Goal: Task Accomplishment & Management: Use online tool/utility

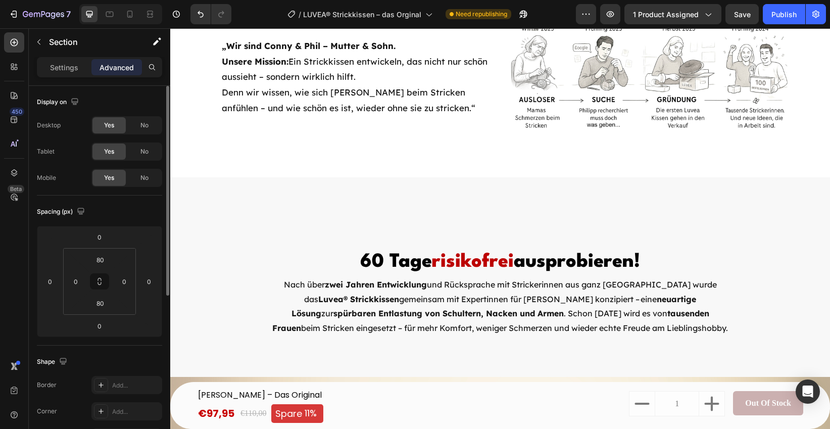
click at [60, 76] on div "Settings Advanced" at bounding box center [99, 67] width 125 height 20
click at [57, 63] on p "Settings" at bounding box center [64, 67] width 28 height 11
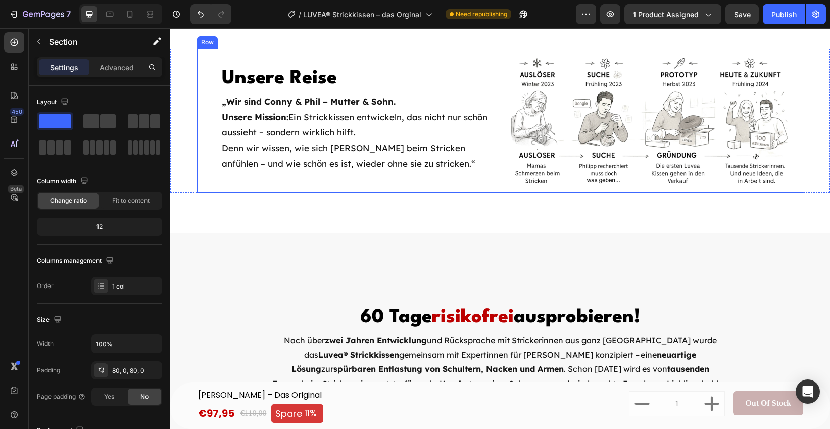
scroll to position [3757, 0]
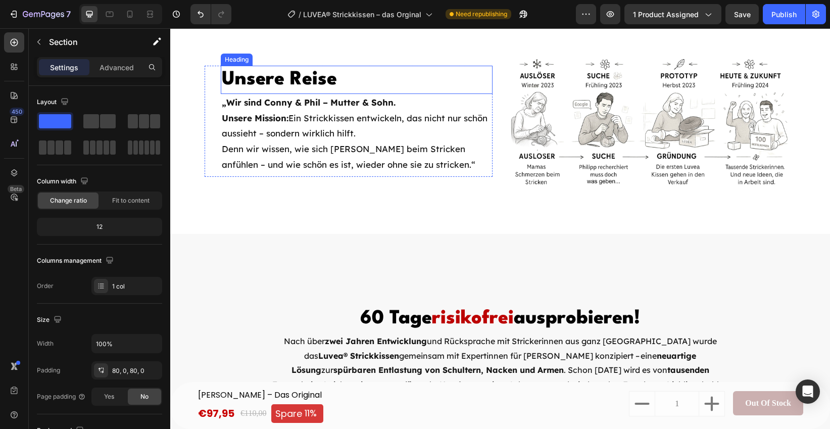
click at [327, 89] on span "Unsere Reise" at bounding box center [279, 79] width 115 height 19
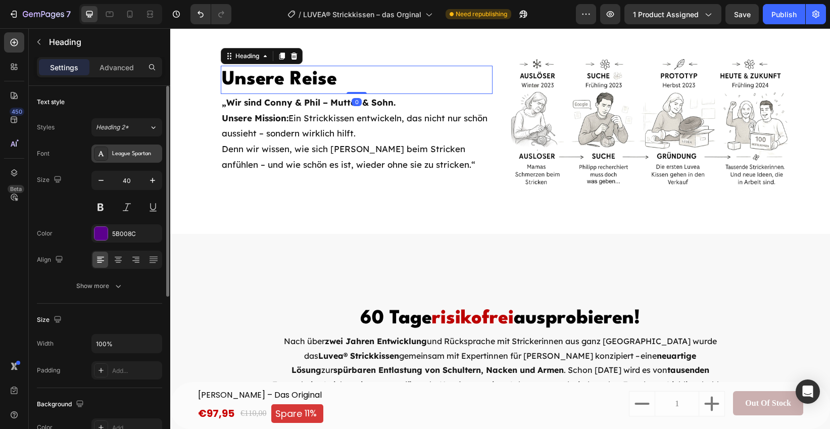
click at [148, 156] on div "League Spartan" at bounding box center [135, 154] width 47 height 9
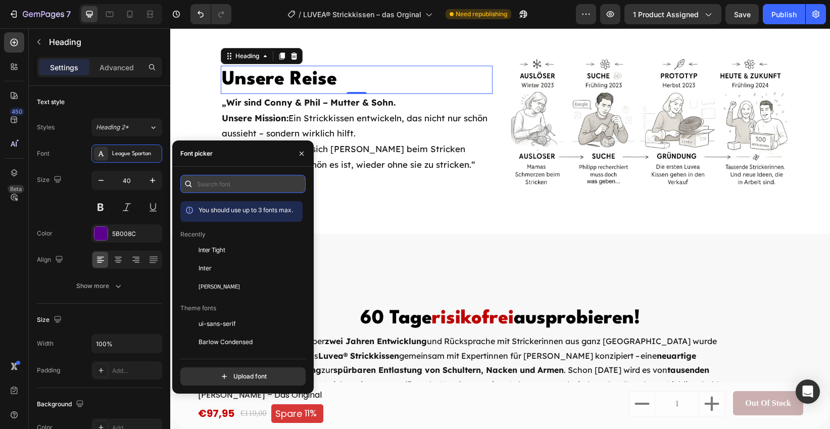
click at [226, 183] on input "text" at bounding box center [242, 184] width 125 height 18
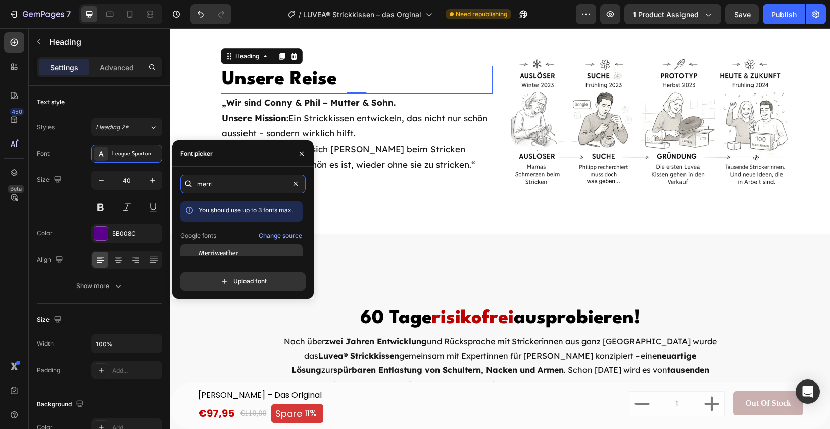
type input "merri"
click at [227, 252] on span "Merriweather" at bounding box center [218, 253] width 39 height 9
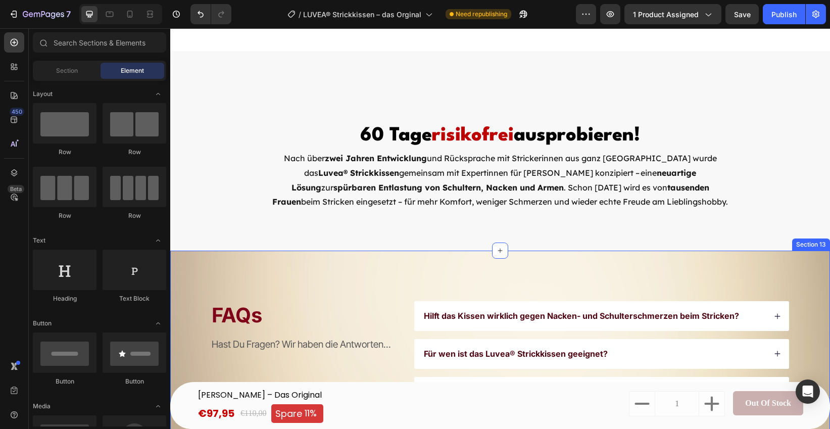
scroll to position [3991, 0]
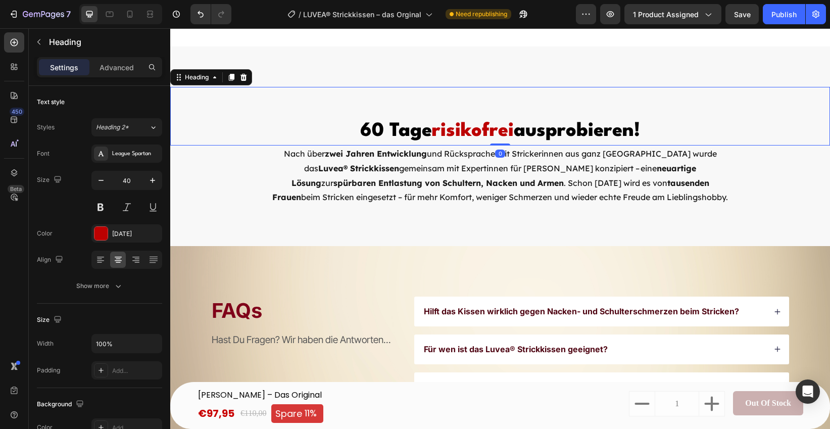
drag, startPoint x: 389, startPoint y: 123, endPoint x: 382, endPoint y: 127, distance: 7.5
click at [386, 124] on span "60 Tage" at bounding box center [396, 131] width 72 height 19
click at [101, 151] on icon at bounding box center [101, 153] width 6 height 5
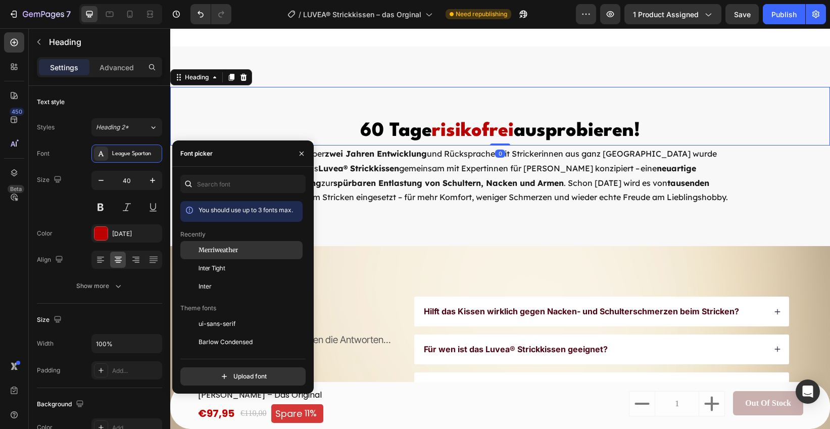
click at [227, 252] on span "Merriweather" at bounding box center [218, 249] width 39 height 9
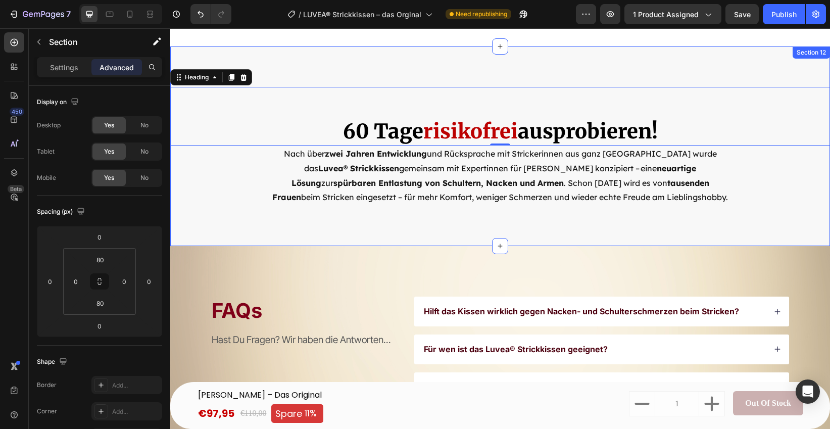
click at [394, 234] on div "60 Tage risikofrei ausprobieren! Heading 0 Nach über  zwei Jahren Entwicklung  …" at bounding box center [500, 146] width 660 height 200
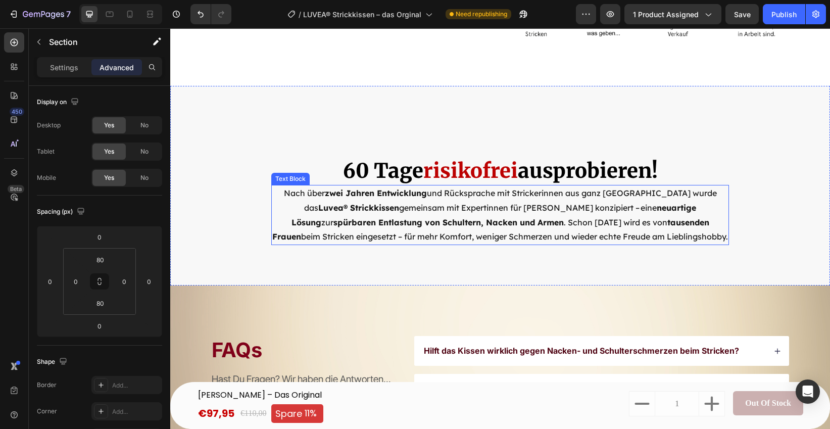
scroll to position [3989, 0]
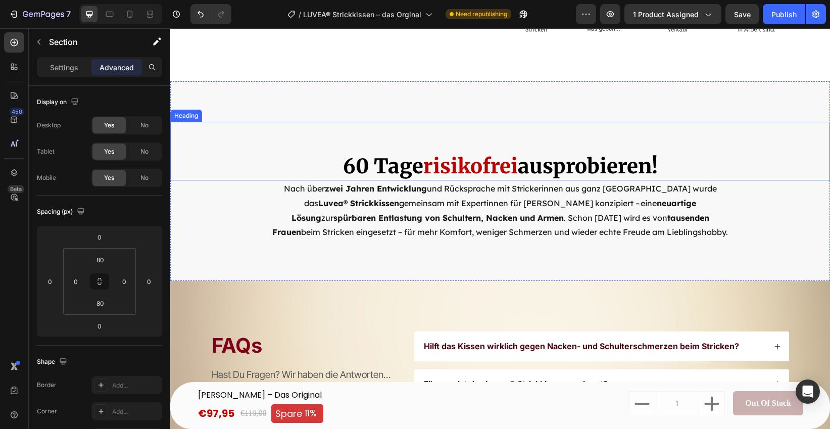
click at [399, 168] on span "60 Tage" at bounding box center [383, 166] width 80 height 25
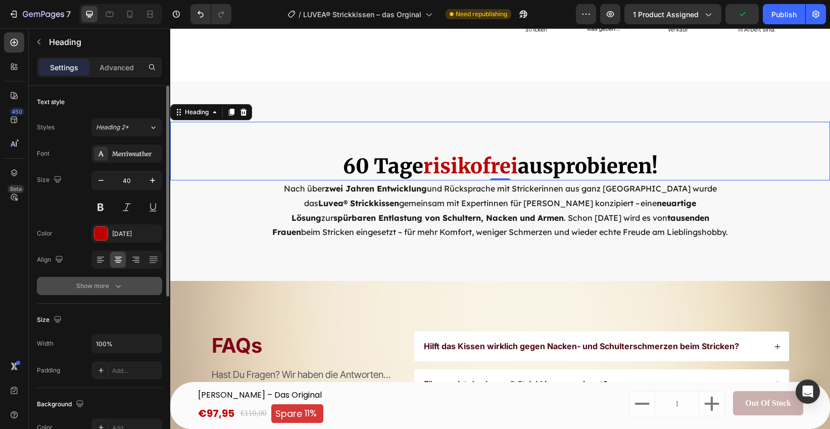
click at [108, 287] on div "Show more" at bounding box center [99, 286] width 47 height 10
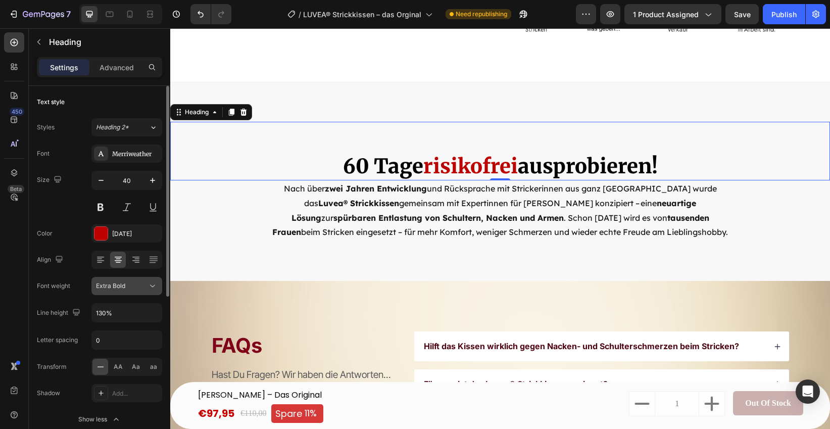
click at [126, 290] on div "Extra Bold" at bounding box center [127, 286] width 62 height 10
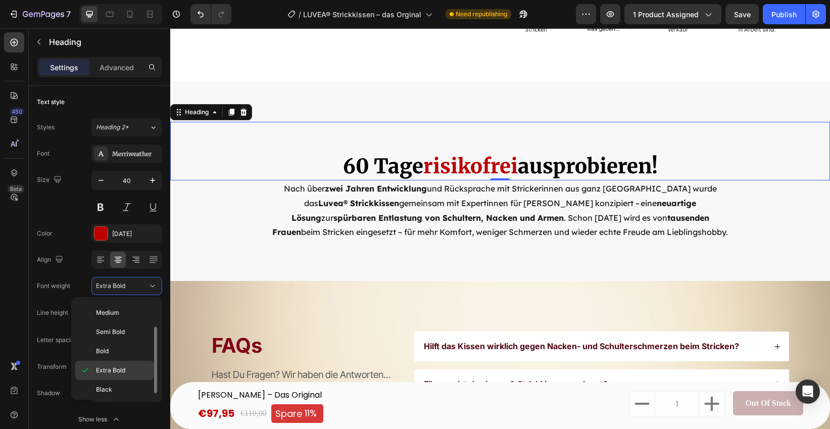
scroll to position [40, 0]
click at [113, 382] on p "Black" at bounding box center [123, 385] width 54 height 9
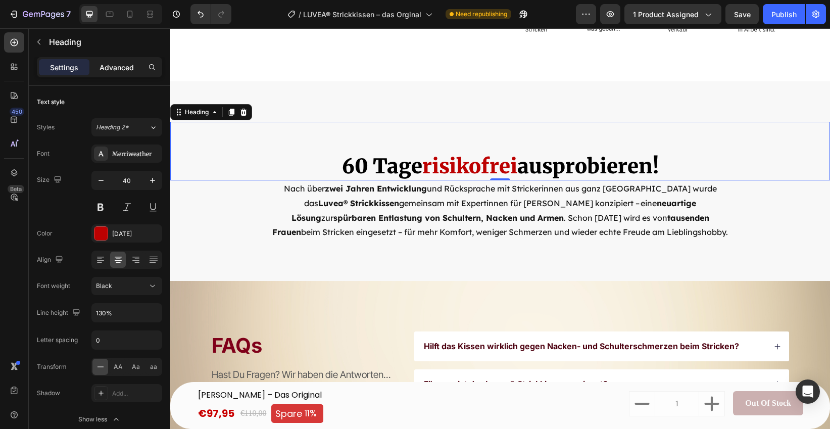
click at [122, 62] on p "Advanced" at bounding box center [117, 67] width 34 height 11
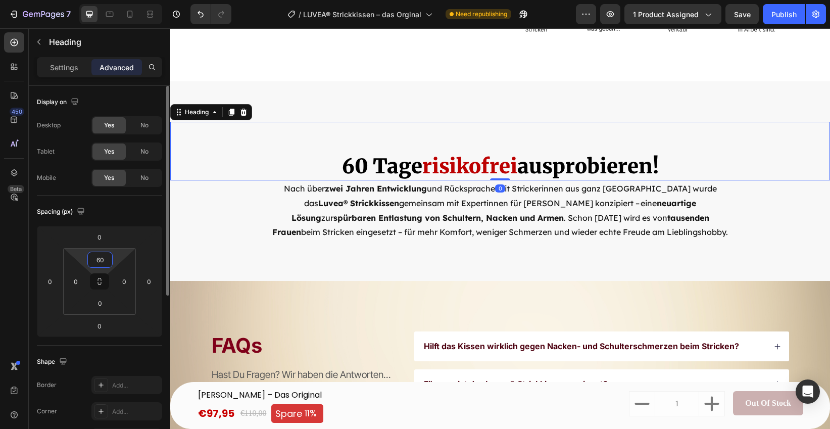
click at [102, 265] on input "60" at bounding box center [100, 259] width 20 height 15
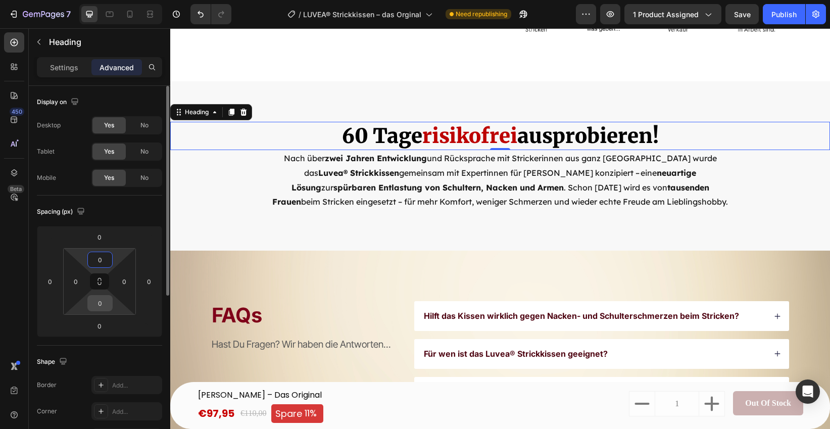
type input "0"
click at [103, 305] on input "0" at bounding box center [100, 302] width 20 height 15
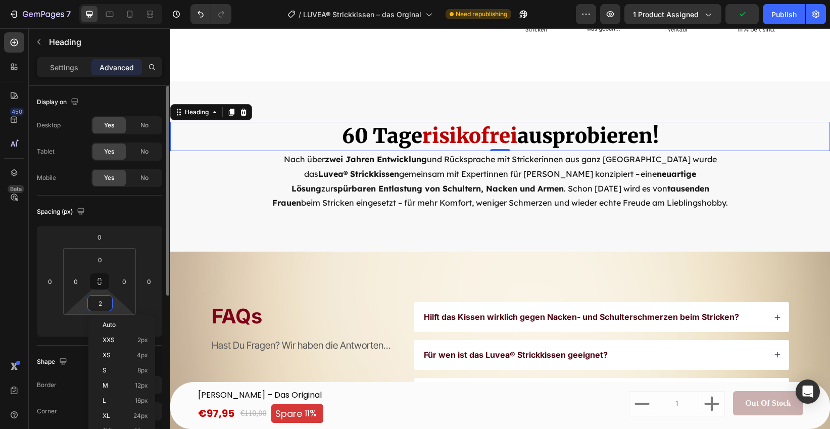
type input "20"
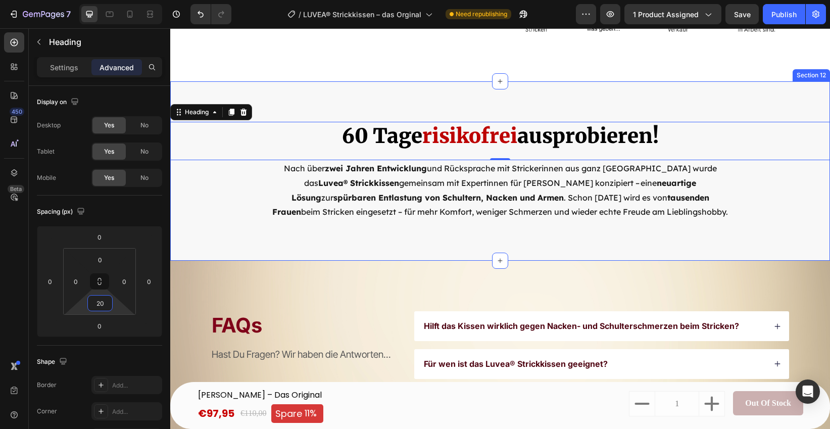
click at [245, 230] on div "60 Tage risikofrei ausprobieren! Heading 0 Nach über  zwei Jahren Entwicklung  …" at bounding box center [500, 170] width 660 height 179
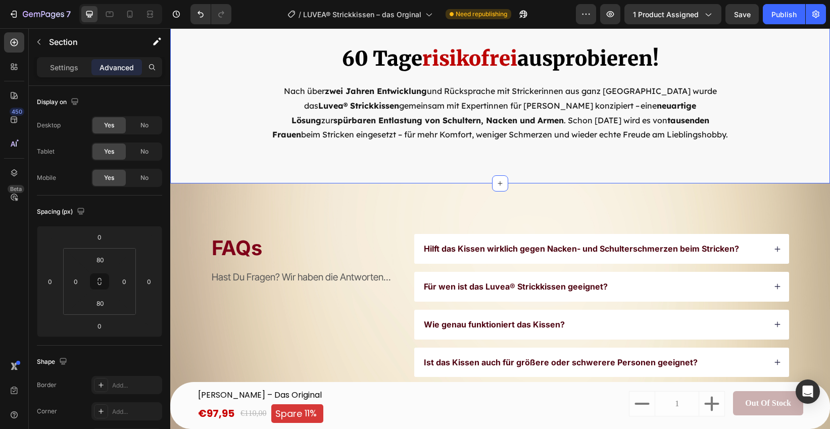
scroll to position [4077, 0]
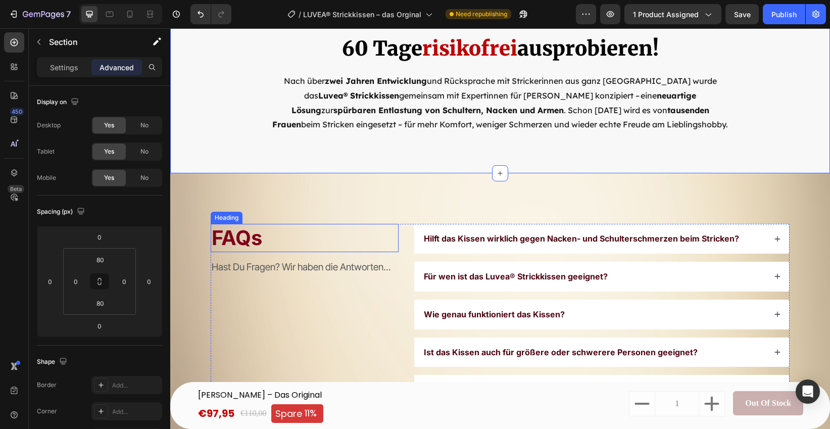
click at [232, 238] on h2 "FAQs" at bounding box center [305, 238] width 188 height 28
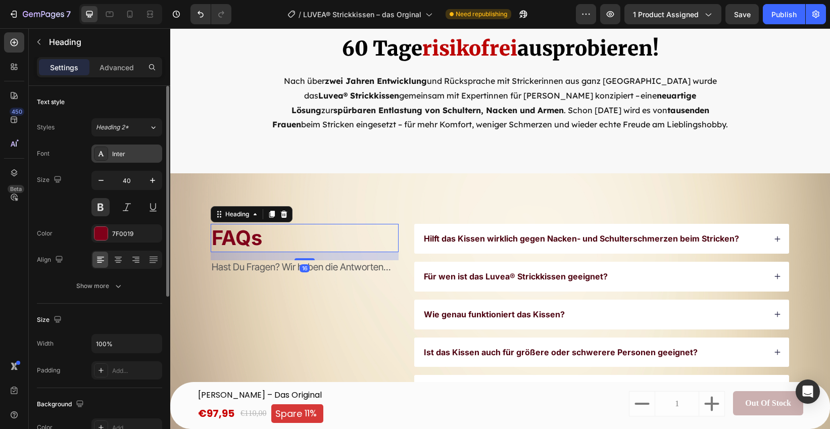
click at [121, 160] on div "Inter" at bounding box center [126, 153] width 71 height 18
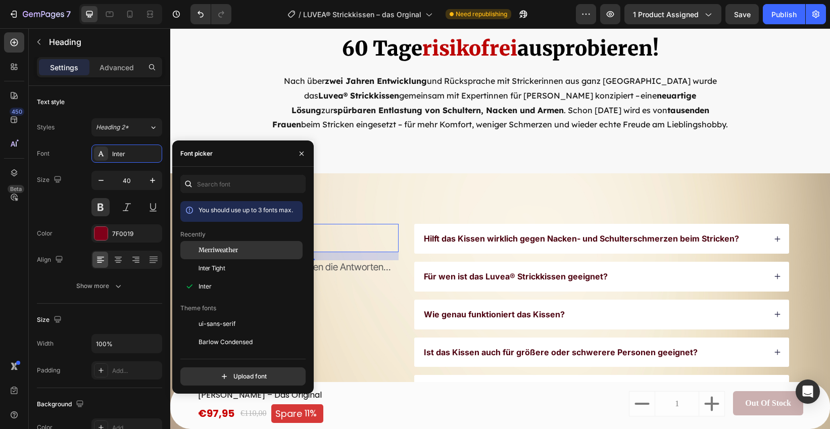
click at [223, 246] on span "Merriweather" at bounding box center [218, 249] width 39 height 9
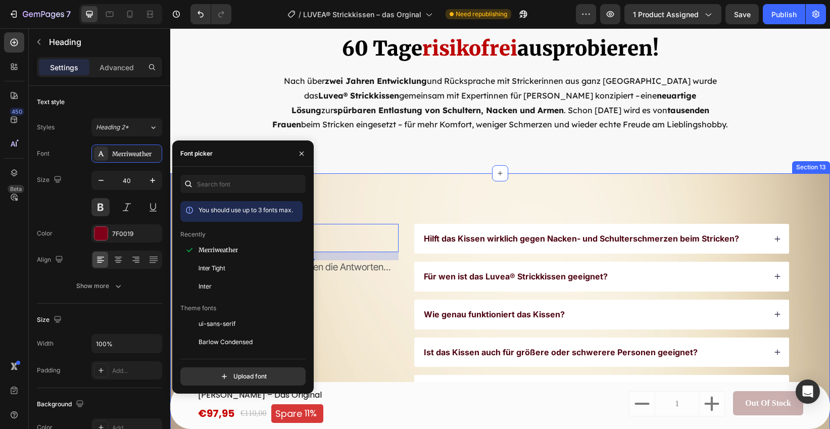
click at [473, 202] on div "FAQs Heading 16 Hast Du Fragen? Wir haben die Antworten... Text Block Hilft das…" at bounding box center [500, 352] width 660 height 358
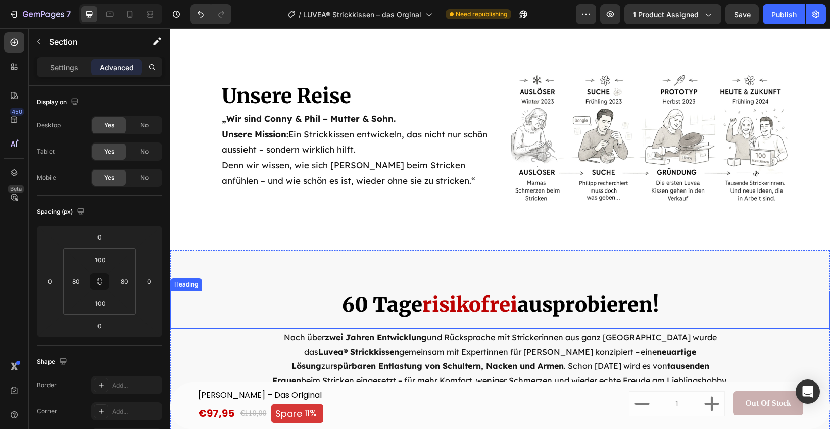
scroll to position [3723, 0]
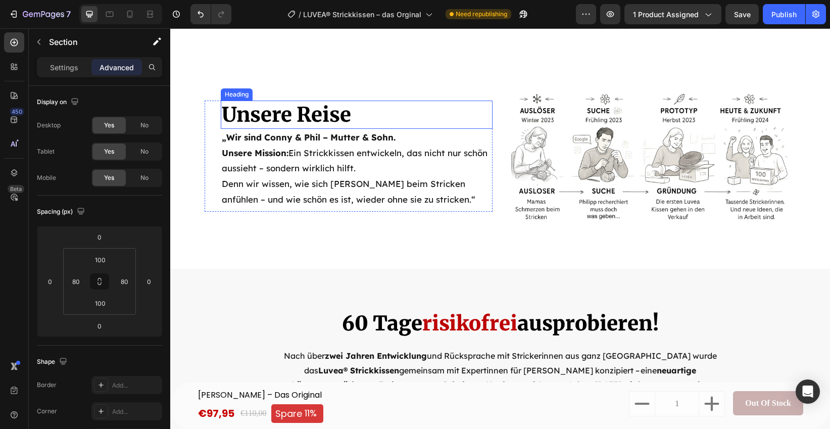
click at [294, 127] on span "Unsere Reise" at bounding box center [286, 114] width 129 height 25
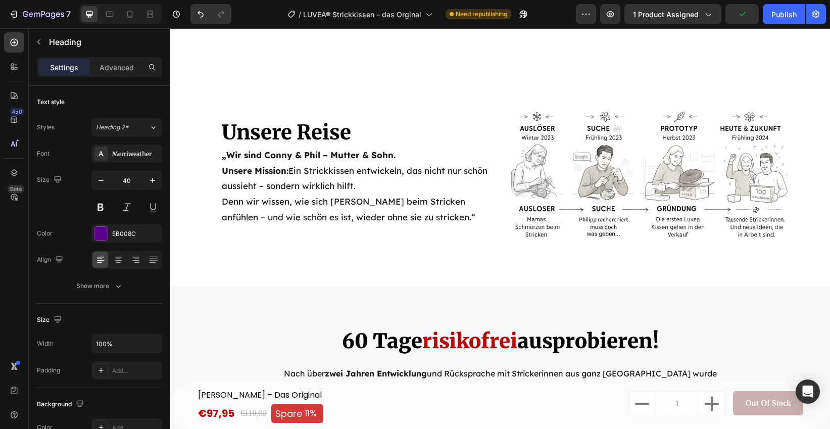
scroll to position [3512, 0]
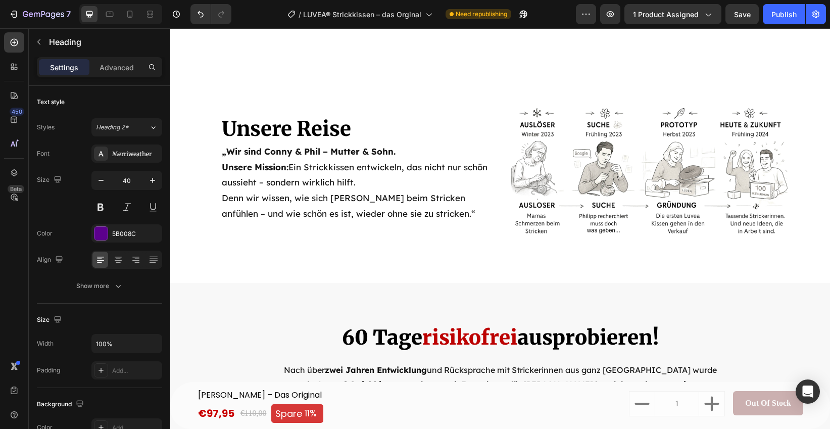
click at [288, 141] on span "Unsere Reise" at bounding box center [286, 128] width 129 height 25
drag, startPoint x: 464, startPoint y: 202, endPoint x: 443, endPoint y: 217, distance: 25.6
click at [463, 142] on p "Unsere Reise" at bounding box center [357, 129] width 270 height 26
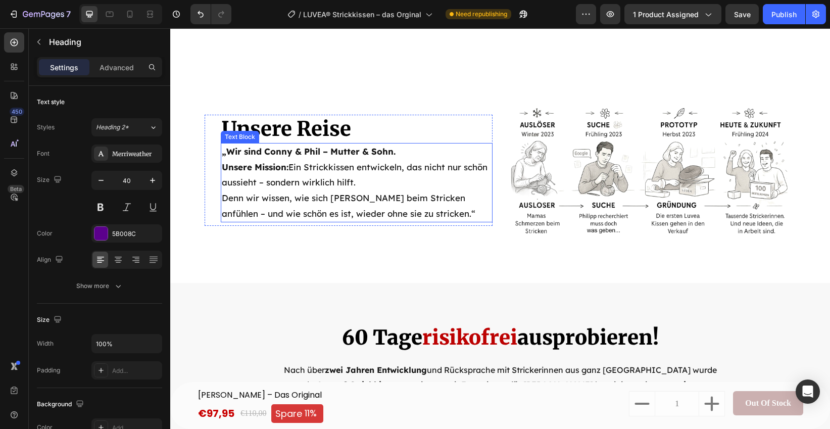
click at [372, 221] on p "„Wir sind Conny & Phil – Mutter & Sohn. Unsere Mission: Ein Strickkissen entwic…" at bounding box center [357, 182] width 270 height 77
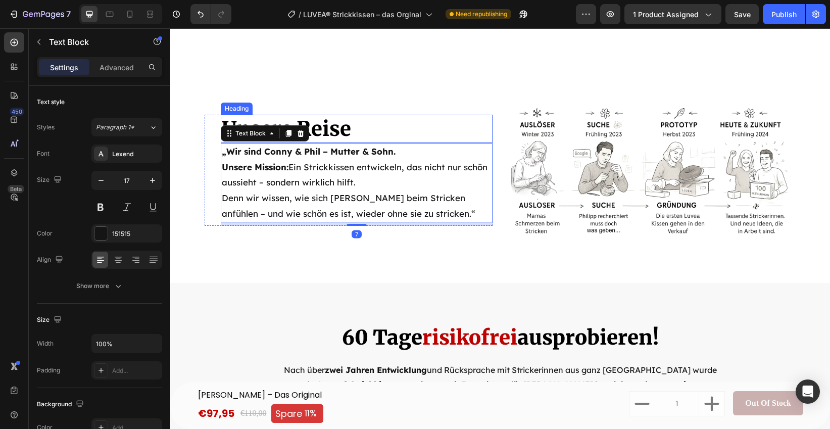
click at [350, 141] on span "Unsere Reise" at bounding box center [286, 128] width 129 height 25
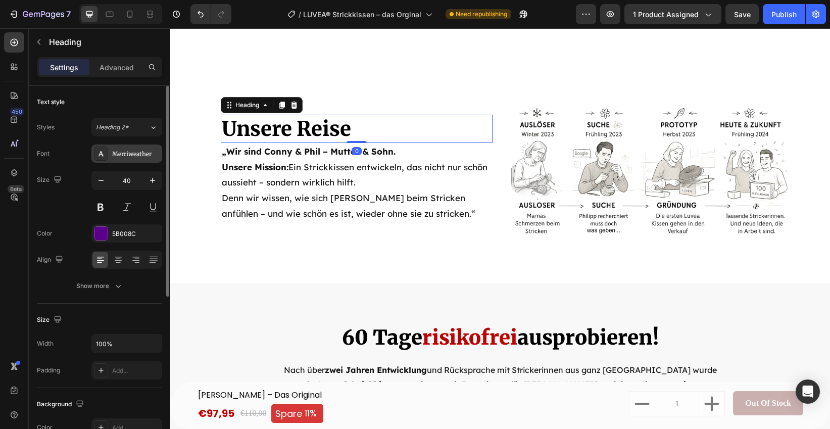
click at [112, 157] on div "Merriweather" at bounding box center [135, 154] width 47 height 9
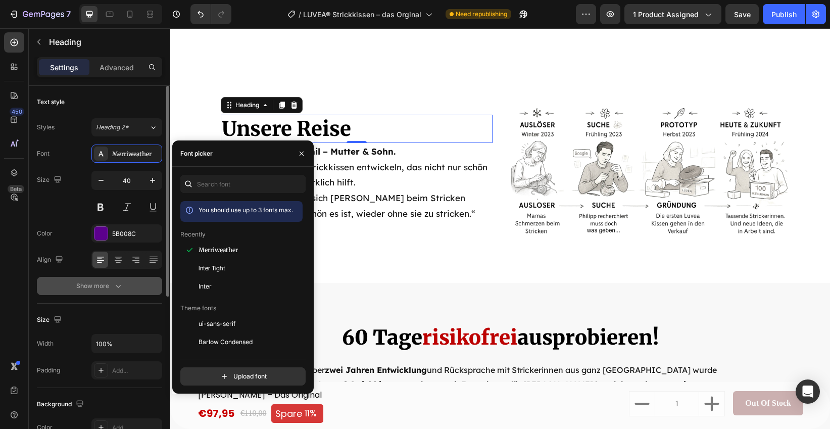
click at [95, 288] on div "Show more" at bounding box center [99, 286] width 47 height 10
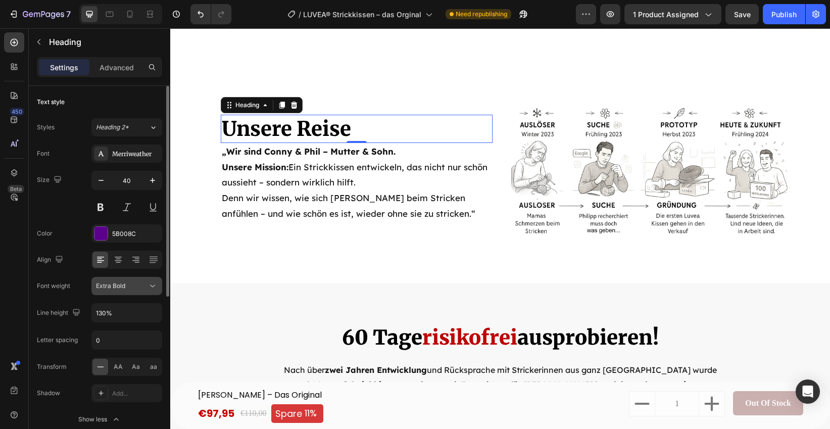
click at [120, 284] on span "Extra Bold" at bounding box center [110, 286] width 29 height 8
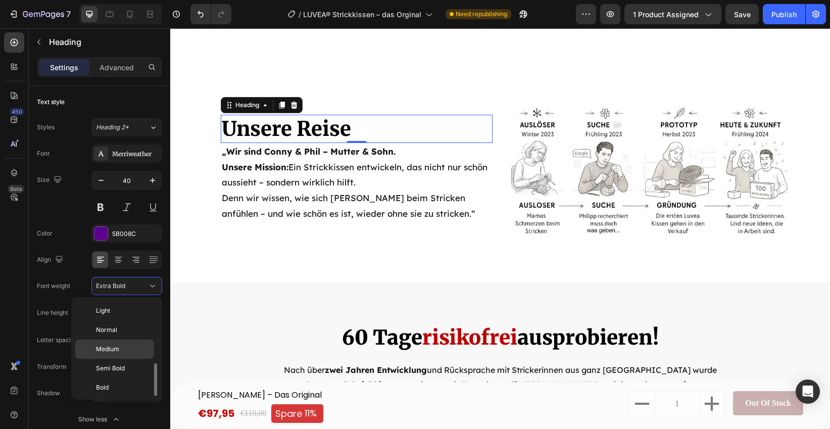
scroll to position [36, 0]
click at [111, 393] on span "Black" at bounding box center [104, 389] width 16 height 9
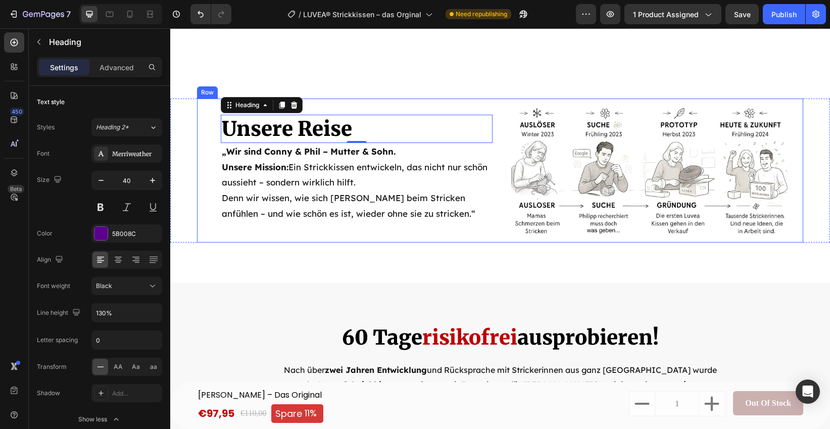
click at [302, 242] on div "⁠⁠⁠⁠⁠⁠⁠ Unsere Reise Heading 0 „Wir sind Conny & Phil – Mutter & Sohn. Unsere M…" at bounding box center [349, 170] width 288 height 144
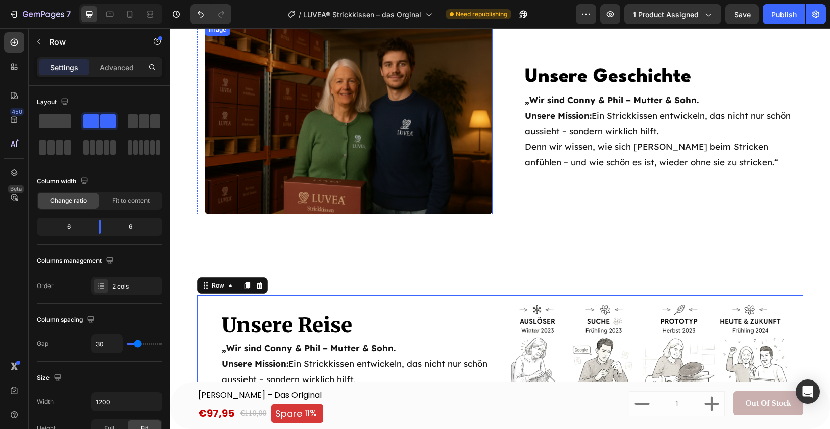
scroll to position [3369, 0]
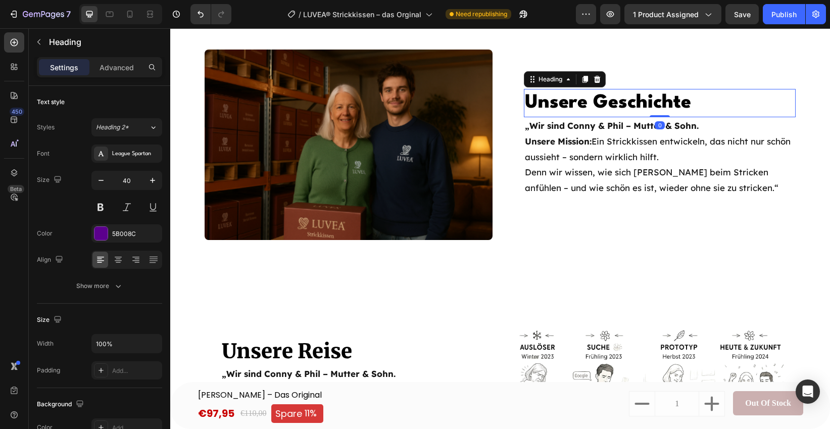
click at [588, 103] on span "Unsere Geschichte" at bounding box center [608, 102] width 166 height 19
click at [146, 152] on div "League Spartan" at bounding box center [135, 154] width 47 height 9
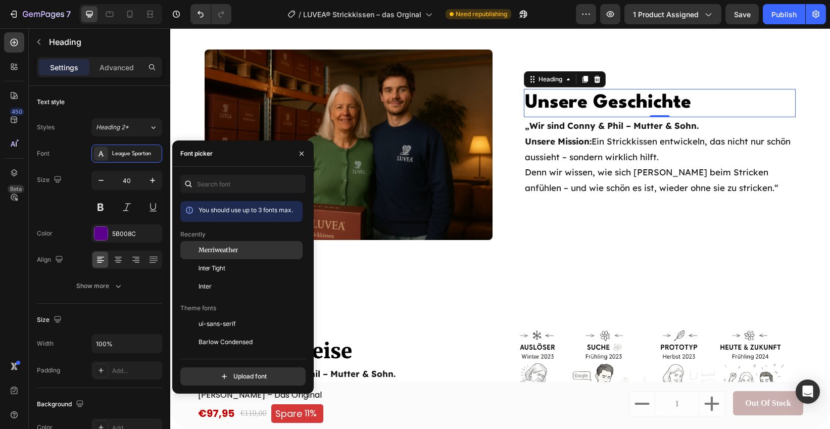
click at [220, 250] on span "Merriweather" at bounding box center [218, 249] width 39 height 9
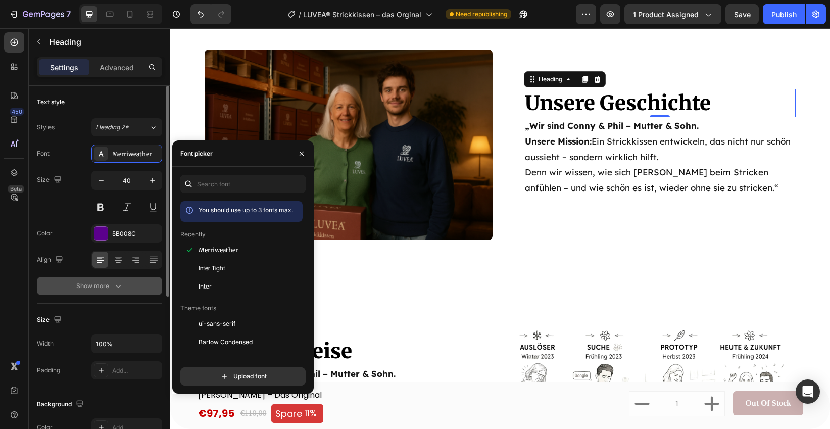
click at [118, 281] on icon "button" at bounding box center [118, 286] width 10 height 10
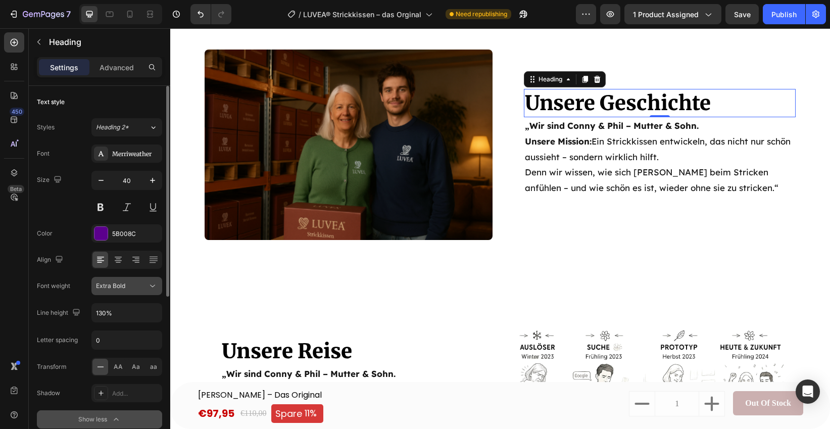
click at [124, 288] on span "Extra Bold" at bounding box center [110, 286] width 29 height 8
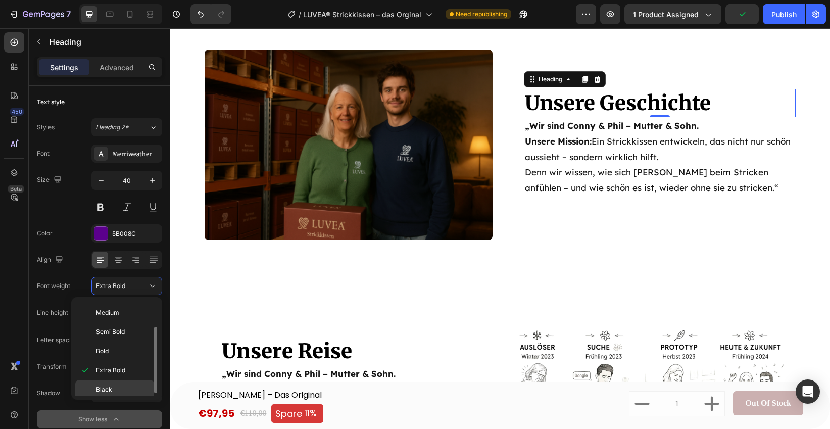
scroll to position [40, 0]
click at [123, 383] on p "Black" at bounding box center [123, 385] width 54 height 9
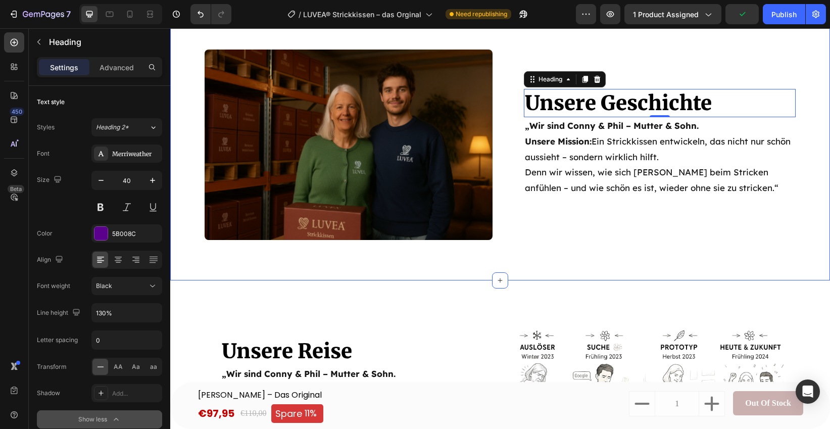
drag, startPoint x: 299, startPoint y: 275, endPoint x: 303, endPoint y: 272, distance: 5.4
click at [299, 275] on div "Unsere Geschichte Heading 0 „Wir sind Conny & Phil – Mutter & Sohn. Unsere Miss…" at bounding box center [500, 144] width 660 height 271
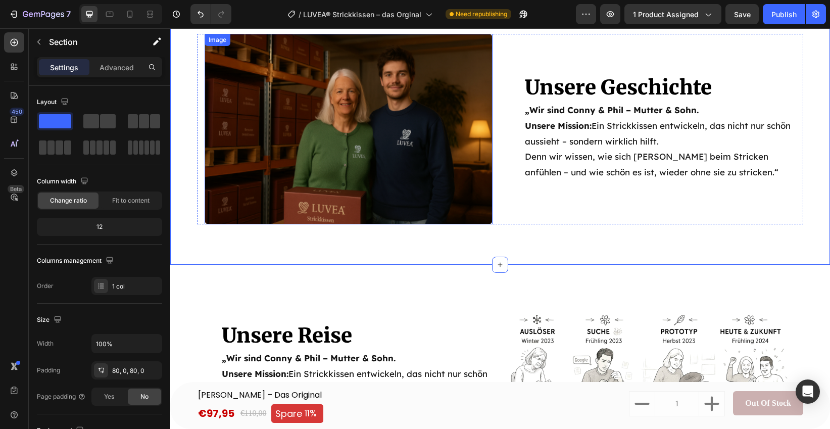
scroll to position [3326, 0]
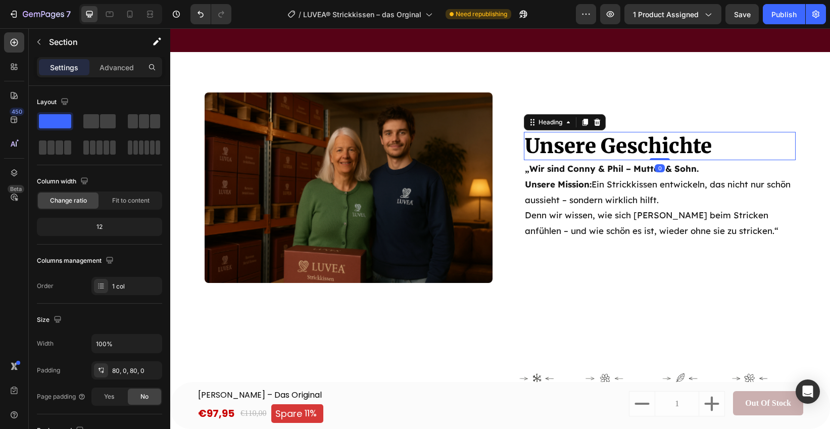
click at [594, 142] on span "Unsere Geschichte" at bounding box center [618, 145] width 187 height 25
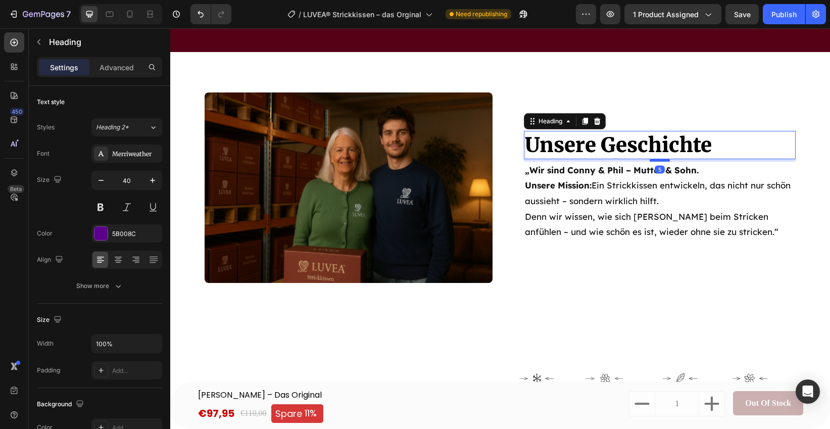
click at [660, 160] on div at bounding box center [660, 160] width 20 height 3
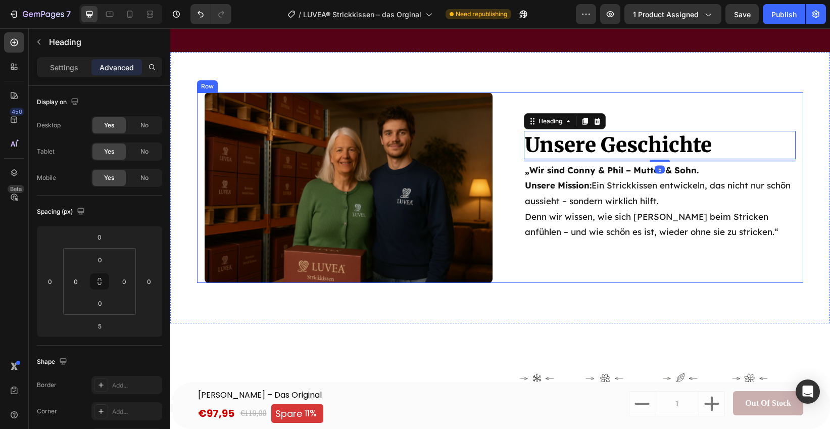
click at [545, 284] on div "Unsere Geschichte Heading 5 „Wir sind Conny & Phil – Mutter & Sohn. Unsere Miss…" at bounding box center [500, 187] width 660 height 271
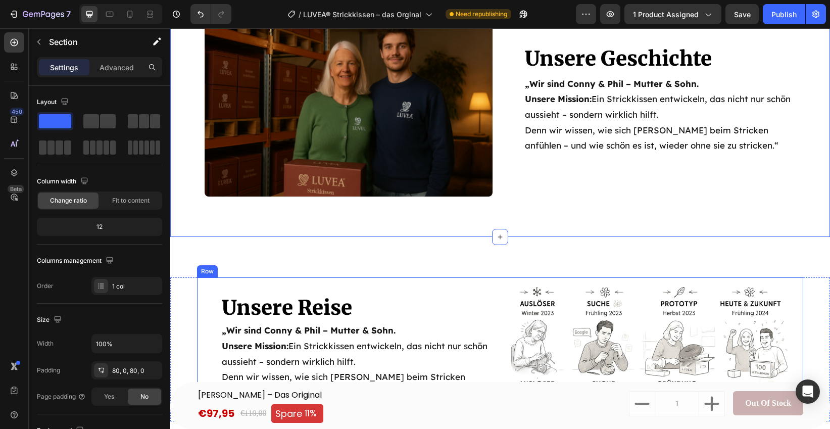
scroll to position [3419, 0]
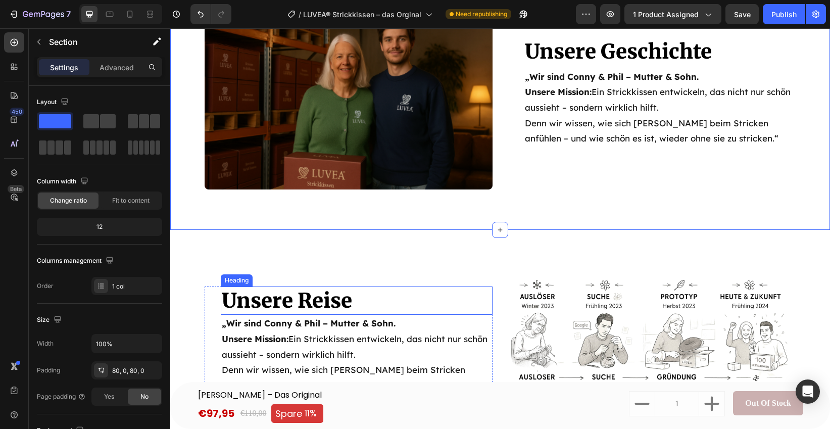
click at [283, 301] on span "Unsere Reise" at bounding box center [287, 300] width 130 height 25
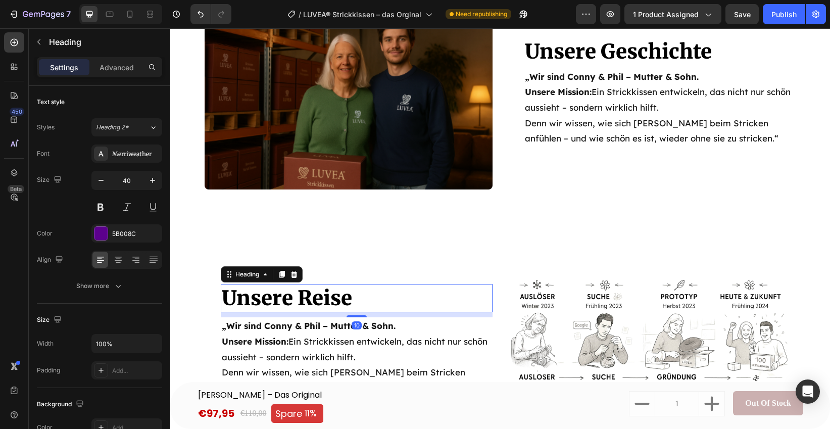
drag, startPoint x: 359, startPoint y: 313, endPoint x: 358, endPoint y: 318, distance: 5.1
click at [358, 318] on div "Unsere Reise Heading 10 „Wir sind Conny & Phil – Mutter & Sohn. Unsere Mission:…" at bounding box center [357, 342] width 272 height 116
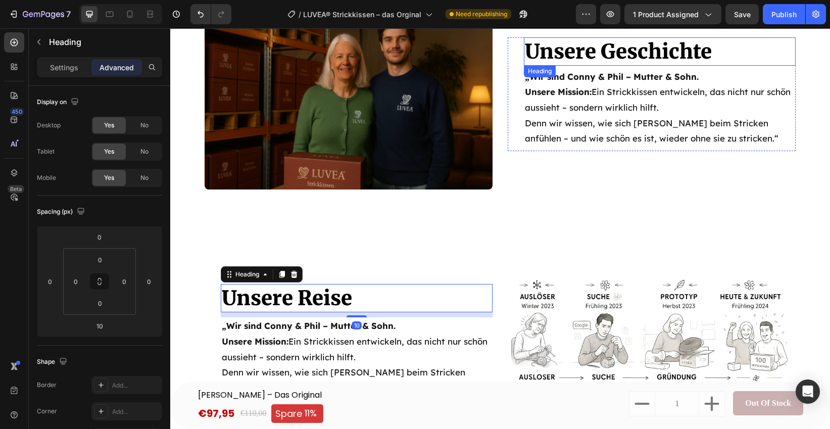
click at [647, 45] on span "Unsere Geschichte" at bounding box center [618, 51] width 187 height 25
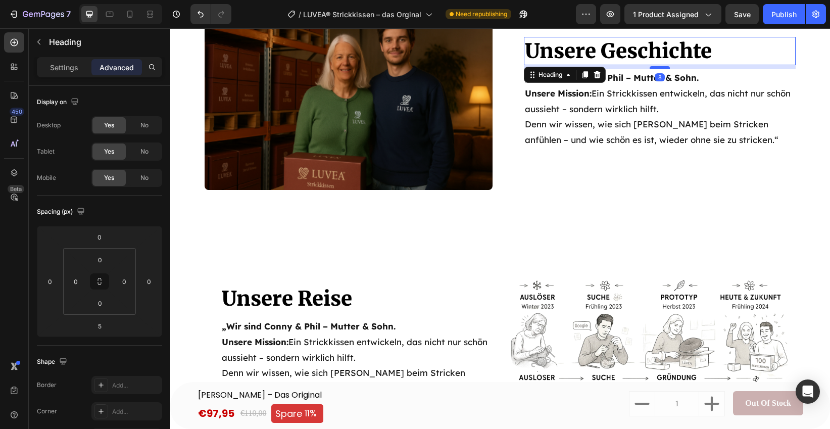
scroll to position [3418, 0]
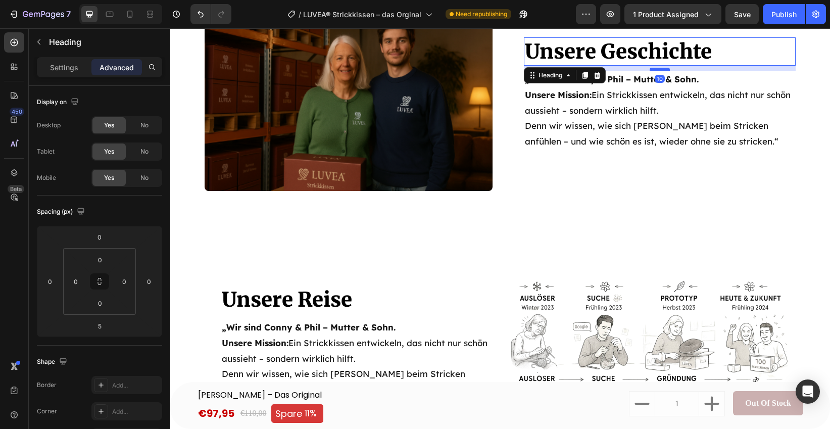
click at [663, 70] on div at bounding box center [660, 69] width 20 height 3
type input "10"
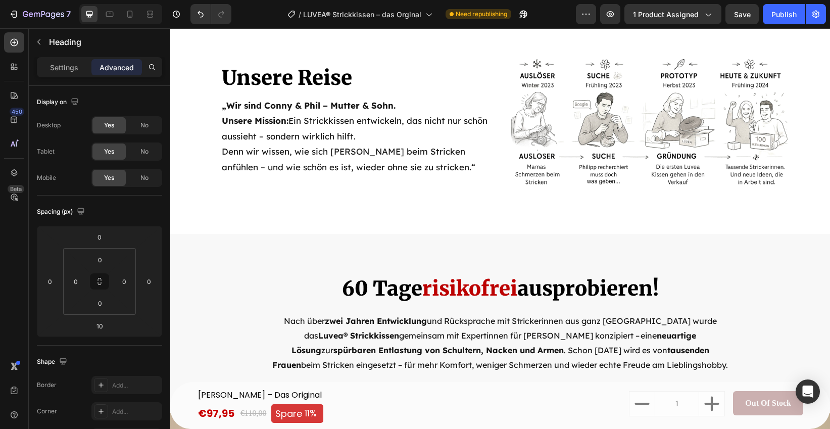
scroll to position [3734, 0]
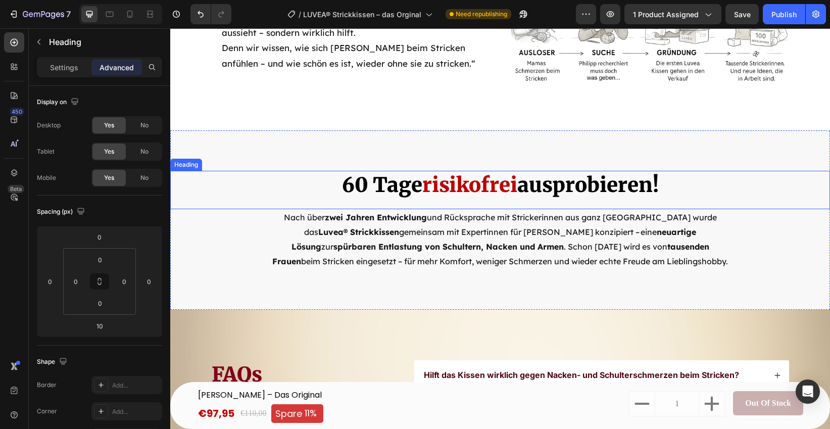
click at [505, 191] on span "risikofrei" at bounding box center [469, 184] width 95 height 25
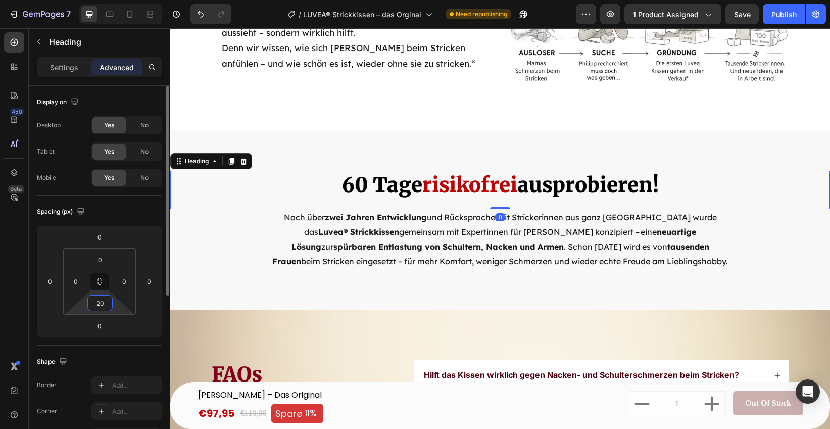
click at [103, 306] on input "20" at bounding box center [100, 302] width 20 height 15
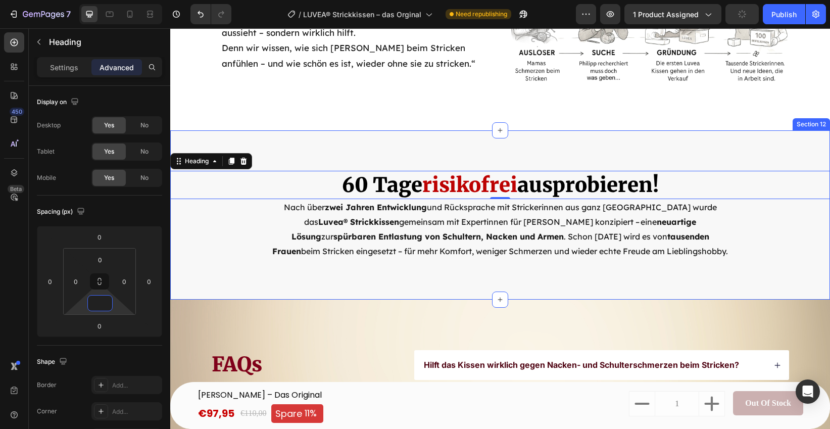
click at [266, 238] on div "60 Tage risikofrei ausprobieren! Heading 0 Nach über  zwei Jahren Entwicklung  …" at bounding box center [500, 215] width 660 height 88
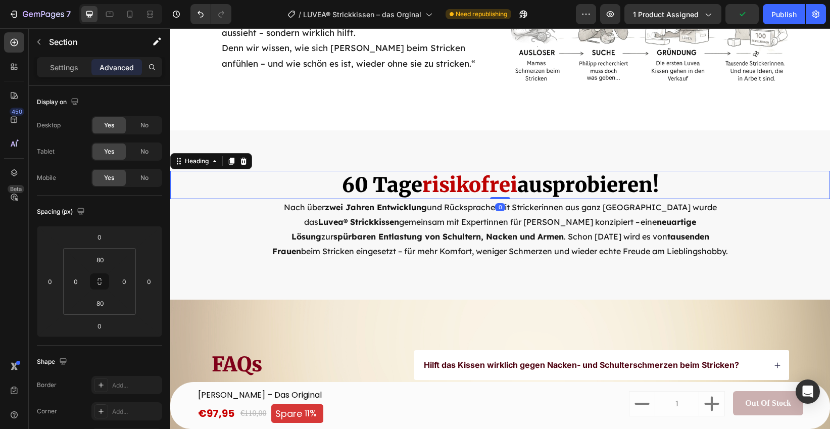
click at [452, 178] on span "risikofrei" at bounding box center [469, 184] width 95 height 25
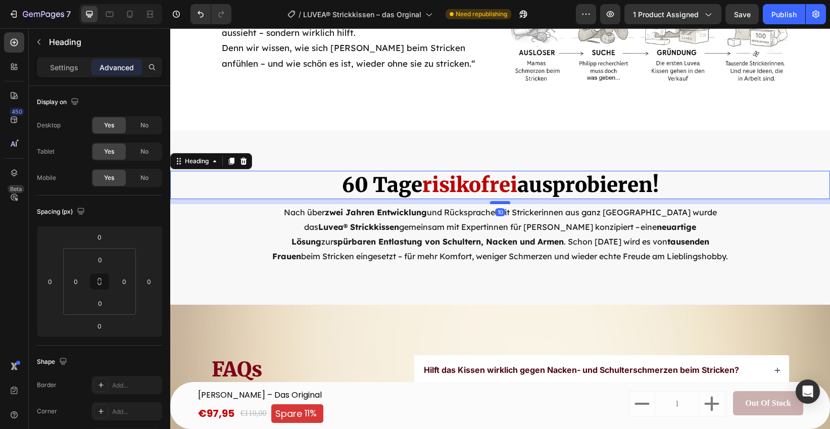
drag, startPoint x: 498, startPoint y: 196, endPoint x: 497, endPoint y: 202, distance: 5.1
click at [497, 202] on div at bounding box center [500, 202] width 20 height 3
type input "10"
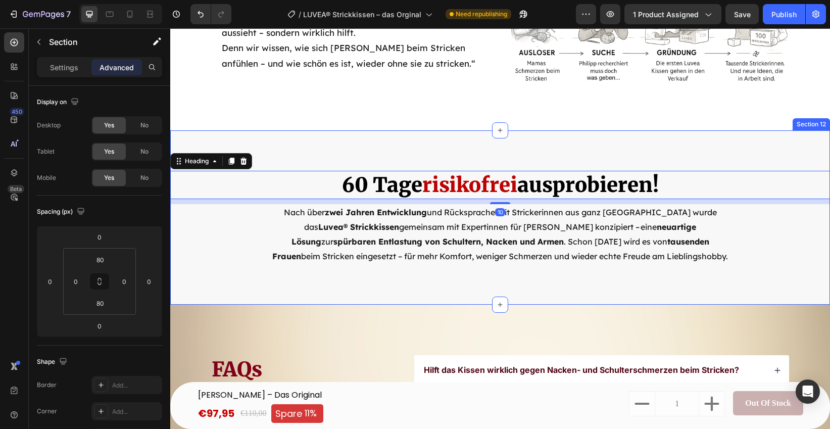
click at [242, 288] on div "60 Tage risikofrei ausprobieren! Heading 10 Nach über  zwei Jahren Entwicklung …" at bounding box center [500, 217] width 660 height 174
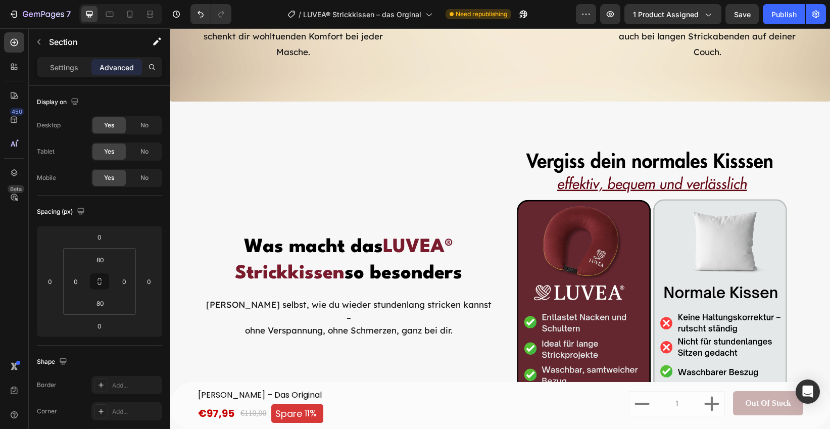
scroll to position [2805, 0]
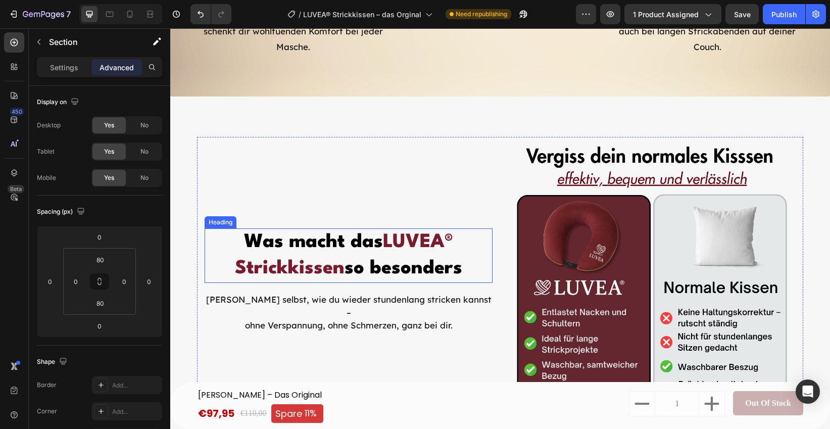
drag, startPoint x: 303, startPoint y: 258, endPoint x: 235, endPoint y: 264, distance: 67.9
click at [303, 258] on h2 "Was macht das LUVEA® Strickkissen so besonders" at bounding box center [349, 255] width 288 height 55
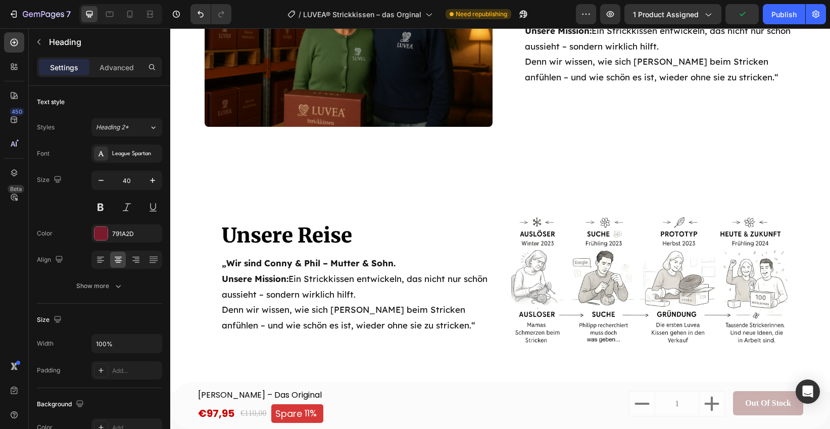
scroll to position [3721, 0]
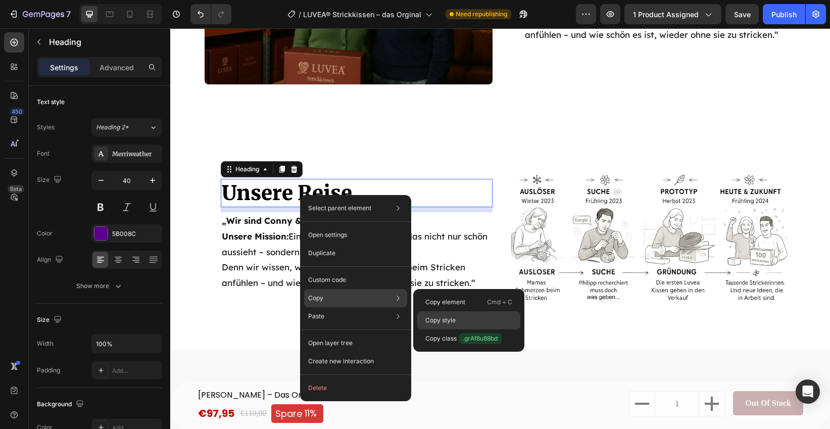
click at [445, 317] on p "Copy style" at bounding box center [440, 320] width 30 height 9
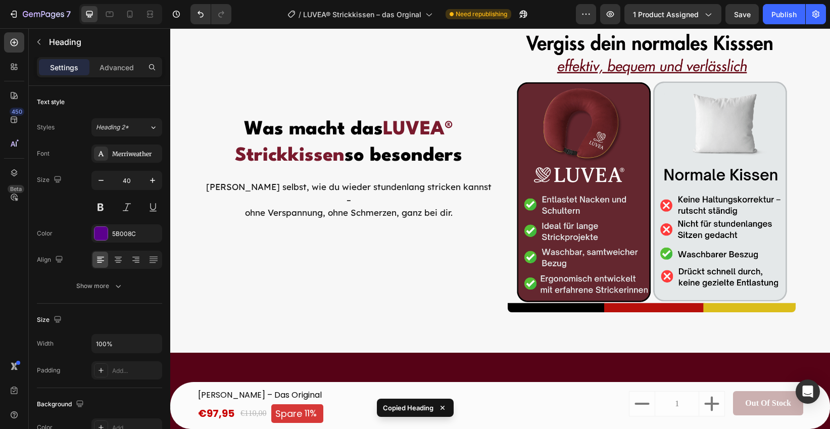
scroll to position [2861, 0]
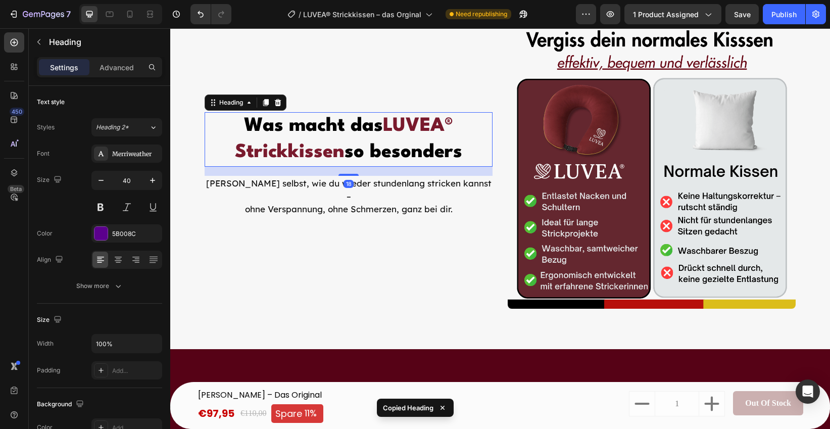
click at [335, 148] on h2 "Was macht das LUVEA® Strickkissen so besonders" at bounding box center [349, 139] width 288 height 55
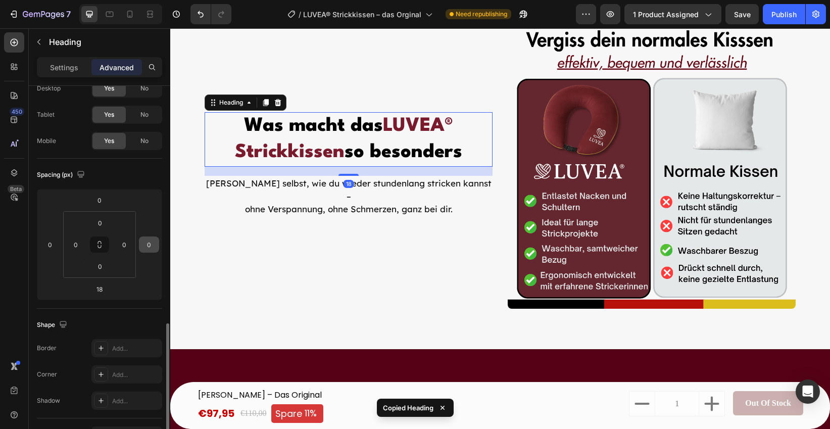
scroll to position [0, 0]
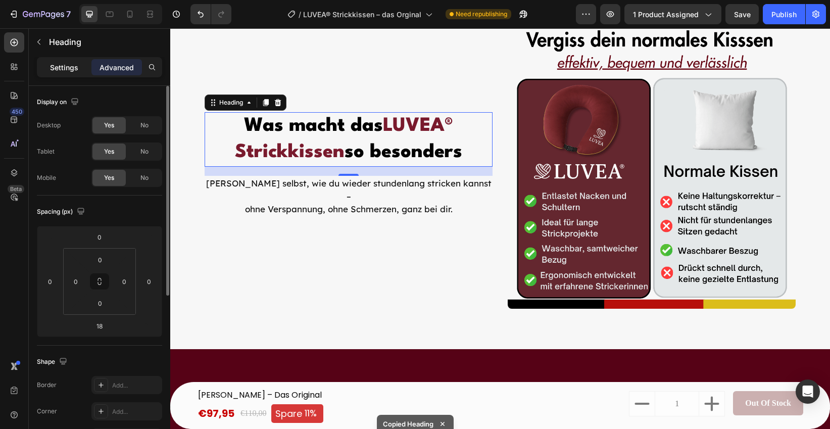
click at [71, 67] on p "Settings" at bounding box center [64, 67] width 28 height 11
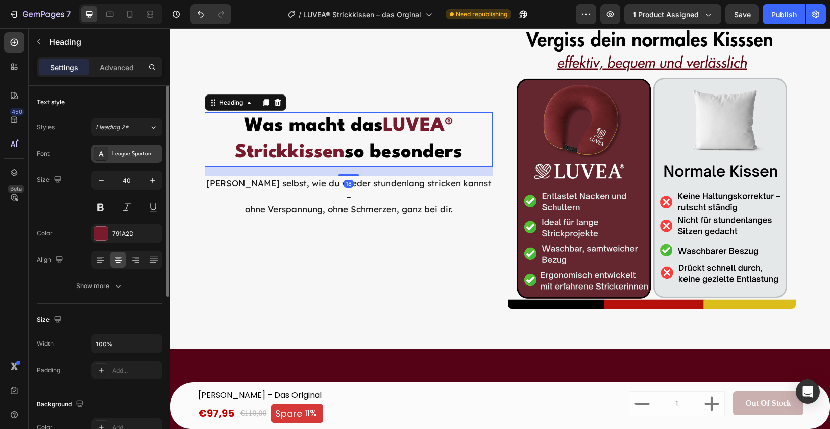
click at [120, 153] on div "League Spartan" at bounding box center [135, 154] width 47 height 9
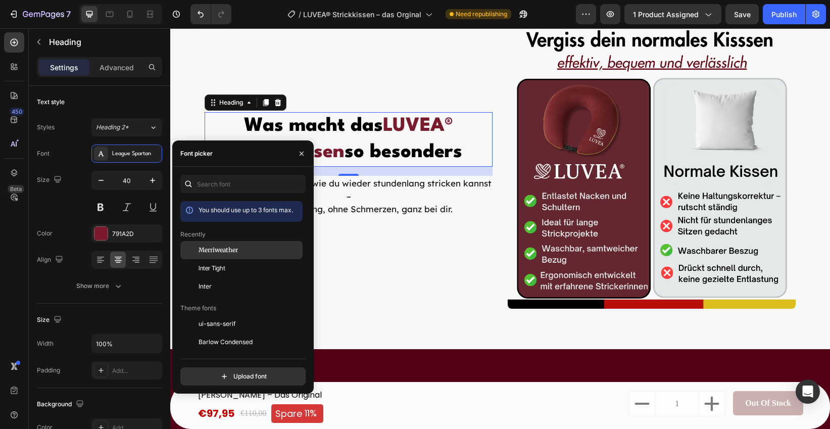
click at [229, 251] on span "Merriweather" at bounding box center [218, 249] width 39 height 9
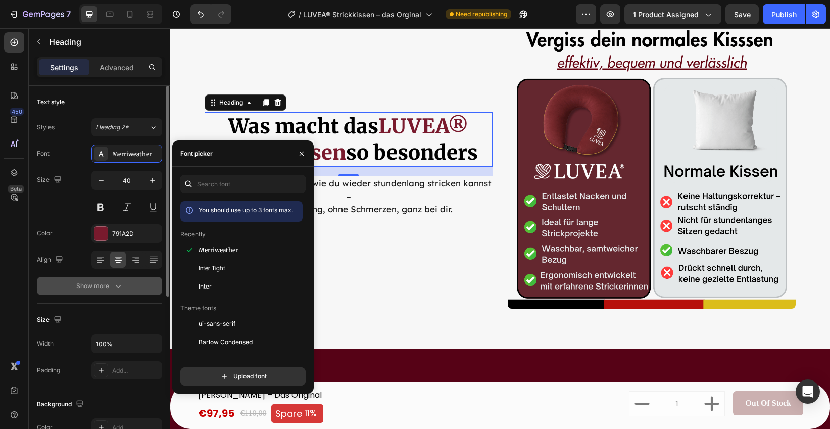
click at [134, 289] on button "Show more" at bounding box center [99, 286] width 125 height 18
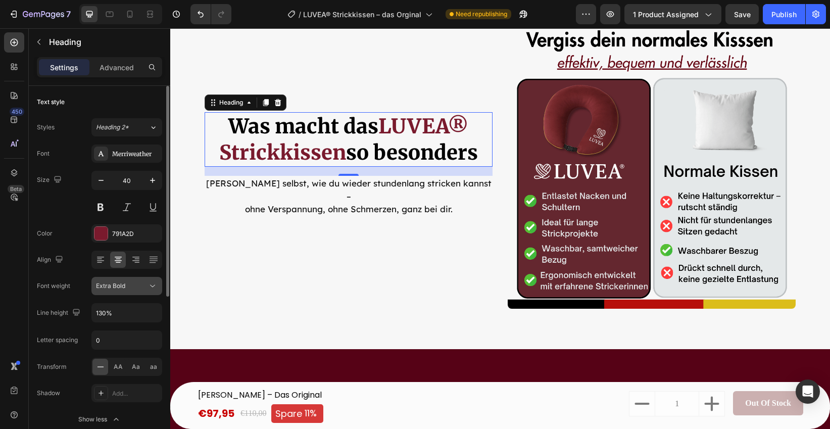
click at [139, 292] on button "Extra Bold" at bounding box center [126, 286] width 71 height 18
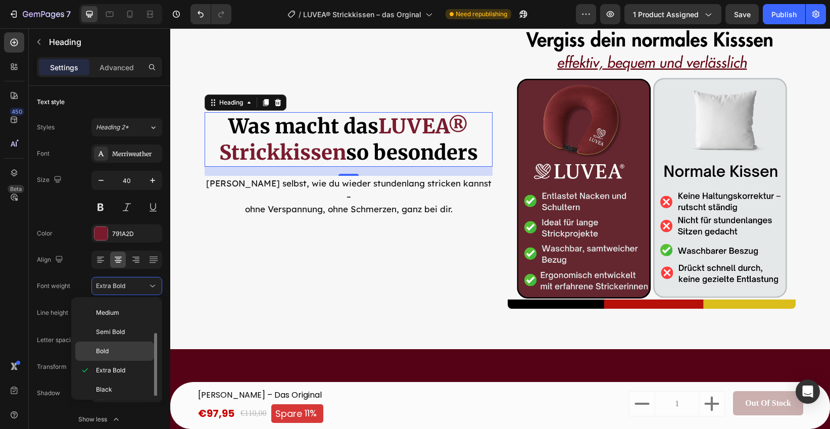
scroll to position [40, 0]
click at [123, 382] on p "Black" at bounding box center [123, 385] width 54 height 9
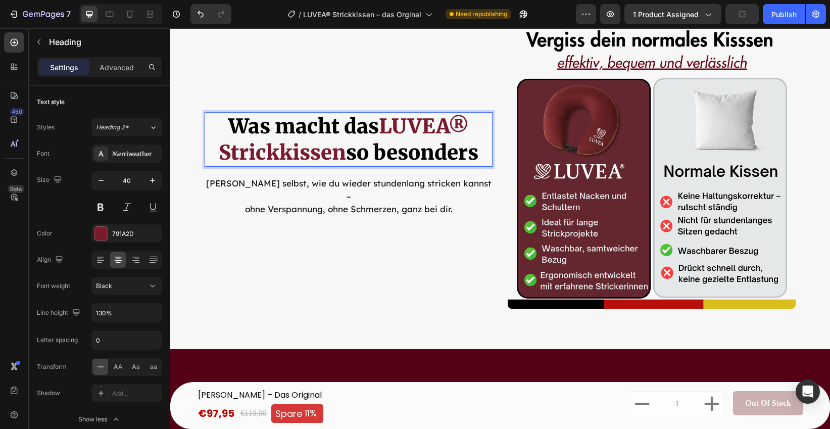
click at [467, 131] on strong "LUVEA® Strickkissen" at bounding box center [344, 140] width 251 height 52
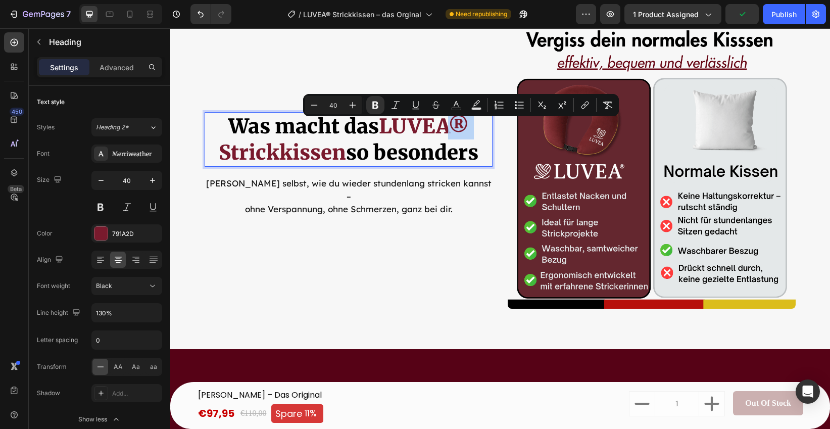
drag, startPoint x: 467, startPoint y: 131, endPoint x: 451, endPoint y: 130, distance: 16.2
click at [451, 130] on strong "LUVEA® Strickkissen" at bounding box center [344, 140] width 251 height 52
click at [566, 102] on icon "Editor contextual toolbar" at bounding box center [562, 105] width 10 height 10
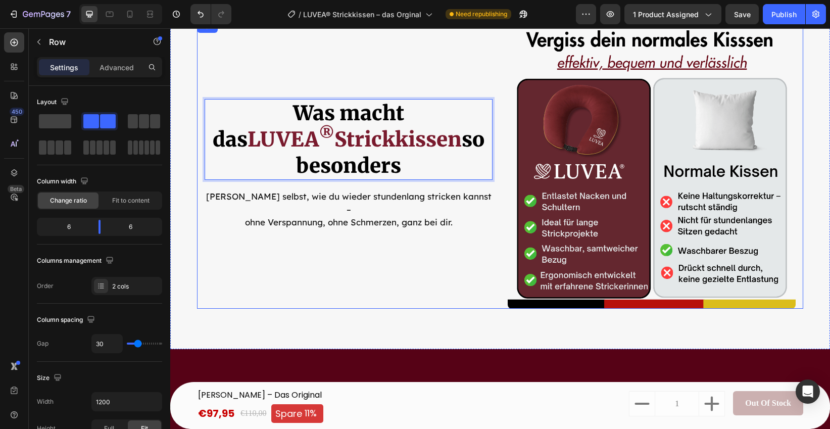
click at [392, 237] on div "Image Was macht das LUVEA ® Strickkissen so besonders Heading 18 Erlebe selbst,…" at bounding box center [349, 165] width 288 height 288
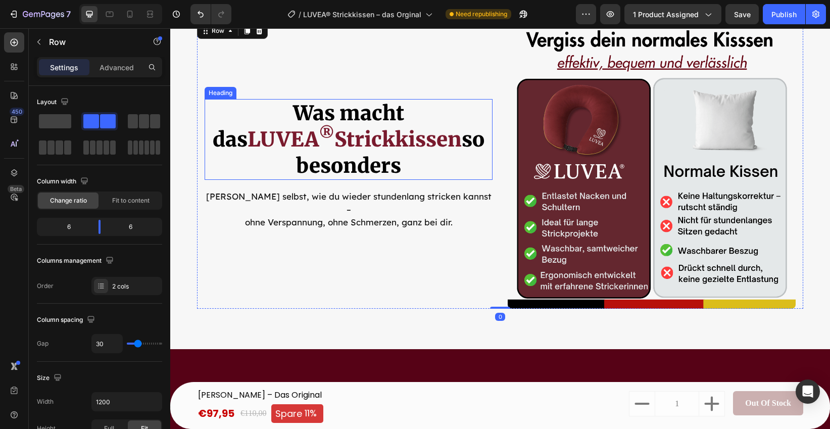
click at [334, 124] on sup "®" at bounding box center [327, 133] width 16 height 19
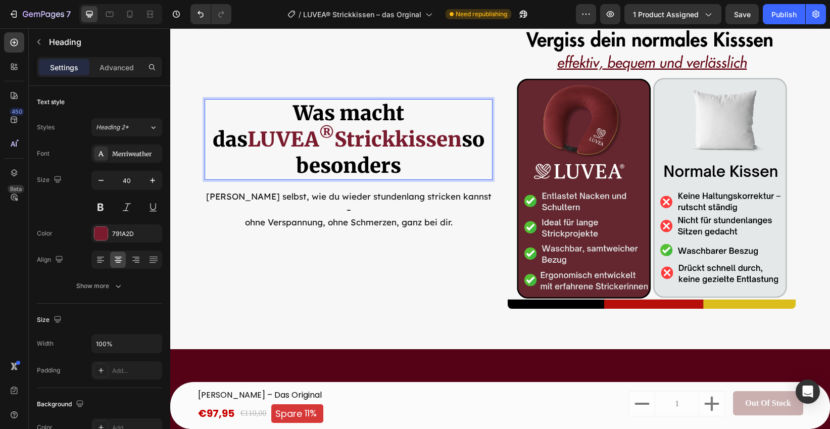
click at [334, 124] on sup "®" at bounding box center [327, 133] width 16 height 19
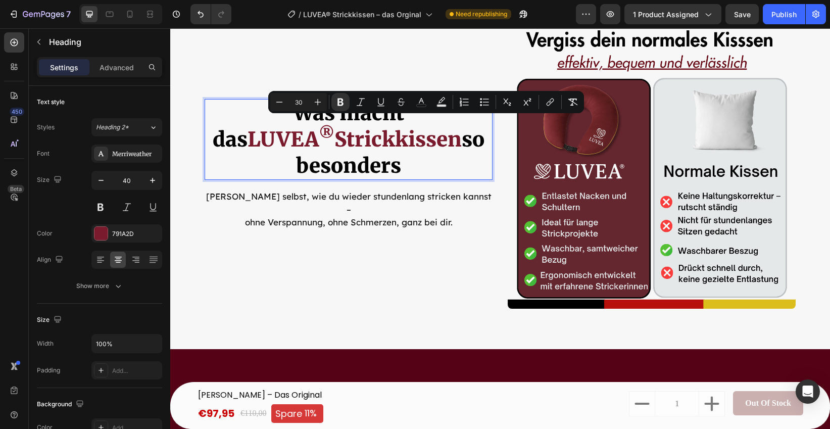
drag, startPoint x: 469, startPoint y: 124, endPoint x: 392, endPoint y: 126, distance: 76.3
click at [385, 130] on strong "LUVEA ® Strickkissen" at bounding box center [354, 139] width 214 height 25
click at [340, 105] on icon "Editor contextual toolbar" at bounding box center [340, 102] width 6 height 8
type input "40"
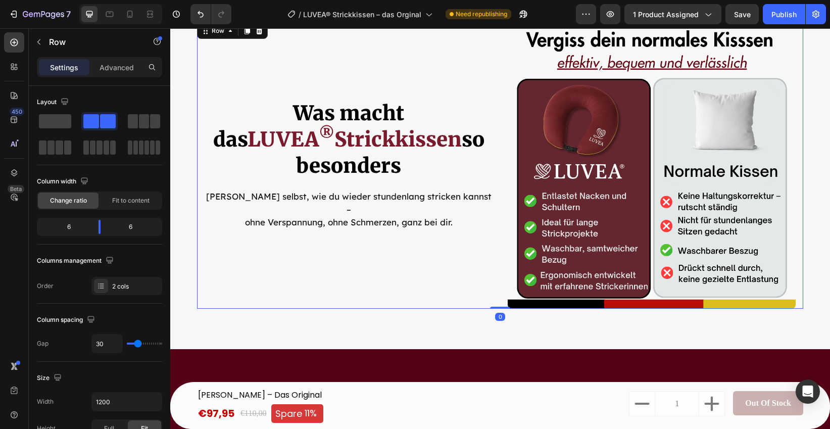
click at [284, 275] on div "Image ⁠⁠⁠⁠⁠⁠⁠ Was macht das LUVEA ® Strickkissen so besonders Heading Erlebe se…" at bounding box center [349, 165] width 288 height 288
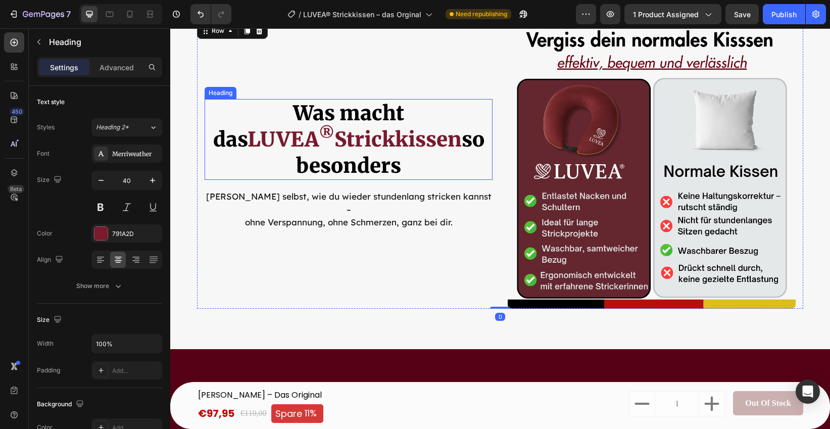
click at [334, 127] on sup "®" at bounding box center [327, 133] width 16 height 19
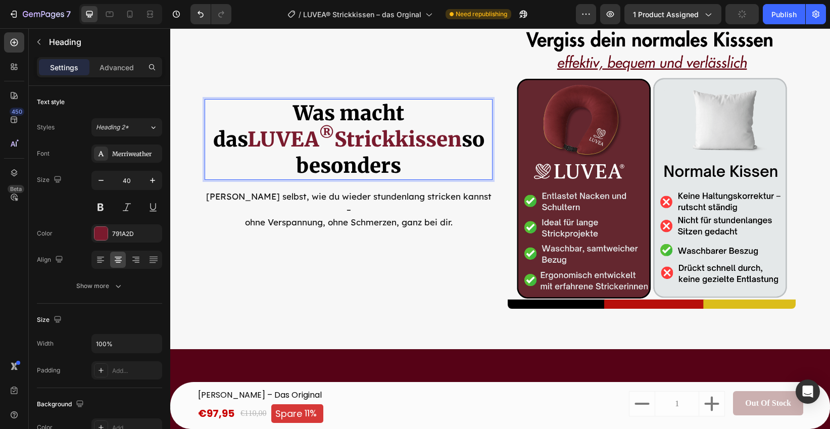
click at [334, 129] on sup "®" at bounding box center [327, 133] width 16 height 19
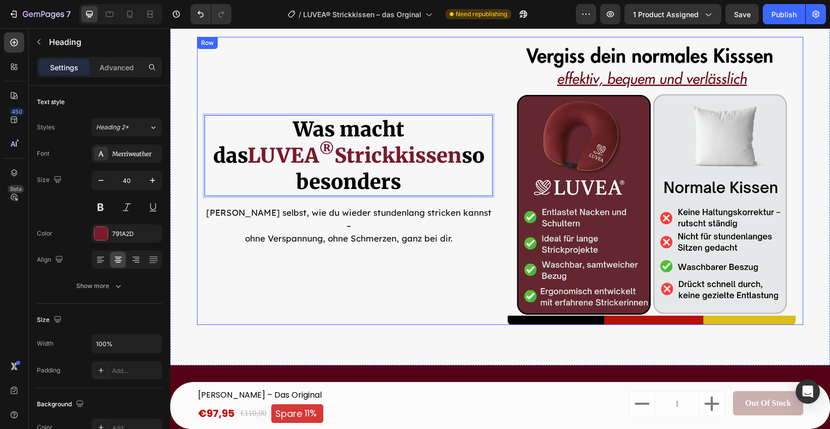
scroll to position [2910, 0]
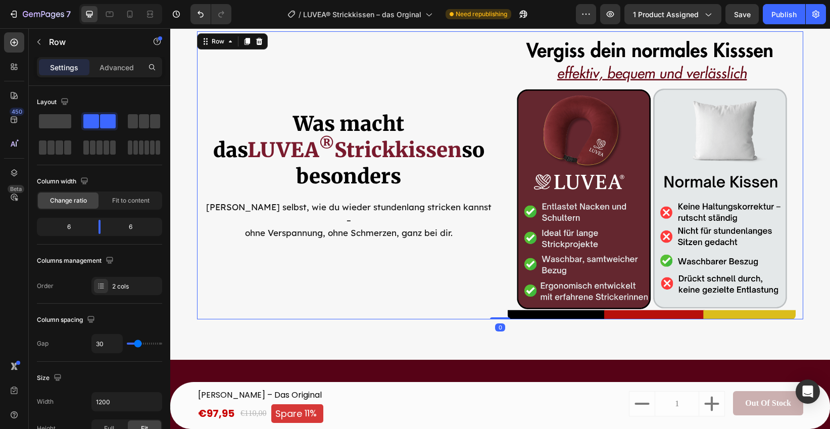
click at [220, 260] on div "Image ⁠⁠⁠⁠⁠⁠⁠ Was macht das LUVEA ® Strickkissen so besonders Heading Erlebe se…" at bounding box center [349, 175] width 288 height 288
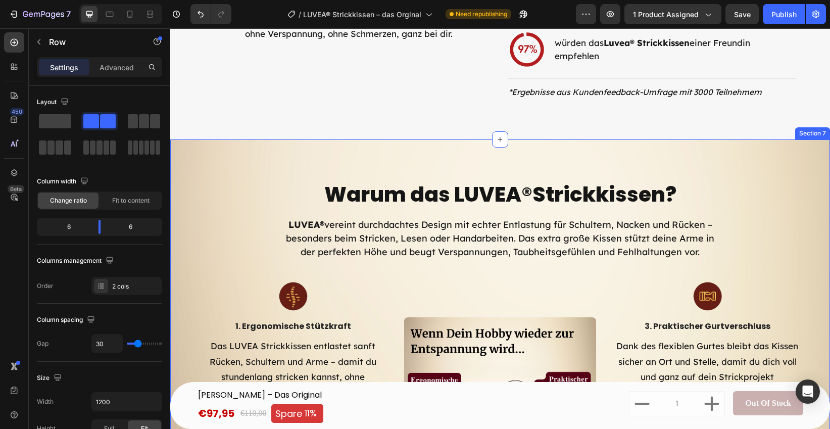
scroll to position [2308, 0]
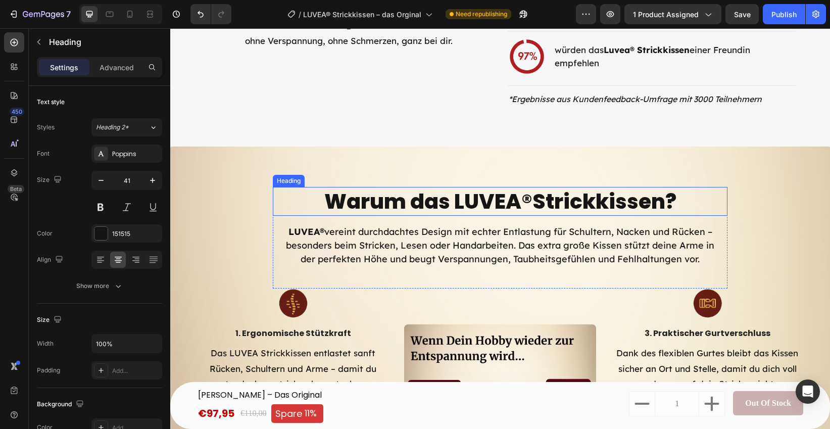
click at [439, 198] on h2 "Warum das LUVEA ® Strickkissen?" at bounding box center [500, 201] width 430 height 29
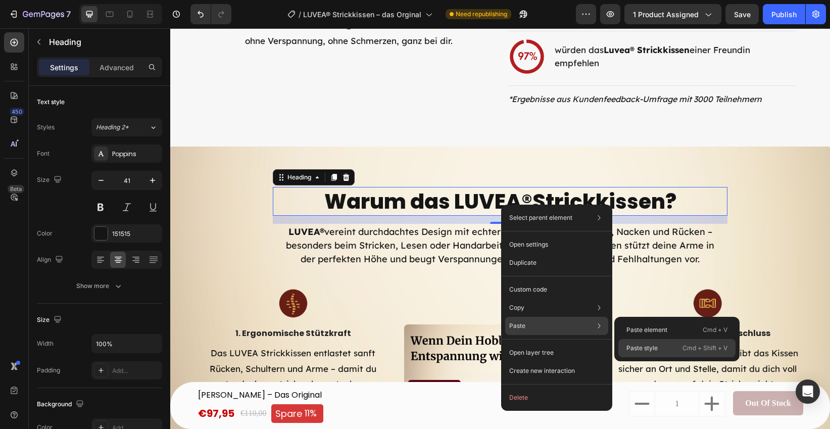
click at [658, 344] on div "Paste style Cmd + Shift + V" at bounding box center [676, 348] width 117 height 18
type input "40"
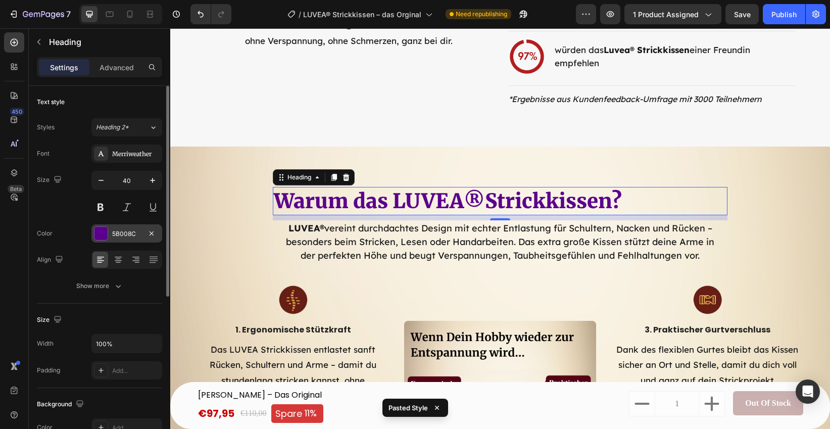
click at [102, 234] on div at bounding box center [100, 233] width 13 height 13
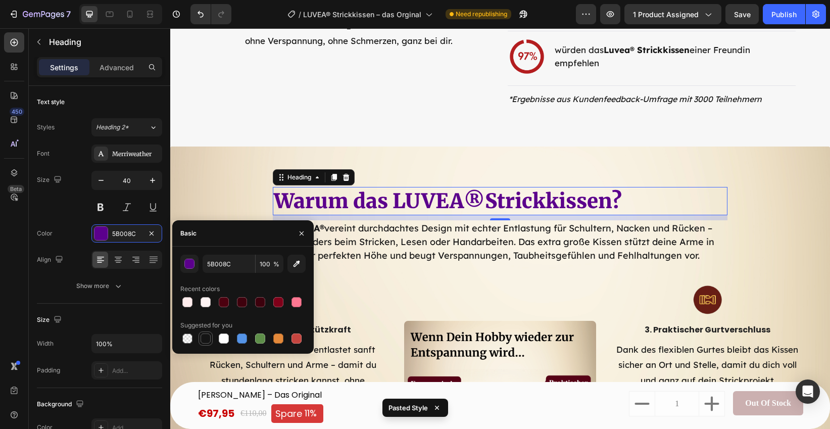
click at [203, 336] on div at bounding box center [206, 338] width 10 height 10
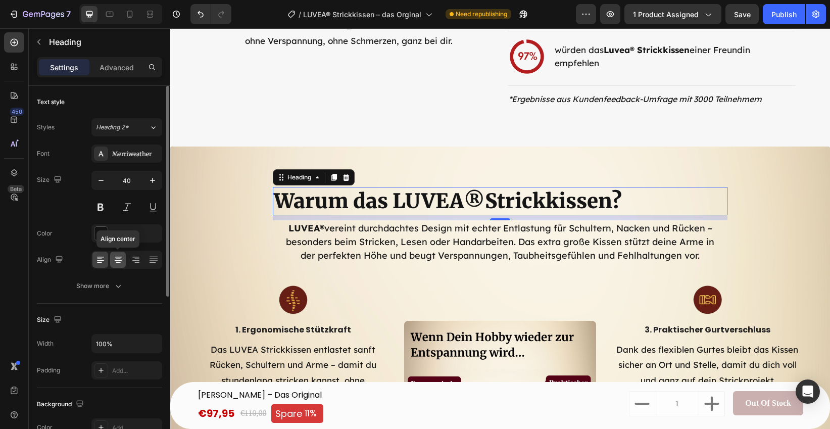
click at [121, 263] on icon at bounding box center [118, 260] width 10 height 10
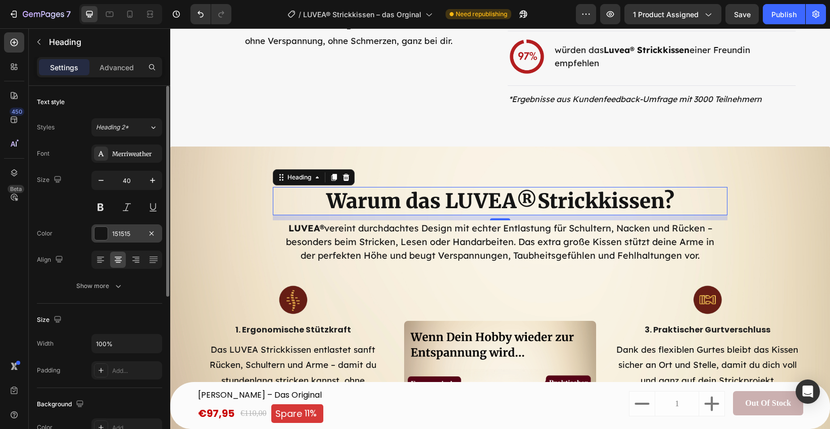
click at [105, 237] on div at bounding box center [100, 233] width 13 height 13
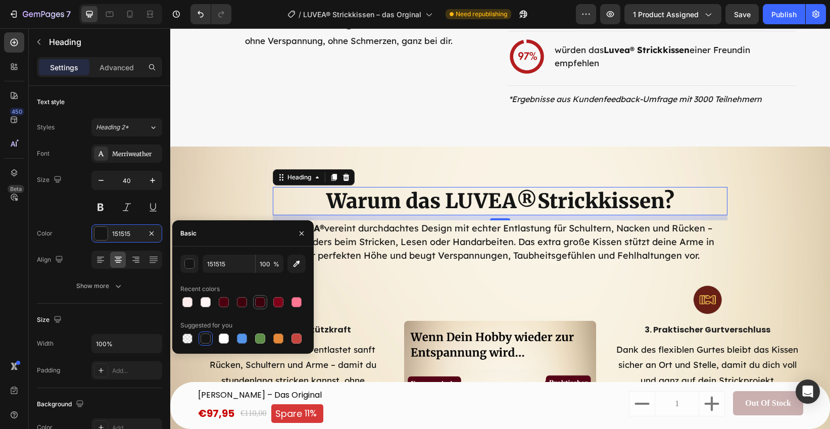
click at [263, 302] on div at bounding box center [260, 302] width 10 height 10
click at [280, 301] on div at bounding box center [278, 302] width 10 height 10
type input "7F0019"
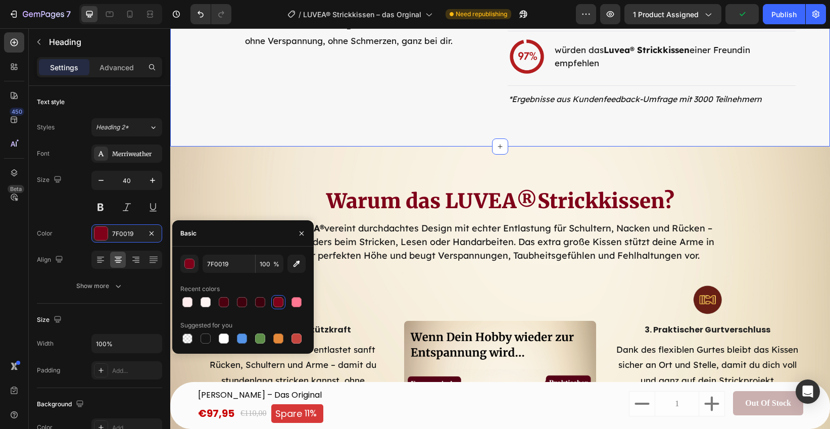
click at [236, 134] on div "Title Line Image berichteten von deutlich weniger Nacken- und Schulterschmerzen…" at bounding box center [500, 10] width 660 height 274
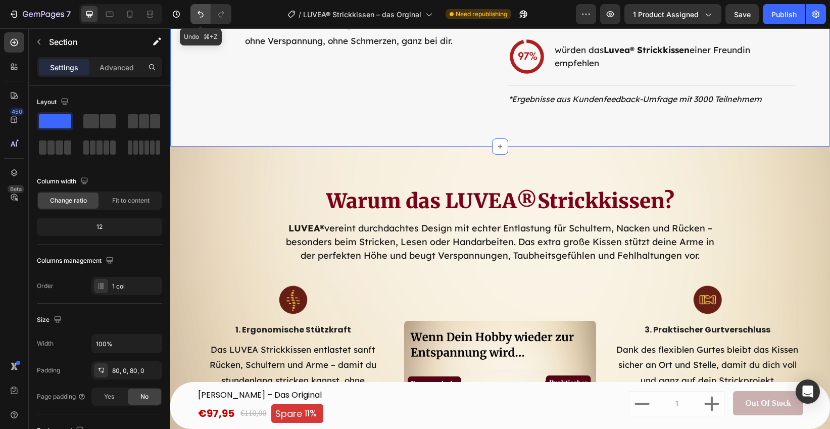
click at [194, 17] on button "Undo/Redo" at bounding box center [200, 14] width 20 height 20
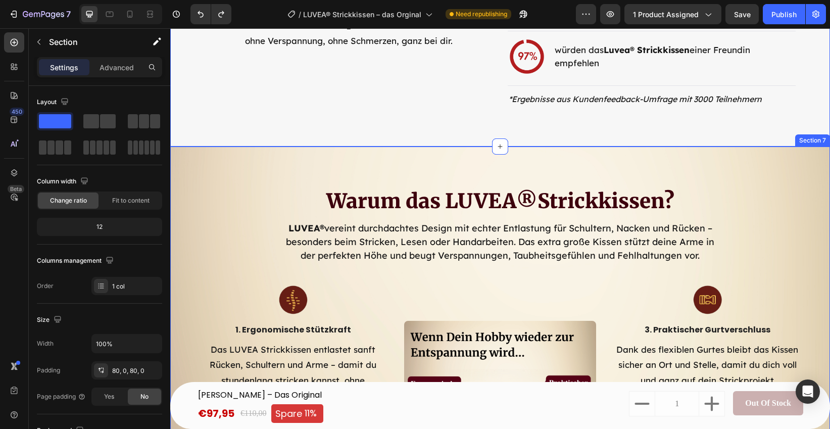
click at [394, 184] on div "Warum das LUVEA ® Strickkissen? Heading LUVEA® vereint durchdachtes Design mit …" at bounding box center [500, 367] width 660 height 443
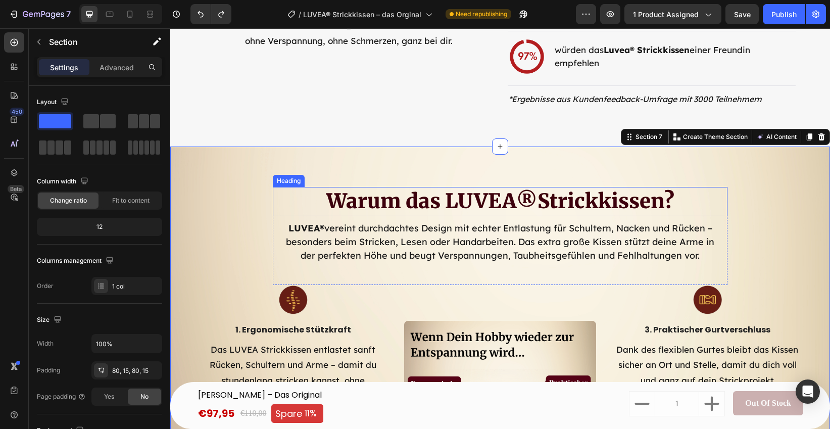
click at [392, 198] on p "Warum das LUVEA ® Strickkissen?" at bounding box center [500, 201] width 453 height 26
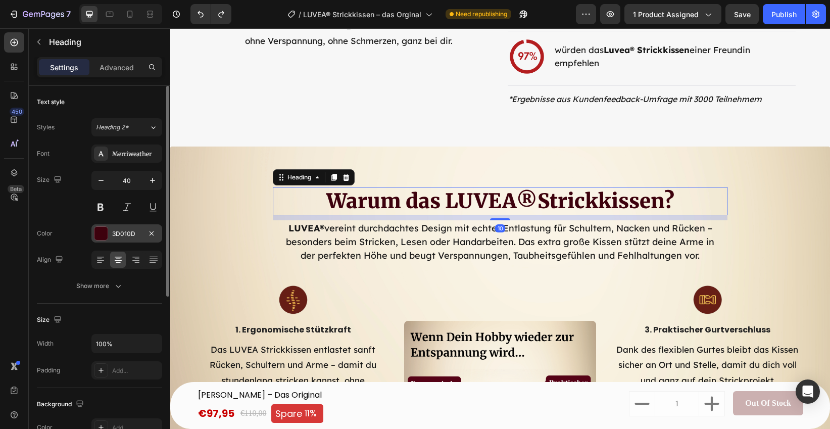
click at [100, 232] on div at bounding box center [100, 233] width 13 height 13
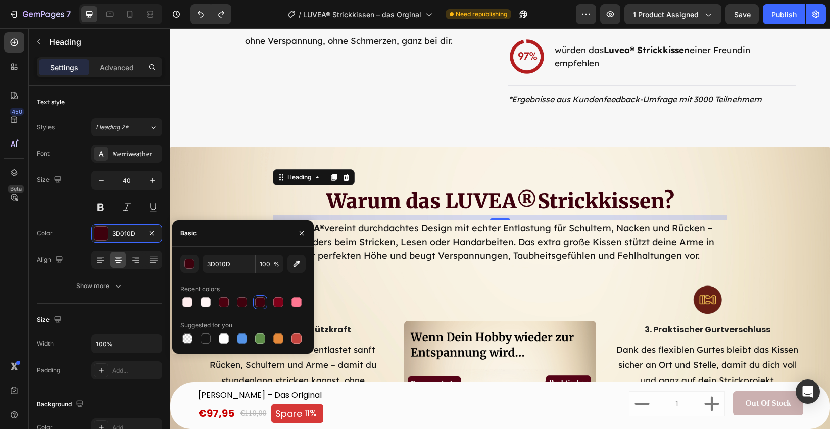
drag, startPoint x: 200, startPoint y: 346, endPoint x: 195, endPoint y: 342, distance: 6.1
click at [199, 345] on div "3D010D 100 % Recent colors Suggested for you" at bounding box center [242, 299] width 141 height 107
click at [201, 341] on div at bounding box center [206, 338] width 10 height 10
type input "151515"
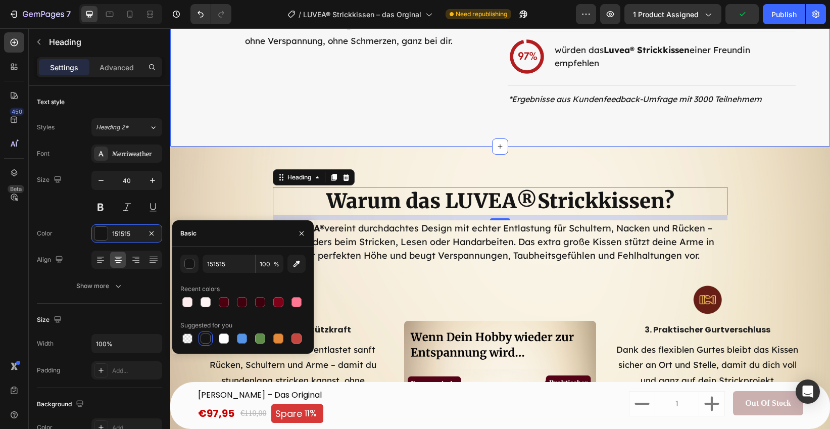
click at [196, 140] on div "Title Line Image berichteten von deutlich weniger Nacken- und Schulterschmerzen…" at bounding box center [500, 10] width 660 height 274
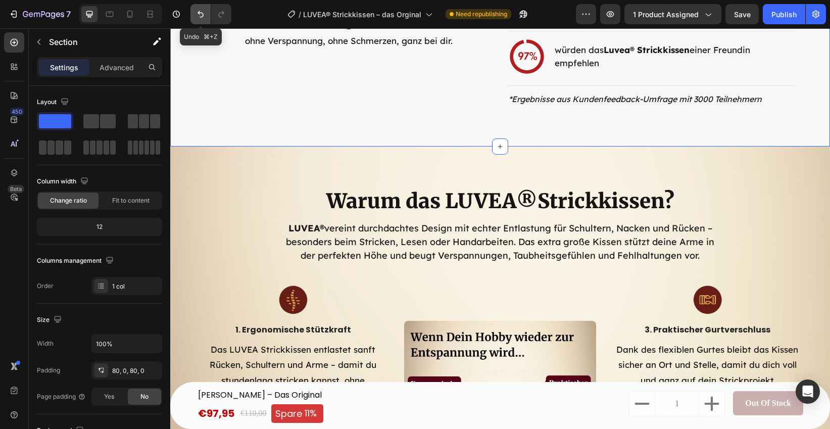
click at [202, 12] on icon "Undo/Redo" at bounding box center [200, 14] width 10 height 10
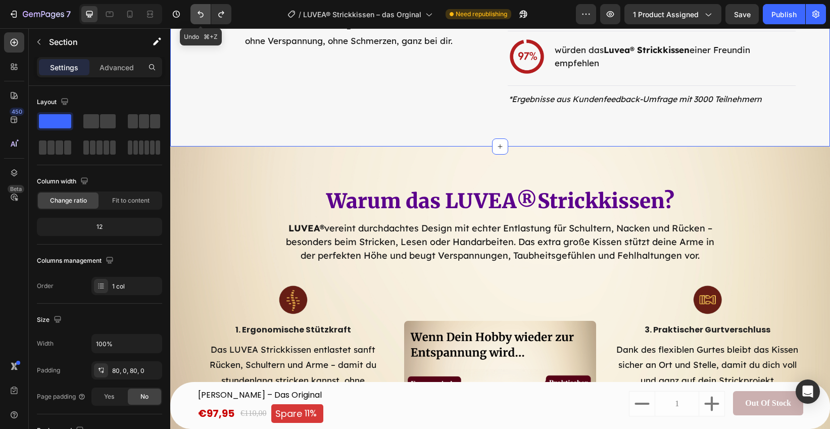
click at [202, 12] on icon "Undo/Redo" at bounding box center [200, 14] width 10 height 10
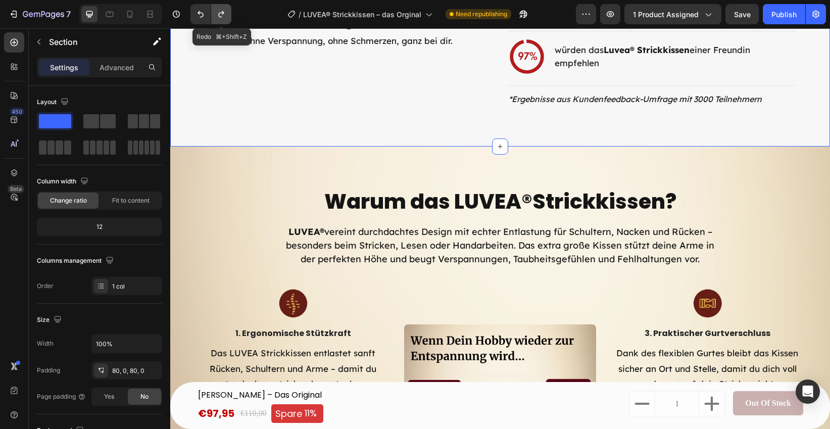
click at [225, 15] on icon "Undo/Redo" at bounding box center [221, 14] width 10 height 10
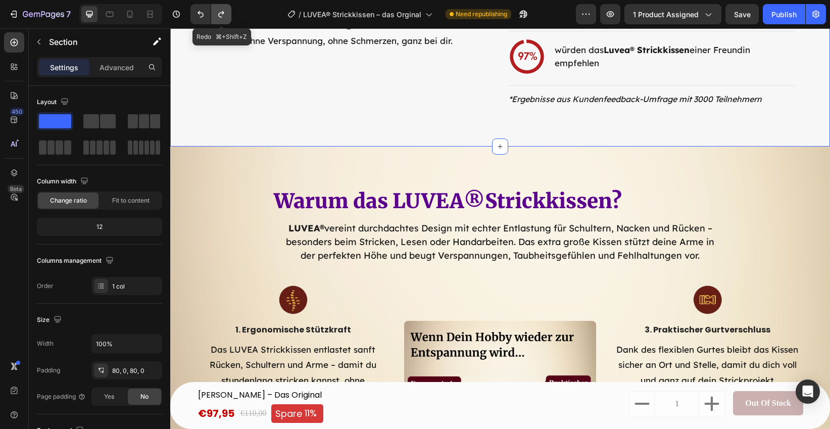
click at [225, 16] on icon "Undo/Redo" at bounding box center [221, 14] width 10 height 10
click at [226, 16] on icon "Undo/Redo" at bounding box center [221, 14] width 10 height 10
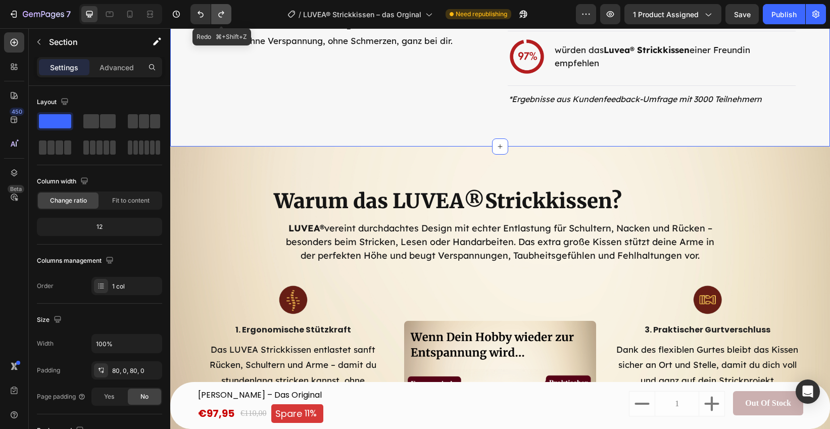
click at [226, 16] on icon "Undo/Redo" at bounding box center [221, 14] width 10 height 10
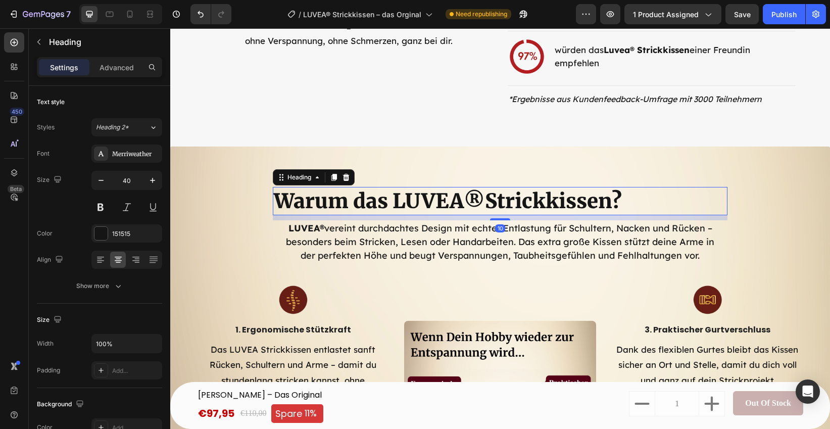
drag, startPoint x: 473, startPoint y: 201, endPoint x: 425, endPoint y: 202, distance: 47.5
click at [473, 201] on strong "®" at bounding box center [474, 200] width 21 height 25
click at [139, 261] on div at bounding box center [136, 260] width 16 height 16
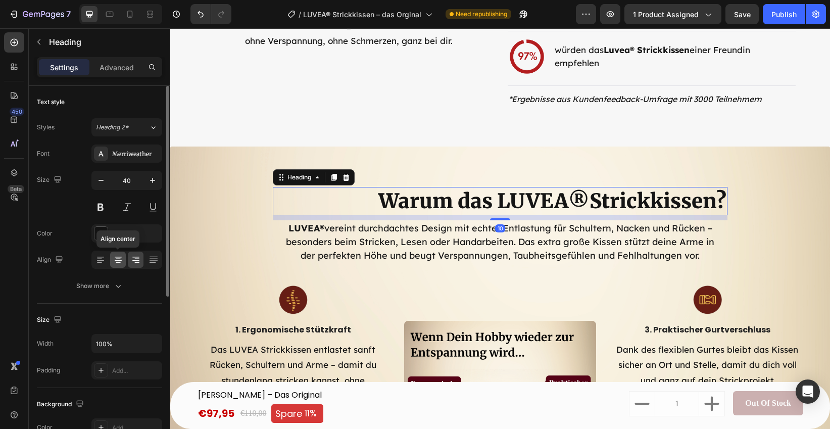
click at [123, 262] on div at bounding box center [118, 260] width 16 height 16
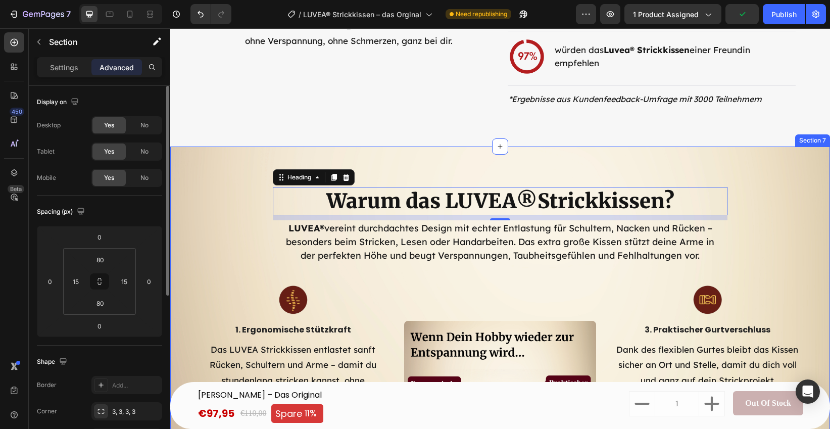
click at [196, 190] on div "Warum das LUVEA ® Strickkissen? Heading 10 LUVEA® vereint durchdachtes Design m…" at bounding box center [500, 368] width 644 height 362
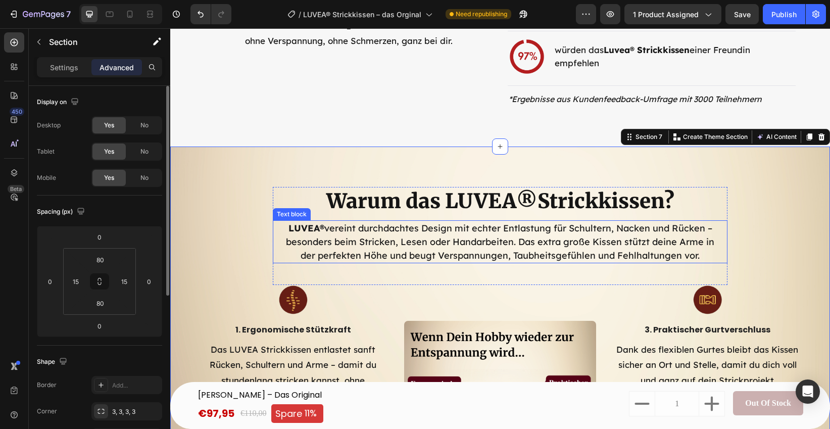
click at [693, 254] on p "LUVEA® vereint durchdachtes Design mit echter Entlastung für Schultern, Nacken …" at bounding box center [500, 241] width 436 height 41
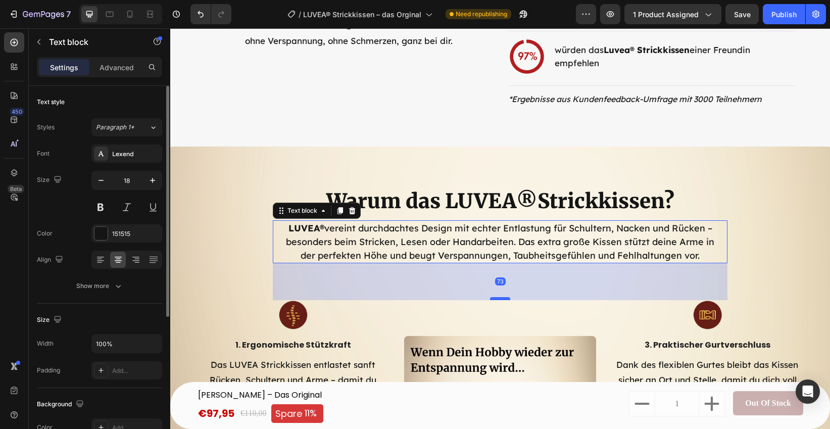
drag, startPoint x: 505, startPoint y: 281, endPoint x: 508, endPoint y: 296, distance: 15.5
click at [508, 297] on div at bounding box center [500, 298] width 20 height 3
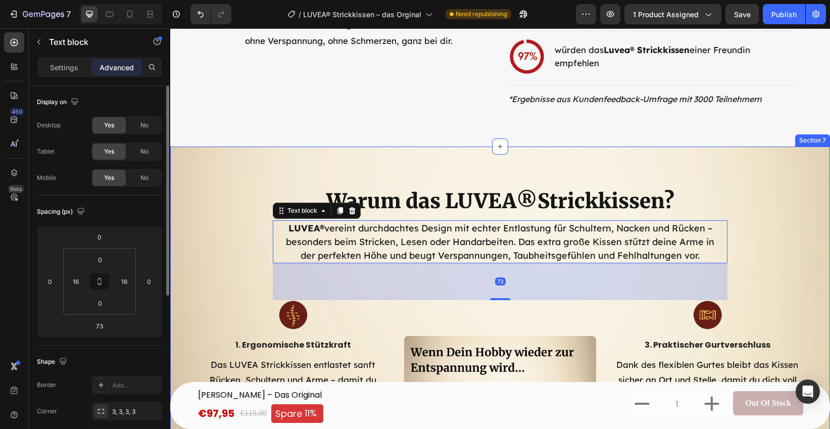
click at [817, 247] on div "Warum das LUVEA ® Strickkissen? Heading LUVEA® vereint durchdachtes Design mit …" at bounding box center [500, 375] width 644 height 377
click at [580, 257] on p "LUVEA® vereint durchdachtes Design mit echter Entlastung für Schultern, Nacken …" at bounding box center [500, 241] width 436 height 41
click at [83, 280] on div "16" at bounding box center [76, 281] width 20 height 16
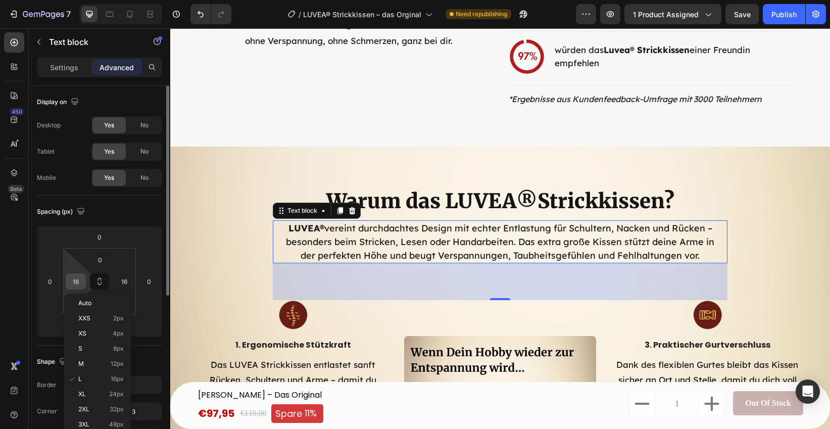
click at [77, 281] on input "16" at bounding box center [75, 281] width 15 height 15
click at [78, 281] on input "16" at bounding box center [75, 281] width 15 height 15
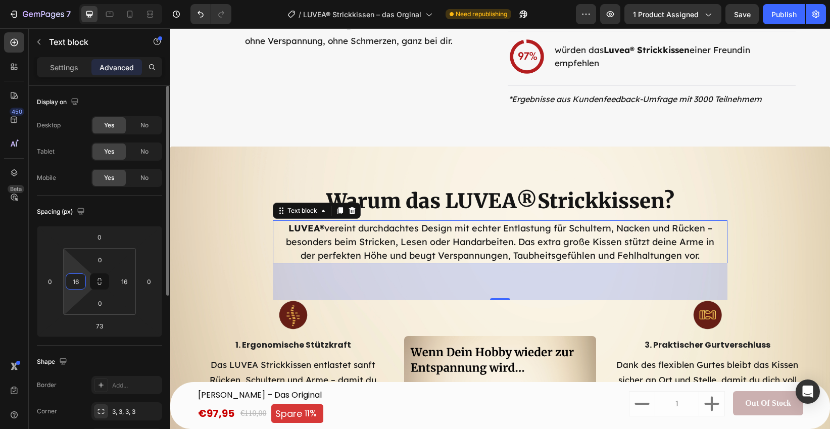
drag, startPoint x: 80, startPoint y: 281, endPoint x: 71, endPoint y: 282, distance: 8.6
click at [71, 282] on input "16" at bounding box center [75, 281] width 15 height 15
type input "30"
click at [127, 281] on input "16" at bounding box center [124, 281] width 15 height 15
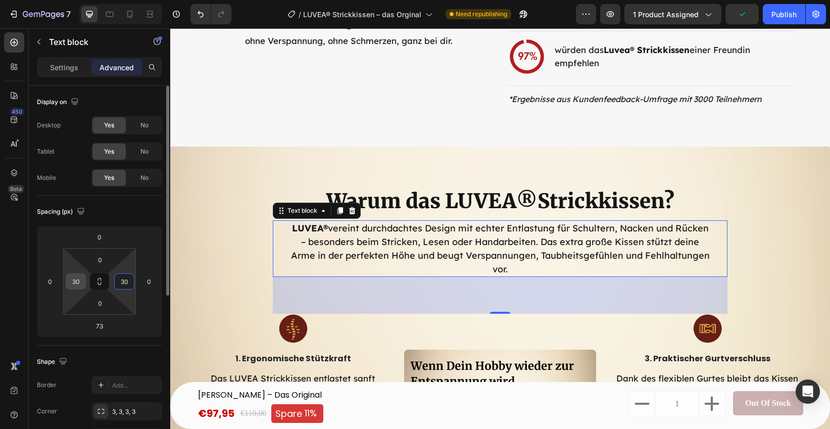
type input "30"
click at [82, 282] on input "30" at bounding box center [75, 281] width 15 height 15
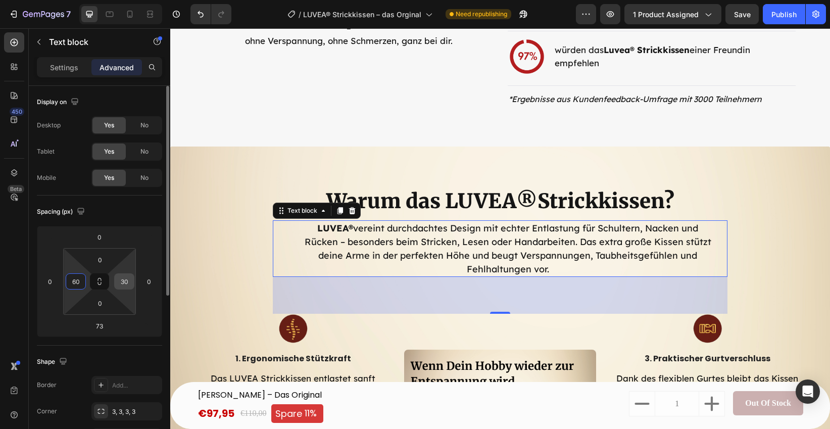
type input "60"
click at [128, 282] on input "30" at bounding box center [124, 281] width 15 height 15
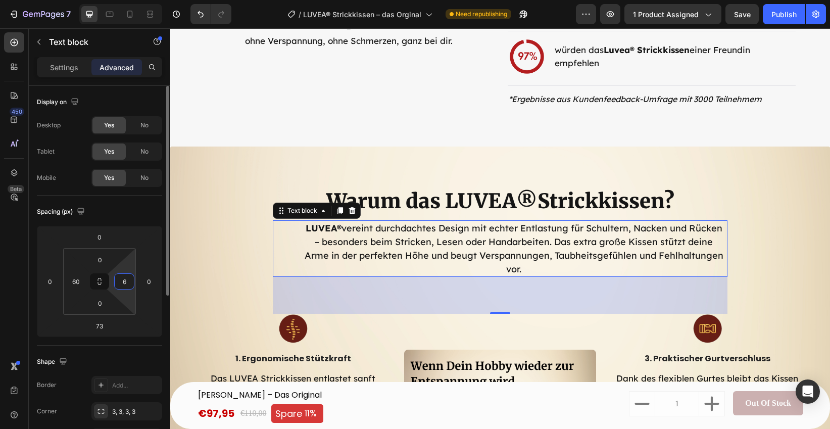
type input "60"
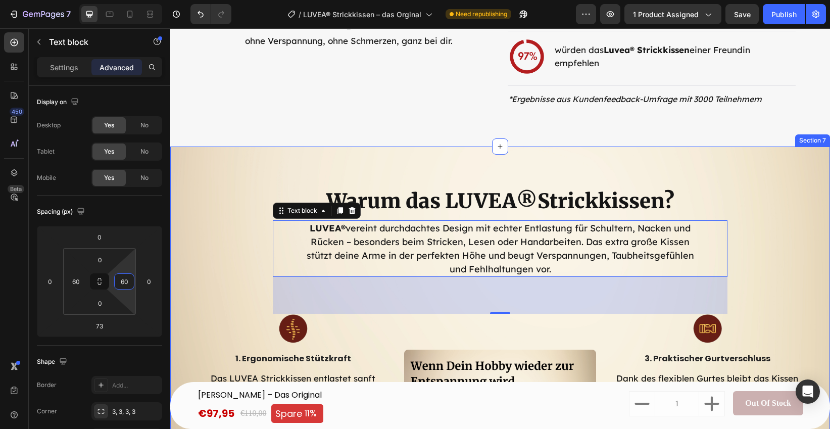
click at [769, 236] on div "Warum das LUVEA ® Strickkissen? Heading LUVEA® vereint durchdachtes Design mit …" at bounding box center [500, 382] width 644 height 391
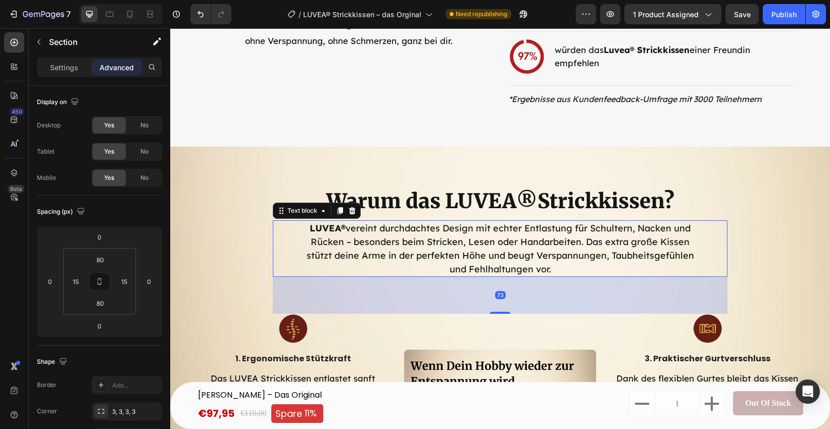
drag, startPoint x: 536, startPoint y: 244, endPoint x: 506, endPoint y: 247, distance: 30.4
click at [536, 244] on p "LUVEA® vereint durchdachtes Design mit echter Entlastung für Schultern, Nacken …" at bounding box center [500, 248] width 392 height 55
click at [77, 283] on input "60" at bounding box center [75, 281] width 15 height 15
click at [80, 282] on input "60" at bounding box center [75, 281] width 15 height 15
drag, startPoint x: 80, startPoint y: 282, endPoint x: 75, endPoint y: 282, distance: 5.1
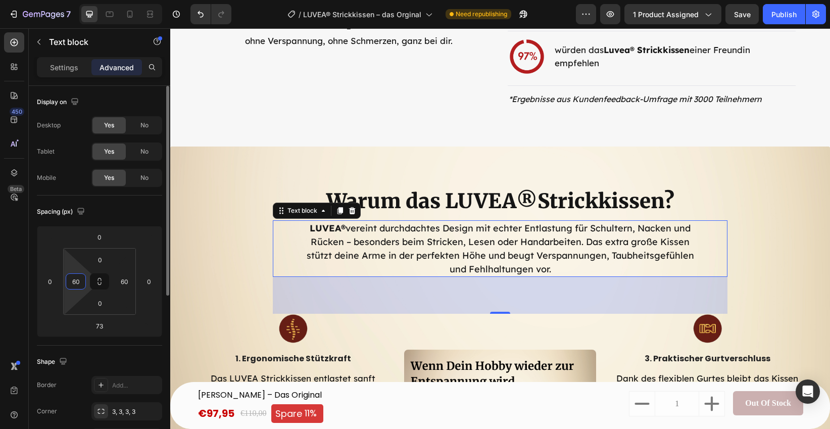
click at [75, 282] on input "60" at bounding box center [75, 281] width 15 height 15
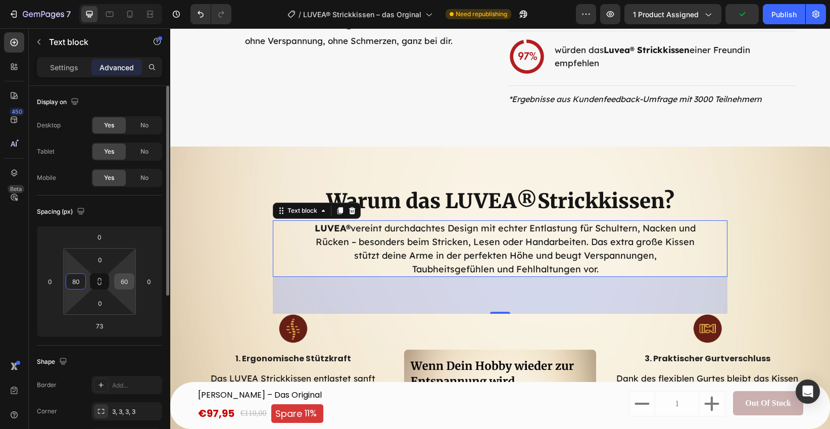
type input "80"
click at [127, 277] on input "60" at bounding box center [124, 281] width 15 height 15
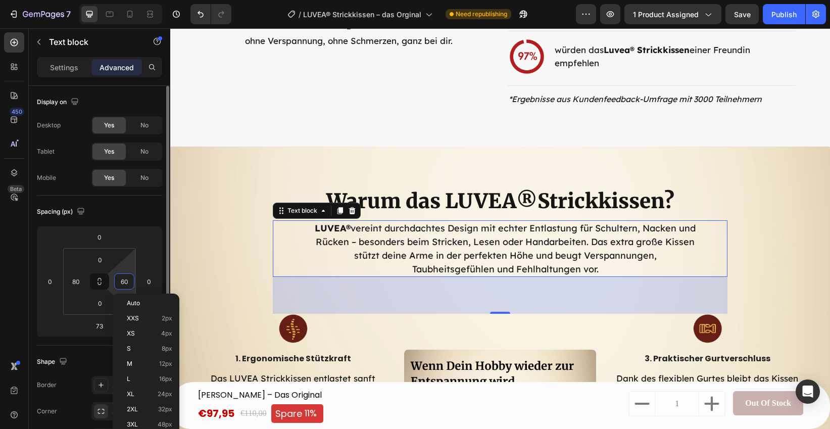
click at [132, 281] on div "60" at bounding box center [124, 281] width 20 height 16
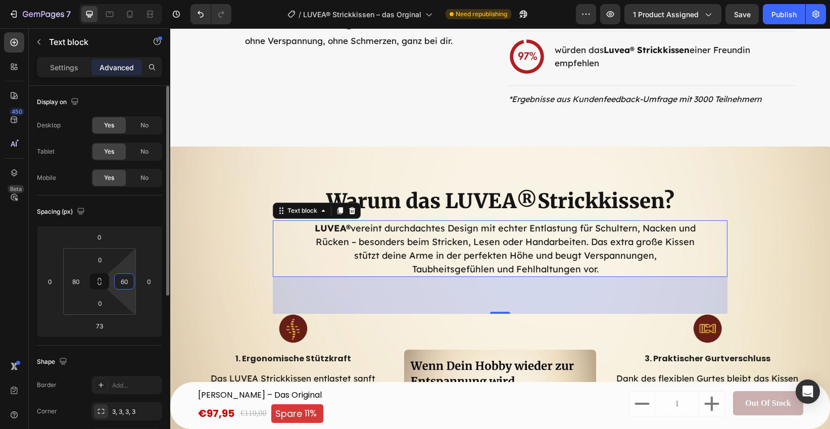
click at [131, 281] on input "60" at bounding box center [124, 281] width 15 height 15
drag, startPoint x: 129, startPoint y: 282, endPoint x: 121, endPoint y: 282, distance: 7.6
click at [122, 282] on input "60" at bounding box center [124, 281] width 15 height 15
type input "80"
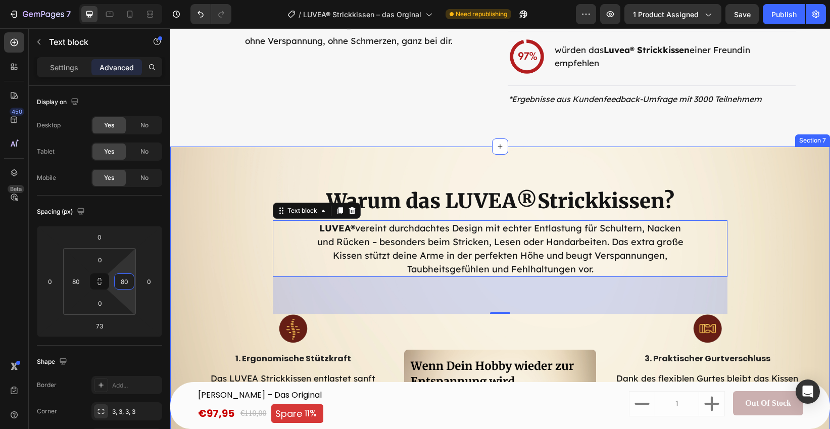
click at [216, 217] on div "Warum das LUVEA ® Strickkissen? Heading LUVEA® vereint durchdachtes Design mit …" at bounding box center [500, 382] width 644 height 391
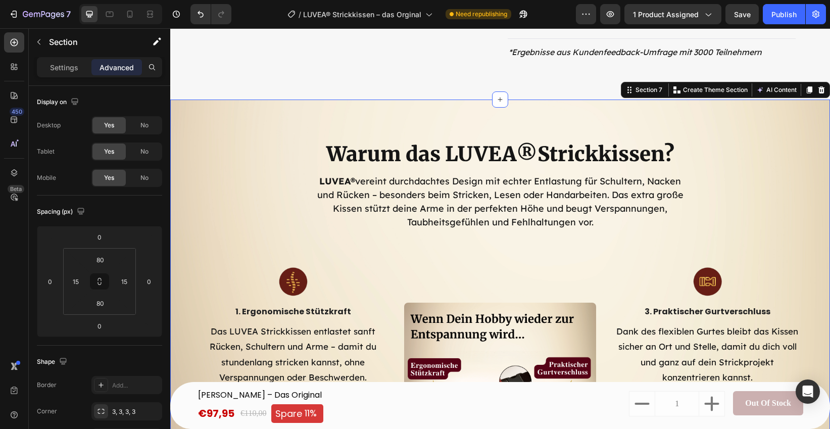
scroll to position [2376, 0]
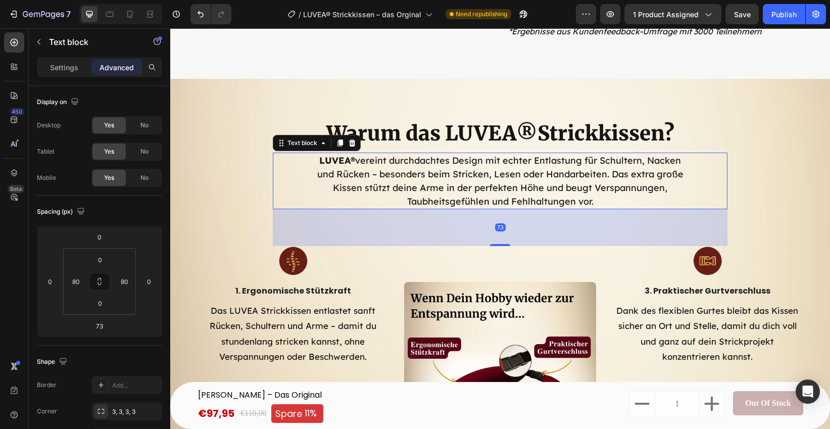
click at [416, 191] on p "LUVEA® vereint durchdachtes Design mit echter Entlastung für Schultern, Nacken …" at bounding box center [500, 181] width 372 height 55
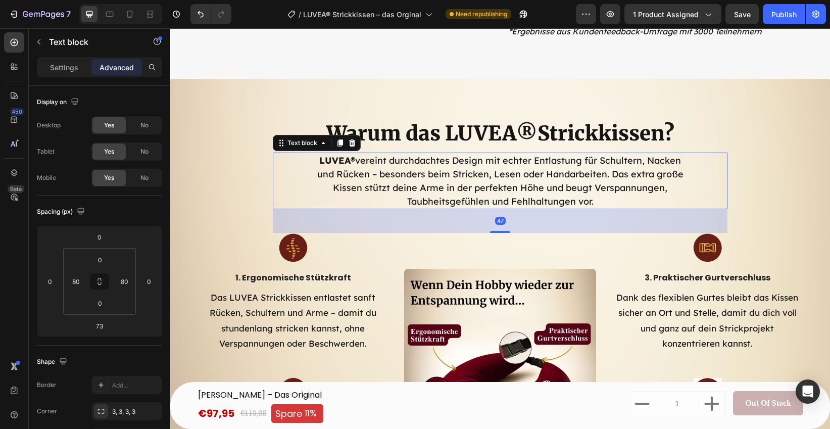
drag, startPoint x: 498, startPoint y: 243, endPoint x: 374, endPoint y: 233, distance: 124.7
click at [498, 231] on div at bounding box center [500, 232] width 20 height 2
type input "47"
click at [198, 228] on div "Warum das LUVEA ® Strickkissen? Heading LUVEA® vereint durchdachtes Design mit …" at bounding box center [500, 308] width 644 height 378
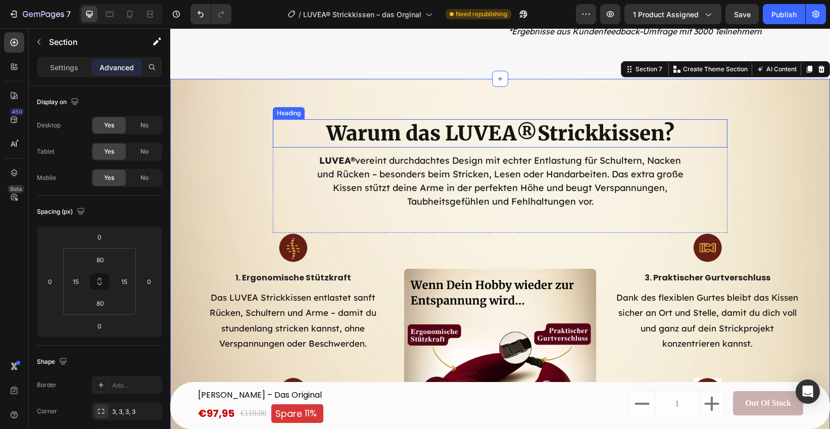
click at [501, 136] on p "Warum das LUVEA ® Strickkissen?" at bounding box center [500, 133] width 453 height 26
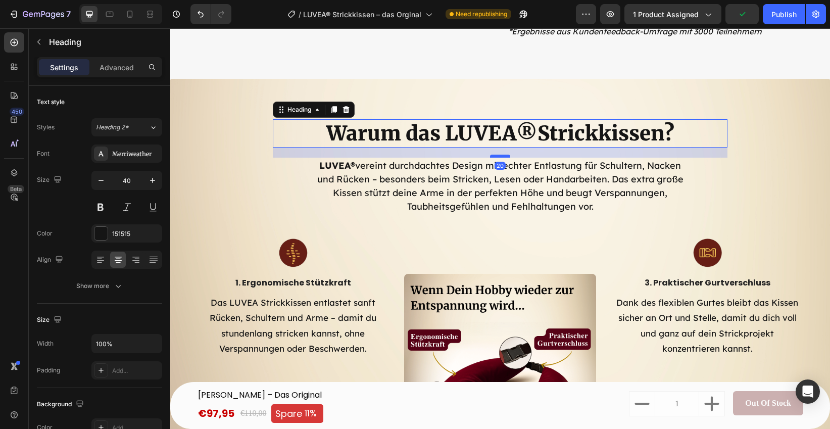
click at [502, 156] on div at bounding box center [500, 156] width 20 height 3
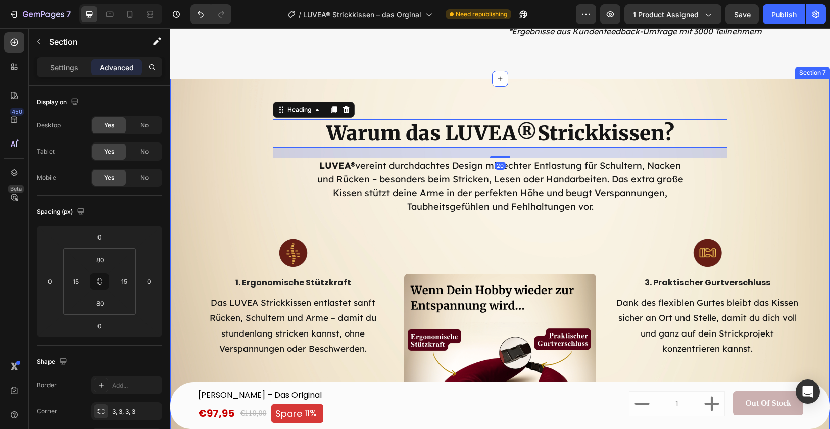
click at [816, 185] on div "Warum das LUVEA ® Strickkissen? Heading 20 LUVEA® vereint durchdachtes Design m…" at bounding box center [500, 310] width 644 height 383
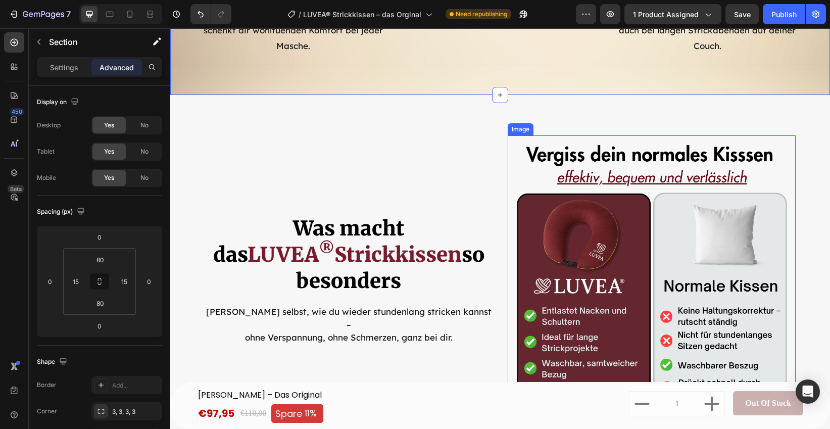
scroll to position [2837, 0]
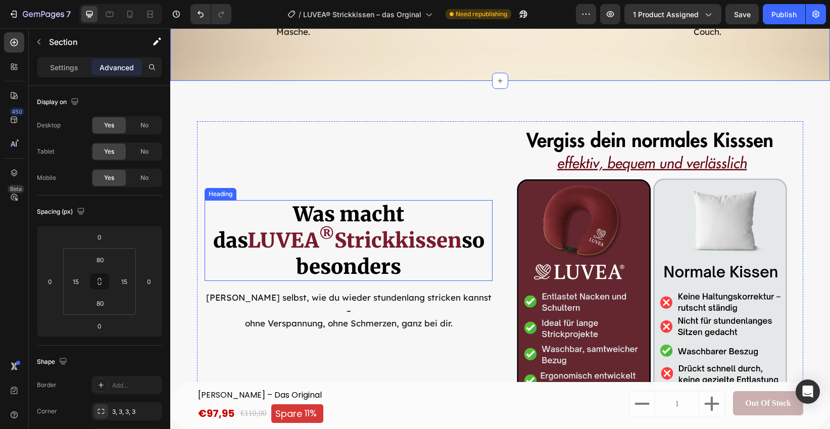
click at [391, 244] on h2 "Was macht das LUVEA ® Strickkissen so besonders" at bounding box center [349, 240] width 288 height 81
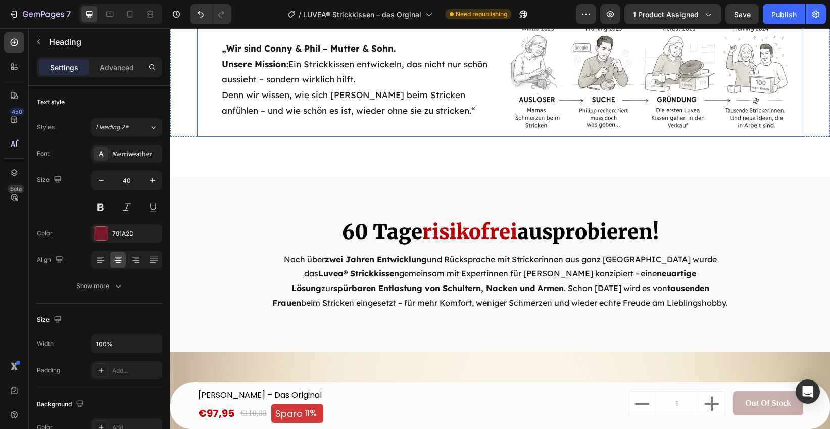
scroll to position [4038, 0]
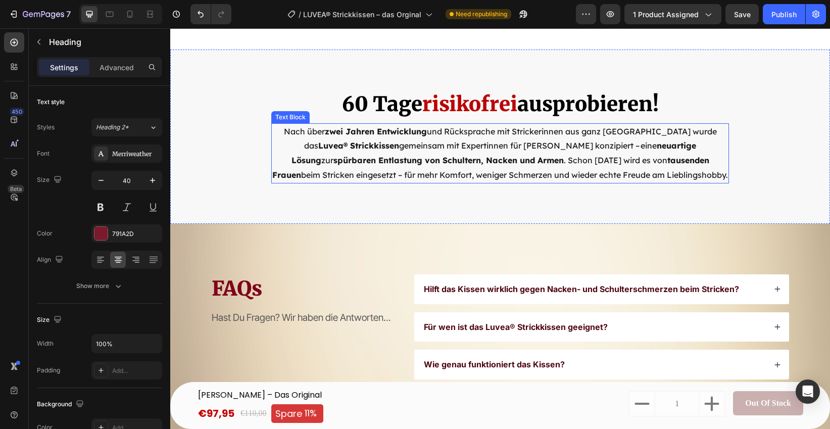
drag, startPoint x: 367, startPoint y: 171, endPoint x: 337, endPoint y: 172, distance: 29.3
click at [365, 171] on p "Nach über  zwei Jahren Entwicklung  und Rücksprache mit Strickerinnen aus ganz …" at bounding box center [500, 153] width 456 height 58
click at [123, 73] on div "Advanced" at bounding box center [116, 67] width 51 height 16
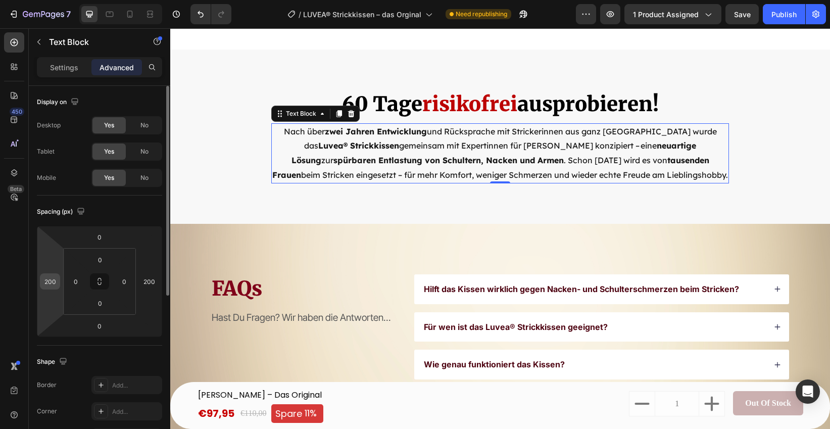
drag, startPoint x: 53, startPoint y: 281, endPoint x: 62, endPoint y: 282, distance: 9.1
click at [53, 281] on input "200" at bounding box center [49, 281] width 15 height 15
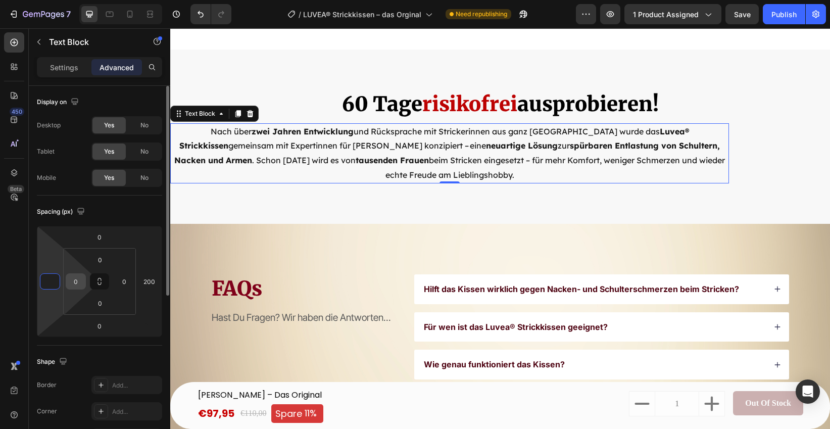
type input "0"
click at [74, 285] on input "0" at bounding box center [75, 281] width 15 height 15
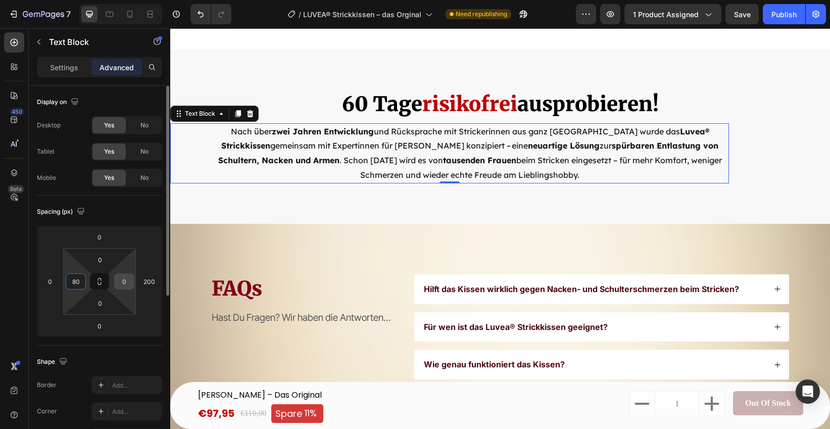
type input "80"
click at [124, 281] on input "0" at bounding box center [124, 281] width 15 height 15
type input "80"
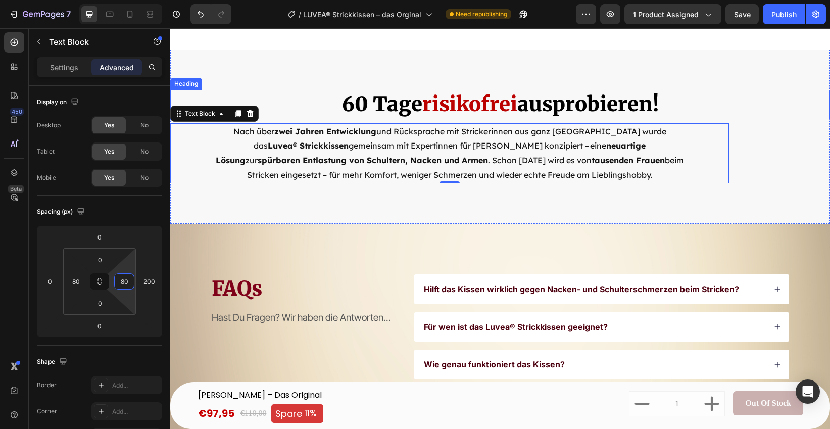
click at [480, 103] on span "risikofrei" at bounding box center [469, 103] width 95 height 25
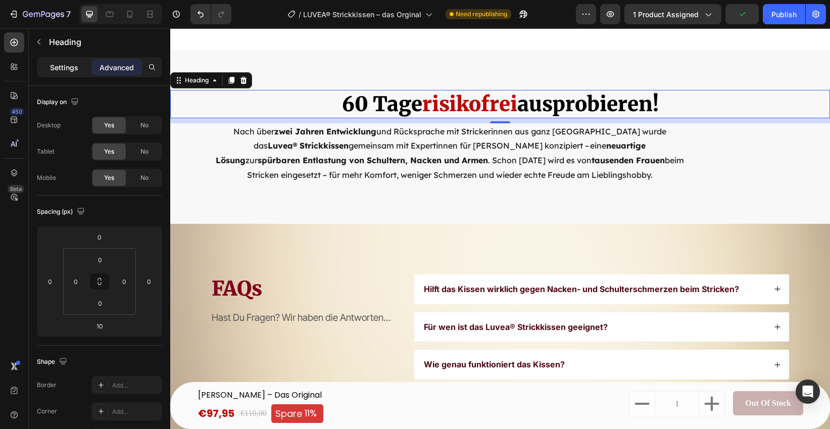
click at [51, 66] on p "Settings" at bounding box center [64, 67] width 28 height 11
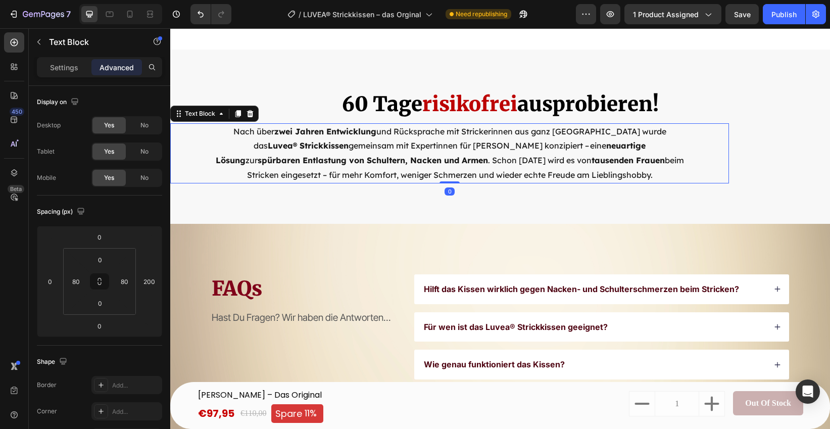
click at [330, 166] on p "Nach über  zwei Jahren Entwicklung  und Rücksprache mit Strickerinnen aus ganz …" at bounding box center [450, 153] width 476 height 58
click at [155, 277] on input "200" at bounding box center [148, 281] width 15 height 15
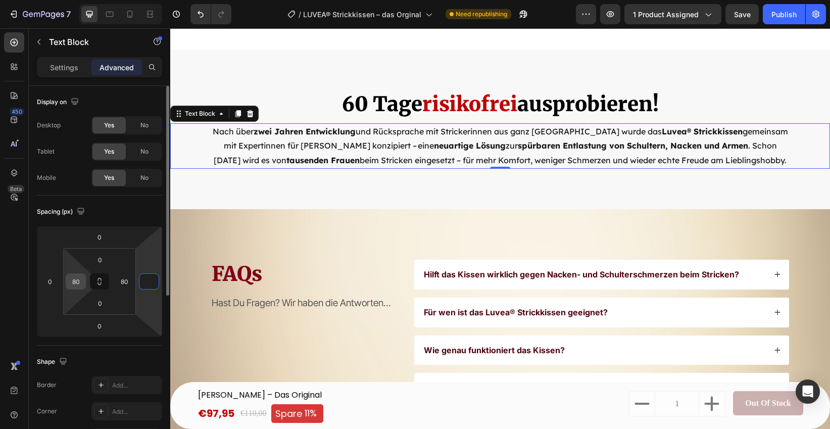
type input "0"
click at [82, 280] on input "80" at bounding box center [75, 281] width 15 height 15
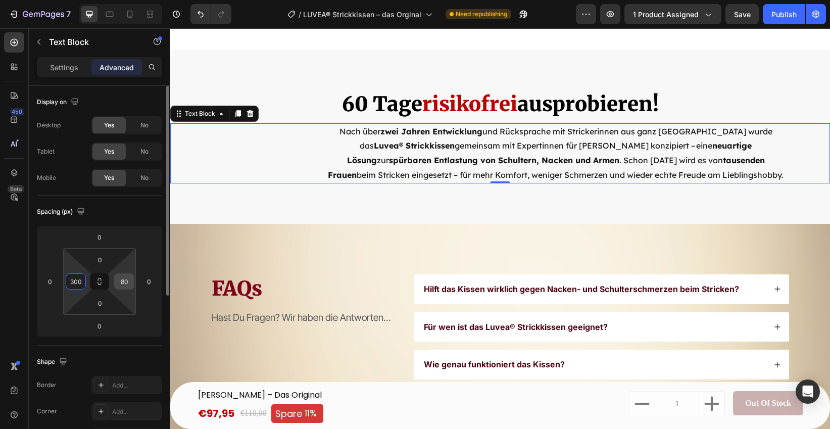
type input "300"
click at [131, 284] on input "80" at bounding box center [124, 281] width 15 height 15
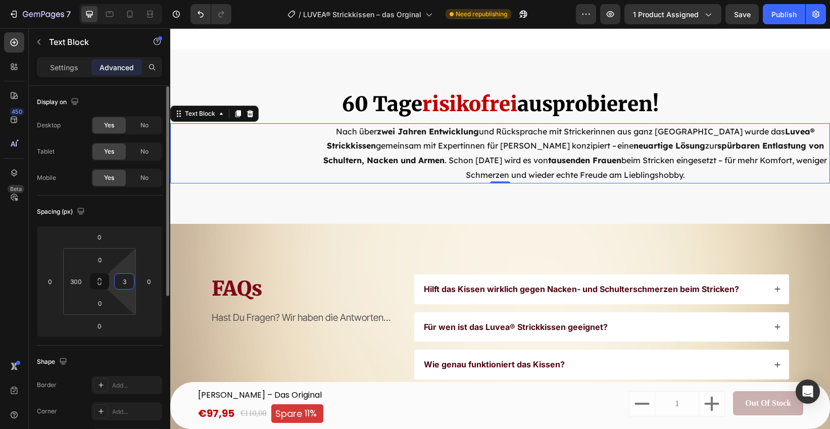
scroll to position [1, 0]
type input "300"
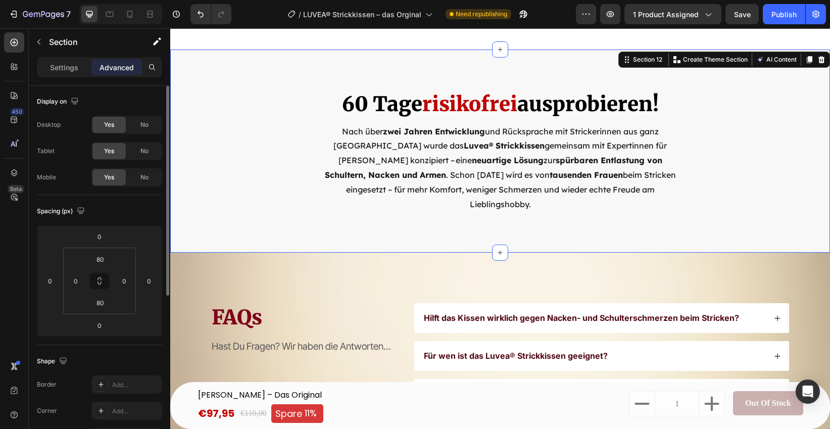
click at [279, 234] on div "60 Tage risikofrei ausprobieren! Heading Nach über  zwei Jahren Entwicklung  un…" at bounding box center [500, 151] width 660 height 204
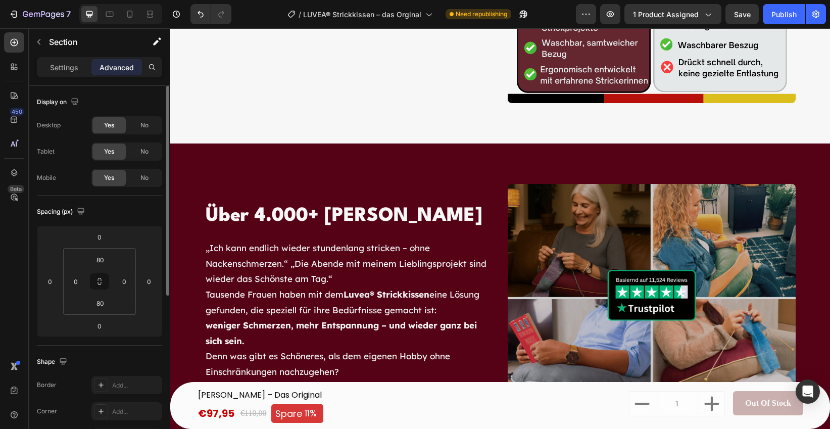
scroll to position [3142, 0]
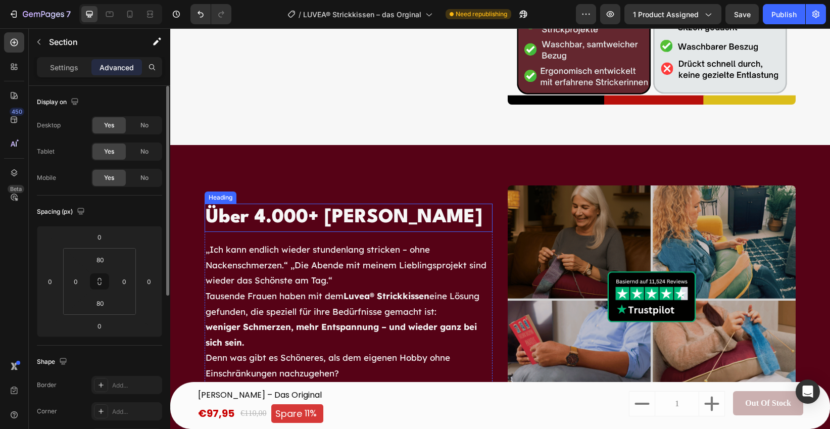
click at [246, 220] on h2 "Über 4.000+ [PERSON_NAME]" at bounding box center [349, 218] width 288 height 28
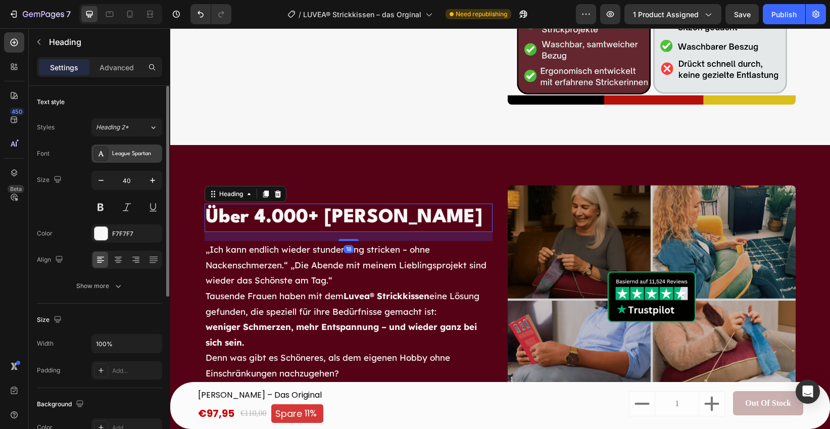
click at [131, 159] on div "League Spartan" at bounding box center [126, 153] width 71 height 18
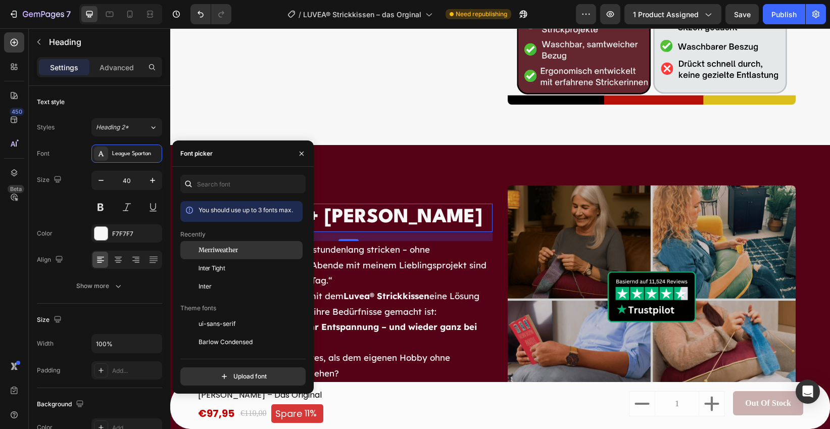
click at [228, 248] on span "Merriweather" at bounding box center [218, 249] width 39 height 9
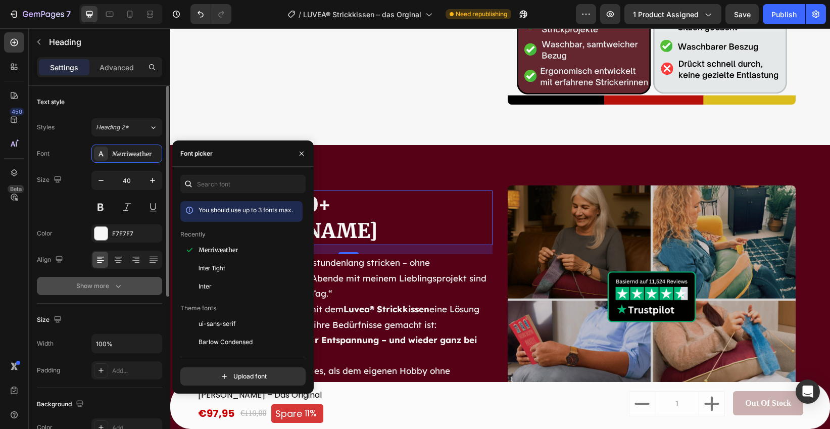
click at [110, 285] on div "Show more" at bounding box center [99, 286] width 47 height 10
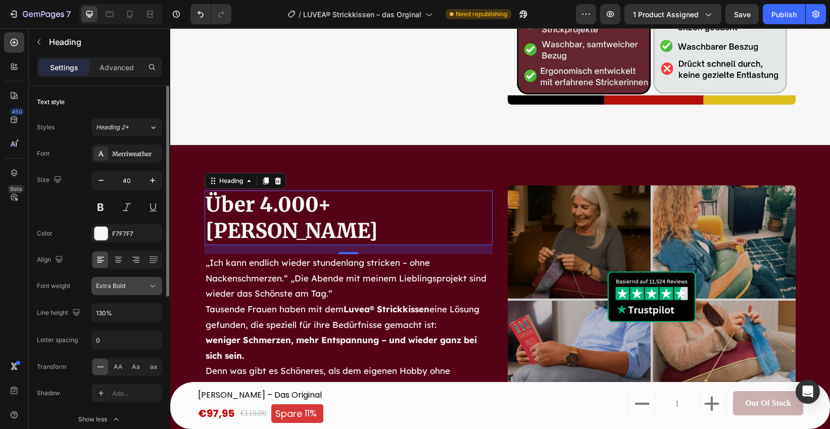
click at [132, 285] on div "Extra Bold" at bounding box center [122, 285] width 52 height 9
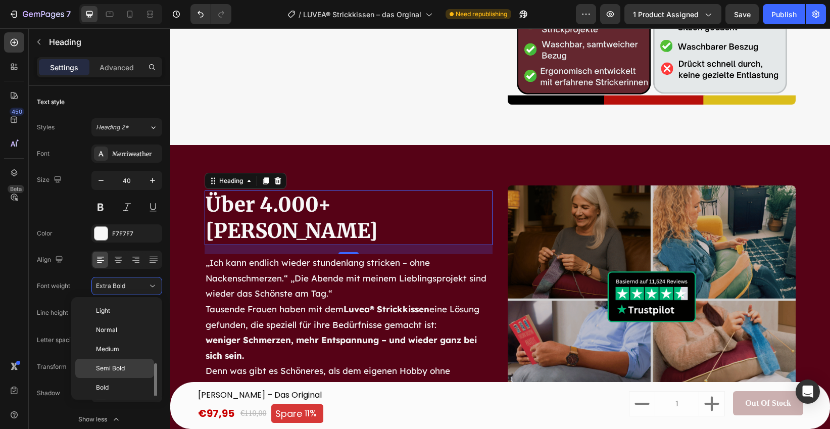
scroll to position [36, 0]
click at [107, 387] on span "Black" at bounding box center [104, 389] width 16 height 9
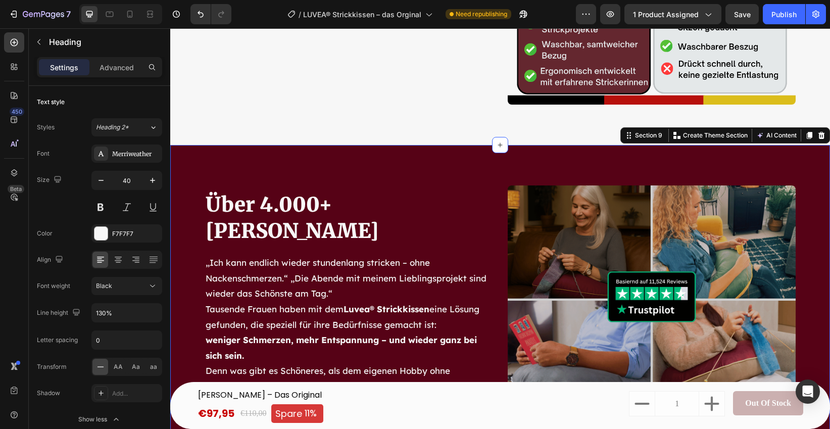
click at [351, 164] on div "Über 4.000+ zufriedene Kundinnen Heading „Ich kann endlich wieder stundenlang s…" at bounding box center [500, 297] width 660 height 305
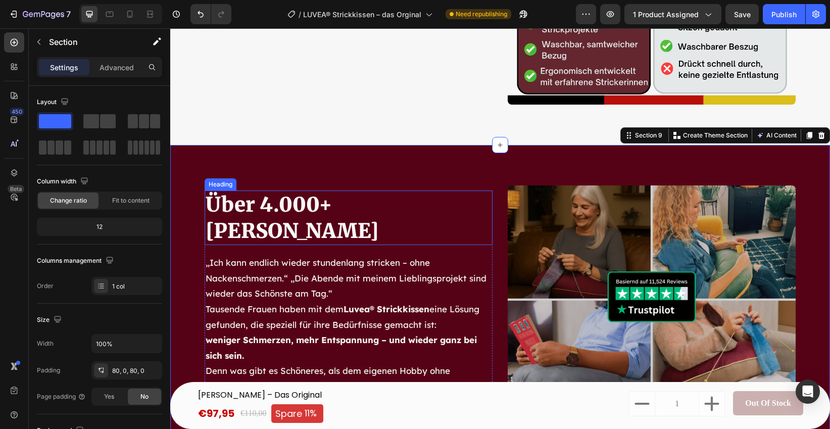
click at [342, 209] on h2 "Über 4.000+ [PERSON_NAME]" at bounding box center [349, 217] width 288 height 55
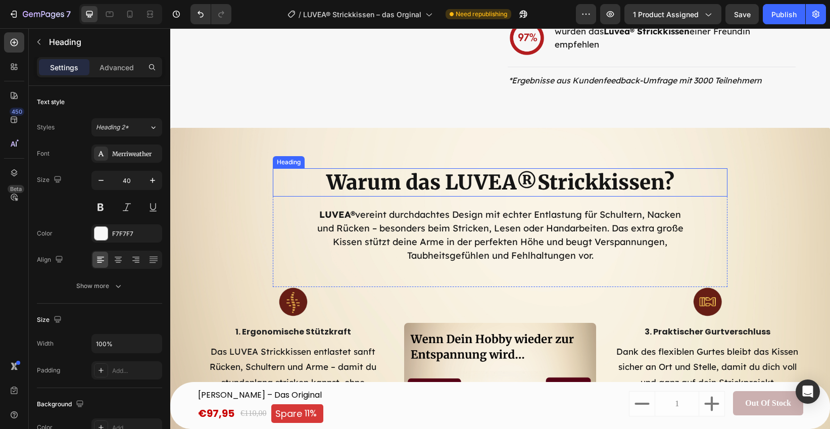
scroll to position [2303, 0]
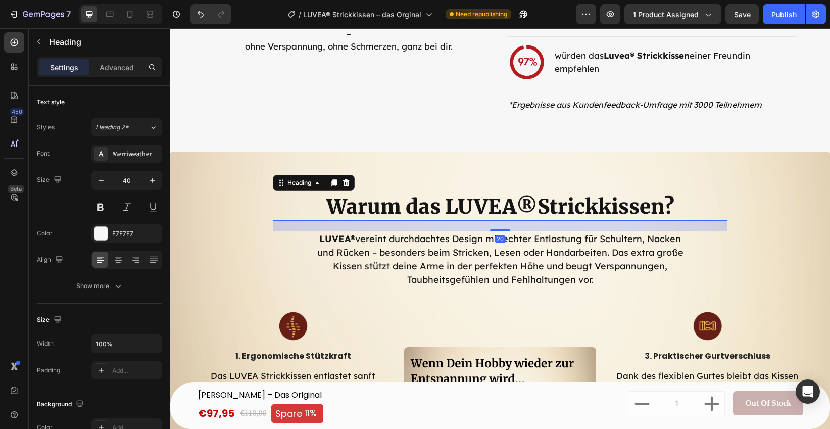
click at [404, 203] on h2 "Warum das LUVEA ® Strickkissen?" at bounding box center [500, 206] width 455 height 28
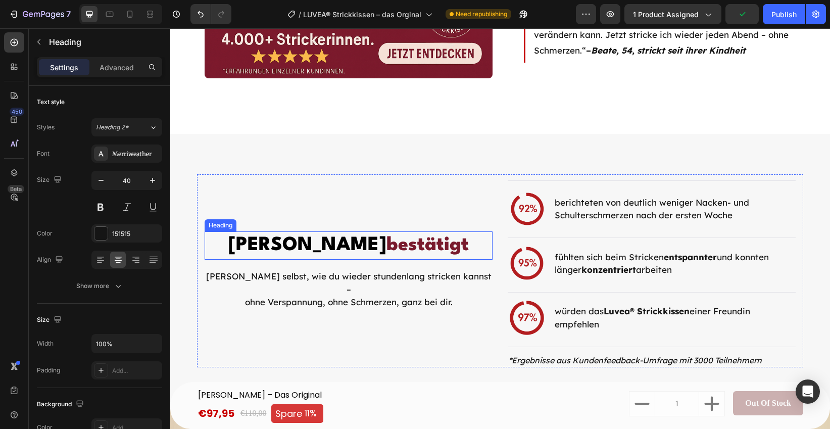
scroll to position [2009, 0]
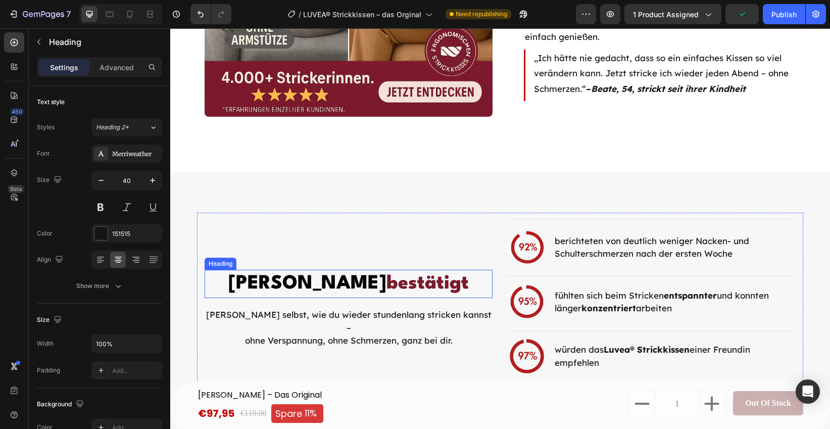
click at [304, 293] on span "[PERSON_NAME]" at bounding box center [307, 283] width 158 height 19
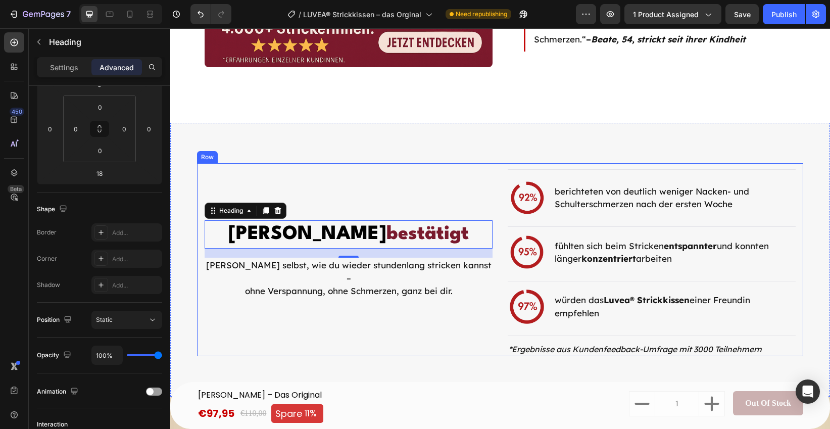
scroll to position [2063, 0]
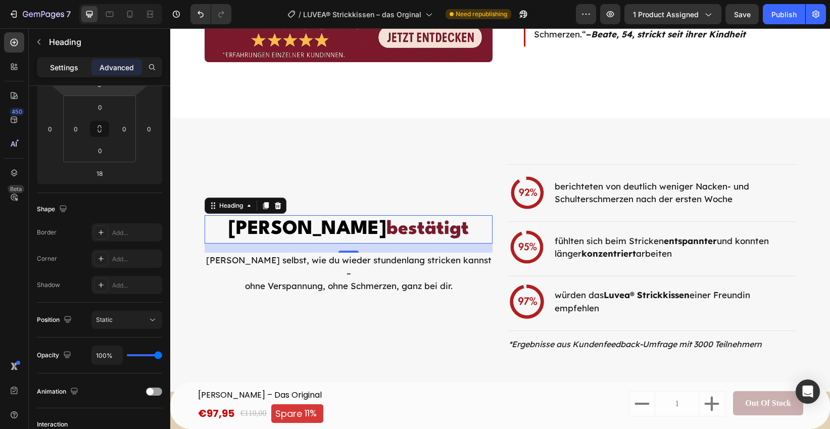
click at [72, 72] on p "Settings" at bounding box center [64, 67] width 28 height 11
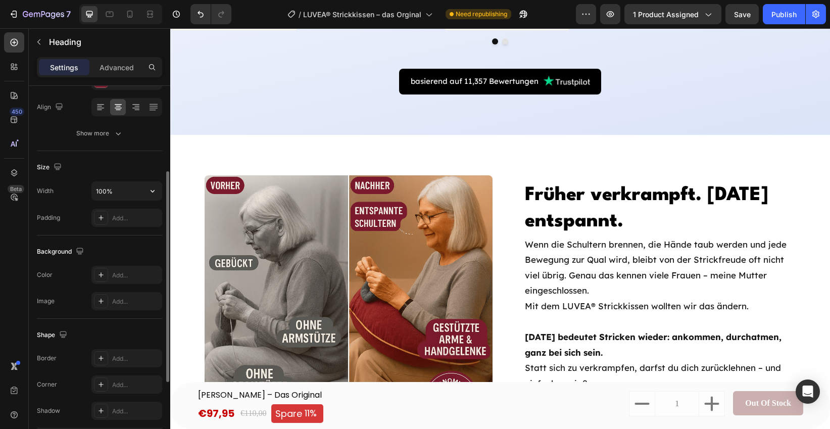
scroll to position [1691, 0]
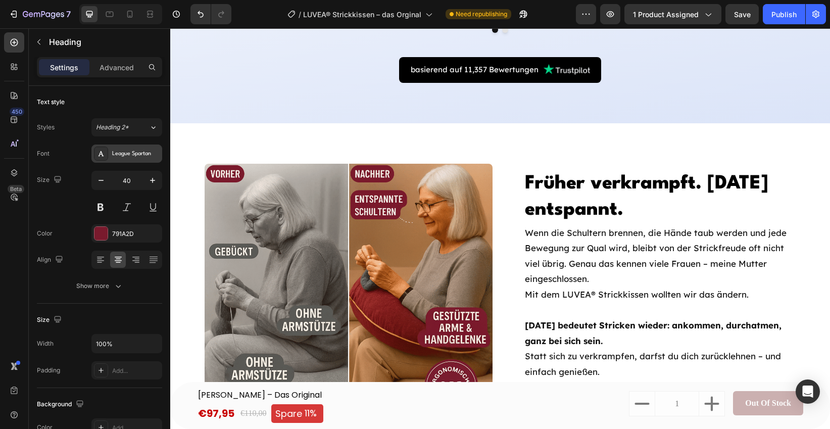
click at [123, 152] on div "League Spartan" at bounding box center [135, 154] width 47 height 9
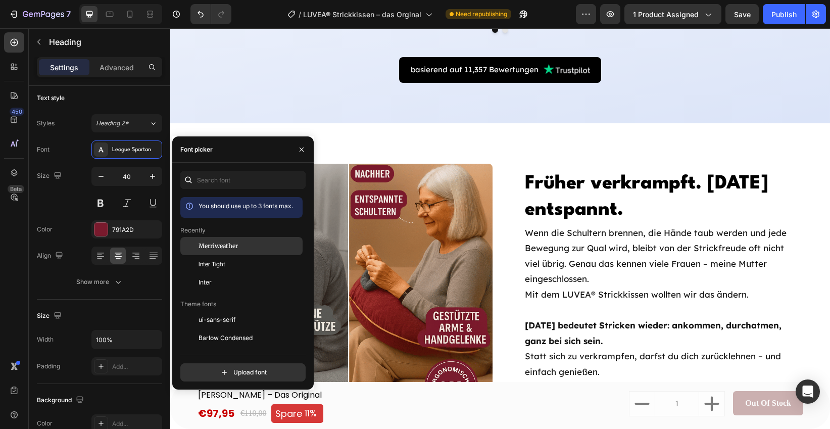
click at [233, 245] on span "Merriweather" at bounding box center [218, 245] width 39 height 9
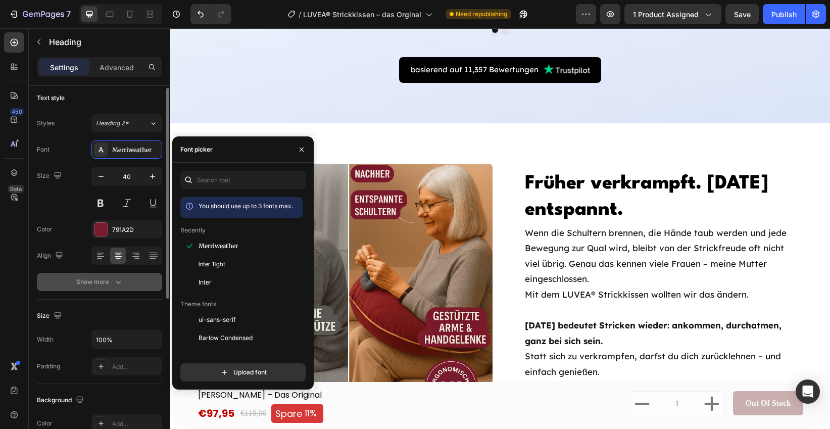
click at [113, 283] on icon "button" at bounding box center [118, 282] width 10 height 10
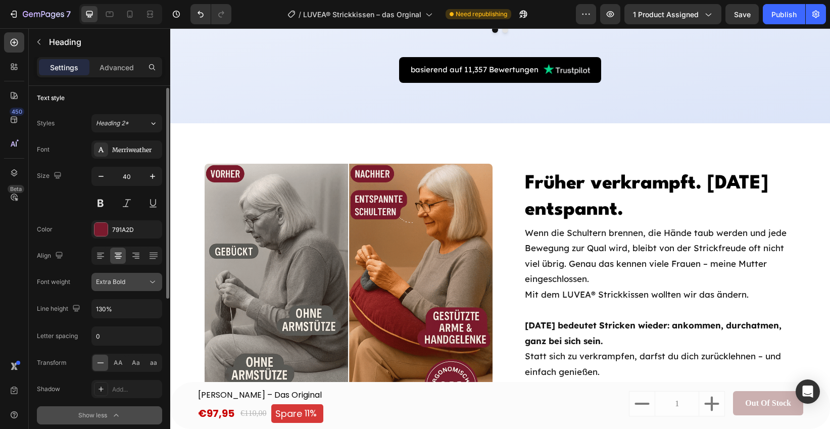
click at [122, 280] on span "Extra Bold" at bounding box center [110, 282] width 29 height 8
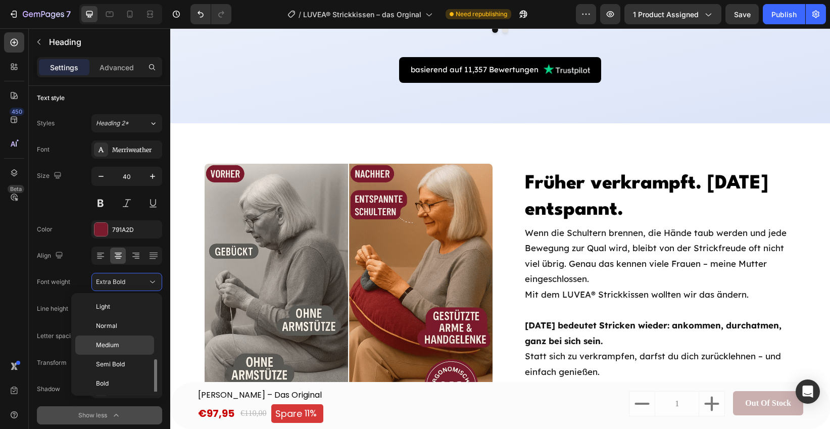
scroll to position [36, 0]
click at [110, 382] on span "Black" at bounding box center [104, 385] width 16 height 9
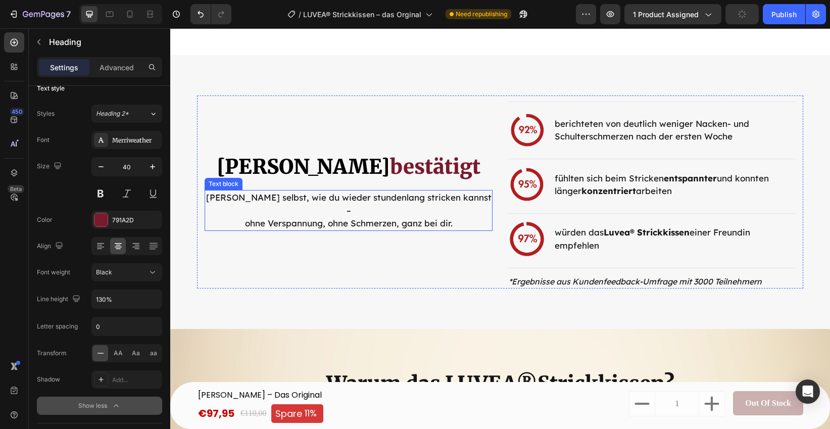
scroll to position [2127, 0]
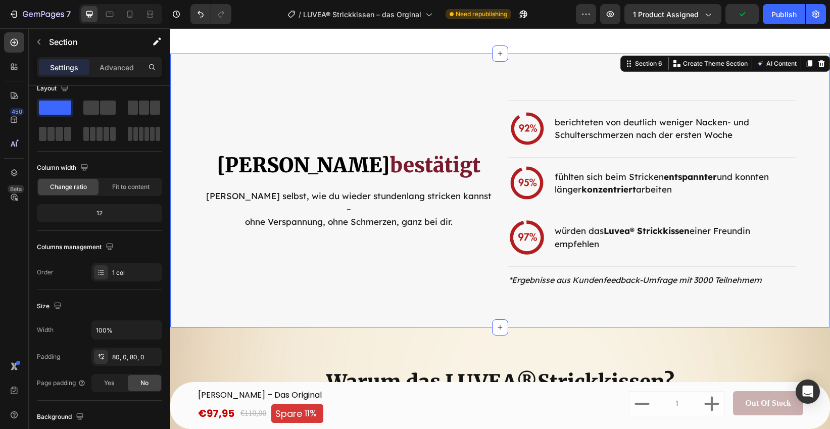
click at [179, 266] on div "Title Line Image berichteten von deutlich weniger Nacken- und Schulterschmerzen…" at bounding box center [500, 190] width 660 height 193
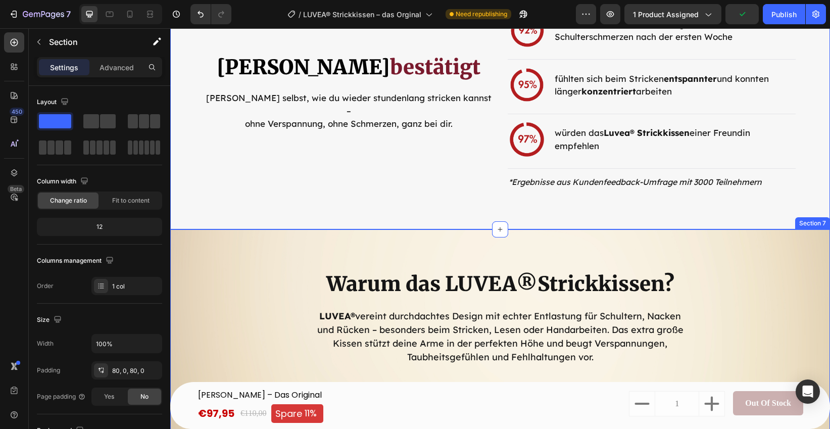
scroll to position [2172, 0]
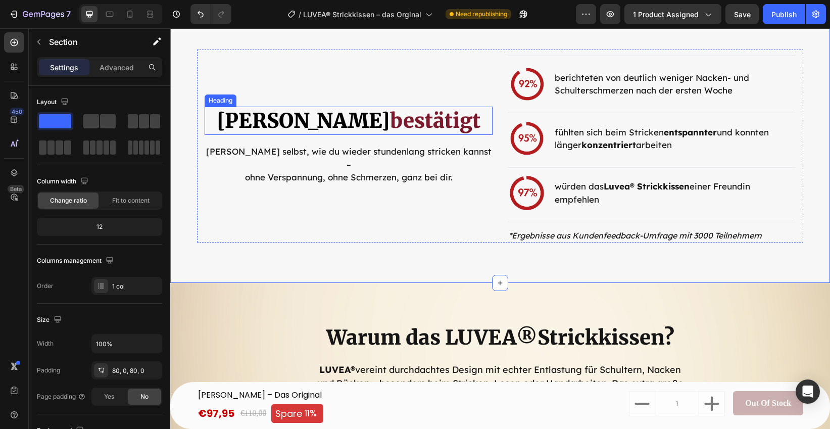
click at [382, 131] on span "[PERSON_NAME]" at bounding box center [303, 120] width 173 height 25
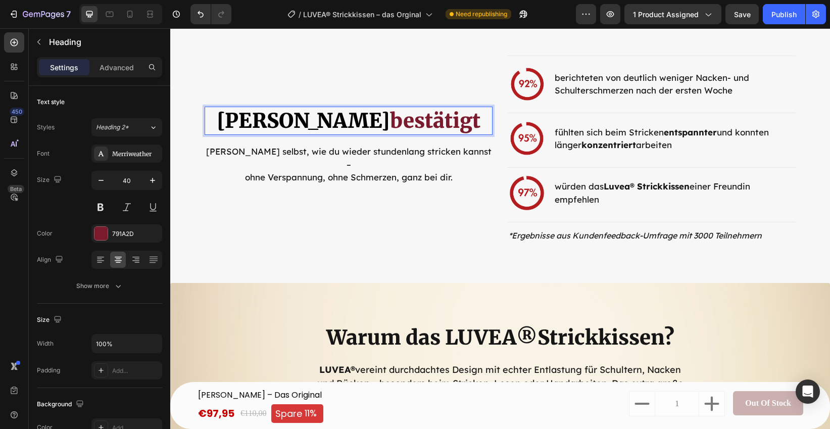
click at [398, 127] on p "[PERSON_NAME] bestätigt" at bounding box center [349, 121] width 286 height 26
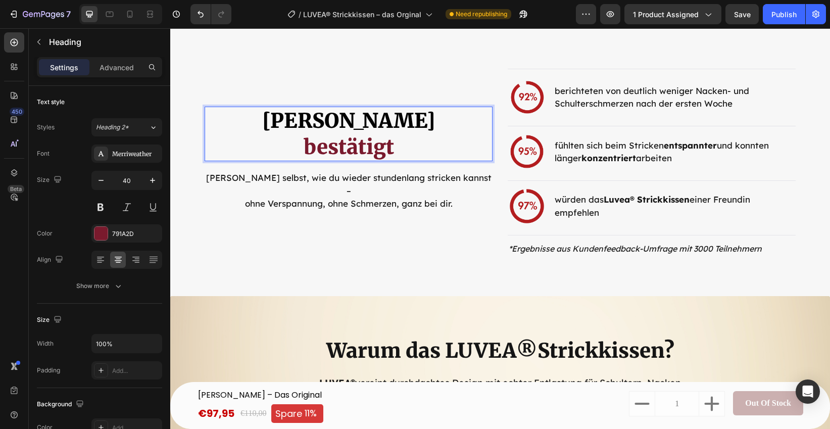
scroll to position [2144, 0]
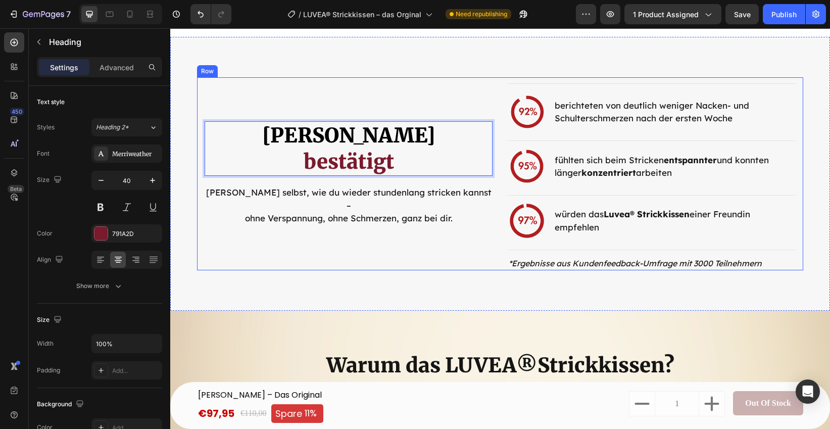
click at [283, 234] on div "Image Von Strickerinnen ⁠⁠⁠⁠⁠⁠⁠ bestätigt Heading 18 Erlebe selbst, wie du wied…" at bounding box center [349, 173] width 288 height 193
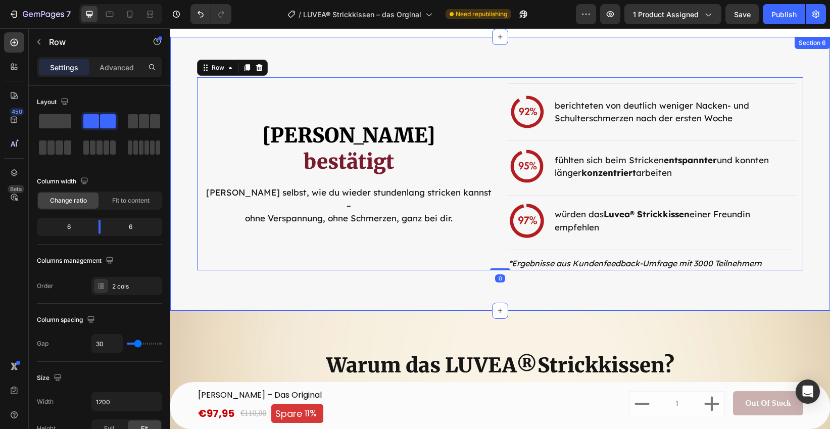
click at [219, 294] on div "Title Line Image berichteten von deutlich weniger Nacken- und Schulterschmerzen…" at bounding box center [500, 174] width 660 height 274
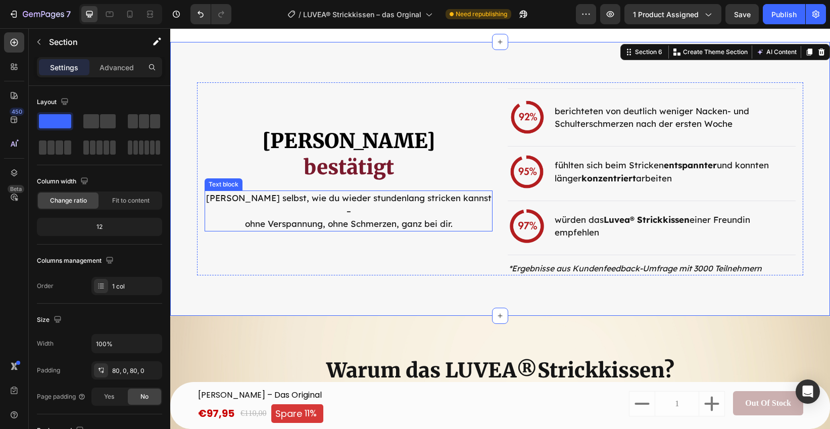
scroll to position [2125, 0]
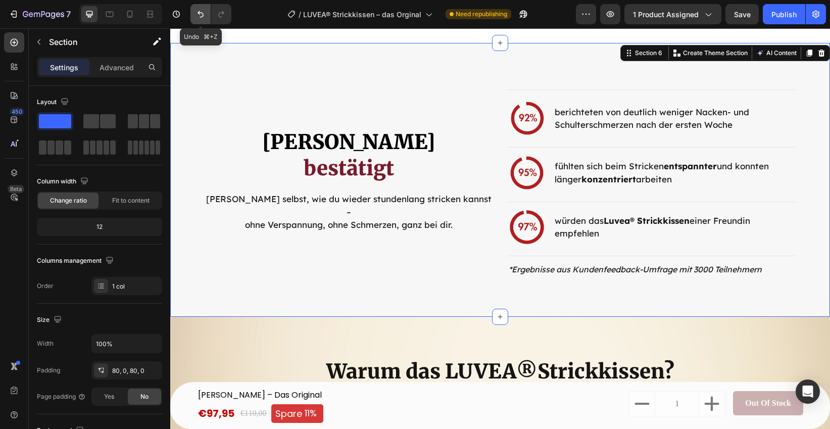
click at [192, 17] on button "Undo/Redo" at bounding box center [200, 14] width 20 height 20
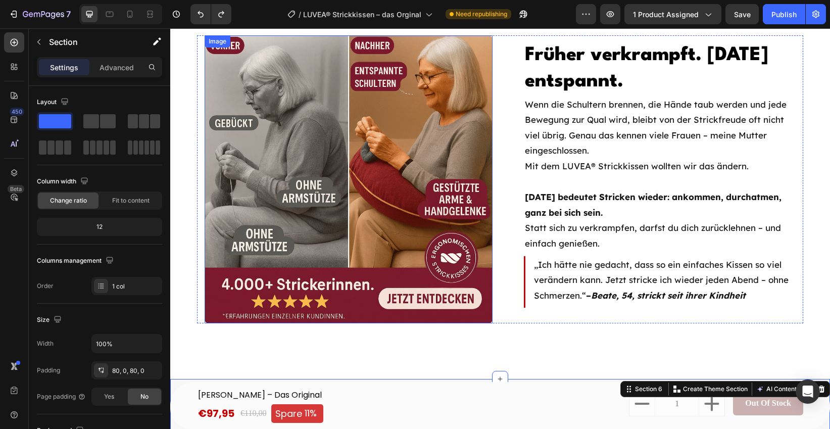
scroll to position [1670, 0]
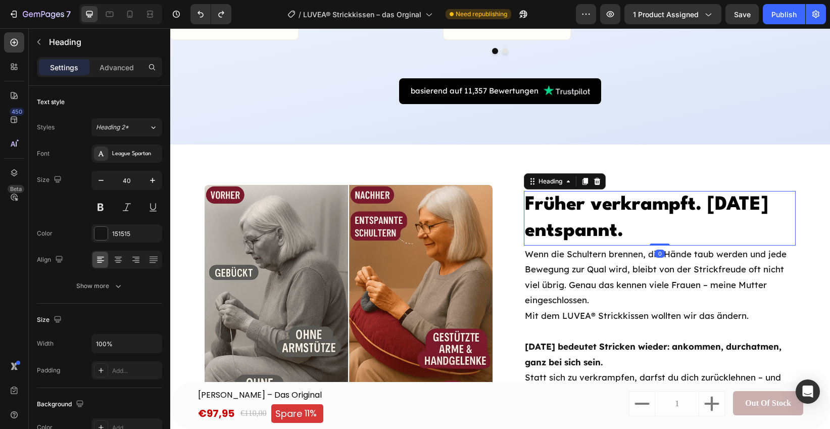
click at [567, 195] on span "Früher verkrampft. [DATE] entspannt." at bounding box center [646, 217] width 243 height 45
click at [142, 156] on div "League Spartan" at bounding box center [135, 154] width 47 height 9
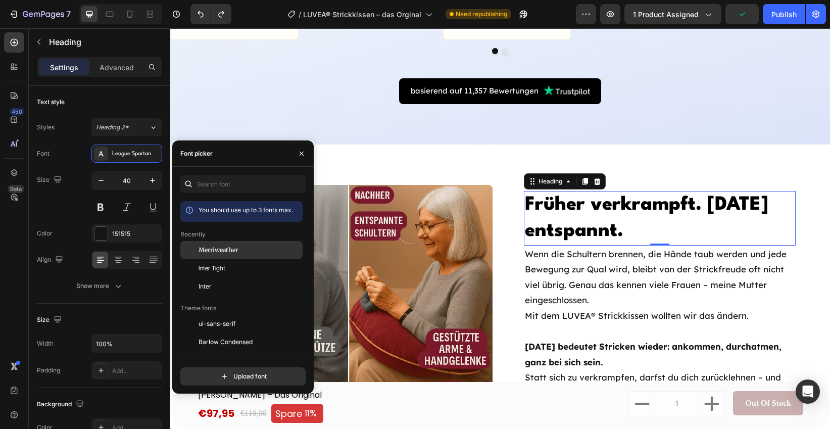
click at [212, 245] on span "Merriweather" at bounding box center [218, 249] width 39 height 9
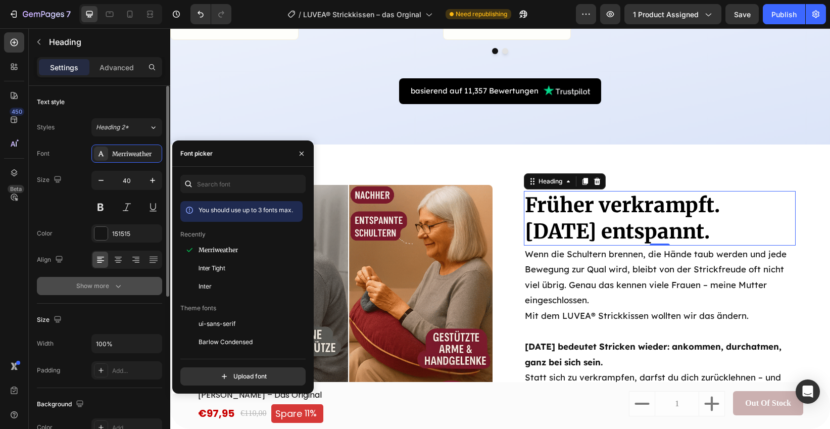
click at [134, 287] on button "Show more" at bounding box center [99, 286] width 125 height 18
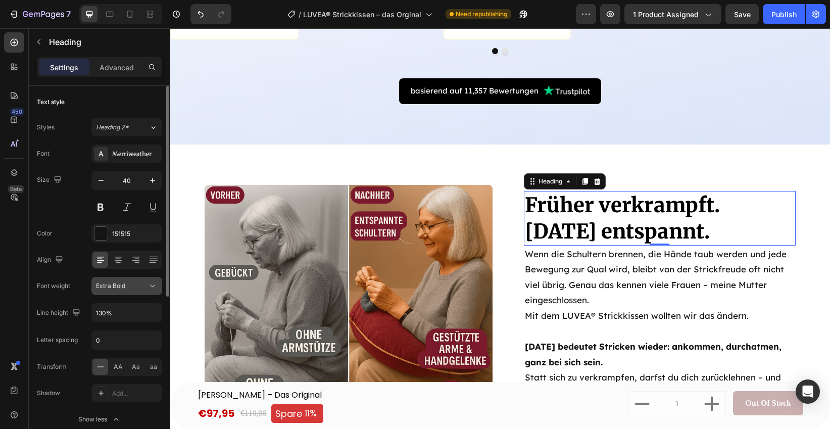
click at [130, 291] on button "Extra Bold" at bounding box center [126, 286] width 71 height 18
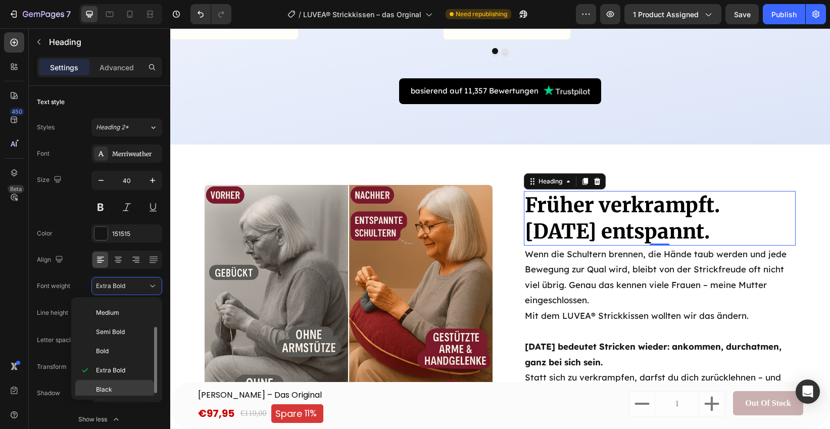
click at [127, 385] on p "Black" at bounding box center [123, 389] width 54 height 9
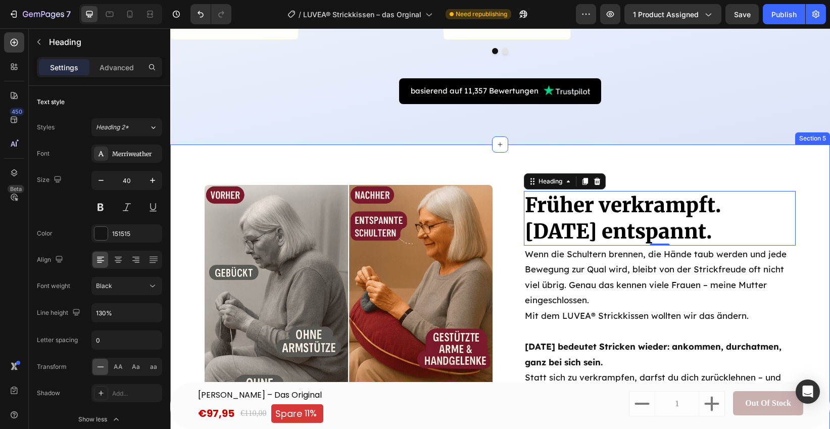
click at [229, 154] on div "Früher verkrampft. Heute entspannt. Heading 0 Wenn die Schultern brennen, die H…" at bounding box center [500, 328] width 660 height 369
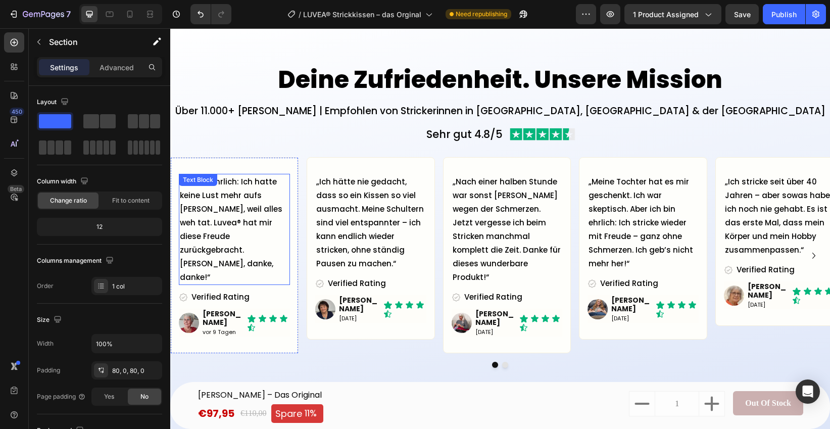
scroll to position [1195, 0]
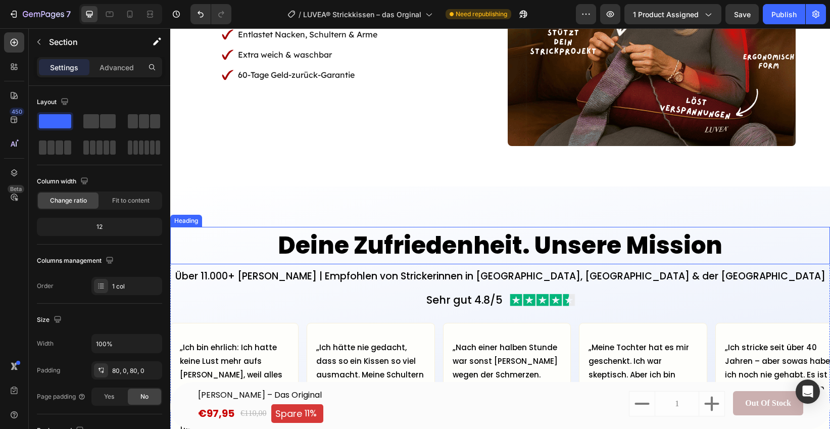
click at [406, 251] on h2 "Deine Zufriedenheit. Unsere Mission" at bounding box center [500, 246] width 660 height 38
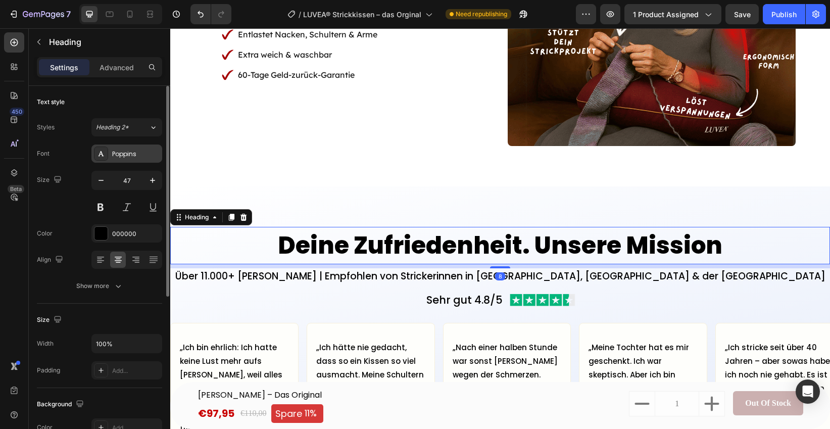
click at [124, 151] on div "Poppins" at bounding box center [135, 154] width 47 height 9
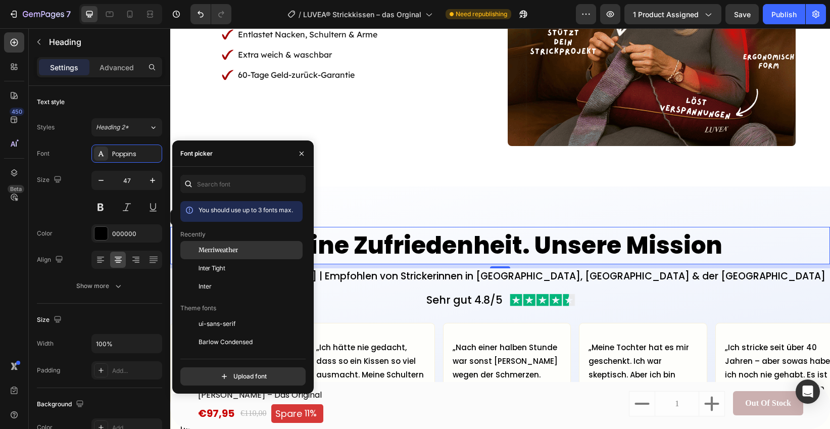
click at [209, 251] on span "Merriweather" at bounding box center [218, 249] width 39 height 9
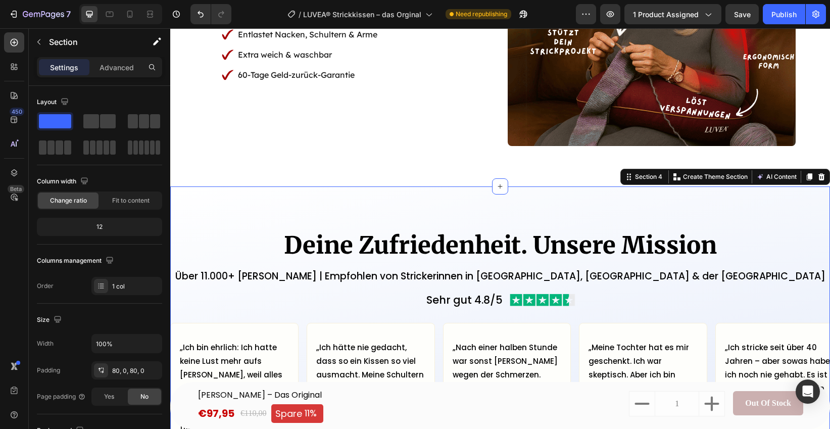
click at [411, 197] on div "Deine Zufriedenheit. Unsere Mission Heading Über 11.000+ zufriedene Kundinnen |…" at bounding box center [500, 404] width 660 height 437
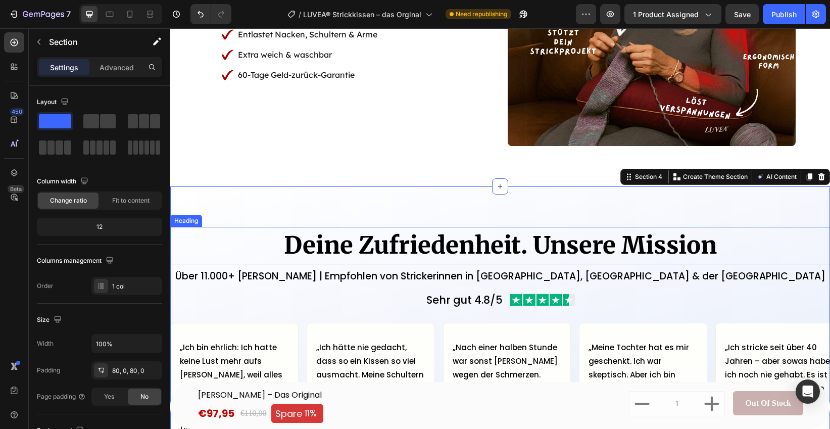
click at [336, 238] on h2 "Deine Zufriedenheit. Unsere Mission" at bounding box center [500, 246] width 660 height 38
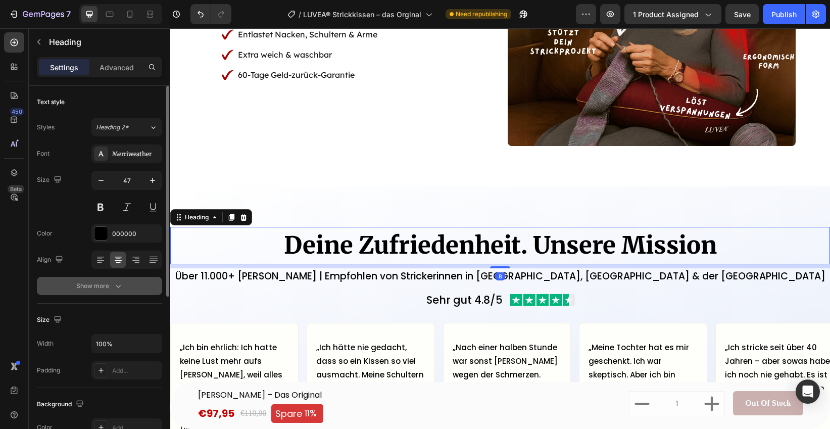
click at [114, 286] on icon "button" at bounding box center [118, 286] width 10 height 10
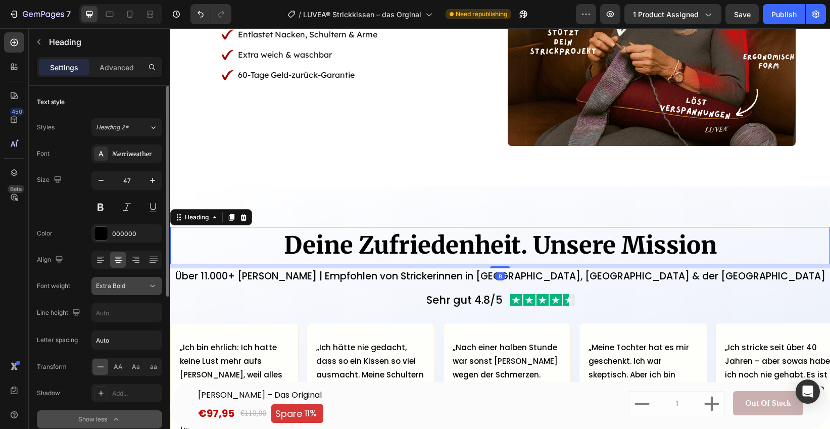
click at [125, 292] on button "Extra Bold" at bounding box center [126, 286] width 71 height 18
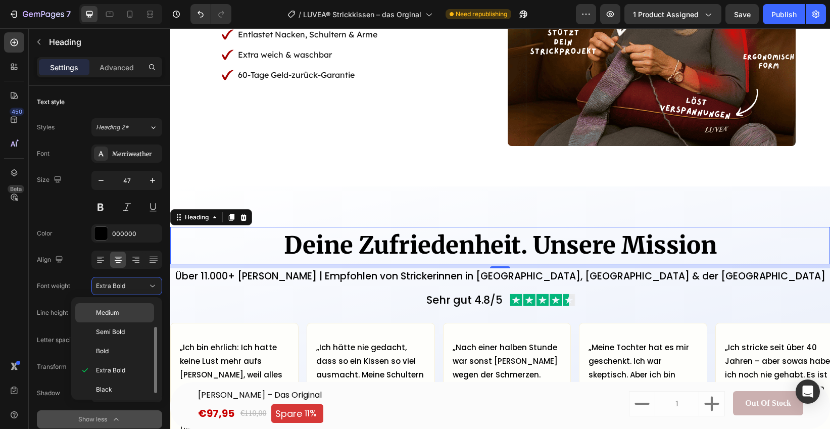
scroll to position [40, 0]
drag, startPoint x: 125, startPoint y: 398, endPoint x: 120, endPoint y: 389, distance: 10.4
click at [123, 395] on div "Light Normal Medium Semi Bold Bold Extra Bold Black" at bounding box center [116, 348] width 91 height 103
click at [115, 390] on p "Black" at bounding box center [123, 385] width 54 height 9
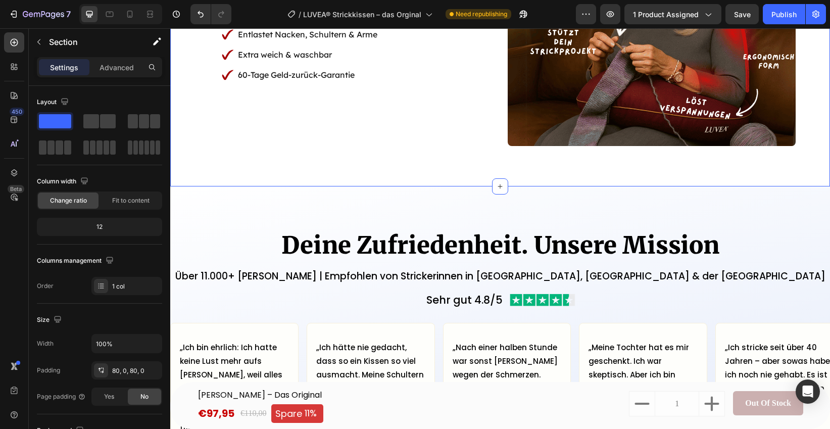
click at [318, 171] on div "Stell dir vor: Stundenlang stricken – ohne Schmerzen Heading Endlich wieder stu…" at bounding box center [500, 2] width 660 height 369
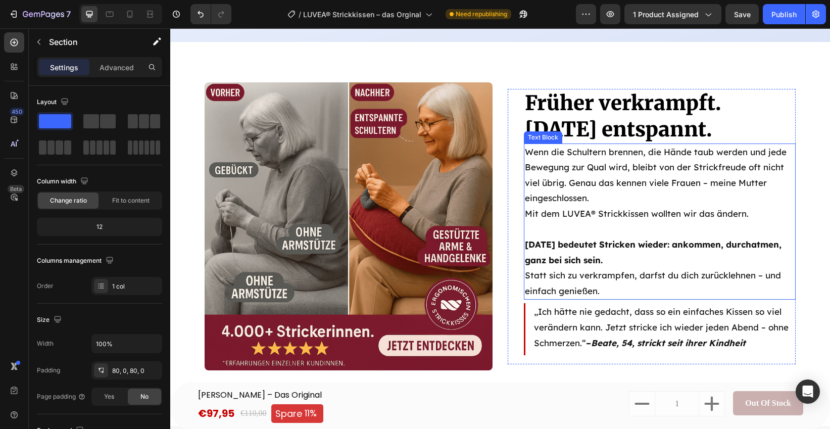
scroll to position [1738, 0]
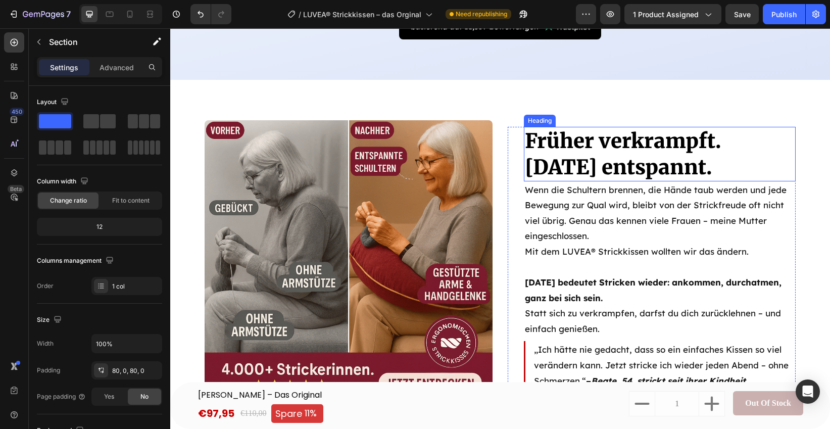
click at [664, 128] on span "Früher verkrampft. [DATE] entspannt." at bounding box center [623, 154] width 196 height 52
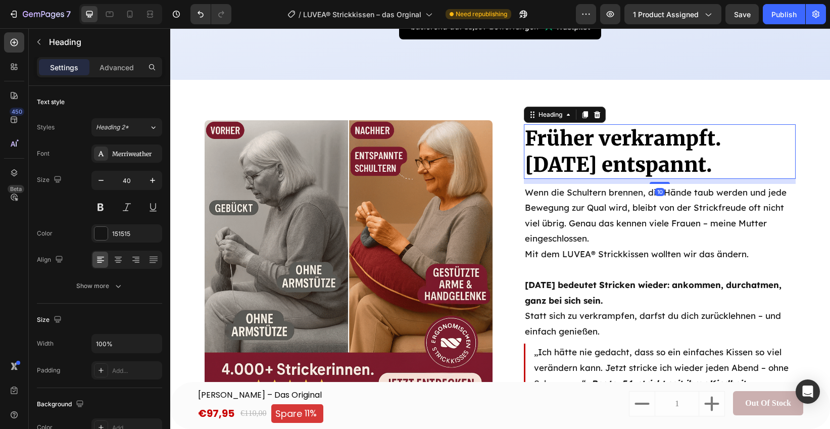
drag, startPoint x: 653, startPoint y: 159, endPoint x: 652, endPoint y: 164, distance: 5.2
click at [652, 164] on div "Früher verkrampft. Heute entspannt. Heading 10 Wenn die Schultern brennen, die …" at bounding box center [660, 264] width 272 height 281
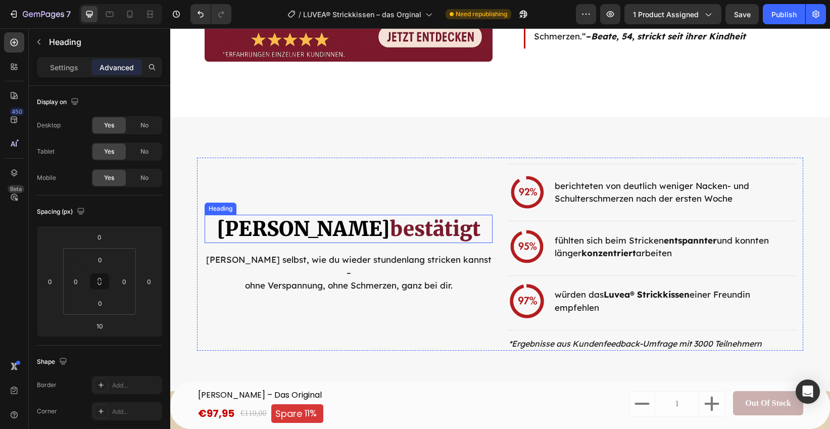
scroll to position [2071, 0]
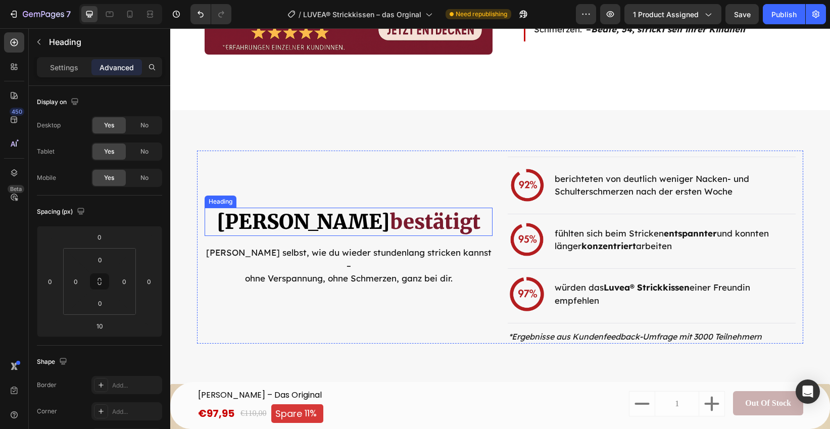
click at [379, 230] on span "[PERSON_NAME]" at bounding box center [303, 221] width 173 height 25
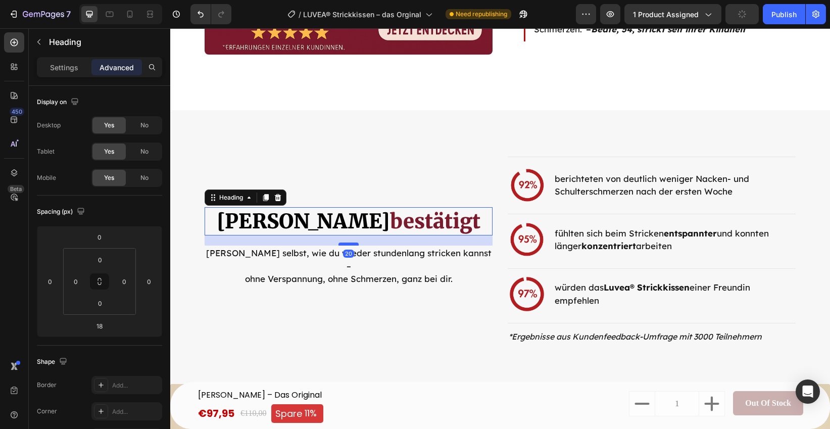
click at [353, 245] on div at bounding box center [348, 243] width 20 height 3
type input "20"
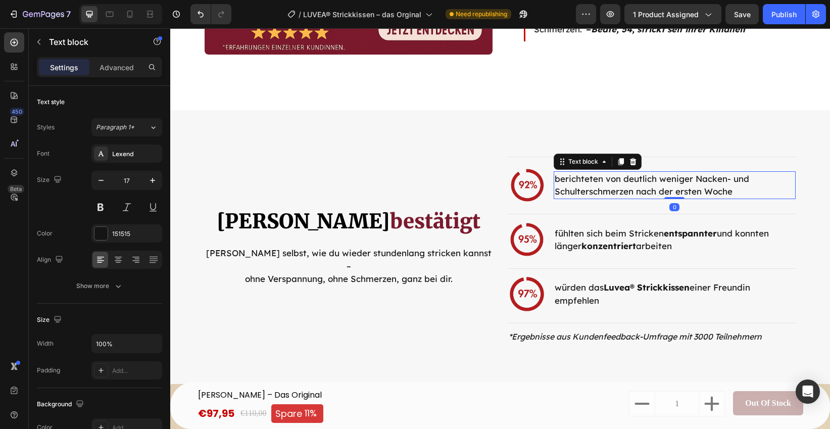
click at [559, 171] on div "berichteten von deutlich weniger Nacken- und Schulterschmerzen nach der ersten …" at bounding box center [675, 185] width 242 height 28
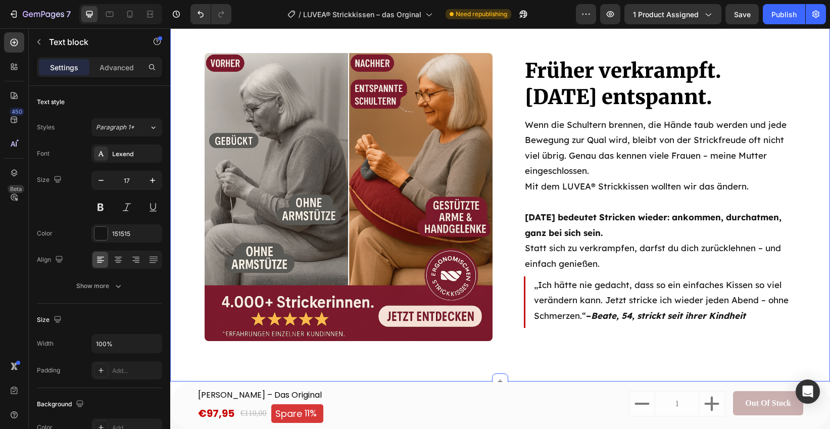
scroll to position [1641, 0]
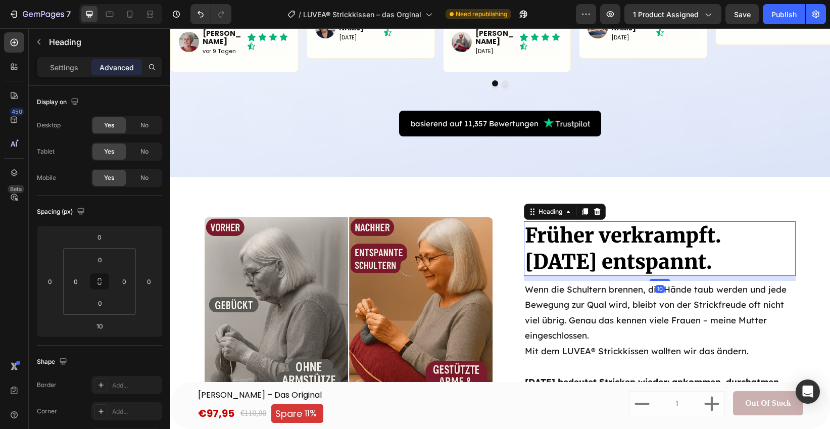
drag, startPoint x: 577, startPoint y: 219, endPoint x: 602, endPoint y: 243, distance: 35.0
click at [577, 223] on span "Früher verkrampft. [DATE] entspannt." at bounding box center [623, 249] width 196 height 52
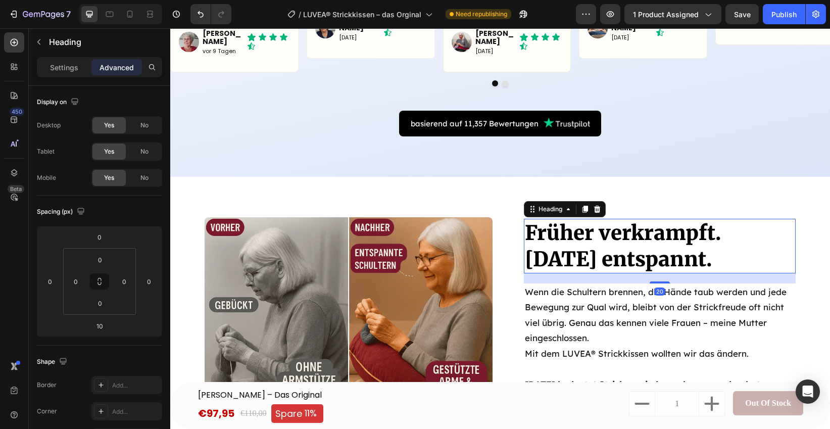
drag, startPoint x: 658, startPoint y: 258, endPoint x: 658, endPoint y: 263, distance: 5.1
click at [658, 263] on div "Früher verkrampft. Heute entspannt. Heading 20 Wenn die Schultern brennen, die …" at bounding box center [660, 362] width 272 height 286
type input "20"
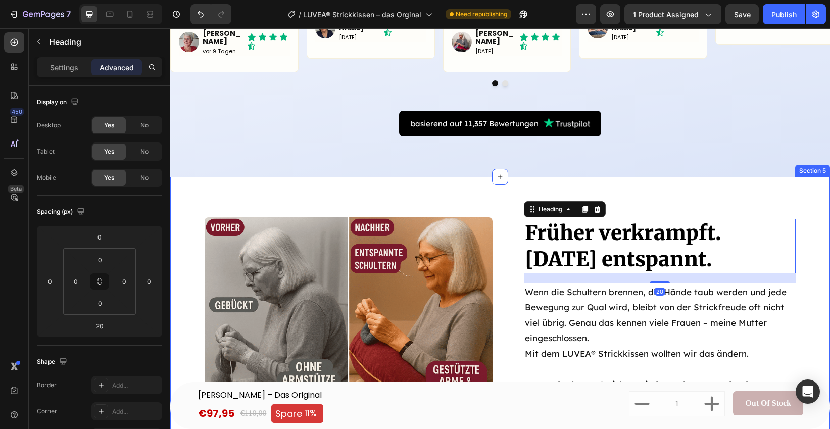
click at [734, 177] on div "Früher verkrampft. Heute entspannt. Heading 20 Wenn die Schultern brennen, die …" at bounding box center [500, 361] width 660 height 369
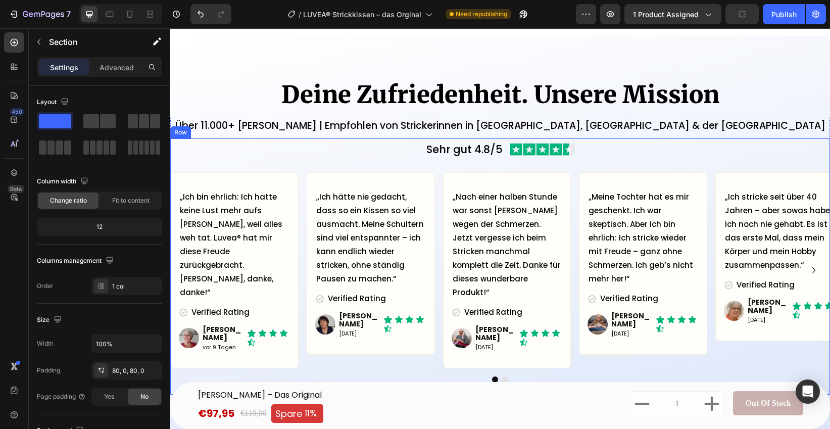
scroll to position [1293, 0]
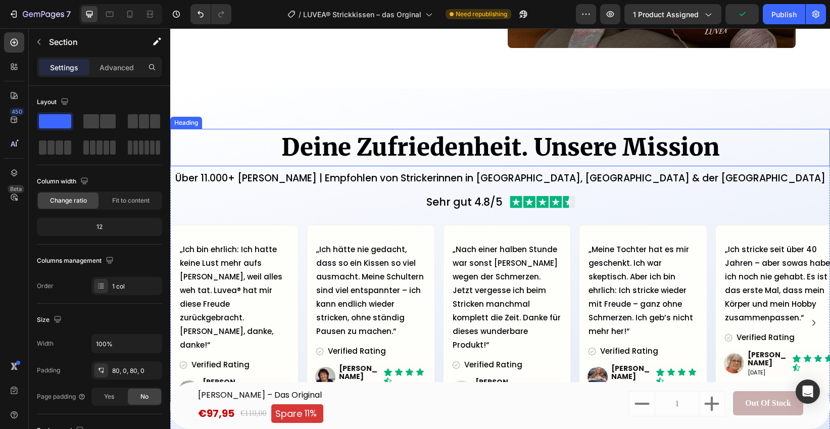
click at [501, 143] on h2 "Deine Zufriedenheit. Unsere Mission" at bounding box center [500, 148] width 660 height 38
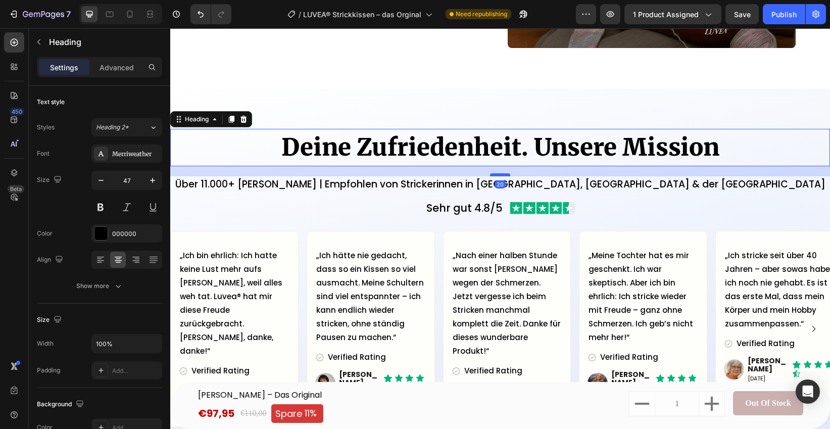
drag, startPoint x: 501, startPoint y: 169, endPoint x: 501, endPoint y: 175, distance: 6.1
click at [501, 175] on div at bounding box center [500, 174] width 20 height 3
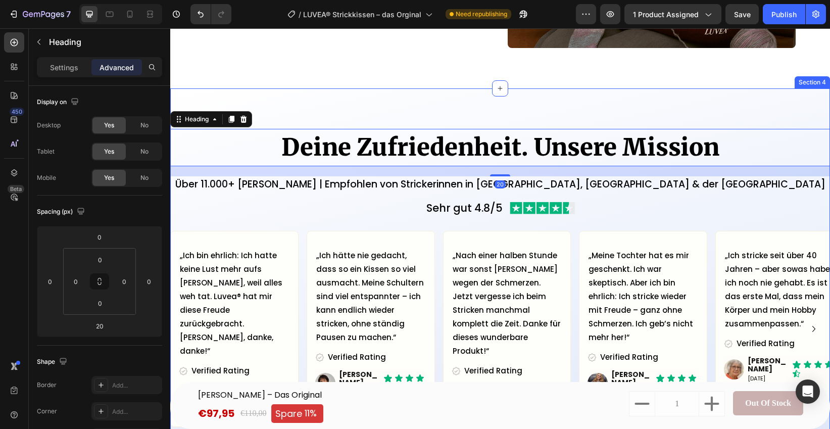
click at [392, 102] on div "Deine Zufriedenheit. Unsere Mission Heading 20 Über 11.000+ zufriedene Kundinne…" at bounding box center [500, 309] width 660 height 443
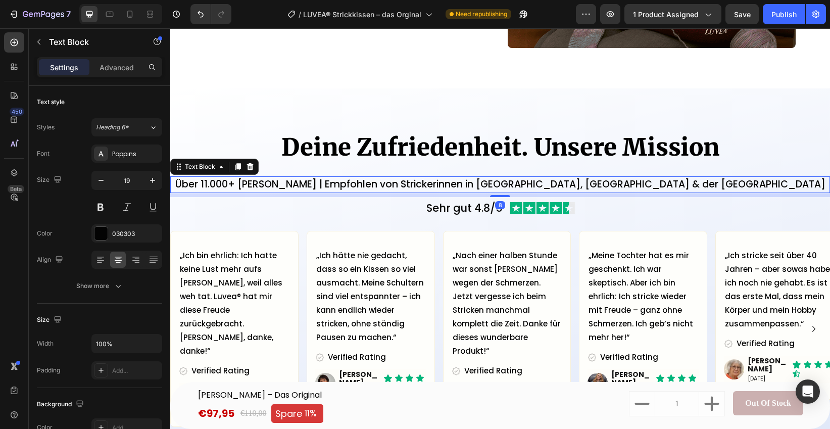
click at [389, 181] on p "Über 11.000+ zufriedene Kundinnen | Empfohlen von Strickerinnen in Deutschland,…" at bounding box center [500, 184] width 658 height 15
click at [451, 182] on p "Über 11.000+ zufriedene Kundinnen | Empfohlen von Strickerinnen in Deutschland,…" at bounding box center [500, 184] width 658 height 15
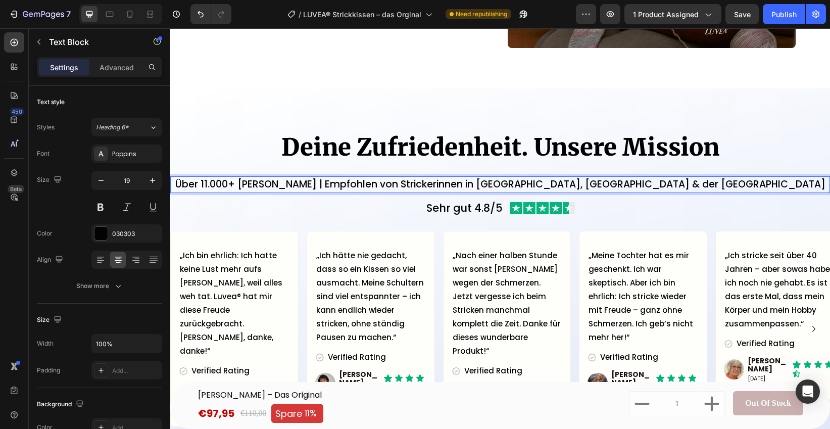
click at [571, 183] on p "Über 11.000+ zufriedene Kundinnen | Empfohlen von Strickerinnen in Deutschland,…" at bounding box center [500, 184] width 658 height 15
click at [571, 184] on p "Über 11.000+ zufriedene Kundinnen | Empfohlen von Strickerinnen in Deutschland,…" at bounding box center [500, 184] width 658 height 15
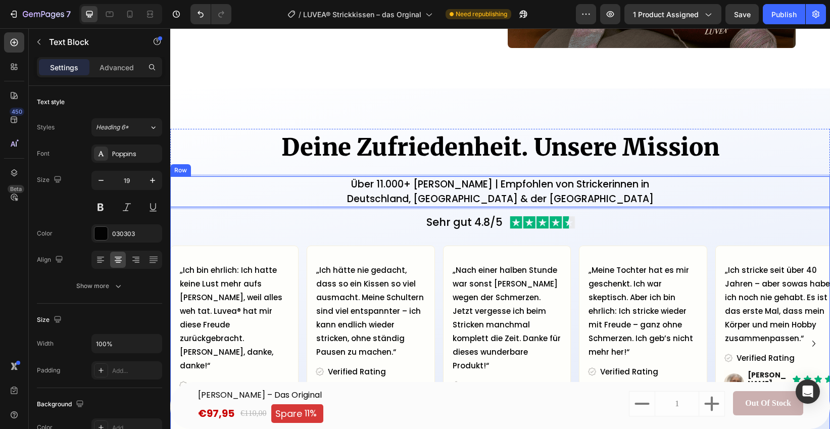
click at [323, 209] on div "Über 11.000+ zufriedene Kundinnen | Empfohlen von Strickerinnen in Deutschland,…" at bounding box center [500, 321] width 660 height 291
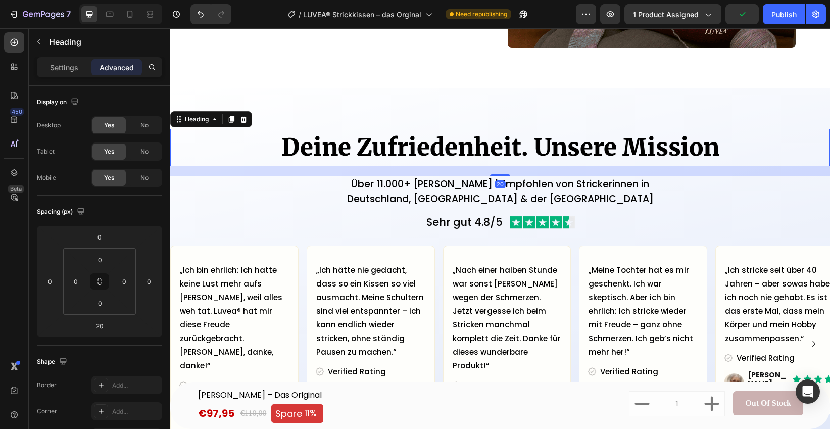
click at [547, 156] on h2 "Deine Zufriedenheit. Unsere Mission" at bounding box center [500, 148] width 660 height 38
drag, startPoint x: 607, startPoint y: 227, endPoint x: 599, endPoint y: 231, distance: 9.5
click at [607, 227] on div "Sehr gut 4.8/5 Text Block Image Row" at bounding box center [500, 222] width 660 height 22
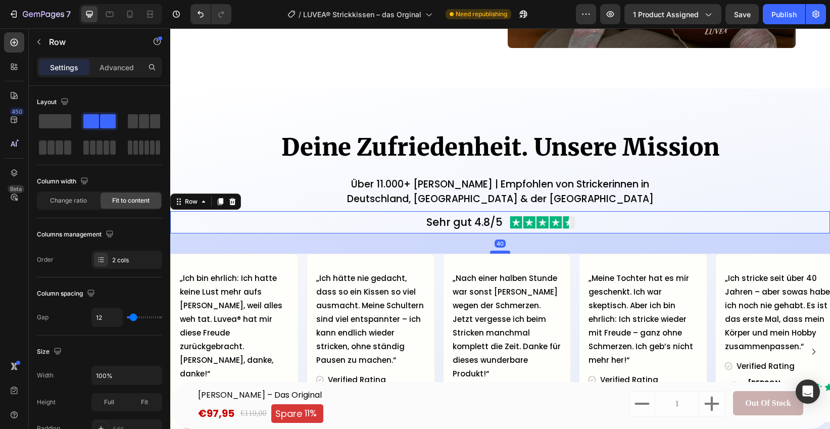
drag, startPoint x: 508, startPoint y: 243, endPoint x: 507, endPoint y: 251, distance: 8.1
click at [507, 251] on div at bounding box center [500, 252] width 20 height 3
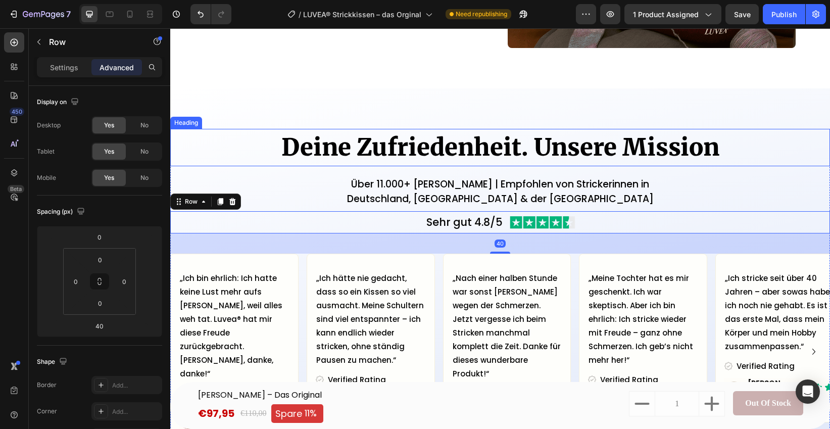
click at [789, 162] on h2 "Deine Zufriedenheit. Unsere Mission" at bounding box center [500, 148] width 660 height 38
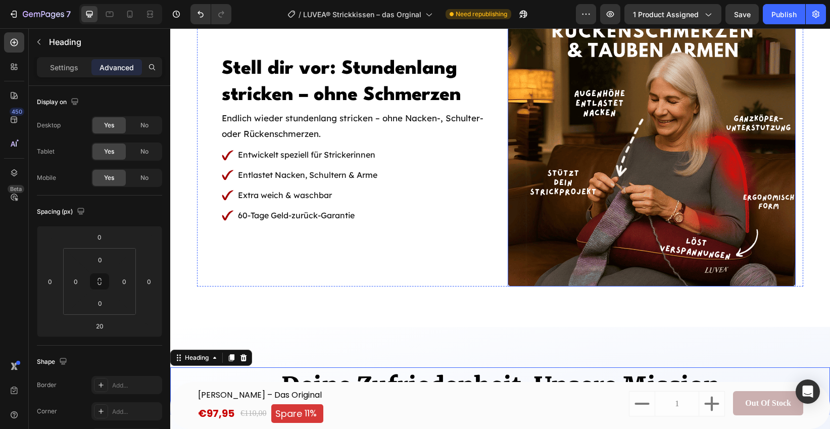
scroll to position [1029, 0]
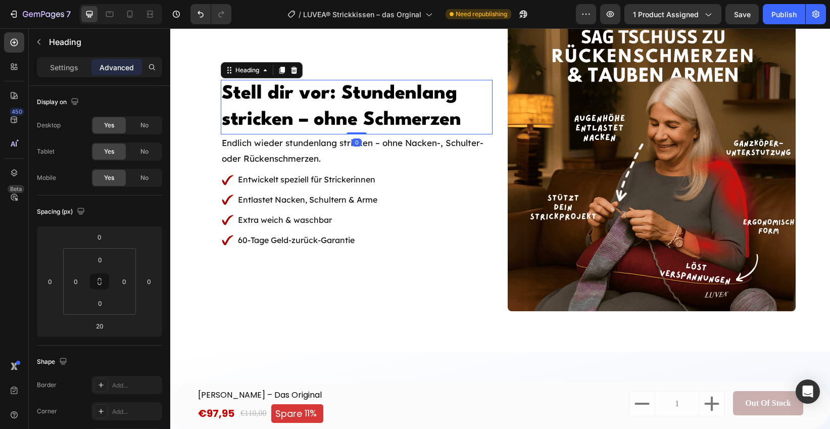
drag, startPoint x: 361, startPoint y: 105, endPoint x: 342, endPoint y: 107, distance: 18.2
click at [361, 105] on h2 "Stell dir vor: Stundenlang stricken – ohne Schmerzen" at bounding box center [357, 107] width 272 height 55
click at [60, 68] on p "Settings" at bounding box center [64, 67] width 28 height 11
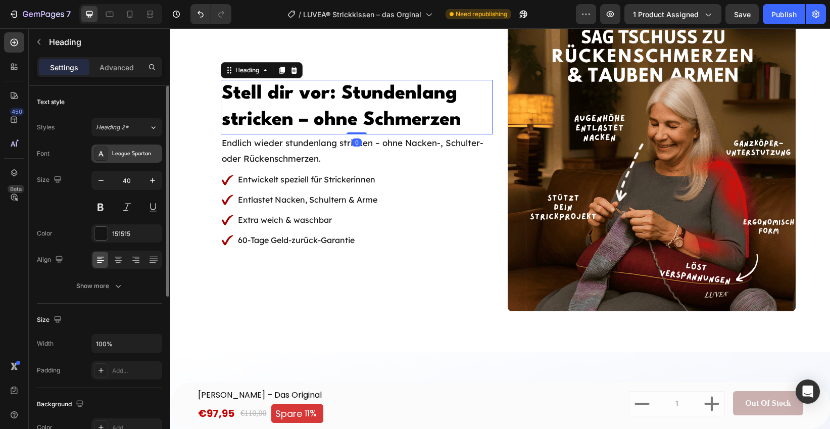
click at [125, 153] on div "League Spartan" at bounding box center [135, 154] width 47 height 9
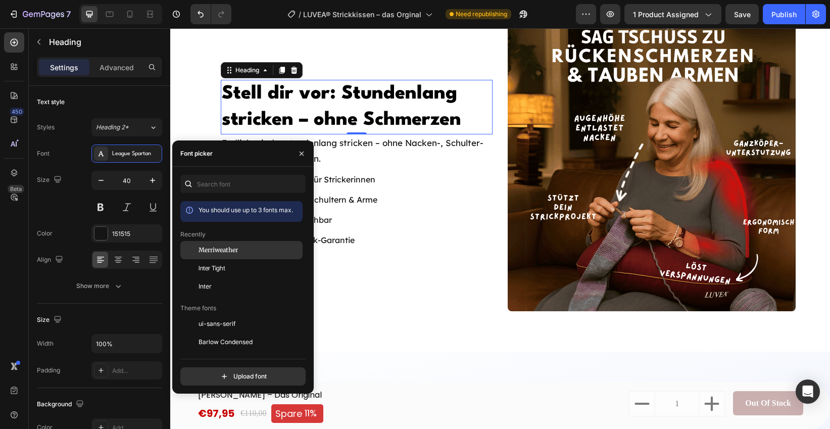
drag, startPoint x: 215, startPoint y: 248, endPoint x: 204, endPoint y: 243, distance: 12.0
click at [215, 248] on span "Merriweather" at bounding box center [218, 249] width 39 height 9
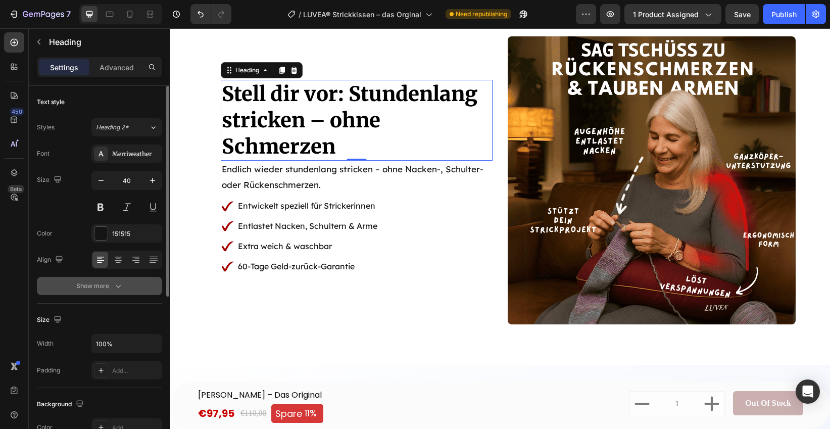
click at [118, 279] on button "Show more" at bounding box center [99, 286] width 125 height 18
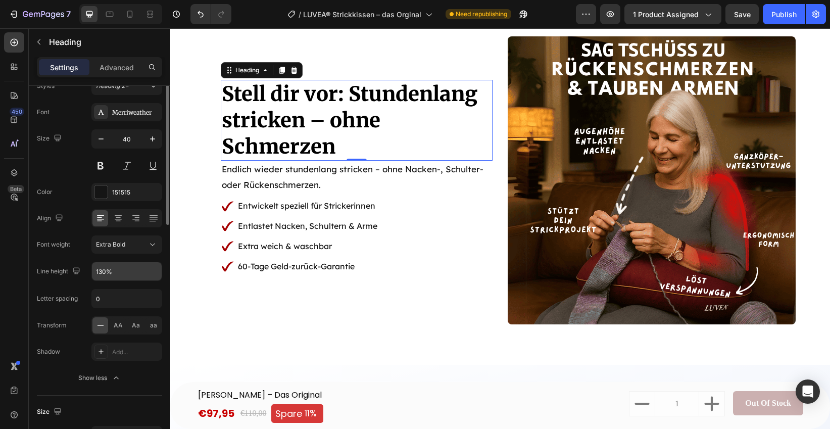
scroll to position [45, 0]
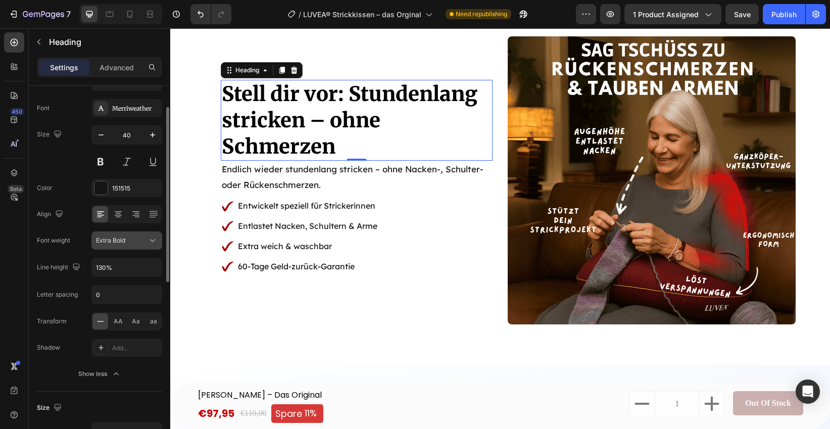
click at [131, 240] on div "Extra Bold" at bounding box center [122, 240] width 52 height 9
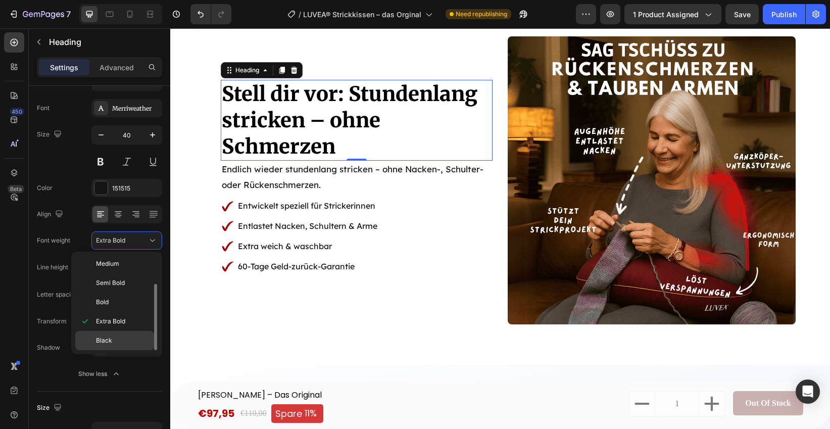
click at [109, 348] on div "Black" at bounding box center [114, 340] width 79 height 19
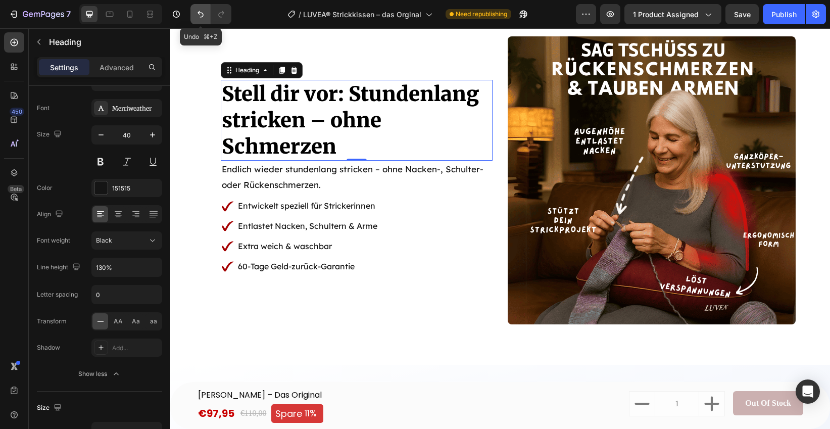
click at [199, 17] on icon "Undo/Redo" at bounding box center [200, 14] width 10 height 10
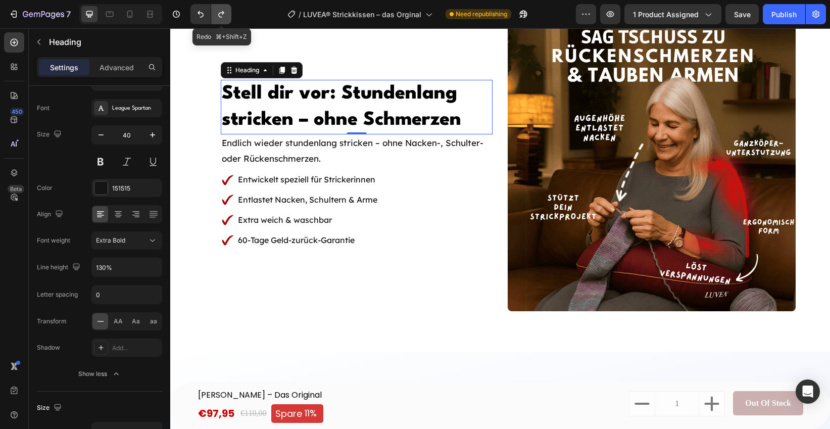
click at [219, 15] on icon "Undo/Redo" at bounding box center [221, 14] width 6 height 7
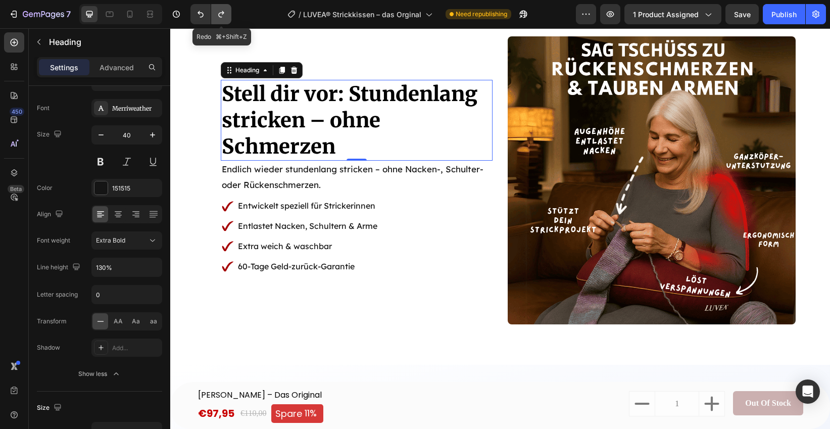
click at [219, 15] on icon "Undo/Redo" at bounding box center [221, 14] width 6 height 7
click at [372, 151] on h2 "Stell dir vor: Stundenlang stricken – ohne Schmerzen" at bounding box center [357, 120] width 272 height 81
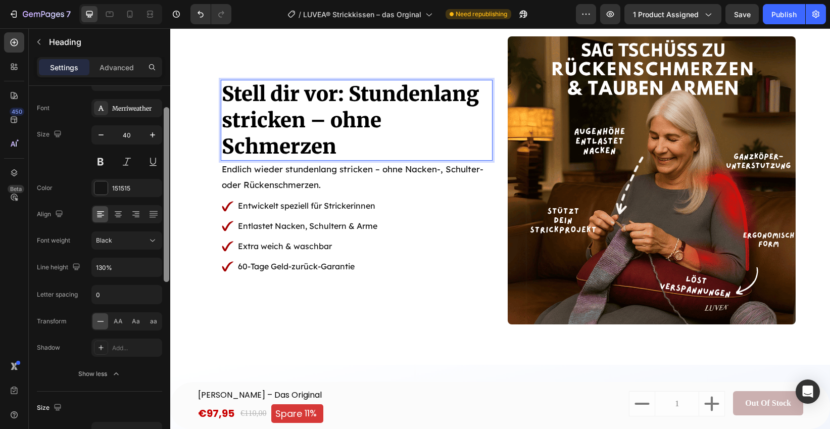
scroll to position [417, 0]
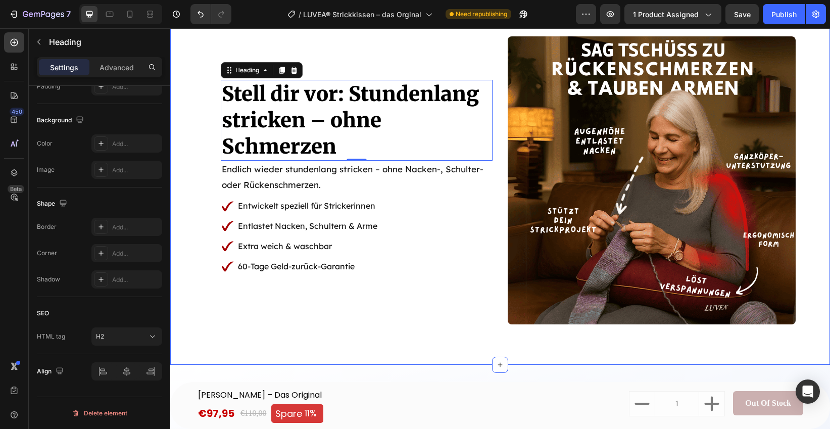
click at [180, 263] on div "⁠⁠⁠⁠⁠⁠⁠ Stell dir vor: Stundenlang stricken – ohne Schmerzen Heading 0 Endlich …" at bounding box center [500, 180] width 660 height 288
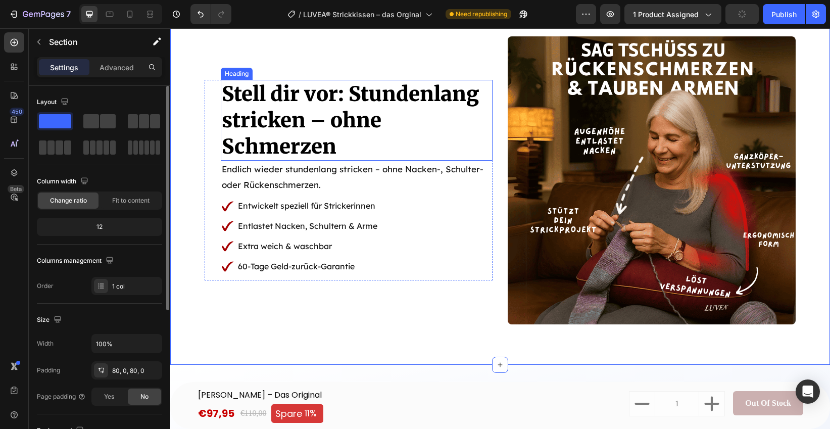
click at [329, 120] on span "Stell dir vor: Stundenlang stricken – ohne Schmerzen" at bounding box center [350, 120] width 257 height 78
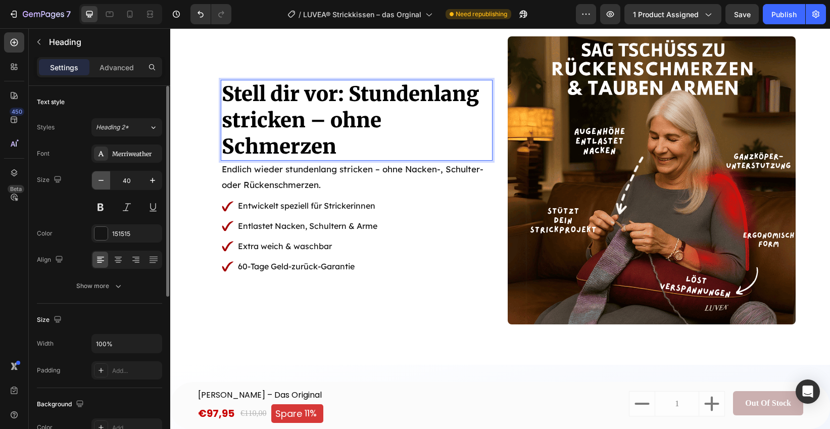
click at [100, 178] on icon "button" at bounding box center [101, 180] width 10 height 10
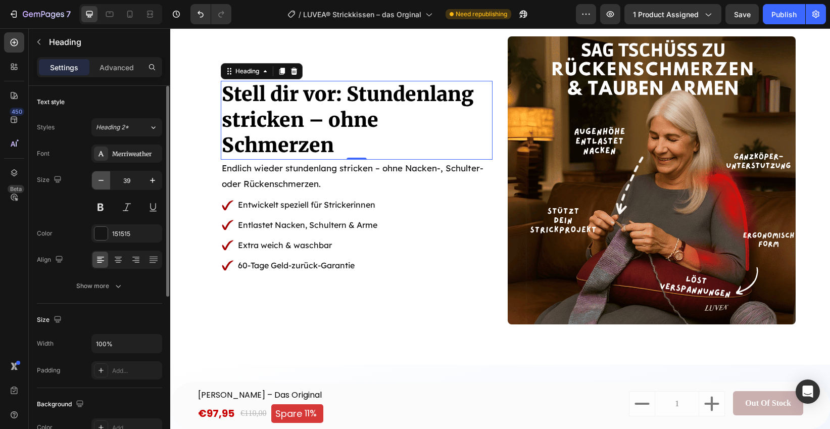
click at [100, 178] on icon "button" at bounding box center [101, 180] width 10 height 10
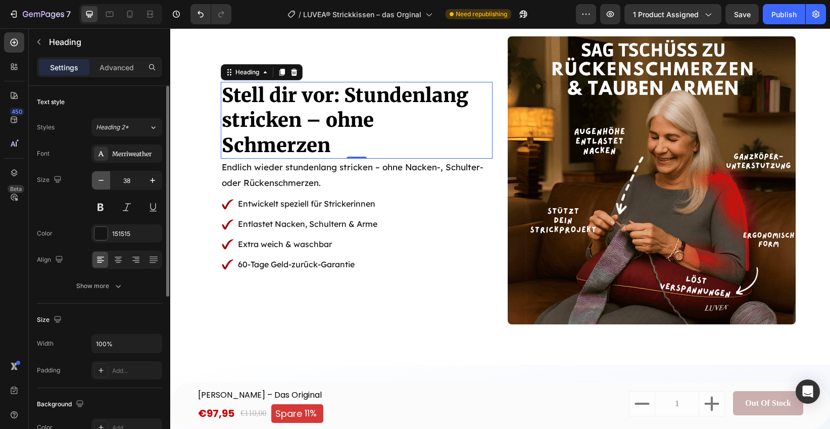
click at [100, 178] on icon "button" at bounding box center [101, 180] width 10 height 10
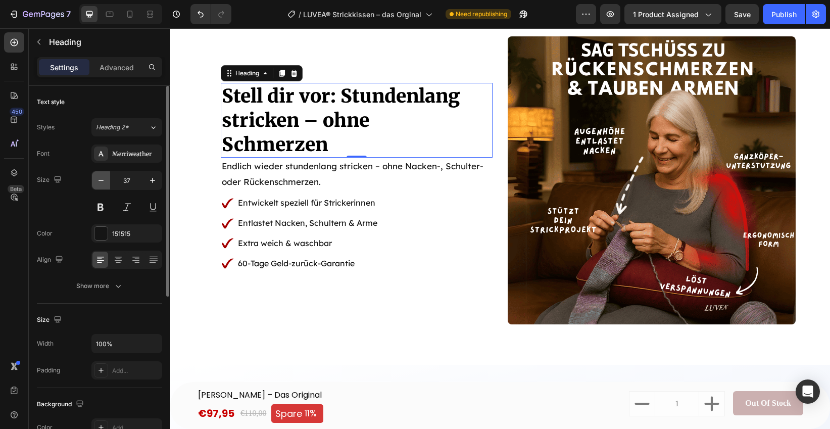
click at [100, 178] on icon "button" at bounding box center [101, 180] width 10 height 10
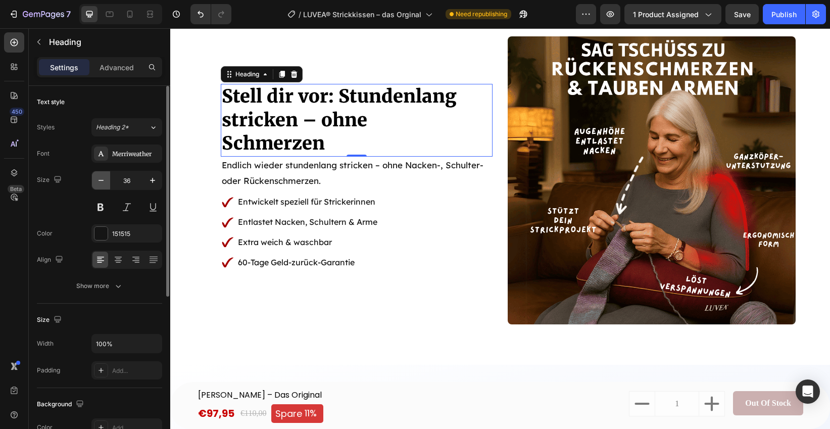
click at [100, 178] on icon "button" at bounding box center [101, 180] width 10 height 10
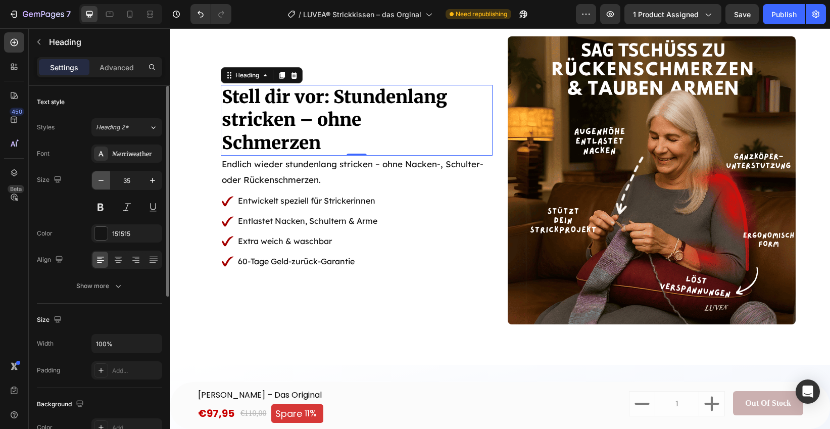
click at [100, 178] on icon "button" at bounding box center [101, 180] width 10 height 10
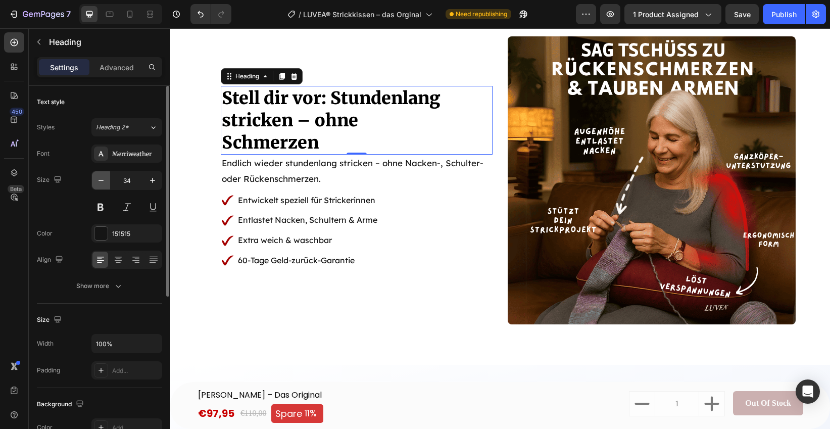
click at [100, 178] on icon "button" at bounding box center [101, 180] width 10 height 10
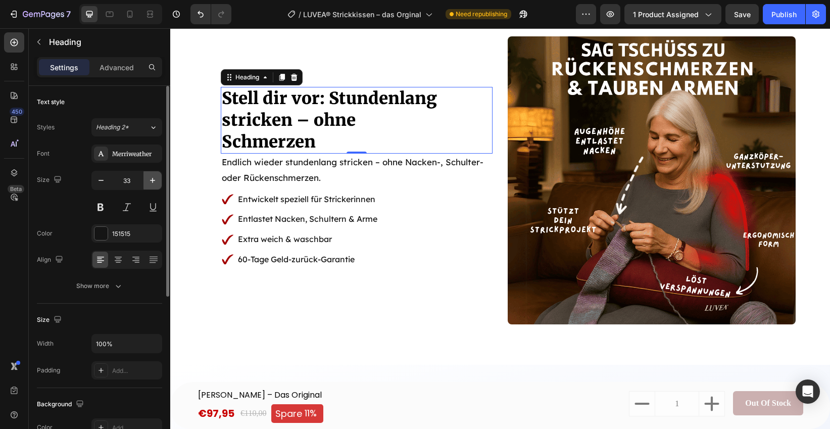
click at [151, 180] on icon "button" at bounding box center [152, 180] width 5 height 5
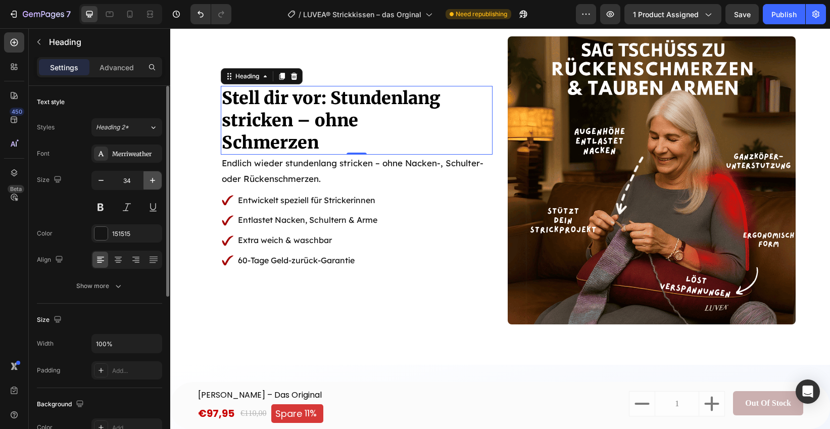
click at [151, 180] on icon "button" at bounding box center [152, 180] width 5 height 5
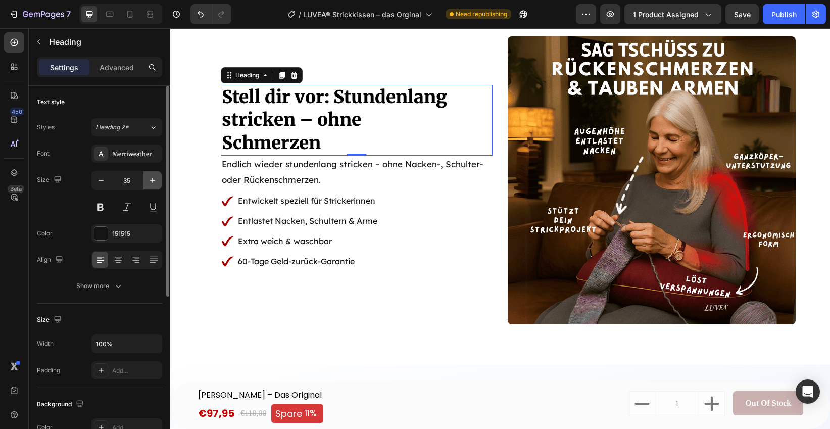
click at [151, 180] on icon "button" at bounding box center [152, 180] width 5 height 5
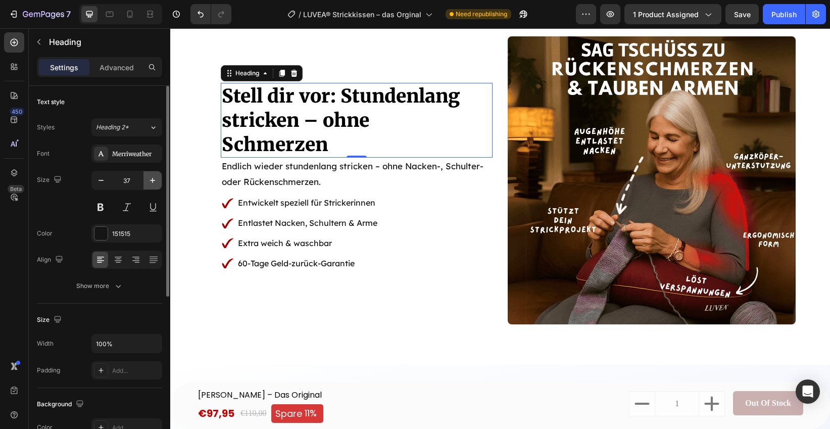
click at [151, 180] on icon "button" at bounding box center [152, 180] width 5 height 5
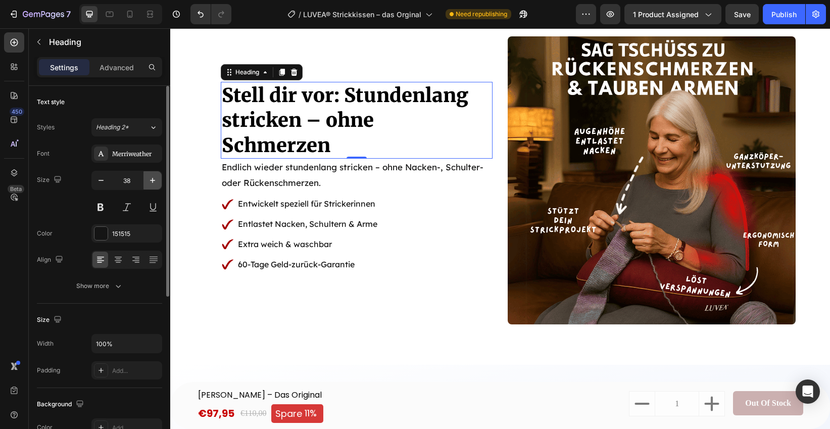
click at [151, 180] on icon "button" at bounding box center [152, 180] width 5 height 5
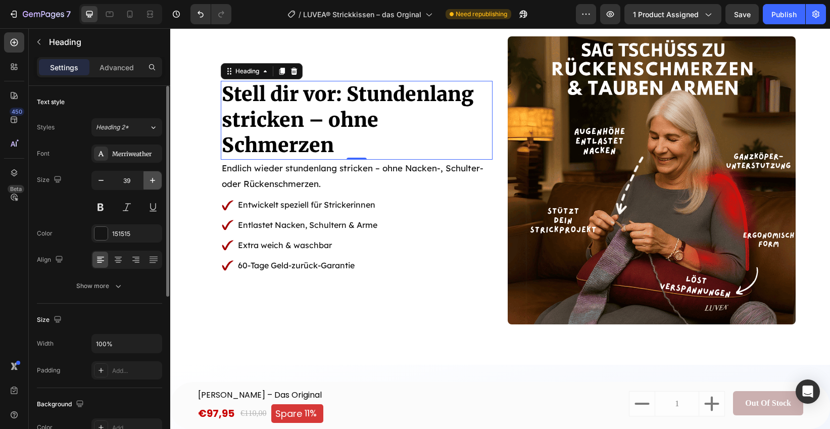
click at [151, 180] on icon "button" at bounding box center [152, 180] width 5 height 5
type input "40"
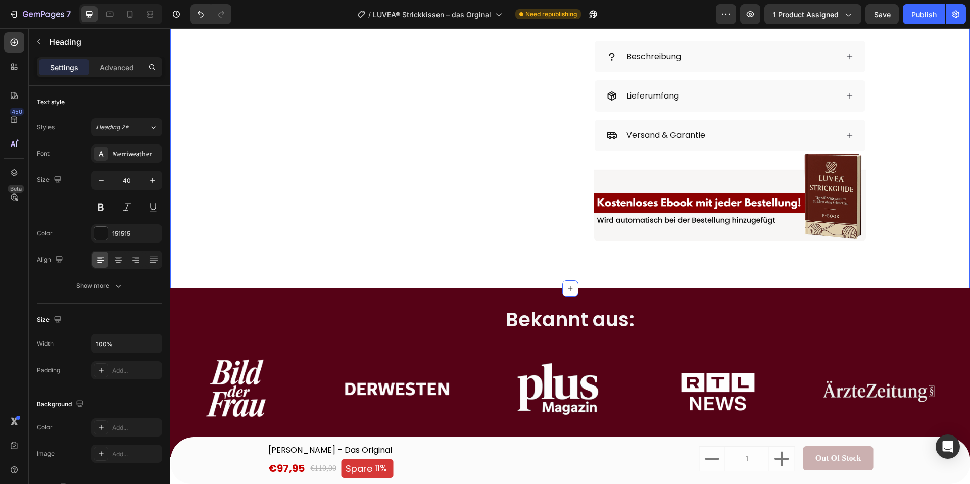
scroll to position [557, 0]
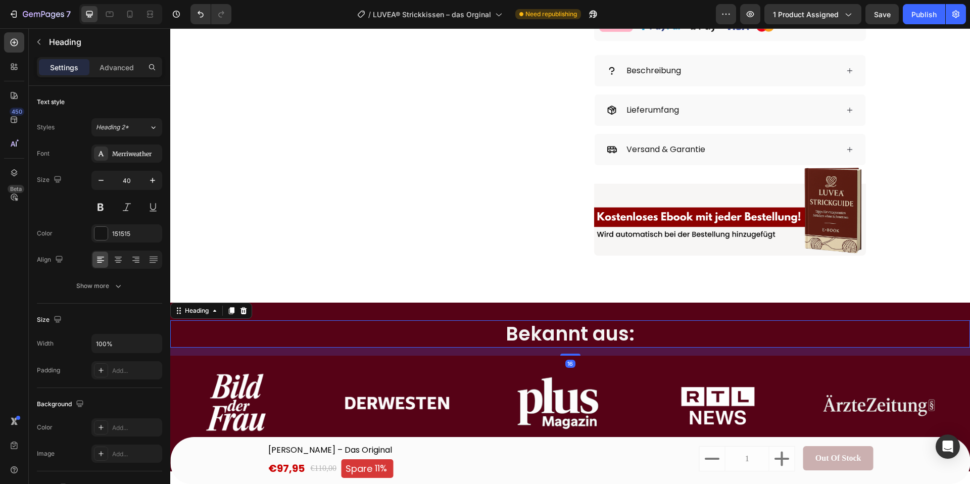
click at [533, 331] on span "Bekannt aus:" at bounding box center [570, 333] width 129 height 27
drag, startPoint x: 120, startPoint y: 153, endPoint x: 119, endPoint y: 159, distance: 6.2
click at [120, 153] on div "Poppins" at bounding box center [135, 154] width 47 height 9
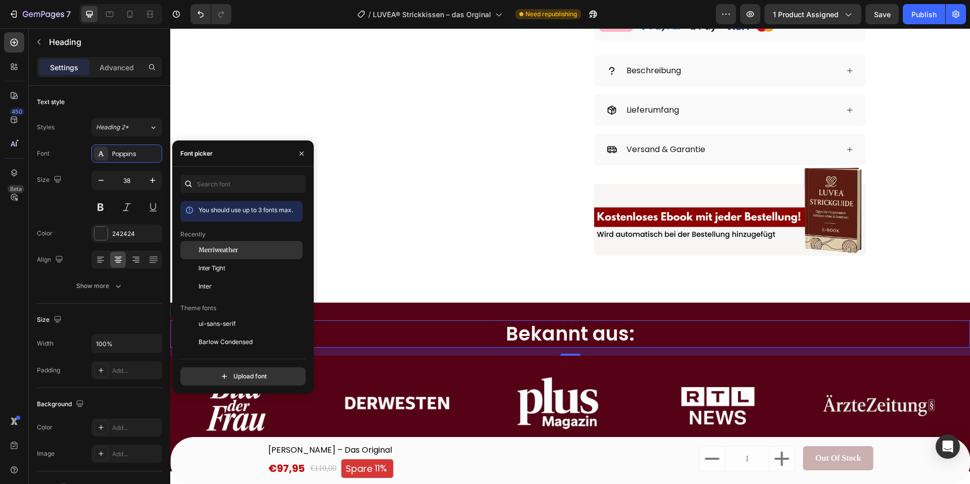
click at [217, 250] on span "Merriweather" at bounding box center [218, 249] width 39 height 9
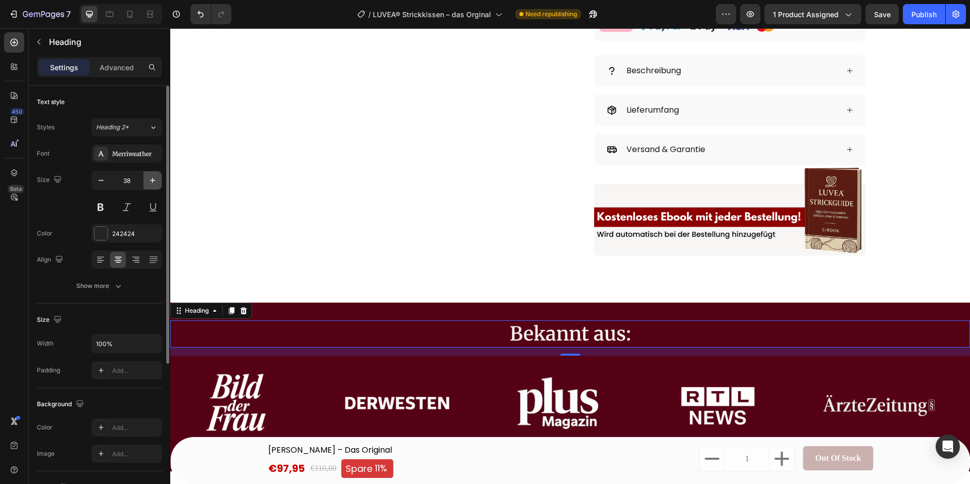
click at [148, 181] on icon "button" at bounding box center [152, 180] width 10 height 10
type input "40"
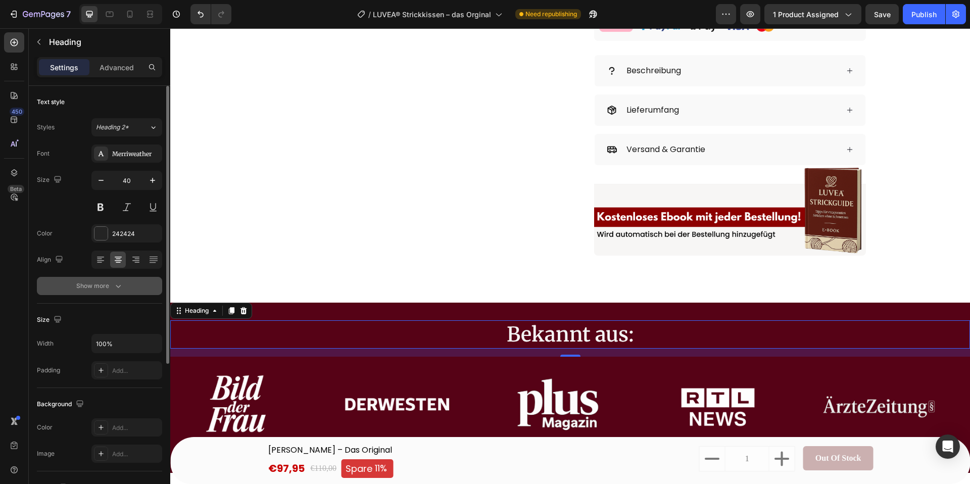
click at [115, 285] on icon "button" at bounding box center [118, 286] width 10 height 10
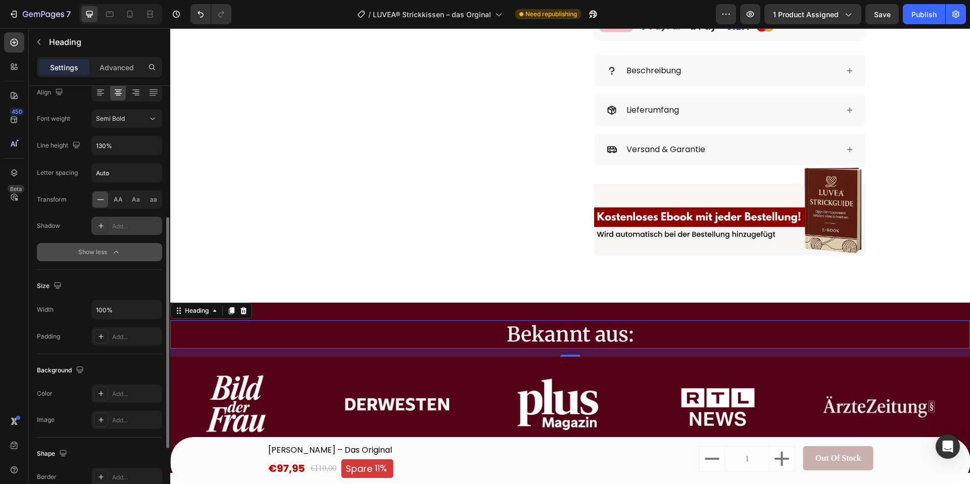
scroll to position [72, 0]
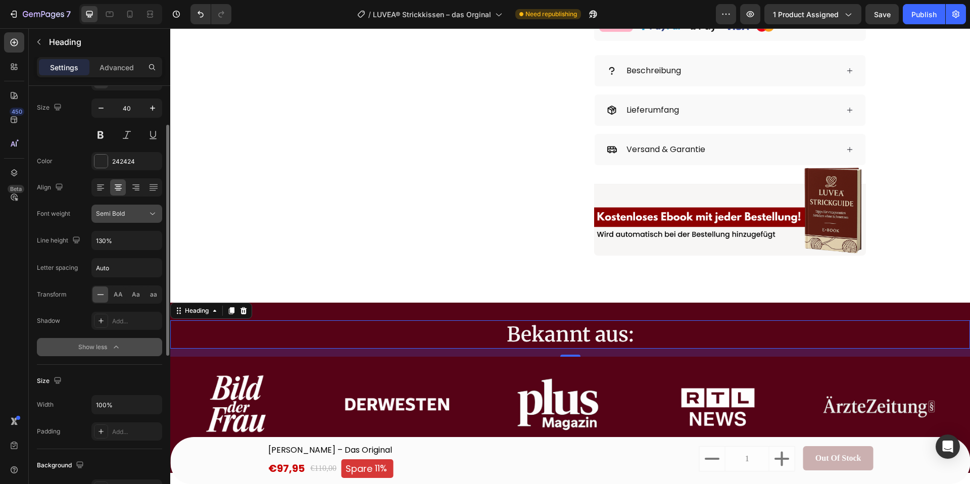
click at [135, 217] on div "Semi Bold" at bounding box center [122, 213] width 52 height 9
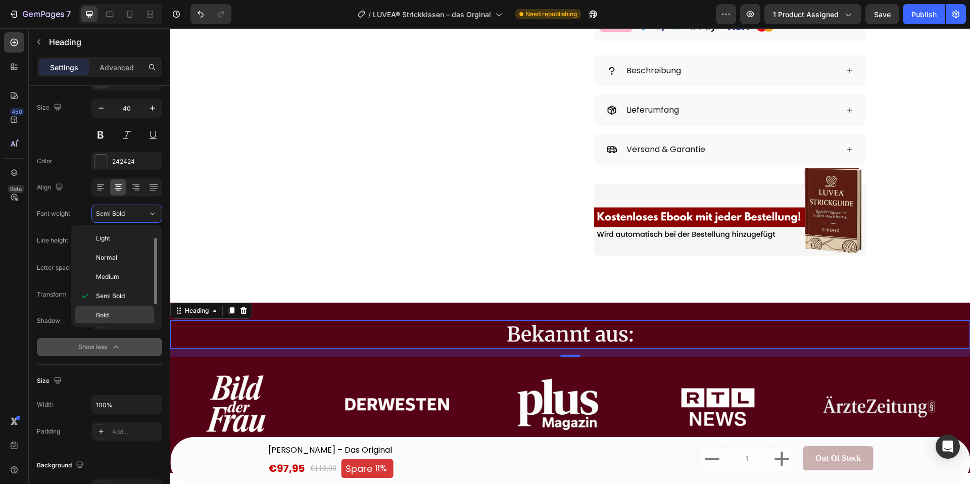
scroll to position [40, 0]
click at [111, 311] on span "Black" at bounding box center [104, 313] width 16 height 9
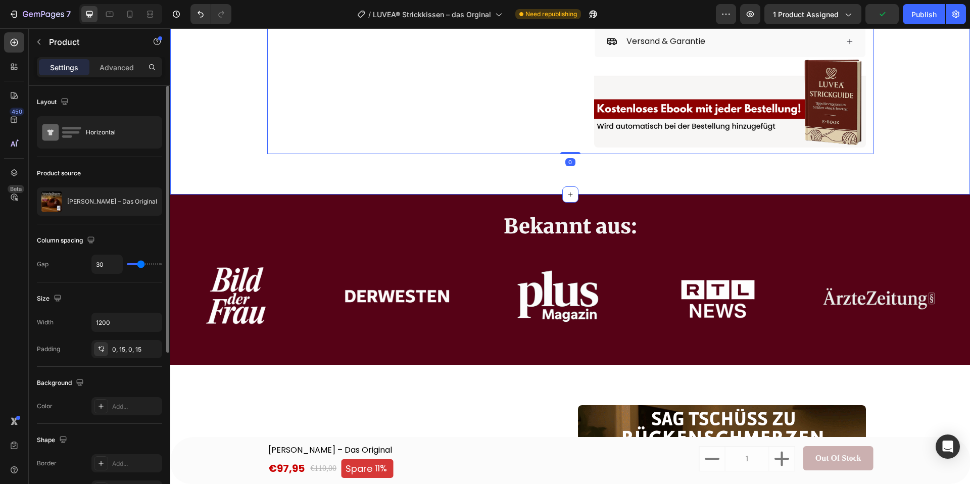
scroll to position [698, 0]
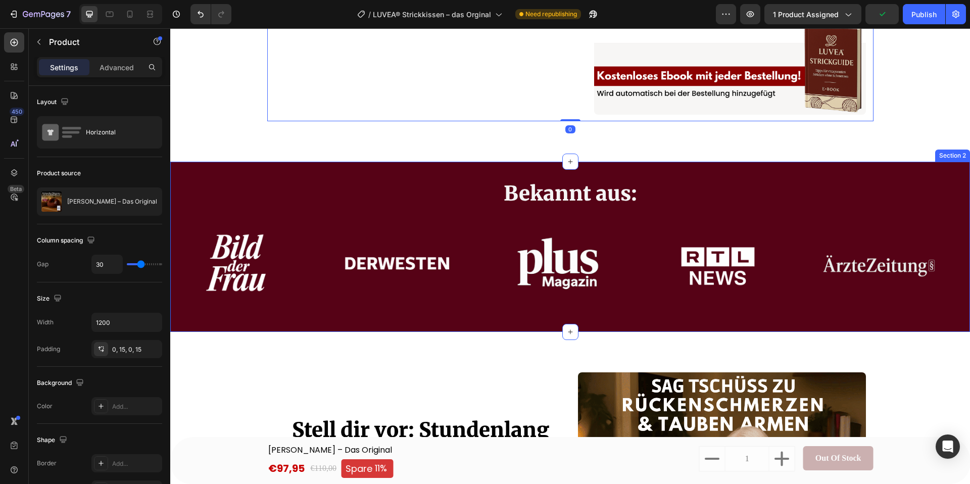
click at [248, 168] on div "Bekannt aus: Heading Image Image Image Image Image Image Image Image Image Imag…" at bounding box center [570, 247] width 800 height 170
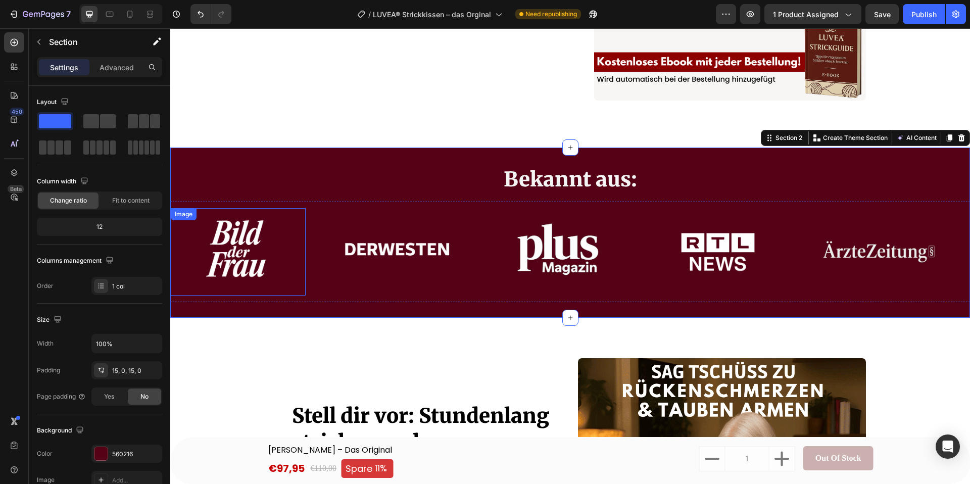
scroll to position [709, 0]
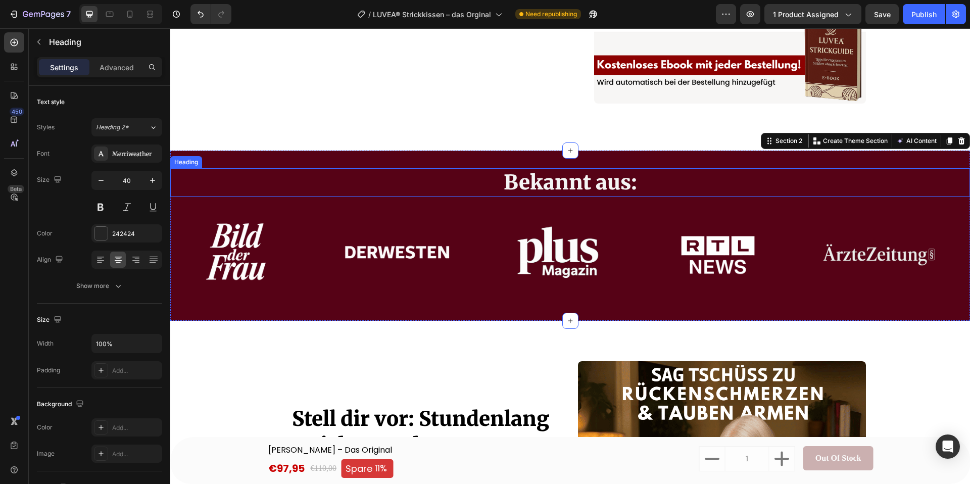
click at [552, 184] on span "Bekannt aus:" at bounding box center [570, 182] width 133 height 25
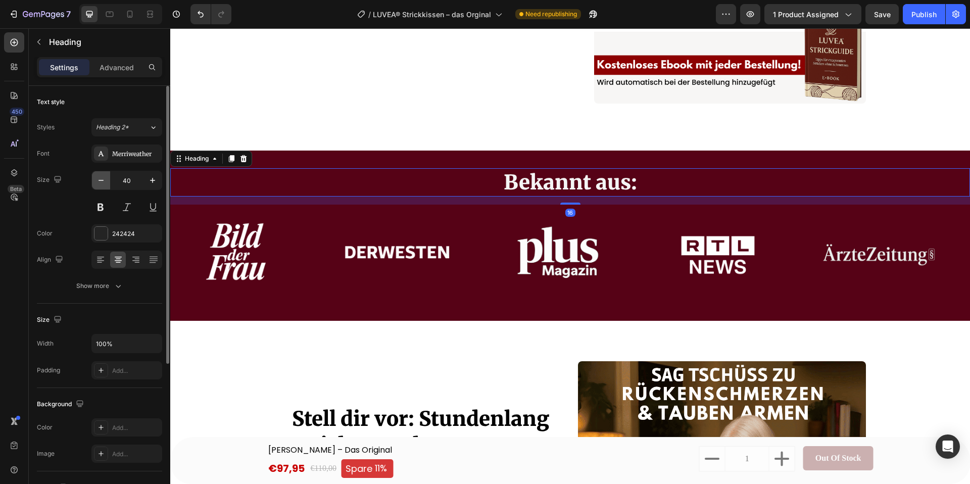
click at [103, 184] on icon "button" at bounding box center [101, 180] width 10 height 10
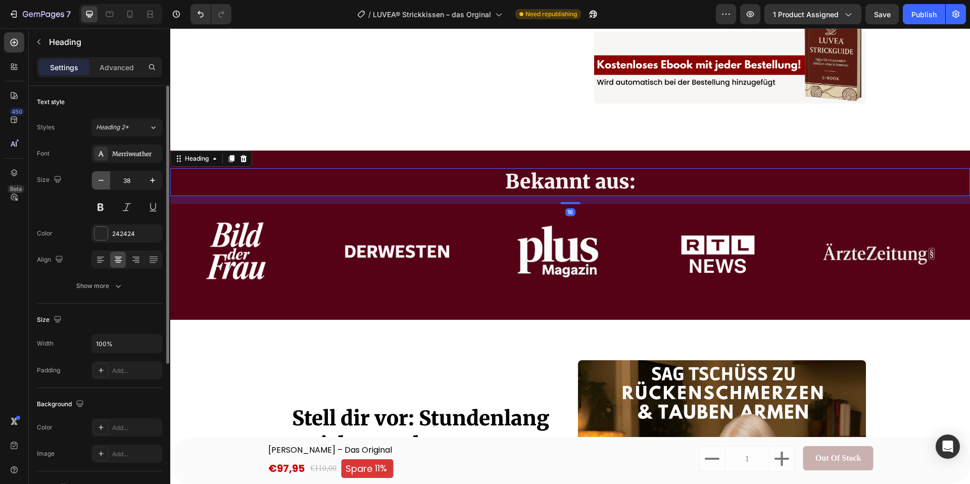
click at [103, 184] on icon "button" at bounding box center [101, 180] width 10 height 10
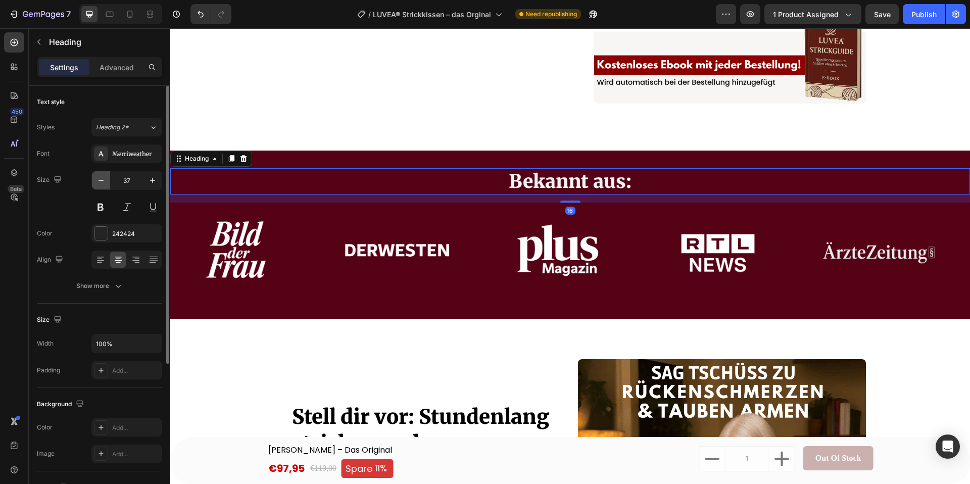
click at [103, 184] on icon "button" at bounding box center [101, 180] width 10 height 10
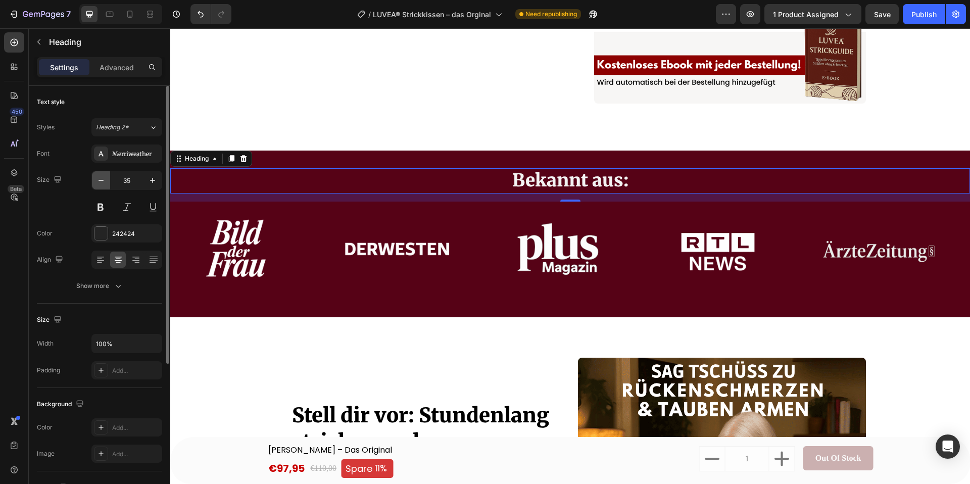
click at [103, 184] on icon "button" at bounding box center [101, 180] width 10 height 10
type input "34"
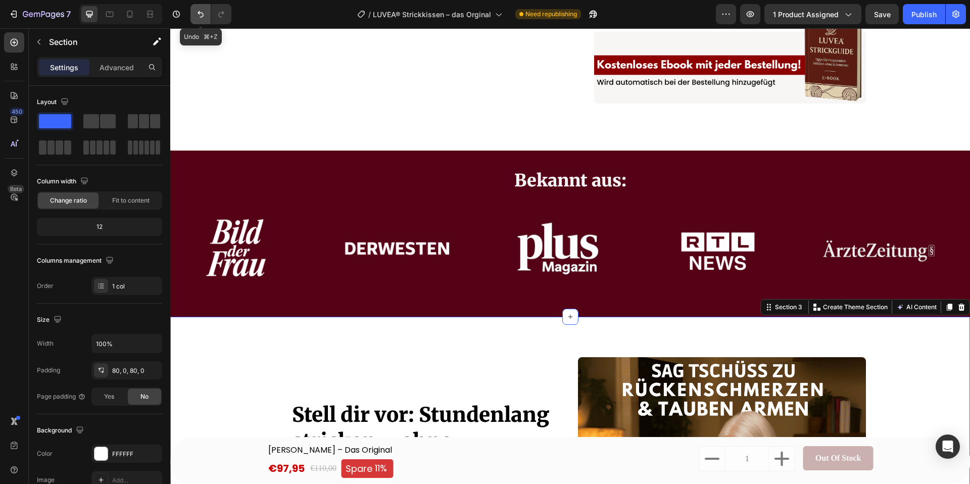
click at [197, 11] on icon "Undo/Redo" at bounding box center [200, 14] width 10 height 10
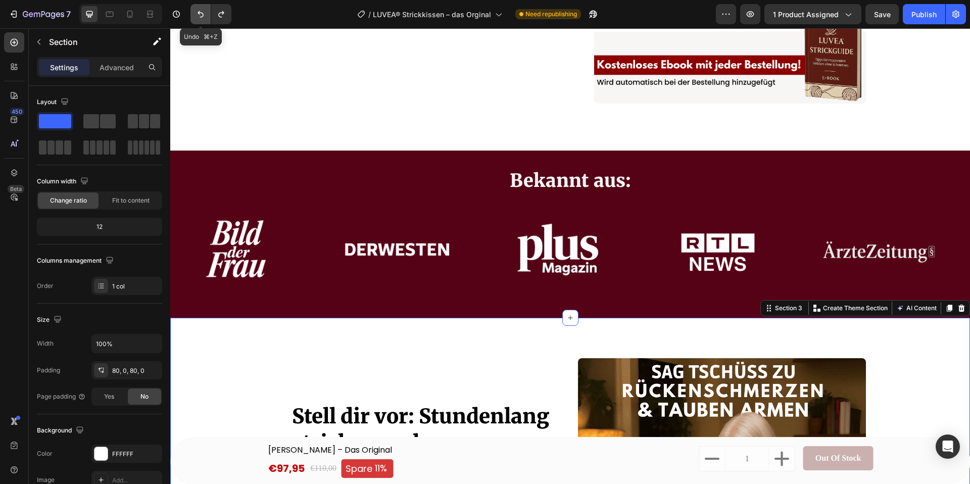
click at [197, 11] on icon "Undo/Redo" at bounding box center [200, 14] width 10 height 10
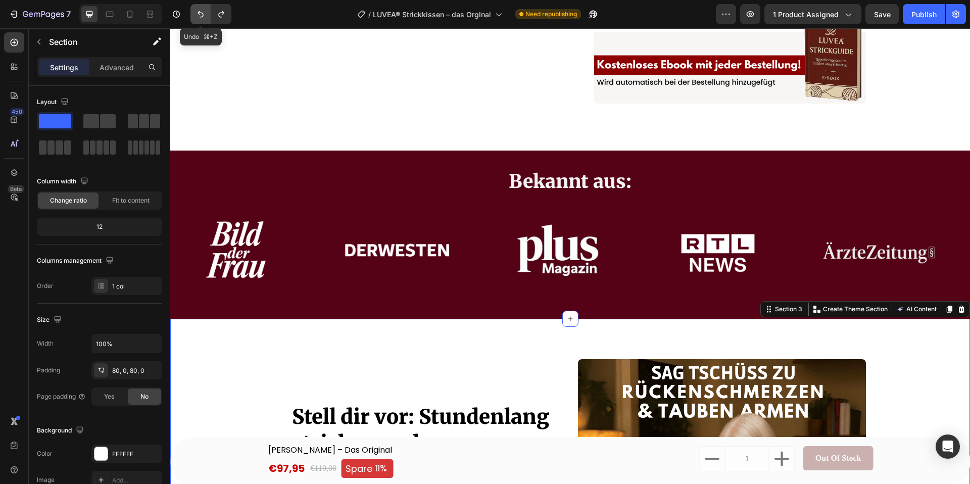
click at [197, 11] on icon "Undo/Redo" at bounding box center [200, 14] width 10 height 10
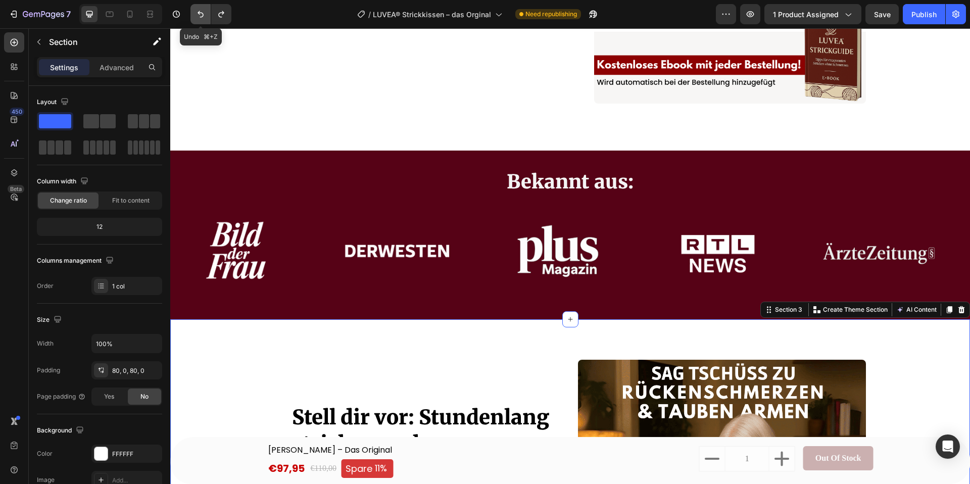
click at [197, 11] on icon "Undo/Redo" at bounding box center [200, 14] width 10 height 10
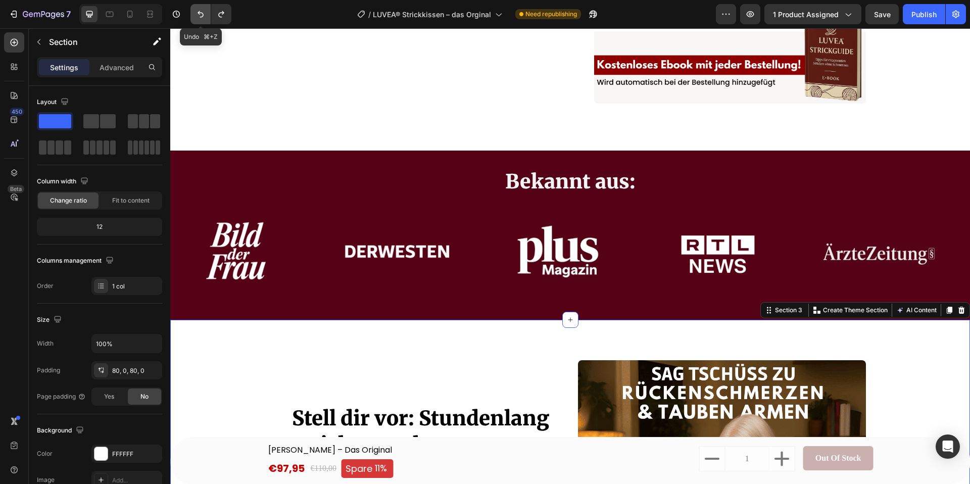
click at [197, 11] on icon "Undo/Redo" at bounding box center [200, 14] width 10 height 10
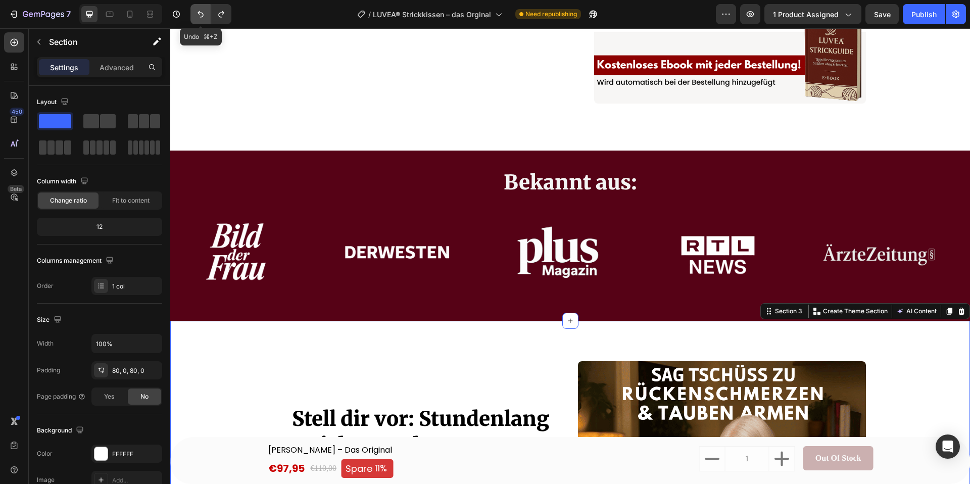
click at [197, 11] on icon "Undo/Redo" at bounding box center [200, 14] width 10 height 10
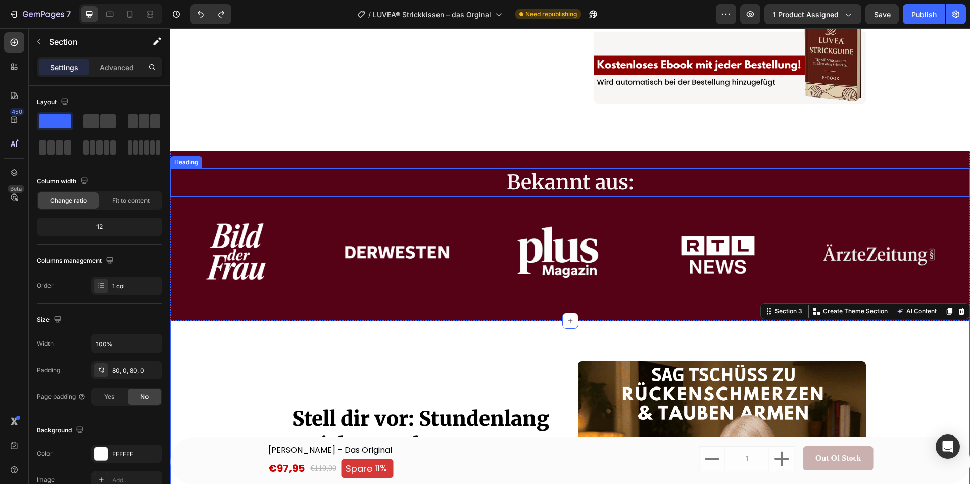
click at [545, 181] on span "Bekannt aus:" at bounding box center [570, 182] width 127 height 25
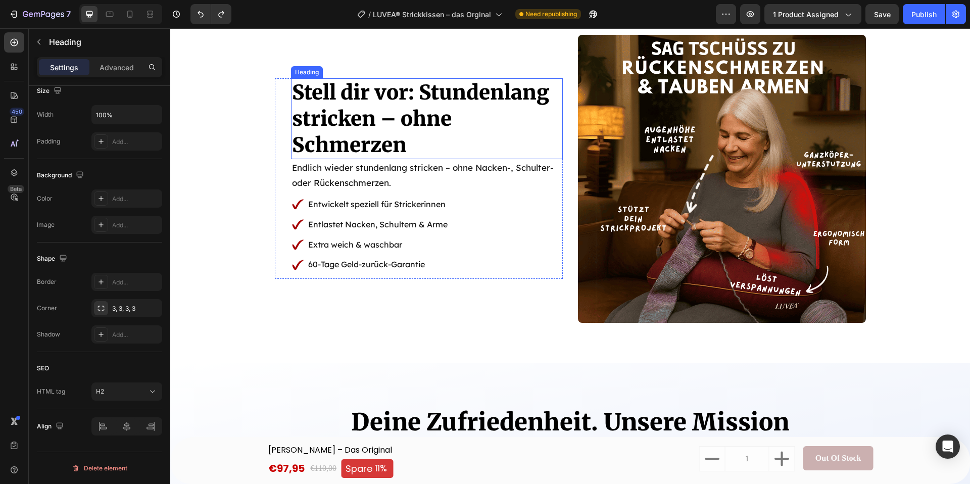
scroll to position [1028, 0]
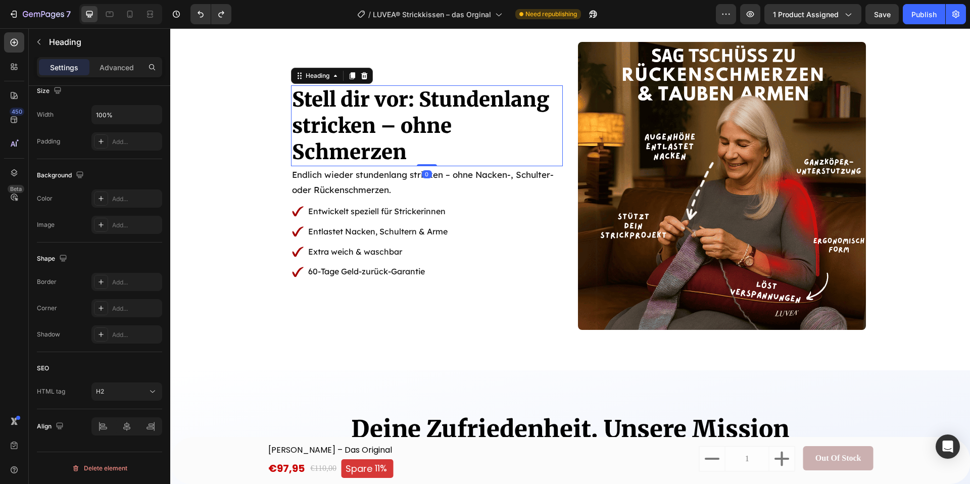
click at [324, 134] on span "Stell dir vor: Stundenlang stricken – ohne" at bounding box center [420, 113] width 257 height 52
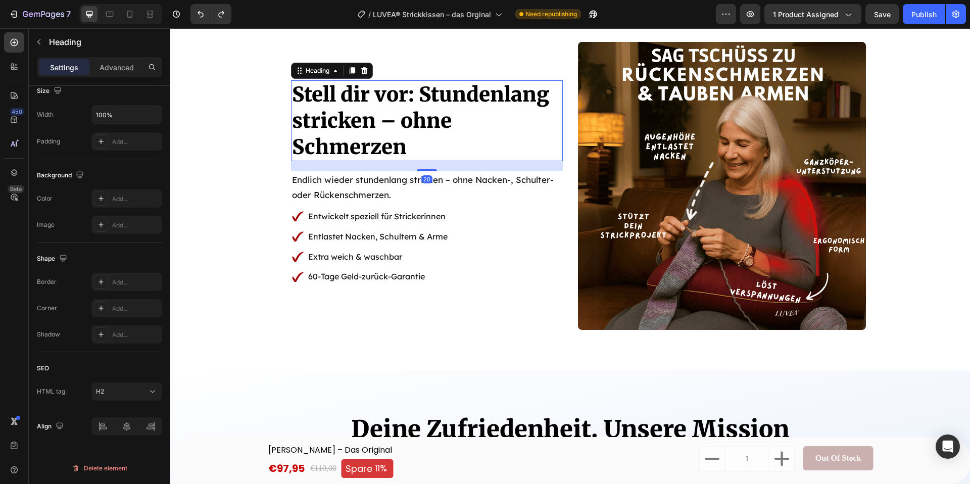
drag, startPoint x: 431, startPoint y: 165, endPoint x: 357, endPoint y: 189, distance: 78.1
click at [430, 161] on div "20" at bounding box center [427, 161] width 272 height 0
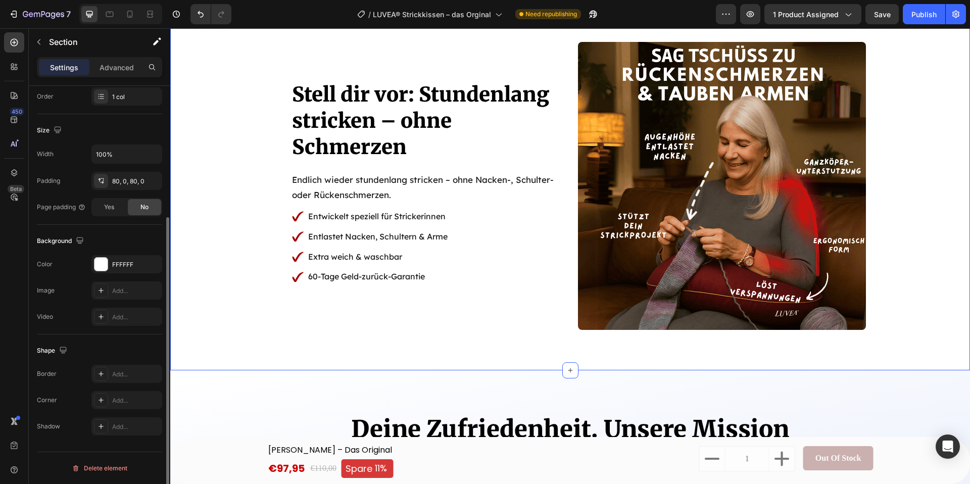
click at [192, 206] on div "⁠⁠⁠⁠⁠⁠⁠ Stell dir vor: Stundenlang stricken – ohne Schmerzen Heading Endlich wi…" at bounding box center [570, 186] width 800 height 288
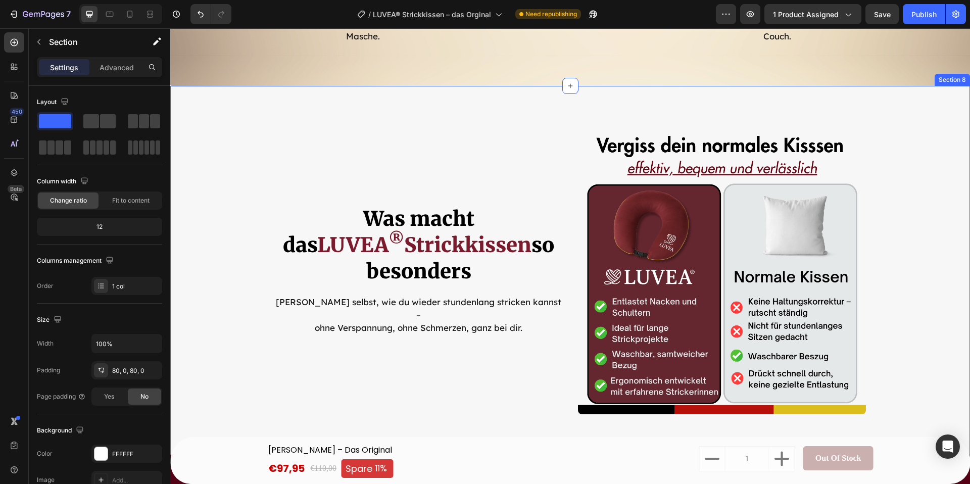
scroll to position [2877, 0]
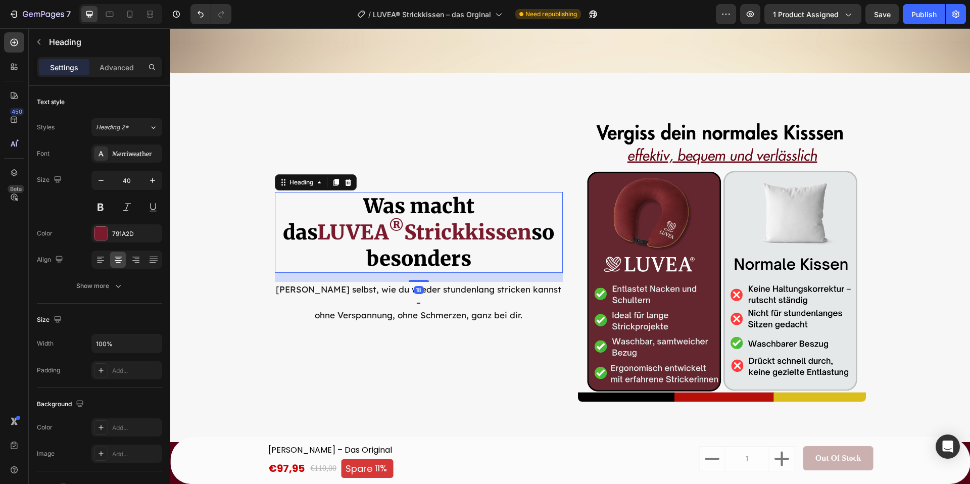
click at [361, 231] on span "Was macht das" at bounding box center [378, 219] width 191 height 52
click at [415, 276] on div "Image Was macht das LUVEA ® Strickkissen so besonders Heading 20 Erlebe selbst,…" at bounding box center [419, 258] width 288 height 288
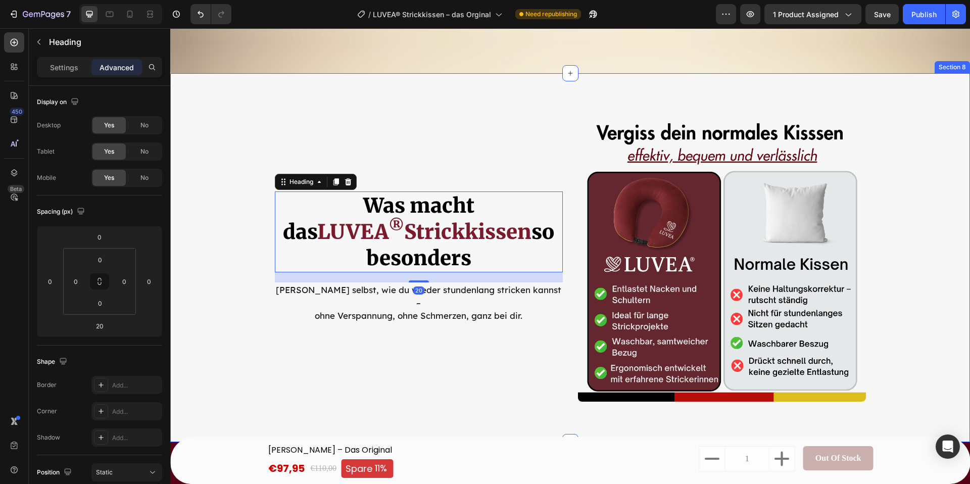
click at [234, 316] on div "Image Row Image Was macht das LUVEA ® Strickkissen so besonders Heading 20 Erle…" at bounding box center [570, 258] width 800 height 288
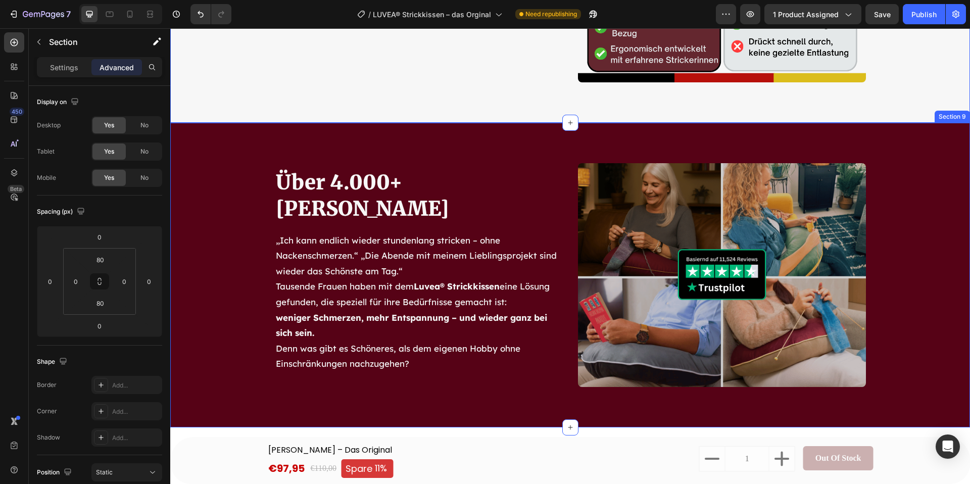
scroll to position [3219, 0]
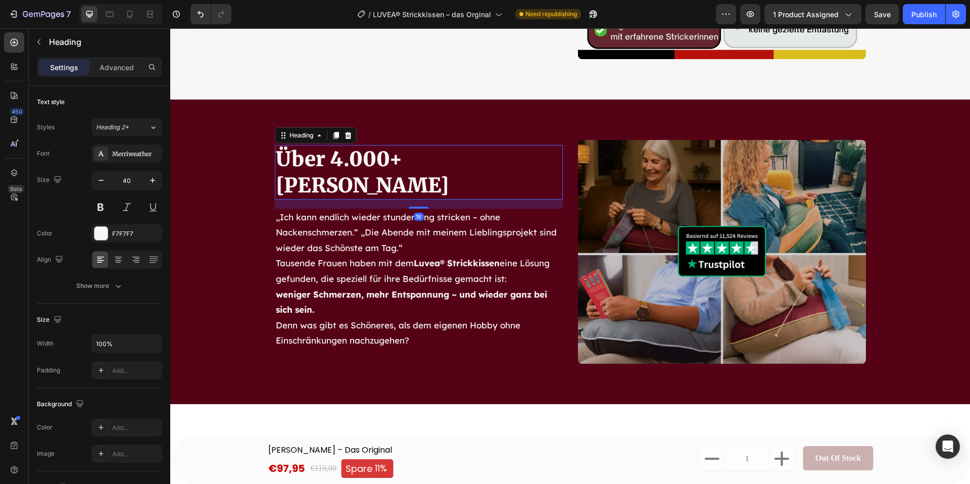
click at [330, 183] on h2 "Über 4.000+ [PERSON_NAME]" at bounding box center [419, 172] width 288 height 55
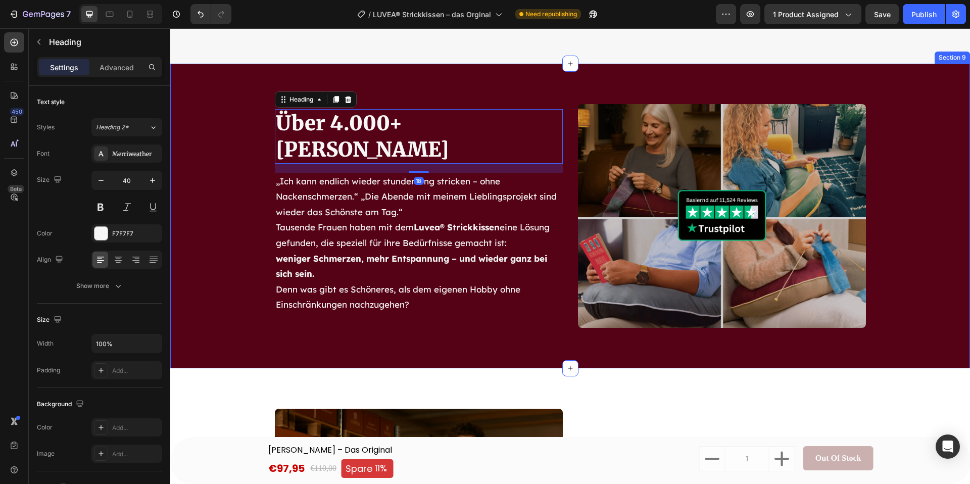
scroll to position [3256, 0]
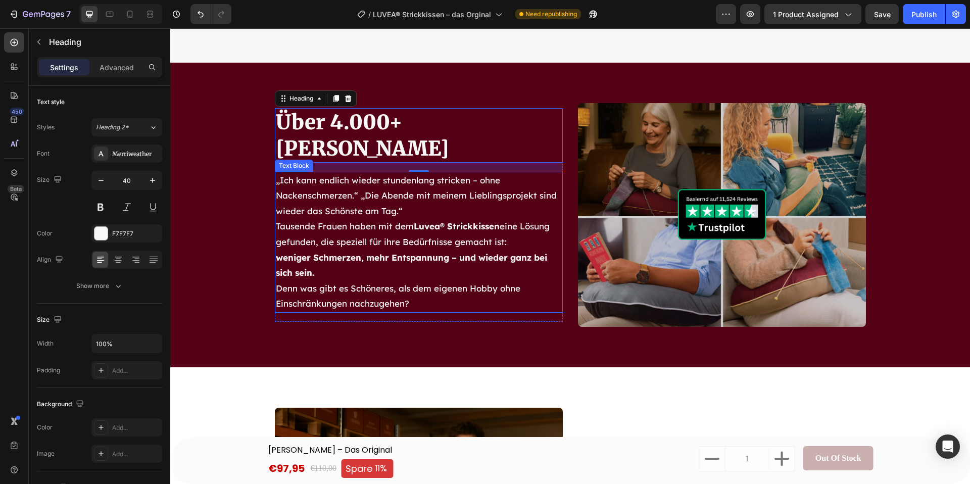
click at [417, 172] on div "Über 4.000+ zufriedene Kundinnen Heading 18 „Ich kann endlich wieder stundenlan…" at bounding box center [419, 215] width 288 height 214
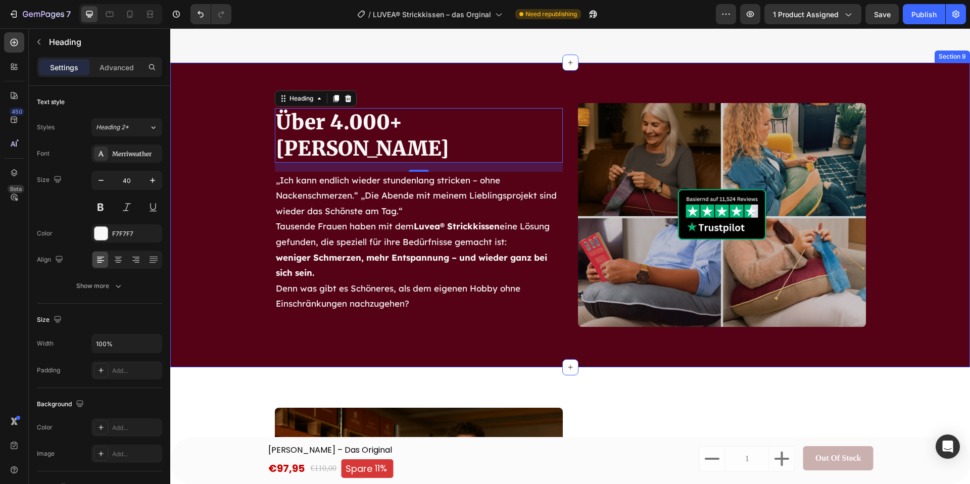
click at [229, 183] on div "Über 4.000+ zufriedene Kundinnen Heading 18 „Ich kann endlich wieder stundenlan…" at bounding box center [570, 215] width 800 height 224
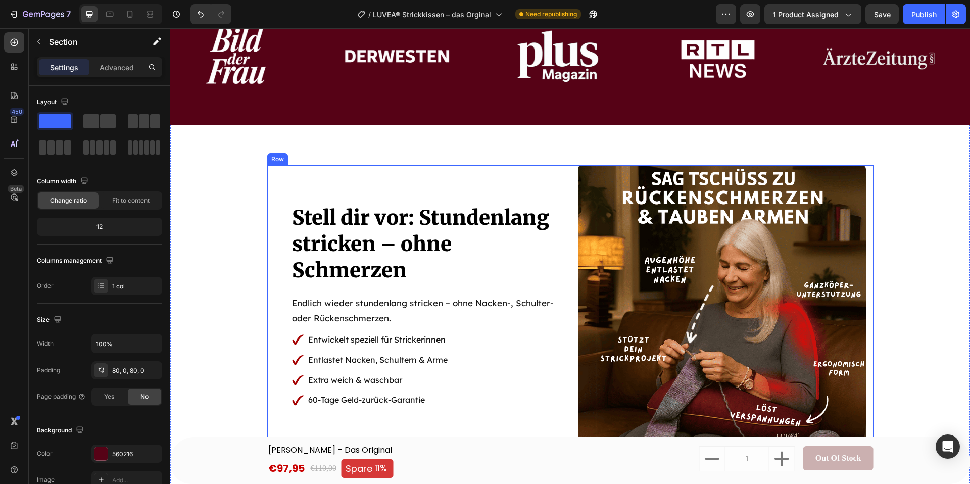
scroll to position [973, 0]
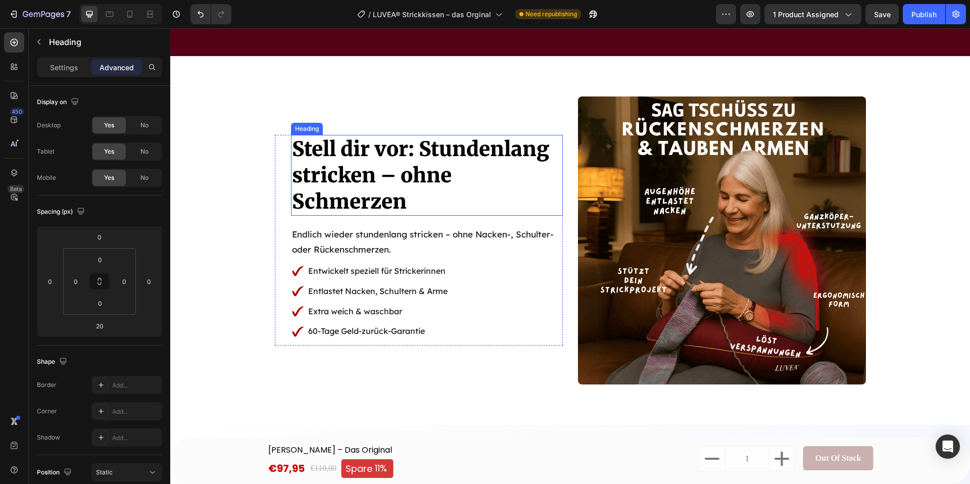
click at [361, 186] on span "Stell dir vor: Stundenlang stricken – ohne" at bounding box center [420, 162] width 257 height 52
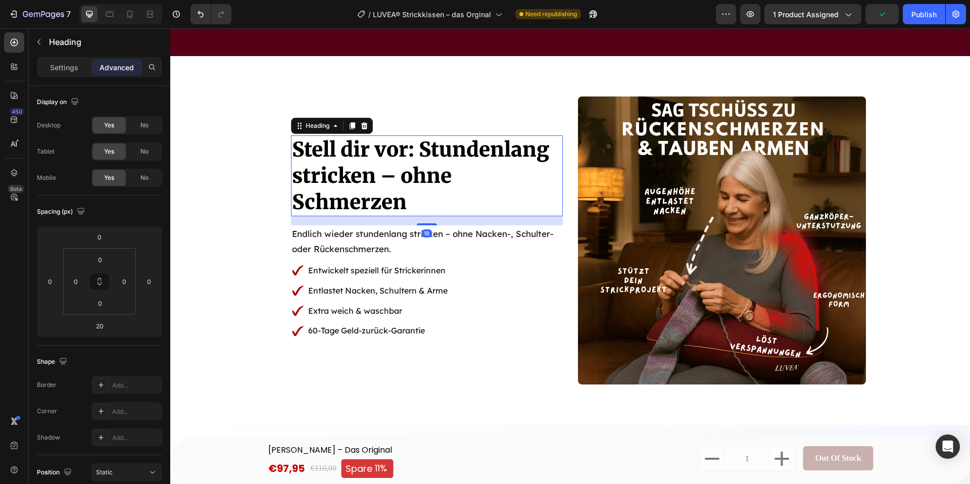
drag, startPoint x: 427, startPoint y: 223, endPoint x: 356, endPoint y: 228, distance: 71.9
click at [427, 223] on div at bounding box center [427, 224] width 20 height 2
type input "18"
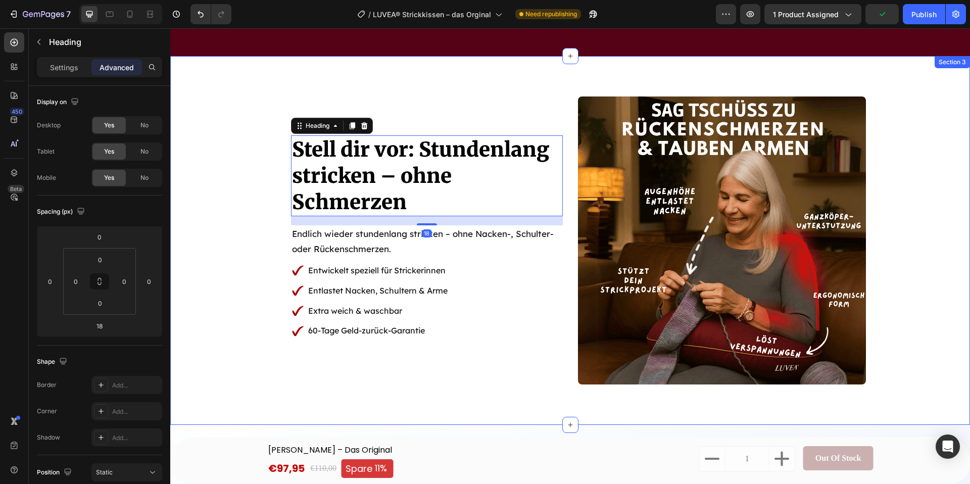
click at [228, 236] on div "Stell dir vor: Stundenlang stricken – ohne Schmerzen Heading 18 Endlich wieder …" at bounding box center [570, 240] width 800 height 288
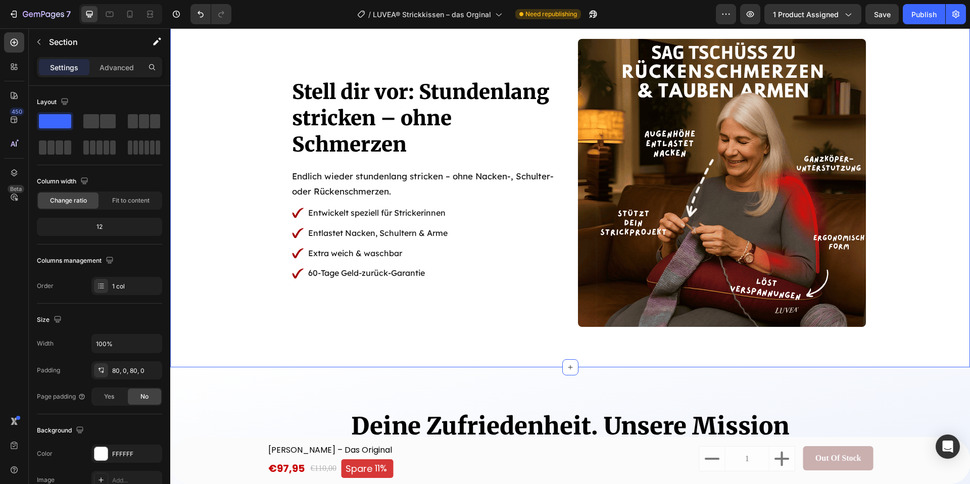
scroll to position [1035, 0]
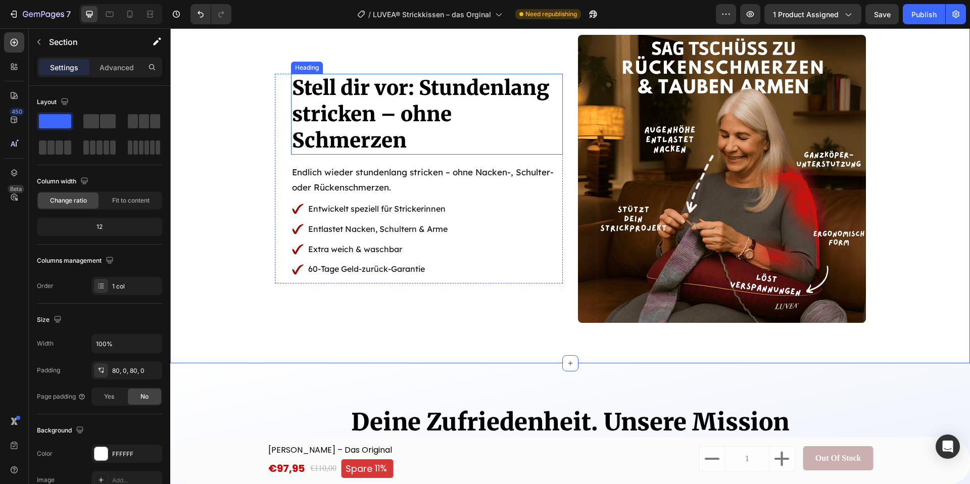
click at [426, 89] on span "Stell dir vor: Stundenlang stricken – ohne" at bounding box center [420, 101] width 257 height 52
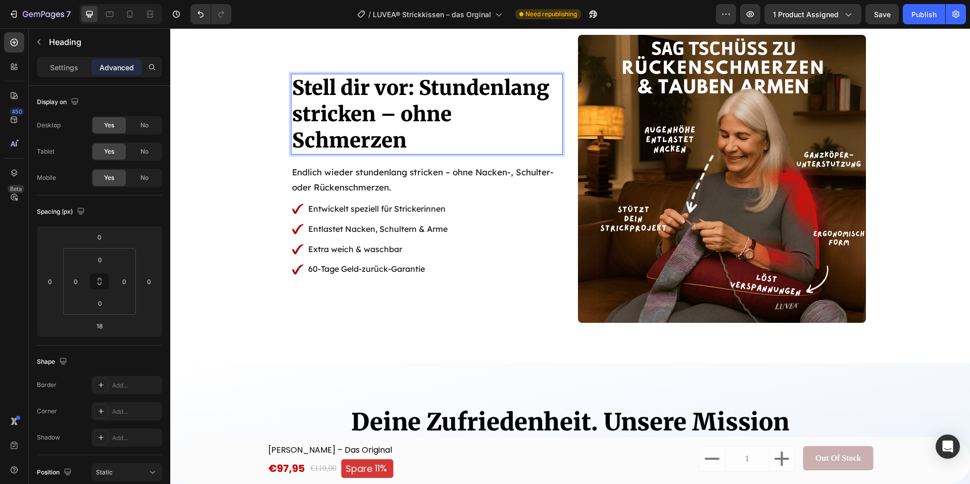
scroll to position [1022, 0]
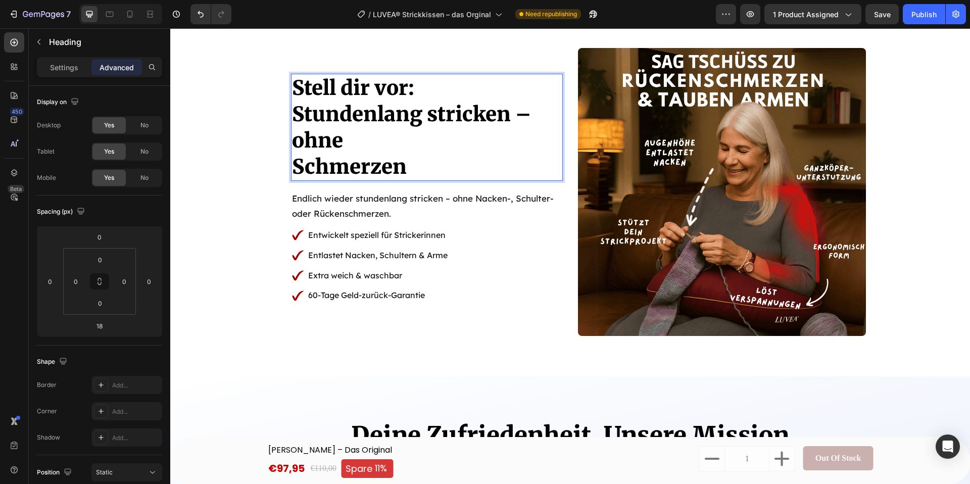
click at [294, 141] on span "Stundenlang stricken – ohne" at bounding box center [411, 128] width 239 height 52
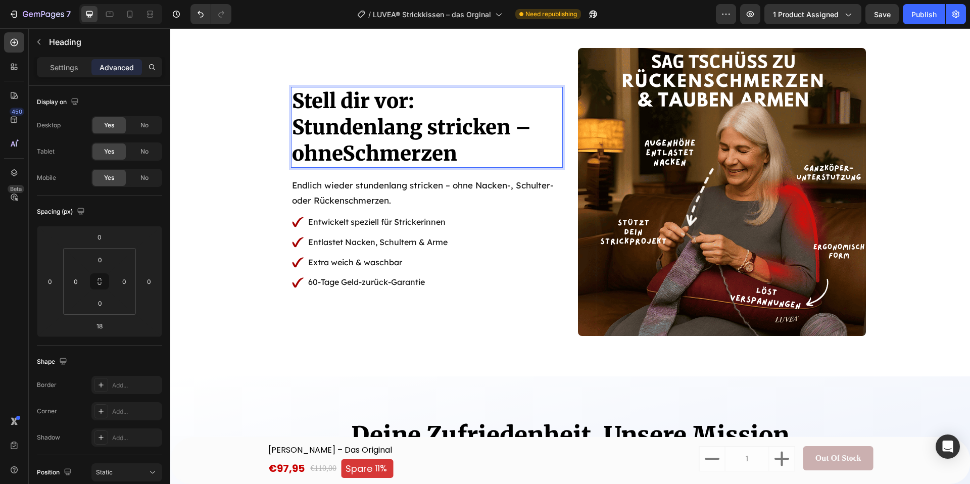
scroll to position [1035, 0]
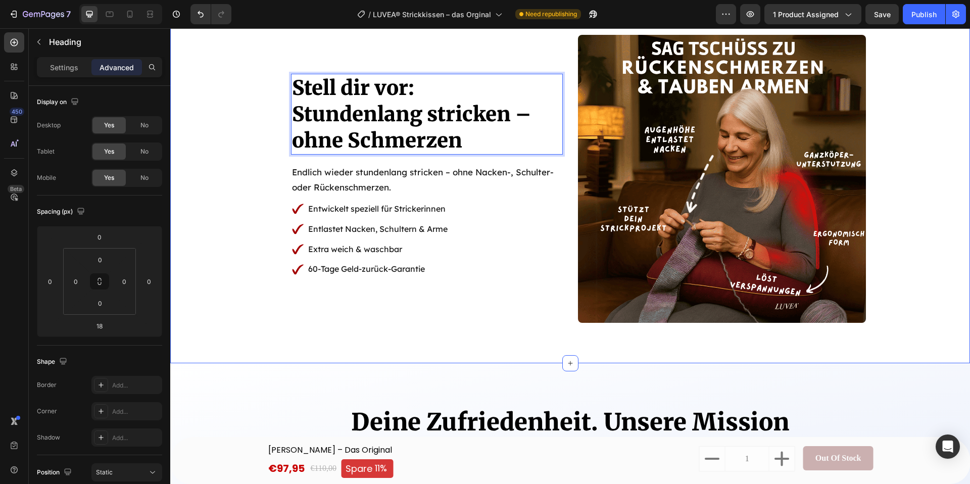
click at [236, 171] on div "Stell dir vor: Stundenlang stricken – ohne Schmerzen Heading 18 Endlich wieder …" at bounding box center [570, 179] width 800 height 288
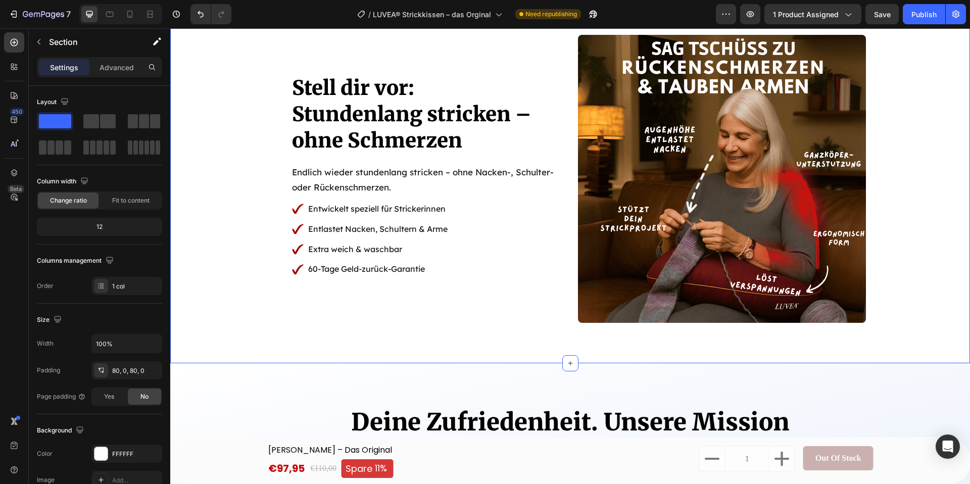
click at [229, 188] on div "⁠⁠⁠⁠⁠⁠⁠ Stell dir vor: Stundenlang stricken – ohne Schmerzen Heading Endlich wi…" at bounding box center [570, 179] width 800 height 288
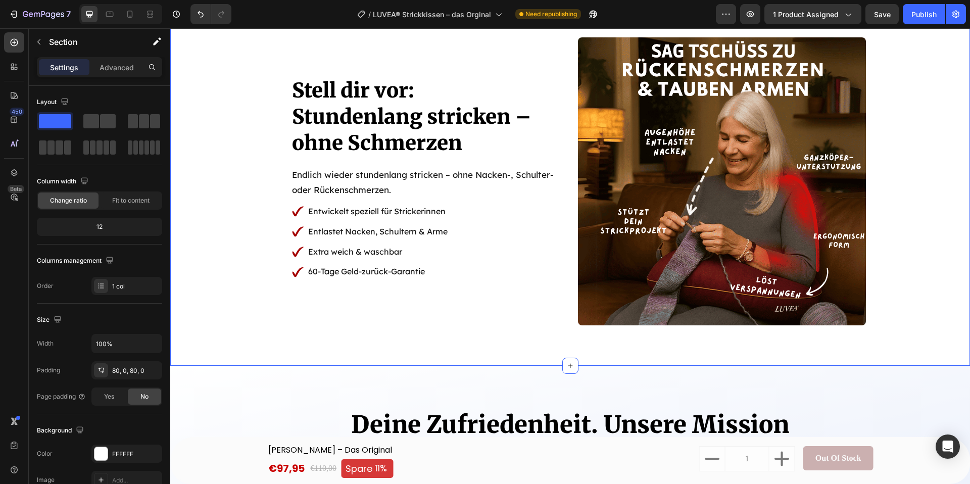
scroll to position [996, 0]
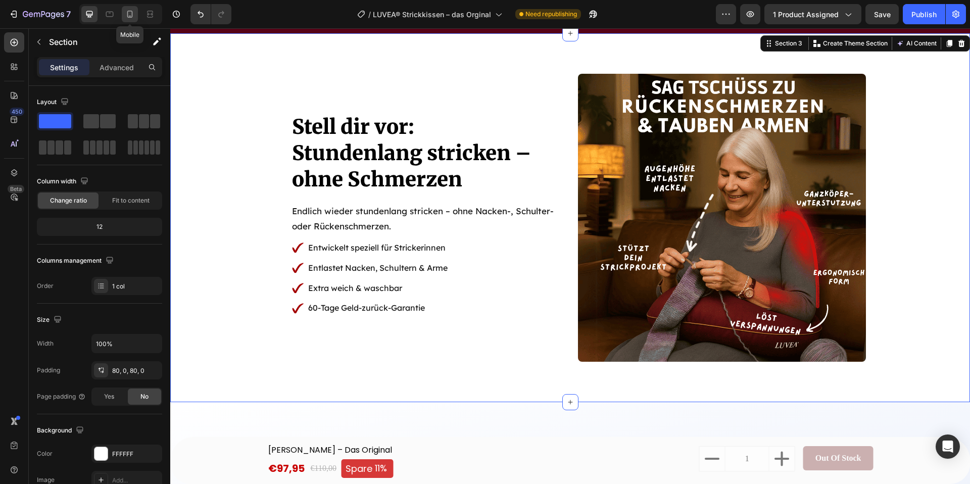
click at [129, 13] on icon at bounding box center [130, 14] width 10 height 10
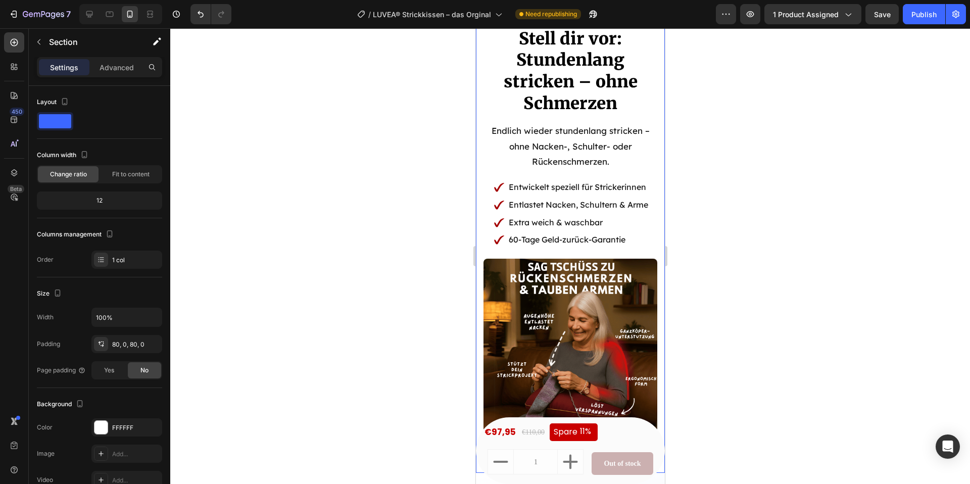
scroll to position [904, 0]
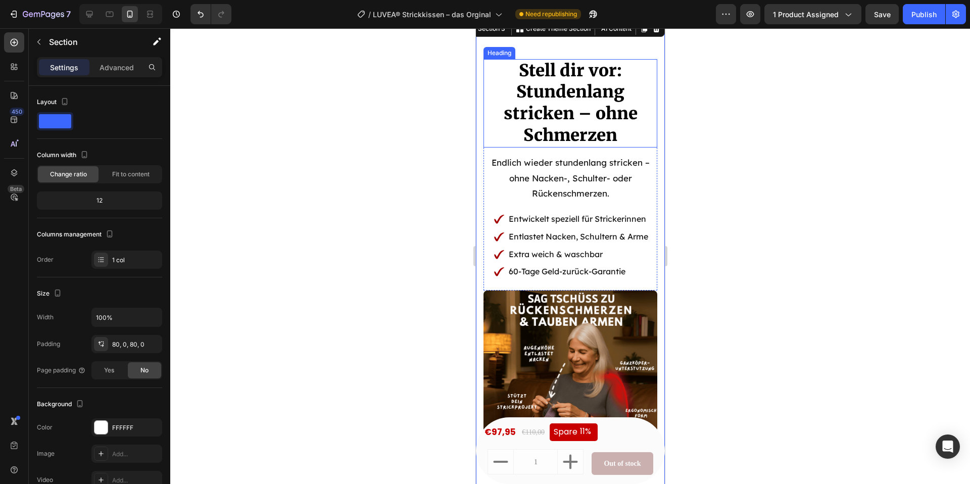
click at [576, 131] on span "Stundenlang stricken – ohne Schmerzen" at bounding box center [570, 113] width 134 height 64
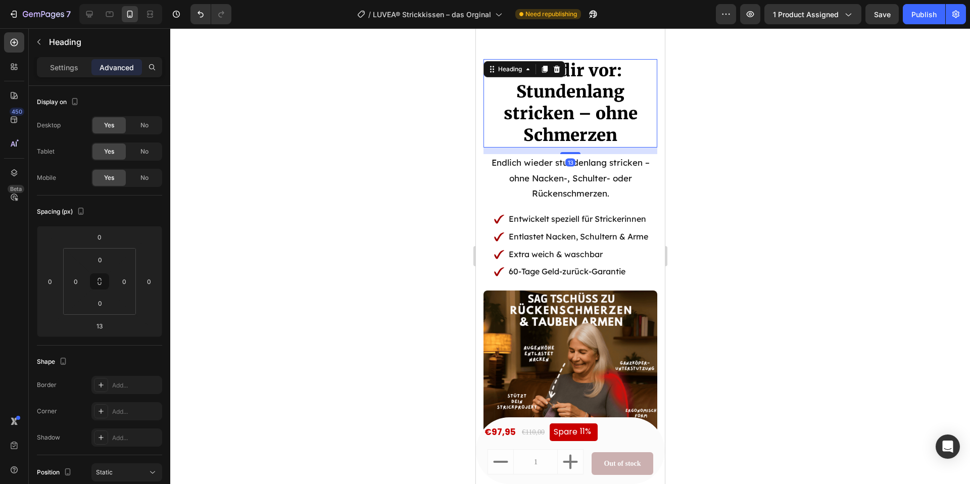
click at [365, 184] on div at bounding box center [570, 256] width 800 height 456
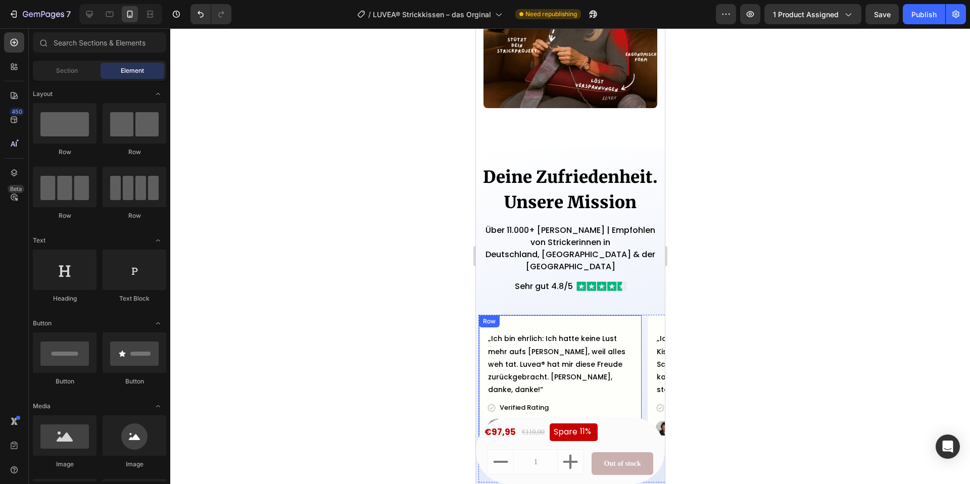
scroll to position [1260, 0]
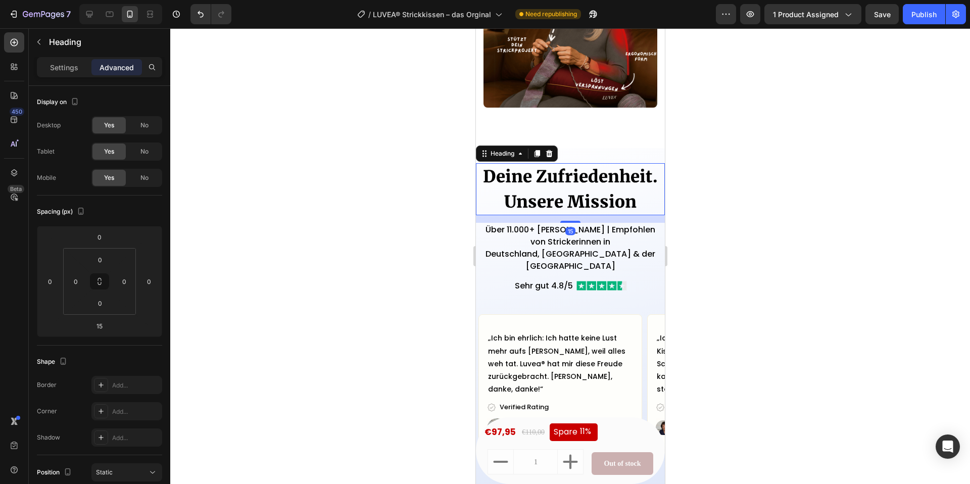
click at [600, 180] on h2 "Deine Zufriedenheit. Unsere Mission" at bounding box center [569, 189] width 189 height 52
click at [644, 179] on h2 "Deine Zufriedenheit. Unsere Mission" at bounding box center [569, 189] width 189 height 52
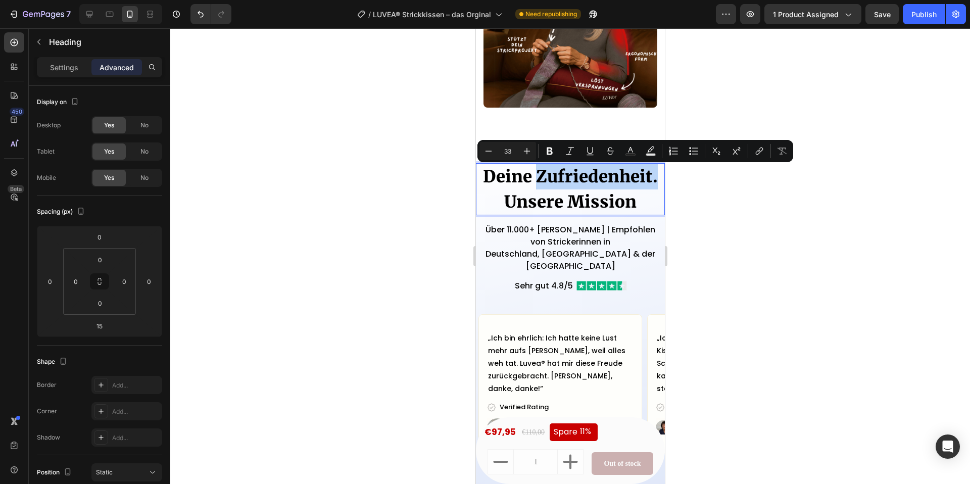
click at [540, 176] on p "Deine Zufriedenheit. Unsere Mission" at bounding box center [569, 189] width 187 height 50
click at [547, 144] on button "Bold" at bounding box center [549, 151] width 18 height 18
click at [711, 206] on div at bounding box center [570, 256] width 800 height 456
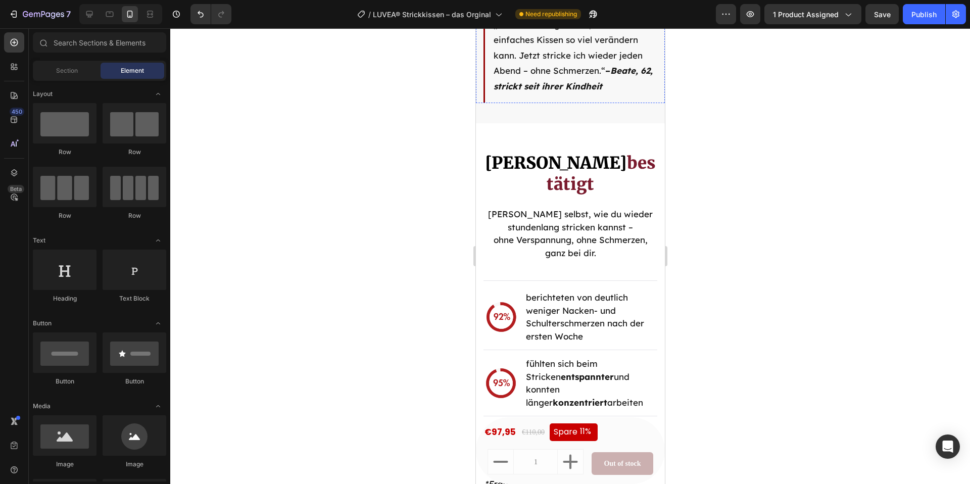
scroll to position [2345, 0]
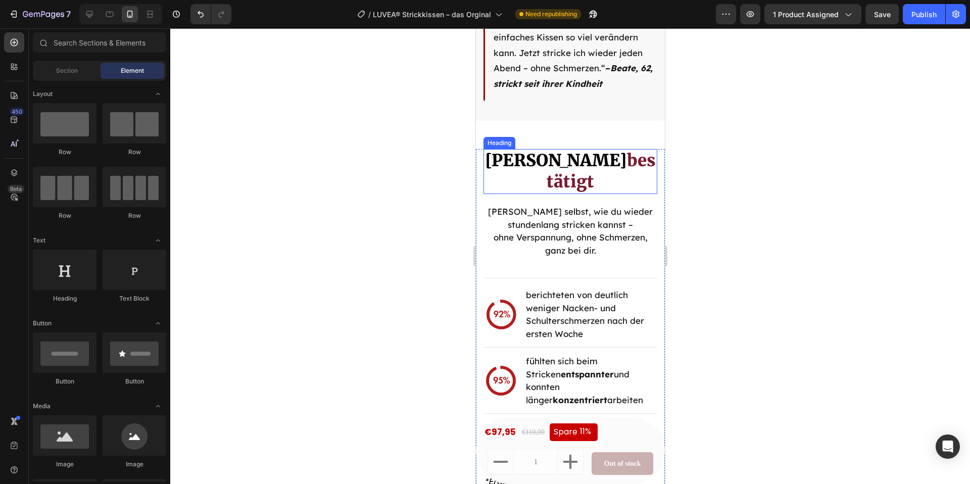
click at [593, 176] on h2 "[PERSON_NAME] bestätigt" at bounding box center [570, 171] width 174 height 45
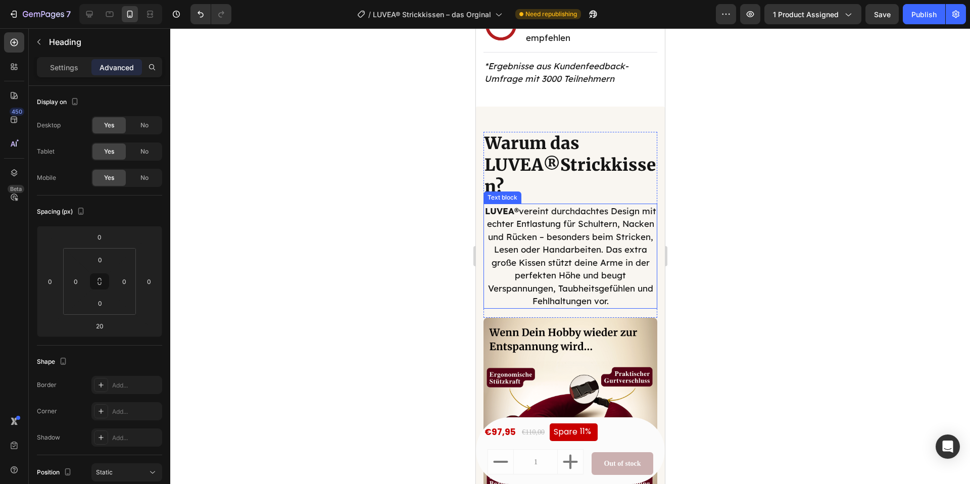
scroll to position [2762, 0]
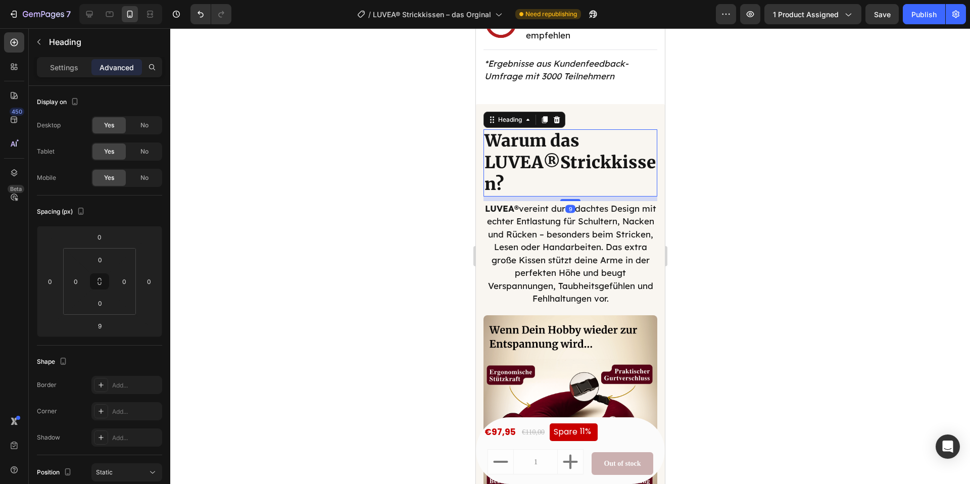
click at [545, 152] on strong "®" at bounding box center [550, 162] width 17 height 21
click at [68, 68] on p "Settings" at bounding box center [64, 67] width 28 height 11
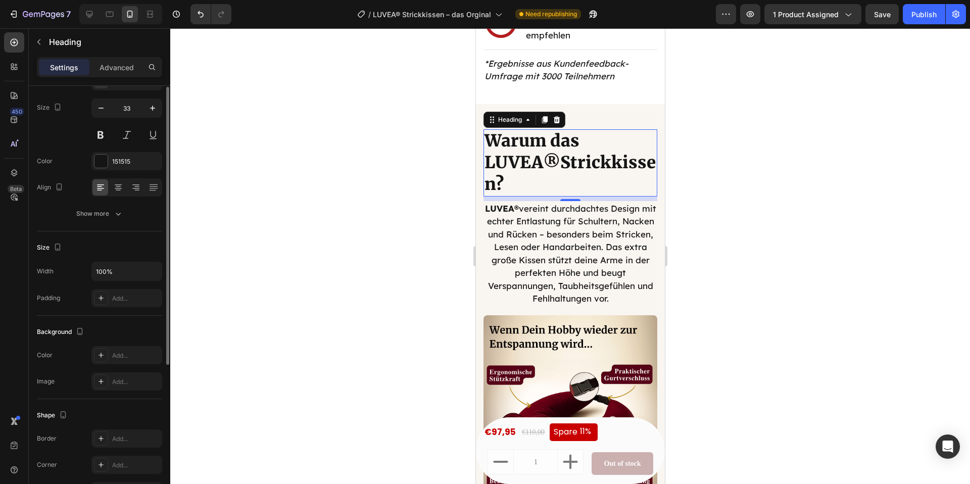
scroll to position [88, 0]
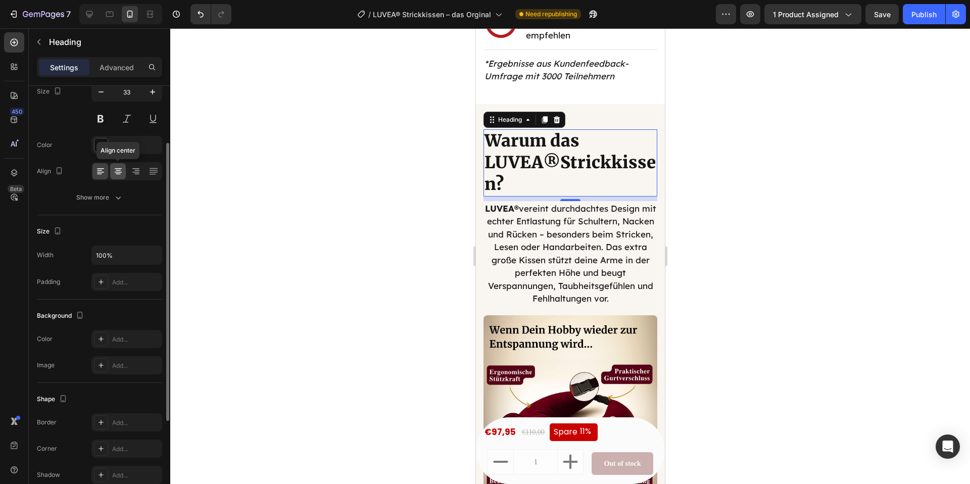
click at [115, 163] on div at bounding box center [118, 171] width 16 height 16
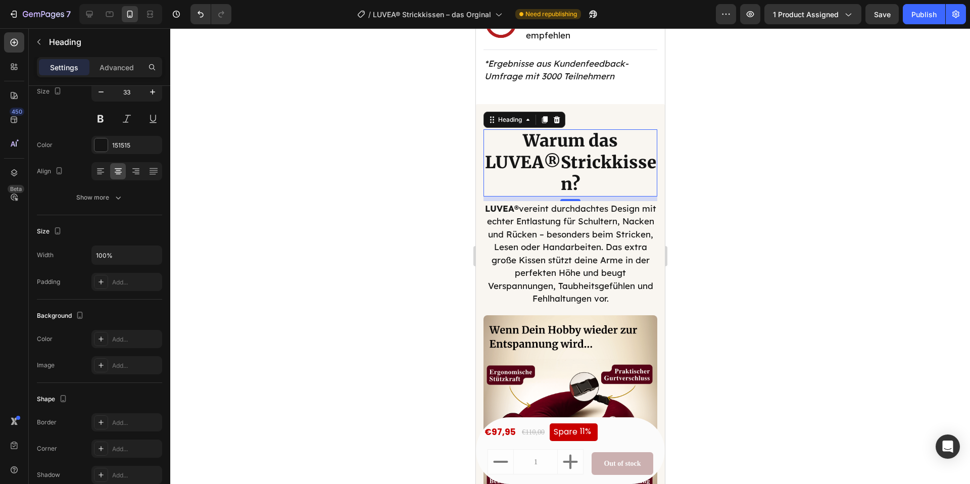
click at [608, 147] on h2 "Warum das LUVEA ® Strickkissen?" at bounding box center [570, 162] width 174 height 67
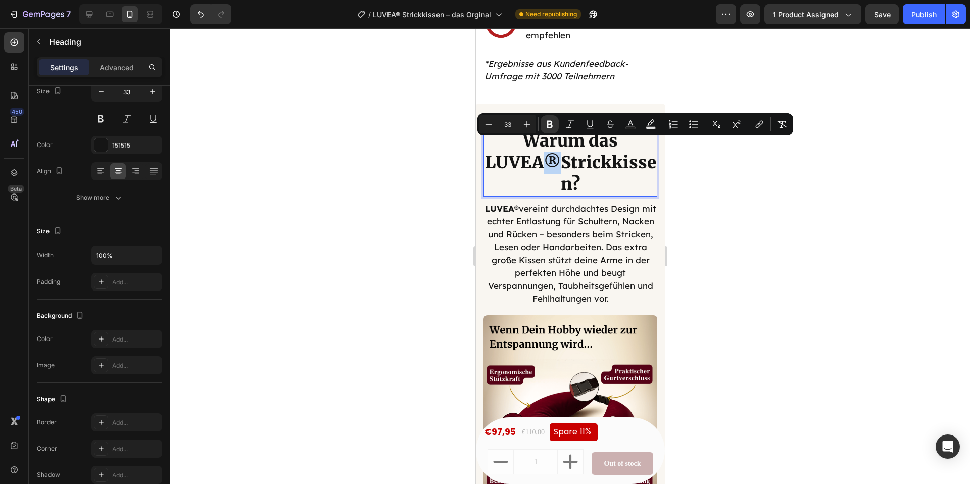
drag, startPoint x: 605, startPoint y: 146, endPoint x: 593, endPoint y: 147, distance: 11.1
click at [560, 152] on strong "®" at bounding box center [551, 162] width 17 height 21
click at [728, 123] on button "Superscript" at bounding box center [736, 124] width 18 height 18
drag, startPoint x: 739, startPoint y: 209, endPoint x: 734, endPoint y: 210, distance: 5.2
click at [739, 209] on div at bounding box center [570, 256] width 800 height 456
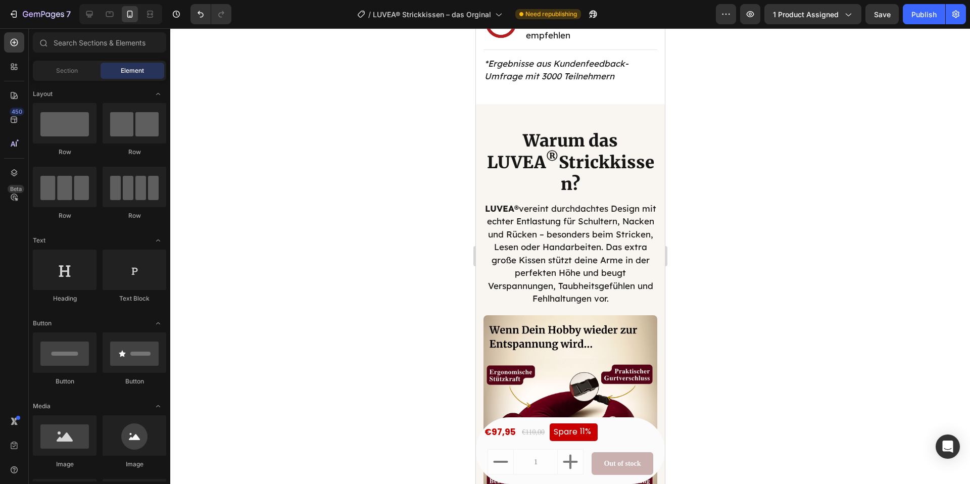
click at [711, 243] on div at bounding box center [570, 256] width 800 height 456
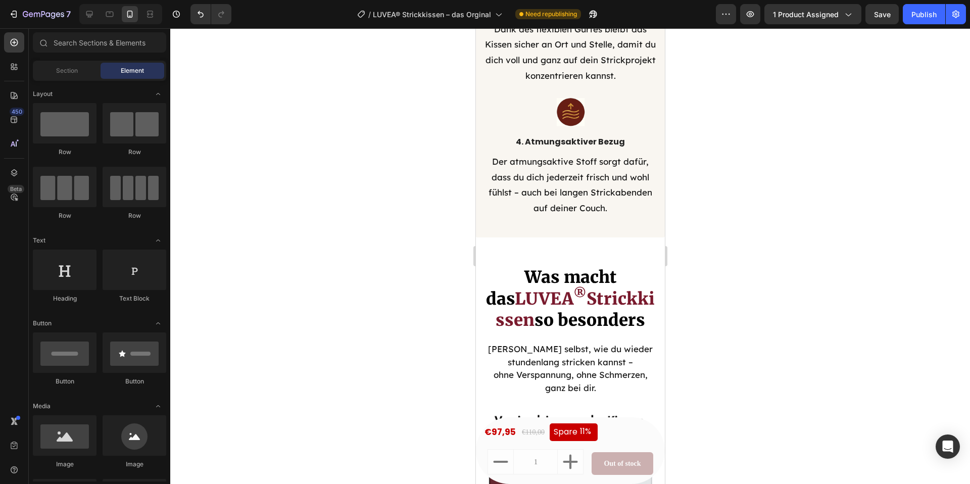
scroll to position [3561, 0]
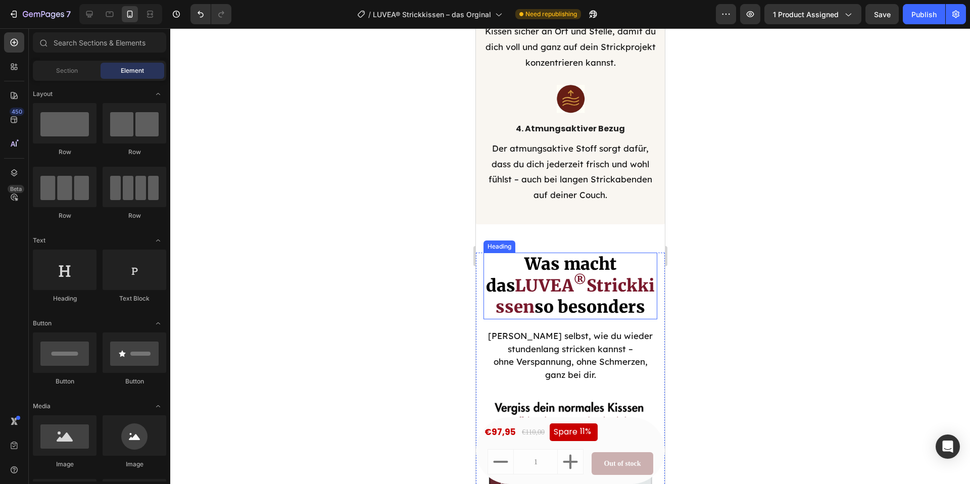
click at [592, 284] on strong "Strickkissen" at bounding box center [574, 296] width 159 height 42
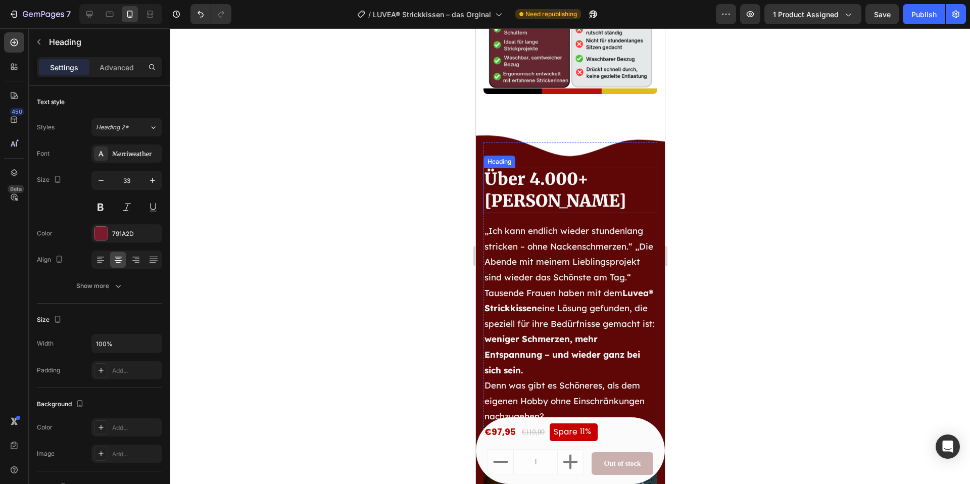
scroll to position [4012, 0]
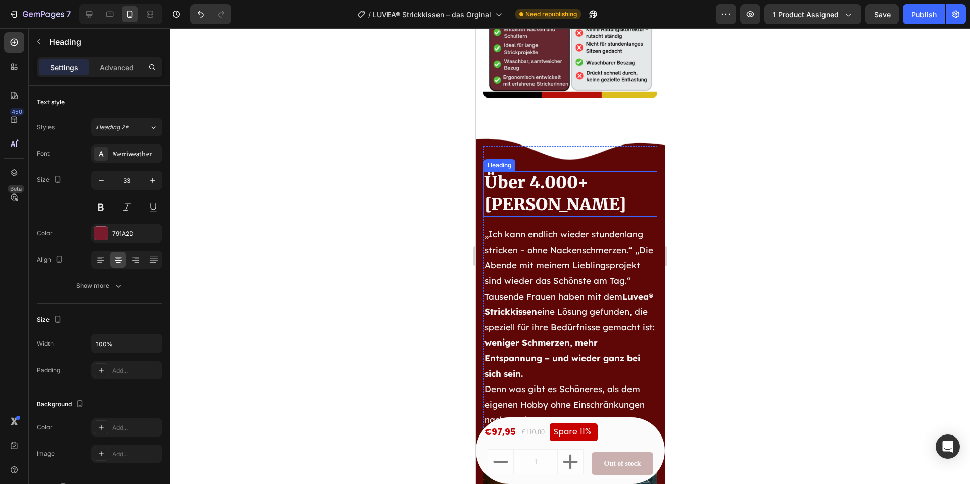
click at [565, 217] on h2 "Über 4.000+ [PERSON_NAME]" at bounding box center [570, 193] width 174 height 45
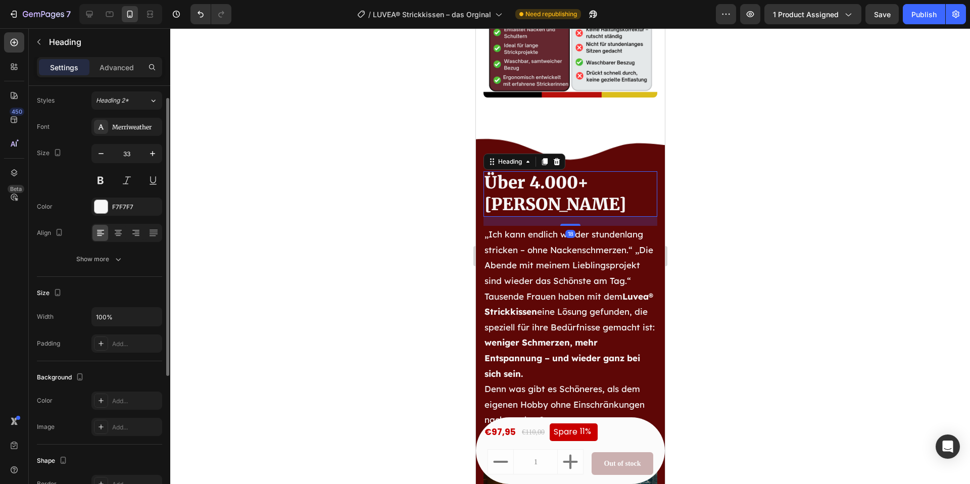
scroll to position [24, 0]
click at [108, 163] on button "button" at bounding box center [101, 156] width 18 height 18
click at [98, 161] on icon "button" at bounding box center [101, 157] width 10 height 10
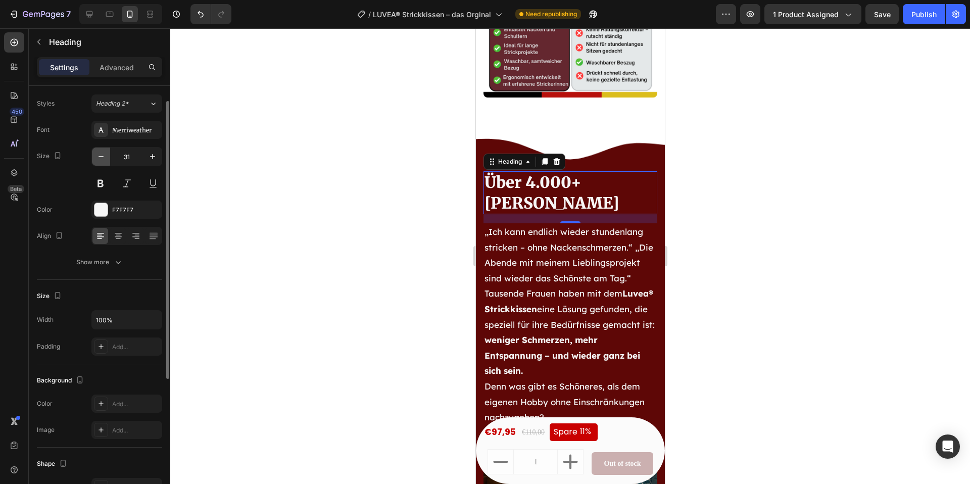
click at [98, 161] on icon "button" at bounding box center [101, 157] width 10 height 10
click at [147, 161] on icon "button" at bounding box center [152, 157] width 10 height 10
click at [110, 233] on div at bounding box center [118, 236] width 16 height 16
click at [153, 157] on icon "button" at bounding box center [152, 157] width 5 height 5
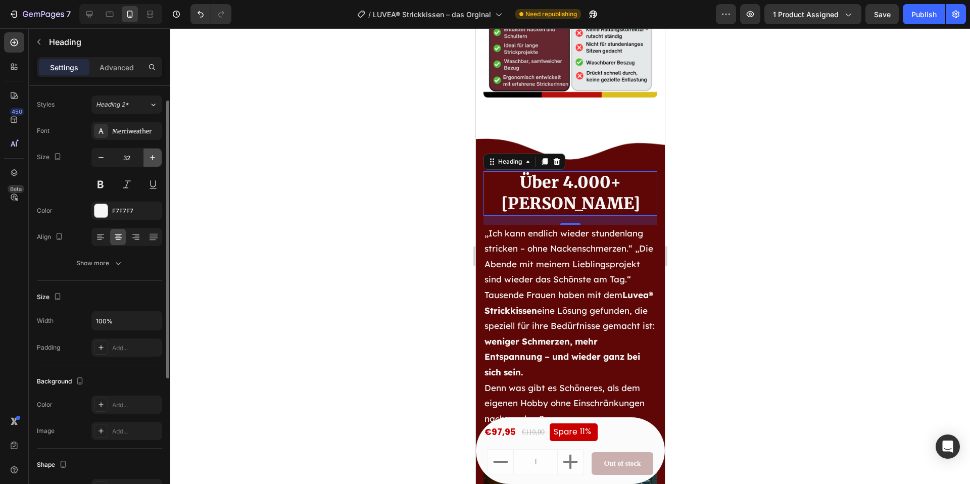
click at [153, 157] on icon "button" at bounding box center [152, 157] width 5 height 5
type input "33"
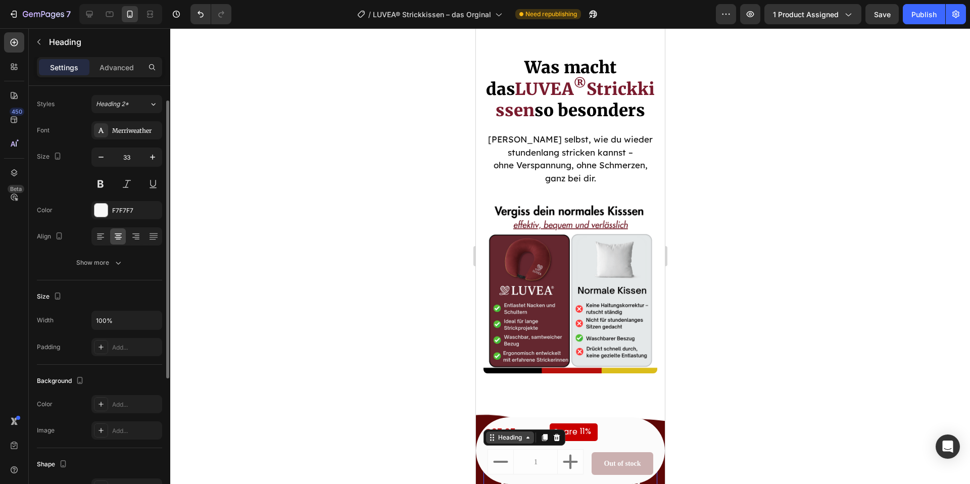
scroll to position [3685, 0]
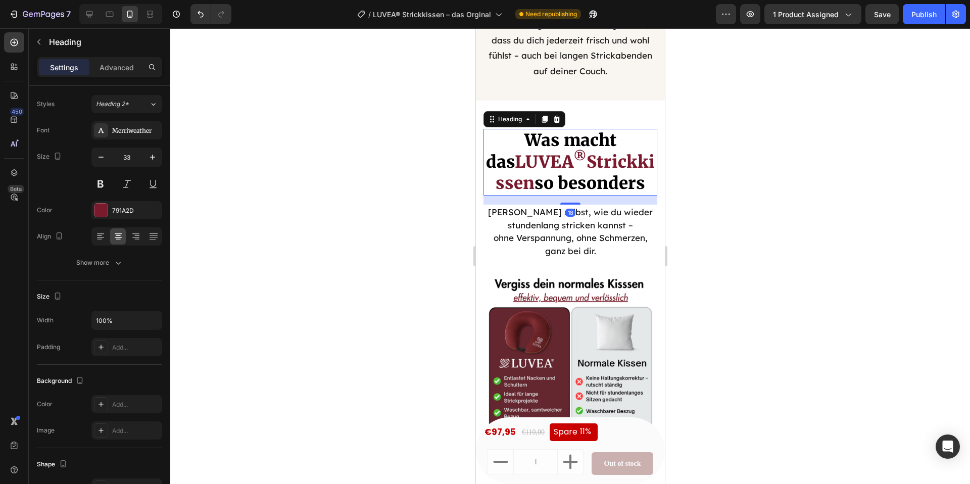
click at [577, 165] on strong "Strickkissen" at bounding box center [574, 173] width 159 height 42
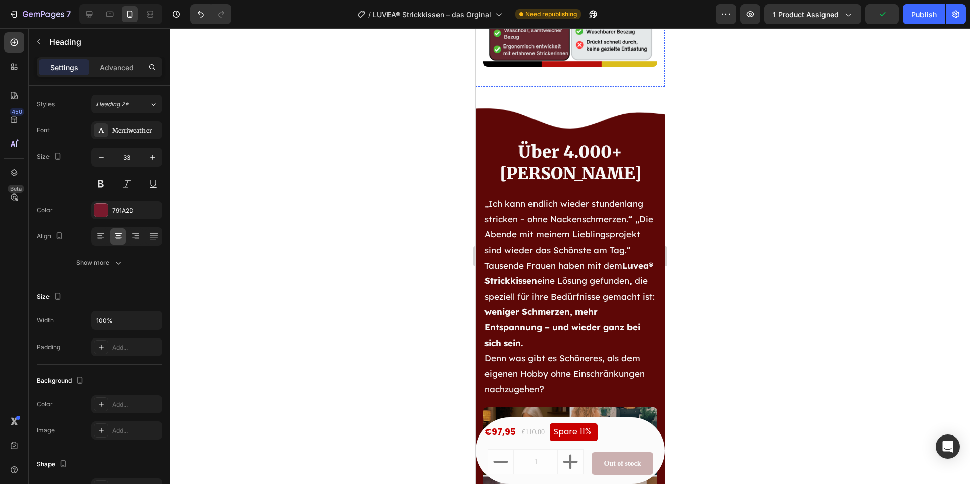
scroll to position [4072, 0]
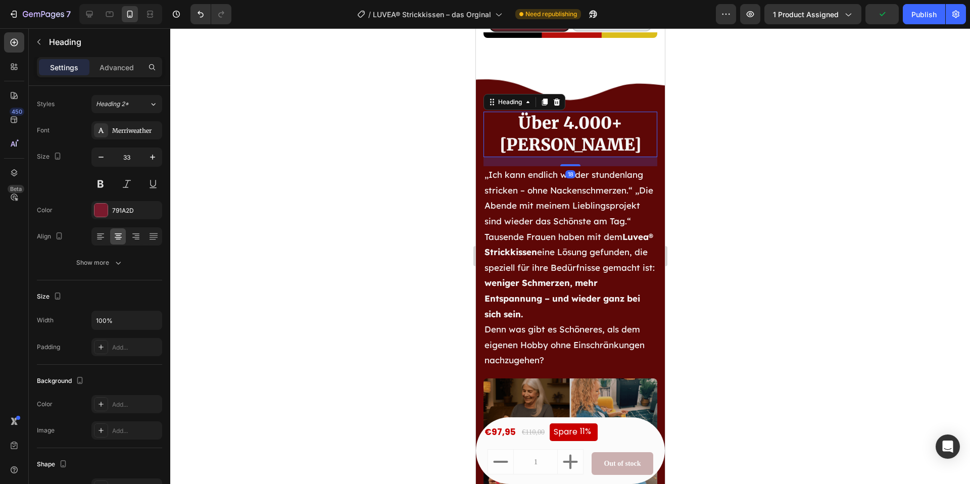
click at [564, 157] on h2 "Über 4.000+ [PERSON_NAME]" at bounding box center [570, 134] width 174 height 45
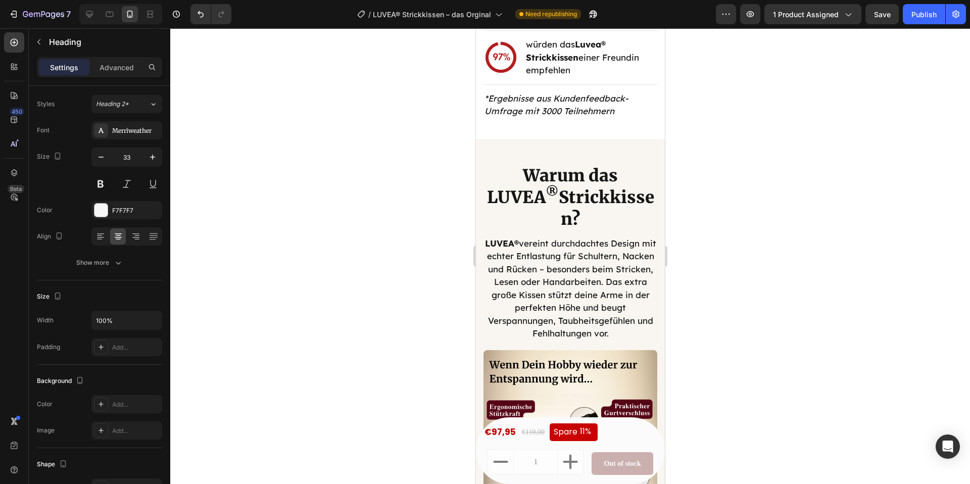
scroll to position [2729, 0]
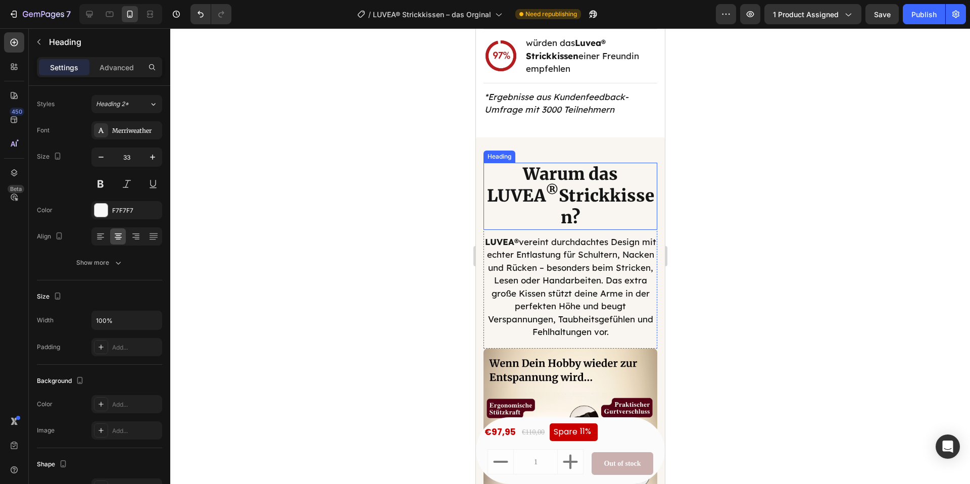
drag, startPoint x: 556, startPoint y: 164, endPoint x: 544, endPoint y: 168, distance: 12.1
click at [556, 164] on h2 "Warum das LUVEA ® Strickkissen?" at bounding box center [570, 196] width 174 height 67
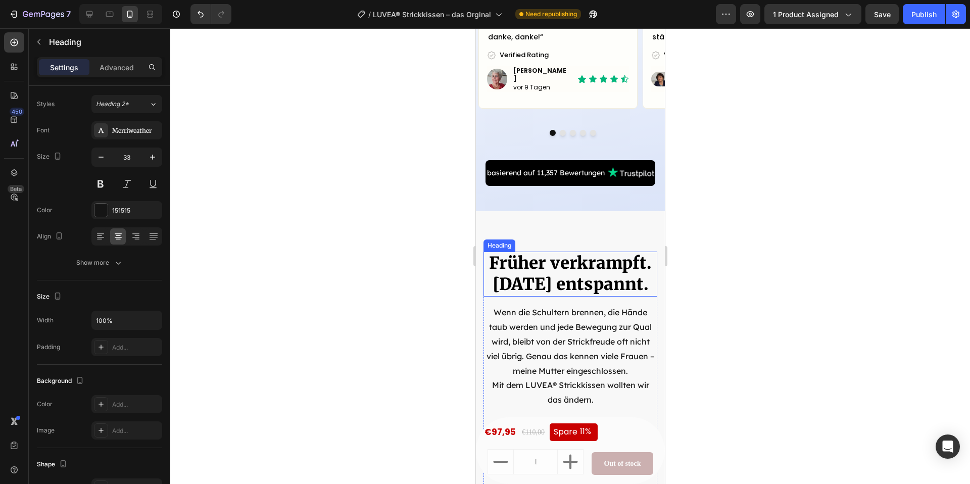
scroll to position [1568, 0]
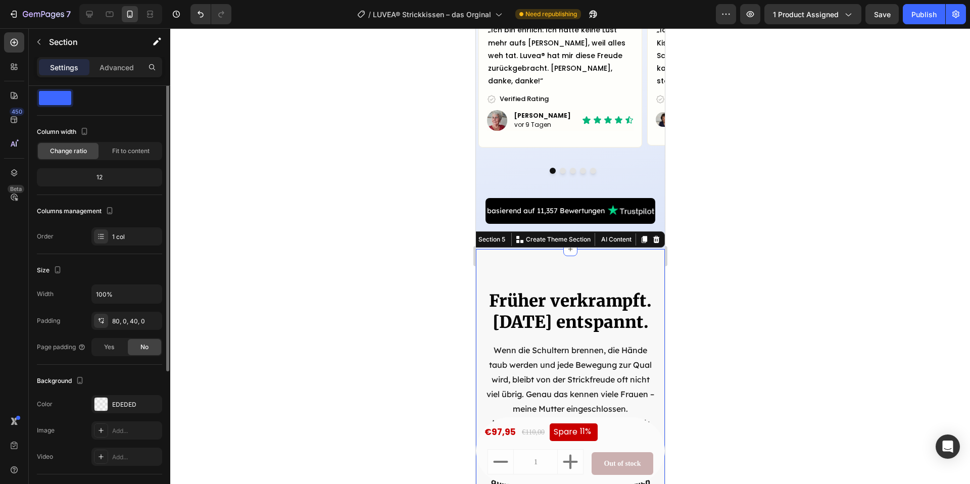
scroll to position [0, 0]
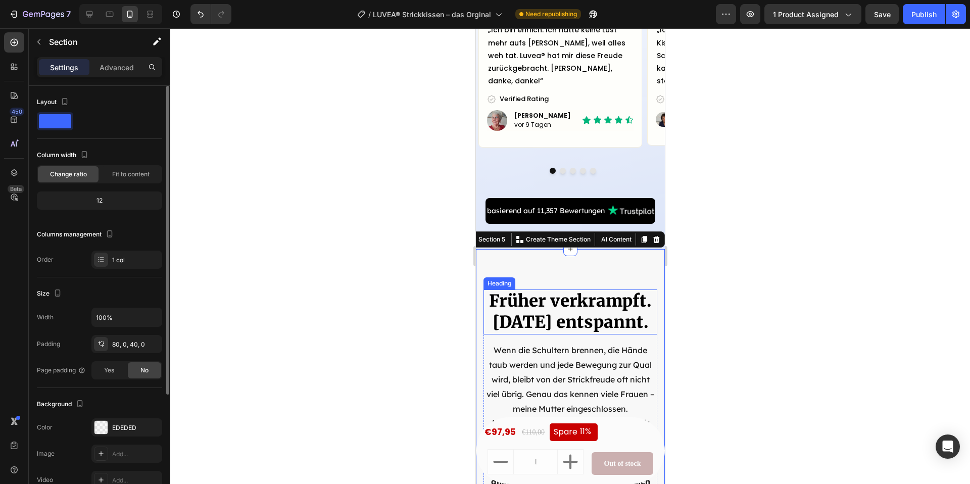
click at [548, 290] on span "Früher verkrampft. [DATE] entspannt." at bounding box center [569, 311] width 163 height 42
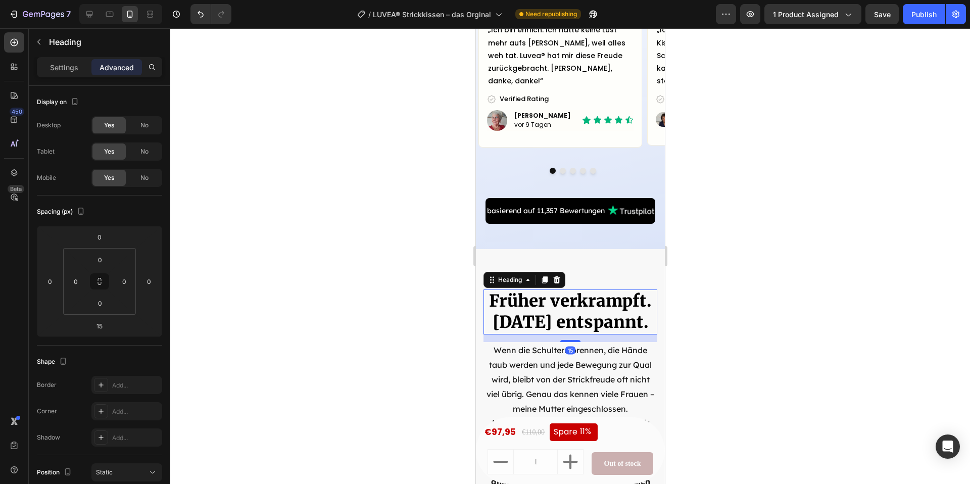
click at [60, 74] on div "Settings" at bounding box center [64, 67] width 51 height 16
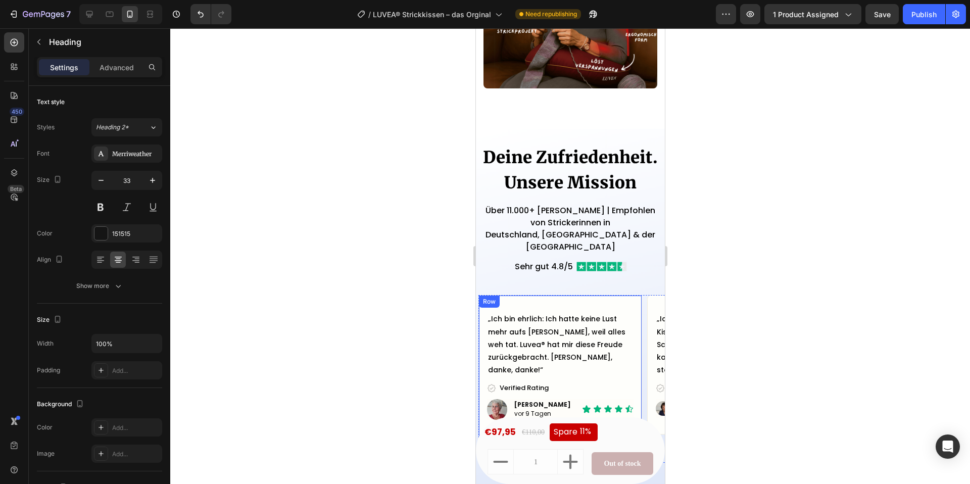
scroll to position [1284, 0]
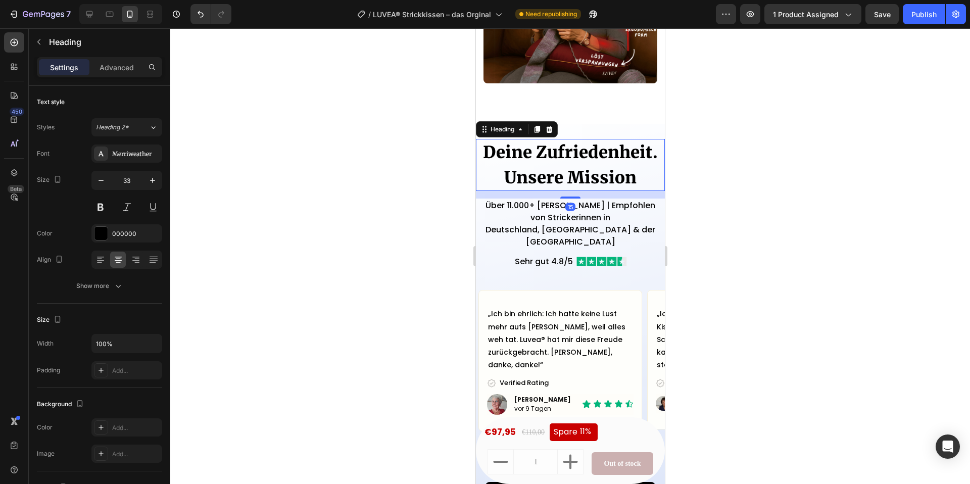
click at [570, 169] on h2 "Deine Zufriedenheit. Unsere Mission" at bounding box center [569, 165] width 189 height 52
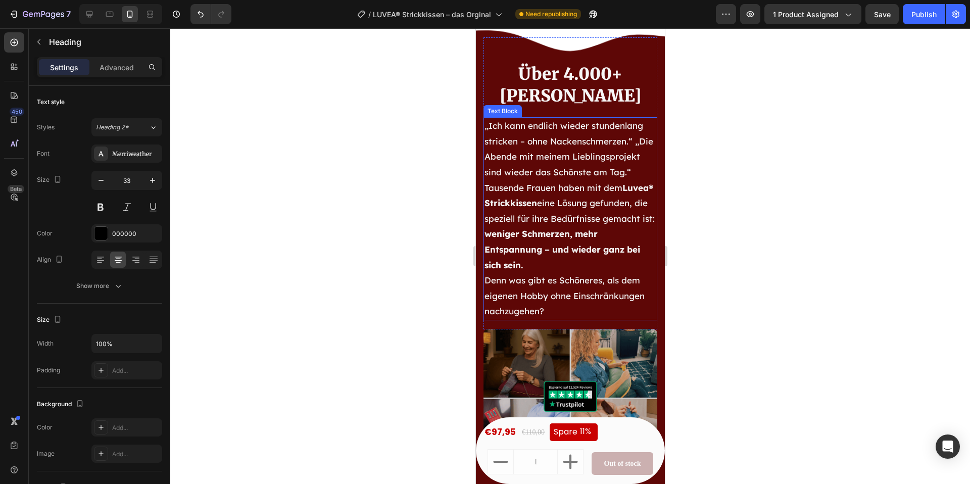
scroll to position [4128, 0]
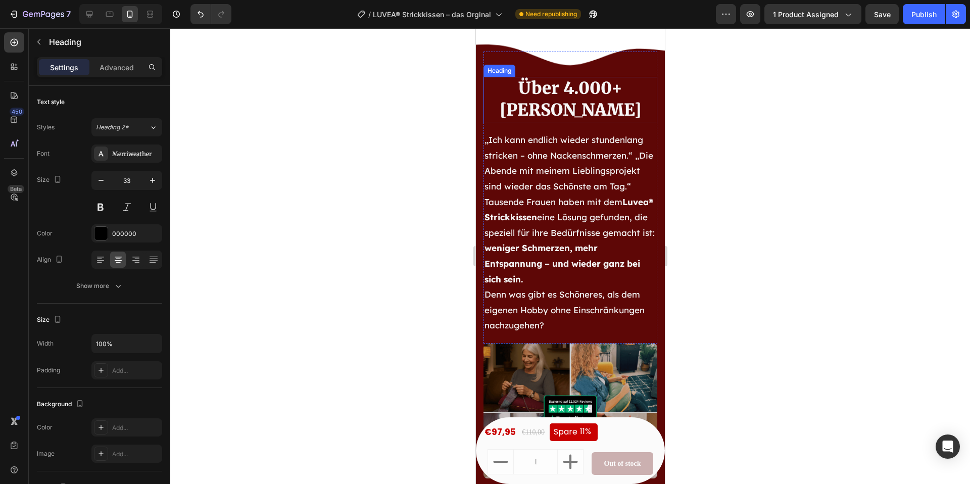
click at [550, 110] on h2 "Über 4.000+ [PERSON_NAME]" at bounding box center [570, 99] width 174 height 45
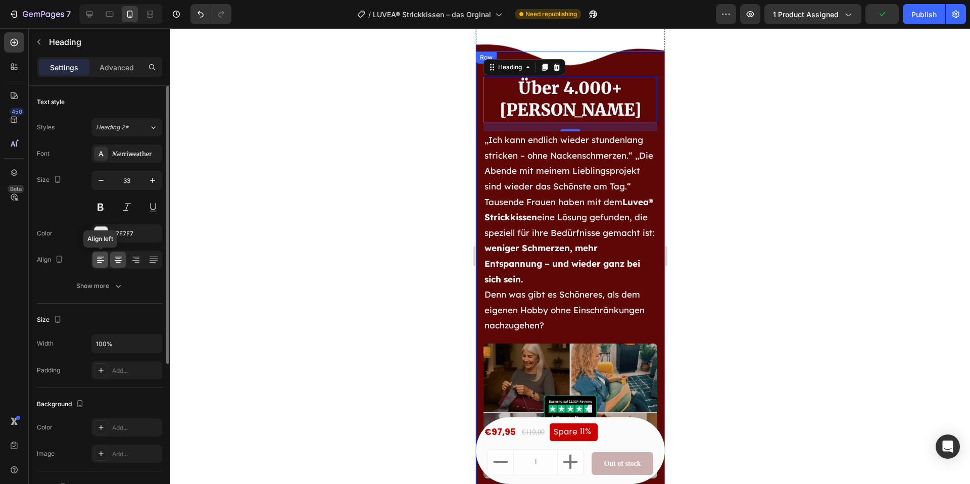
click at [98, 256] on icon at bounding box center [100, 260] width 10 height 10
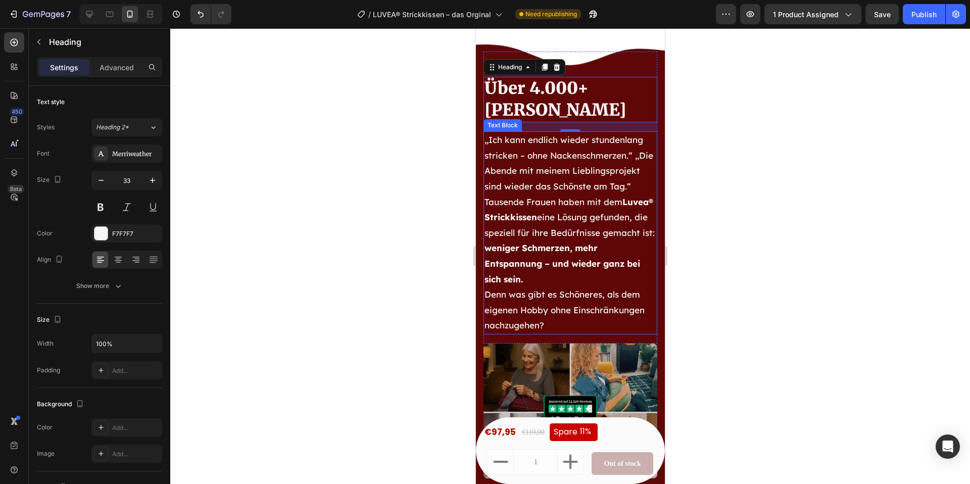
click at [530, 193] on p "„Ich kann endlich wieder stundenlang stricken – ohne Nackenschmerzen.“ „Die Abe…" at bounding box center [570, 163] width 172 height 62
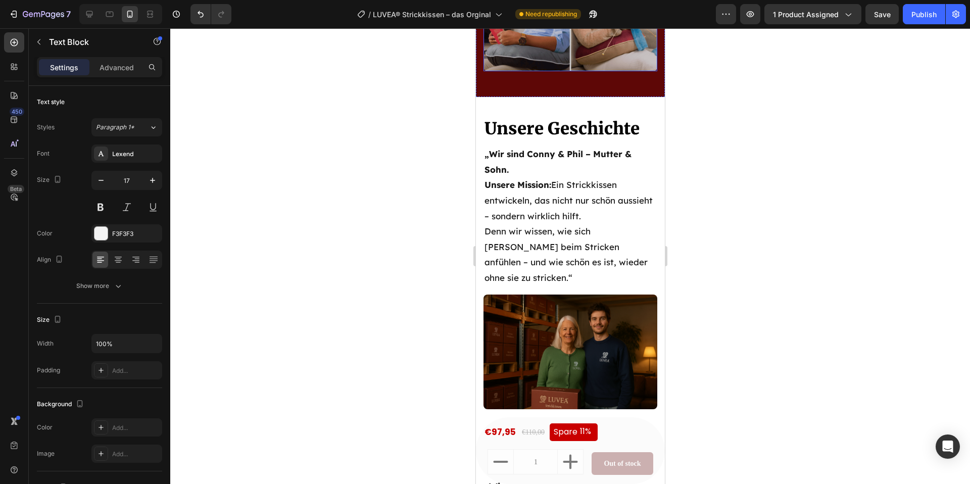
scroll to position [4587, 0]
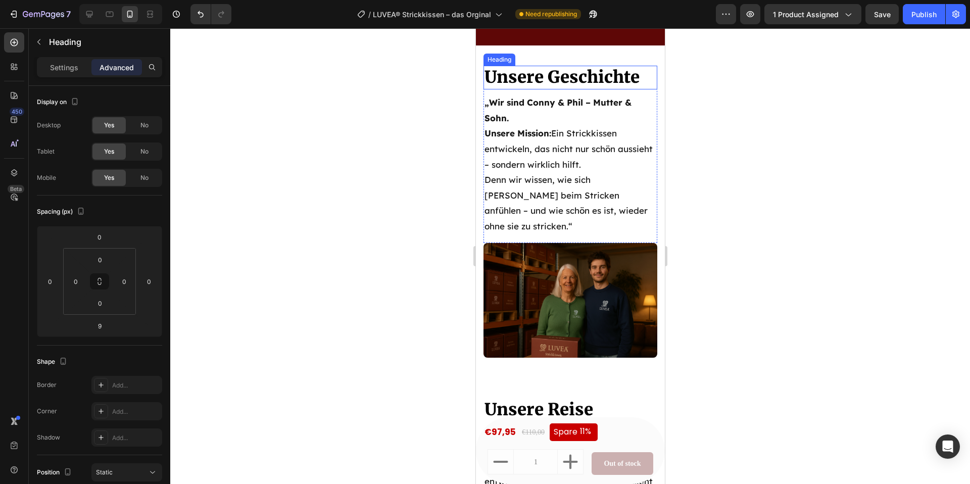
click at [560, 87] on span "Unsere Geschichte" at bounding box center [561, 77] width 155 height 21
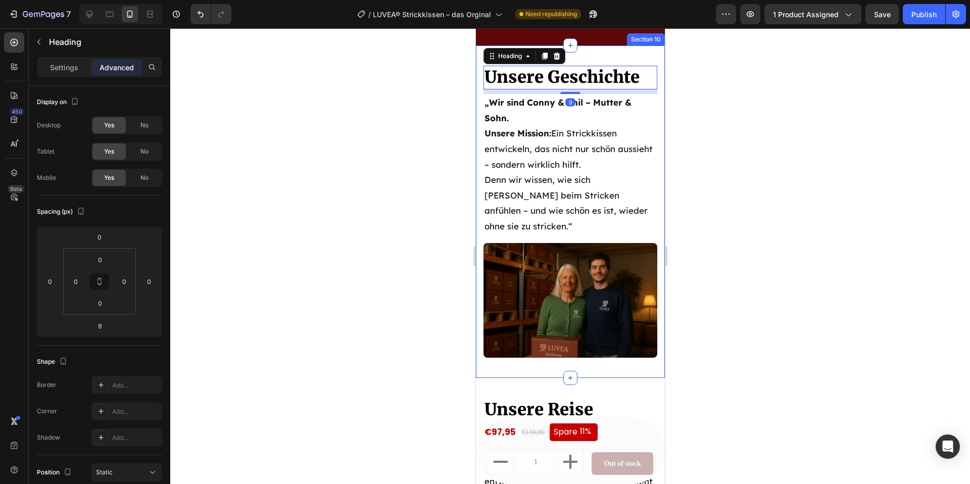
click at [609, 72] on div "Unsere Geschichte Heading 9 „Wir sind Conny & Phil – Mutter & Sohn. Unsere Miss…" at bounding box center [569, 211] width 189 height 332
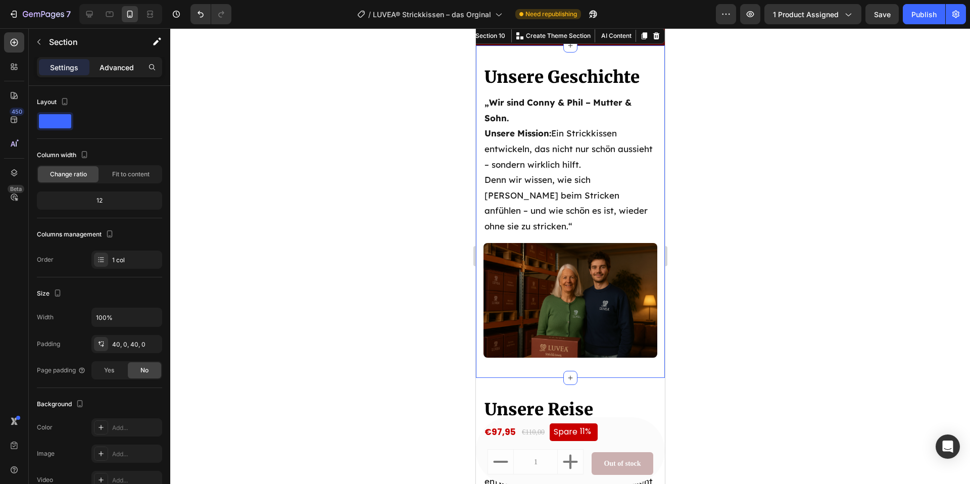
click at [113, 64] on p "Advanced" at bounding box center [117, 67] width 34 height 11
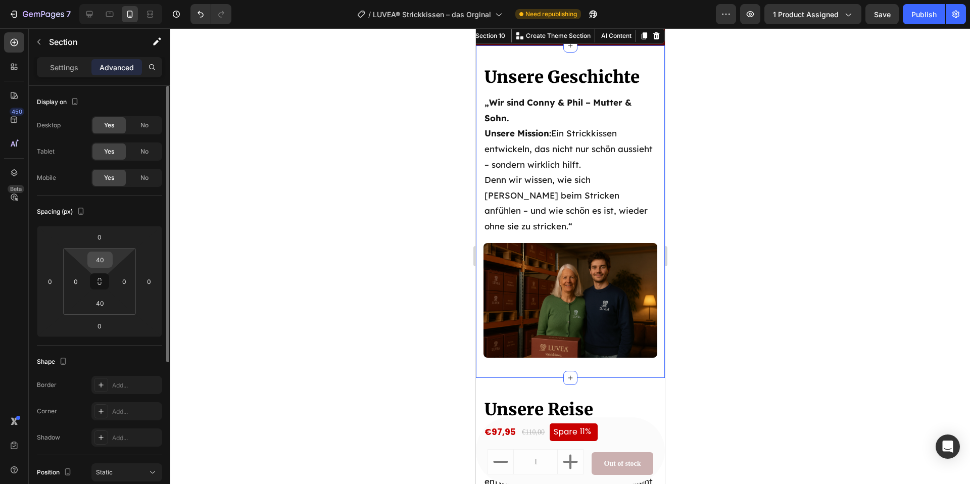
click at [103, 261] on input "40" at bounding box center [100, 259] width 20 height 15
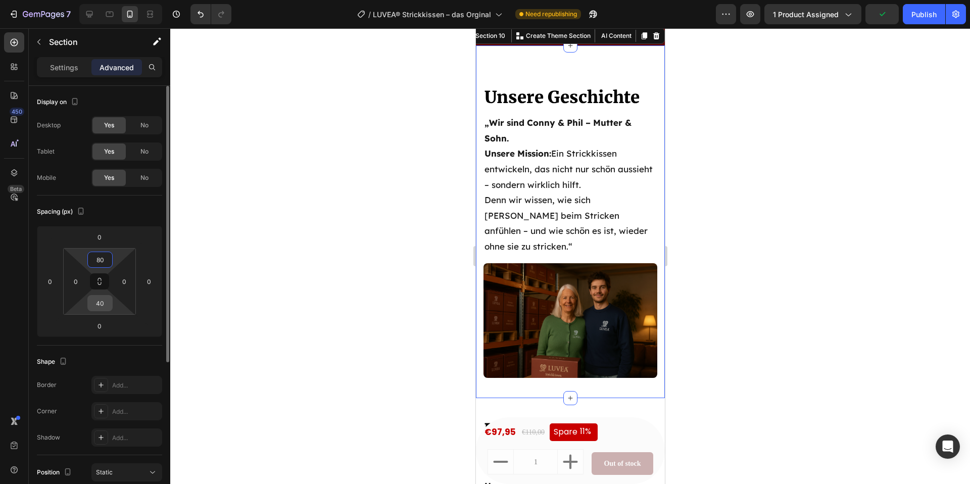
type input "80"
click at [101, 300] on input "40" at bounding box center [100, 302] width 20 height 15
type input "80"
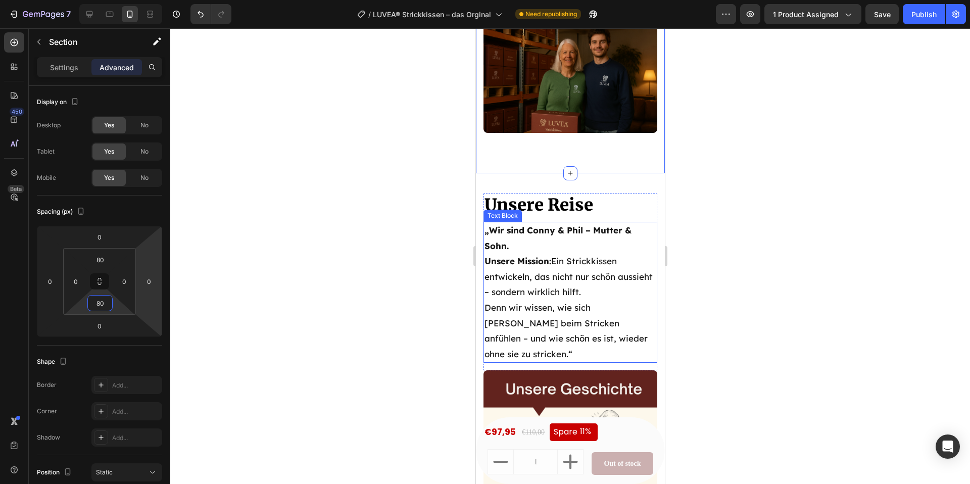
scroll to position [4852, 0]
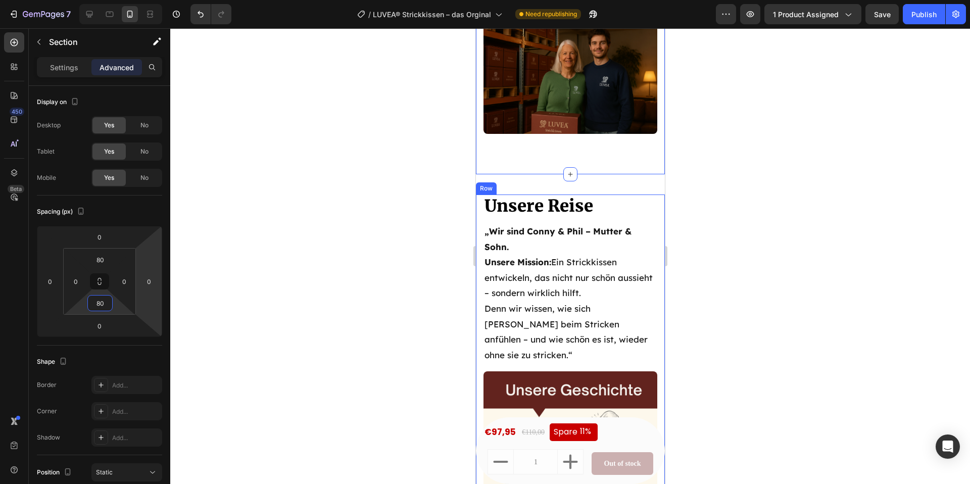
click at [661, 196] on div "Unsere Reise Heading „Wir sind Conny & Phil – Mutter & Sohn. Unsere Mission: Ei…" at bounding box center [569, 439] width 189 height 491
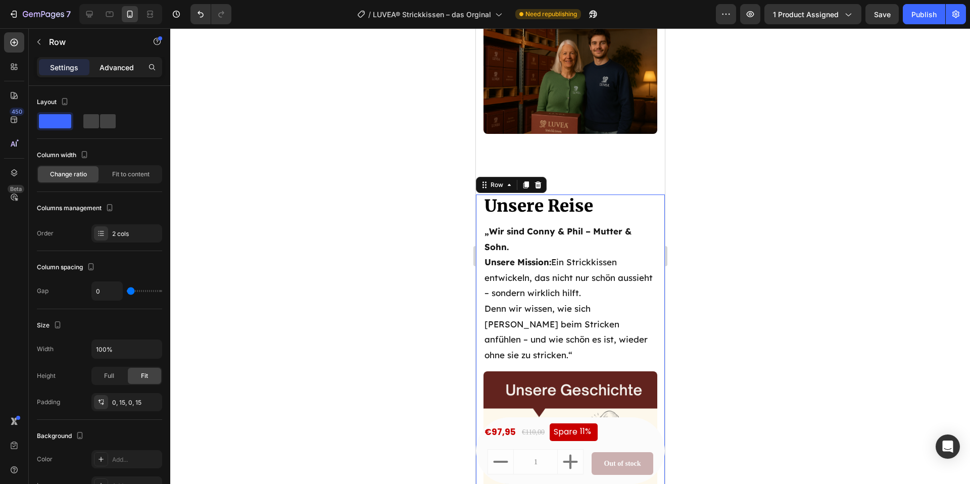
click at [112, 71] on p "Advanced" at bounding box center [117, 67] width 34 height 11
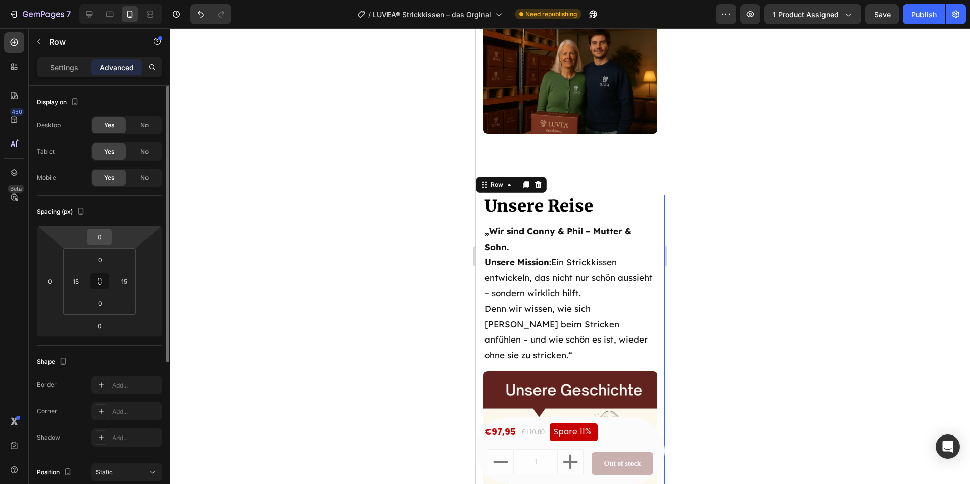
click at [103, 230] on input "0" at bounding box center [99, 236] width 20 height 15
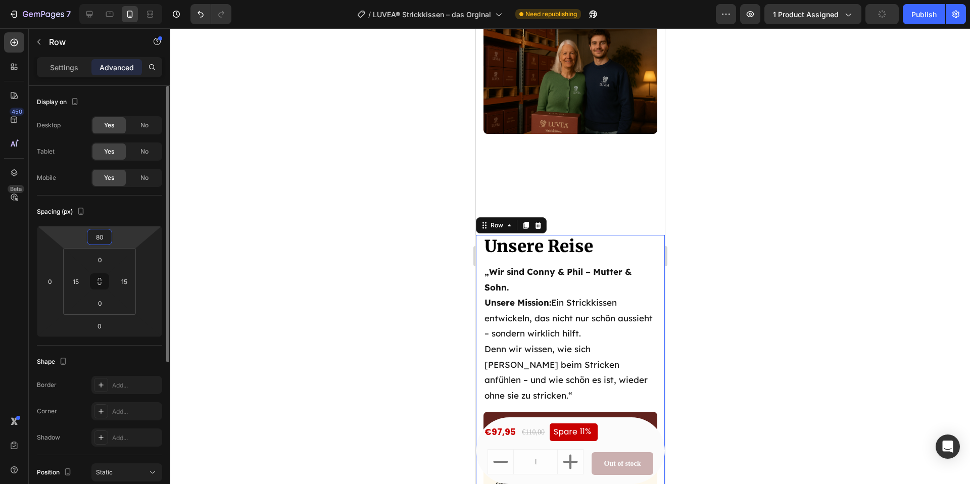
type input "0"
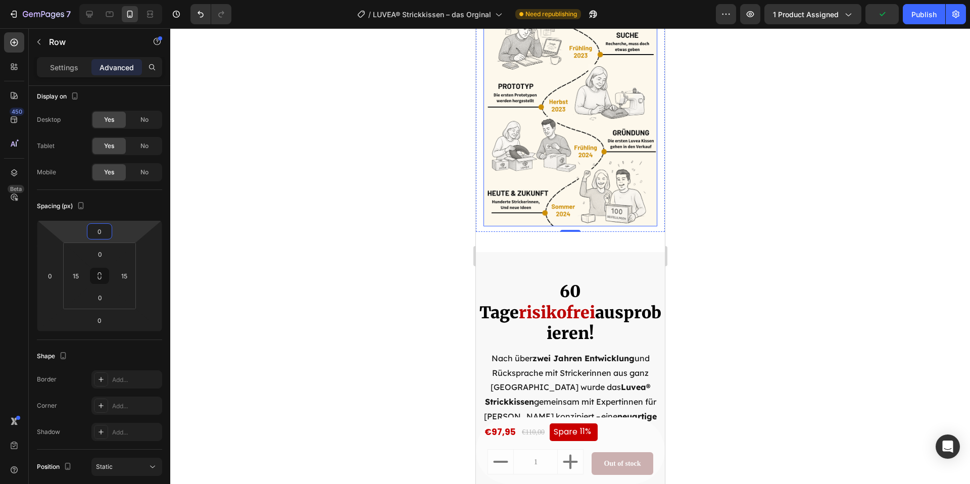
scroll to position [5378, 0]
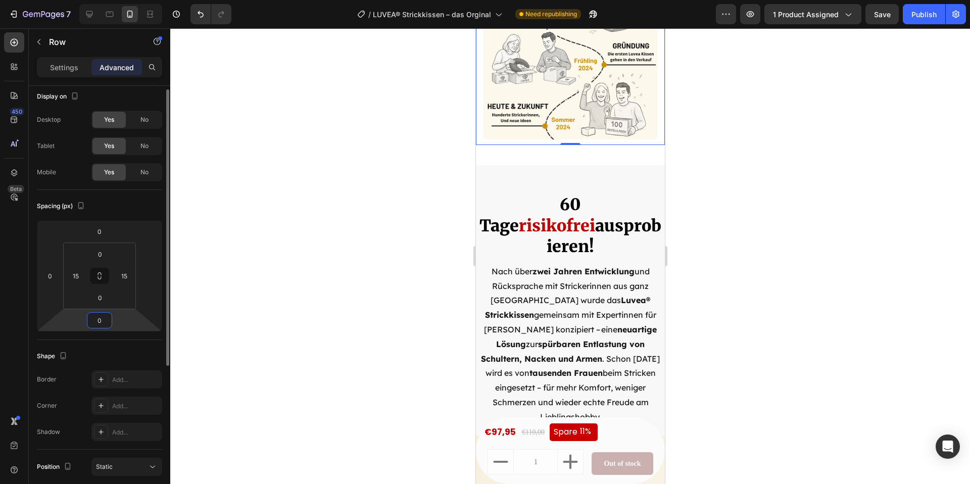
click at [107, 324] on input "0" at bounding box center [99, 320] width 20 height 15
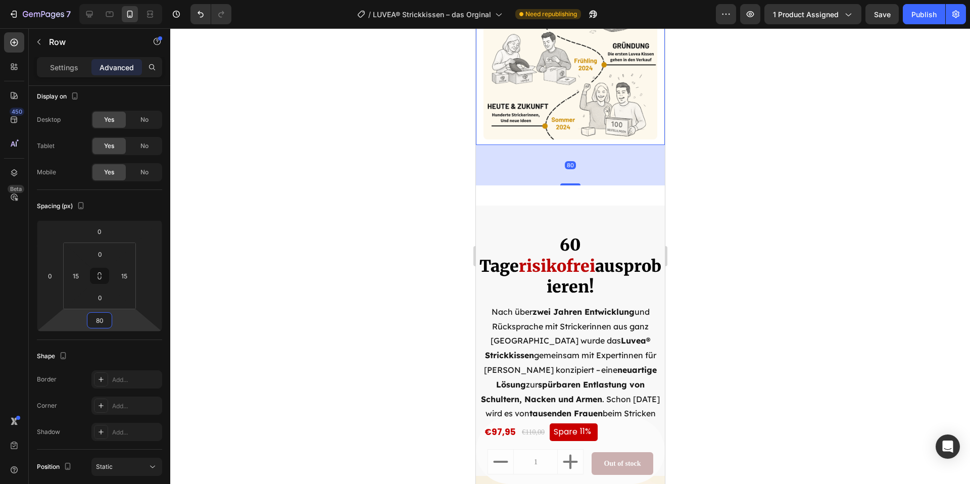
type input "80"
drag, startPoint x: 803, startPoint y: 228, endPoint x: 739, endPoint y: 233, distance: 63.9
click at [803, 228] on div at bounding box center [570, 256] width 800 height 456
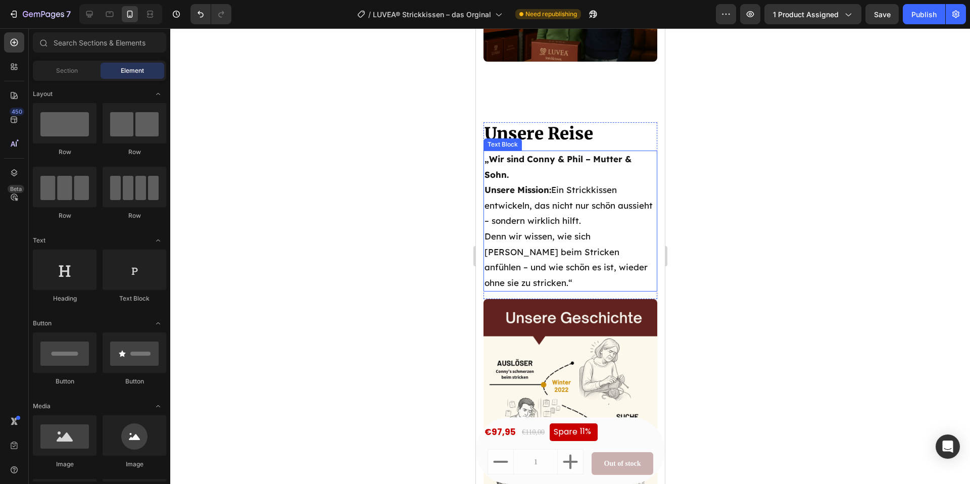
scroll to position [4932, 0]
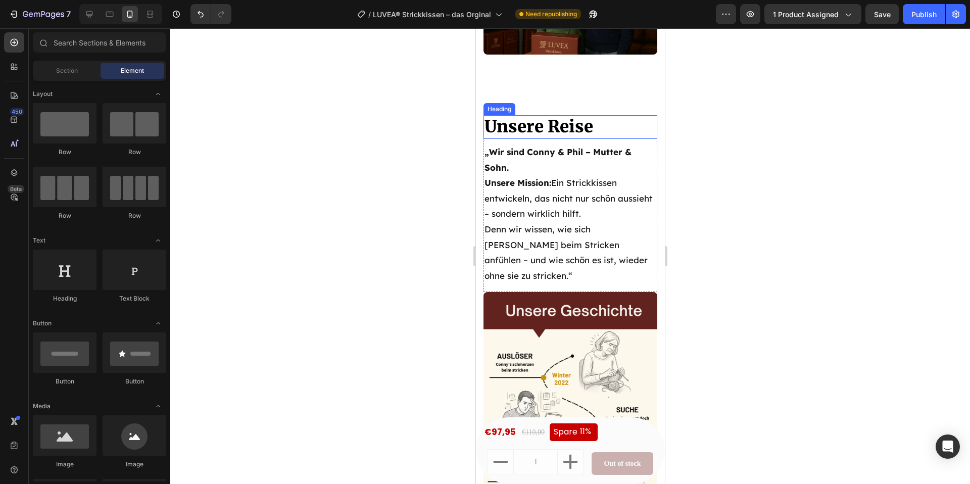
click at [553, 116] on span "Unsere Reise" at bounding box center [538, 126] width 109 height 21
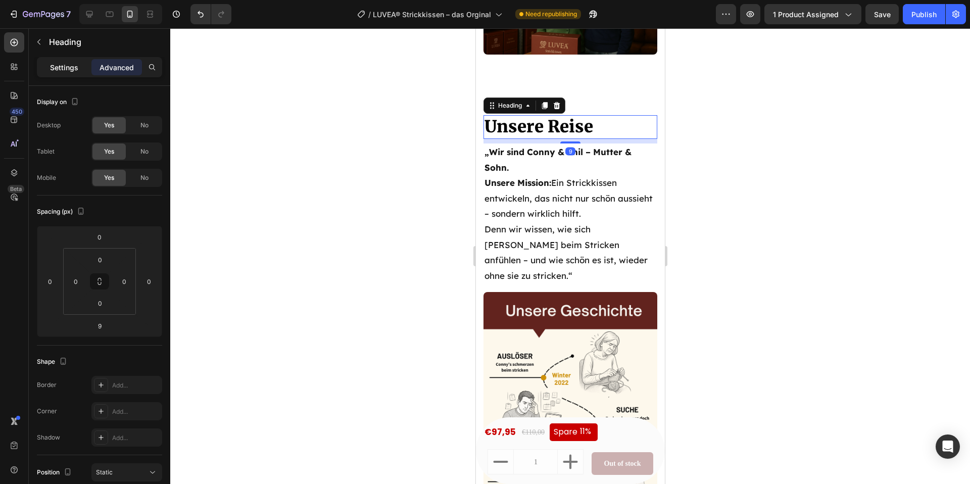
click at [45, 67] on div "Settings" at bounding box center [64, 67] width 51 height 16
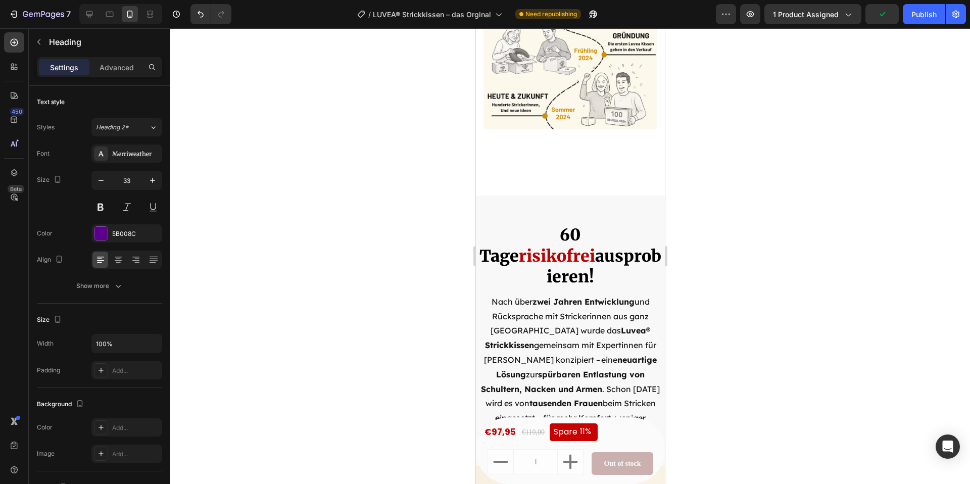
scroll to position [5400, 0]
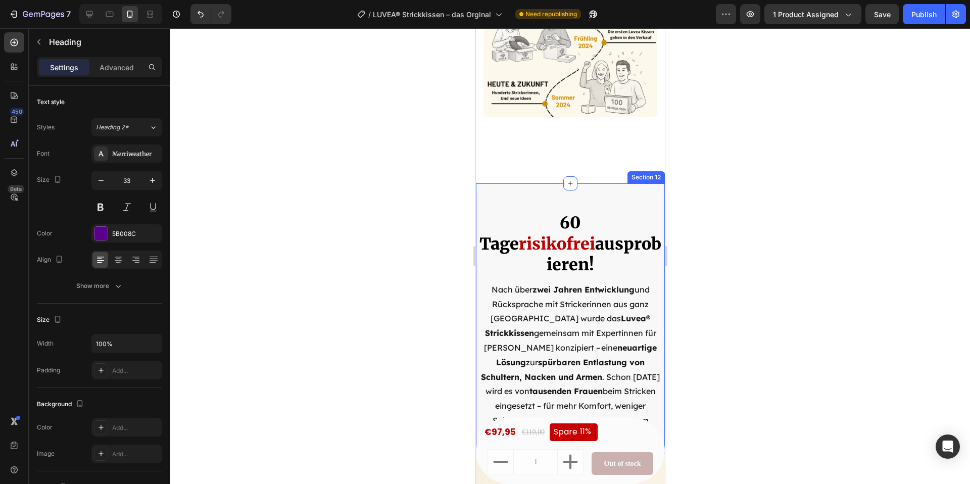
click at [578, 184] on div "60 Tage risikofrei ausprobieren! Heading Nach über  zwei Jahren Entwicklung  un…" at bounding box center [569, 318] width 189 height 270
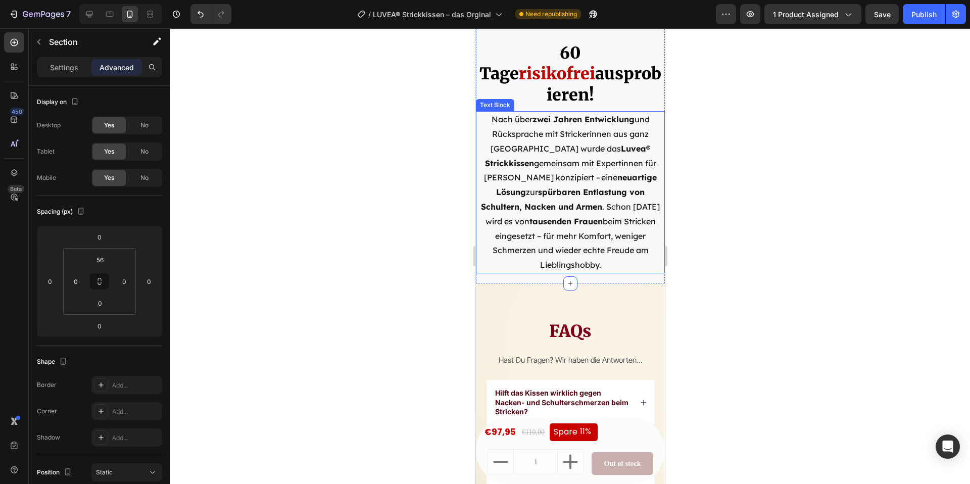
scroll to position [5551, 0]
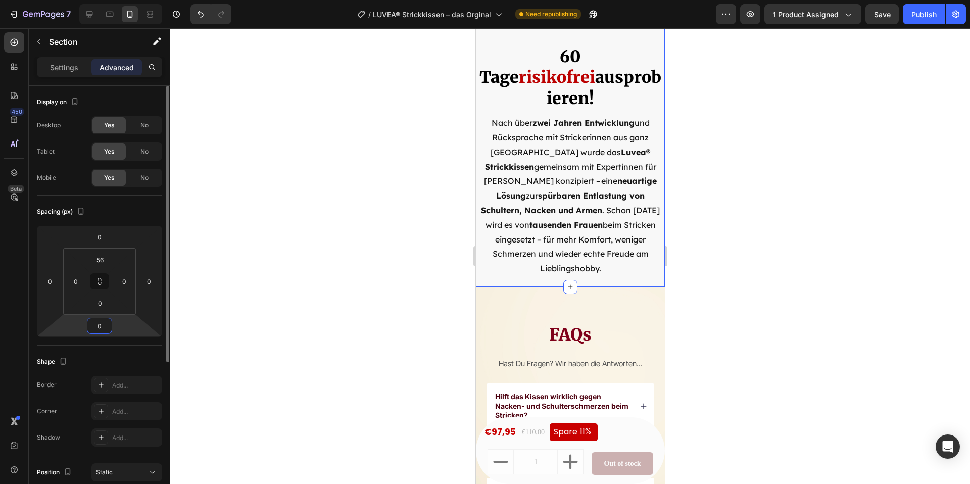
click at [102, 326] on input "0" at bounding box center [99, 325] width 20 height 15
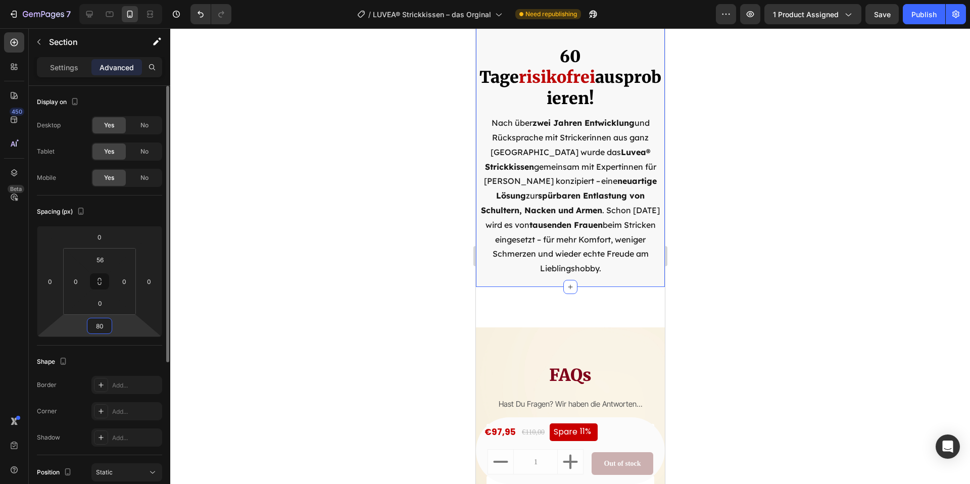
type input "8"
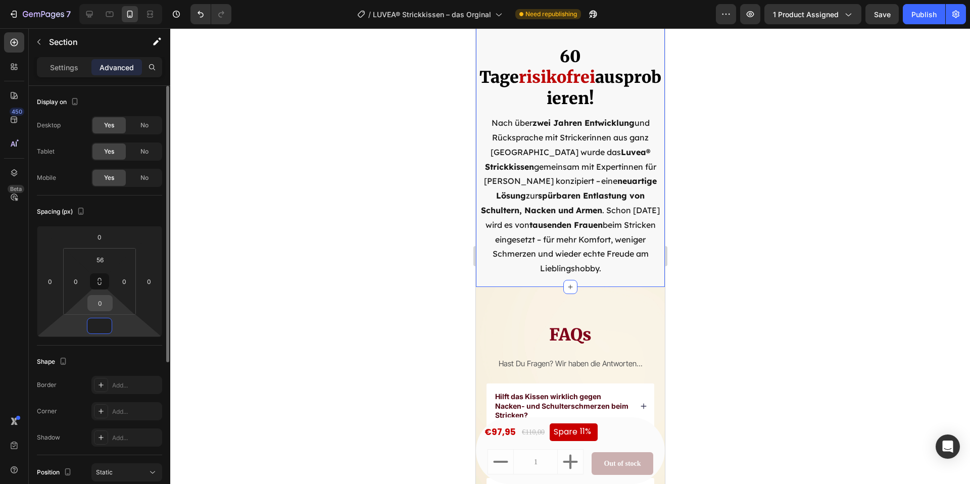
type input "0"
click at [109, 305] on input "0" at bounding box center [100, 302] width 20 height 15
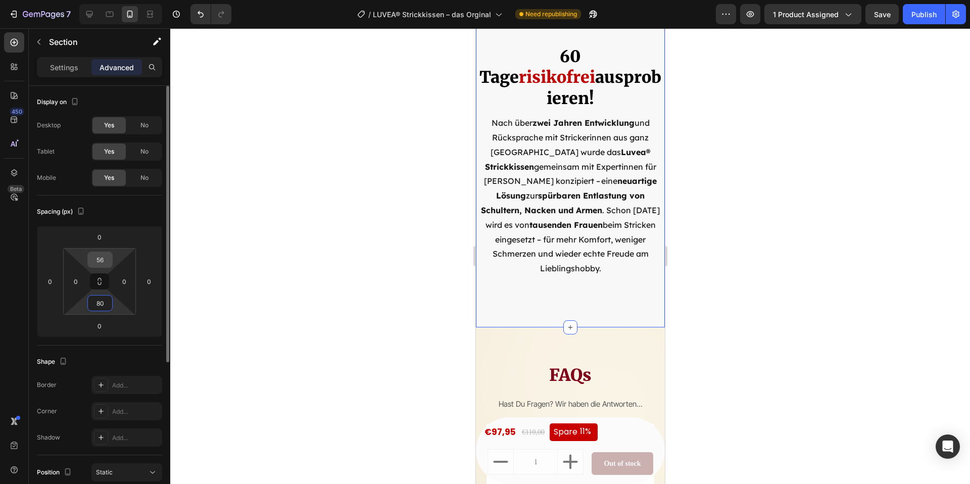
type input "80"
click at [107, 260] on input "56" at bounding box center [100, 259] width 20 height 15
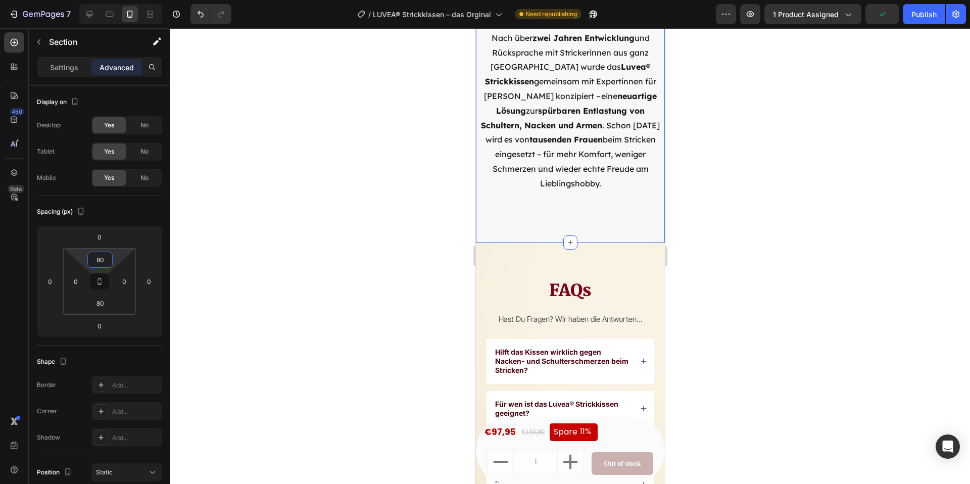
type input "80"
drag, startPoint x: 775, startPoint y: 216, endPoint x: 689, endPoint y: 231, distance: 87.2
click at [775, 216] on div at bounding box center [570, 256] width 800 height 456
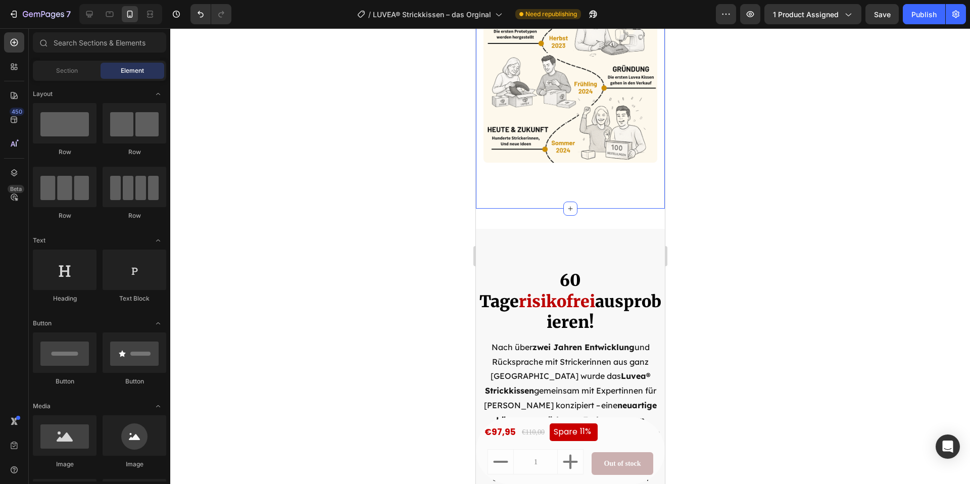
scroll to position [5354, 0]
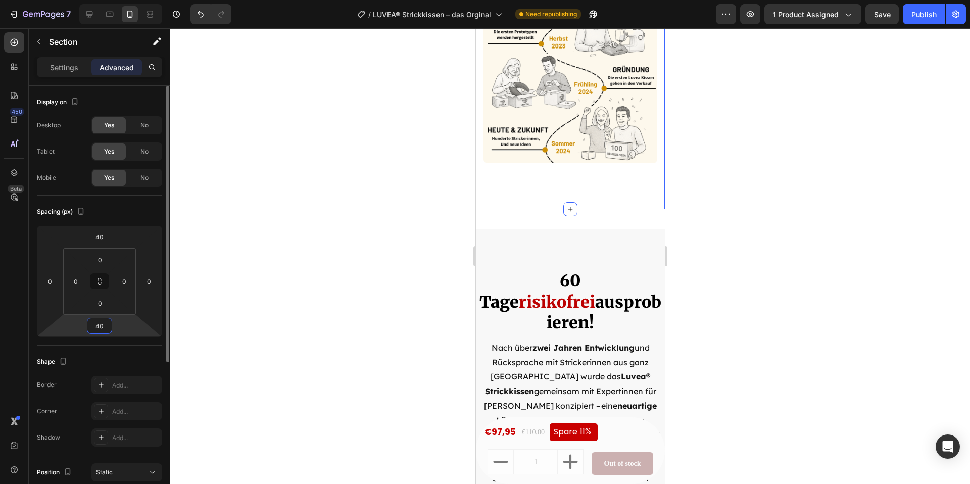
click at [107, 324] on input "40" at bounding box center [99, 325] width 20 height 15
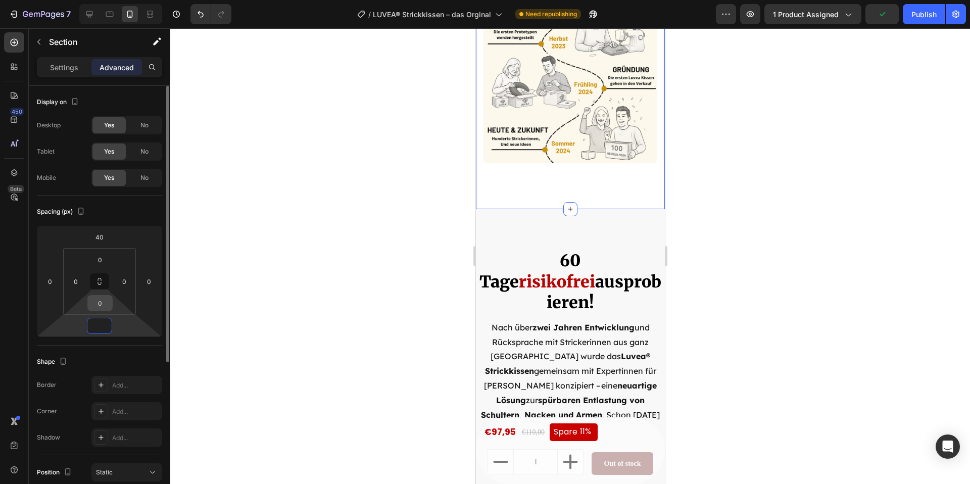
type input "0"
click at [100, 301] on input "0" at bounding box center [100, 302] width 20 height 15
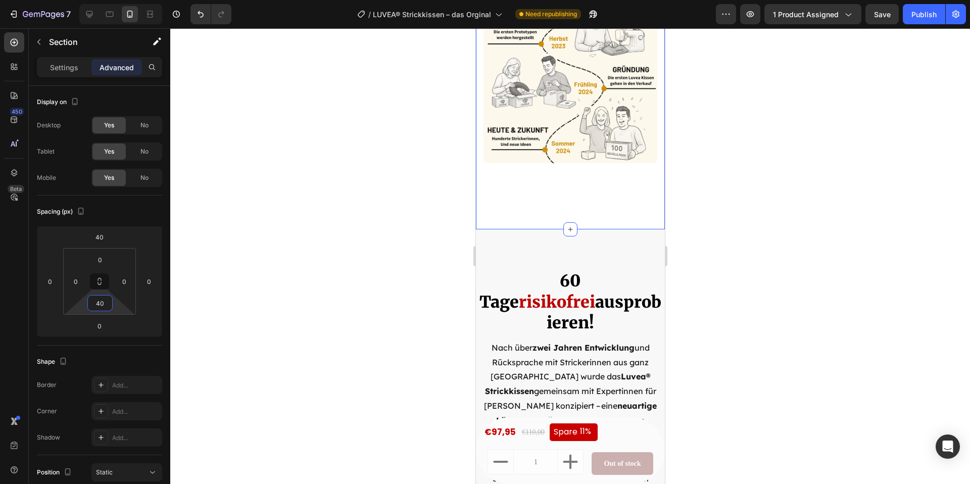
type input "4"
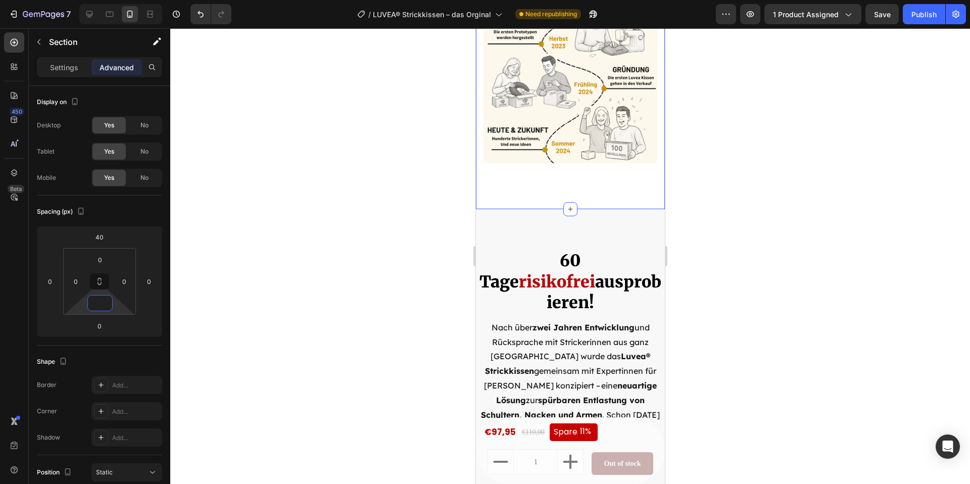
type input "0"
click at [409, 205] on div at bounding box center [570, 256] width 800 height 456
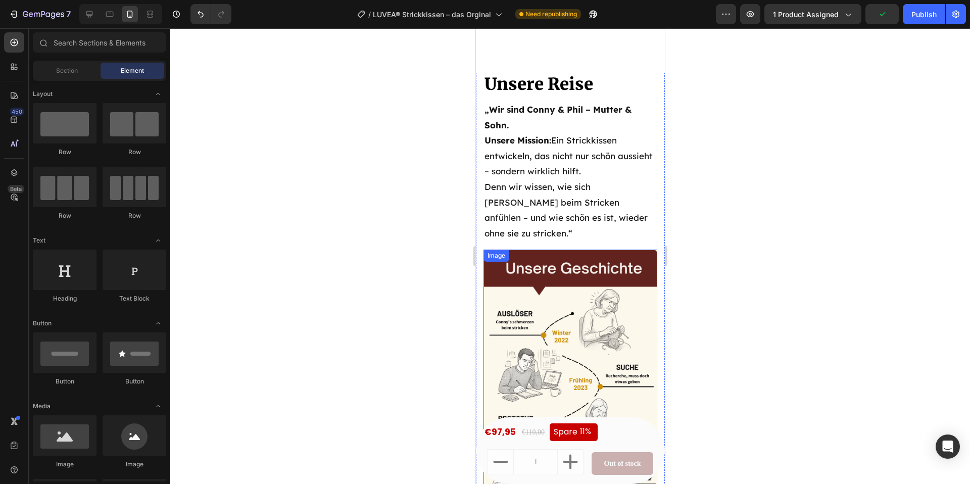
scroll to position [4923, 0]
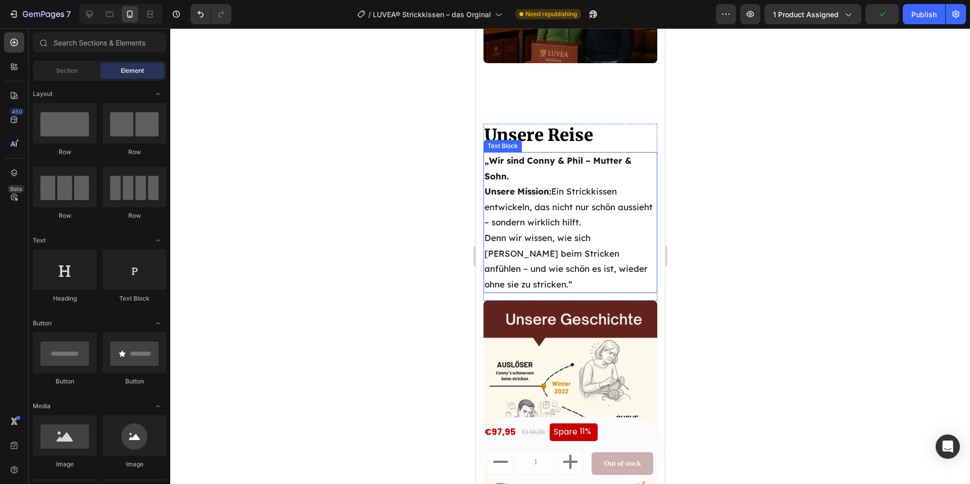
click at [544, 214] on p "„Wir sind Conny & Phil – Mutter & Sohn. Unsere Mission: Ein Strickkissen entwic…" at bounding box center [570, 222] width 172 height 139
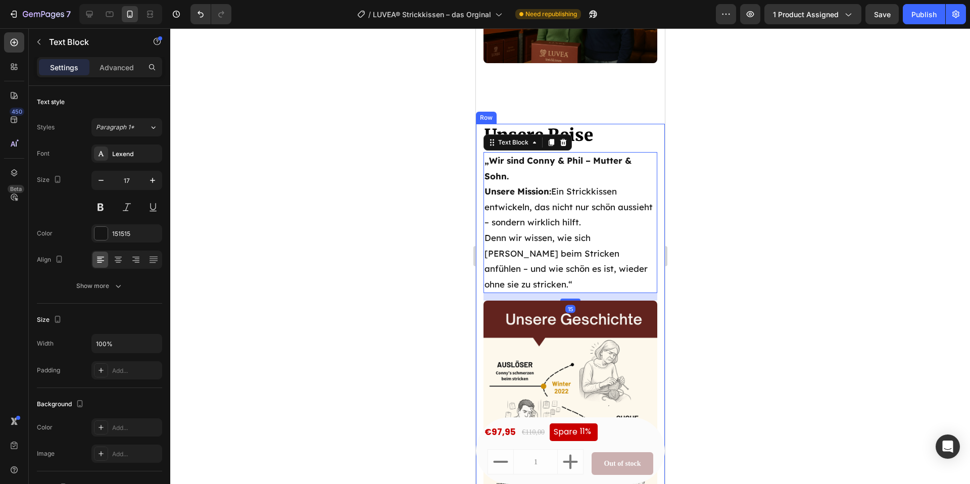
drag, startPoint x: 763, startPoint y: 253, endPoint x: 692, endPoint y: 217, distance: 79.3
click at [762, 253] on div at bounding box center [570, 256] width 800 height 456
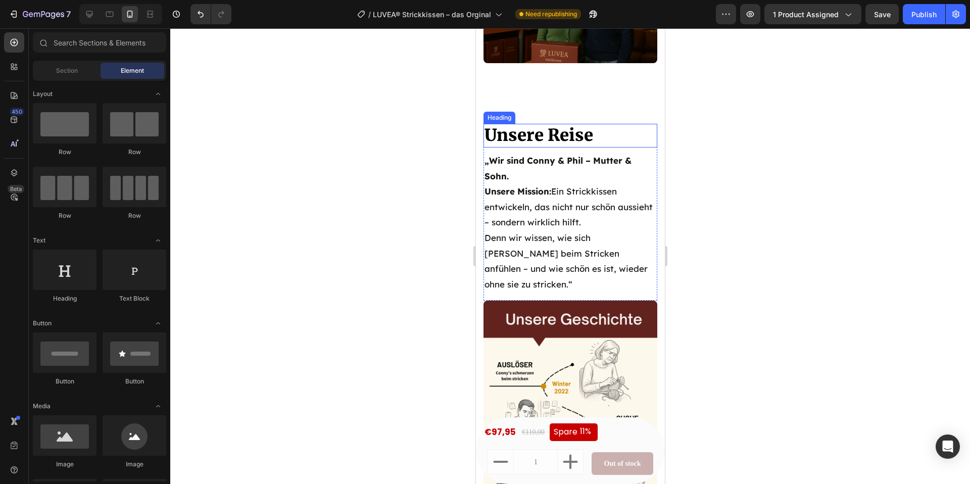
click at [574, 125] on span "Unsere Reise" at bounding box center [538, 135] width 109 height 21
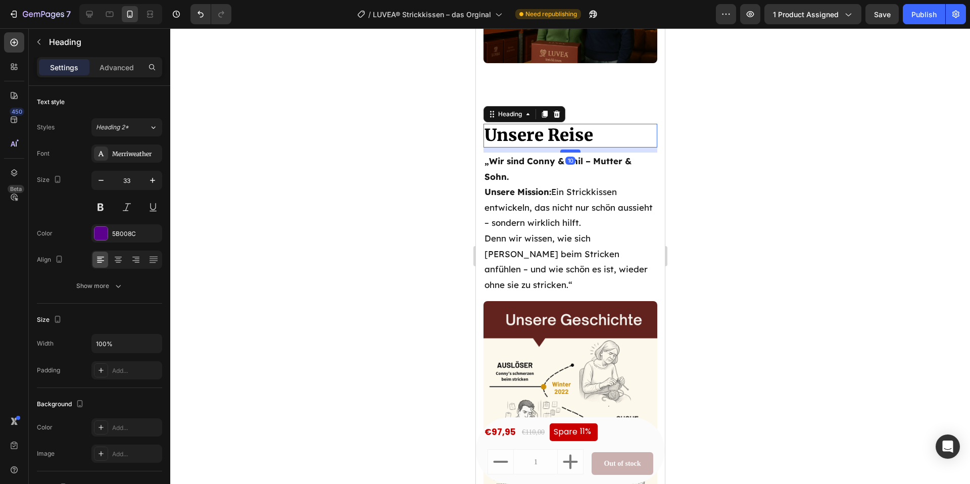
click at [570, 150] on div at bounding box center [570, 151] width 20 height 3
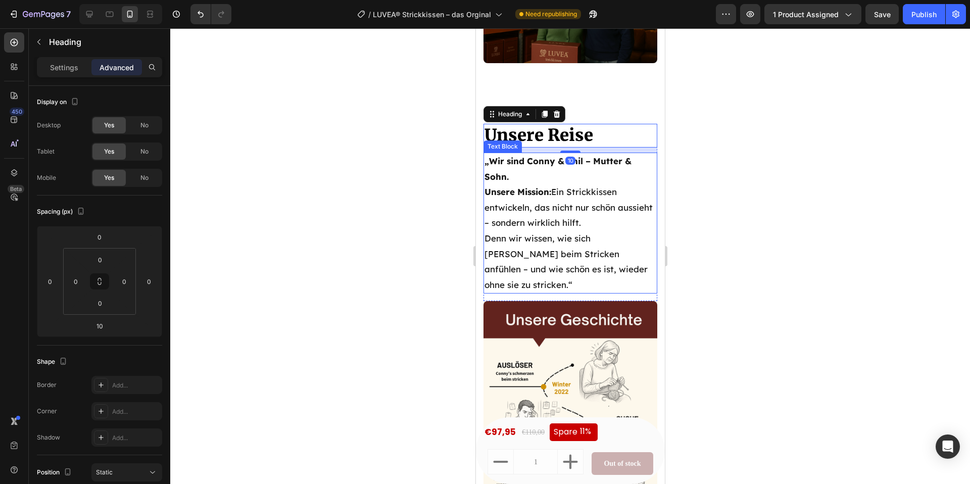
drag, startPoint x: 727, startPoint y: 164, endPoint x: 720, endPoint y: 163, distance: 7.1
click at [726, 164] on div at bounding box center [570, 256] width 800 height 456
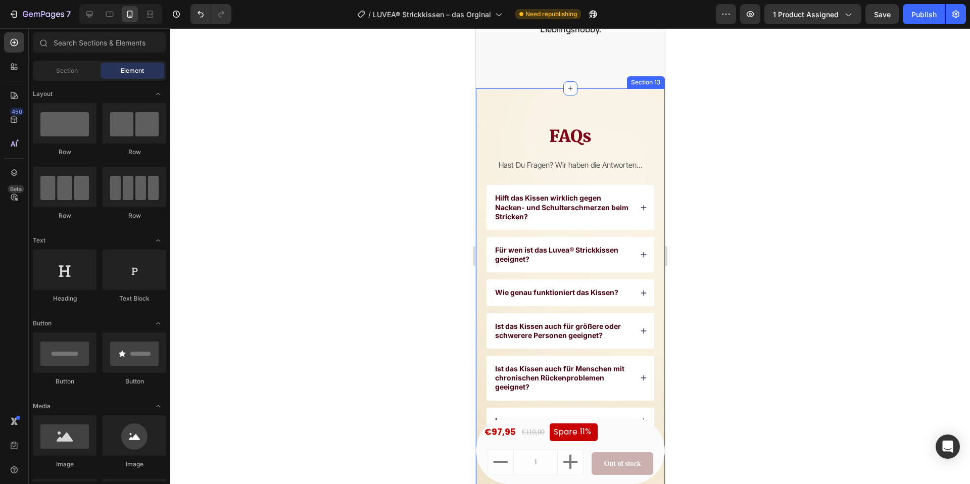
scroll to position [5748, 0]
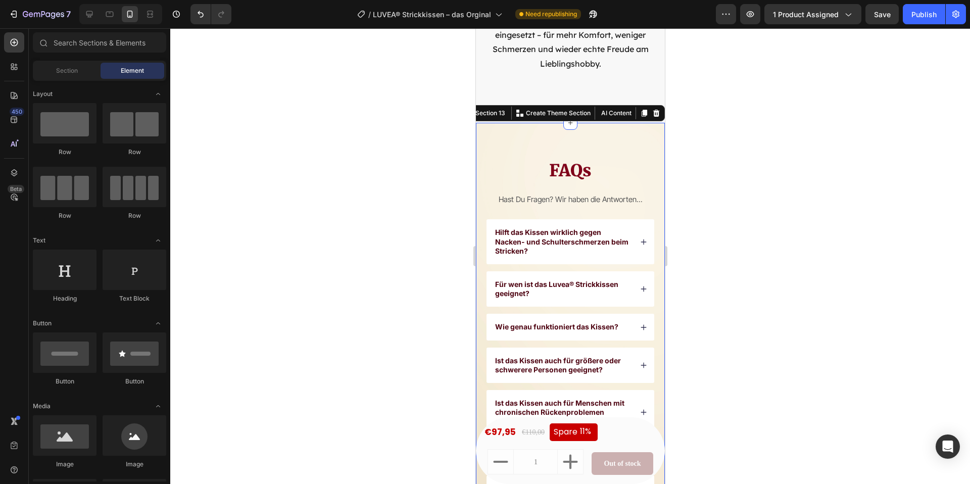
click at [523, 128] on div "FAQs Heading Hast Du Fragen? Wir haben die Antworten... Text Block Hilft das Ki…" at bounding box center [569, 330] width 189 height 415
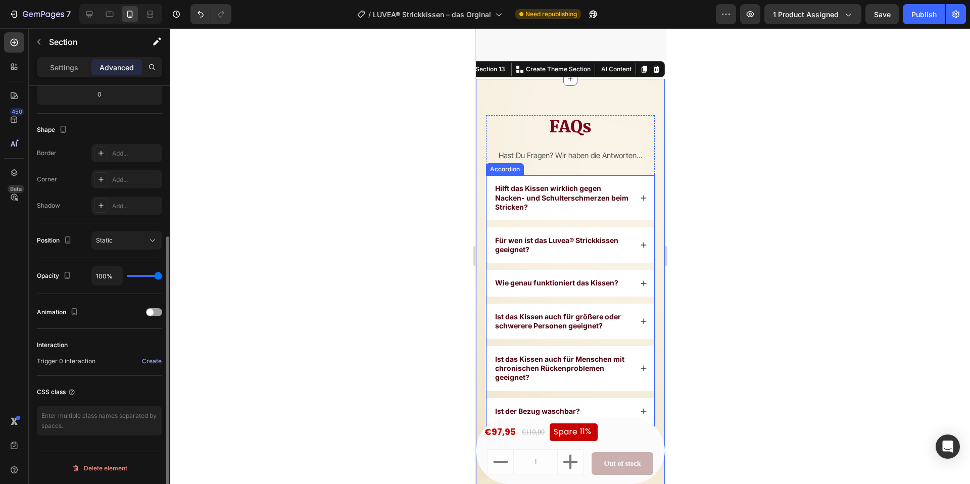
scroll to position [5795, 0]
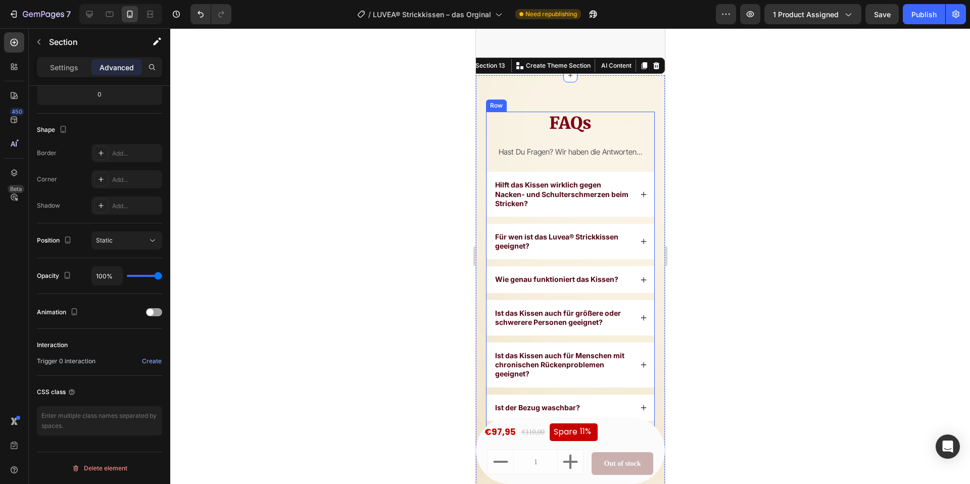
click at [571, 123] on div "FAQs Heading Hast Du Fragen? Wir haben die Antworten... Text Block" at bounding box center [569, 142] width 169 height 60
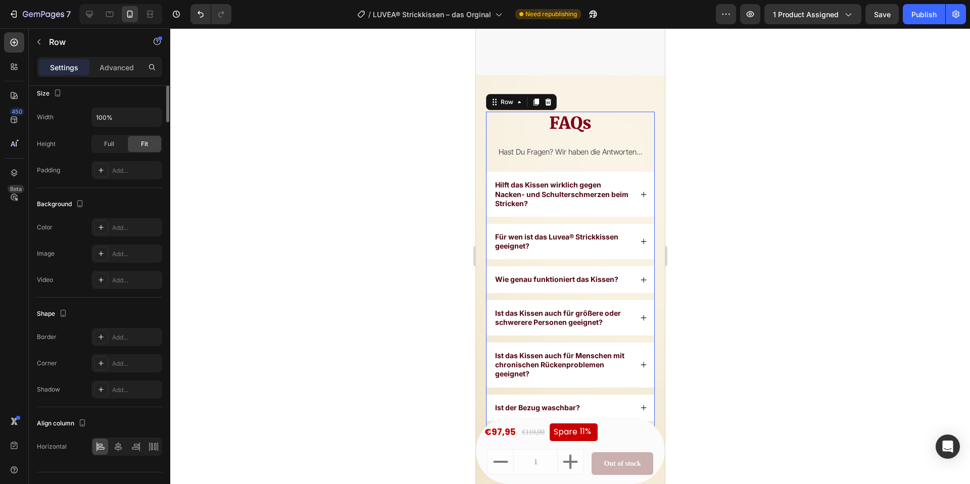
scroll to position [0, 0]
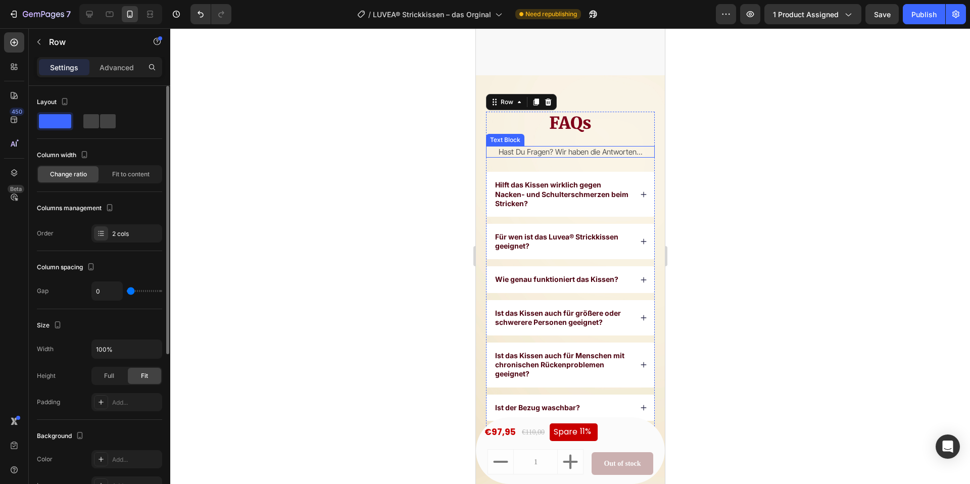
click at [570, 147] on p "Hast Du Fragen? Wir haben die Antworten..." at bounding box center [569, 152] width 167 height 10
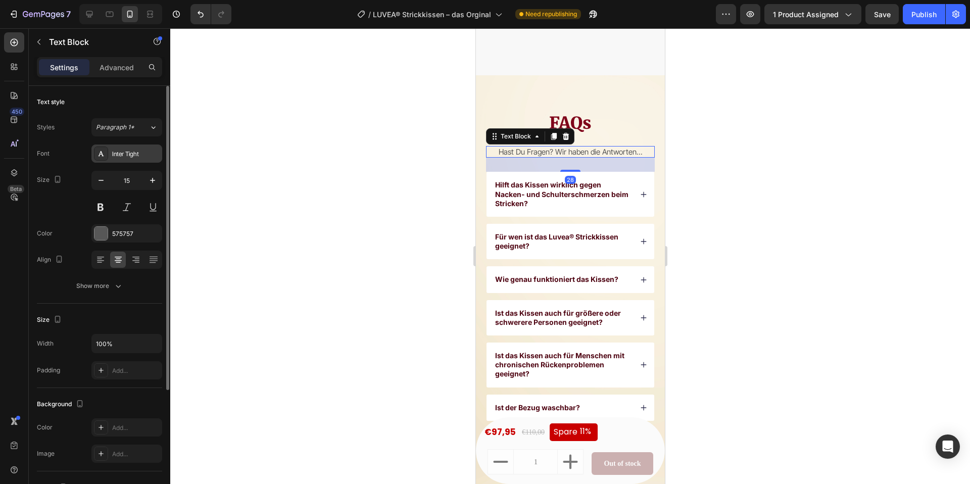
click at [133, 150] on div "Inter Tight" at bounding box center [135, 154] width 47 height 9
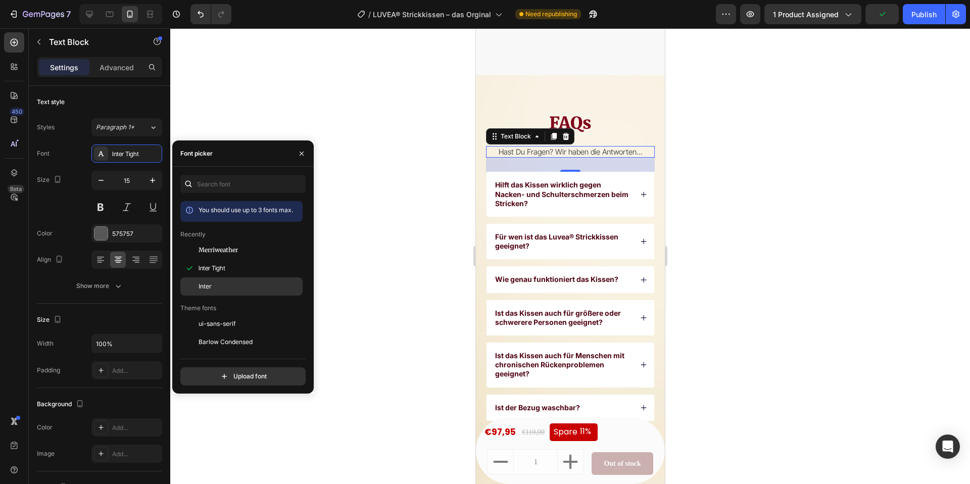
click at [211, 282] on div "Inter" at bounding box center [250, 286] width 102 height 9
click at [383, 236] on div at bounding box center [570, 256] width 800 height 456
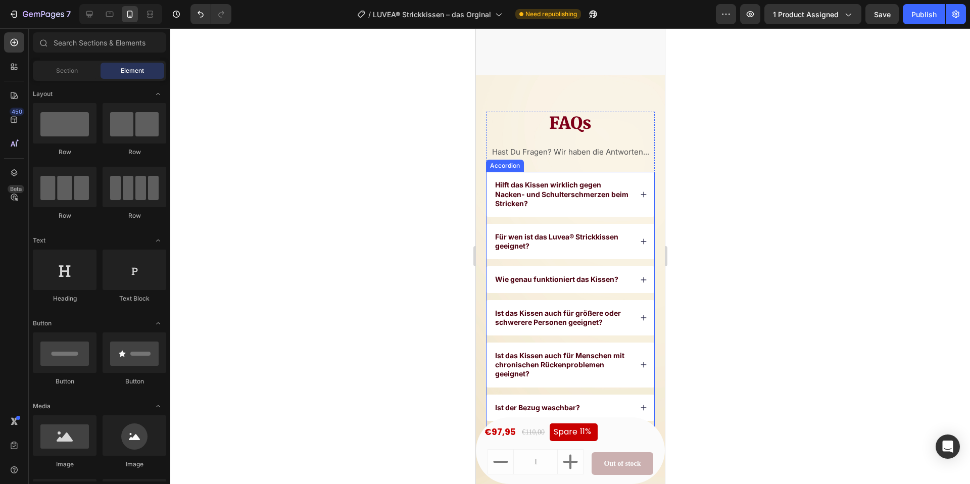
drag, startPoint x: 548, startPoint y: 181, endPoint x: 529, endPoint y: 182, distance: 18.7
click at [548, 181] on p "Hilft das Kissen wirklich gegen Nacken- und Schulterschmerzen beim Stricken?" at bounding box center [561, 194] width 135 height 28
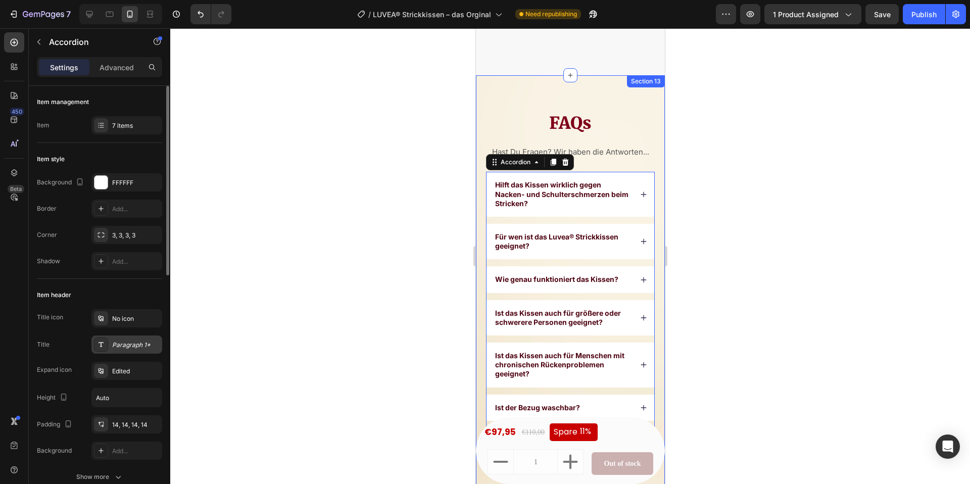
click at [126, 344] on div "Paragraph 1*" at bounding box center [135, 344] width 47 height 9
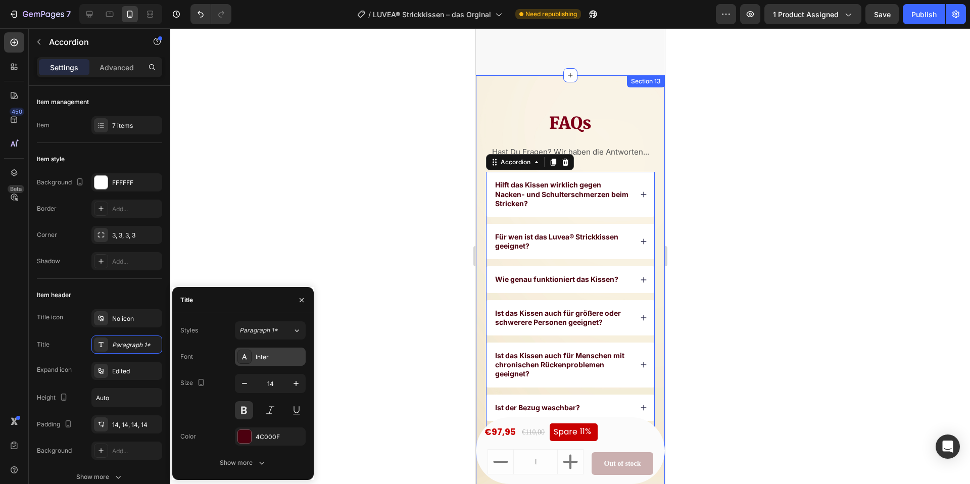
click at [270, 354] on div "Inter" at bounding box center [279, 357] width 47 height 9
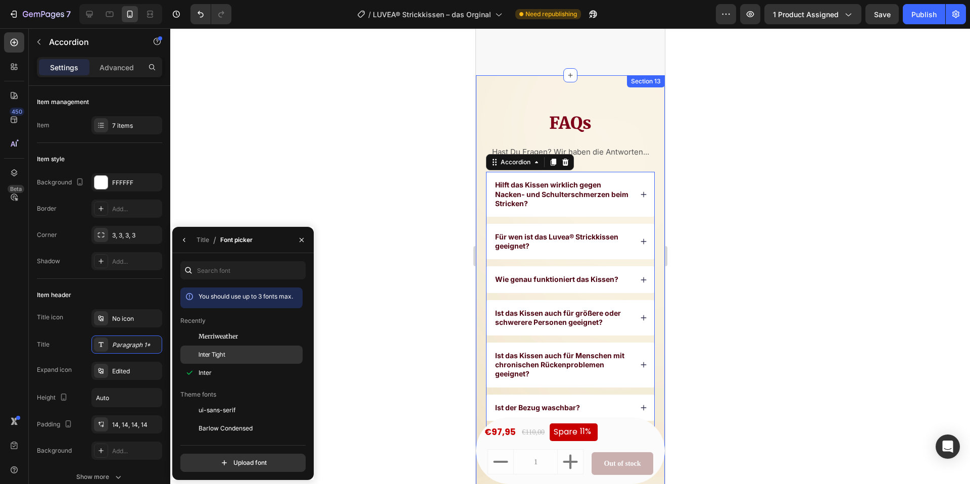
click at [223, 460] on div "Inter Tight" at bounding box center [241, 469] width 122 height 18
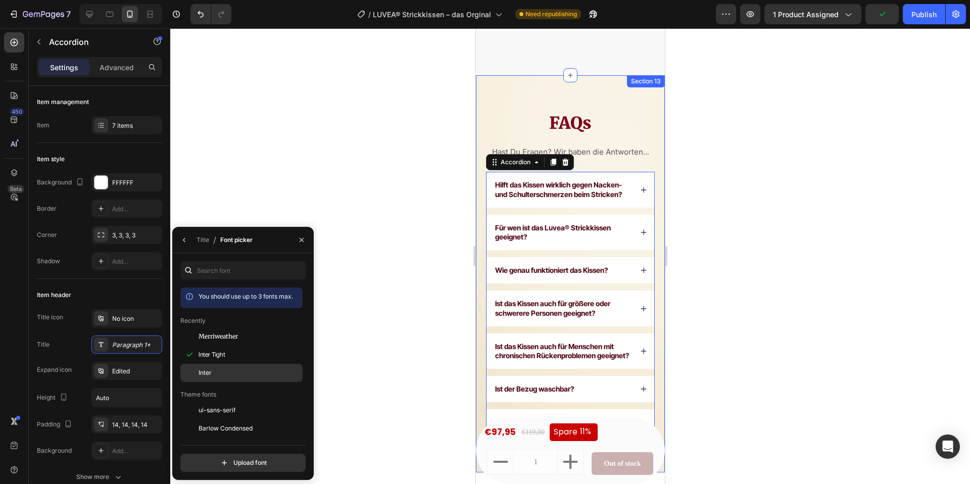
click at [217, 370] on div "Inter" at bounding box center [250, 372] width 102 height 9
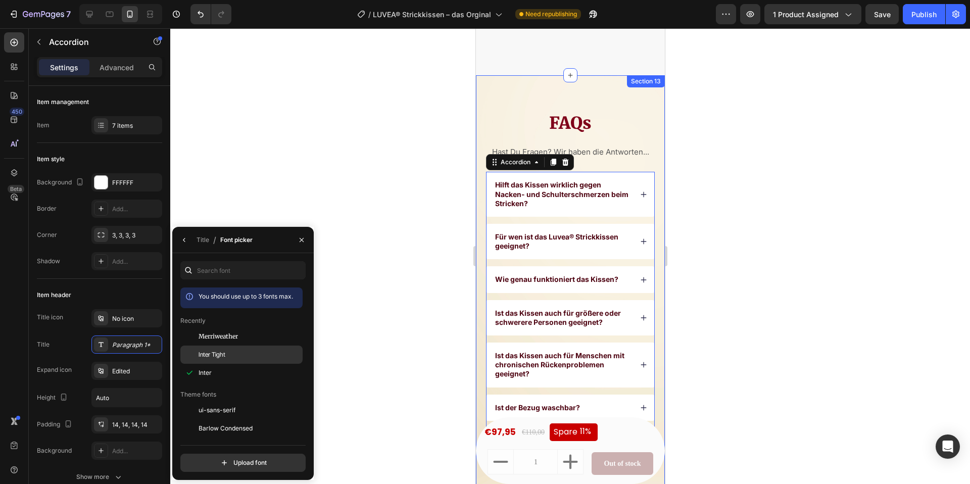
click at [202, 357] on span "Inter Tight" at bounding box center [212, 354] width 27 height 9
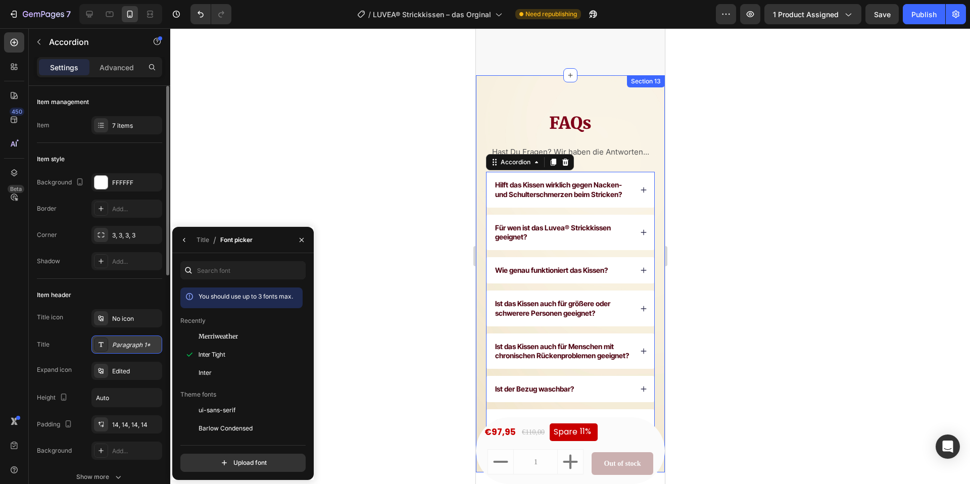
click at [130, 342] on div "Paragraph 1*" at bounding box center [135, 344] width 47 height 9
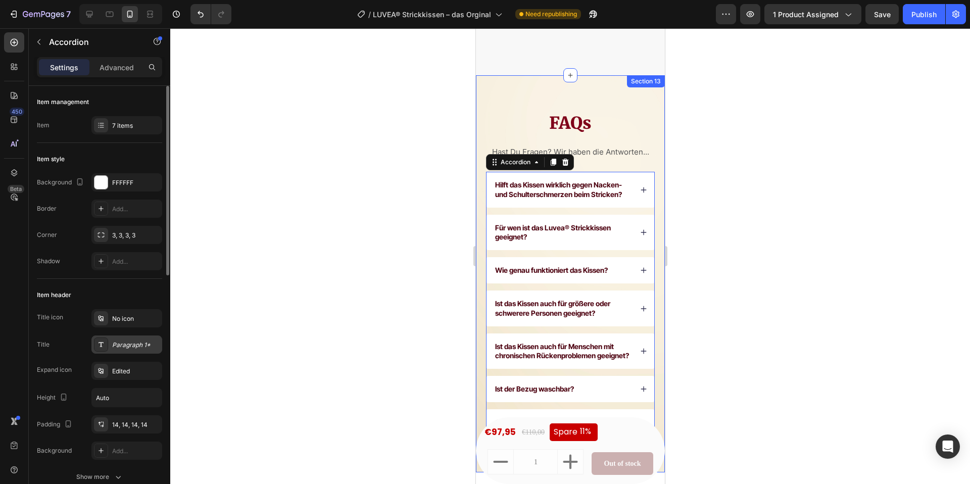
click at [130, 342] on div "Paragraph 1*" at bounding box center [135, 344] width 47 height 9
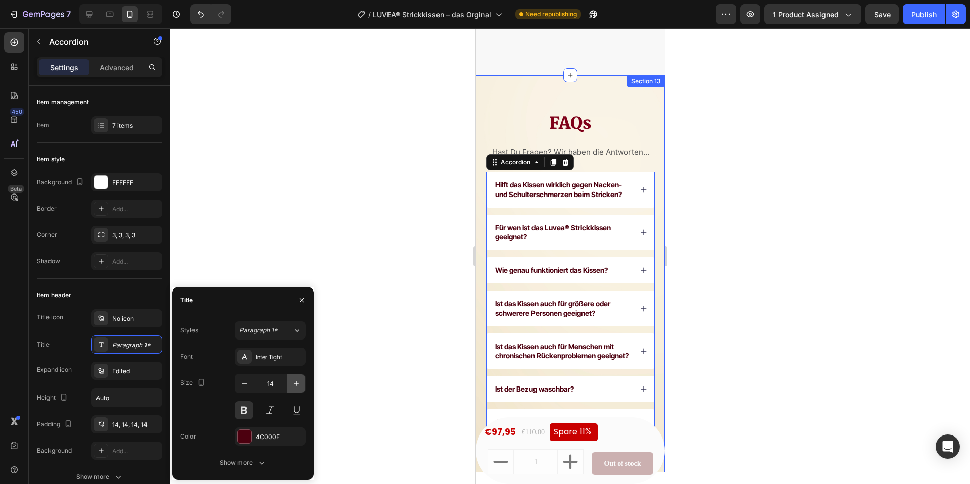
click at [291, 382] on icon "button" at bounding box center [296, 383] width 10 height 10
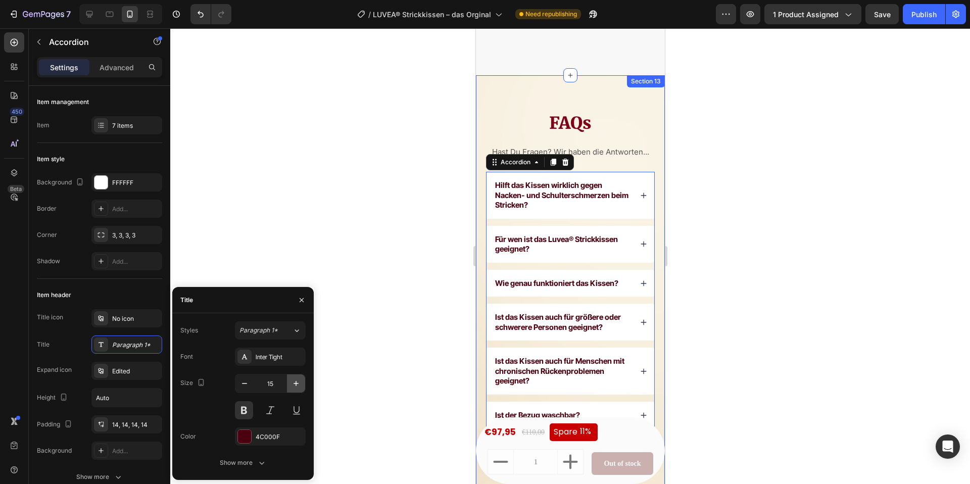
click at [291, 382] on icon "button" at bounding box center [296, 383] width 10 height 10
type input "16"
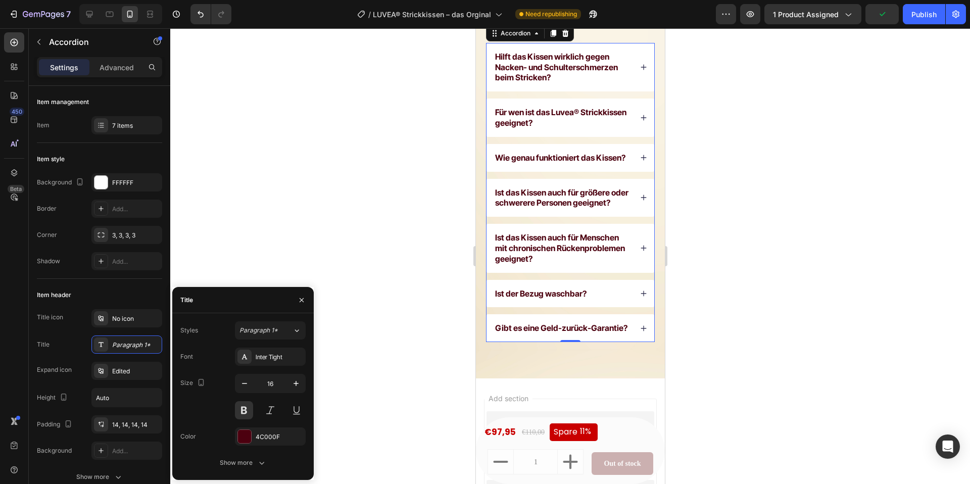
scroll to position [5899, 0]
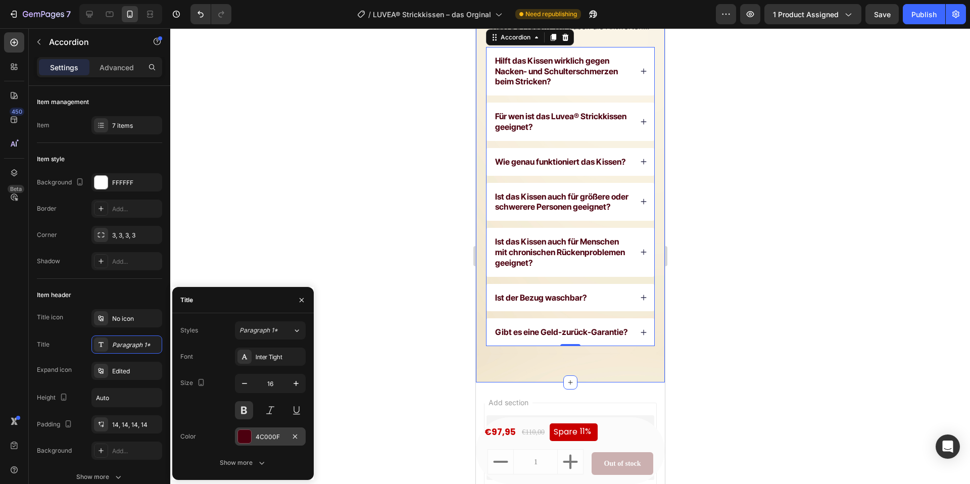
click at [239, 437] on div at bounding box center [244, 436] width 13 height 13
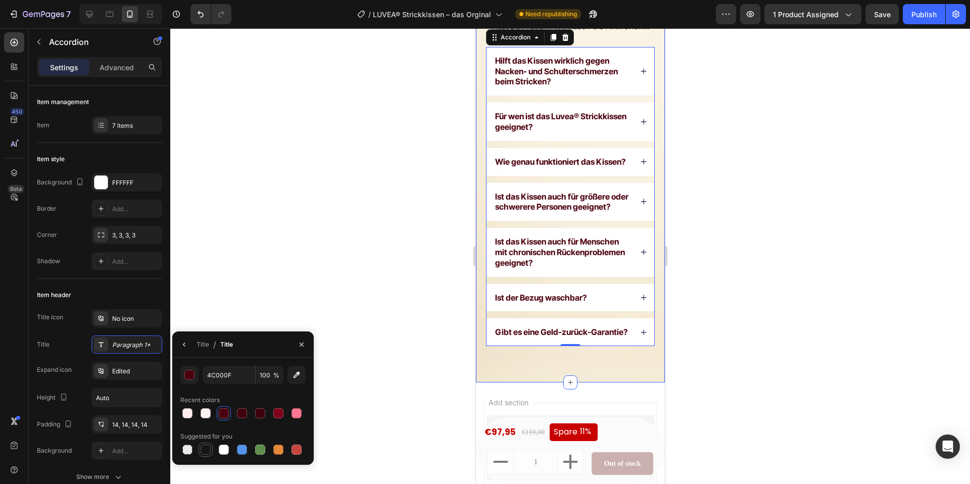
click at [204, 444] on div at bounding box center [206, 449] width 10 height 10
type input "151515"
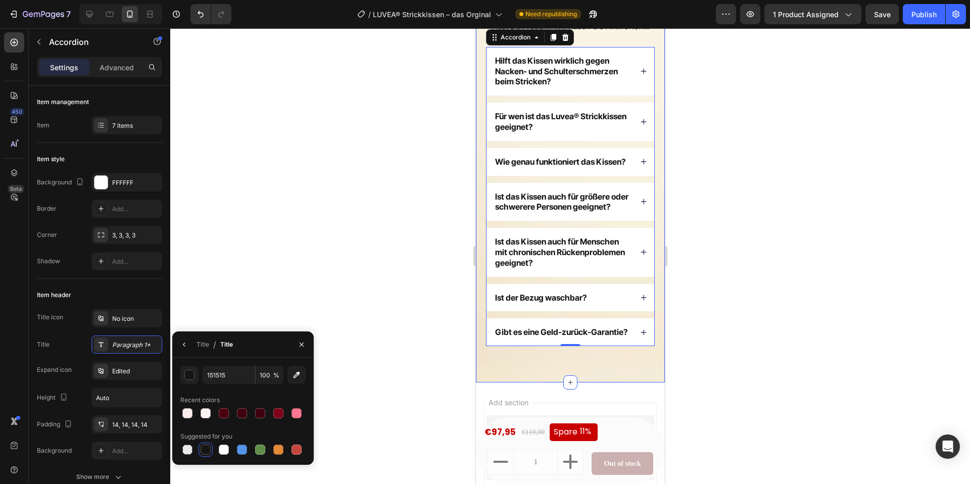
click at [367, 308] on div at bounding box center [570, 256] width 800 height 456
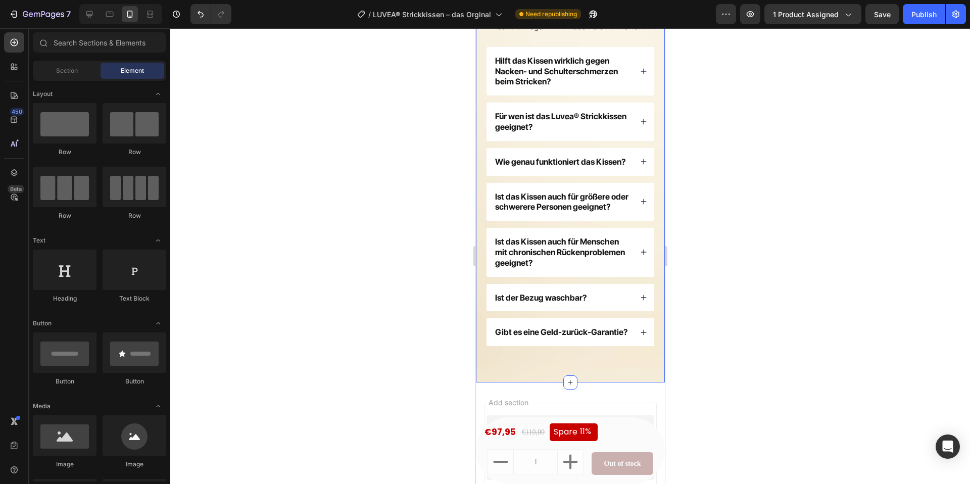
click at [367, 308] on div at bounding box center [570, 256] width 800 height 456
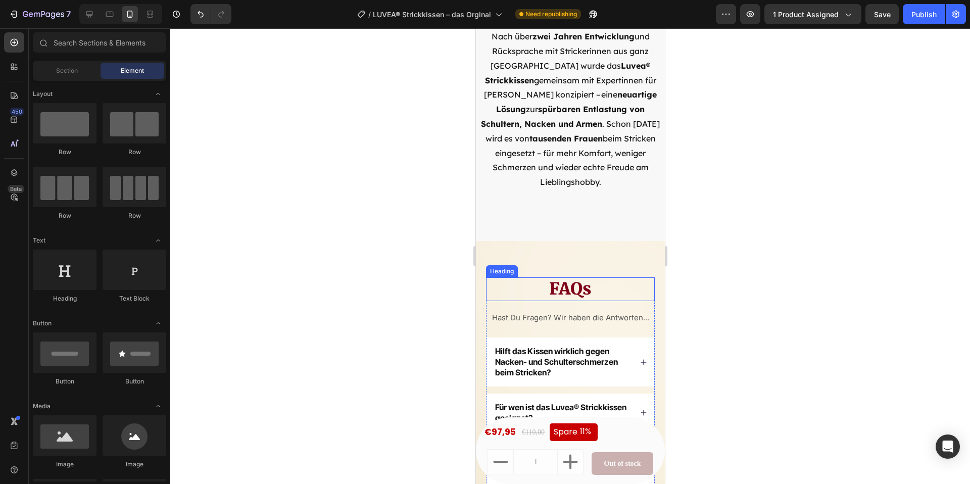
scroll to position [5633, 0]
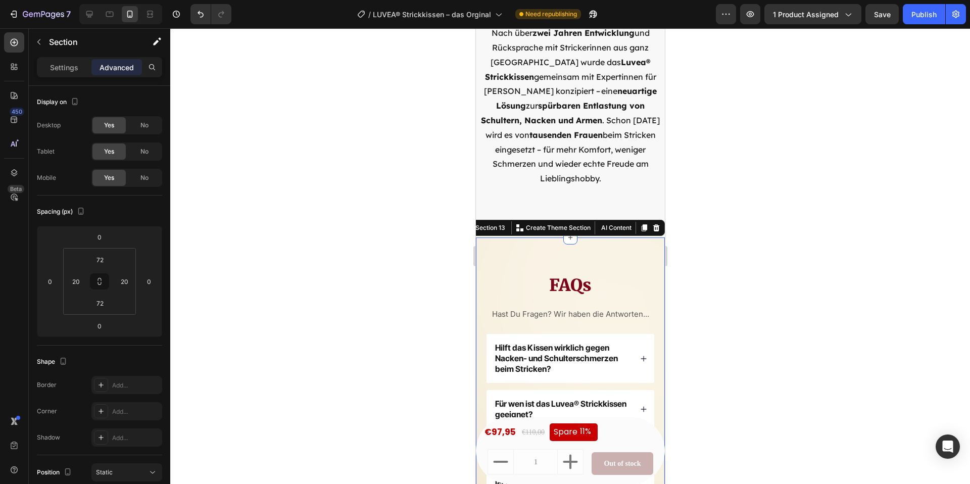
click at [490, 237] on div "FAQs Heading Hast Du Fragen? Wir haben die Antworten... Text Block Hilft das Ki…" at bounding box center [569, 453] width 189 height 432
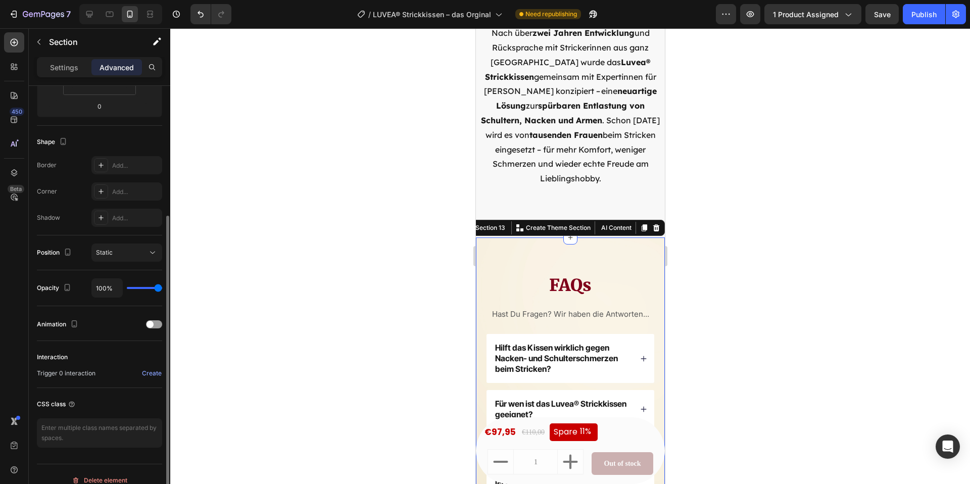
scroll to position [232, 0]
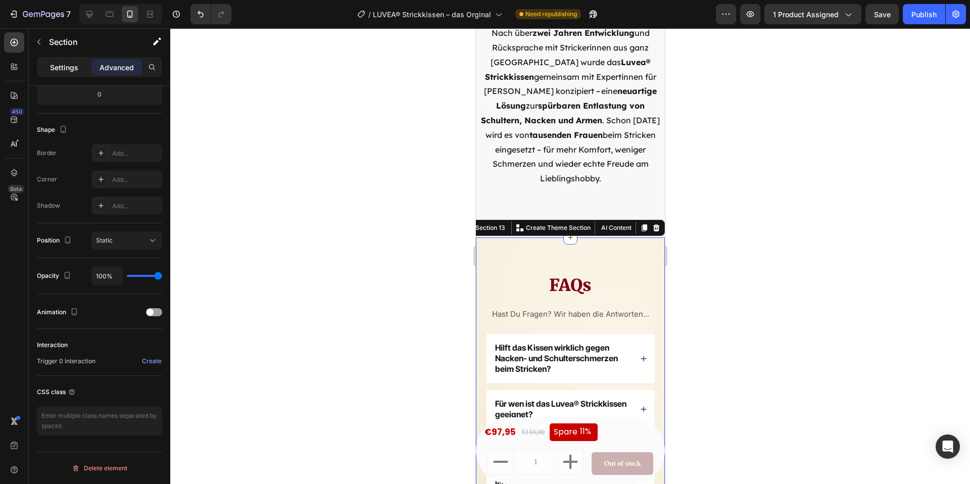
click at [65, 70] on p "Settings" at bounding box center [64, 67] width 28 height 11
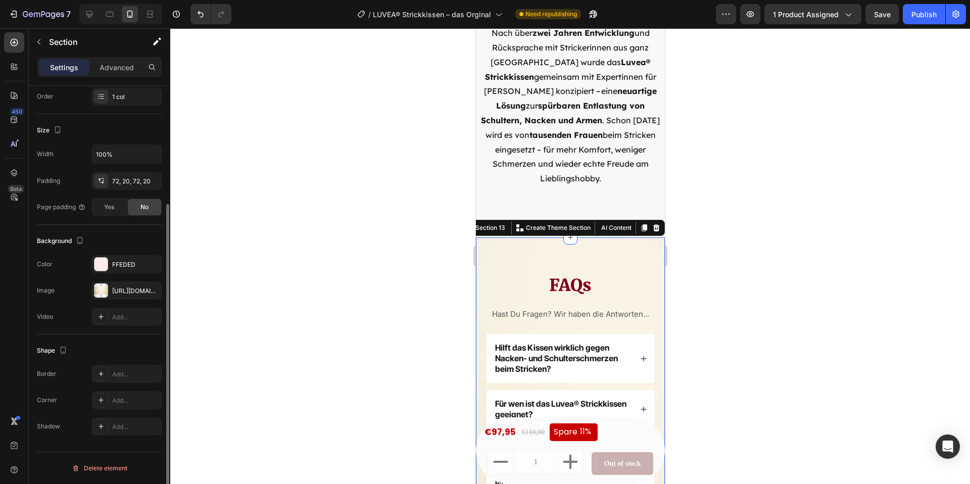
scroll to position [163, 0]
click at [118, 295] on div "[URL][DOMAIN_NAME]" at bounding box center [126, 290] width 71 height 18
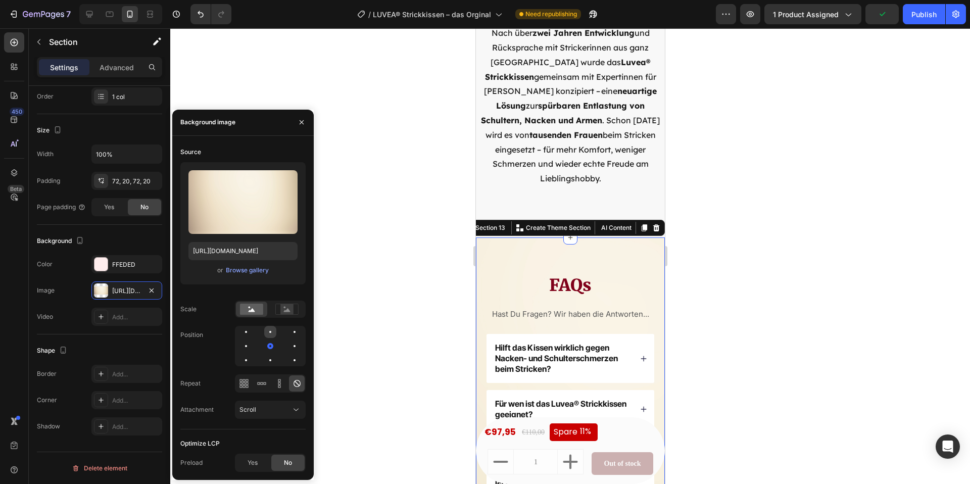
click at [288, 330] on div at bounding box center [294, 332] width 12 height 12
click at [288, 360] on div at bounding box center [294, 360] width 12 height 12
click at [291, 352] on div at bounding box center [270, 346] width 71 height 40
click at [252, 354] on div at bounding box center [246, 360] width 12 height 12
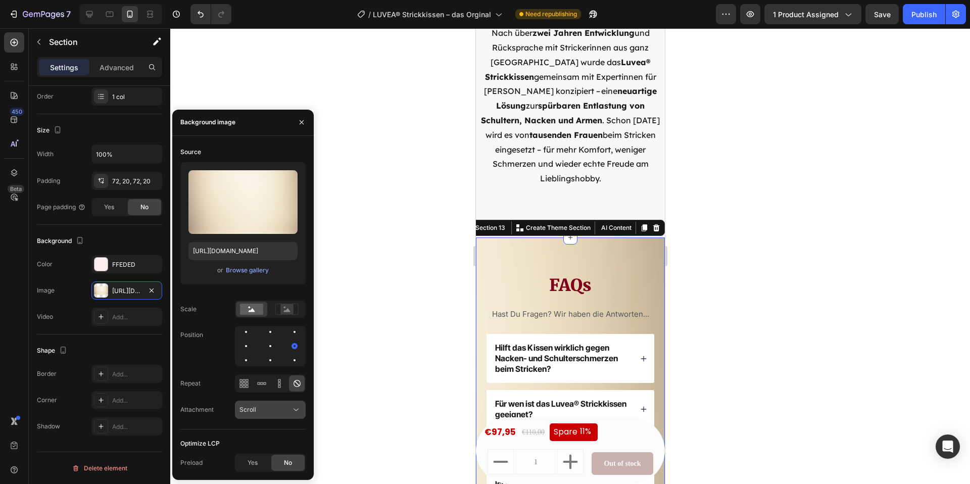
click at [270, 410] on div "Scroll" at bounding box center [265, 409] width 52 height 9
click at [356, 314] on div at bounding box center [570, 256] width 800 height 456
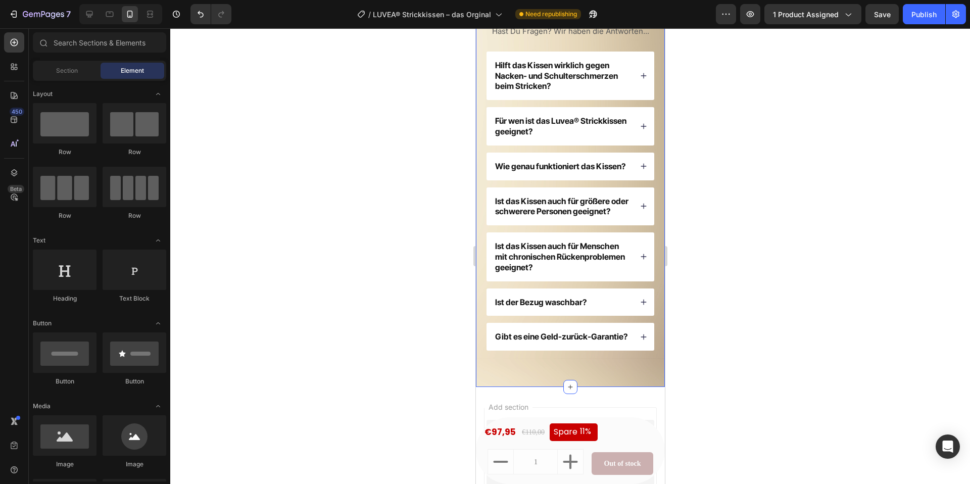
scroll to position [5895, 0]
drag, startPoint x: 523, startPoint y: 371, endPoint x: 486, endPoint y: 366, distance: 36.7
click at [522, 371] on div "FAQs Heading Hast Du Fragen? Wir haben die Antworten... Text Block Hilft das Ki…" at bounding box center [569, 170] width 189 height 432
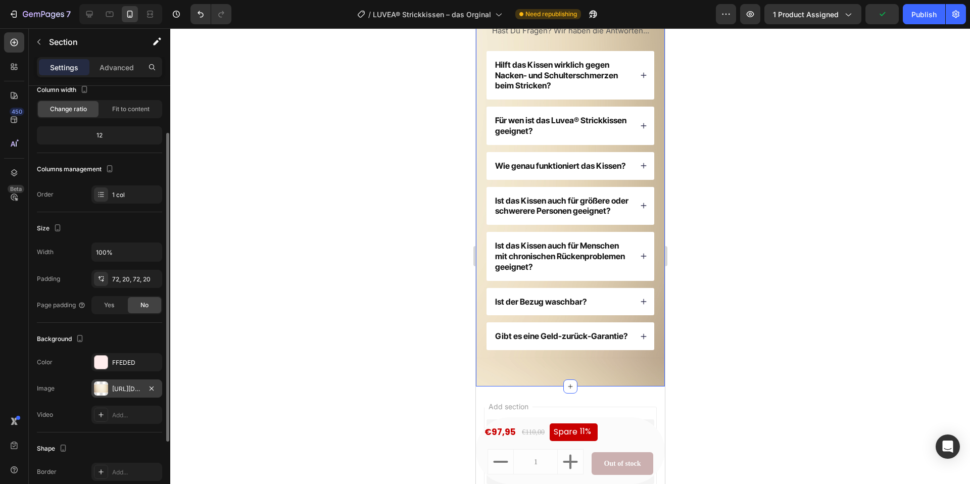
scroll to position [66, 0]
click at [147, 389] on icon "button" at bounding box center [151, 388] width 8 height 8
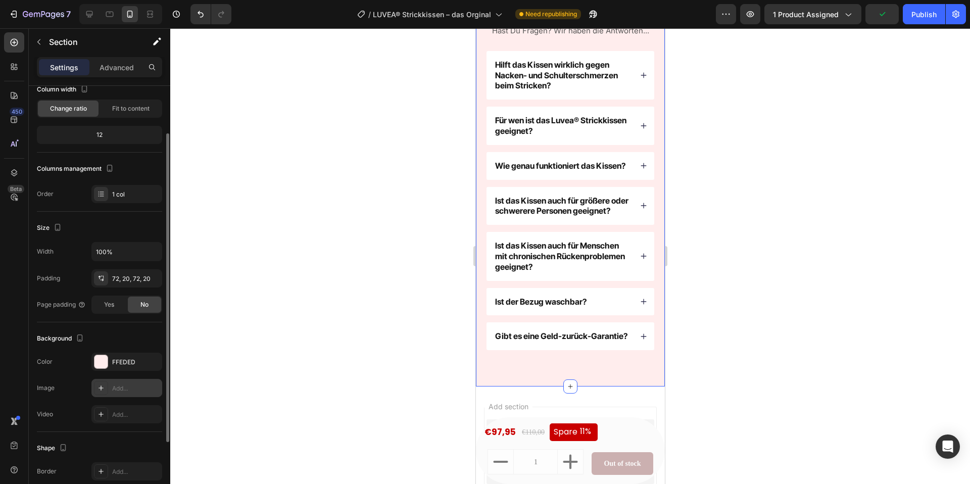
click at [107, 387] on div at bounding box center [101, 388] width 14 height 14
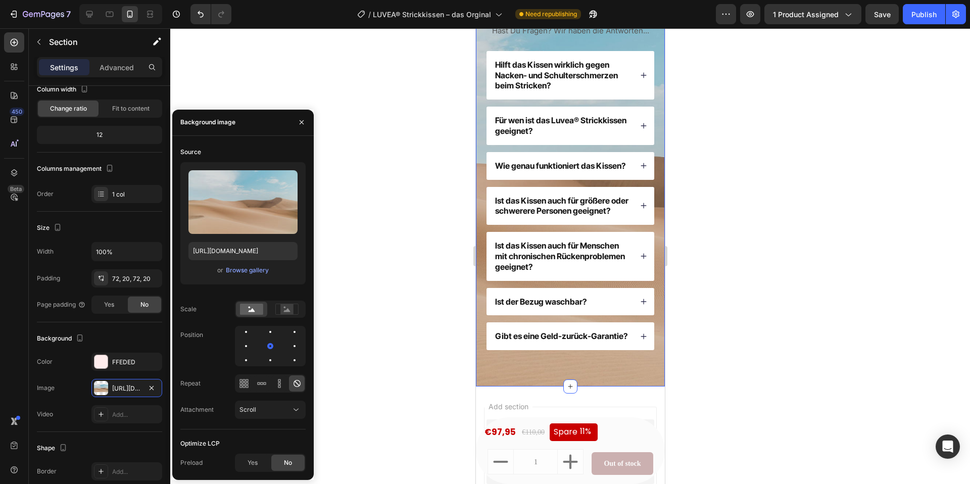
drag, startPoint x: 151, startPoint y: 386, endPoint x: 228, endPoint y: 330, distance: 95.2
click at [151, 386] on icon "button" at bounding box center [151, 388] width 8 height 8
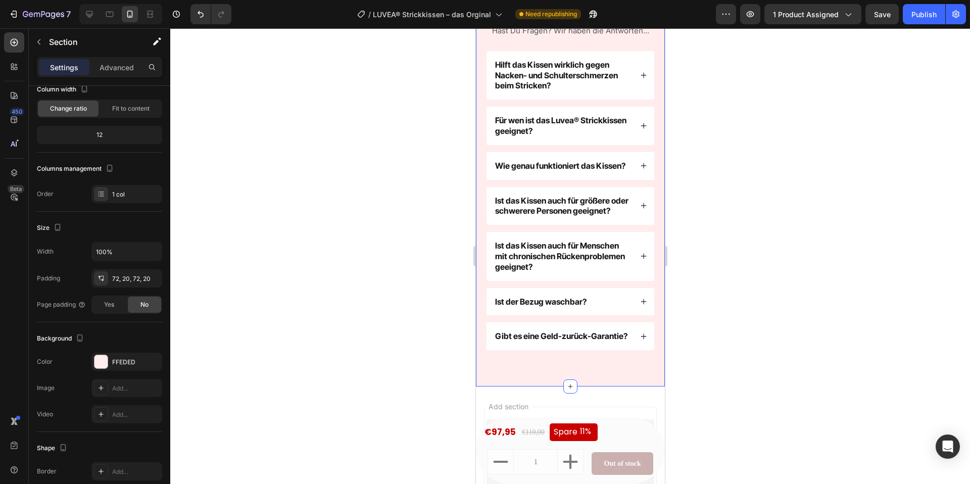
click at [384, 228] on div at bounding box center [570, 256] width 800 height 456
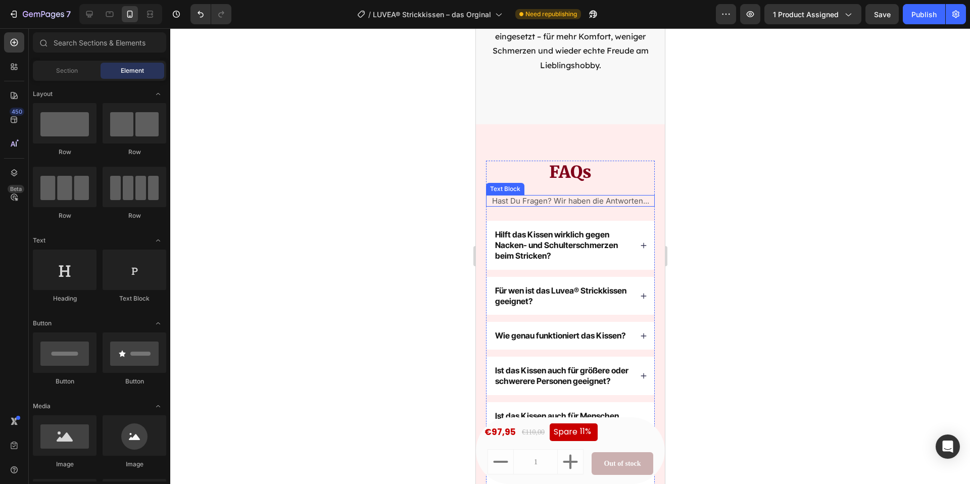
scroll to position [5741, 0]
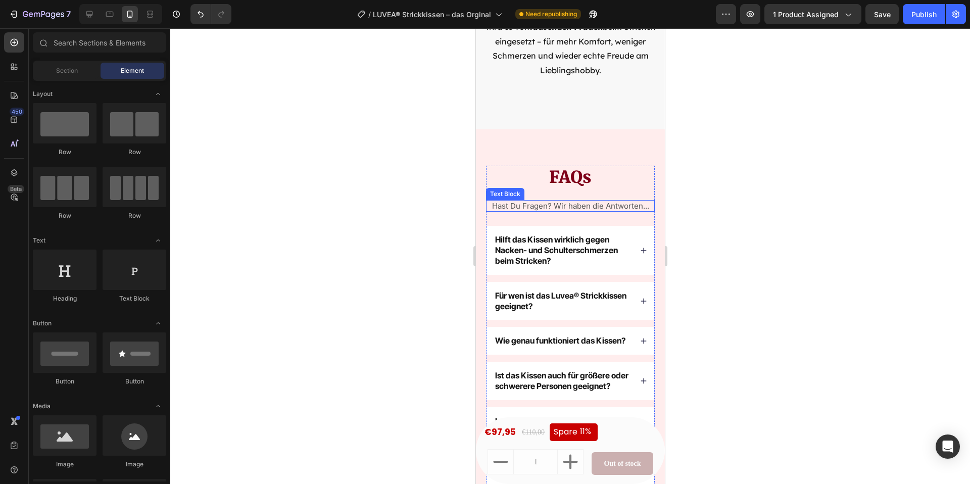
click at [586, 201] on p "Hast Du Fragen? Wir haben die Antworten..." at bounding box center [569, 206] width 167 height 10
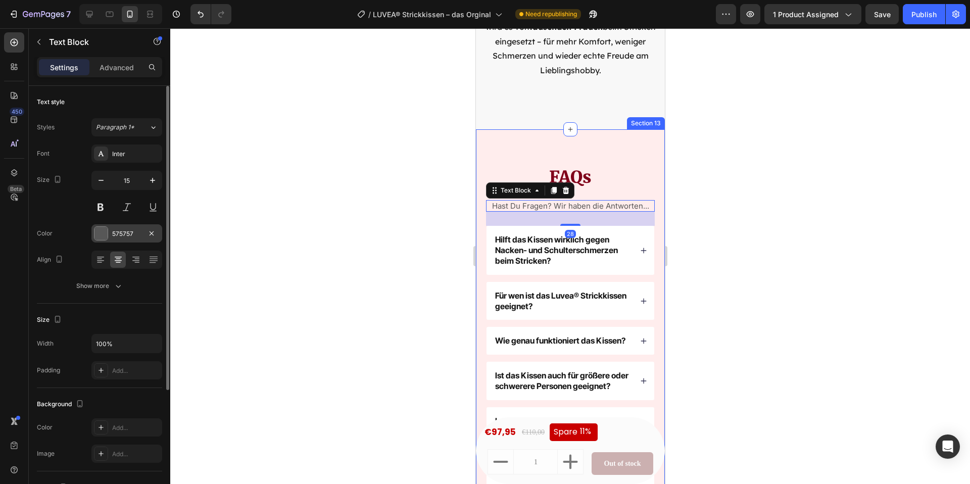
click at [96, 231] on div at bounding box center [100, 233] width 13 height 13
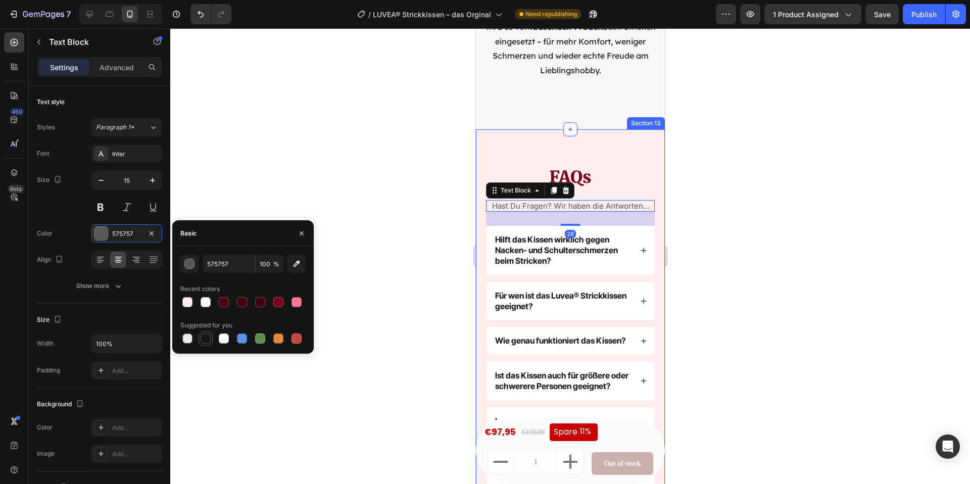
click at [206, 334] on div at bounding box center [206, 338] width 10 height 10
type input "151515"
click at [332, 293] on div at bounding box center [570, 256] width 800 height 456
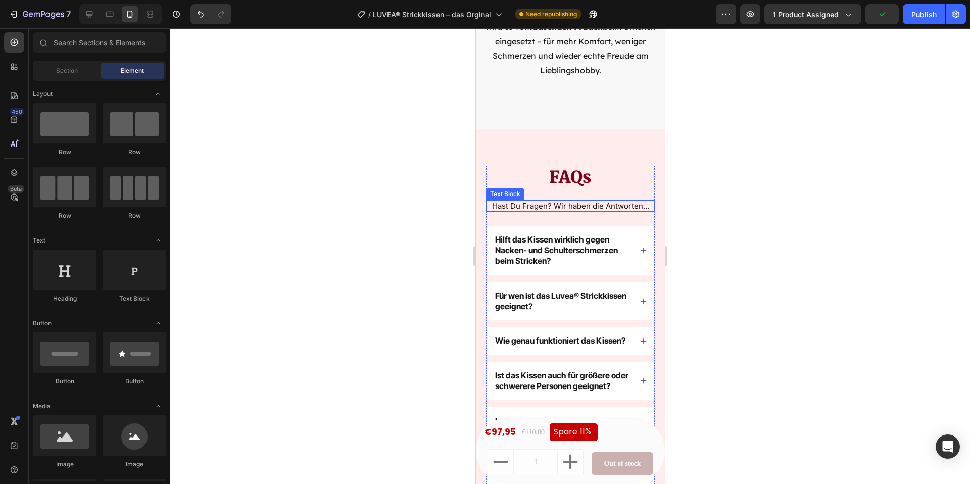
click at [520, 201] on p "Hast Du Fragen? Wir haben die Antworten..." at bounding box center [569, 206] width 167 height 10
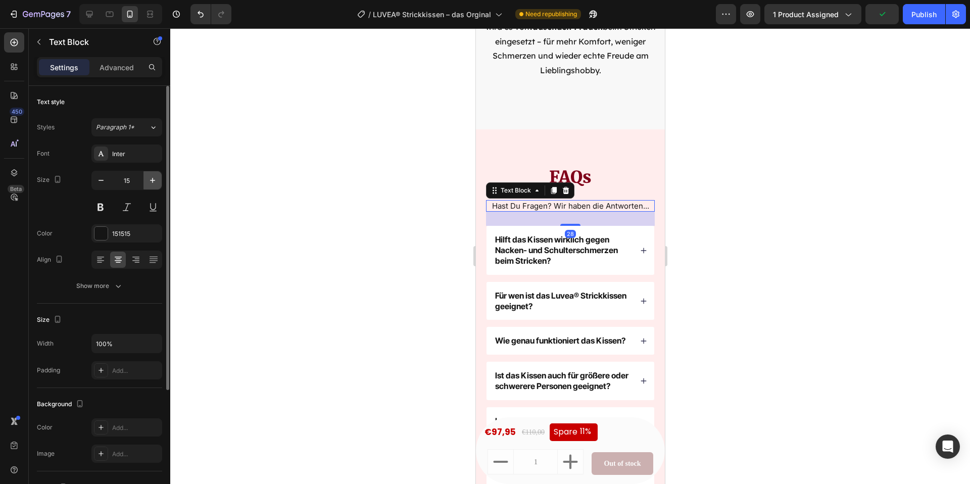
click at [150, 178] on icon "button" at bounding box center [152, 180] width 10 height 10
type input "16"
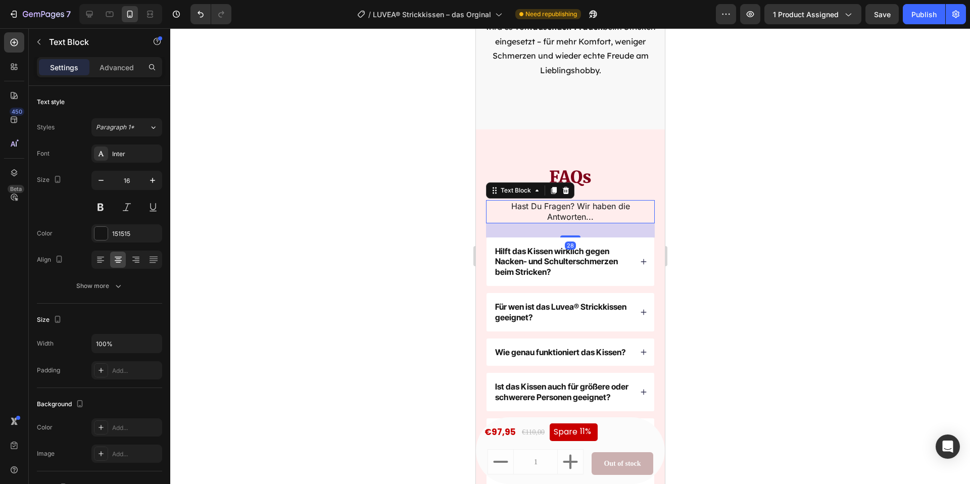
click at [280, 234] on div at bounding box center [570, 256] width 800 height 456
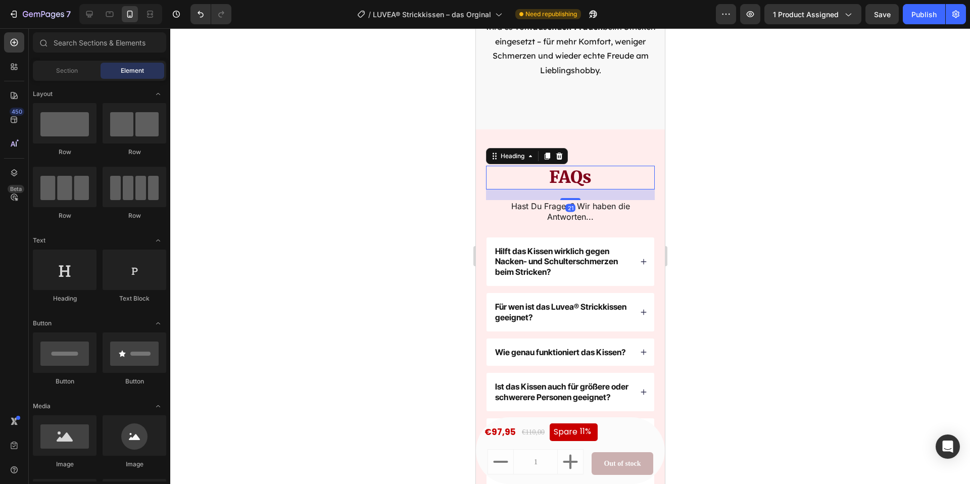
click at [573, 166] on h2 "FAQs" at bounding box center [569, 178] width 169 height 24
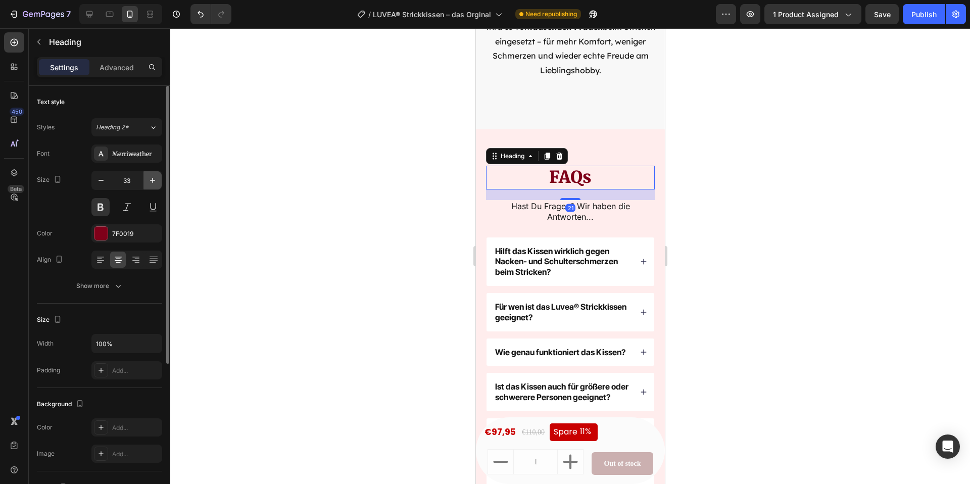
click at [153, 183] on icon "button" at bounding box center [152, 180] width 10 height 10
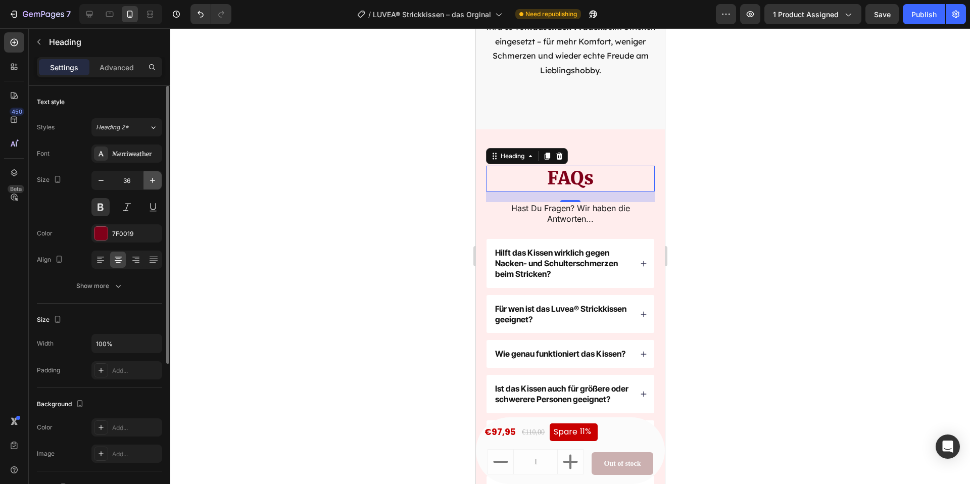
click at [153, 183] on icon "button" at bounding box center [152, 180] width 10 height 10
type input "38"
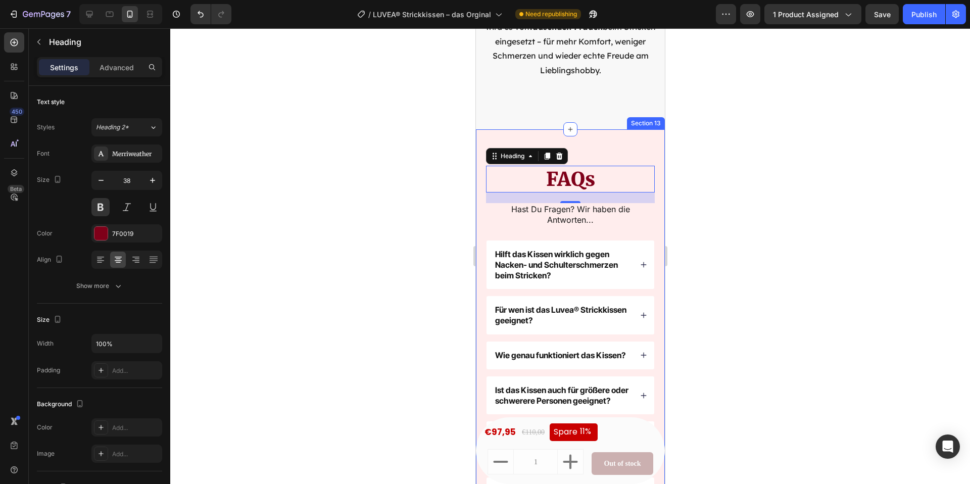
click at [745, 307] on div at bounding box center [570, 256] width 800 height 456
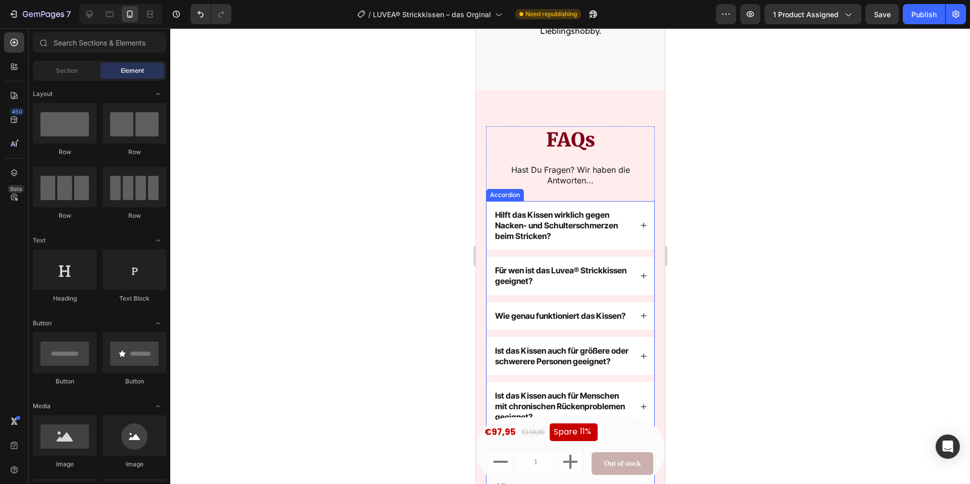
scroll to position [5781, 0]
click at [522, 213] on p "Hilft das Kissen wirklich gegen Nacken- und Schulterschmerzen beim Stricken?" at bounding box center [561, 224] width 135 height 31
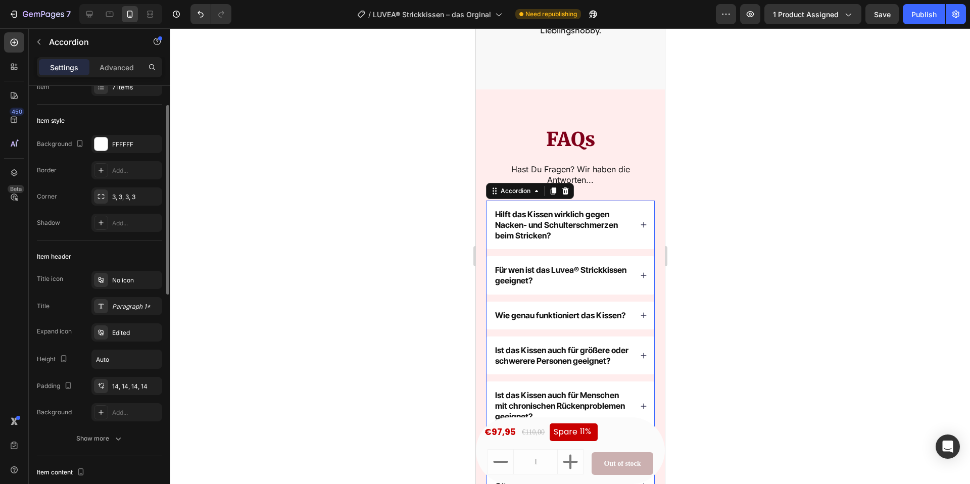
scroll to position [43, 0]
click at [126, 304] on div "Paragraph 1*" at bounding box center [135, 301] width 47 height 9
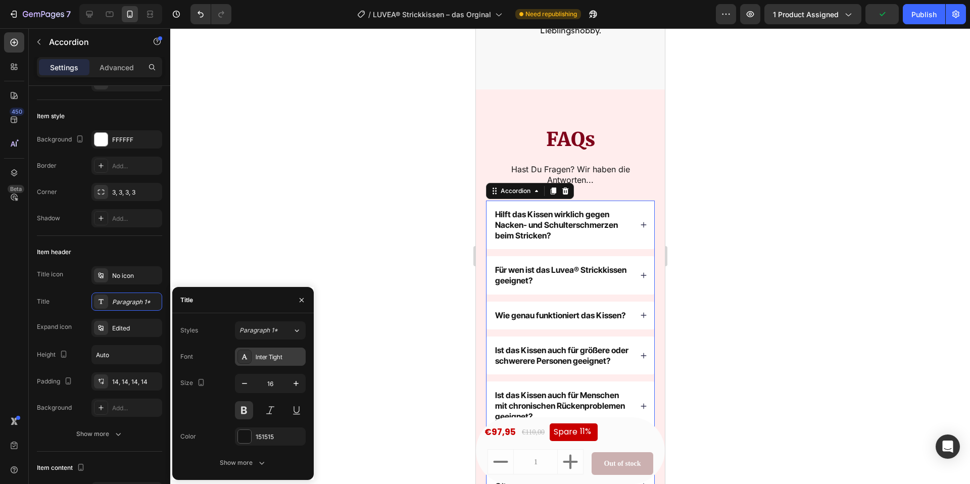
click at [277, 360] on div "Inter Tight" at bounding box center [279, 357] width 47 height 9
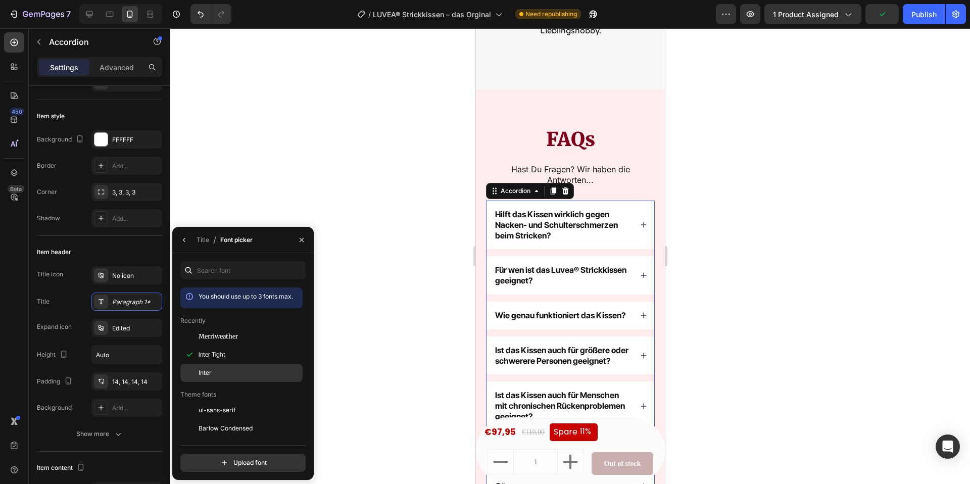
click at [210, 375] on span "Inter" at bounding box center [205, 372] width 13 height 9
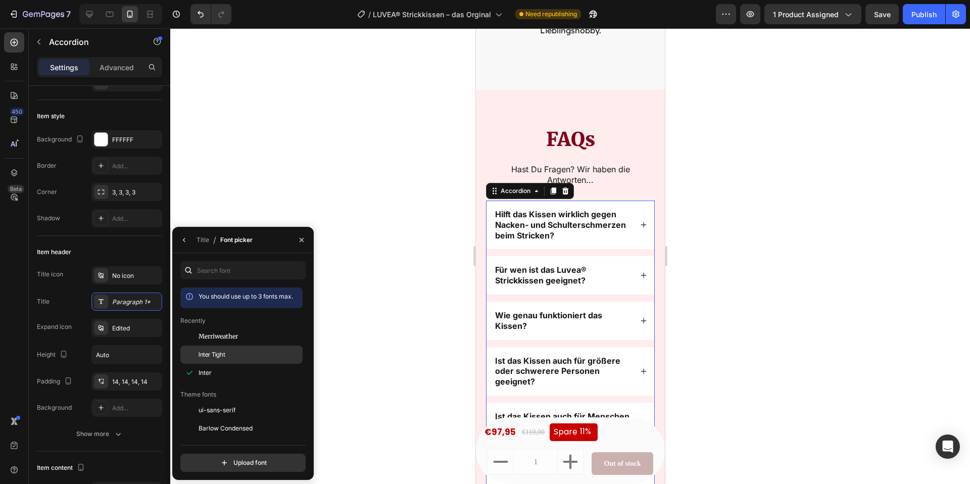
click at [220, 355] on span "Inter Tight" at bounding box center [212, 354] width 27 height 9
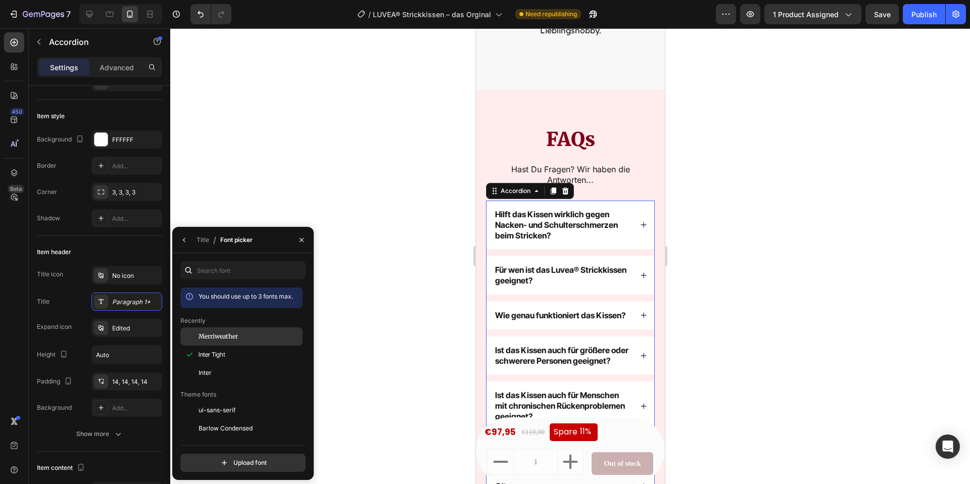
click at [237, 334] on span "Merriweather" at bounding box center [218, 336] width 39 height 9
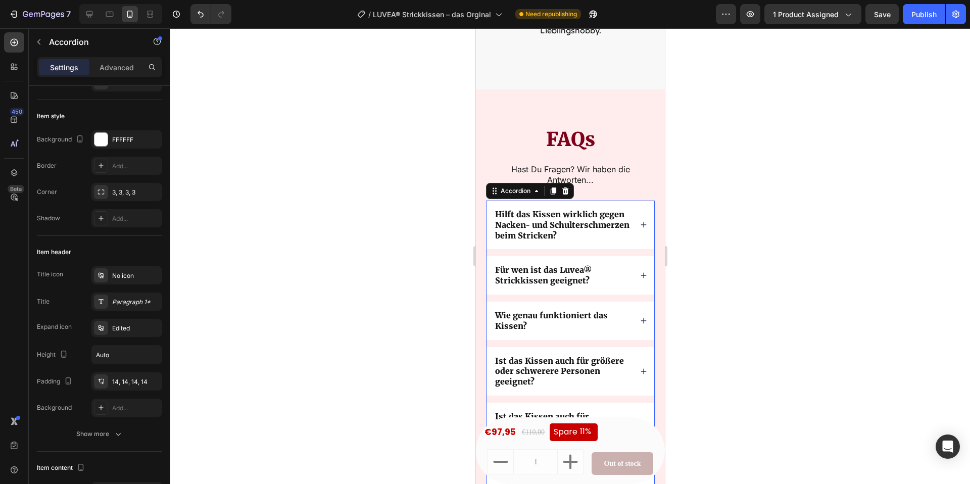
click at [444, 343] on div at bounding box center [570, 256] width 800 height 456
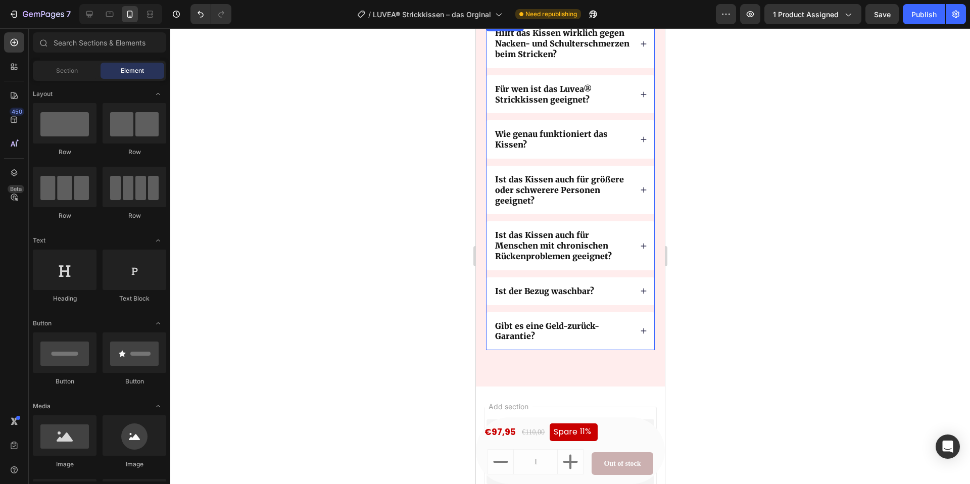
scroll to position [5945, 0]
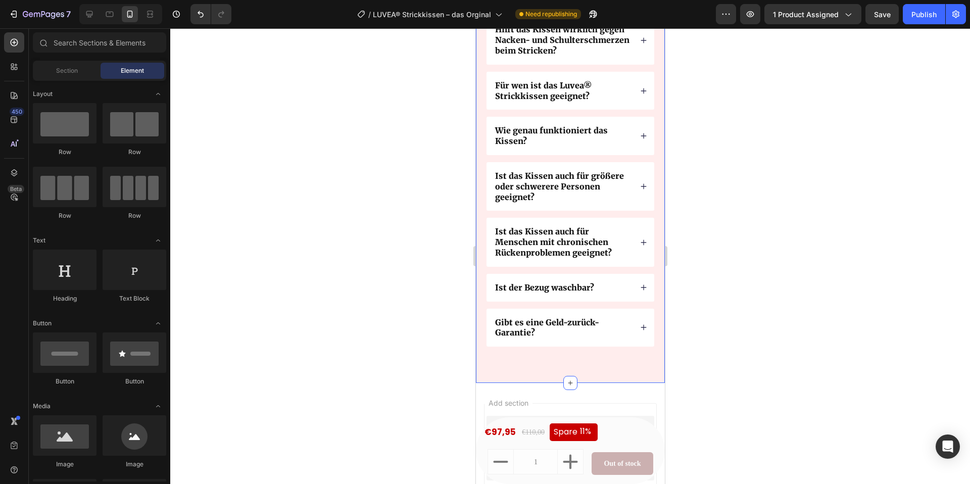
click at [529, 359] on div "FAQs Heading Hast Du Fragen? Wir haben die Antworten... Text Block Hilft das Ki…" at bounding box center [569, 144] width 189 height 478
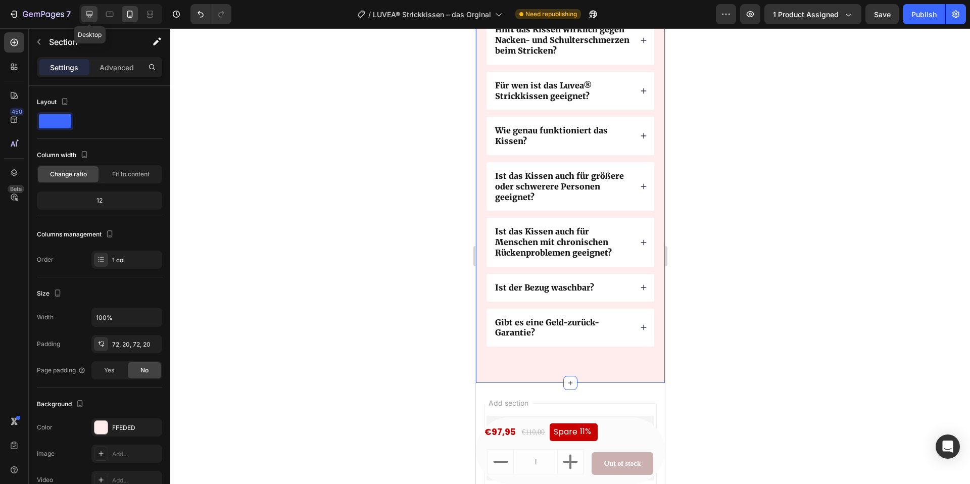
click at [87, 11] on icon at bounding box center [89, 14] width 10 height 10
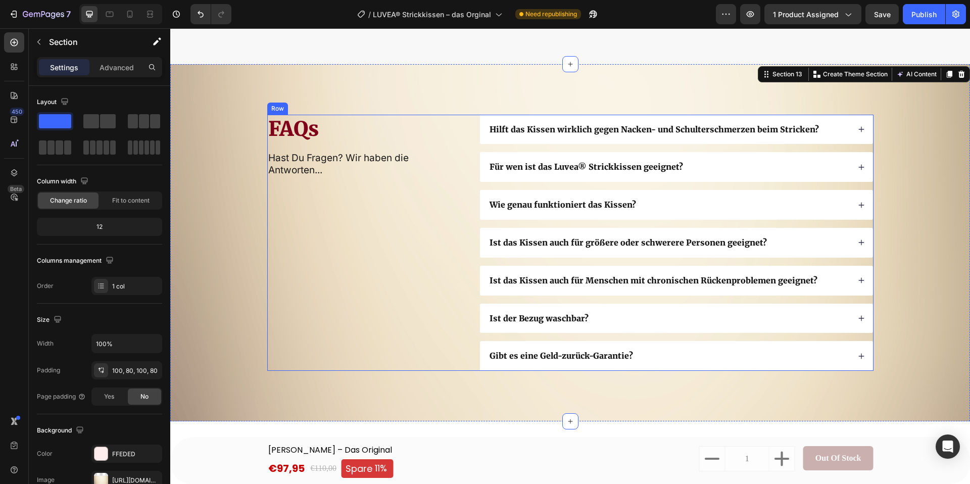
scroll to position [6038, 0]
click at [589, 199] on p "Wie genau funktioniert das Kissen?" at bounding box center [562, 204] width 146 height 11
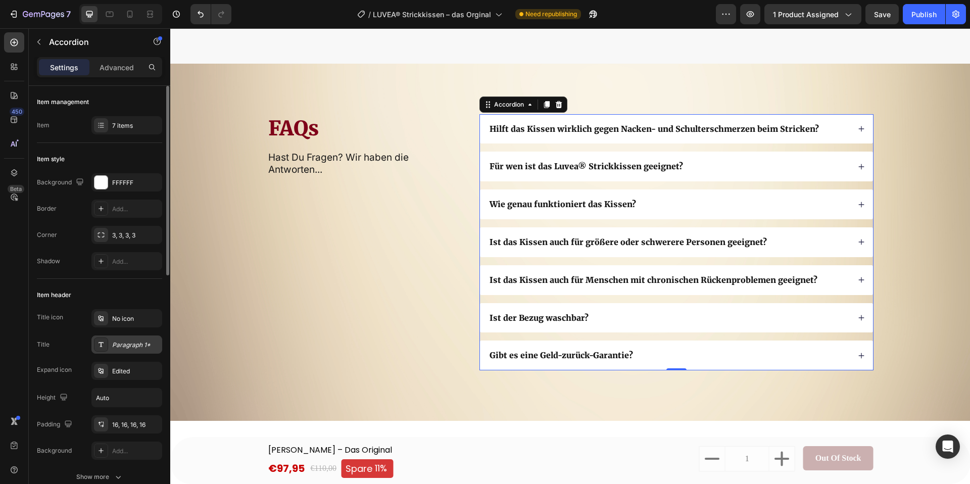
drag, startPoint x: 127, startPoint y: 342, endPoint x: 121, endPoint y: 338, distance: 8.0
click at [127, 342] on div "Paragraph 1*" at bounding box center [135, 344] width 47 height 9
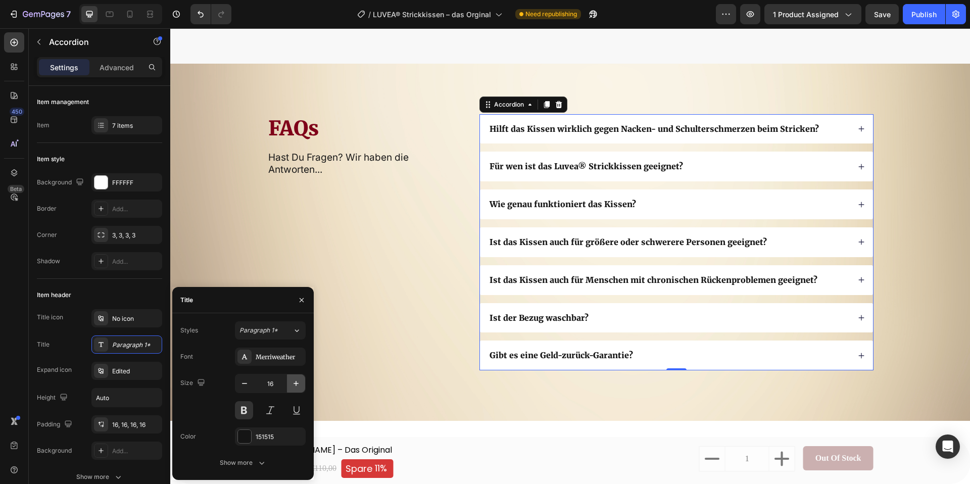
click at [297, 381] on icon "button" at bounding box center [296, 383] width 10 height 10
type input "17"
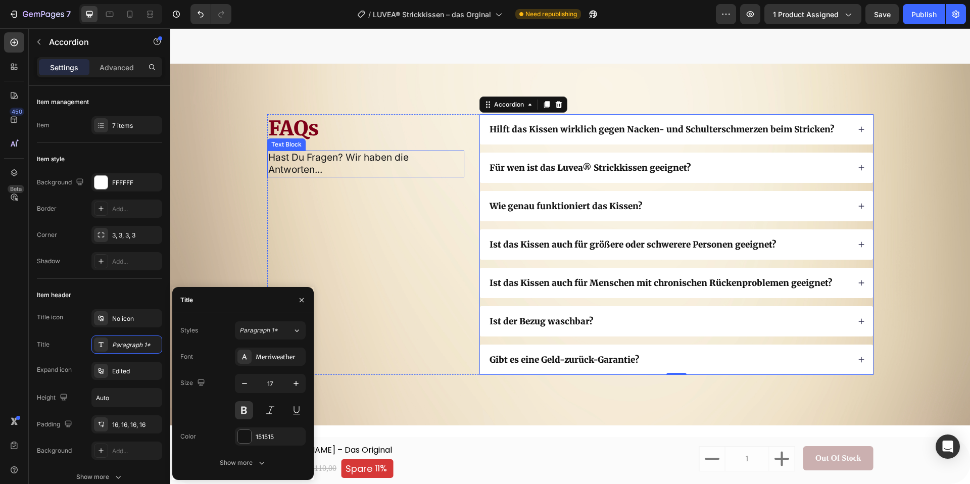
click at [299, 166] on p "Hast Du Fragen? Wir haben die Antworten..." at bounding box center [365, 164] width 195 height 25
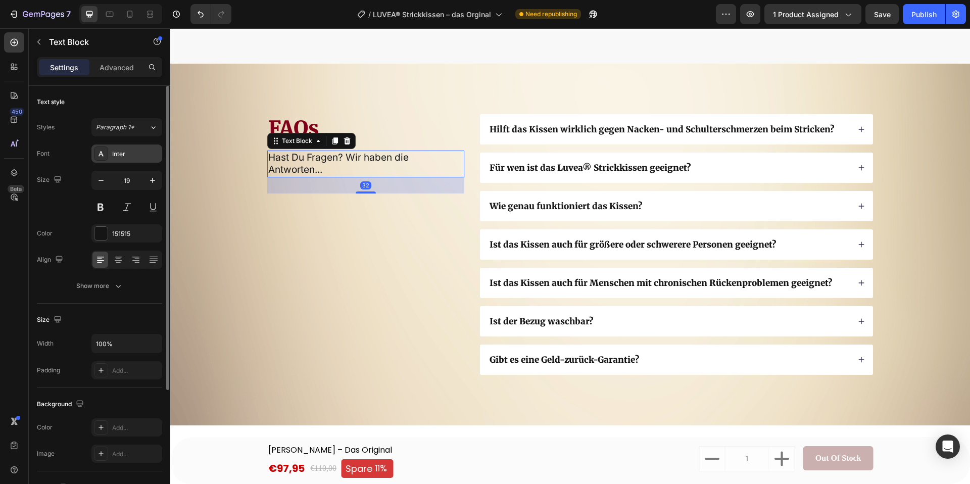
click at [136, 156] on div "Inter" at bounding box center [135, 154] width 47 height 9
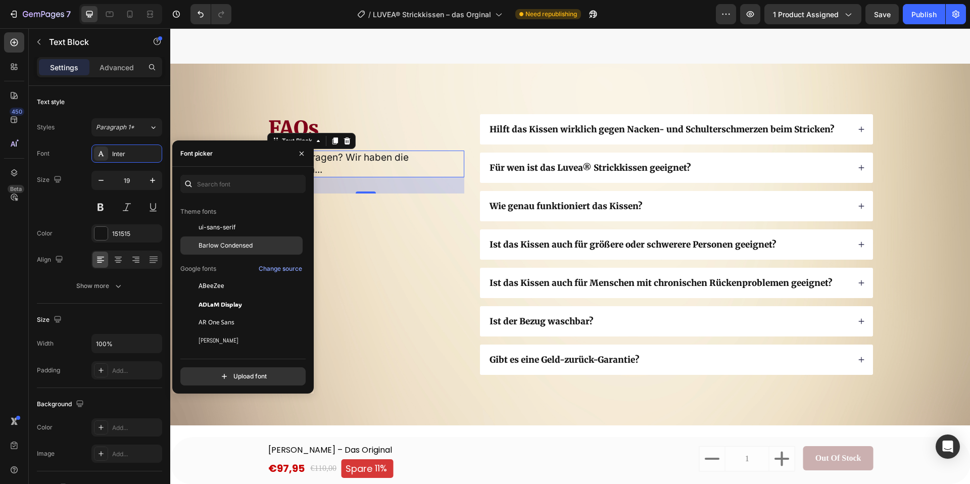
scroll to position [0, 0]
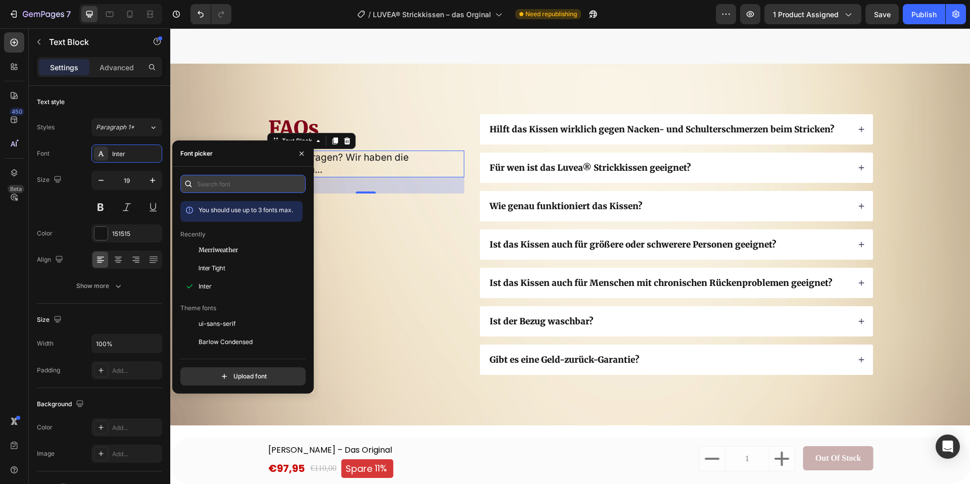
click at [227, 178] on input "text" at bounding box center [242, 184] width 125 height 18
type input "lexe"
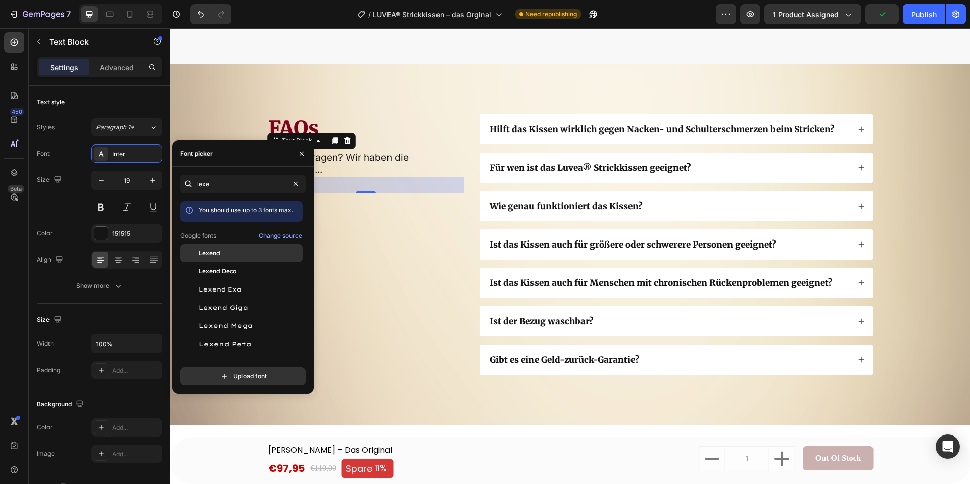
click at [230, 254] on div "Lexend" at bounding box center [250, 253] width 102 height 9
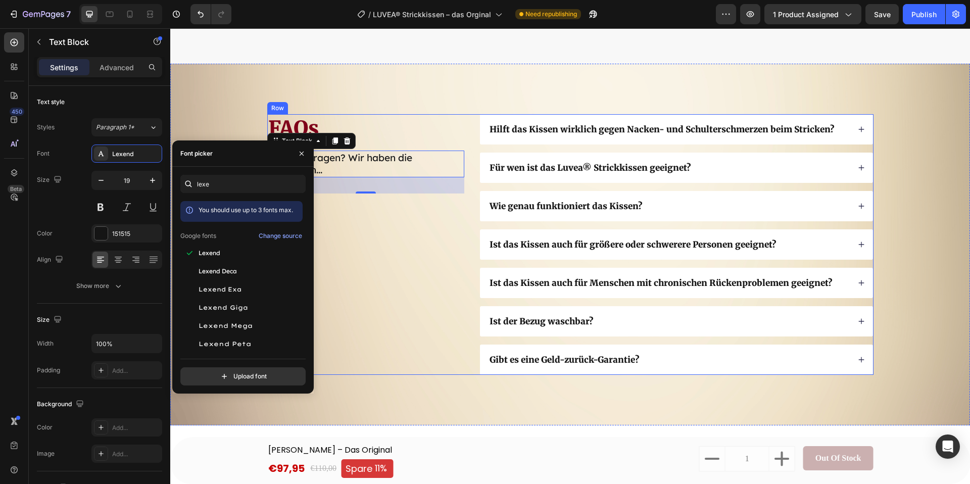
click at [376, 286] on div "FAQs Heading Hast Du Fragen? Wir haben die Antworten... Text Block 32" at bounding box center [365, 244] width 197 height 261
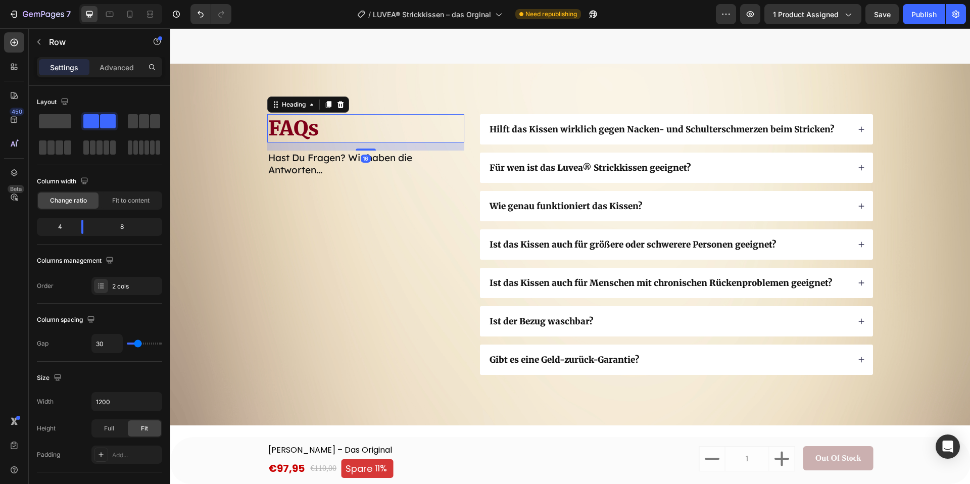
click at [338, 132] on h2 "FAQs" at bounding box center [365, 128] width 197 height 28
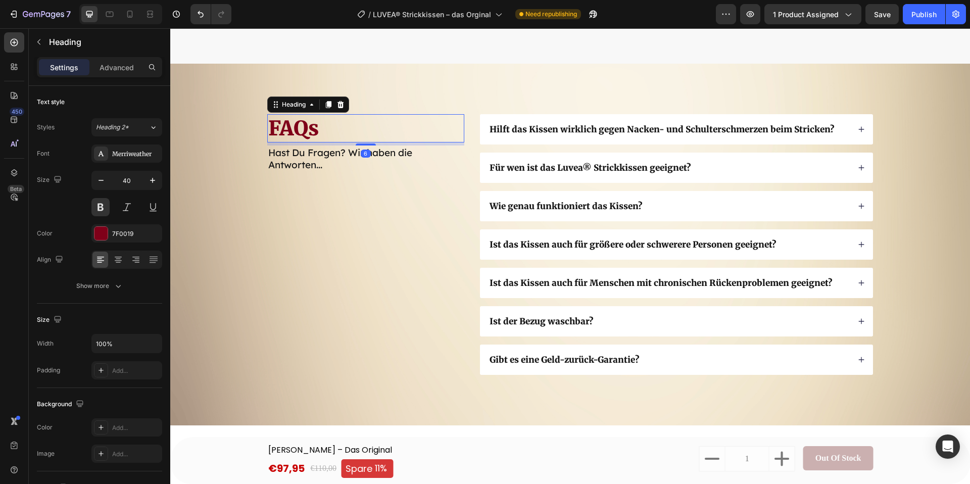
drag, startPoint x: 370, startPoint y: 149, endPoint x: 303, endPoint y: 162, distance: 68.9
click at [370, 144] on div at bounding box center [366, 144] width 20 height 2
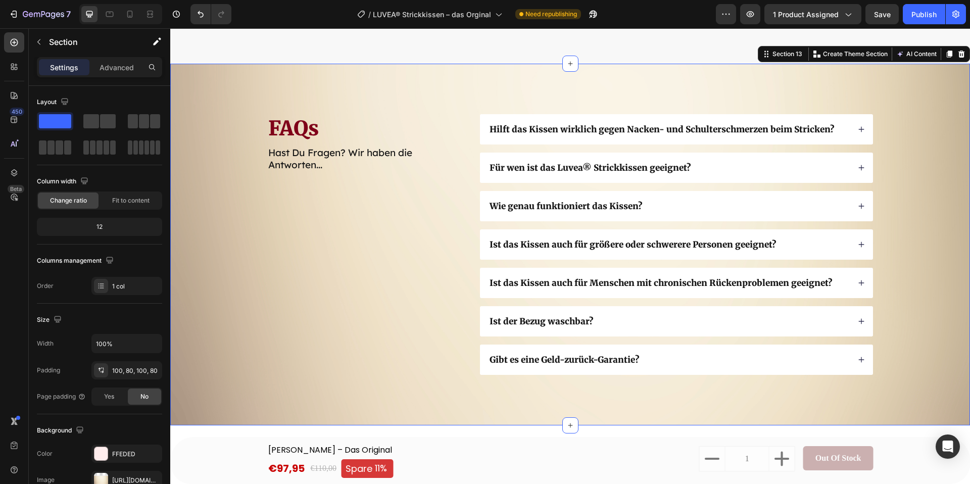
click at [218, 185] on div "FAQs Heading Hast Du Fragen? Wir haben die Antworten... Text Block Hilft das Ki…" at bounding box center [570, 244] width 719 height 261
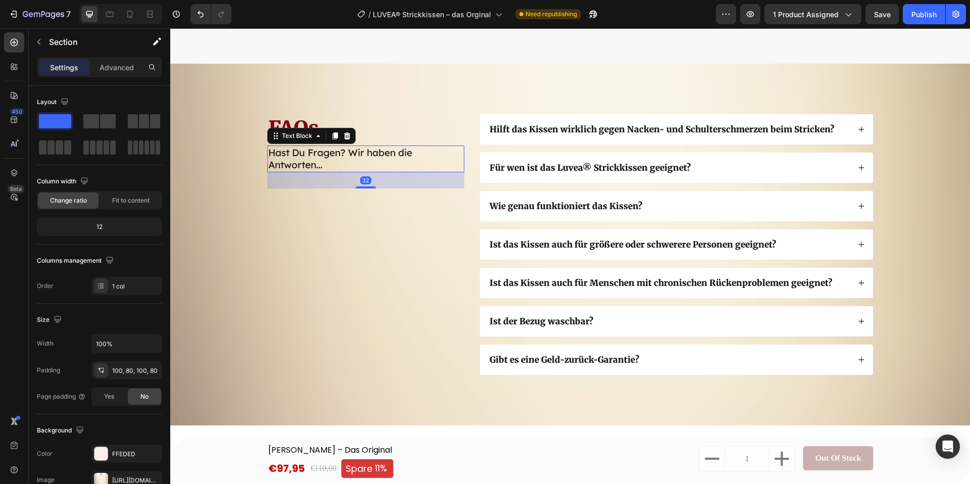
click at [312, 170] on p "Hast Du Fragen? Wir haben die Antworten..." at bounding box center [365, 158] width 195 height 25
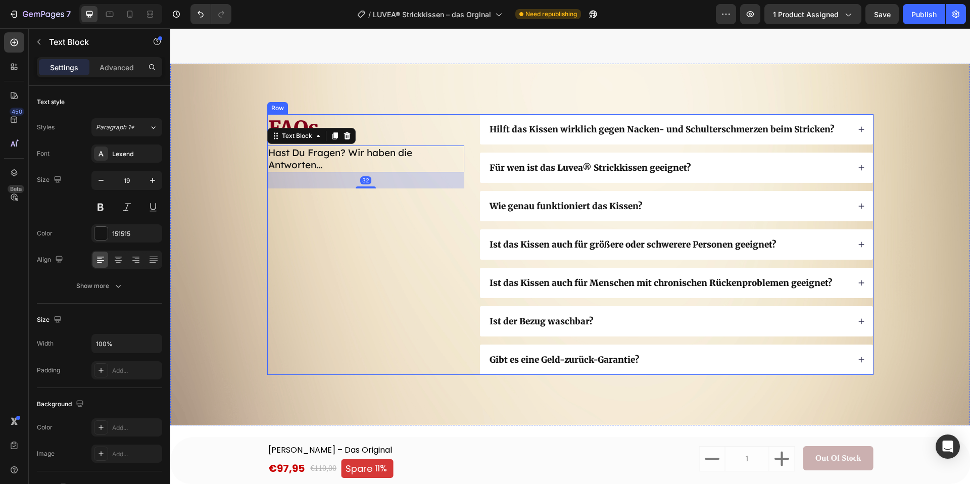
click at [270, 272] on div "FAQs Heading Hast Du Fragen? Wir haben die Antworten... Text Block 32" at bounding box center [365, 244] width 197 height 261
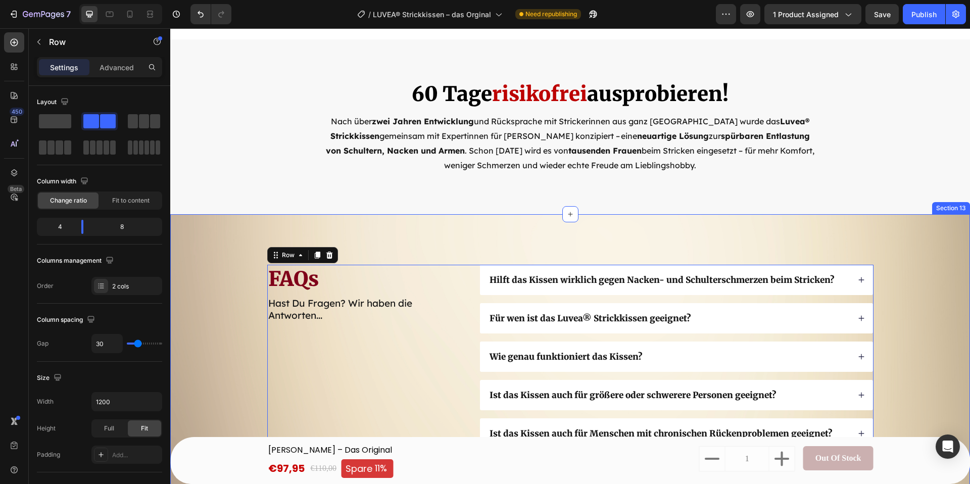
scroll to position [5502, 0]
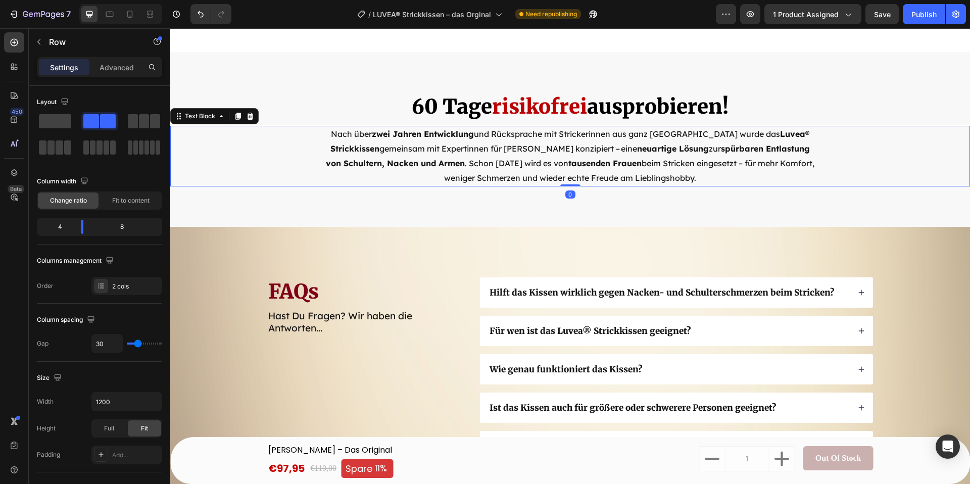
click at [504, 174] on p "Nach über  zwei Jahren Entwicklung  und Rücksprache mit Strickerinnen aus ganz …" at bounding box center [570, 156] width 494 height 58
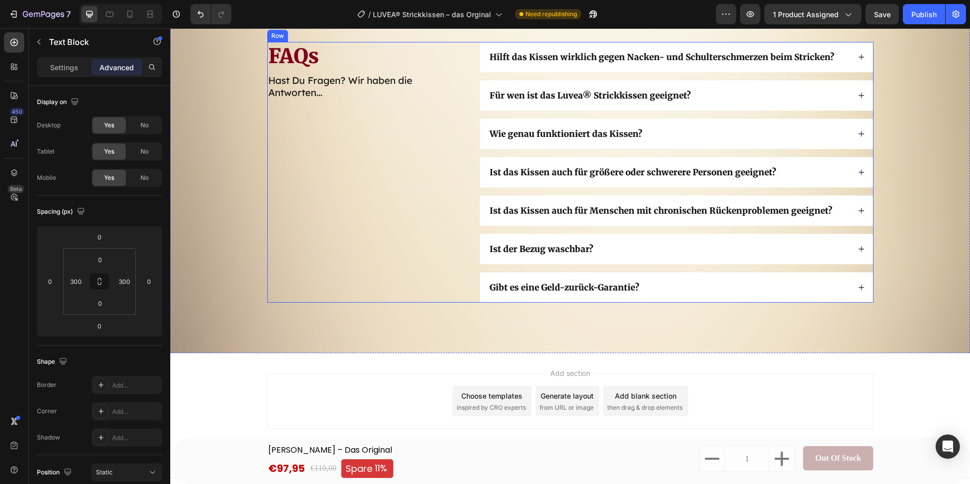
scroll to position [5752, 0]
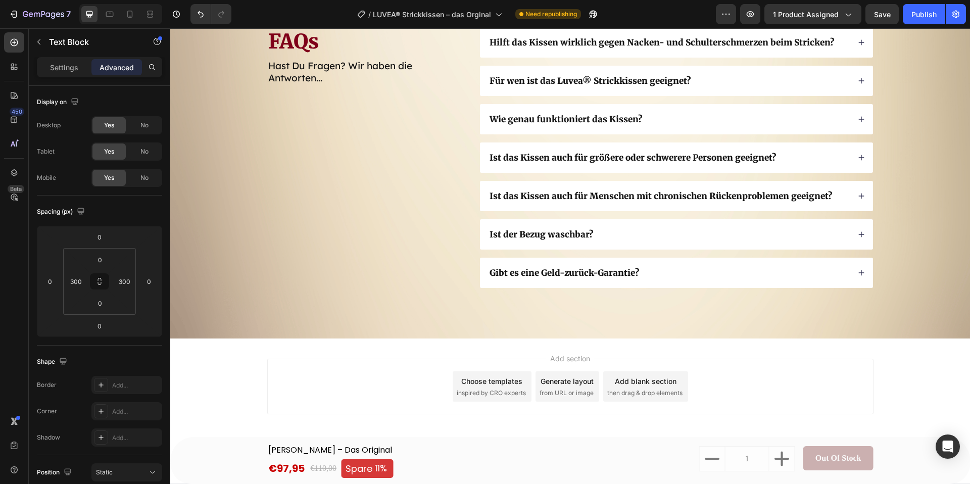
click at [503, 378] on div "Choose templates" at bounding box center [491, 381] width 61 height 11
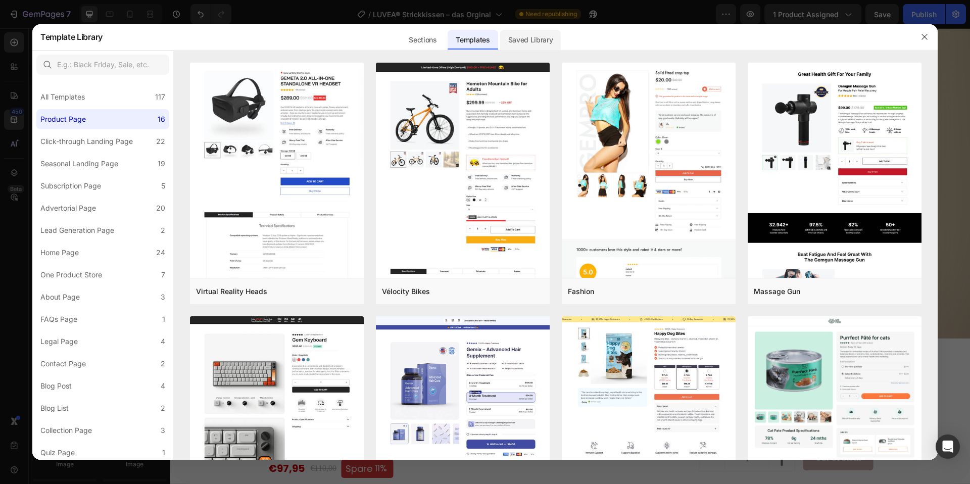
click at [530, 37] on div "Saved Library" at bounding box center [530, 40] width 61 height 20
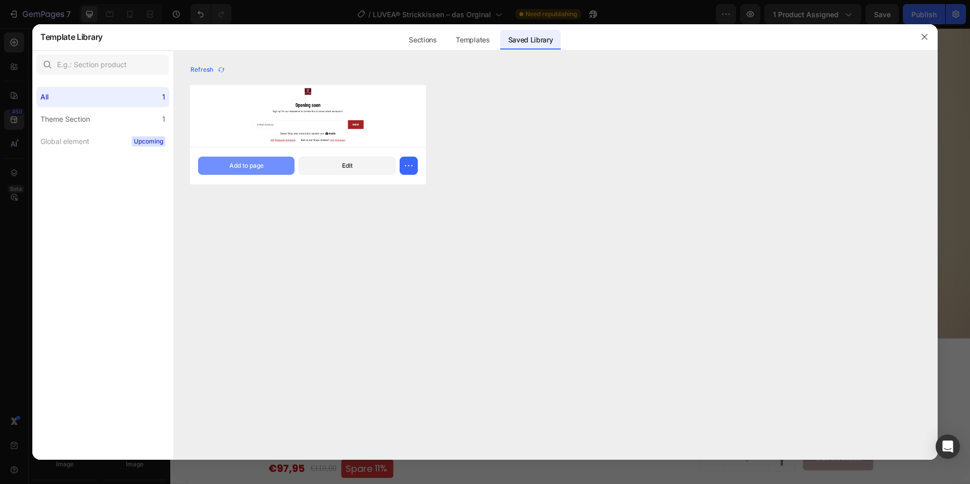
click at [282, 168] on button "Add to page" at bounding box center [246, 166] width 96 height 18
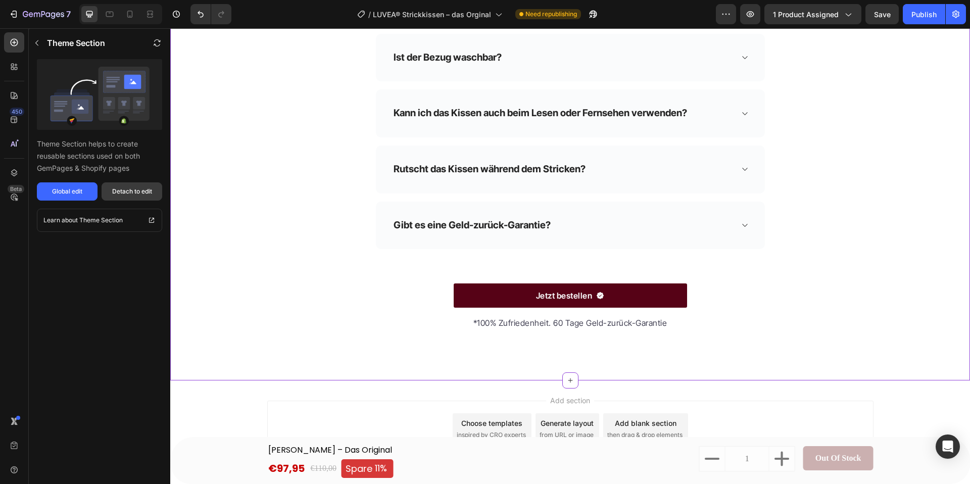
scroll to position [6512, 0]
click at [81, 189] on div "Global edit" at bounding box center [67, 191] width 30 height 9
click at [121, 193] on div "Detach to edit" at bounding box center [132, 191] width 40 height 9
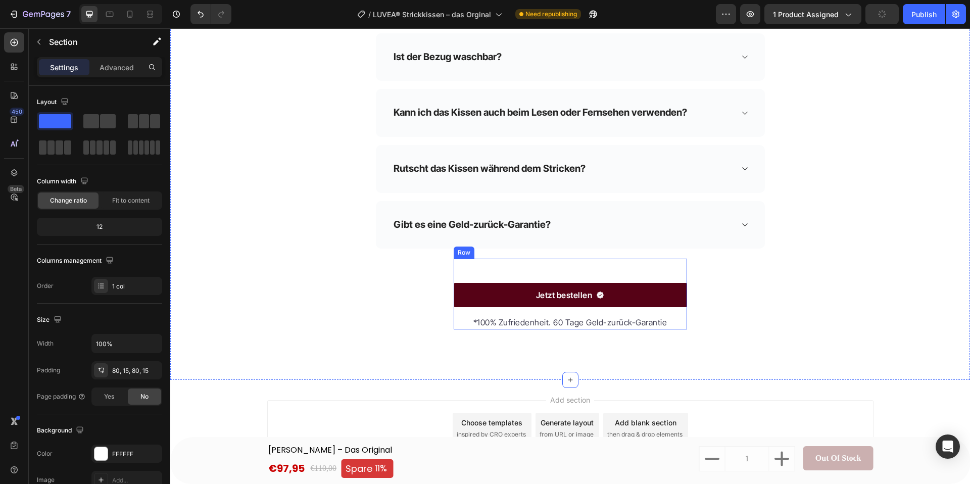
click at [478, 270] on div "Jetzt bestellen Button *100% Zufriedenheit. 60 Tage Geld-zurück-Garantie Text b…" at bounding box center [570, 294] width 233 height 71
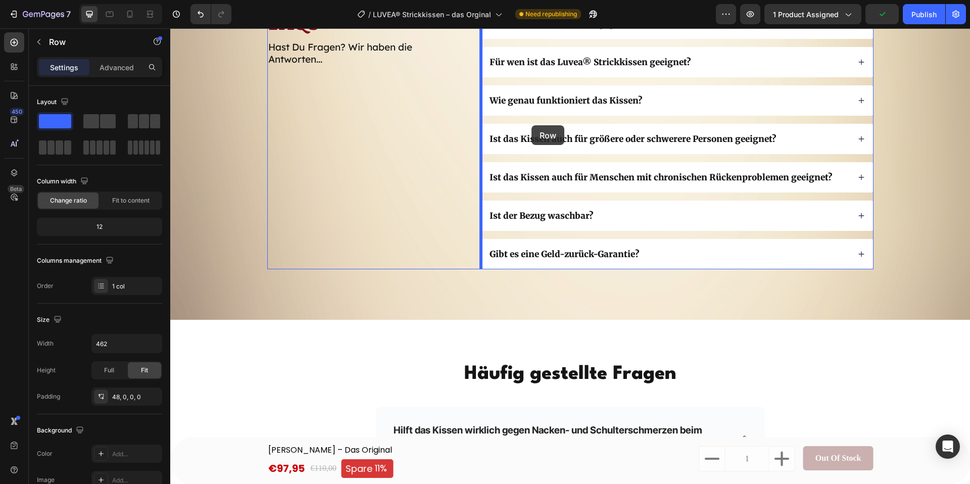
scroll to position [5746, 0]
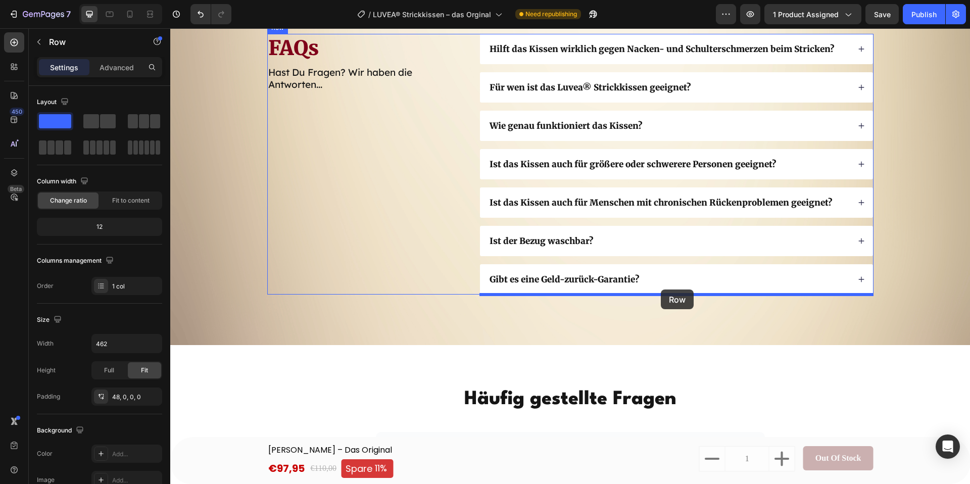
drag, startPoint x: 462, startPoint y: 249, endPoint x: 660, endPoint y: 290, distance: 202.2
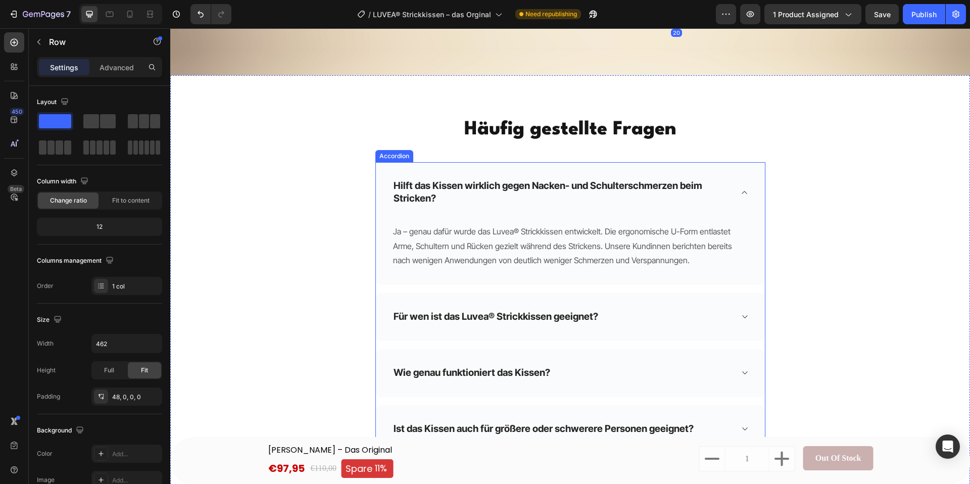
scroll to position [6098, 0]
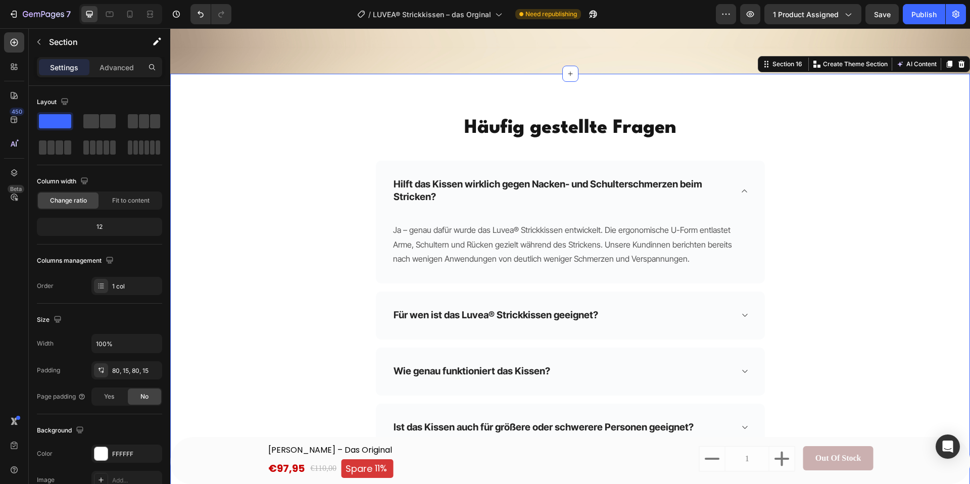
click at [875, 88] on div "Häufig gestellte Fragen Heading Hilft das Kissen wirklich gegen Nacken- und Sch…" at bounding box center [570, 434] width 800 height 720
click at [961, 64] on icon at bounding box center [961, 64] width 7 height 7
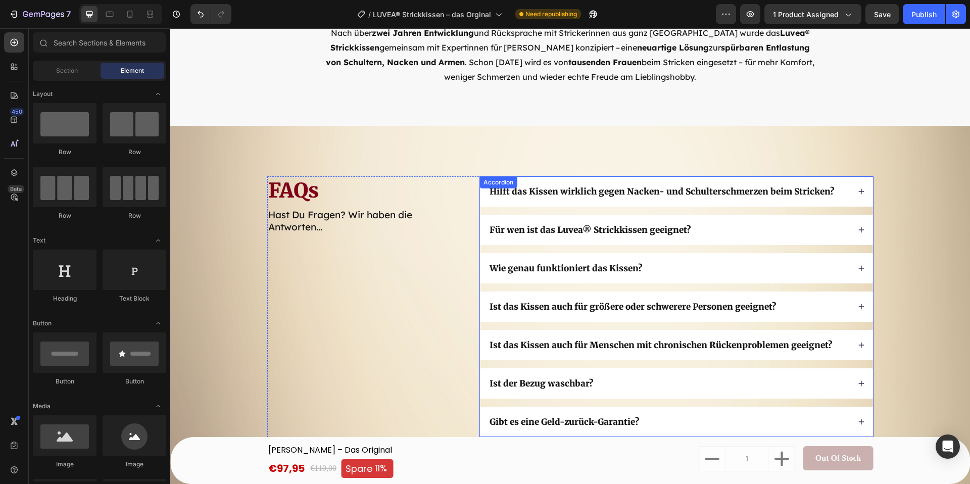
scroll to position [5613, 0]
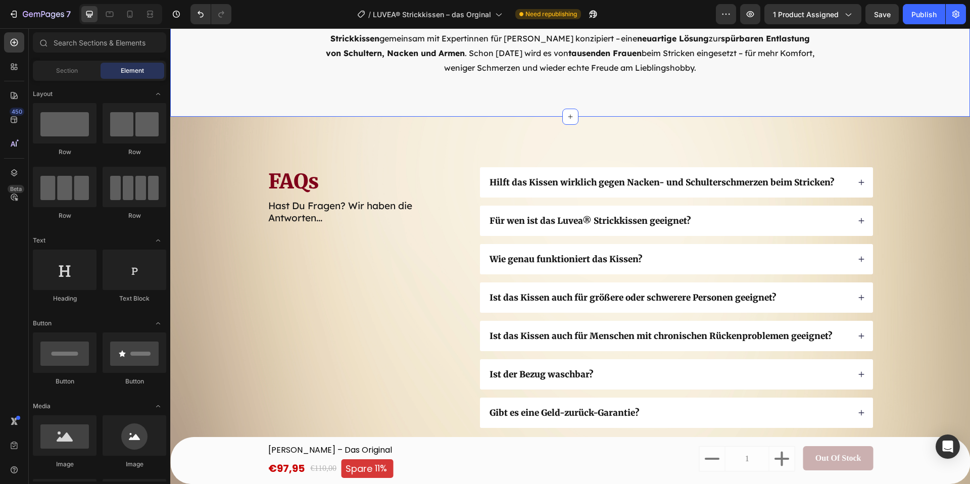
click at [913, 98] on div "60 Tage risikofrei ausprobieren! Heading Nach über  zwei Jahren Entwicklung  un…" at bounding box center [570, 29] width 800 height 174
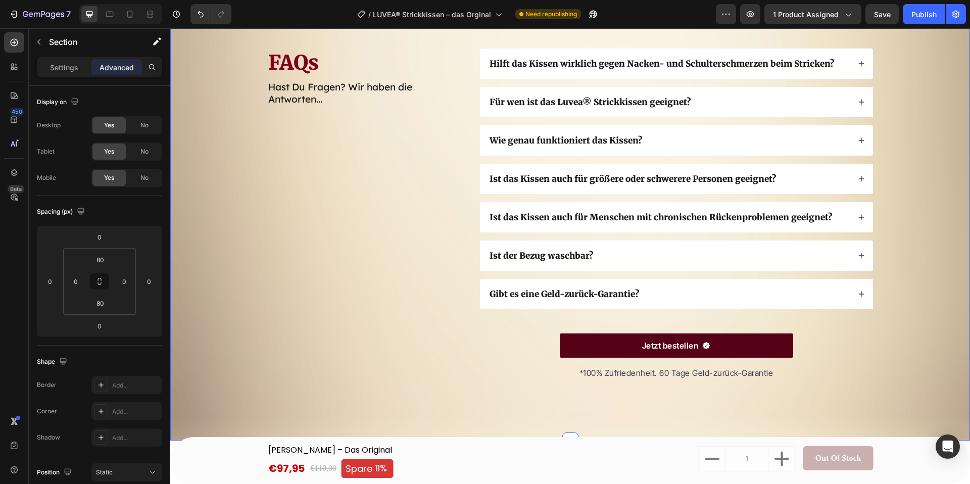
scroll to position [5749, 0]
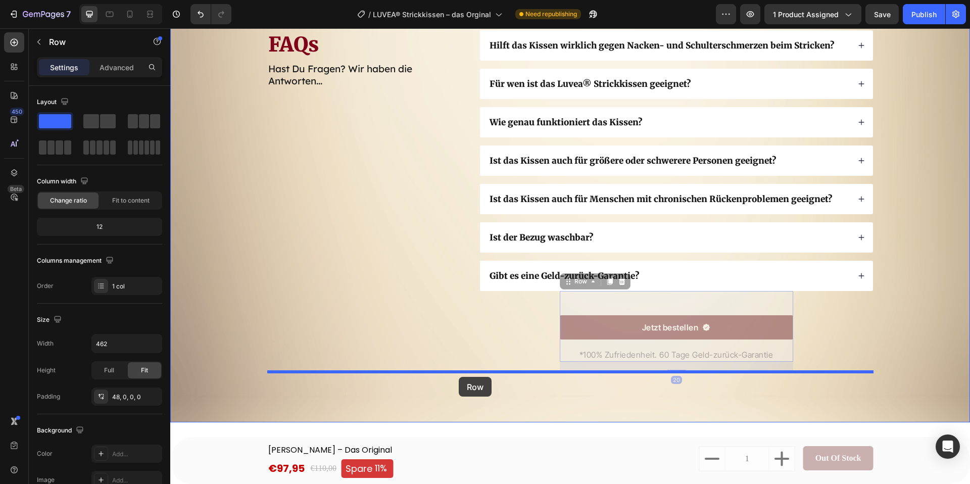
drag, startPoint x: 584, startPoint y: 300, endPoint x: 459, endPoint y: 376, distance: 147.1
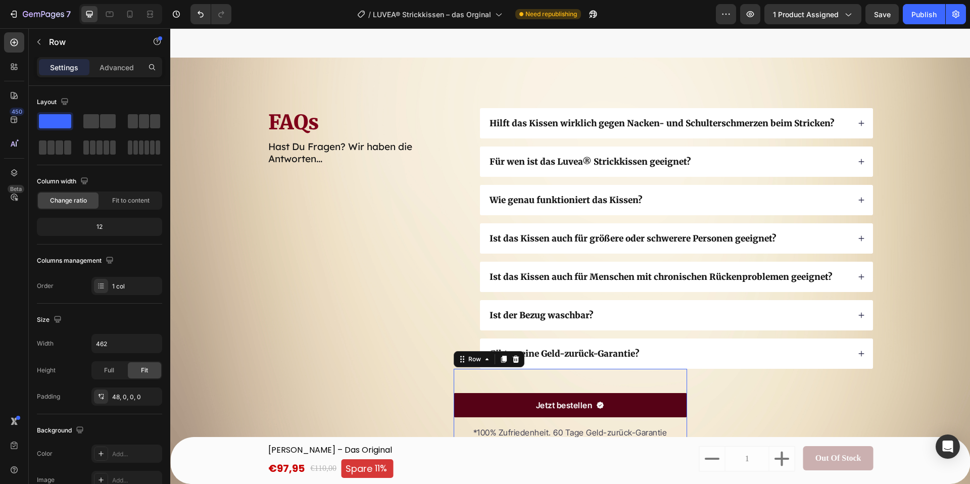
scroll to position [5671, 0]
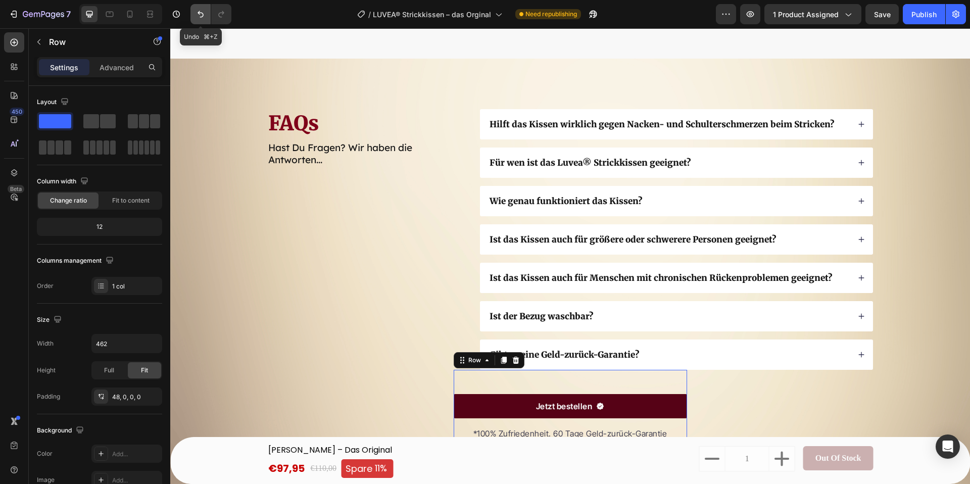
click at [198, 12] on icon "Undo/Redo" at bounding box center [200, 14] width 10 height 10
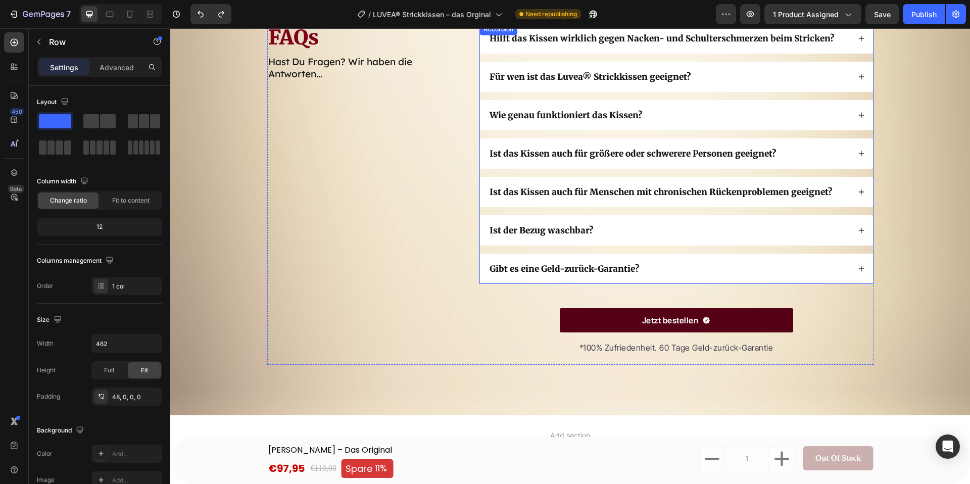
scroll to position [5764, 0]
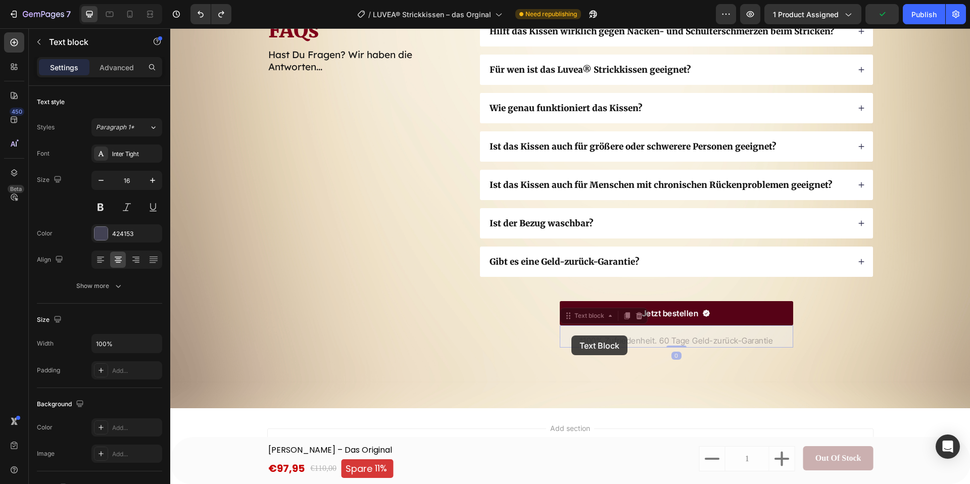
drag, startPoint x: 571, startPoint y: 335, endPoint x: 577, endPoint y: 332, distance: 6.6
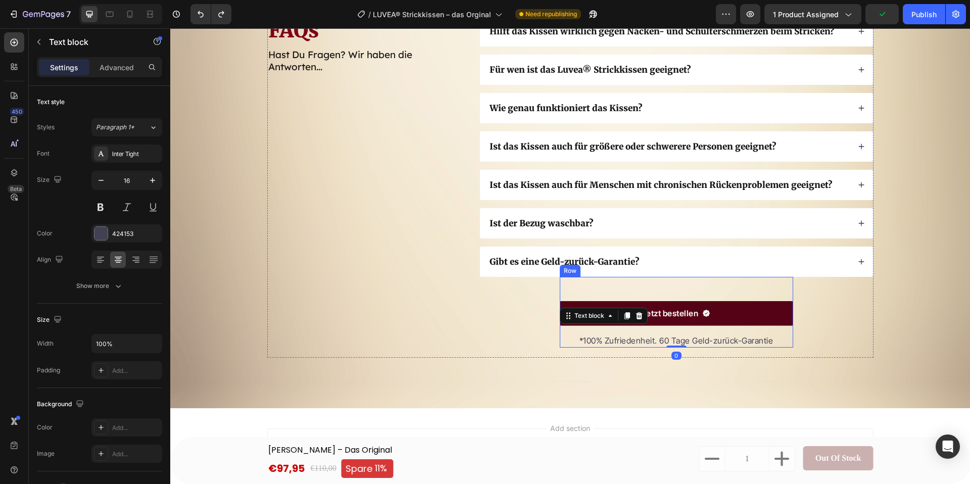
click at [632, 287] on div "Jetzt bestellen Button *100% Zufriedenheit. 60 Tage Geld-zurück-Garantie Text b…" at bounding box center [676, 312] width 233 height 71
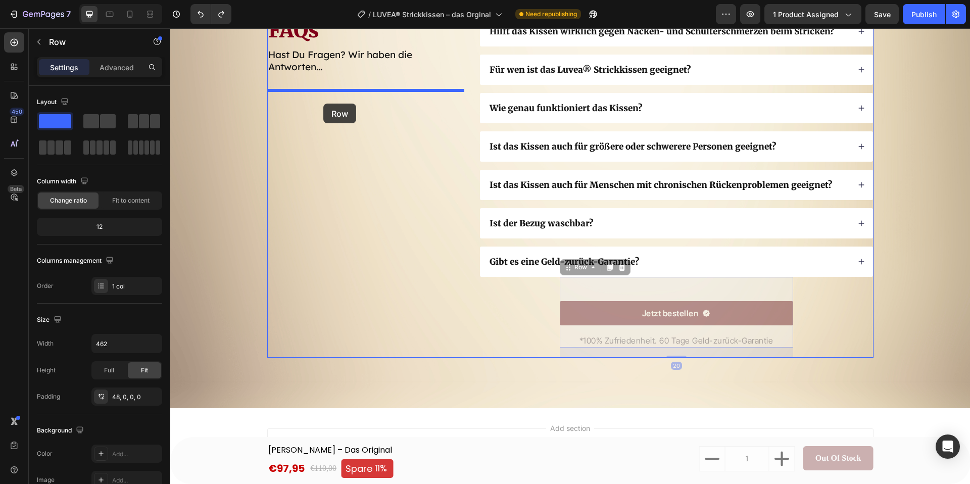
drag, startPoint x: 632, startPoint y: 287, endPoint x: 323, endPoint y: 104, distance: 359.7
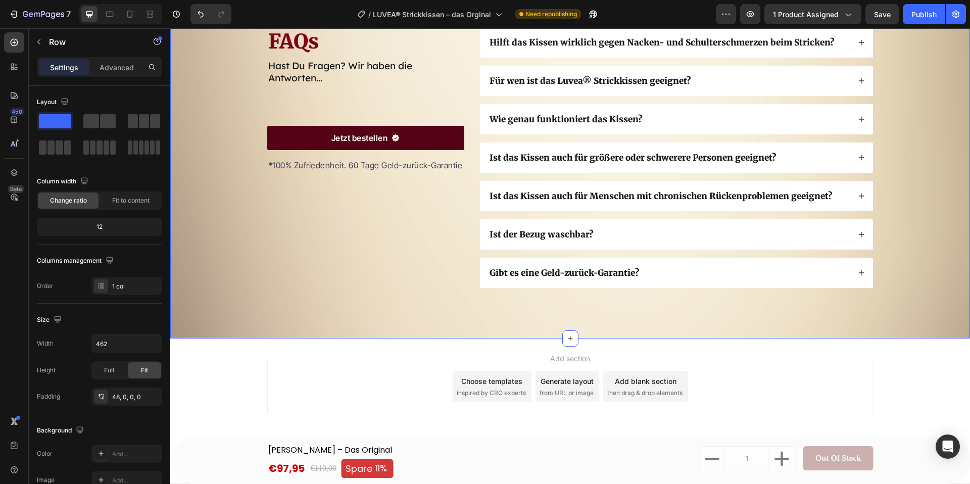
drag, startPoint x: 191, startPoint y: 219, endPoint x: 200, endPoint y: 217, distance: 8.2
click at [191, 219] on div "FAQs Heading Hast Du Fragen? Wir haben die Antworten... Text Block Jetzt bestel…" at bounding box center [570, 158] width 800 height 362
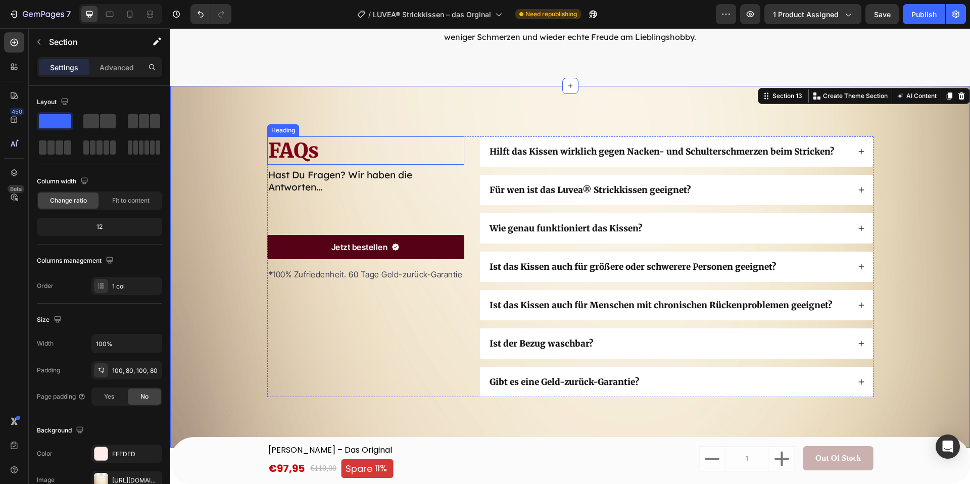
scroll to position [5643, 0]
click at [193, 20] on button "Undo/Redo" at bounding box center [200, 14] width 20 height 20
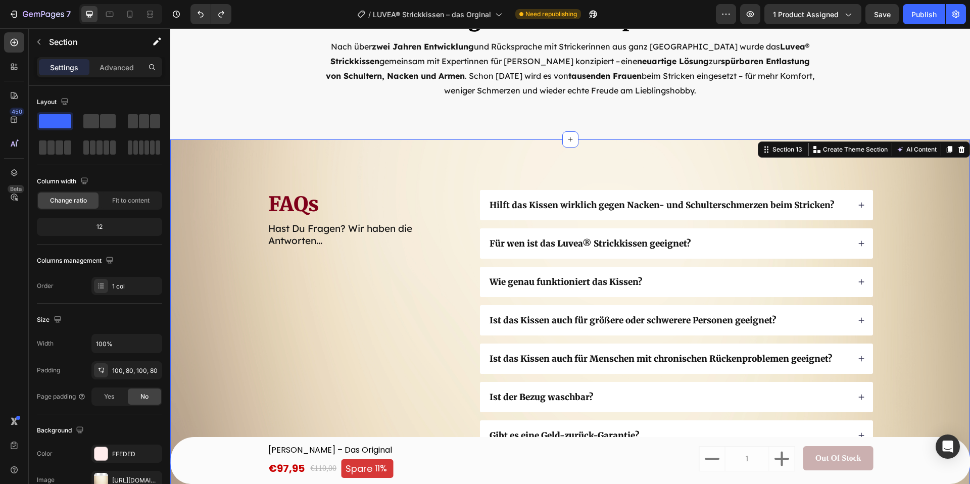
scroll to position [5586, 0]
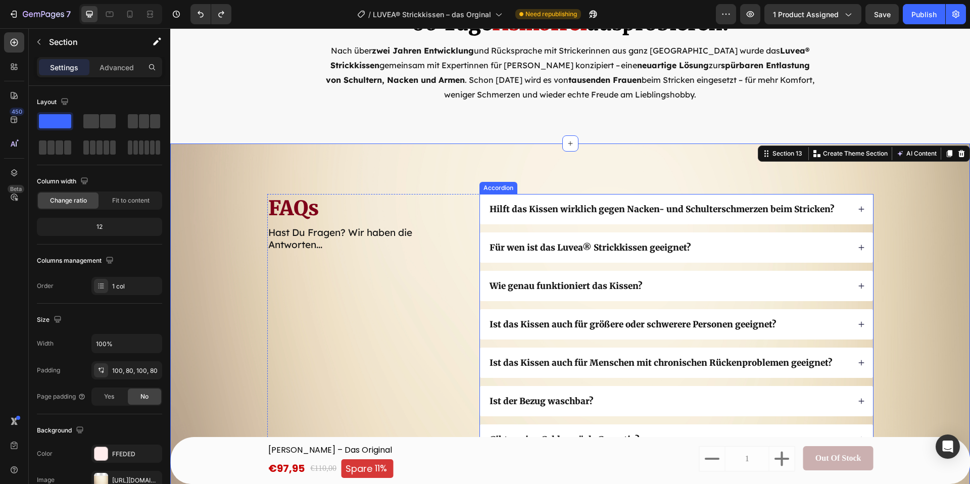
click at [839, 218] on div "Hilft das Kissen wirklich gegen Nacken- und Schulterschmerzen beim Stricken?" at bounding box center [676, 209] width 393 height 30
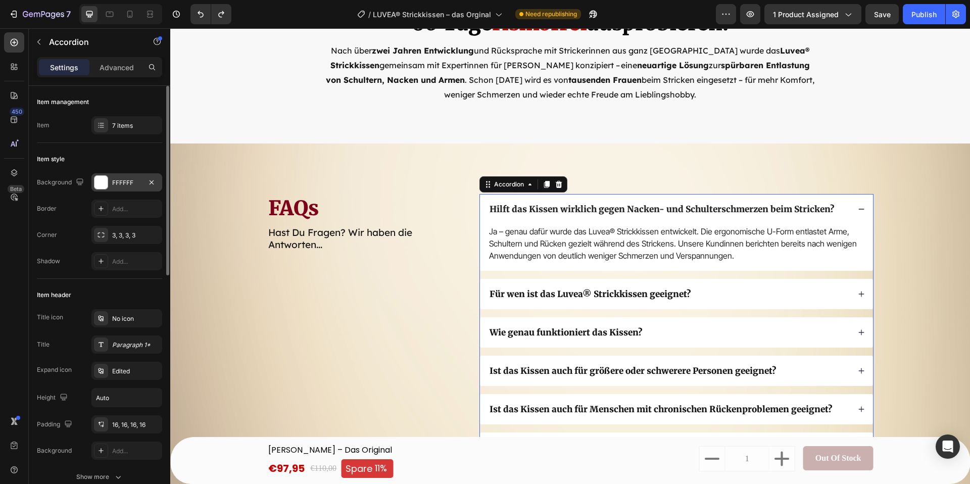
click at [102, 179] on div at bounding box center [100, 182] width 13 height 13
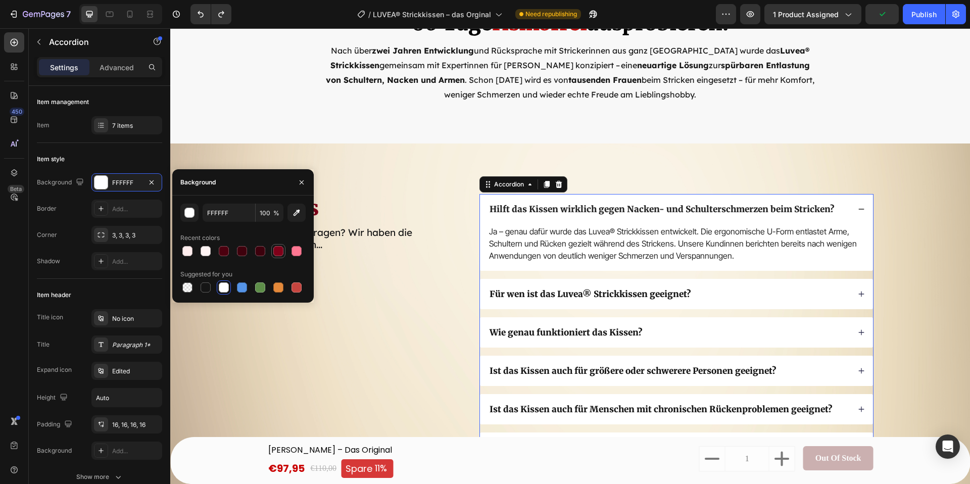
click at [273, 250] on div at bounding box center [278, 251] width 10 height 10
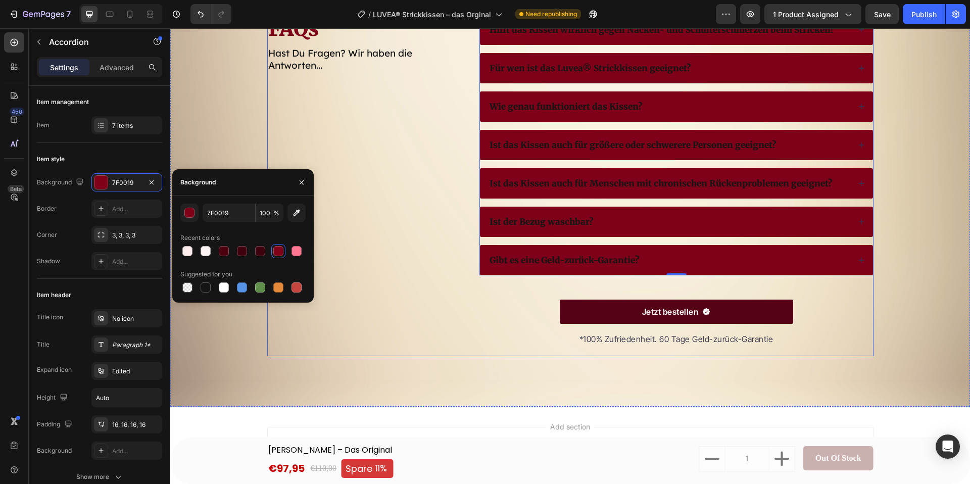
scroll to position [5761, 0]
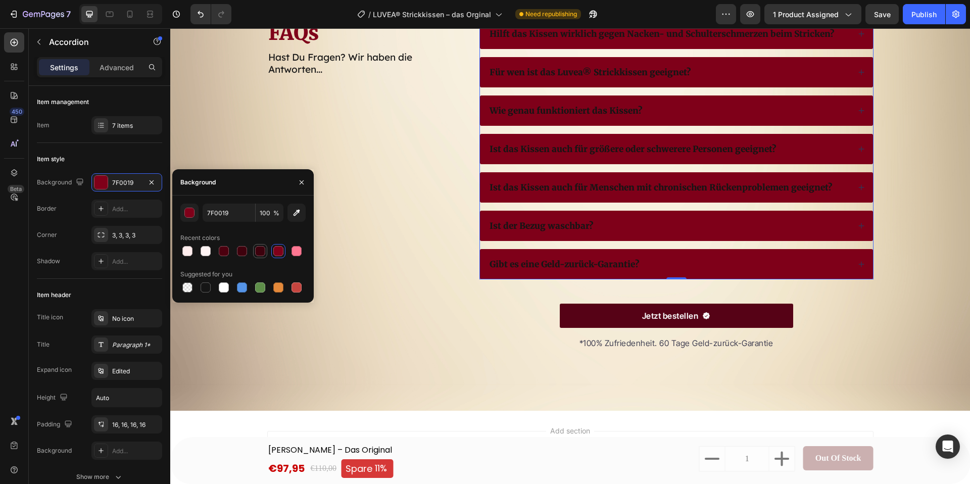
click at [255, 248] on div at bounding box center [260, 251] width 10 height 10
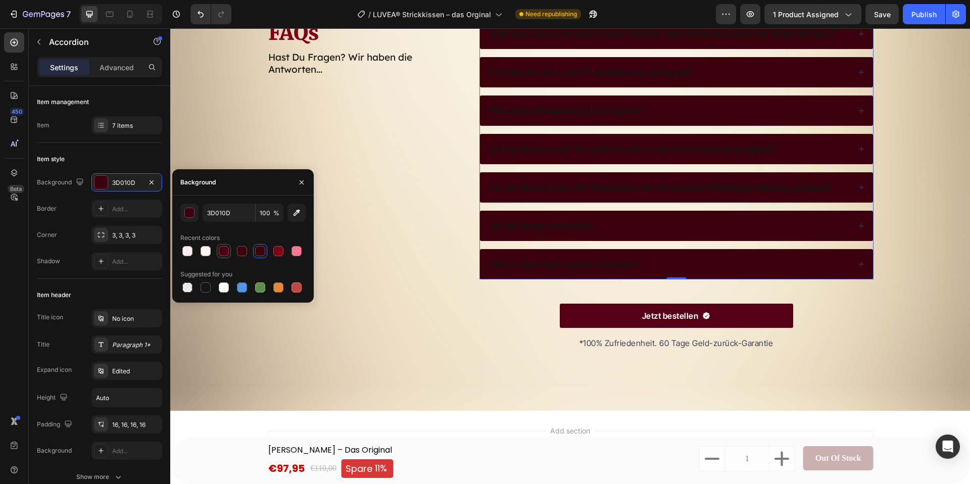
drag, startPoint x: 239, startPoint y: 249, endPoint x: 227, endPoint y: 250, distance: 12.7
click at [239, 249] on div at bounding box center [242, 251] width 10 height 10
click at [219, 249] on div at bounding box center [224, 251] width 10 height 10
type input "4C000F"
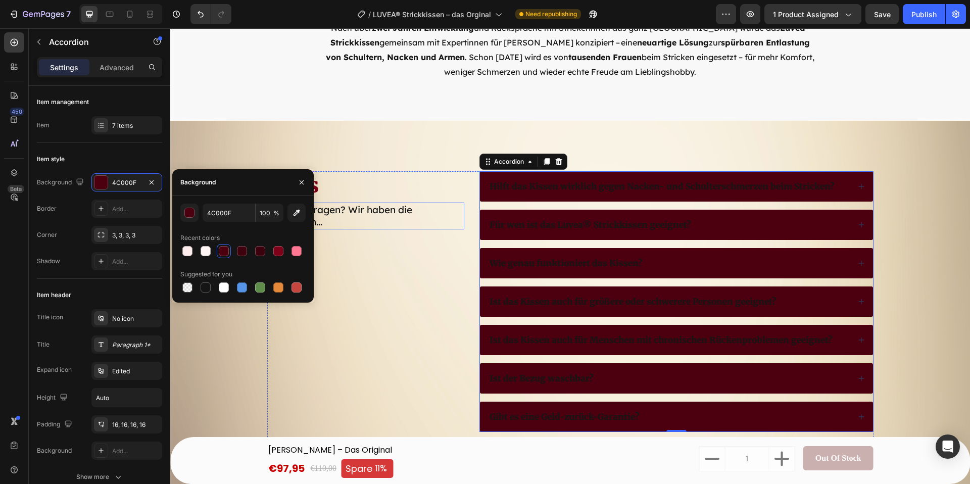
scroll to position [5625, 0]
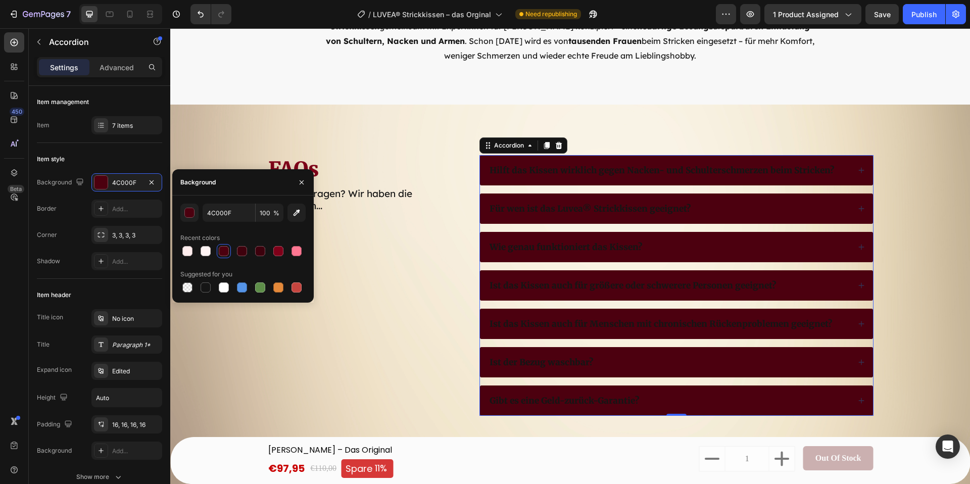
click at [542, 166] on p "Hilft das Kissen wirklich gegen Nacken- und Schulterschmerzen beim Stricken?" at bounding box center [661, 170] width 344 height 11
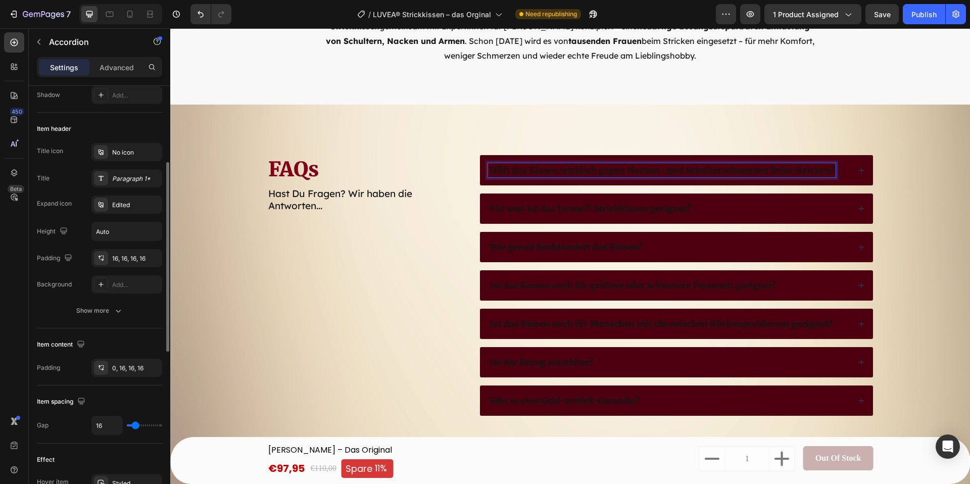
scroll to position [176, 0]
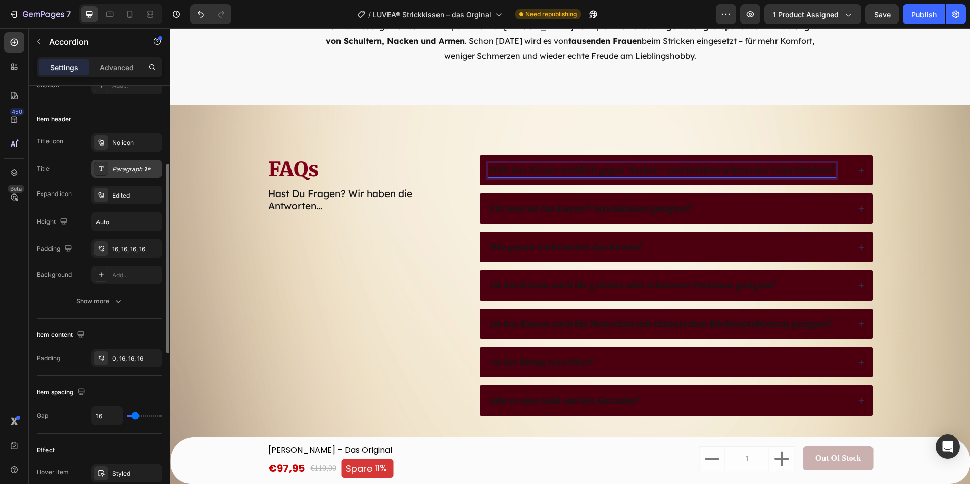
click at [111, 164] on div "Paragraph 1*" at bounding box center [126, 169] width 71 height 18
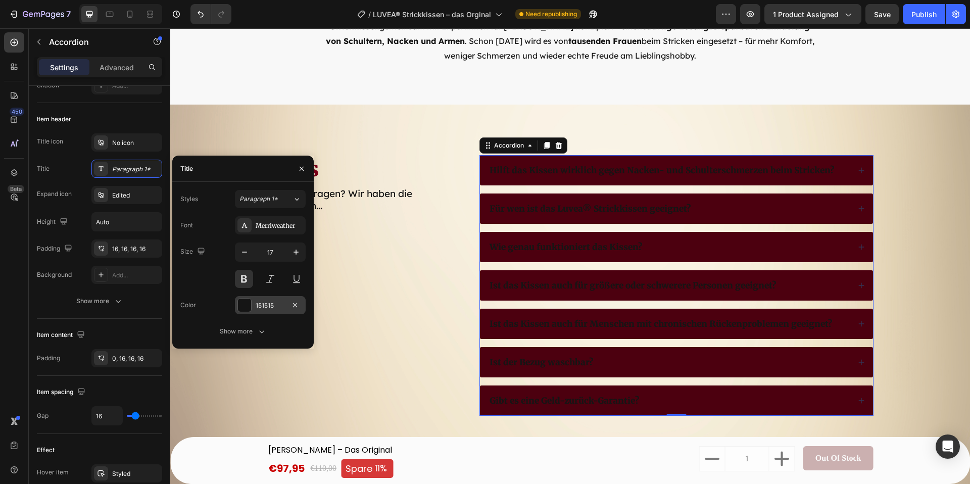
click at [244, 300] on div at bounding box center [244, 305] width 13 height 13
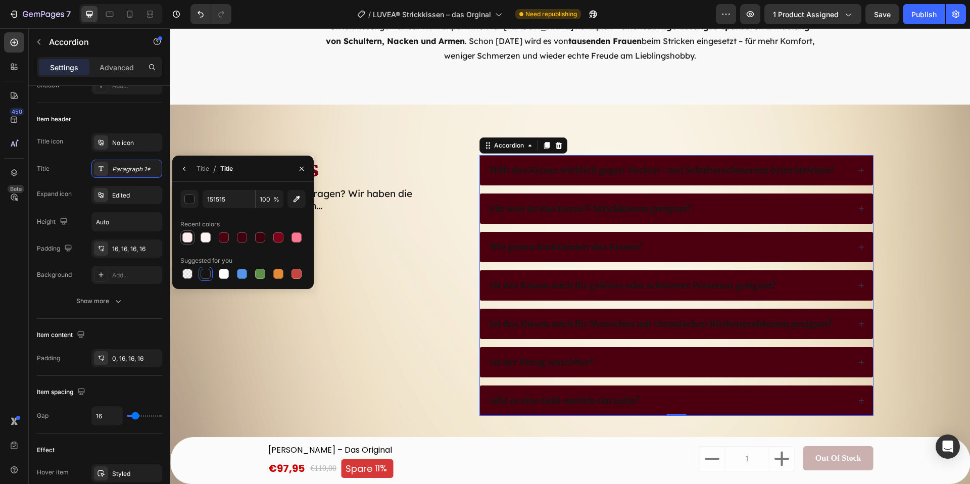
click at [185, 236] on div at bounding box center [187, 237] width 10 height 10
type input "FFEDED"
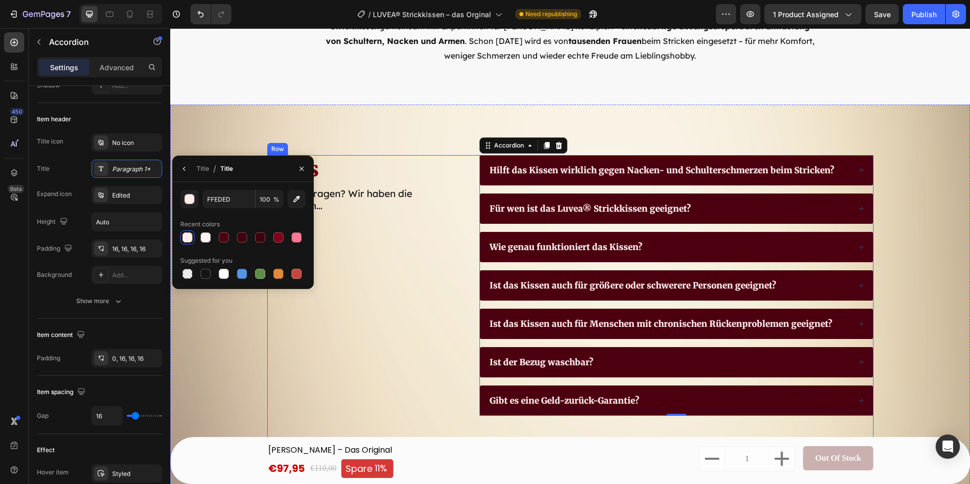
click at [336, 245] on div "FAQs Heading Hast Du Fragen? Wir haben die Antworten... Text Block" at bounding box center [365, 326] width 197 height 342
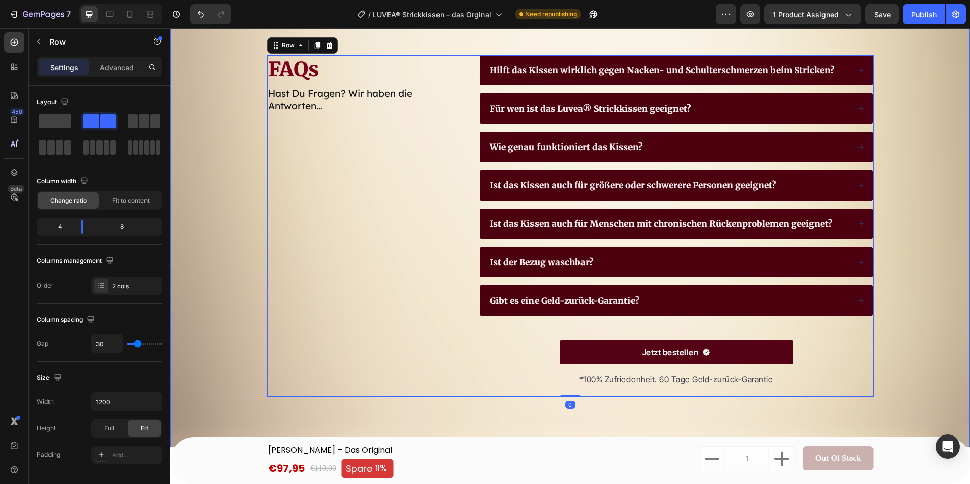
scroll to position [5726, 0]
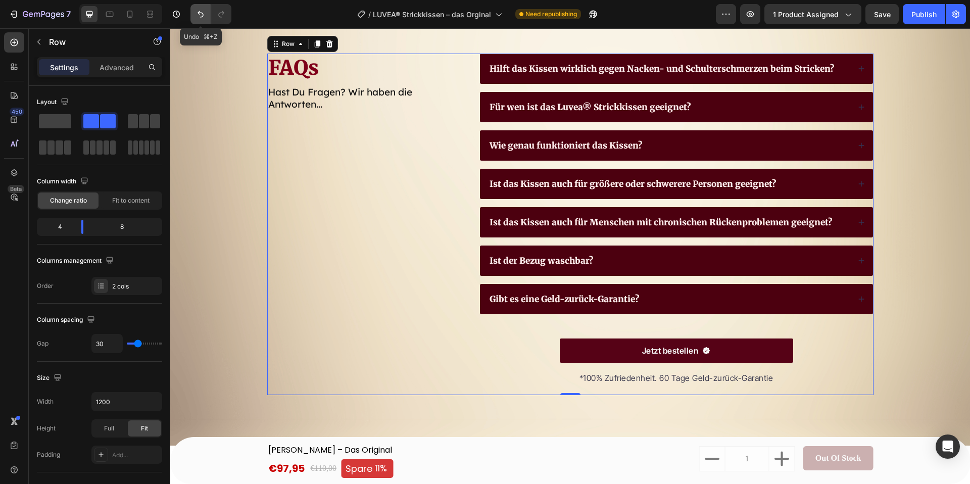
click at [195, 13] on icon "Undo/Redo" at bounding box center [200, 14] width 10 height 10
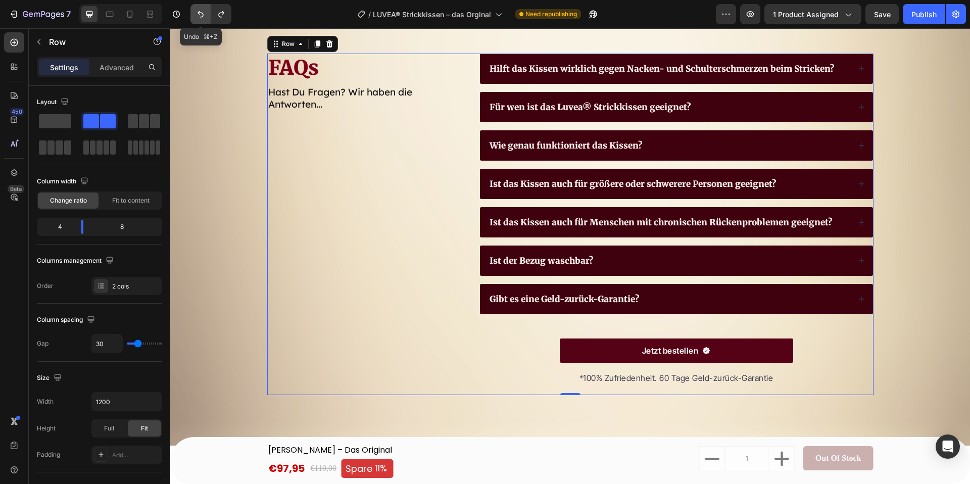
click at [195, 13] on icon "Undo/Redo" at bounding box center [200, 14] width 10 height 10
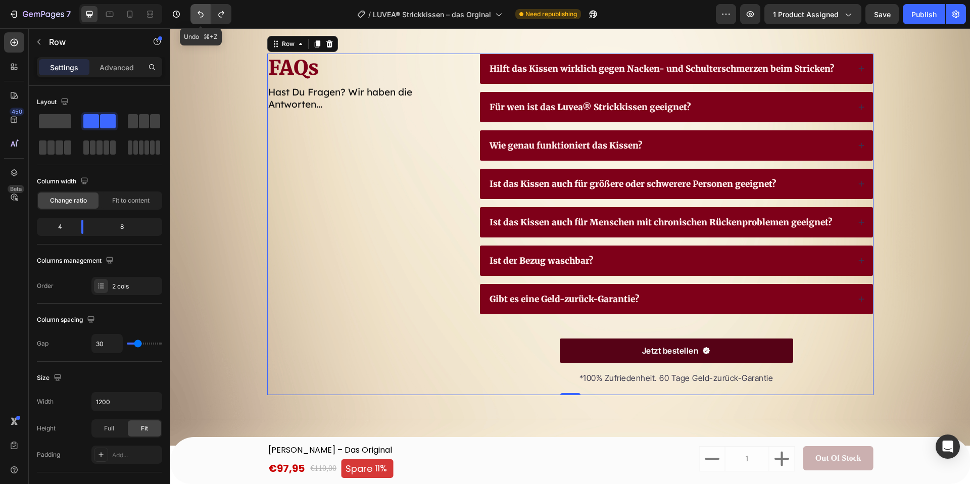
click at [195, 13] on icon "Undo/Redo" at bounding box center [200, 14] width 10 height 10
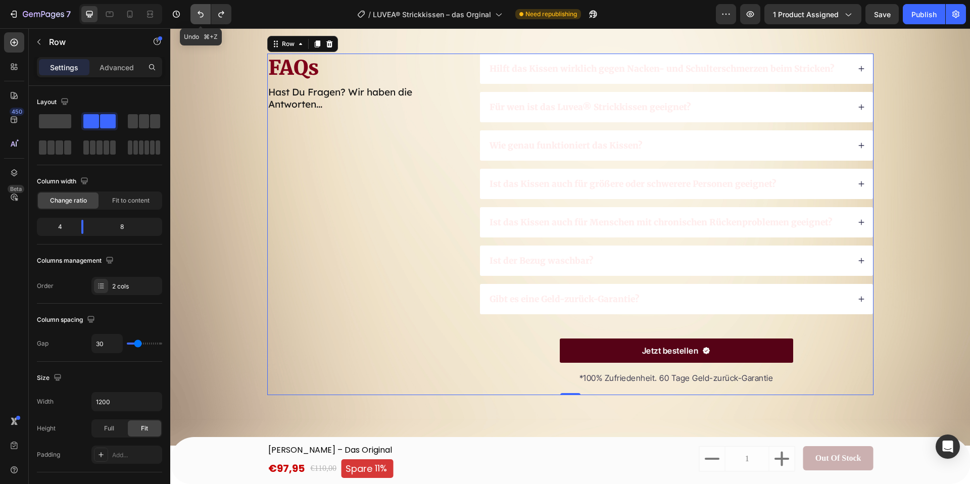
click at [195, 13] on icon "Undo/Redo" at bounding box center [200, 14] width 10 height 10
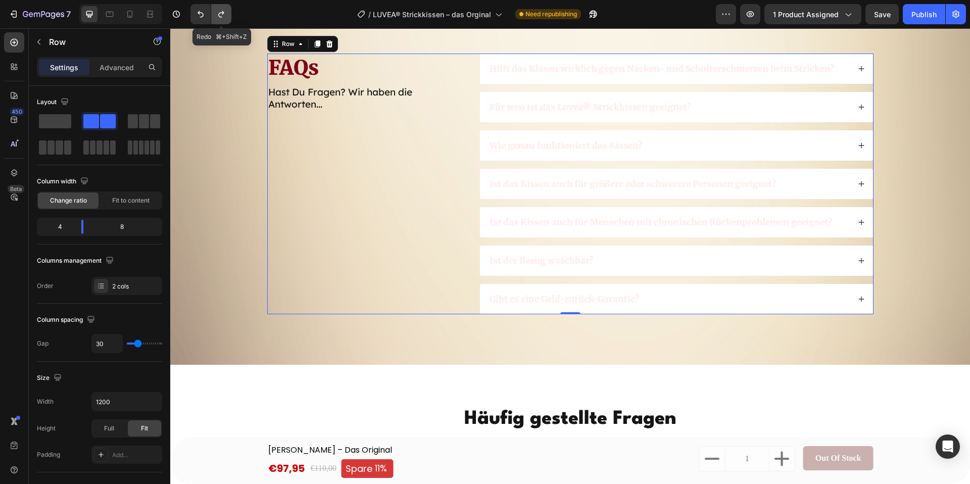
click at [223, 16] on icon "Undo/Redo" at bounding box center [221, 14] width 10 height 10
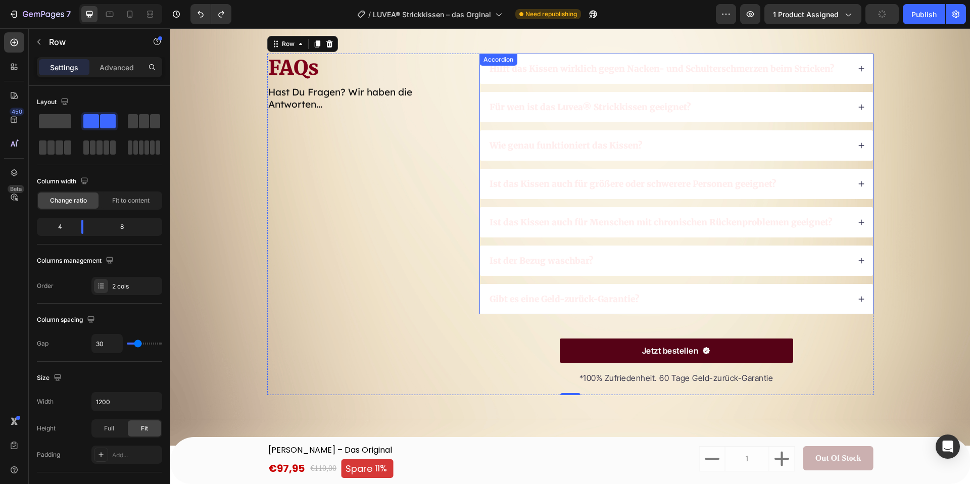
click at [514, 75] on div "Hilft das Kissen wirklich gegen Nacken- und Schulterschmerzen beim Stricken?" at bounding box center [662, 69] width 348 height 14
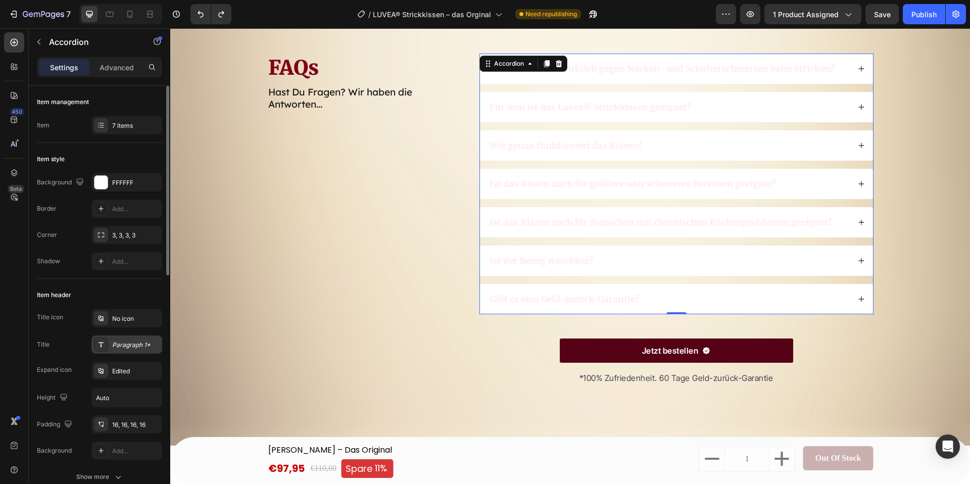
click at [122, 343] on div "Paragraph 1*" at bounding box center [135, 344] width 47 height 9
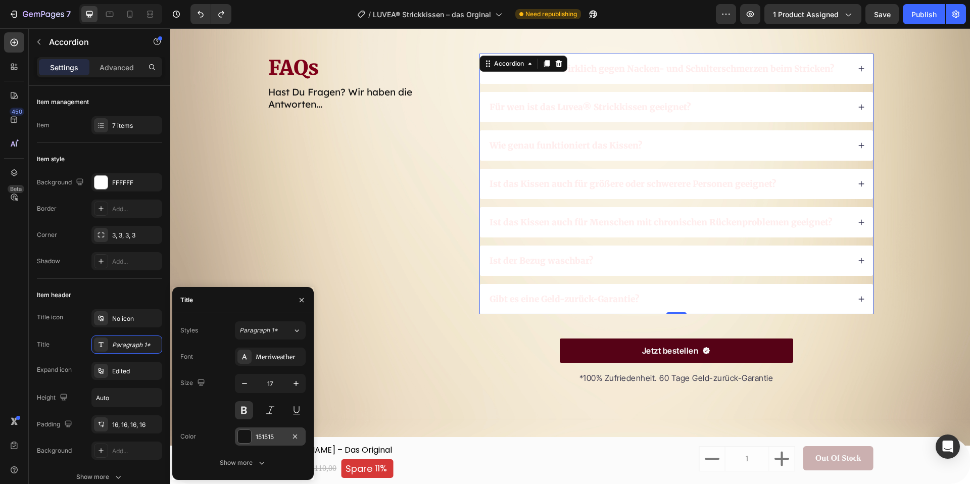
click at [254, 437] on div "151515" at bounding box center [270, 436] width 71 height 18
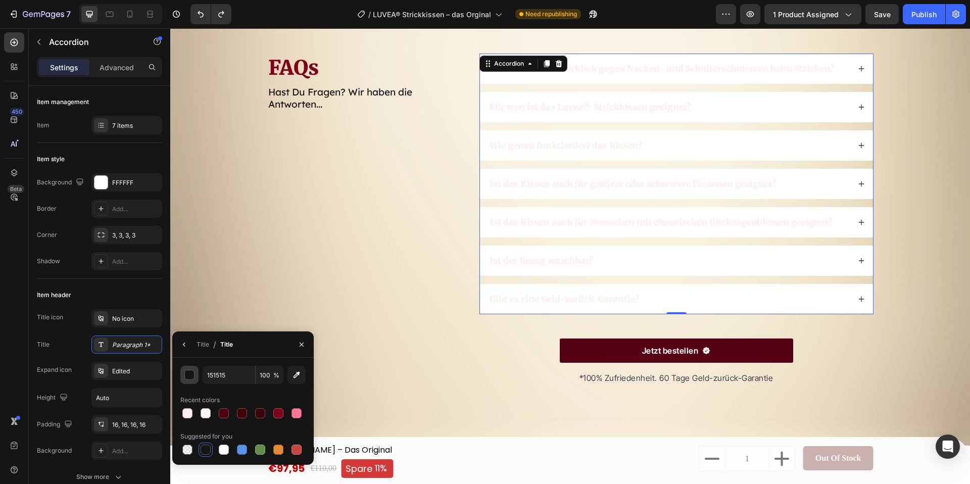
click at [187, 374] on div "button" at bounding box center [190, 375] width 10 height 10
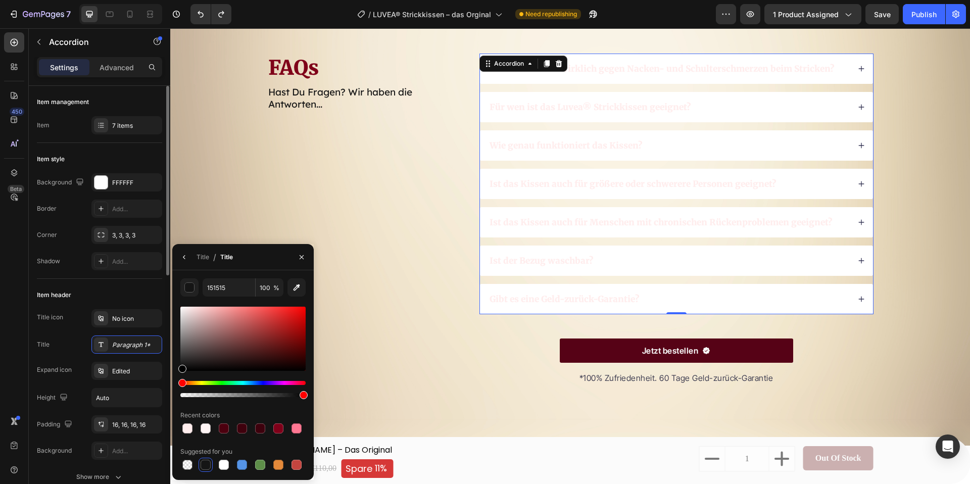
drag, startPoint x: 218, startPoint y: 338, endPoint x: 159, endPoint y: 381, distance: 72.9
click at [159, 382] on div "450 Beta Sections(18) Elements(84) Section Element Hero Section Product Detail …" at bounding box center [85, 256] width 170 height 456
type input "000000"
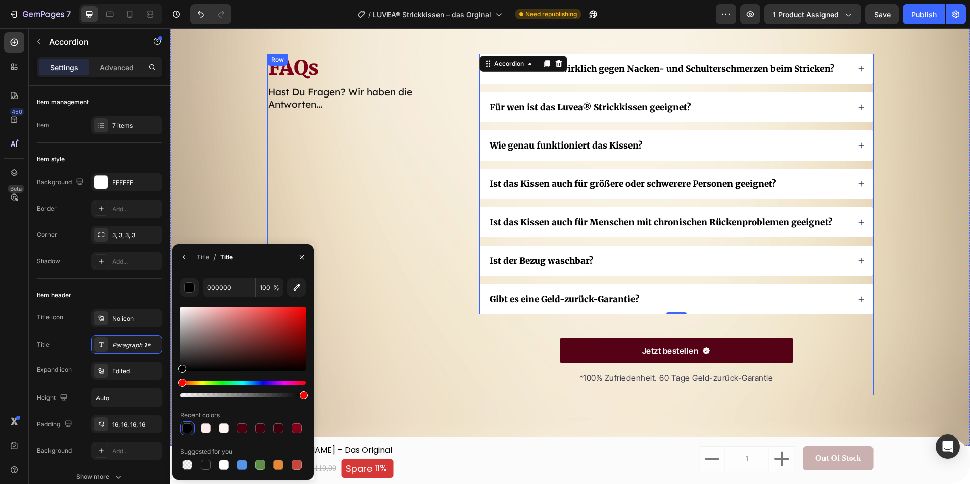
click at [438, 246] on div "FAQs Heading Hast Du Fragen? Wir haben die Antworten... Text Block" at bounding box center [365, 225] width 197 height 342
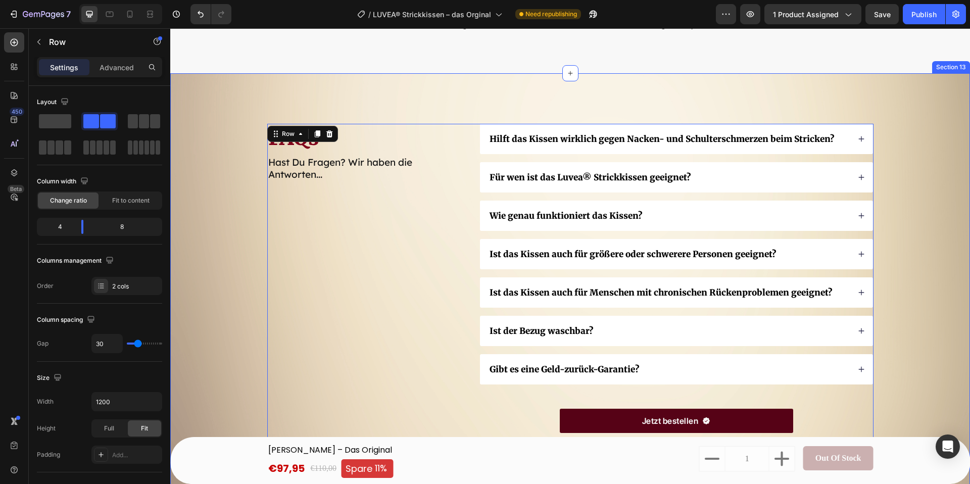
scroll to position [5639, 0]
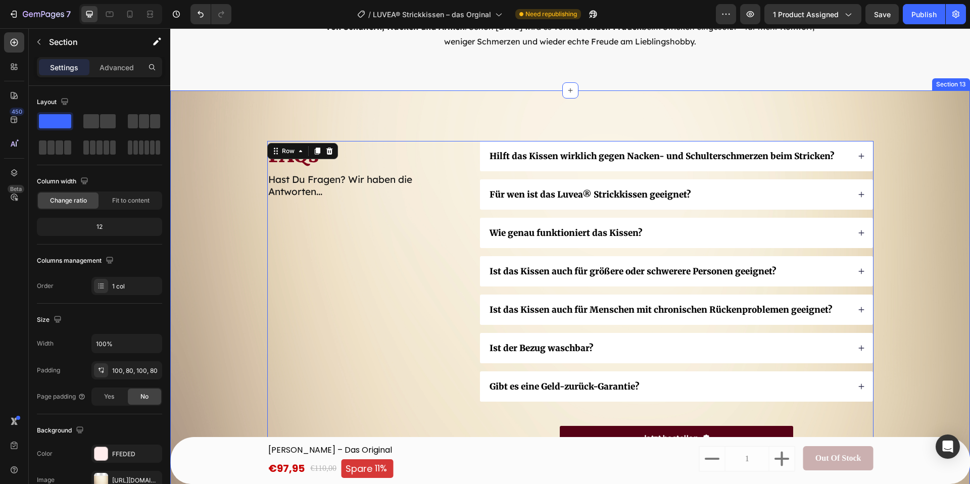
click at [223, 155] on div "FAQs Heading Hast Du Fragen? Wir haben die Antworten... Text Block Hilft das Ki…" at bounding box center [570, 312] width 719 height 342
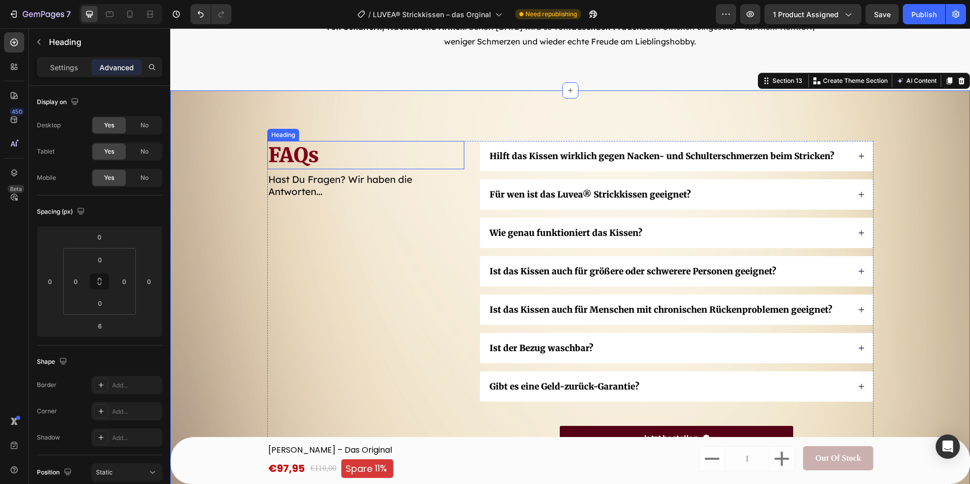
click at [301, 158] on h2 "FAQs" at bounding box center [365, 155] width 197 height 28
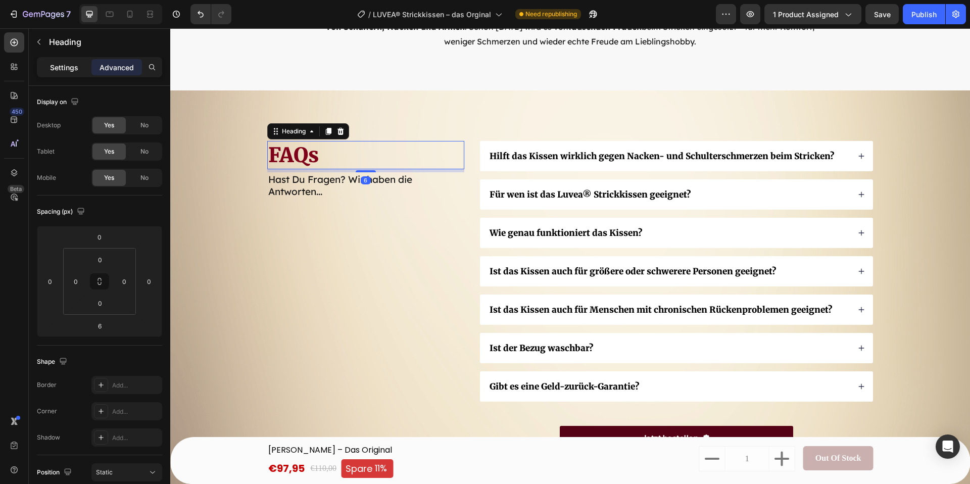
click at [64, 71] on p "Settings" at bounding box center [64, 67] width 28 height 11
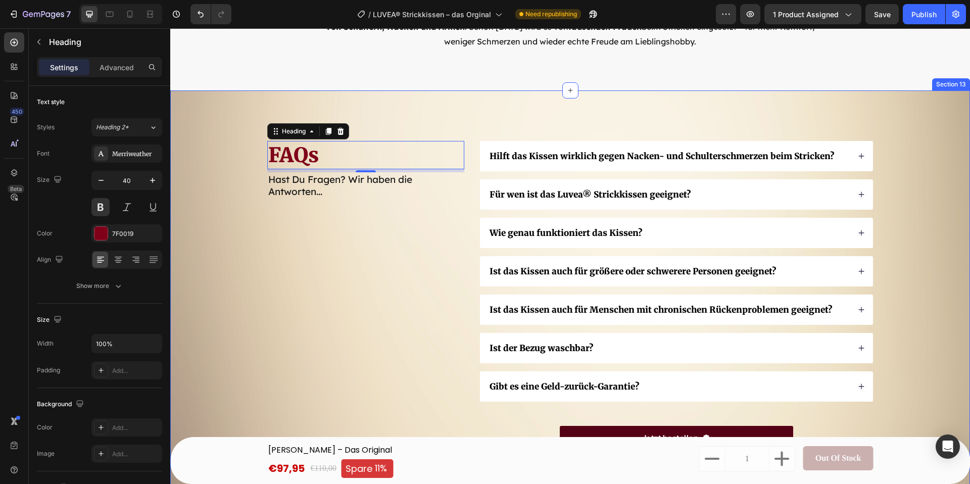
click at [206, 192] on div "FAQs Heading 6 Hast Du Fragen? Wir haben die Antworten... Text Block Hilft das …" at bounding box center [570, 311] width 800 height 443
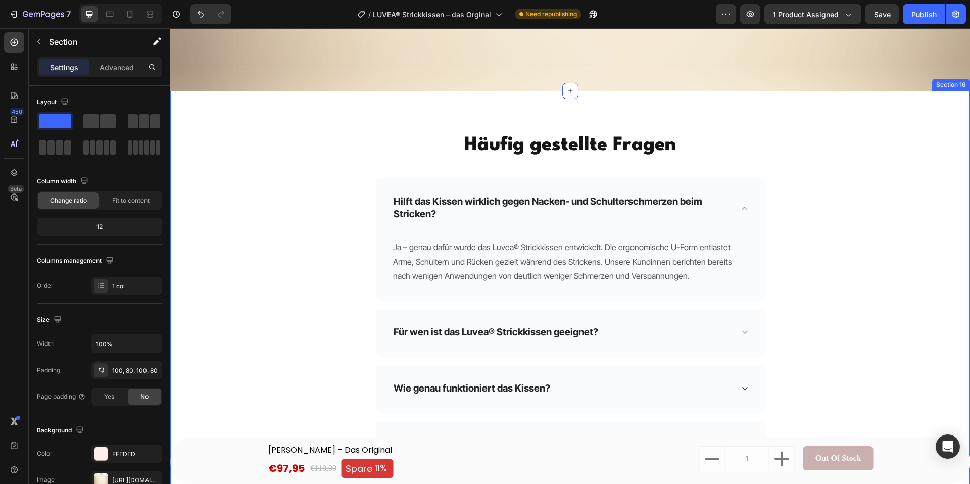
scroll to position [6029, 0]
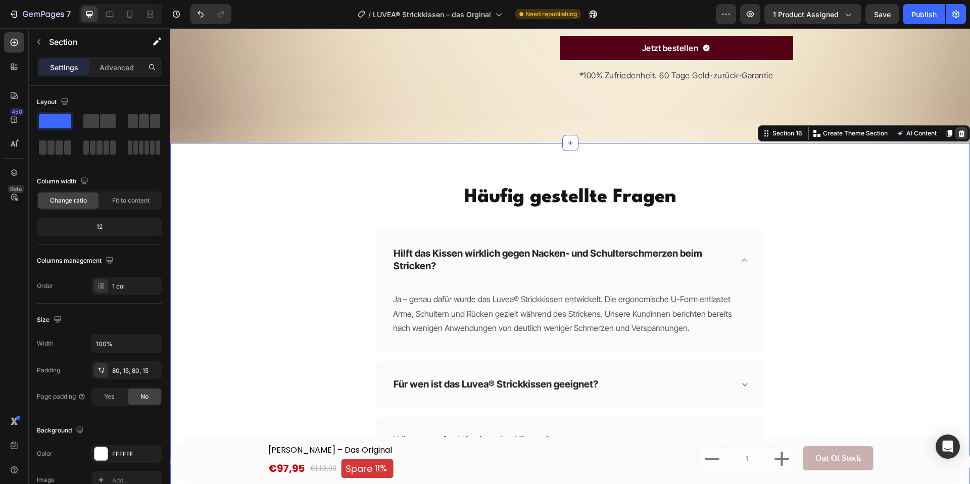
click at [963, 131] on icon at bounding box center [961, 133] width 7 height 7
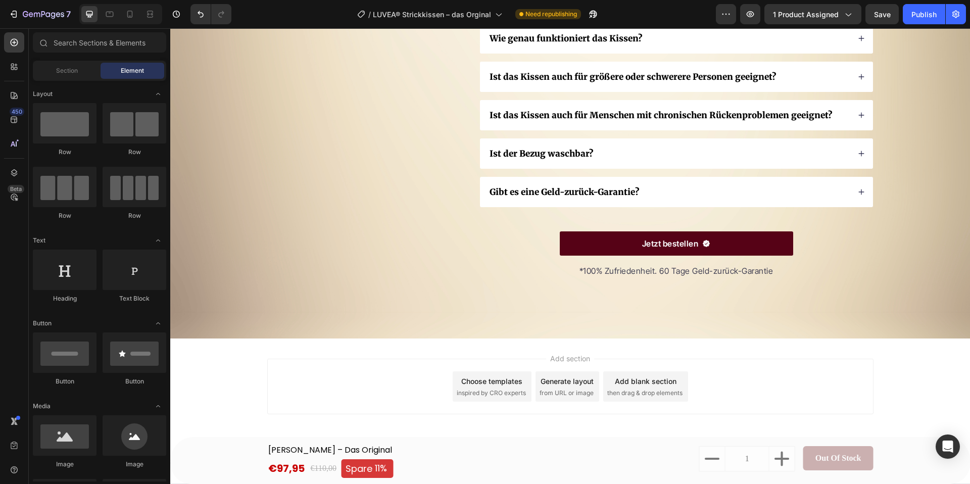
click at [661, 394] on span "then drag & drop elements" at bounding box center [644, 392] width 75 height 9
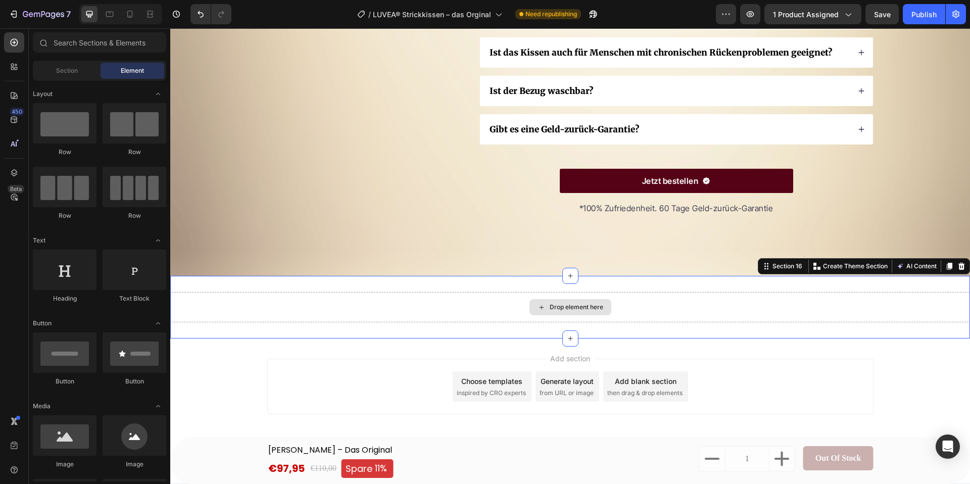
click at [757, 292] on div "Drop element here" at bounding box center [570, 307] width 800 height 30
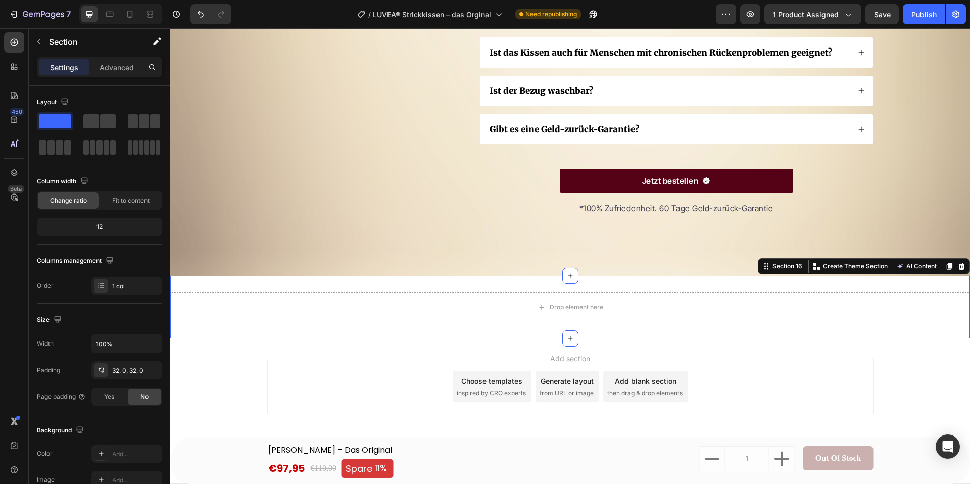
drag, startPoint x: 961, startPoint y: 263, endPoint x: 865, endPoint y: 302, distance: 103.8
click at [961, 263] on icon at bounding box center [961, 266] width 8 height 8
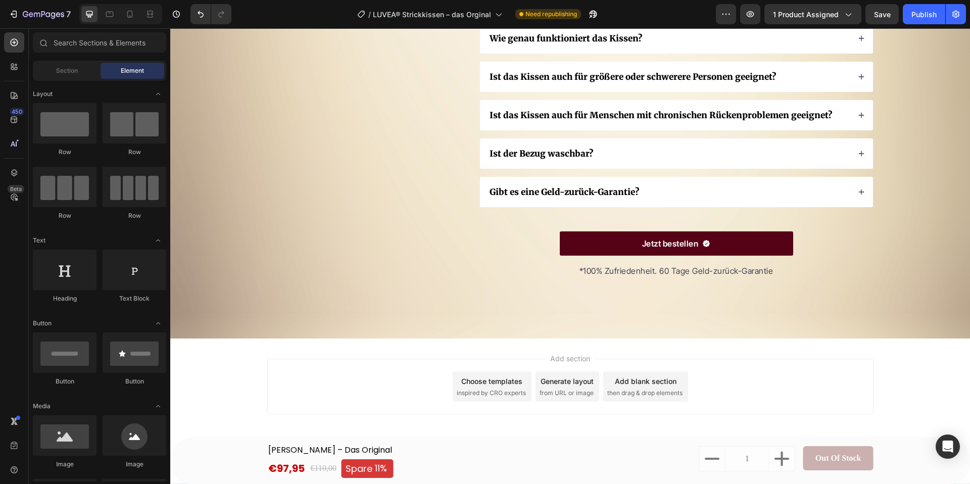
click at [516, 390] on span "inspired by CRO experts" at bounding box center [491, 392] width 69 height 9
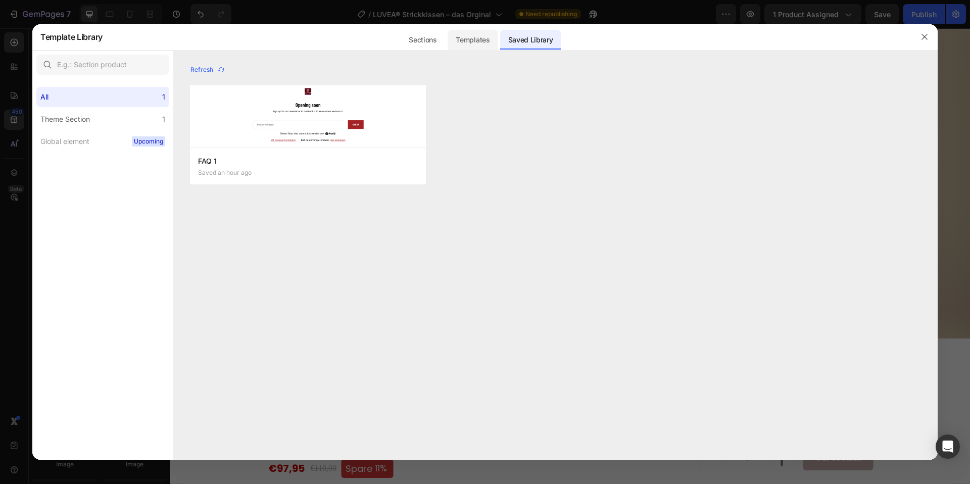
click at [471, 37] on div "Templates" at bounding box center [473, 40] width 50 height 20
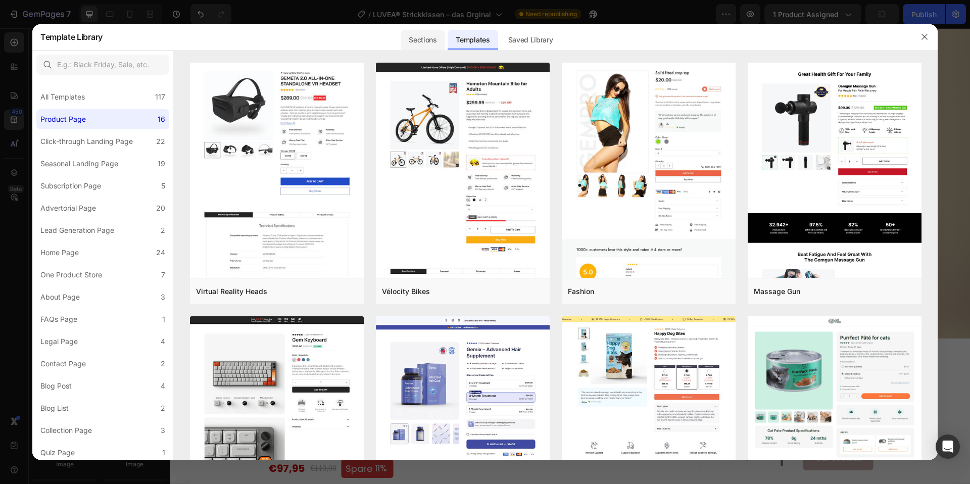
click at [417, 41] on div "Sections" at bounding box center [423, 40] width 44 height 20
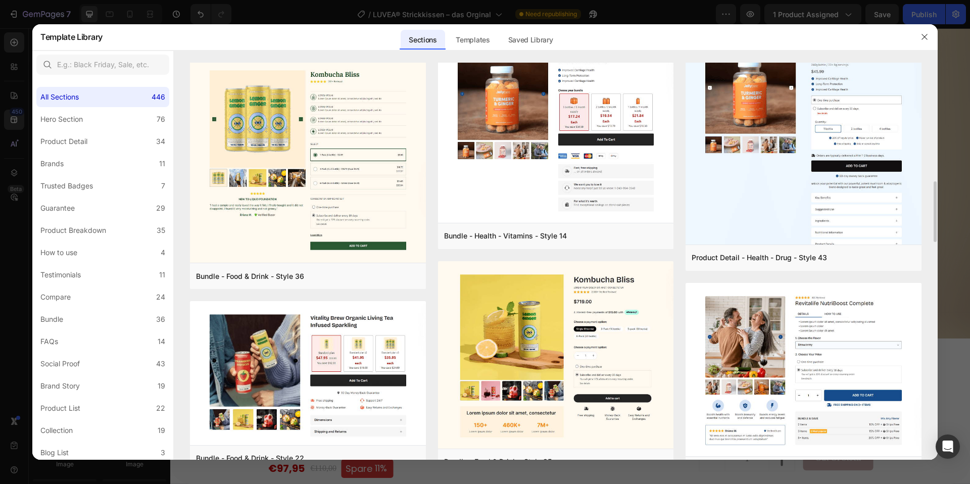
scroll to position [769, 0]
click at [69, 124] on div "Hero Section" at bounding box center [61, 119] width 42 height 12
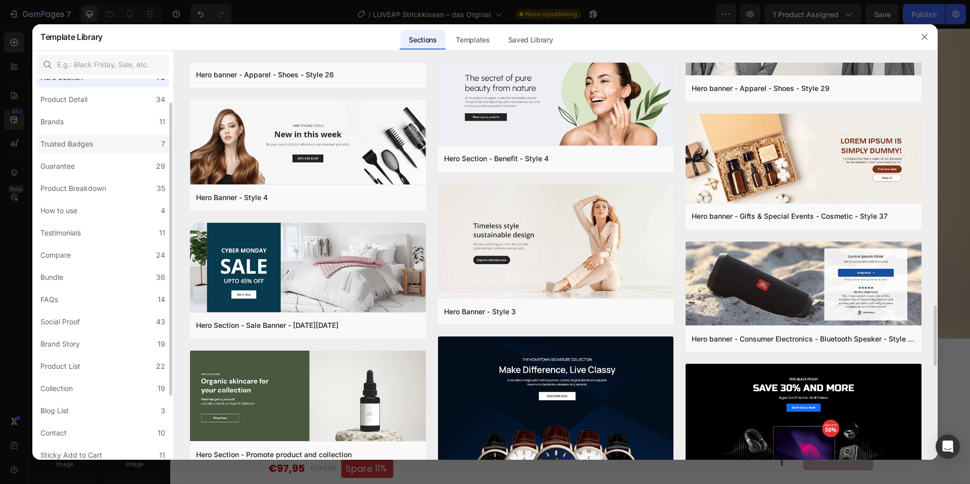
scroll to position [55, 0]
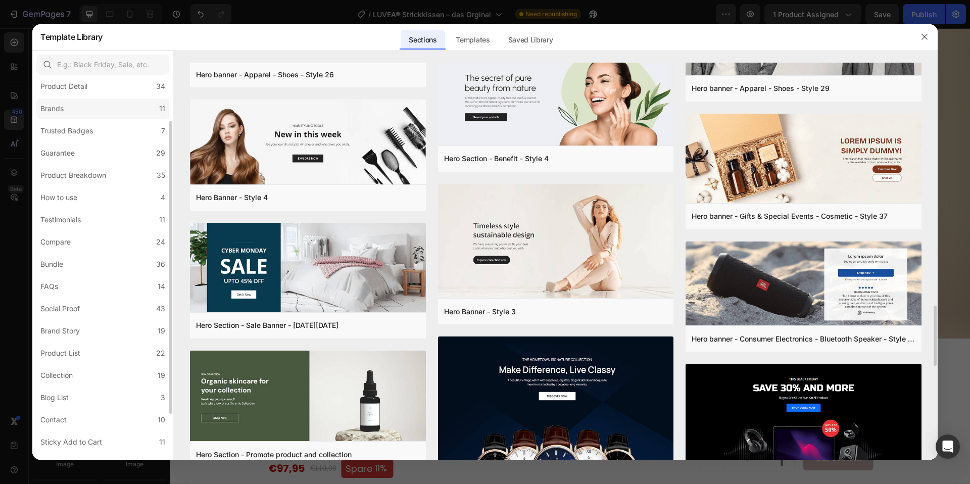
click at [80, 105] on label "Brands 11" at bounding box center [102, 108] width 133 height 20
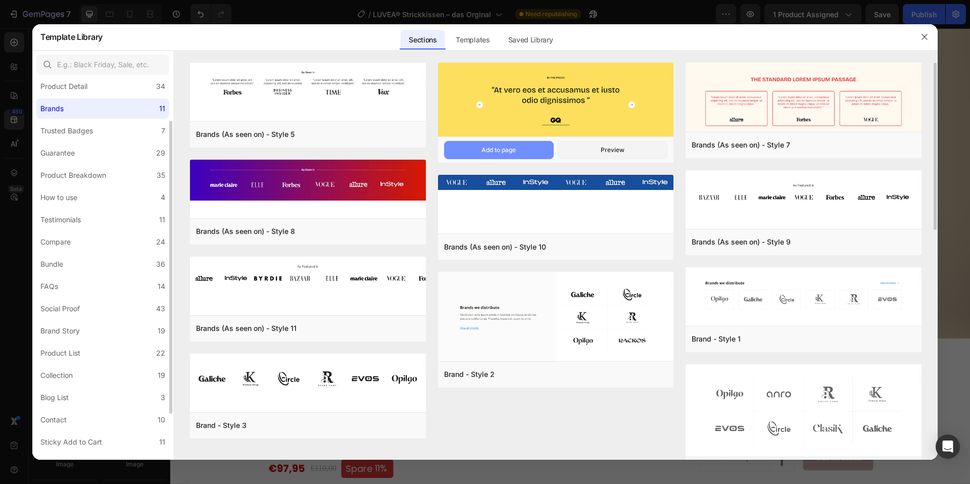
click at [498, 151] on div "Add to page" at bounding box center [498, 149] width 34 height 9
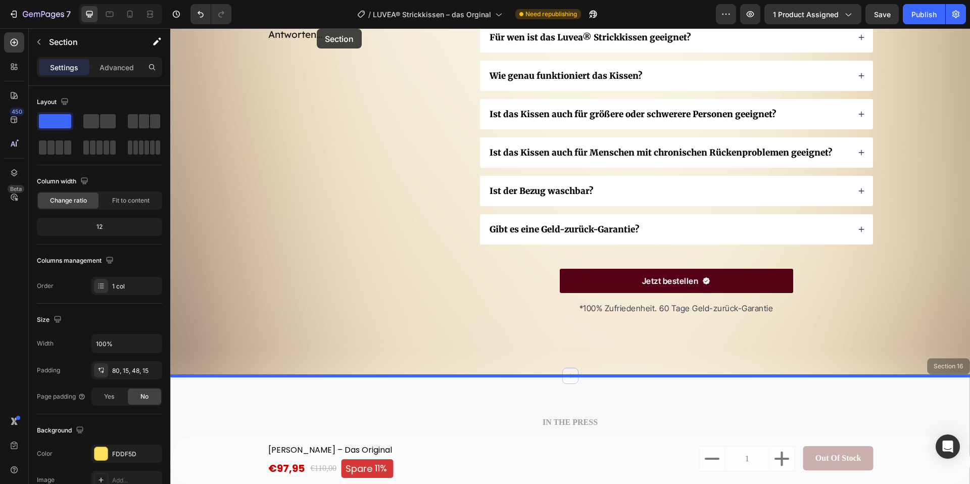
scroll to position [5604, 0]
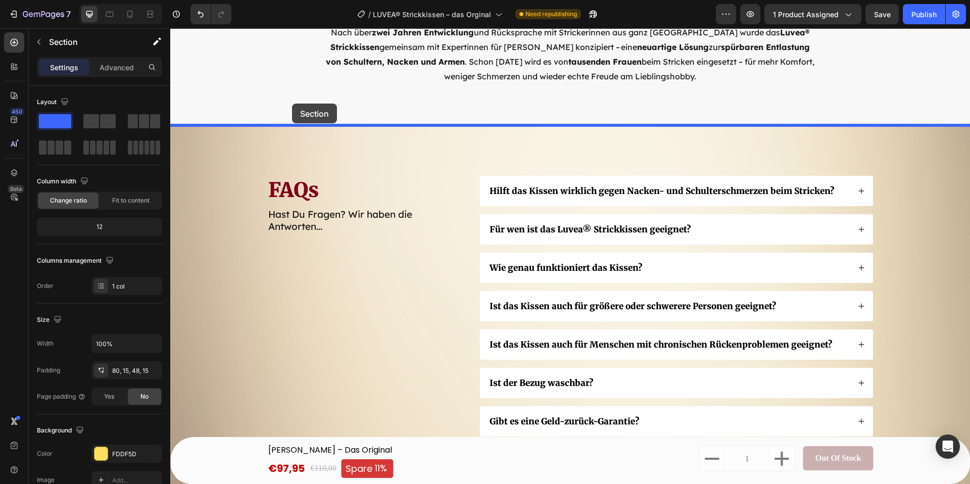
drag, startPoint x: 311, startPoint y: 162, endPoint x: 298, endPoint y: 105, distance: 58.1
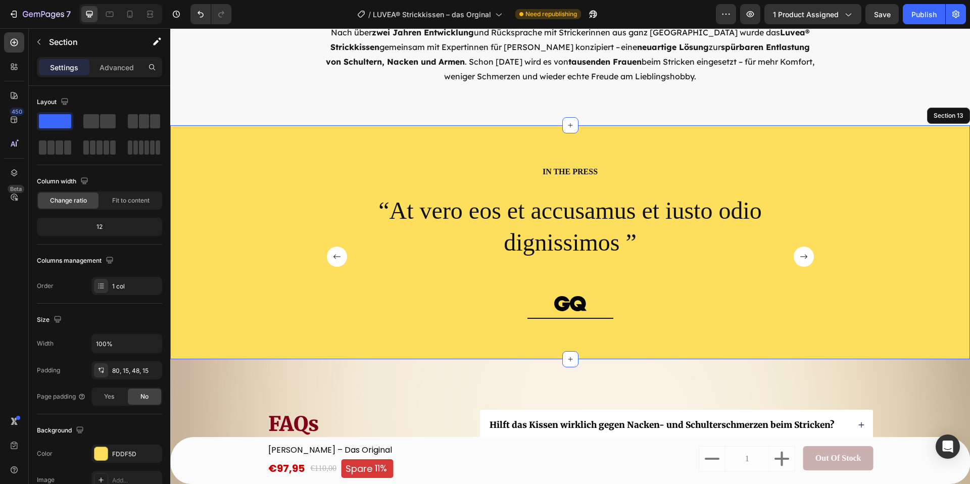
click at [229, 172] on div "IN THE PRESS Heading “At vero eos et accusamus et iusto odio dignissimos ” Text…" at bounding box center [570, 251] width 784 height 170
click at [97, 454] on div at bounding box center [100, 453] width 13 height 13
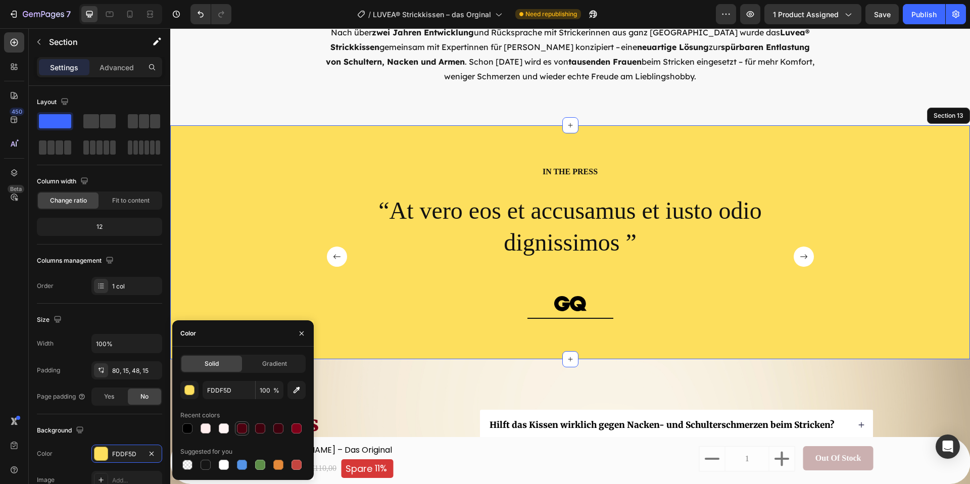
click at [241, 429] on div at bounding box center [242, 428] width 10 height 10
type input "4C000F"
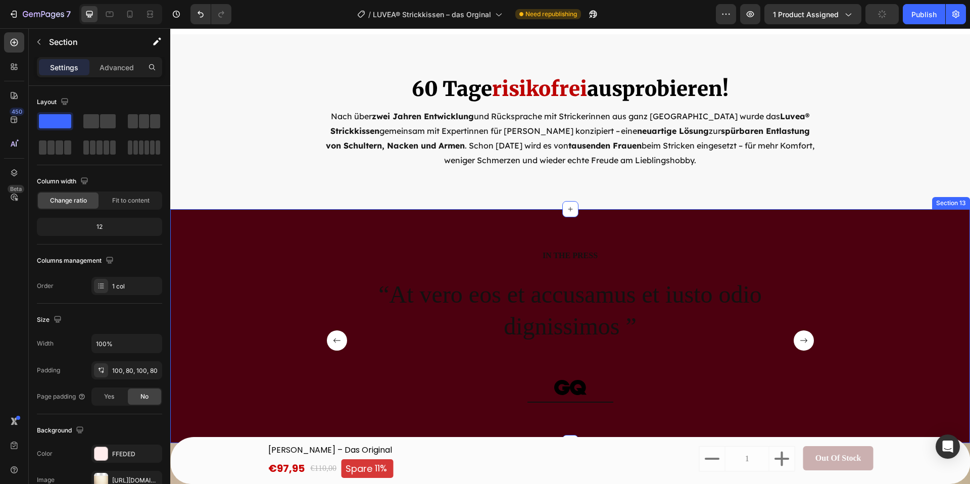
scroll to position [5467, 0]
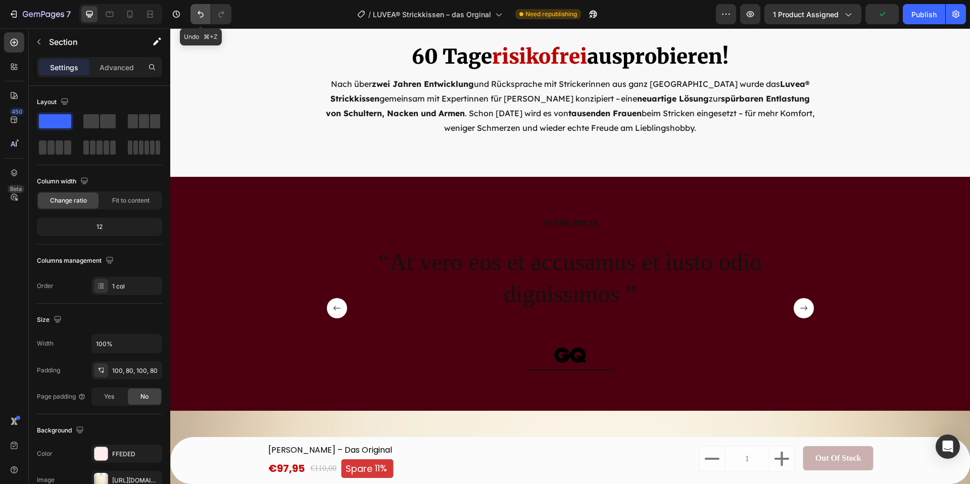
click at [201, 12] on icon "Undo/Redo" at bounding box center [200, 14] width 6 height 7
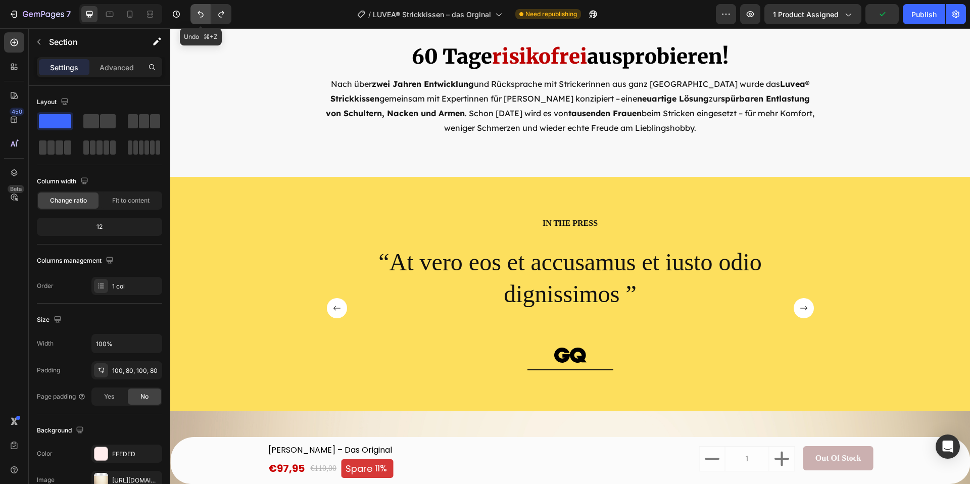
click at [200, 13] on icon "Undo/Redo" at bounding box center [200, 14] width 6 height 7
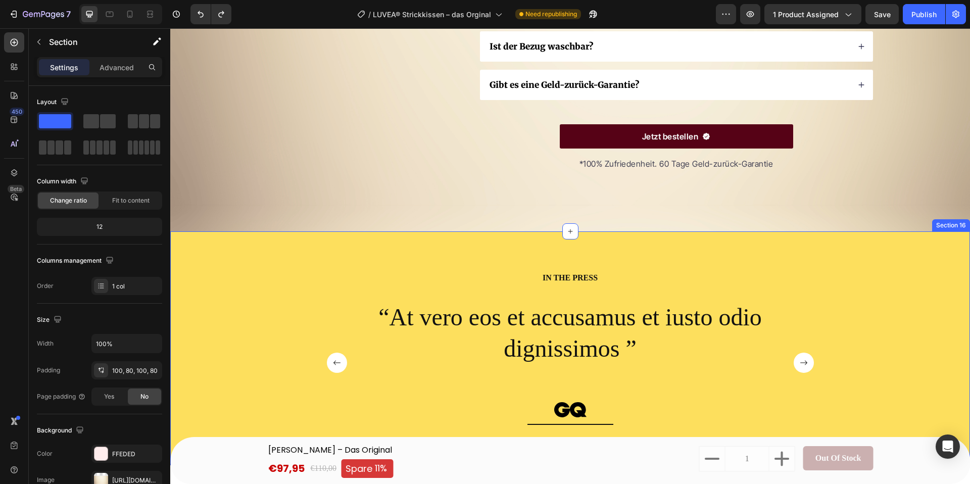
scroll to position [5597, 0]
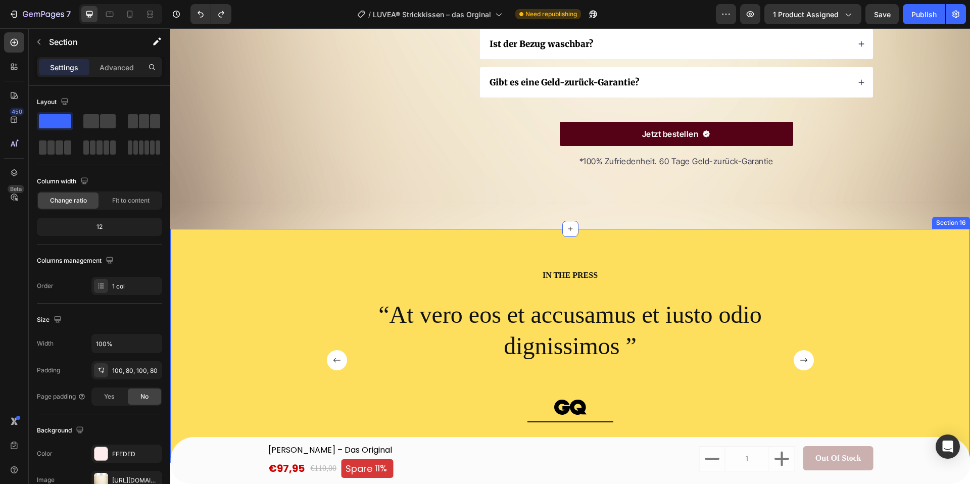
click at [879, 246] on div "IN THE PRESS Heading “At vero eos et accusamus et iusto odio dignissimos ” Text…" at bounding box center [570, 346] width 800 height 234
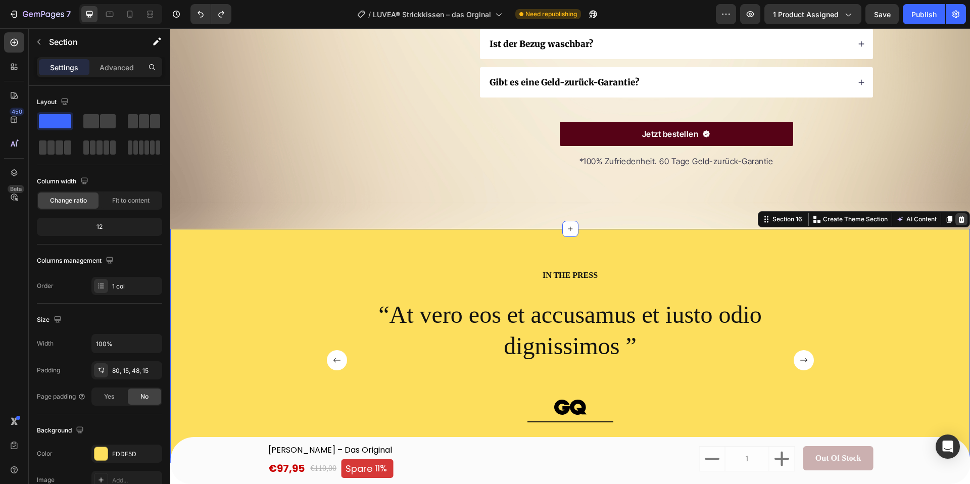
click at [957, 219] on icon at bounding box center [961, 219] width 8 height 8
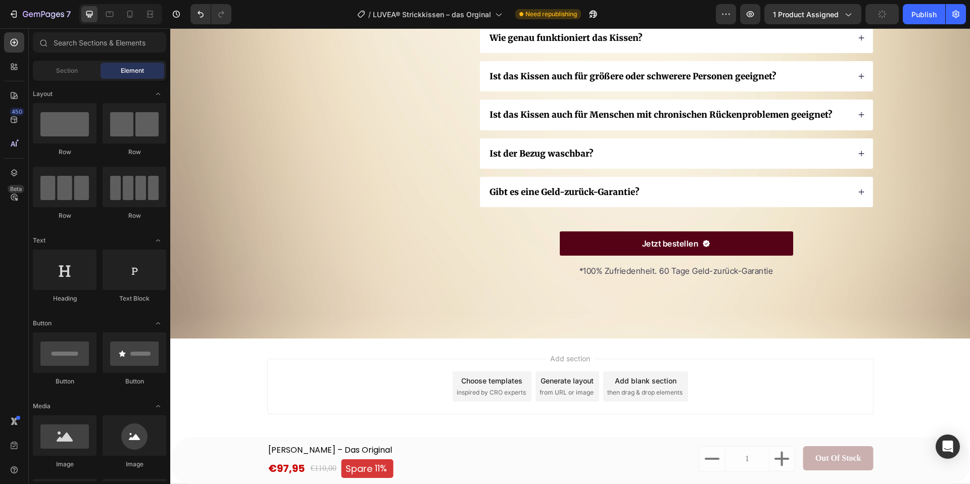
click at [518, 384] on div "Choose templates" at bounding box center [491, 380] width 61 height 11
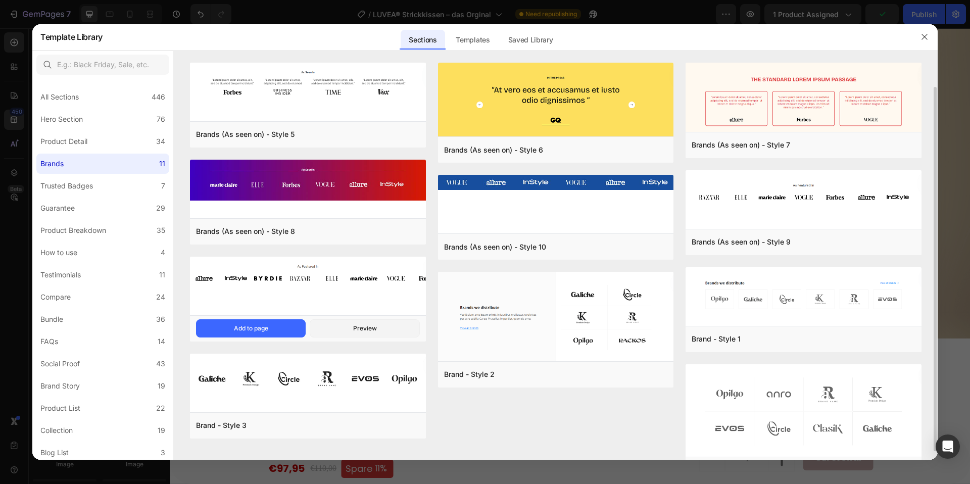
scroll to position [35, 0]
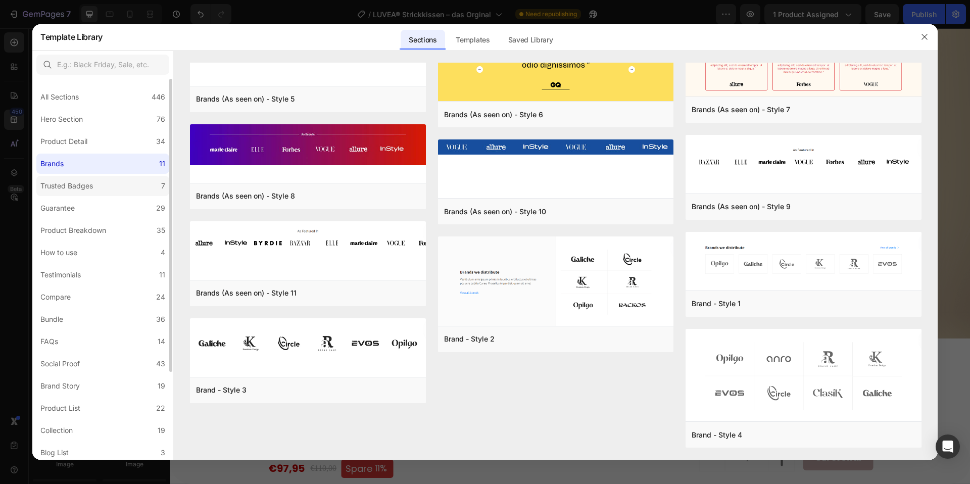
click at [98, 180] on label "Trusted Badges 7" at bounding box center [102, 186] width 133 height 20
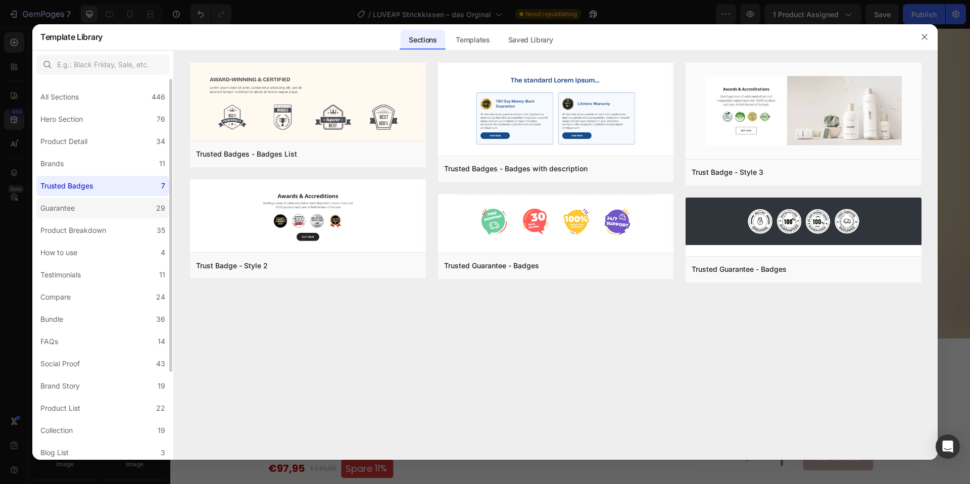
click at [90, 211] on label "Guarantee 29" at bounding box center [102, 208] width 133 height 20
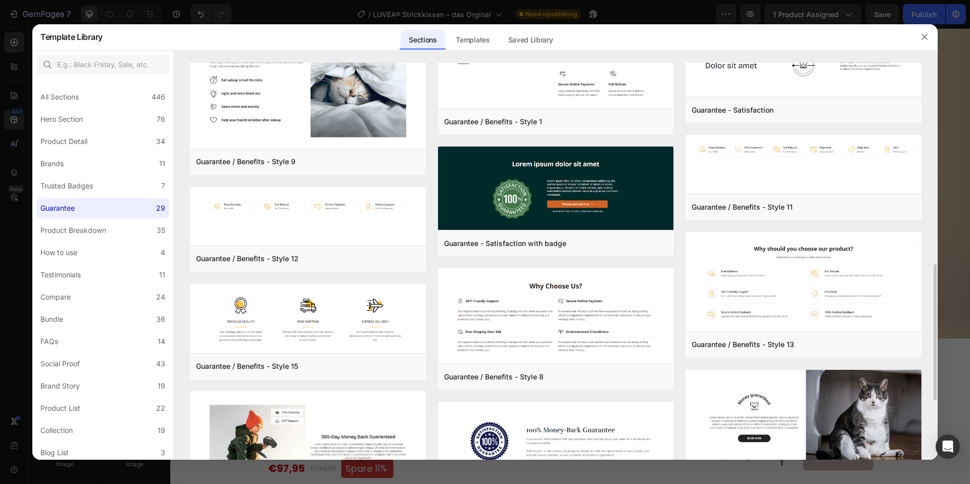
scroll to position [648, 0]
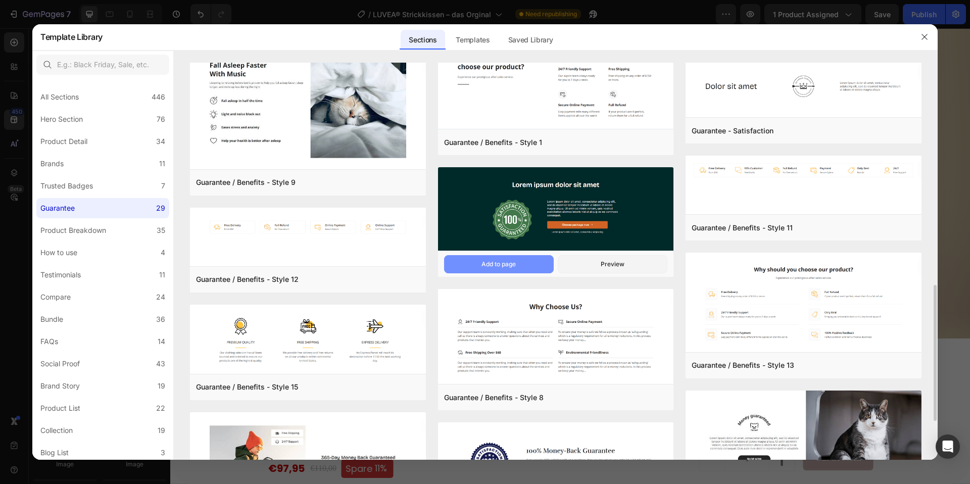
click at [499, 267] on div "Add to page" at bounding box center [498, 264] width 34 height 9
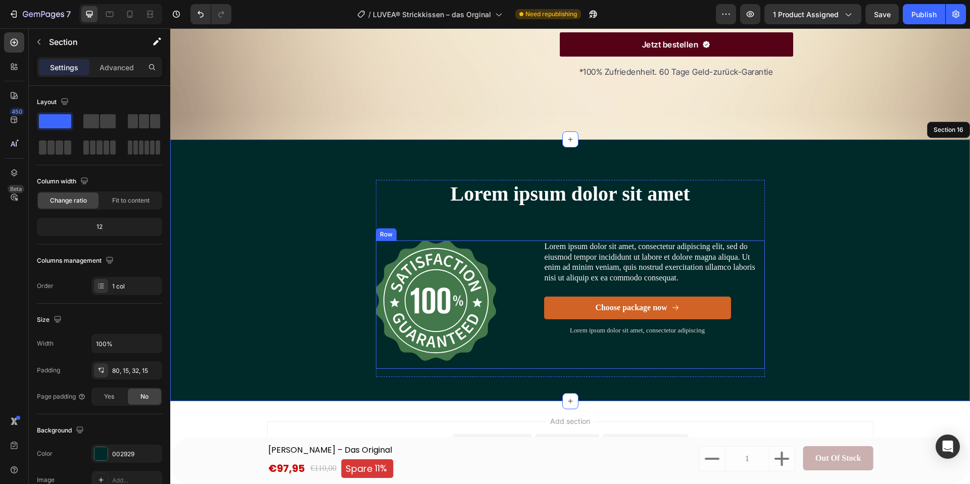
scroll to position [5749, 0]
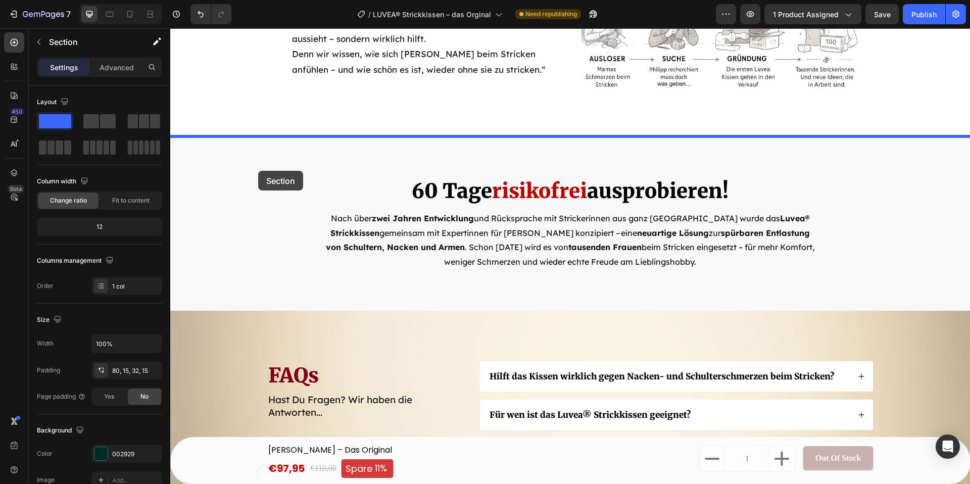
drag, startPoint x: 231, startPoint y: 109, endPoint x: 258, endPoint y: 171, distance: 67.4
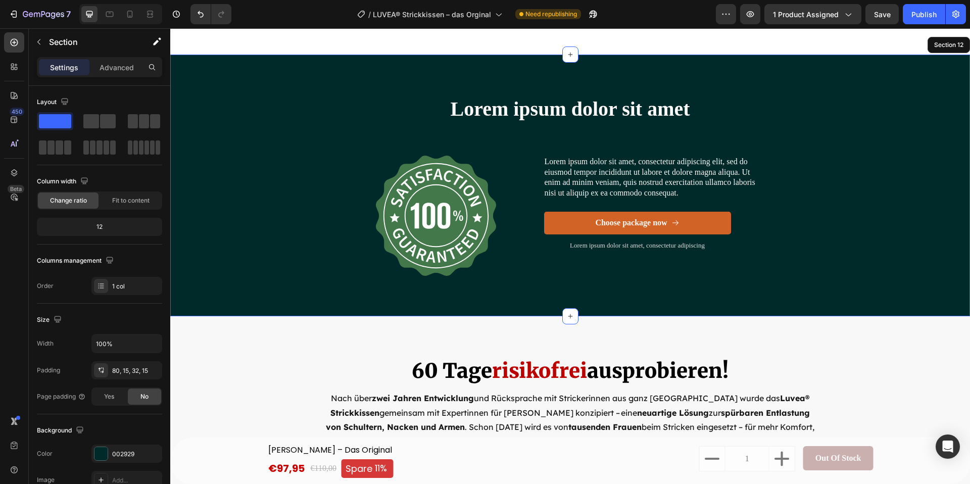
scroll to position [5242, 0]
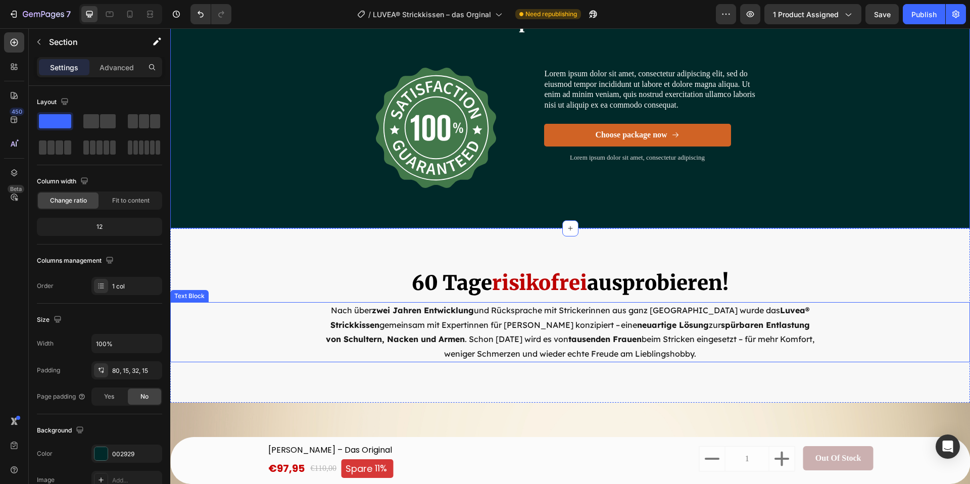
click at [637, 327] on strong "neuartige Lösung" at bounding box center [673, 325] width 72 height 10
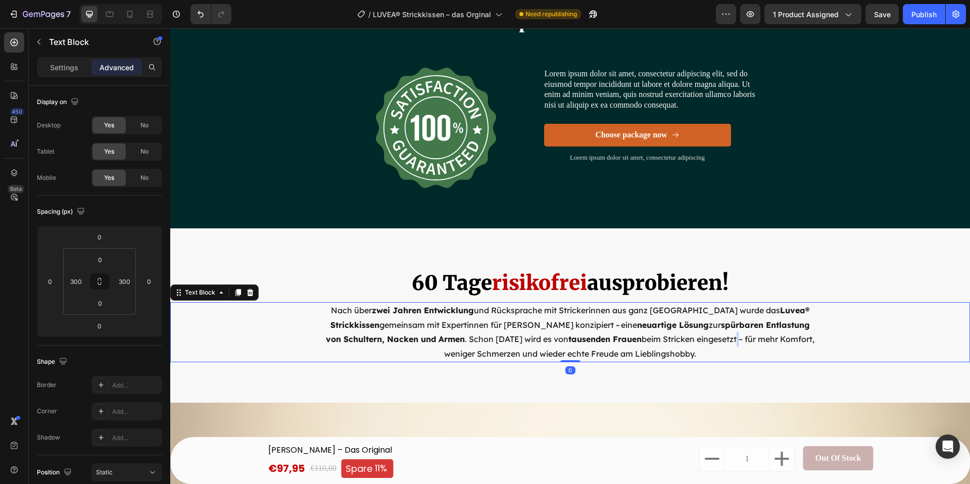
drag, startPoint x: 726, startPoint y: 346, endPoint x: 721, endPoint y: 356, distance: 11.5
click at [725, 346] on p "Nach über  zwei Jahren Entwicklung  und Rücksprache mit Strickerinnen aus ganz …" at bounding box center [570, 332] width 494 height 58
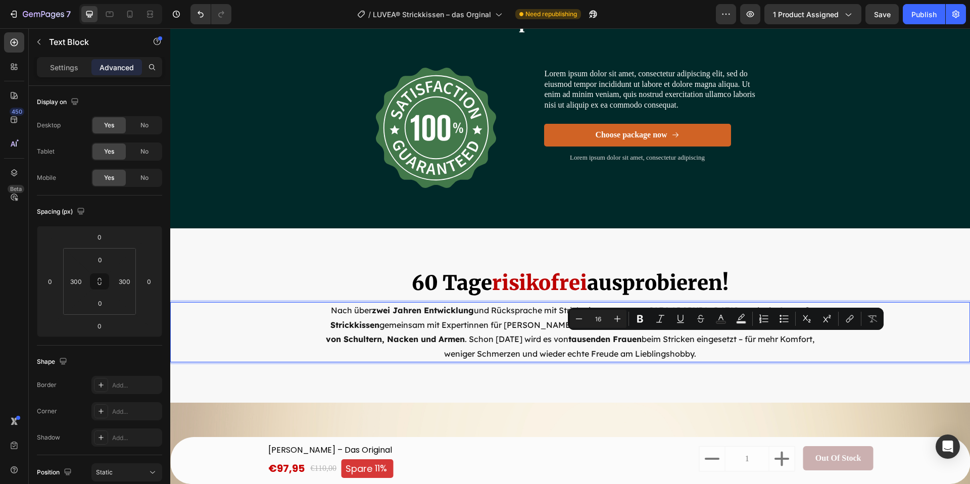
click at [704, 356] on p "Nach über  zwei Jahren Entwicklung  und Rücksprache mit Strickerinnen aus ganz …" at bounding box center [570, 332] width 494 height 58
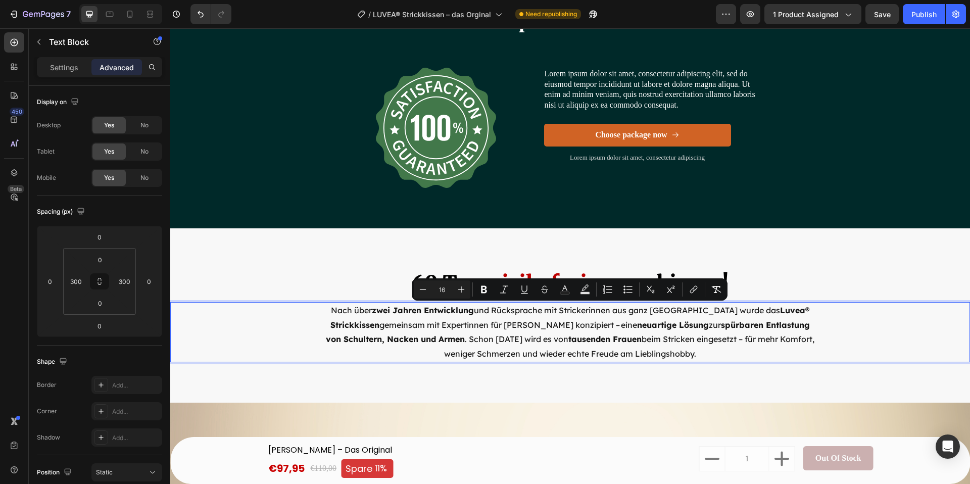
drag, startPoint x: 704, startPoint y: 356, endPoint x: 345, endPoint y: 308, distance: 361.9
click at [343, 309] on p "Nach über  zwei Jahren Entwicklung  und Rücksprache mit Strickerinnen aus ganz …" at bounding box center [570, 332] width 494 height 58
copy p "Nach über  zwei Jahren Entwicklung  und Rücksprache mit Strickerinnen aus ganz …"
click at [652, 92] on p "Lorem ipsum dolor sit amet, consectetur adipiscing elit, sed do eiusmod tempor …" at bounding box center [653, 90] width 219 height 42
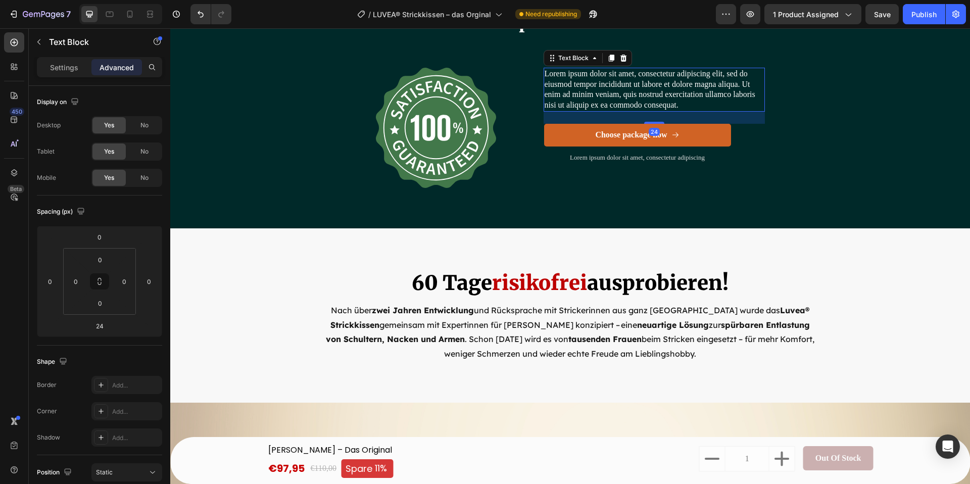
click at [689, 102] on p "Lorem ipsum dolor sit amet, consectetur adipiscing elit, sed do eiusmod tempor …" at bounding box center [653, 90] width 219 height 42
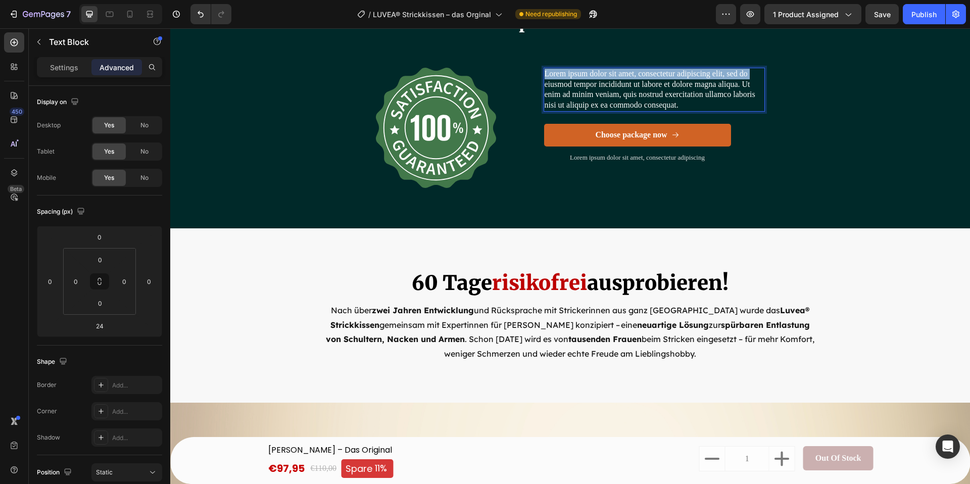
drag, startPoint x: 638, startPoint y: 104, endPoint x: 662, endPoint y: 95, distance: 25.2
drag, startPoint x: 698, startPoint y: 108, endPoint x: 685, endPoint y: 106, distance: 12.9
click at [698, 108] on p "Lorem ipsum dolor sit amet, consectetur adipiscing elit, sed do eiusmod tempor …" at bounding box center [653, 90] width 219 height 42
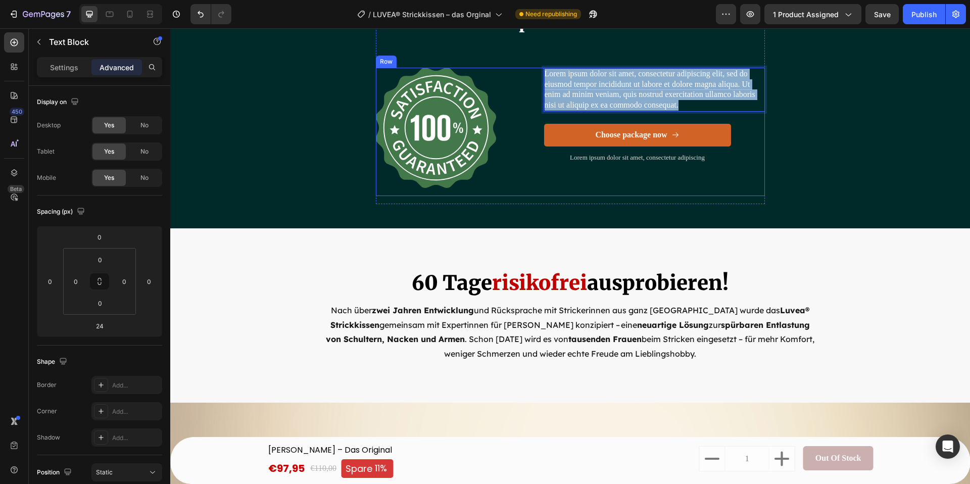
drag, startPoint x: 685, startPoint y: 106, endPoint x: 539, endPoint y: 77, distance: 148.2
click at [539, 77] on div "Image Lorem ipsum dolor sit amet, consectetur adipiscing elit, sed do eiusmod t…" at bounding box center [570, 132] width 389 height 128
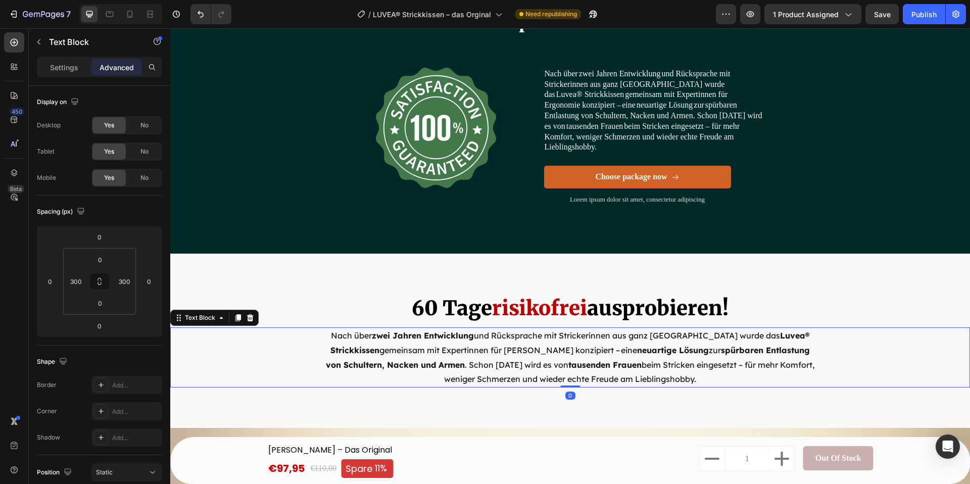
click at [585, 337] on p "Nach über  zwei Jahren Entwicklung  und Rücksprache mit Strickerinnen aus ganz …" at bounding box center [570, 357] width 494 height 58
click at [244, 312] on div at bounding box center [250, 318] width 12 height 12
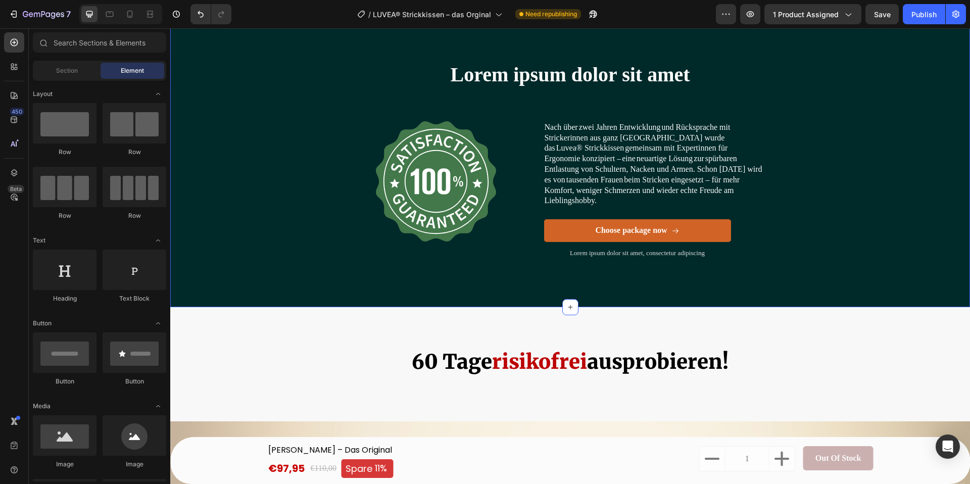
scroll to position [5280, 0]
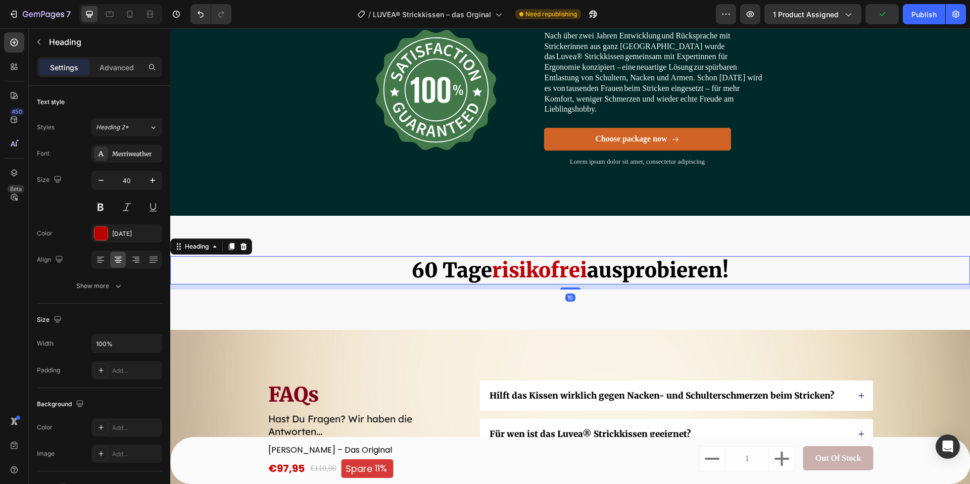
click at [726, 258] on span "ausprobieren!" at bounding box center [657, 270] width 141 height 25
click at [736, 258] on h2 "60 Tage risikofrei ausprobieren!" at bounding box center [570, 270] width 800 height 28
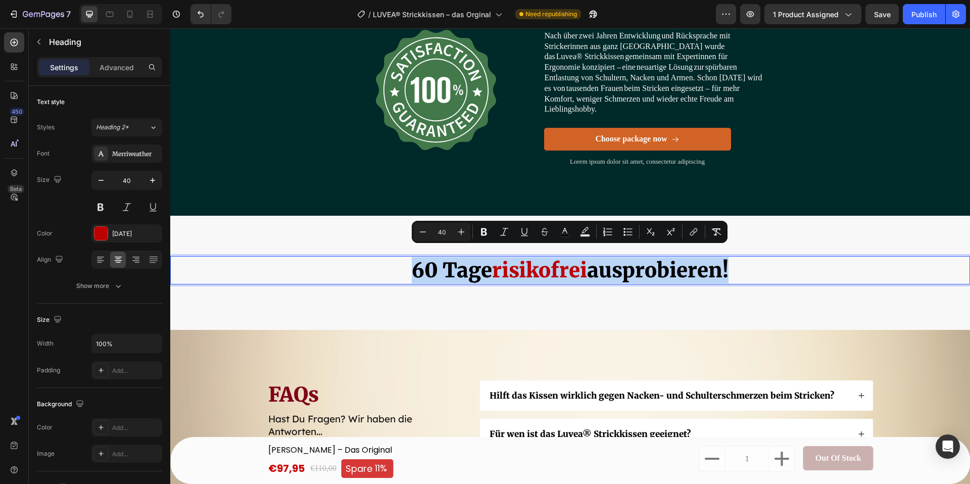
copy p "60 Tage risikofrei ausprobieren!"
drag, startPoint x: 736, startPoint y: 258, endPoint x: 396, endPoint y: 256, distance: 339.9
click at [396, 257] on p "60 Tage risikofrei ausprobieren!" at bounding box center [570, 270] width 798 height 26
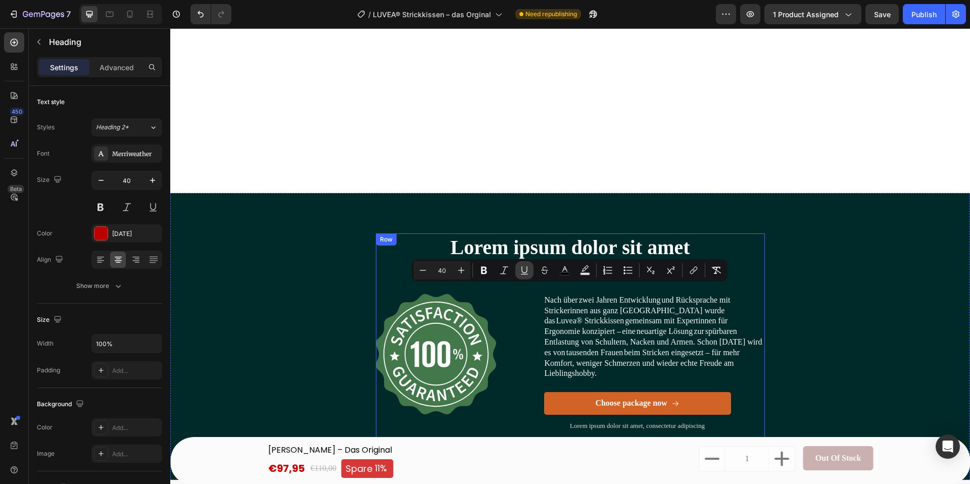
type input "16"
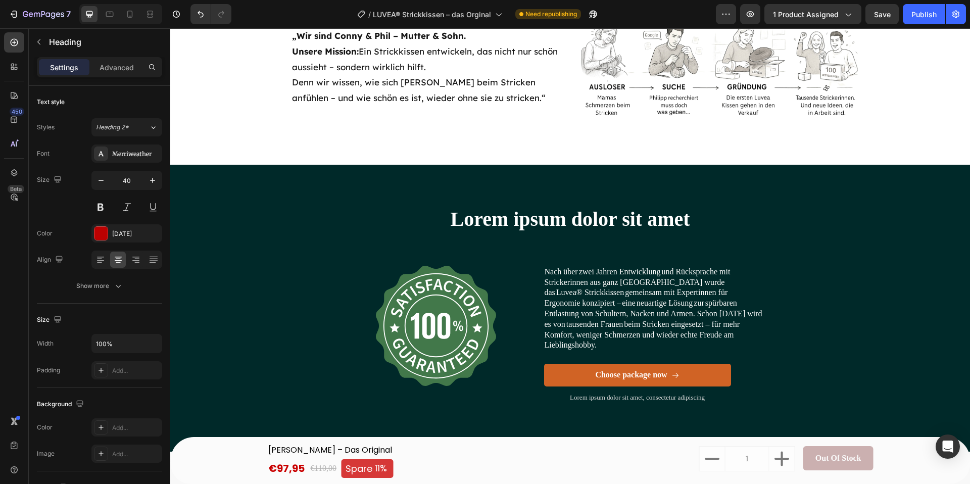
scroll to position [5047, 0]
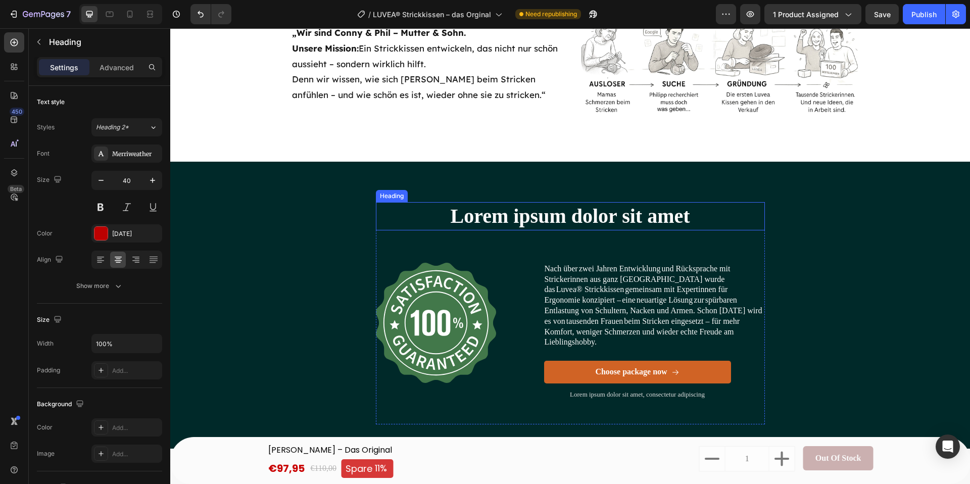
click at [689, 218] on h2 "Lorem ipsum dolor sit amet" at bounding box center [570, 216] width 389 height 28
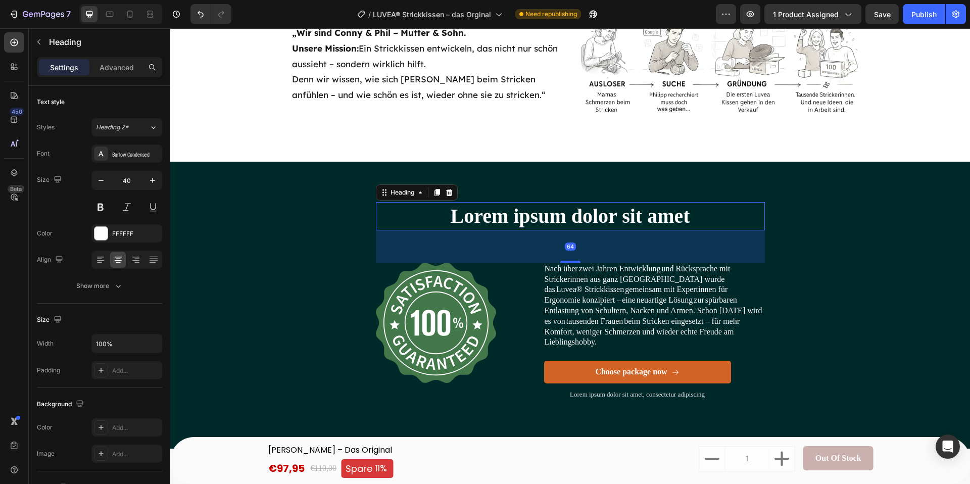
click at [700, 217] on h2 "Lorem ipsum dolor sit amet" at bounding box center [570, 216] width 389 height 28
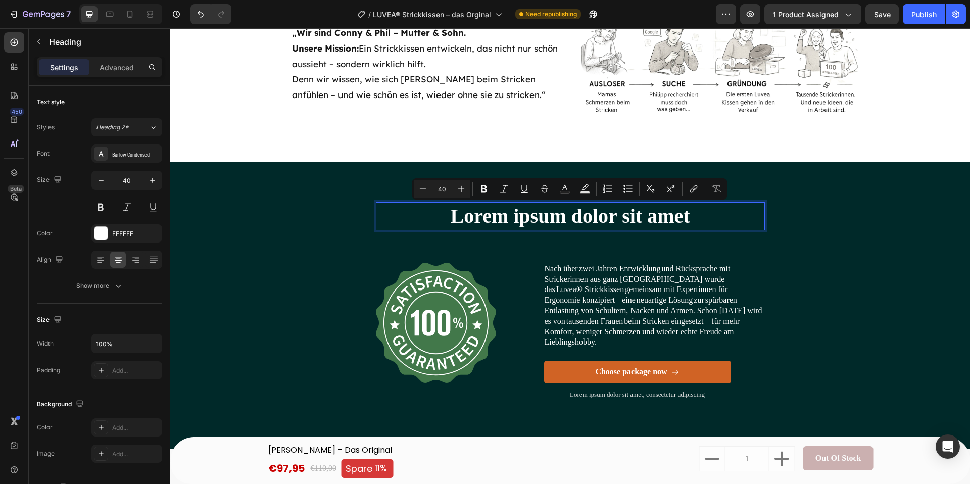
drag, startPoint x: 674, startPoint y: 216, endPoint x: 414, endPoint y: 217, distance: 260.1
click at [414, 217] on p "Lorem ipsum dolor sit amet" at bounding box center [570, 216] width 387 height 26
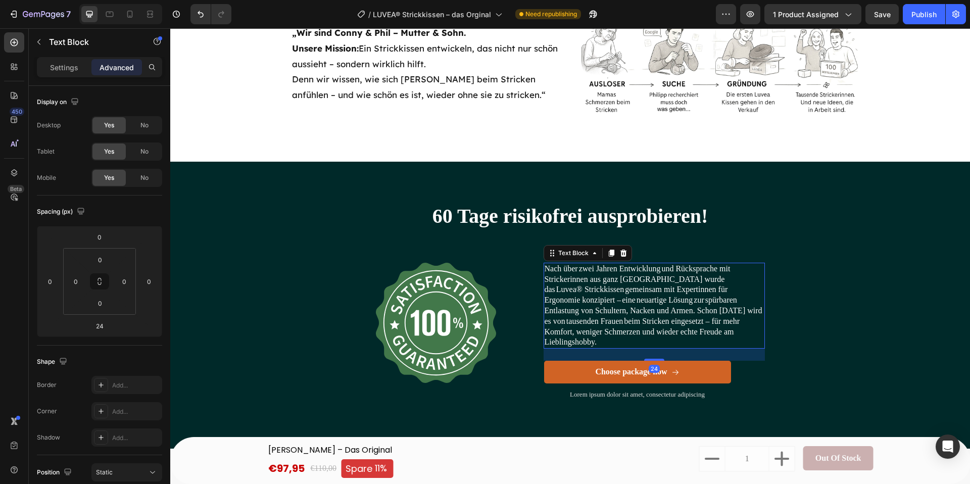
click at [594, 299] on p "Nach über zwei Jahren Entwicklung und Rücksprache mit Strickerinnen aus ganz [G…" at bounding box center [653, 306] width 219 height 84
drag, startPoint x: 56, startPoint y: 64, endPoint x: 80, endPoint y: 115, distance: 56.0
click at [56, 64] on p "Settings" at bounding box center [64, 67] width 28 height 11
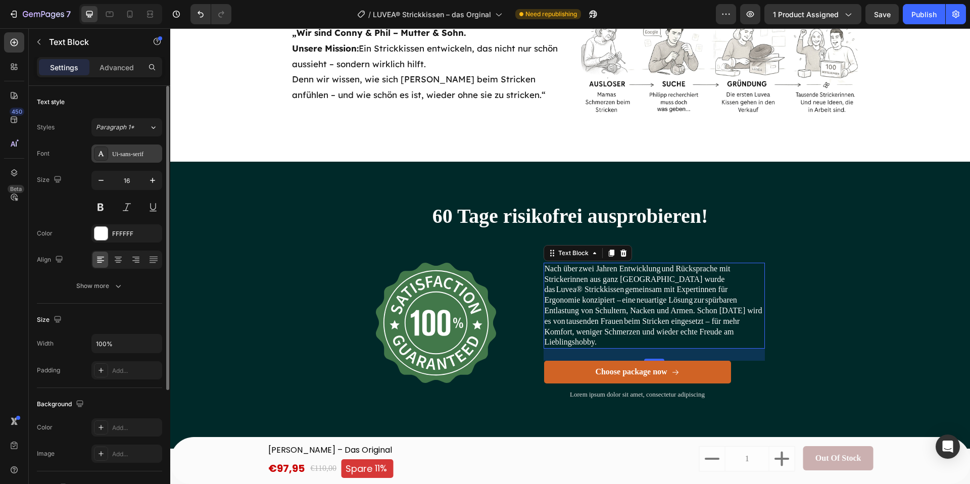
click at [128, 158] on div "Ui-sans-serif" at bounding box center [135, 154] width 47 height 9
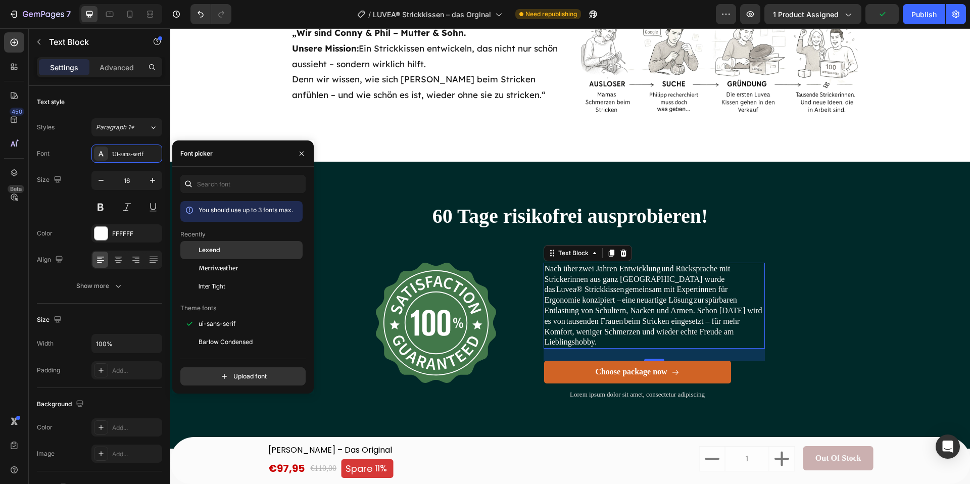
click at [218, 250] on span "Lexend" at bounding box center [210, 249] width 22 height 9
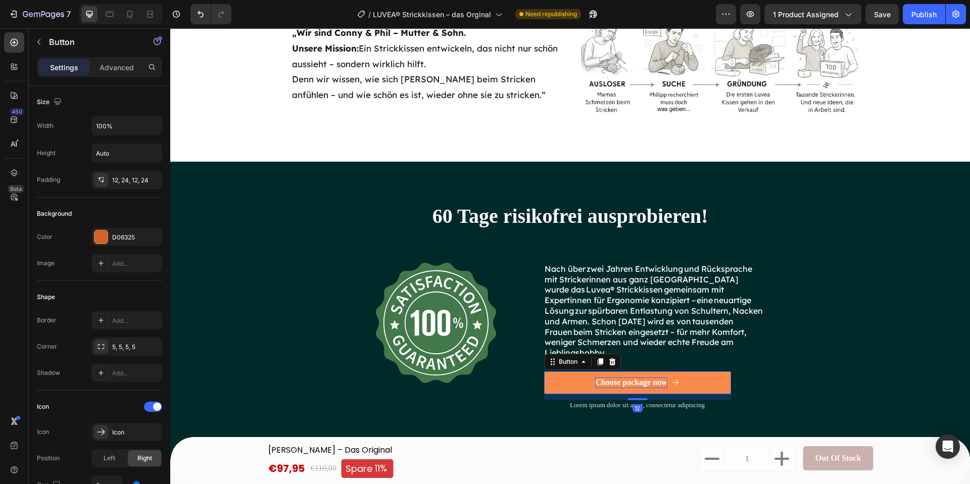
drag, startPoint x: 643, startPoint y: 383, endPoint x: 633, endPoint y: 382, distance: 10.2
click at [643, 383] on div "Choose package now" at bounding box center [631, 382] width 72 height 11
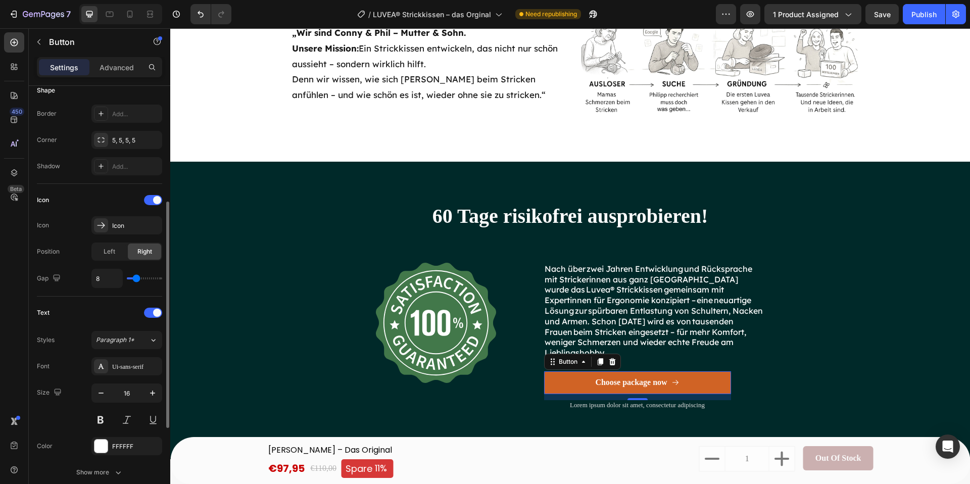
scroll to position [217, 0]
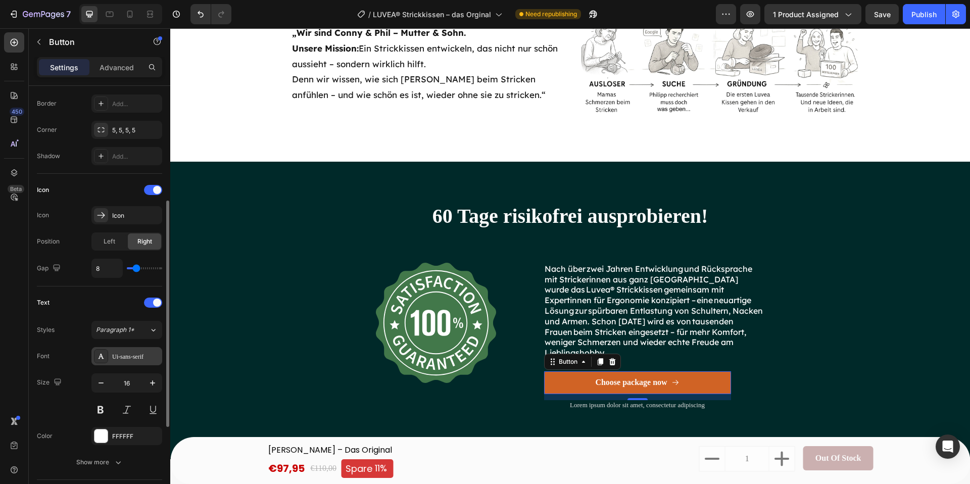
click at [132, 364] on div "Ui-sans-serif" at bounding box center [126, 356] width 71 height 18
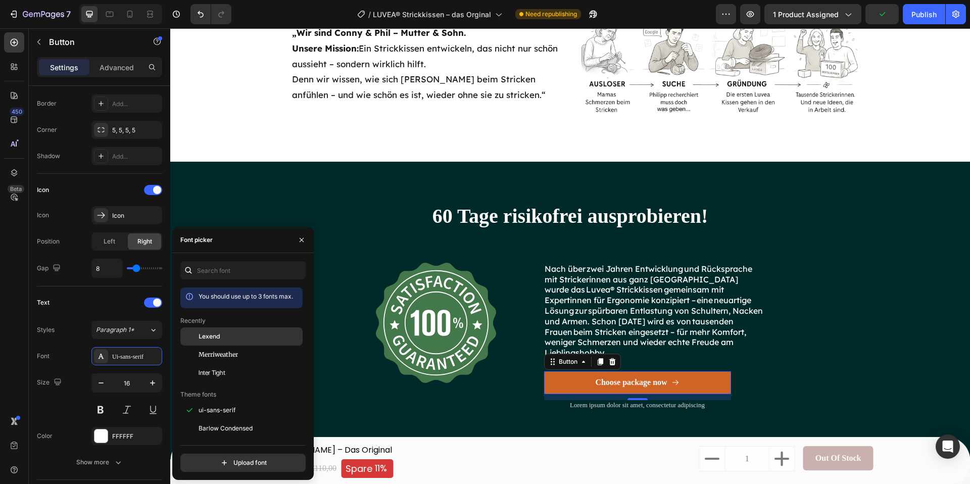
click at [227, 401] on div "Lexend" at bounding box center [241, 410] width 122 height 18
click at [590, 408] on p "Lorem ipsum dolor sit amet, consectetur adipiscing" at bounding box center [637, 405] width 185 height 9
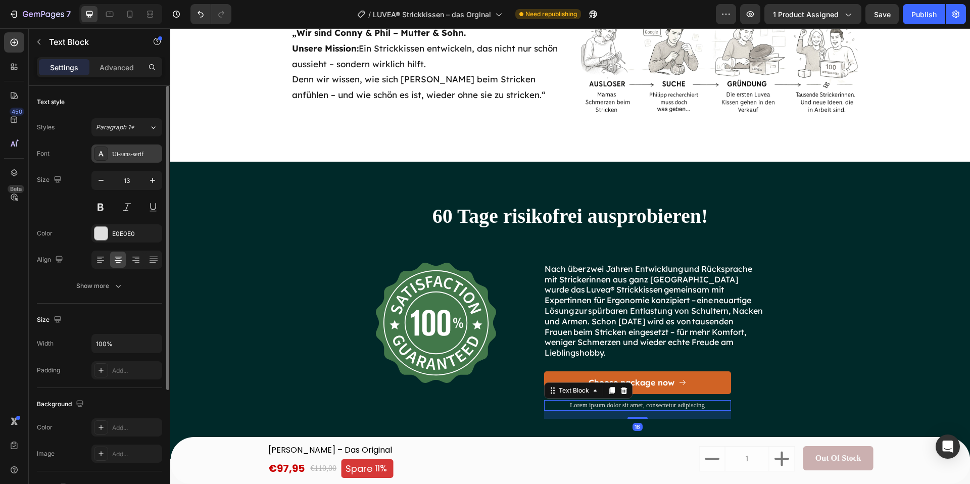
click at [121, 161] on div "Ui-sans-serif" at bounding box center [126, 153] width 71 height 18
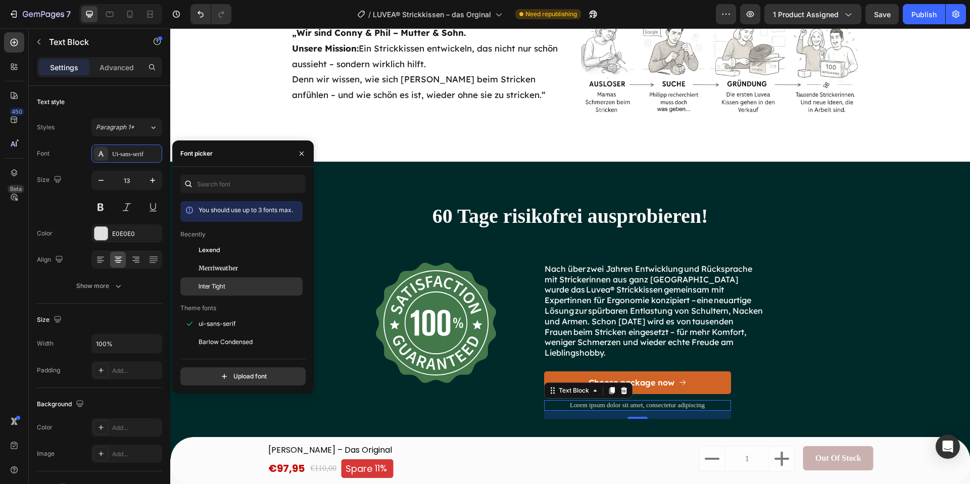
drag, startPoint x: 218, startPoint y: 249, endPoint x: 266, endPoint y: 278, distance: 56.9
click at [218, 249] on span "Lexend" at bounding box center [210, 249] width 22 height 9
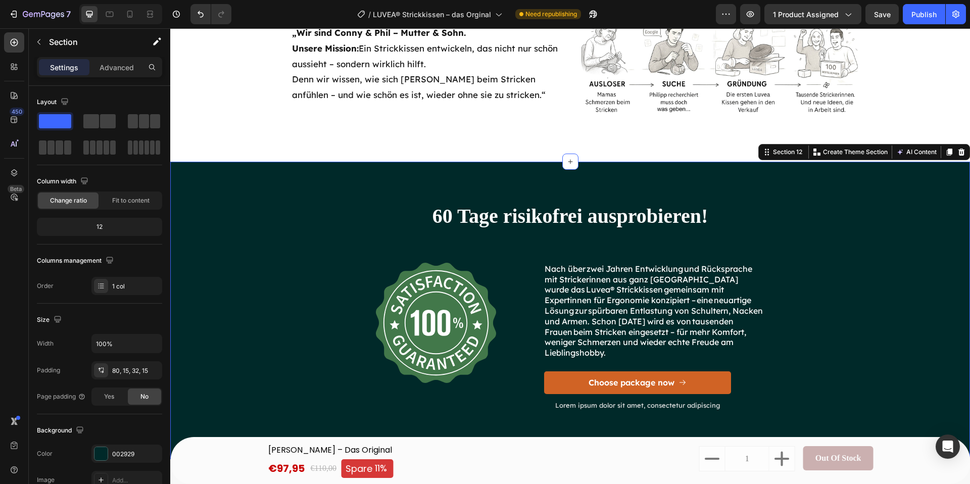
click at [373, 376] on div "60 Tage risikofrei ausprobieren! Heading Image Nach über zwei Jahren Entwicklun…" at bounding box center [570, 322] width 784 height 241
click at [174, 241] on div "60 Tage risikofrei ausprobieren! Heading Image Nach über zwei Jahren Entwicklun…" at bounding box center [570, 310] width 800 height 297
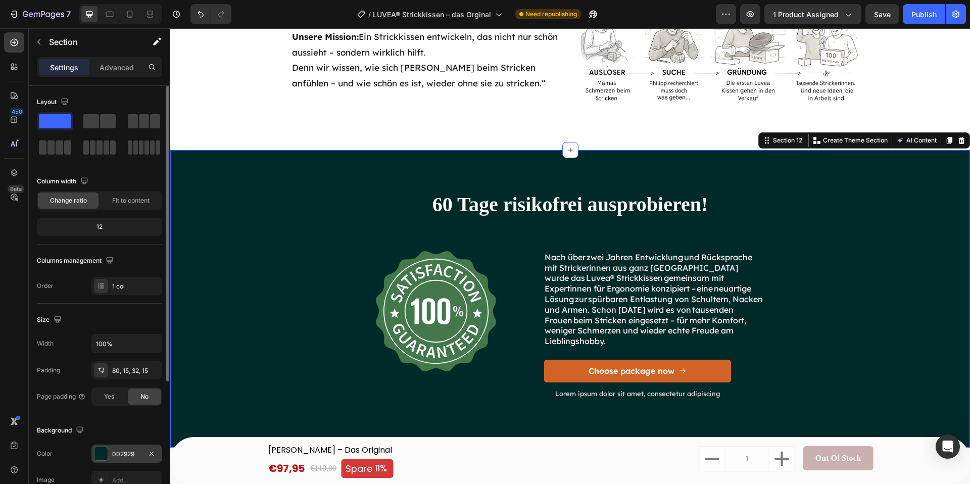
click at [109, 455] on div "002929" at bounding box center [126, 453] width 71 height 18
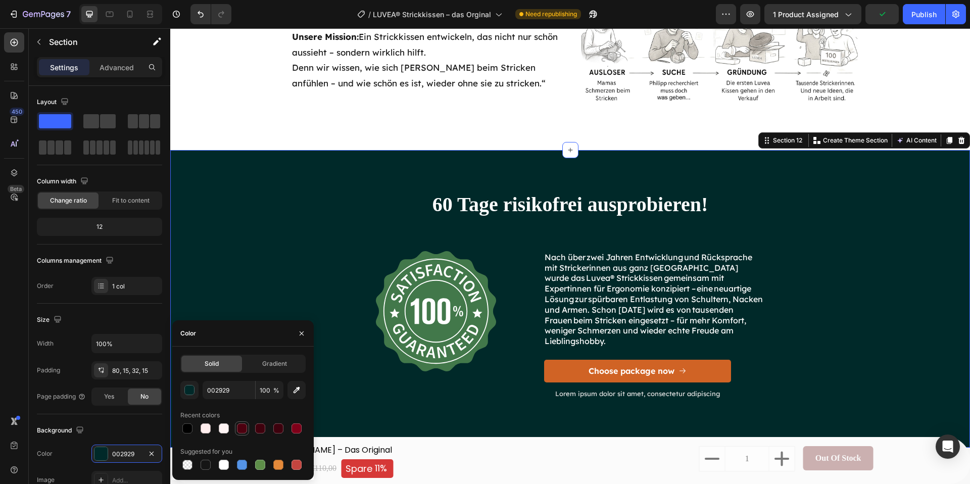
click at [247, 425] on div at bounding box center [242, 428] width 12 height 12
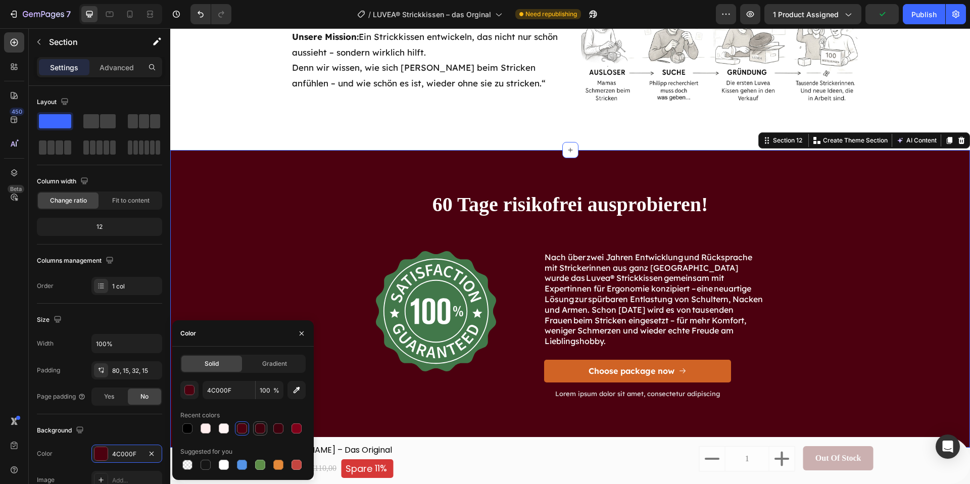
click at [257, 426] on div at bounding box center [260, 428] width 10 height 10
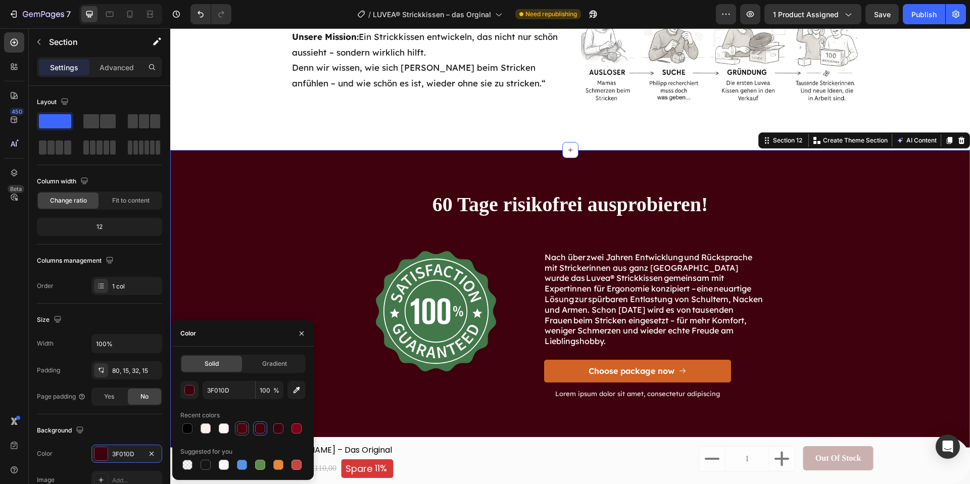
click at [236, 429] on div at bounding box center [242, 428] width 12 height 12
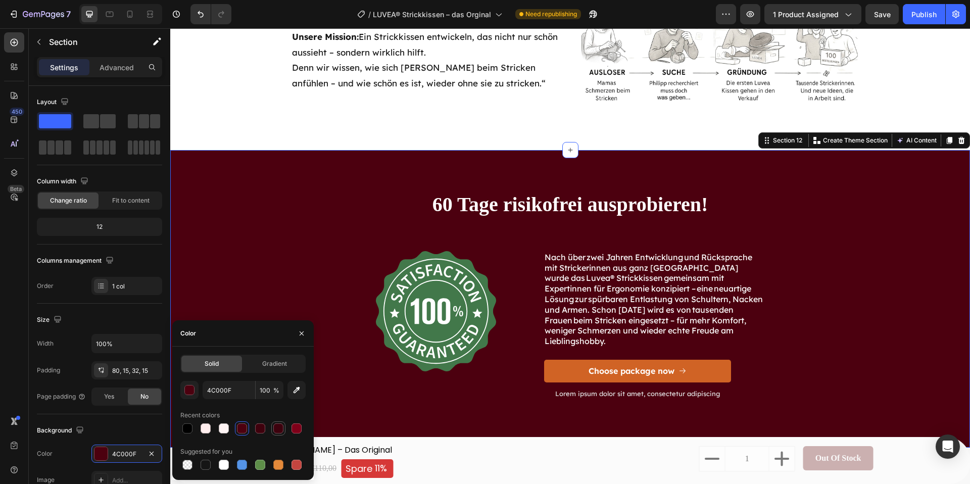
click at [276, 430] on div at bounding box center [278, 428] width 10 height 10
type input "3D010D"
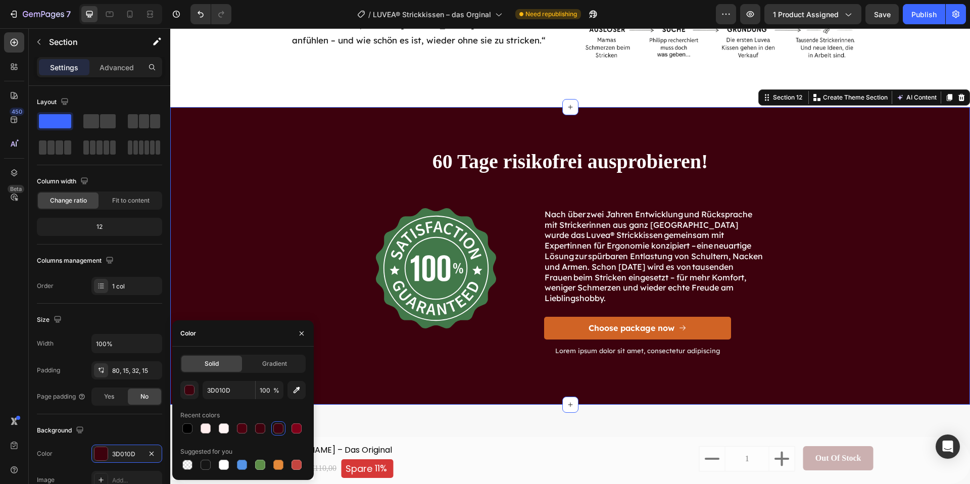
scroll to position [5108, 0]
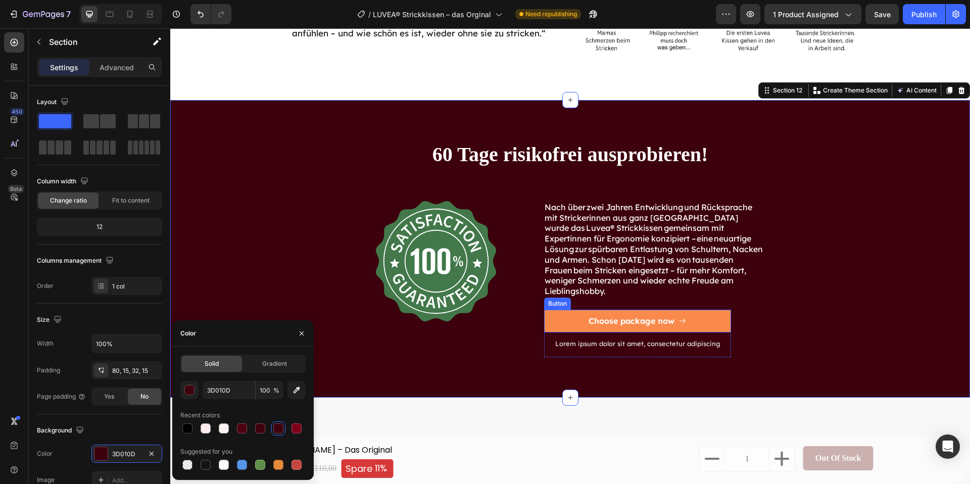
click at [712, 324] on button "Choose package now" at bounding box center [637, 321] width 187 height 23
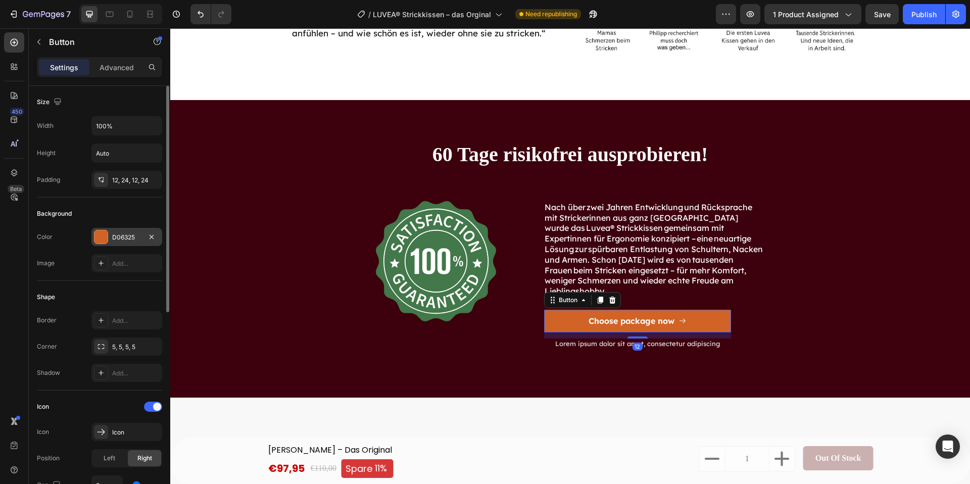
drag, startPoint x: 96, startPoint y: 238, endPoint x: 109, endPoint y: 239, distance: 12.6
click at [101, 238] on div at bounding box center [100, 236] width 13 height 13
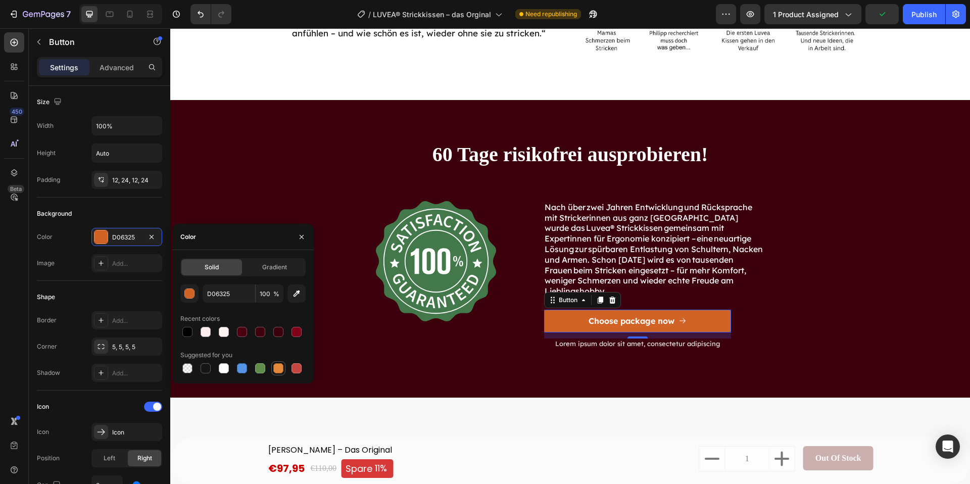
click at [281, 367] on div at bounding box center [278, 368] width 10 height 10
click at [188, 290] on div "button" at bounding box center [190, 294] width 10 height 10
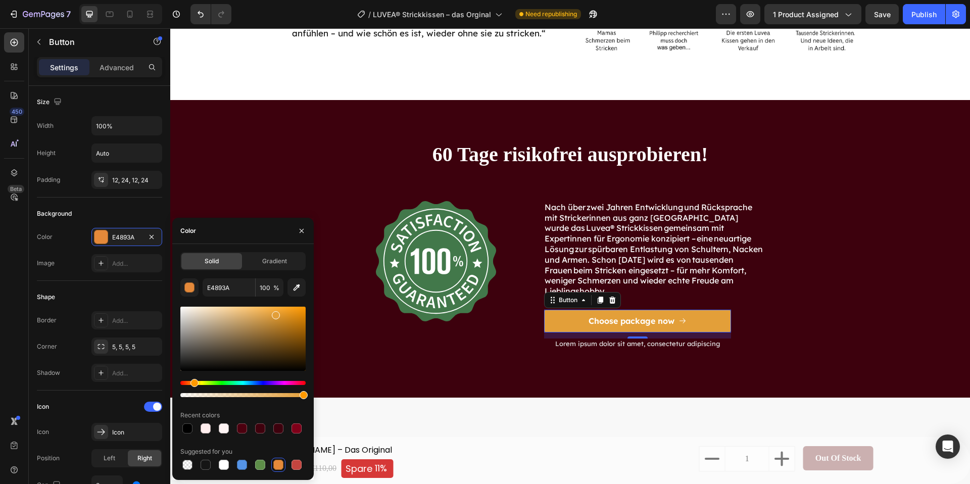
type input "E39F39"
drag, startPoint x: 194, startPoint y: 383, endPoint x: 199, endPoint y: 385, distance: 5.6
click at [193, 383] on div "Hue" at bounding box center [194, 383] width 8 height 8
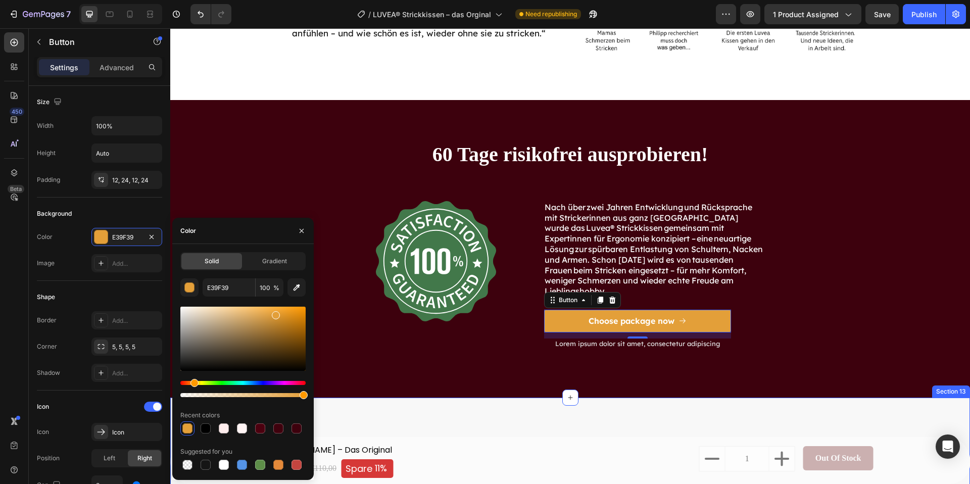
click at [391, 398] on div "60 Tage risikofrei ausprobieren! Heading Section 13" at bounding box center [570, 455] width 800 height 114
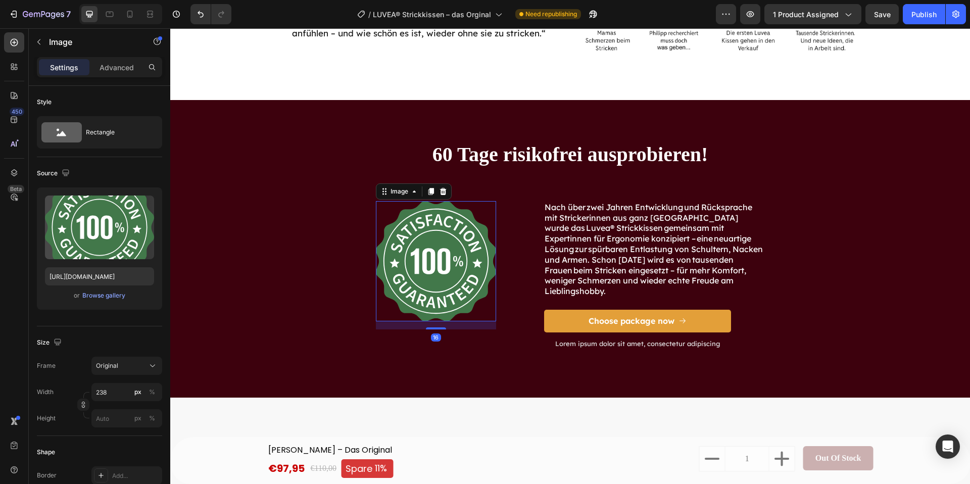
click at [425, 268] on img at bounding box center [436, 261] width 120 height 120
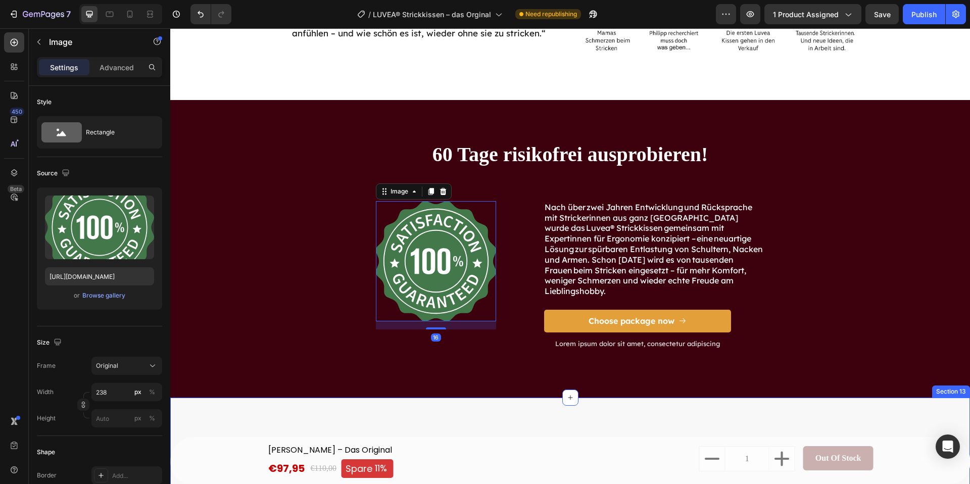
click at [232, 409] on div "60 Tage risikofrei ausprobieren! Heading Section 13" at bounding box center [570, 455] width 800 height 114
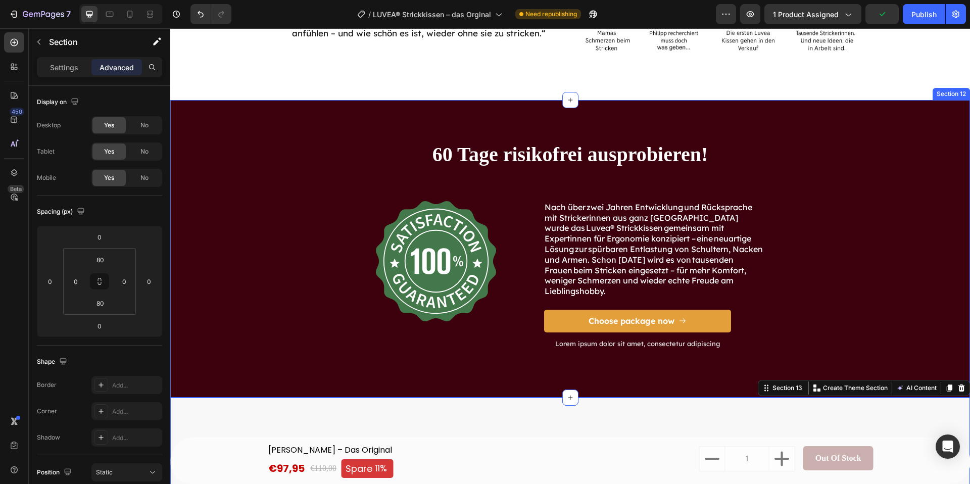
click at [217, 115] on div "60 Tage risikofrei ausprobieren! Heading Image Nach über zwei Jahren Entwicklun…" at bounding box center [570, 248] width 800 height 297
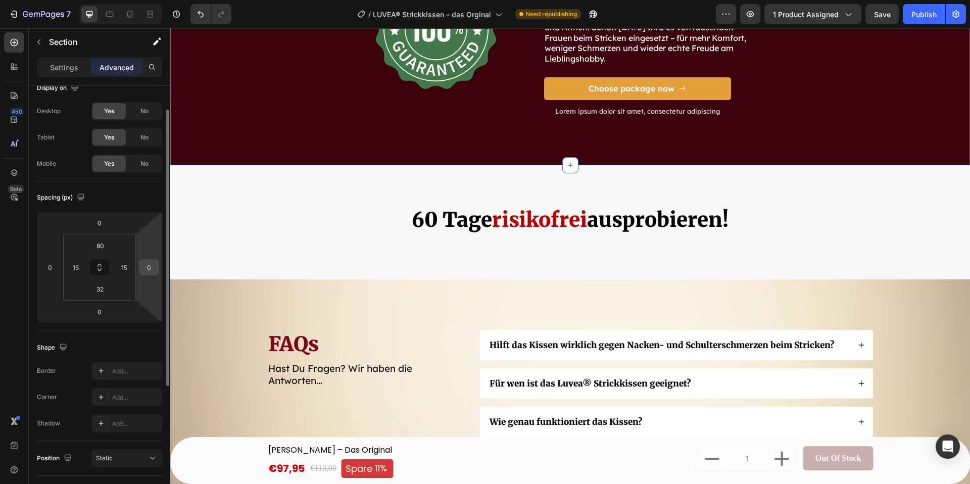
scroll to position [30, 0]
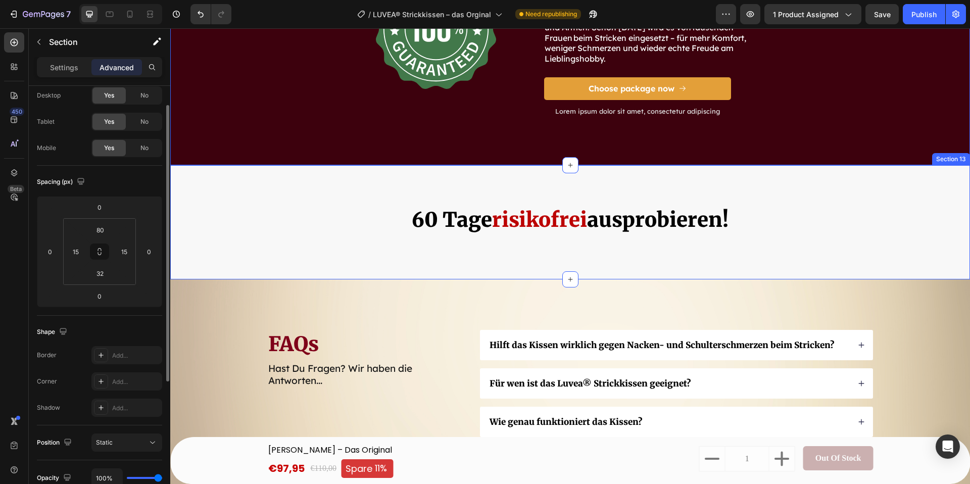
click at [441, 184] on div "60 Tage risikofrei ausprobieren! Heading Section 13" at bounding box center [570, 222] width 800 height 114
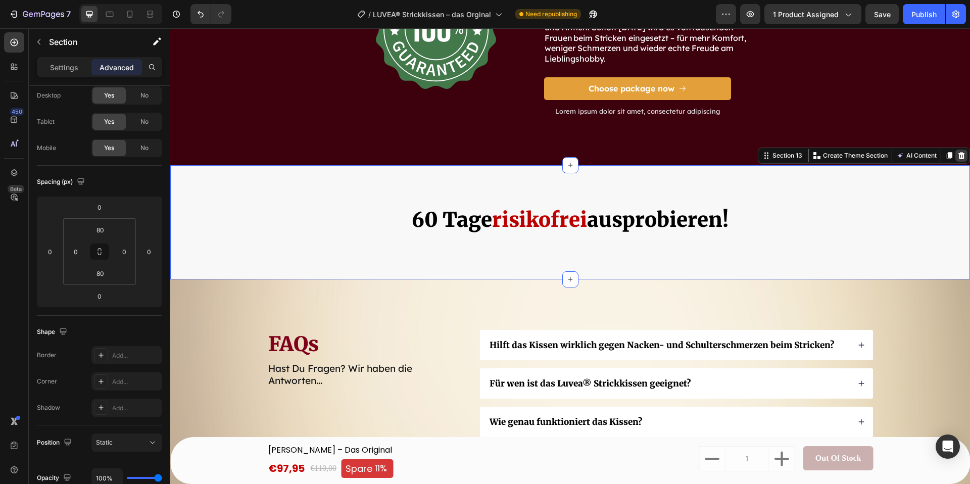
click at [956, 155] on div at bounding box center [961, 156] width 12 height 12
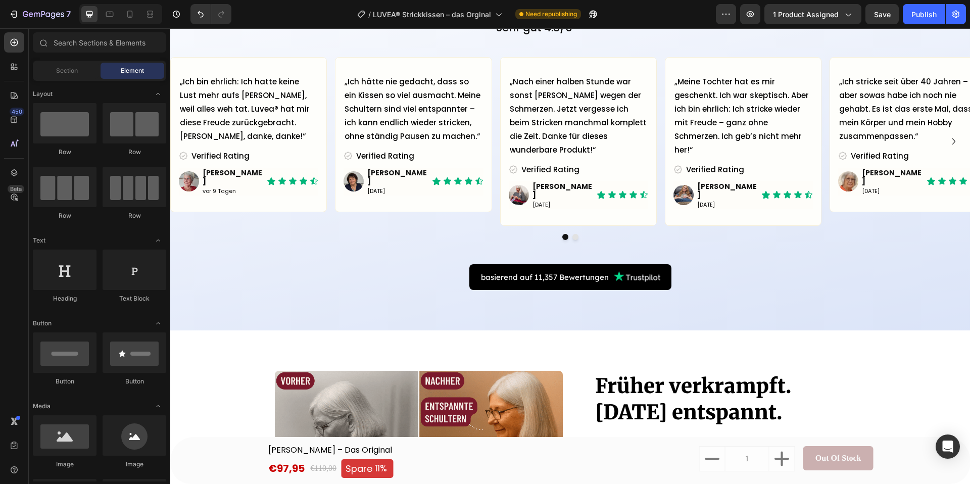
scroll to position [1502, 0]
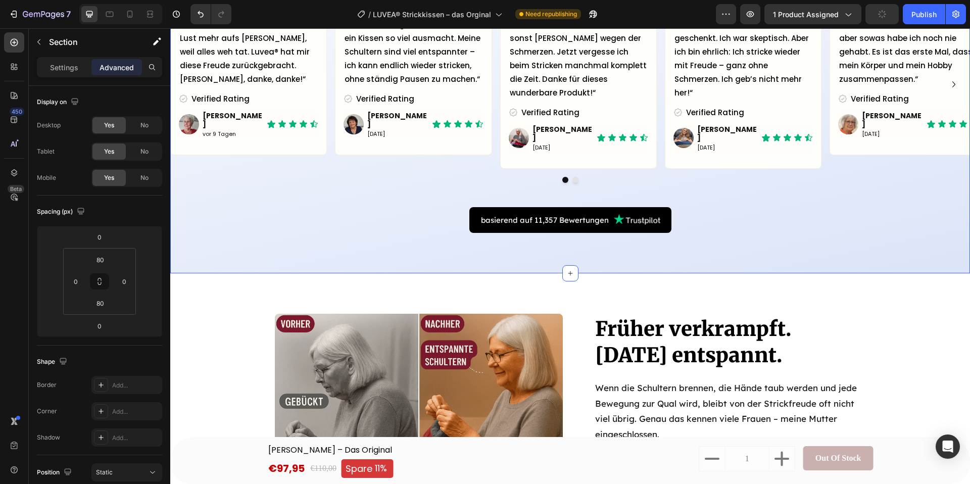
click at [197, 232] on div "Deine Zufriedenheit. Unsere Mission Heading Über 11.000+ zufriedene Kundinnen |…" at bounding box center [570, 56] width 800 height 434
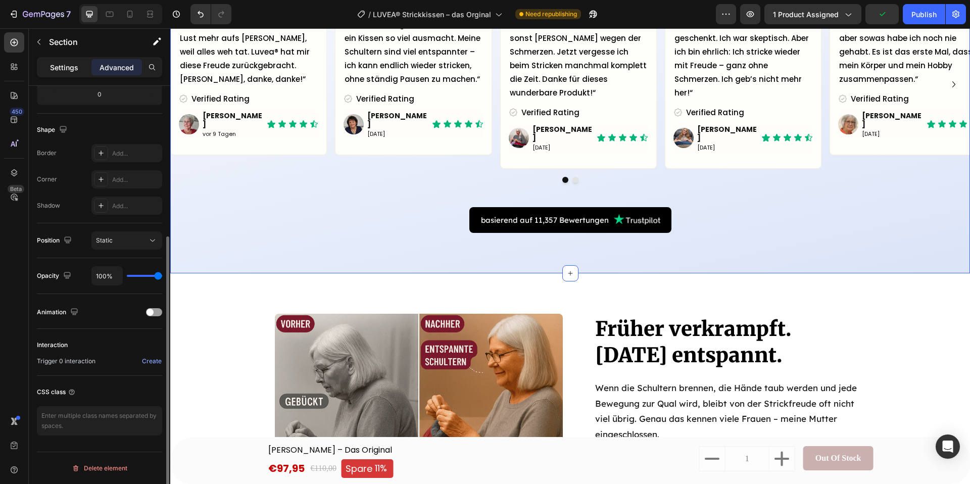
click at [54, 62] on p "Settings" at bounding box center [64, 67] width 28 height 11
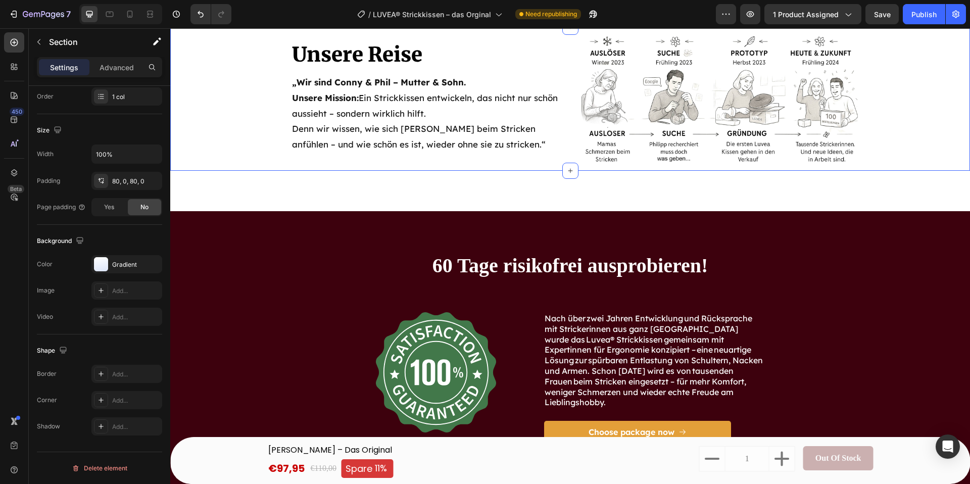
scroll to position [3915, 0]
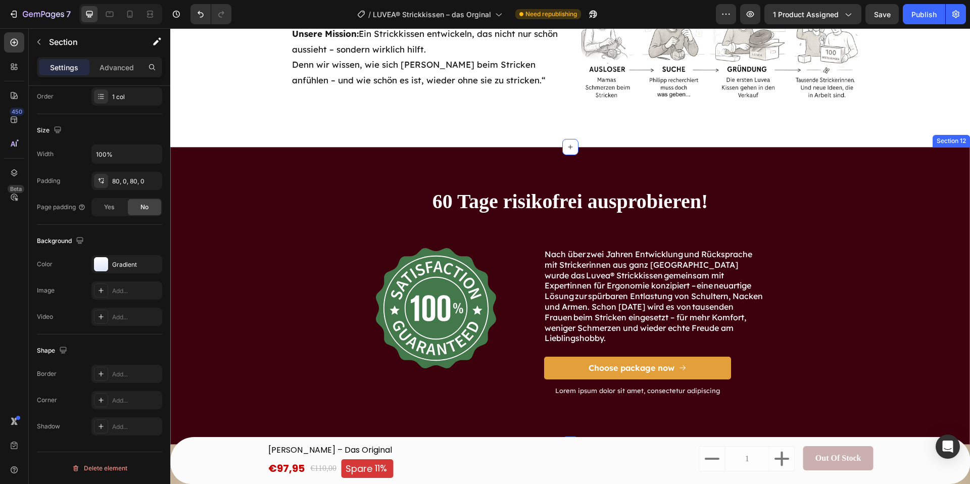
click at [181, 194] on div "60 Tage risikofrei ausprobieren! Heading Image Nach über zwei Jahren Entwicklun…" at bounding box center [570, 307] width 784 height 241
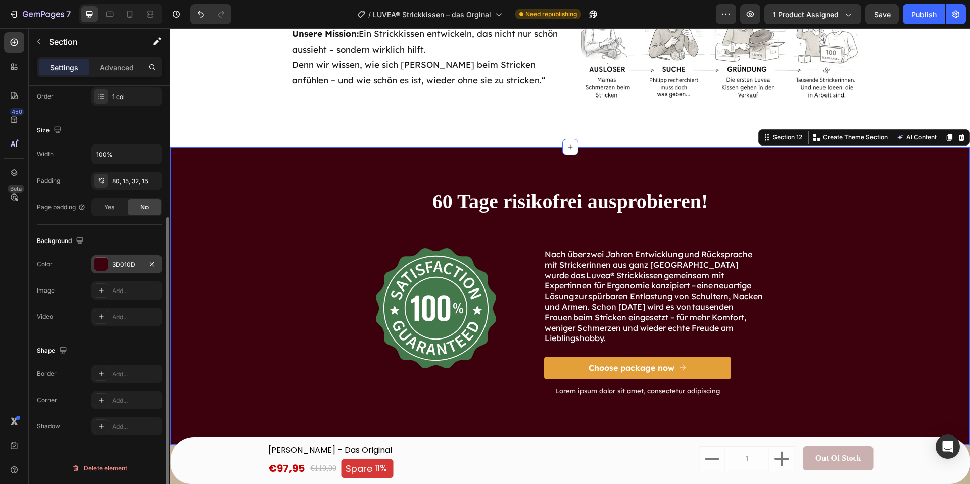
click at [118, 260] on div "3D010D" at bounding box center [126, 264] width 29 height 9
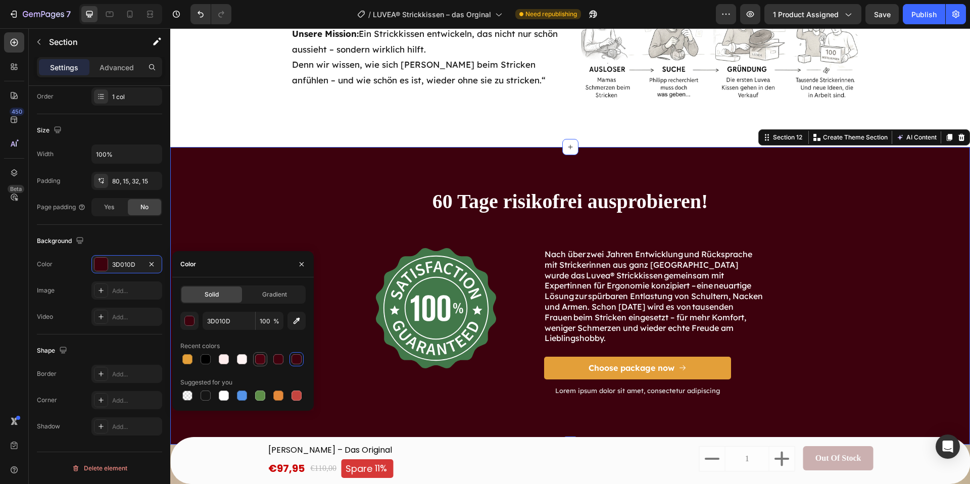
click at [258, 360] on div at bounding box center [260, 359] width 10 height 10
type input "4C000F"
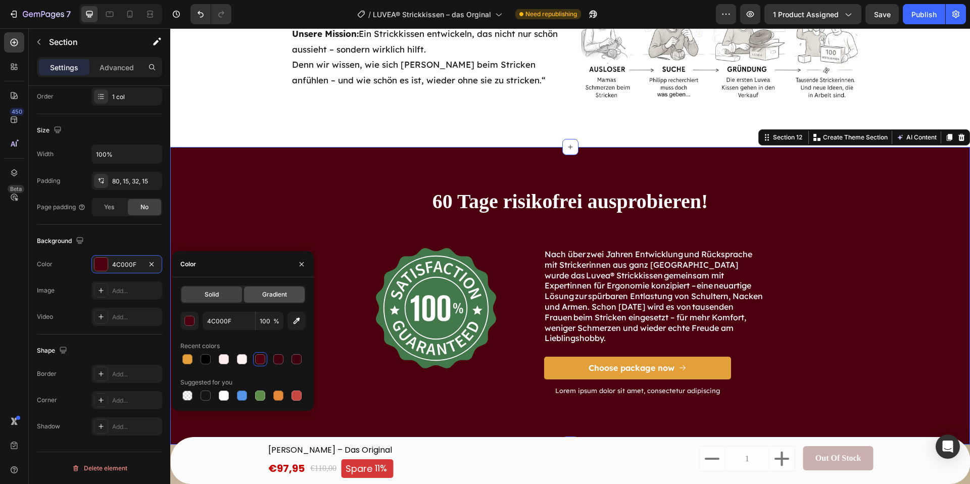
click at [263, 296] on span "Gradient" at bounding box center [274, 294] width 25 height 9
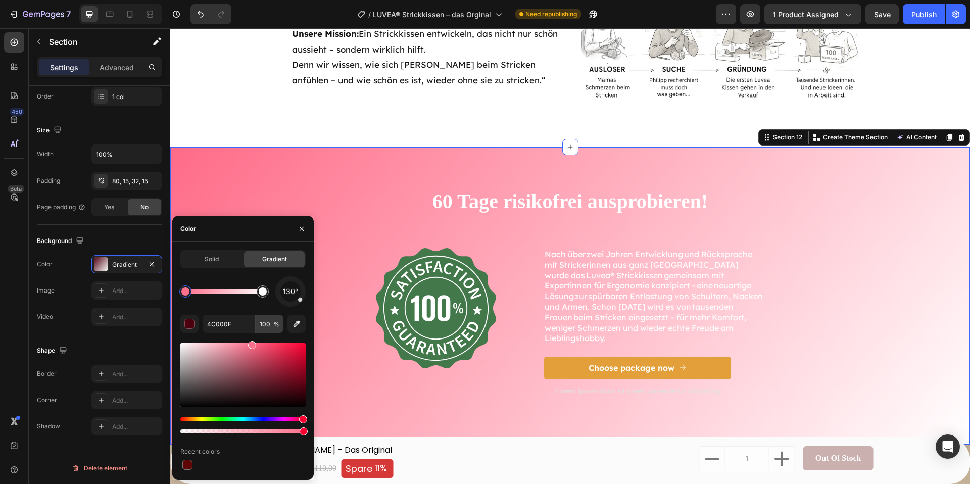
drag, startPoint x: 267, startPoint y: 358, endPoint x: 261, endPoint y: 314, distance: 44.4
click at [251, 328] on div "130° 4C000F 100 % Recent colors" at bounding box center [242, 373] width 125 height 195
type input "FF708C"
click at [232, 256] on div "Solid" at bounding box center [211, 259] width 61 height 16
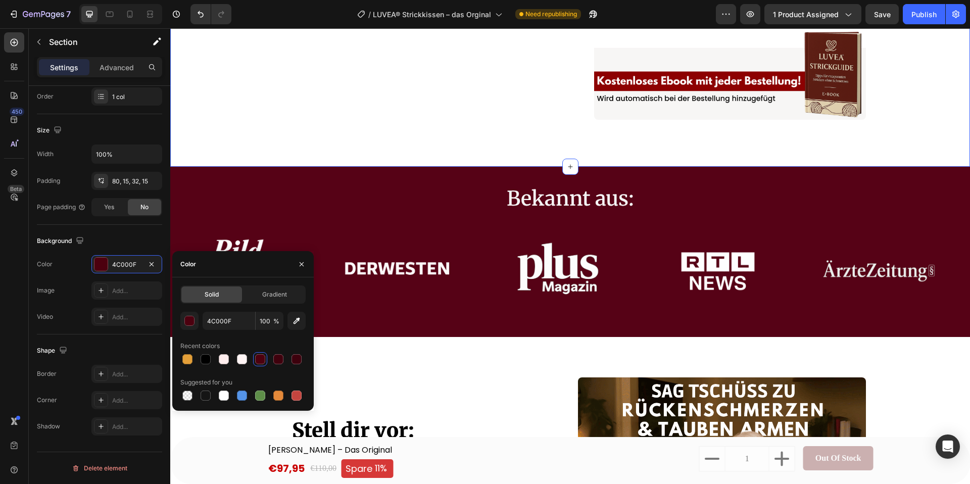
scroll to position [706, 0]
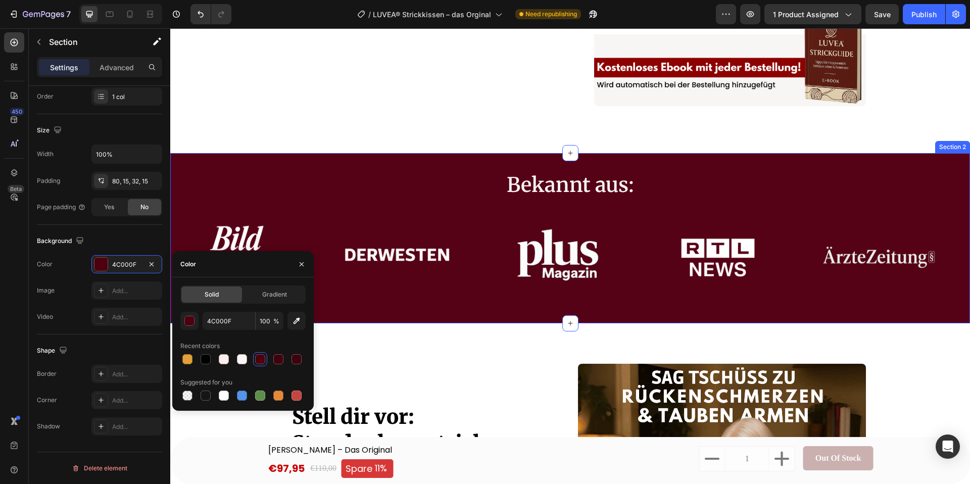
click at [250, 168] on div "Bekannt aus: Heading Image Image Image Image Image Image Image Image Image Imag…" at bounding box center [570, 238] width 800 height 155
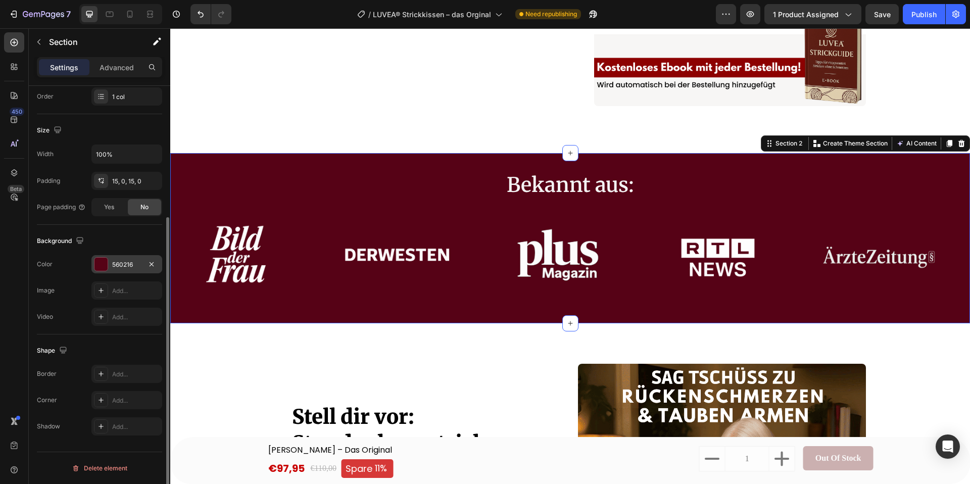
click at [106, 265] on div at bounding box center [100, 264] width 13 height 13
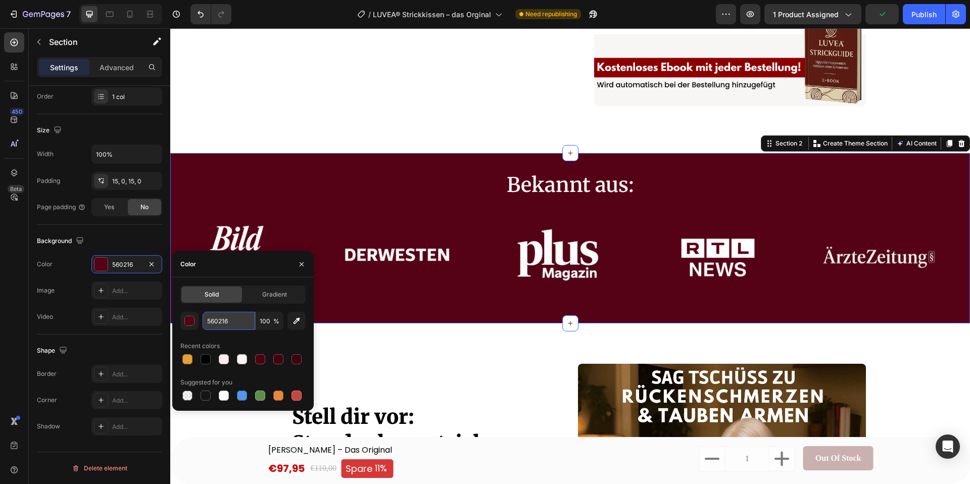
click at [232, 318] on input "560216" at bounding box center [229, 321] width 53 height 18
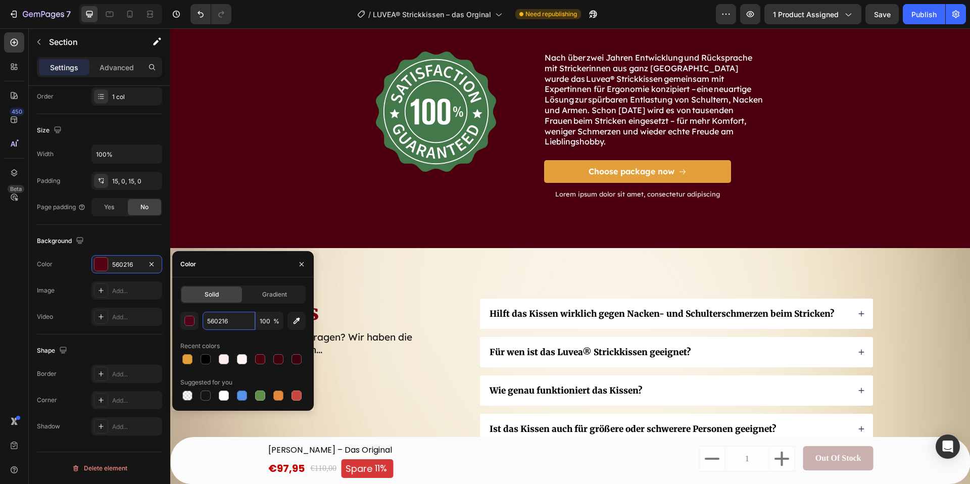
scroll to position [4141, 0]
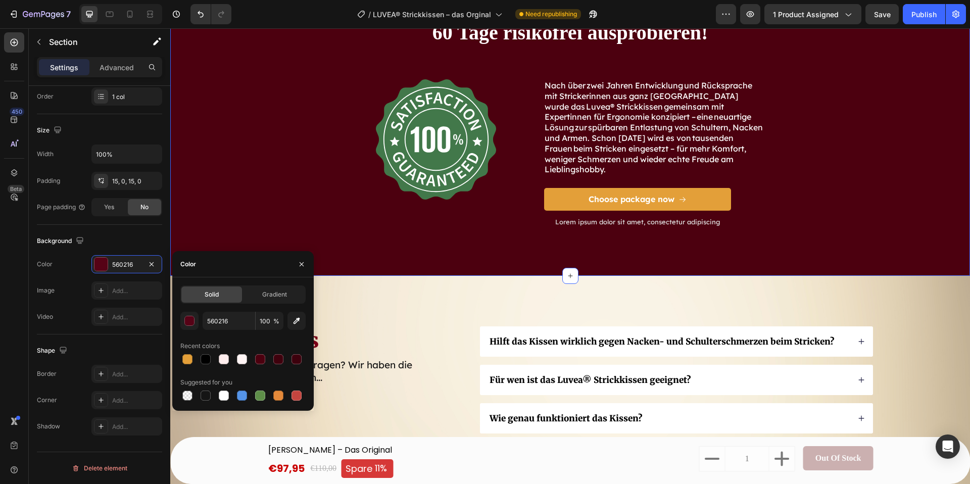
click at [271, 118] on div "60 Tage risikofrei ausprobieren! Heading Image Nach über zwei Jahren Entwicklun…" at bounding box center [570, 139] width 784 height 241
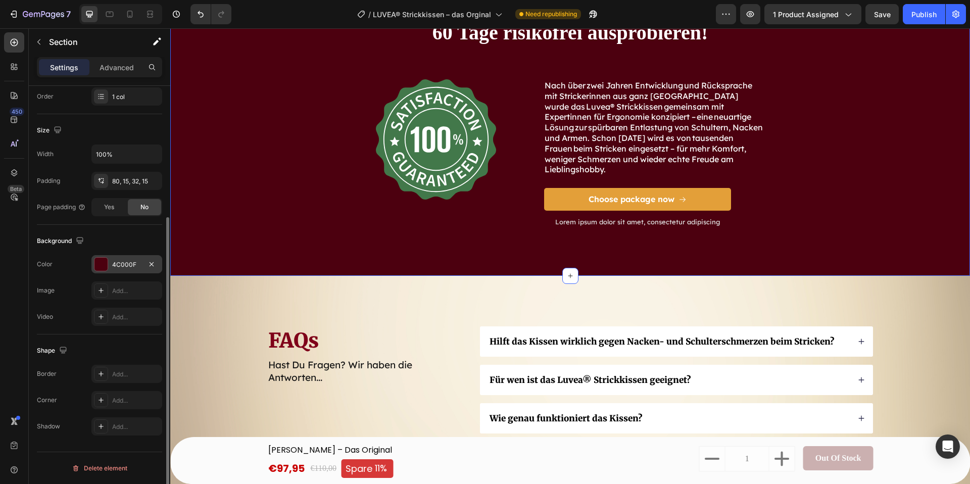
drag, startPoint x: 114, startPoint y: 265, endPoint x: 124, endPoint y: 265, distance: 10.1
click at [114, 265] on div "4C000F" at bounding box center [126, 264] width 29 height 9
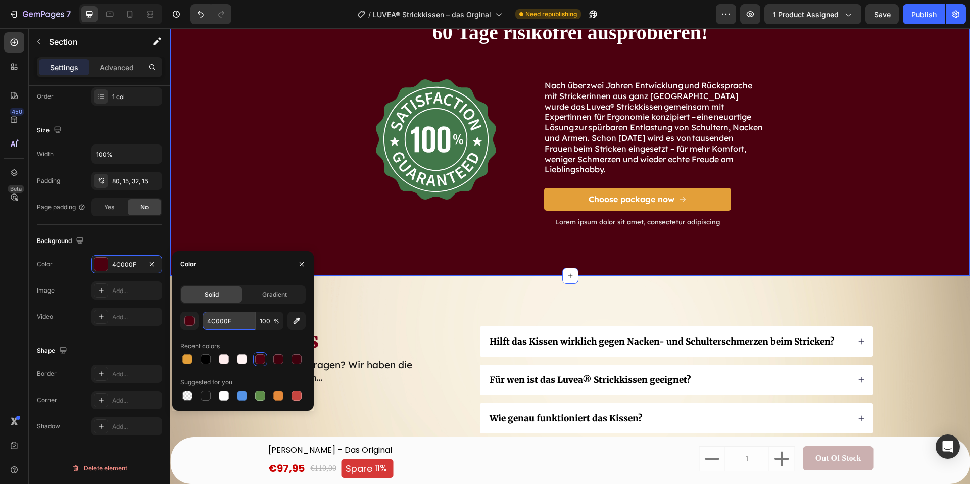
click at [240, 325] on input "4C000F" at bounding box center [229, 321] width 53 height 18
paste input "560216"
type input "560216"
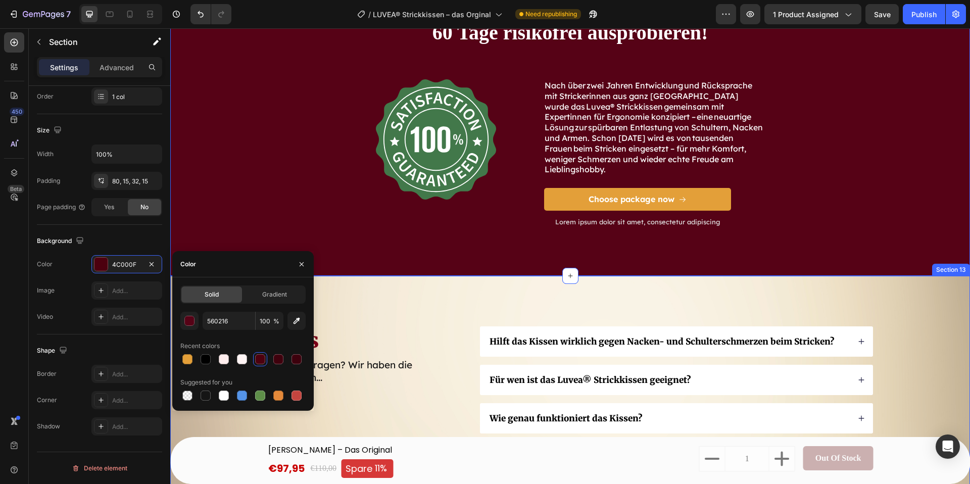
click at [372, 326] on h2 "FAQs" at bounding box center [365, 340] width 197 height 28
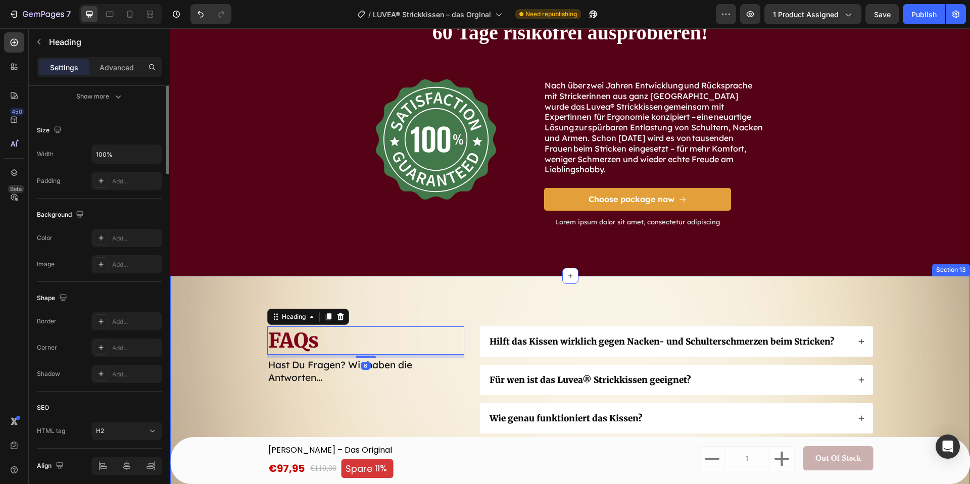
scroll to position [0, 0]
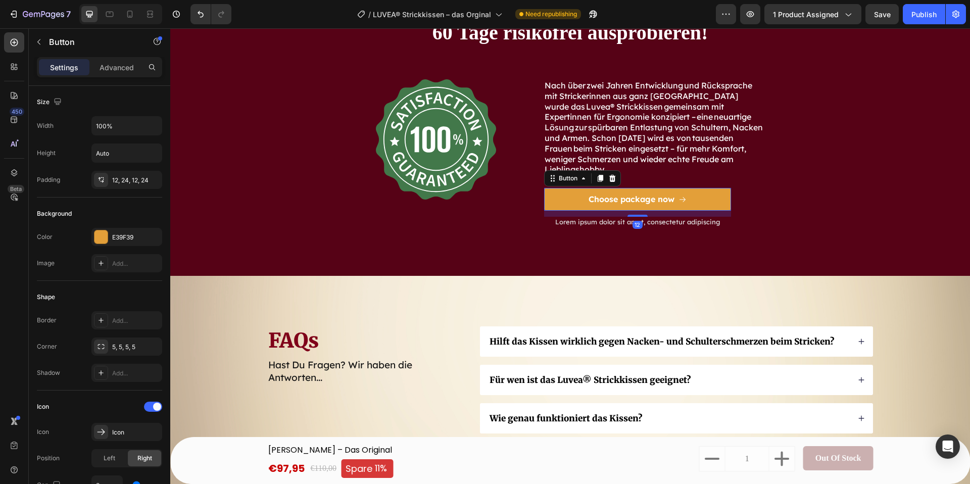
drag, startPoint x: 563, startPoint y: 197, endPoint x: 520, endPoint y: 211, distance: 45.0
click at [563, 197] on button "Choose package now" at bounding box center [637, 199] width 187 height 23
click at [107, 236] on div at bounding box center [100, 236] width 13 height 13
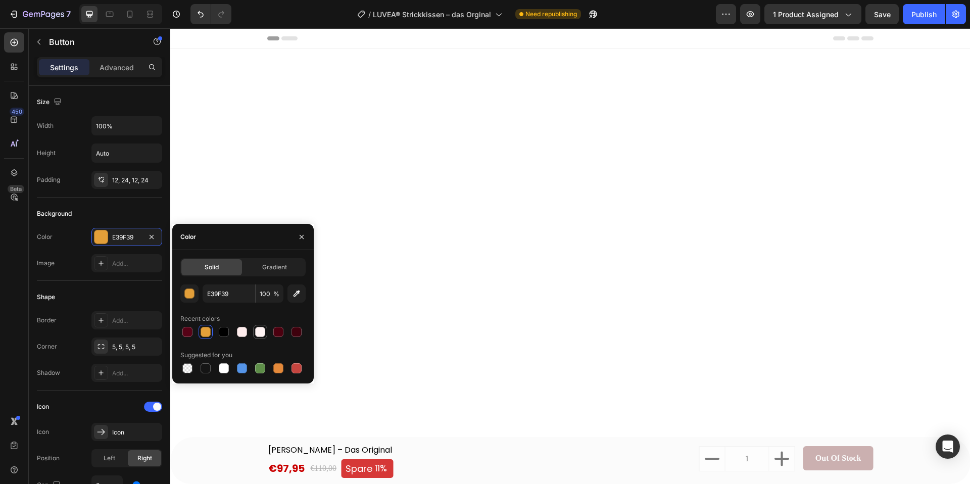
scroll to position [4141, 0]
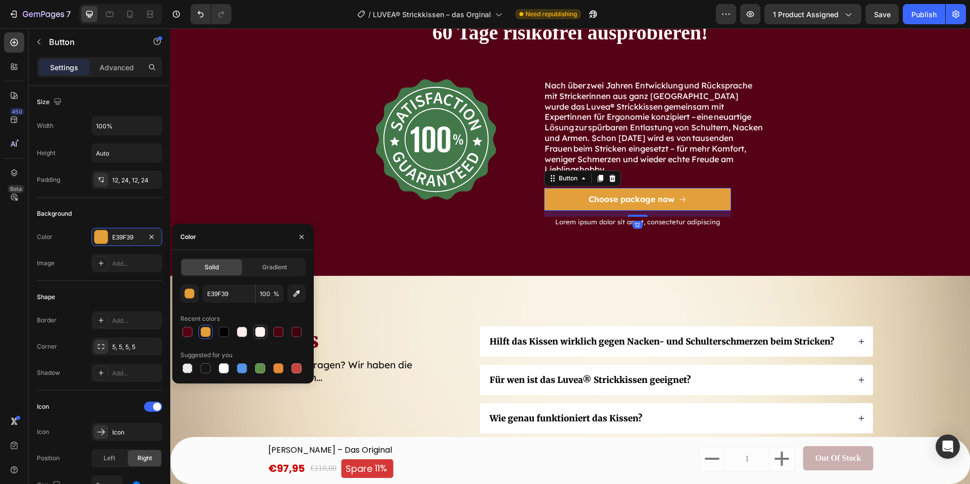
click at [261, 335] on div at bounding box center [260, 332] width 10 height 10
type input "FFF4F4"
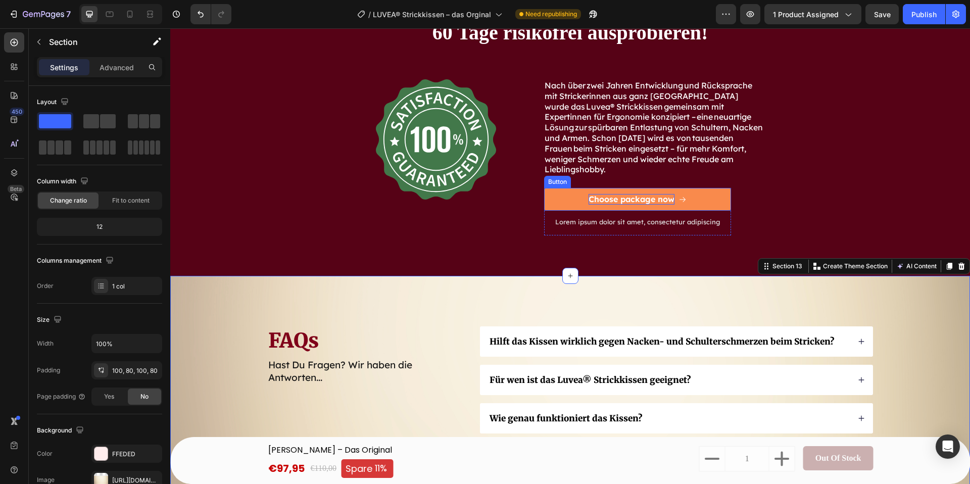
click at [641, 197] on div "Choose package now" at bounding box center [631, 199] width 86 height 11
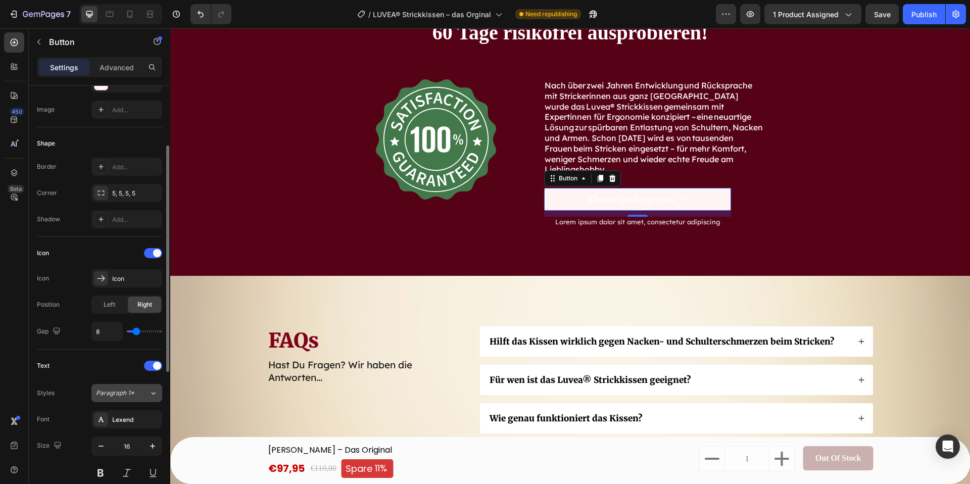
scroll to position [160, 0]
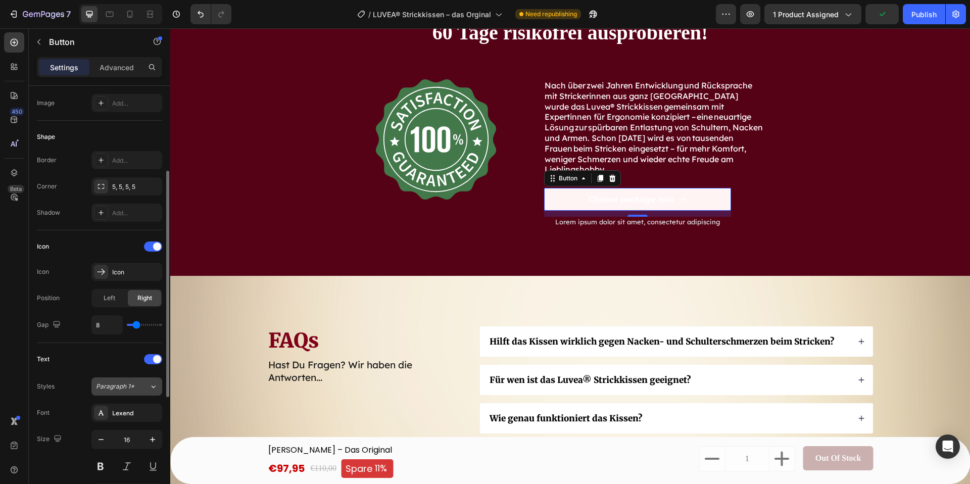
click at [124, 384] on span "Paragraph 1*" at bounding box center [115, 386] width 38 height 9
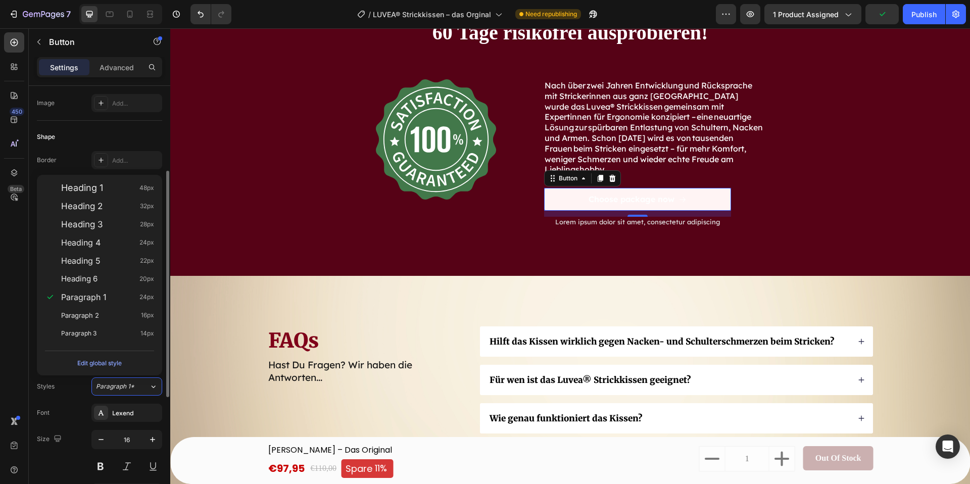
click at [71, 388] on div "Styles Paragraph 1*" at bounding box center [99, 386] width 125 height 18
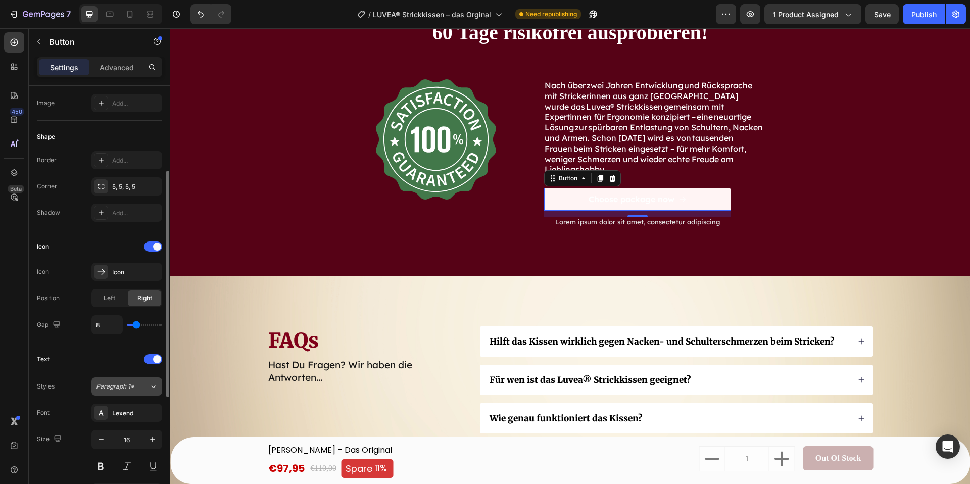
click at [116, 384] on span "Paragraph 1*" at bounding box center [115, 386] width 38 height 9
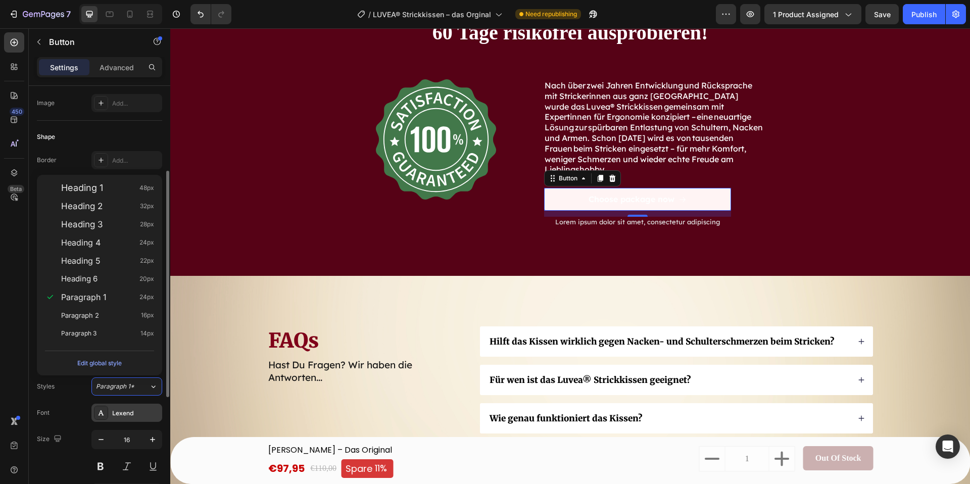
drag, startPoint x: 68, startPoint y: 407, endPoint x: 107, endPoint y: 412, distance: 39.7
click at [70, 407] on div "Font Lexend" at bounding box center [99, 413] width 125 height 18
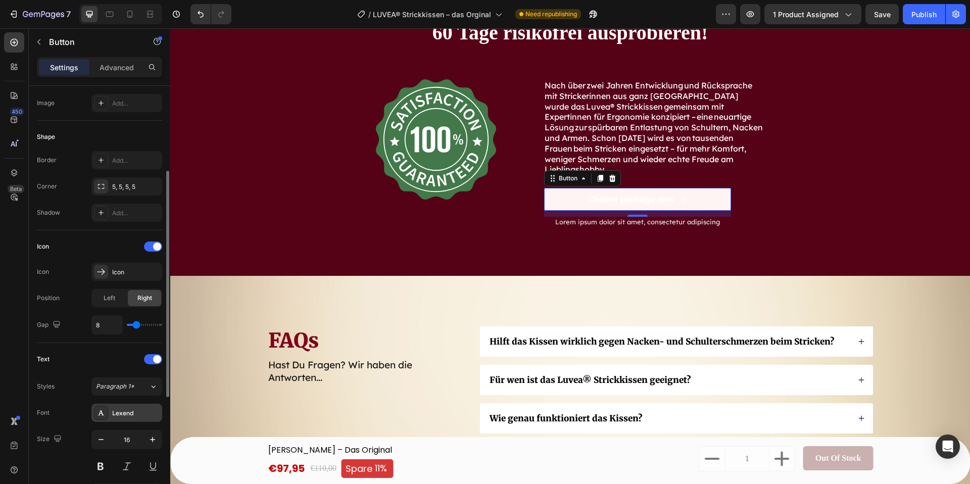
click at [119, 409] on div "Lexend" at bounding box center [135, 413] width 47 height 9
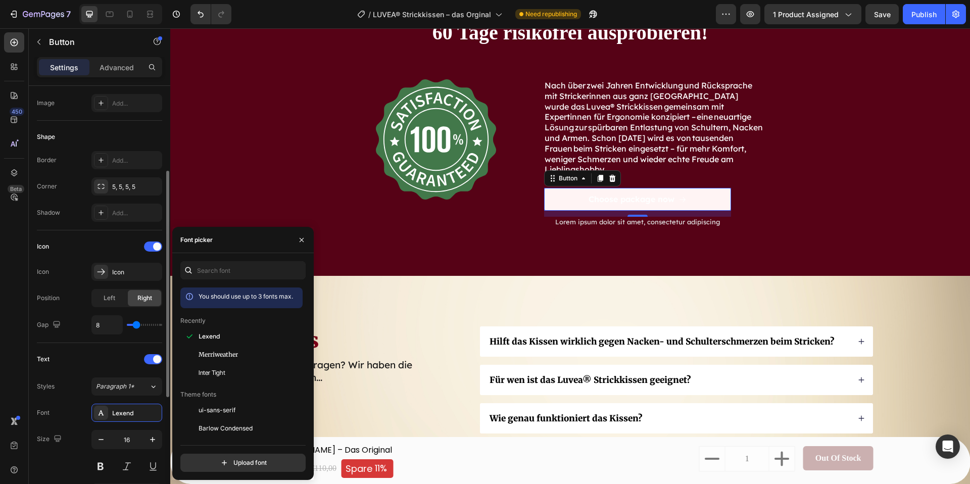
click at [84, 372] on div "Text Styles Paragraph 1* Font Lexend Size 16 Color FFFFFF Show more" at bounding box center [99, 439] width 125 height 177
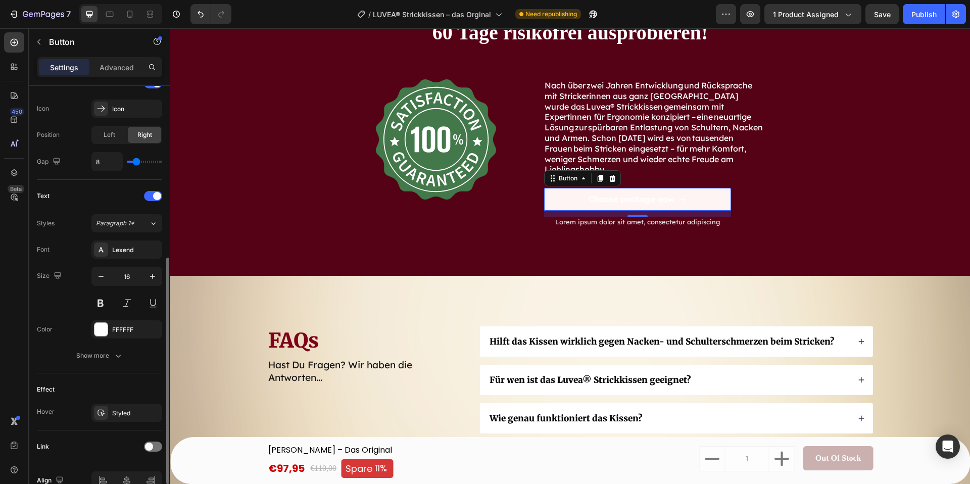
scroll to position [334, 0]
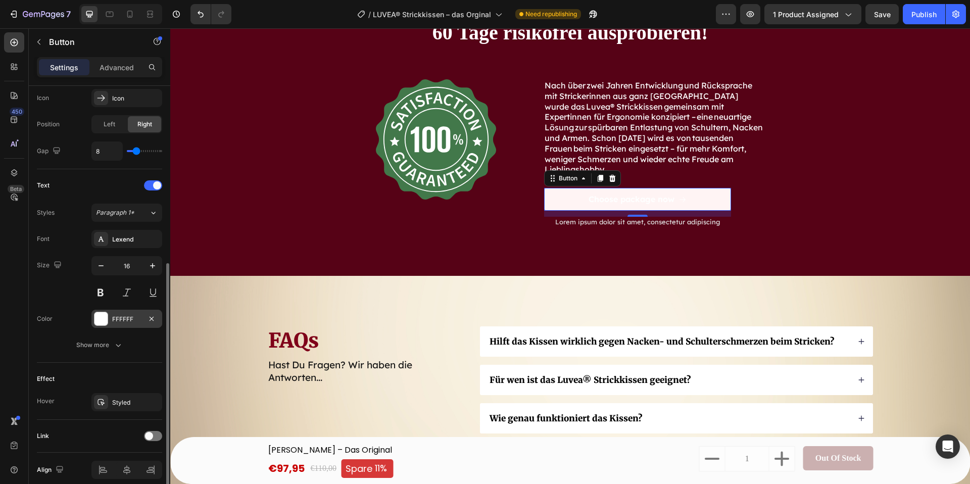
click at [105, 314] on div at bounding box center [100, 318] width 13 height 13
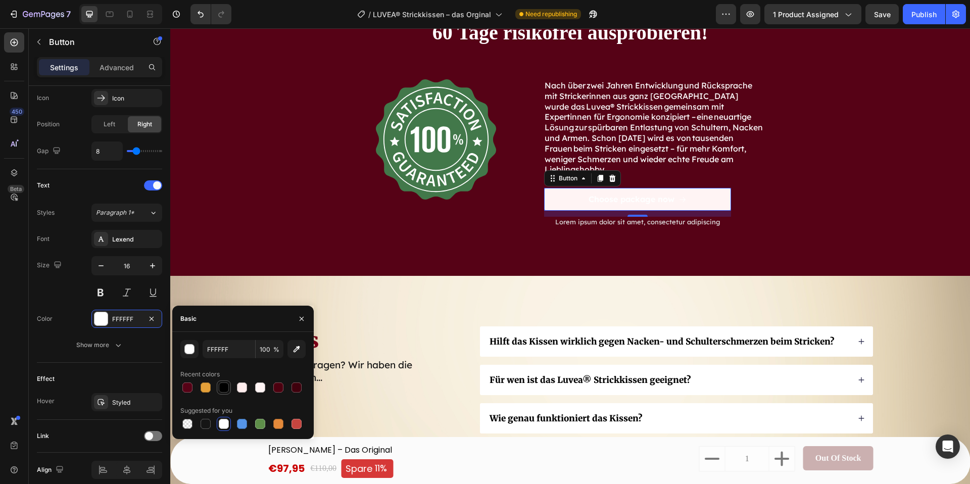
drag, startPoint x: 221, startPoint y: 383, endPoint x: 246, endPoint y: 311, distance: 76.5
click at [221, 383] on div at bounding box center [224, 387] width 10 height 10
type input "000000"
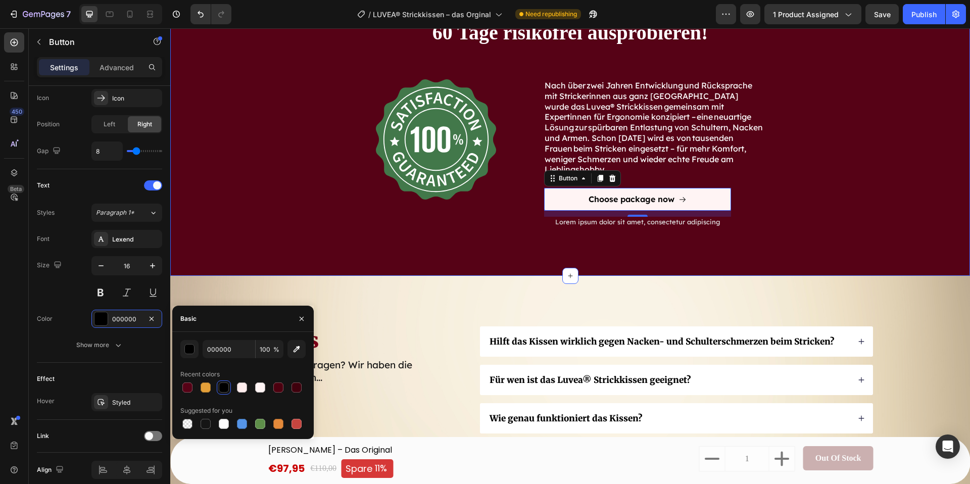
click at [263, 207] on div "60 Tage risikofrei ausprobieren! Heading Image Nach über zwei Jahren Entwicklun…" at bounding box center [570, 139] width 784 height 241
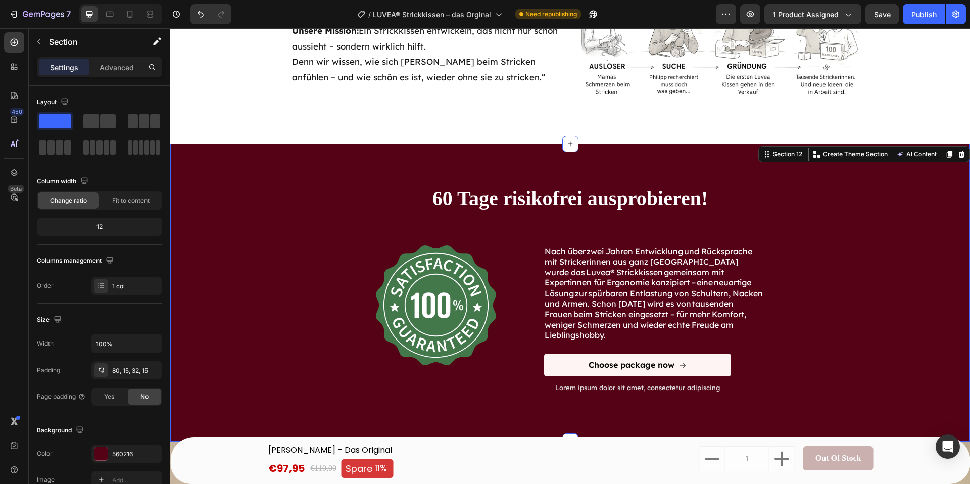
scroll to position [3975, 0]
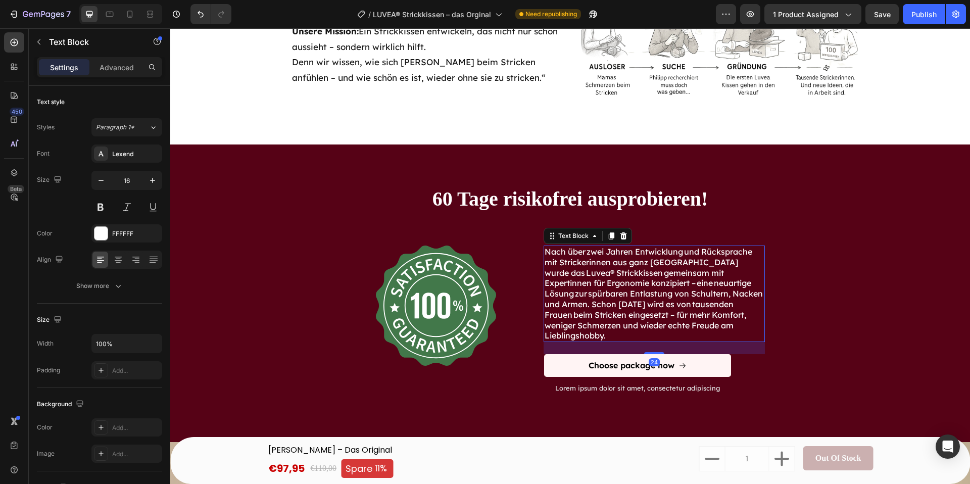
drag, startPoint x: 588, startPoint y: 276, endPoint x: 580, endPoint y: 275, distance: 8.1
click at [588, 276] on p "Nach über zwei Jahren Entwicklung und Rücksprache mit Strickerinnen aus ganz [G…" at bounding box center [653, 293] width 219 height 94
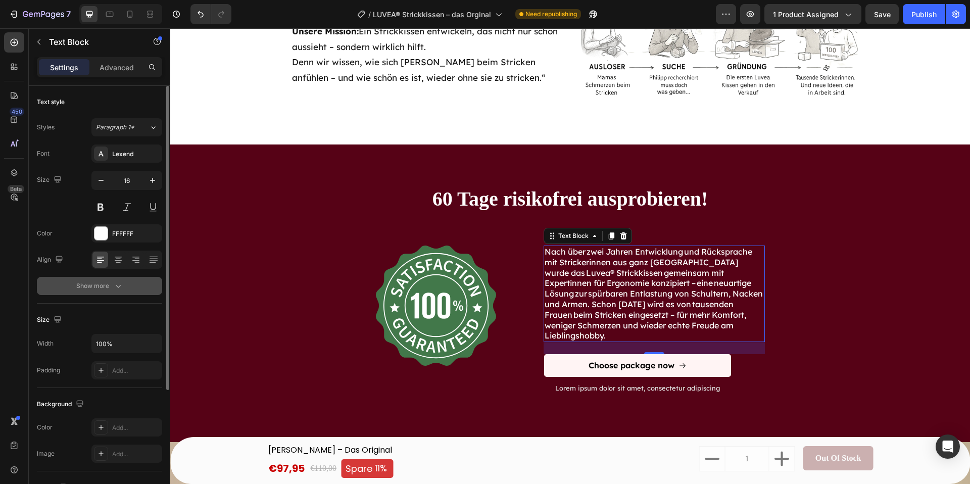
click at [116, 287] on icon "button" at bounding box center [118, 286] width 10 height 10
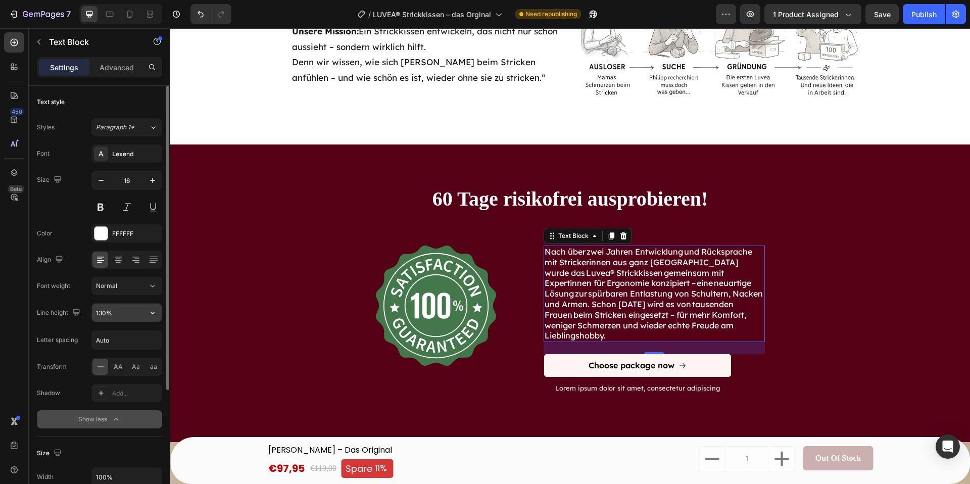
click at [136, 309] on input "130%" at bounding box center [127, 313] width 70 height 18
drag, startPoint x: 142, startPoint y: 313, endPoint x: 149, endPoint y: 314, distance: 7.1
click at [142, 313] on input "130%" at bounding box center [127, 313] width 70 height 18
click at [154, 313] on icon "button" at bounding box center [152, 313] width 10 height 10
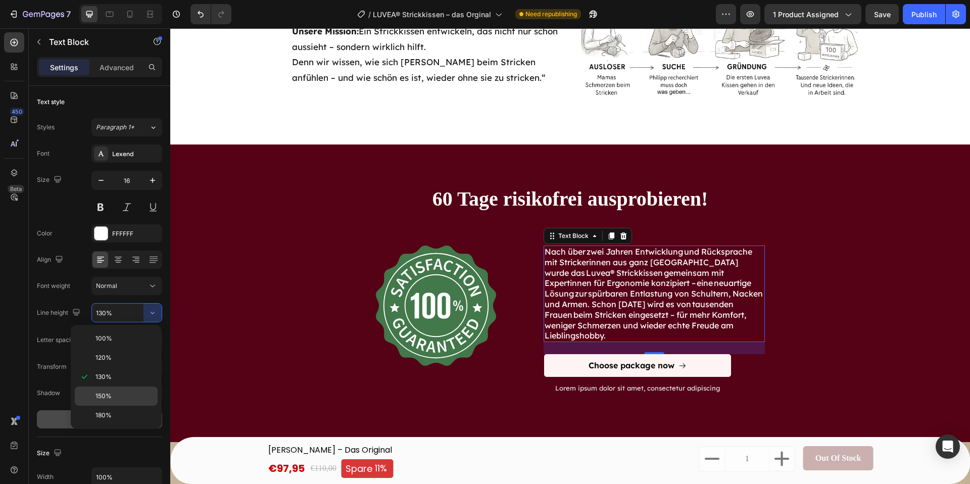
click at [129, 392] on p "150%" at bounding box center [124, 395] width 58 height 9
type input "150%"
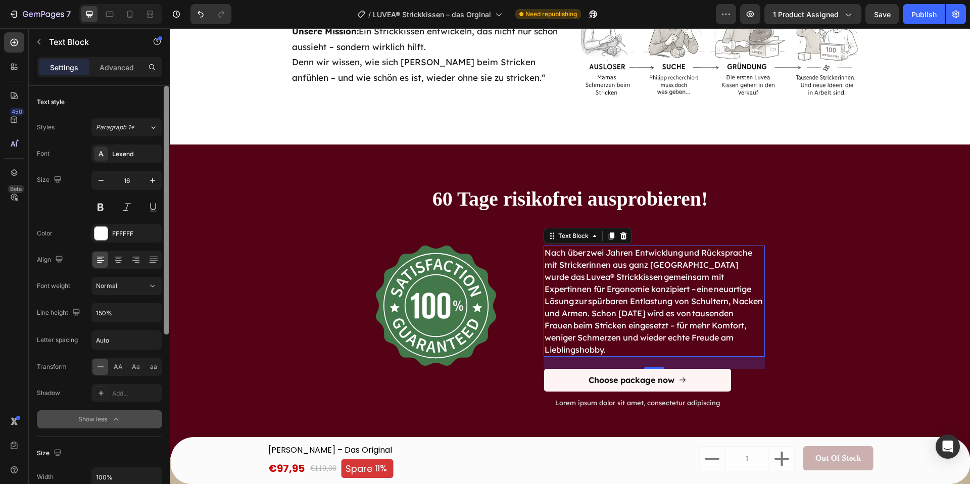
click at [165, 382] on div at bounding box center [167, 299] width 8 height 427
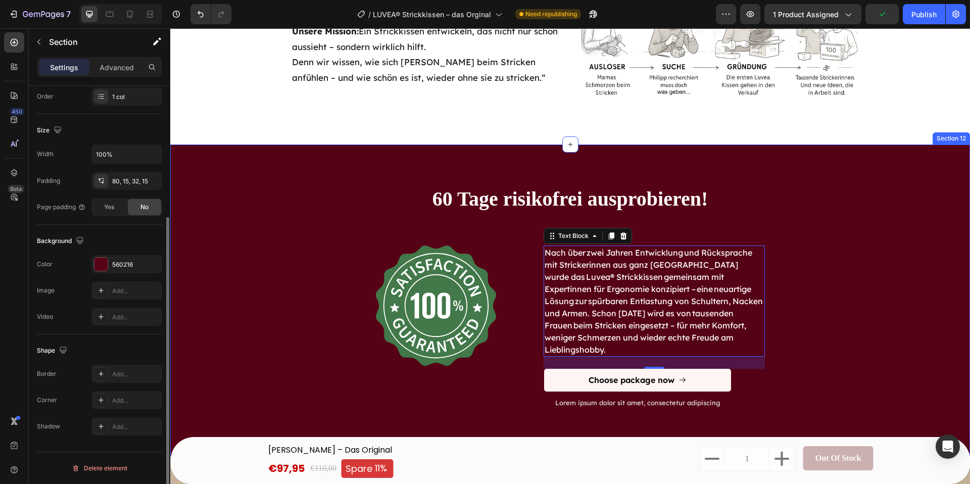
click at [205, 375] on div "60 Tage risikofrei ausprobieren! Heading Image Nach über zwei Jahren Entwicklun…" at bounding box center [570, 313] width 784 height 256
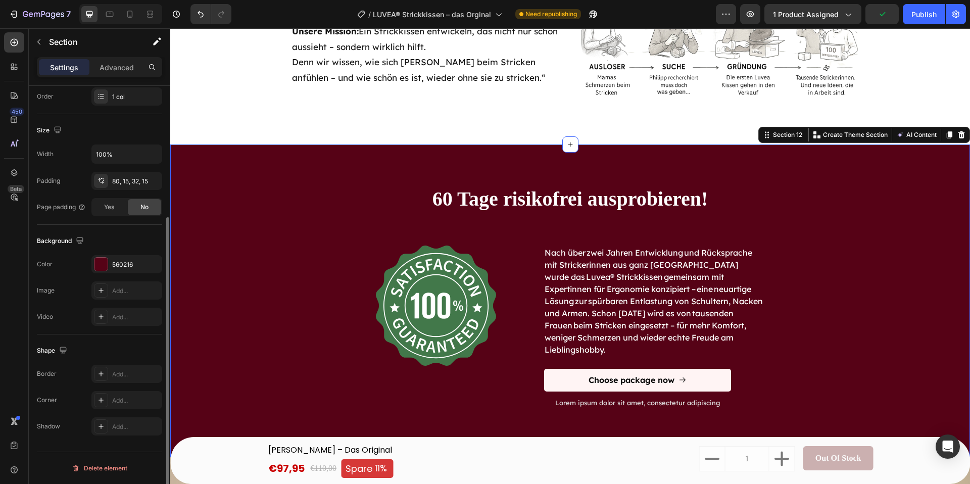
scroll to position [0, 0]
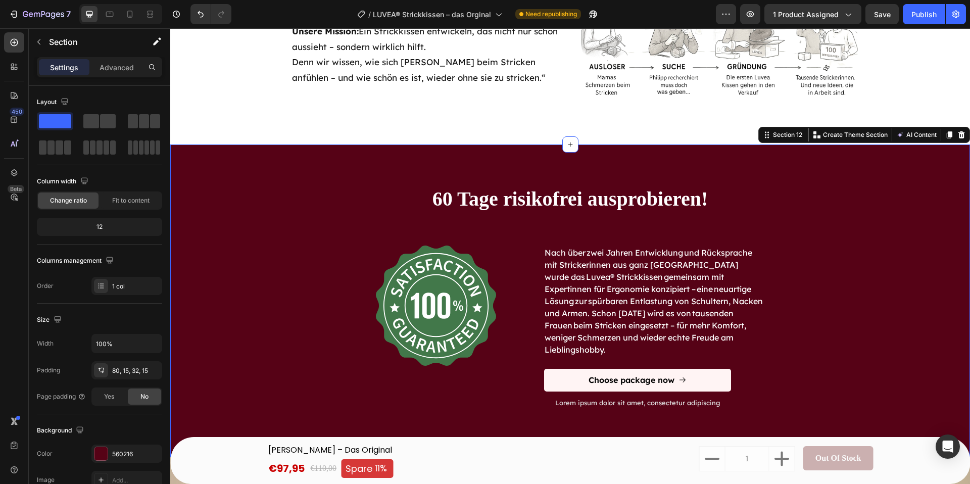
click at [874, 409] on div "60 Tage risikofrei ausprobieren! Heading Image Nach über zwei Jahren Entwicklun…" at bounding box center [570, 313] width 784 height 256
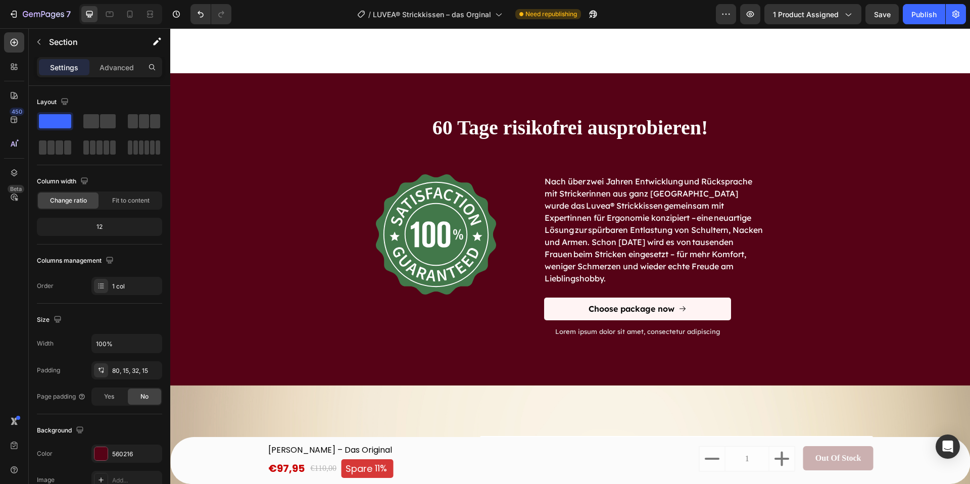
scroll to position [4116, 0]
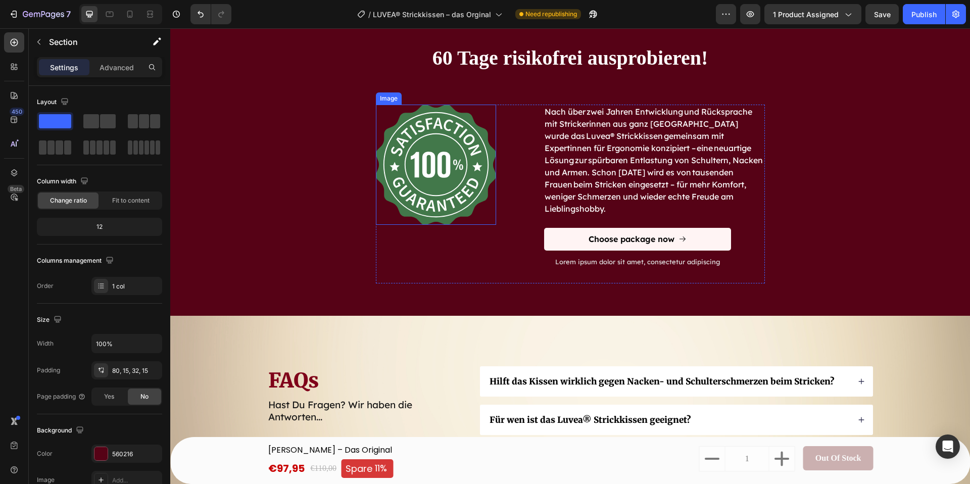
click at [413, 167] on img at bounding box center [436, 165] width 120 height 120
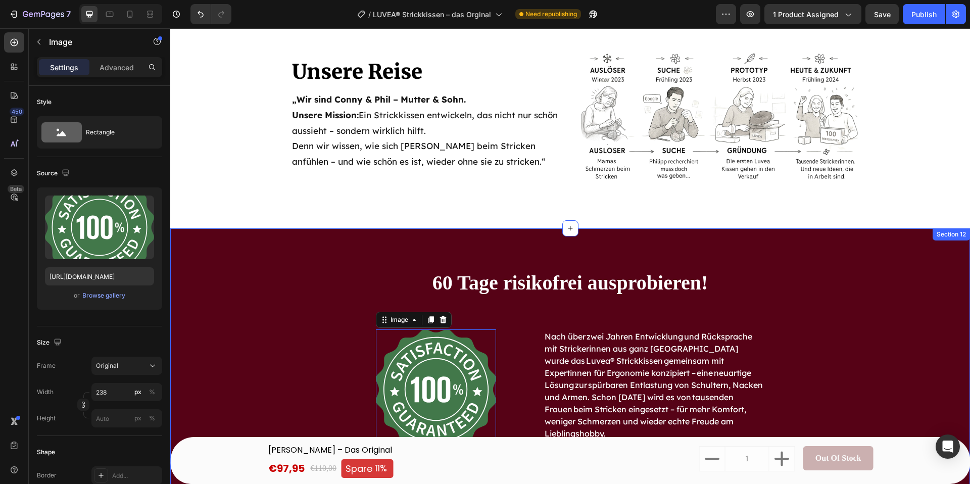
scroll to position [3858, 0]
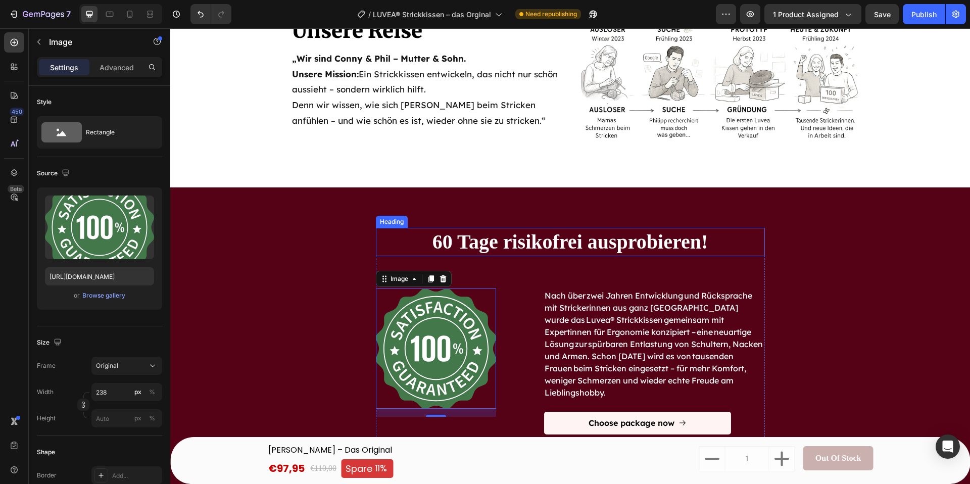
click at [539, 256] on h2 "60 Tage risikofrei ausprobieren!" at bounding box center [570, 242] width 389 height 28
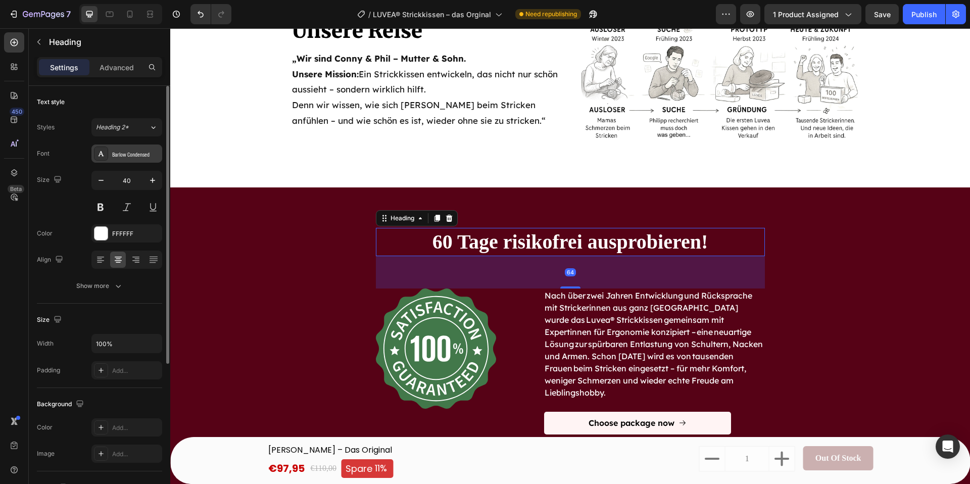
drag, startPoint x: 130, startPoint y: 154, endPoint x: 125, endPoint y: 150, distance: 6.5
click at [131, 154] on div "Barlow Condensed" at bounding box center [135, 154] width 47 height 9
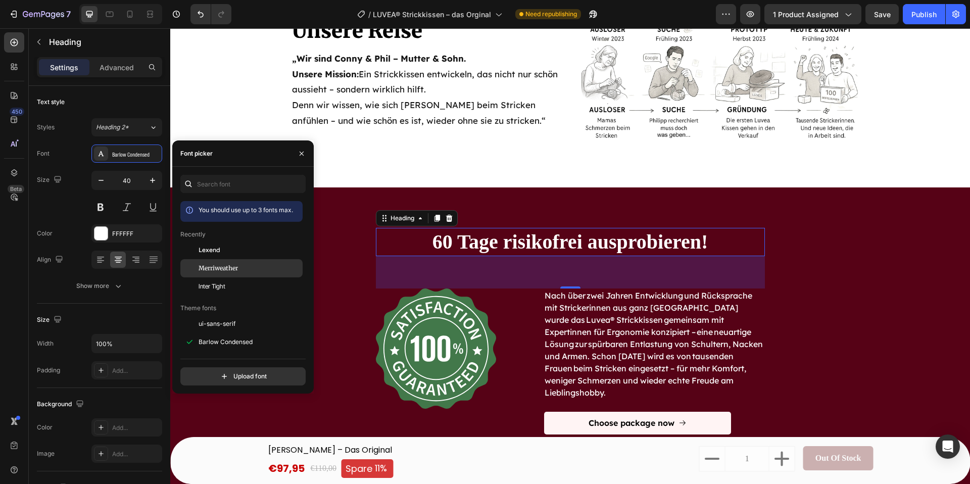
click at [227, 272] on span "Merriweather" at bounding box center [218, 268] width 39 height 9
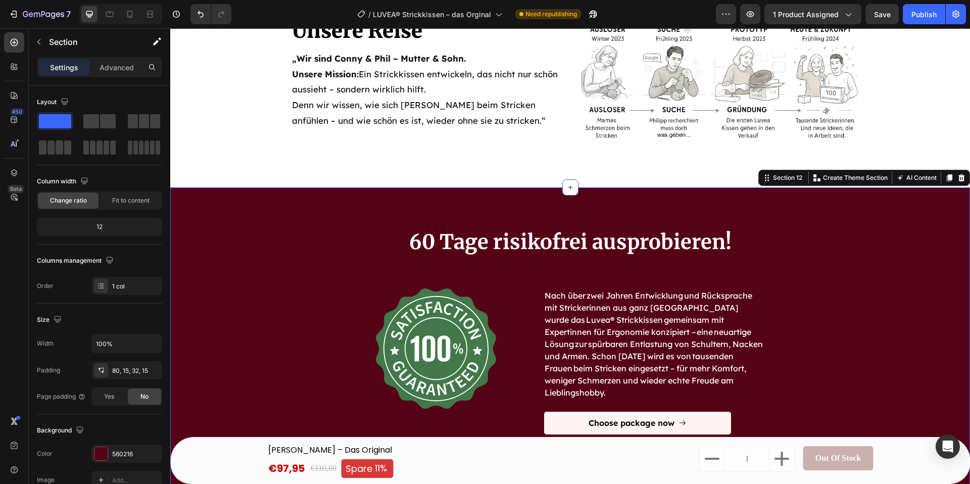
click at [946, 339] on div "60 Tage risikofrei ausprobieren! Heading Image Nach über zwei Jahren Entwicklun…" at bounding box center [570, 356] width 784 height 256
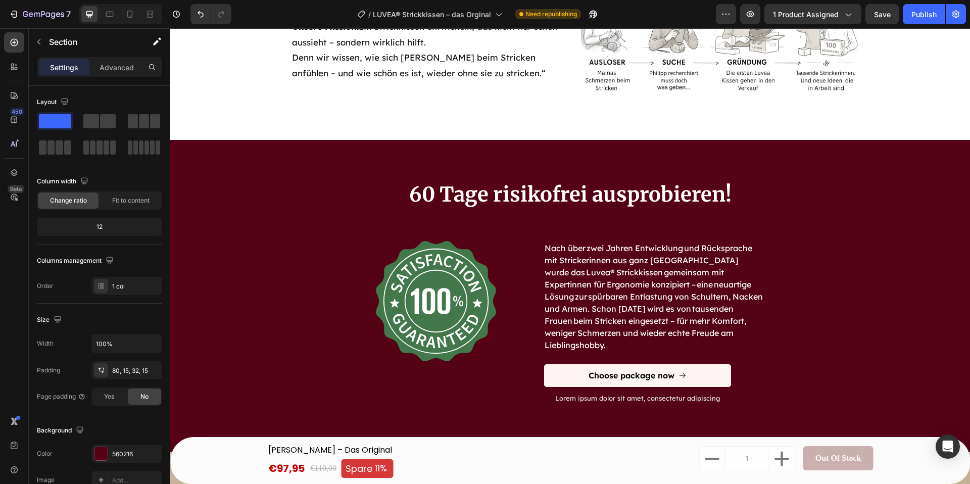
scroll to position [3972, 0]
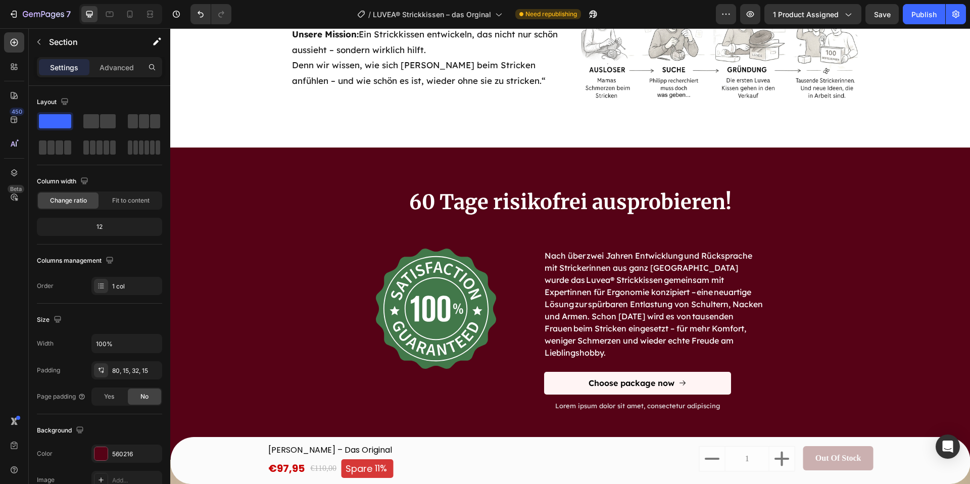
click at [349, 161] on div "60 Tage risikofrei ausprobieren! Heading Image Nach über zwei Jahren Entwicklun…" at bounding box center [570, 303] width 800 height 312
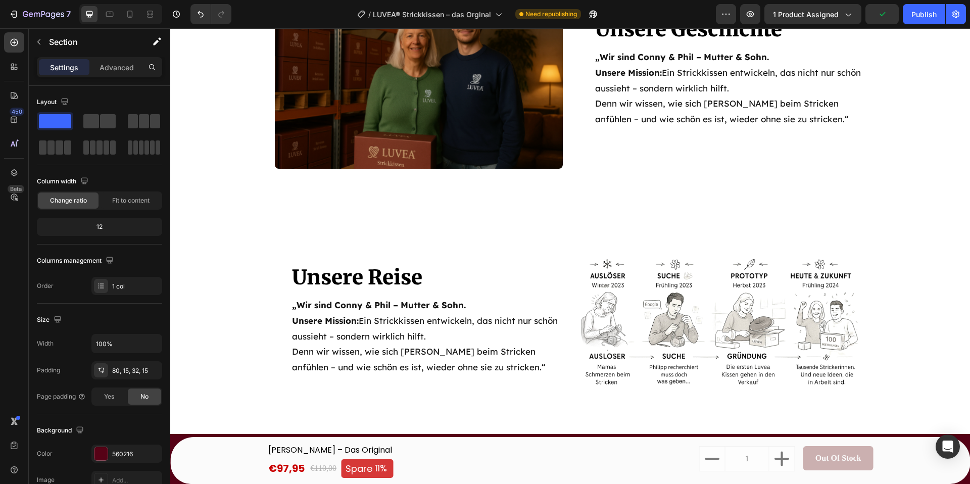
scroll to position [3687, 0]
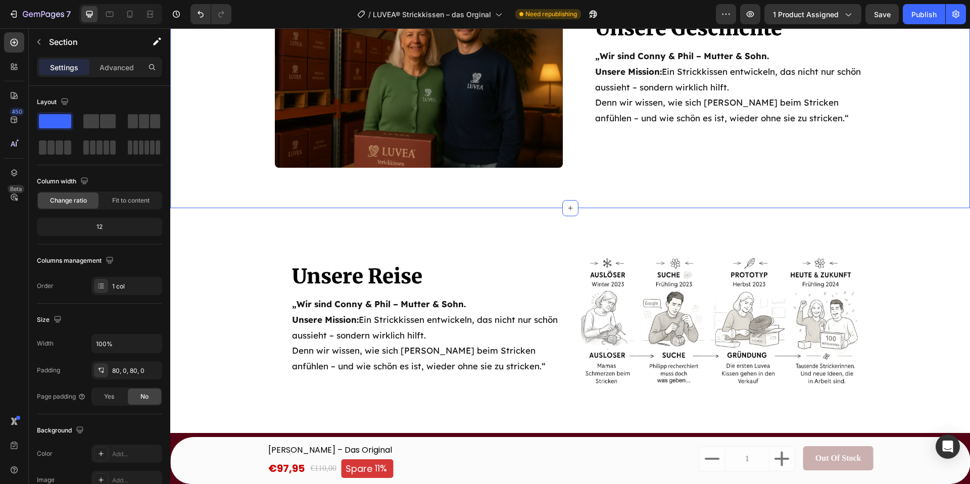
click at [572, 172] on div "Unsere Geschichte Heading „Wir sind Conny & Phil – Mutter & Sohn. Unsere Missio…" at bounding box center [570, 72] width 800 height 271
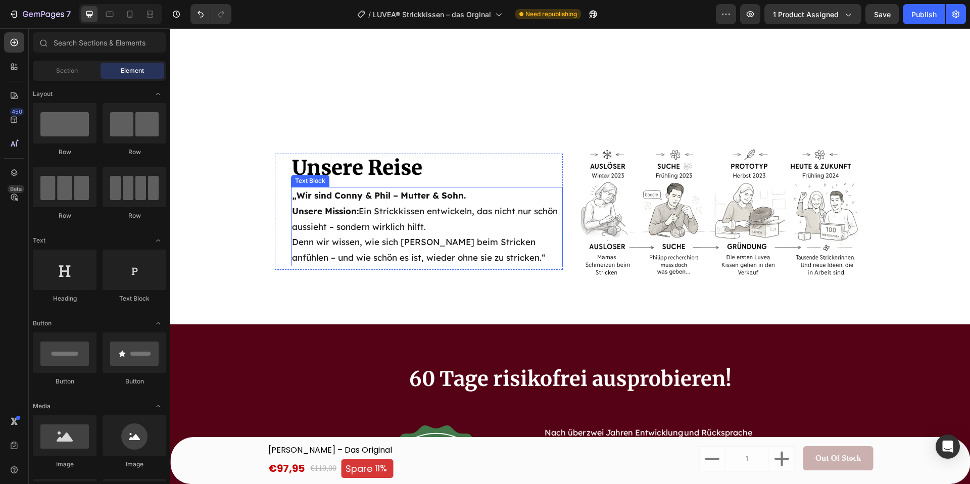
scroll to position [3775, 0]
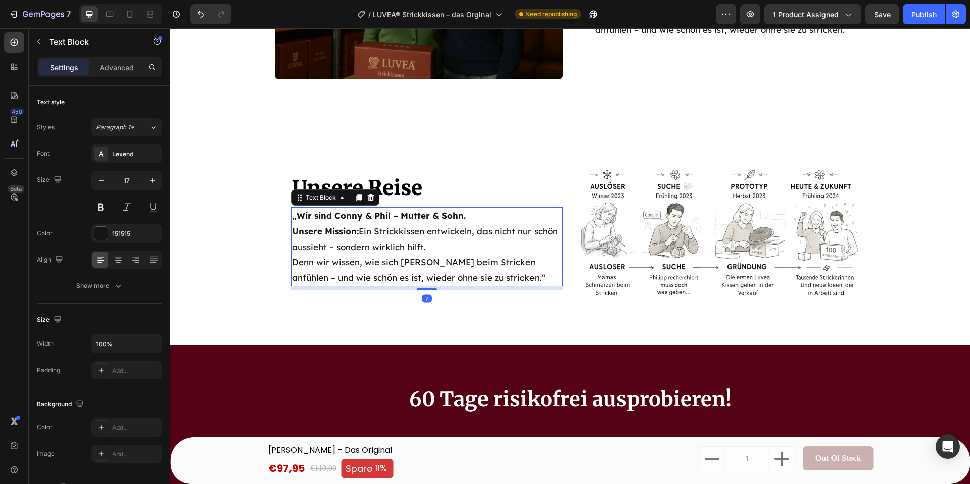
click at [408, 235] on p "„Wir sind Conny & Phil – Mutter & Sohn. Unsere Mission: Ein Strickkissen entwic…" at bounding box center [427, 246] width 270 height 77
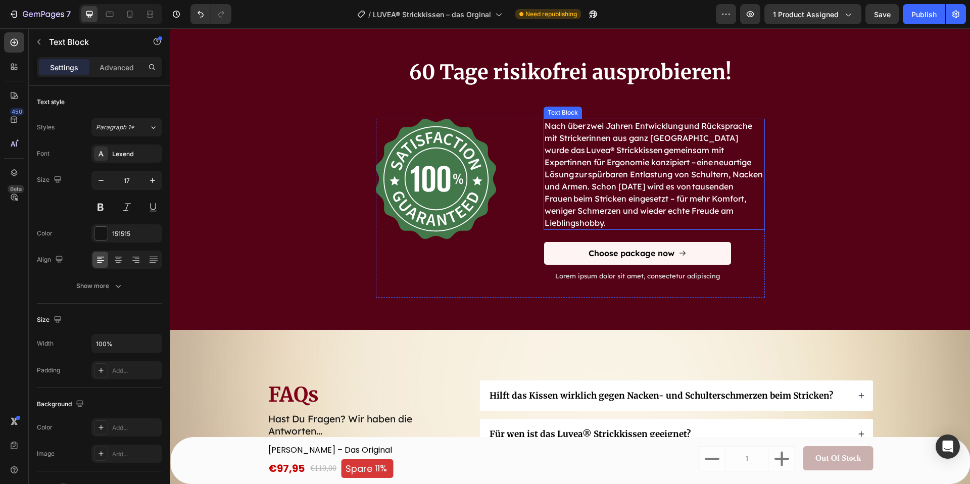
scroll to position [4115, 0]
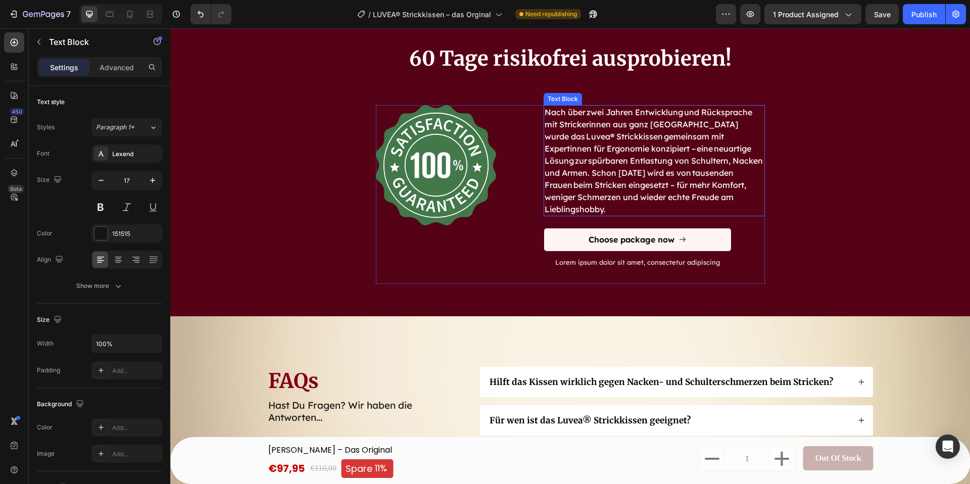
click at [614, 170] on p "Nach über zwei Jahren Entwicklung und Rücksprache mit Strickerinnen aus ganz [G…" at bounding box center [653, 160] width 219 height 109
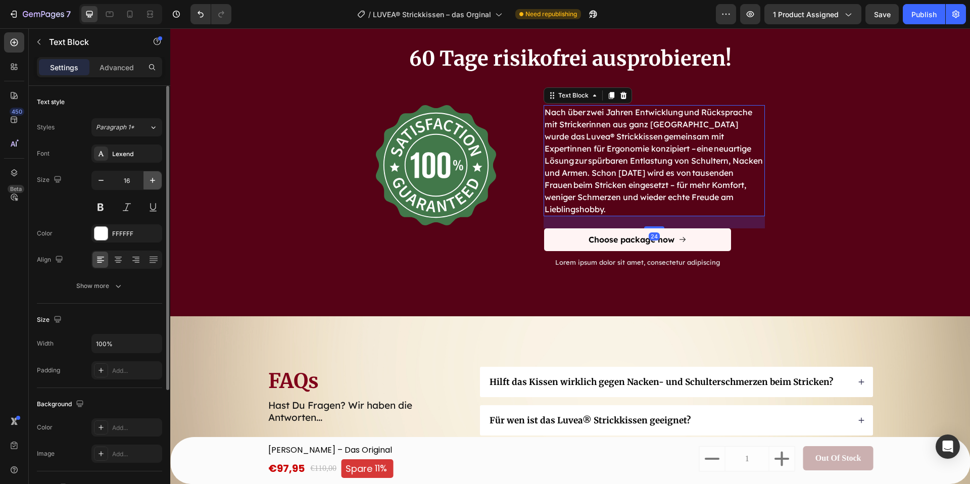
click at [157, 184] on icon "button" at bounding box center [152, 180] width 10 height 10
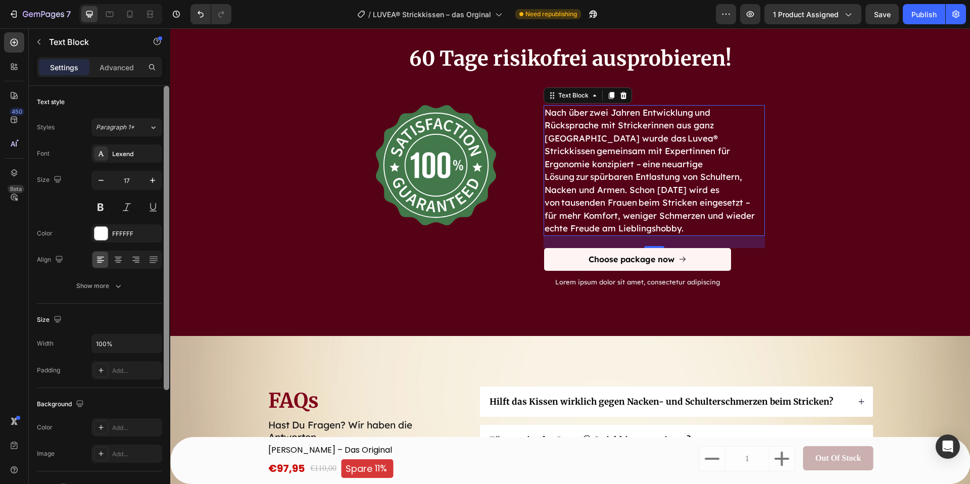
drag, startPoint x: 101, startPoint y: 184, endPoint x: 164, endPoint y: 187, distance: 63.7
click at [101, 184] on icon "button" at bounding box center [101, 180] width 10 height 10
type input "16"
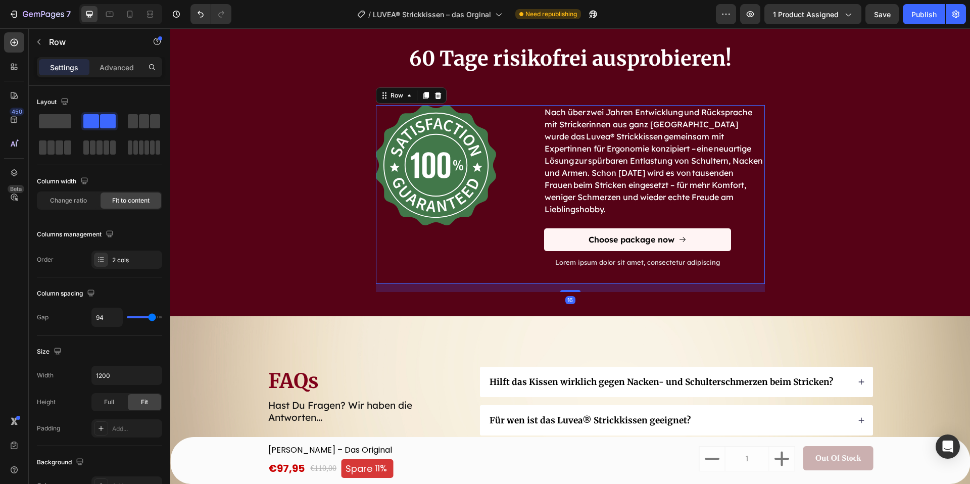
click at [526, 205] on div "Image Nach über zwei Jahren Entwicklung und Rücksprache mit Strickerinnen aus g…" at bounding box center [570, 194] width 389 height 179
click at [75, 201] on span "Change ratio" at bounding box center [68, 200] width 37 height 9
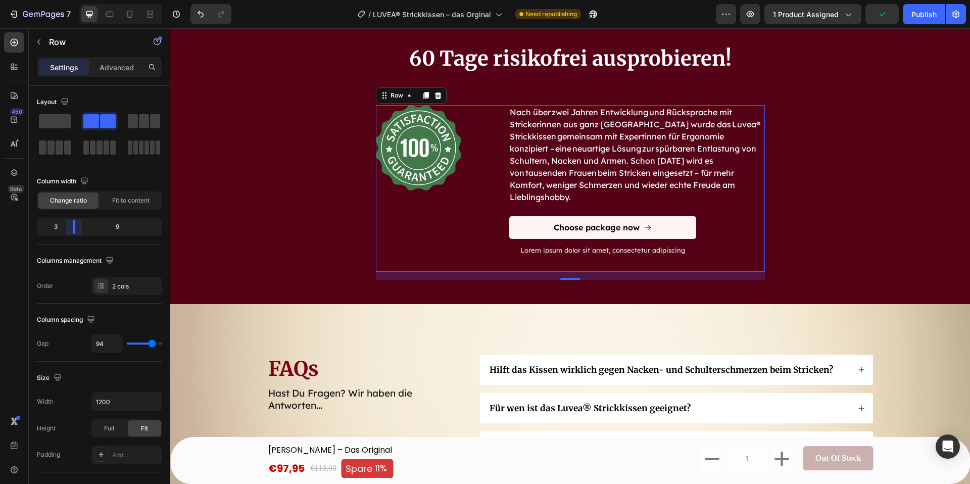
drag, startPoint x: 95, startPoint y: 226, endPoint x: 71, endPoint y: 227, distance: 24.8
click at [71, 0] on body "7 Version history / LUVEA® Strickkissen – das Orginal Need republishing Preview…" at bounding box center [485, 0] width 970 height 0
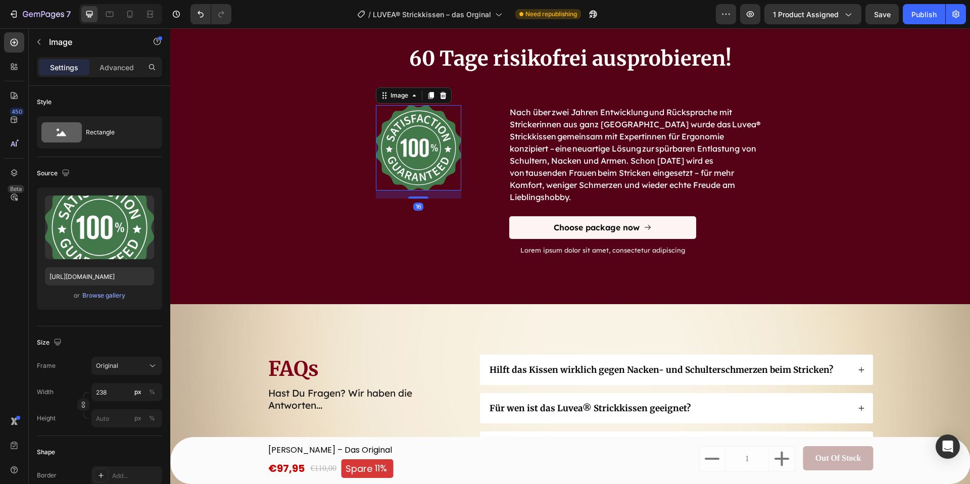
click at [433, 175] on img at bounding box center [418, 147] width 85 height 85
click at [122, 395] on input "238" at bounding box center [126, 391] width 71 height 18
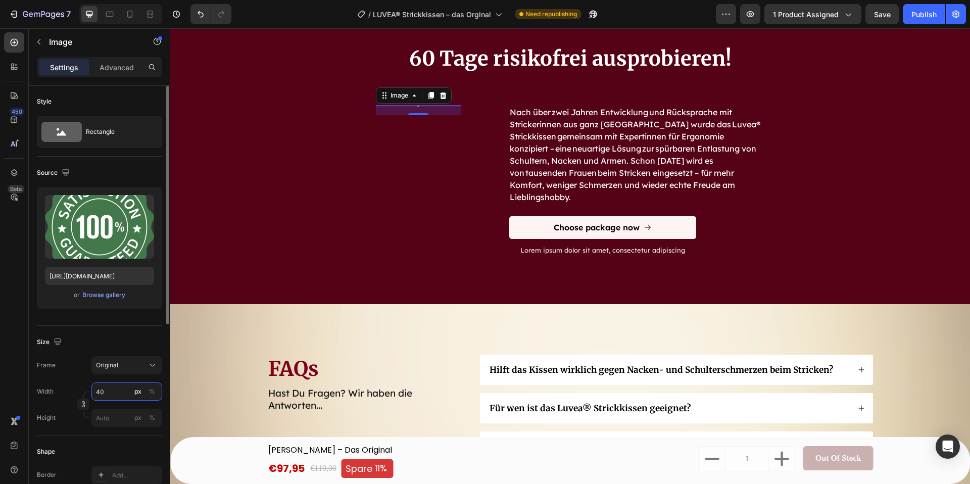
type input "400"
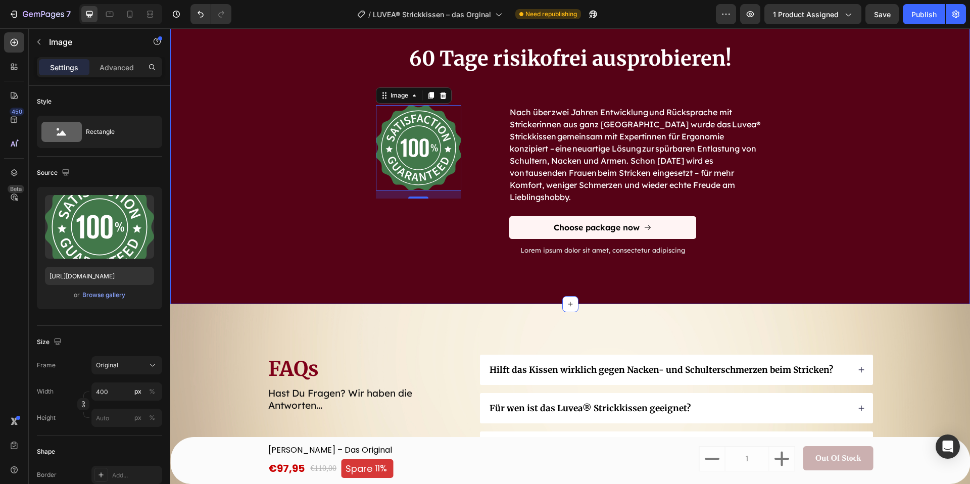
click at [251, 277] on div "60 Tage risikofrei ausprobieren! Heading Image 16 Nach über zwei Jahren Entwick…" at bounding box center [570, 165] width 784 height 243
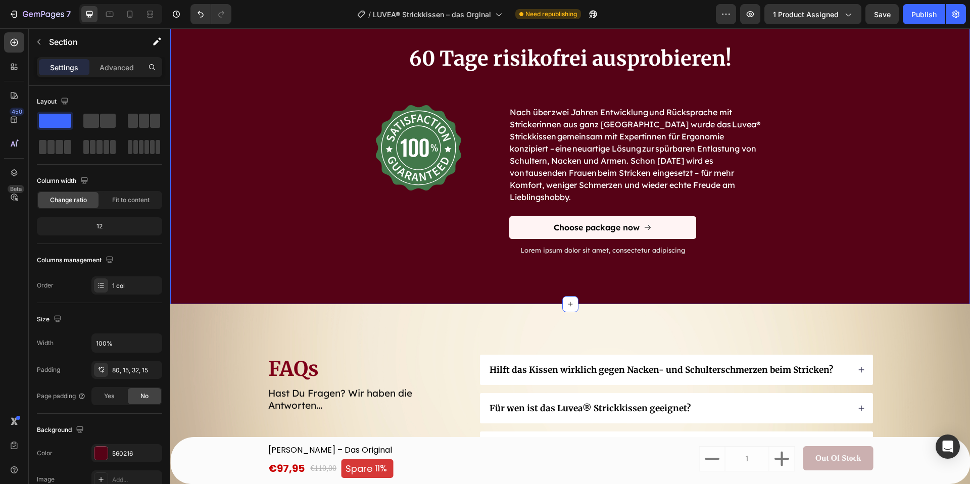
scroll to position [0, 0]
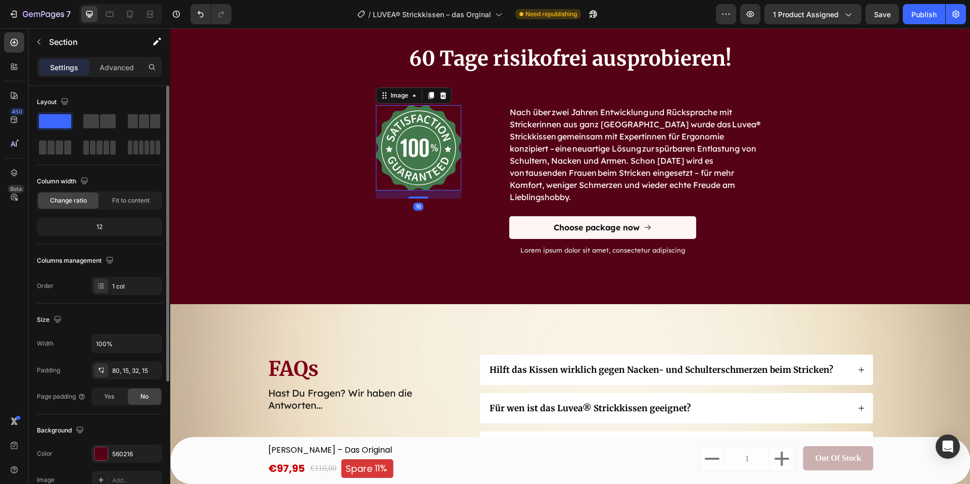
click at [434, 161] on img at bounding box center [418, 147] width 85 height 85
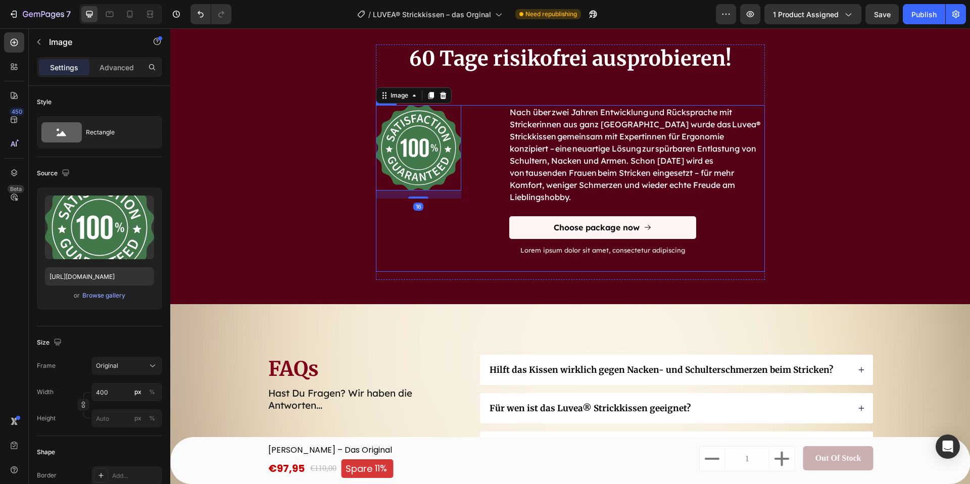
click at [461, 205] on div "Image 16 Nach über zwei Jahren Entwicklung und Rücksprache mit Strickerinnen au…" at bounding box center [570, 188] width 389 height 167
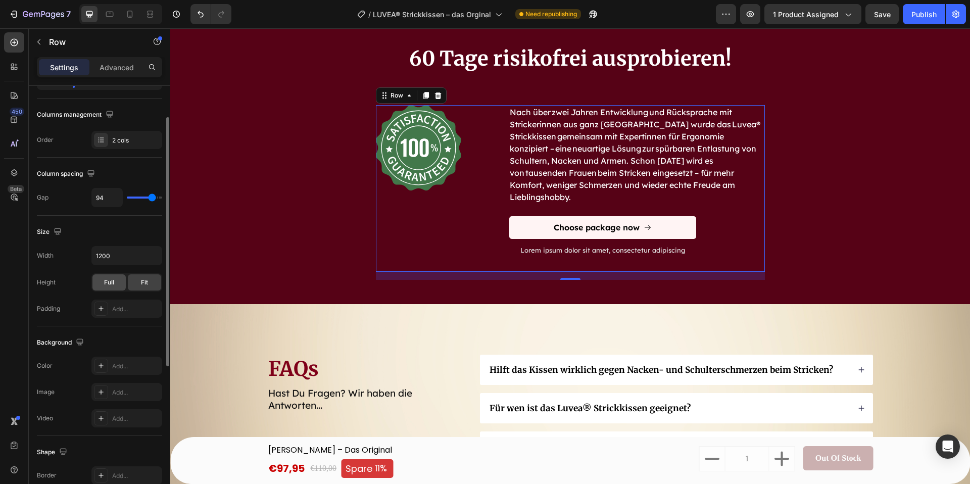
scroll to position [305, 0]
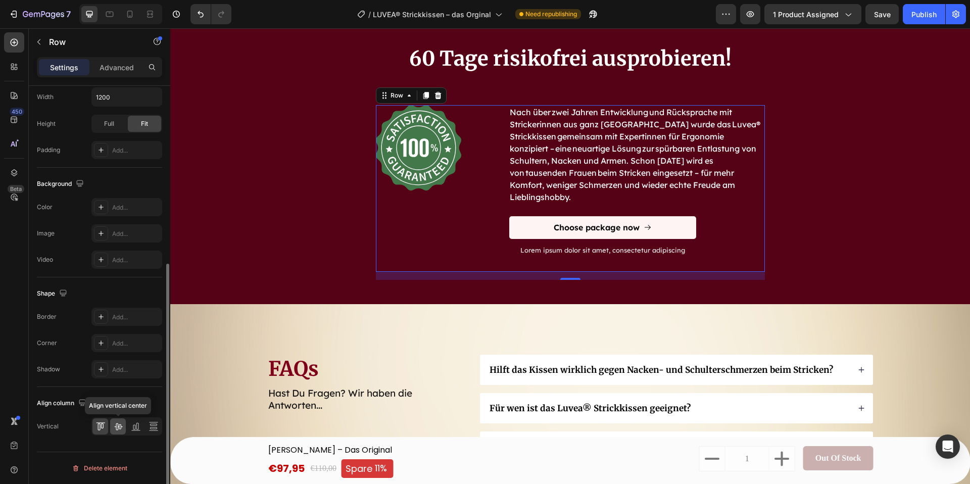
click at [122, 425] on icon at bounding box center [118, 426] width 10 height 10
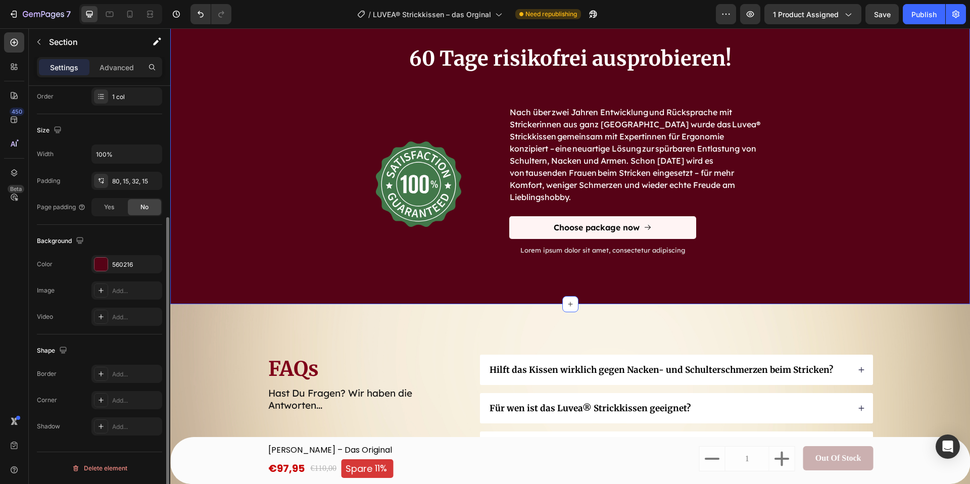
scroll to position [0, 0]
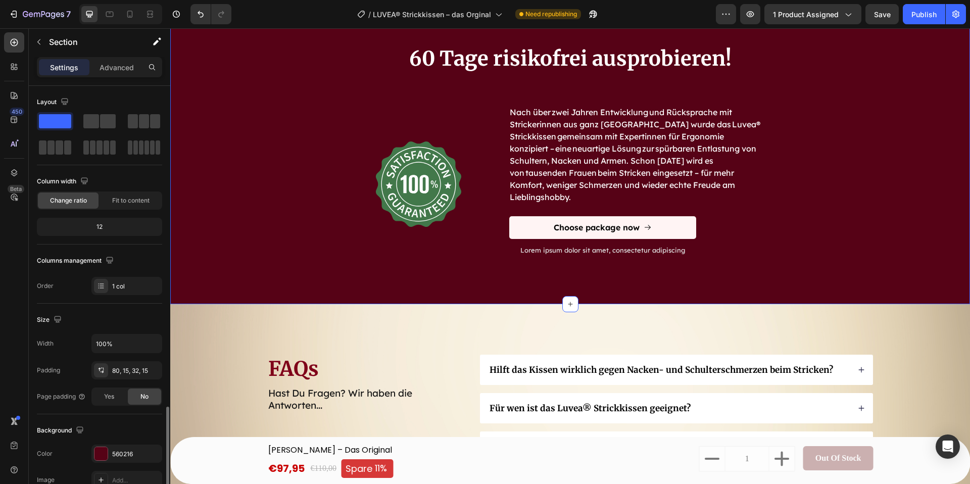
click at [218, 275] on div "60 Tage risikofrei ausprobieren! Heading Image Nach über zwei Jahren Entwicklun…" at bounding box center [570, 165] width 784 height 243
click at [205, 13] on icon "Undo/Redo" at bounding box center [200, 14] width 10 height 10
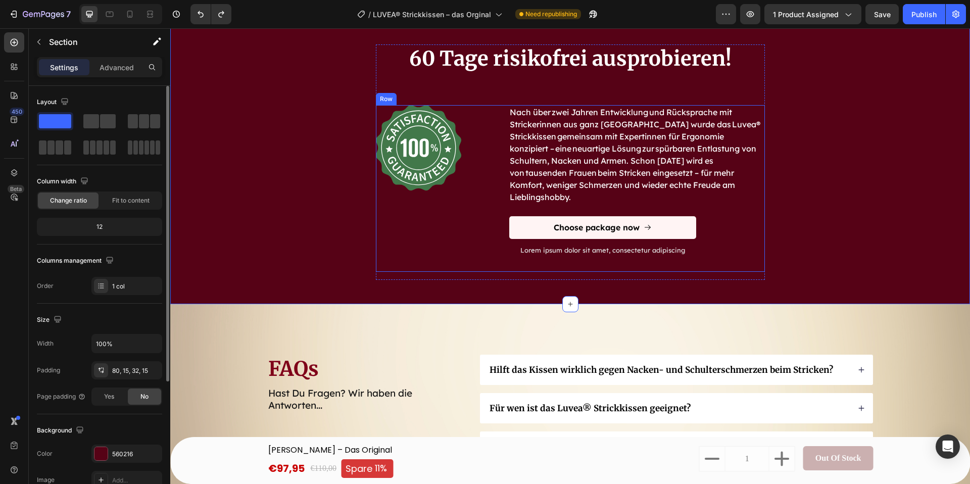
click at [493, 162] on div "Image Nach über zwei Jahren Entwicklung und Rücksprache mit Strickerinnen aus g…" at bounding box center [570, 188] width 389 height 167
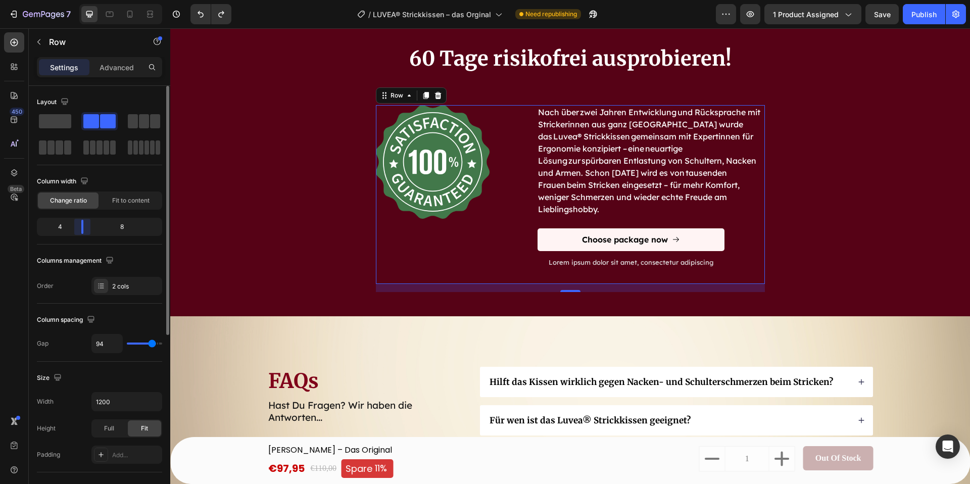
drag, startPoint x: 74, startPoint y: 227, endPoint x: 139, endPoint y: 236, distance: 65.3
click at [77, 0] on body "7 Version history / LUVEA® Strickkissen – das Orginal Need republishing Preview…" at bounding box center [485, 0] width 970 height 0
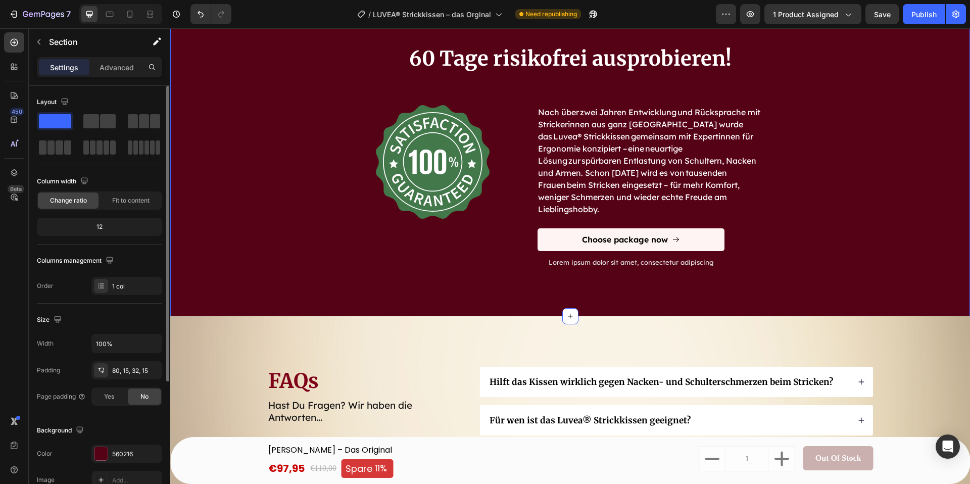
click at [284, 242] on div "60 Tage risikofrei ausprobieren! Heading Image Nach über zwei Jahren Entwicklun…" at bounding box center [570, 172] width 784 height 256
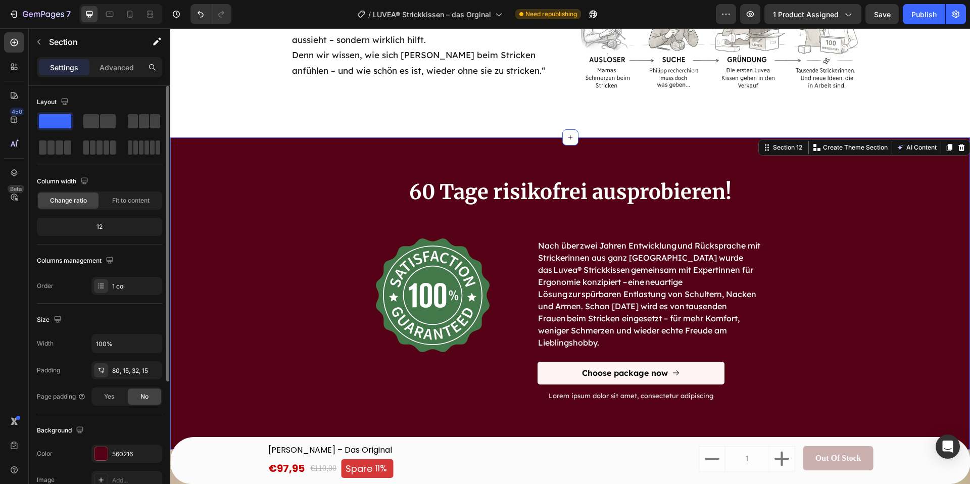
scroll to position [3980, 0]
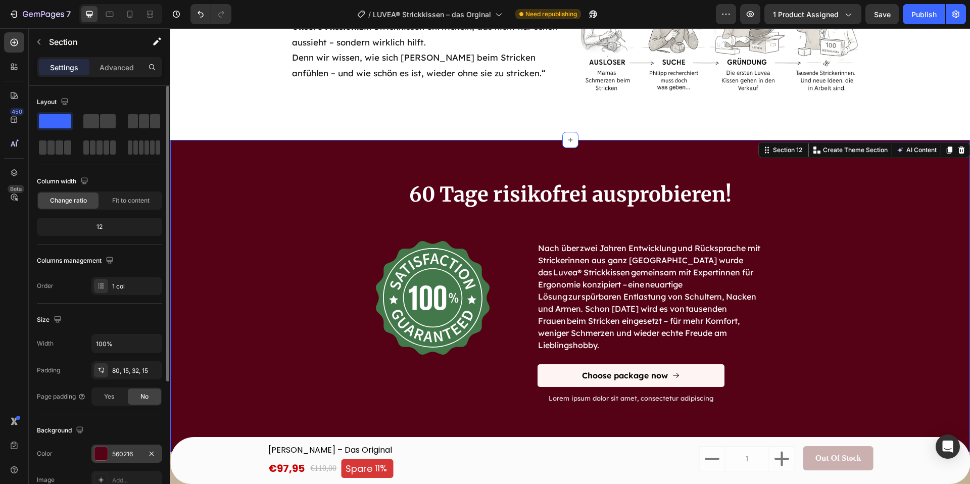
click at [102, 448] on div at bounding box center [100, 453] width 13 height 13
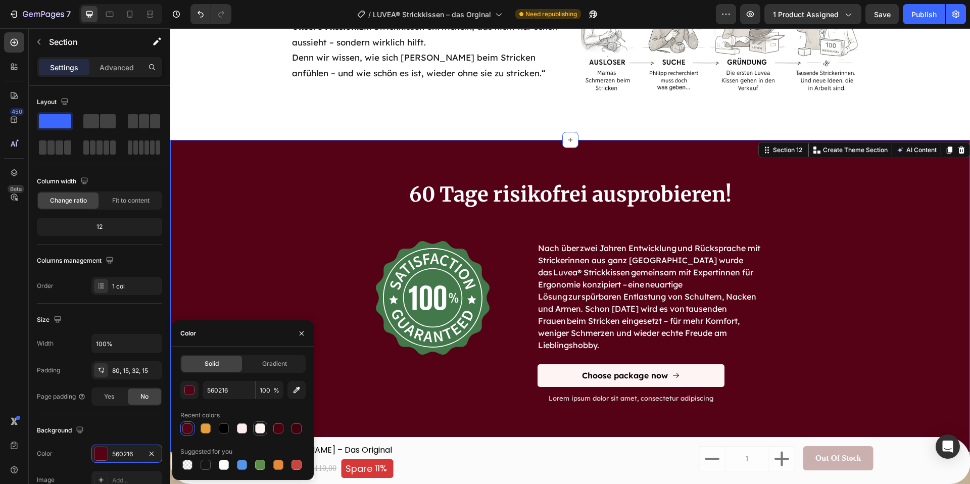
click at [256, 429] on div at bounding box center [260, 428] width 10 height 10
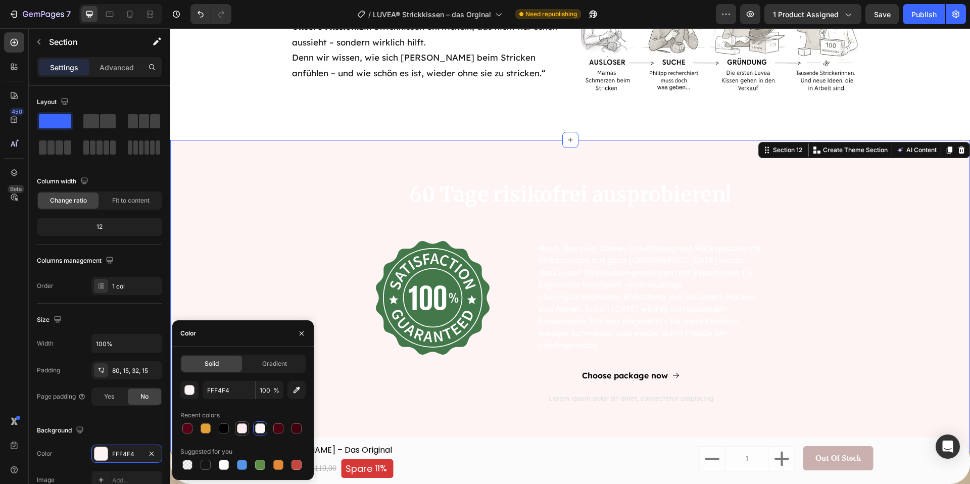
click at [245, 430] on div at bounding box center [242, 428] width 10 height 10
type input "FFEDED"
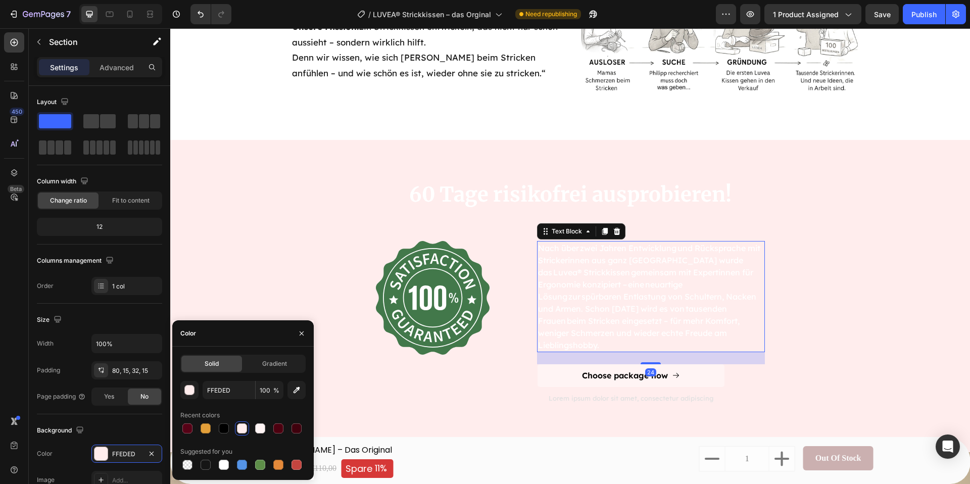
click at [653, 300] on p "Nach über zwei Jahren Entwicklung und Rücksprache mit Strickerinnen aus ganz [G…" at bounding box center [651, 296] width 226 height 109
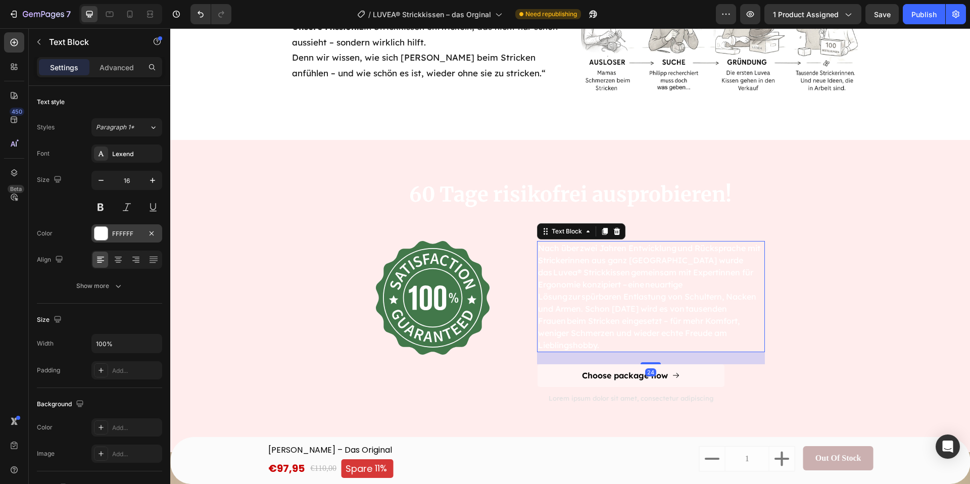
click at [106, 238] on div at bounding box center [100, 233] width 13 height 13
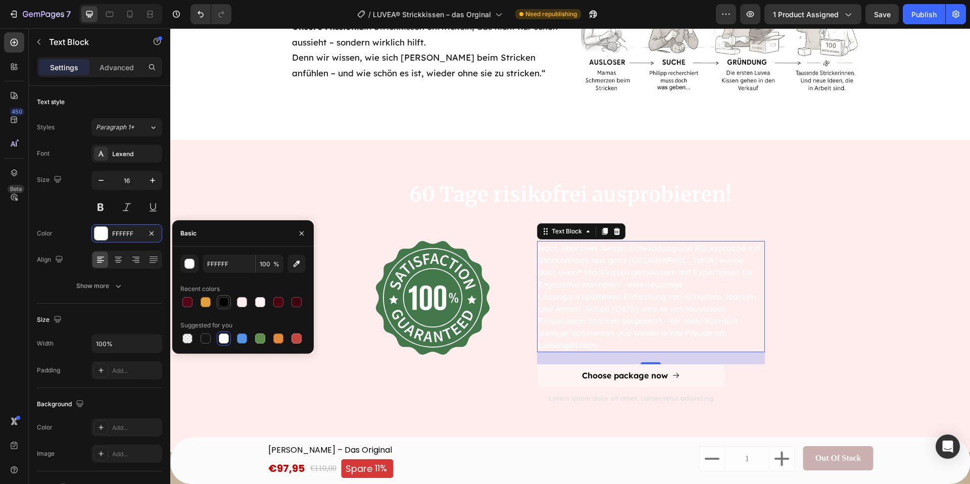
click at [223, 305] on div at bounding box center [224, 302] width 10 height 10
type input "000000"
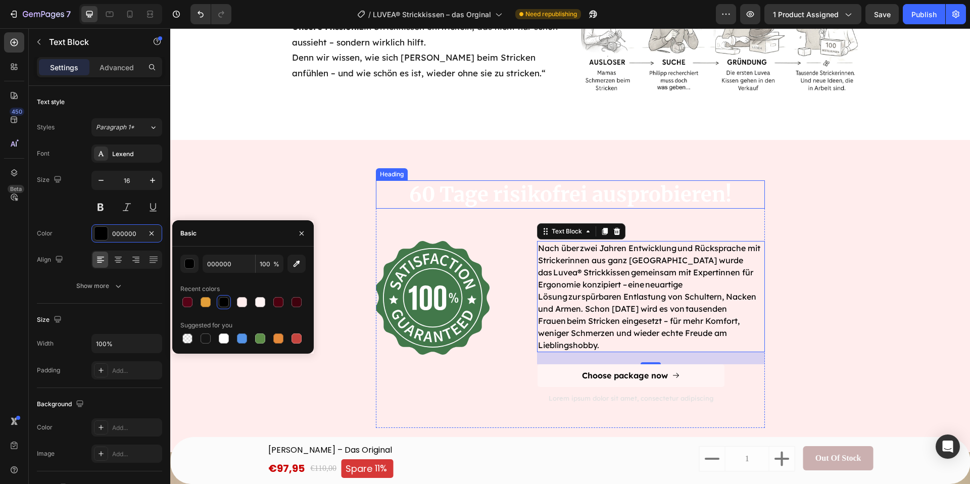
drag, startPoint x: 519, startPoint y: 198, endPoint x: 491, endPoint y: 207, distance: 29.2
click at [518, 198] on h2 "60 Tage risikofrei ausprobieren!" at bounding box center [570, 194] width 389 height 28
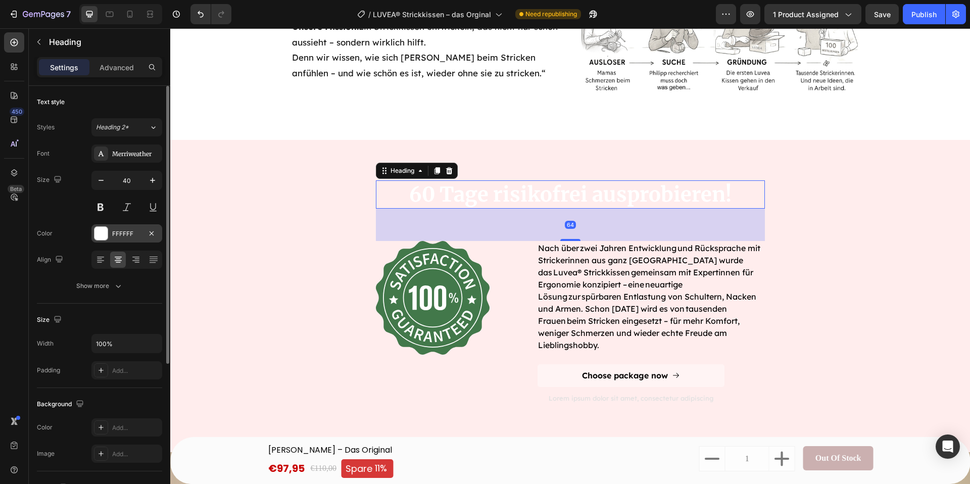
click at [96, 235] on div at bounding box center [100, 233] width 13 height 13
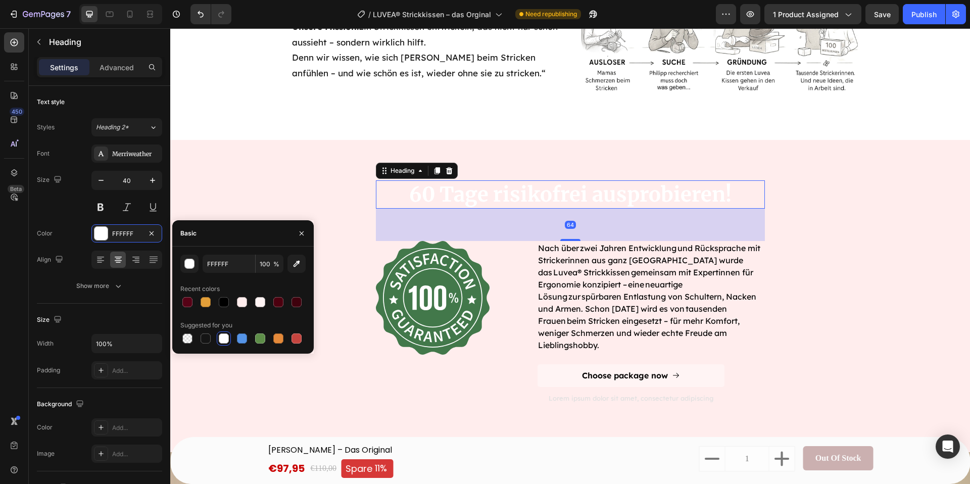
drag, startPoint x: 217, startPoint y: 303, endPoint x: 270, endPoint y: 311, distance: 53.7
click at [218, 303] on div at bounding box center [224, 302] width 12 height 12
type input "000000"
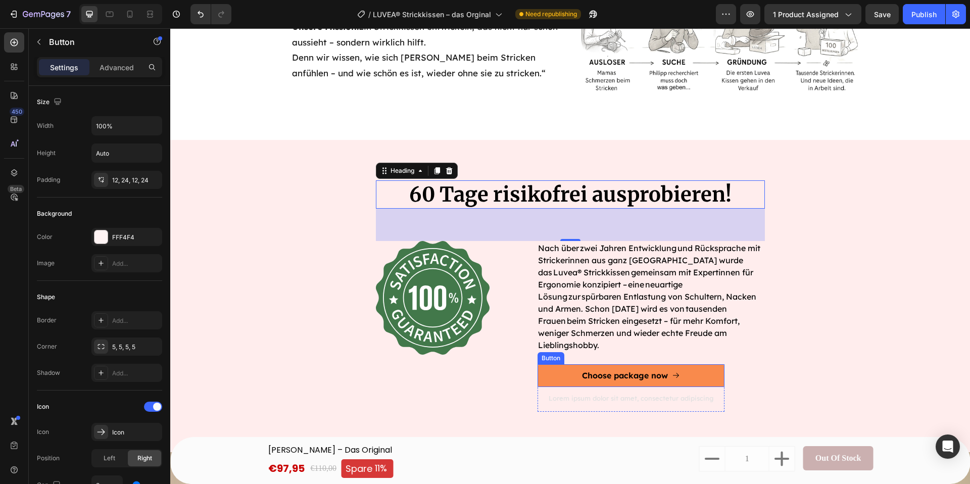
click at [561, 364] on button "Choose package now" at bounding box center [630, 375] width 187 height 23
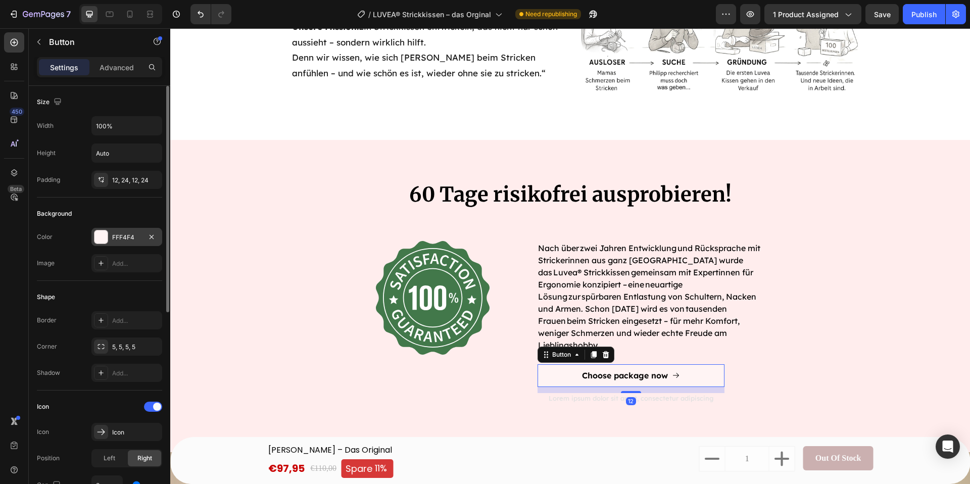
click at [103, 233] on div at bounding box center [100, 236] width 13 height 13
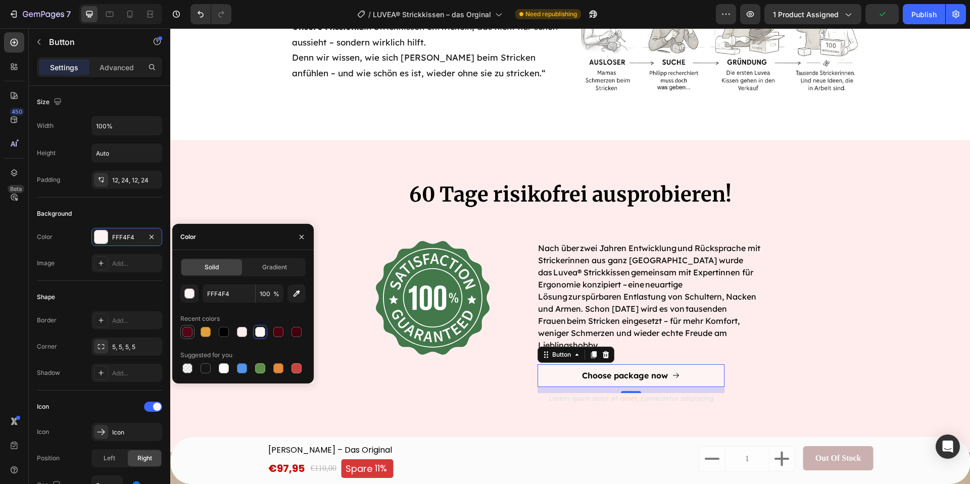
click at [182, 332] on div at bounding box center [187, 332] width 14 height 14
type input "560216"
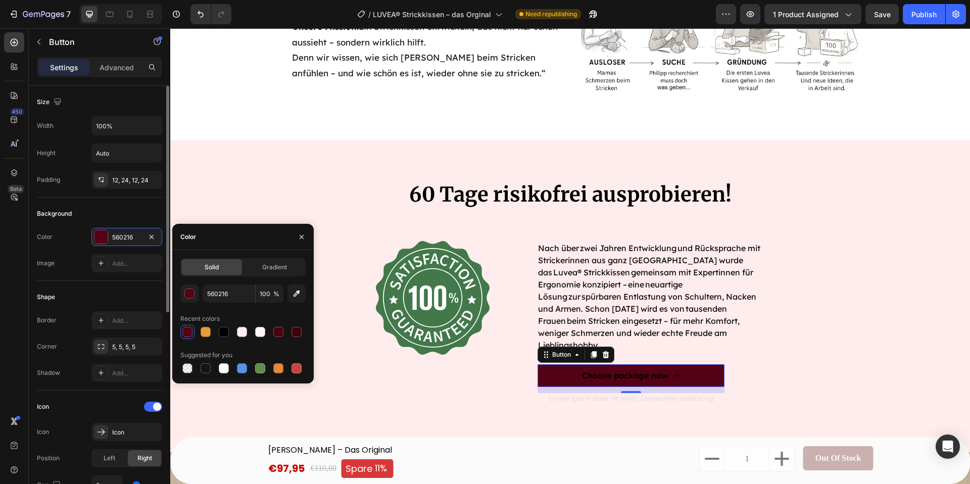
click at [122, 210] on div "Background" at bounding box center [99, 214] width 125 height 16
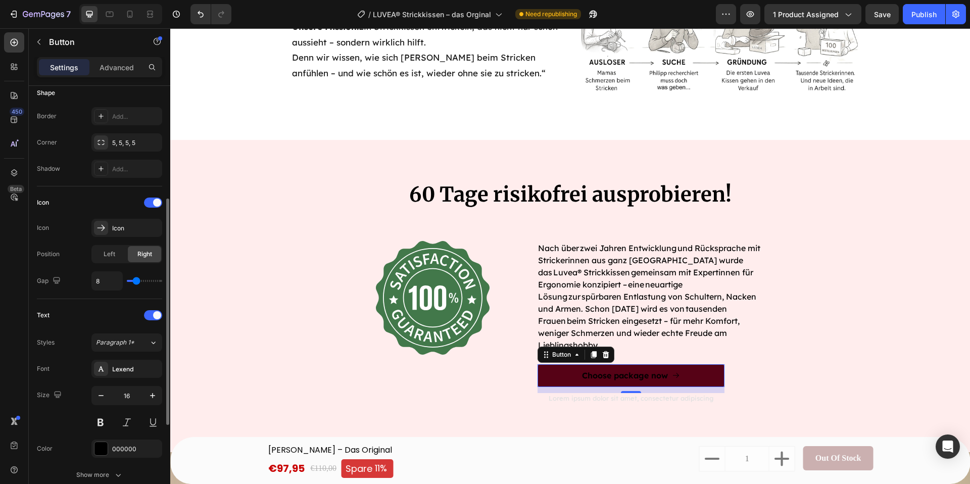
scroll to position [244, 0]
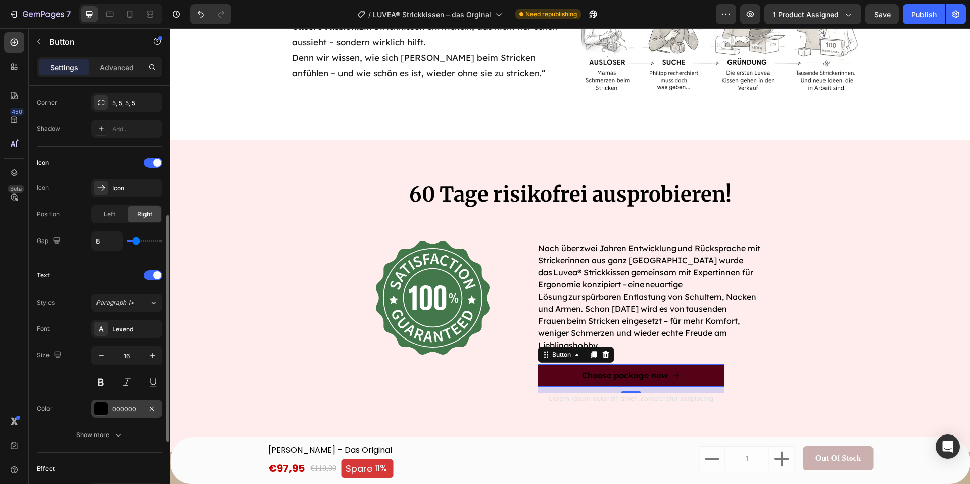
drag, startPoint x: 135, startPoint y: 400, endPoint x: 140, endPoint y: 401, distance: 5.2
click at [135, 400] on div "000000" at bounding box center [126, 409] width 71 height 18
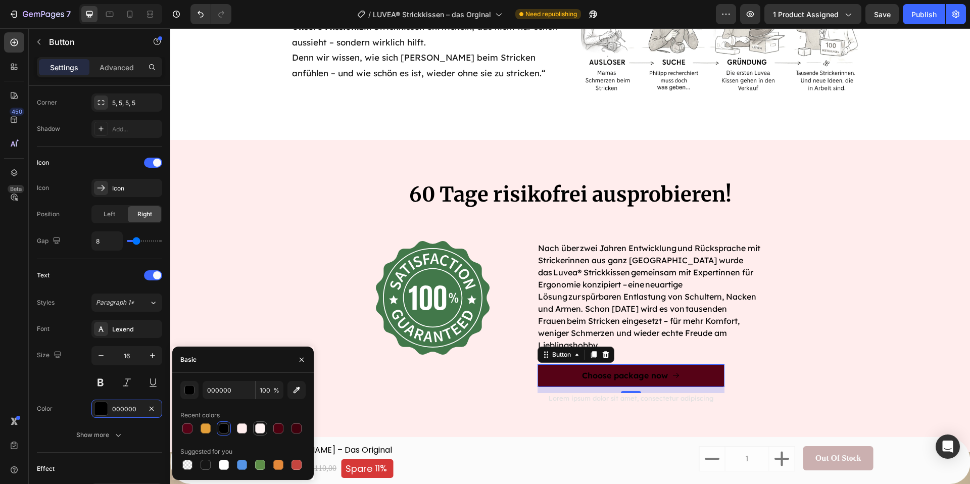
click at [254, 425] on div at bounding box center [260, 428] width 12 height 12
type input "FFF4F4"
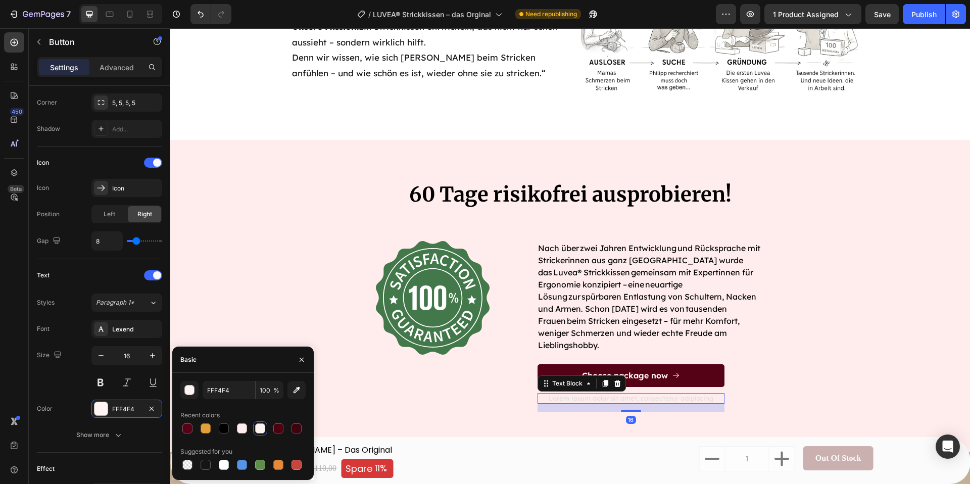
click at [581, 393] on div "Lorem ipsum dolor sit amet, consectetur adipiscing" at bounding box center [630, 398] width 187 height 11
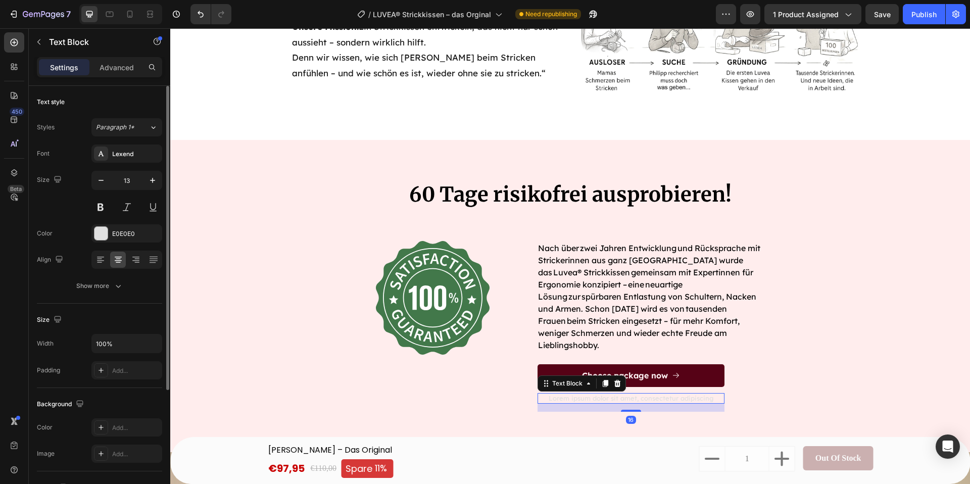
click at [102, 244] on div "Font Lexend Size 13 Color E0E0E0 Align Show more" at bounding box center [99, 219] width 125 height 151
click at [111, 235] on div "E0E0E0" at bounding box center [126, 233] width 71 height 18
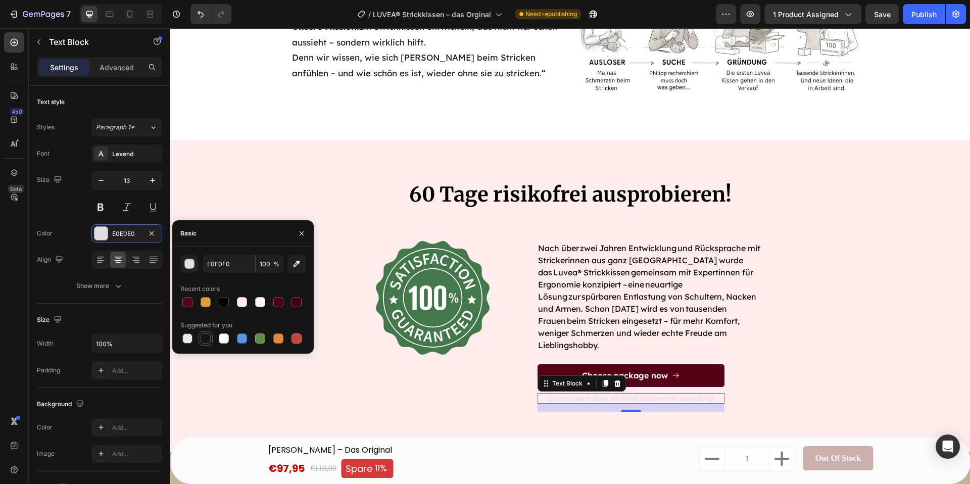
click at [206, 339] on div at bounding box center [206, 338] width 10 height 10
click at [220, 297] on div at bounding box center [224, 302] width 10 height 10
type input "000000"
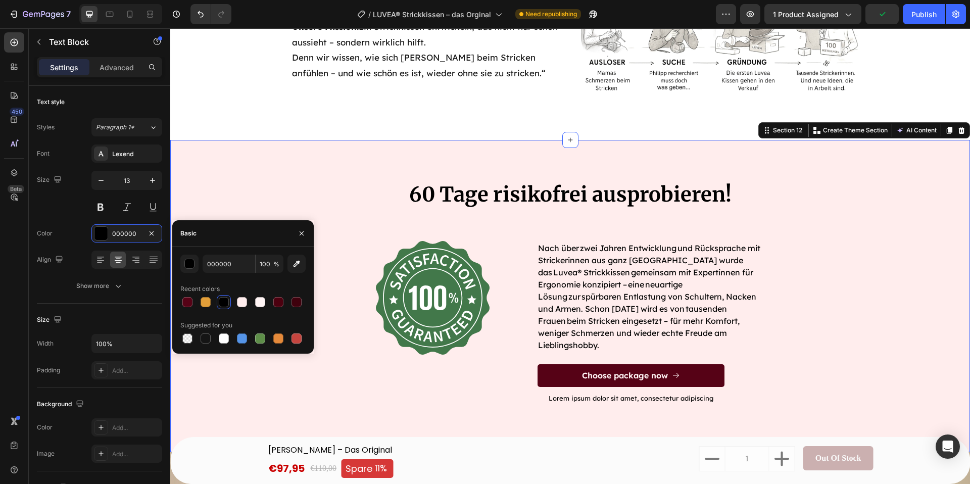
click at [254, 189] on div "60 Tage risikofrei ausprobieren! Heading Image Nach über zwei Jahren Entwicklun…" at bounding box center [570, 308] width 784 height 256
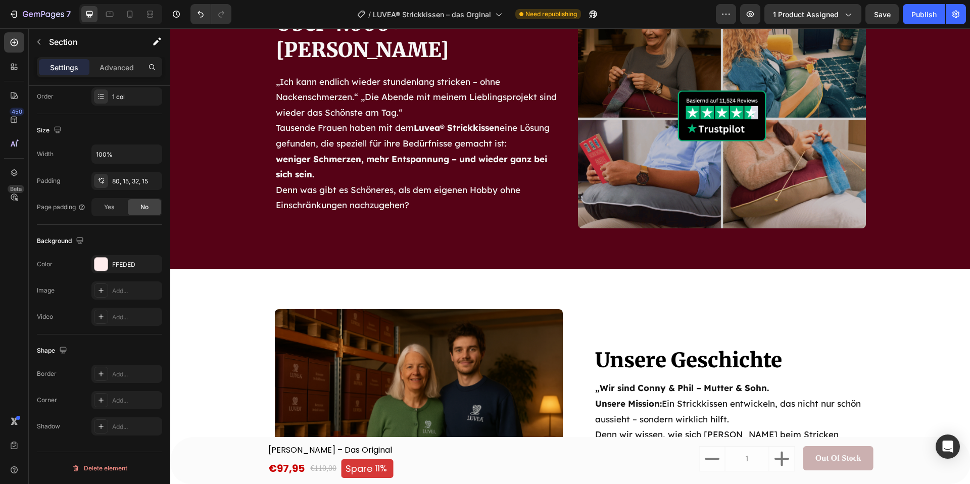
scroll to position [3158, 0]
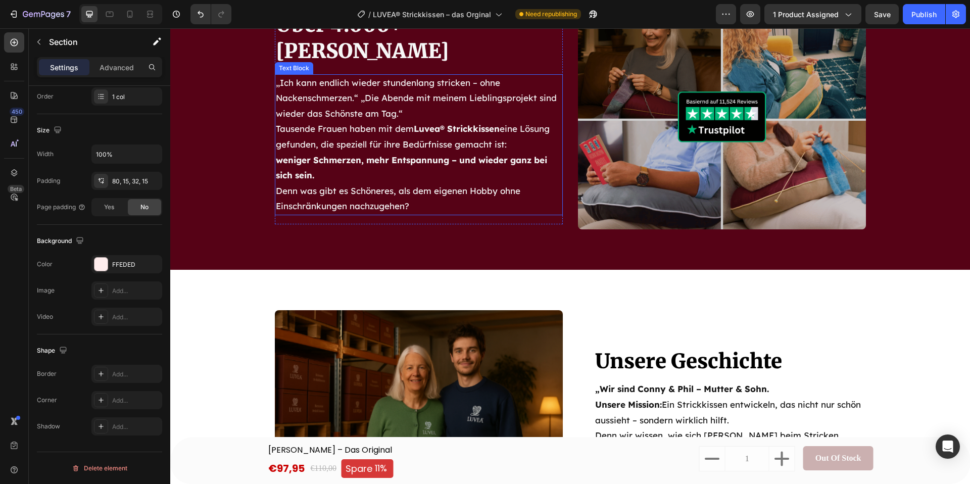
click at [322, 155] on strong "weniger Schmerzen, mehr Entspannung – und wieder ganz bei sich sein." at bounding box center [411, 168] width 271 height 26
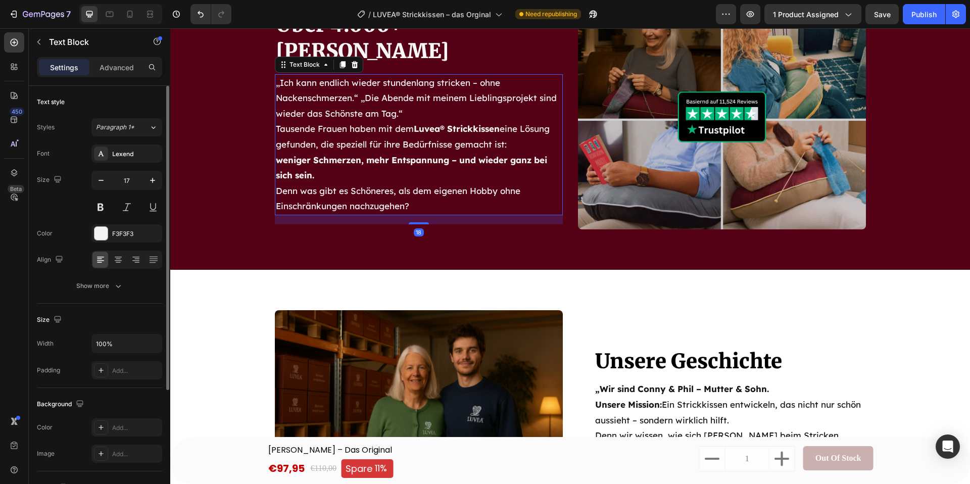
drag, startPoint x: 131, startPoint y: 152, endPoint x: 139, endPoint y: 163, distance: 13.3
click at [131, 152] on div "Lexend" at bounding box center [135, 154] width 47 height 9
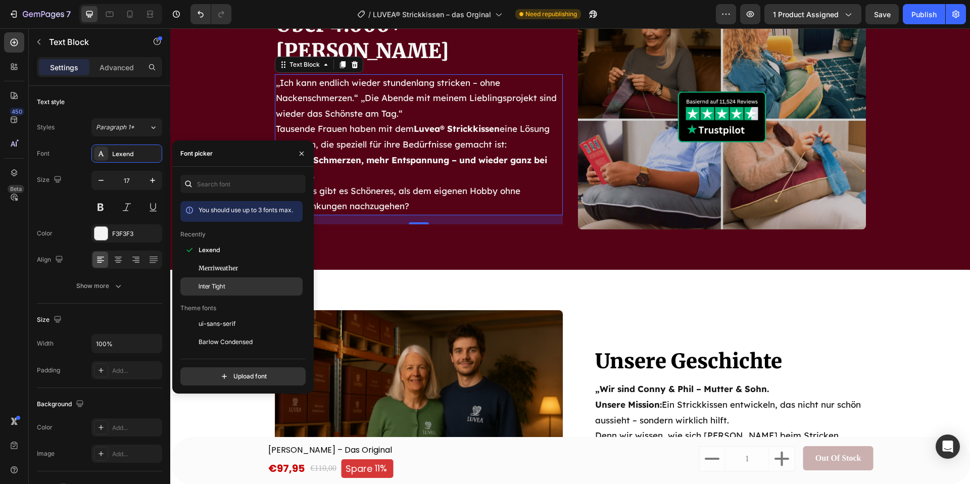
click at [237, 286] on div "Inter Tight" at bounding box center [250, 286] width 102 height 9
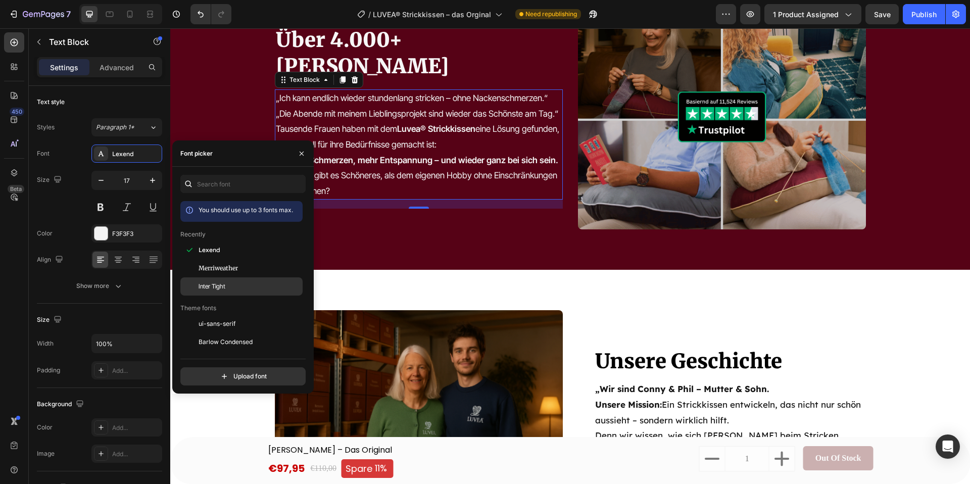
scroll to position [3173, 0]
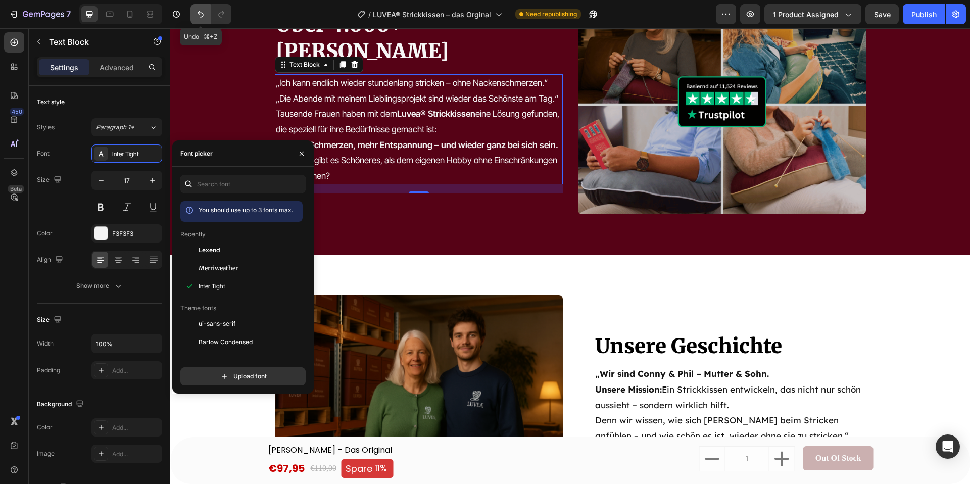
click at [199, 15] on icon "Undo/Redo" at bounding box center [200, 14] width 10 height 10
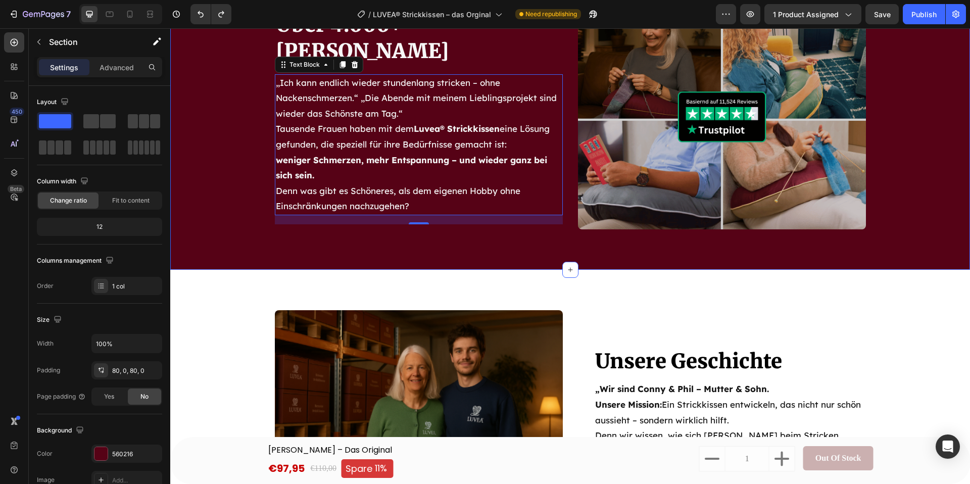
click at [219, 170] on div "Über 4.000+ zufriedene Kundinnen Heading „Ich kann endlich wieder stundenlang s…" at bounding box center [570, 118] width 800 height 224
click at [344, 151] on p "Tausende Frauen haben mit dem Luvea® Strickkissen eine Lösung gefunden, die spe…" at bounding box center [419, 152] width 286 height 62
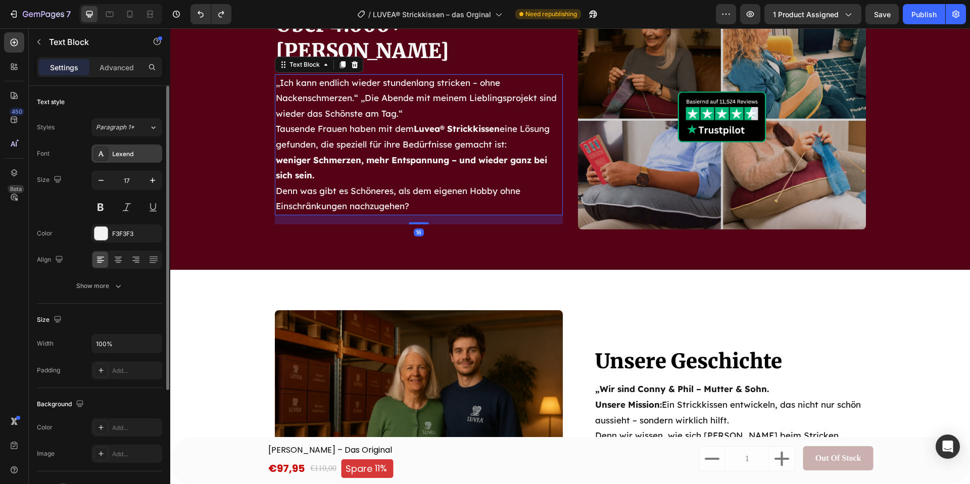
click at [129, 156] on div "Lexend" at bounding box center [135, 154] width 47 height 9
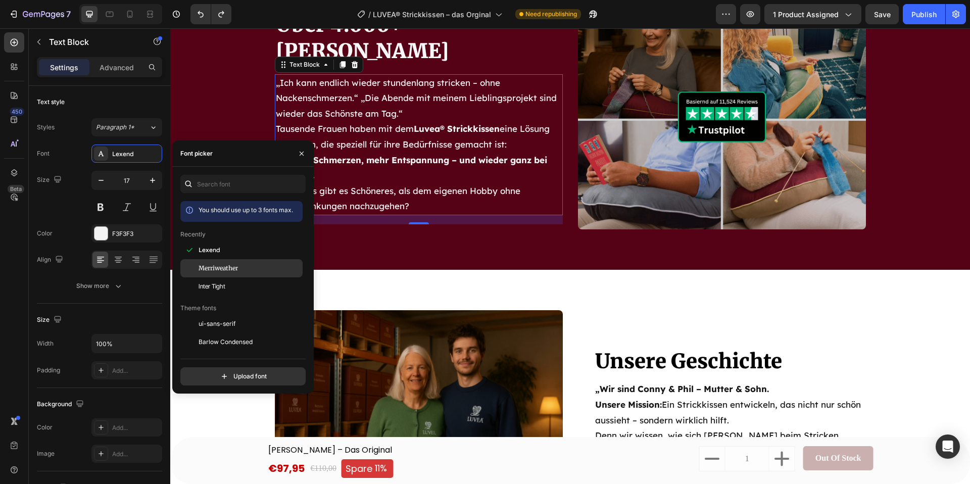
click at [241, 270] on div "Merriweather" at bounding box center [250, 268] width 102 height 9
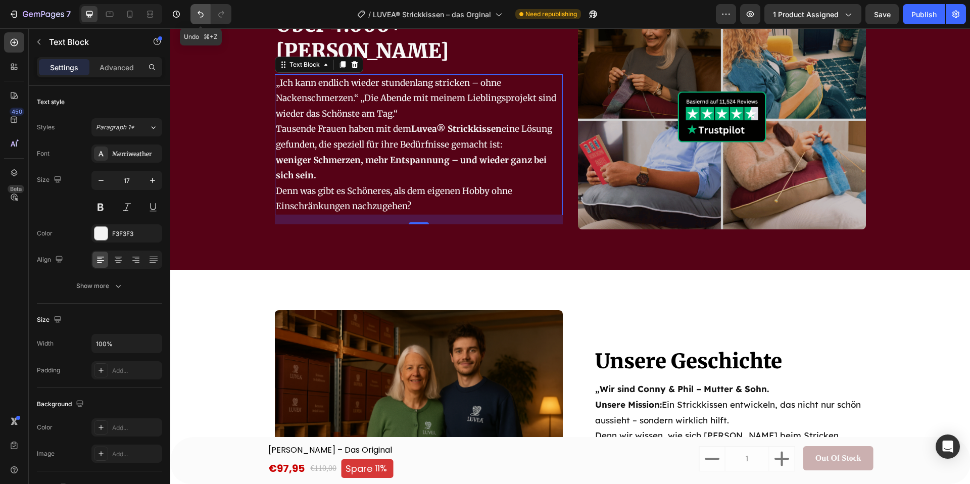
click at [202, 18] on icon "Undo/Redo" at bounding box center [200, 14] width 10 height 10
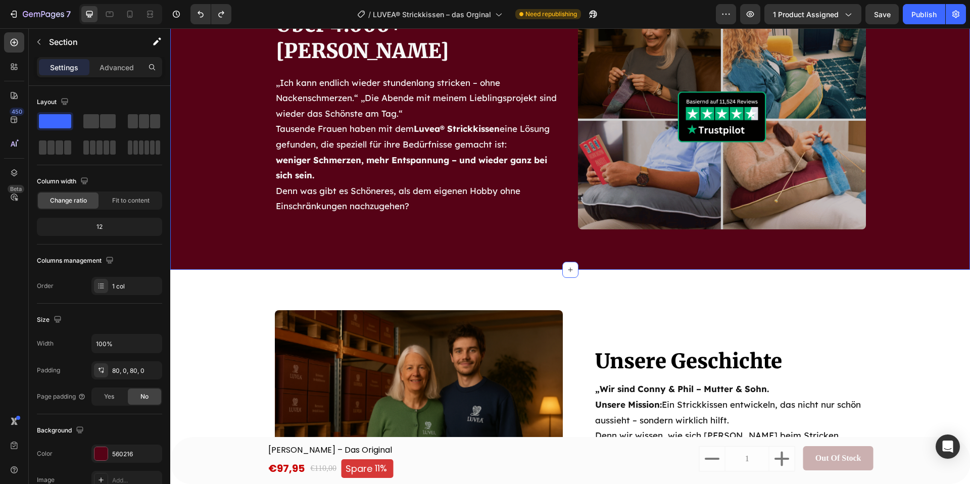
click at [226, 171] on div "Über 4.000+ zufriedene Kundinnen Heading „Ich kann endlich wieder stundenlang s…" at bounding box center [570, 118] width 800 height 224
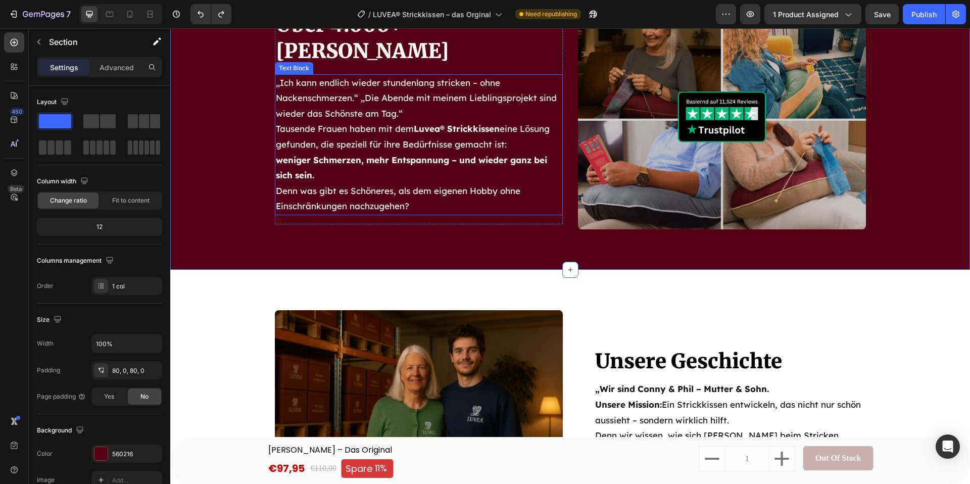
click at [390, 141] on p "Tausende Frauen haben mit dem Luvea® Strickkissen eine Lösung gefunden, die spe…" at bounding box center [419, 152] width 286 height 62
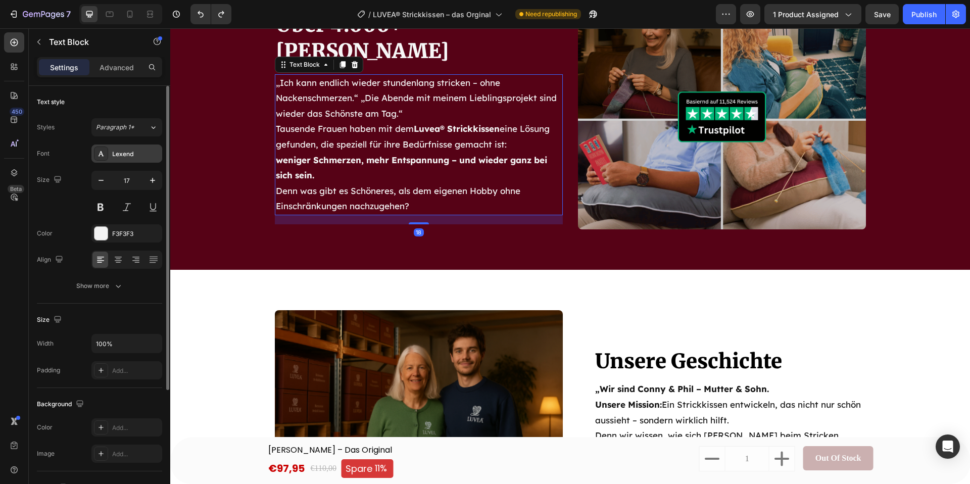
click at [125, 158] on div "Lexend" at bounding box center [126, 153] width 71 height 18
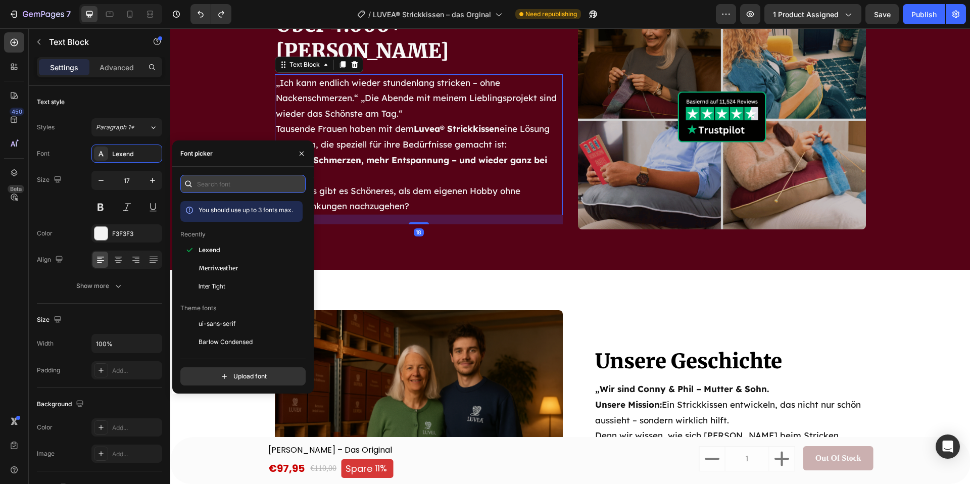
click at [214, 189] on input "text" at bounding box center [242, 184] width 125 height 18
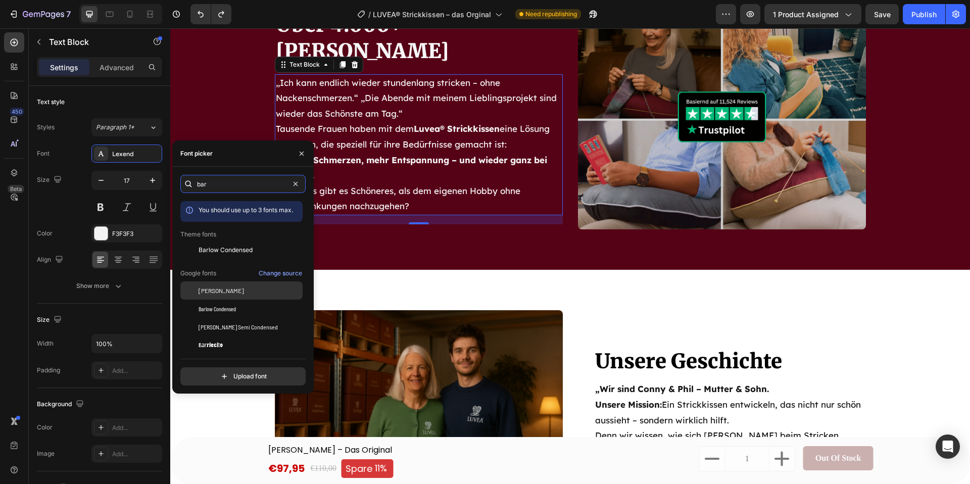
type input "bar"
click at [212, 427] on div "Barlow" at bounding box center [241, 436] width 122 height 18
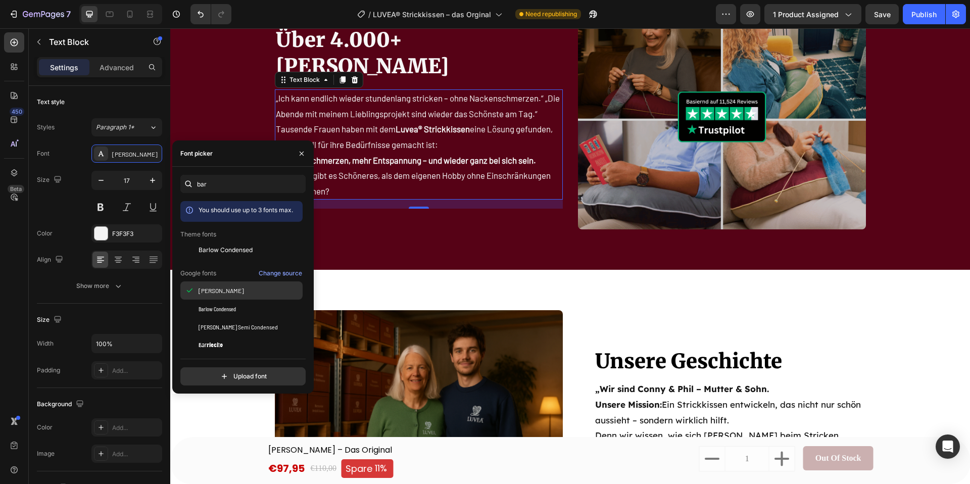
scroll to position [3173, 0]
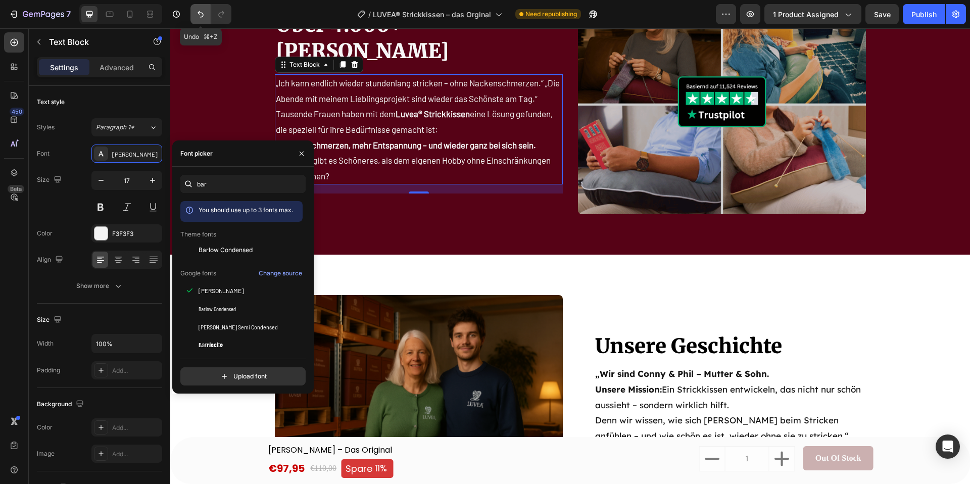
click at [197, 12] on icon "Undo/Redo" at bounding box center [200, 14] width 10 height 10
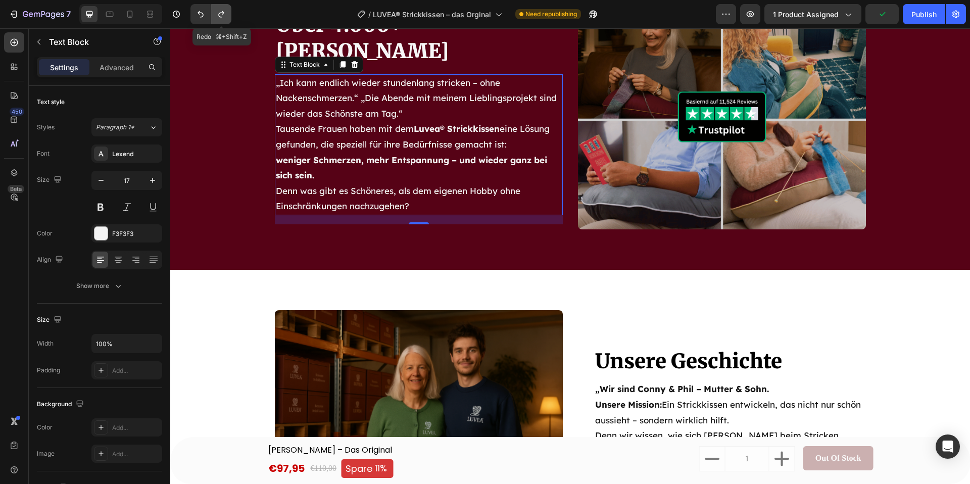
click at [221, 17] on icon "Undo/Redo" at bounding box center [221, 14] width 6 height 7
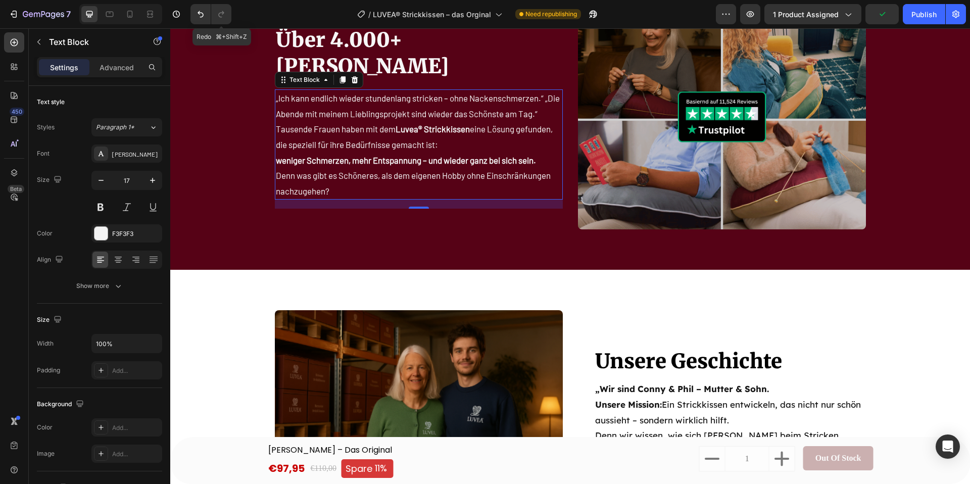
scroll to position [3173, 0]
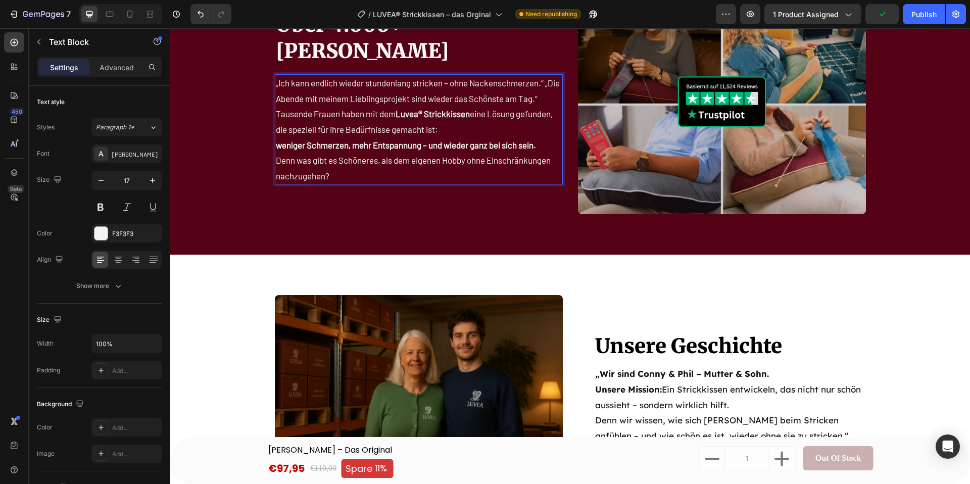
click at [300, 123] on p "Tausende Frauen haben mit dem Luvea® Strickkissen eine Lösung gefunden, die spe…" at bounding box center [419, 129] width 286 height 46
click at [145, 152] on div "Barlow" at bounding box center [135, 154] width 47 height 9
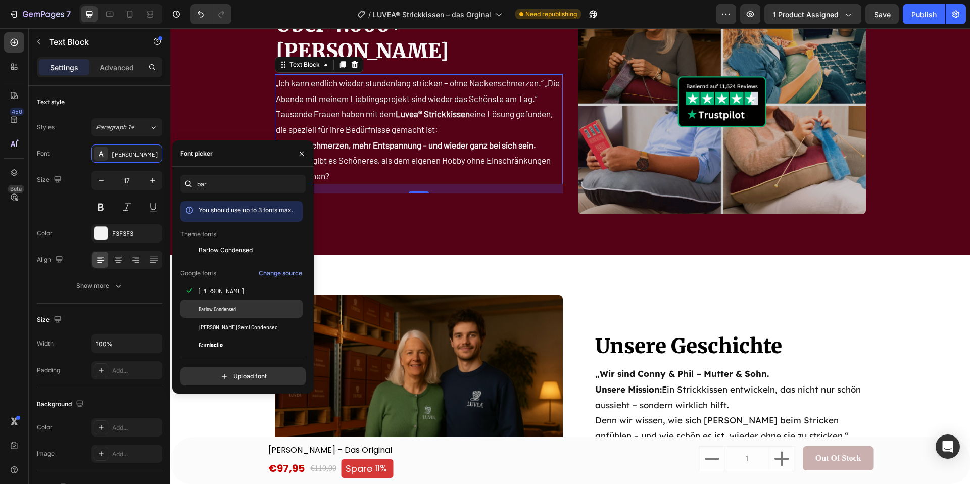
click at [228, 305] on span "Barlow Condensed" at bounding box center [217, 308] width 37 height 9
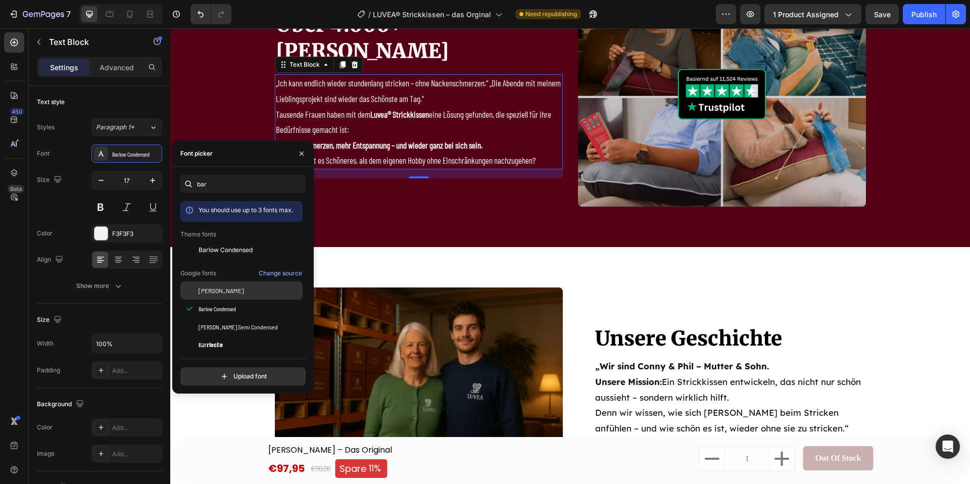
scroll to position [10, 0]
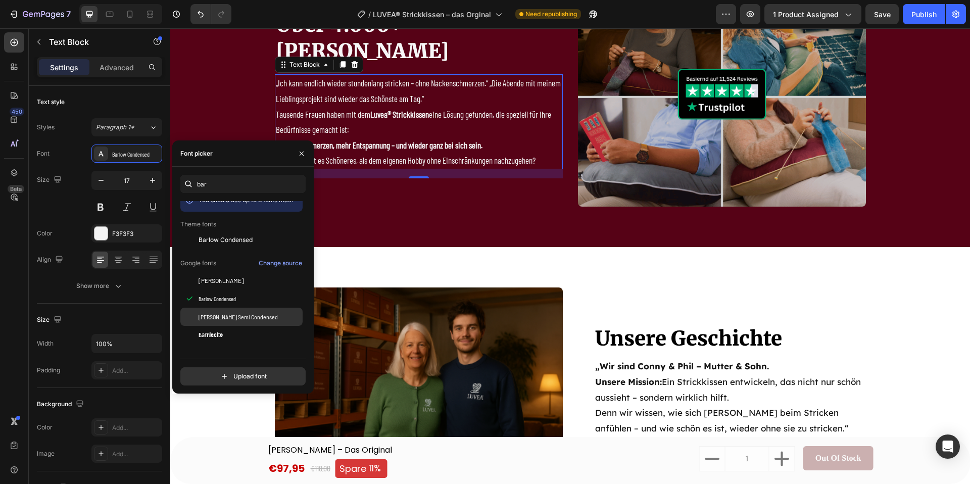
click at [241, 309] on div "Barlow Semi Condensed" at bounding box center [241, 317] width 122 height 18
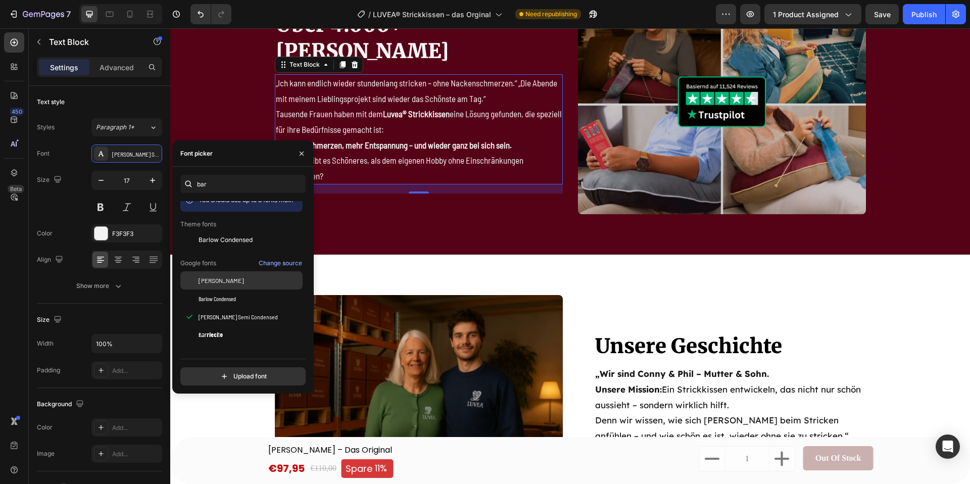
click at [227, 279] on div "Barlow" at bounding box center [250, 280] width 102 height 9
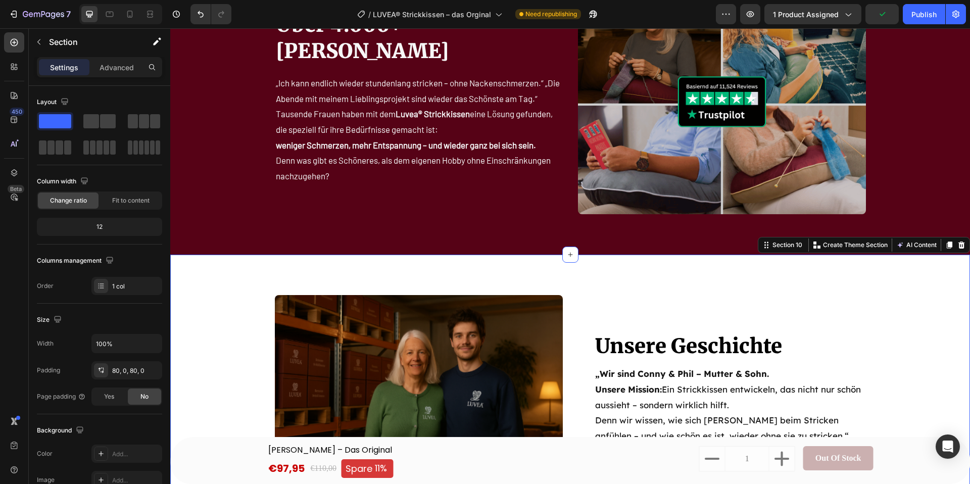
click at [346, 262] on div "Unsere Geschichte Heading „Wir sind Conny & Phil – Mutter & Sohn. Unsere Missio…" at bounding box center [570, 390] width 800 height 271
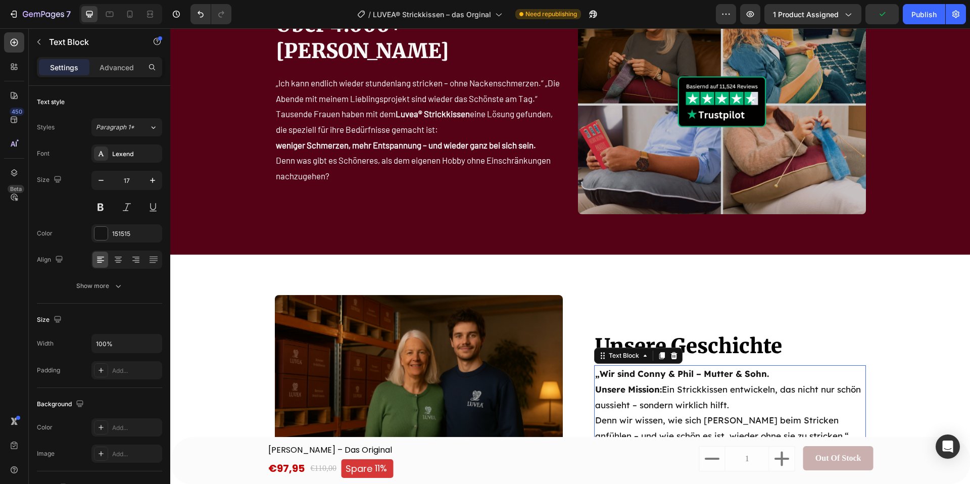
click at [683, 402] on p "„Wir sind Conny & Phil – Mutter & Sohn. Unsere Mission: Ein Strickkissen entwic…" at bounding box center [730, 404] width 270 height 77
drag, startPoint x: 145, startPoint y: 157, endPoint x: 149, endPoint y: 166, distance: 9.5
click at [145, 157] on div "Lexend" at bounding box center [135, 154] width 47 height 9
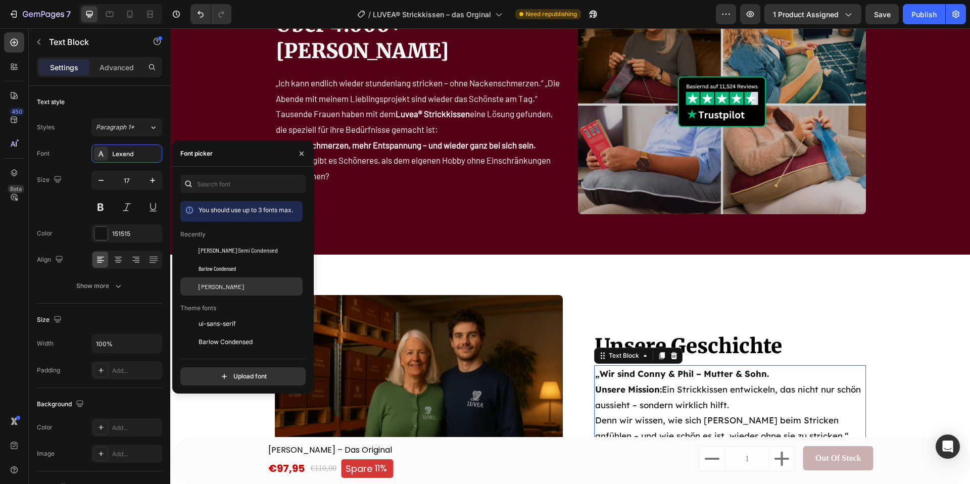
click at [221, 428] on div "Barlow" at bounding box center [241, 437] width 122 height 18
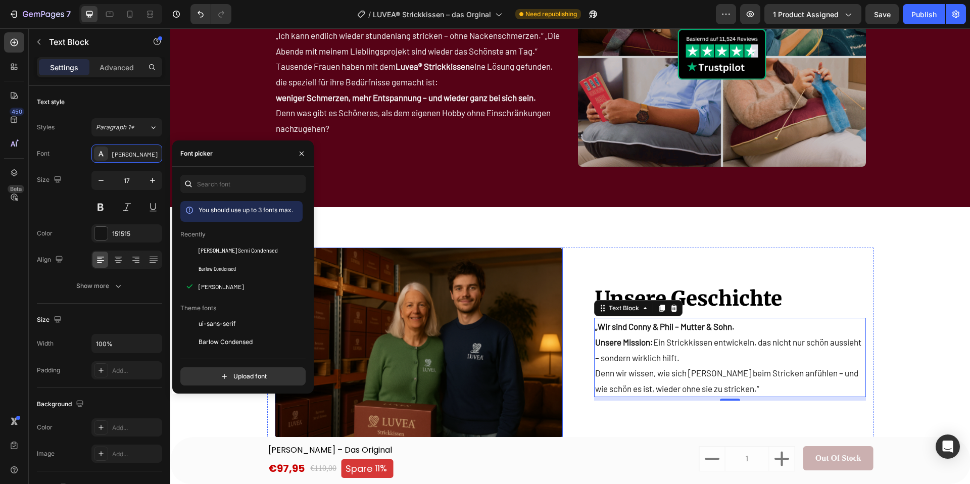
scroll to position [3223, 0]
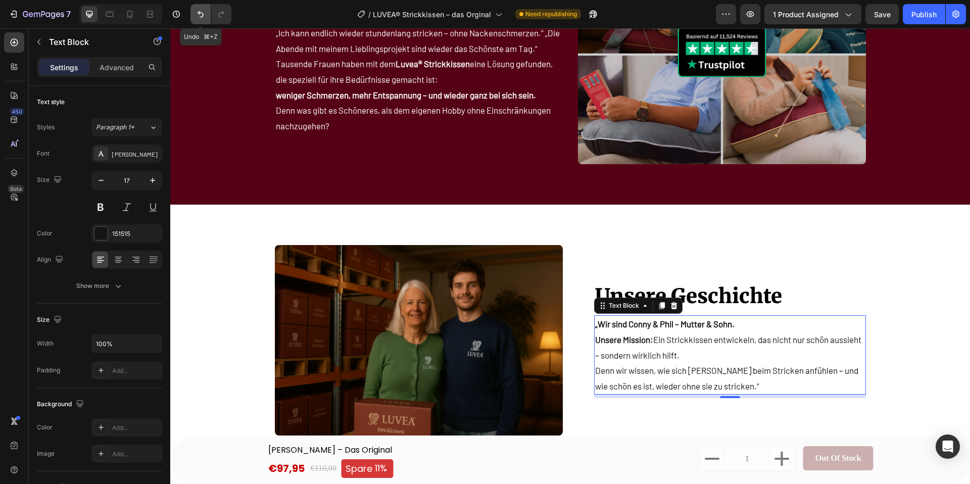
click at [202, 12] on icon "Undo/Redo" at bounding box center [200, 14] width 10 height 10
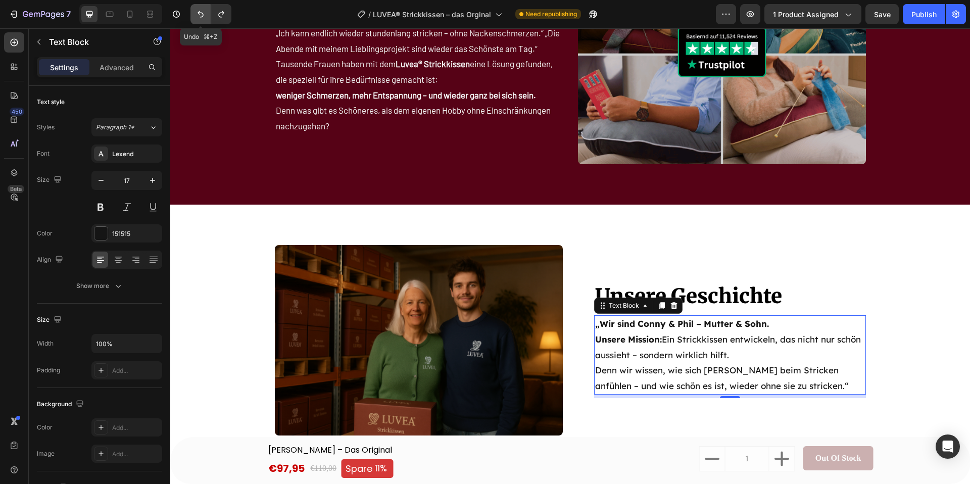
click at [202, 12] on icon "Undo/Redo" at bounding box center [200, 14] width 10 height 10
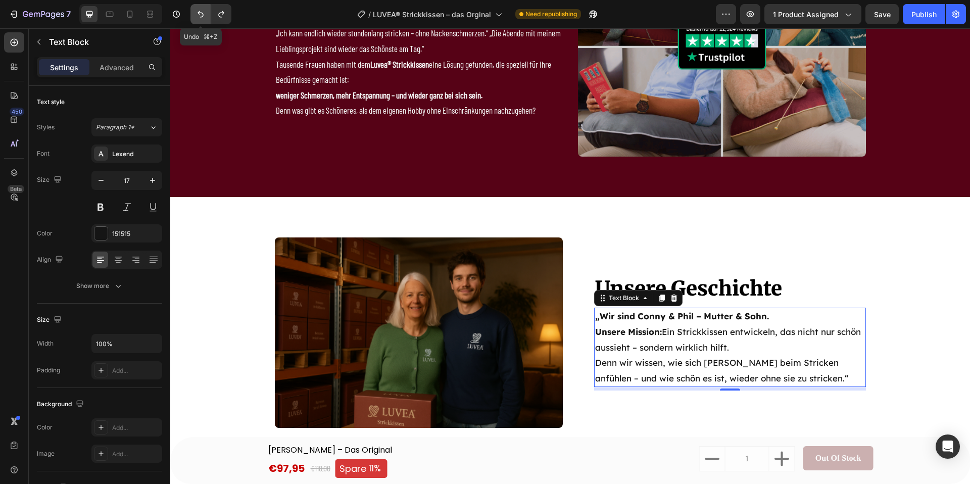
click at [202, 12] on icon "Undo/Redo" at bounding box center [200, 14] width 10 height 10
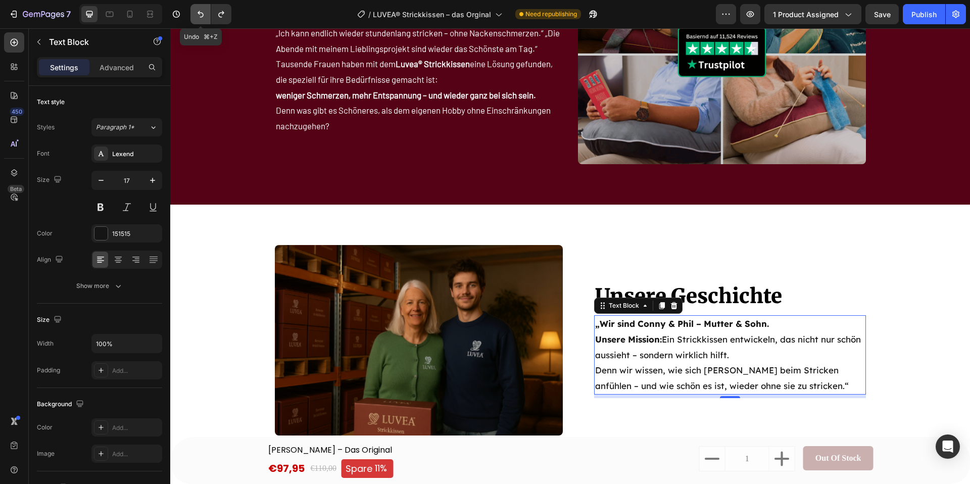
click at [202, 12] on icon "Undo/Redo" at bounding box center [200, 14] width 10 height 10
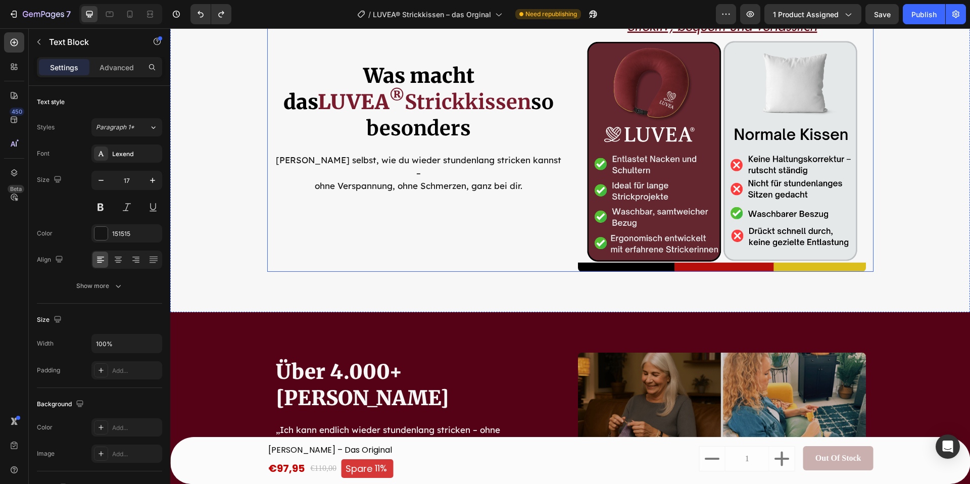
scroll to position [3003, 0]
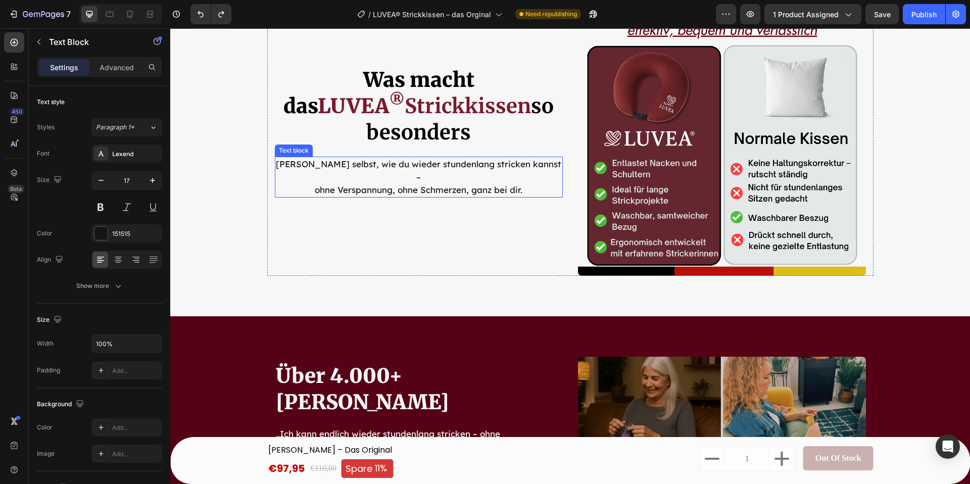
click at [328, 166] on p "Erlebe selbst, wie du wieder stundenlang stricken kannst – ohne Verspannung, oh…" at bounding box center [419, 177] width 286 height 39
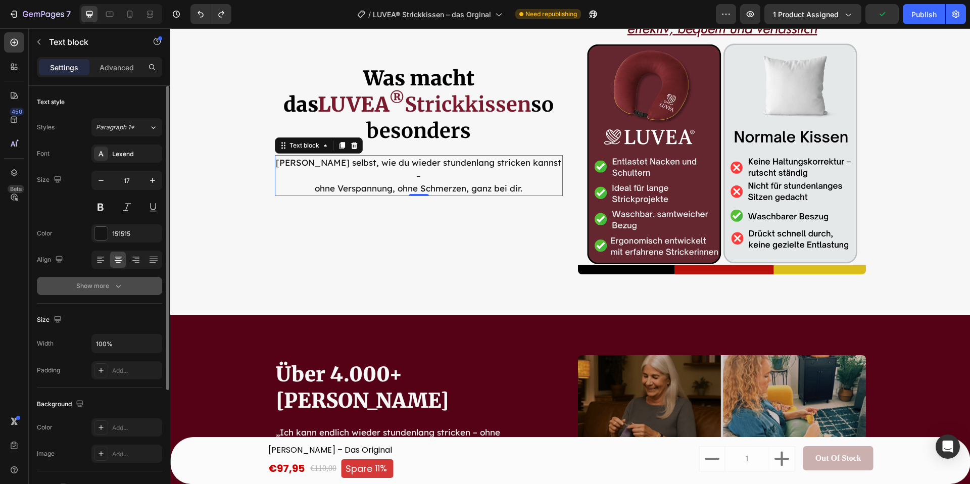
click at [109, 284] on div "Show more" at bounding box center [99, 286] width 47 height 10
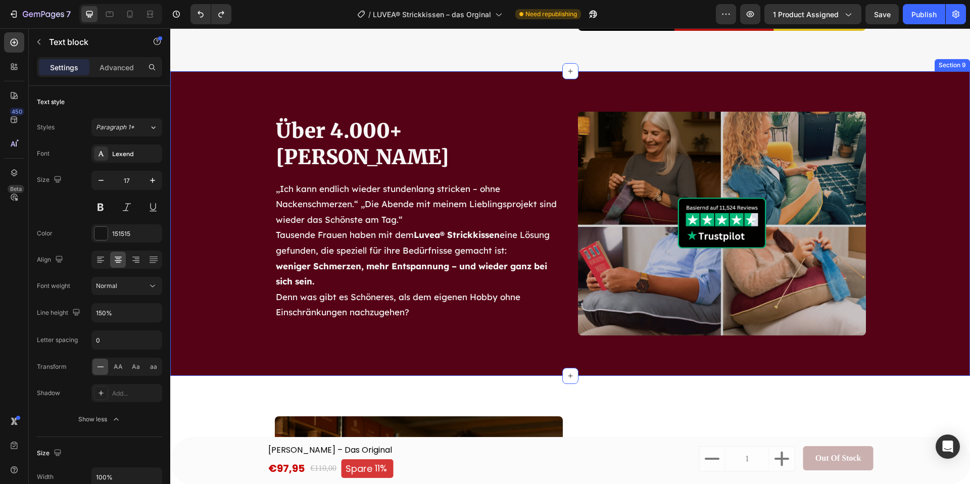
scroll to position [3376, 0]
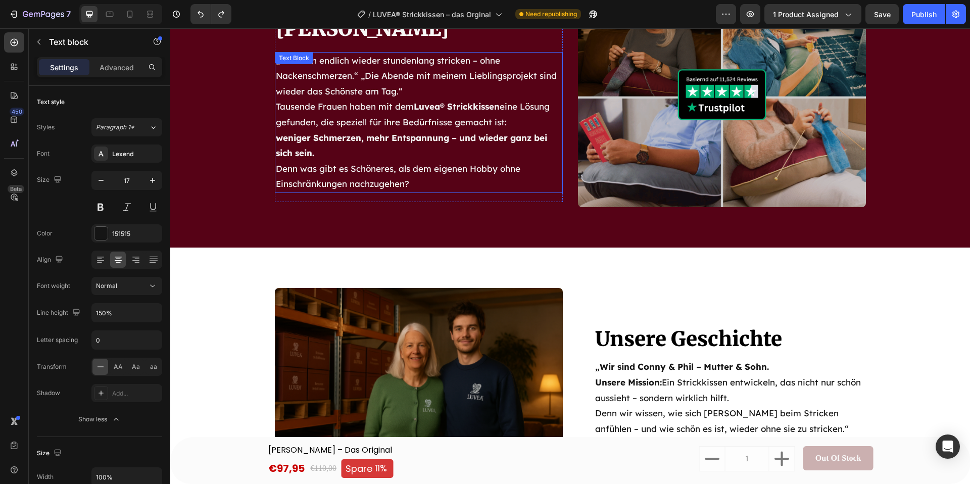
click at [332, 156] on p "Tausende Frauen haben mit dem Luvea® Strickkissen eine Lösung gefunden, die spe…" at bounding box center [419, 130] width 286 height 62
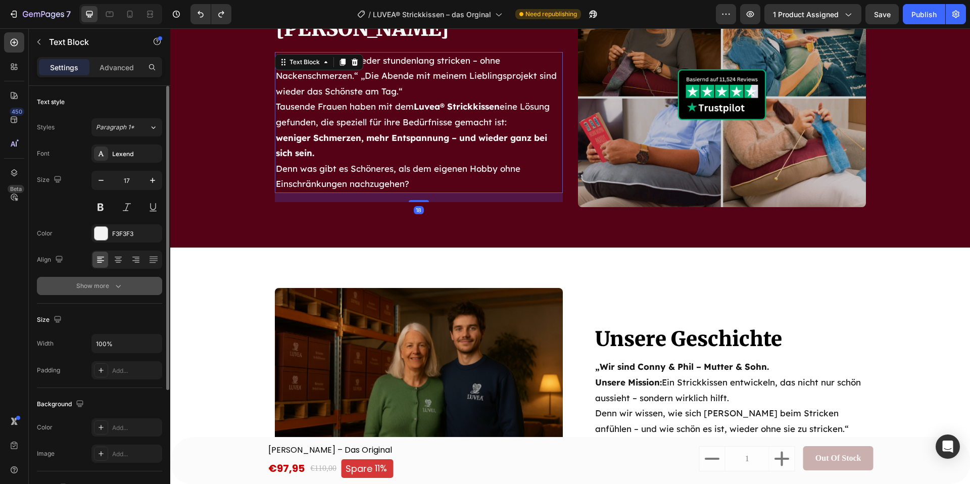
click at [123, 284] on button "Show more" at bounding box center [99, 286] width 125 height 18
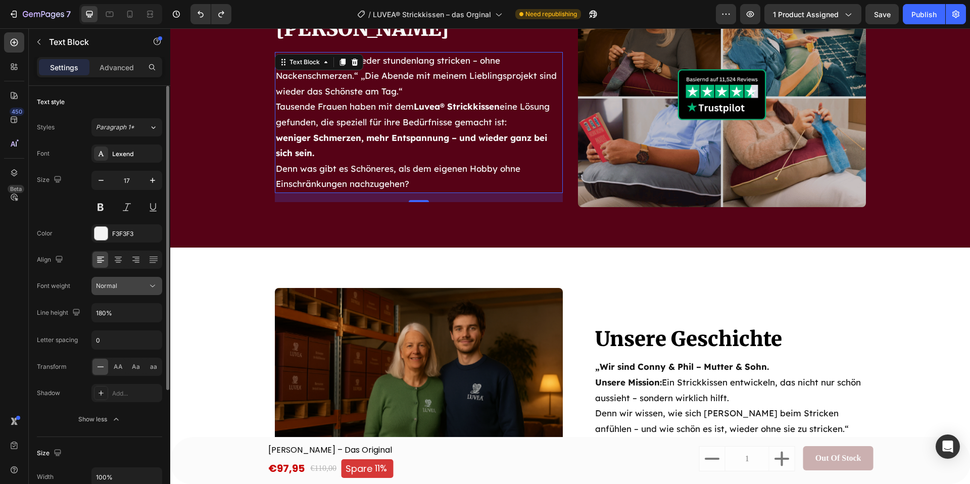
click at [124, 288] on div "Normal" at bounding box center [122, 285] width 52 height 9
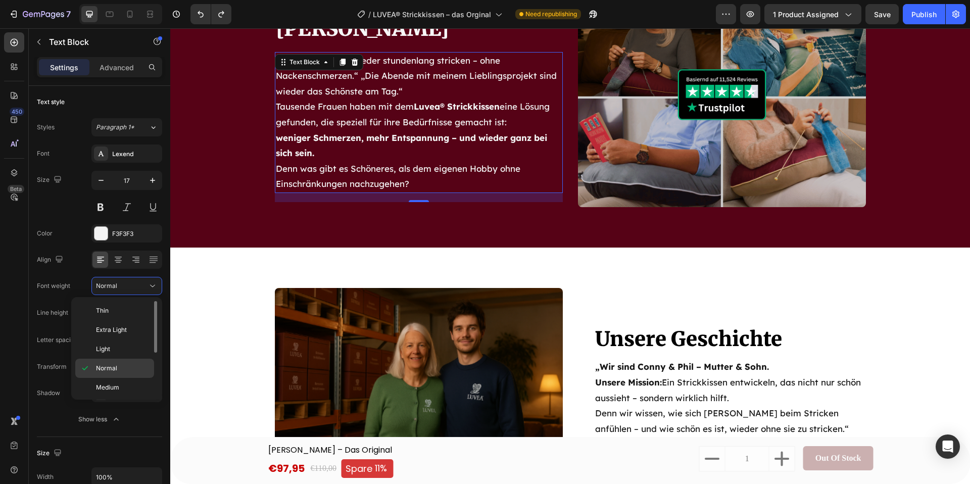
click at [126, 370] on p "Normal" at bounding box center [123, 368] width 54 height 9
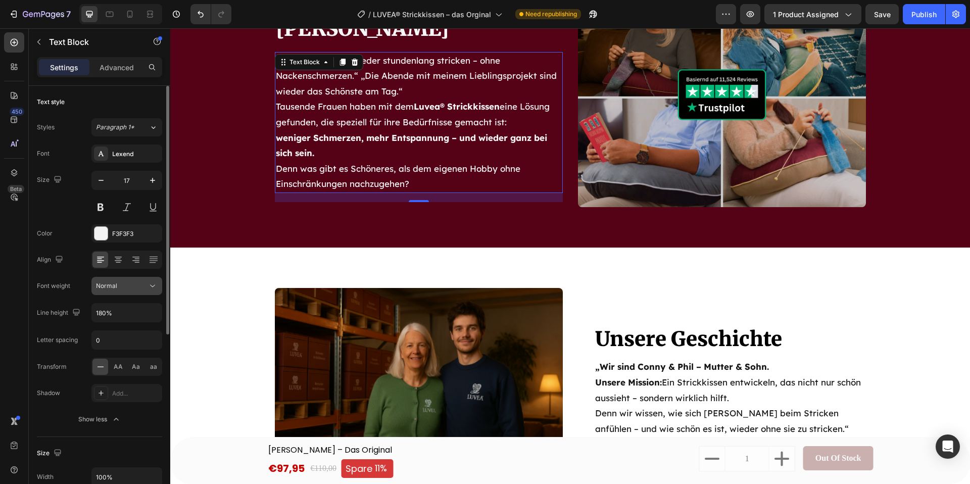
click at [120, 283] on div "Normal" at bounding box center [122, 285] width 52 height 9
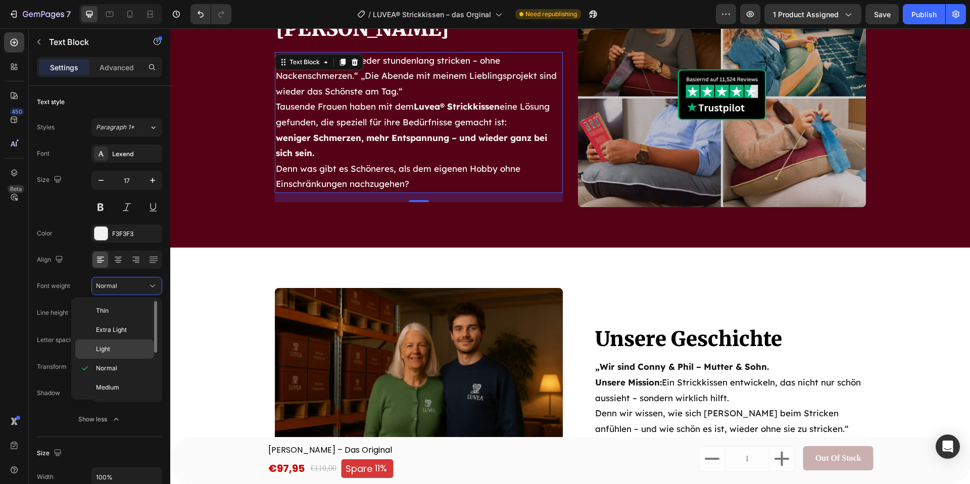
click at [125, 351] on p "Light" at bounding box center [123, 348] width 54 height 9
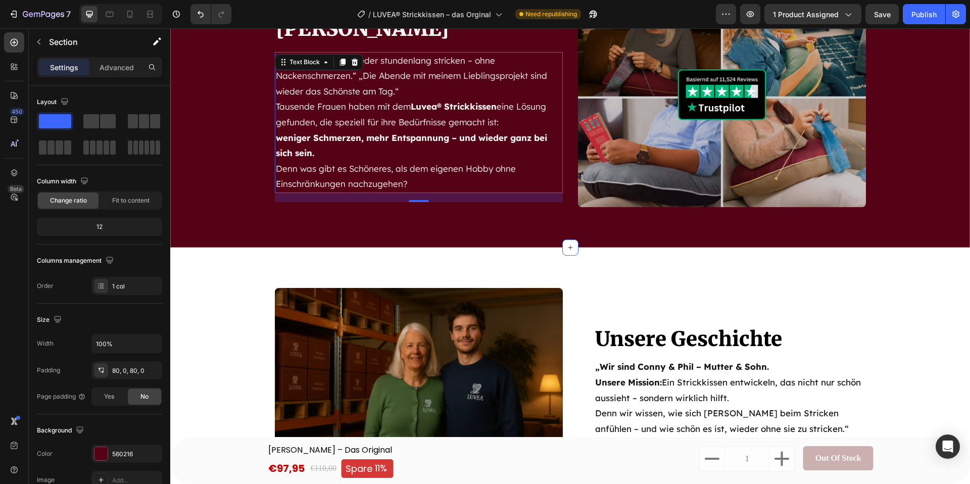
click at [229, 234] on div "Über 4.000+ zufriedene Kundinnen Heading „Ich kann endlich wieder stundenlang s…" at bounding box center [570, 95] width 800 height 305
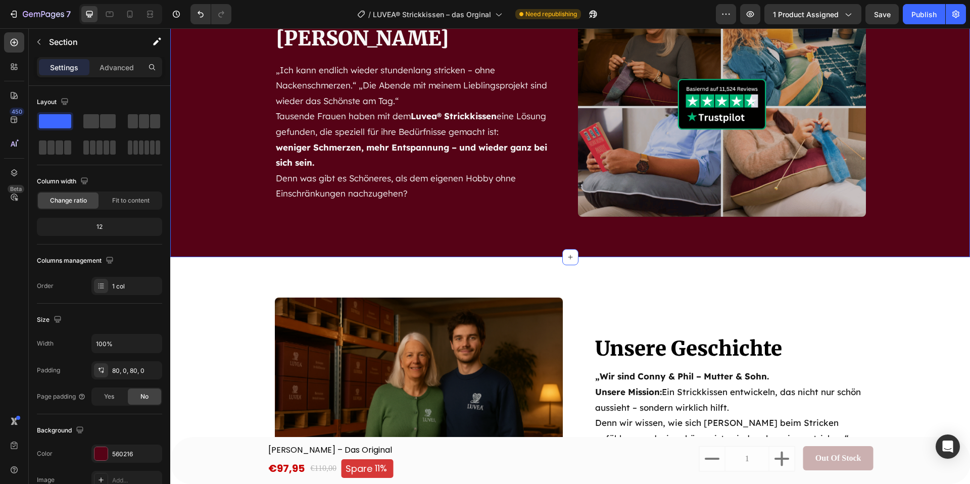
scroll to position [3156, 0]
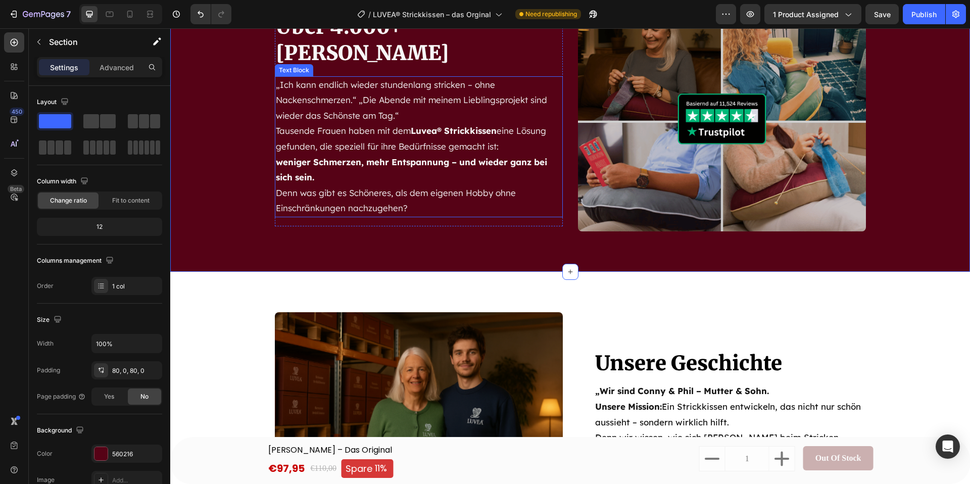
click at [326, 185] on p "Denn was gibt es Schöneres, als dem eigenen Hobby ohne Einschränkungen nachzuge…" at bounding box center [419, 200] width 286 height 31
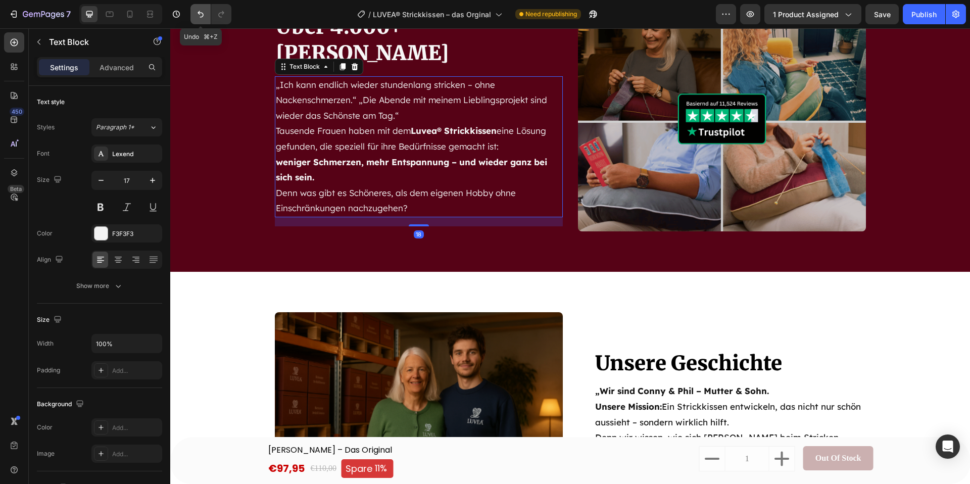
click at [196, 17] on icon "Undo/Redo" at bounding box center [200, 14] width 10 height 10
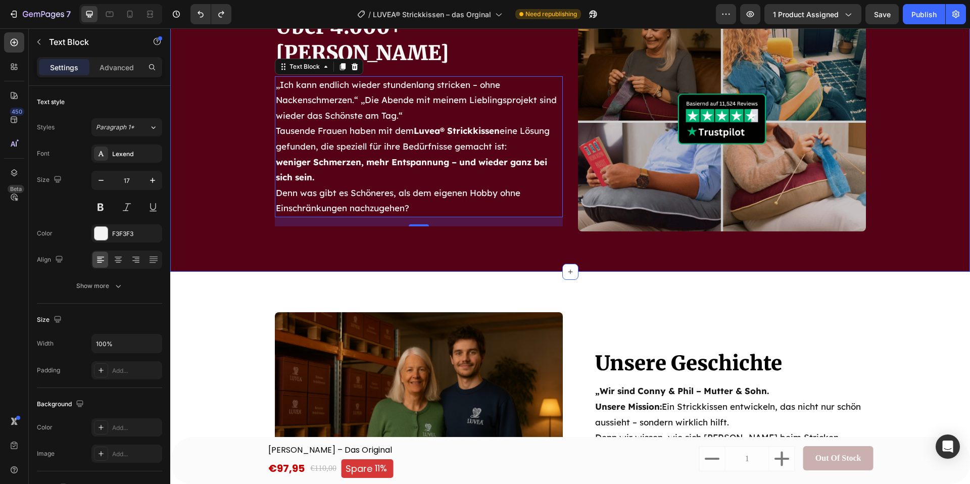
click at [204, 147] on div "Über 4.000+ zufriedene Kundinnen Heading „Ich kann endlich wieder stundenlang s…" at bounding box center [570, 120] width 800 height 224
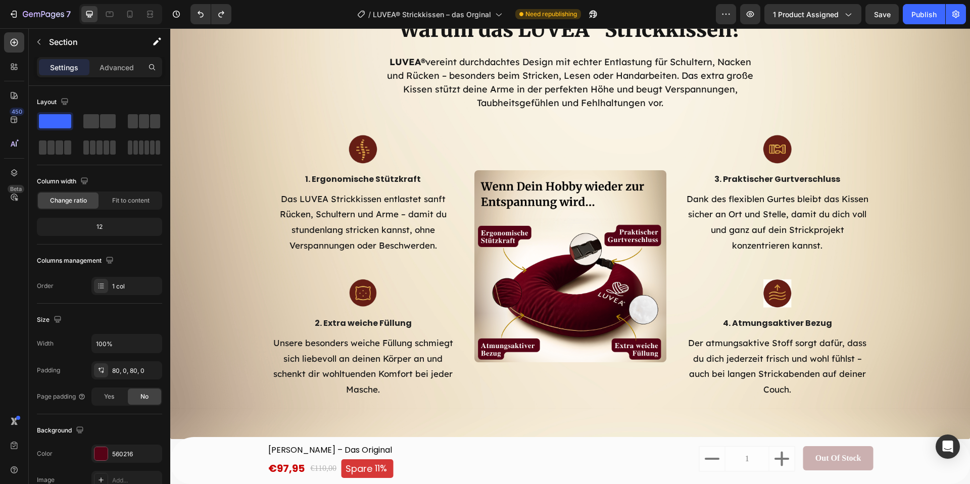
scroll to position [2507, 0]
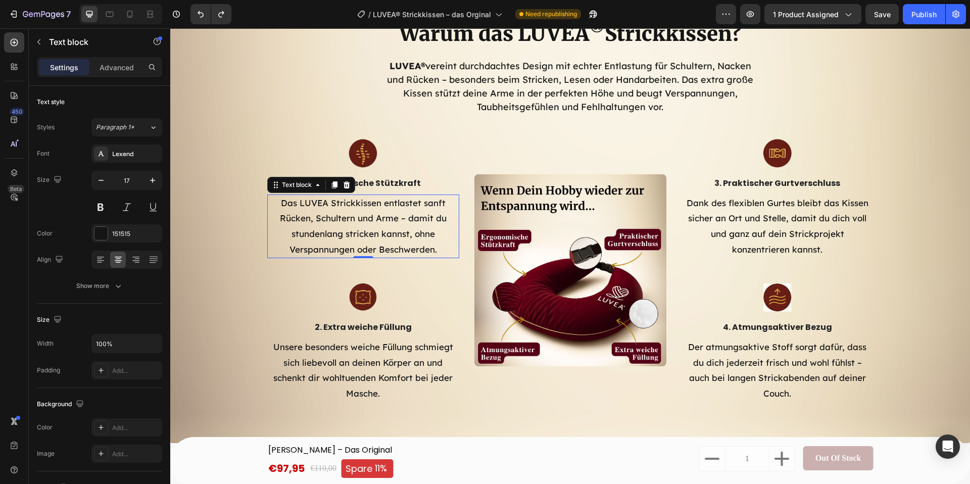
click at [341, 241] on p "Das LUVEA Strickkissen entlastet sanft Rücken, Schultern und Arme – damit du st…" at bounding box center [363, 226] width 190 height 62
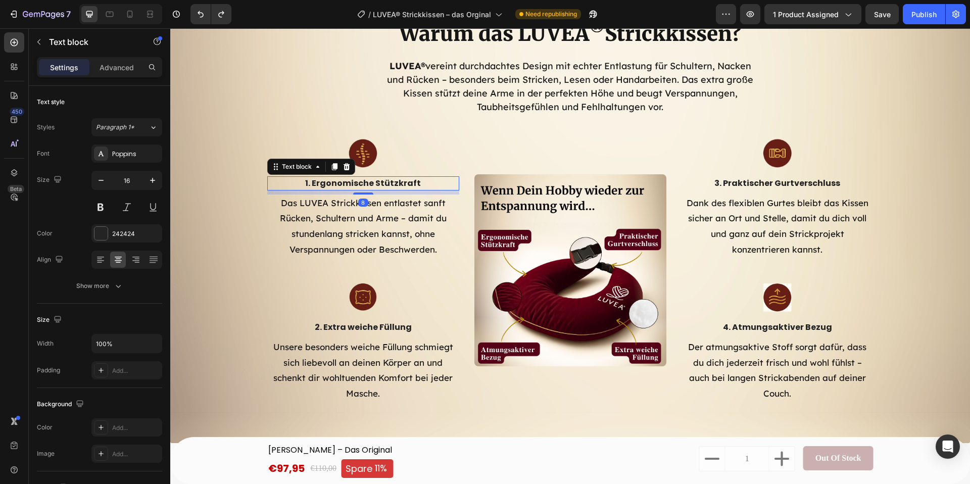
click at [388, 181] on p "1. Ergonomische Stützkraft" at bounding box center [363, 183] width 190 height 12
click at [137, 156] on div "Poppins" at bounding box center [135, 154] width 47 height 9
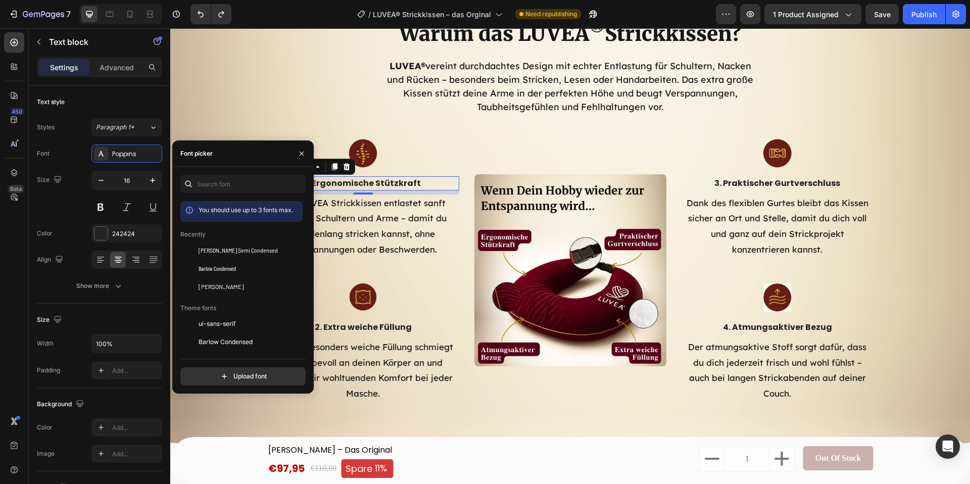
scroll to position [22, 0]
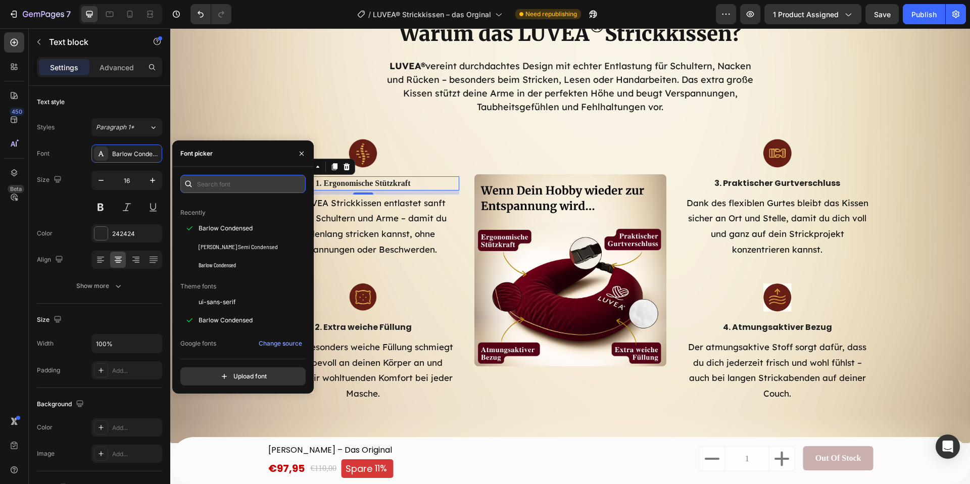
click at [217, 189] on input "text" at bounding box center [242, 184] width 125 height 18
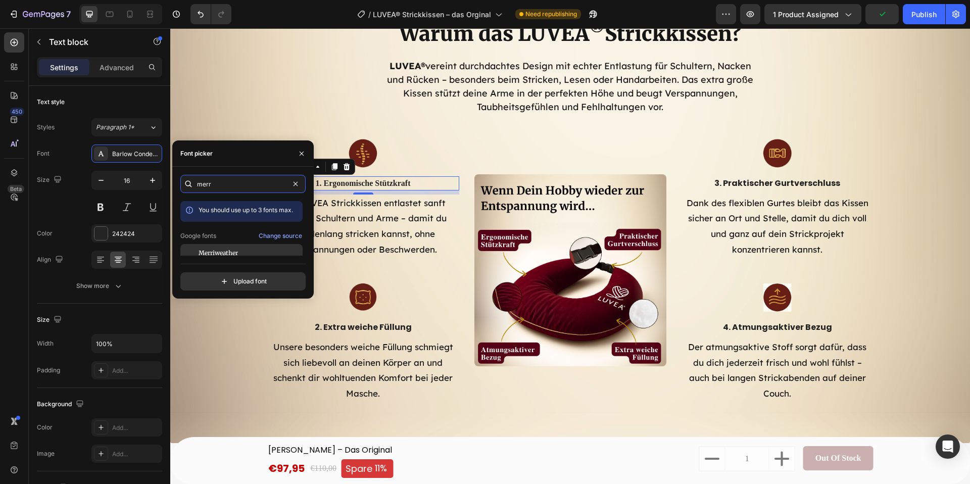
type input "merr"
click at [226, 252] on span "Merriweather" at bounding box center [218, 253] width 39 height 9
click at [349, 324] on p "2. Extra weiche Füllung" at bounding box center [363, 327] width 190 height 12
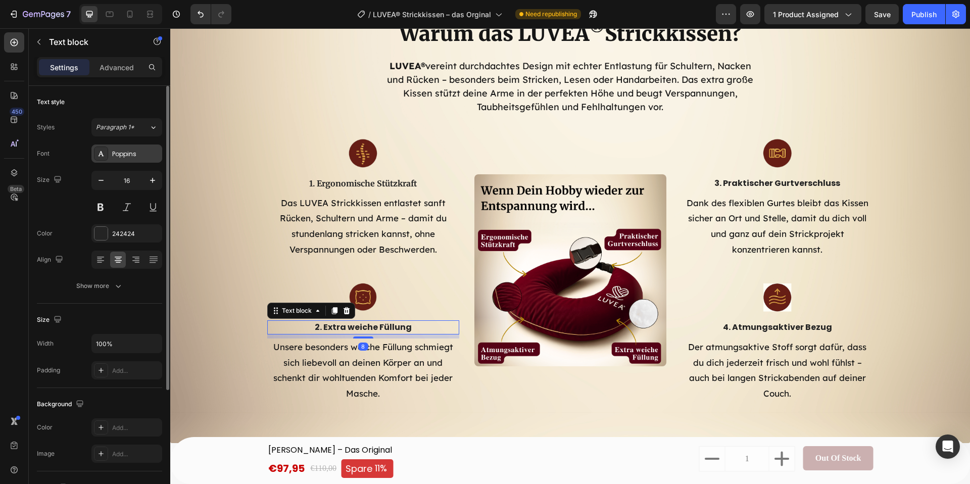
click at [128, 161] on div "Poppins" at bounding box center [126, 153] width 71 height 18
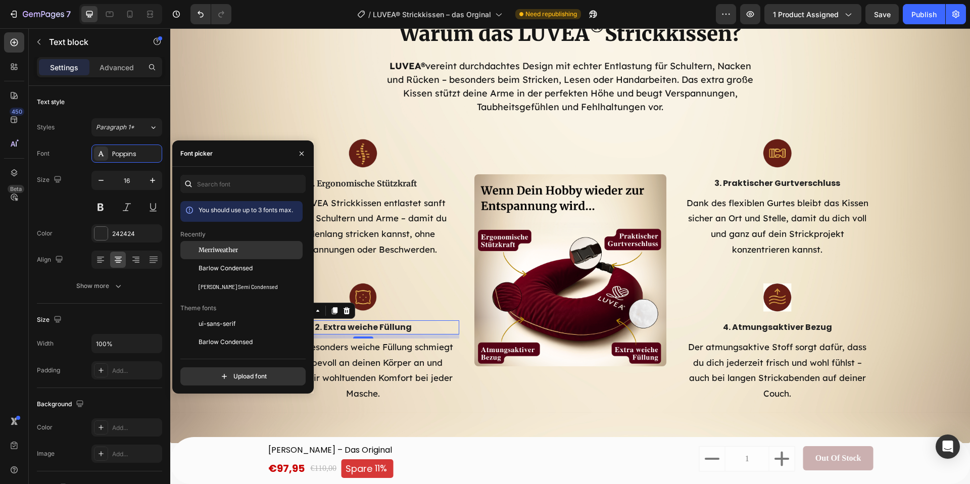
click at [229, 315] on div "Merriweather" at bounding box center [241, 324] width 122 height 18
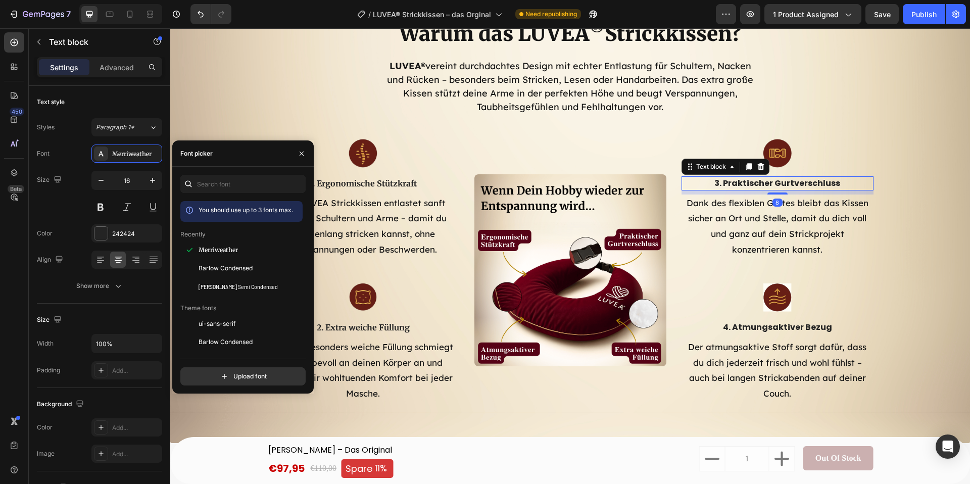
drag, startPoint x: 784, startPoint y: 189, endPoint x: 737, endPoint y: 195, distance: 47.4
click at [784, 189] on p "3. Praktischer Gurtverschluss" at bounding box center [777, 183] width 190 height 12
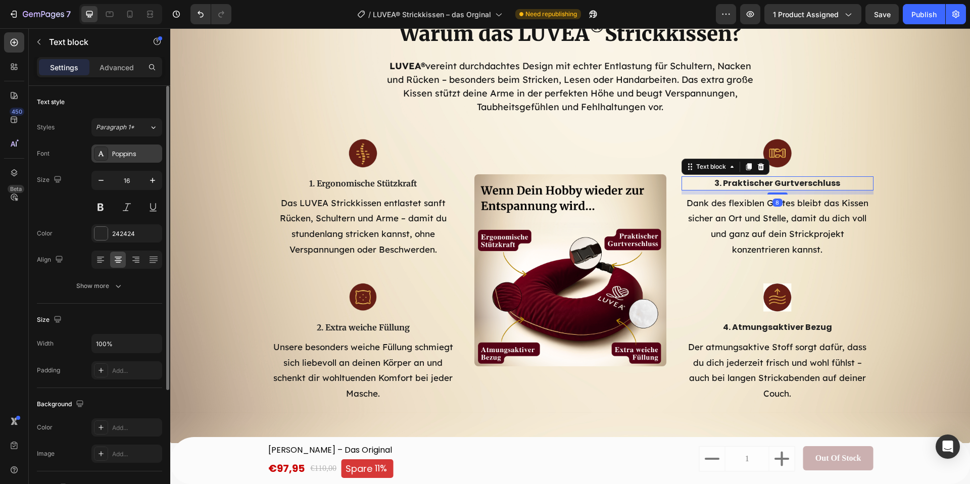
click at [129, 156] on div "Poppins" at bounding box center [135, 154] width 47 height 9
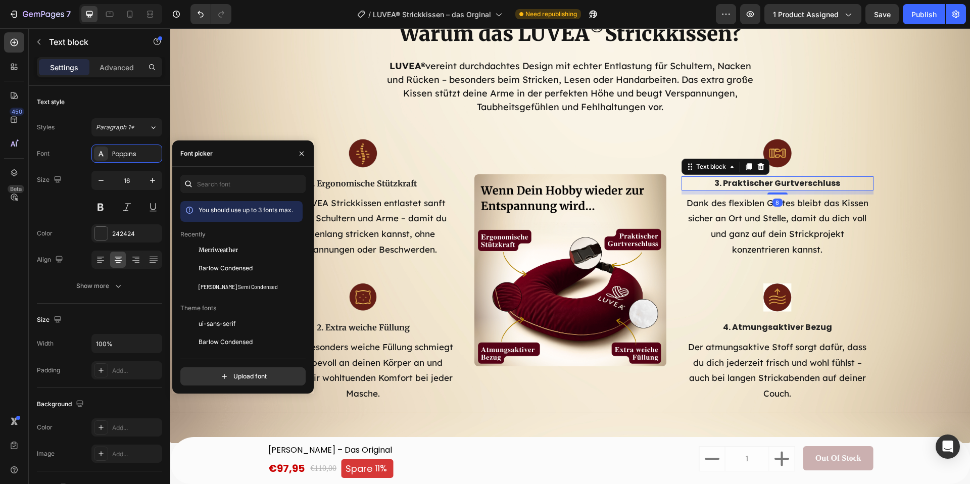
drag, startPoint x: 225, startPoint y: 248, endPoint x: 309, endPoint y: 257, distance: 83.8
click at [233, 248] on span "Merriweather" at bounding box center [218, 249] width 39 height 9
drag, startPoint x: 784, startPoint y: 336, endPoint x: 776, endPoint y: 333, distance: 8.4
click at [784, 333] on p "4. Atmungsaktiver Bezug" at bounding box center [777, 327] width 190 height 12
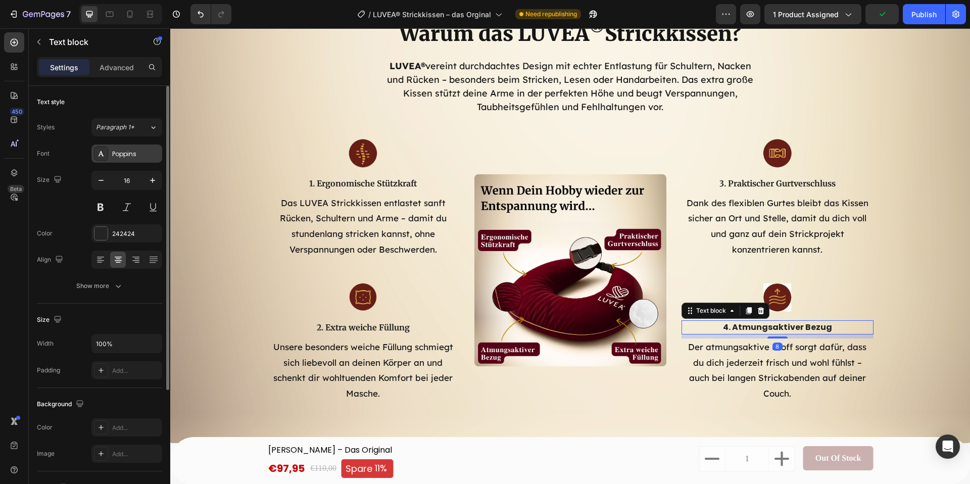
click at [123, 154] on div "Poppins" at bounding box center [135, 154] width 47 height 9
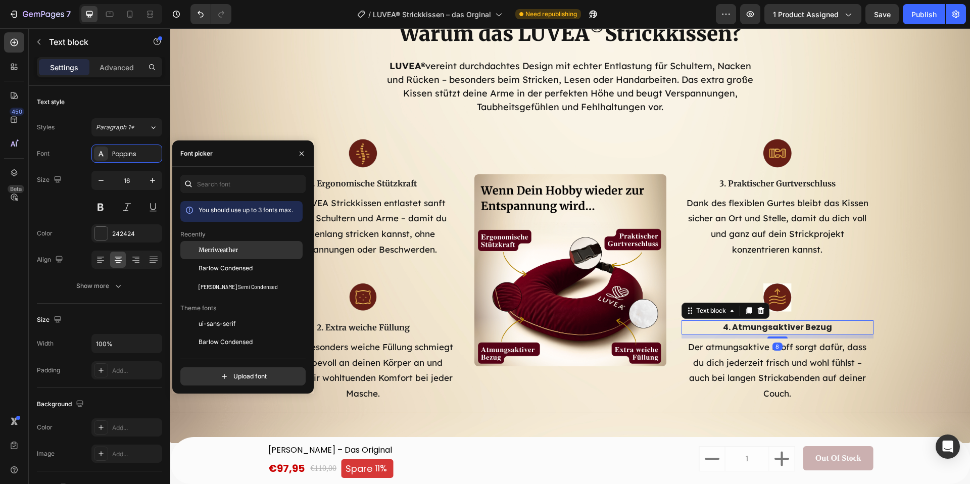
click at [254, 251] on div "Merriweather" at bounding box center [250, 249] width 102 height 9
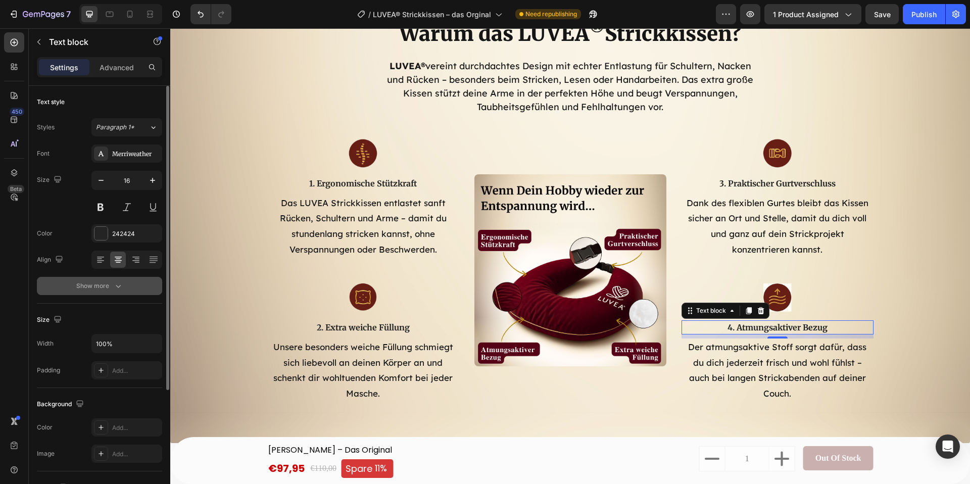
click at [112, 282] on div "Show more" at bounding box center [99, 286] width 47 height 10
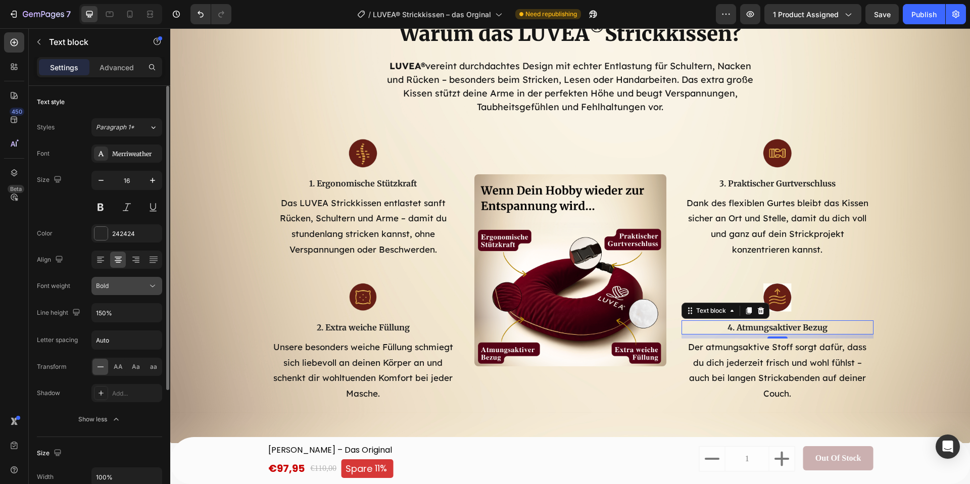
click at [122, 284] on div "Bold" at bounding box center [122, 285] width 52 height 9
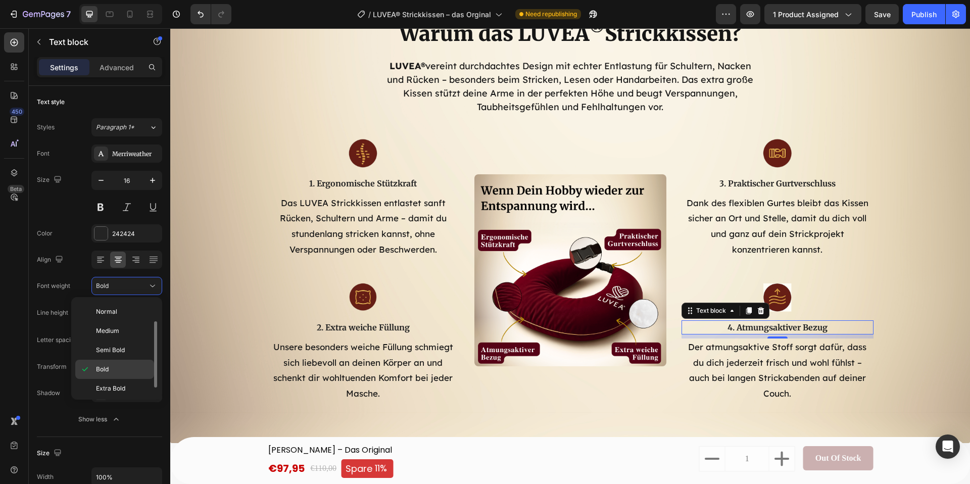
scroll to position [40, 0]
click at [118, 385] on p "Black" at bounding box center [123, 385] width 54 height 9
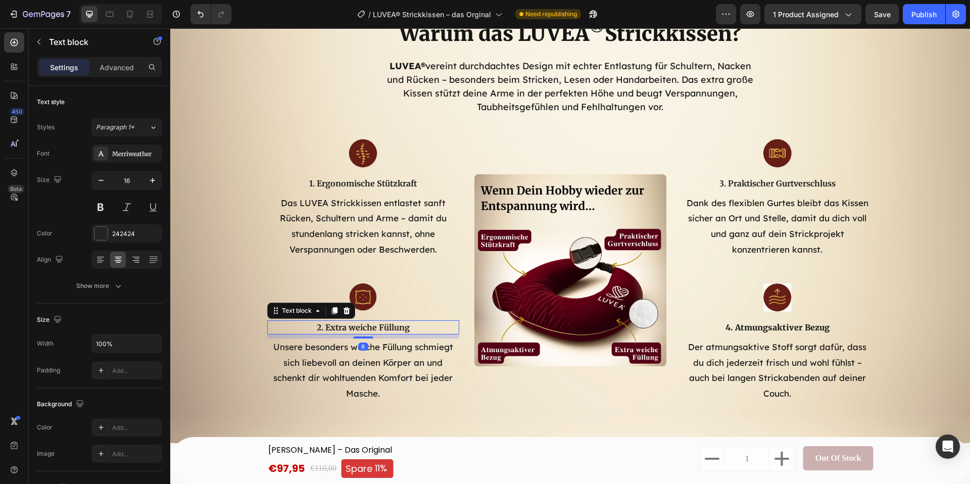
drag, startPoint x: 337, startPoint y: 326, endPoint x: 301, endPoint y: 320, distance: 36.5
click at [337, 326] on p "2. Extra weiche Füllung" at bounding box center [363, 327] width 190 height 12
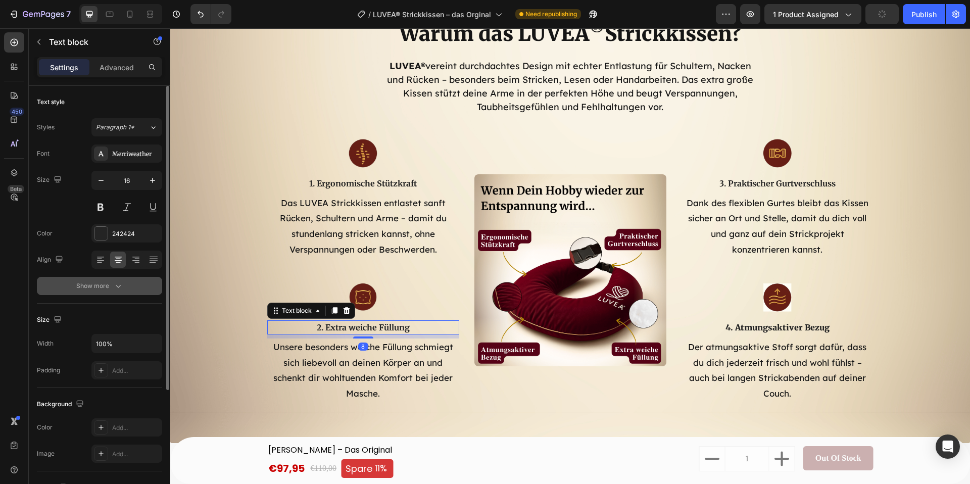
click at [117, 277] on button "Show more" at bounding box center [99, 286] width 125 height 18
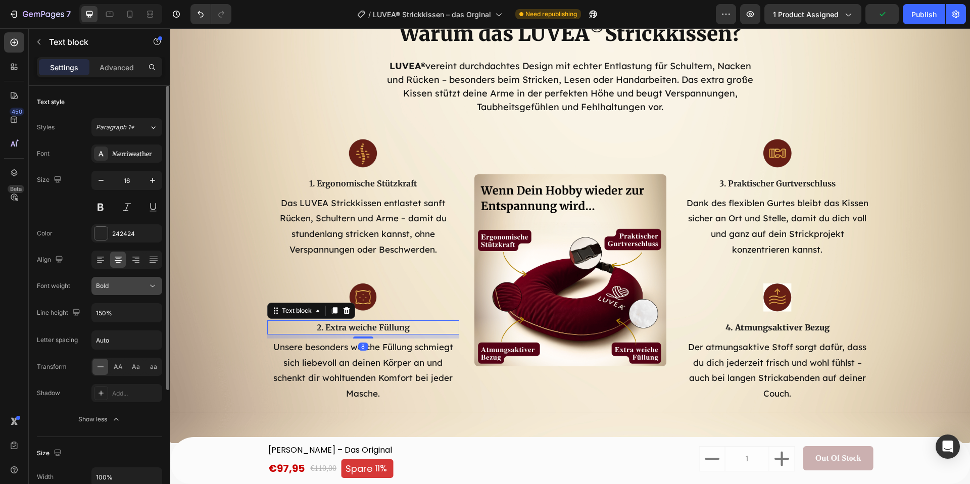
click at [129, 292] on button "Bold" at bounding box center [126, 286] width 71 height 18
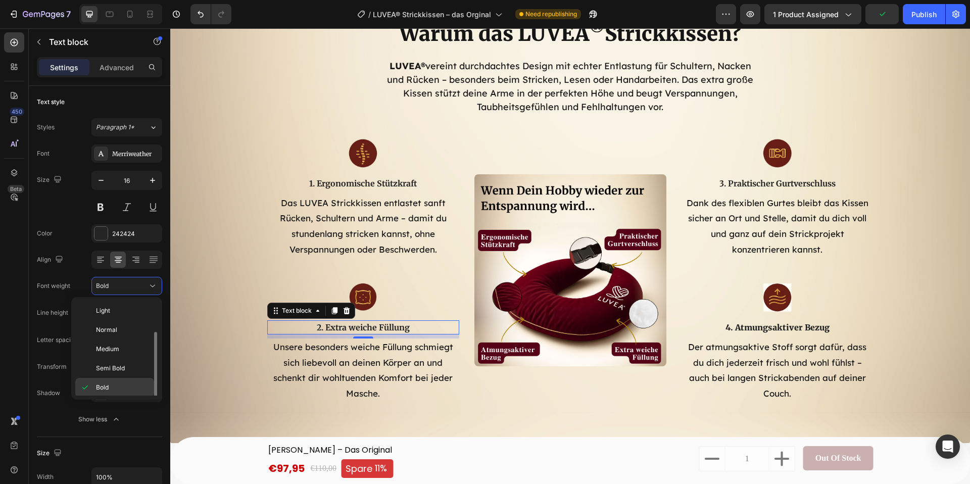
scroll to position [18, 0]
click at [143, 388] on p "Extra Bold" at bounding box center [123, 388] width 54 height 9
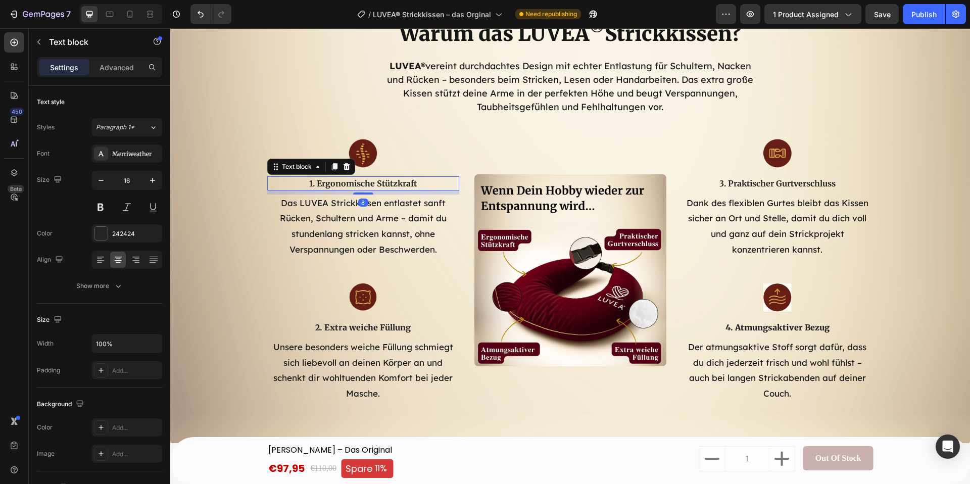
click at [341, 184] on p "1. Ergonomische Stützkraft" at bounding box center [363, 183] width 190 height 12
click at [154, 182] on icon "button" at bounding box center [152, 180] width 10 height 10
type input "17"
click at [130, 154] on div "Merriweather" at bounding box center [135, 154] width 47 height 9
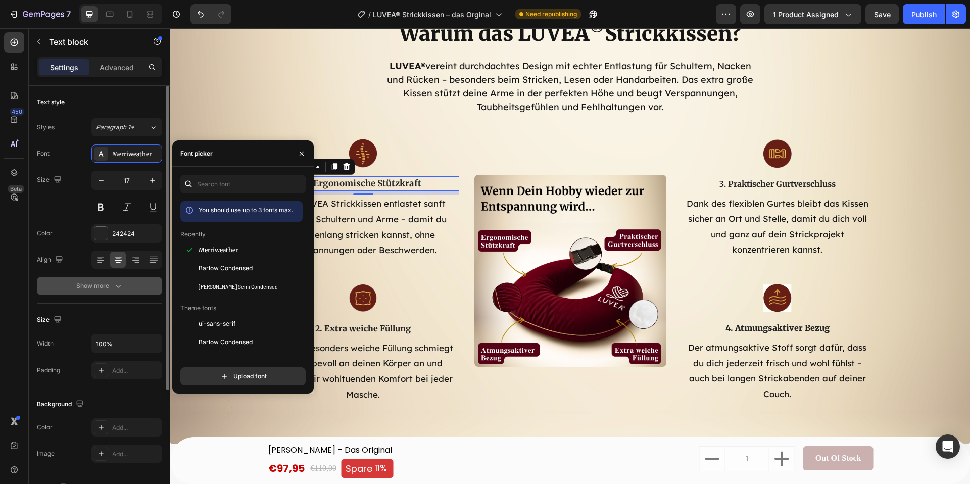
click at [116, 281] on icon "button" at bounding box center [118, 286] width 10 height 10
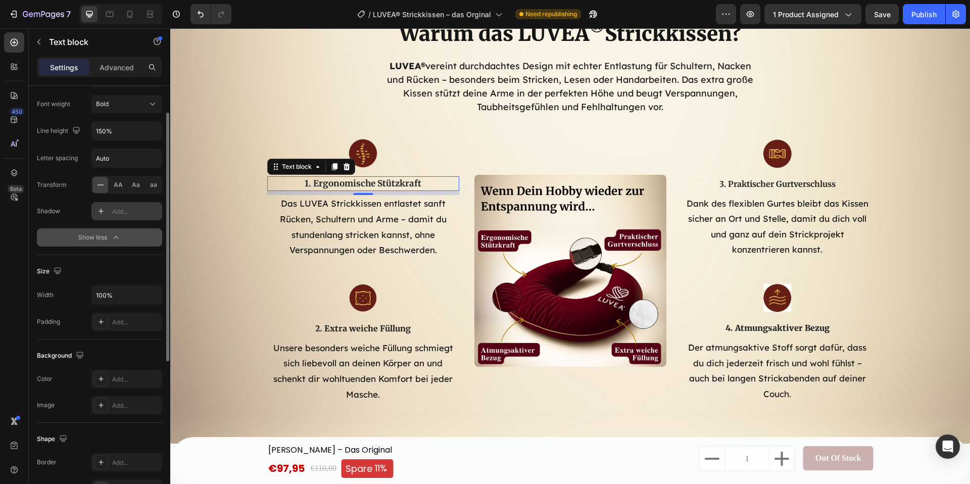
scroll to position [132, 0]
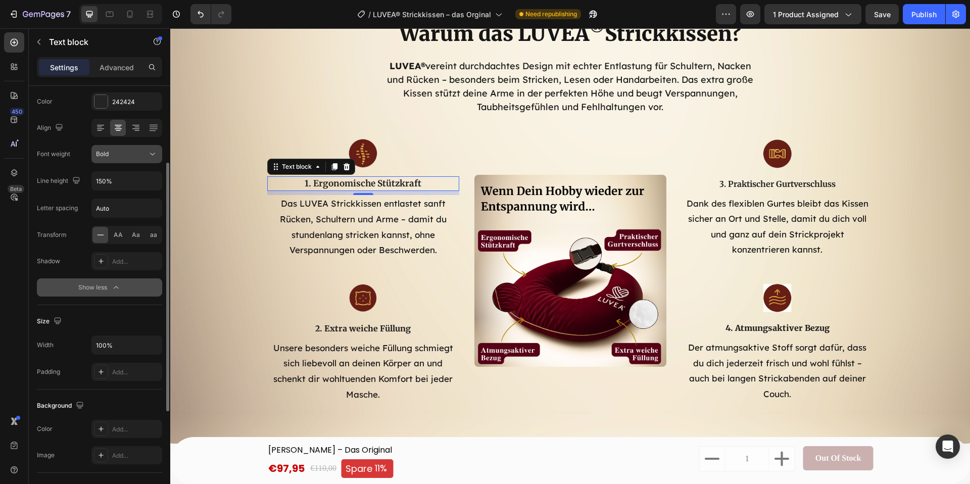
click at [130, 152] on div "Bold" at bounding box center [122, 154] width 52 height 9
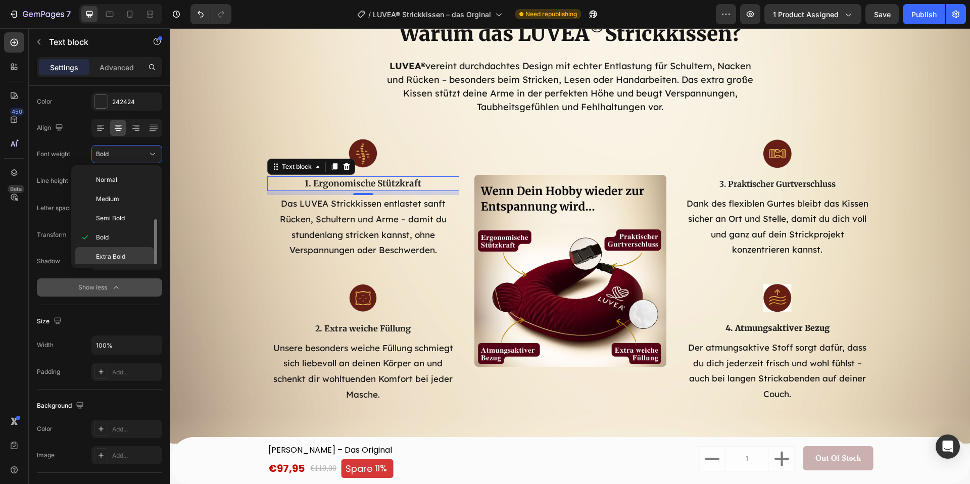
scroll to position [40, 0]
click at [118, 258] on p "Black" at bounding box center [123, 254] width 54 height 9
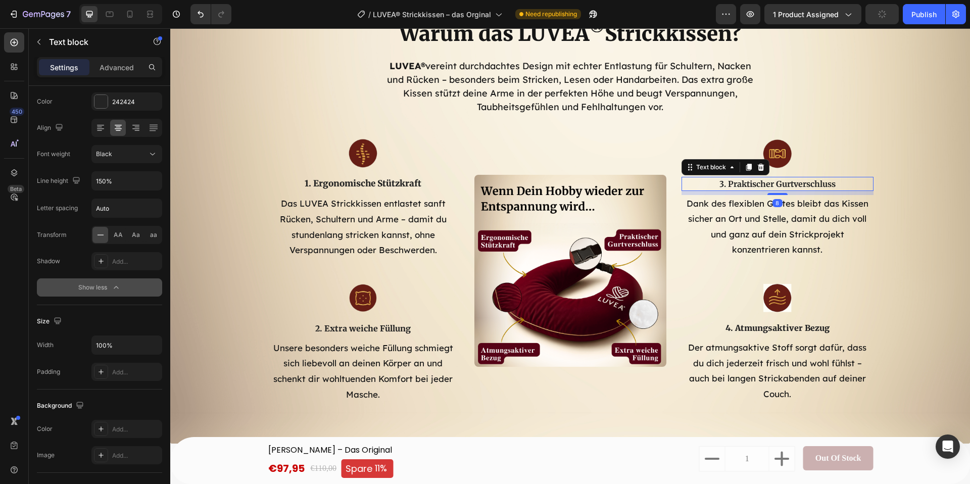
click at [757, 189] on p "3. Praktischer Gurtverschluss" at bounding box center [777, 184] width 190 height 12
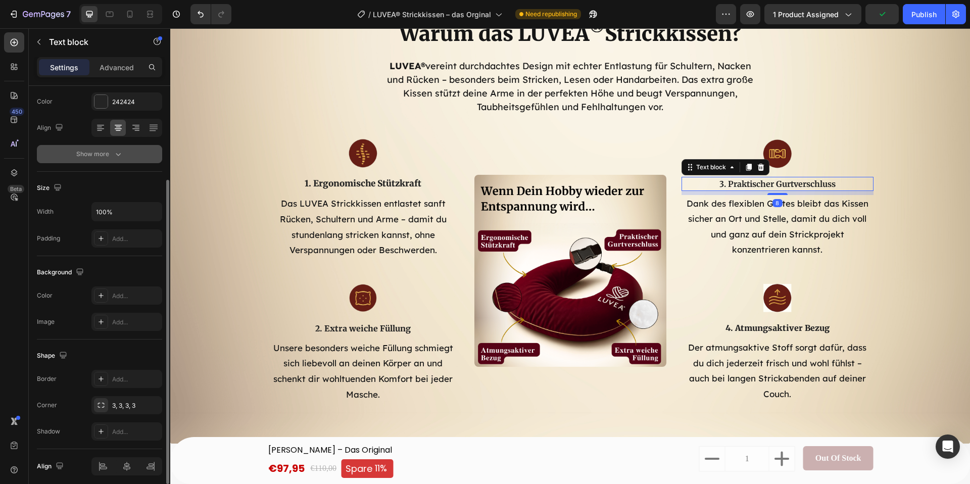
click at [116, 156] on icon "button" at bounding box center [118, 154] width 10 height 10
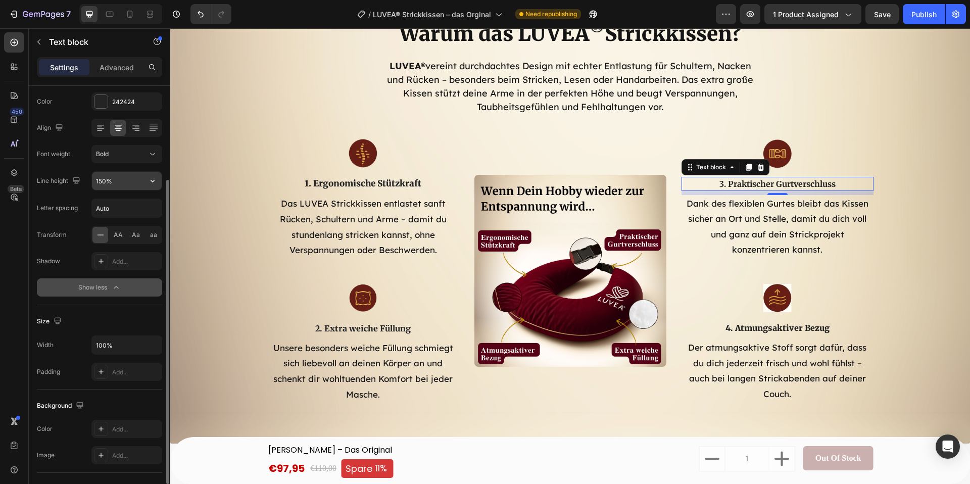
click at [129, 182] on input "150%" at bounding box center [127, 181] width 70 height 18
click at [139, 219] on div "Font Merriweather Size 16 Color 242424 Align Font weight Bold Line height 150% …" at bounding box center [99, 155] width 125 height 284
click at [138, 210] on input "Auto" at bounding box center [127, 208] width 70 height 18
click at [125, 145] on button "Bold" at bounding box center [126, 154] width 71 height 18
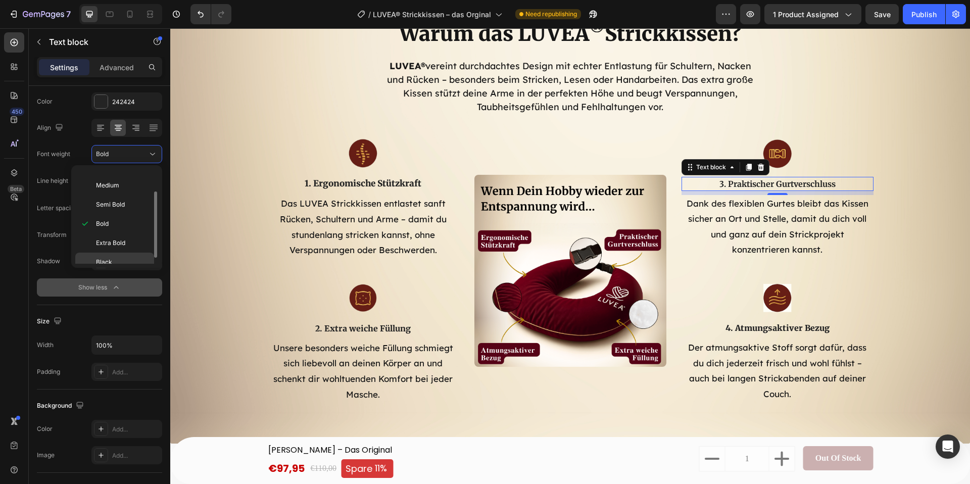
scroll to position [29, 0]
click at [112, 258] on div "Black" at bounding box center [114, 265] width 79 height 19
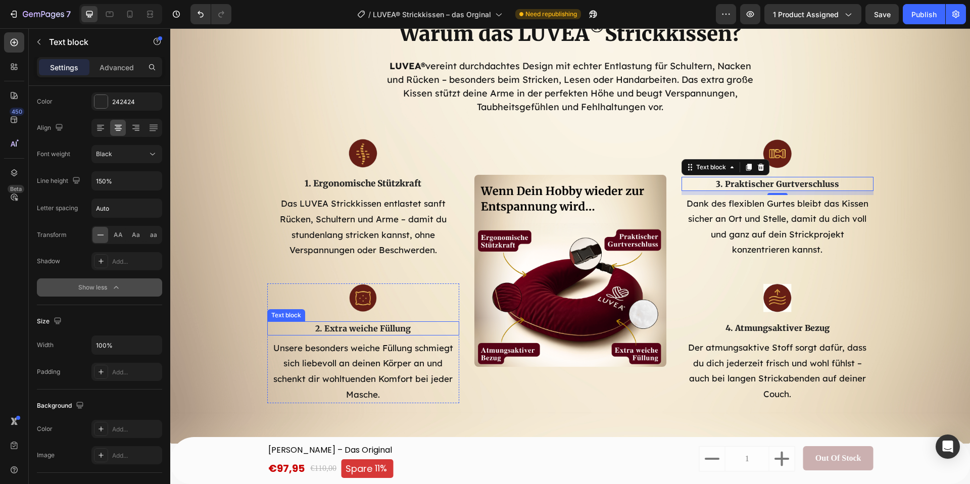
click at [340, 334] on p "2. Extra weiche Füllung" at bounding box center [363, 328] width 190 height 12
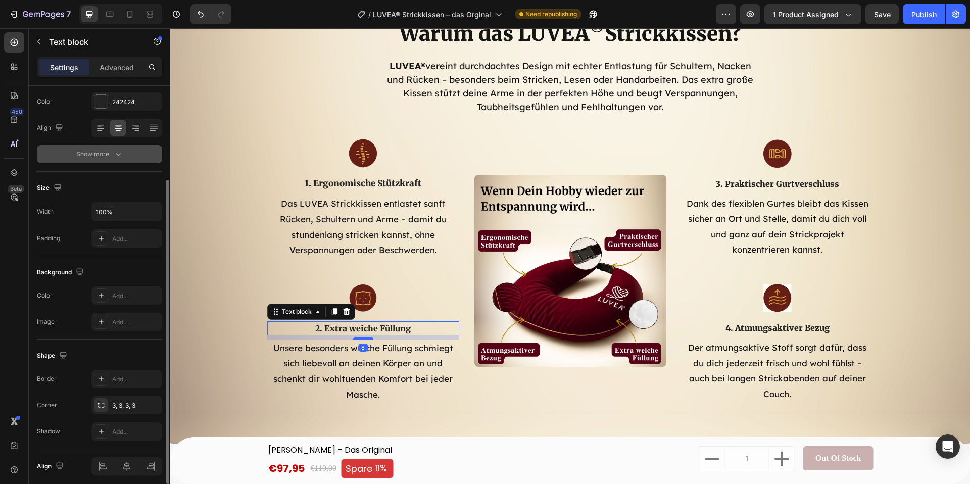
click at [118, 157] on icon "button" at bounding box center [118, 154] width 10 height 10
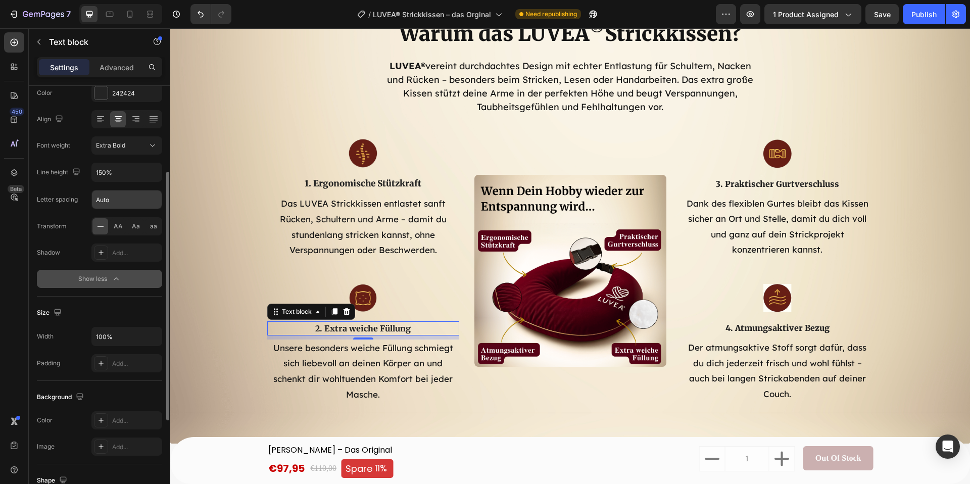
scroll to position [139, 0]
click at [118, 146] on span "Extra Bold" at bounding box center [110, 146] width 29 height 8
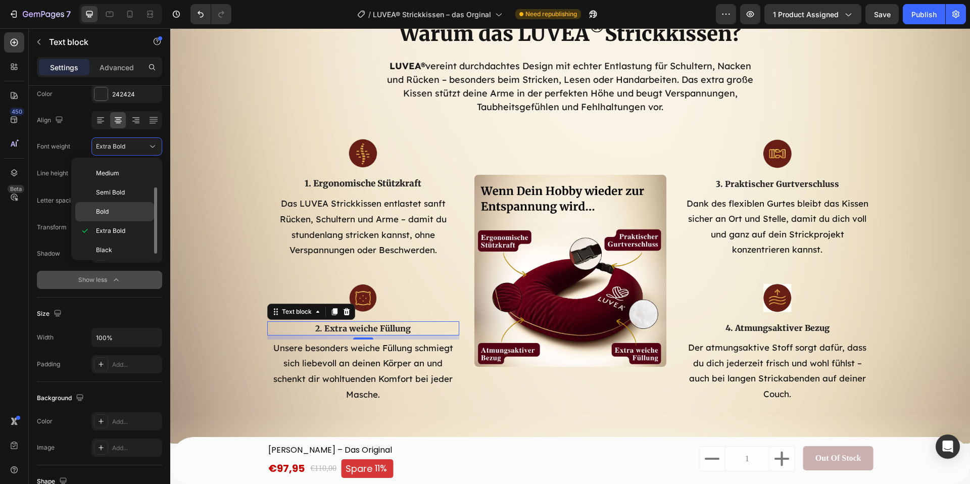
scroll to position [40, 0]
click at [113, 247] on p "Black" at bounding box center [123, 246] width 54 height 9
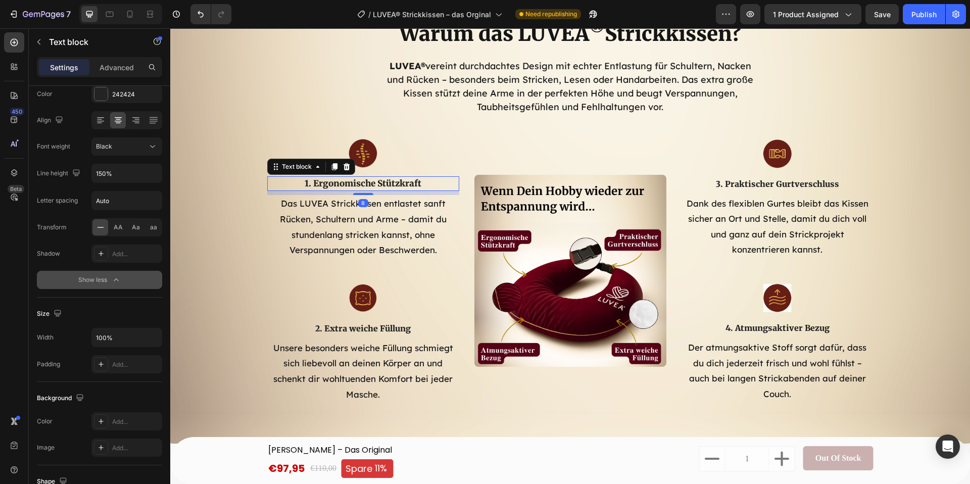
click at [333, 180] on p "1. Ergonomische Stützkraft" at bounding box center [363, 183] width 190 height 13
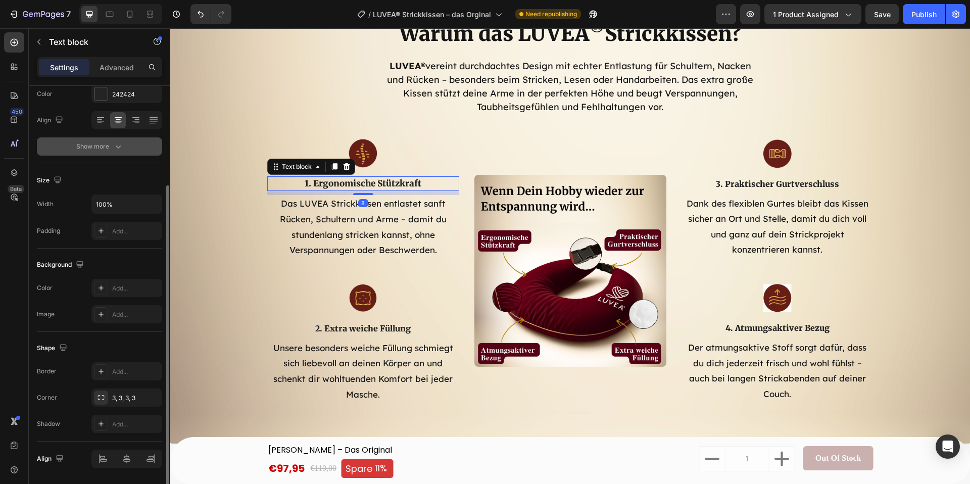
click at [123, 141] on button "Show more" at bounding box center [99, 146] width 125 height 18
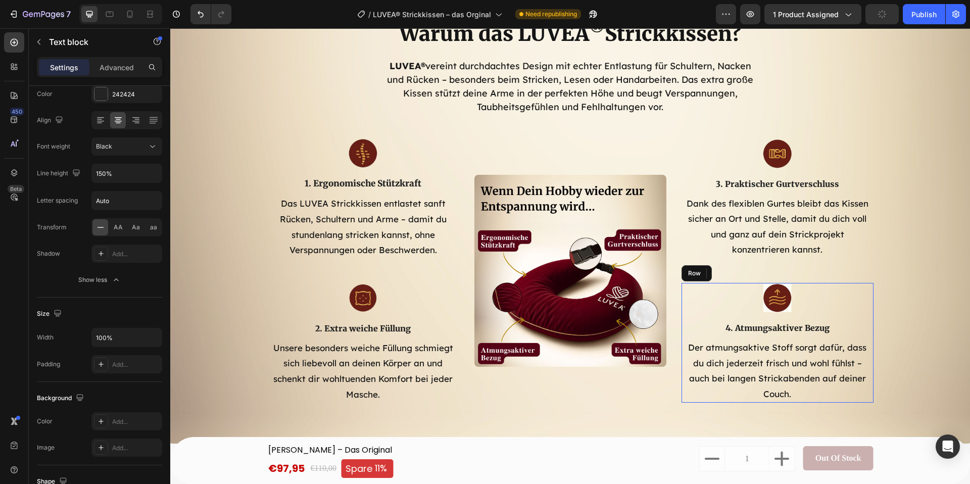
drag, startPoint x: 768, startPoint y: 326, endPoint x: 766, endPoint y: 333, distance: 7.4
click at [768, 326] on div "Image 4. Atmungsaktiver Bezug Text block Der atmungsaktive Stoff sorgt dafür, d…" at bounding box center [777, 343] width 192 height 120
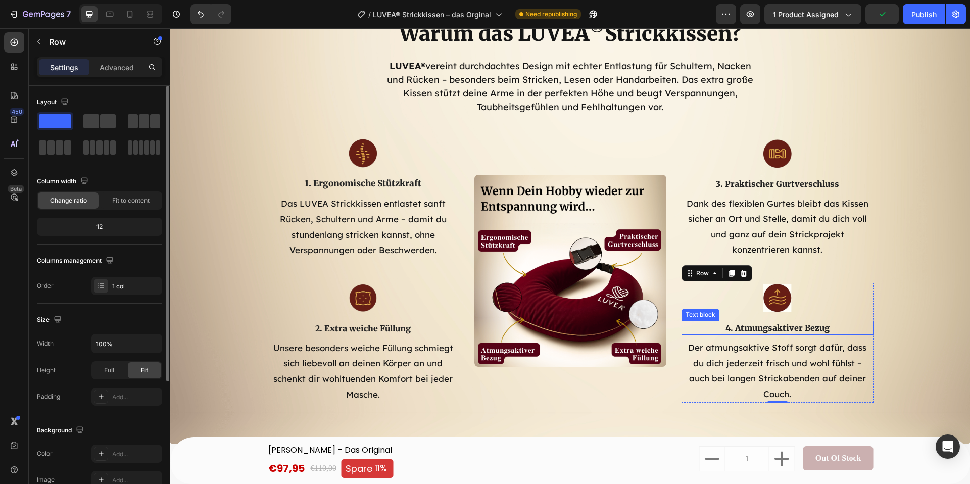
click at [766, 333] on p "4. Atmungsaktiver Bezug" at bounding box center [777, 328] width 190 height 12
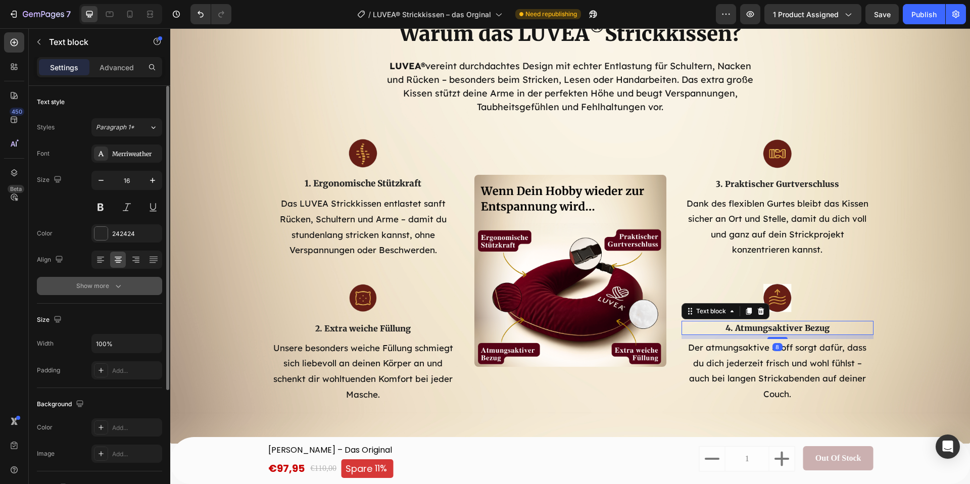
click at [137, 289] on button "Show more" at bounding box center [99, 286] width 125 height 18
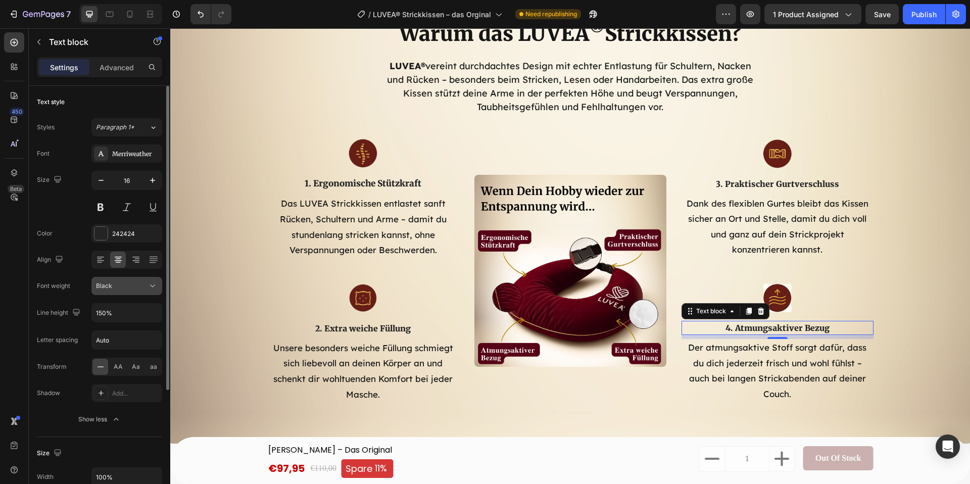
click at [134, 290] on div "Black" at bounding box center [122, 285] width 52 height 9
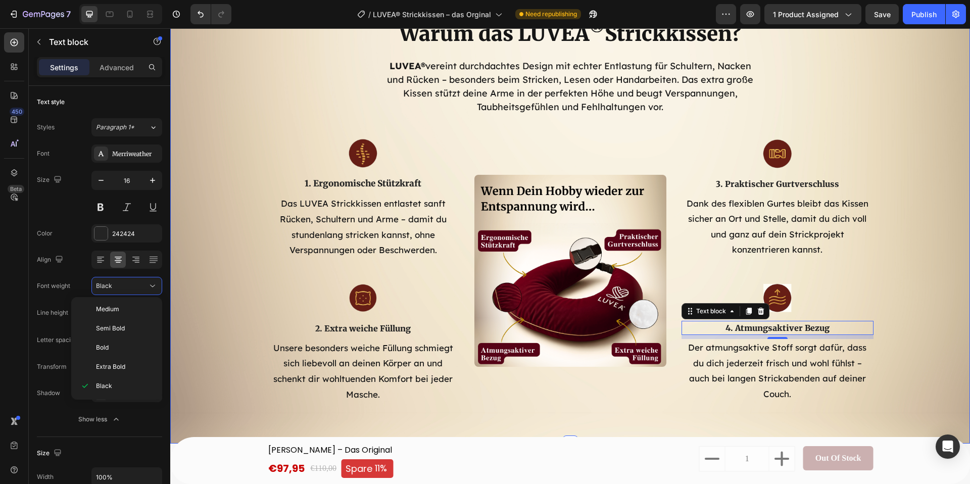
click at [240, 308] on div "Warum das LUVEA ® Strickkissen? Heading LUVEA® vereint durchdachtes Design mit …" at bounding box center [570, 211] width 784 height 383
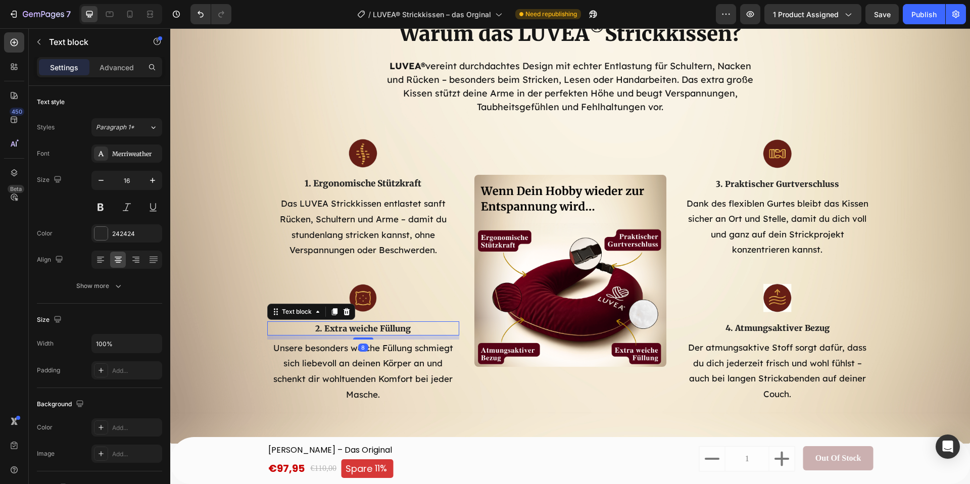
drag, startPoint x: 362, startPoint y: 325, endPoint x: 315, endPoint y: 318, distance: 47.0
click at [362, 325] on p "2. Extra weiche Füllung" at bounding box center [363, 328] width 190 height 12
click at [153, 182] on icon "button" at bounding box center [152, 180] width 10 height 10
type input "18"
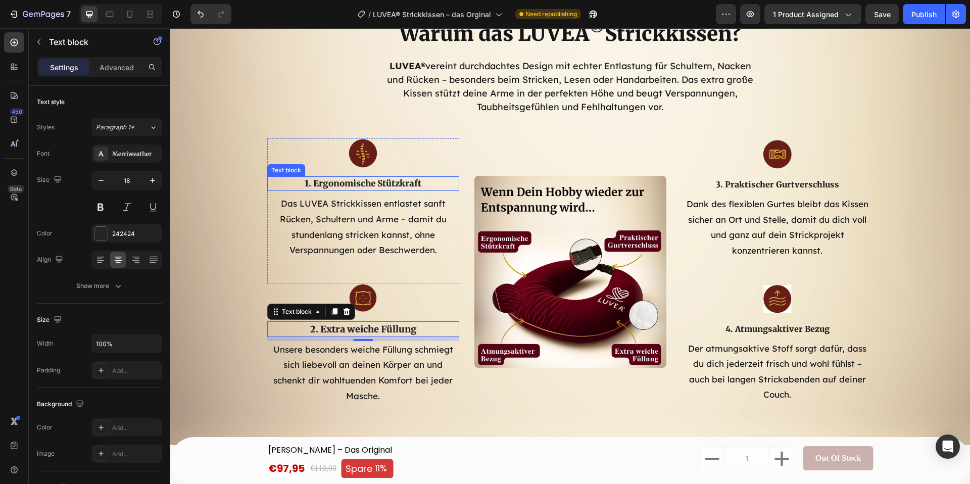
click at [366, 186] on p "1. Ergonomische Stützkraft" at bounding box center [363, 183] width 190 height 13
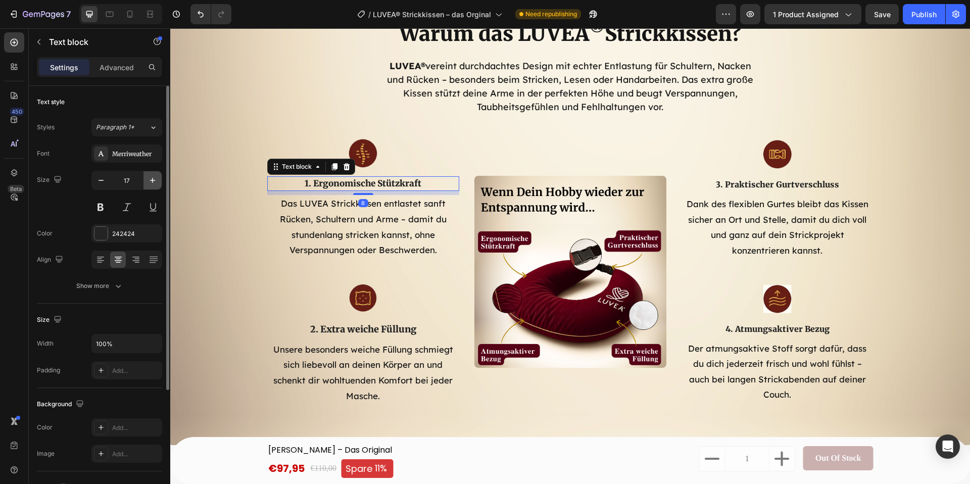
click at [158, 176] on button "button" at bounding box center [152, 180] width 18 height 18
type input "18"
click at [804, 188] on p "3. Praktischer Gurtverschluss" at bounding box center [777, 185] width 190 height 12
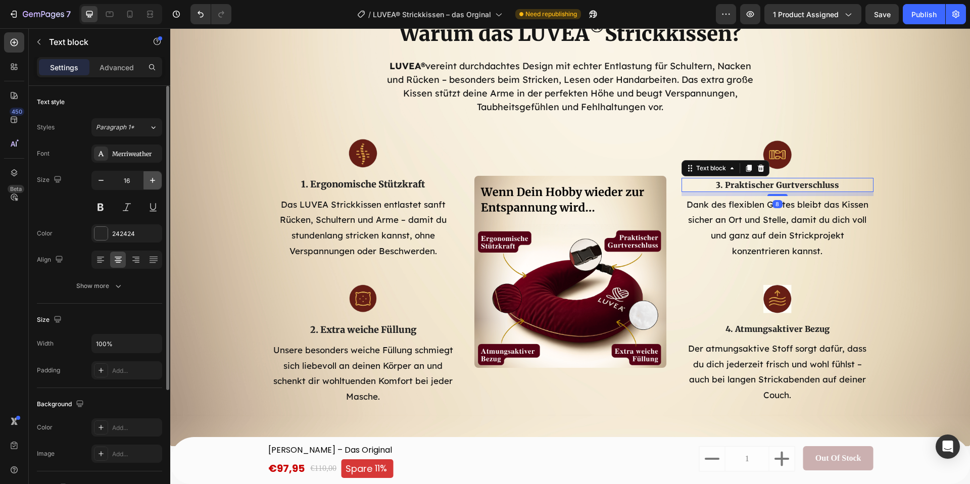
click at [156, 175] on icon "button" at bounding box center [152, 180] width 10 height 10
drag, startPoint x: 157, startPoint y: 181, endPoint x: 169, endPoint y: 182, distance: 12.2
click at [157, 181] on icon "button" at bounding box center [152, 180] width 10 height 10
type input "18"
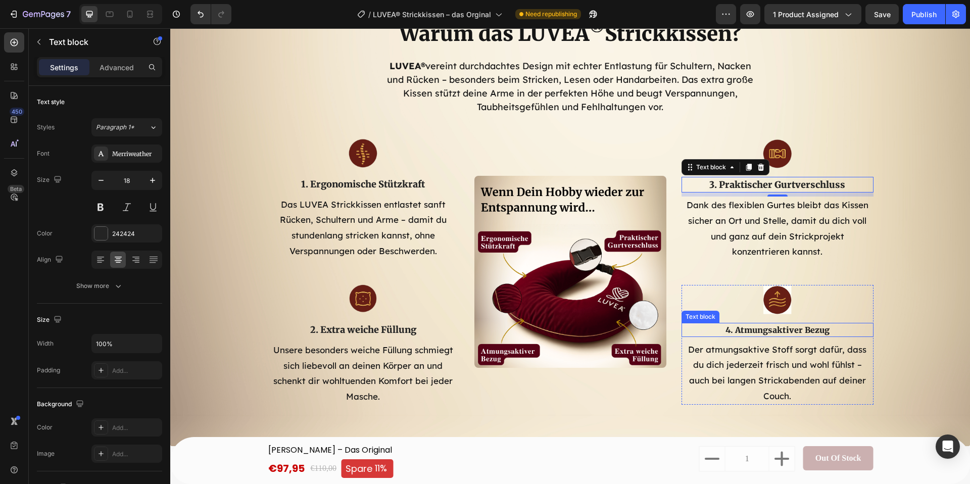
drag, startPoint x: 790, startPoint y: 341, endPoint x: 785, endPoint y: 337, distance: 6.4
click at [789, 336] on p "4. Atmungsaktiver Bezug" at bounding box center [777, 330] width 190 height 12
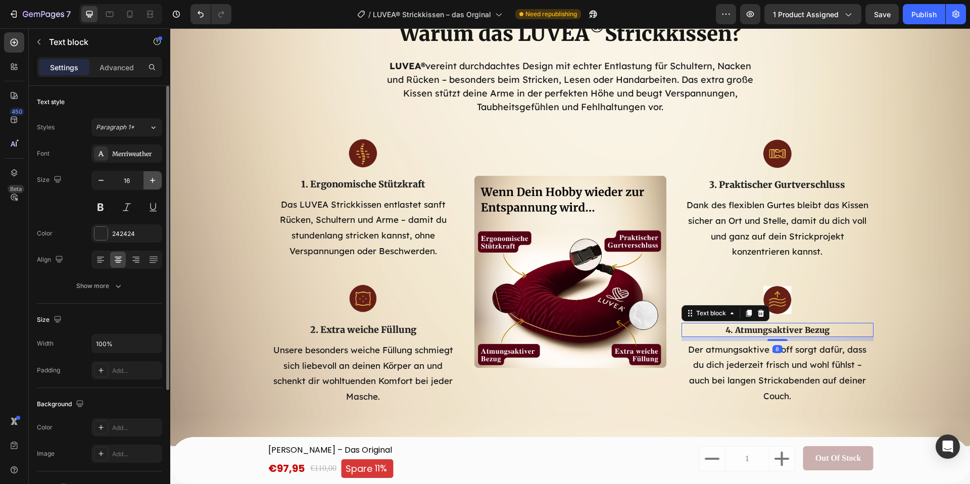
click at [151, 184] on button "button" at bounding box center [152, 180] width 18 height 18
click at [150, 183] on icon "button" at bounding box center [152, 180] width 10 height 10
type input "18"
click at [109, 235] on div "242424" at bounding box center [126, 233] width 71 height 18
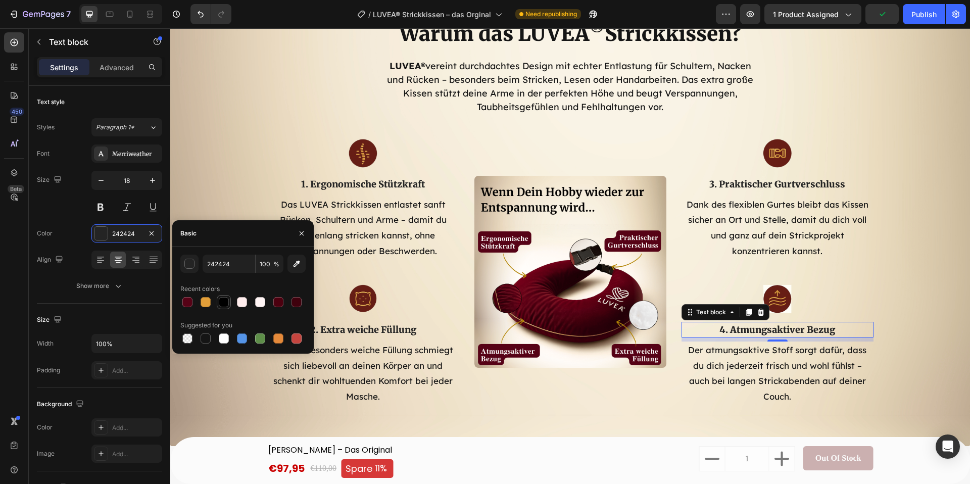
click at [222, 301] on div at bounding box center [224, 302] width 10 height 10
type input "000000"
click at [764, 191] on p "3. Praktischer Gurtverschluss" at bounding box center [777, 184] width 190 height 14
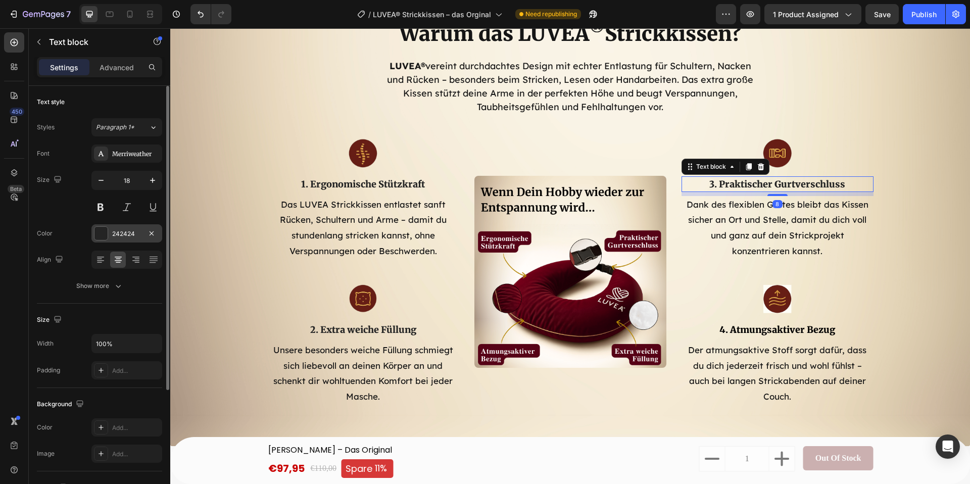
click at [109, 237] on div "242424" at bounding box center [126, 233] width 71 height 18
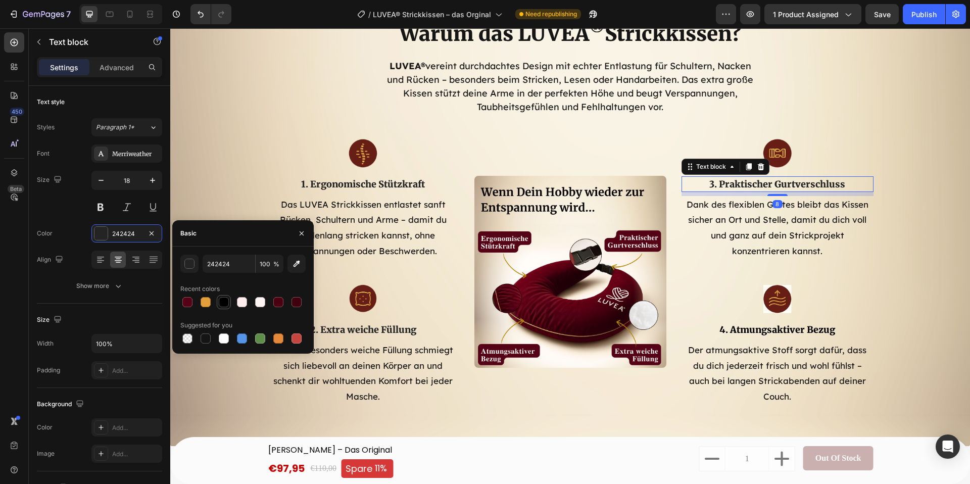
click at [224, 303] on div at bounding box center [224, 302] width 10 height 10
type input "000000"
click at [380, 185] on p "1. Ergonomische Stützkraft" at bounding box center [363, 184] width 190 height 14
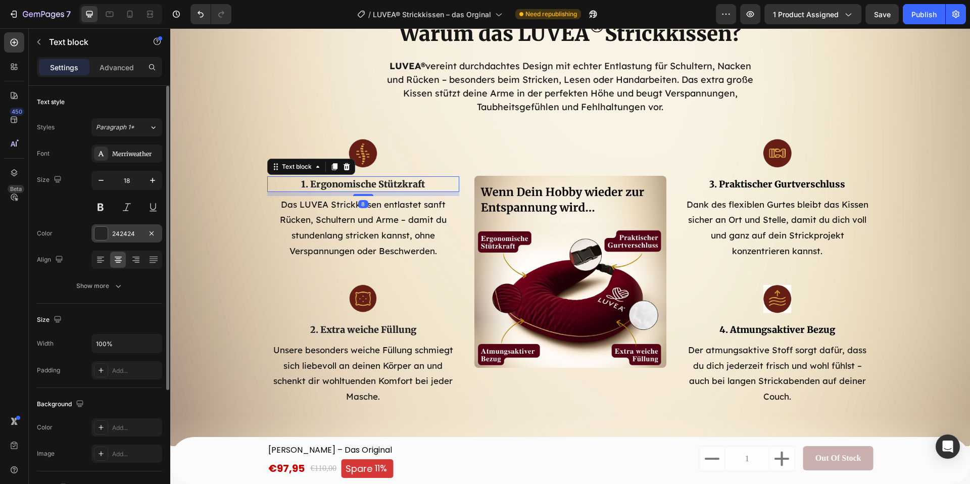
click at [113, 230] on div "242424" at bounding box center [126, 233] width 29 height 9
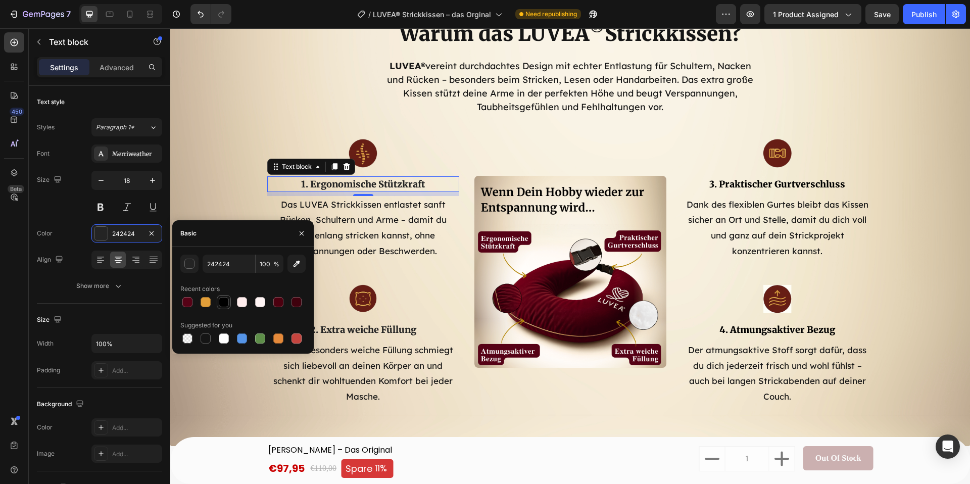
click at [226, 306] on div at bounding box center [224, 302] width 10 height 10
type input "000000"
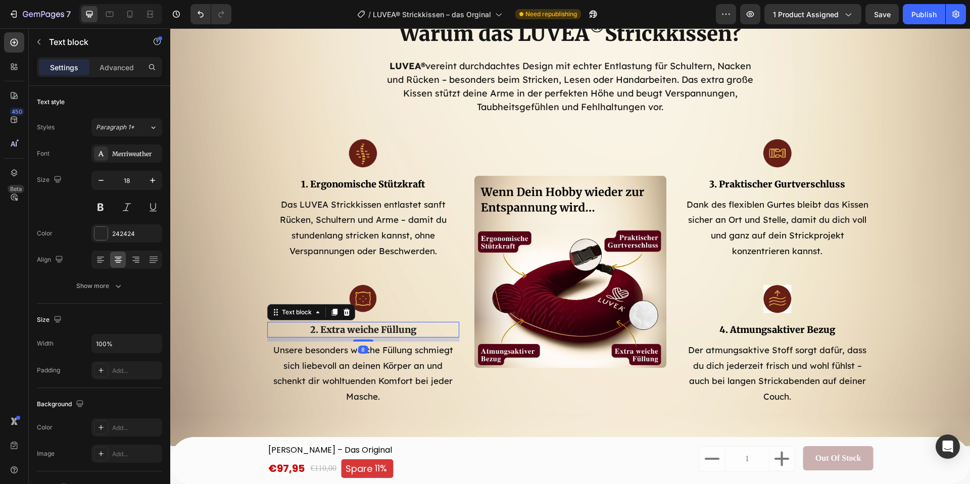
click at [361, 324] on p "2. Extra weiche Füllung" at bounding box center [363, 330] width 190 height 14
click at [96, 231] on div at bounding box center [100, 233] width 13 height 13
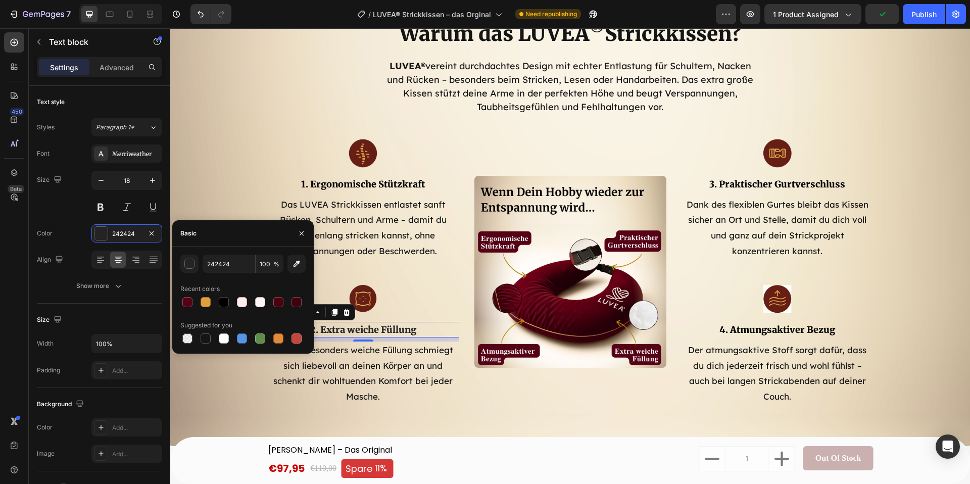
drag, startPoint x: 225, startPoint y: 304, endPoint x: 226, endPoint y: 280, distance: 23.8
click at [224, 304] on div at bounding box center [224, 302] width 10 height 10
type input "000000"
click at [213, 176] on div "Warum das LUVEA ® Strickkissen? Heading LUVEA® vereint durchdachtes Design mit …" at bounding box center [570, 213] width 784 height 386
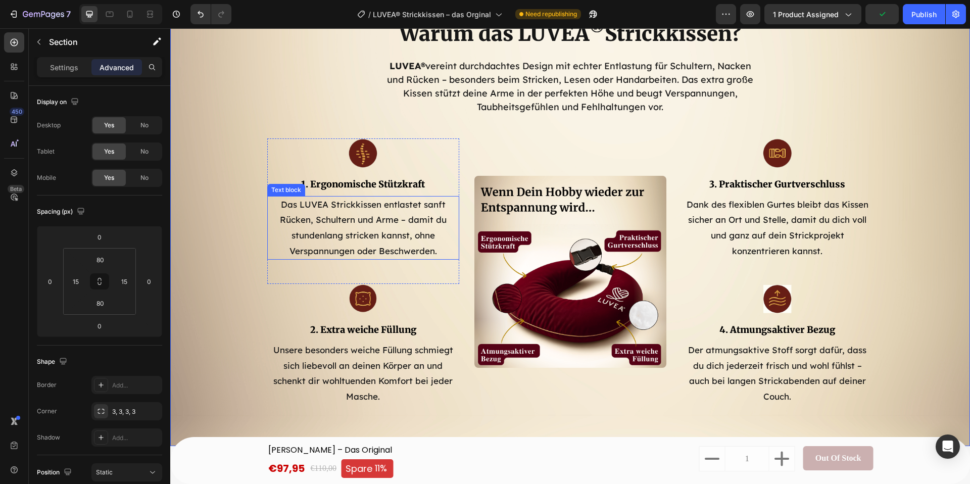
click at [321, 228] on p "Das LUVEA Strickkissen entlastet sanft Rücken, Schultern und Arme – damit du st…" at bounding box center [363, 228] width 190 height 62
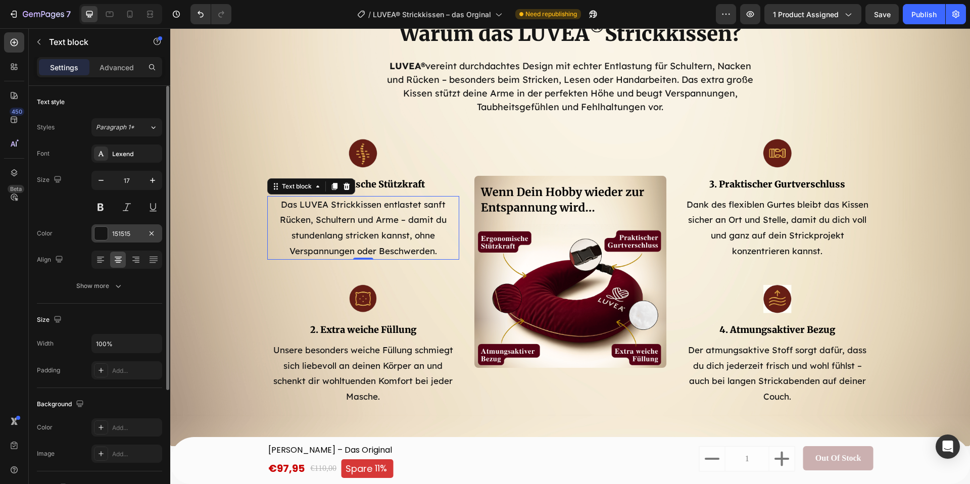
click at [107, 232] on div at bounding box center [100, 233] width 13 height 13
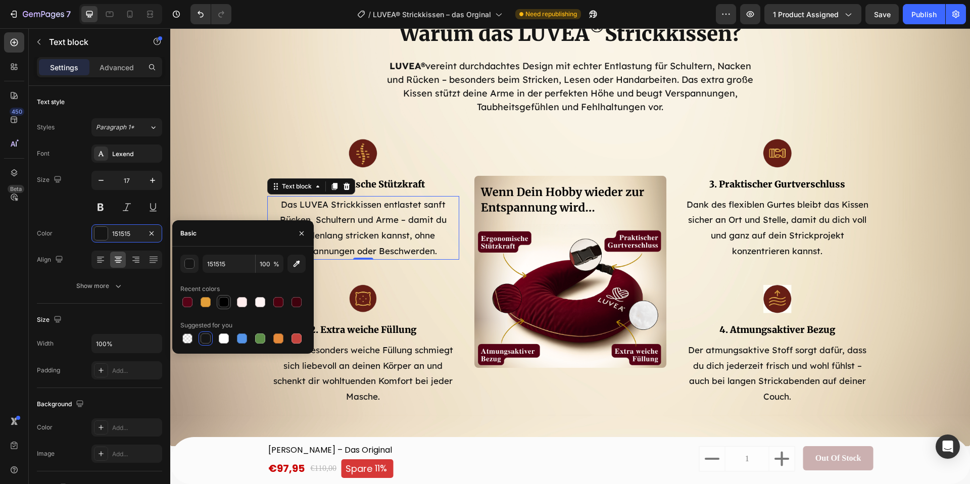
click at [227, 302] on div at bounding box center [224, 302] width 10 height 10
type input "000000"
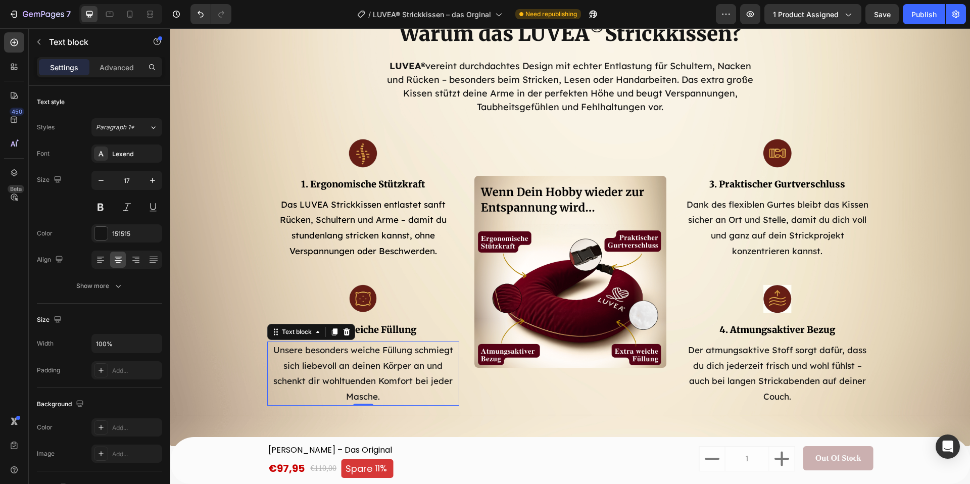
drag, startPoint x: 352, startPoint y: 387, endPoint x: 343, endPoint y: 381, distance: 10.5
click at [352, 387] on p "Unsere besonders weiche Füllung schmiegt sich liebevoll an deinen Körper an und…" at bounding box center [363, 373] width 190 height 62
click at [125, 235] on div "151515" at bounding box center [126, 233] width 29 height 9
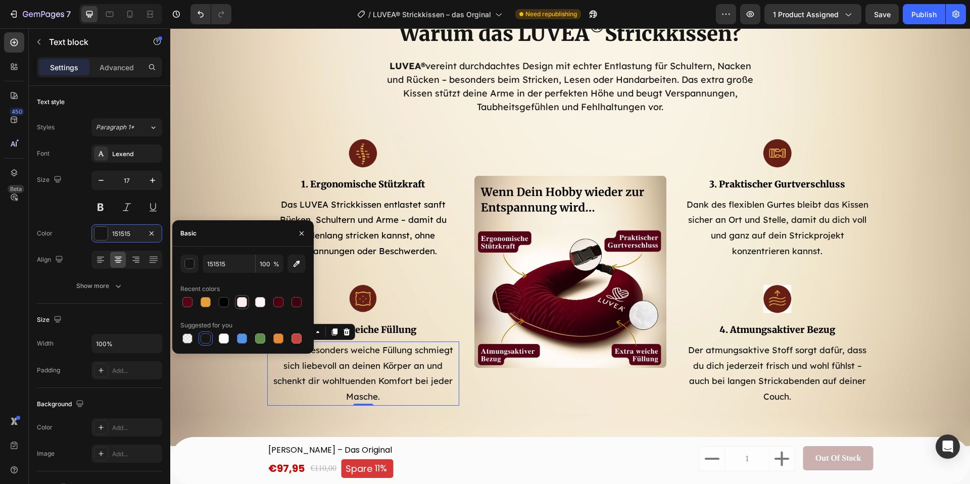
click at [227, 307] on div at bounding box center [224, 302] width 10 height 10
type input "000000"
click at [771, 239] on p "Dank des flexiblen Gurtes bleibt das Kissen sicher an Ort und Stelle, damit du …" at bounding box center [777, 228] width 190 height 62
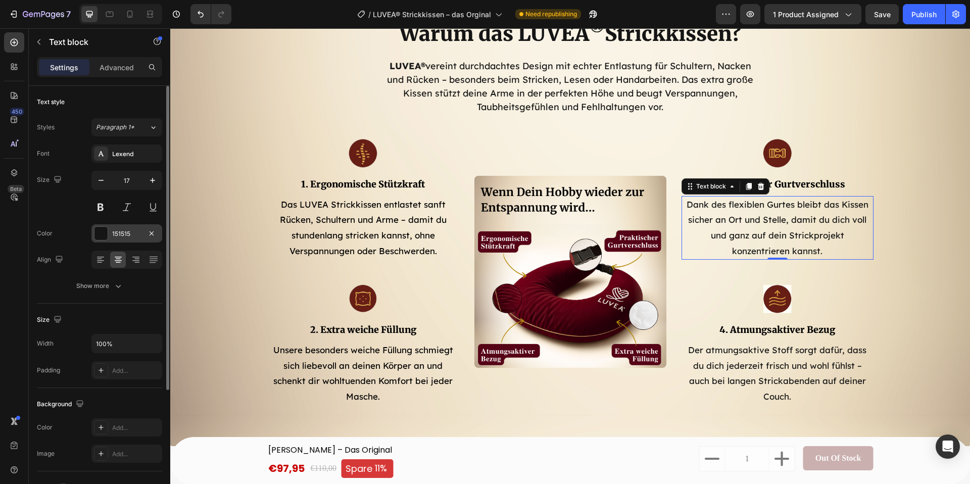
click at [121, 229] on div "151515" at bounding box center [126, 233] width 29 height 9
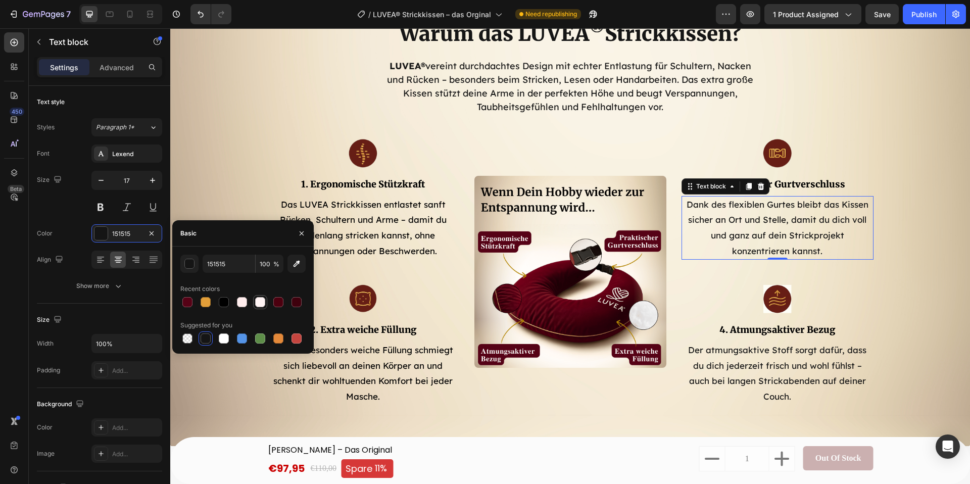
drag, startPoint x: 223, startPoint y: 300, endPoint x: 256, endPoint y: 309, distance: 33.9
click at [224, 300] on div at bounding box center [224, 302] width 10 height 10
type input "000000"
drag, startPoint x: 790, startPoint y: 363, endPoint x: 783, endPoint y: 363, distance: 7.1
click at [790, 363] on p "Der atmungsaktive Stoff sorgt dafür, dass du dich jederzeit frisch und wohl füh…" at bounding box center [777, 373] width 190 height 62
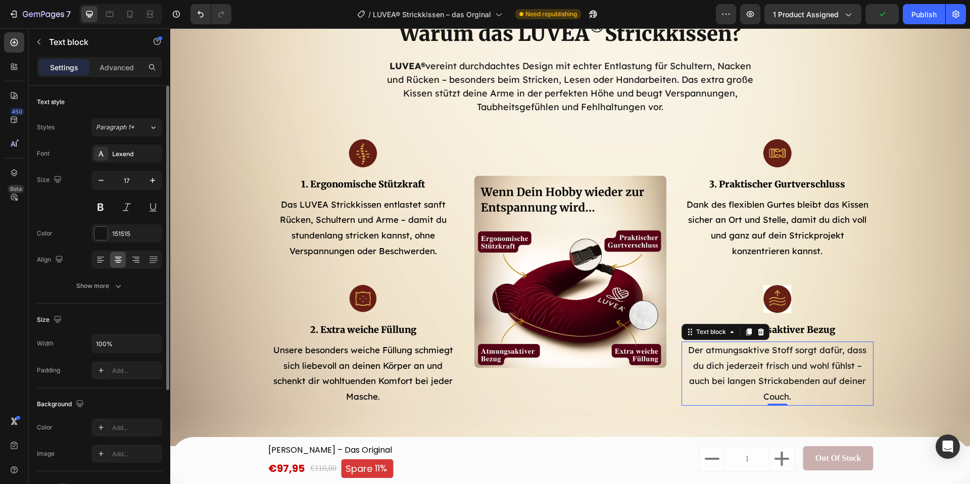
drag, startPoint x: 91, startPoint y: 233, endPoint x: 113, endPoint y: 246, distance: 25.4
click at [91, 233] on div "151515" at bounding box center [126, 233] width 71 height 18
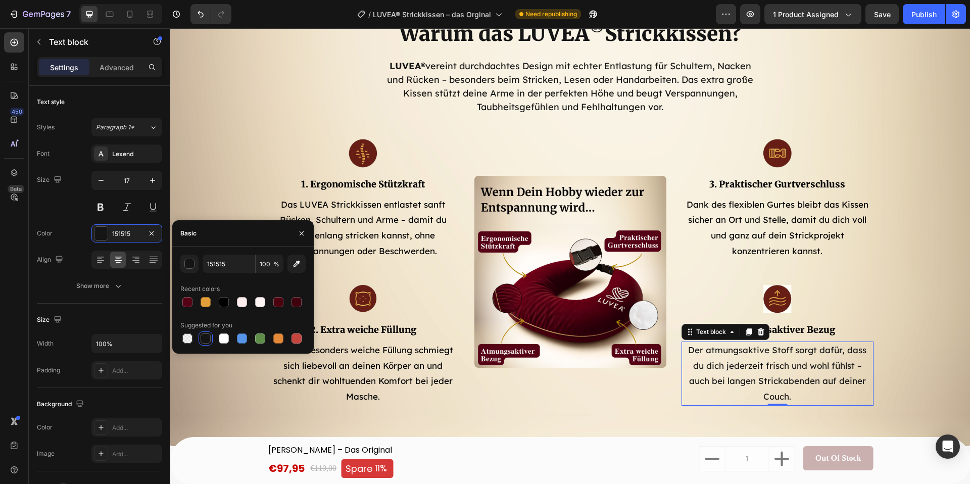
drag, startPoint x: 225, startPoint y: 300, endPoint x: 273, endPoint y: 236, distance: 79.4
click at [225, 299] on div at bounding box center [224, 302] width 10 height 10
type input "000000"
click at [463, 36] on h2 "Warum das LUVEA ® Strickkissen?" at bounding box center [570, 34] width 455 height 28
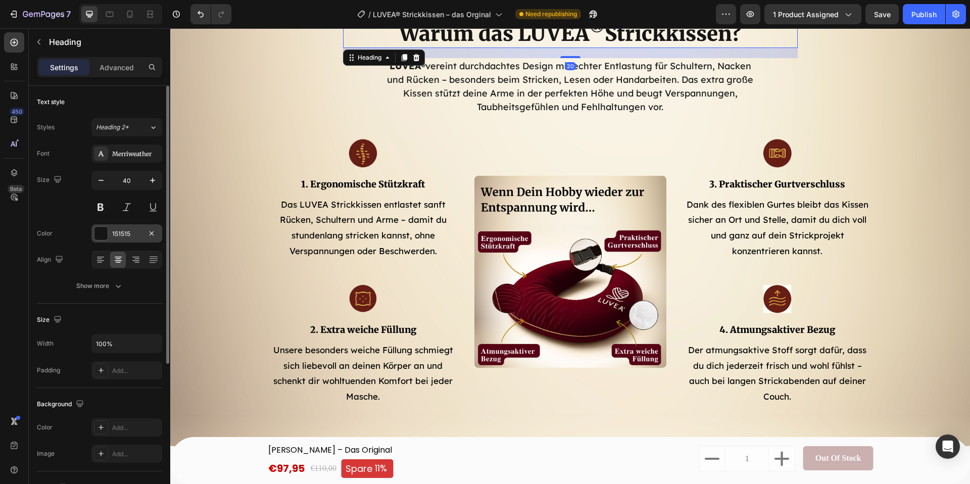
click at [120, 241] on div "151515" at bounding box center [126, 233] width 71 height 18
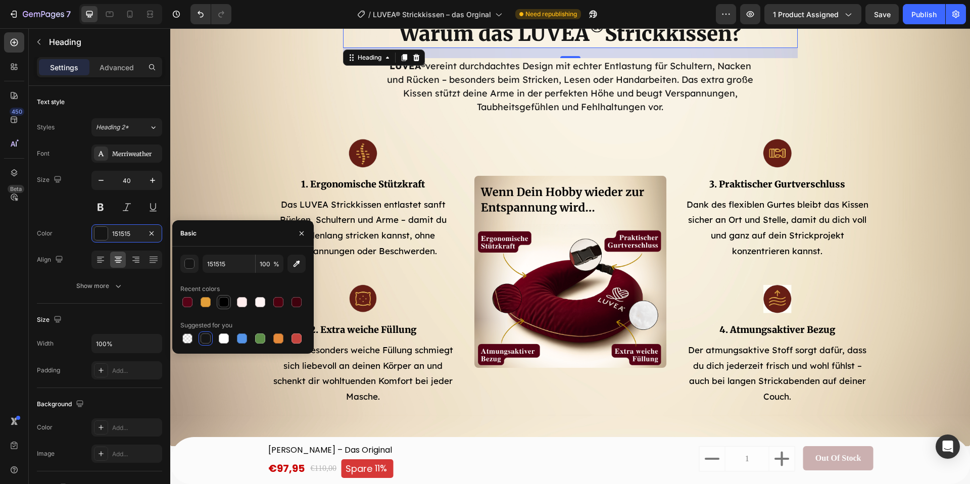
click at [224, 298] on div at bounding box center [224, 302] width 10 height 10
type input "000000"
click at [209, 170] on div "Warum das LUVEA ® Strickkissen? Heading 20 LUVEA® vereint durchdachtes Design m…" at bounding box center [570, 213] width 784 height 386
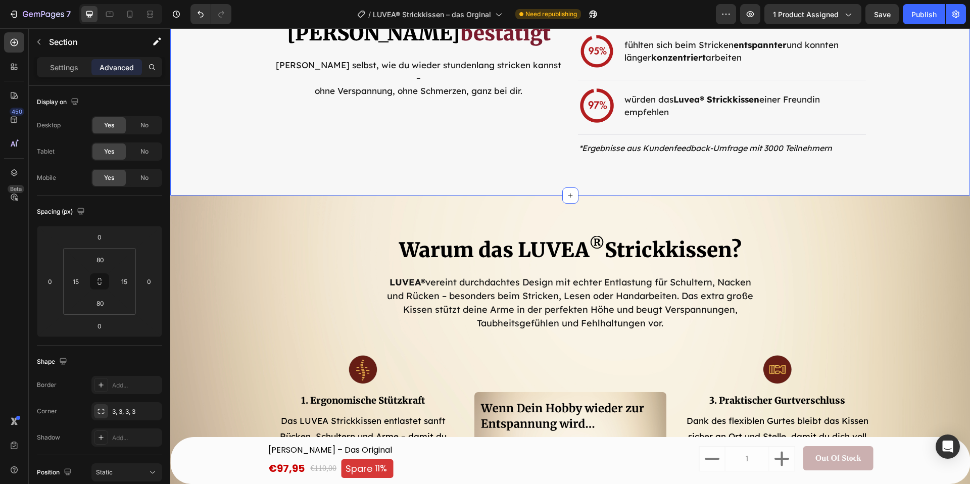
scroll to position [2196, 0]
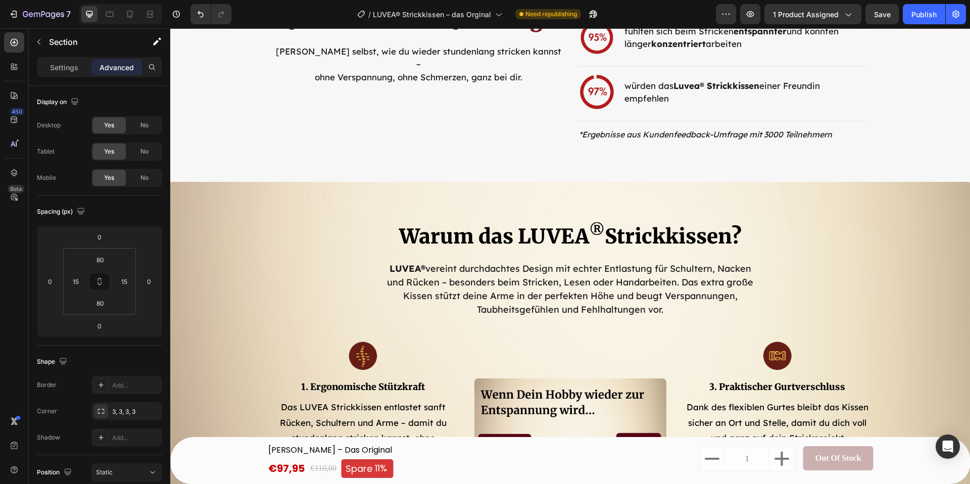
click at [230, 204] on div "Warum das LUVEA ® Strickkissen? Heading LUVEA® vereint durchdachtes Design mit …" at bounding box center [570, 415] width 800 height 467
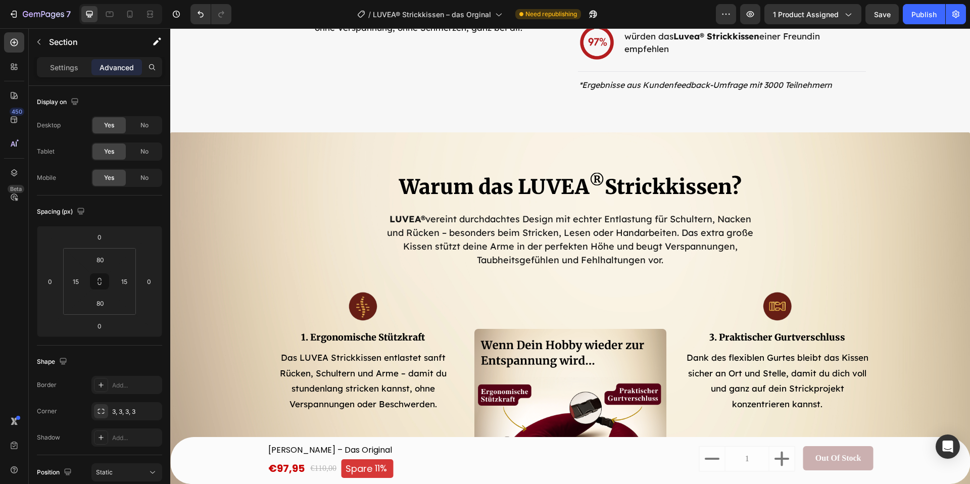
scroll to position [2245, 0]
drag, startPoint x: 241, startPoint y: 209, endPoint x: 247, endPoint y: 203, distance: 8.6
click at [241, 209] on div "Warum das LUVEA ® Strickkissen? Heading LUVEA® vereint durchdachtes Design mit …" at bounding box center [570, 367] width 784 height 386
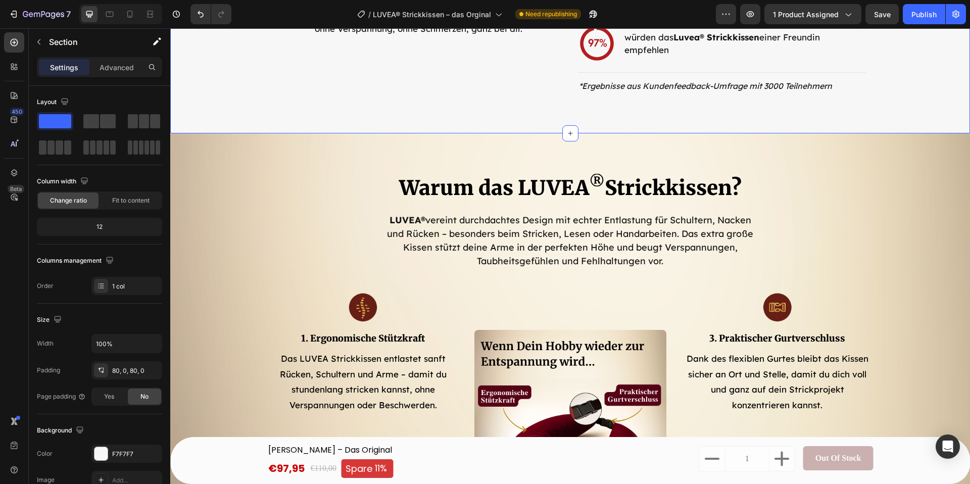
click at [274, 155] on div "Warum das LUVEA ® Strickkissen? Heading LUVEA® vereint durchdachtes Design mit …" at bounding box center [570, 366] width 800 height 467
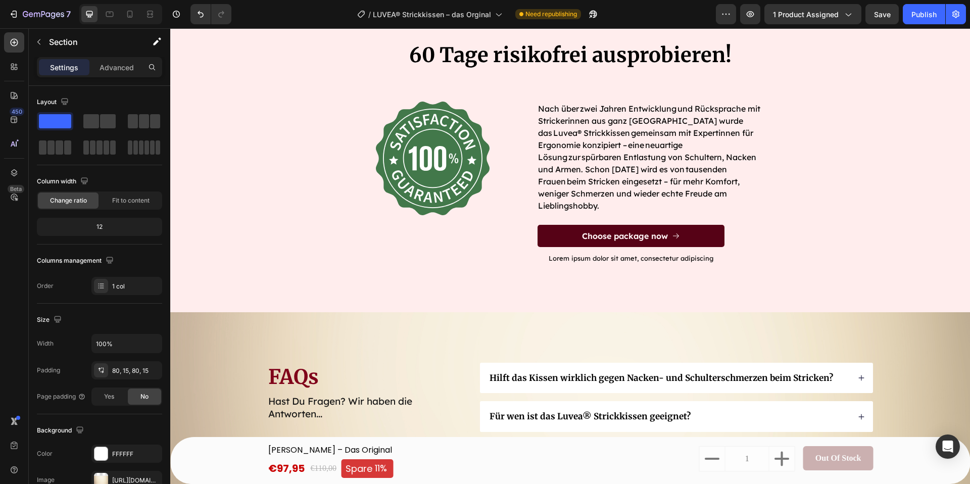
scroll to position [3982, 0]
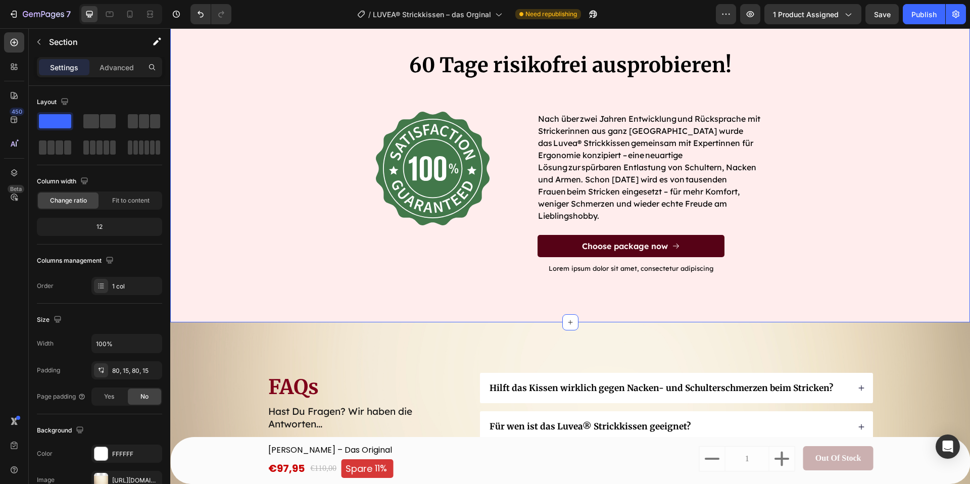
click at [204, 101] on div "60 Tage risikofrei ausprobieren! Heading Image Nach über zwei Jahren Entwicklun…" at bounding box center [570, 179] width 784 height 256
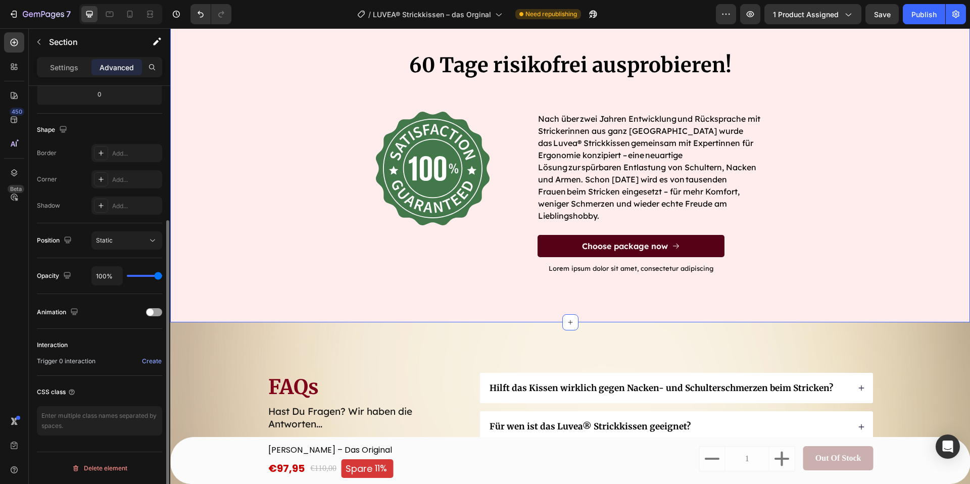
scroll to position [0, 0]
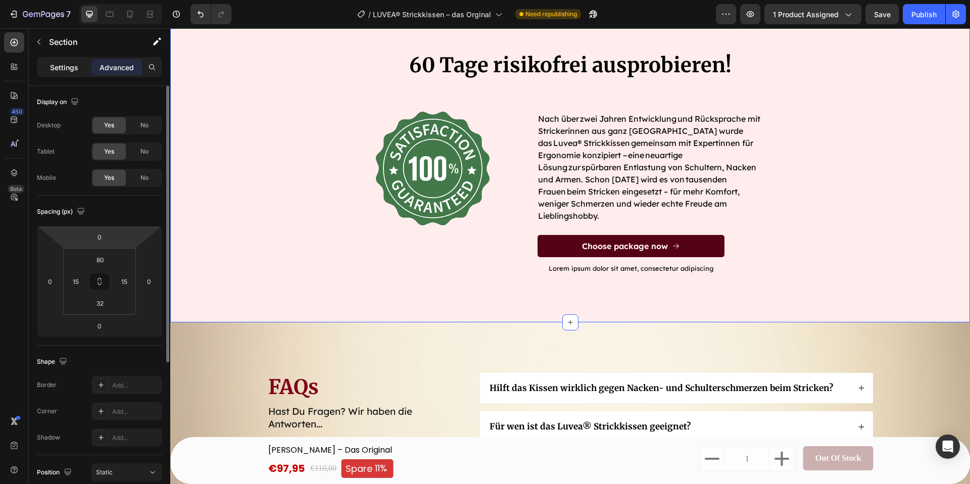
click at [56, 70] on p "Settings" at bounding box center [64, 67] width 28 height 11
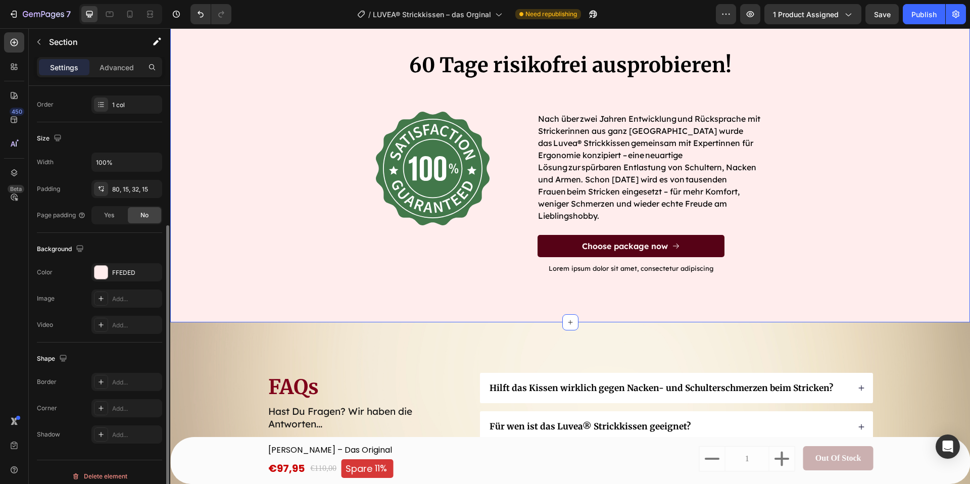
scroll to position [189, 0]
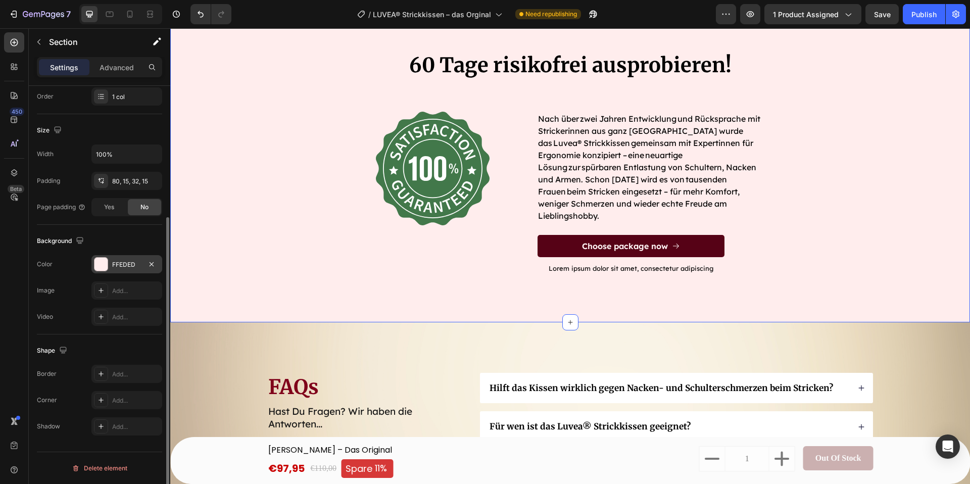
click at [111, 259] on div "FFEDED" at bounding box center [126, 264] width 71 height 18
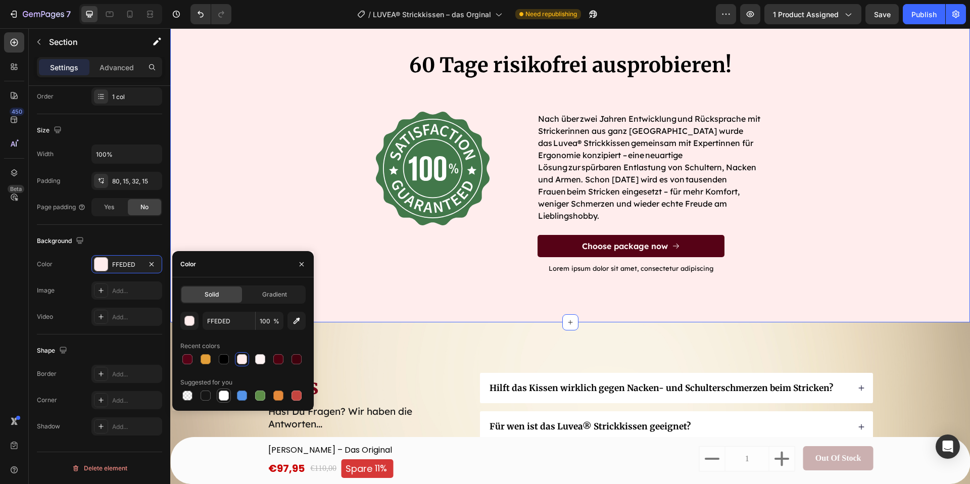
click at [224, 397] on div at bounding box center [224, 395] width 10 height 10
type input "FFFFFF"
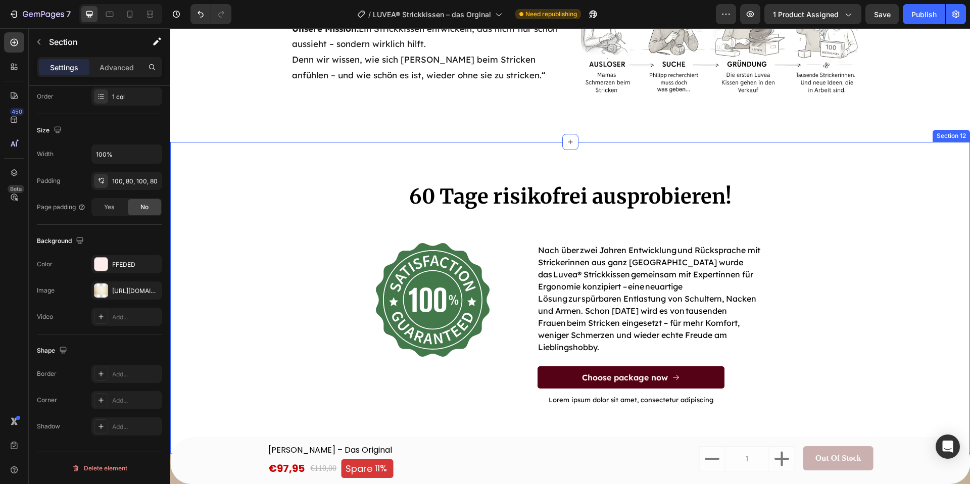
scroll to position [3858, 0]
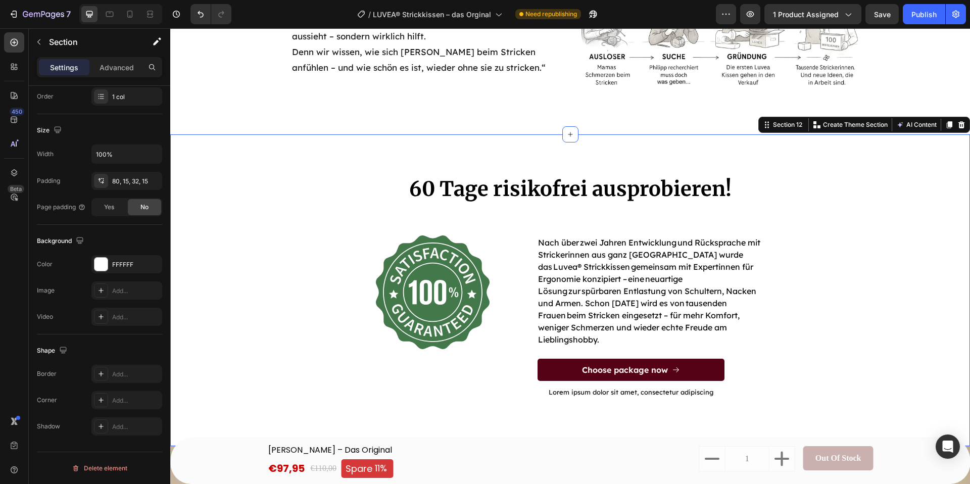
drag, startPoint x: 255, startPoint y: 188, endPoint x: 228, endPoint y: 211, distance: 35.1
click at [255, 188] on div "60 Tage risikofrei ausprobieren! Heading Image Nach über zwei Jahren Entwicklun…" at bounding box center [570, 303] width 784 height 256
click at [99, 266] on div at bounding box center [100, 264] width 13 height 13
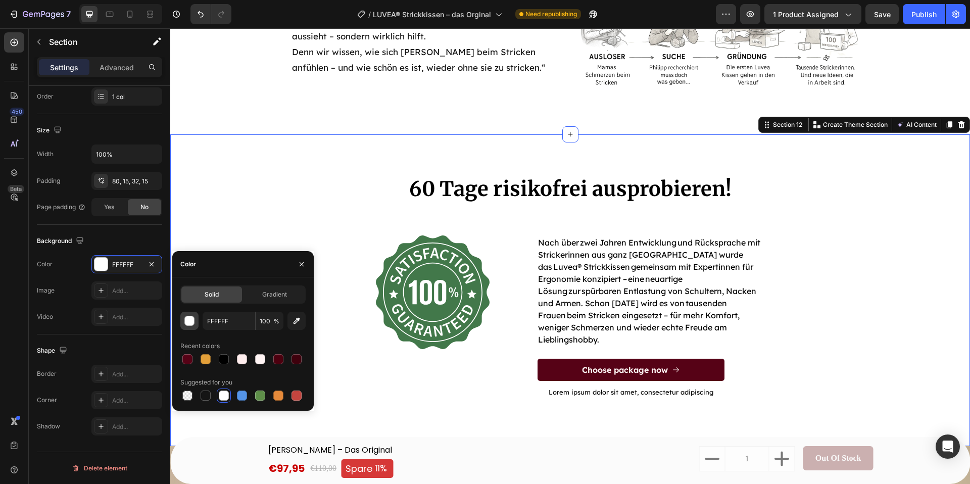
click at [191, 316] on div "button" at bounding box center [190, 321] width 10 height 10
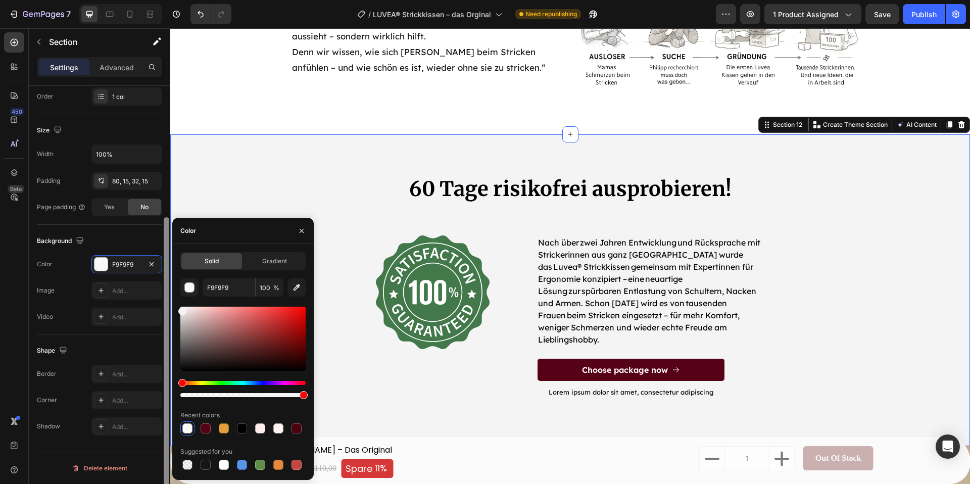
drag, startPoint x: 181, startPoint y: 311, endPoint x: 170, endPoint y: 309, distance: 11.3
click at [170, 309] on div "450 Beta Sections(18) Elements(84) Section Element Hero Section Product Detail …" at bounding box center [85, 256] width 170 height 456
type input "F4F4F4"
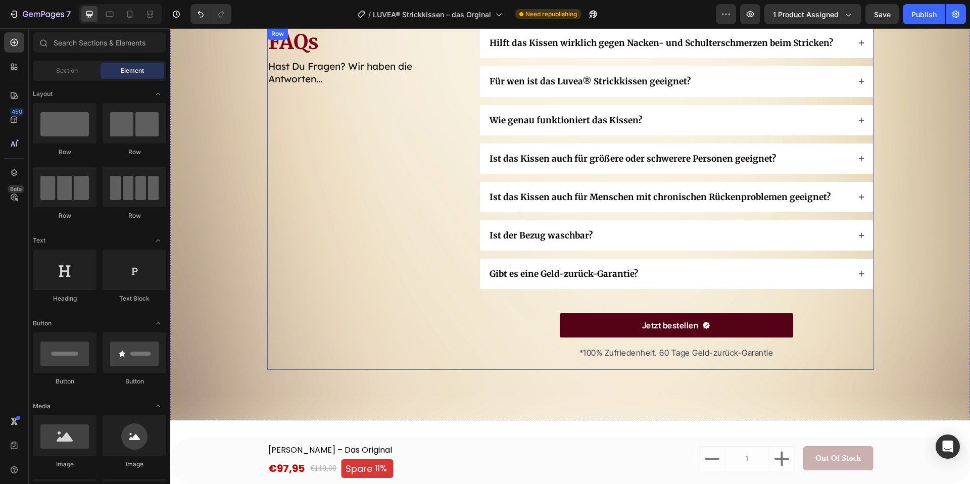
scroll to position [4322, 0]
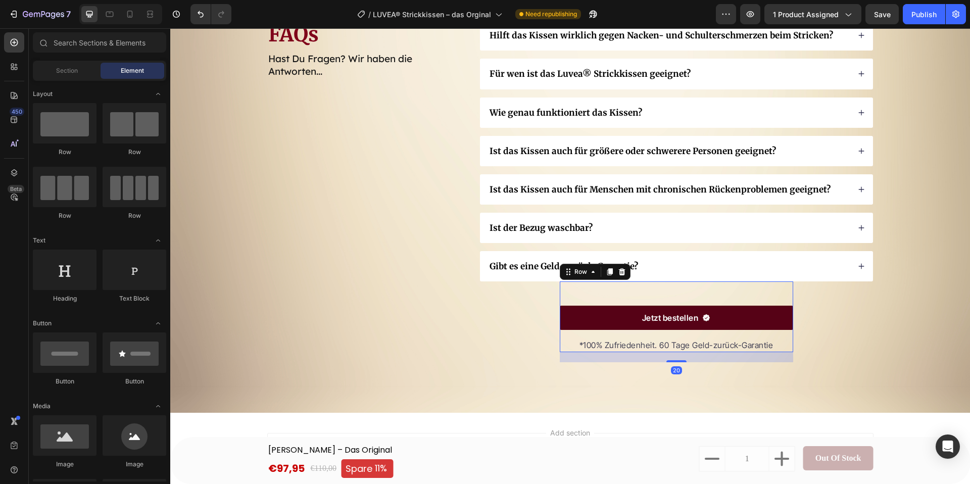
click at [587, 304] on div "Jetzt bestellen Button *100% Zufriedenheit. 60 Tage Geld-zurück-Garantie Text b…" at bounding box center [676, 316] width 233 height 71
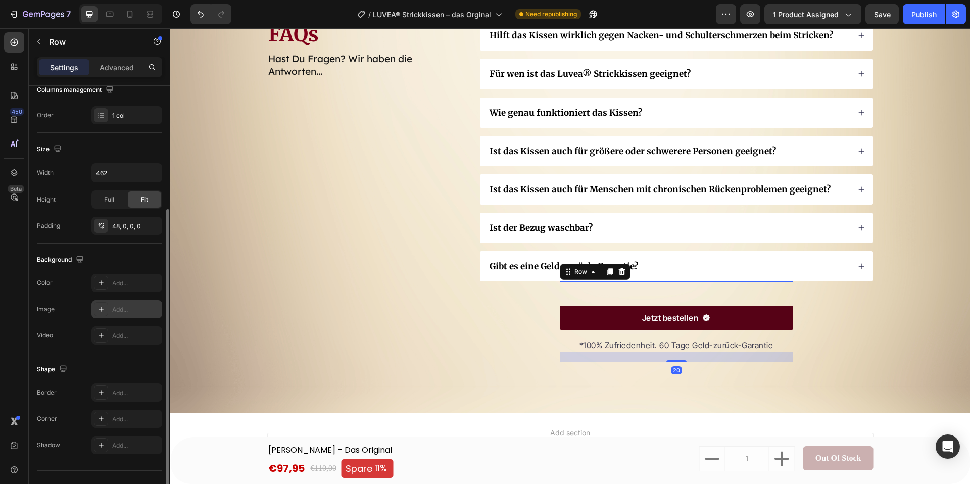
scroll to position [189, 0]
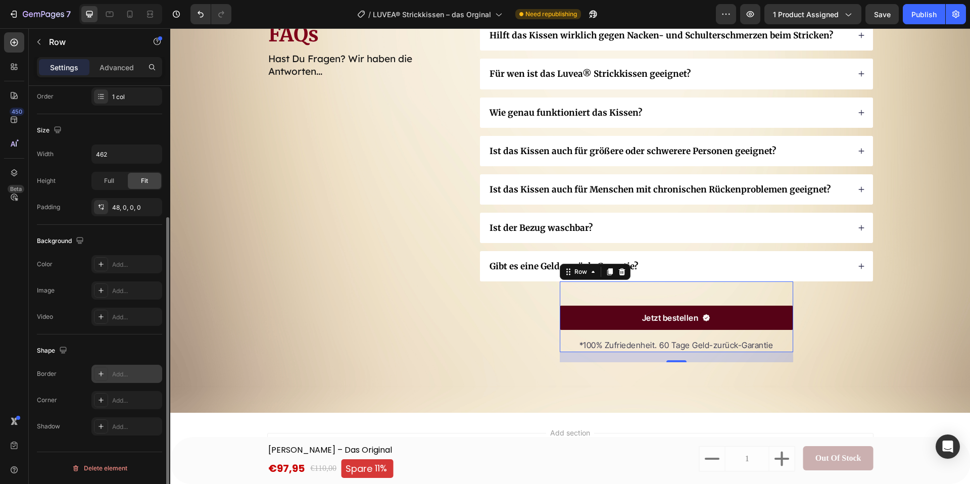
click at [132, 373] on div "Add..." at bounding box center [135, 374] width 47 height 9
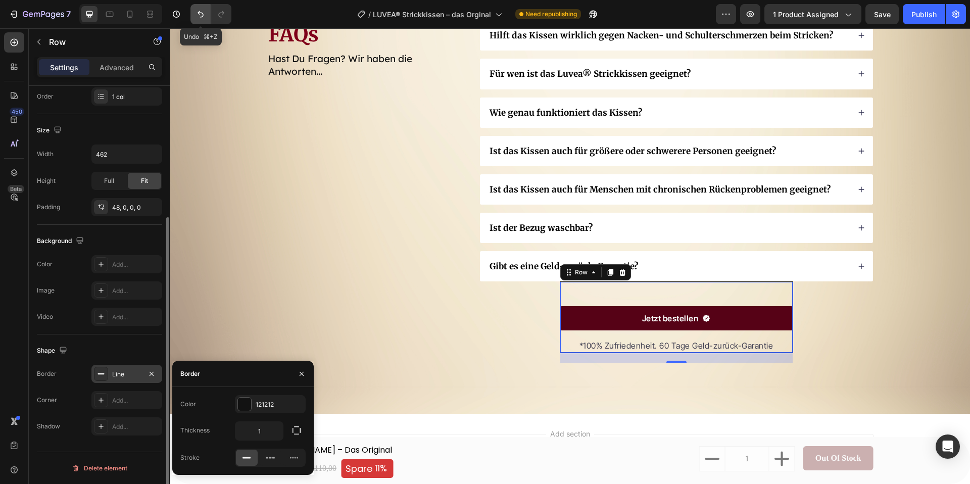
click at [192, 14] on button "Undo/Redo" at bounding box center [200, 14] width 20 height 20
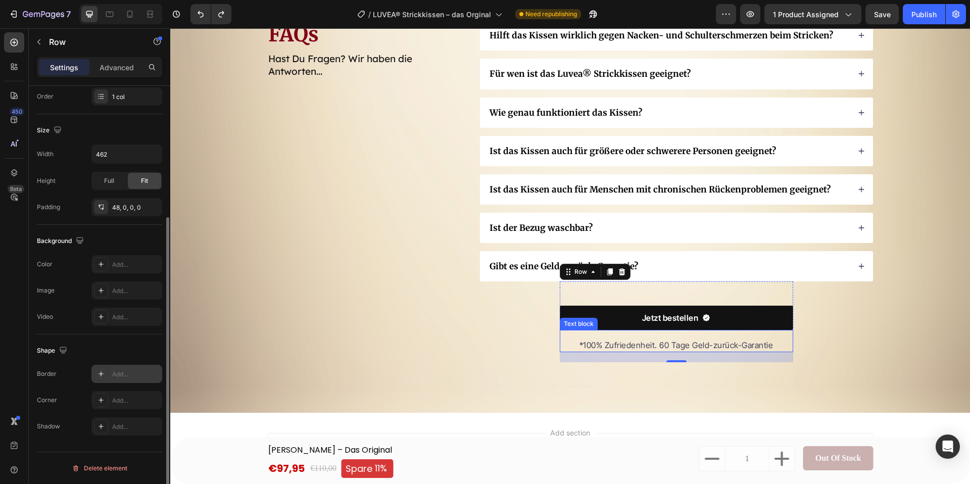
click at [576, 313] on link "Jetzt bestellen" at bounding box center [676, 318] width 233 height 24
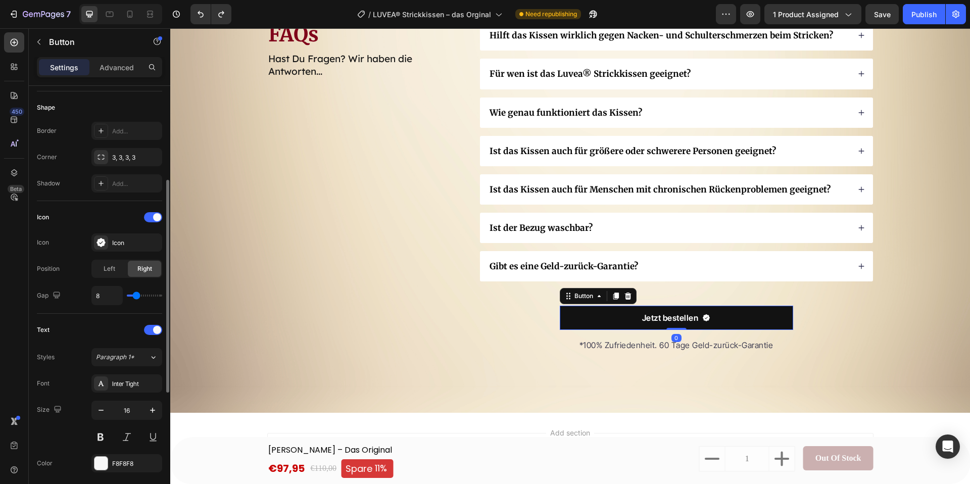
scroll to position [0, 0]
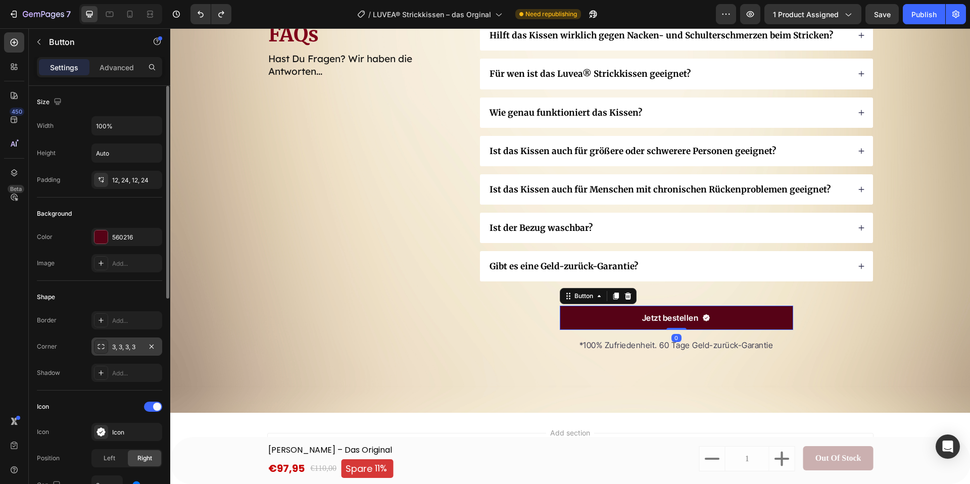
click at [130, 353] on div "3, 3, 3, 3" at bounding box center [126, 346] width 71 height 18
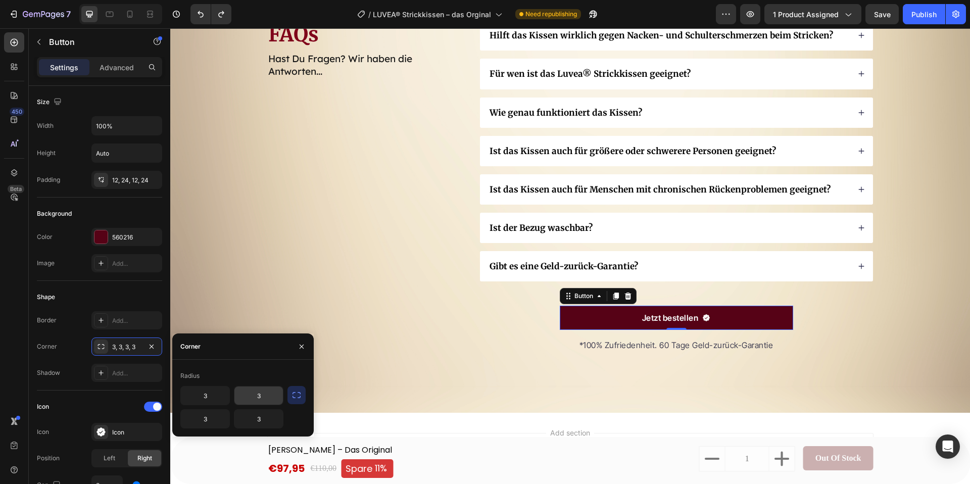
click at [267, 393] on input "3" at bounding box center [258, 395] width 48 height 18
type input "8"
click at [259, 420] on input "3" at bounding box center [258, 419] width 48 height 18
type input "8"
click at [200, 418] on input "3" at bounding box center [205, 419] width 48 height 18
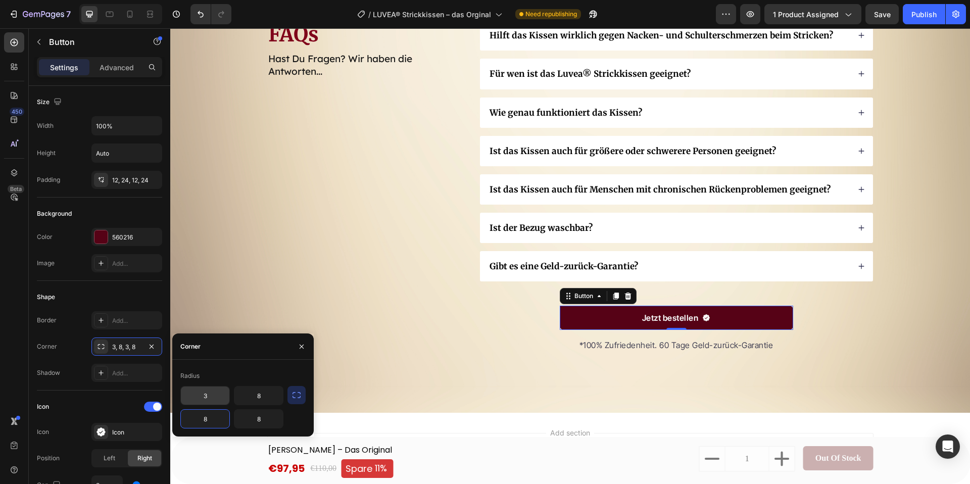
type input "8"
click at [207, 396] on input "3" at bounding box center [205, 395] width 48 height 18
type input "8"
click at [321, 290] on div "FAQs Heading Hast Du Fragen? Wir haben die Antworten... Text Block" at bounding box center [365, 191] width 197 height 342
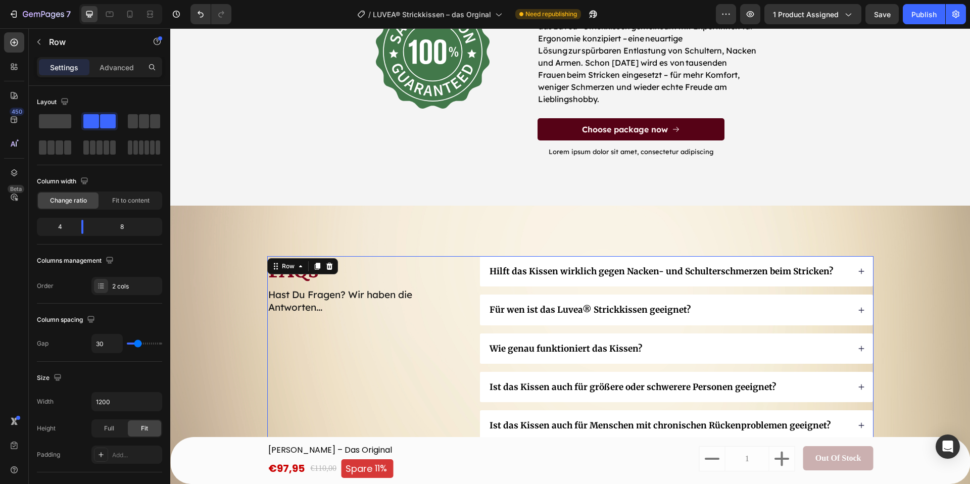
scroll to position [4085, 0]
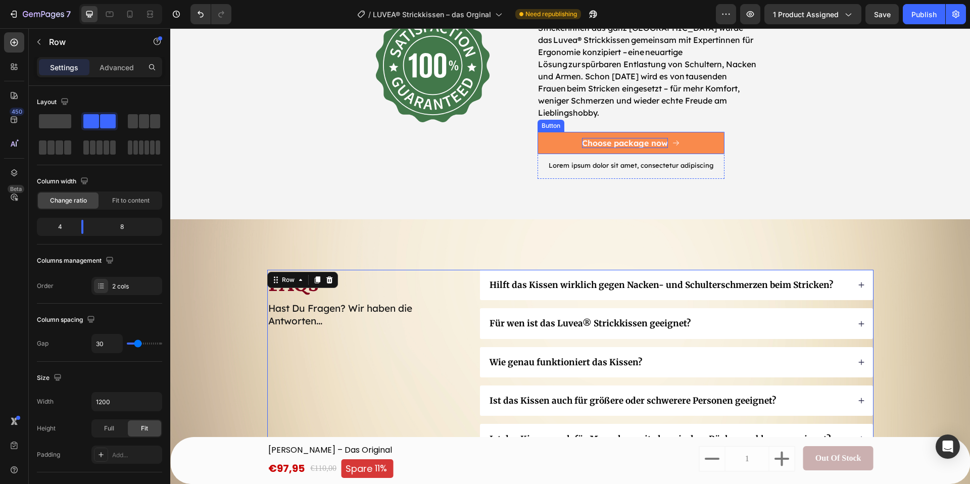
click at [665, 138] on div "Choose package now" at bounding box center [625, 143] width 86 height 11
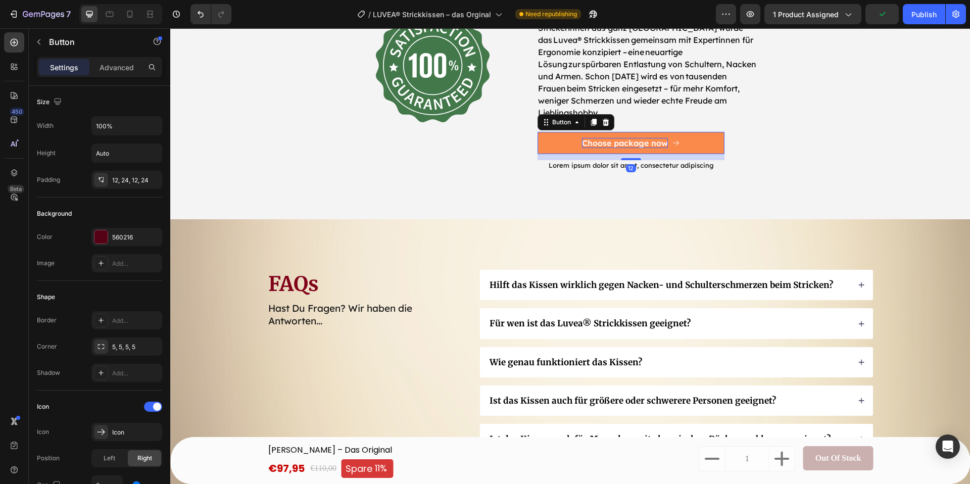
scroll to position [4085, 0]
click at [667, 137] on div "Choose package now" at bounding box center [625, 142] width 86 height 11
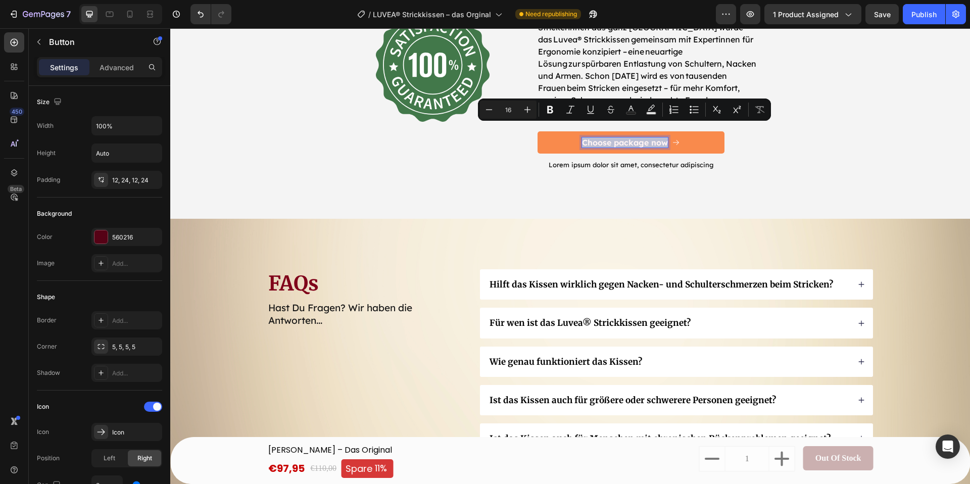
drag, startPoint x: 667, startPoint y: 131, endPoint x: 582, endPoint y: 132, distance: 84.9
click at [582, 137] on p "Choose package now" at bounding box center [625, 142] width 86 height 11
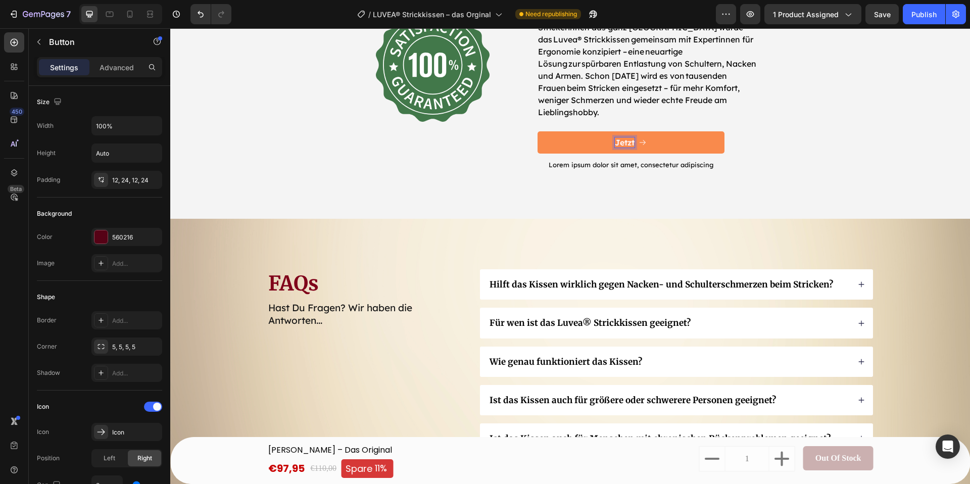
click at [537, 131] on button "Jetzt" at bounding box center [630, 142] width 187 height 23
click at [831, 157] on div "60 Tage risikofrei ausprobieren! Heading Image Nach über zwei Jahren Entwicklun…" at bounding box center [570, 75] width 784 height 256
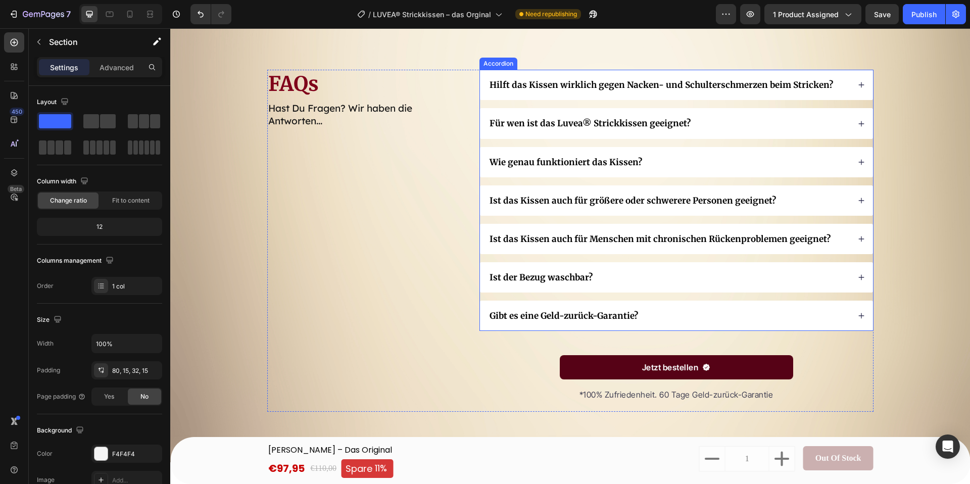
scroll to position [4310, 0]
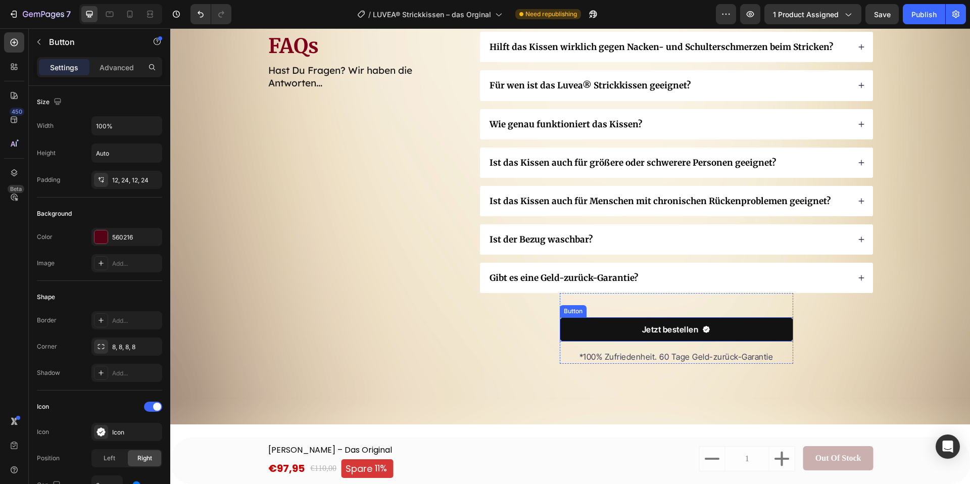
click at [710, 329] on icon at bounding box center [706, 329] width 8 height 8
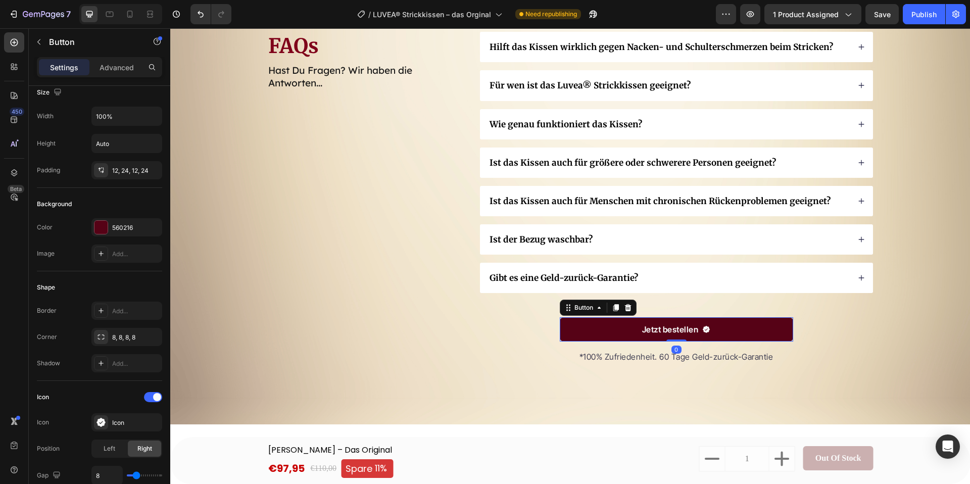
scroll to position [12, 0]
click at [116, 416] on div "Icon" at bounding box center [135, 420] width 47 height 9
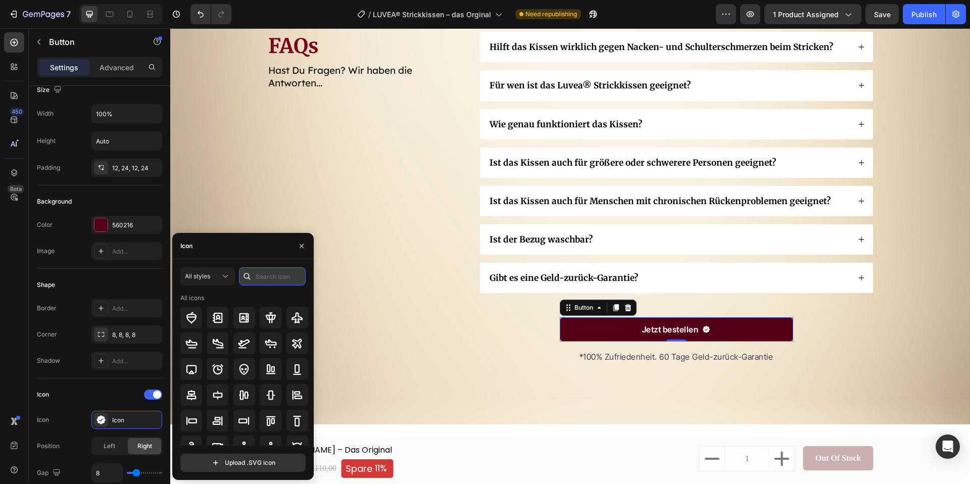
click at [272, 273] on input "text" at bounding box center [272, 276] width 67 height 18
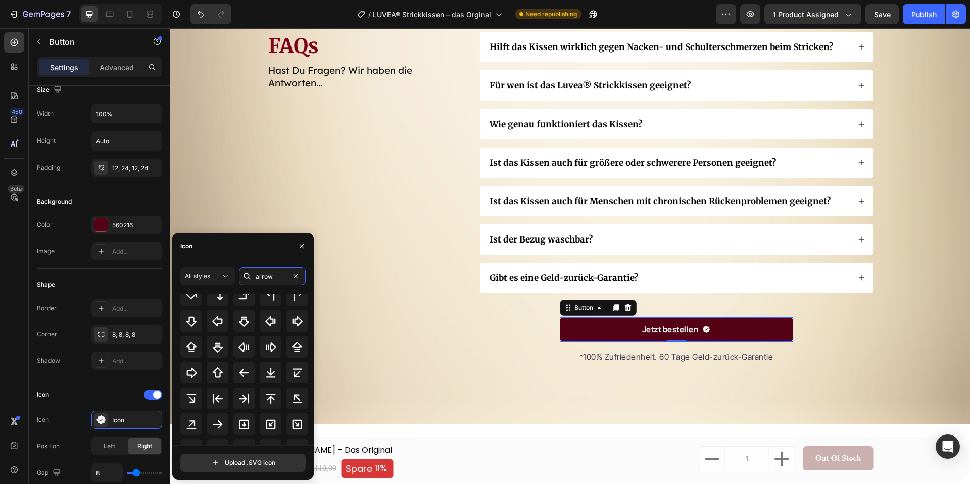
scroll to position [169, 0]
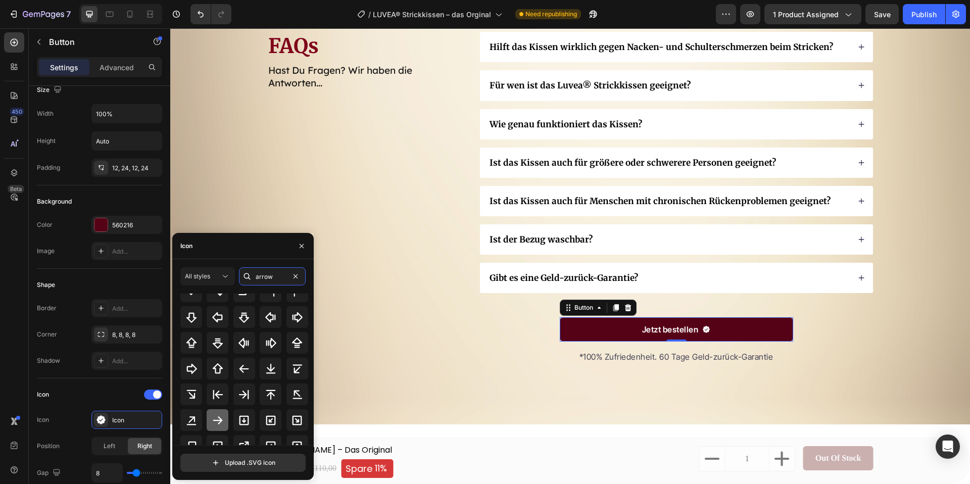
type input "arrow"
click at [217, 421] on icon at bounding box center [218, 420] width 12 height 12
click at [421, 382] on div "FAQs Heading Hast Du Fragen? Wir haben die Antworten... Text Block Hilft das Ki…" at bounding box center [570, 202] width 800 height 443
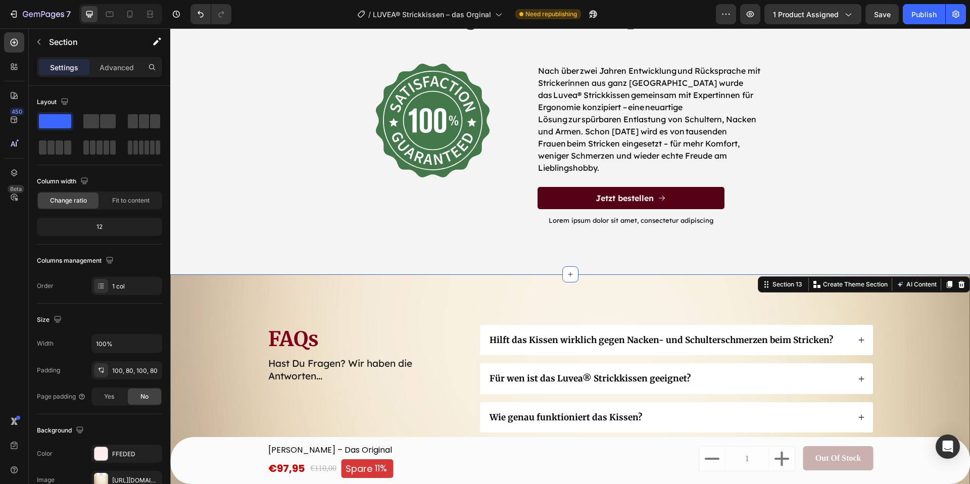
scroll to position [4029, 0]
click at [662, 194] on icon "<p>Jetzt bestellen</p>" at bounding box center [662, 198] width 8 height 8
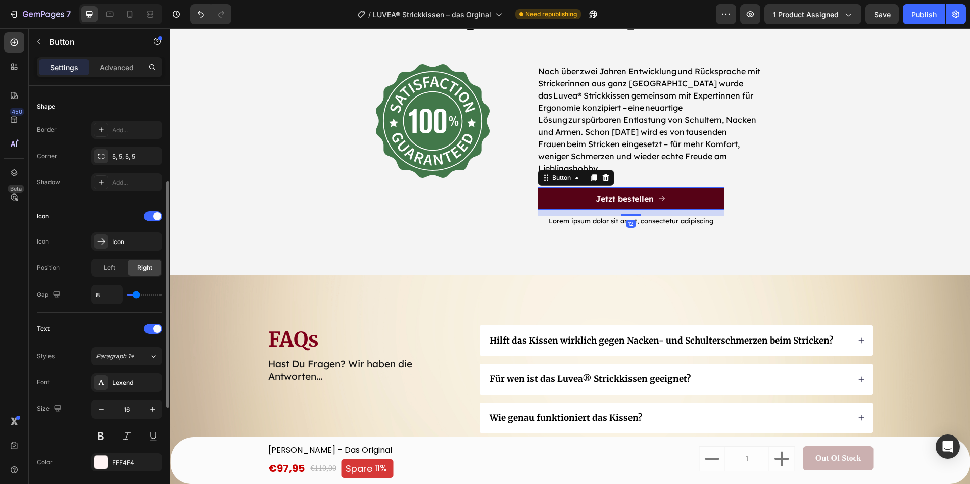
scroll to position [205, 0]
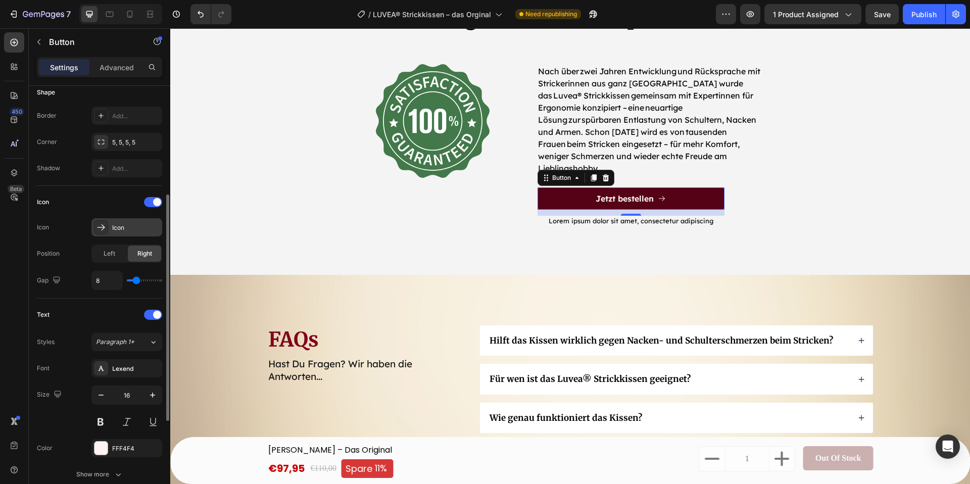
click at [131, 230] on div "Icon" at bounding box center [135, 227] width 47 height 9
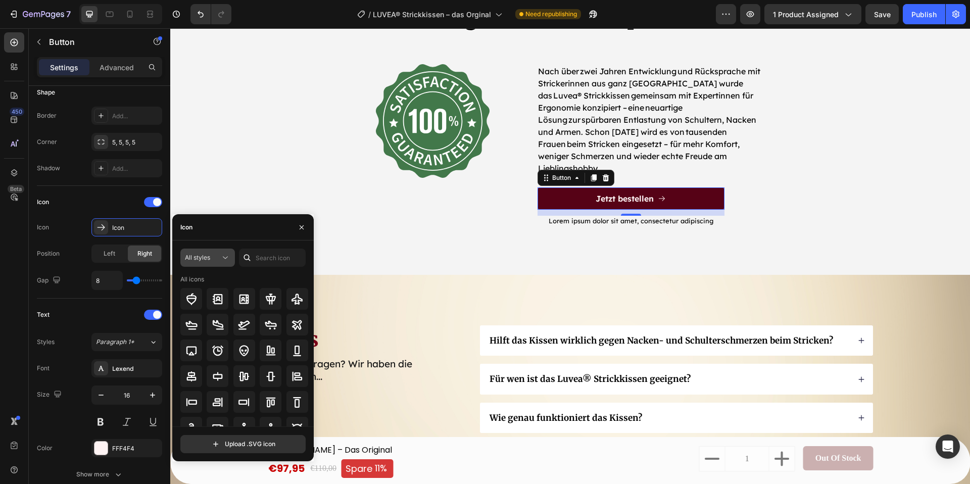
click at [224, 262] on icon at bounding box center [225, 258] width 10 height 10
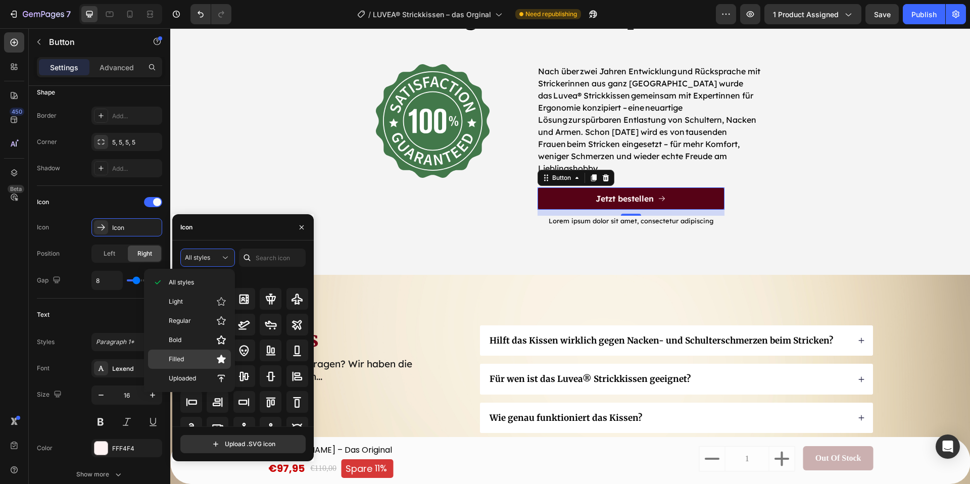
click at [193, 362] on p "Filled" at bounding box center [198, 359] width 58 height 10
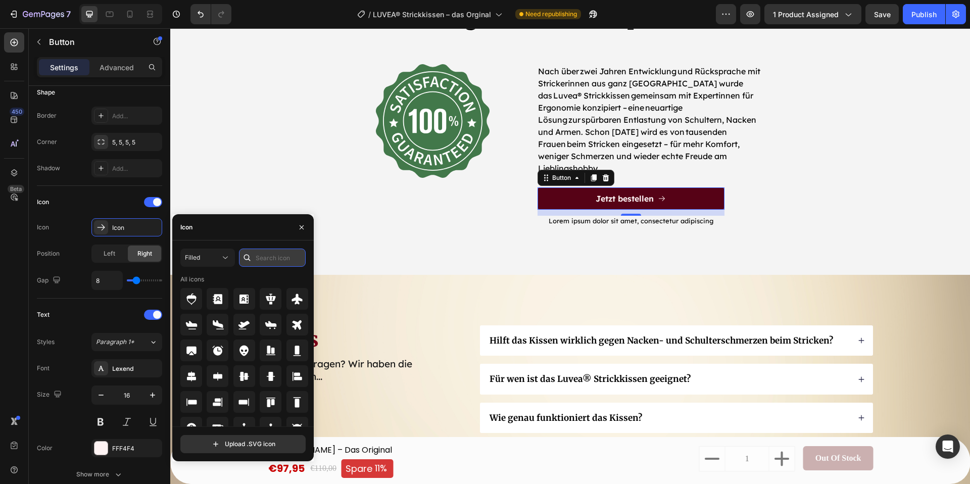
click at [272, 253] on input "text" at bounding box center [272, 258] width 67 height 18
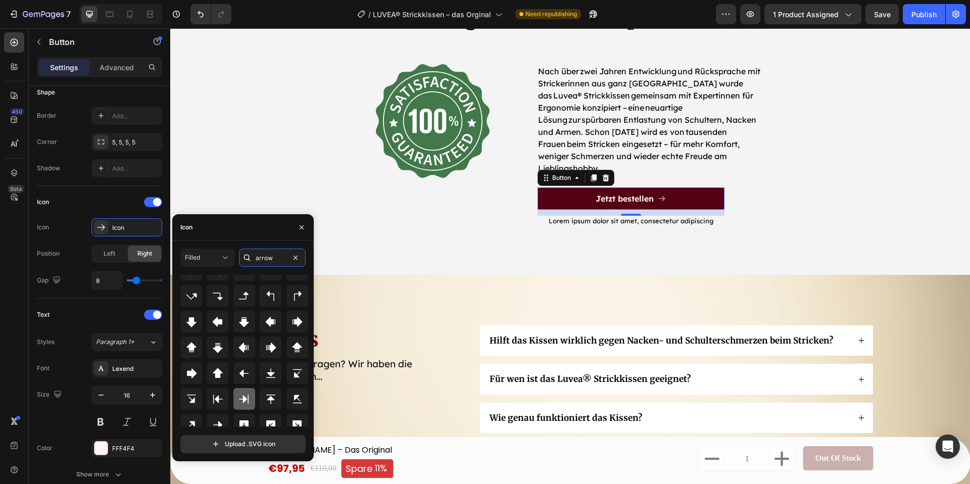
scroll to position [151, 0]
type input "arrow"
click at [216, 420] on icon at bounding box center [218, 423] width 12 height 12
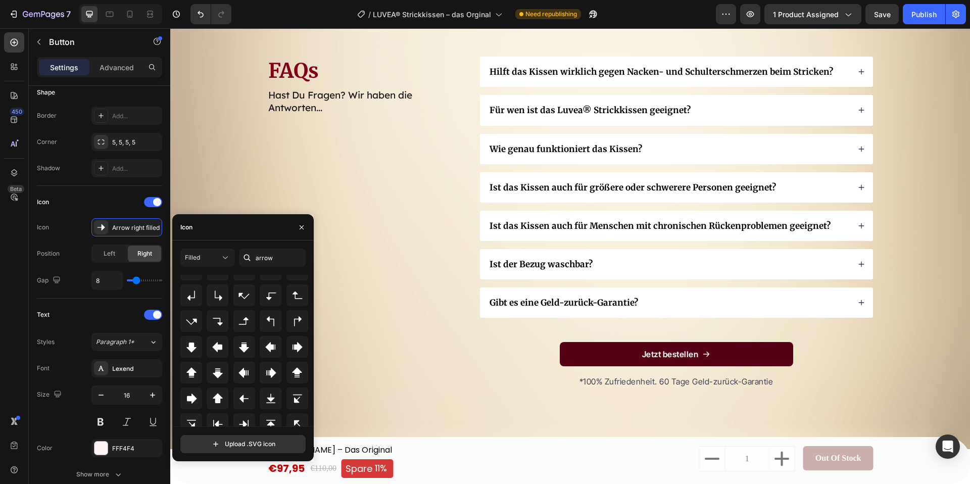
scroll to position [111, 0]
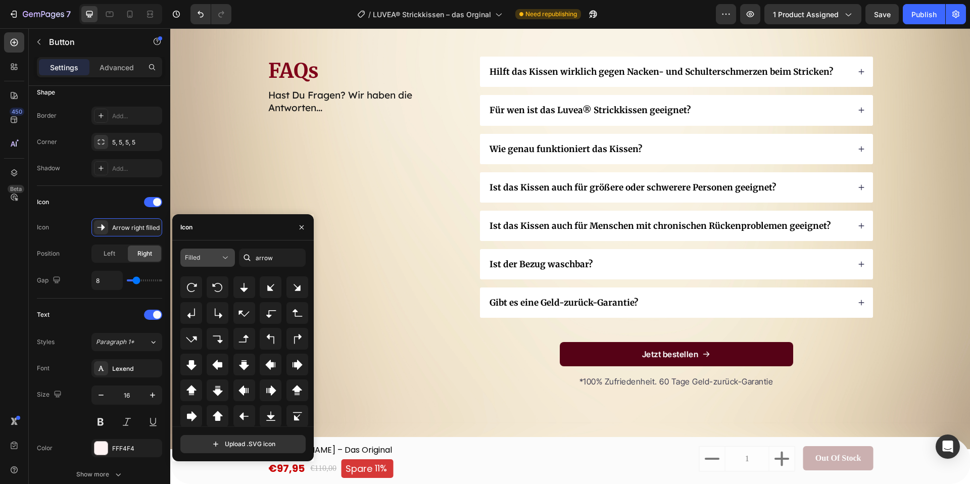
click at [217, 258] on div "Filled" at bounding box center [202, 257] width 35 height 9
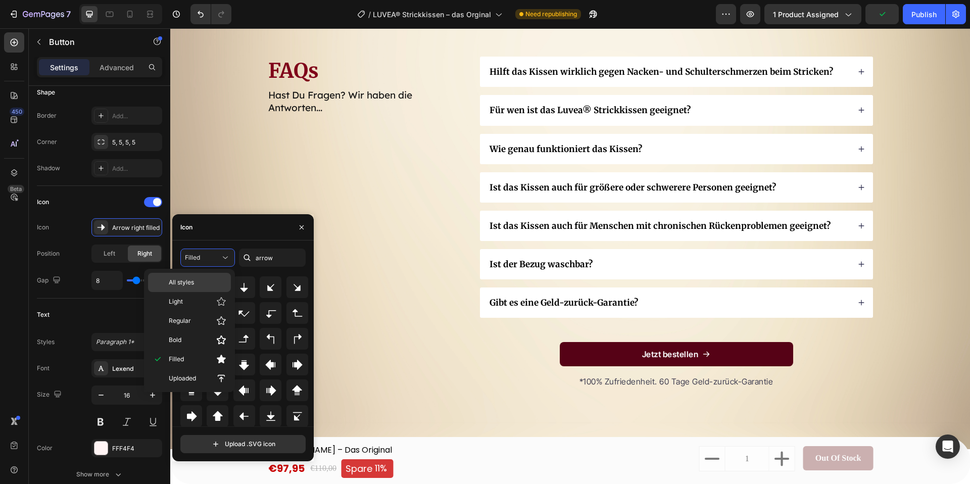
click at [205, 283] on p "All styles" at bounding box center [198, 282] width 58 height 9
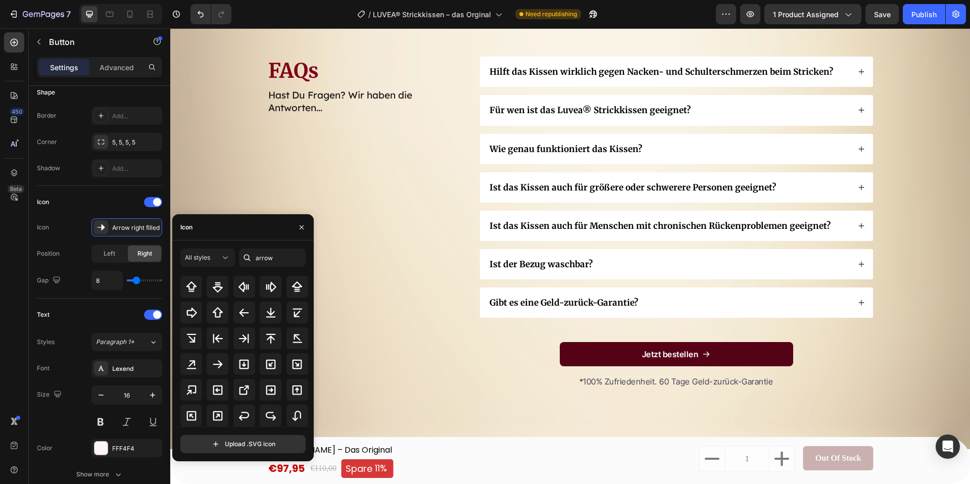
scroll to position [199, 0]
click at [220, 357] on icon at bounding box center [218, 363] width 12 height 12
click at [473, 344] on div "FAQs Heading Hast Du Fragen? Wir haben die Antworten... Text Block Hilft das Ki…" at bounding box center [570, 228] width 606 height 342
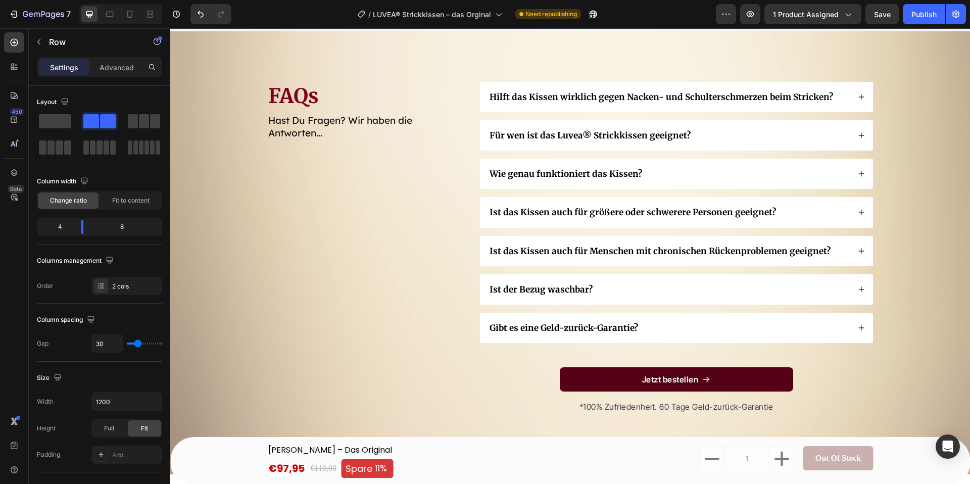
scroll to position [4322, 0]
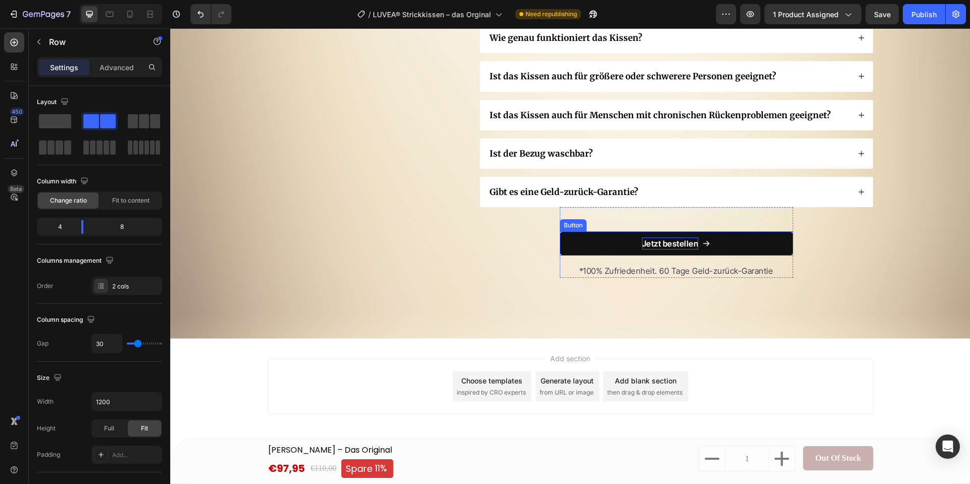
click at [678, 240] on p "Jetzt bestellen" at bounding box center [670, 243] width 57 height 12
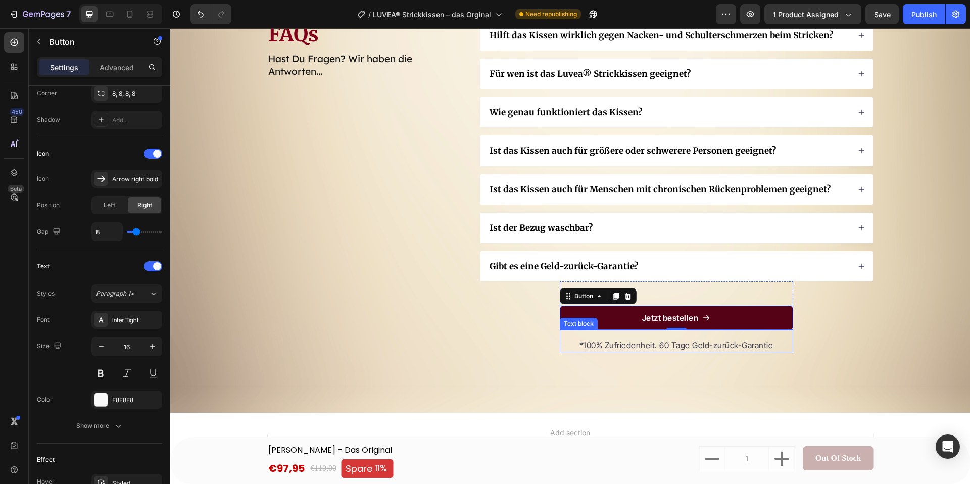
scroll to position [4262, 0]
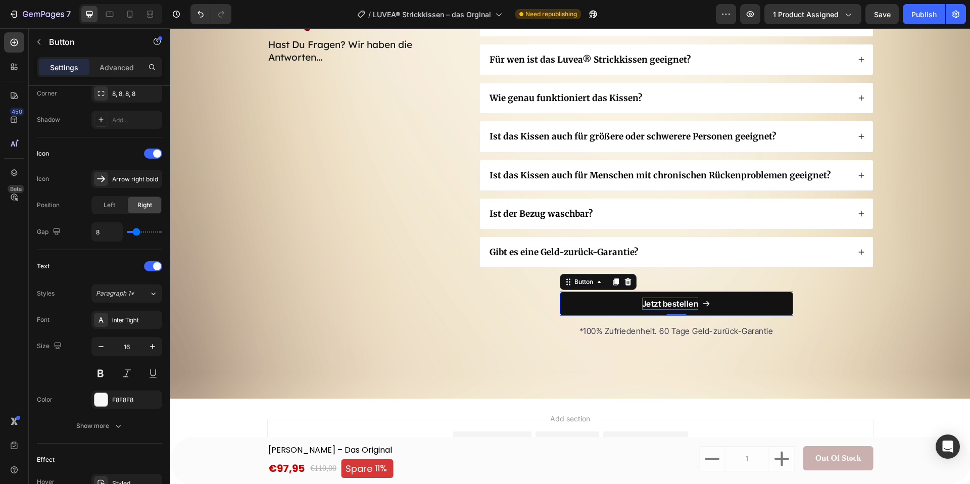
click at [688, 303] on p "Jetzt bestellen" at bounding box center [670, 303] width 57 height 12
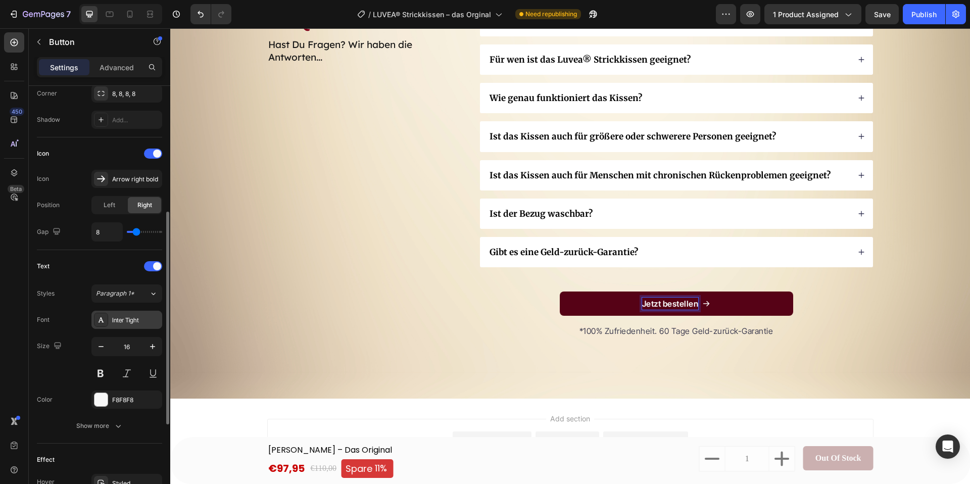
click at [134, 322] on div "Inter Tight" at bounding box center [135, 320] width 47 height 9
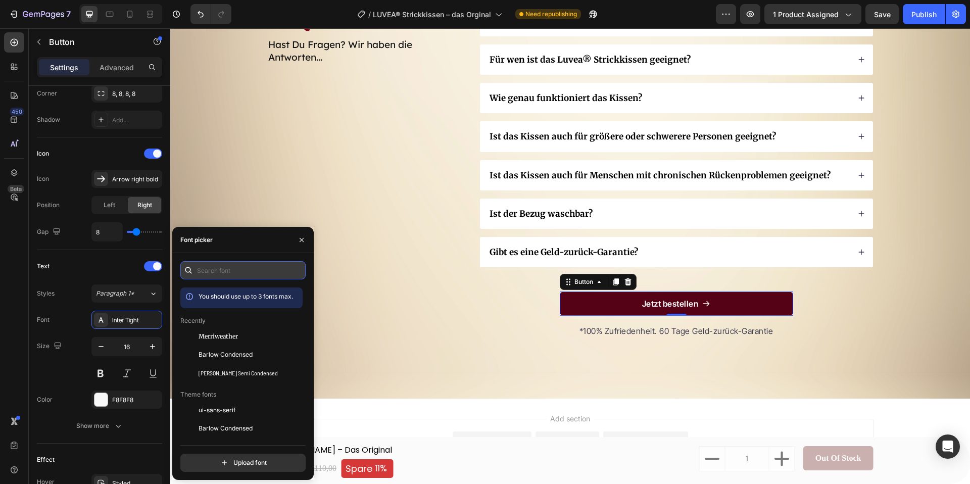
click at [241, 275] on input "text" at bounding box center [242, 270] width 125 height 18
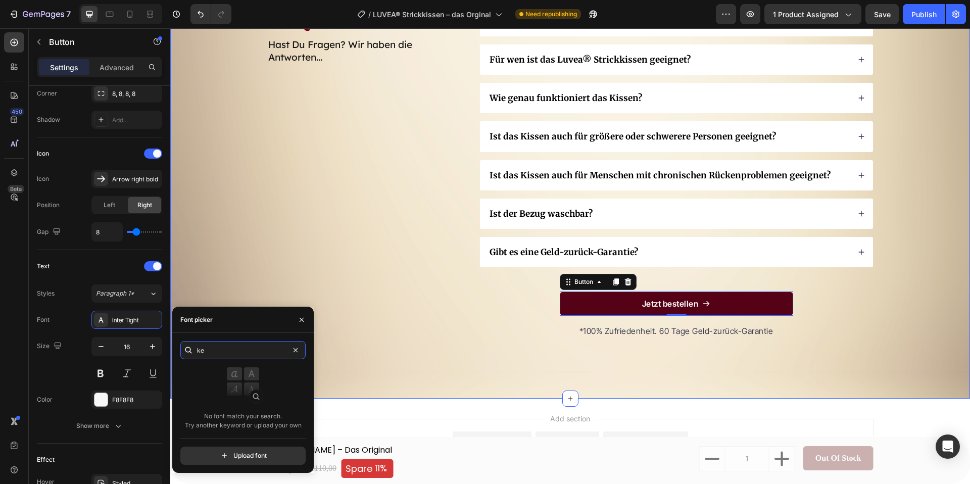
type input "k"
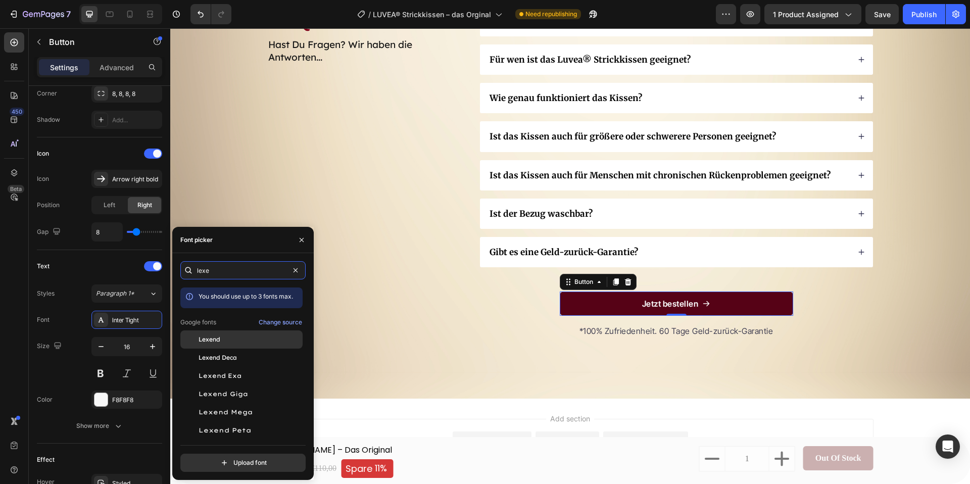
type input "lexe"
click at [229, 340] on div "Lexend" at bounding box center [250, 339] width 102 height 9
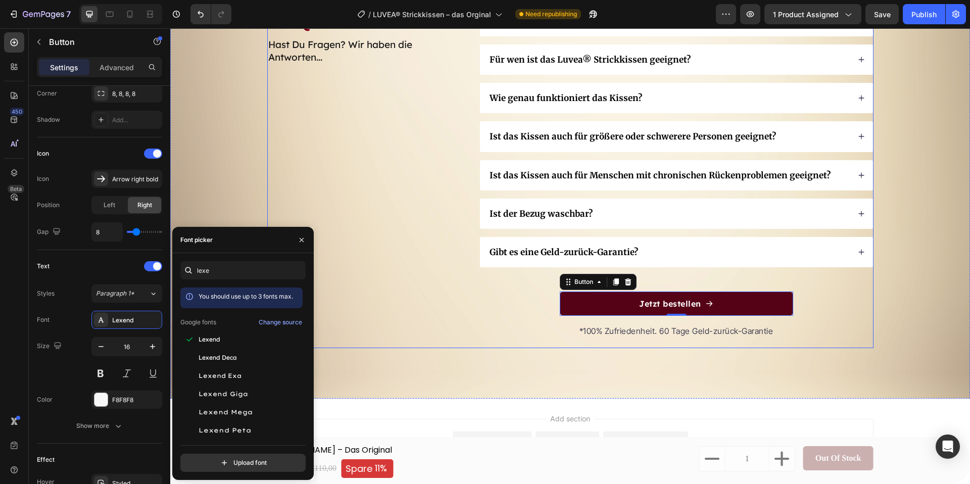
click at [454, 334] on div "FAQs Heading Hast Du Fragen? Wir haben die Antworten... Text Block" at bounding box center [365, 177] width 197 height 342
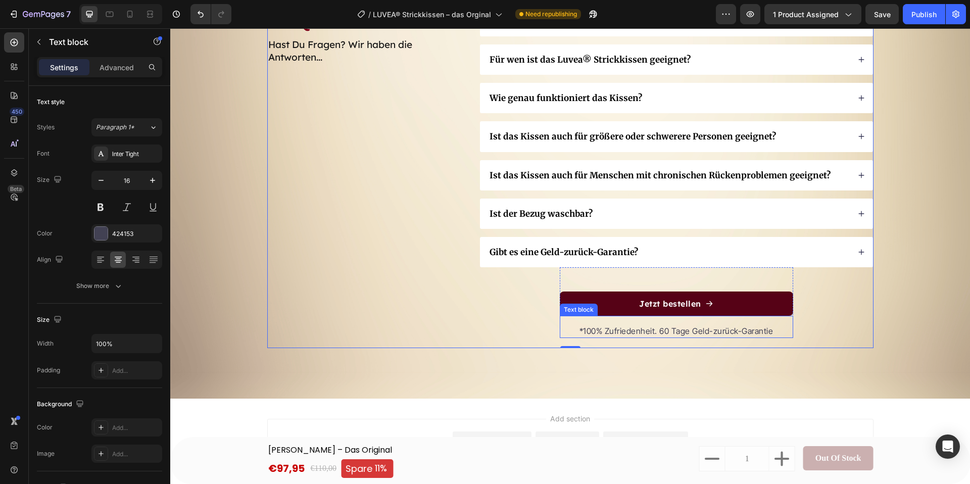
click at [669, 328] on p "*100% Zufriedenheit. 60 Tage Geld-zurück-Garantie" at bounding box center [676, 331] width 231 height 12
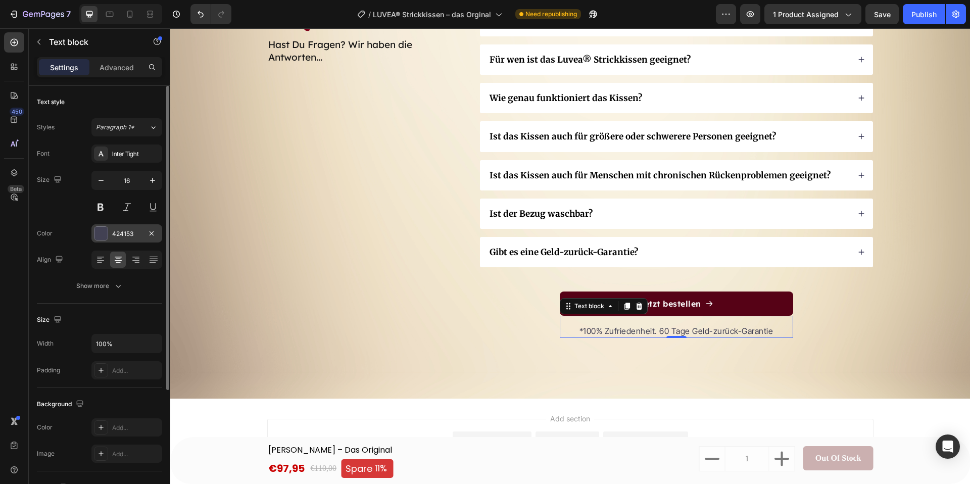
click at [113, 230] on div "424153" at bounding box center [126, 233] width 29 height 9
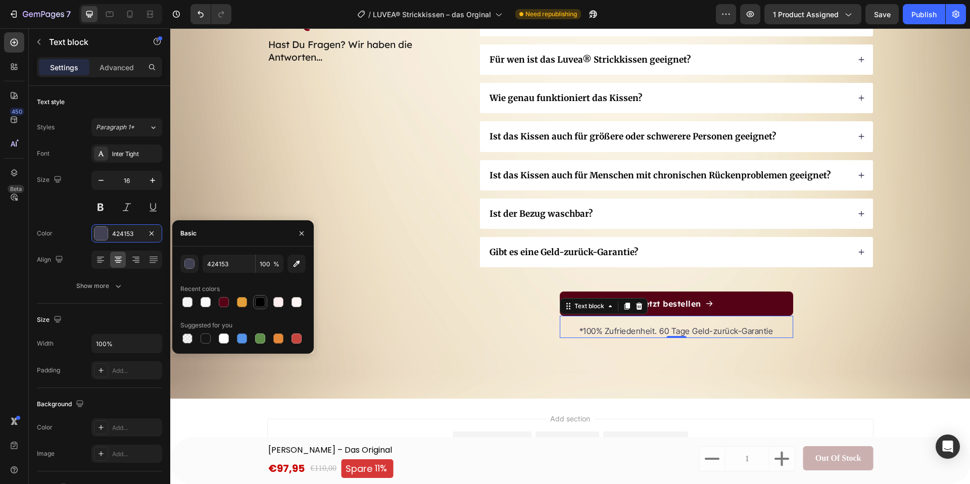
click at [260, 303] on div at bounding box center [260, 302] width 10 height 10
type input "000000"
click at [406, 322] on div "FAQs Heading Hast Du Fragen? Wir haben die Antworten... Text Block" at bounding box center [365, 177] width 197 height 342
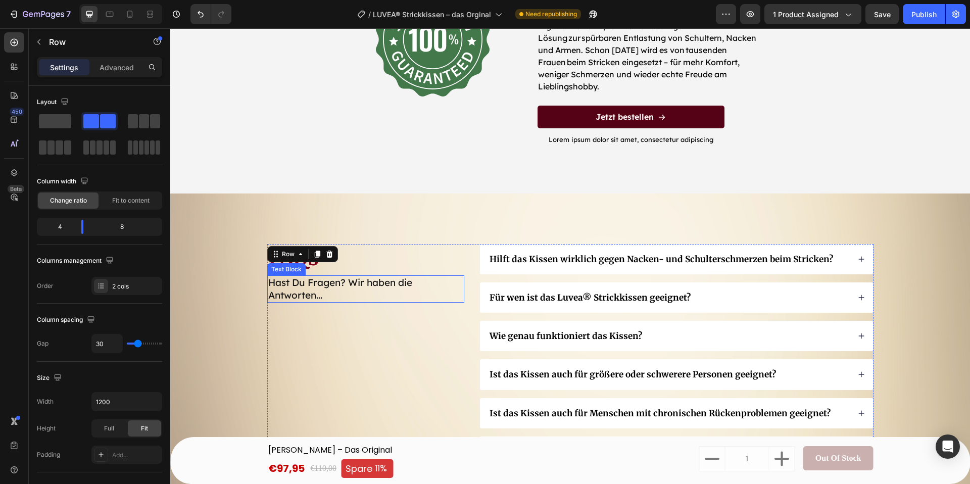
click at [332, 279] on p "Hast Du Fragen? Wir haben die Antworten..." at bounding box center [365, 288] width 195 height 25
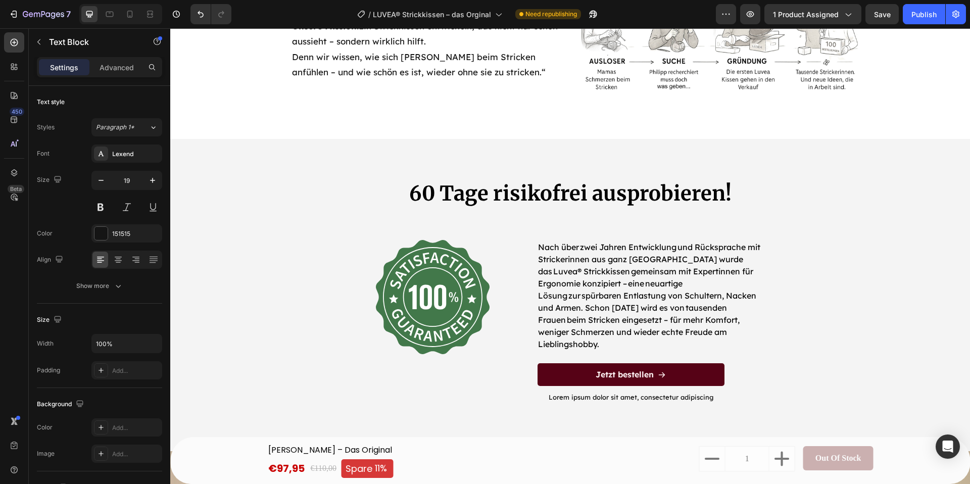
scroll to position [3798, 0]
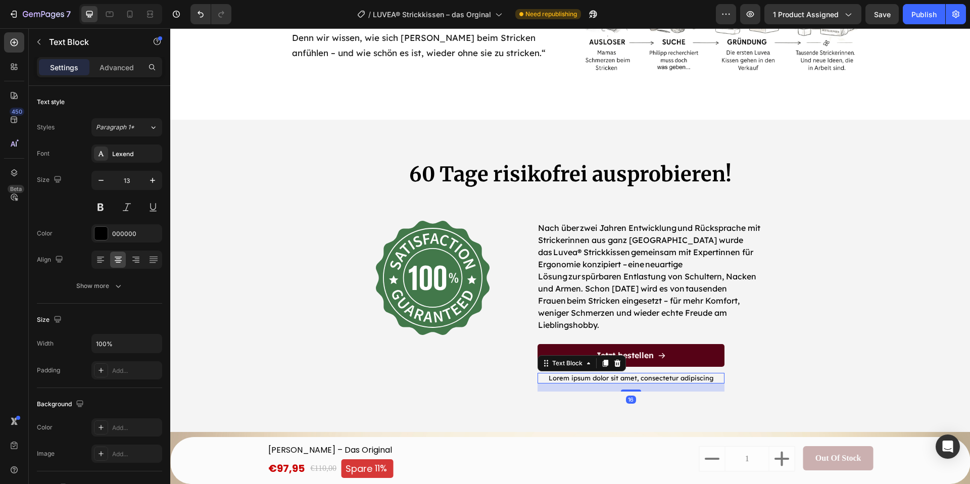
click at [603, 374] on p "Lorem ipsum dolor sit amet, consectetur adipiscing" at bounding box center [630, 378] width 185 height 9
click at [132, 158] on div "Lexend" at bounding box center [126, 153] width 71 height 18
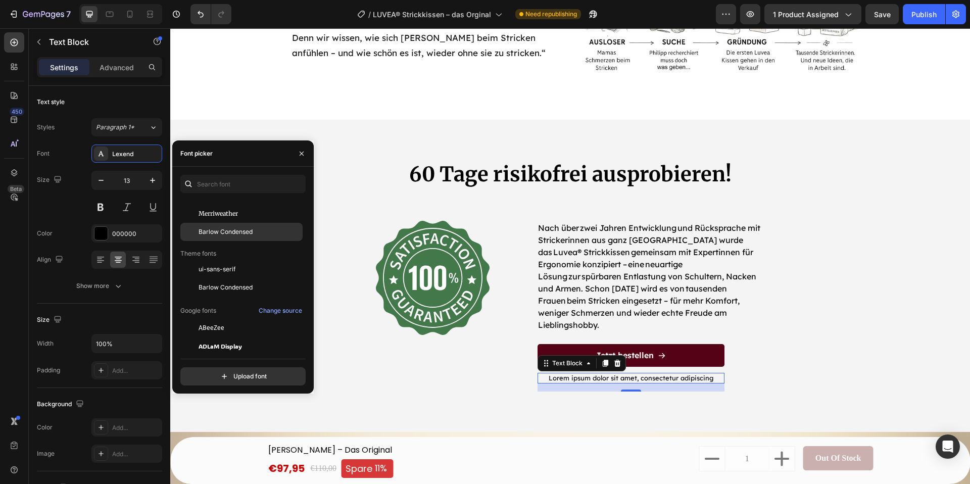
scroll to position [59, 0]
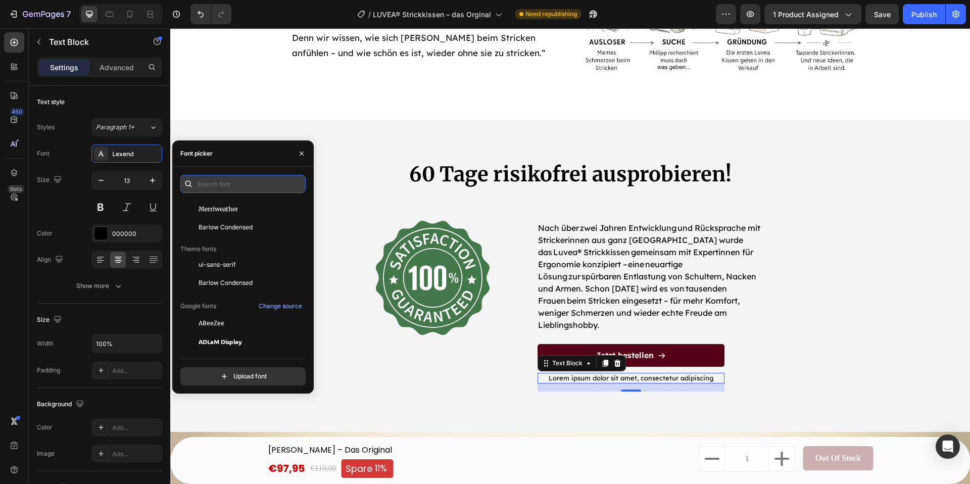
click at [220, 182] on input "text" at bounding box center [242, 184] width 125 height 18
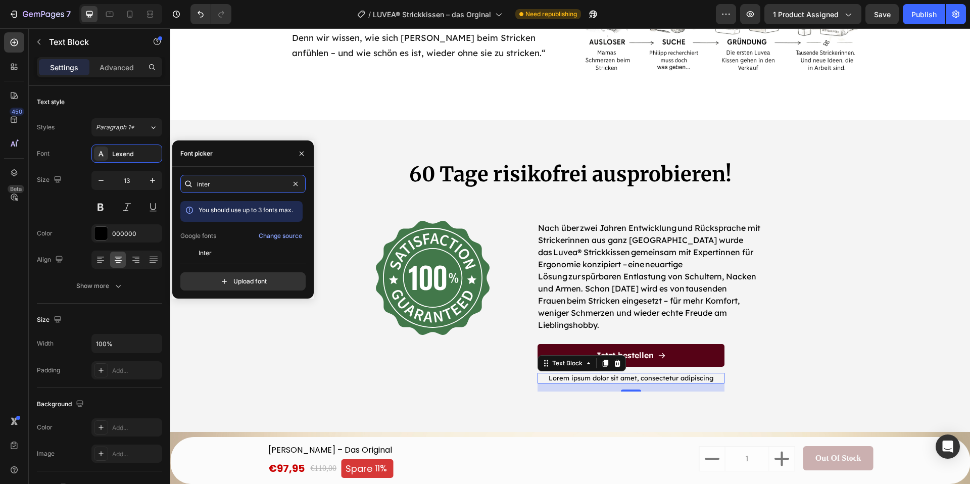
scroll to position [25, 0]
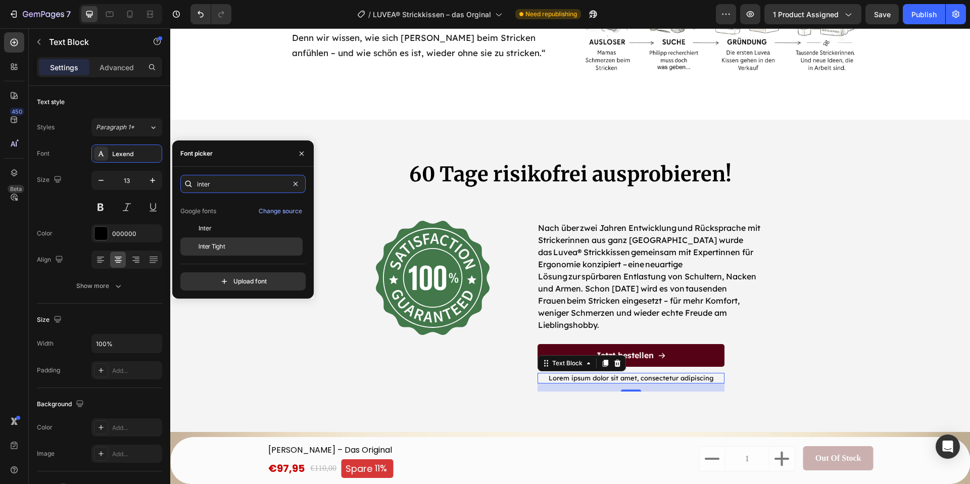
type input "inter"
click at [217, 243] on span "Inter Tight" at bounding box center [212, 246] width 27 height 9
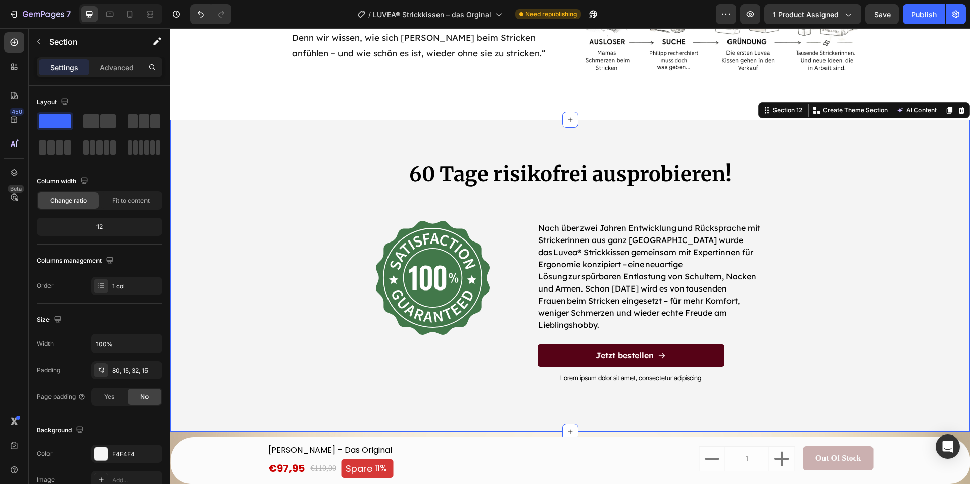
click at [304, 327] on div "60 Tage risikofrei ausprobieren! Heading Image Nach über zwei Jahren Entwicklun…" at bounding box center [570, 288] width 784 height 256
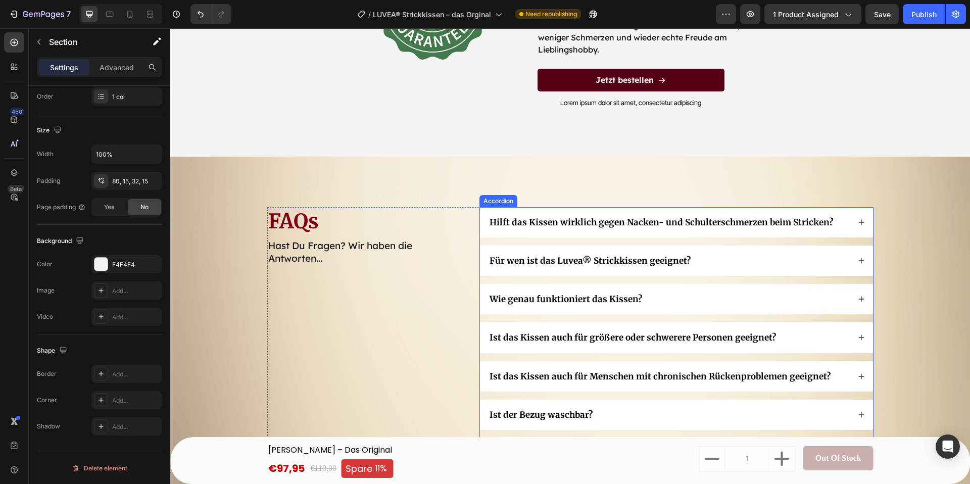
scroll to position [4018, 0]
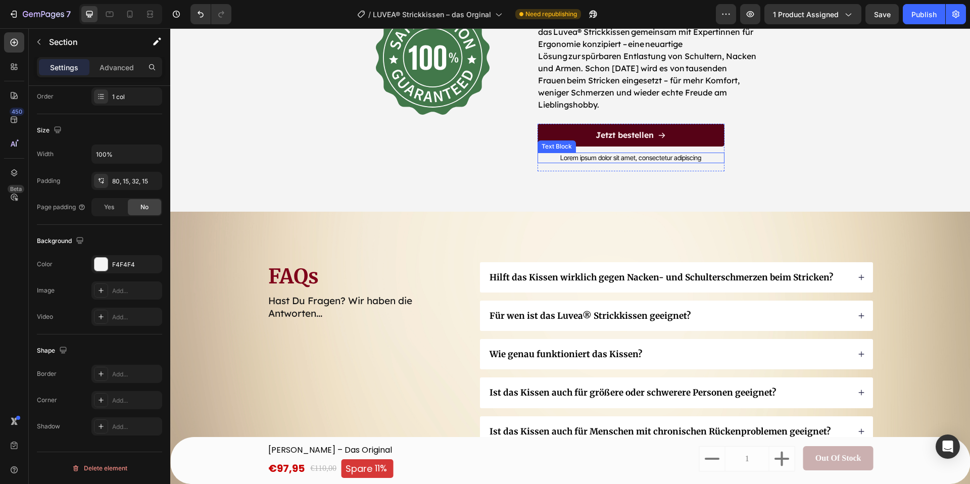
click at [710, 154] on p "Lorem ipsum dolor sit amet, consectetur adipiscing" at bounding box center [630, 158] width 185 height 9
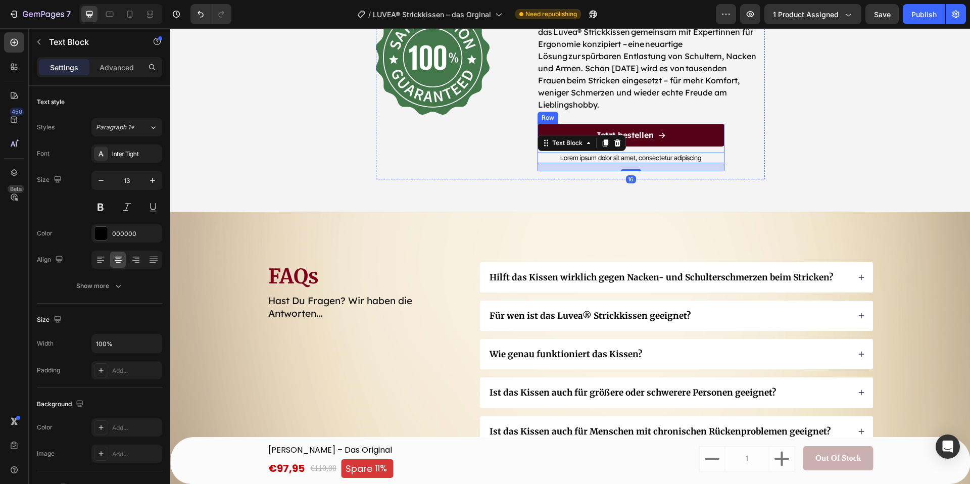
click at [683, 136] on div "Jetzt bestellen Button" at bounding box center [630, 138] width 187 height 29
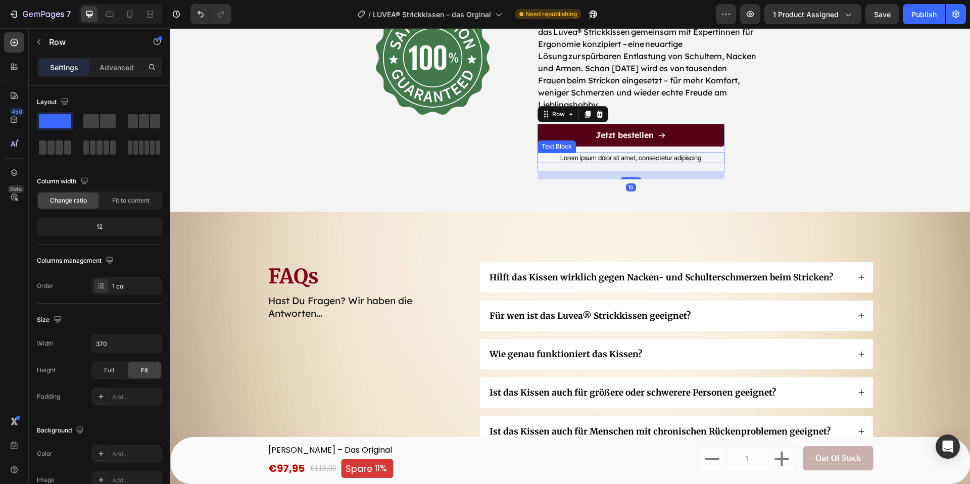
click at [639, 154] on p "Lorem ipsum dolor sit amet, consectetur adipiscing" at bounding box center [630, 158] width 185 height 9
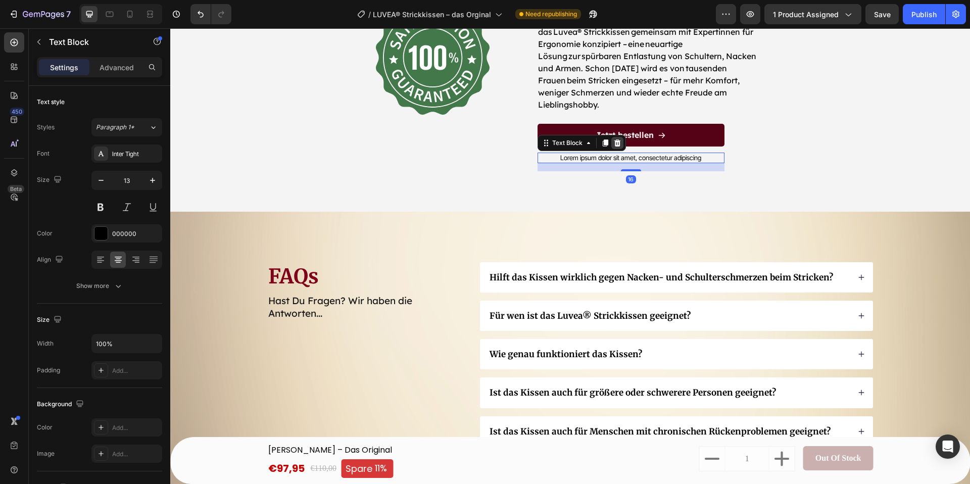
click at [611, 137] on div at bounding box center [617, 143] width 12 height 12
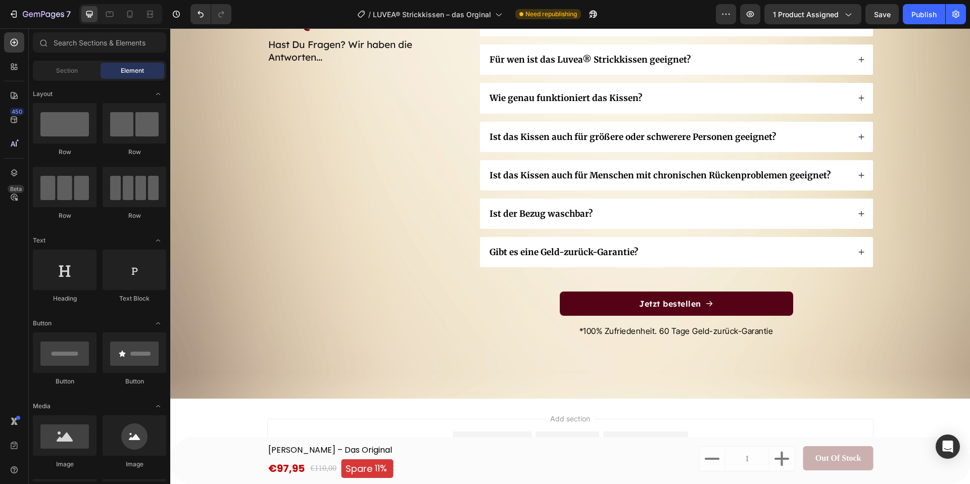
scroll to position [4249, 0]
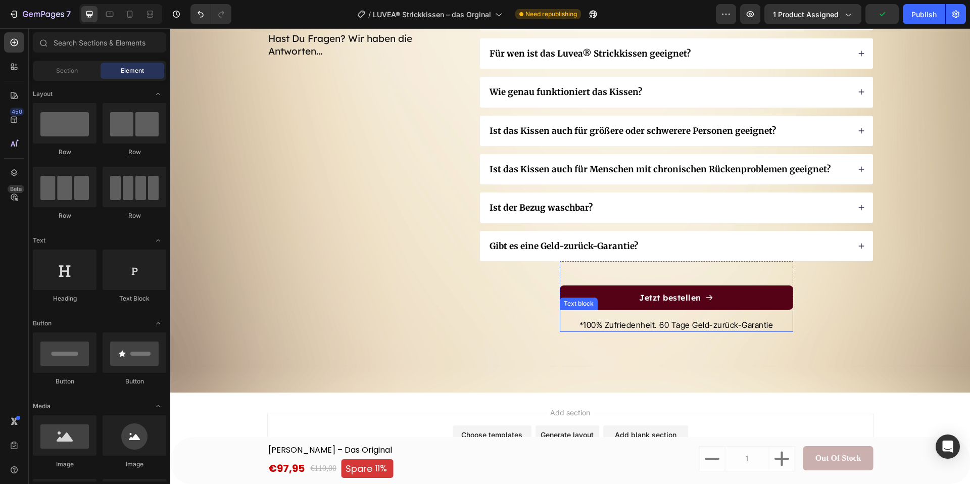
click at [701, 323] on p "*100% Zufriedenheit. 60 Tage Geld-zurück-Garantie" at bounding box center [676, 325] width 231 height 12
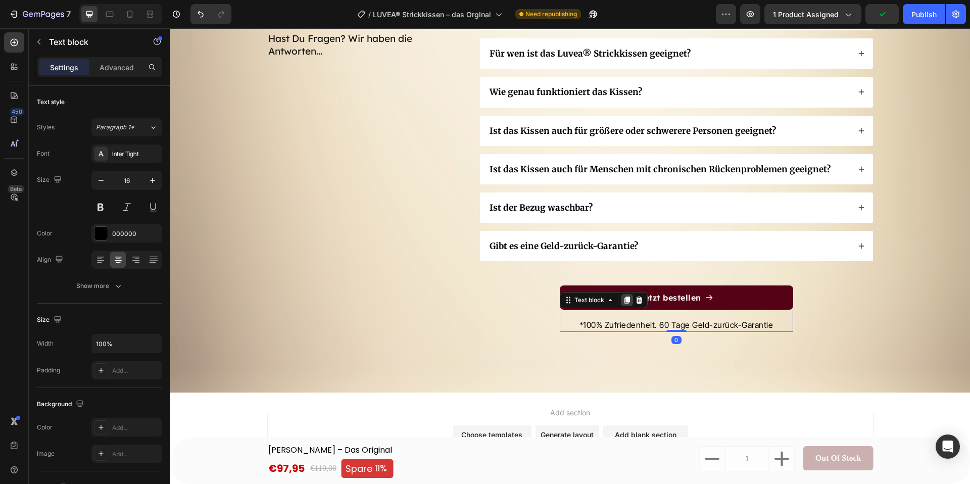
click at [627, 301] on icon at bounding box center [627, 299] width 6 height 7
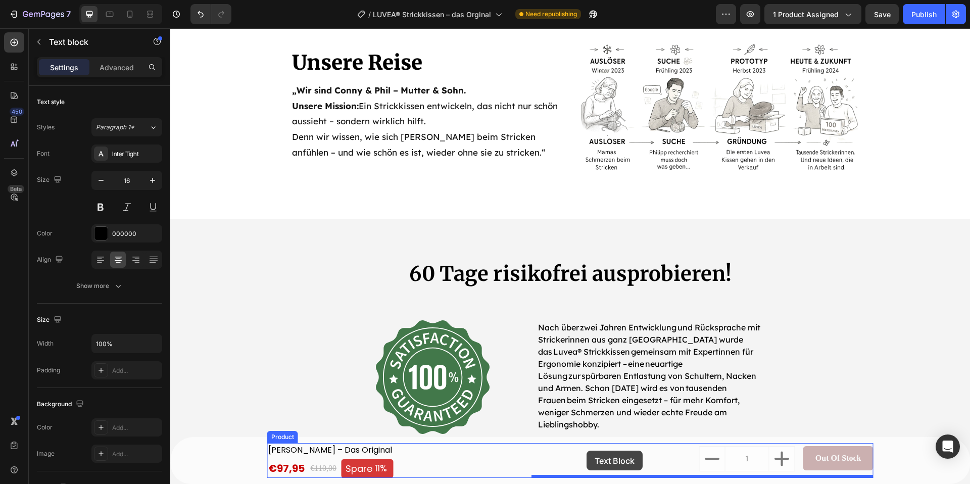
scroll to position [3803, 0]
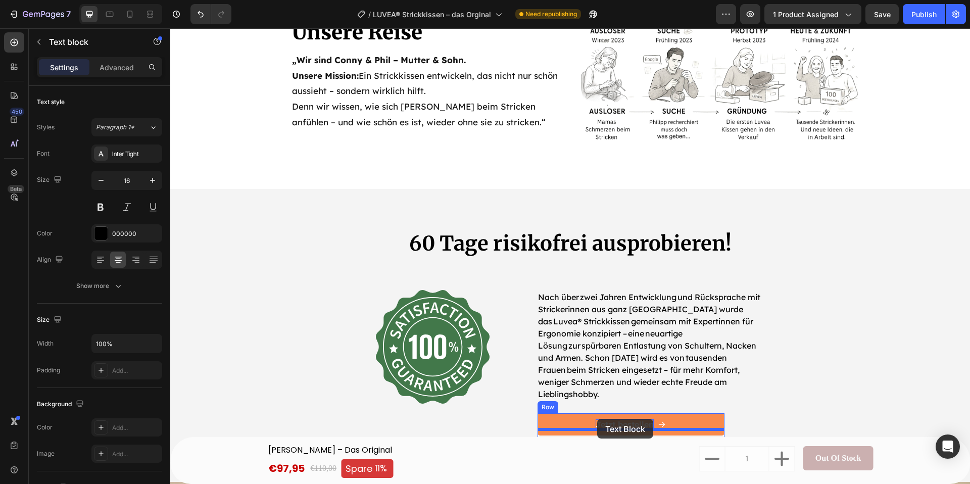
drag, startPoint x: 566, startPoint y: 325, endPoint x: 597, endPoint y: 416, distance: 96.0
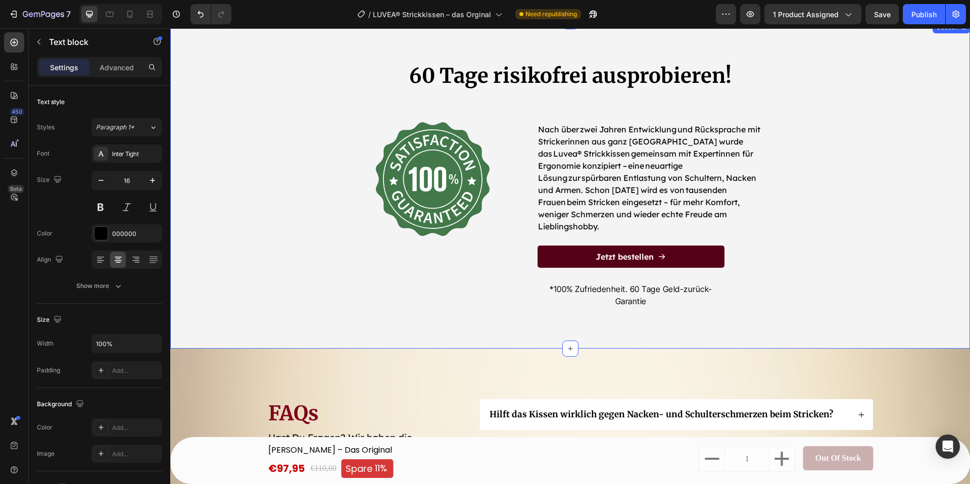
scroll to position [4047, 0]
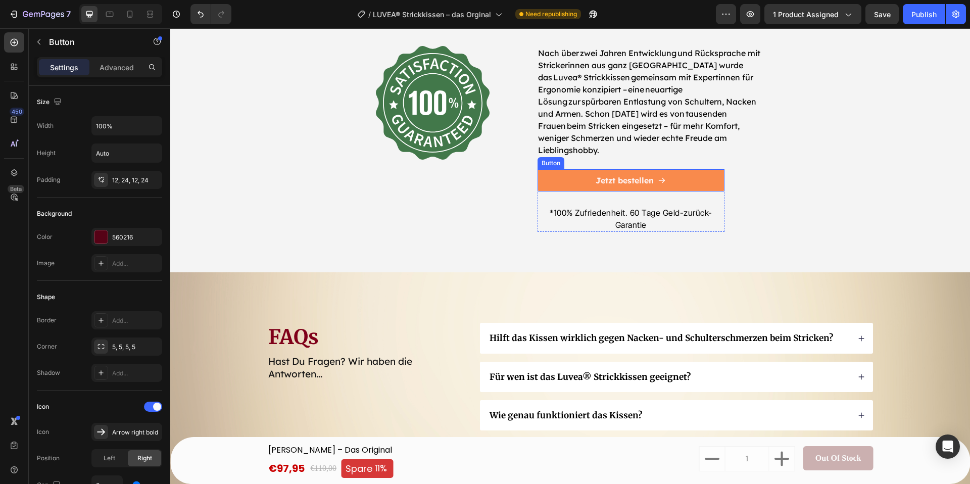
click at [691, 171] on button "Jetzt bestellen" at bounding box center [630, 180] width 187 height 23
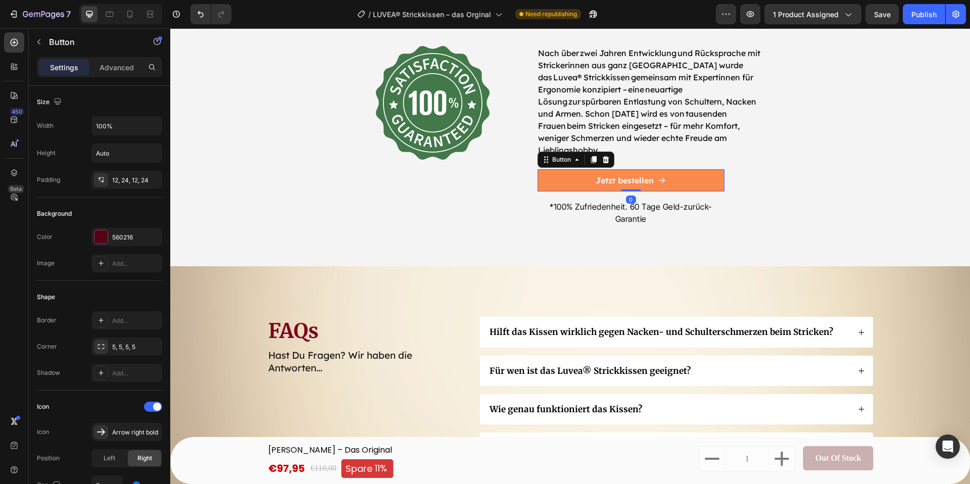
drag, startPoint x: 635, startPoint y: 183, endPoint x: 667, endPoint y: 171, distance: 34.1
click at [631, 169] on div "Jetzt bestellen Button 0" at bounding box center [630, 180] width 187 height 23
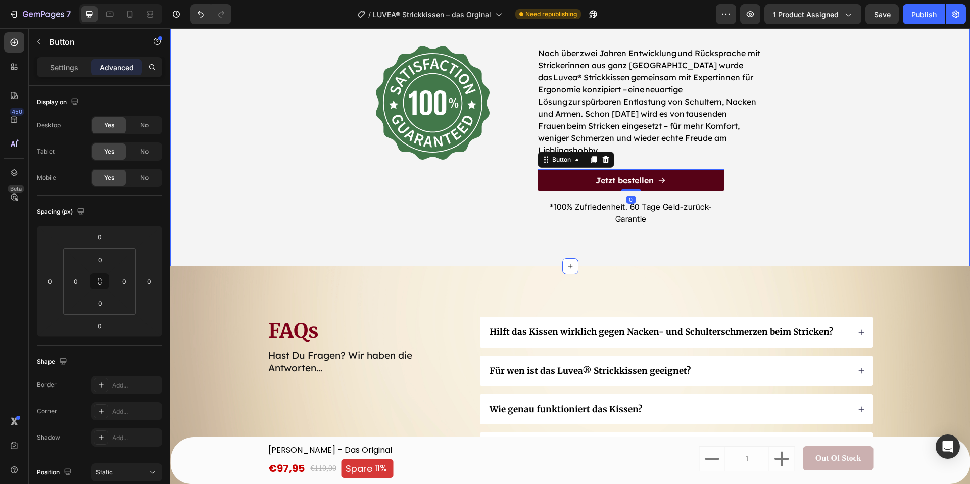
click at [808, 213] on div "60 Tage risikofrei ausprobieren! Heading Image Nach über zwei Jahren Entwicklun…" at bounding box center [570, 117] width 784 height 265
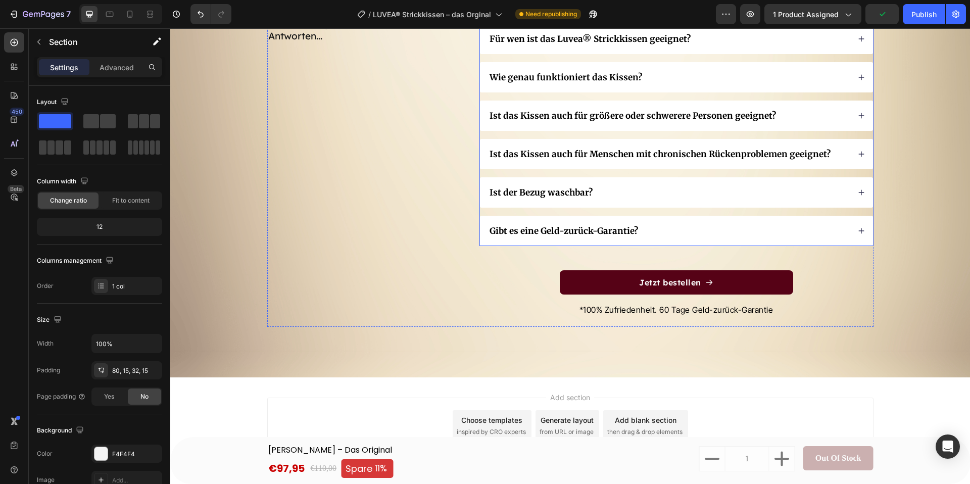
scroll to position [4371, 0]
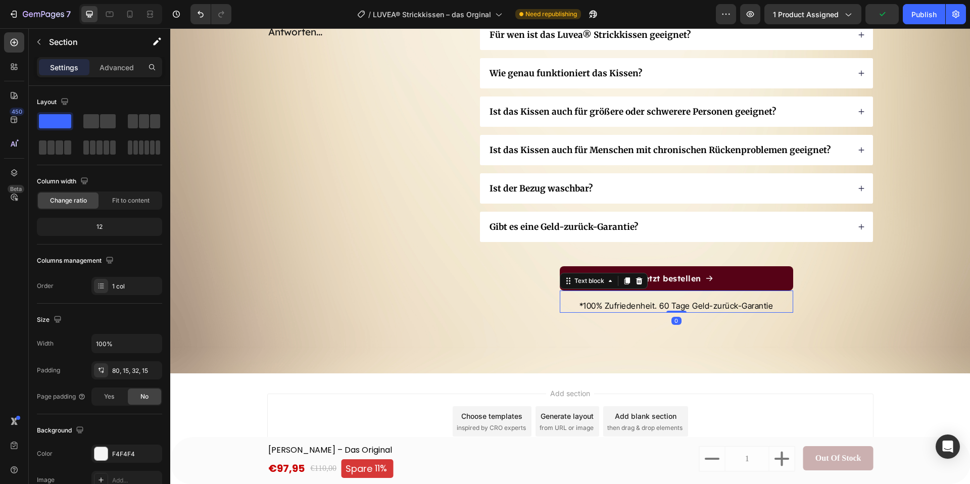
click at [681, 303] on p "*100% Zufriedenheit. 60 Tage Geld-zurück-Garantie" at bounding box center [676, 306] width 231 height 12
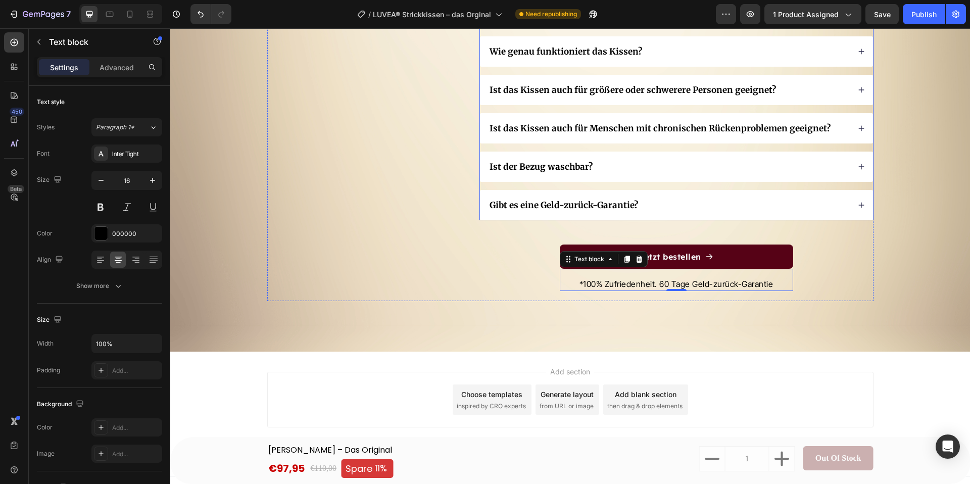
scroll to position [4400, 0]
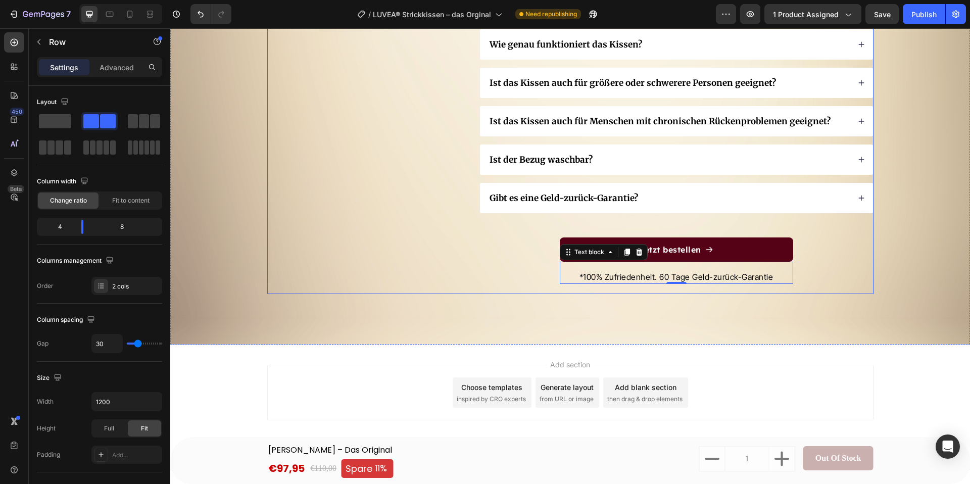
click at [838, 271] on div "Hilft das Kissen wirklich gegen Nacken- und Schulterschmerzen beim Stricken? Fü…" at bounding box center [676, 123] width 394 height 342
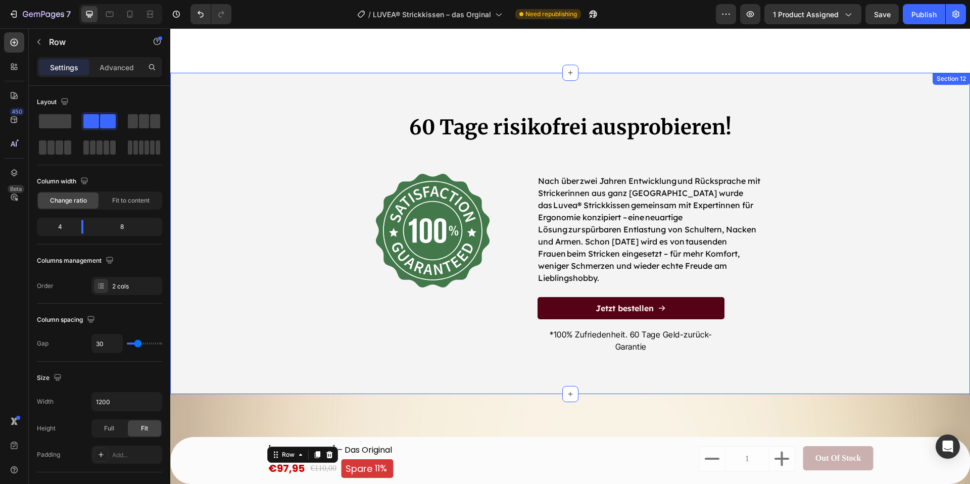
scroll to position [3847, 0]
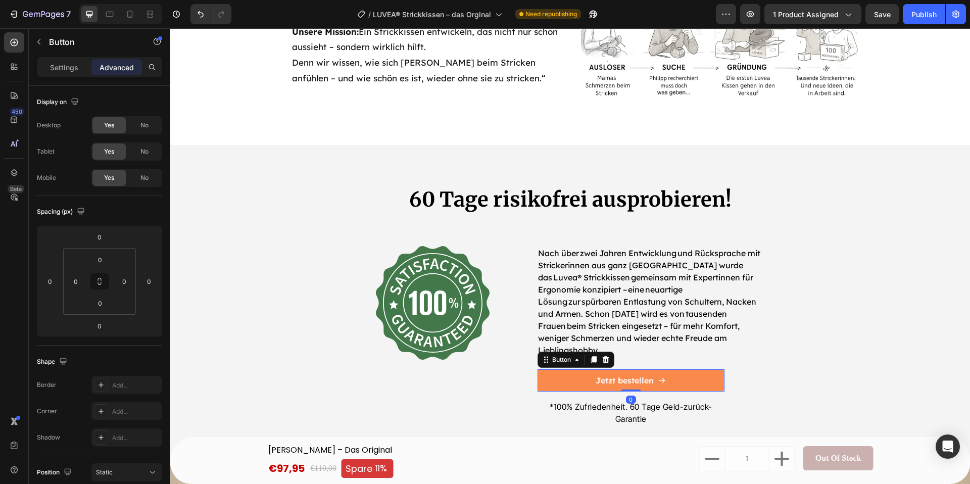
click at [689, 373] on button "Jetzt bestellen" at bounding box center [630, 380] width 187 height 23
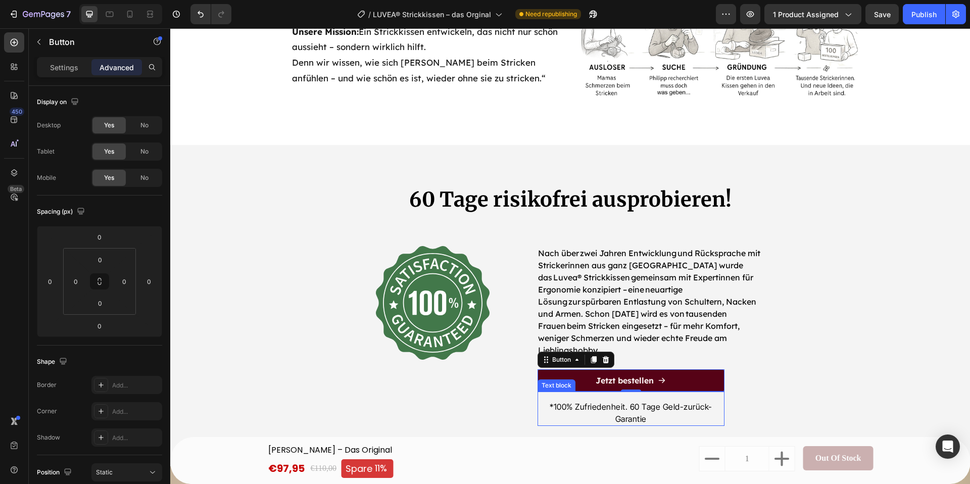
click at [712, 391] on div "*100% Zufriedenheit. 60 Tage Geld-zurück-Garantie Text block" at bounding box center [630, 408] width 187 height 34
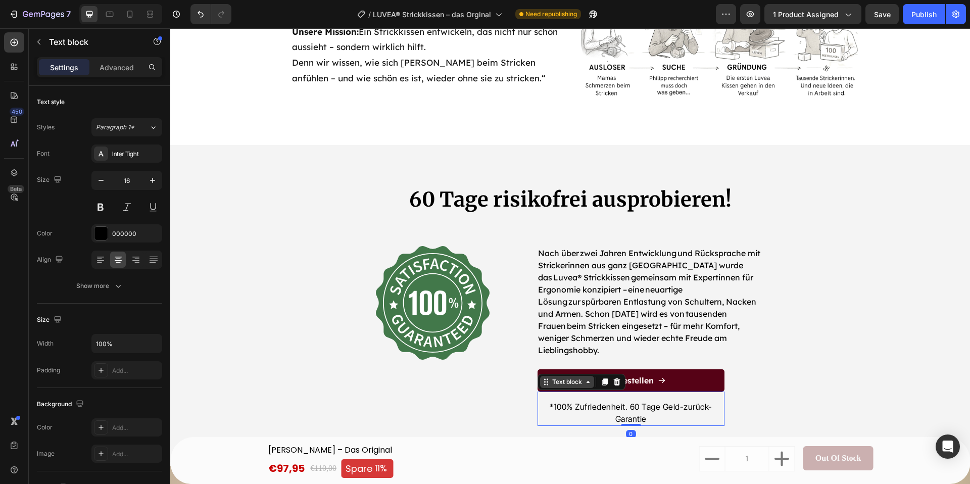
click at [556, 377] on div "Text block" at bounding box center [567, 381] width 34 height 9
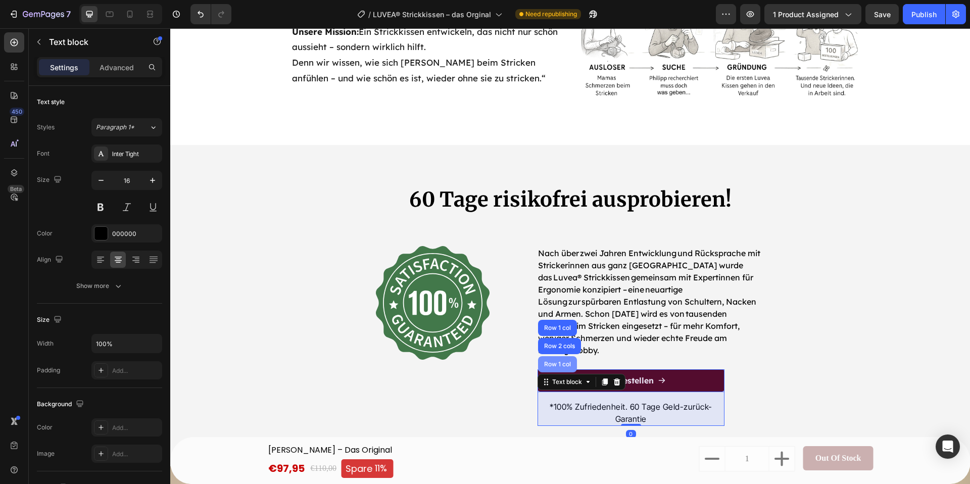
click at [559, 361] on div "Row 1 col" at bounding box center [557, 364] width 31 height 6
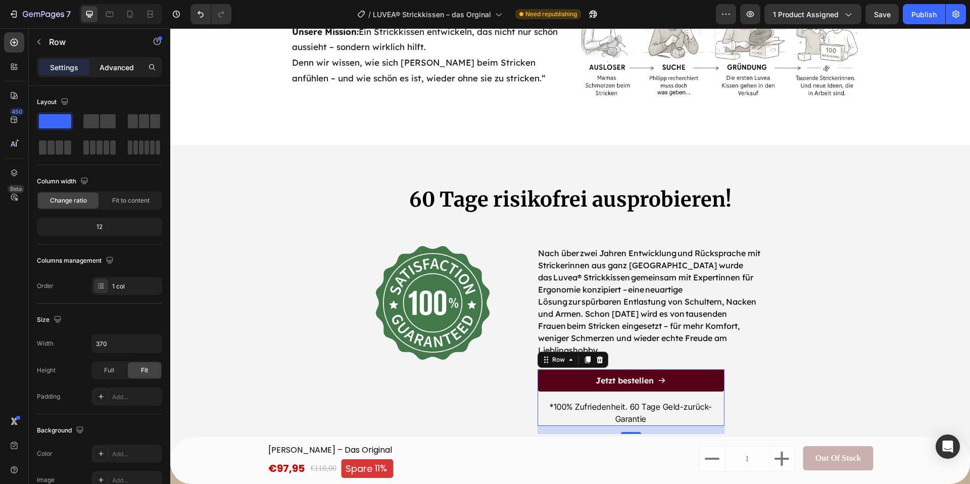
click at [125, 70] on p "Advanced" at bounding box center [117, 67] width 34 height 11
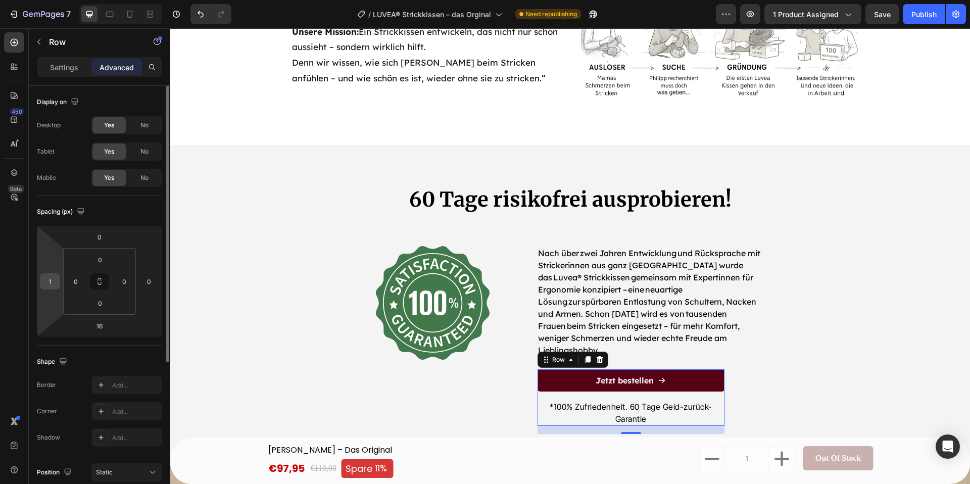
click at [54, 280] on input "1" at bounding box center [49, 281] width 15 height 15
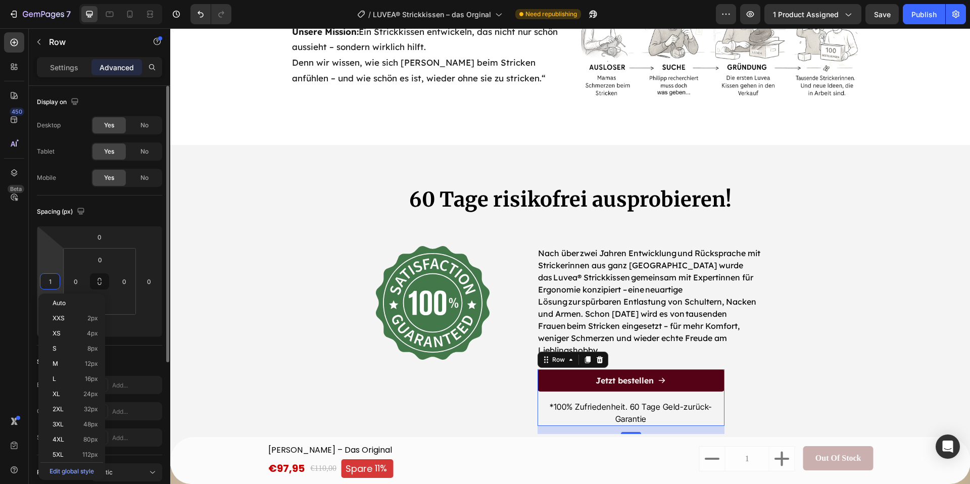
type input "0"
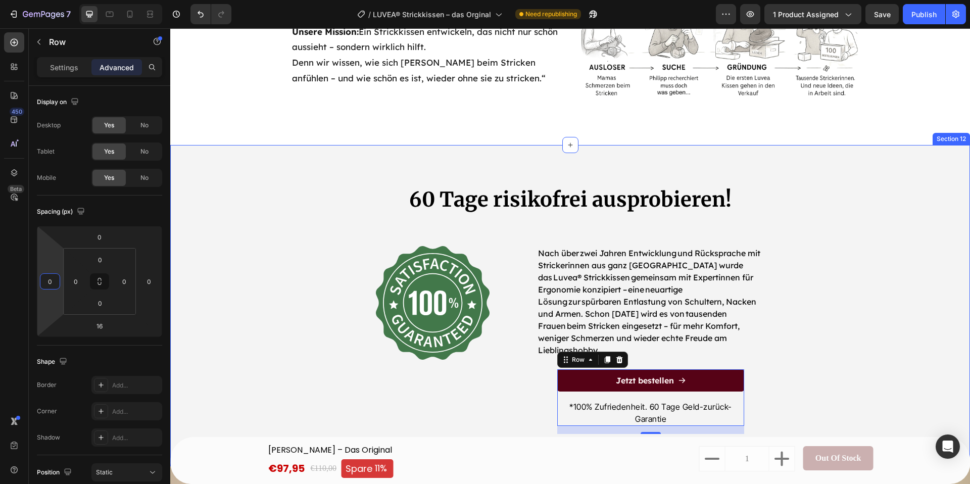
click at [233, 320] on div "60 Tage risikofrei ausprobieren! Heading Image Nach über zwei Jahren Entwicklun…" at bounding box center [570, 317] width 784 height 265
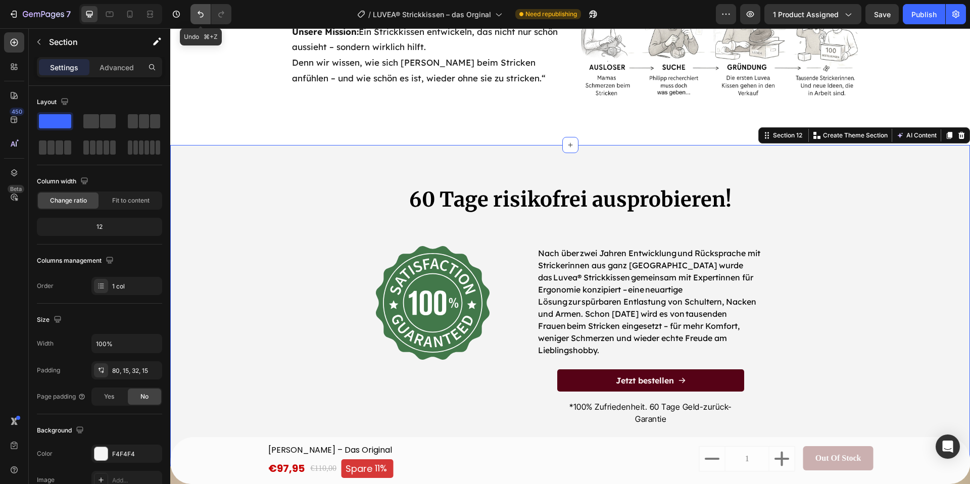
click at [204, 14] on icon "Undo/Redo" at bounding box center [200, 14] width 10 height 10
click at [250, 179] on div "60 Tage risikofrei ausprobieren! Heading Image Nach über zwei Jahren Entwicklun…" at bounding box center [570, 306] width 800 height 322
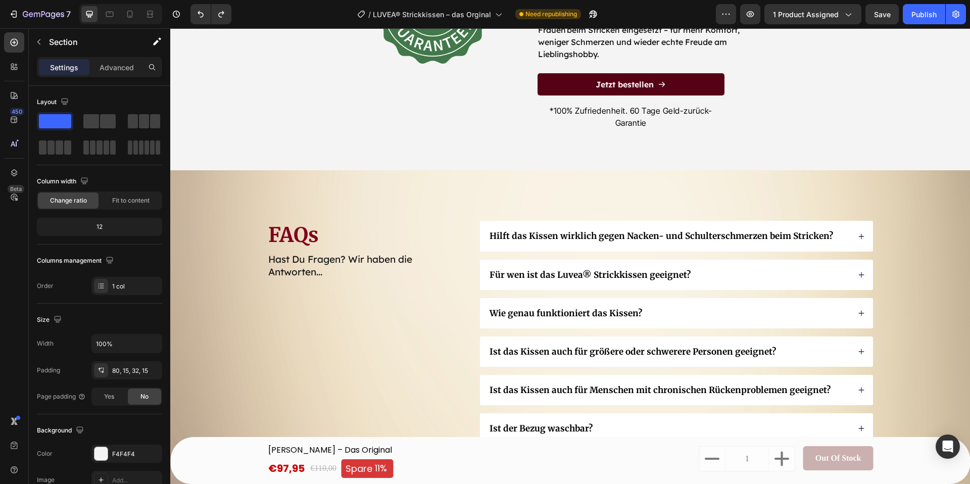
scroll to position [4146, 0]
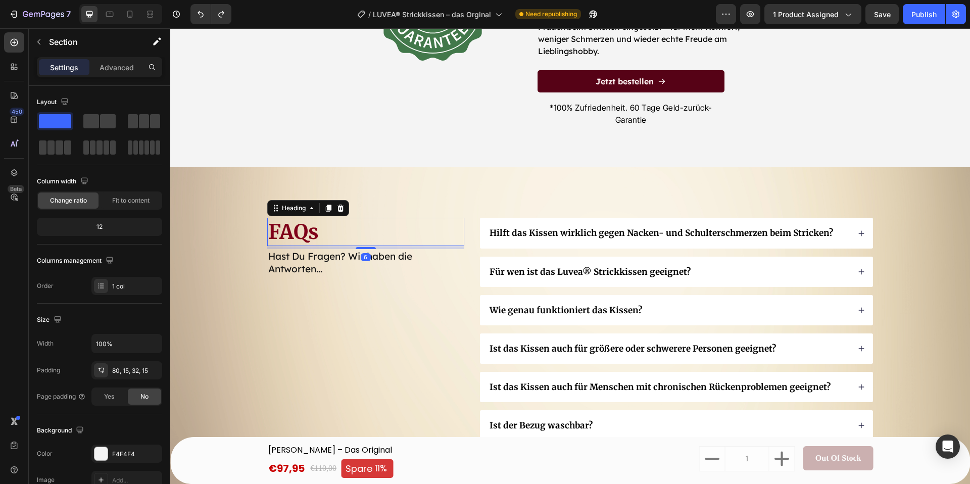
click at [303, 218] on h2 "FAQs" at bounding box center [365, 232] width 197 height 28
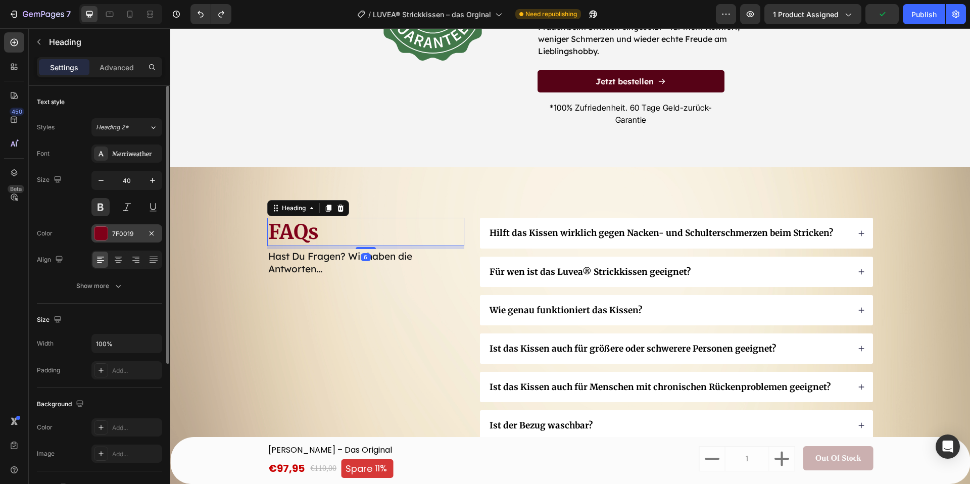
click at [107, 237] on div at bounding box center [100, 233] width 13 height 13
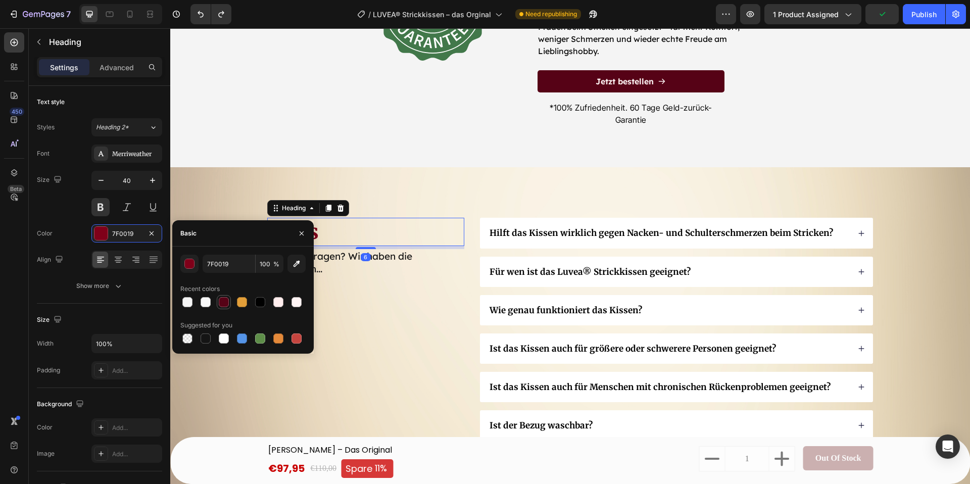
click at [219, 301] on div at bounding box center [224, 302] width 10 height 10
type input "560216"
click at [422, 303] on div "FAQs Heading 6 Hast Du Fragen? Wir haben die Antworten... Text Block" at bounding box center [365, 389] width 197 height 342
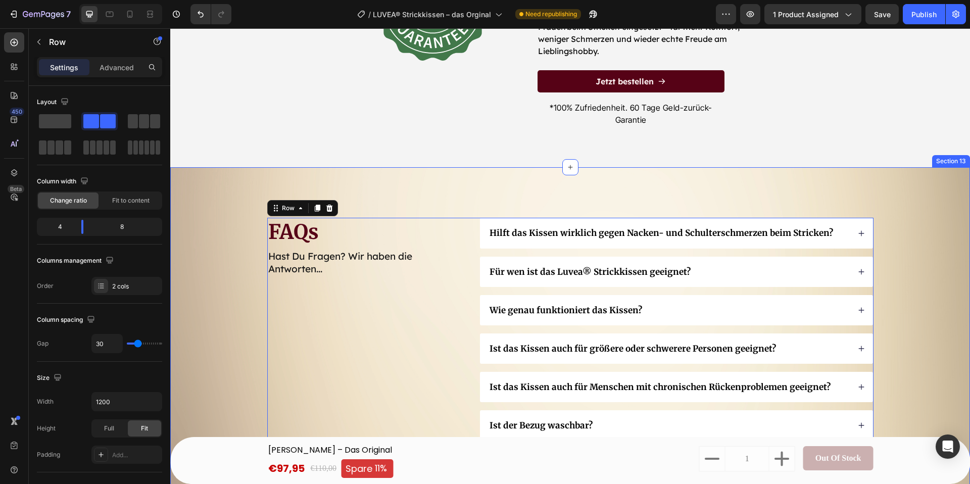
click at [193, 250] on div "FAQs Heading Hast Du Fragen? Wir haben die Antworten... Text Block Hilft das Ki…" at bounding box center [570, 388] width 800 height 443
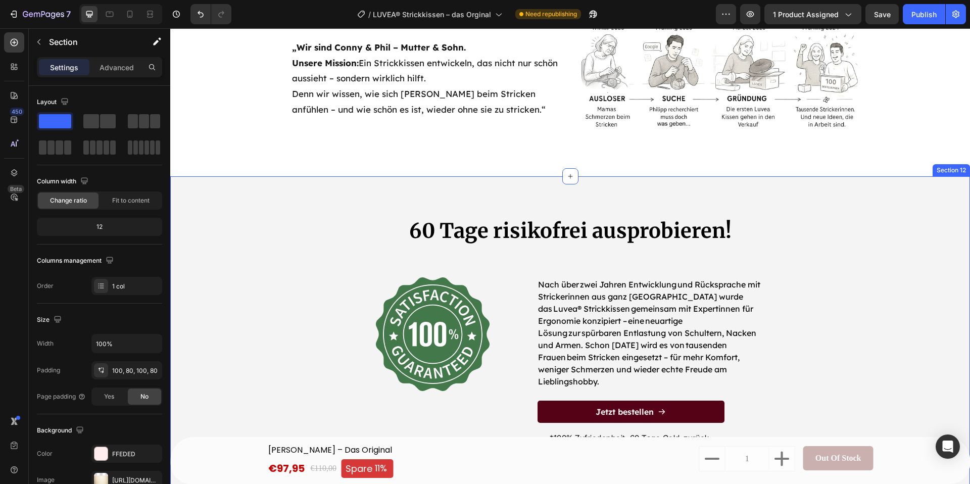
scroll to position [3827, 0]
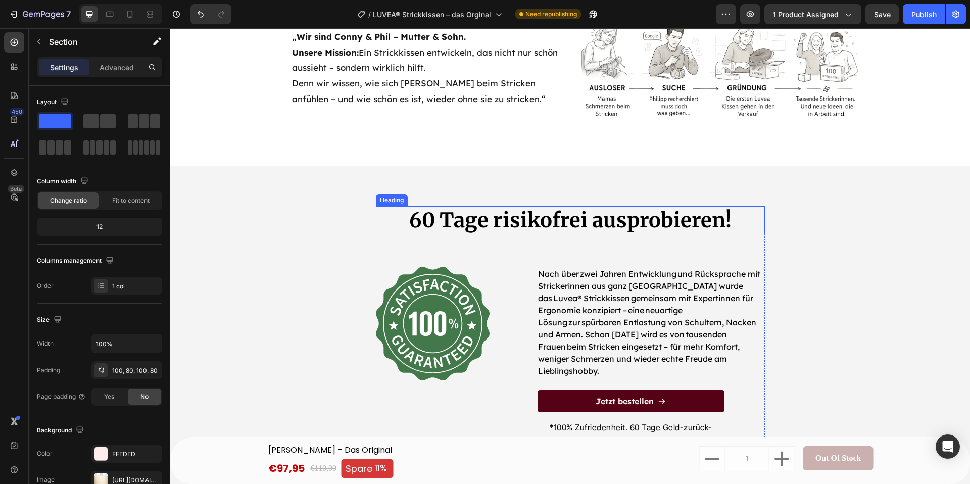
click at [584, 221] on h2 "60 Tage risikofrei ausprobieren!" at bounding box center [570, 220] width 389 height 28
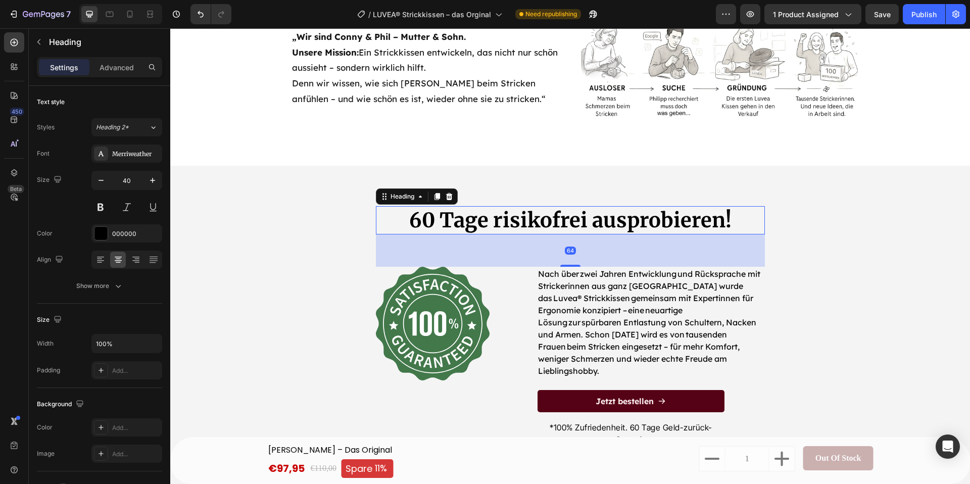
click at [585, 220] on h2 "60 Tage risikofrei ausprobieren!" at bounding box center [570, 220] width 389 height 28
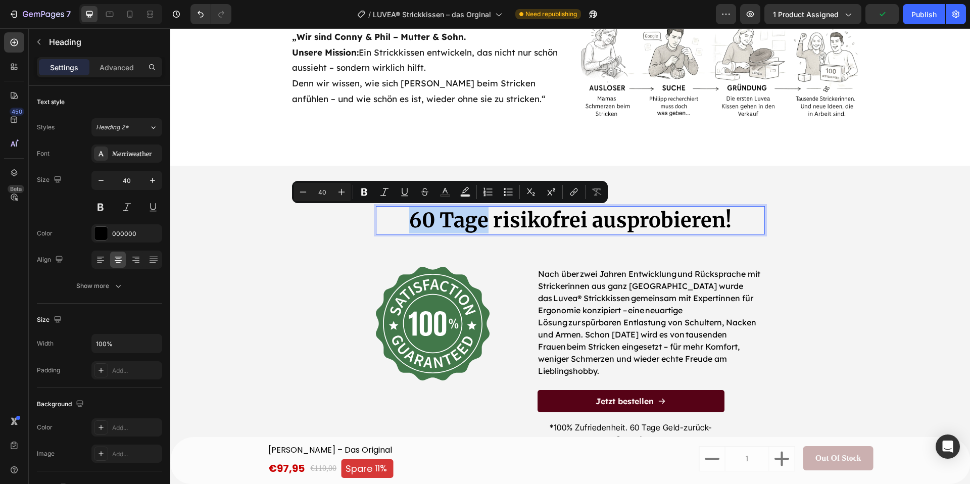
drag, startPoint x: 486, startPoint y: 220, endPoint x: 414, endPoint y: 220, distance: 72.7
click at [414, 220] on p "60 Tage risikofrei ausprobieren!" at bounding box center [570, 220] width 387 height 26
click at [591, 222] on p "60 Tage risikofrei ausprobieren!" at bounding box center [570, 220] width 387 height 26
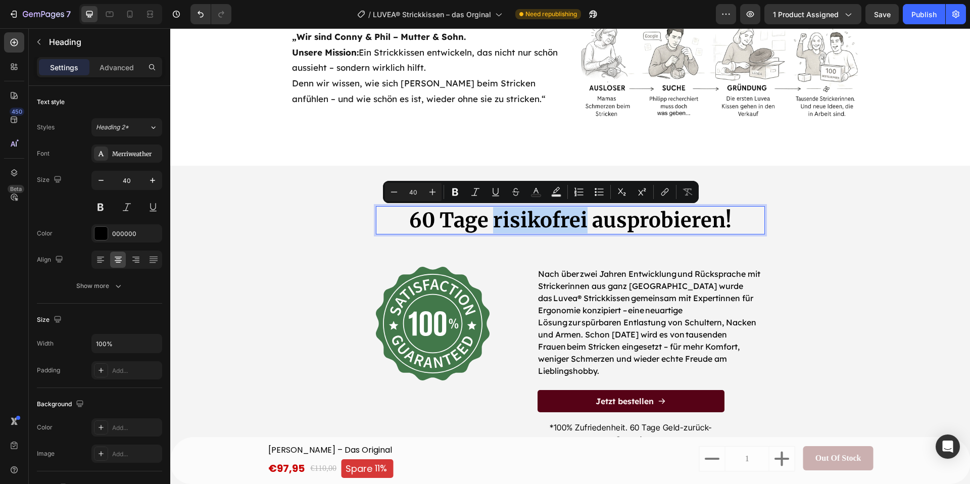
drag, startPoint x: 586, startPoint y: 218, endPoint x: 498, endPoint y: 221, distance: 88.9
click at [498, 221] on p "60 Tage risikofrei ausprobieren!" at bounding box center [570, 220] width 387 height 26
click at [525, 190] on div "Minus 40 Plus Bold Italic Underline Strikethrough Text Color Text Background Co…" at bounding box center [541, 192] width 312 height 18
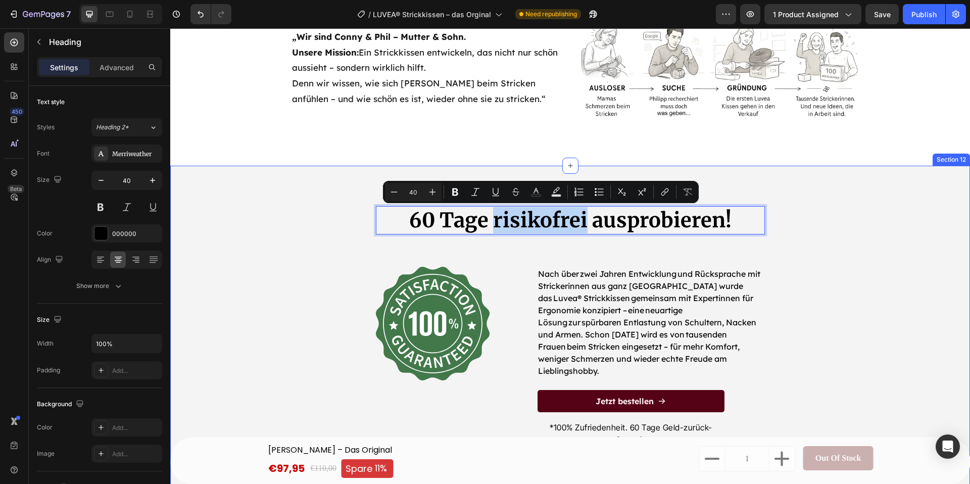
click at [196, 249] on div "60 Tage risikofrei ausprobieren! Heading 64 Image Nach über zwei Jahren Entwick…" at bounding box center [570, 338] width 784 height 265
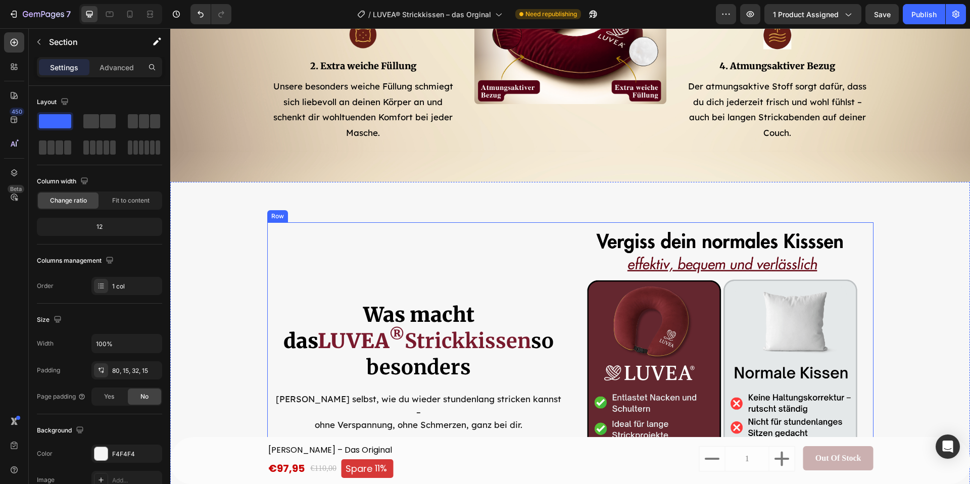
scroll to position [2652, 0]
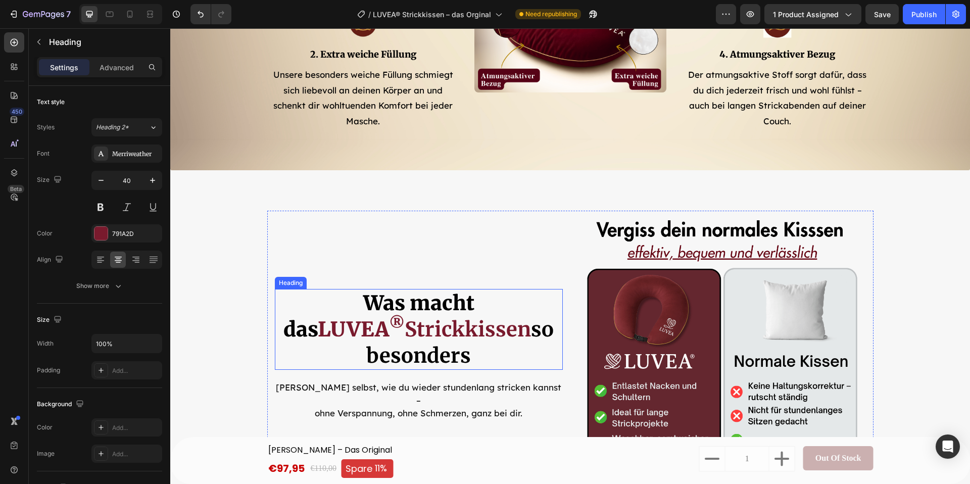
click at [376, 334] on span "Was macht das" at bounding box center [378, 316] width 191 height 52
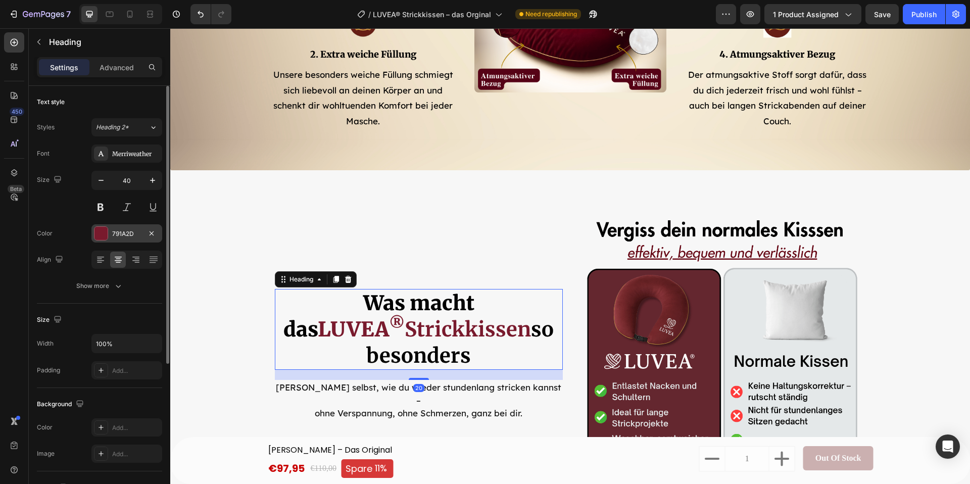
click at [120, 237] on div "791A2D" at bounding box center [126, 233] width 29 height 9
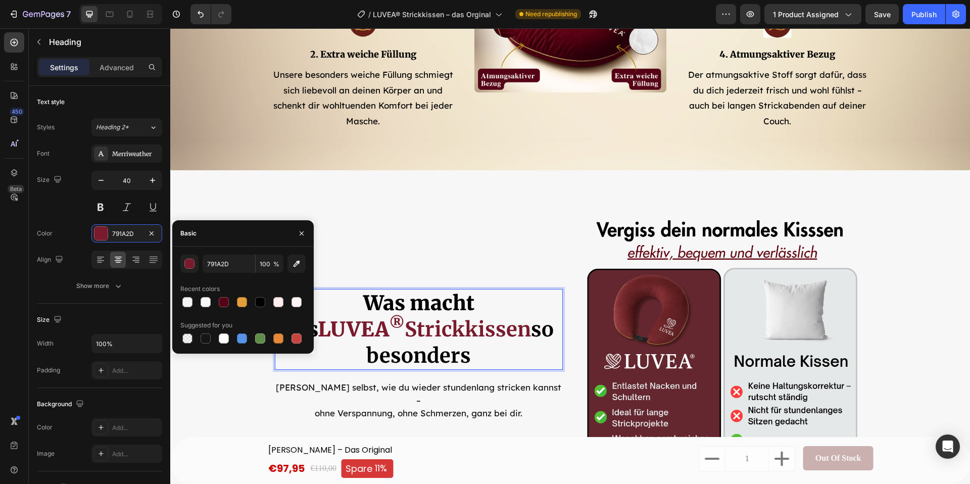
drag, startPoint x: 492, startPoint y: 339, endPoint x: 544, endPoint y: 343, distance: 52.2
click at [545, 344] on strong "so besonders" at bounding box center [459, 343] width 187 height 52
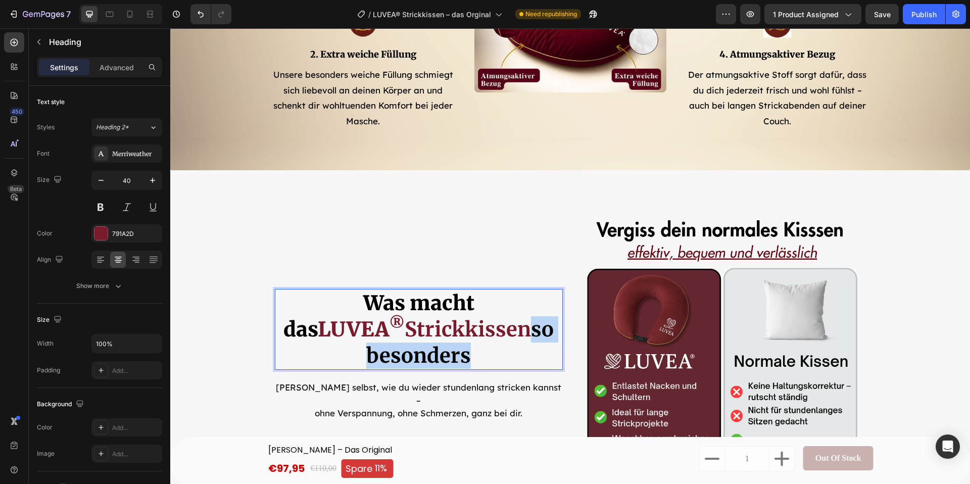
drag, startPoint x: 530, startPoint y: 350, endPoint x: 424, endPoint y: 346, distance: 106.6
click at [421, 350] on strong "so besonders" at bounding box center [459, 343] width 187 height 52
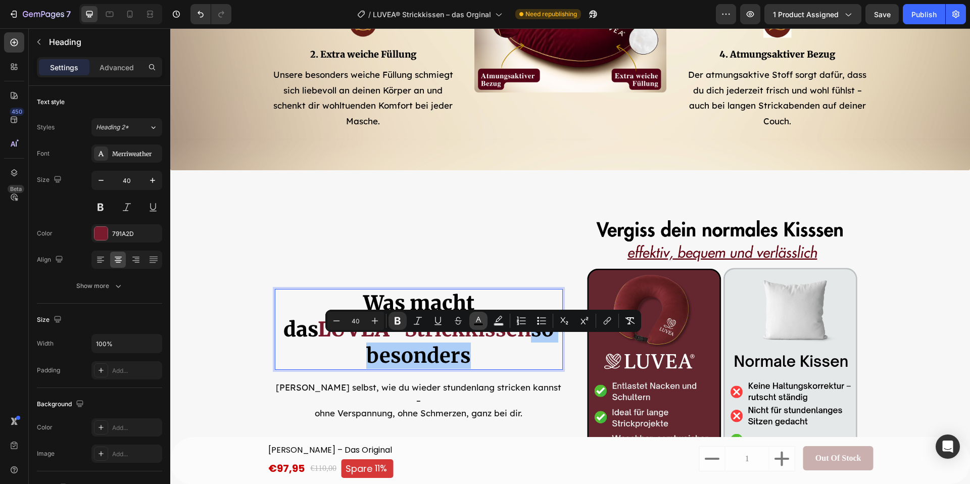
click at [478, 324] on rect "Editor contextual toolbar" at bounding box center [479, 324] width 10 height 3
type input "000000"
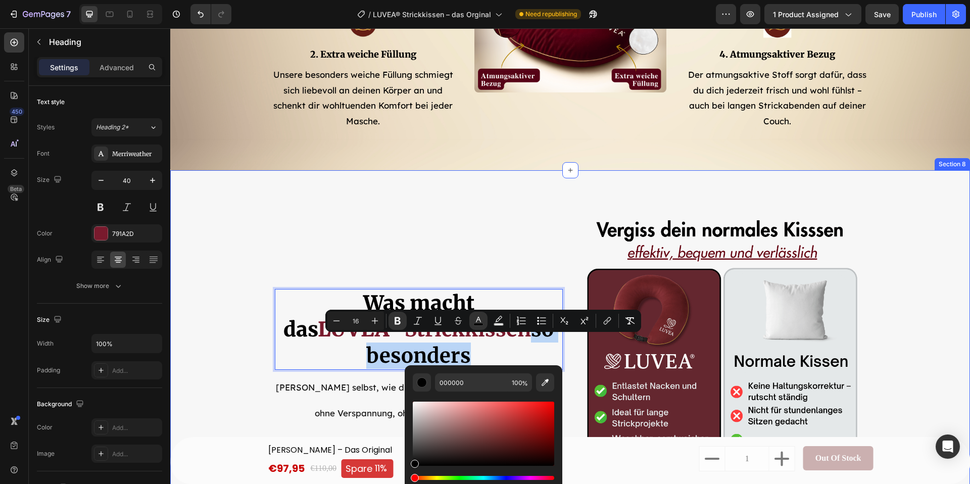
click at [245, 252] on div "Image Row Image Was macht das LUVEA ® Strickkissen so besonders Heading 20 Erle…" at bounding box center [570, 355] width 800 height 288
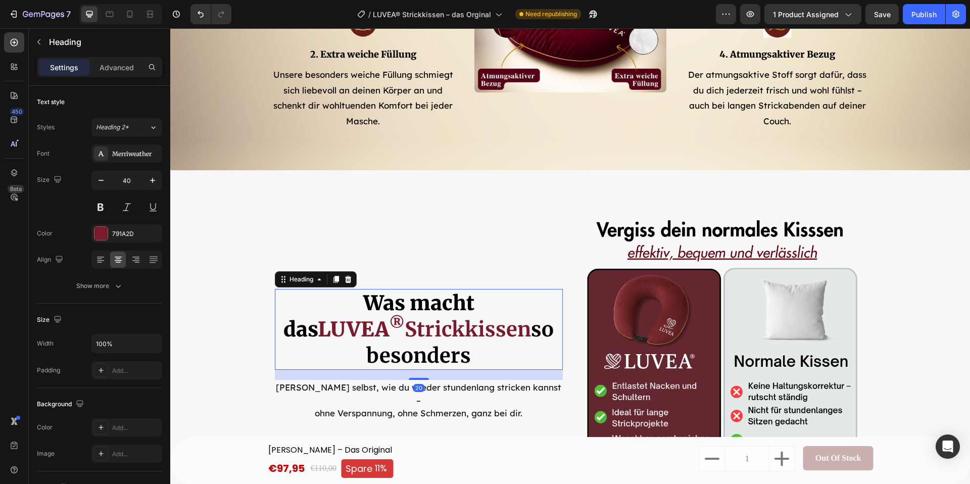
click at [384, 333] on span "Was macht das" at bounding box center [378, 316] width 191 height 52
click at [119, 286] on icon "button" at bounding box center [118, 286] width 5 height 3
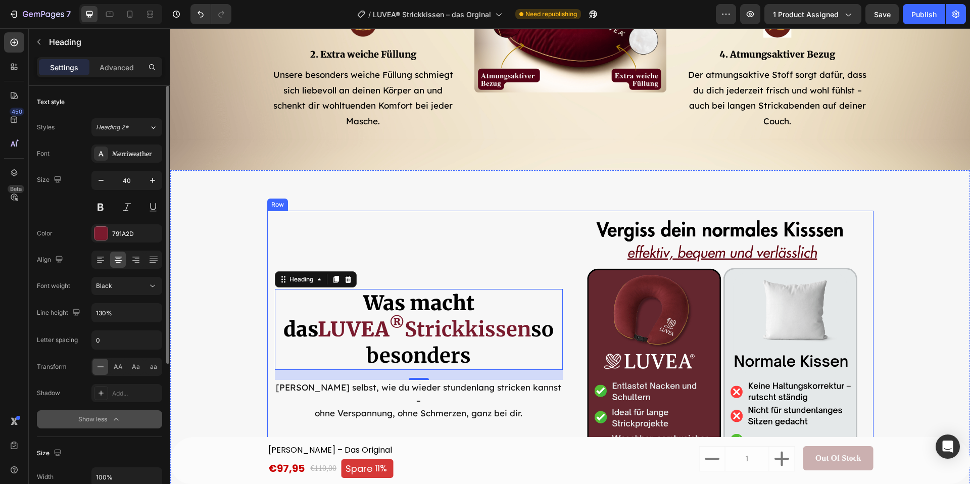
click at [358, 237] on div "Image ⁠⁠⁠⁠⁠⁠⁠ Was macht das LUVEA ® Strickkissen so besonders Heading 20 Erlebe…" at bounding box center [419, 355] width 288 height 288
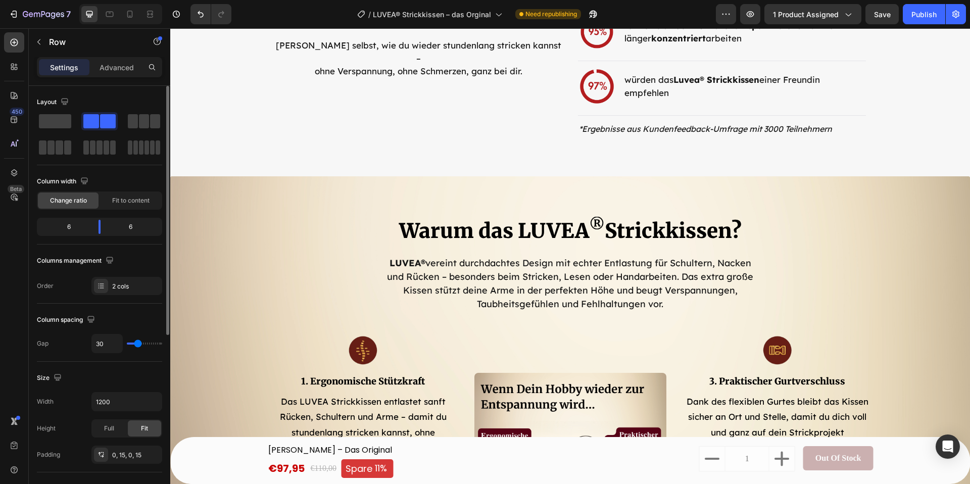
scroll to position [2178, 0]
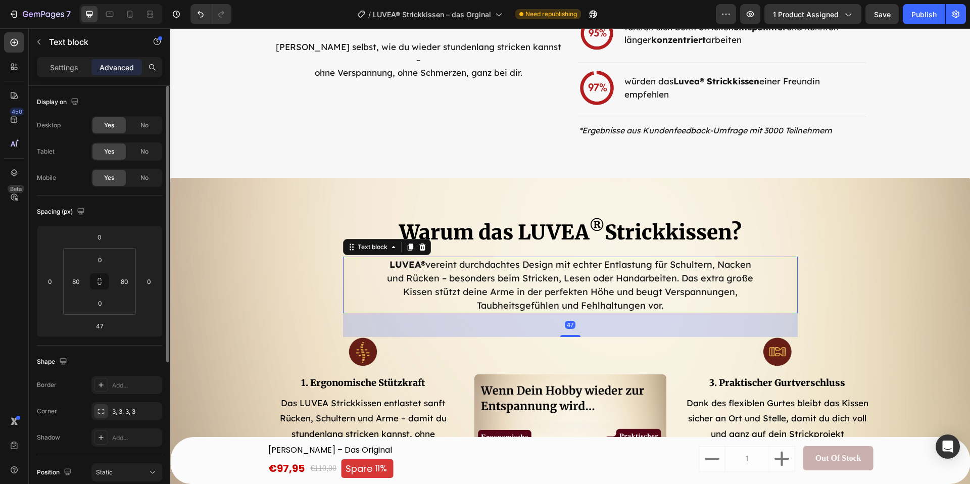
click at [530, 280] on p "LUVEA® vereint durchdachtes Design mit echter Entlastung für Schultern, Nacken …" at bounding box center [570, 285] width 372 height 55
click at [46, 66] on div "Settings" at bounding box center [64, 67] width 51 height 16
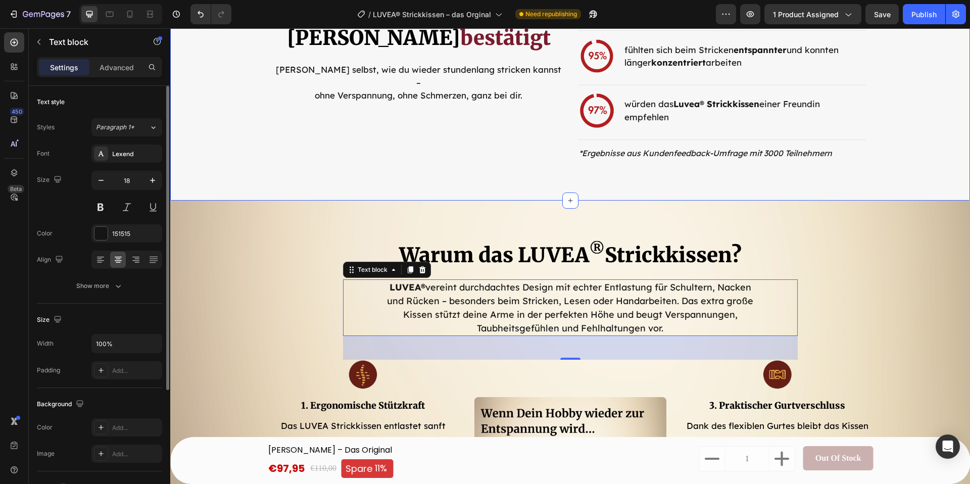
scroll to position [2142, 0]
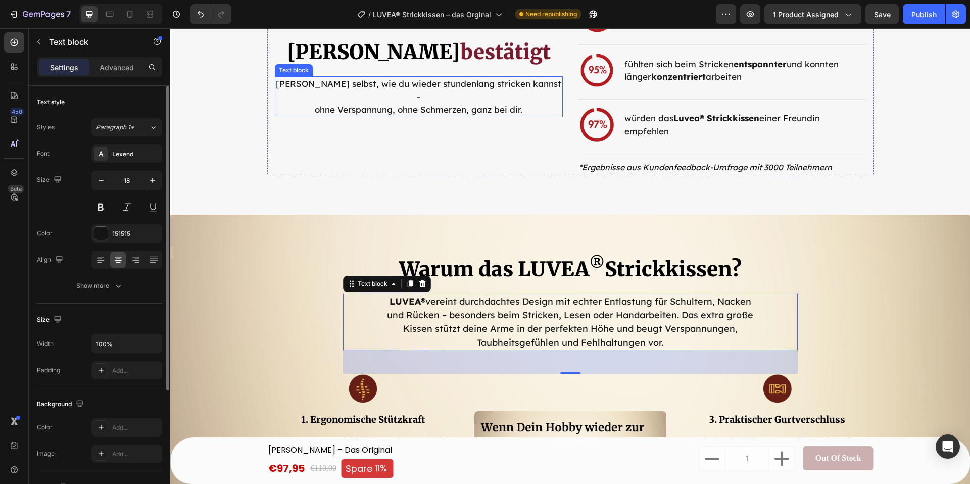
click at [394, 99] on p "Erlebe selbst, wie du wieder stundenlang stricken kannst – ohne Verspannung, oh…" at bounding box center [419, 96] width 286 height 39
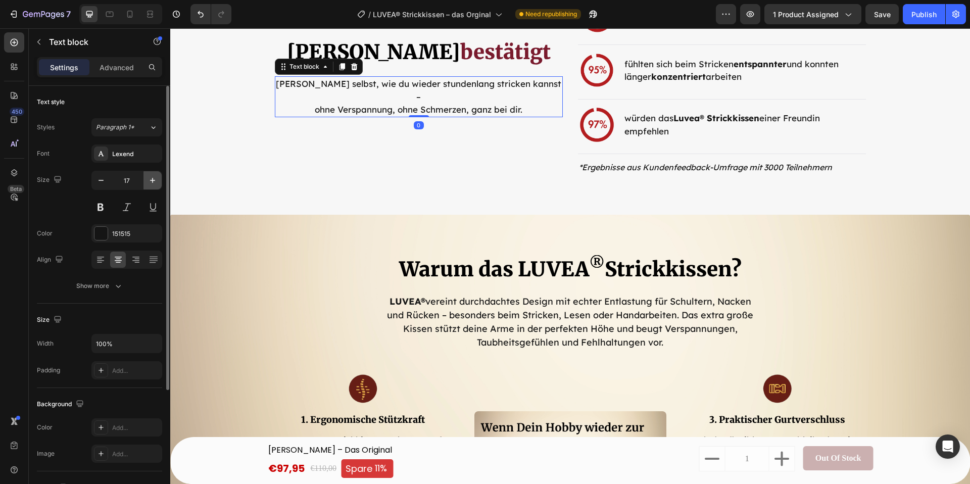
click at [146, 176] on button "button" at bounding box center [152, 180] width 18 height 18
type input "18"
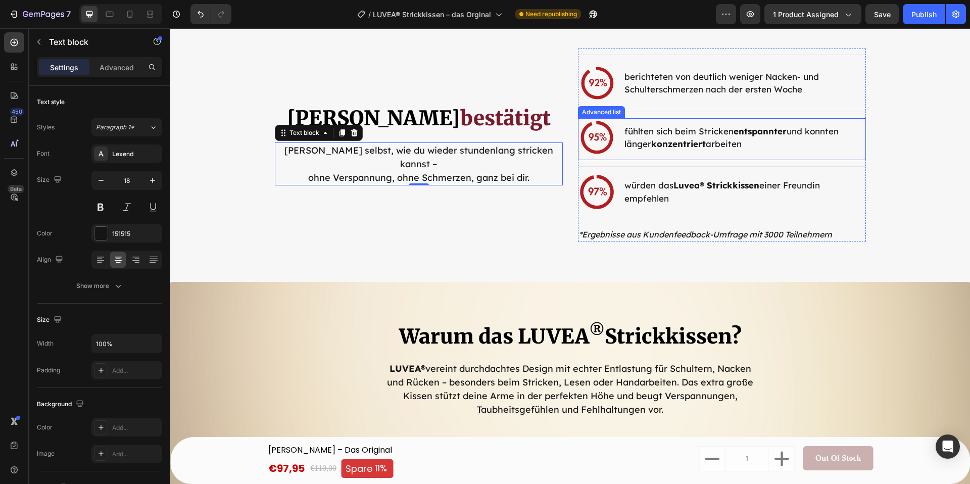
scroll to position [2064, 0]
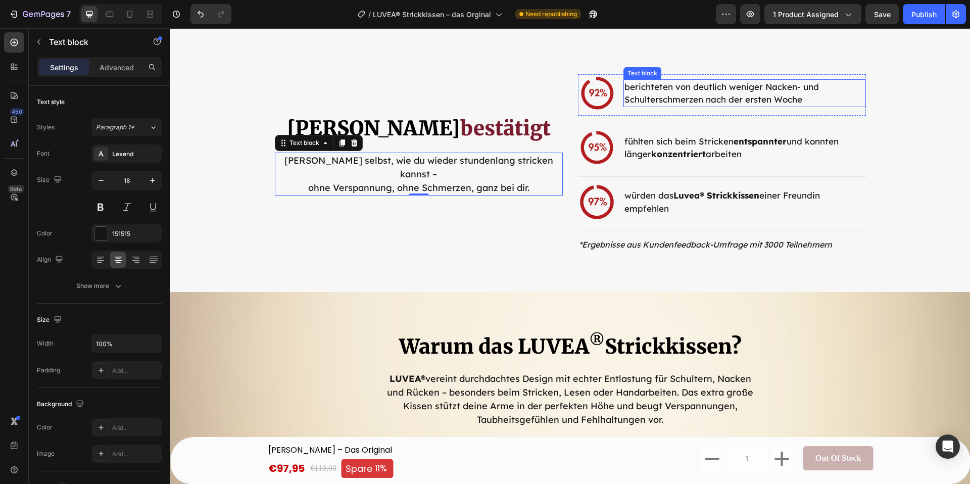
click at [676, 93] on p "berichteten von deutlich weniger Nacken- und Schulterschmerzen nach der ersten …" at bounding box center [744, 93] width 240 height 26
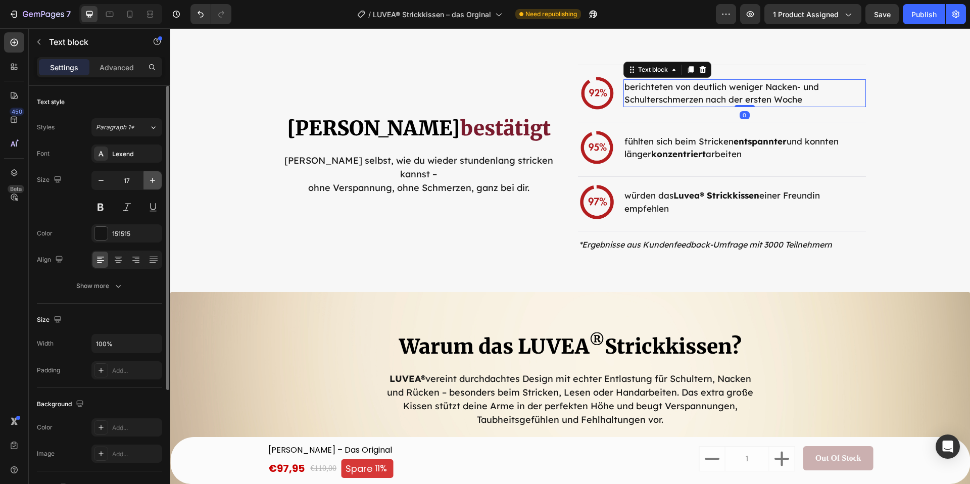
click at [157, 180] on icon "button" at bounding box center [152, 180] width 10 height 10
type input "18"
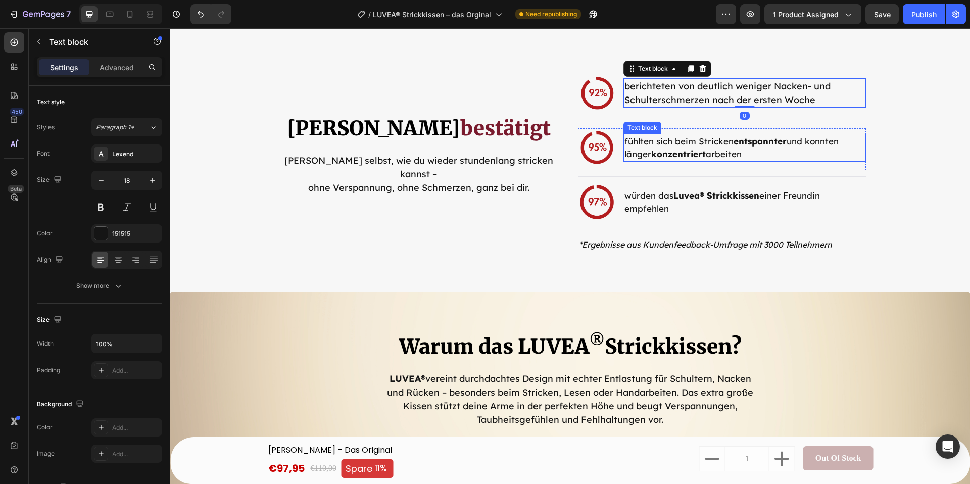
click at [722, 149] on p "fühlten sich beim Stricken entspannter und konnten länger konzentriert arbeiten" at bounding box center [744, 148] width 240 height 26
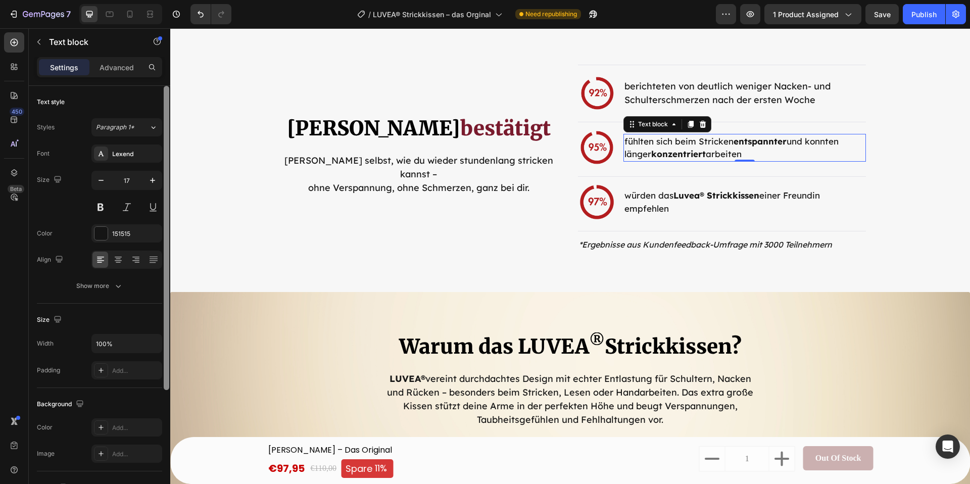
drag, startPoint x: 155, startPoint y: 180, endPoint x: 164, endPoint y: 180, distance: 9.1
click at [155, 180] on icon "button" at bounding box center [152, 180] width 10 height 10
type input "18"
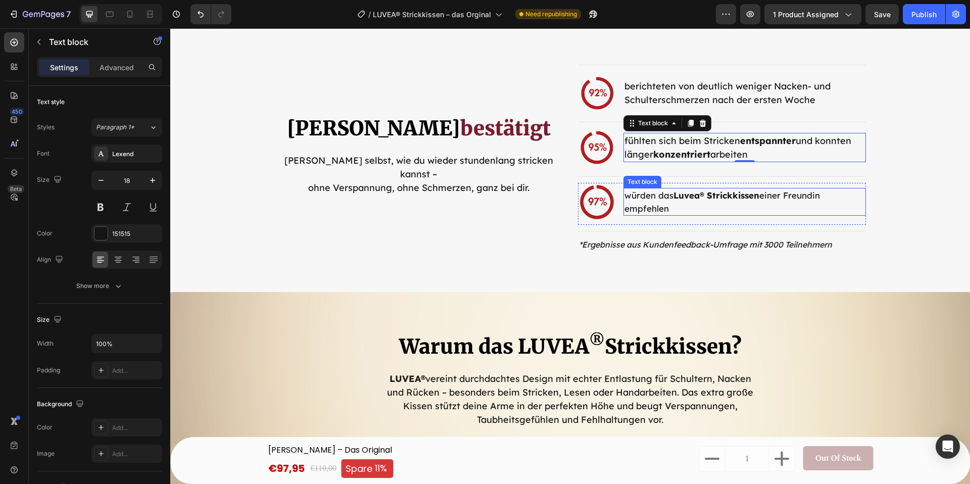
click at [658, 195] on p "würden das Luvea® Strickkissen einer Freundin empfehlen" at bounding box center [744, 202] width 240 height 26
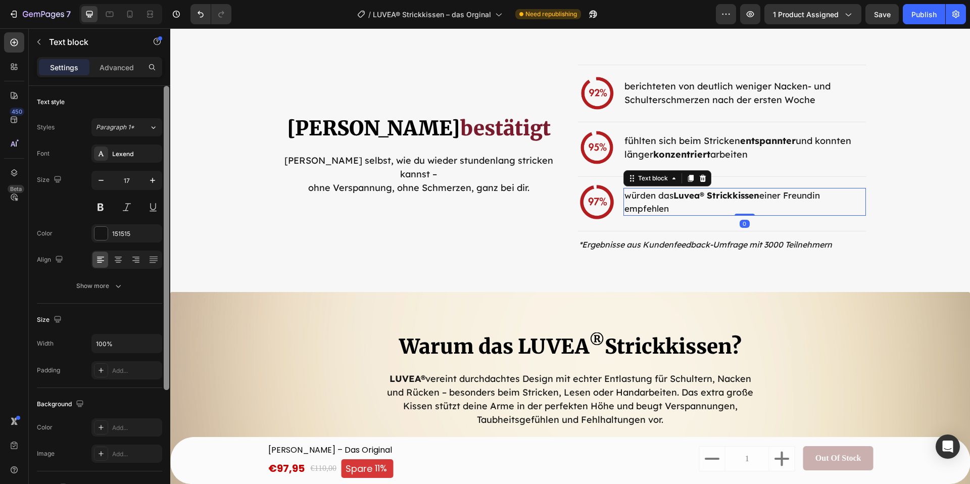
drag, startPoint x: 148, startPoint y: 180, endPoint x: 169, endPoint y: 183, distance: 21.4
click at [152, 180] on icon "button" at bounding box center [152, 180] width 10 height 10
type input "18"
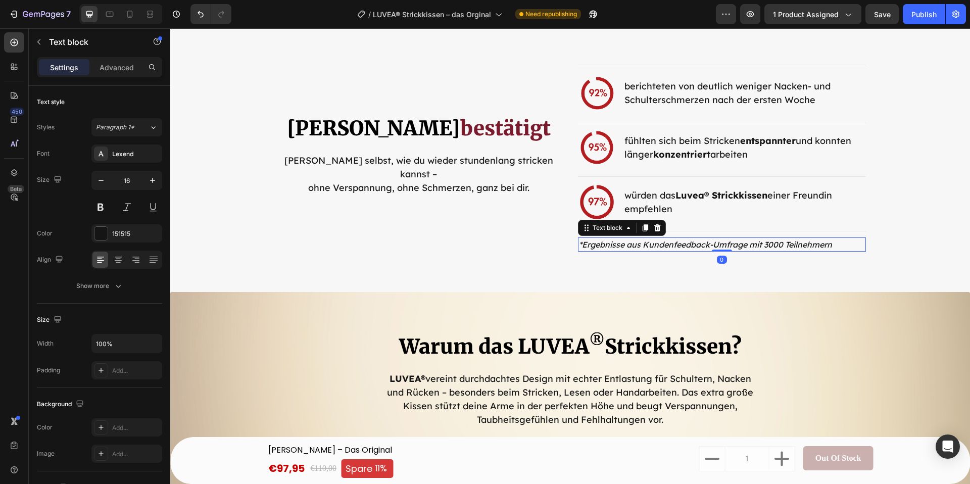
click at [603, 246] on icon "*Ergebnisse aus Kundenfeedback-Umfrage mit 3000 Teilnehmern" at bounding box center [705, 244] width 253 height 10
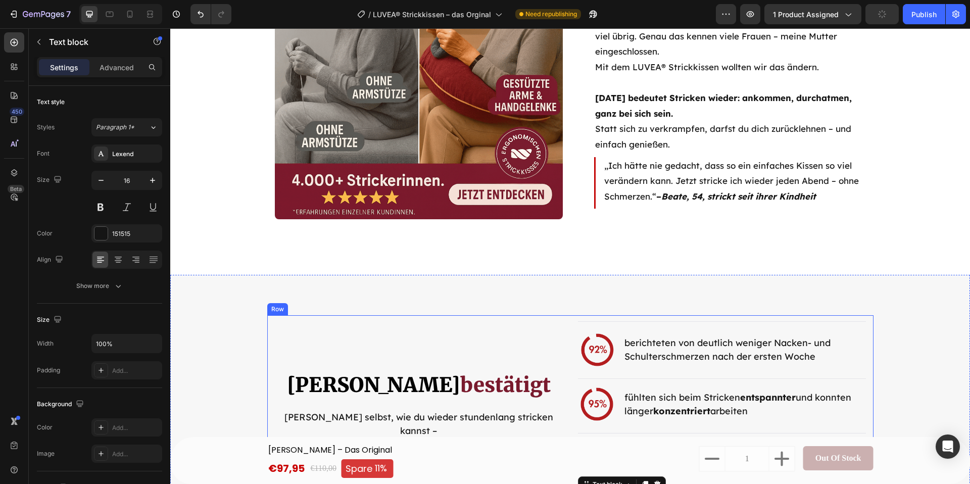
scroll to position [1730, 0]
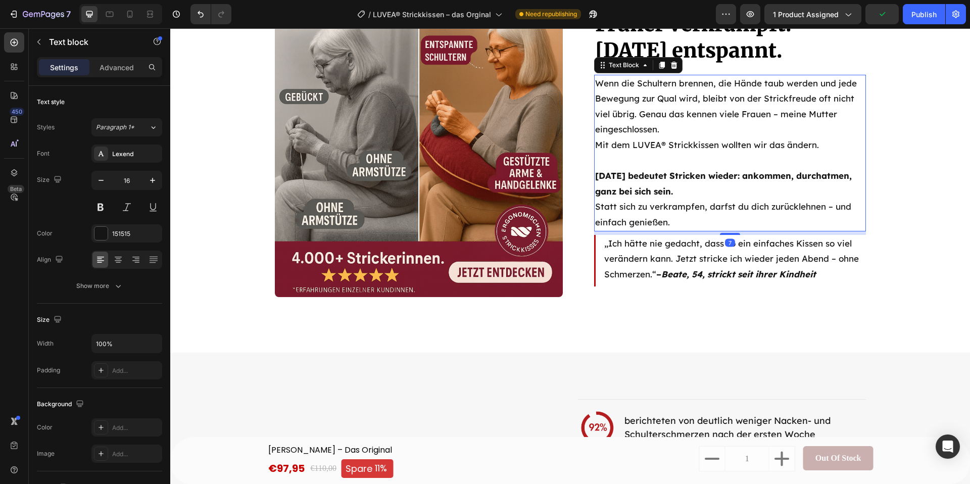
drag, startPoint x: 662, startPoint y: 134, endPoint x: 481, endPoint y: 151, distance: 182.1
click at [662, 134] on p "Wenn die Schultern brennen, die Hände taub werden und jede Bewegung zur Qual wi…" at bounding box center [730, 107] width 270 height 62
drag, startPoint x: 152, startPoint y: 179, endPoint x: 169, endPoint y: 182, distance: 17.9
click at [151, 179] on icon "button" at bounding box center [152, 180] width 10 height 10
type input "18"
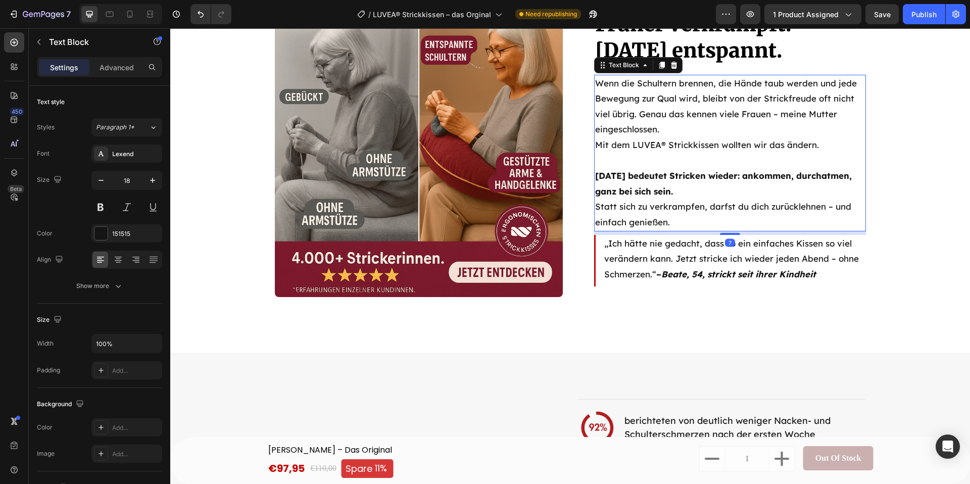
scroll to position [1729, 0]
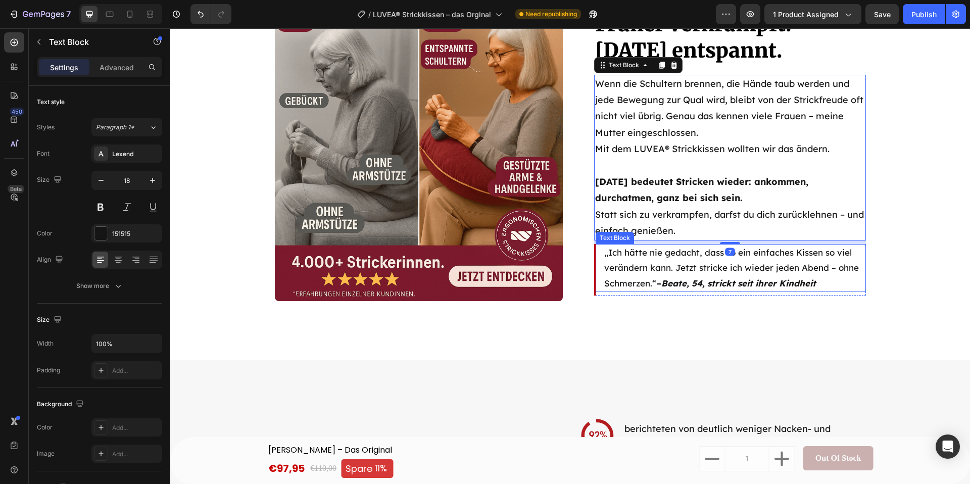
drag, startPoint x: 694, startPoint y: 261, endPoint x: 672, endPoint y: 260, distance: 22.8
click at [694, 261] on p "„Ich hätte nie gedacht, dass so ein einfaches Kissen so viel verändern kann. Je…" at bounding box center [734, 268] width 261 height 46
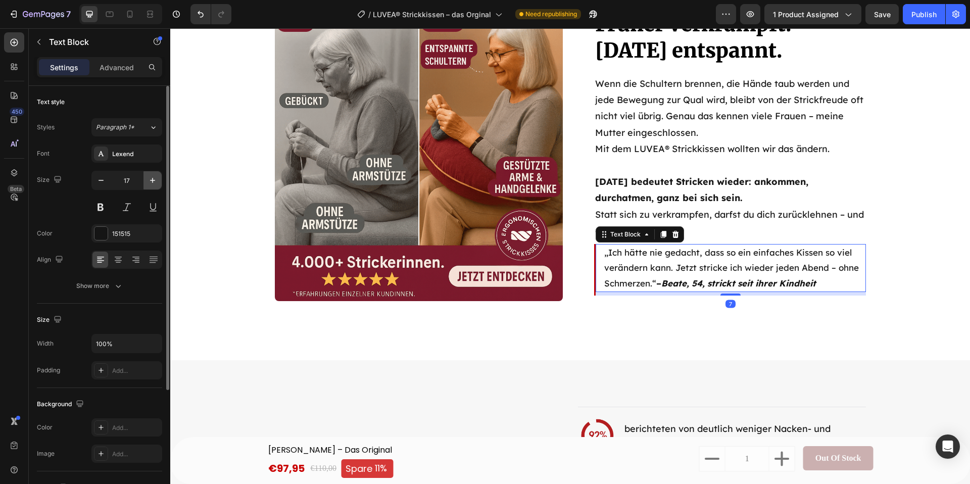
click at [151, 177] on icon "button" at bounding box center [152, 180] width 10 height 10
type input "18"
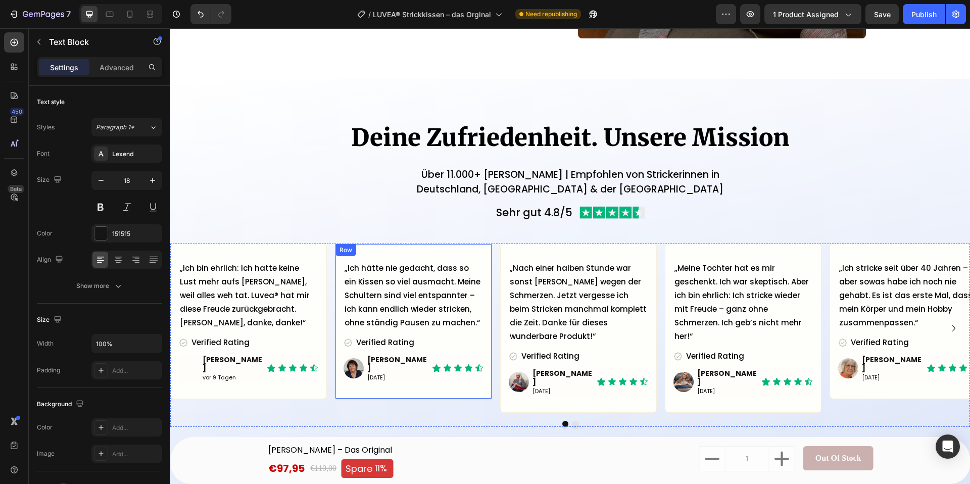
scroll to position [1145, 0]
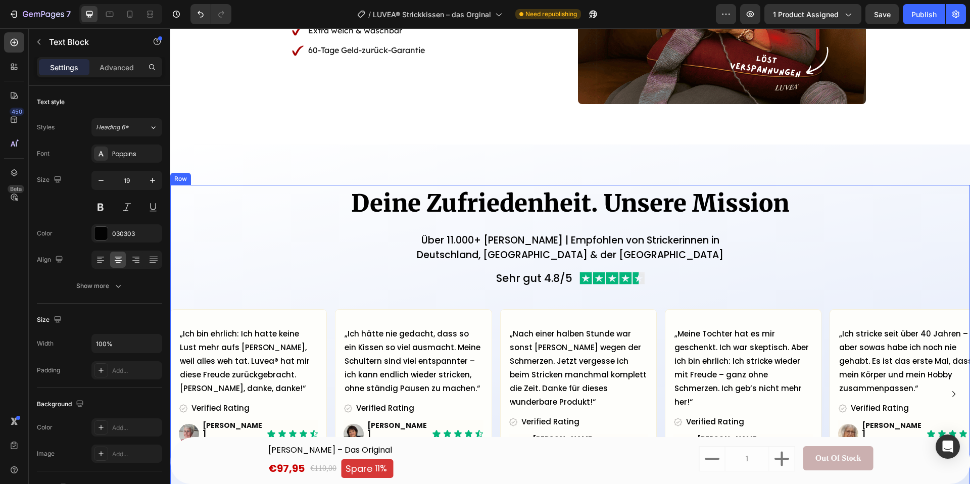
click at [515, 234] on p "Über 11.000+ [PERSON_NAME] | Empfohlen von Strickerinnen in" at bounding box center [570, 240] width 798 height 15
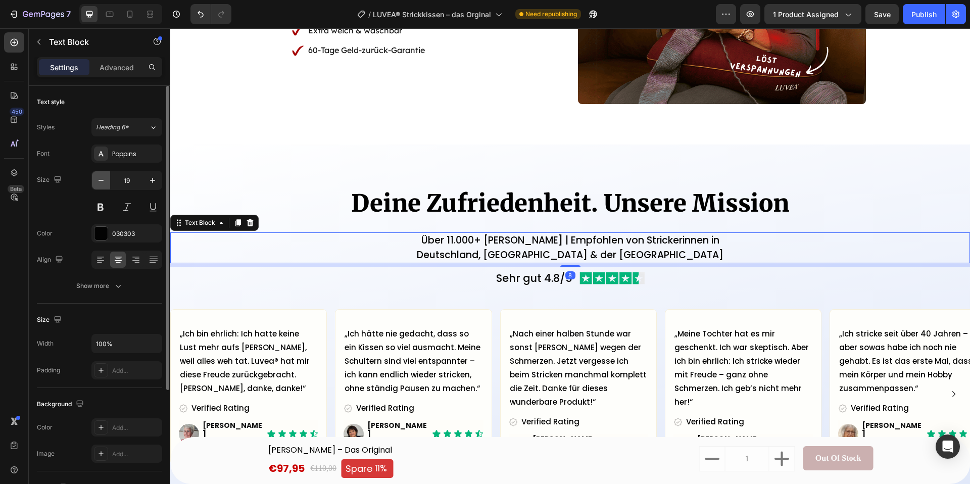
click at [104, 183] on icon "button" at bounding box center [101, 180] width 10 height 10
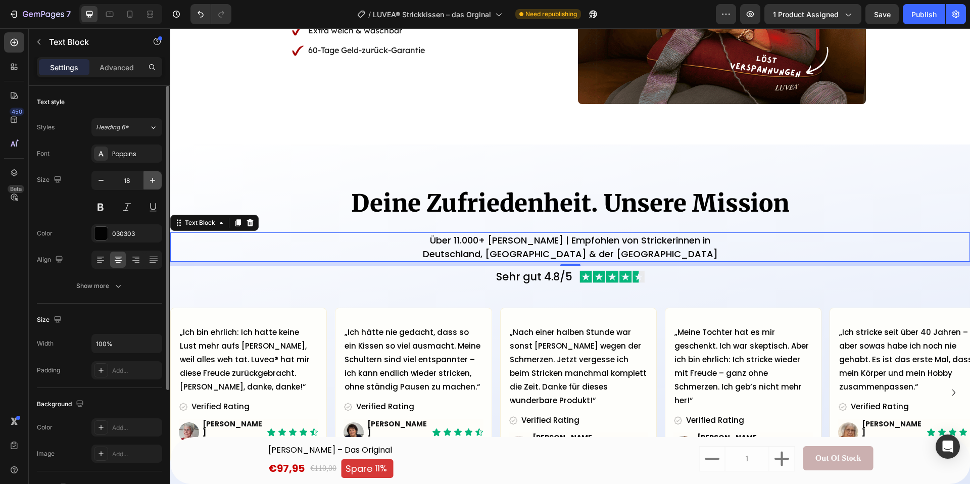
click at [146, 174] on button "button" at bounding box center [152, 180] width 18 height 18
type input "19"
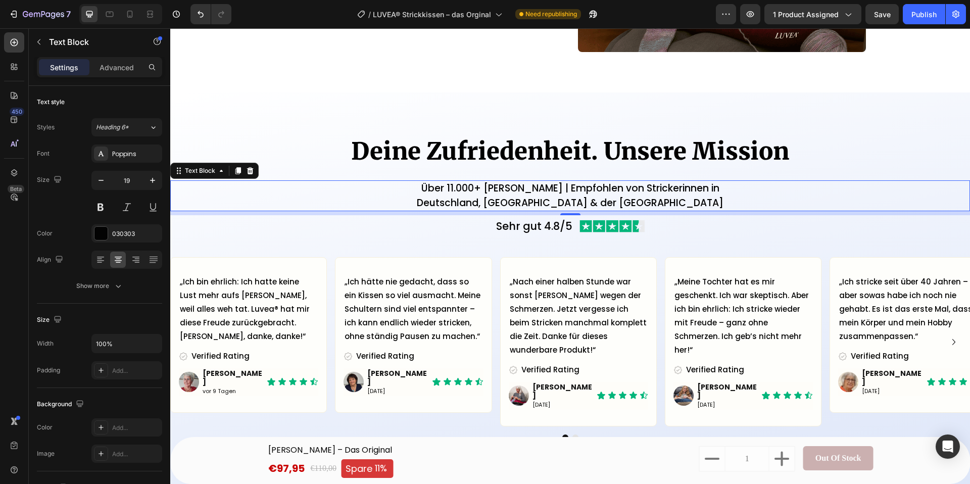
scroll to position [1198, 0]
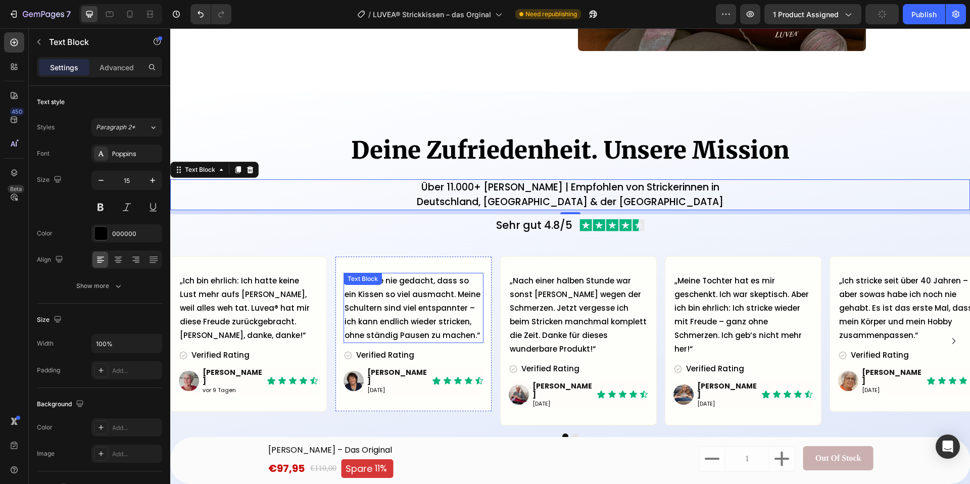
click at [384, 319] on p "„Ich hätte nie gedacht, dass so ein Kissen so viel ausmacht. Meine Schultern si…" at bounding box center [412, 308] width 137 height 68
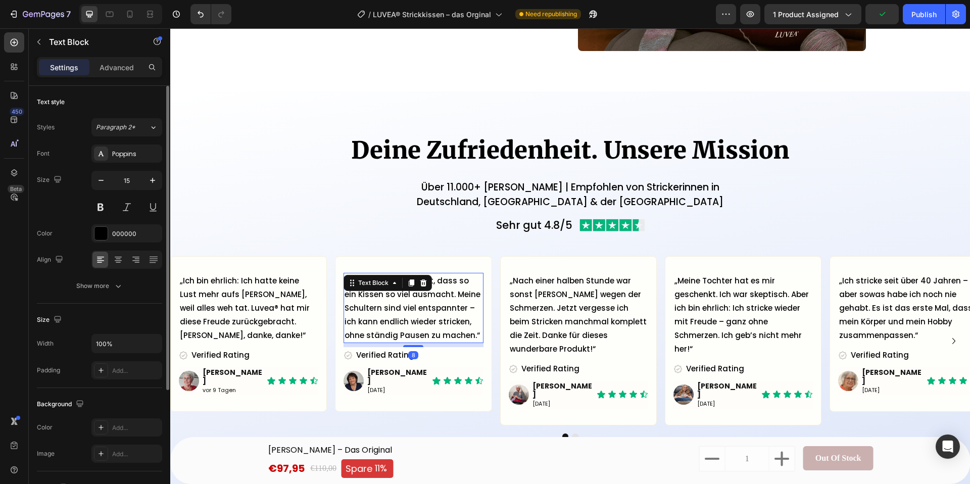
click at [129, 162] on div "Poppins" at bounding box center [126, 153] width 71 height 18
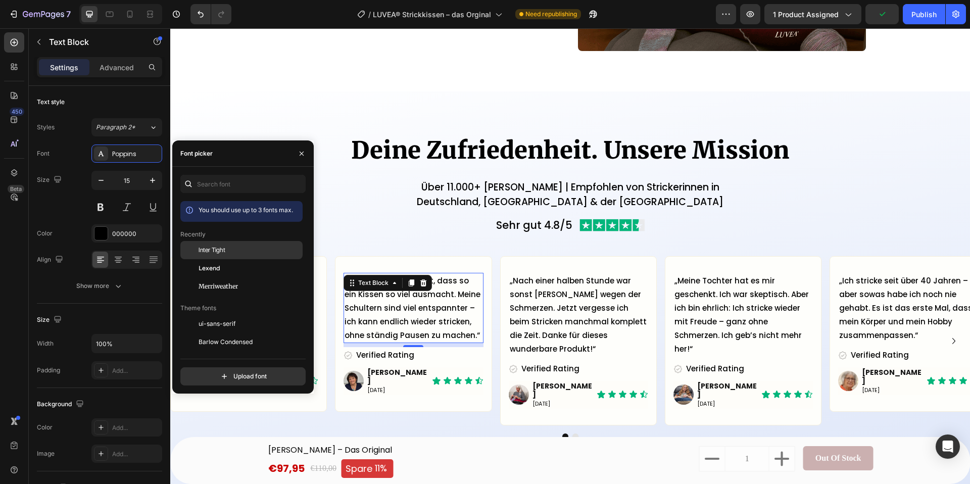
click at [211, 251] on span "Inter Tight" at bounding box center [212, 249] width 27 height 9
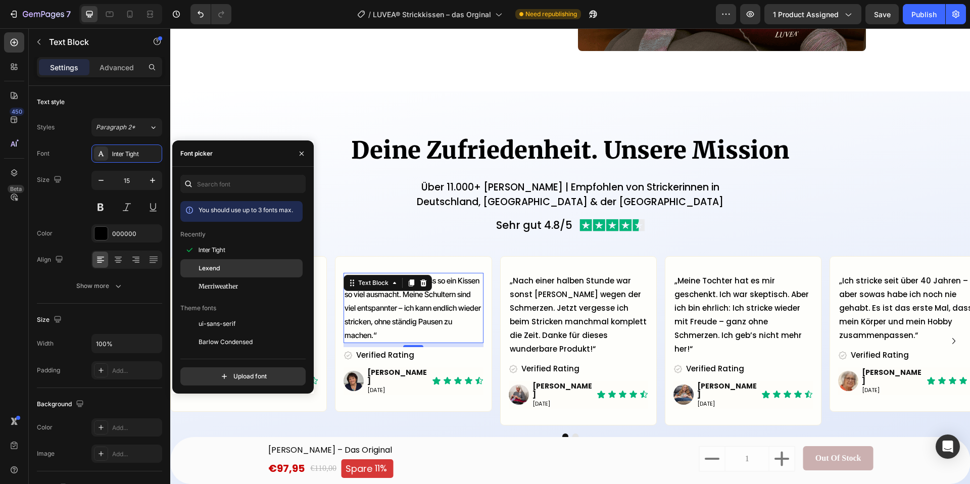
click at [225, 373] on div "Lexend" at bounding box center [241, 382] width 122 height 18
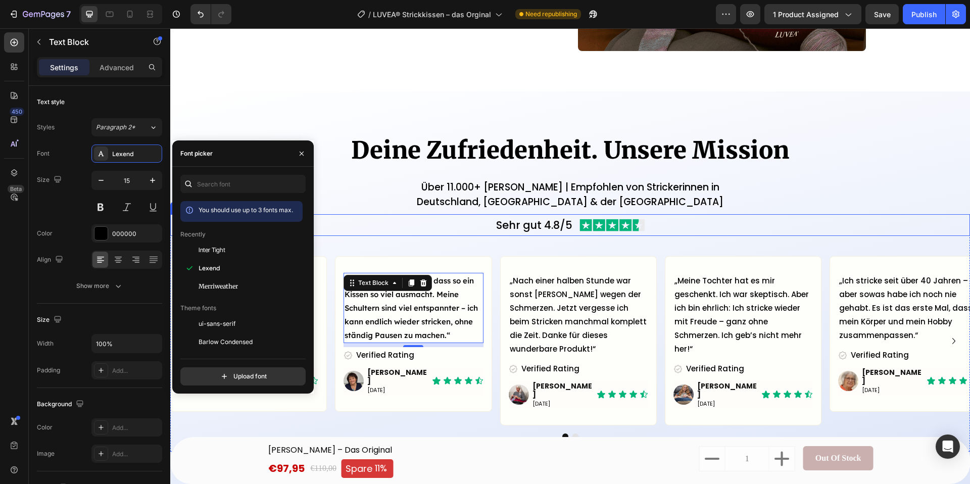
click at [418, 226] on div "Sehr gut 4.8/5 Text Block Image Row" at bounding box center [570, 225] width 800 height 22
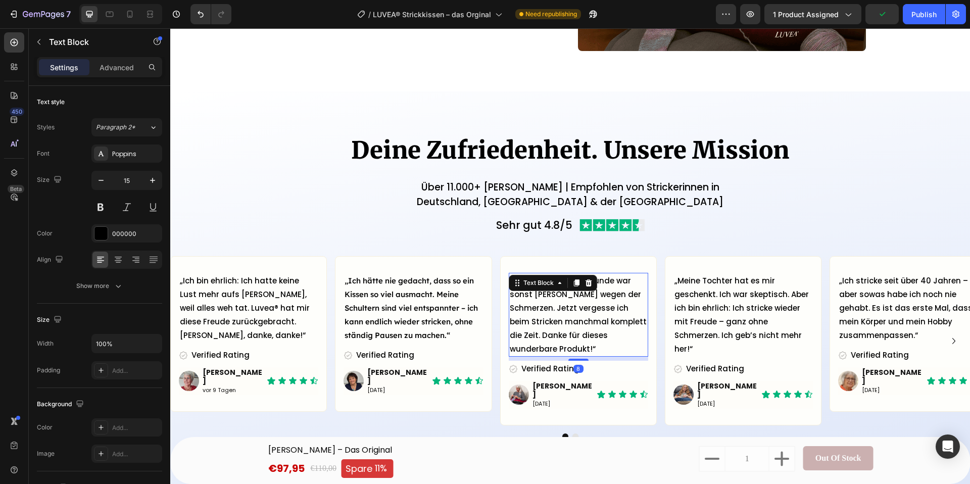
click at [559, 320] on p "„Nach einer halben Stunde war sonst [PERSON_NAME] wegen der Schmerzen. Jetzt ve…" at bounding box center [578, 315] width 137 height 82
drag, startPoint x: 131, startPoint y: 159, endPoint x: 137, endPoint y: 191, distance: 32.5
click at [131, 159] on div "Poppins" at bounding box center [126, 153] width 71 height 18
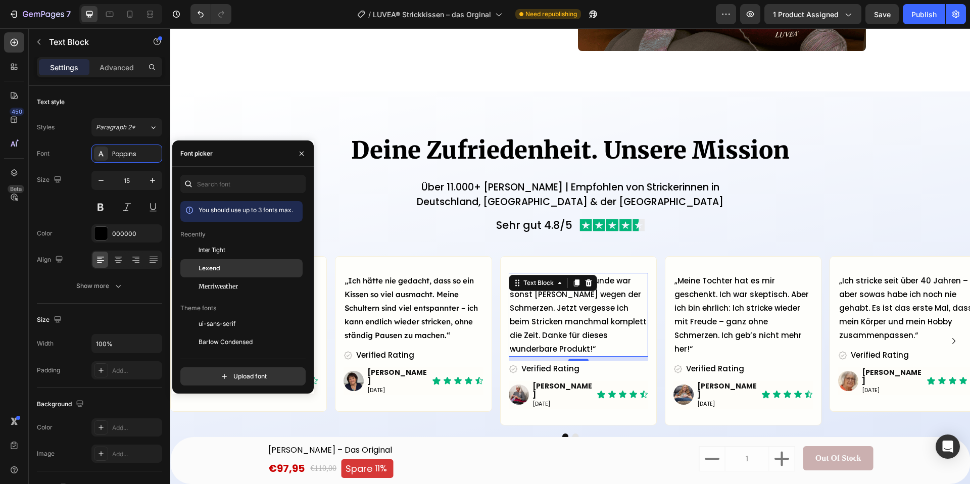
click at [226, 270] on div "Lexend" at bounding box center [250, 268] width 102 height 9
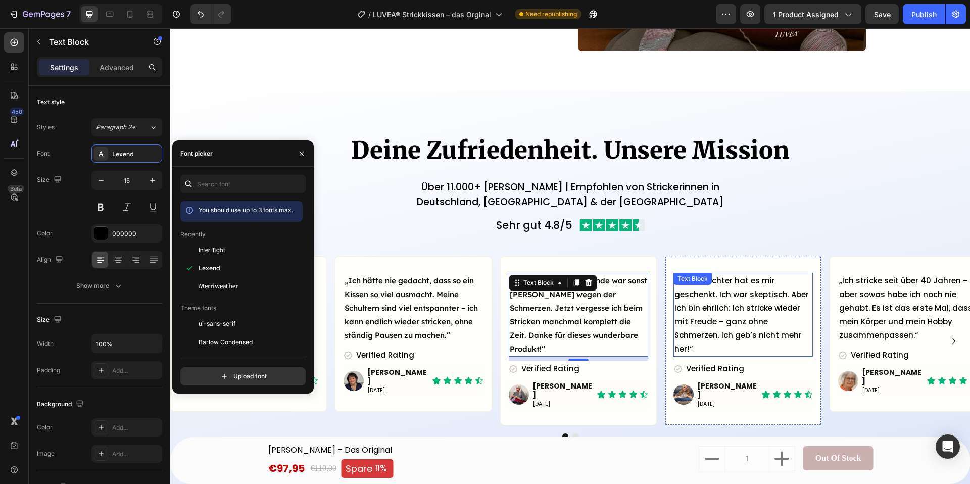
click at [691, 321] on p "„Meine Tochter hat es mir geschenkt. Ich war skeptisch. Aber ich bin ehrlich: I…" at bounding box center [742, 315] width 137 height 82
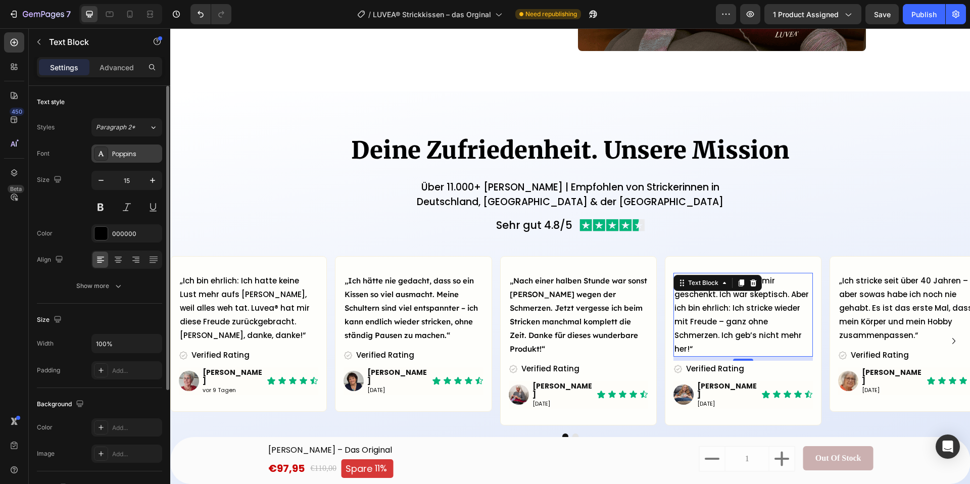
click at [148, 158] on div "Poppins" at bounding box center [135, 154] width 47 height 9
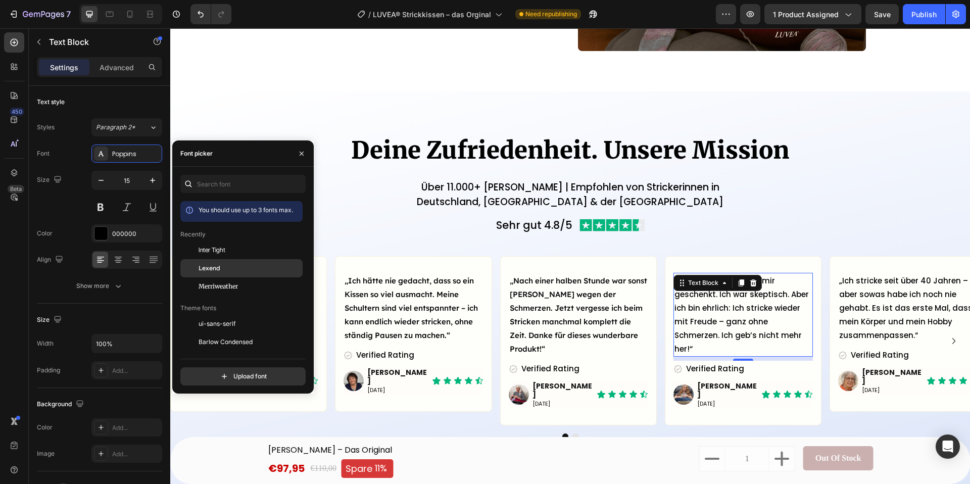
click at [237, 373] on div "Lexend" at bounding box center [241, 382] width 122 height 18
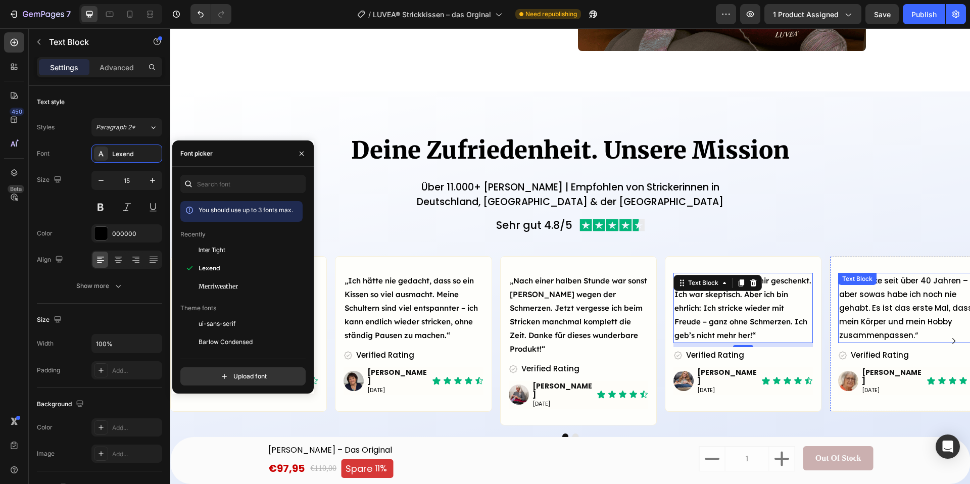
drag, startPoint x: 888, startPoint y: 312, endPoint x: 882, endPoint y: 312, distance: 5.6
click at [886, 312] on p "„Ich stricke seit über 40 Jahren – aber sowas habe ich noch nie gehabt. Es ist …" at bounding box center [907, 308] width 137 height 68
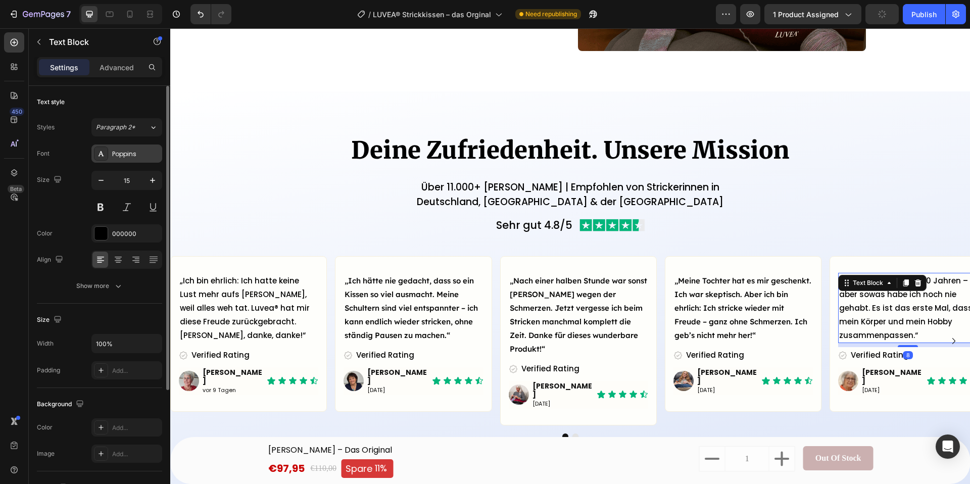
click at [132, 155] on div "Poppins" at bounding box center [135, 154] width 47 height 9
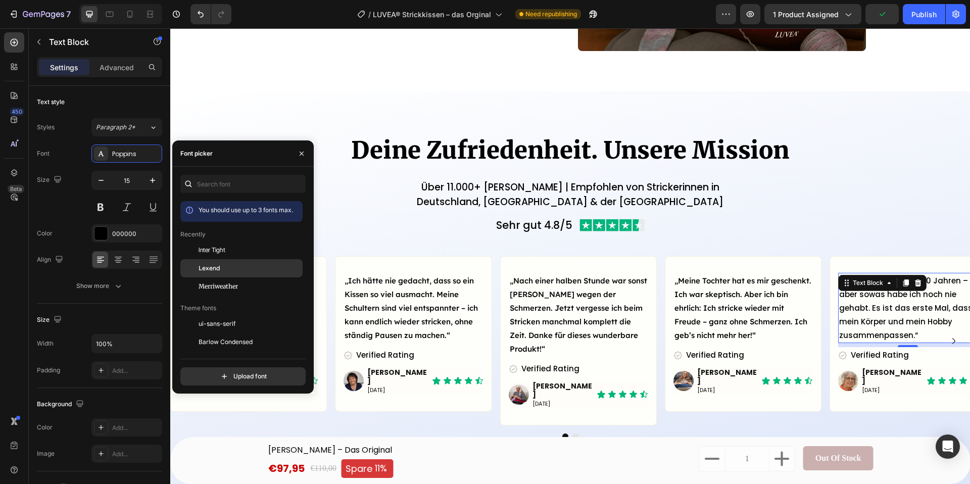
click at [236, 267] on div "Lexend" at bounding box center [250, 268] width 102 height 9
click at [469, 252] on div "Sehr gut 4.8/5 Text Block Image Row „Ich bin ehrlich: Ich hatte keine Lust mehr…" at bounding box center [570, 332] width 800 height 237
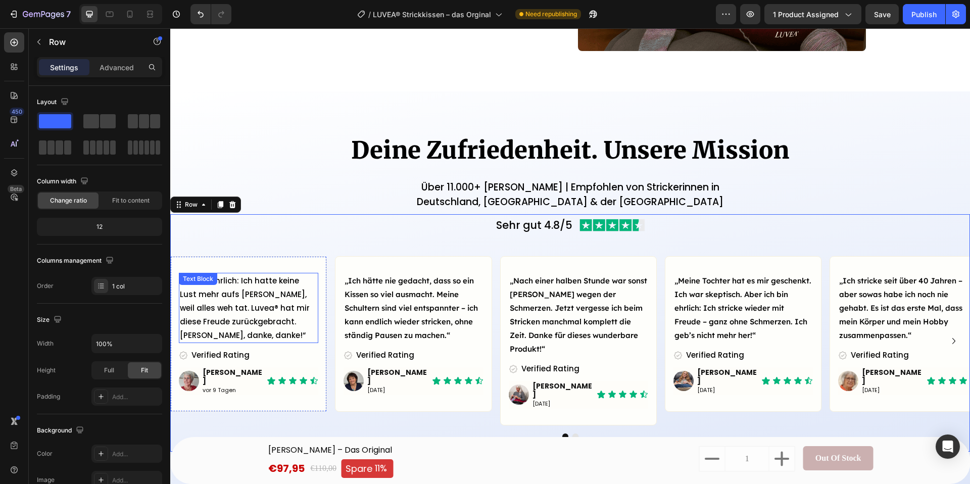
click at [283, 317] on p "„Ich bin ehrlich: Ich hatte keine Lust mehr aufs [PERSON_NAME], weil alles weh …" at bounding box center [248, 308] width 137 height 68
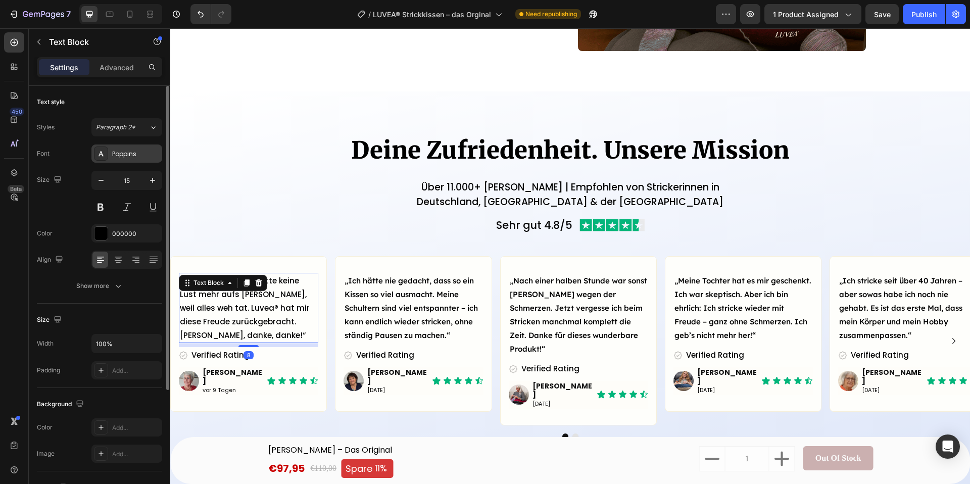
click at [134, 157] on div "Poppins" at bounding box center [135, 154] width 47 height 9
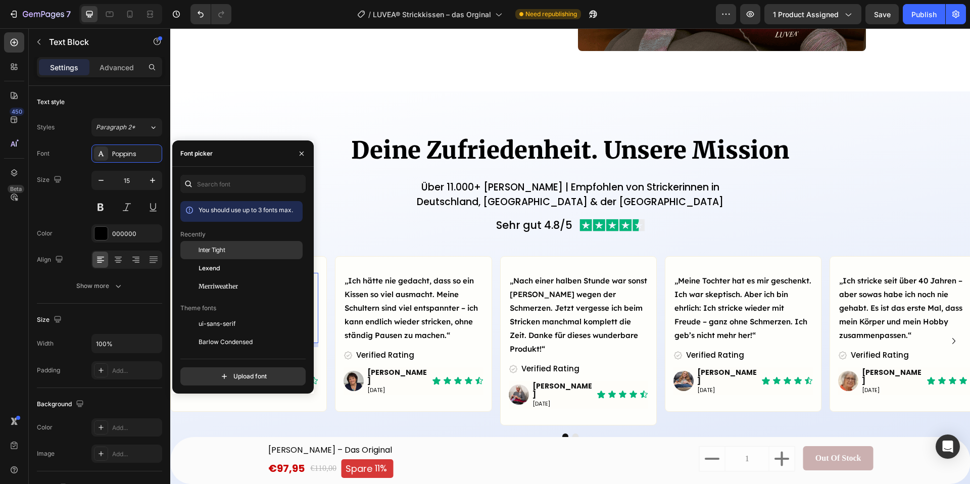
drag, startPoint x: 215, startPoint y: 259, endPoint x: 272, endPoint y: 250, distance: 57.8
click at [215, 373] on div "Lexend" at bounding box center [241, 382] width 122 height 18
click at [380, 222] on div "Sehr gut 4.8/5 Text Block Image Row" at bounding box center [570, 225] width 800 height 22
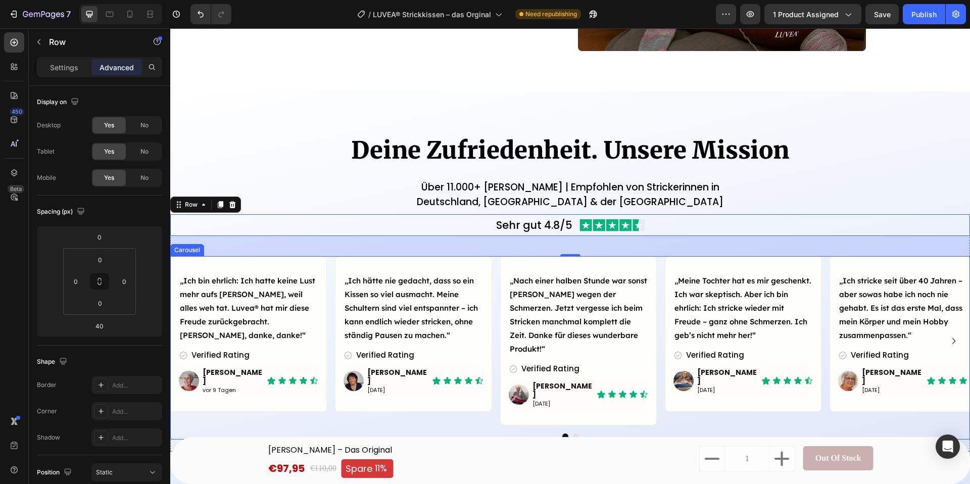
click at [956, 335] on icon "Carousel Next Arrow" at bounding box center [954, 341] width 12 height 12
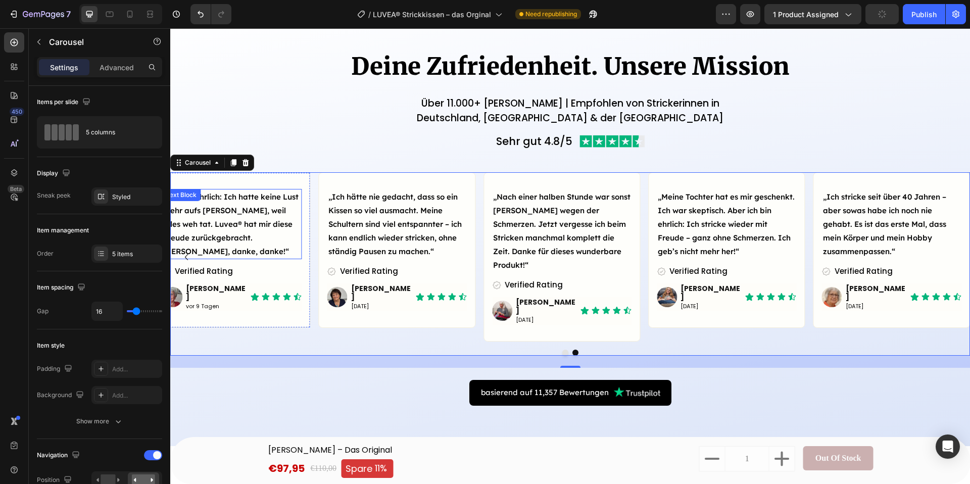
scroll to position [1283, 0]
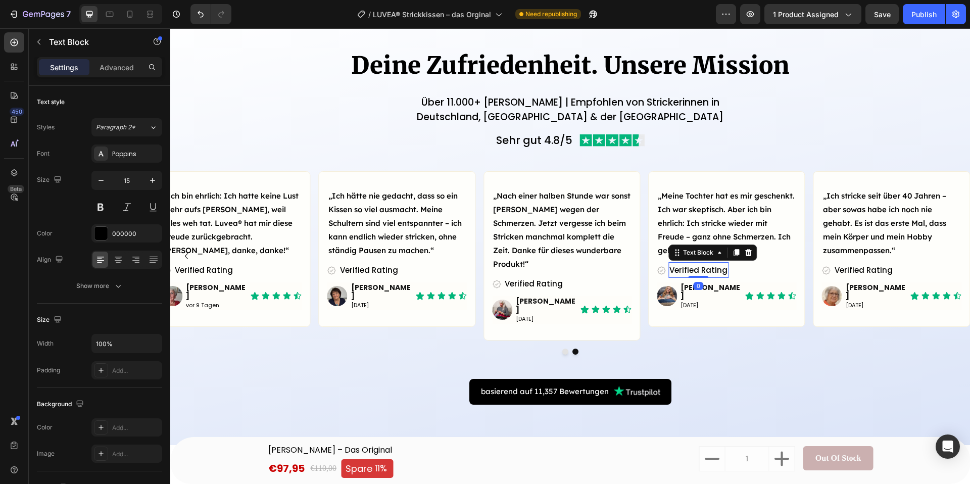
click at [707, 271] on div "Verified Rating" at bounding box center [698, 270] width 60 height 16
click at [125, 147] on div "Poppins" at bounding box center [126, 153] width 71 height 18
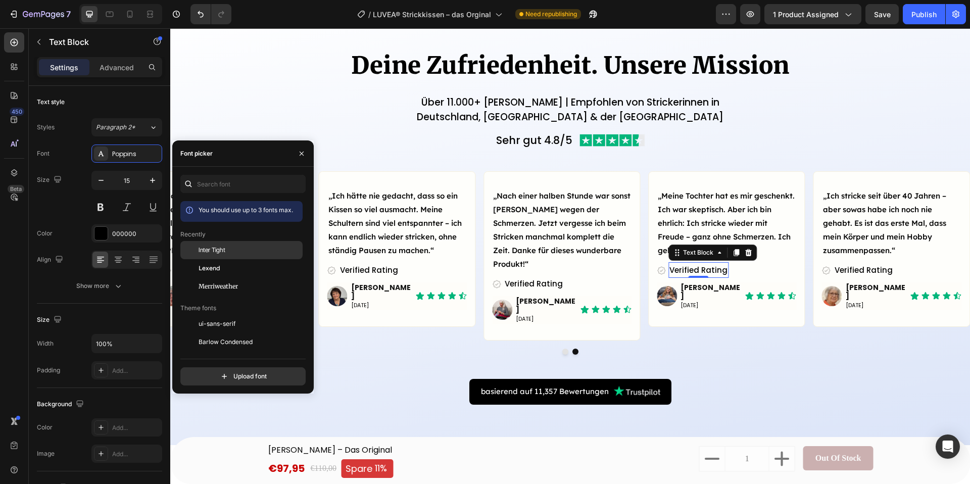
click at [220, 251] on span "Inter Tight" at bounding box center [212, 249] width 27 height 9
click at [196, 7] on button "Undo/Redo" at bounding box center [200, 14] width 20 height 20
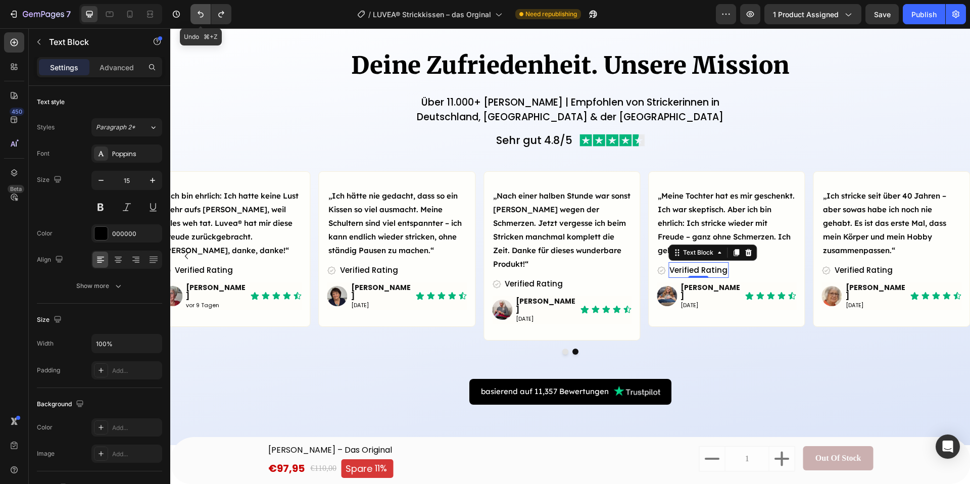
click at [196, 7] on button "Undo/Redo" at bounding box center [200, 14] width 20 height 20
click at [213, 9] on button "Undo/Redo" at bounding box center [221, 14] width 20 height 20
click at [326, 143] on div "Sehr gut 4.8/5 Text Block Image Row" at bounding box center [570, 140] width 800 height 22
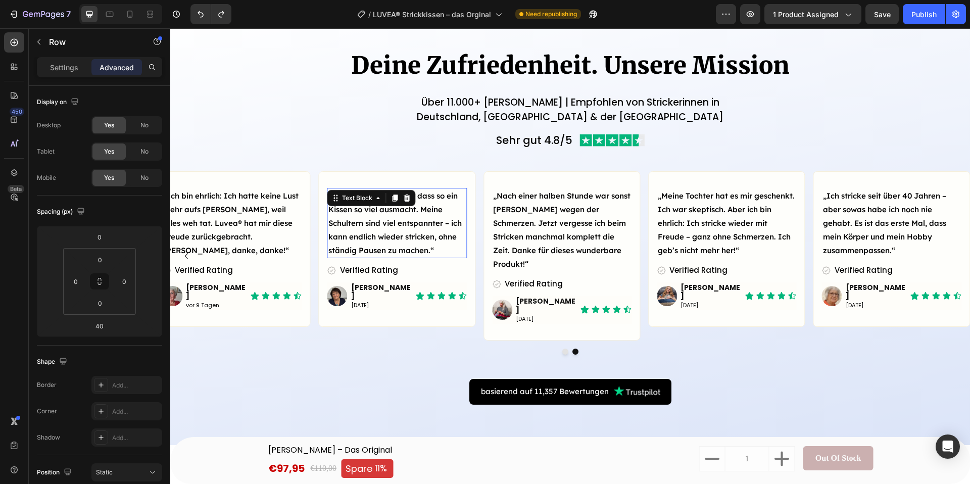
click at [373, 224] on p "„Ich hätte nie gedacht, dass so ein Kissen so viel ausmacht. Meine Schultern si…" at bounding box center [396, 223] width 137 height 68
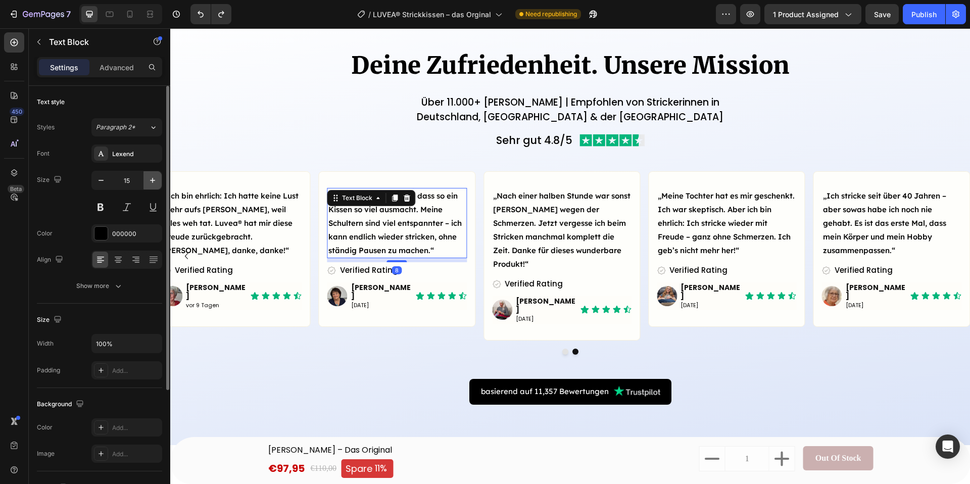
click at [153, 187] on button "button" at bounding box center [152, 180] width 18 height 18
type input "16"
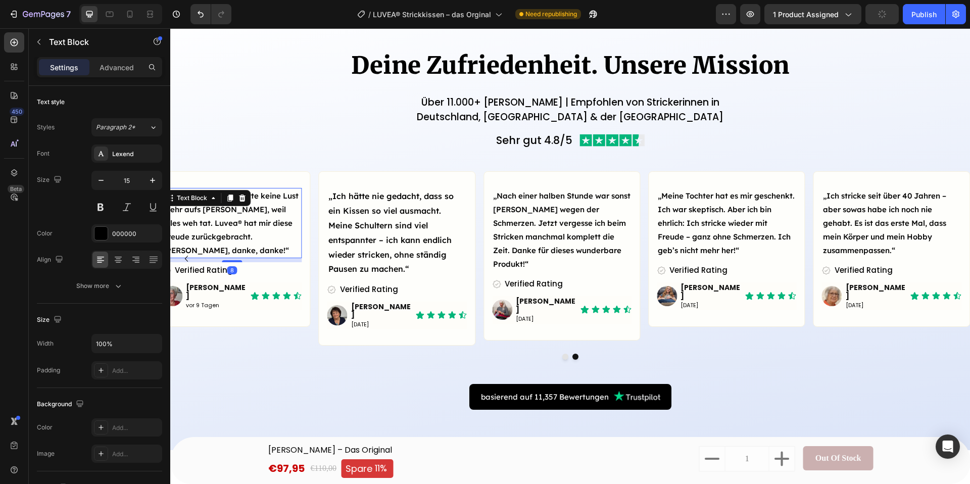
click at [229, 227] on p "„Ich bin ehrlich: Ich hatte keine Lust mehr aufs [PERSON_NAME], weil alles weh …" at bounding box center [231, 223] width 137 height 68
click at [149, 176] on icon "button" at bounding box center [152, 180] width 10 height 10
type input "16"
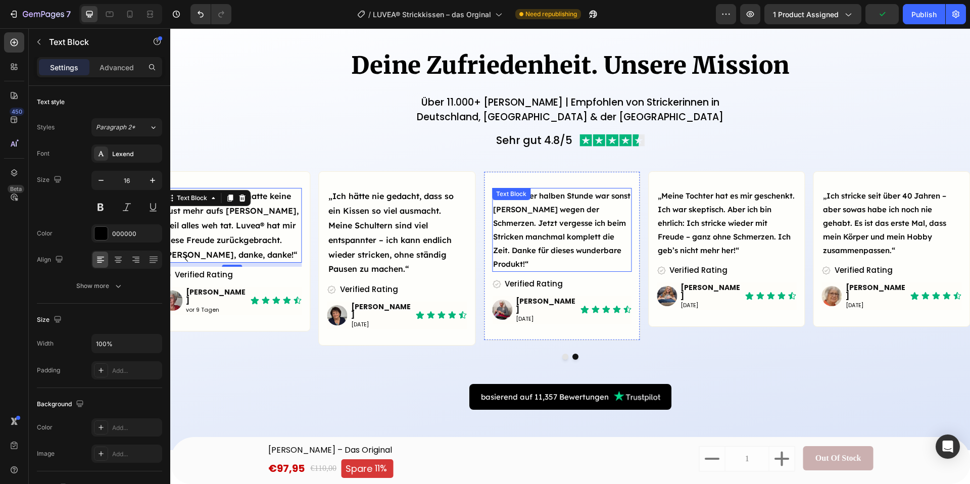
drag, startPoint x: 592, startPoint y: 239, endPoint x: 423, endPoint y: 209, distance: 171.9
click at [592, 239] on p "„Nach einer halben Stunde war sonst [PERSON_NAME] wegen der Schmerzen. Jetzt ve…" at bounding box center [561, 230] width 137 height 82
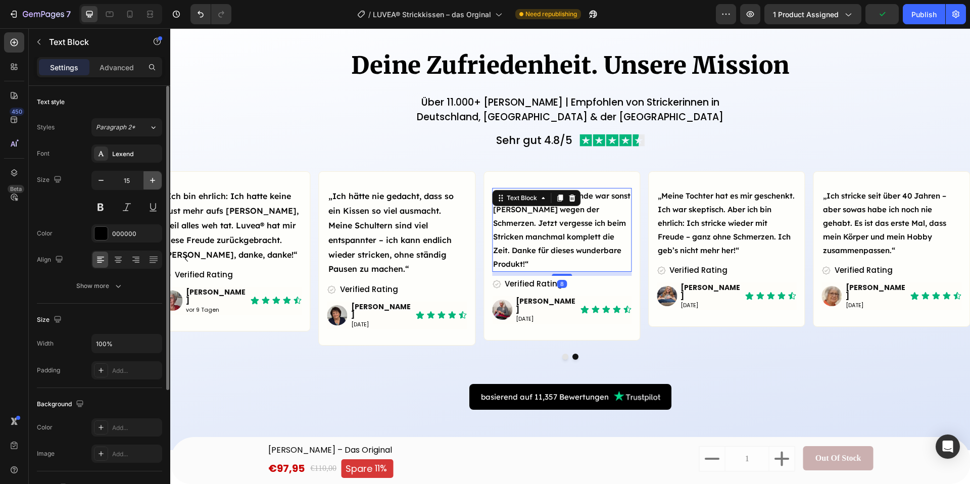
click at [151, 179] on icon "button" at bounding box center [152, 180] width 10 height 10
type input "16"
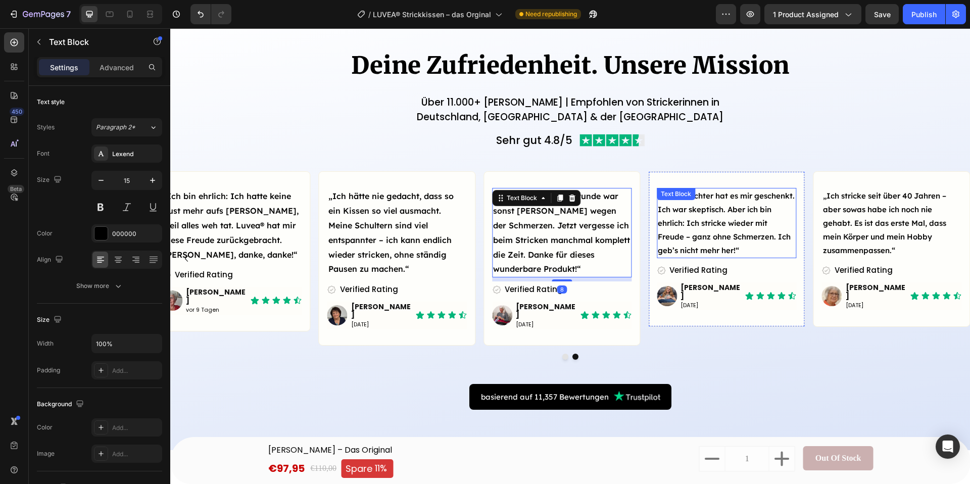
click at [718, 226] on p "„Meine Tochter hat es mir geschenkt. Ich war skeptisch. Aber ich bin ehrlich: I…" at bounding box center [726, 223] width 137 height 68
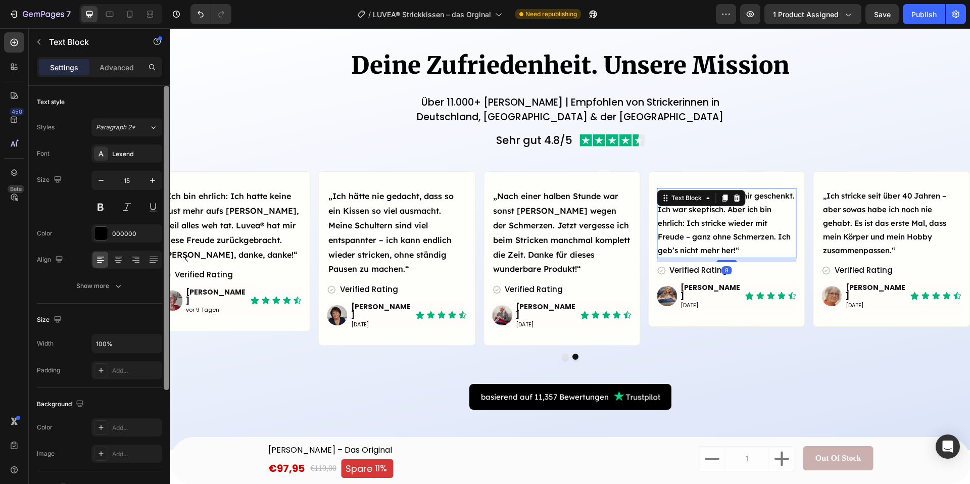
drag, startPoint x: 153, startPoint y: 179, endPoint x: 162, endPoint y: 178, distance: 9.1
click at [154, 178] on icon "button" at bounding box center [152, 180] width 10 height 10
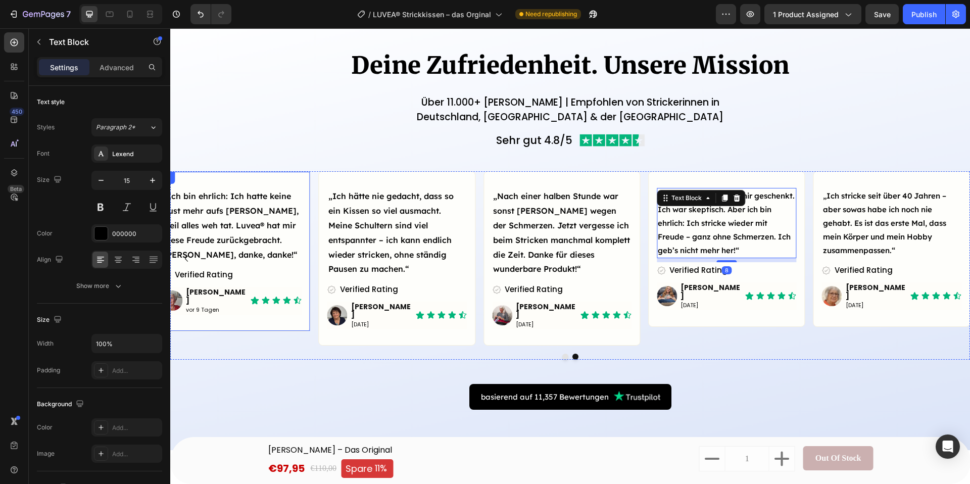
type input "16"
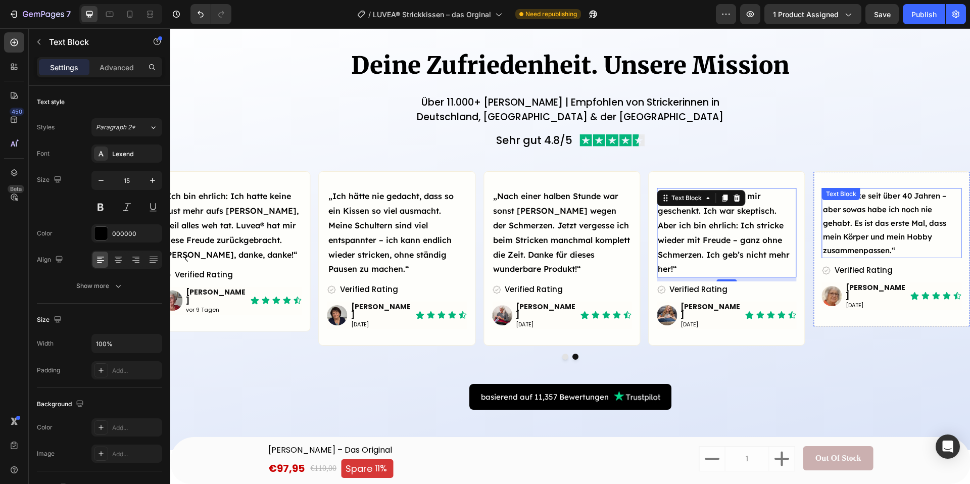
drag, startPoint x: 876, startPoint y: 231, endPoint x: 852, endPoint y: 230, distance: 24.8
click at [870, 228] on p "„Ich stricke seit über 40 Jahren – aber sowas habe ich noch nie gehabt. Es ist …" at bounding box center [891, 223] width 137 height 68
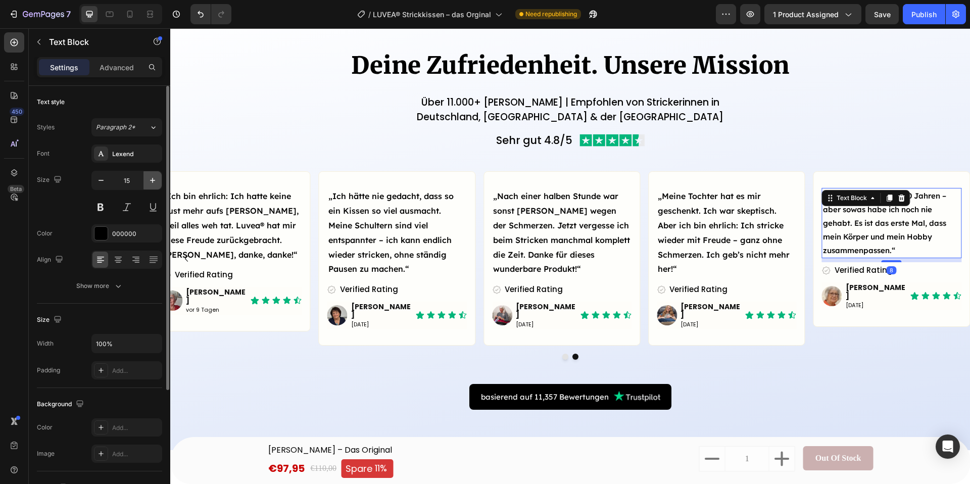
click at [152, 186] on button "button" at bounding box center [152, 180] width 18 height 18
type input "16"
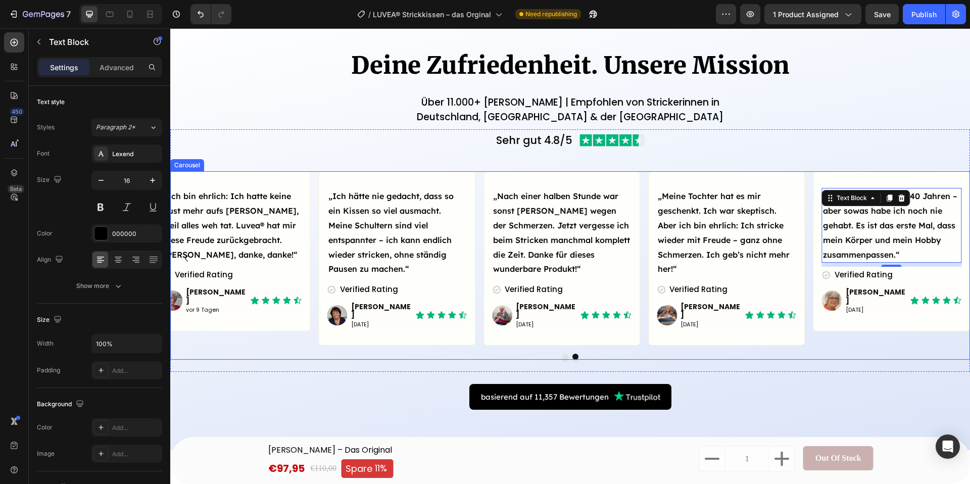
click at [281, 352] on div "„Ich bin ehrlich: Ich hatte keine Lust mehr aufs Stricken, weil alles weh tat. …" at bounding box center [570, 265] width 800 height 188
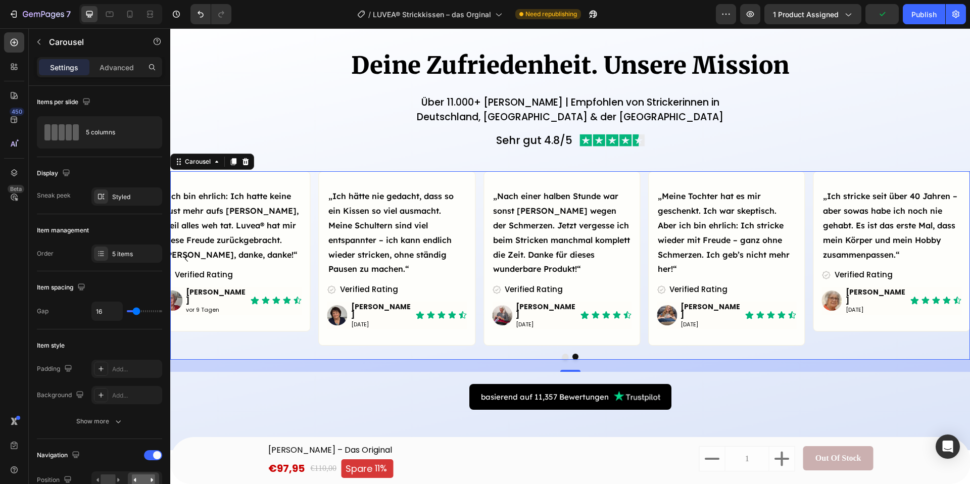
drag, startPoint x: 926, startPoint y: 14, endPoint x: 921, endPoint y: 26, distance: 13.6
click at [926, 14] on div "Publish" at bounding box center [923, 14] width 25 height 11
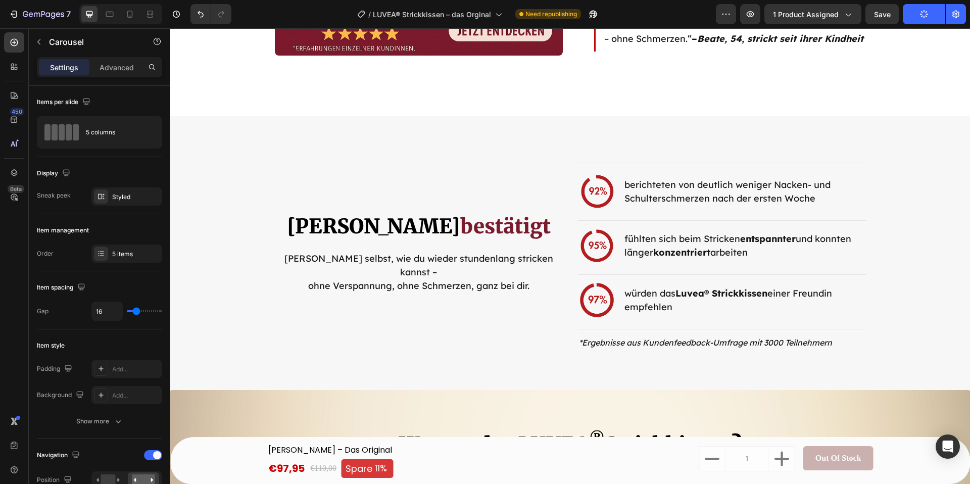
scroll to position [2000, 0]
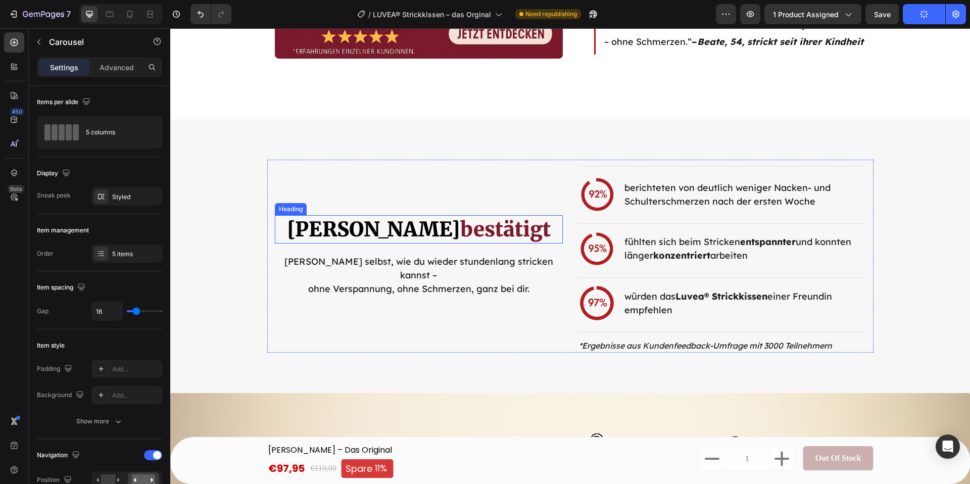
click at [529, 231] on h2 "Von Strickerinnen bestätigt" at bounding box center [419, 229] width 288 height 28
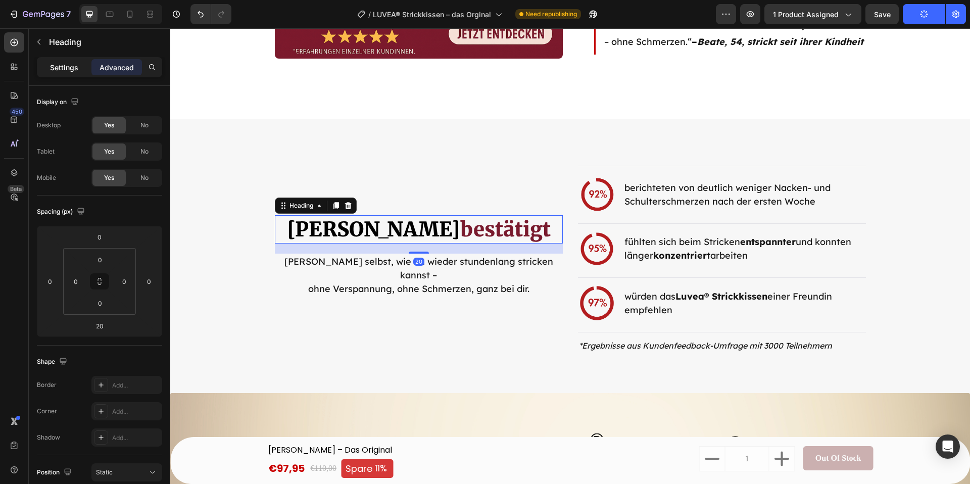
click at [44, 61] on div "Settings" at bounding box center [64, 67] width 51 height 16
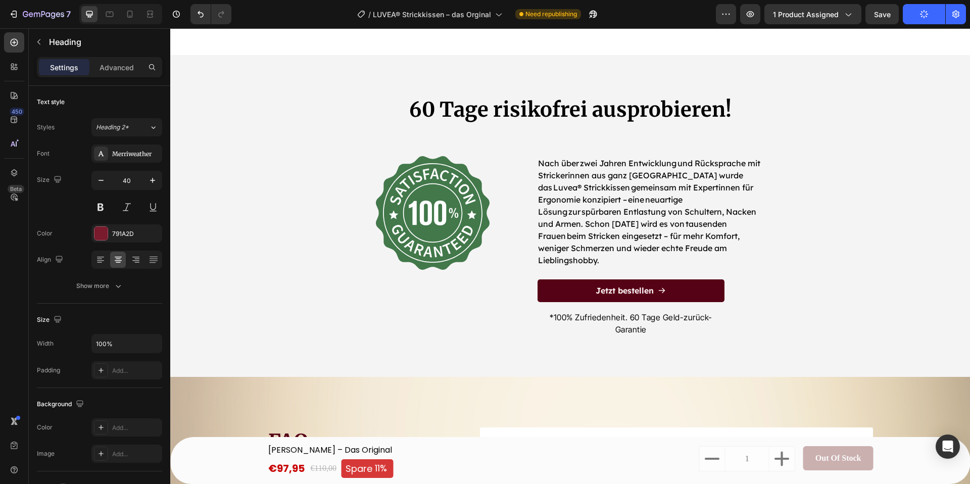
scroll to position [3971, 0]
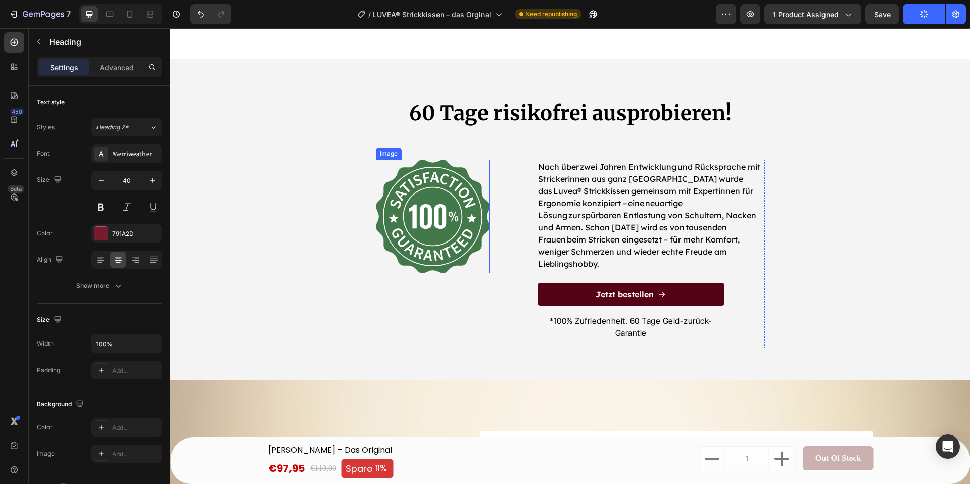
click at [436, 175] on img at bounding box center [433, 217] width 114 height 114
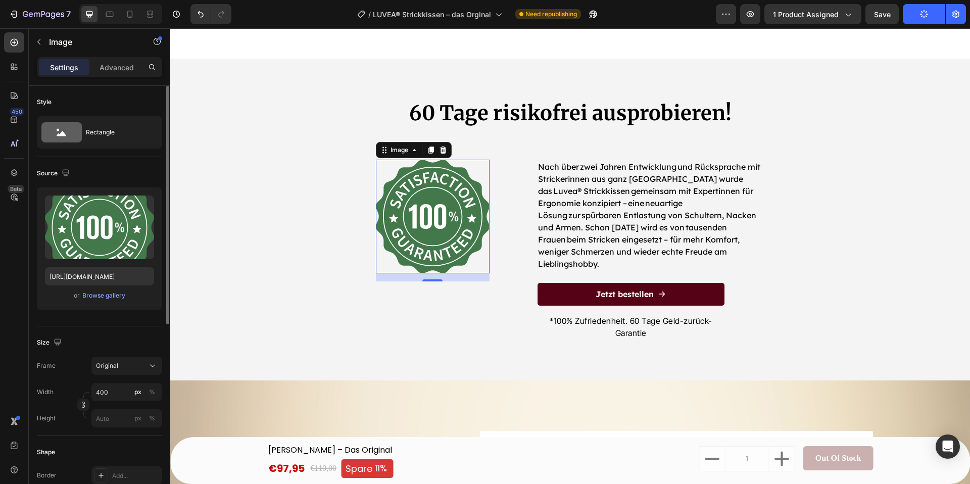
click at [154, 210] on div "Upload Image https://cdn.shopify.com/s/files/1/0977/2967/5613/files/gempages_58…" at bounding box center [99, 248] width 125 height 122
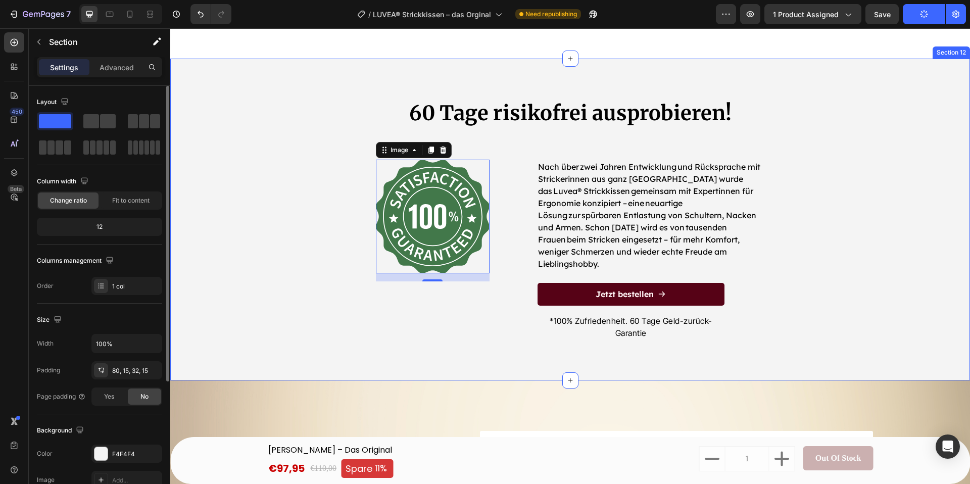
click at [223, 223] on div "60 Tage risikofrei ausprobieren! Heading Image 16 Nach über zwei Jahren Entwick…" at bounding box center [570, 231] width 784 height 265
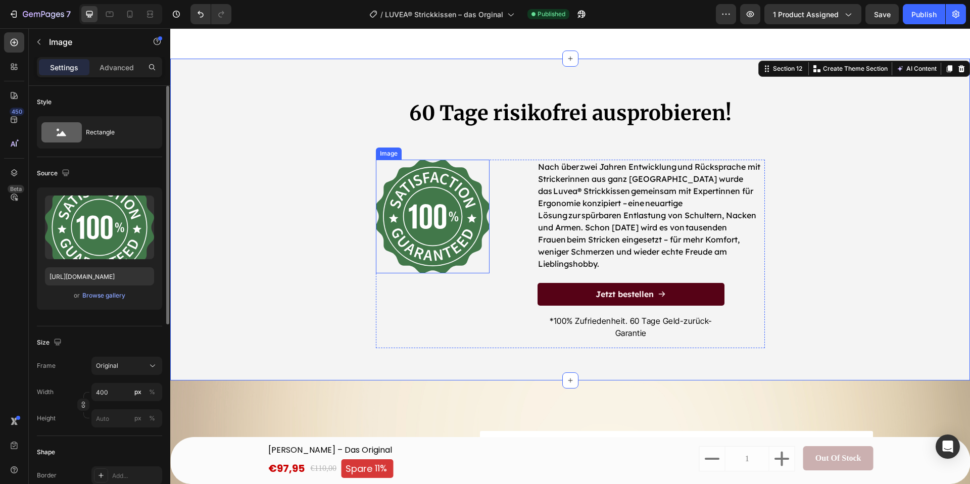
click at [403, 201] on img at bounding box center [433, 217] width 114 height 114
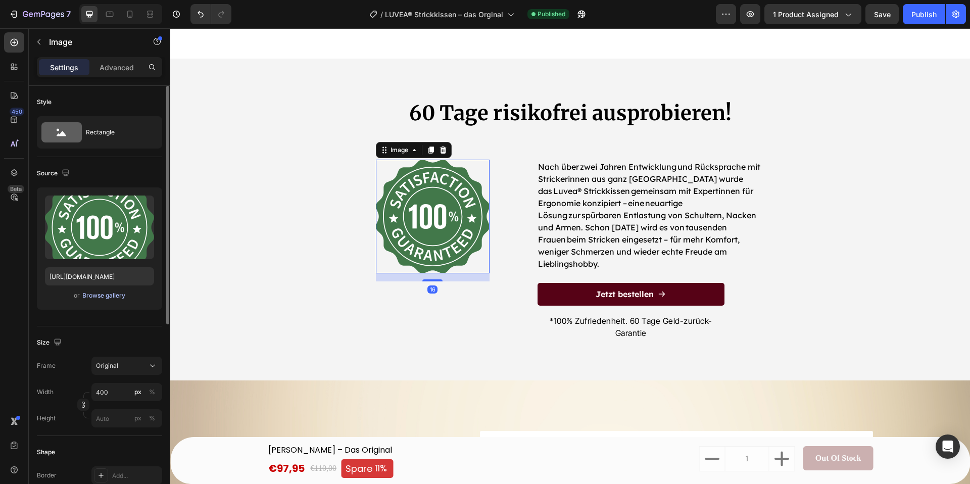
click at [93, 299] on div "Browse gallery" at bounding box center [103, 295] width 43 height 9
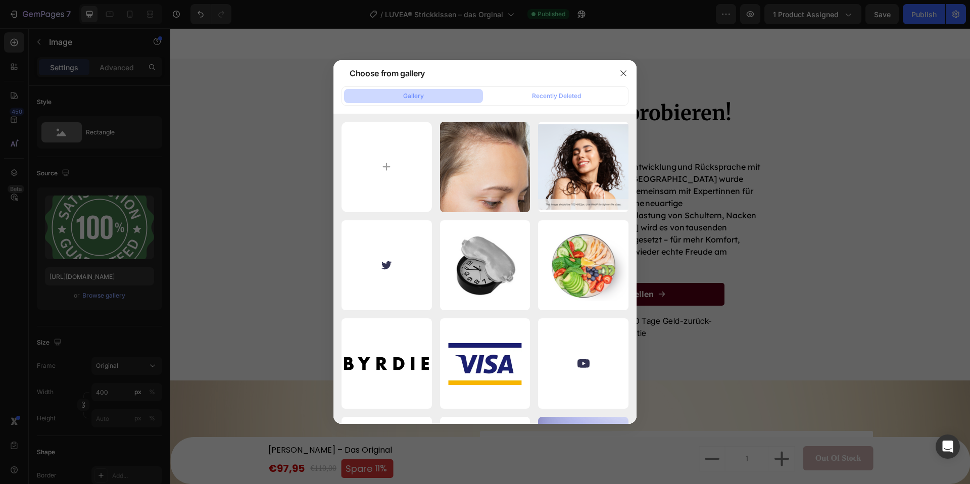
type input "C:\fakepath\ChatGPT Image 26. Aug. 2025, 14_17_39.png"
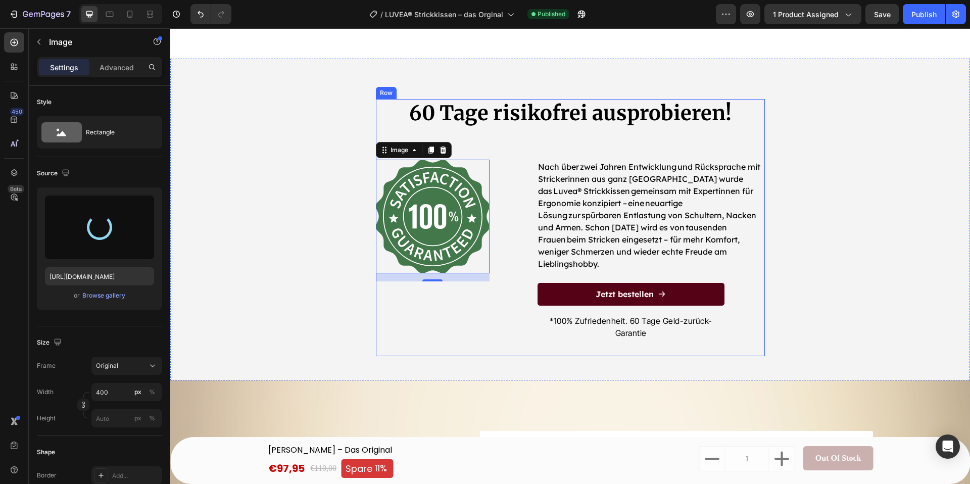
type input "https://cdn.shopify.com/s/files/1/0977/2967/5613/files/gempages_580464914561237…"
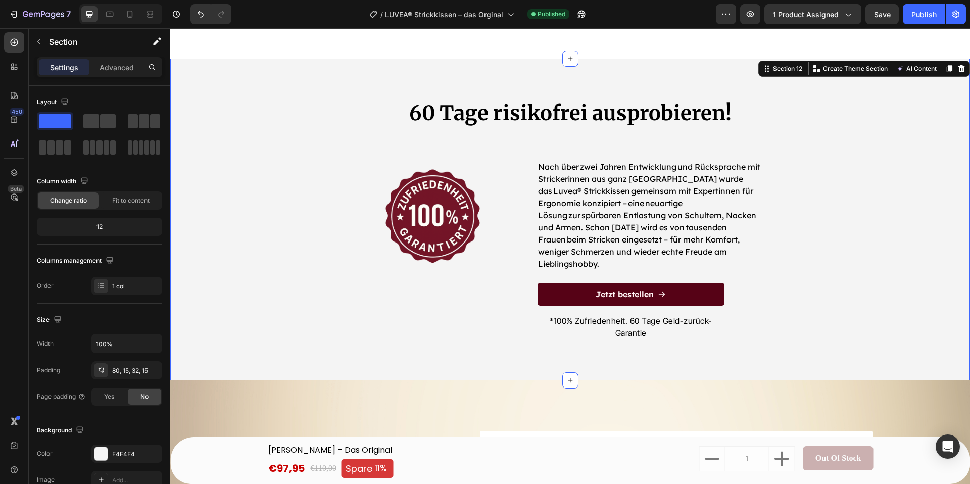
click at [304, 264] on div "60 Tage risikofrei ausprobieren! Heading Image Nach über zwei Jahren Entwicklun…" at bounding box center [570, 231] width 784 height 265
click at [926, 14] on div "Publish" at bounding box center [923, 14] width 25 height 11
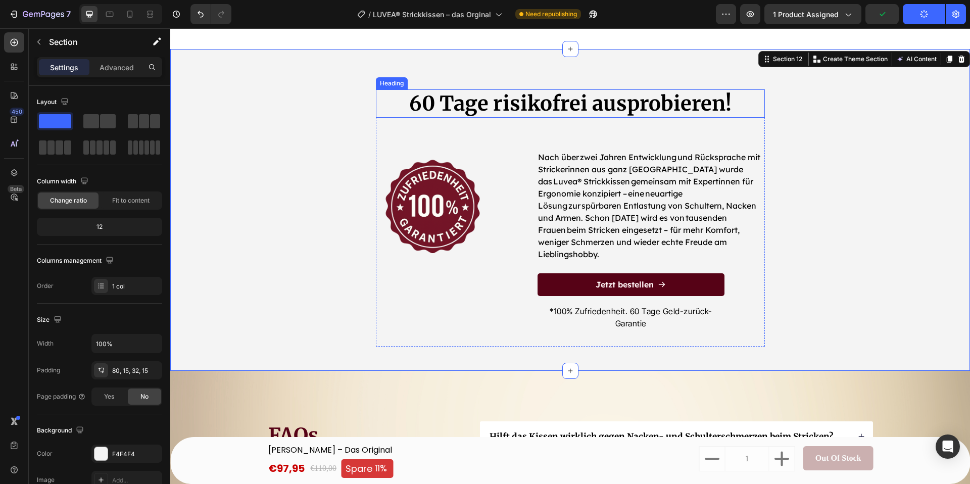
scroll to position [3982, 0]
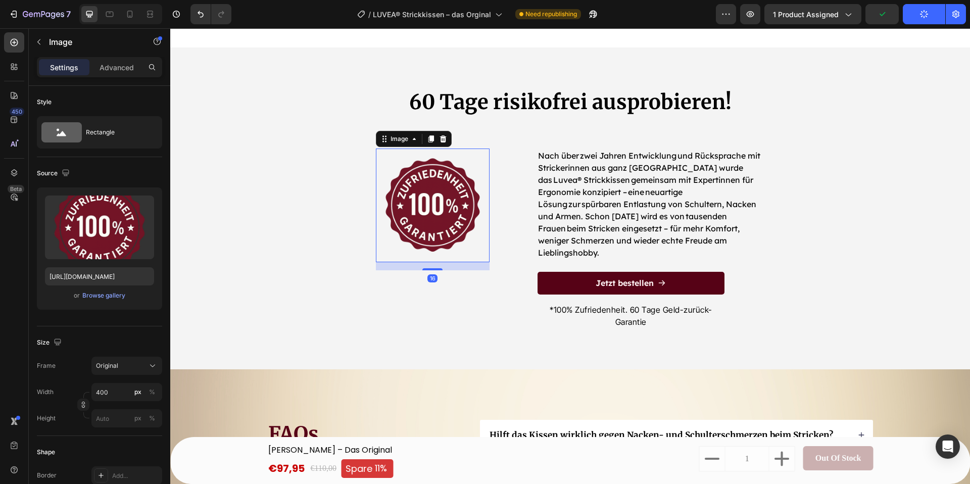
click at [467, 185] on img at bounding box center [433, 205] width 114 height 114
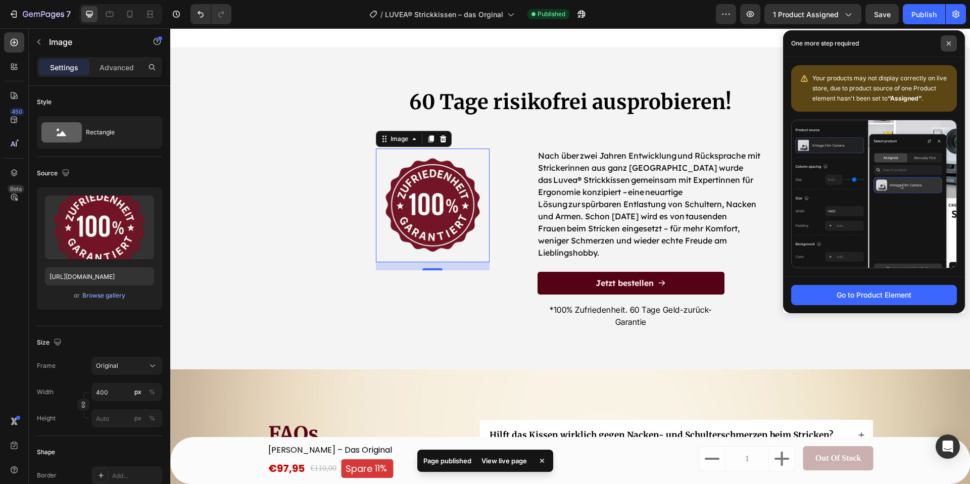
click at [950, 38] on span at bounding box center [948, 43] width 16 height 16
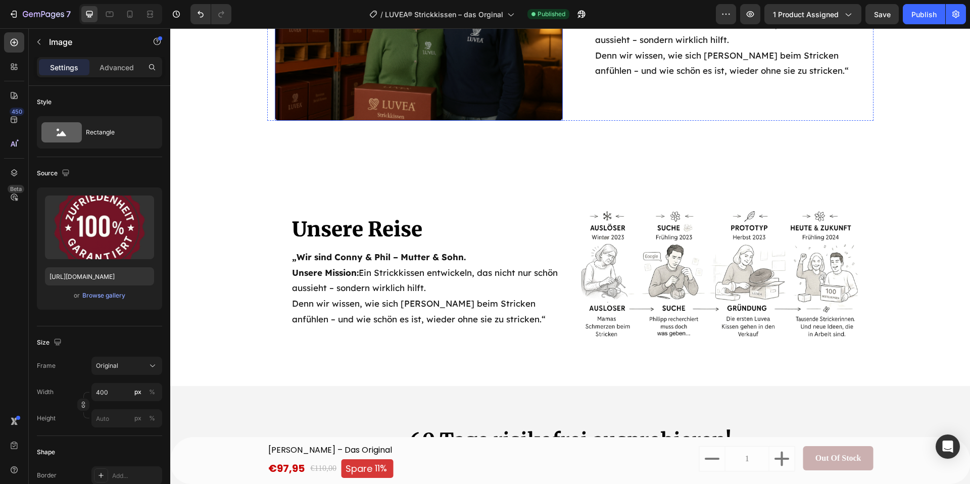
scroll to position [3622, 0]
click at [721, 225] on img at bounding box center [722, 273] width 288 height 144
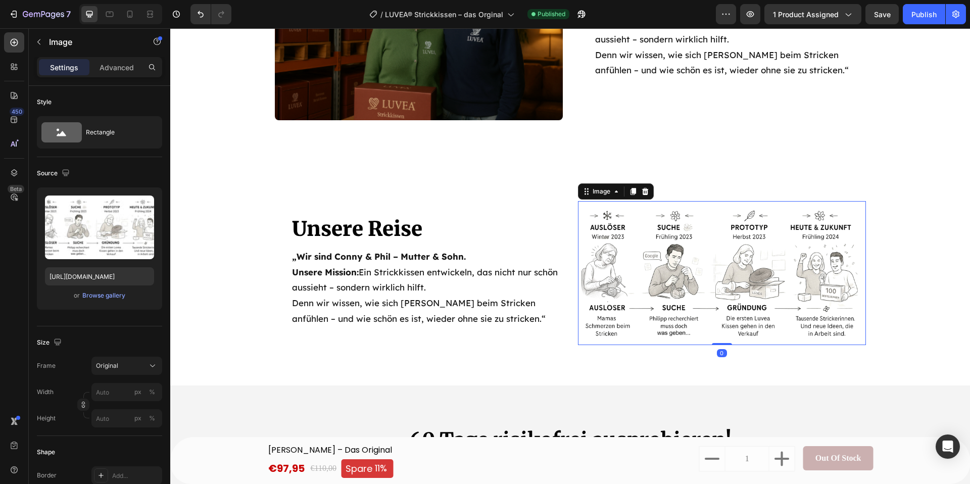
click at [948, 234] on div "Unsere Reise Heading „Wir sind Conny & Phil – Mutter & Sohn. Unsere Mission: Ei…" at bounding box center [570, 273] width 800 height 144
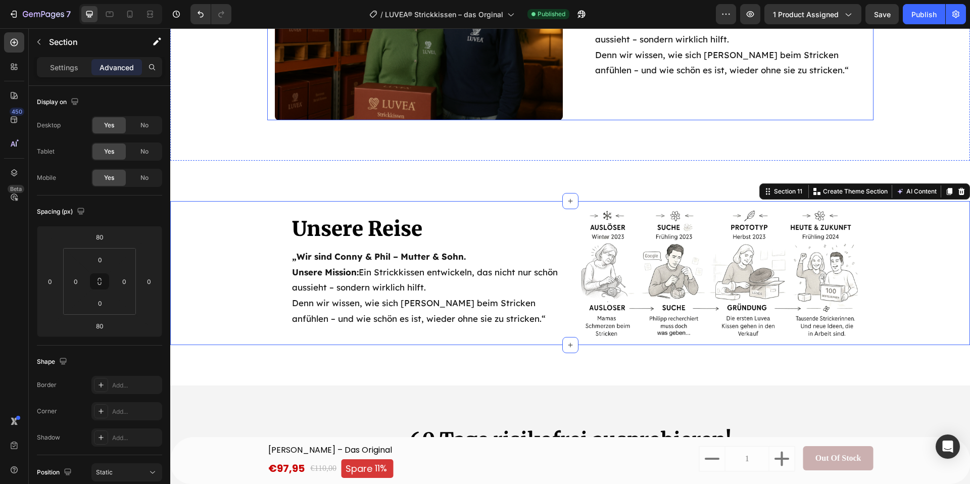
click at [792, 114] on div "Unsere Geschichte Heading „Wir sind Conny & Phil – Mutter & Sohn. Unsere Missio…" at bounding box center [722, 25] width 288 height 190
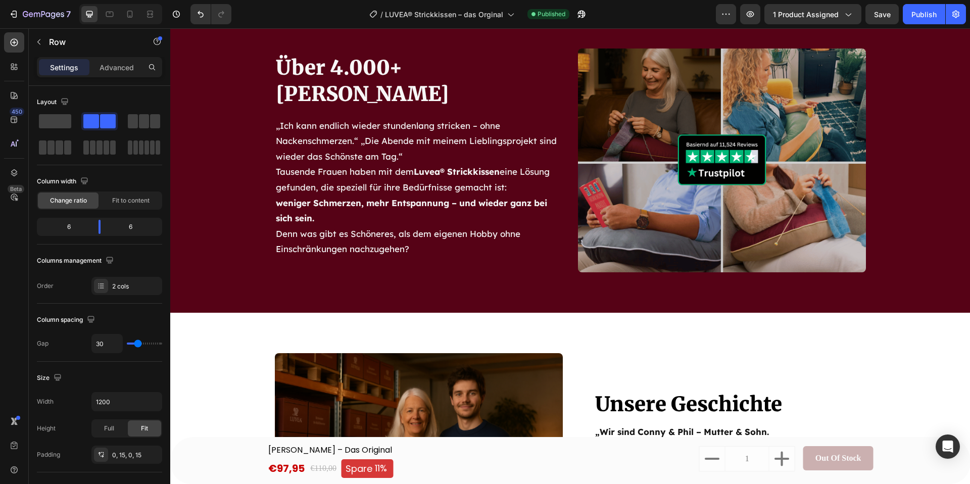
scroll to position [3220, 0]
click at [743, 14] on button "button" at bounding box center [750, 14] width 20 height 20
click at [583, 12] on icon "button" at bounding box center [581, 14] width 10 height 10
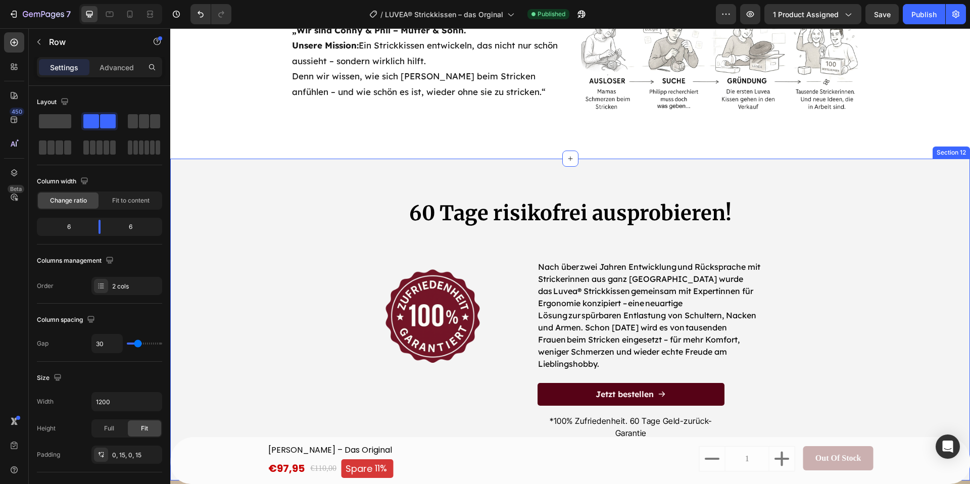
scroll to position [3825, 0]
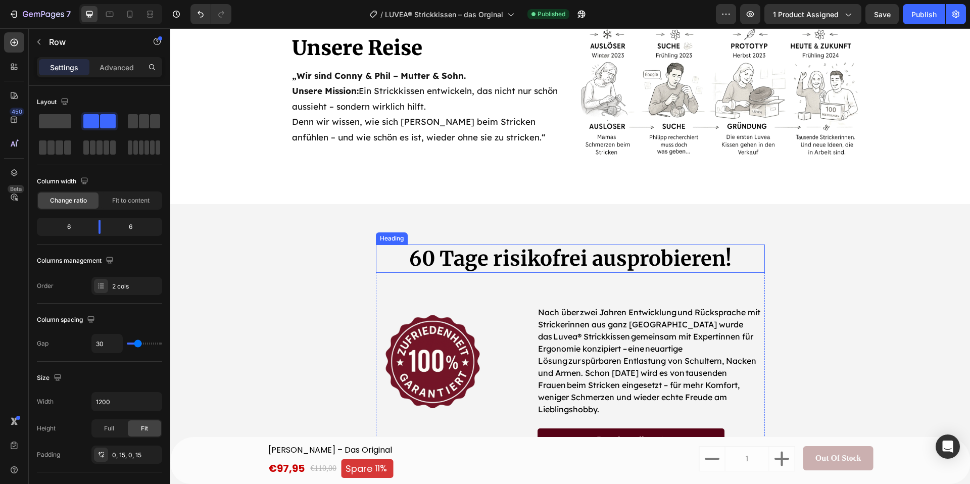
click at [510, 257] on h2 "60 Tage risikofrei ausprobieren!" at bounding box center [570, 258] width 389 height 28
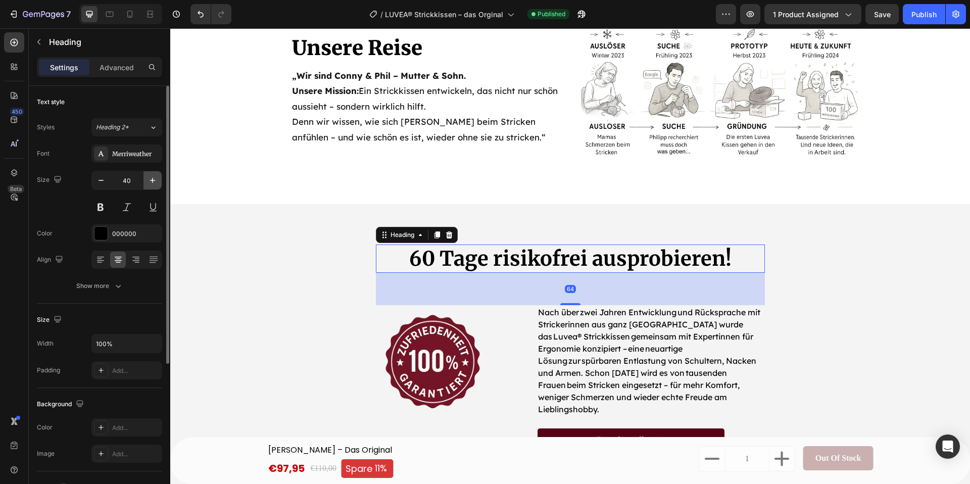
click at [153, 180] on icon "button" at bounding box center [152, 180] width 5 height 5
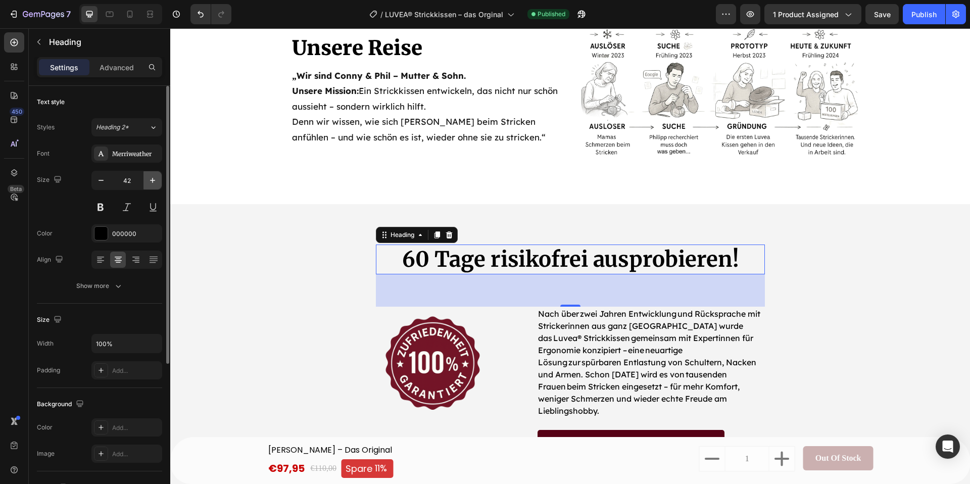
click at [153, 180] on icon "button" at bounding box center [152, 180] width 5 height 5
type input "44"
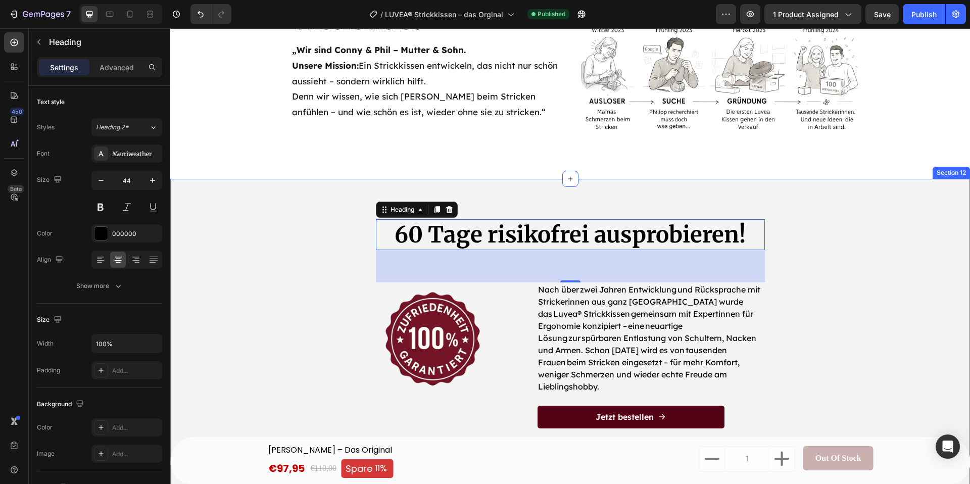
scroll to position [3546, 0]
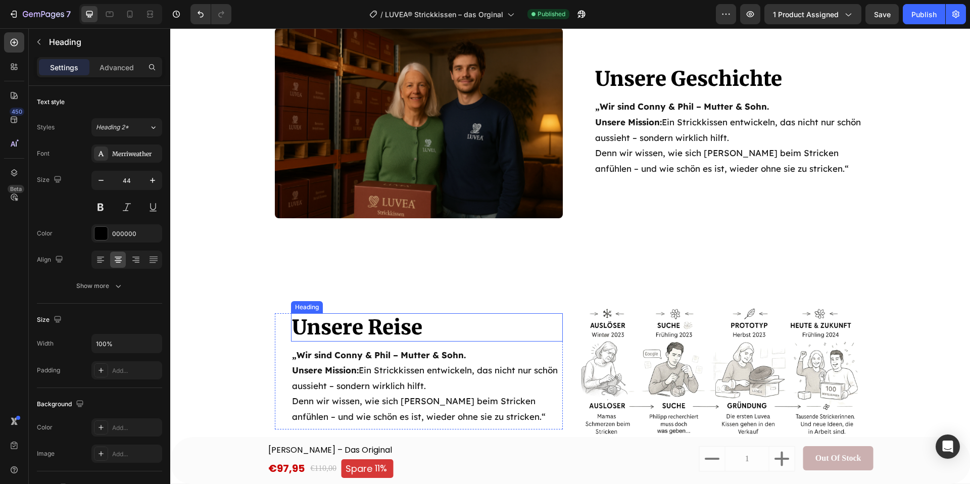
click at [364, 323] on span "Unsere Reise" at bounding box center [357, 327] width 130 height 25
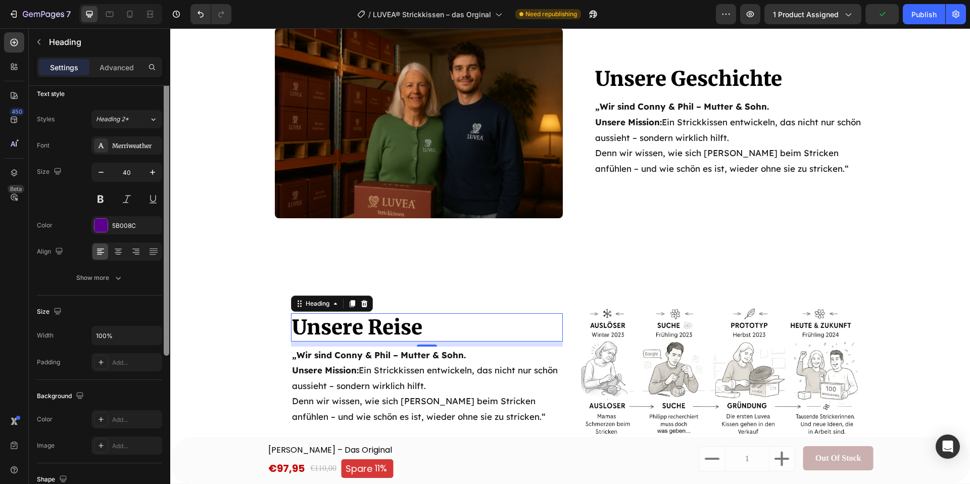
scroll to position [0, 0]
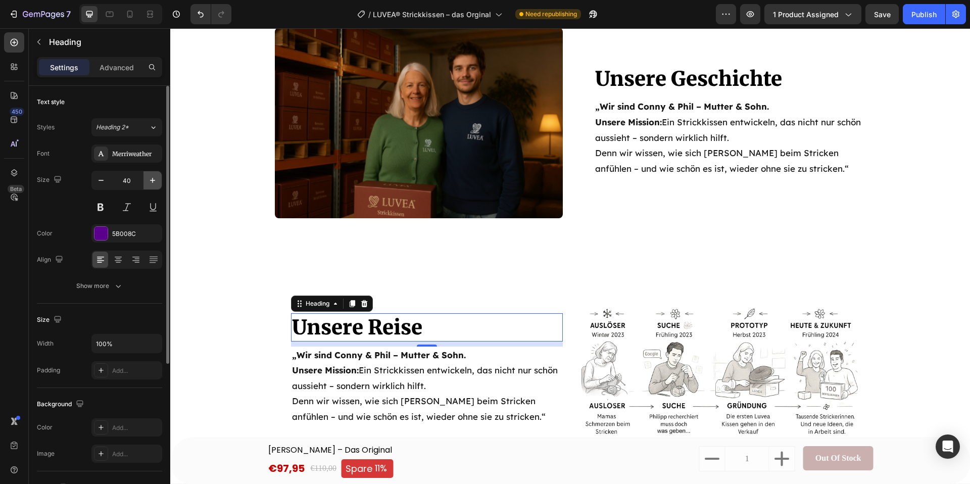
click at [152, 179] on icon "button" at bounding box center [152, 180] width 10 height 10
click at [151, 179] on icon "button" at bounding box center [152, 180] width 10 height 10
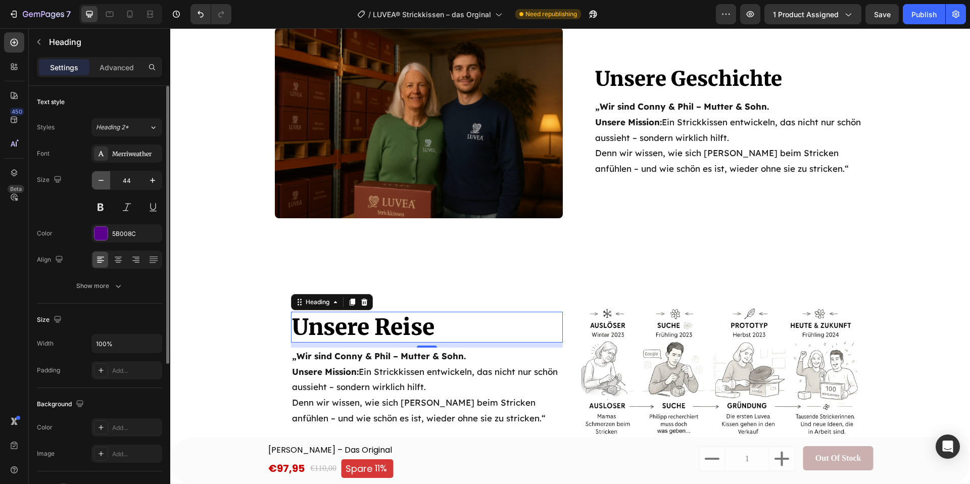
click at [105, 181] on icon "button" at bounding box center [101, 180] width 10 height 10
type input "43"
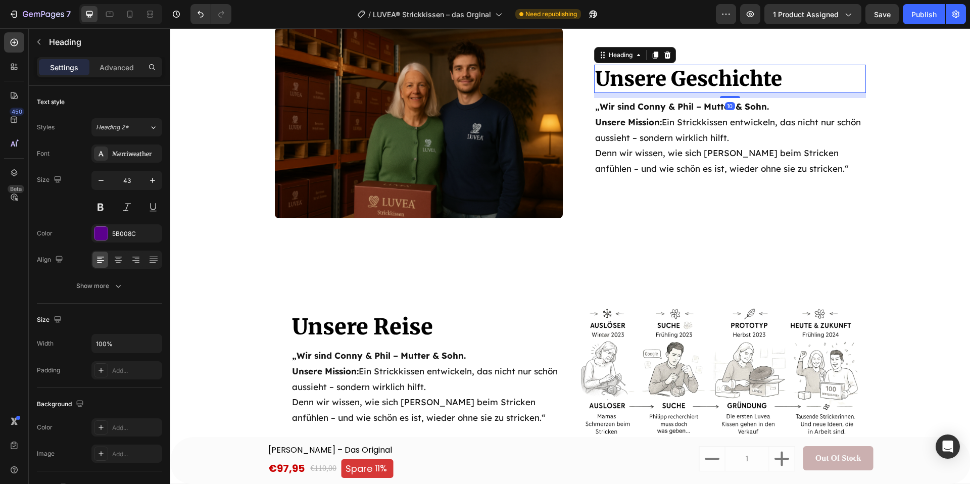
drag, startPoint x: 657, startPoint y: 77, endPoint x: 500, endPoint y: 118, distance: 161.7
click at [656, 77] on span "Unsere Geschichte" at bounding box center [688, 78] width 187 height 25
click at [149, 184] on icon "button" at bounding box center [152, 180] width 10 height 10
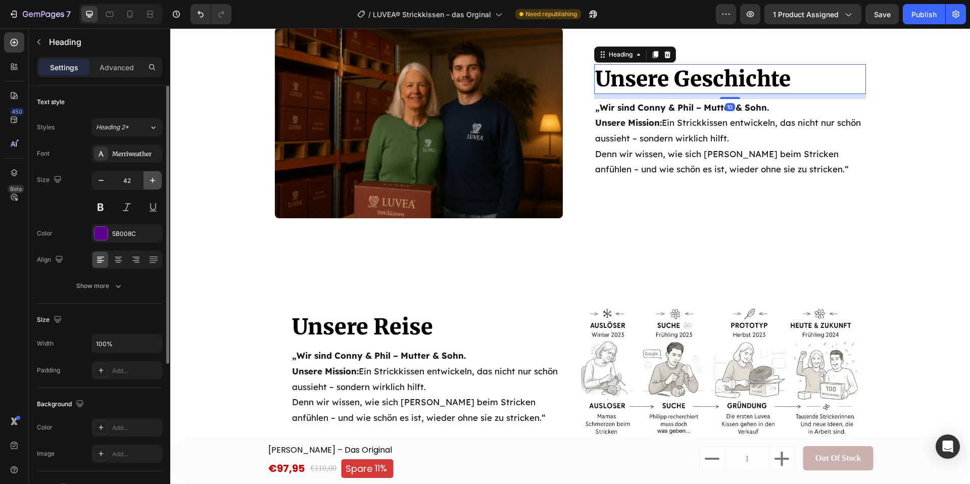
scroll to position [3545, 0]
type input "43"
click at [366, 327] on span "Unsere Reise" at bounding box center [362, 327] width 141 height 27
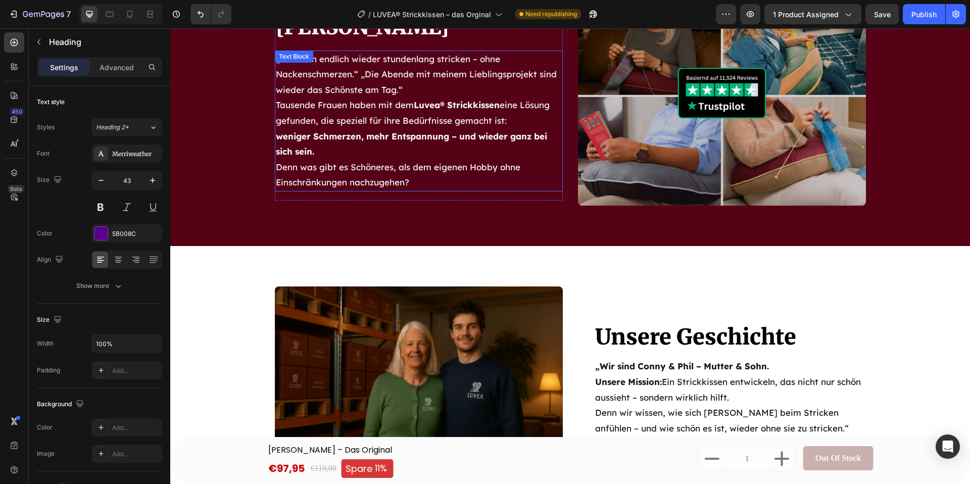
scroll to position [3024, 0]
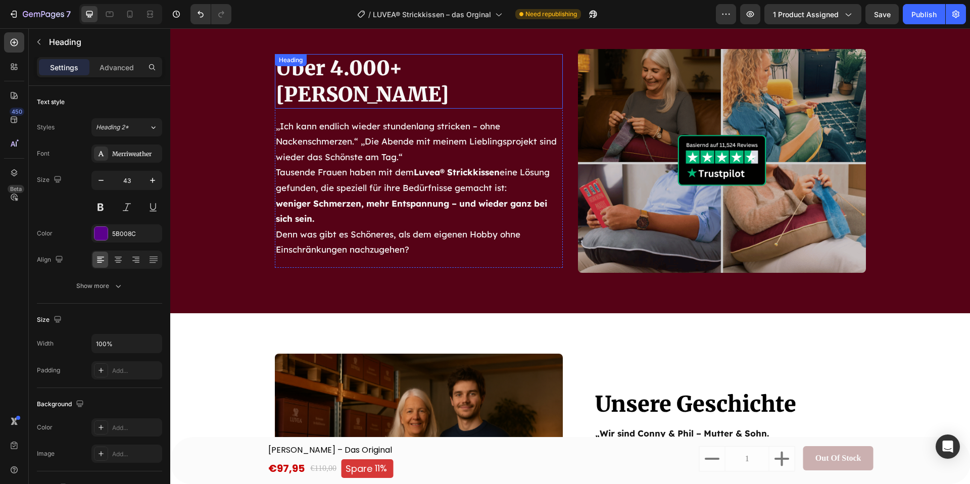
click at [356, 88] on h2 "Über 4.000+ [PERSON_NAME]" at bounding box center [419, 81] width 288 height 55
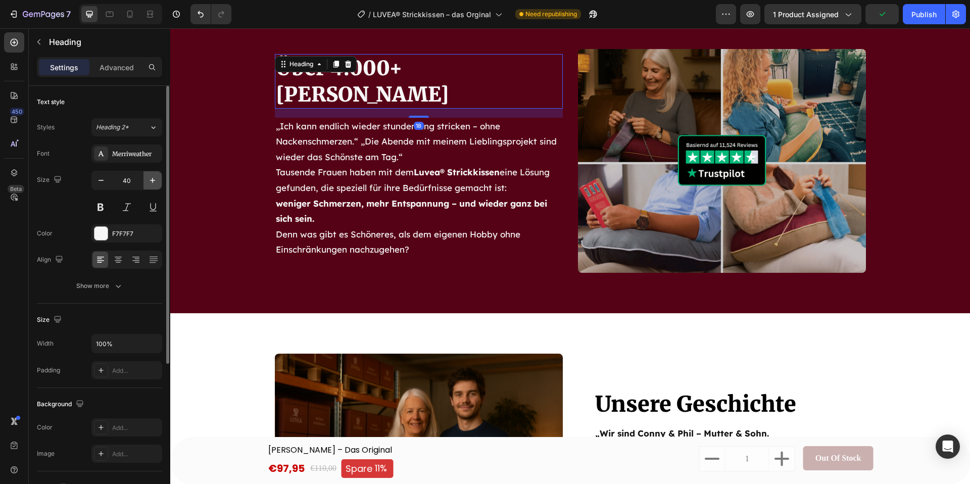
click at [156, 181] on icon "button" at bounding box center [152, 180] width 10 height 10
click at [157, 181] on icon "button" at bounding box center [152, 180] width 10 height 10
type input "43"
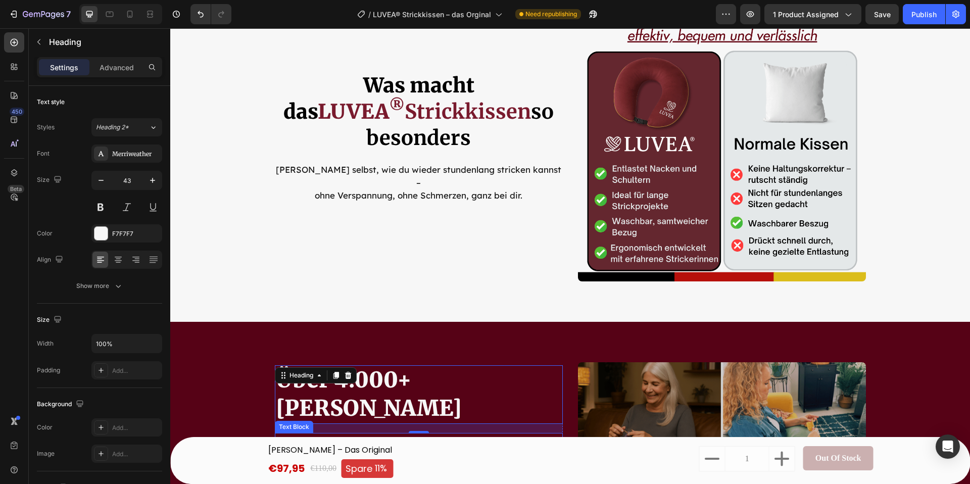
scroll to position [2751, 0]
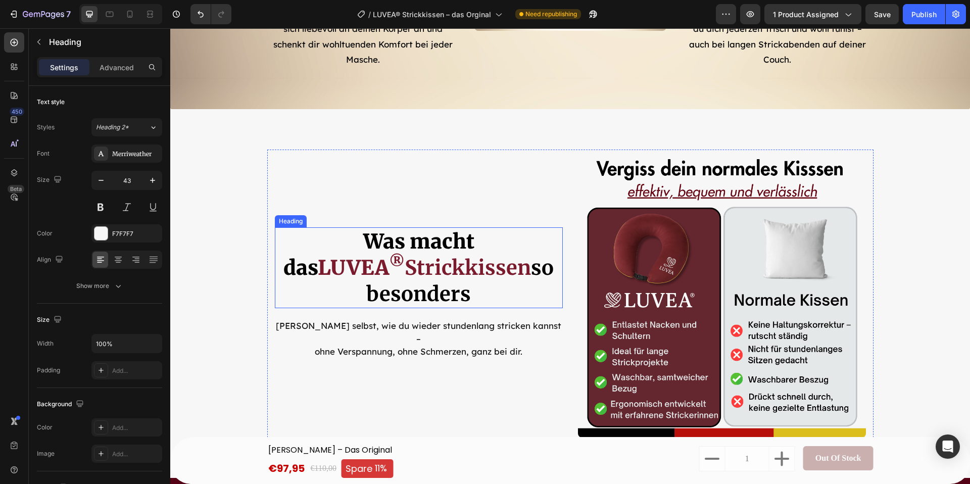
drag, startPoint x: 441, startPoint y: 255, endPoint x: 431, endPoint y: 258, distance: 10.5
click at [441, 255] on span "Was macht das" at bounding box center [378, 255] width 191 height 52
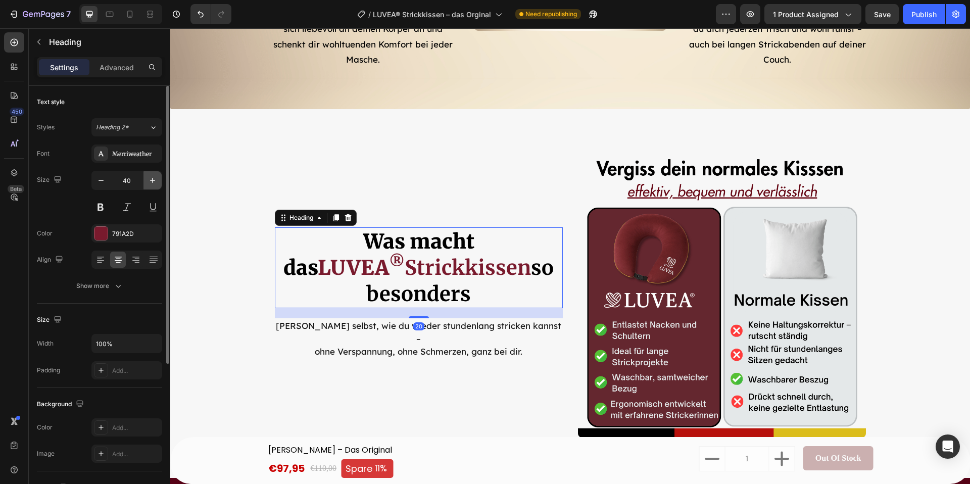
click at [156, 175] on icon "button" at bounding box center [152, 180] width 10 height 10
click at [155, 175] on icon "button" at bounding box center [152, 180] width 10 height 10
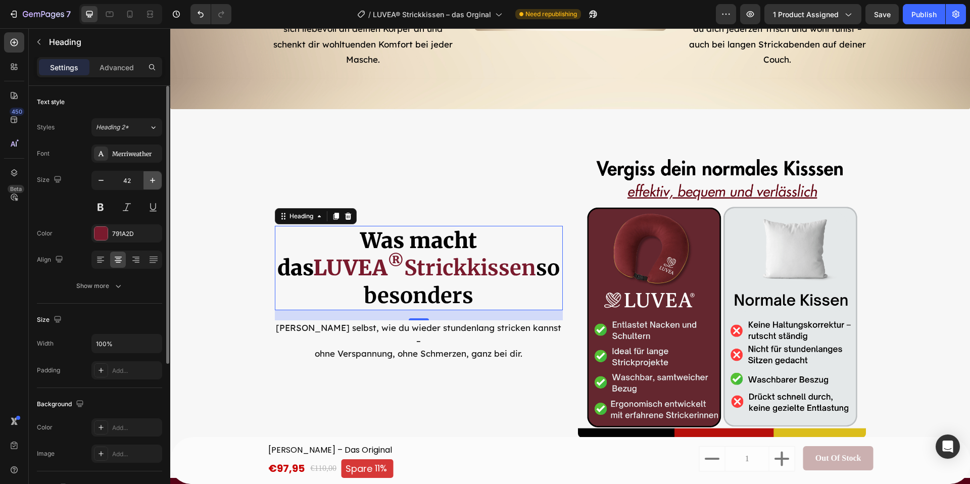
click at [155, 175] on icon "button" at bounding box center [152, 180] width 10 height 10
type input "43"
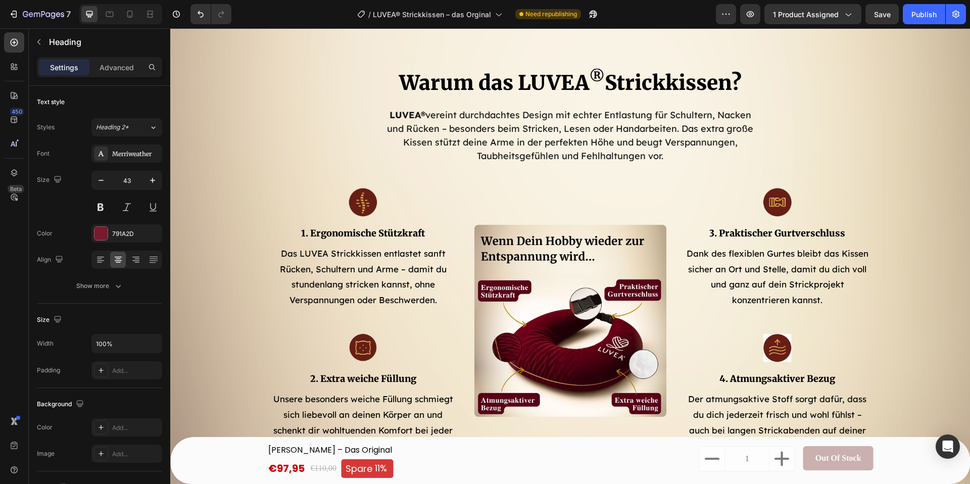
scroll to position [2362, 0]
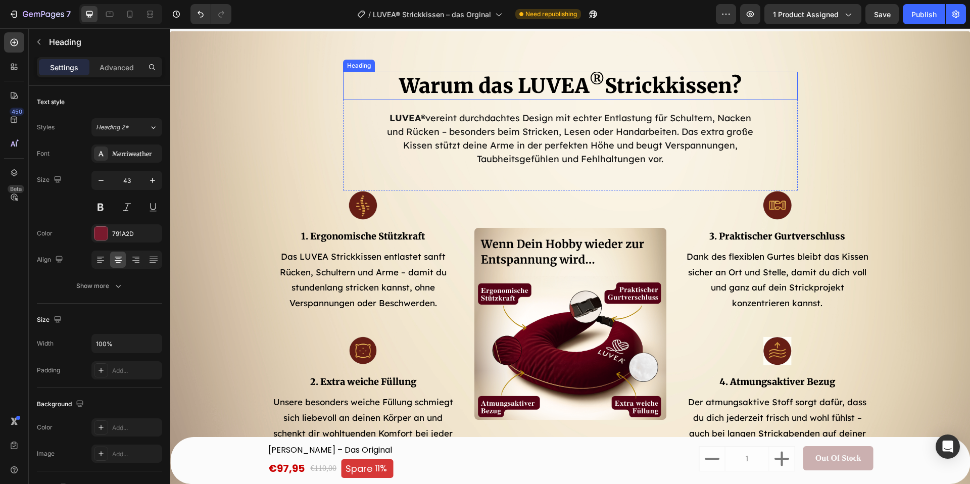
drag, startPoint x: 559, startPoint y: 91, endPoint x: 361, endPoint y: 116, distance: 199.5
click at [559, 91] on h2 "Warum das LUVEA ® Strickkissen?" at bounding box center [570, 86] width 455 height 28
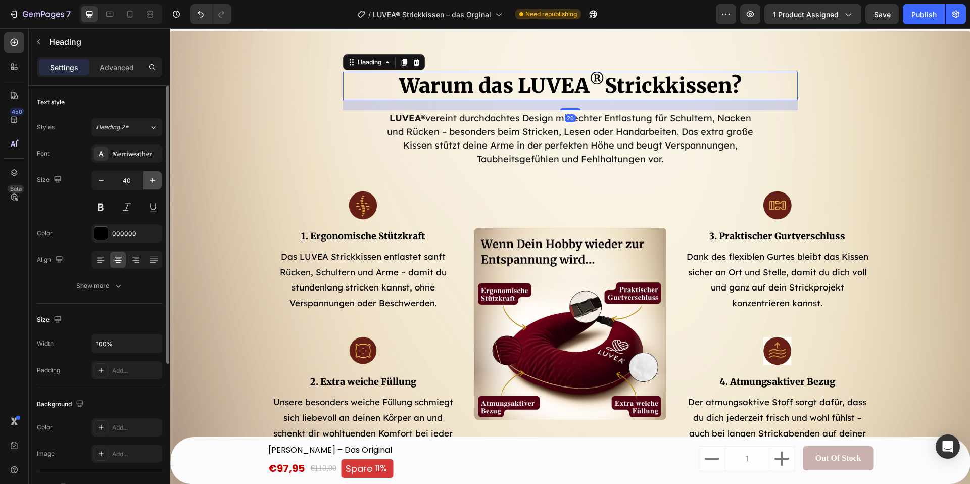
click at [149, 185] on icon "button" at bounding box center [152, 180] width 10 height 10
click at [150, 184] on icon "button" at bounding box center [152, 180] width 10 height 10
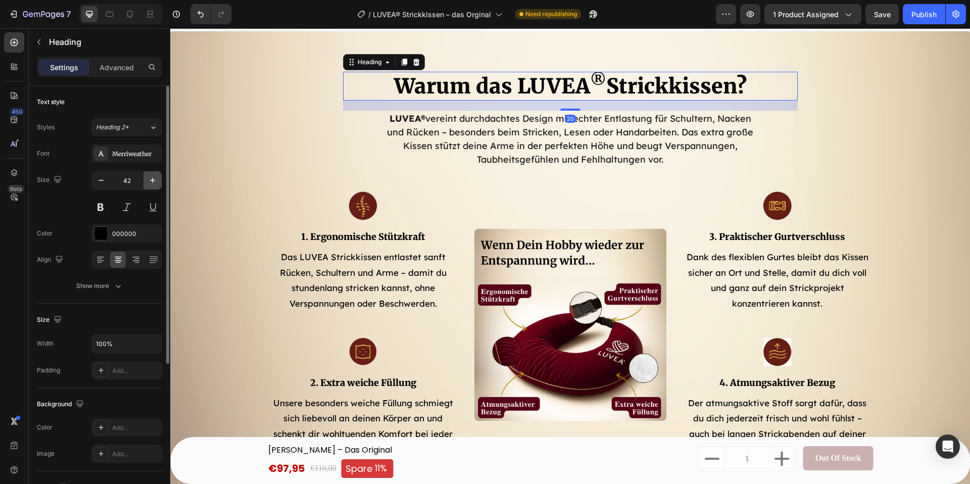
click at [150, 184] on icon "button" at bounding box center [152, 180] width 10 height 10
type input "43"
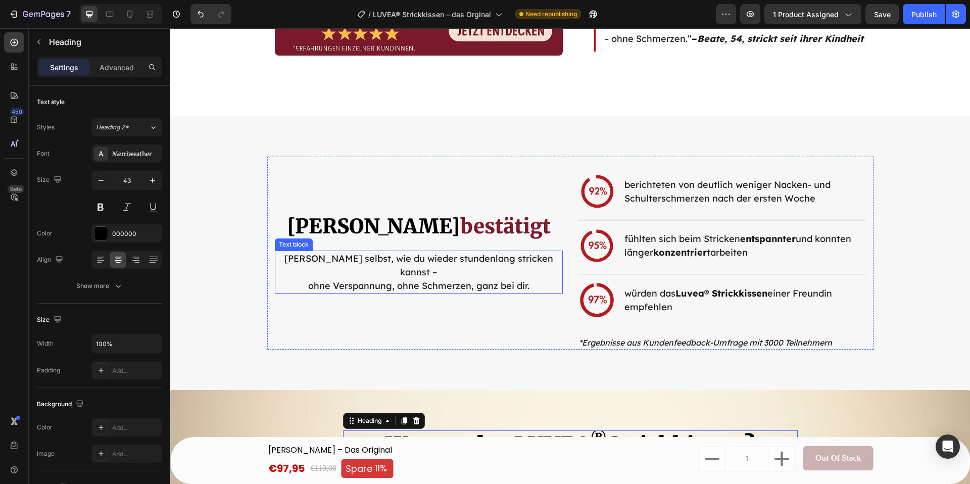
scroll to position [2003, 0]
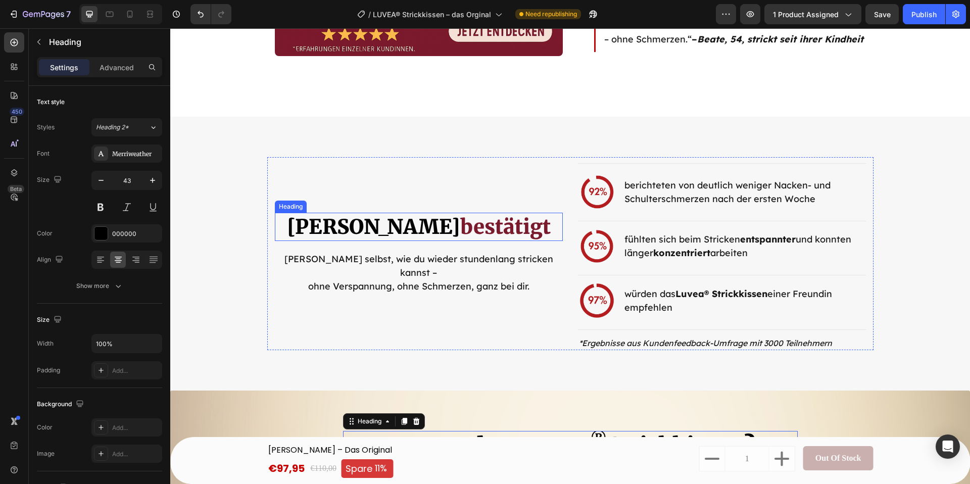
click at [359, 239] on span "[PERSON_NAME]" at bounding box center [373, 226] width 173 height 25
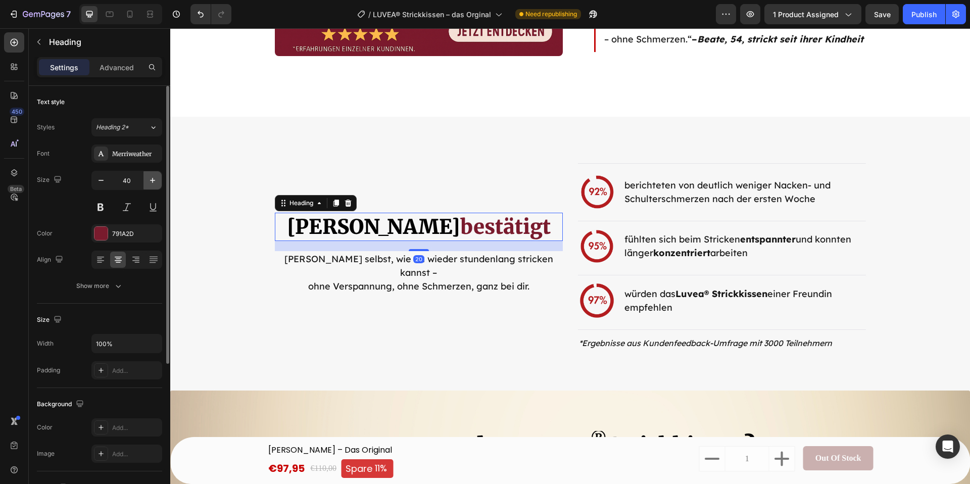
click at [153, 180] on icon "button" at bounding box center [152, 180] width 10 height 10
type input "43"
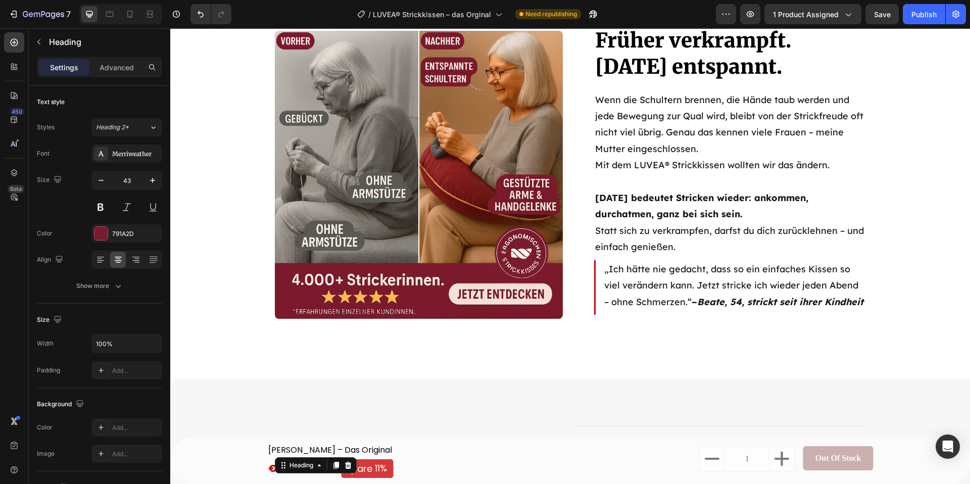
scroll to position [1708, 0]
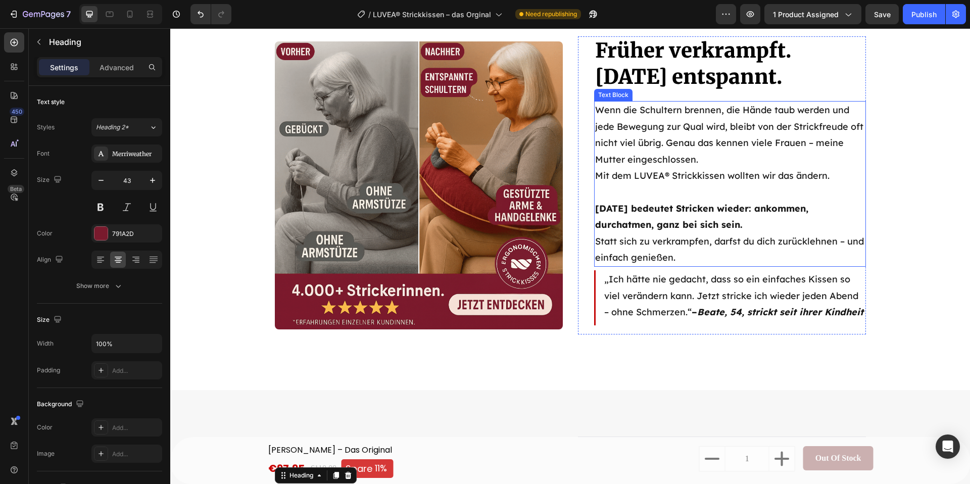
click at [677, 89] on span "Früher verkrampft. Heute entspannt." at bounding box center [693, 64] width 196 height 52
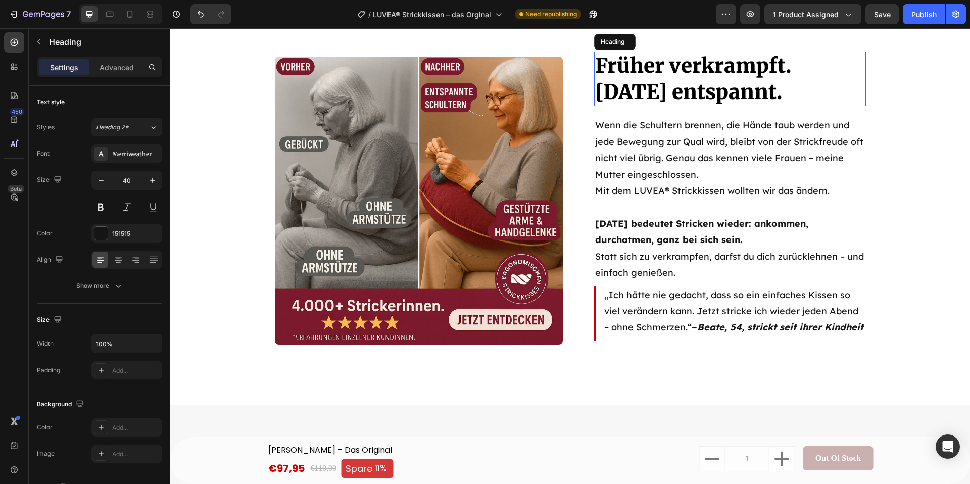
drag, startPoint x: 674, startPoint y: 221, endPoint x: 669, endPoint y: 219, distance: 5.4
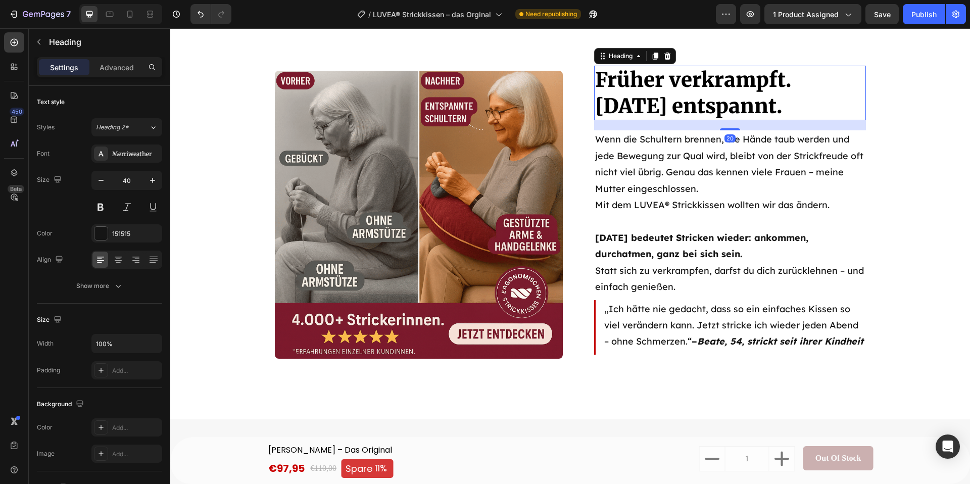
scroll to position [1577, 0]
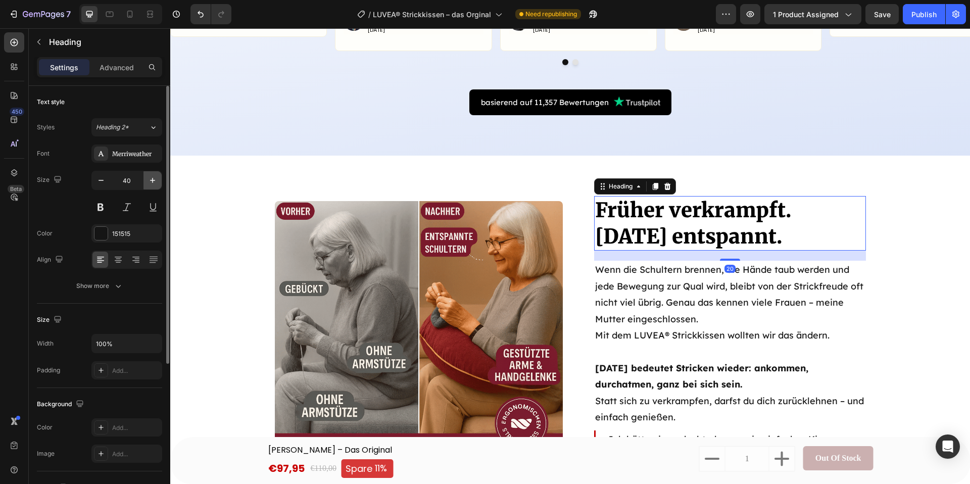
click at [152, 183] on icon "button" at bounding box center [152, 180] width 10 height 10
click at [151, 183] on icon "button" at bounding box center [152, 180] width 10 height 10
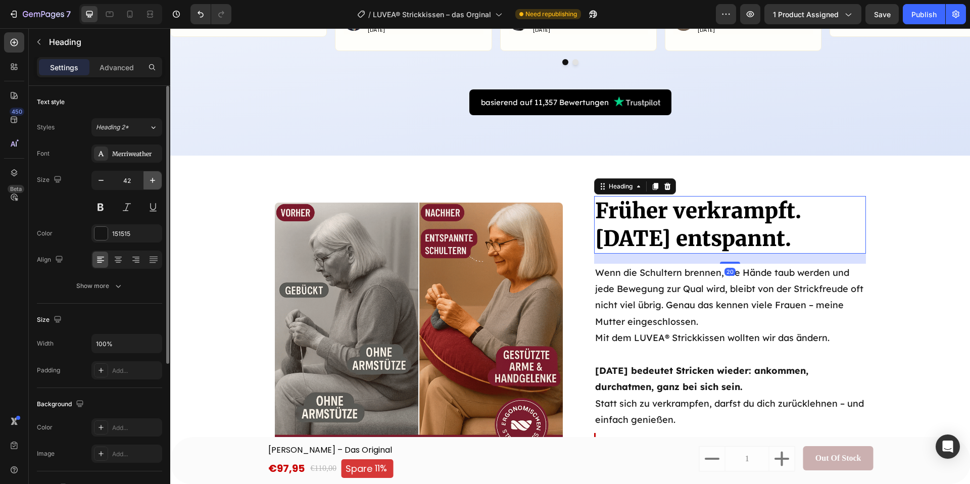
click at [151, 183] on icon "button" at bounding box center [152, 180] width 10 height 10
type input "43"
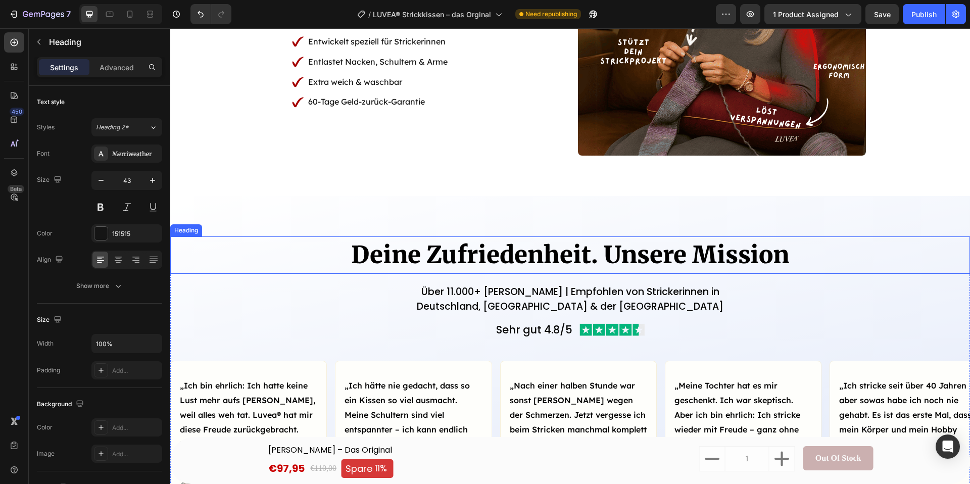
scroll to position [1086, 0]
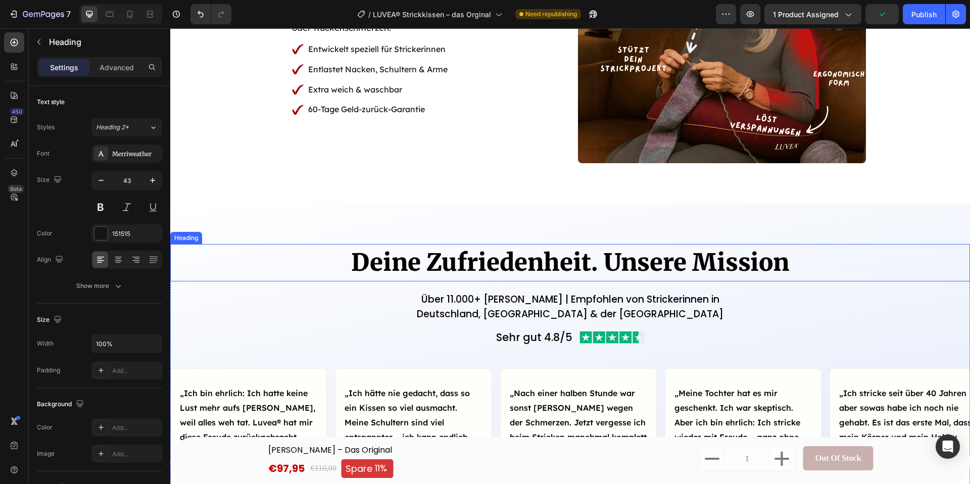
click at [539, 255] on h2 "Deine Zufriedenheit. Unsere Mission" at bounding box center [570, 263] width 800 height 38
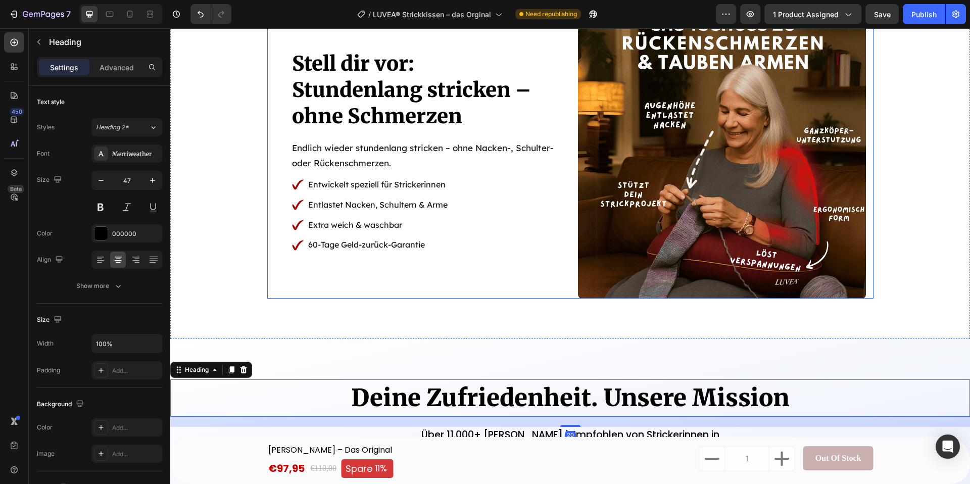
scroll to position [858, 0]
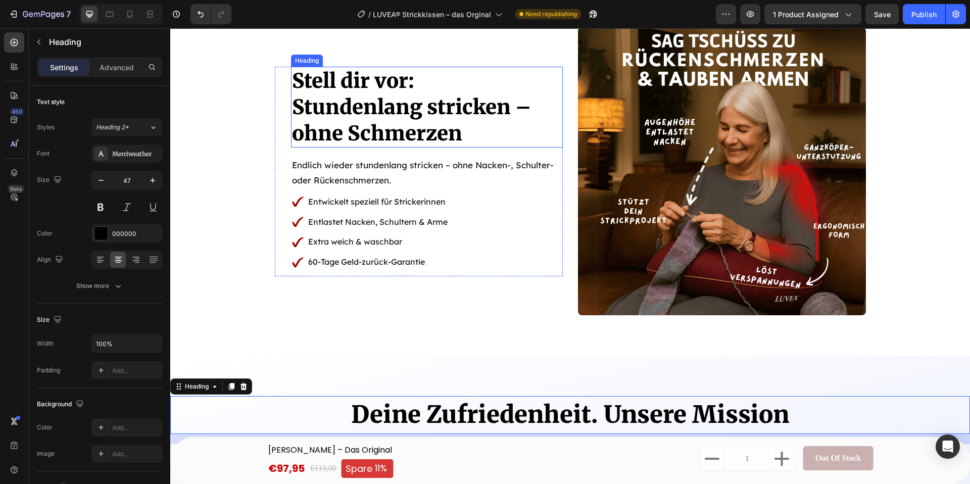
click at [356, 137] on span "Stundenlang stricken – ohne Schmerzen" at bounding box center [411, 120] width 239 height 52
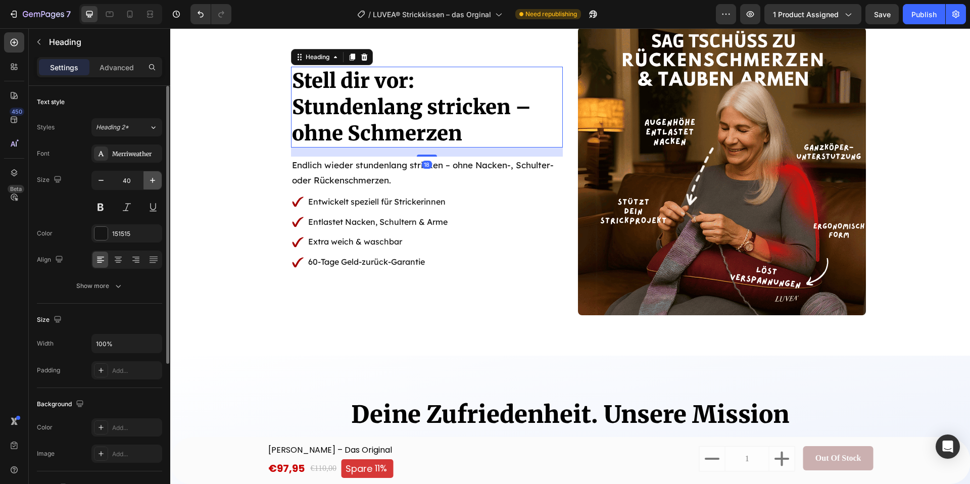
click at [158, 184] on button "button" at bounding box center [152, 180] width 18 height 18
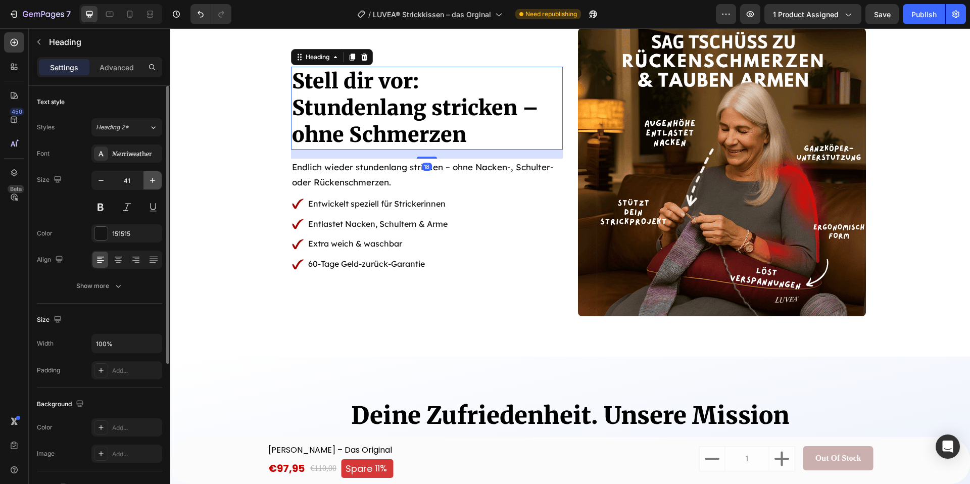
click at [158, 184] on button "button" at bounding box center [152, 180] width 18 height 18
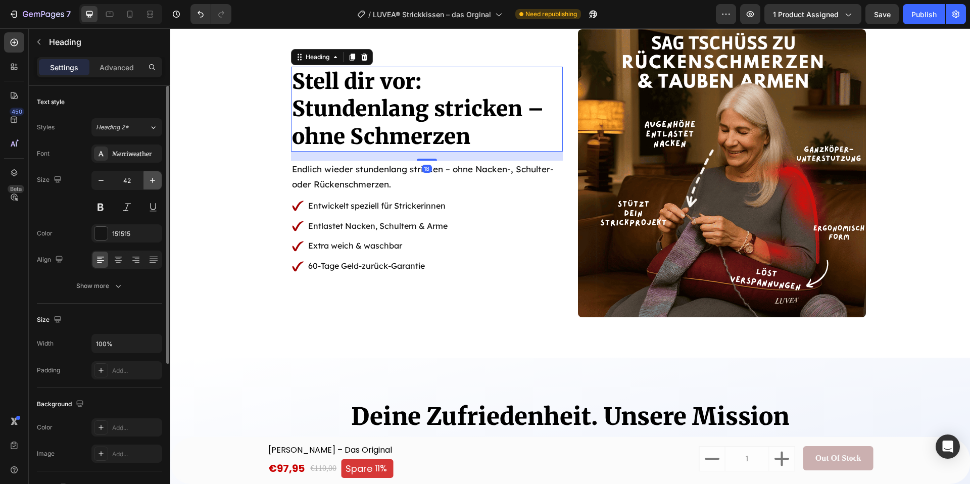
click at [158, 184] on button "button" at bounding box center [152, 180] width 18 height 18
type input "43"
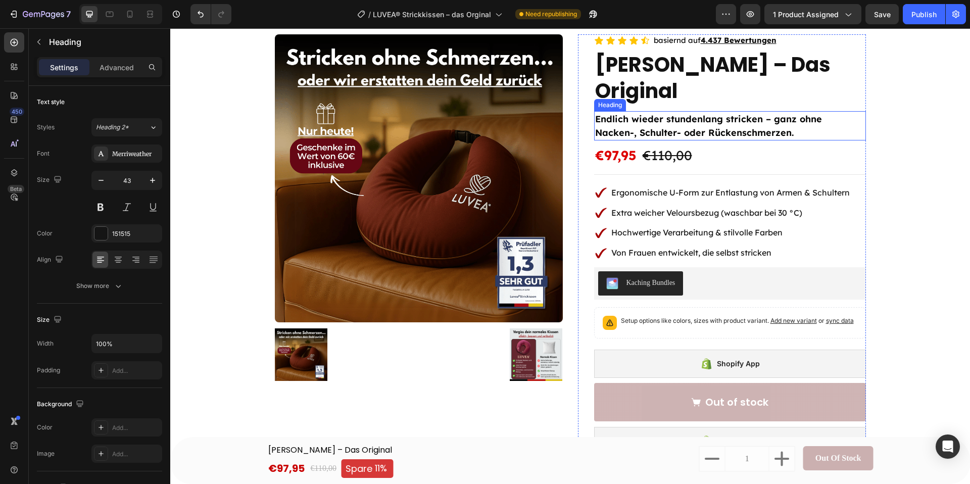
scroll to position [38, 0]
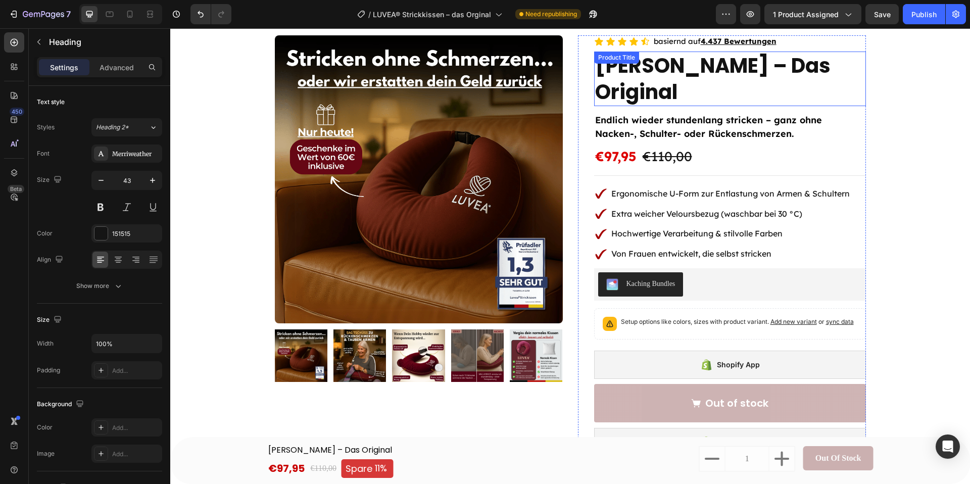
click at [639, 94] on h1 "[PERSON_NAME] – Das Original" at bounding box center [730, 79] width 272 height 55
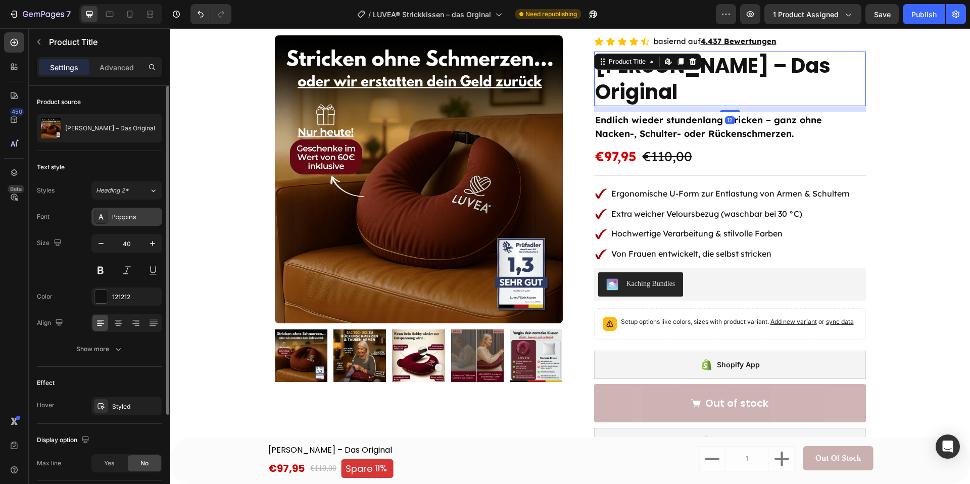
click at [126, 222] on div "Poppins" at bounding box center [126, 217] width 71 height 18
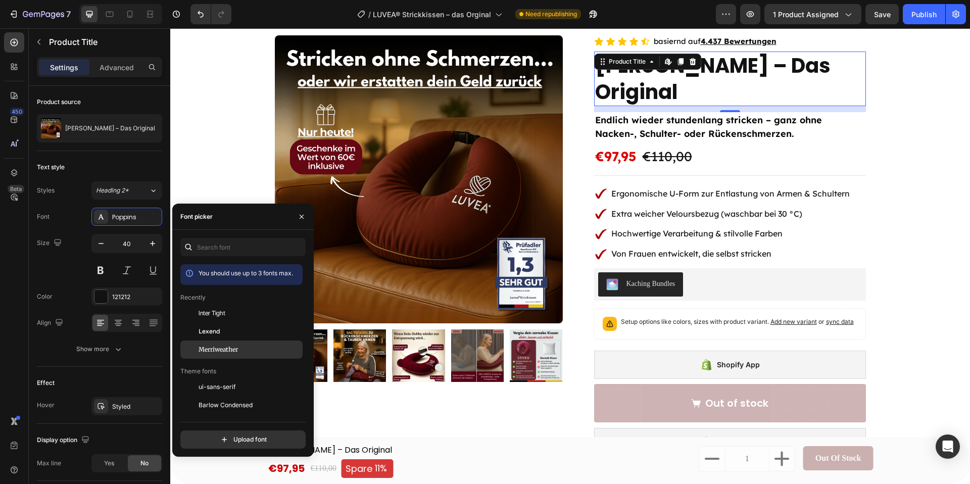
click at [229, 345] on span "Merriweather" at bounding box center [218, 349] width 39 height 9
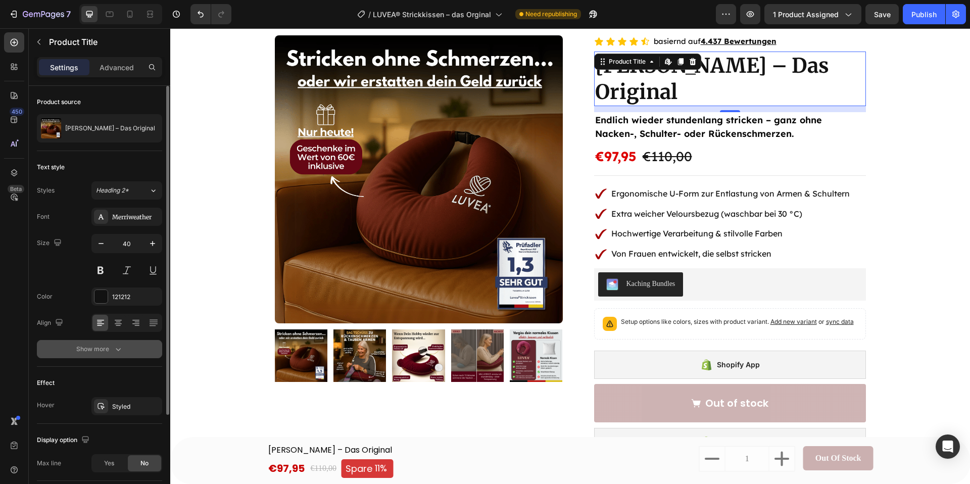
click at [117, 352] on icon "button" at bounding box center [118, 349] width 10 height 10
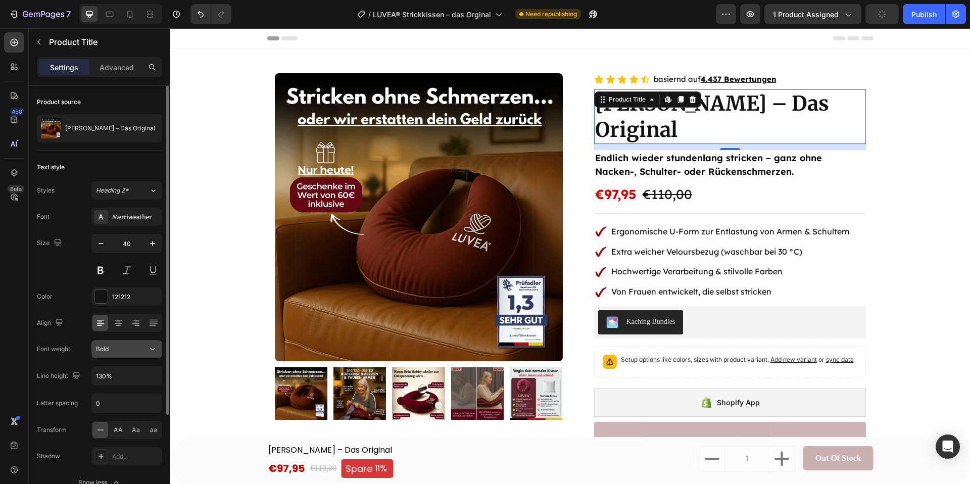
scroll to position [38, 0]
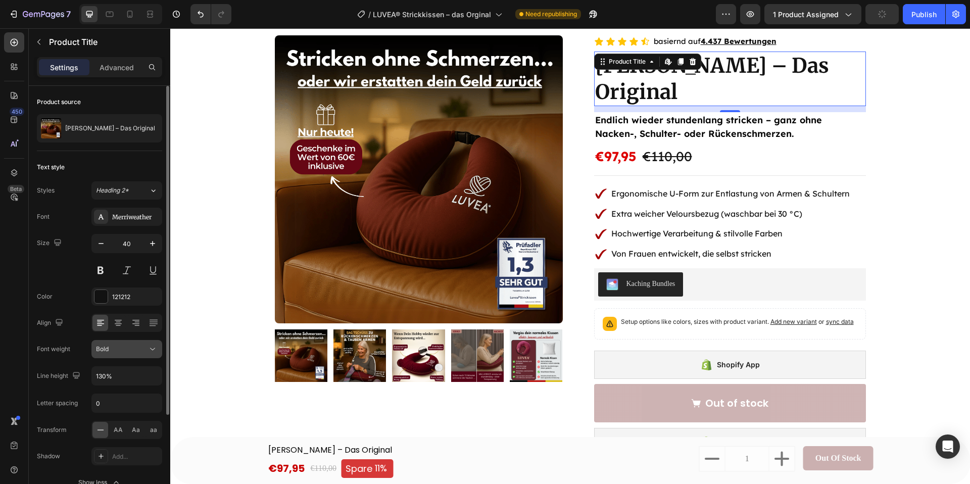
click at [122, 350] on div "Bold" at bounding box center [122, 348] width 52 height 9
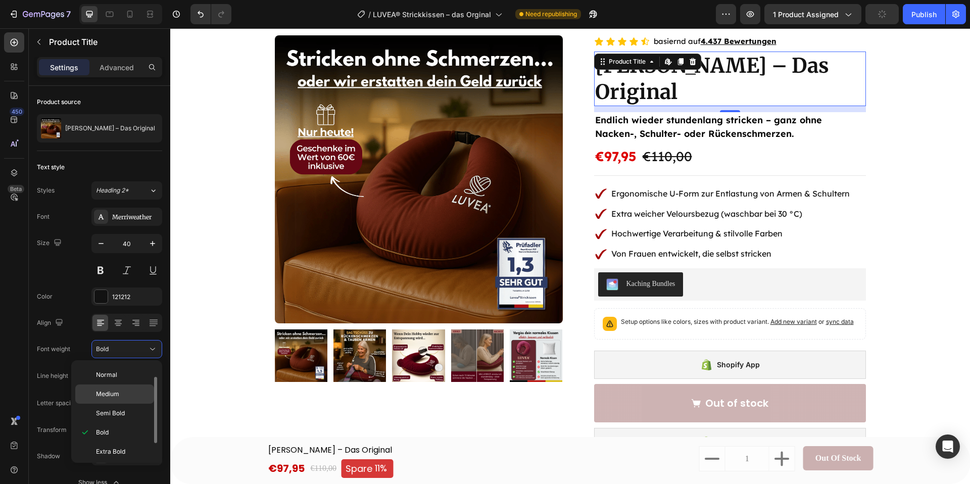
scroll to position [40, 0]
drag, startPoint x: 122, startPoint y: 442, endPoint x: 133, endPoint y: 439, distance: 11.0
click at [123, 443] on div "Black" at bounding box center [114, 448] width 79 height 19
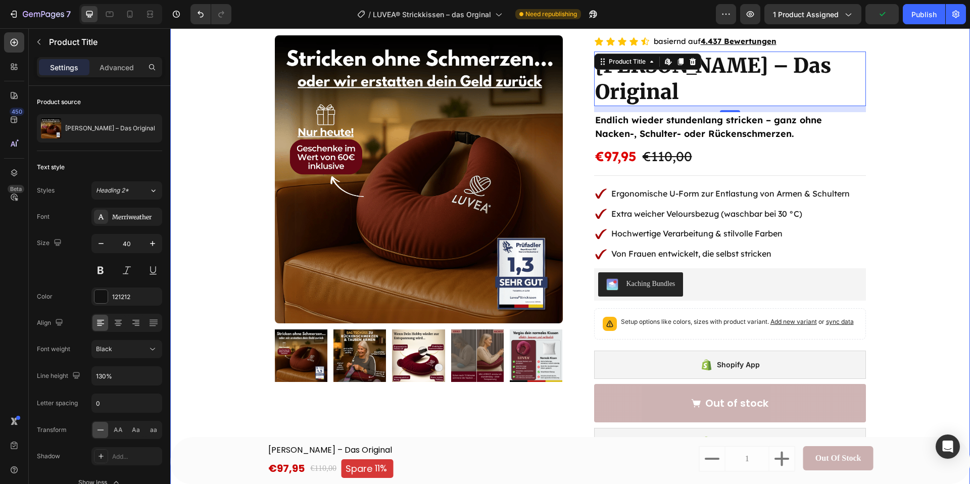
click at [932, 238] on div "Product Images Row Icon Icon Icon Icon Icon Icon List basiernd auf 4.437 Bewert…" at bounding box center [570, 408] width 800 height 746
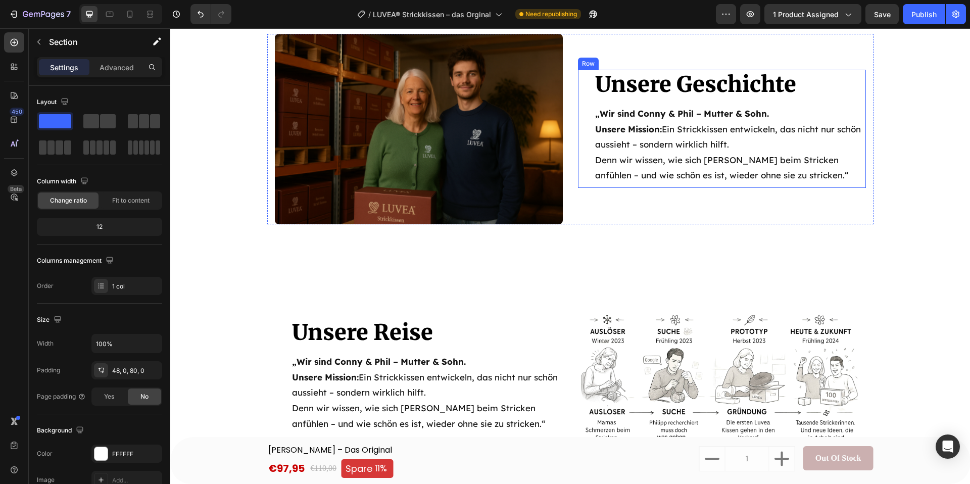
scroll to position [3656, 0]
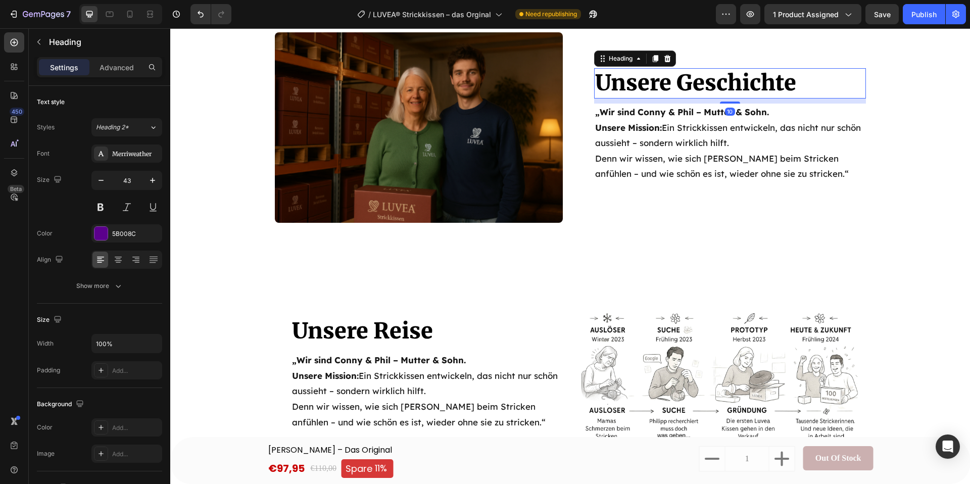
click at [669, 73] on span "Unsere Geschichte" at bounding box center [695, 82] width 201 height 27
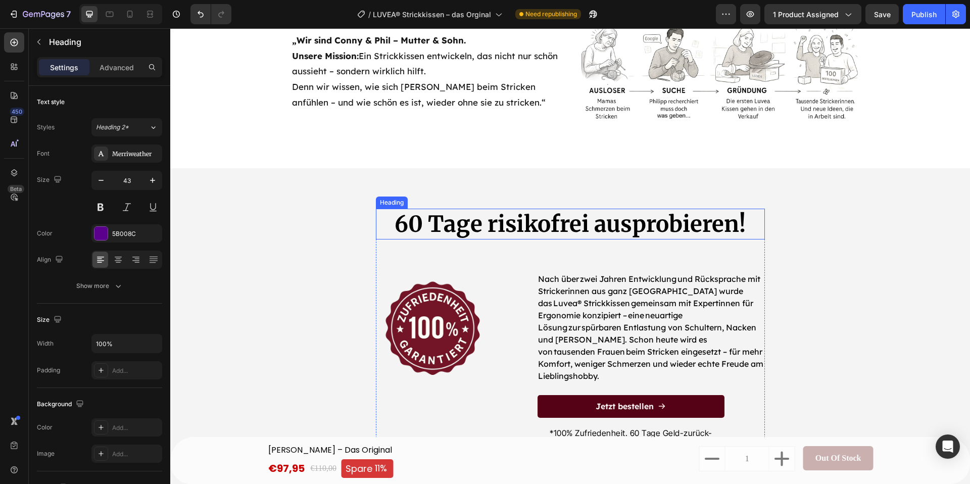
scroll to position [4009, 0]
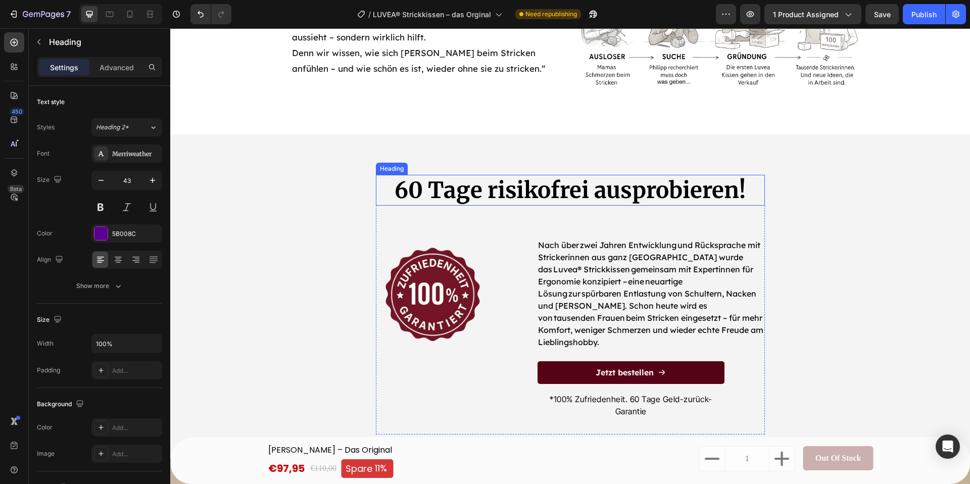
click at [485, 176] on h2 "60 Tage risikofrei ausprobieren!" at bounding box center [570, 190] width 389 height 31
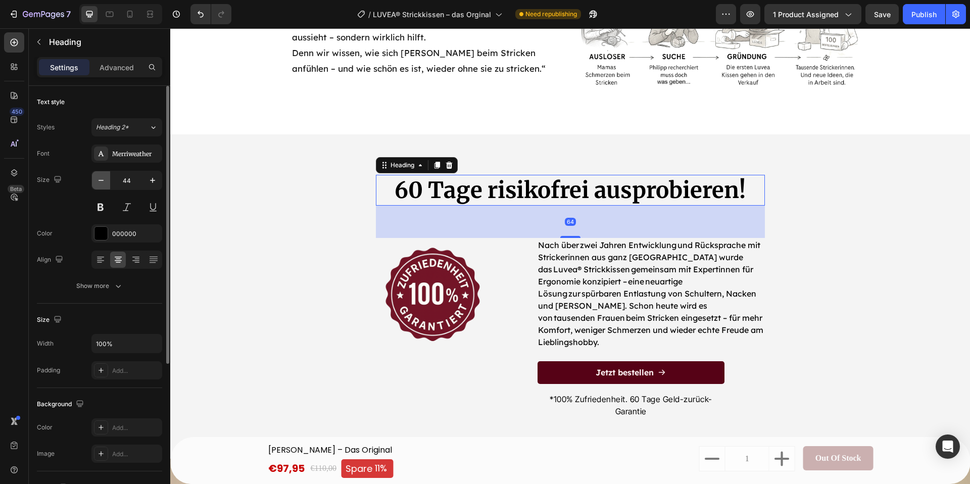
click at [104, 180] on icon "button" at bounding box center [101, 180] width 10 height 10
type input "43"
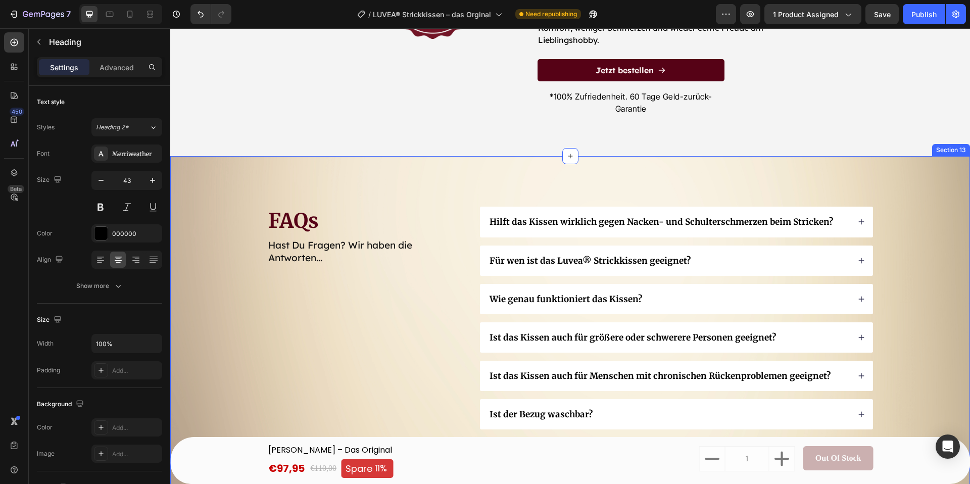
scroll to position [4320, 0]
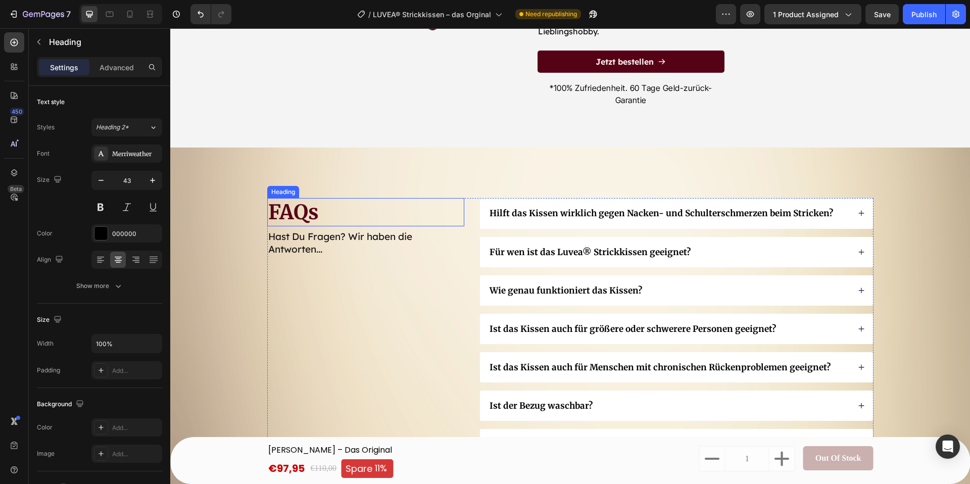
click at [288, 201] on h2 "FAQs" at bounding box center [365, 212] width 197 height 28
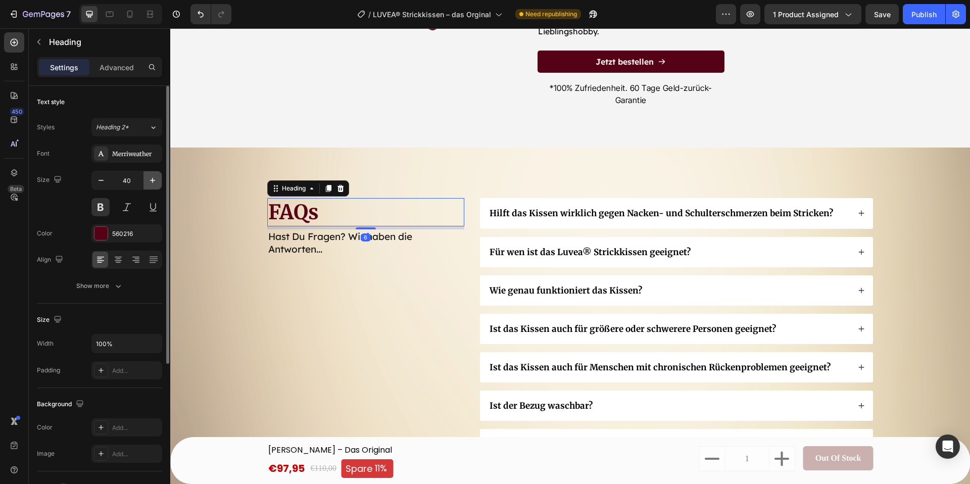
click at [158, 188] on button "button" at bounding box center [152, 180] width 18 height 18
click at [159, 188] on button "button" at bounding box center [152, 180] width 18 height 18
type input "43"
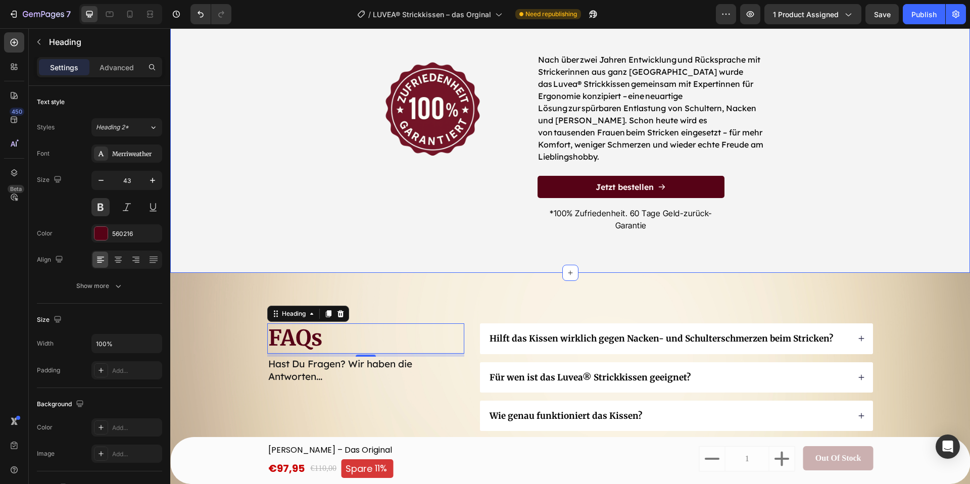
scroll to position [4180, 0]
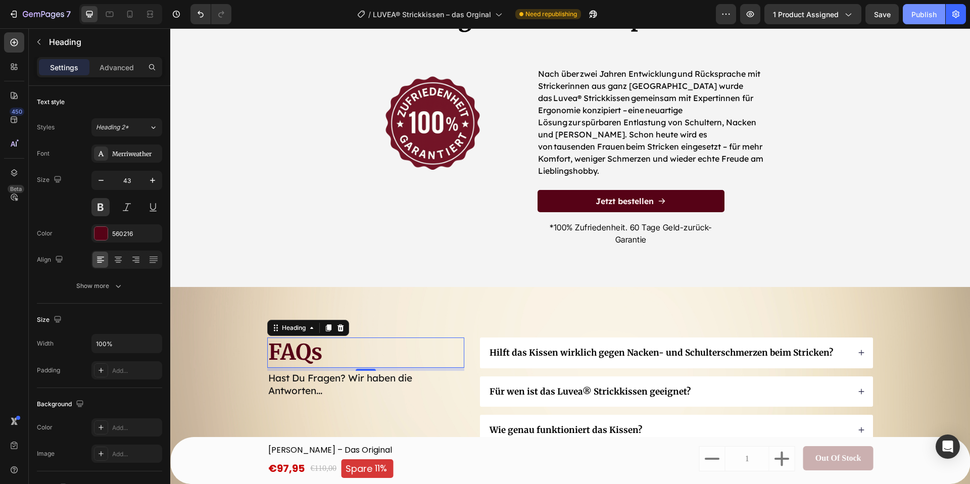
click at [915, 15] on div "Publish" at bounding box center [923, 14] width 25 height 11
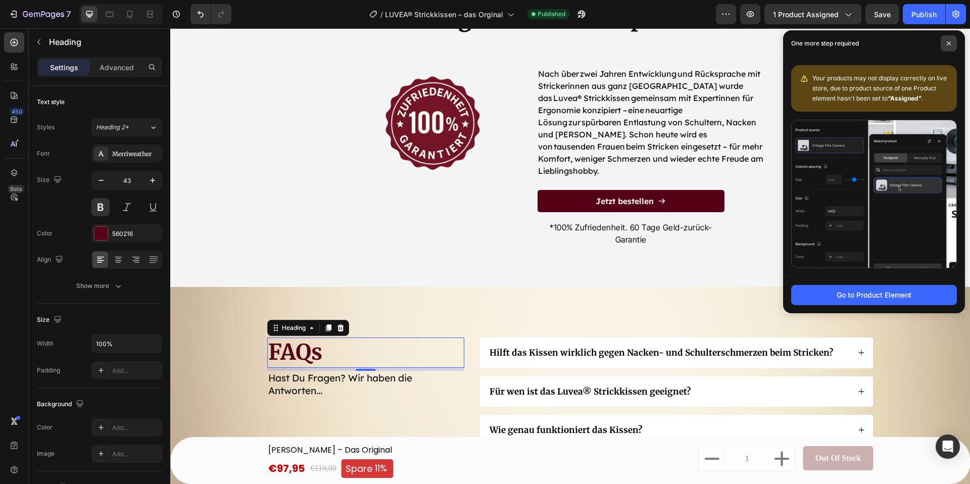
drag, startPoint x: 952, startPoint y: 40, endPoint x: 941, endPoint y: 37, distance: 11.0
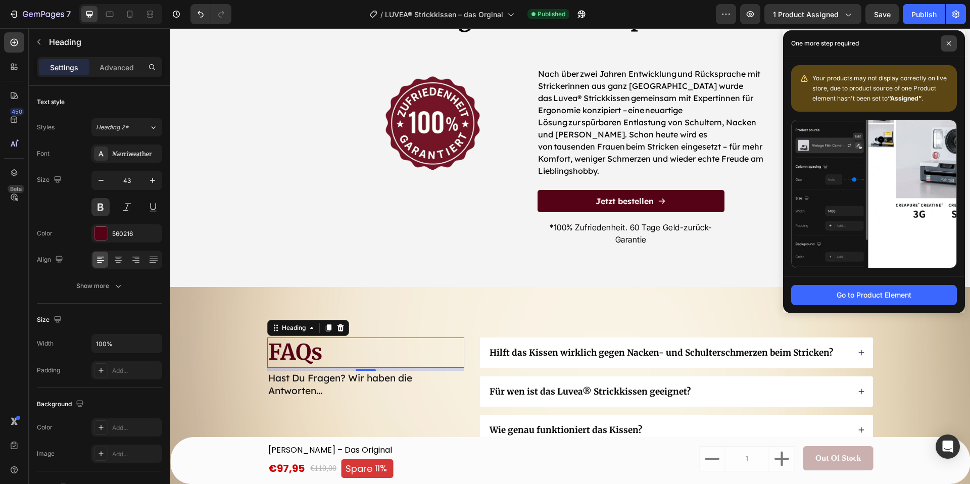
click at [951, 40] on span at bounding box center [948, 43] width 16 height 16
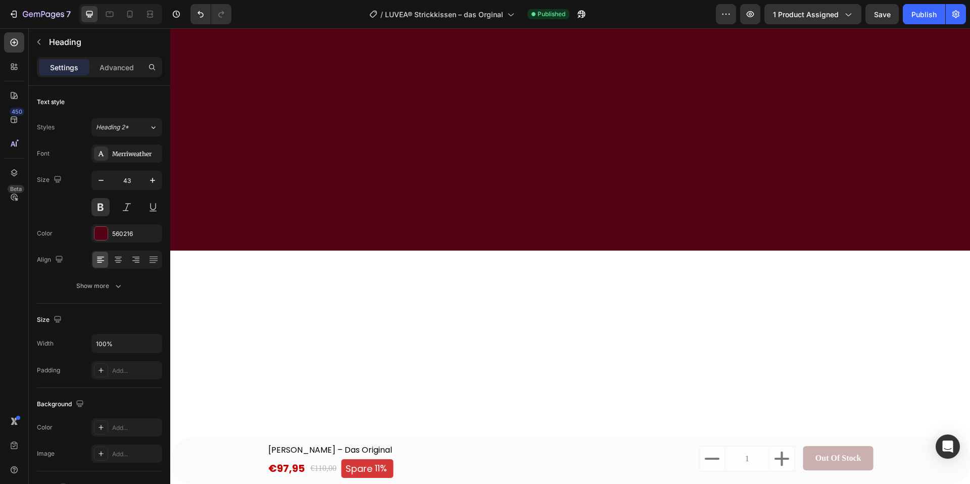
scroll to position [4559, 0]
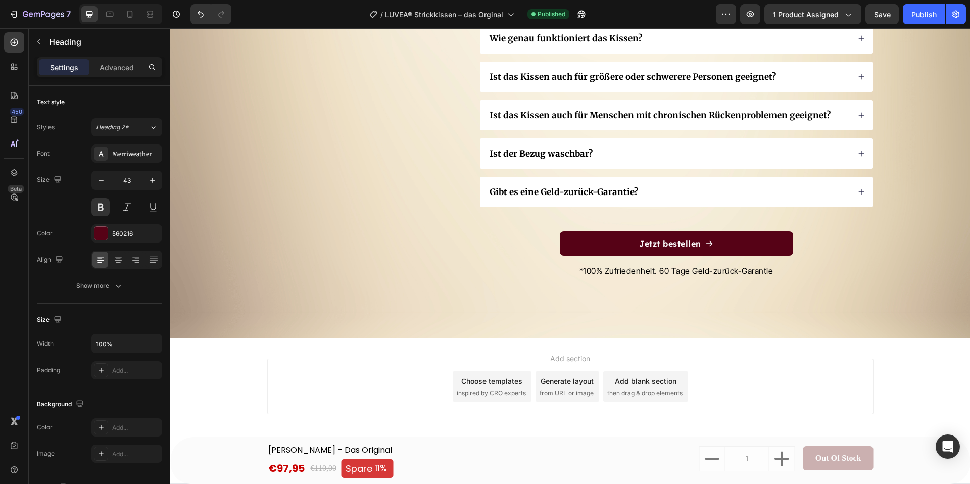
click at [502, 393] on span "inspired by CRO experts" at bounding box center [491, 392] width 69 height 9
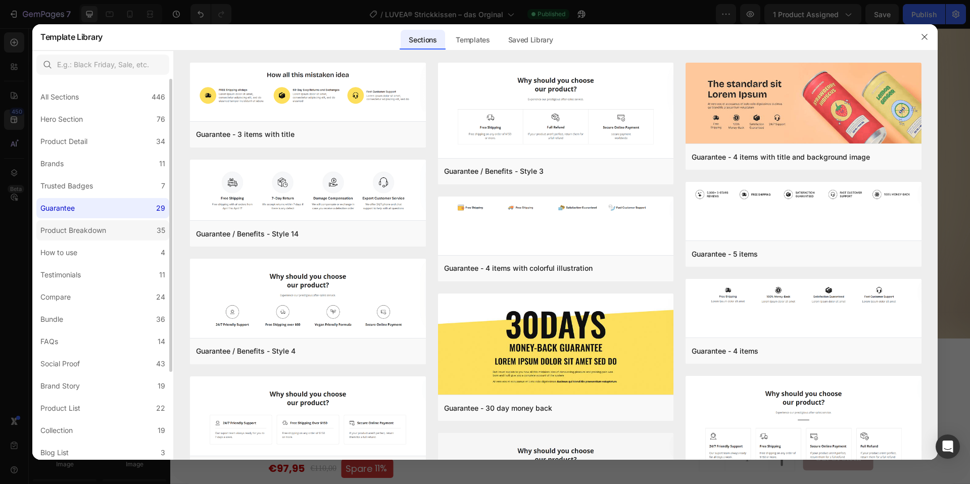
click at [63, 228] on div "Product Breakdown" at bounding box center [73, 230] width 66 height 12
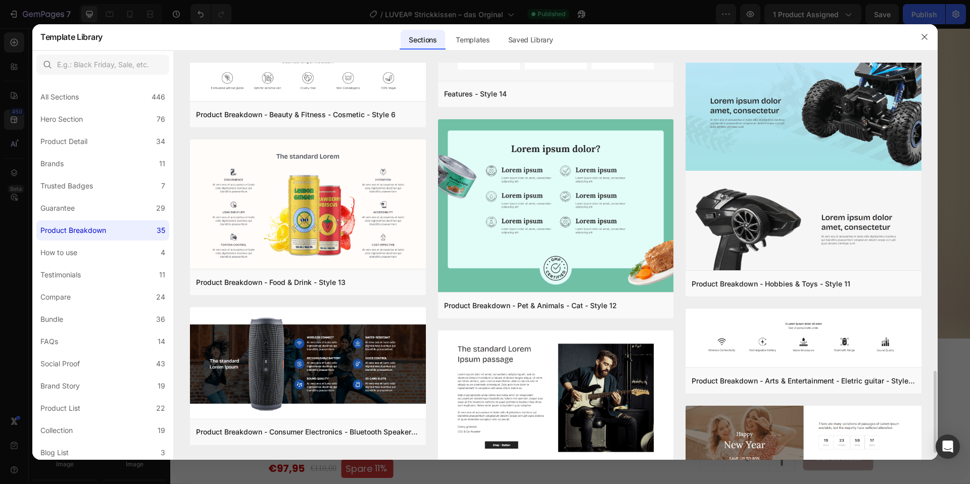
scroll to position [1475, 0]
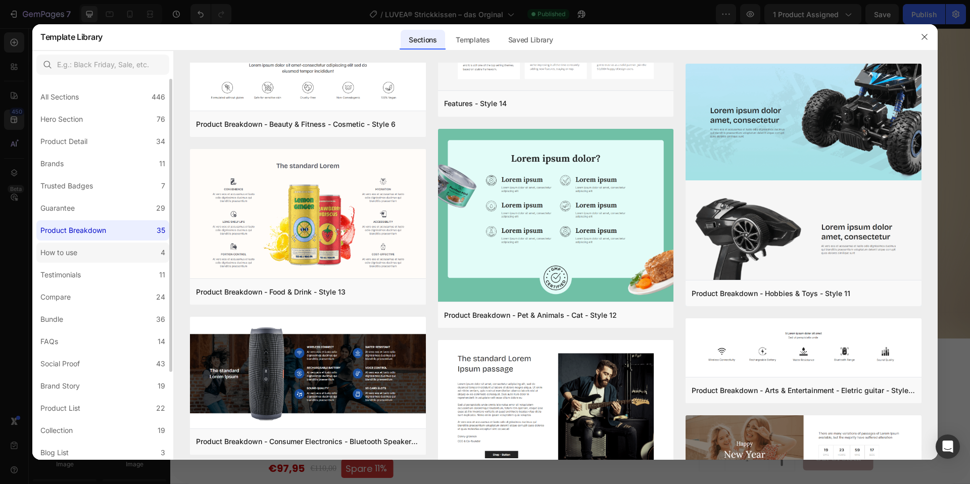
click at [85, 254] on label "How to use 4" at bounding box center [102, 252] width 133 height 20
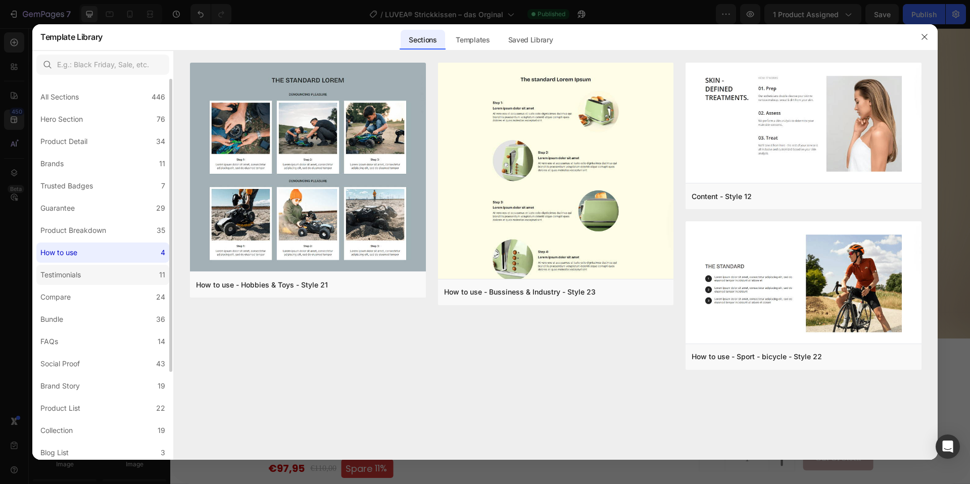
click at [63, 277] on div "Testimonials" at bounding box center [60, 275] width 40 height 12
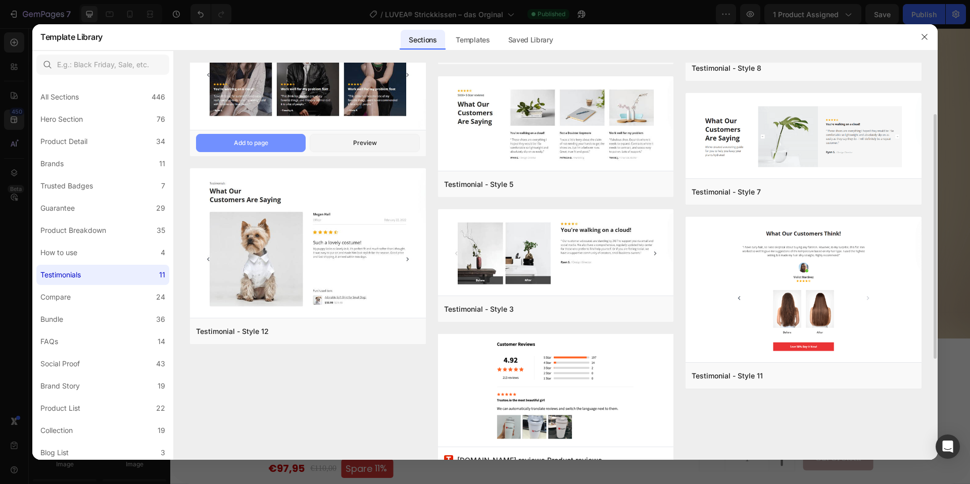
scroll to position [246, 0]
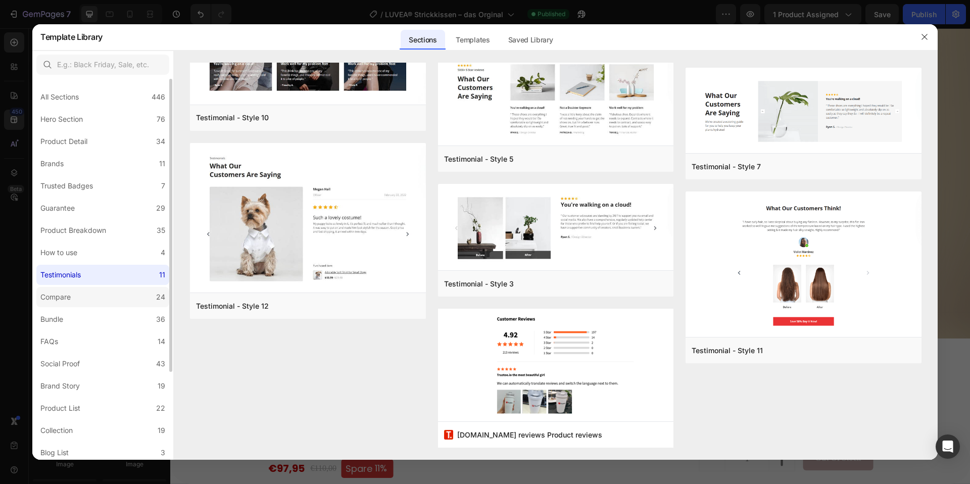
click at [108, 294] on label "Compare 24" at bounding box center [102, 297] width 133 height 20
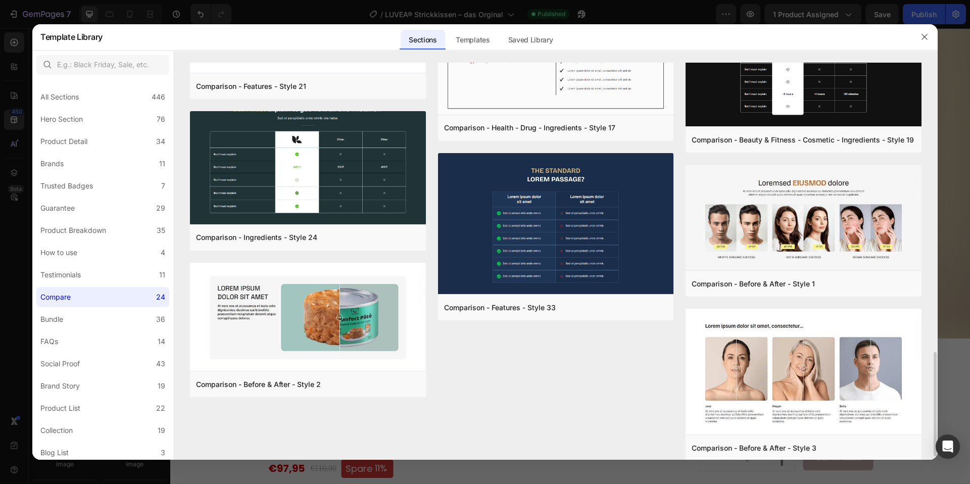
scroll to position [1112, 0]
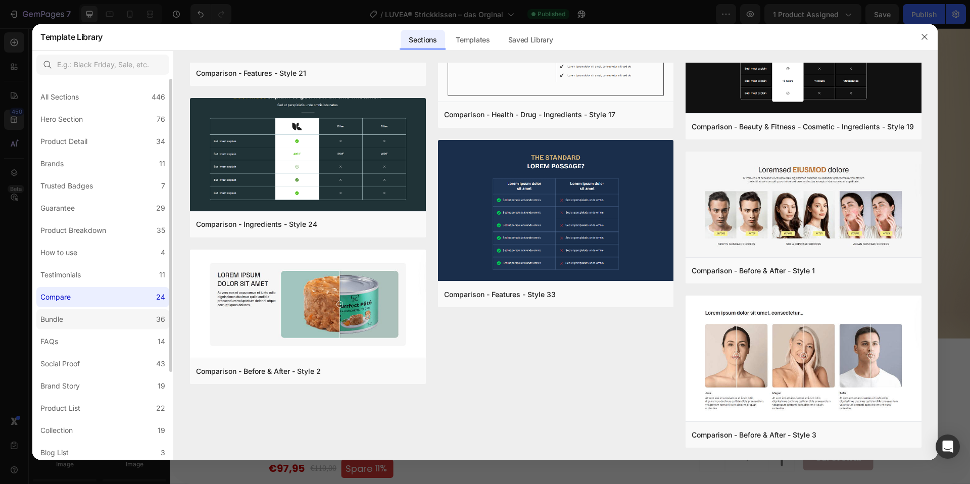
click at [107, 314] on label "Bundle 36" at bounding box center [102, 319] width 133 height 20
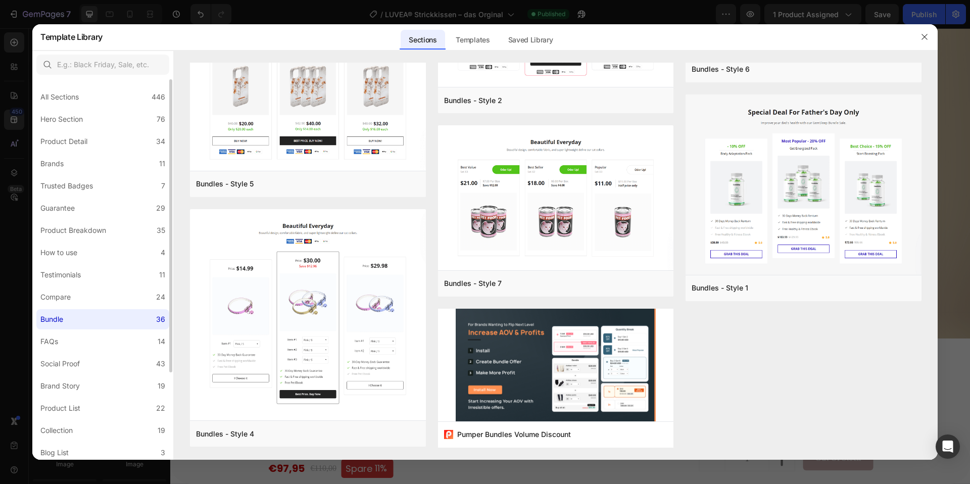
scroll to position [9, 0]
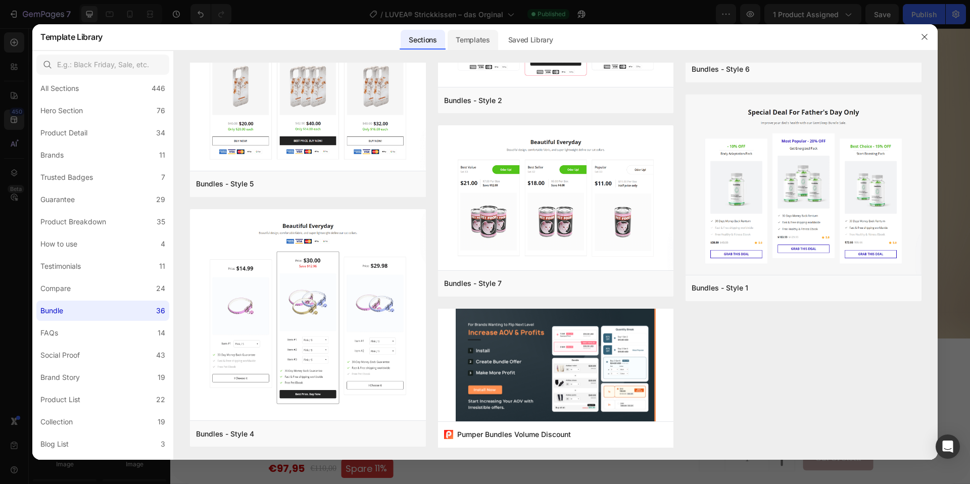
click at [472, 32] on div "Templates" at bounding box center [473, 40] width 50 height 20
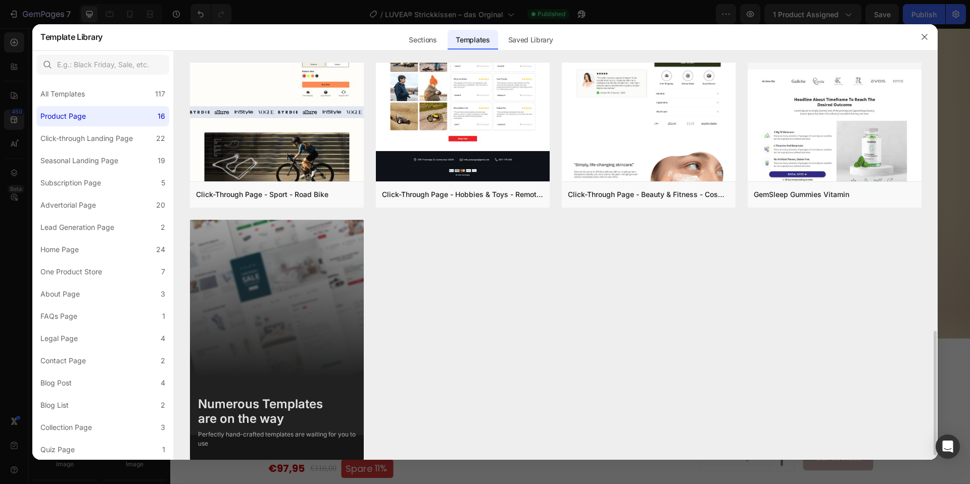
scroll to position [871, 0]
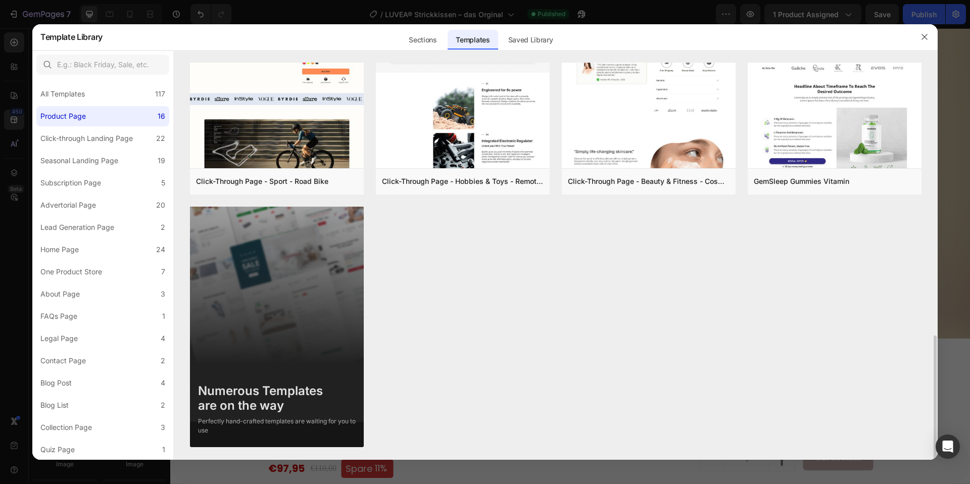
click at [306, 230] on img at bounding box center [277, 327] width 174 height 240
click at [283, 413] on div "Numerous Templates are on the way Perfectly hand-crafted templates are waiting …" at bounding box center [277, 406] width 174 height 60
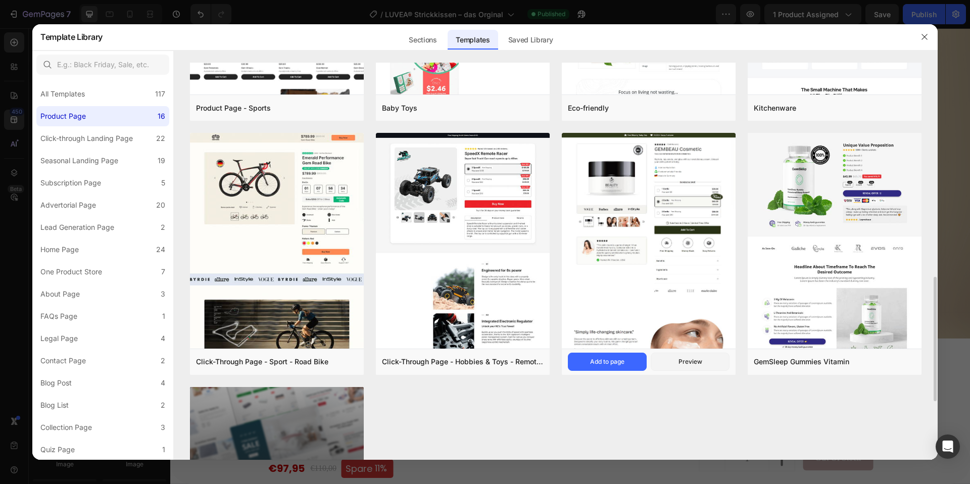
scroll to position [689, 0]
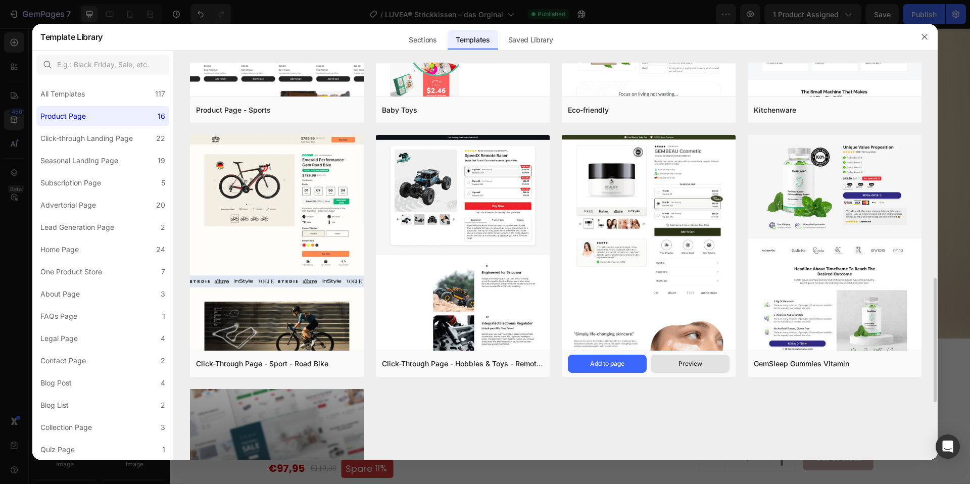
click at [683, 365] on div "Preview" at bounding box center [690, 363] width 24 height 9
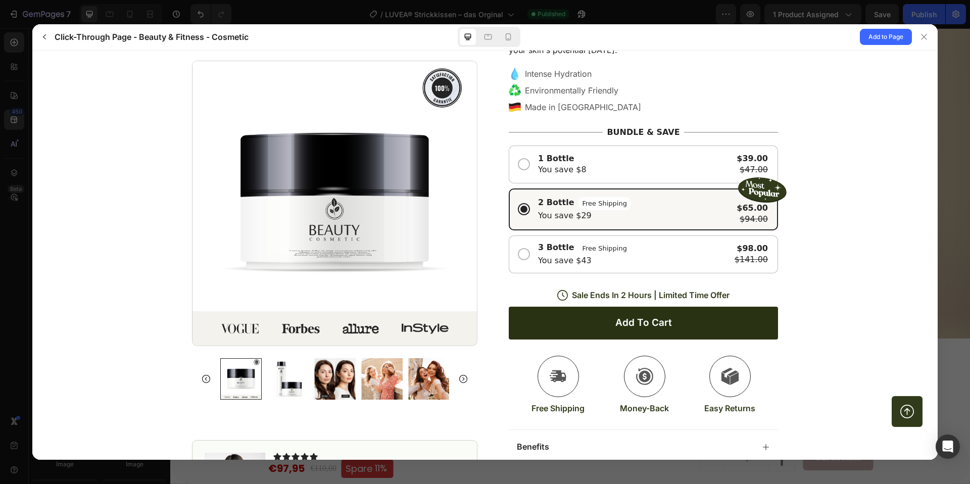
scroll to position [119, 0]
click at [278, 378] on div at bounding box center [287, 378] width 41 height 41
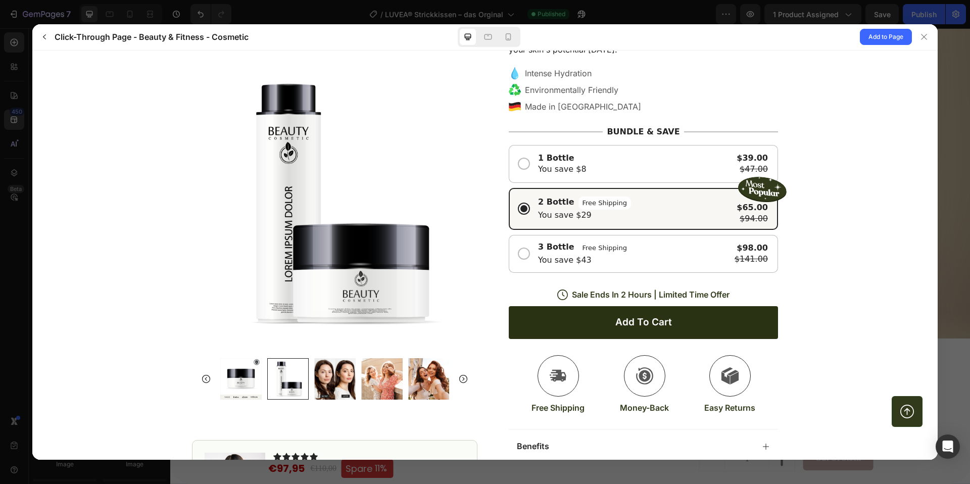
click at [311, 376] on div at bounding box center [334, 378] width 229 height 41
drag, startPoint x: 242, startPoint y: 383, endPoint x: 253, endPoint y: 383, distance: 10.6
click at [242, 383] on div at bounding box center [240, 378] width 41 height 41
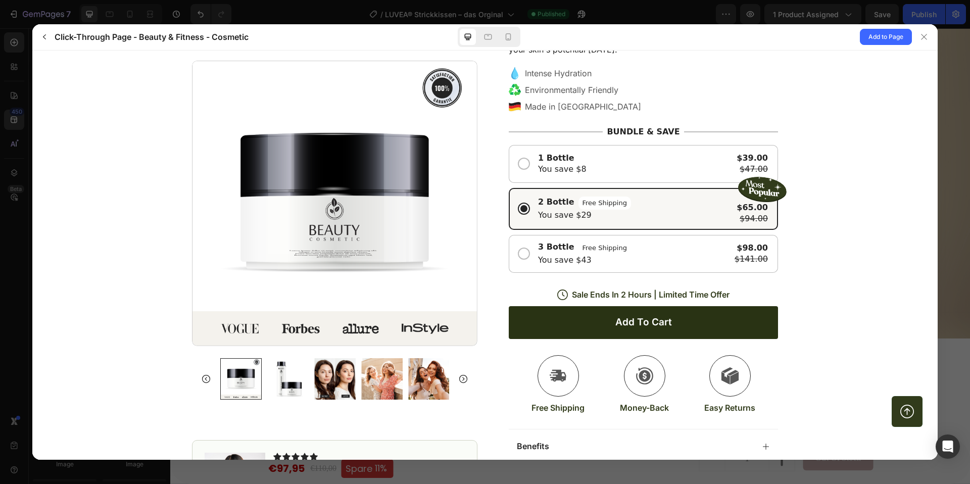
click at [344, 375] on div at bounding box center [334, 378] width 41 height 41
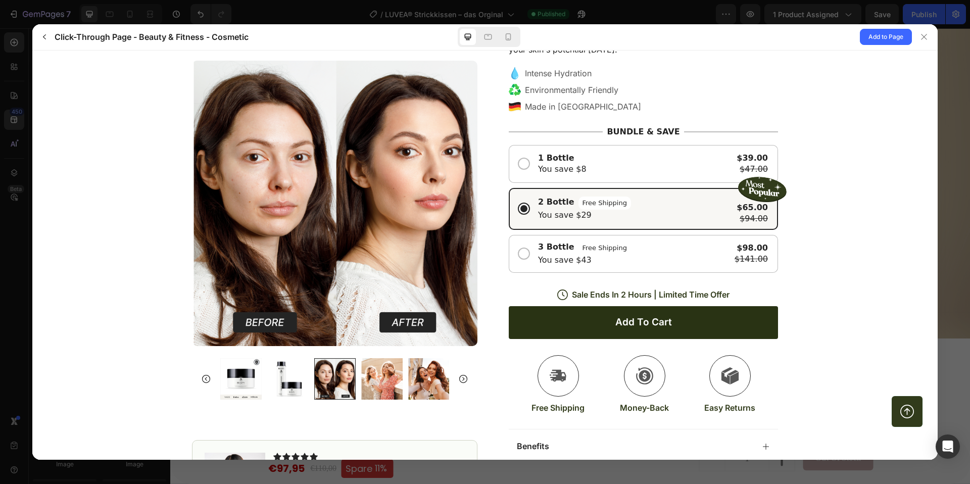
click at [364, 376] on div at bounding box center [381, 378] width 41 height 41
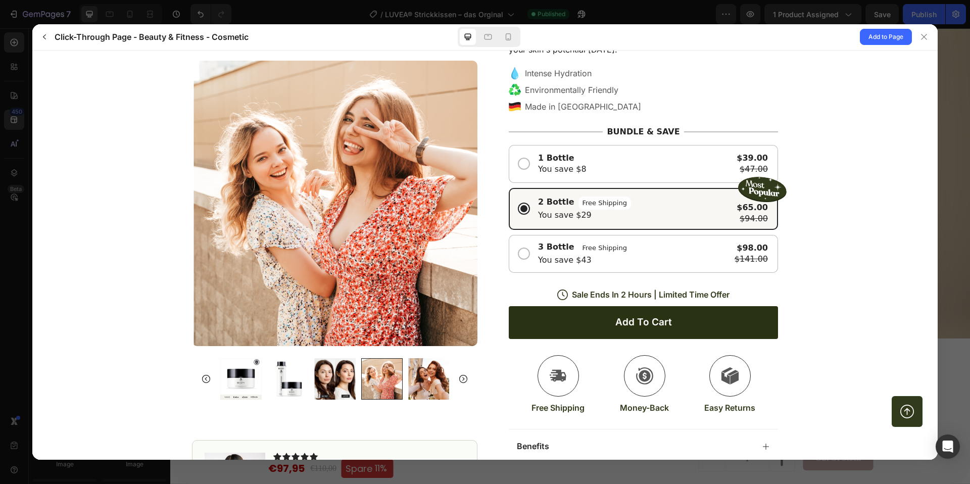
click at [405, 374] on div at bounding box center [334, 378] width 229 height 41
click at [424, 371] on div at bounding box center [428, 378] width 41 height 41
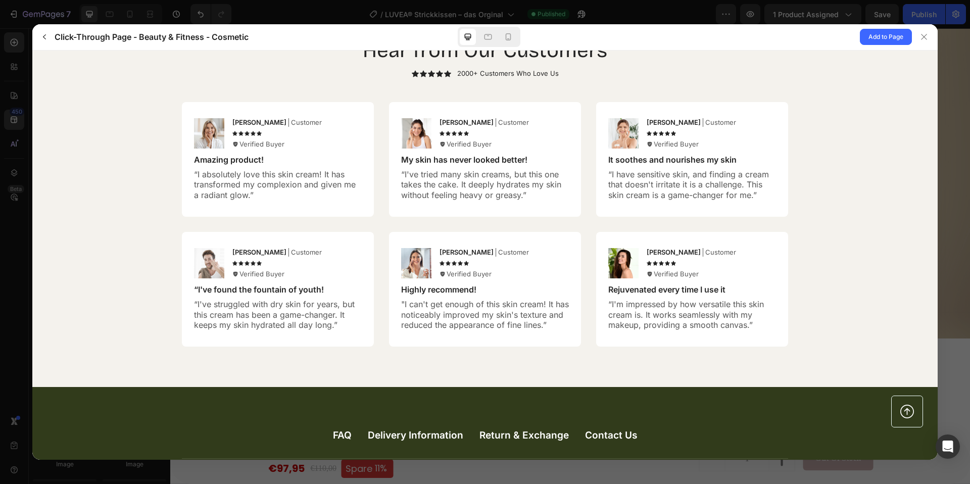
scroll to position [2504, 0]
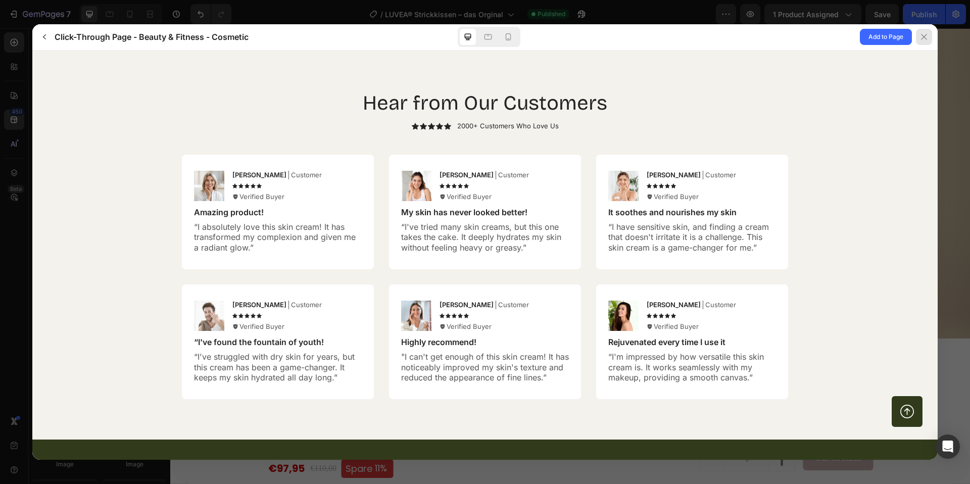
click at [921, 36] on icon at bounding box center [924, 37] width 8 height 8
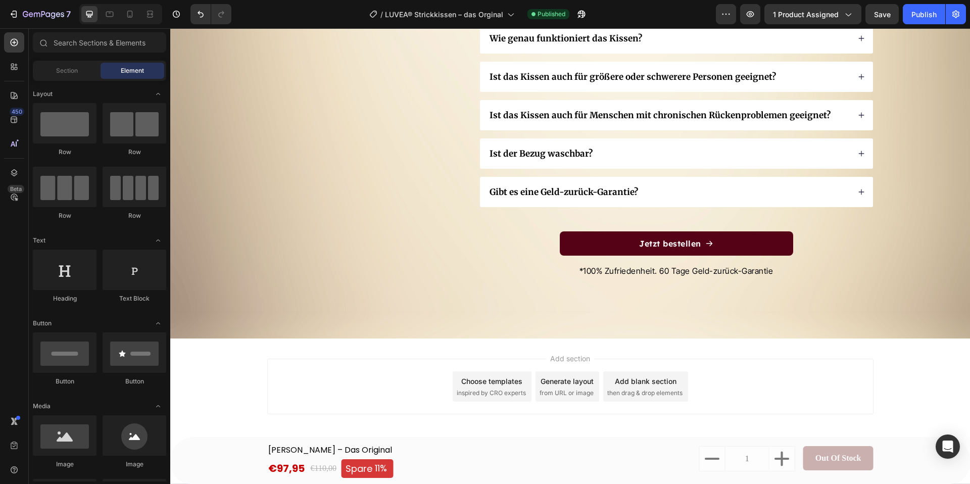
click at [480, 391] on span "inspired by CRO experts" at bounding box center [491, 392] width 69 height 9
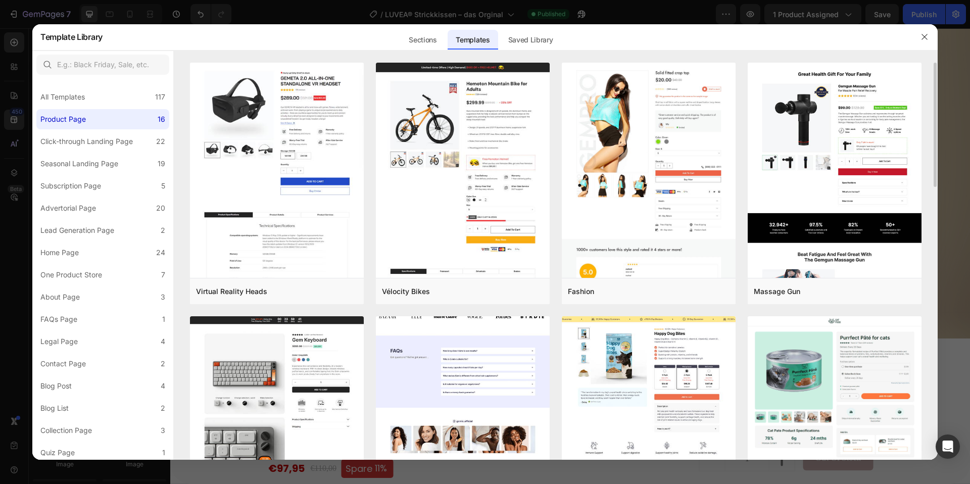
click at [438, 359] on img at bounding box center [463, 99] width 174 height 866
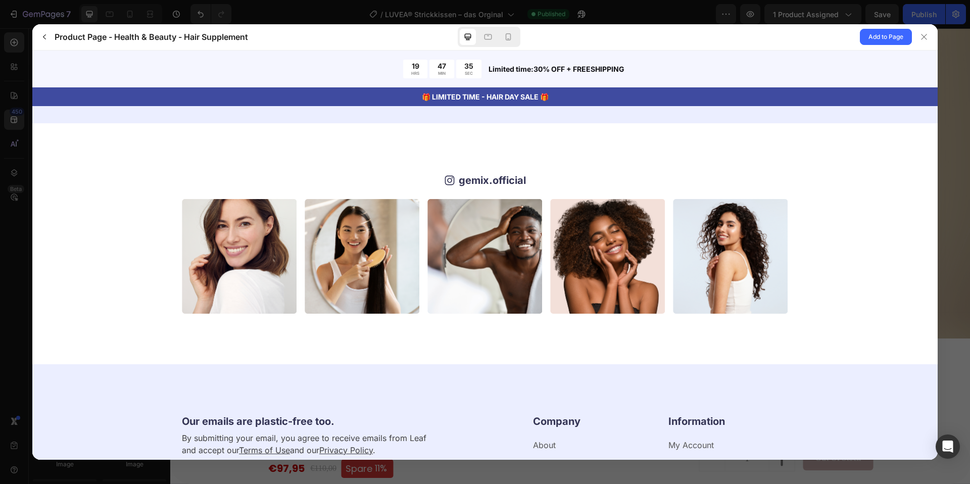
scroll to position [3037, 0]
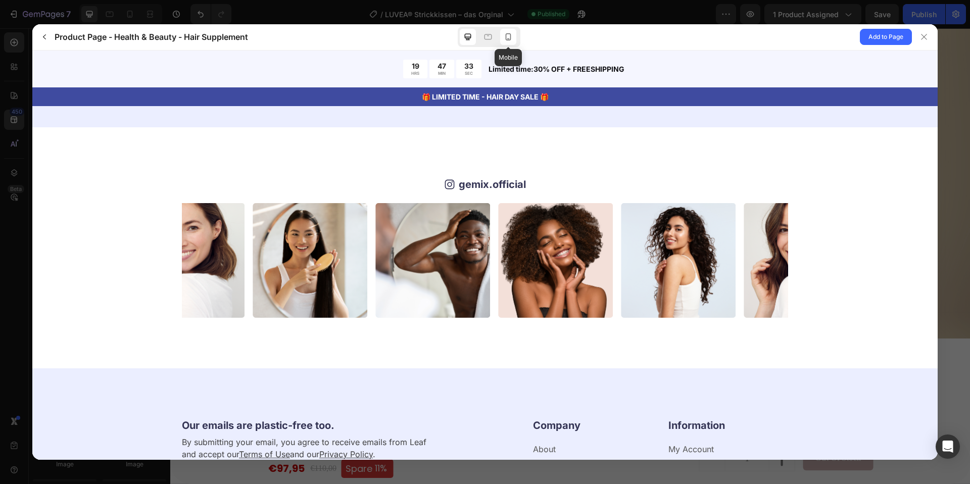
click at [504, 38] on icon at bounding box center [508, 37] width 10 height 10
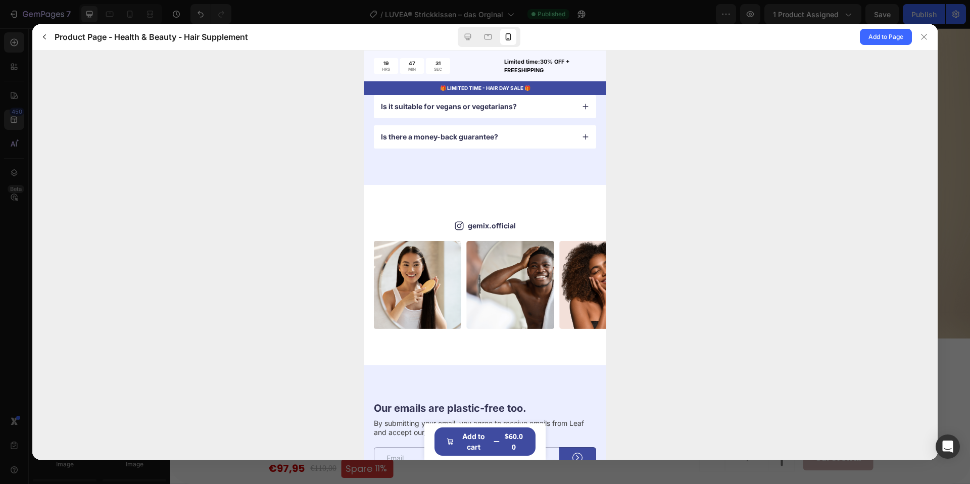
scroll to position [3428, 0]
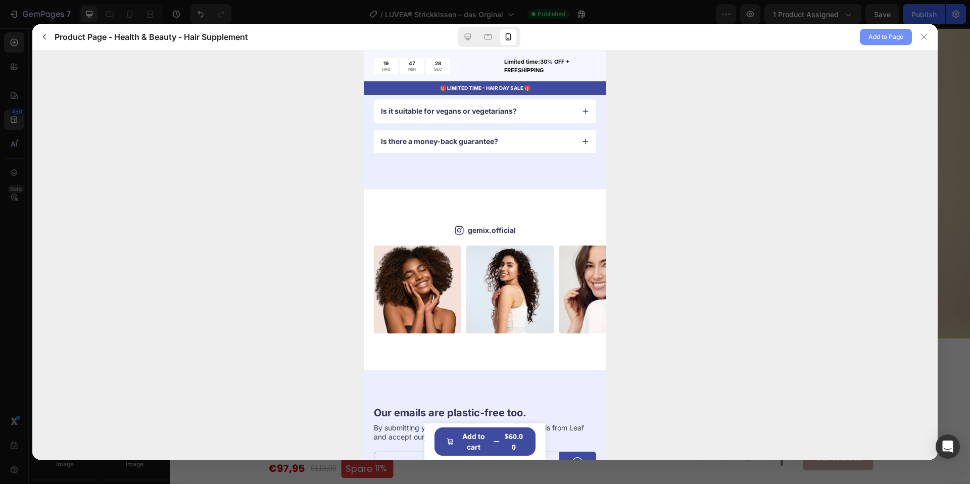
click at [879, 39] on span "Add to Page" at bounding box center [885, 37] width 35 height 12
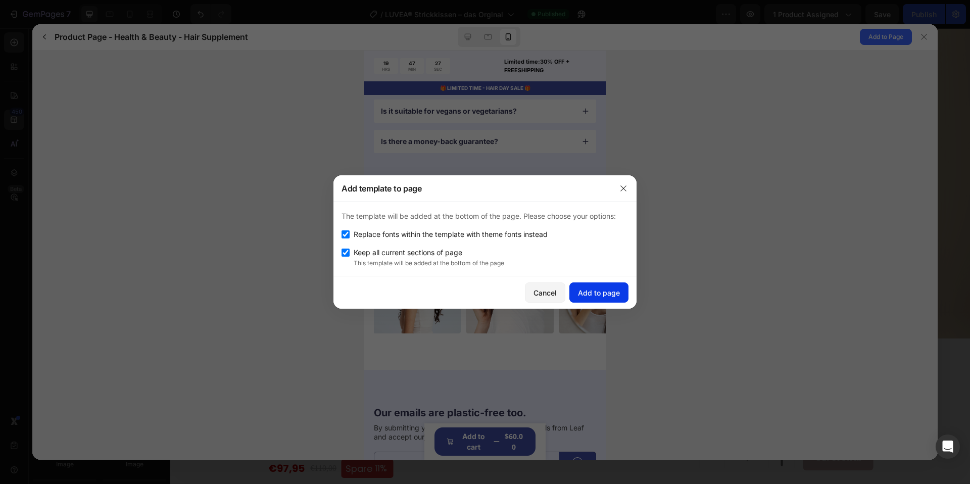
click at [583, 291] on div "Add to page" at bounding box center [599, 292] width 42 height 11
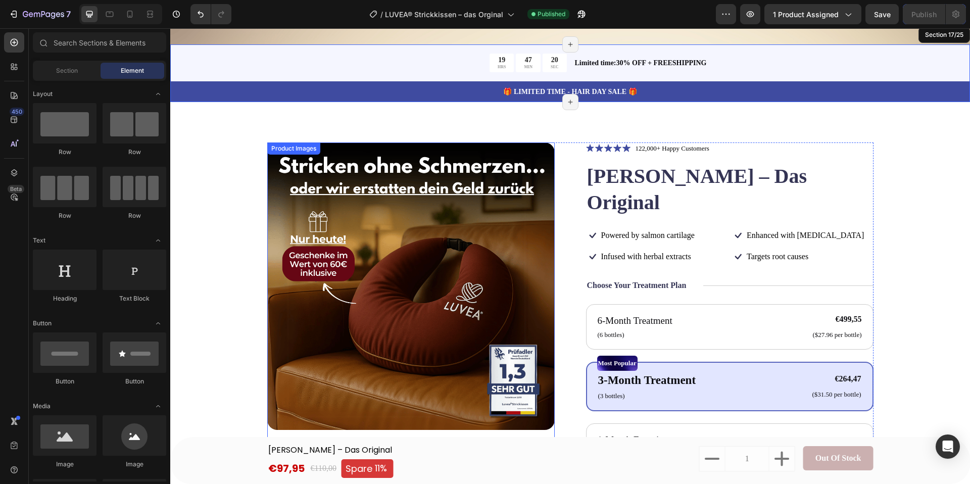
scroll to position [4698, 0]
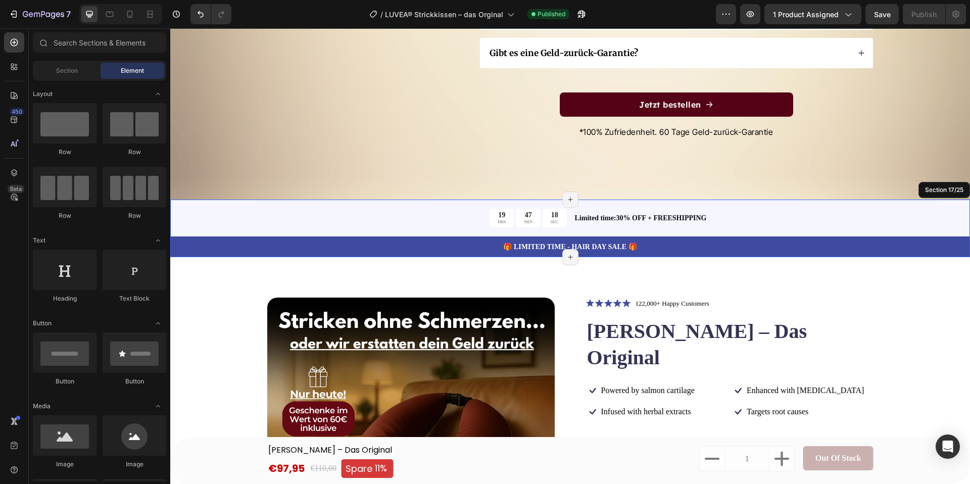
click at [943, 216] on div "19 HRS 47 MIN 18 SEC Countdown Timer Limited time:30% OFF + FREESHIPPING Text B…" at bounding box center [570, 229] width 800 height 58
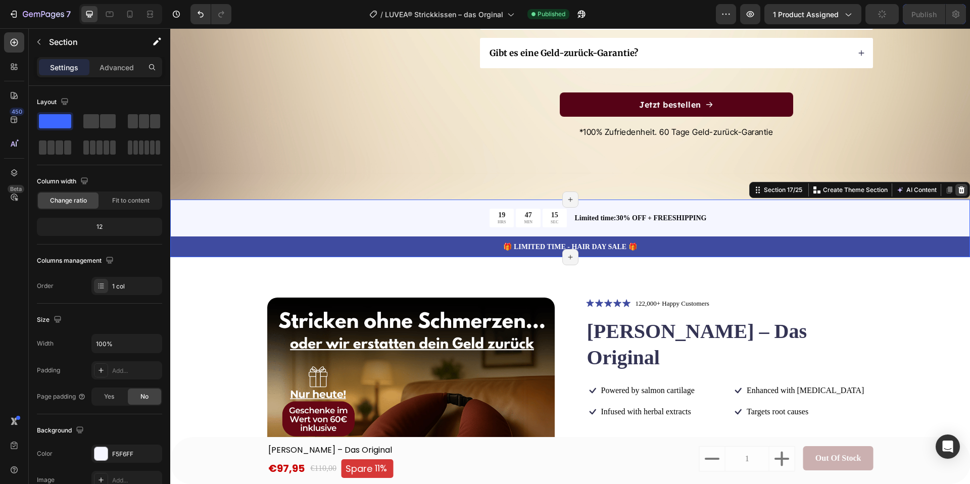
click at [955, 189] on div at bounding box center [961, 190] width 12 height 12
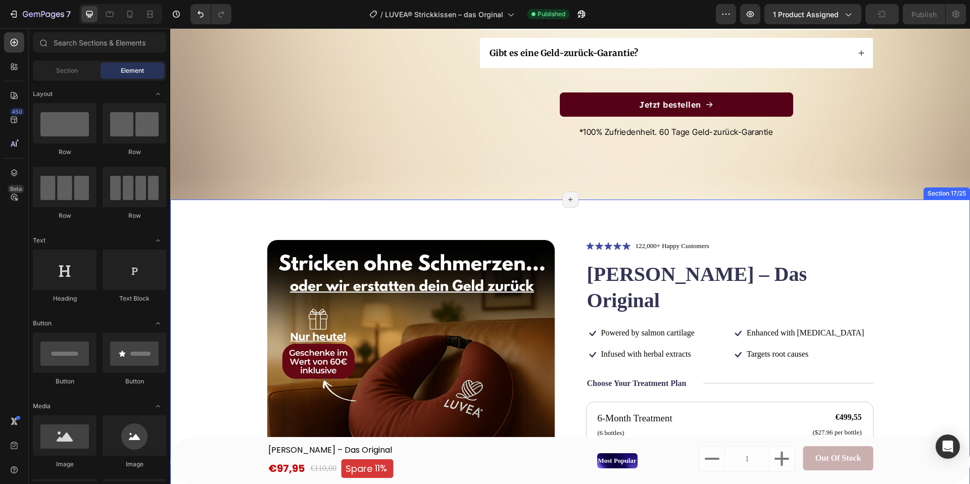
scroll to position [4742, 0]
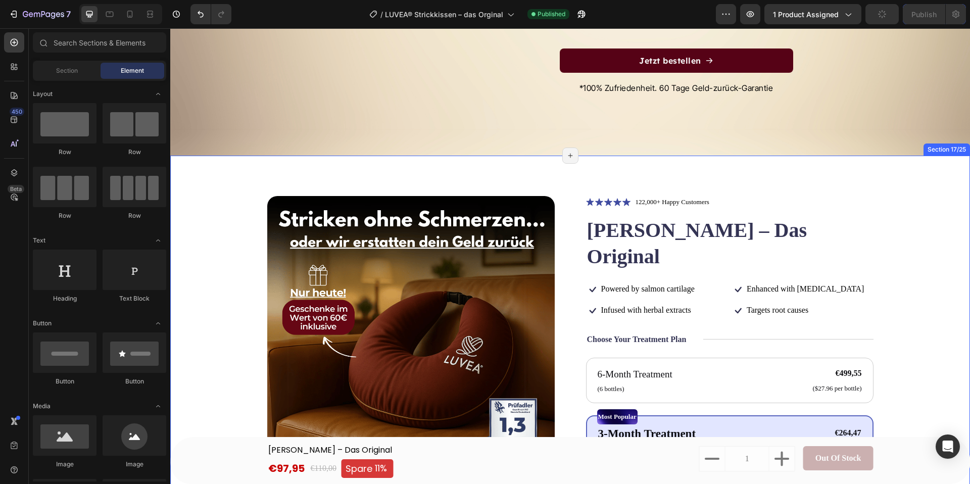
click at [908, 197] on div "Product Images Icon Icon Icon Icon Icon Icon List 122,000+ Happy Customers Text…" at bounding box center [570, 445] width 719 height 499
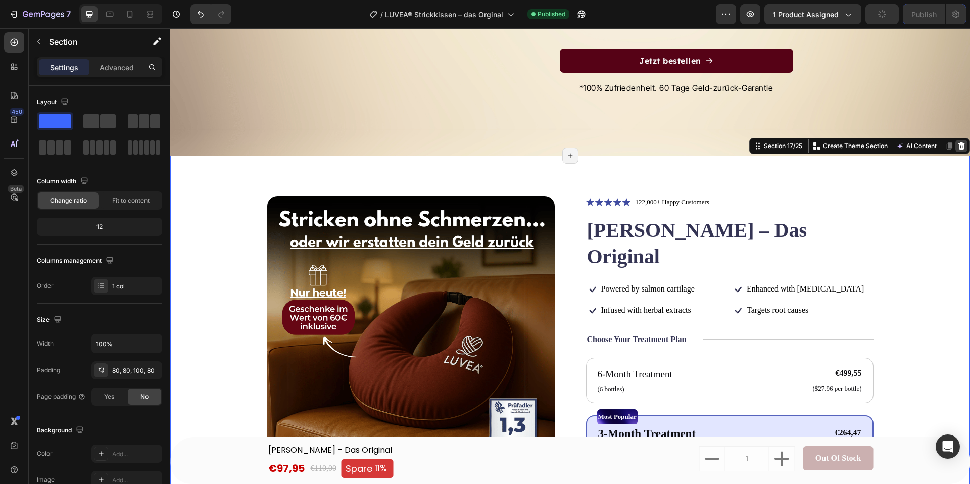
click at [960, 146] on icon at bounding box center [961, 145] width 7 height 7
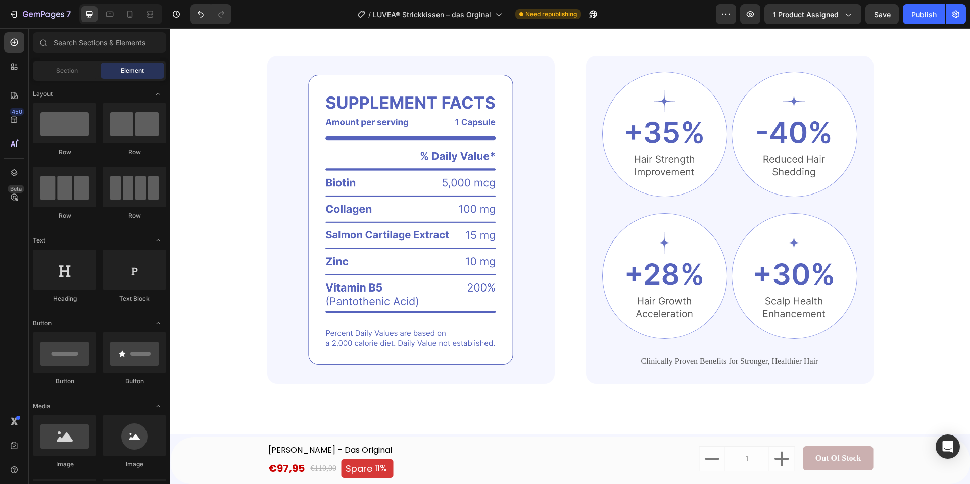
scroll to position [4854, 0]
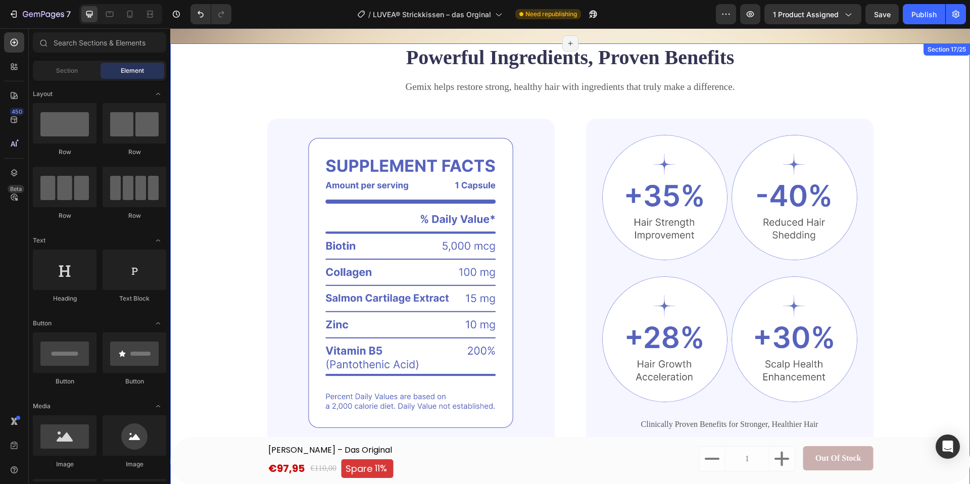
drag, startPoint x: 911, startPoint y: 87, endPoint x: 916, endPoint y: 79, distance: 9.5
click at [911, 87] on div "Powerful Ingredients, Proven Benefits Heading Gemix helps restore strong, healt…" at bounding box center [570, 245] width 719 height 404
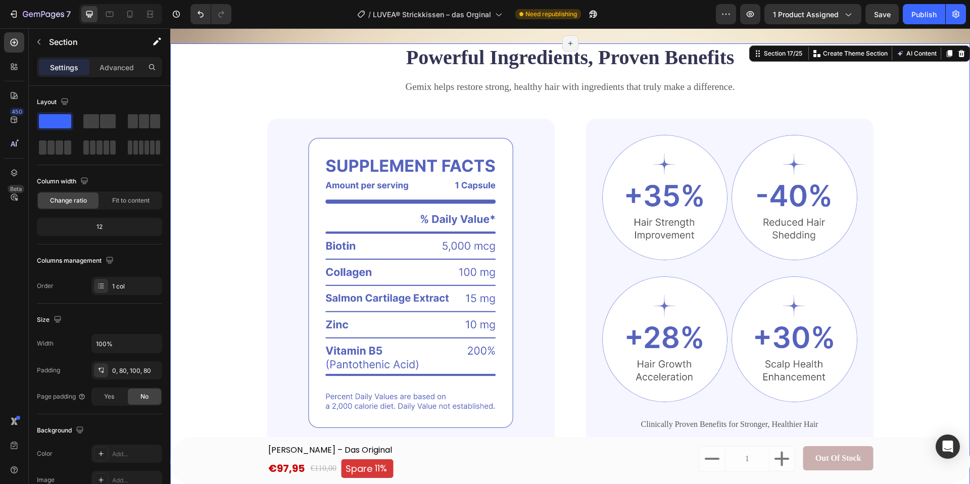
click at [961, 53] on icon at bounding box center [961, 53] width 7 height 7
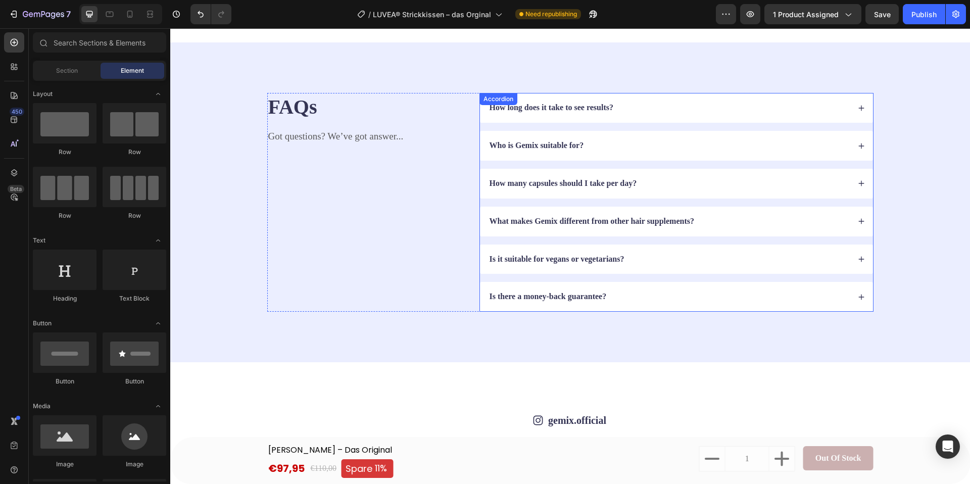
scroll to position [6545, 0]
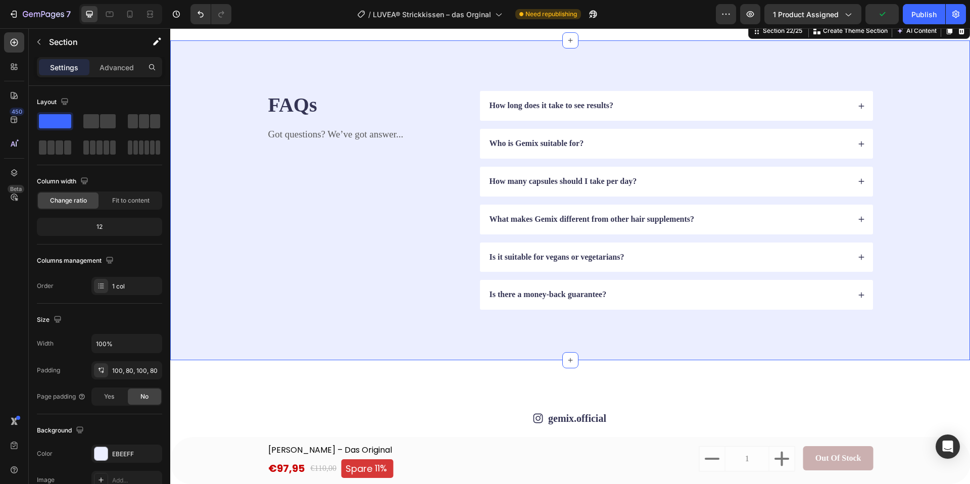
click at [965, 35] on icon at bounding box center [961, 31] width 8 height 8
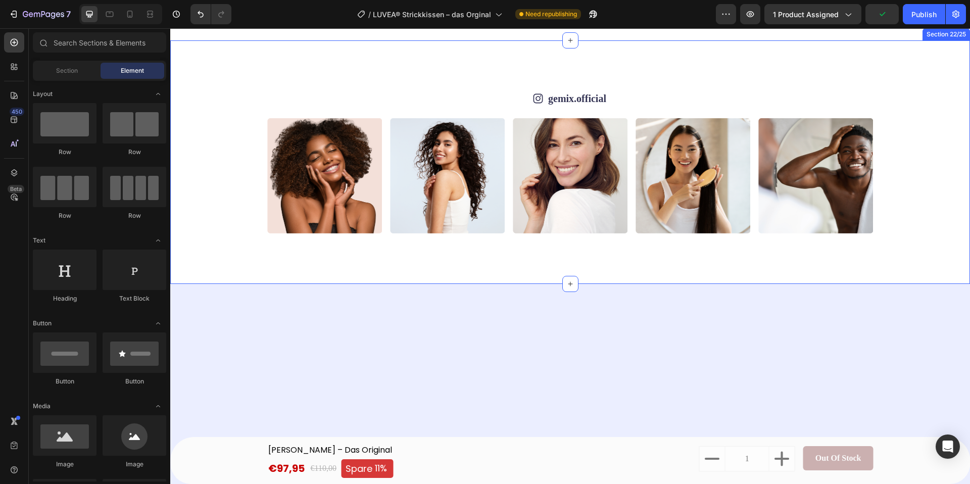
click at [915, 107] on div "Icon gemix.official Text Block Row Image Image Image Image Image Image Image Im…" at bounding box center [570, 161] width 800 height 243
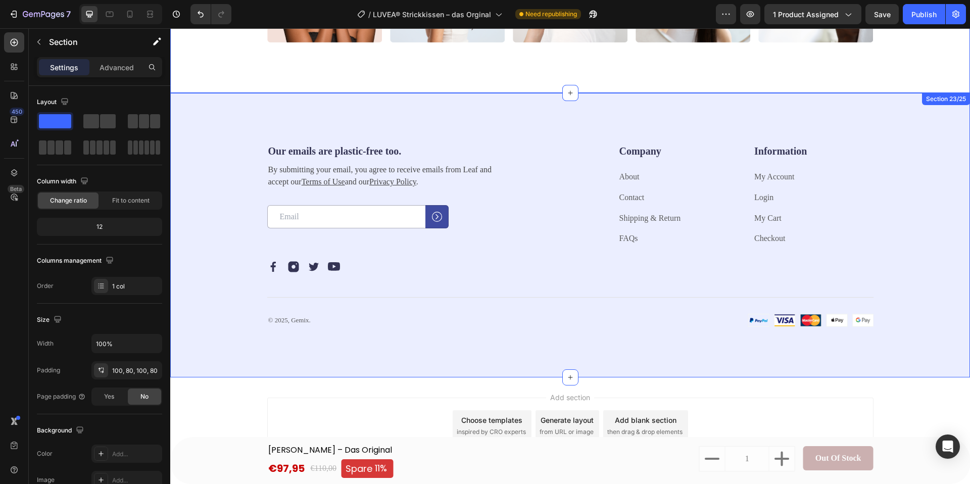
scroll to position [6766, 0]
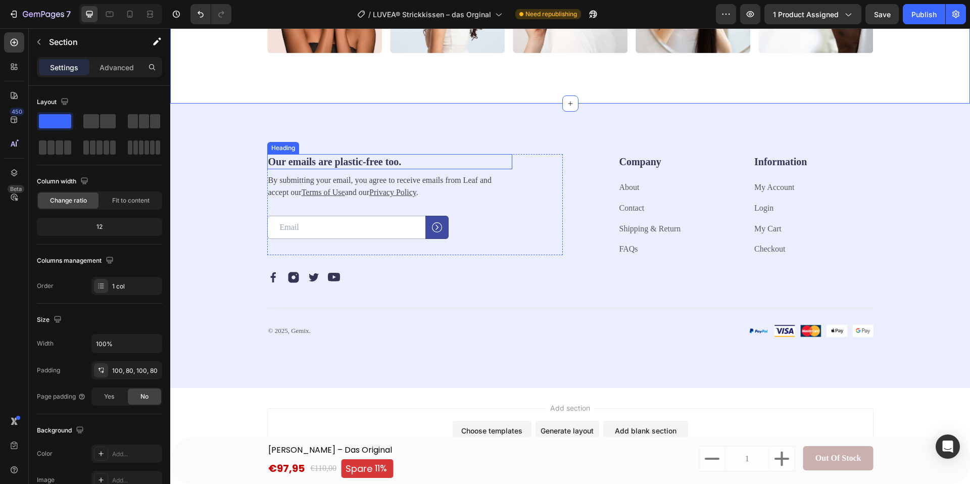
click at [410, 158] on h2 "Our emails are plastic-free too." at bounding box center [389, 161] width 245 height 15
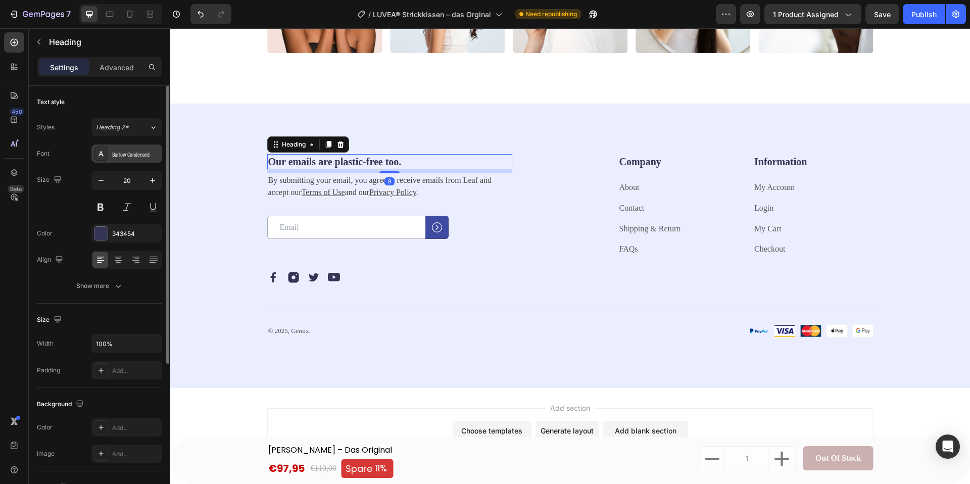
drag, startPoint x: 121, startPoint y: 152, endPoint x: 126, endPoint y: 155, distance: 5.8
click at [121, 152] on div "Barlow Condensed" at bounding box center [135, 154] width 47 height 9
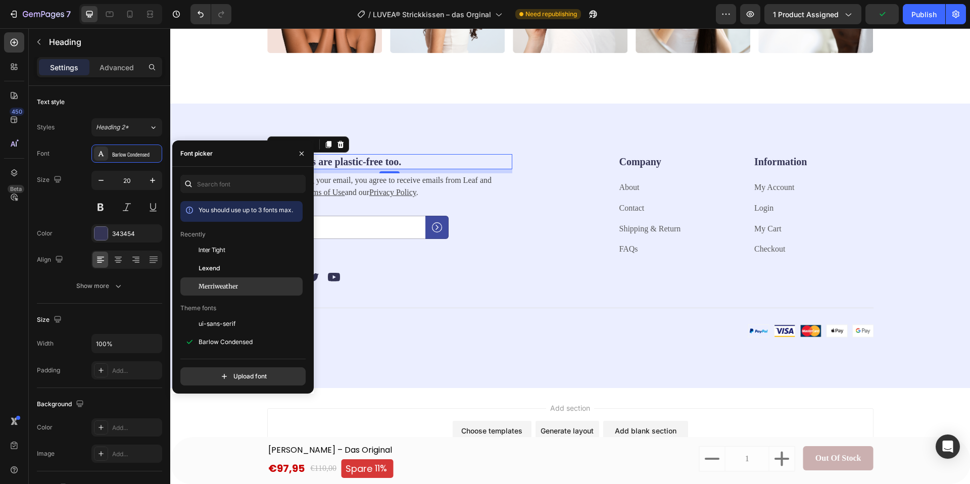
click at [229, 283] on span "Merriweather" at bounding box center [218, 286] width 39 height 9
click at [502, 260] on div "Our emails are plastic-free too. Heading 8 By submitting your email, you agree …" at bounding box center [414, 218] width 295 height 129
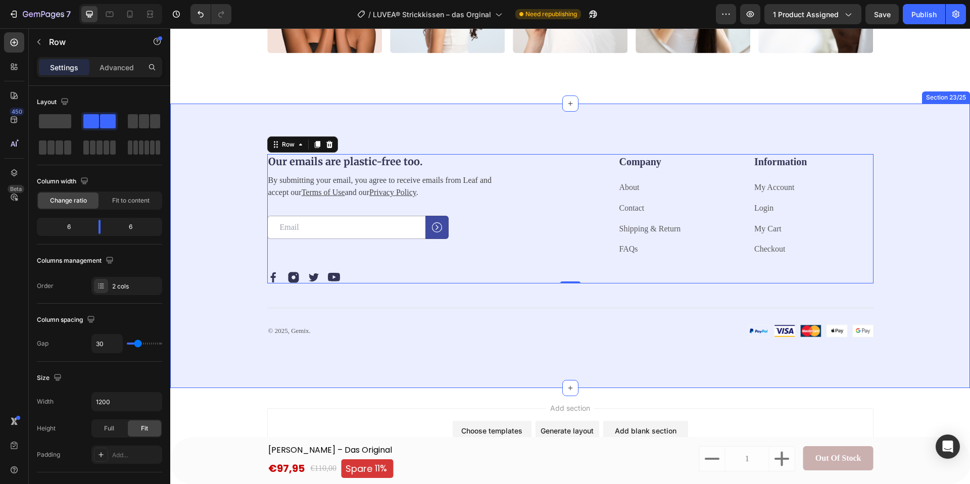
click at [207, 155] on div "Our emails are plastic-free too. Heading By submitting your email, you agree to…" at bounding box center [570, 246] width 800 height 285
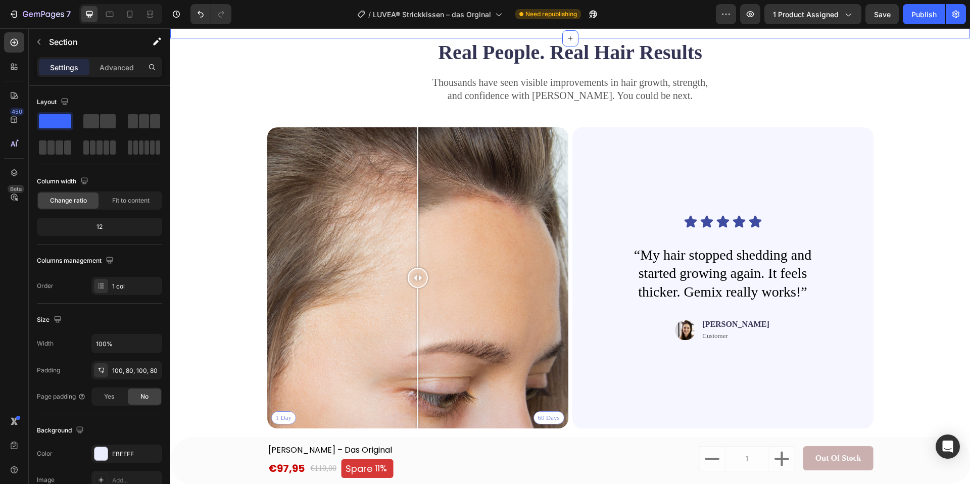
scroll to position [5874, 0]
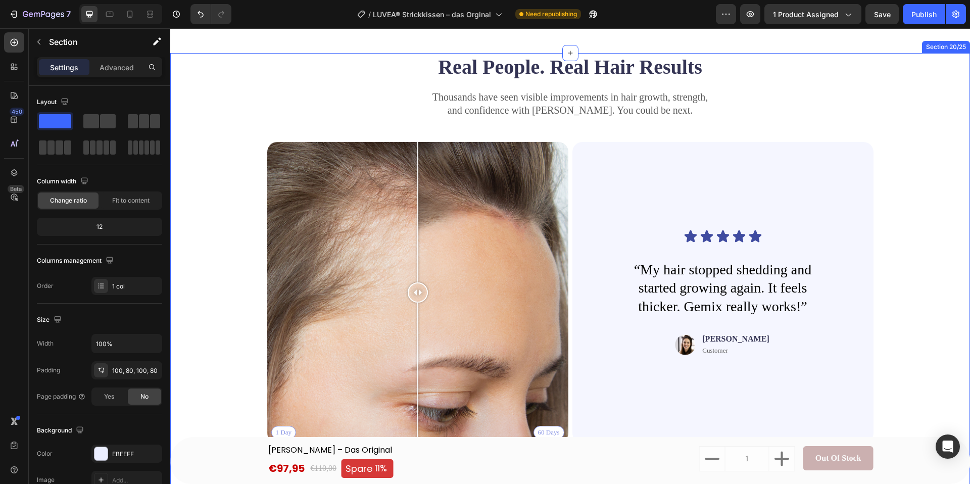
click at [930, 186] on div "Real People. Real Hair Results Heading Thousands have seen visible improvements…" at bounding box center [570, 277] width 800 height 449
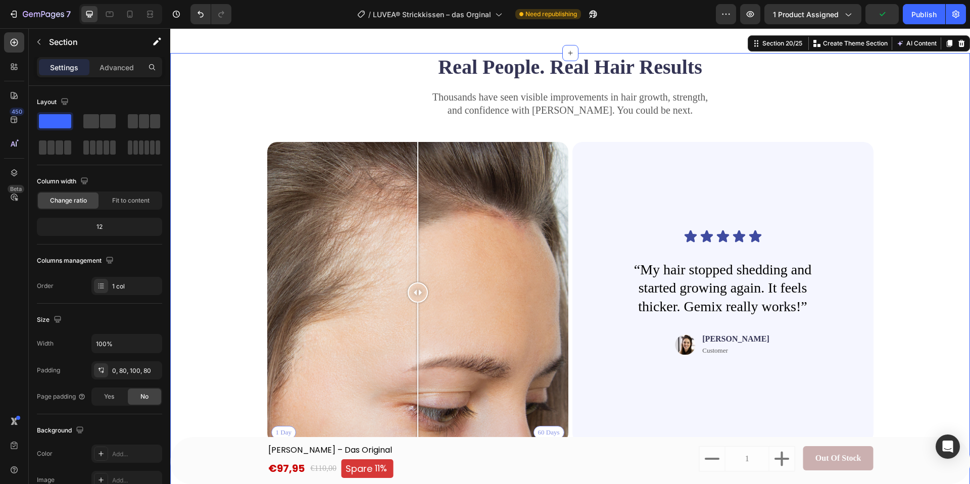
click at [955, 49] on div at bounding box center [961, 43] width 12 height 12
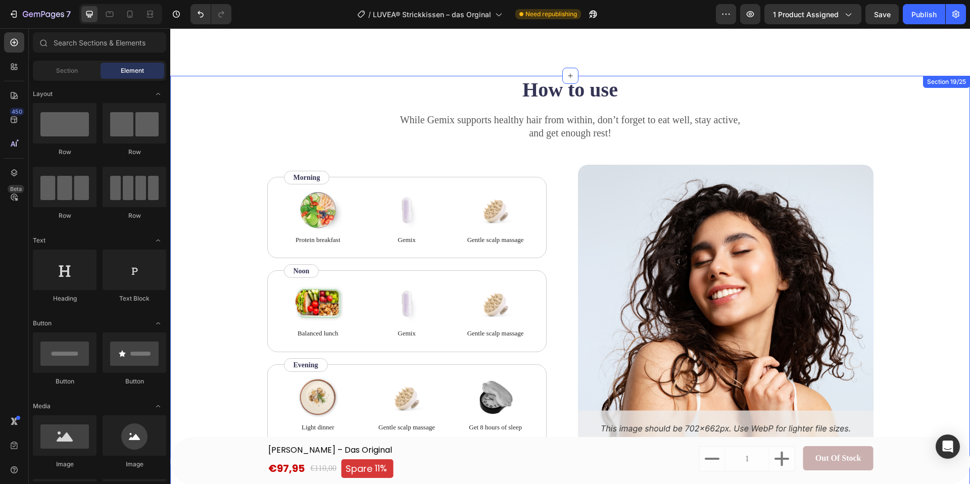
click at [942, 105] on div "How to use Heading While Gemix supports healthy hair from within, don’t forget …" at bounding box center [570, 286] width 800 height 421
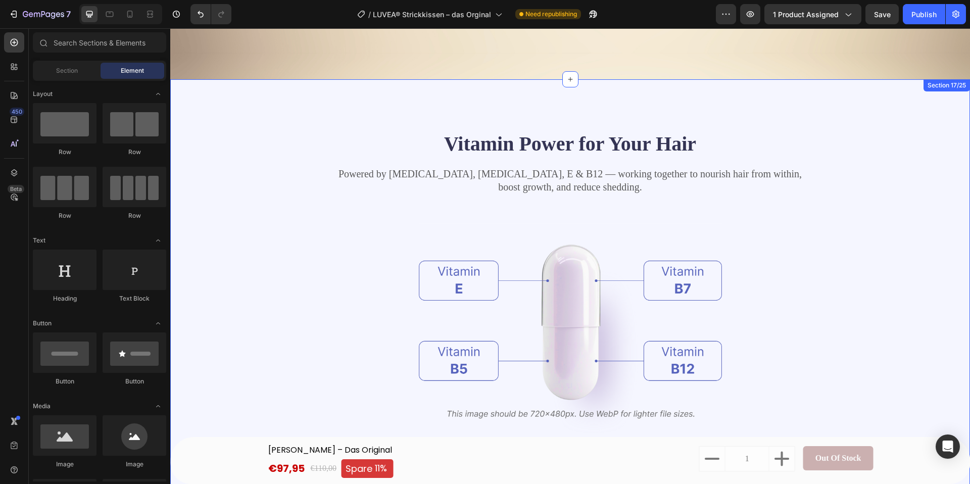
scroll to position [4792, 0]
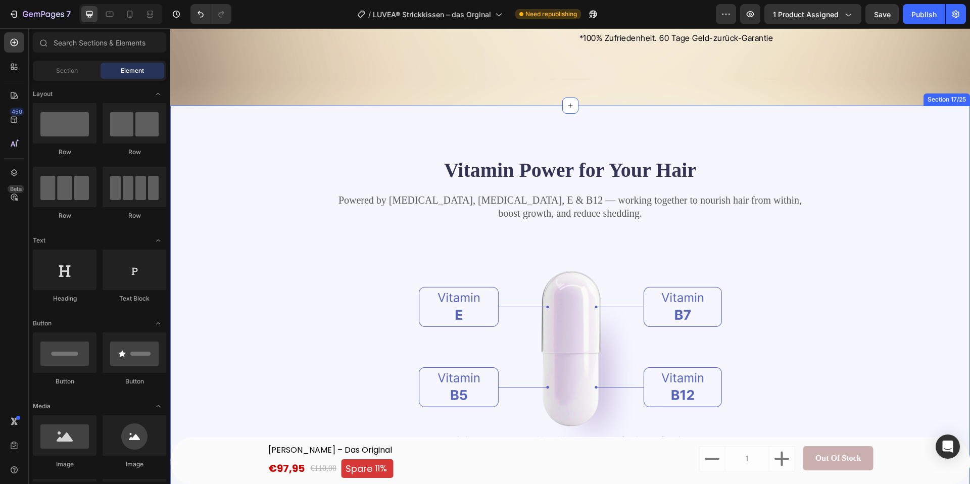
click at [944, 126] on div "Vitamin Power for Your Hair Heading Powered by Biotin, Vitamin B5, E & B12 — wo…" at bounding box center [570, 349] width 800 height 486
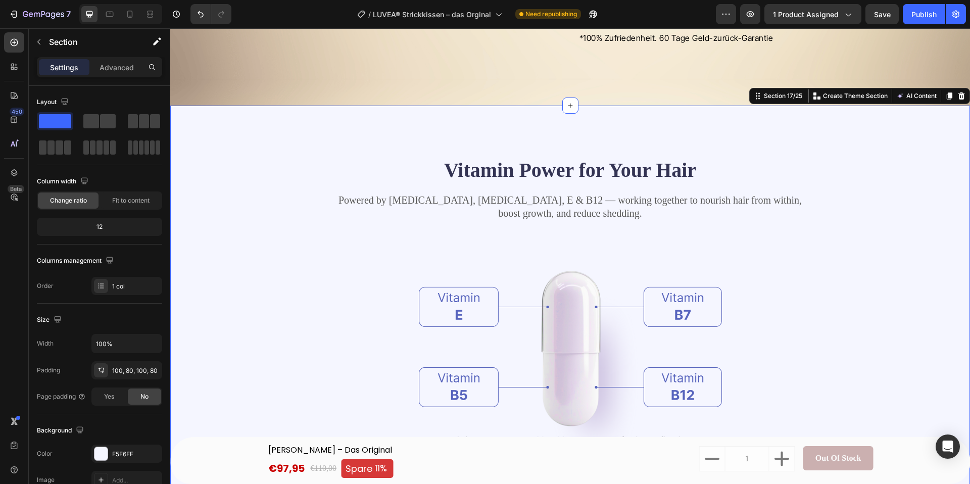
click at [959, 96] on icon at bounding box center [961, 95] width 7 height 7
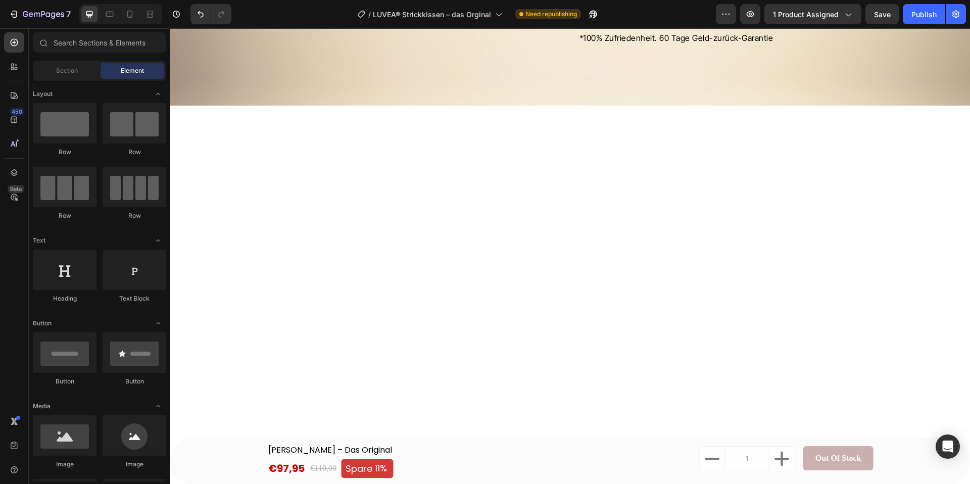
click at [935, 118] on div at bounding box center [570, 227] width 800 height 243
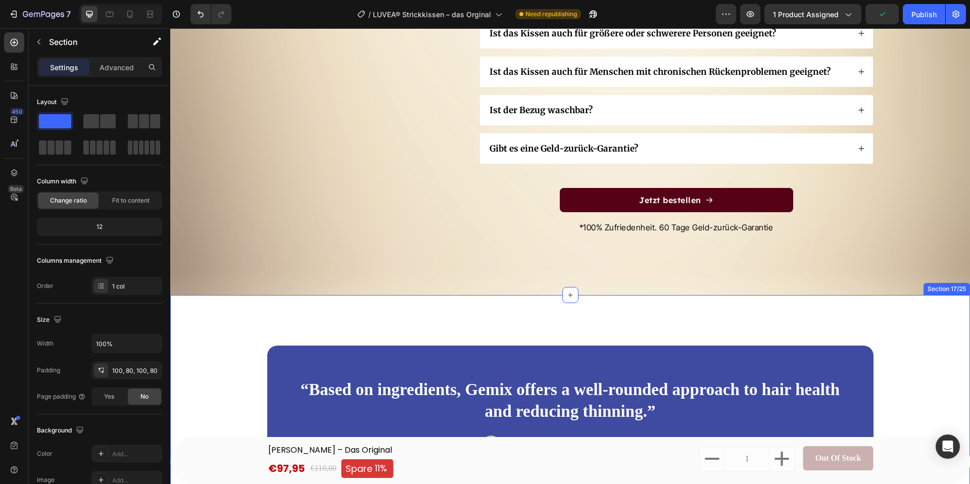
scroll to position [4795, 0]
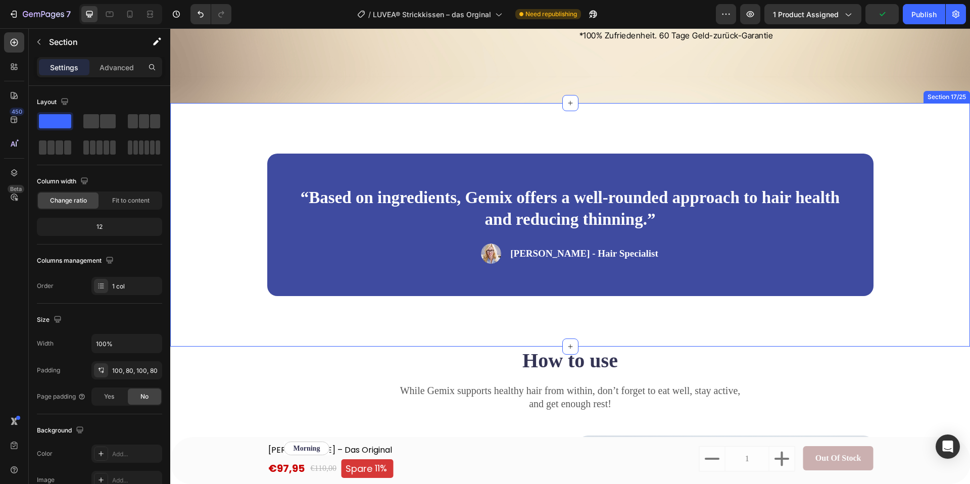
click at [914, 124] on div "“Based on ingredients, Gemix offers a well-rounded approach to hair health and …" at bounding box center [570, 224] width 800 height 243
drag, startPoint x: 785, startPoint y: 135, endPoint x: 751, endPoint y: 143, distance: 35.2
click at [781, 135] on div "“Based on ingredients, Gemix offers a well-rounded approach to hair health and …" at bounding box center [570, 224] width 800 height 243
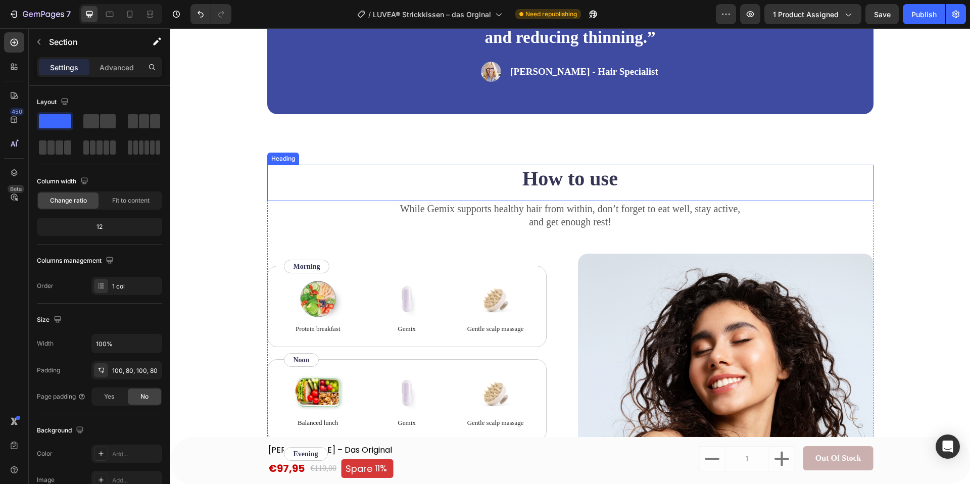
scroll to position [4978, 0]
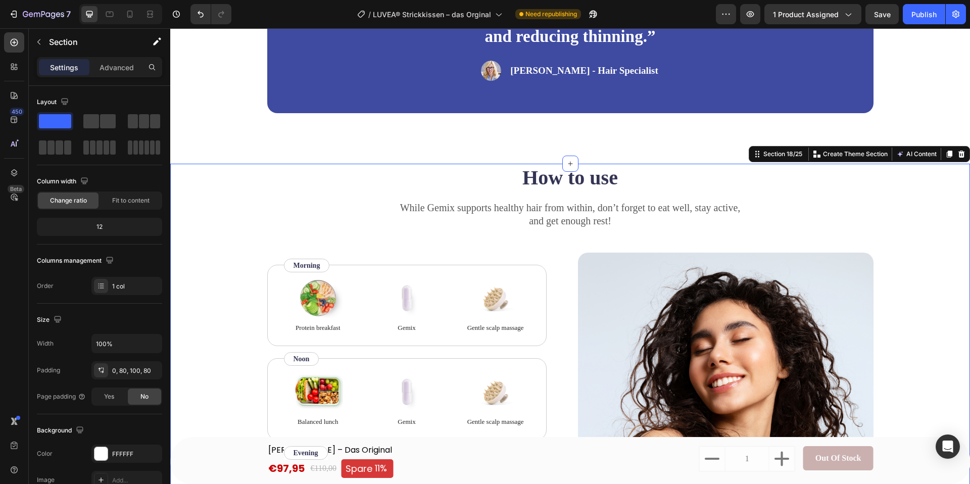
drag, startPoint x: 213, startPoint y: 175, endPoint x: 316, endPoint y: 169, distance: 103.7
click at [213, 175] on div "How to use Heading While Gemix supports healthy hair from within, don’t forget …" at bounding box center [570, 349] width 719 height 370
click at [960, 155] on icon at bounding box center [961, 154] width 8 height 8
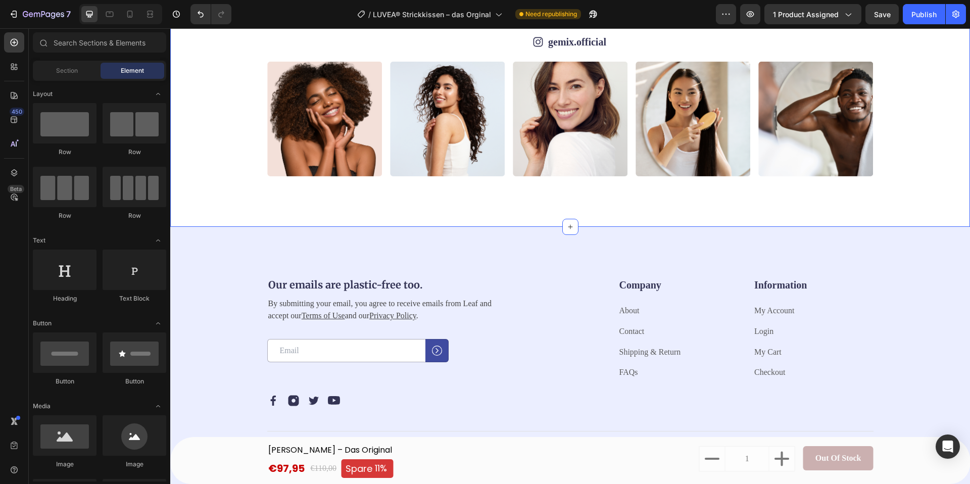
scroll to position [5287, 0]
click at [262, 247] on div "Our emails are plastic-free too. Heading By submitting your email, you agree to…" at bounding box center [570, 368] width 800 height 285
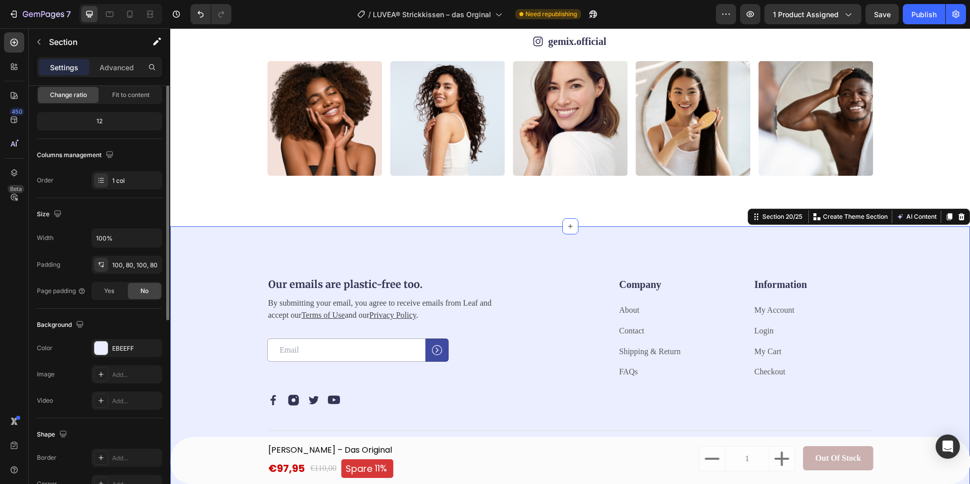
scroll to position [189, 0]
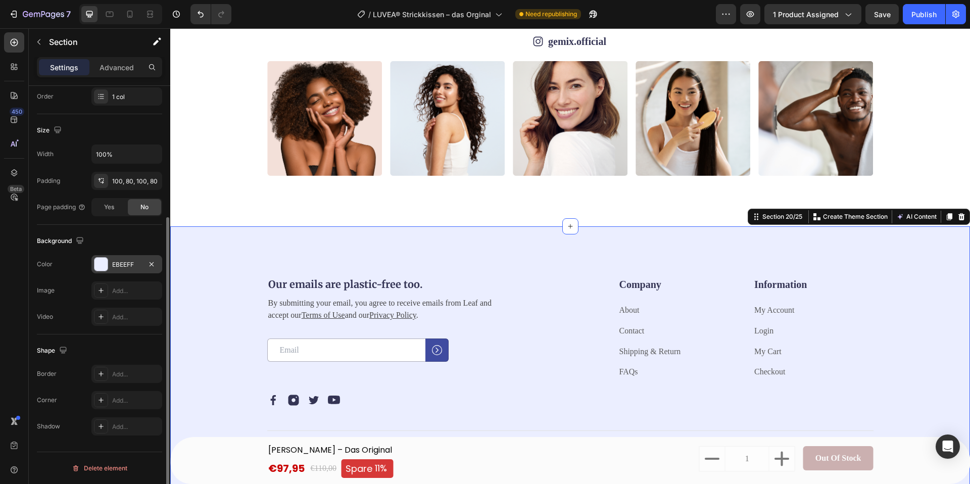
click at [103, 271] on div "EBEEFF" at bounding box center [126, 264] width 71 height 18
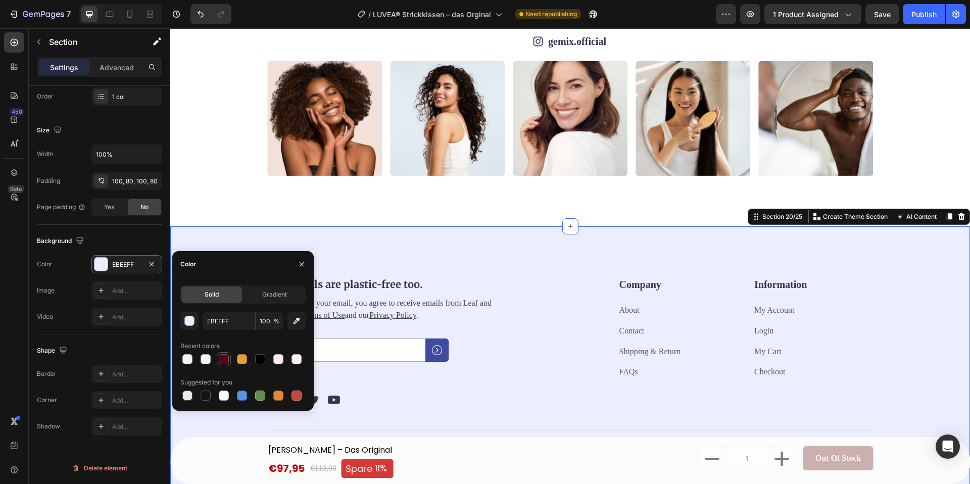
click at [219, 359] on div at bounding box center [224, 359] width 10 height 10
type input "560216"
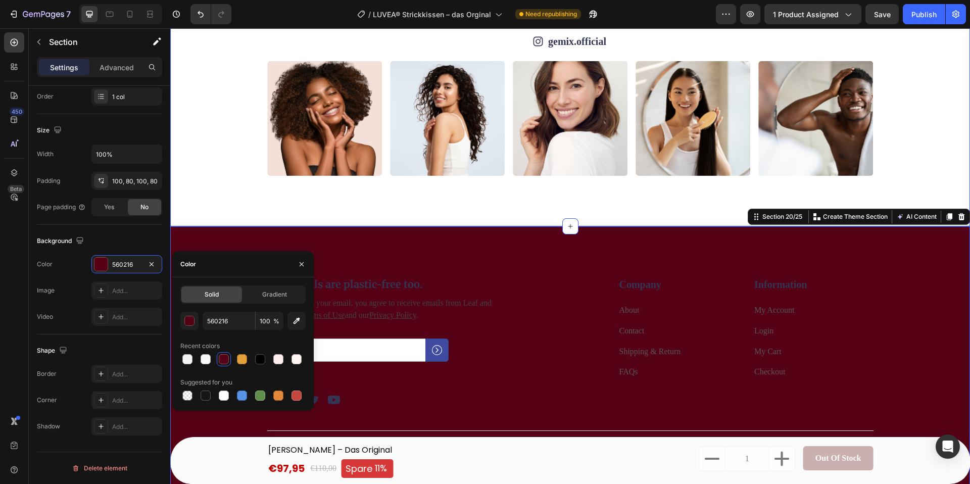
click at [438, 204] on div "Icon gemix.official Text Block Row Image Image Image Image Image Image Image Im…" at bounding box center [570, 104] width 800 height 243
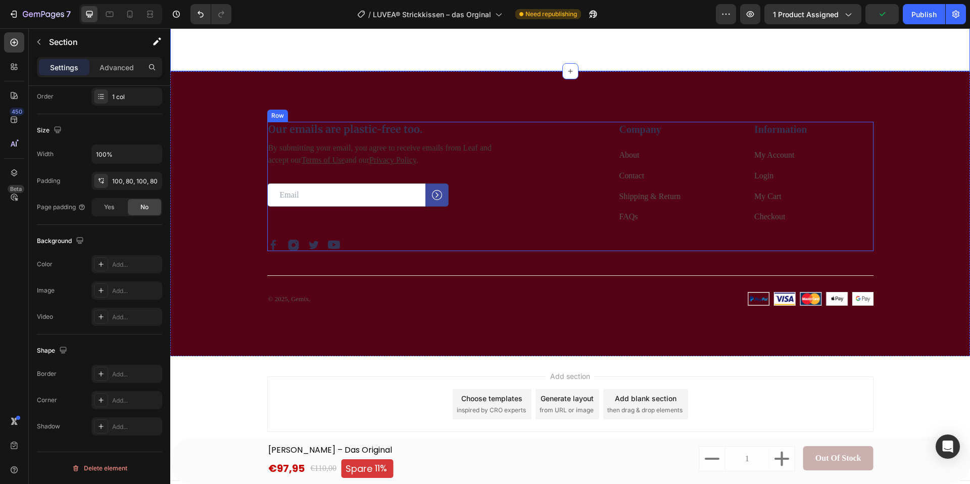
scroll to position [5441, 0]
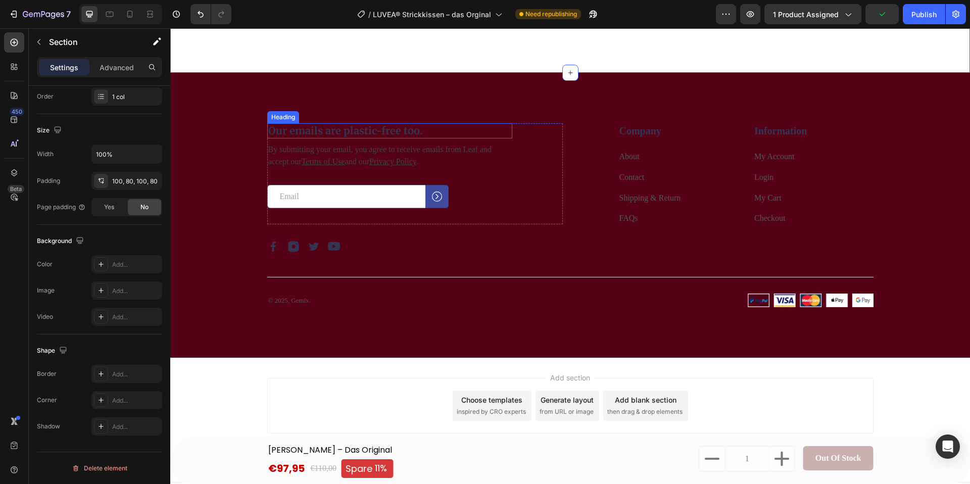
click at [335, 133] on h2 "Our emails are plastic-free too." at bounding box center [389, 130] width 245 height 15
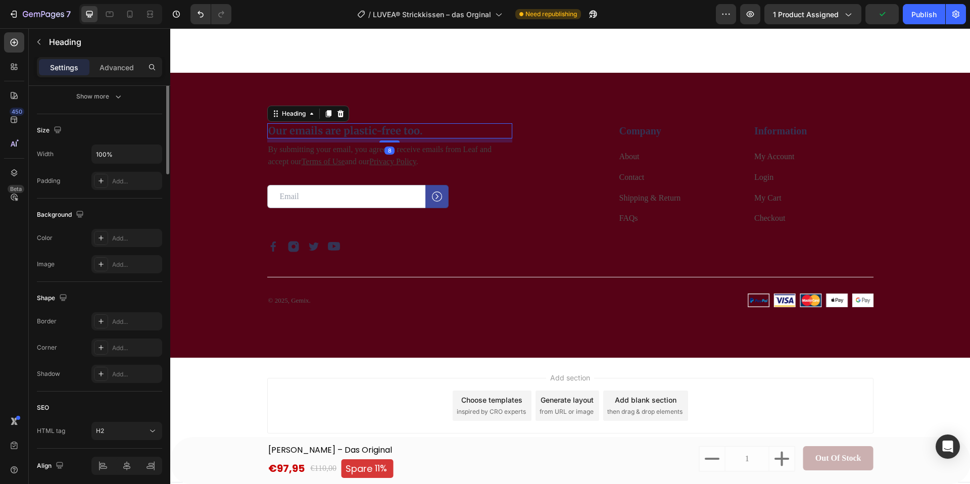
scroll to position [0, 0]
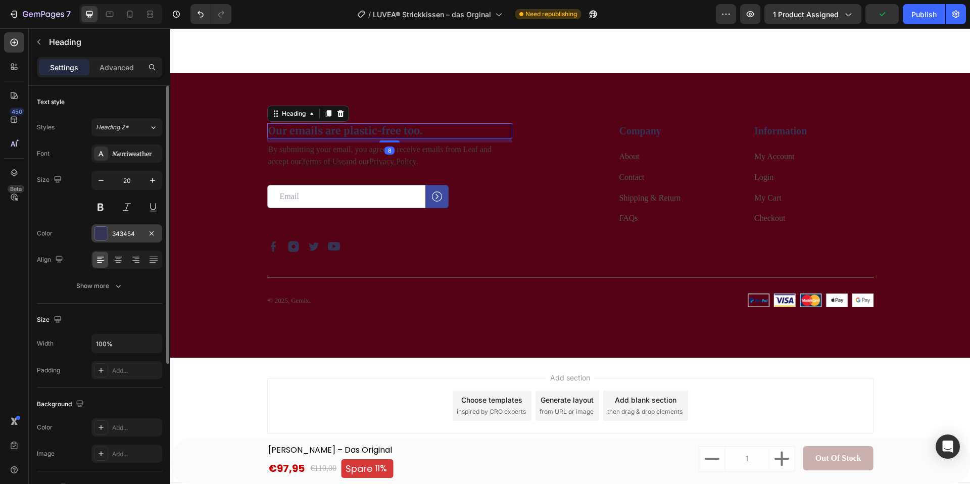
click at [107, 225] on div "343454" at bounding box center [126, 233] width 71 height 18
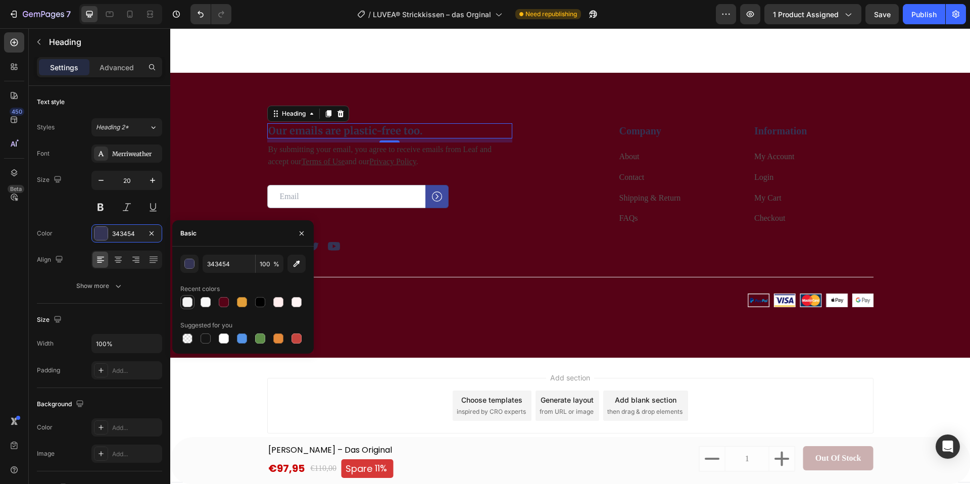
click at [180, 298] on div at bounding box center [187, 302] width 14 height 14
type input "F4F4F4"
click at [377, 156] on p "By submitting your email, you agree to receive emails from Leaf and accept our …" at bounding box center [389, 155] width 243 height 24
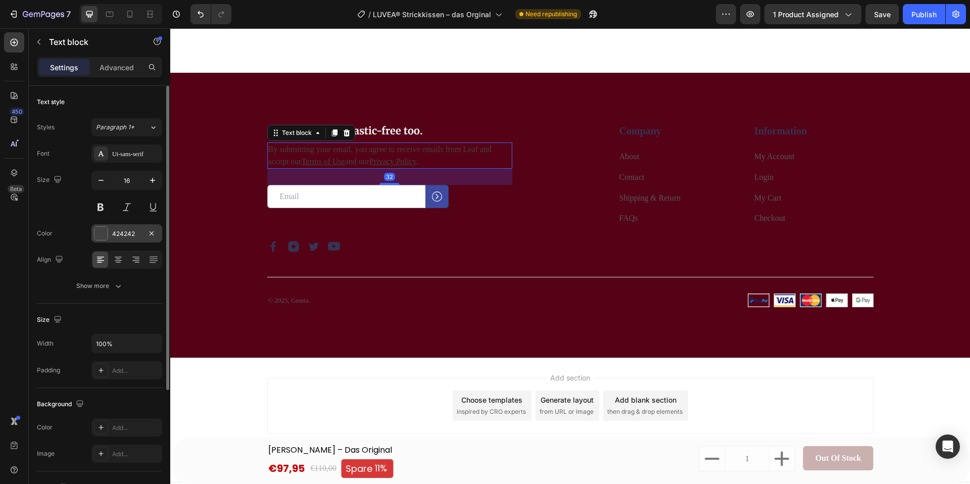
click at [104, 233] on div at bounding box center [100, 233] width 13 height 13
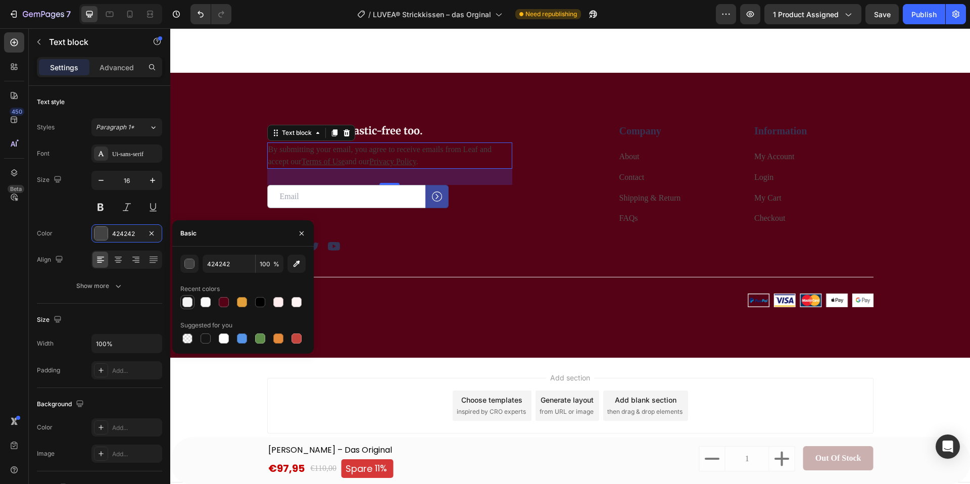
click at [181, 307] on div at bounding box center [187, 302] width 12 height 12
type input "F4F4F4"
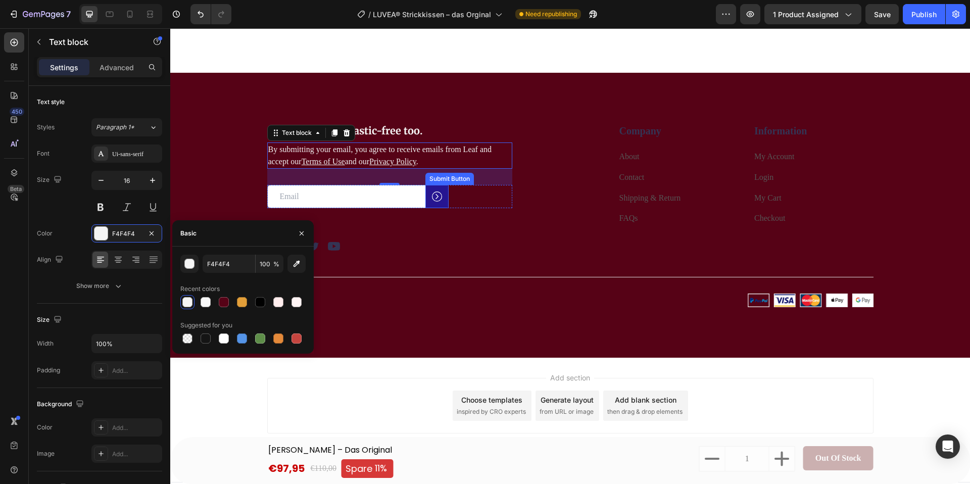
click at [439, 206] on div "Submit Button" at bounding box center [436, 196] width 23 height 23
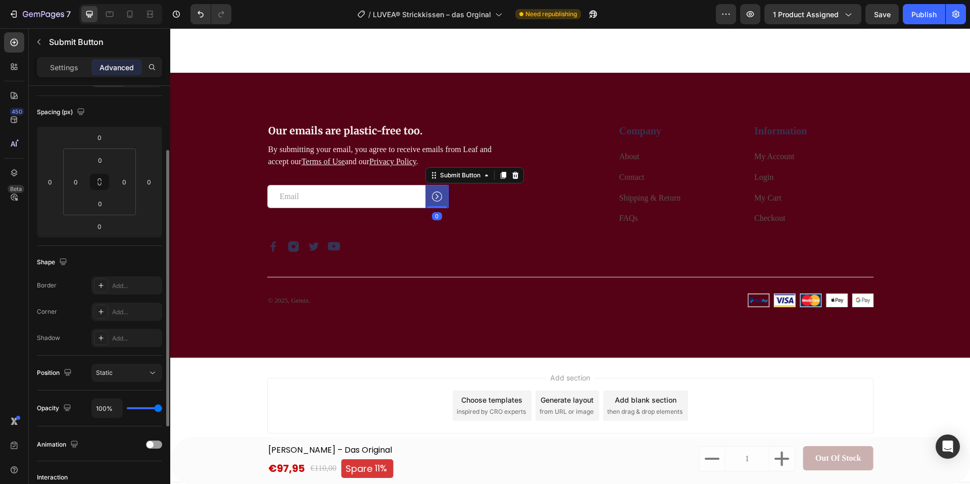
scroll to position [100, 0]
click at [302, 244] on div "Image Image Image Image Row" at bounding box center [414, 246] width 295 height 12
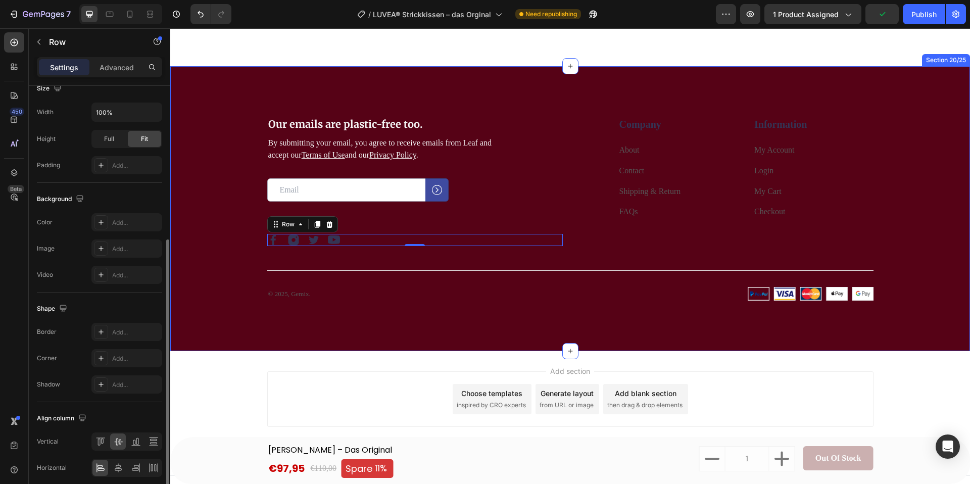
scroll to position [5450, 0]
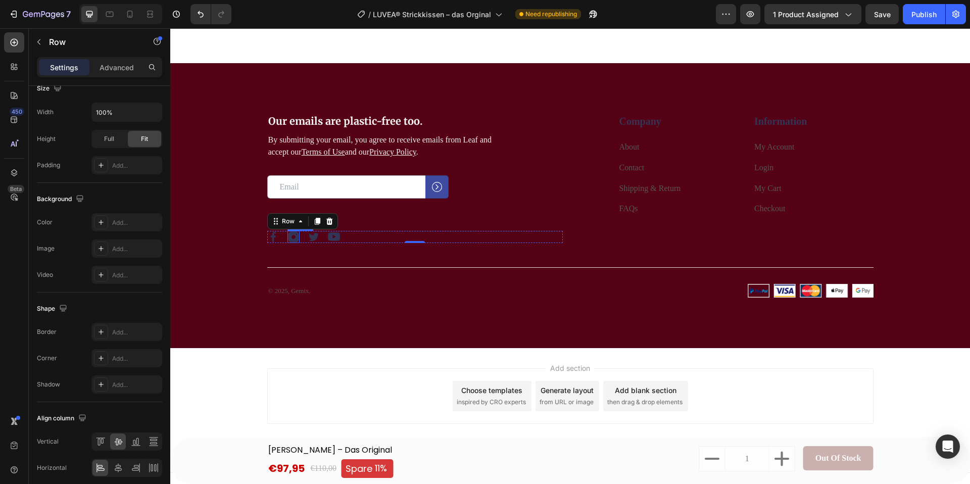
click at [296, 238] on img at bounding box center [293, 237] width 12 height 12
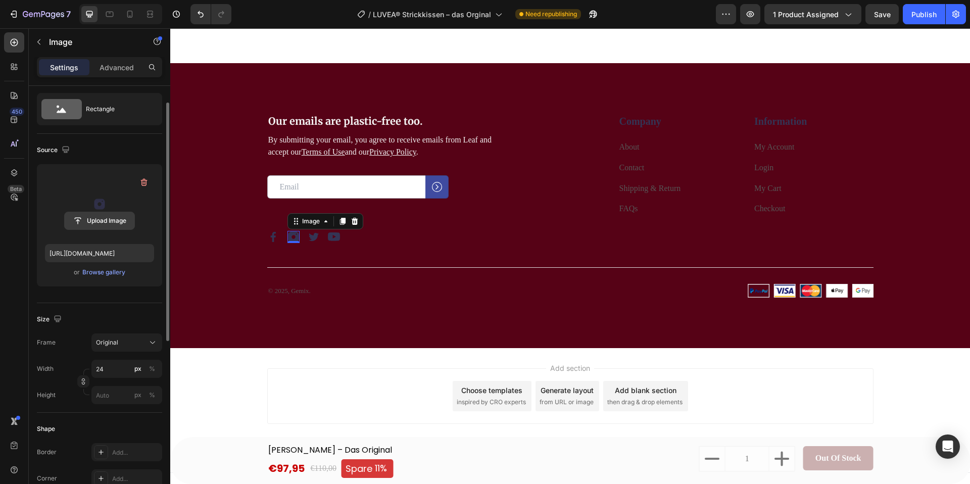
scroll to position [26, 0]
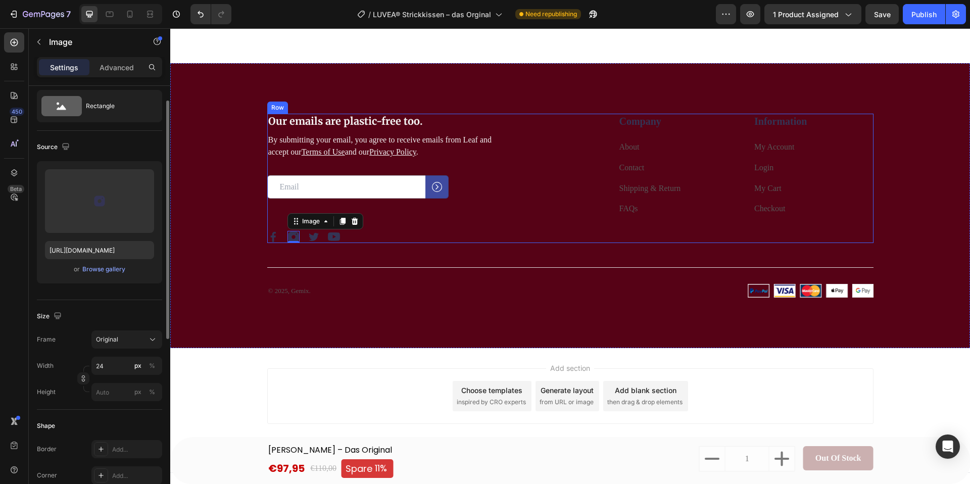
click at [525, 229] on div "Our emails are plastic-free too. Heading By submitting your email, you agree to…" at bounding box center [414, 178] width 295 height 129
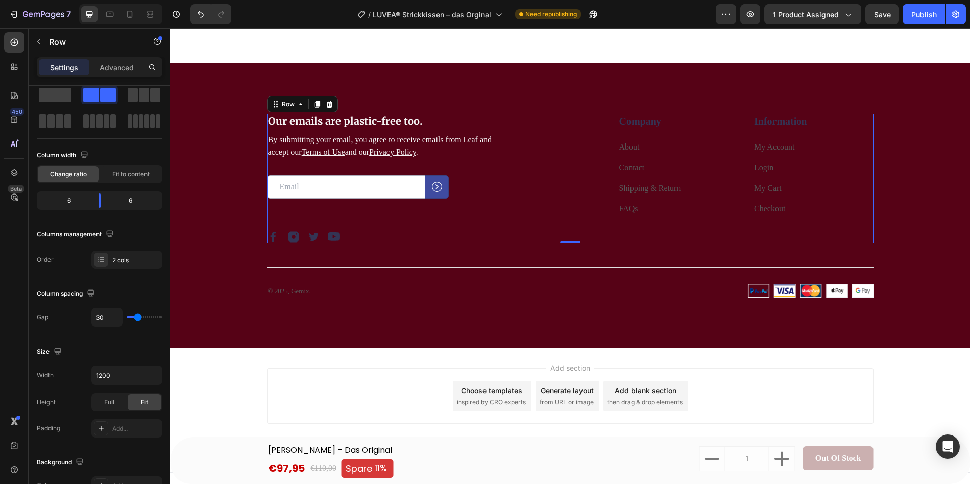
scroll to position [0, 0]
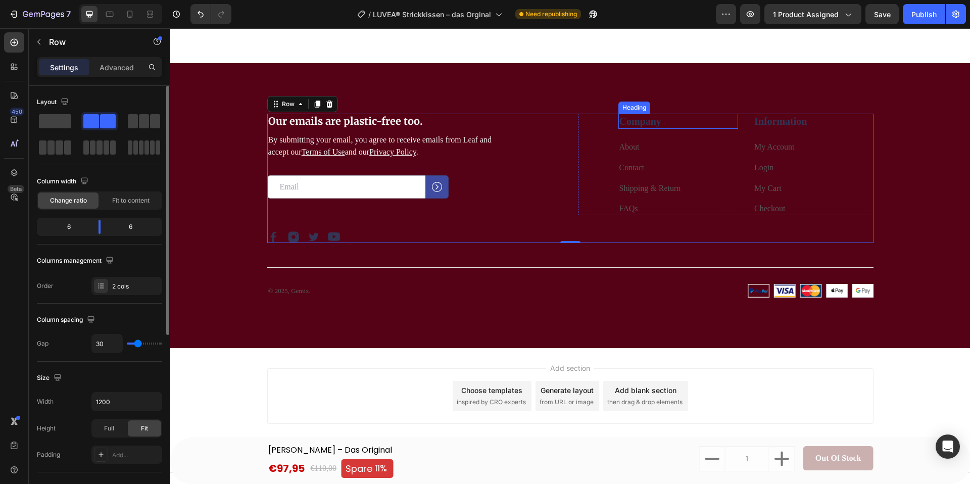
click at [655, 123] on p "Company" at bounding box center [678, 121] width 118 height 13
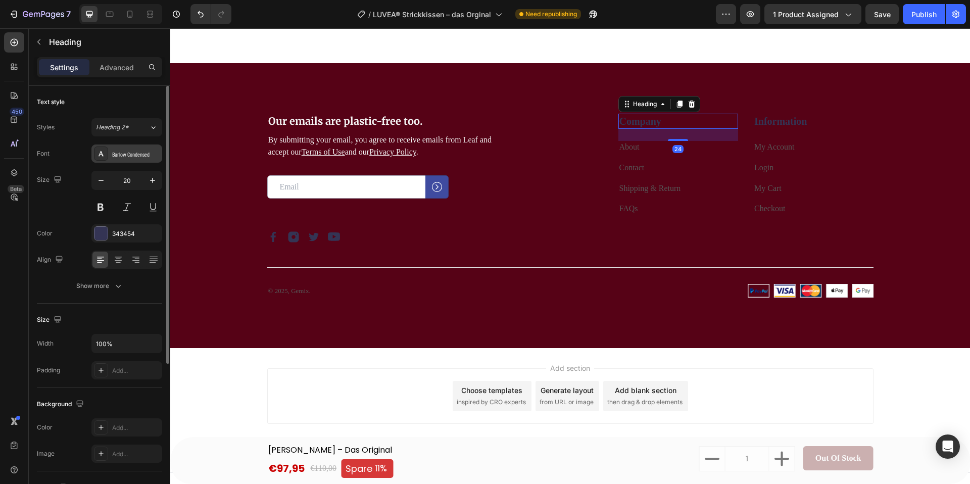
click at [127, 155] on div "Barlow Condensed" at bounding box center [135, 154] width 47 height 9
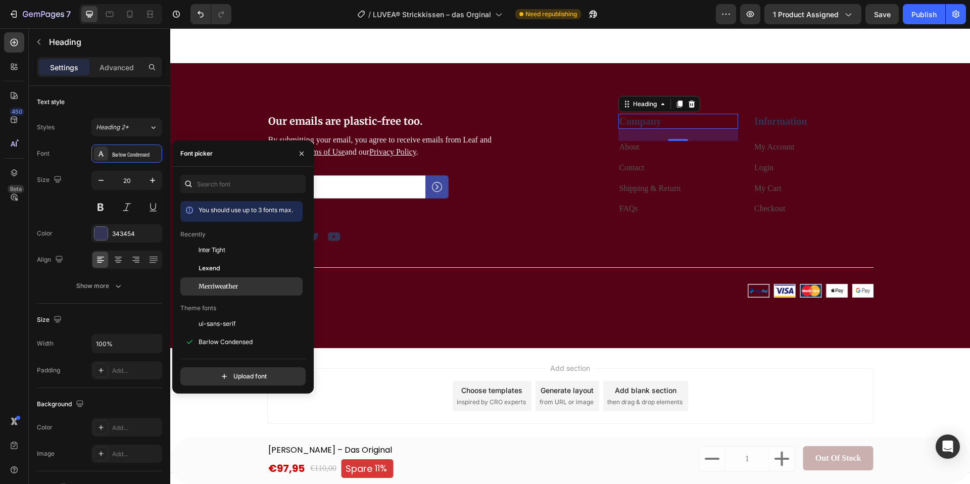
drag, startPoint x: 215, startPoint y: 287, endPoint x: 210, endPoint y: 282, distance: 6.8
click at [215, 286] on span "Merriweather" at bounding box center [218, 286] width 39 height 9
click at [771, 123] on p "Information" at bounding box center [813, 121] width 118 height 13
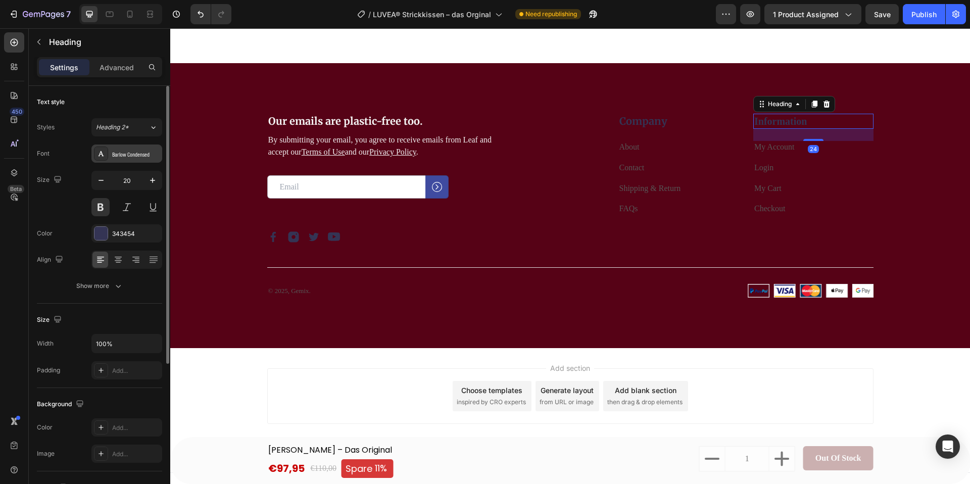
click at [128, 161] on div "Barlow Condensed" at bounding box center [126, 153] width 71 height 18
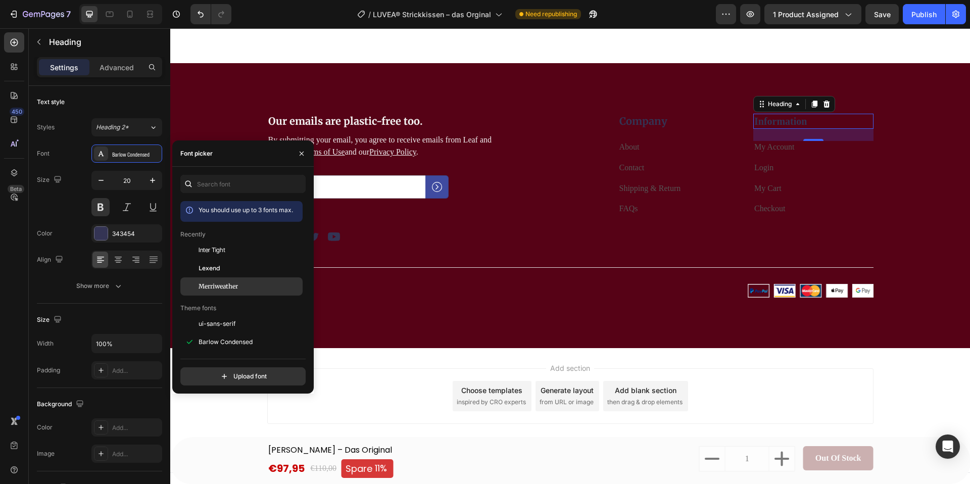
click at [216, 428] on div "Merriweather" at bounding box center [241, 437] width 122 height 18
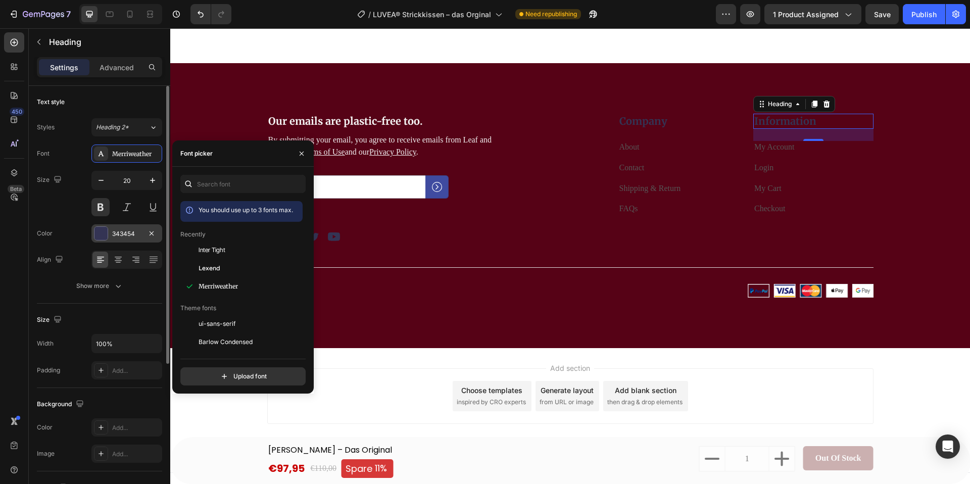
click at [111, 230] on div "343454" at bounding box center [126, 233] width 71 height 18
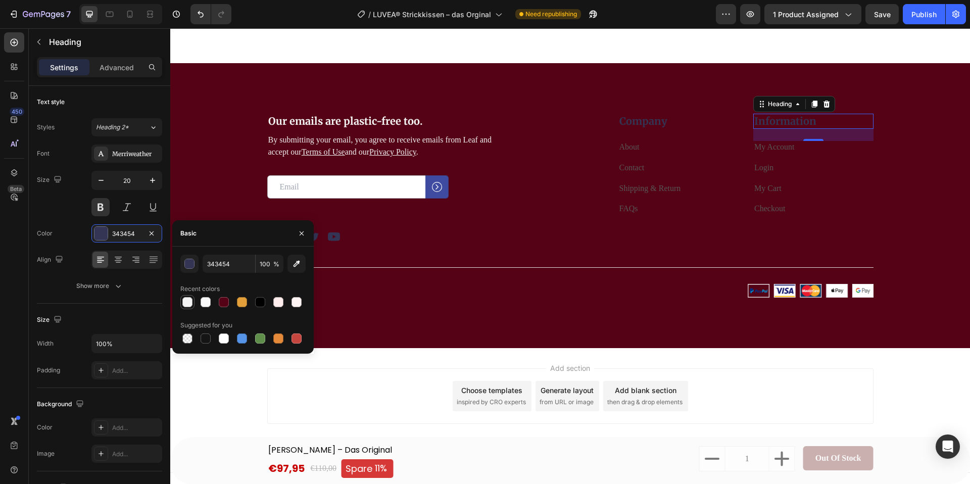
click at [188, 300] on div at bounding box center [187, 302] width 10 height 10
type input "F4F4F4"
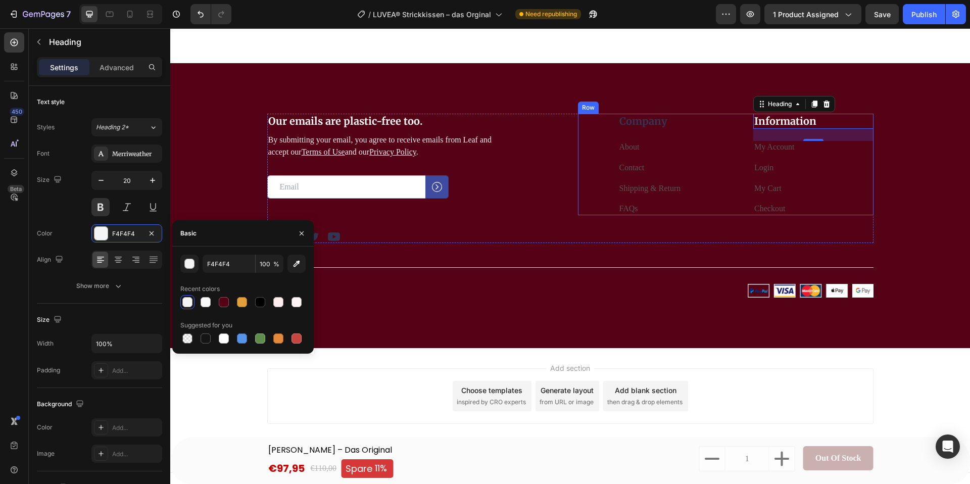
click at [662, 123] on p "Company" at bounding box center [678, 121] width 118 height 13
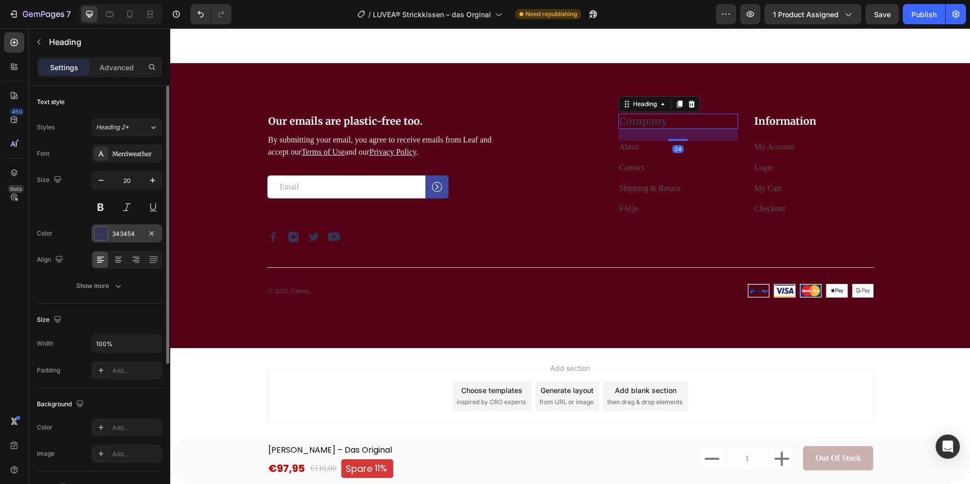
click at [98, 240] on div at bounding box center [101, 233] width 14 height 14
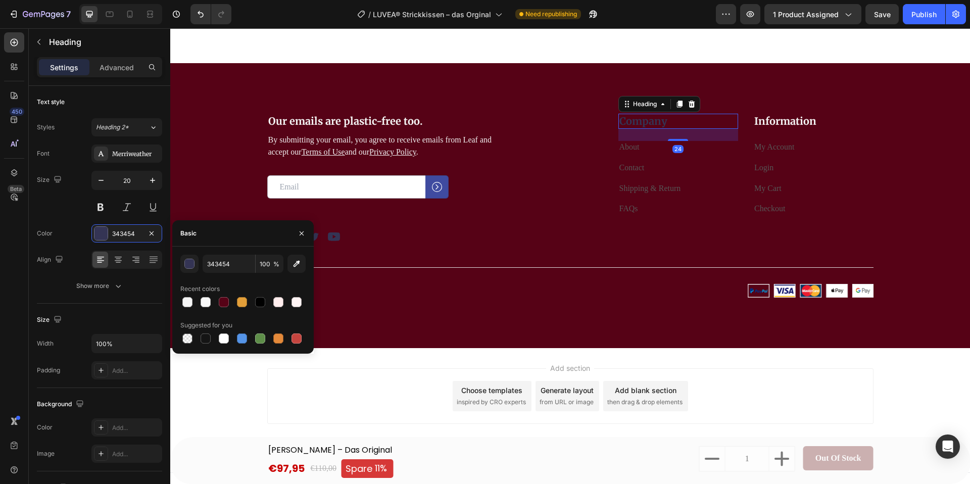
drag, startPoint x: 184, startPoint y: 304, endPoint x: 215, endPoint y: 294, distance: 32.8
click at [184, 304] on div at bounding box center [187, 302] width 10 height 10
type input "F4F4F4"
click at [392, 265] on div "Title Line" at bounding box center [570, 263] width 606 height 41
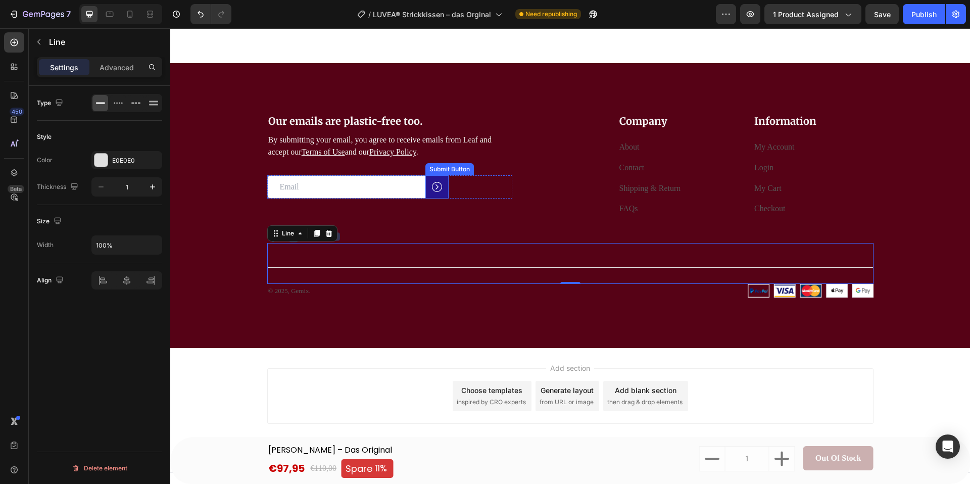
click at [439, 194] on button at bounding box center [436, 186] width 23 height 23
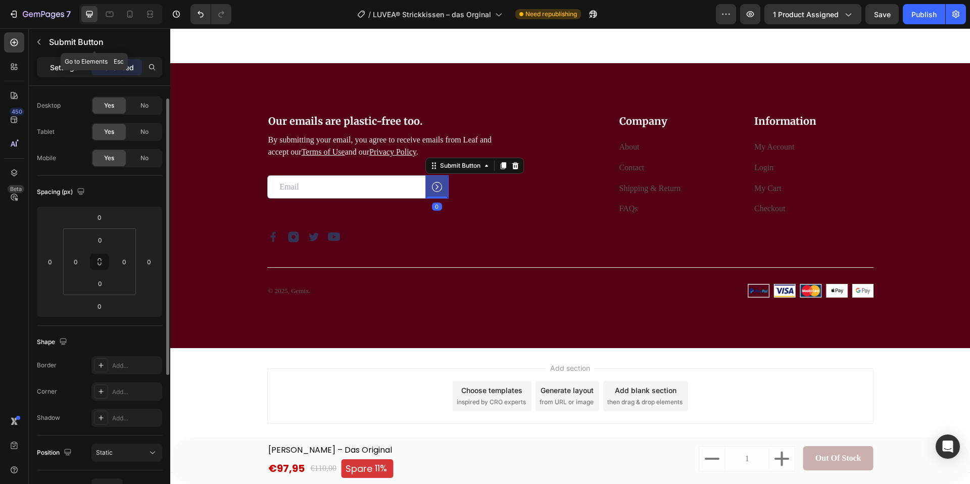
click at [50, 65] on p "Settings" at bounding box center [64, 67] width 28 height 11
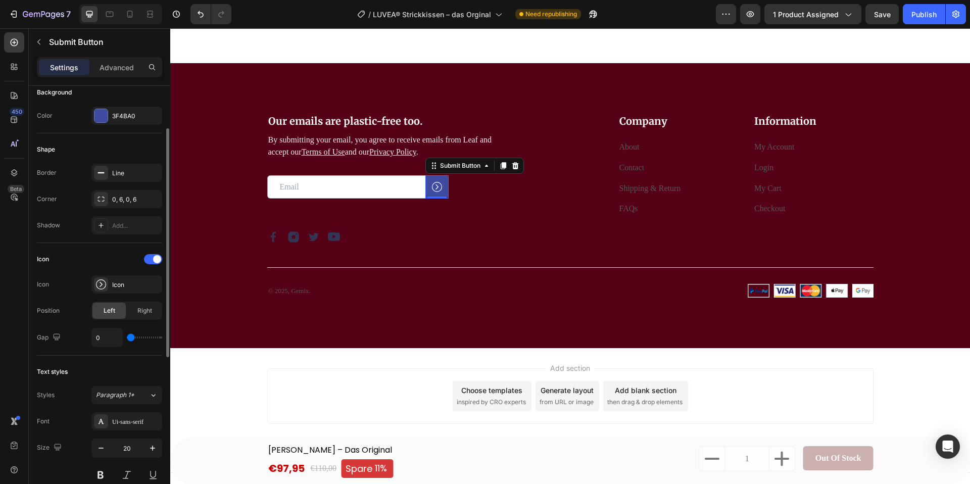
scroll to position [123, 0]
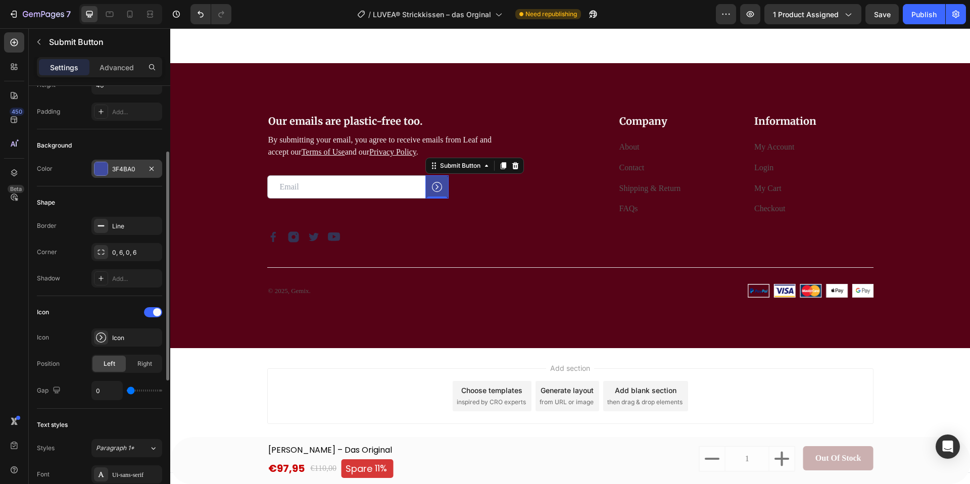
click at [98, 170] on div at bounding box center [100, 168] width 13 height 13
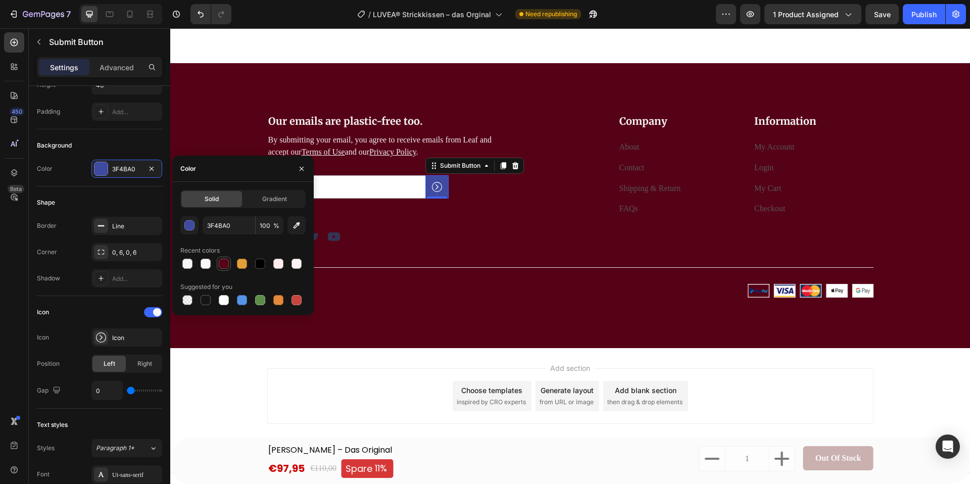
click at [225, 268] on div at bounding box center [224, 264] width 10 height 10
drag, startPoint x: 240, startPoint y: 266, endPoint x: 247, endPoint y: 268, distance: 7.7
click at [240, 266] on div at bounding box center [242, 264] width 10 height 10
type input "E39F39"
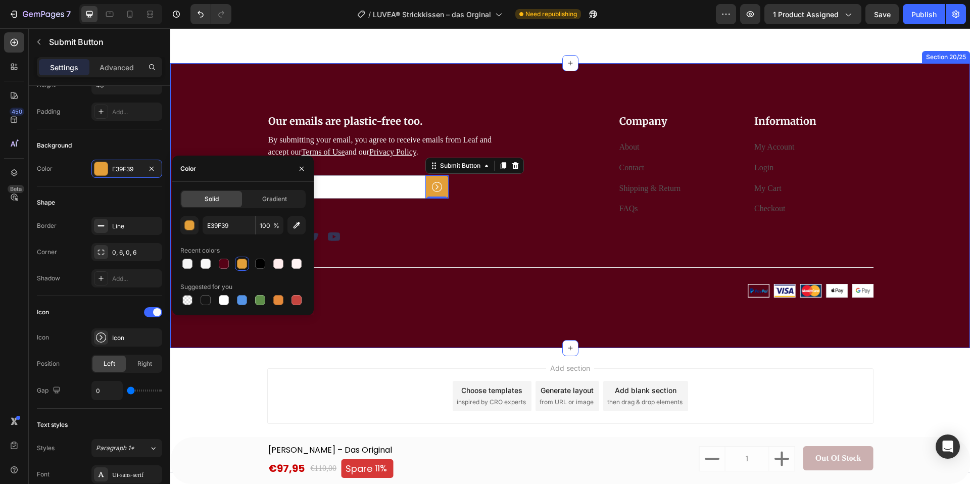
click at [382, 303] on div "Our emails are plastic-free too. Heading By submitting your email, you agree to…" at bounding box center [570, 205] width 800 height 285
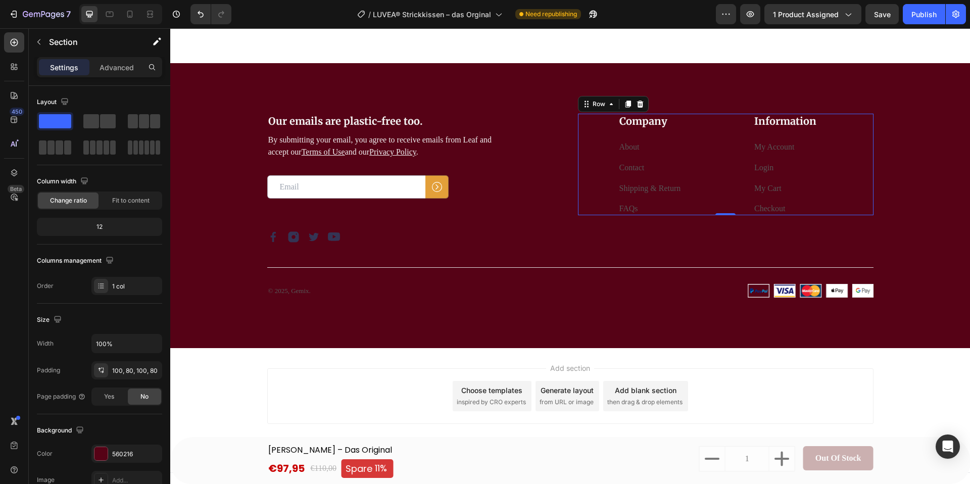
click at [630, 177] on div "Company Heading About Text block Contact Text block Shipping & Return Text bloc…" at bounding box center [678, 165] width 120 height 102
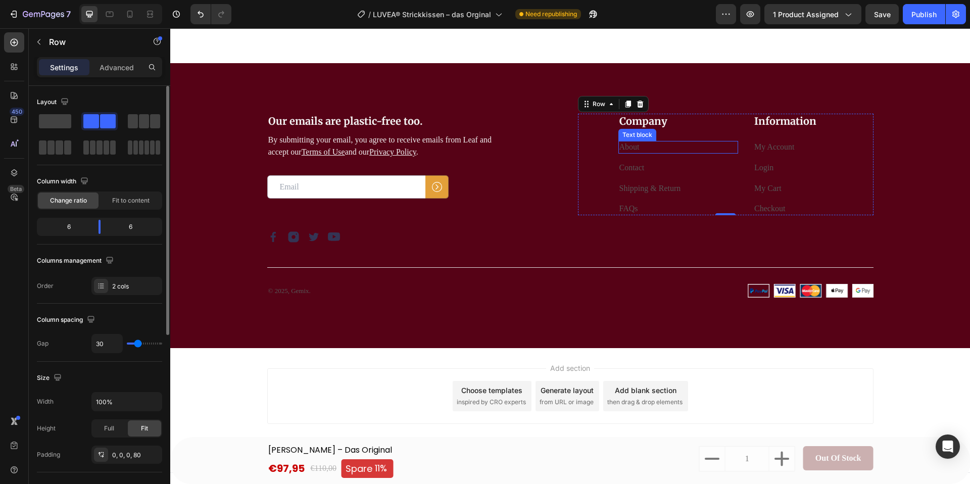
click at [639, 144] on link "About" at bounding box center [629, 146] width 20 height 9
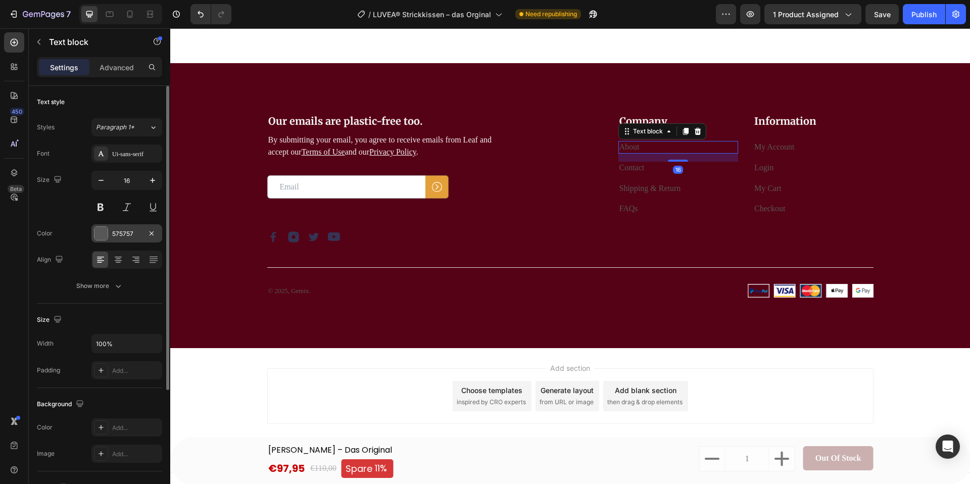
click at [101, 235] on div at bounding box center [100, 233] width 13 height 13
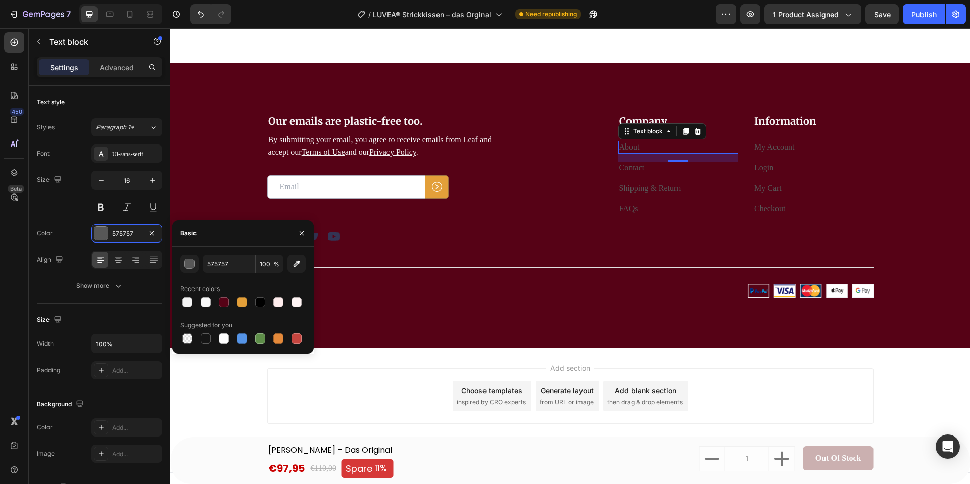
drag, startPoint x: 183, startPoint y: 307, endPoint x: 214, endPoint y: 297, distance: 31.8
click at [184, 307] on div at bounding box center [187, 302] width 10 height 10
type input "F4F4F4"
click at [639, 169] on link "Contact" at bounding box center [631, 167] width 25 height 9
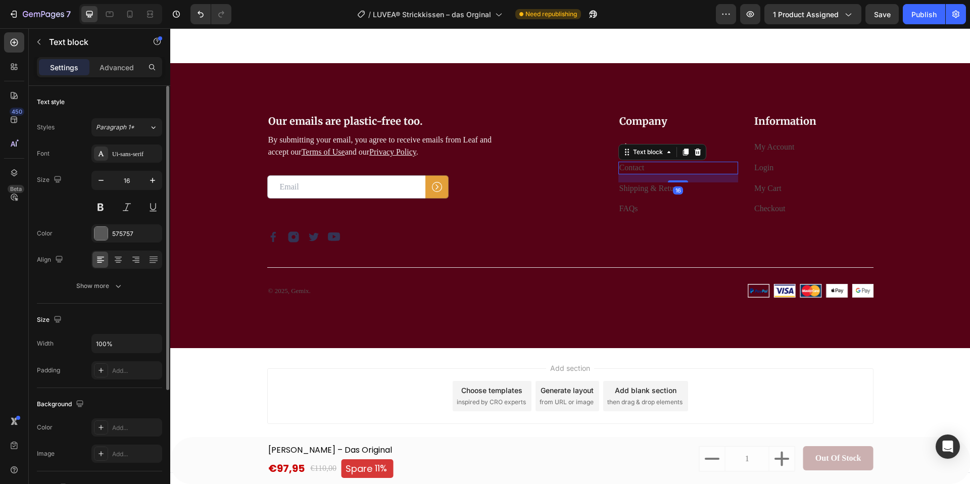
click at [92, 243] on div "Font Ui-sans-serif Size 16 Color 575757 Align Show more" at bounding box center [99, 219] width 125 height 151
click at [103, 235] on div at bounding box center [100, 233] width 13 height 13
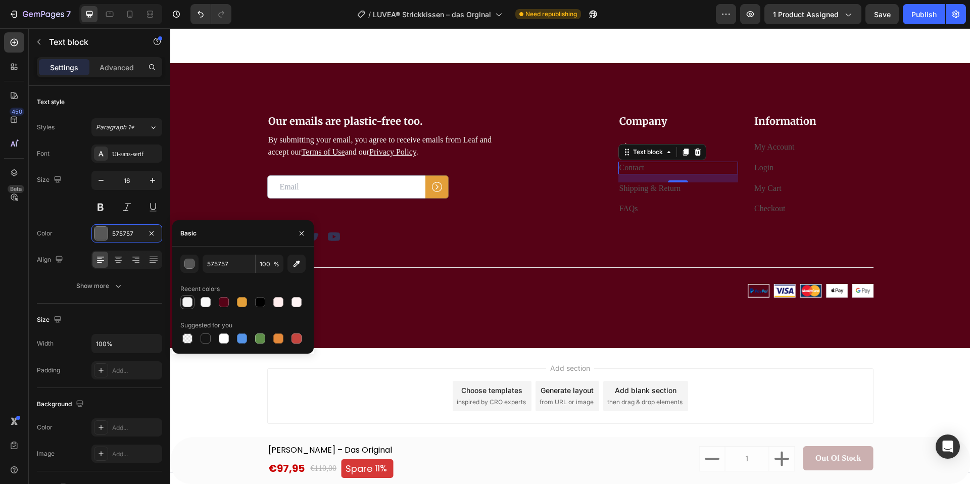
click at [189, 303] on div at bounding box center [187, 302] width 10 height 10
type input "F4F4F4"
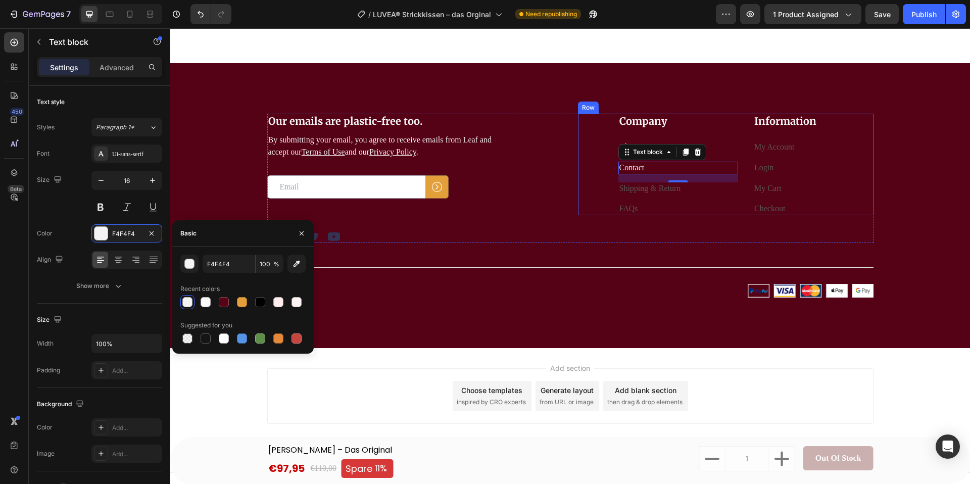
click at [673, 197] on div "Company Heading About Text block Contact Text block 16 Shipping & Return Text b…" at bounding box center [678, 165] width 120 height 102
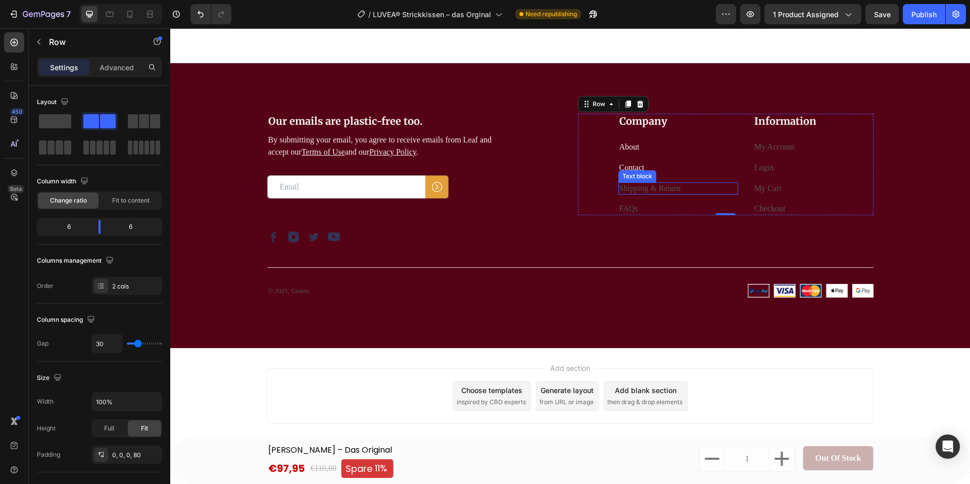
click at [666, 193] on p "Shipping & Return" at bounding box center [678, 188] width 118 height 11
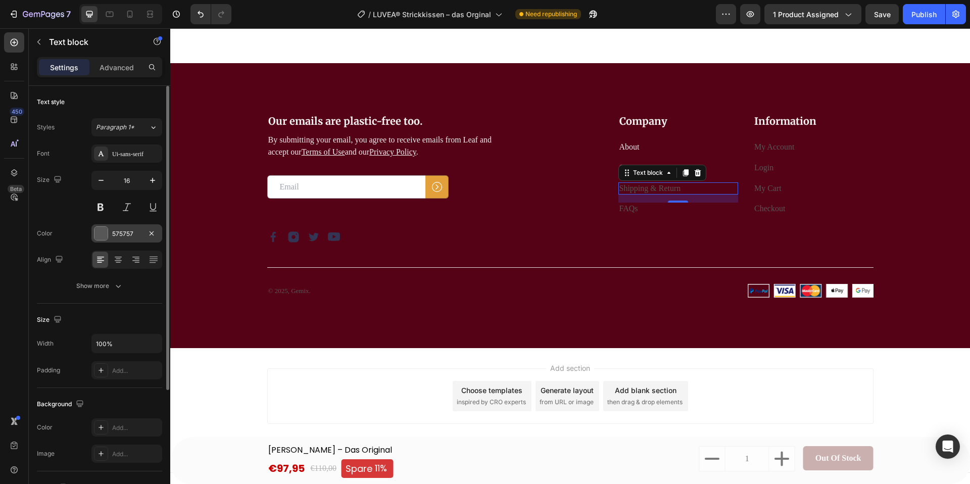
click at [96, 236] on div at bounding box center [100, 233] width 13 height 13
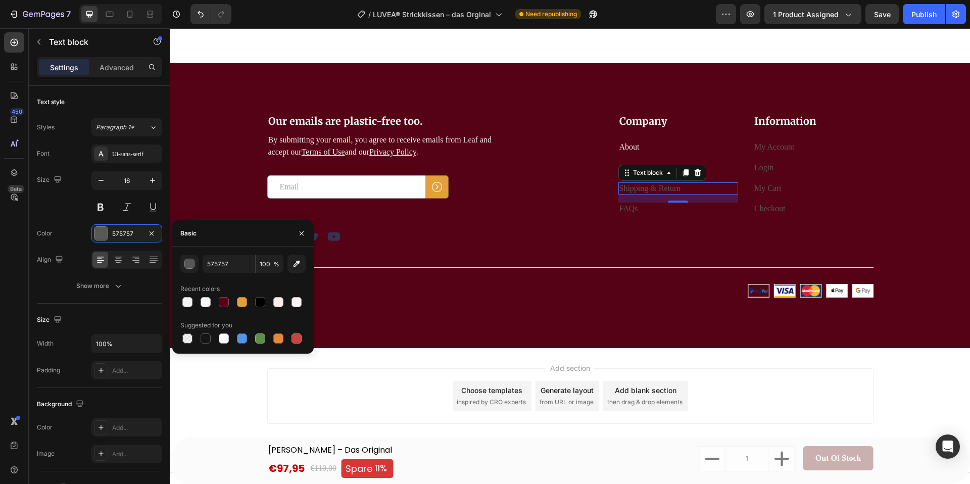
click at [193, 302] on div at bounding box center [187, 302] width 14 height 14
type input "F4F4F4"
click at [640, 212] on p "FAQs" at bounding box center [678, 209] width 118 height 11
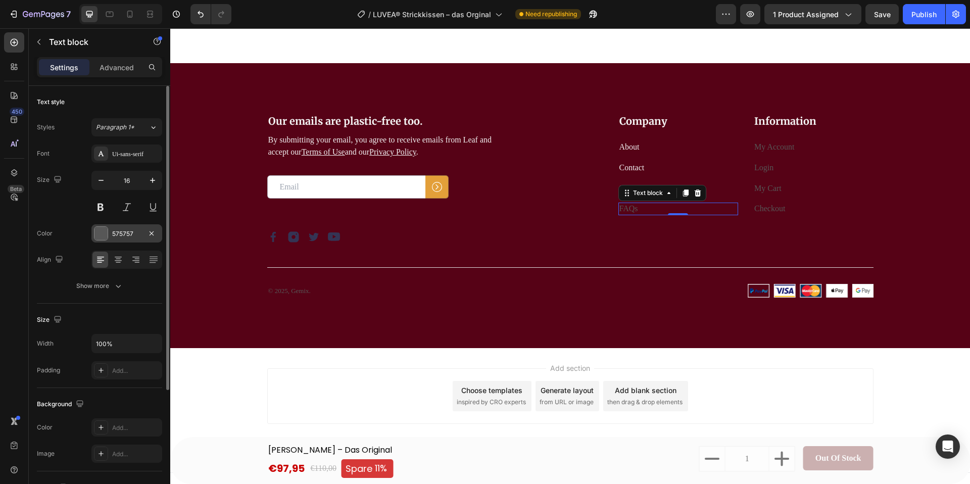
click at [104, 237] on div at bounding box center [100, 233] width 13 height 13
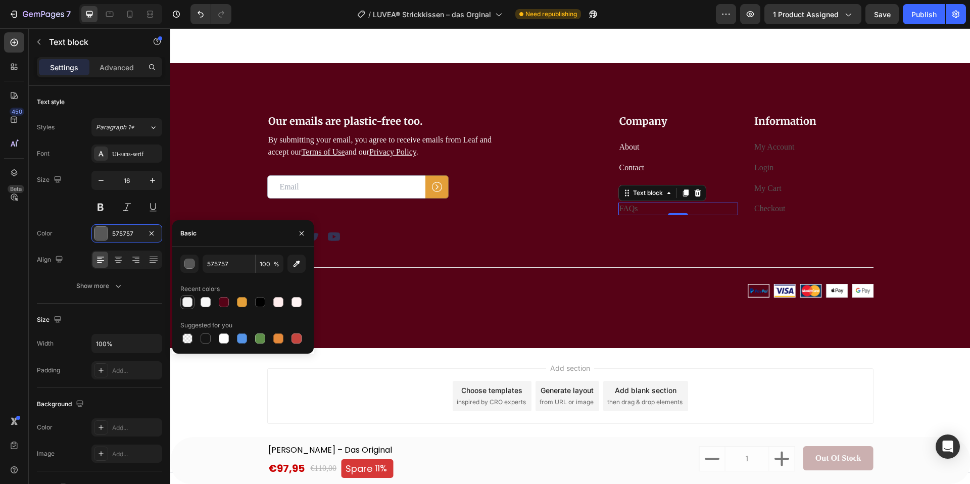
click at [189, 297] on div at bounding box center [187, 302] width 10 height 10
type input "F4F4F4"
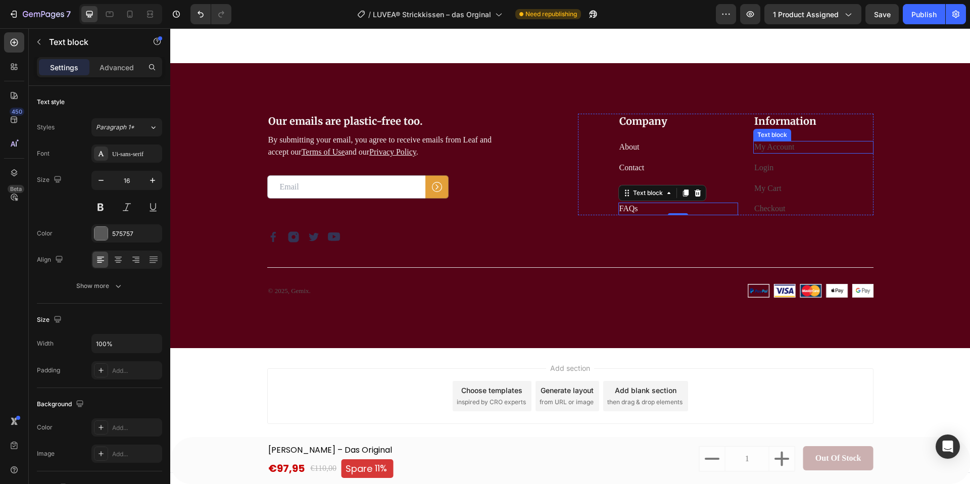
click at [779, 145] on link "My Account" at bounding box center [774, 146] width 40 height 9
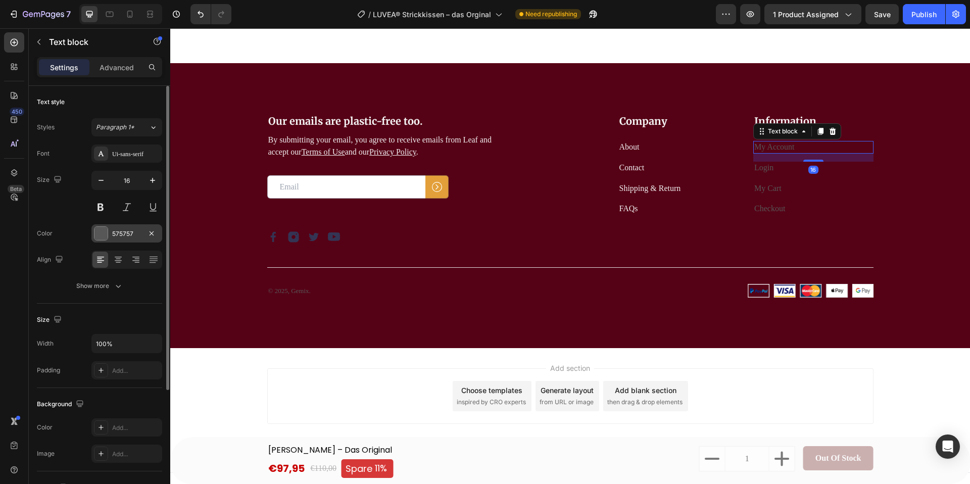
click at [107, 234] on div at bounding box center [100, 233] width 13 height 13
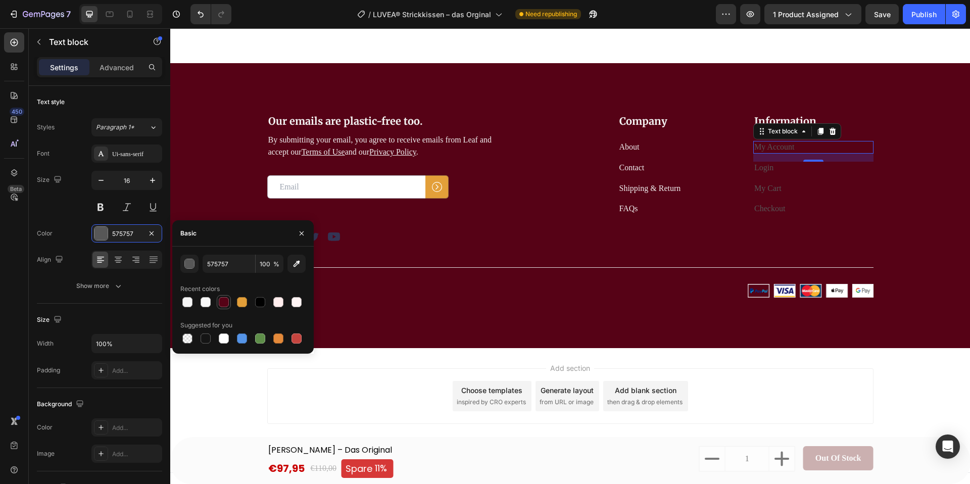
drag, startPoint x: 190, startPoint y: 304, endPoint x: 218, endPoint y: 300, distance: 28.5
click at [190, 304] on div at bounding box center [187, 302] width 10 height 10
type input "F4F4F4"
drag, startPoint x: 771, startPoint y: 171, endPoint x: 750, endPoint y: 176, distance: 21.3
click at [771, 171] on link "Login" at bounding box center [763, 167] width 19 height 9
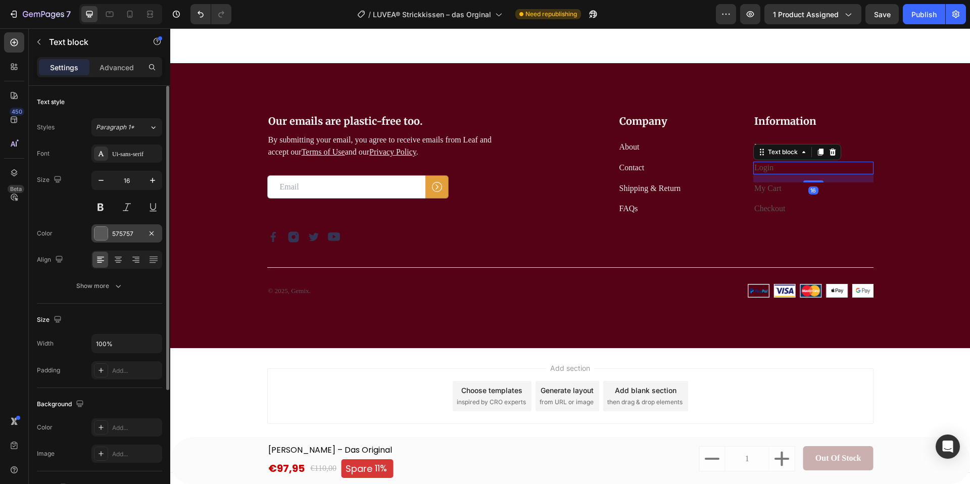
click at [101, 234] on div at bounding box center [100, 233] width 13 height 13
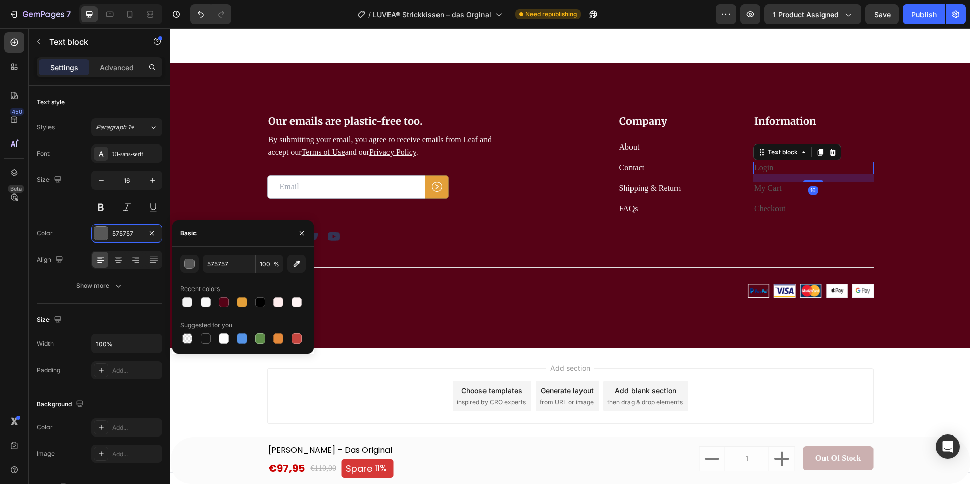
drag, startPoint x: 183, startPoint y: 307, endPoint x: 303, endPoint y: 282, distance: 122.2
click at [183, 307] on div at bounding box center [187, 302] width 12 height 12
type input "F4F4F4"
click at [783, 187] on p "My Cart" at bounding box center [813, 188] width 118 height 11
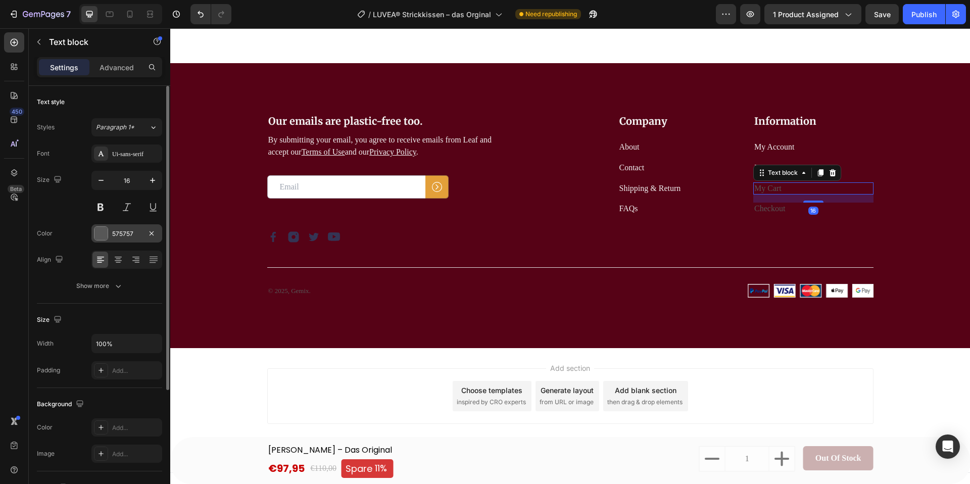
click at [105, 234] on div at bounding box center [100, 233] width 13 height 13
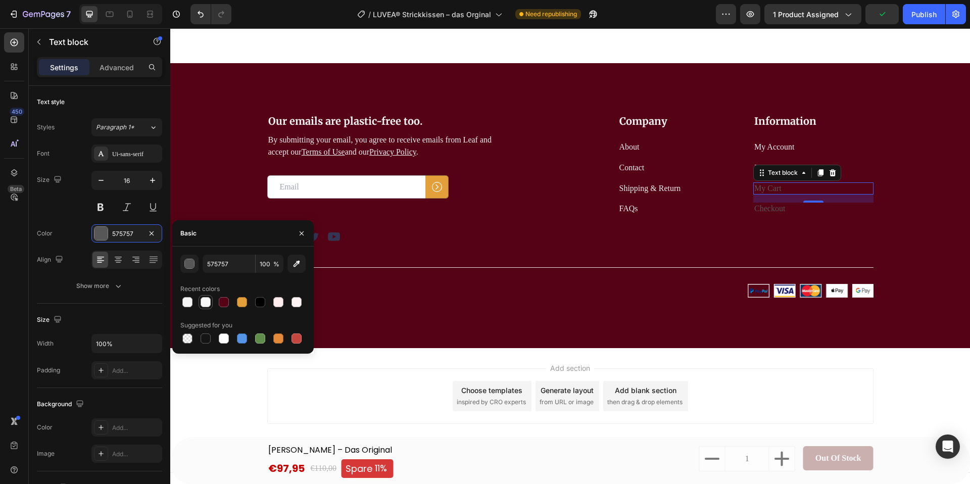
click at [187, 306] on div at bounding box center [187, 302] width 10 height 10
type input "F4F4F4"
drag, startPoint x: 772, startPoint y: 213, endPoint x: 763, endPoint y: 217, distance: 10.4
click at [772, 213] on link "Checkout" at bounding box center [769, 208] width 31 height 9
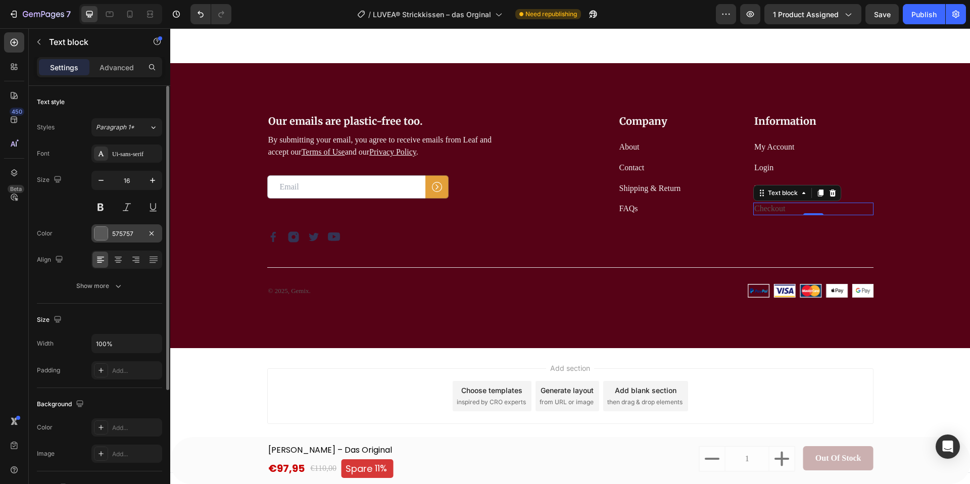
click at [106, 233] on div at bounding box center [100, 233] width 13 height 13
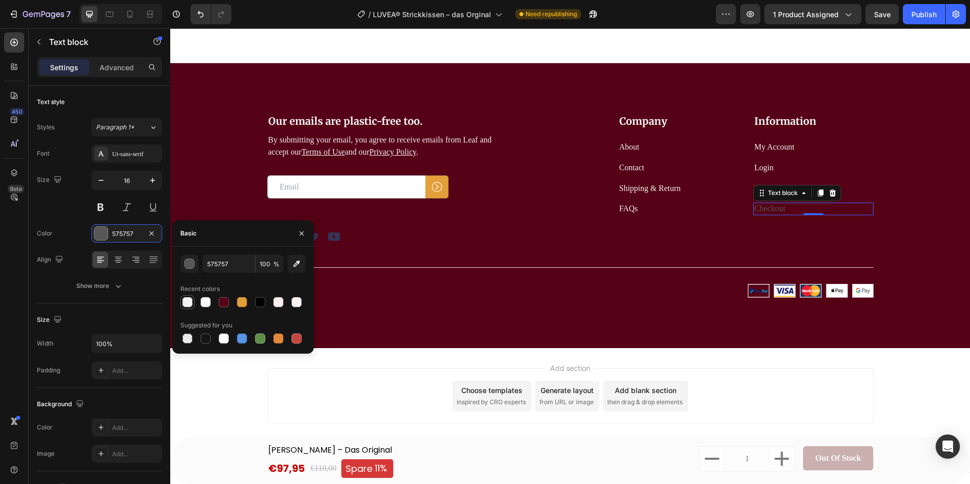
click at [188, 301] on div at bounding box center [187, 302] width 10 height 10
type input "F4F4F4"
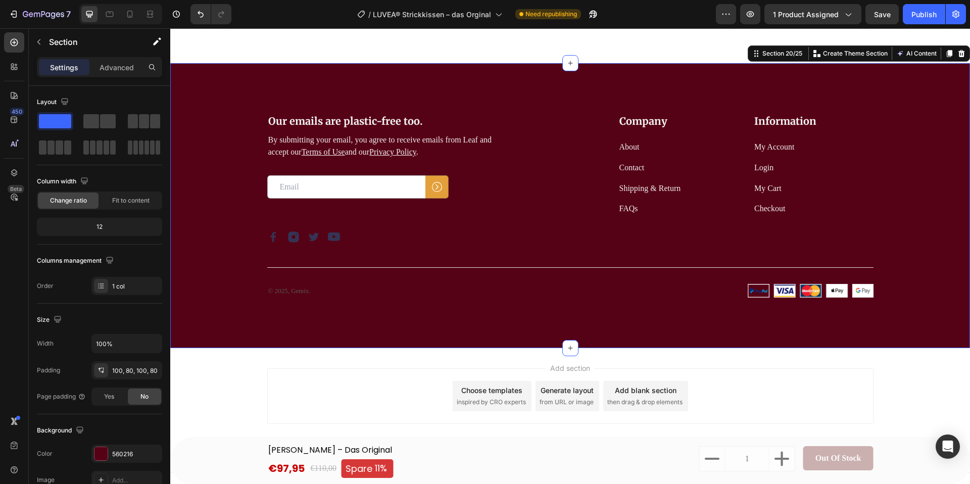
click at [498, 338] on div "Our emails are plastic-free too. Heading By submitting your email, you agree to…" at bounding box center [570, 205] width 800 height 285
click at [316, 290] on p "© 2025, Gemix." at bounding box center [414, 291] width 293 height 10
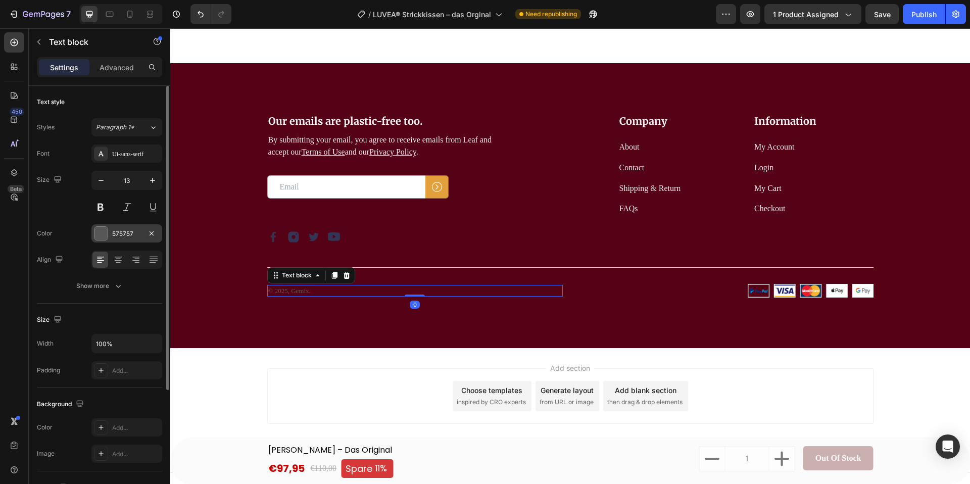
click at [98, 236] on div at bounding box center [100, 233] width 13 height 13
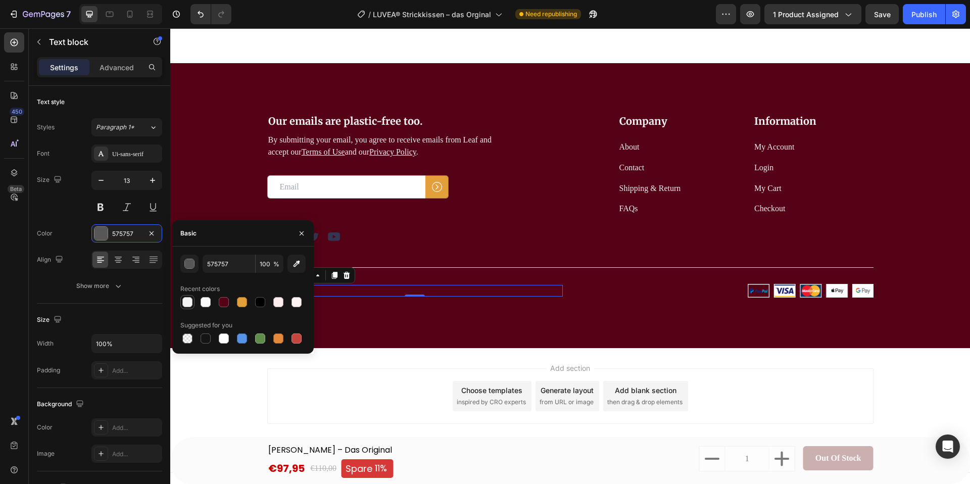
click at [185, 305] on div at bounding box center [187, 302] width 10 height 10
type input "F4F4F4"
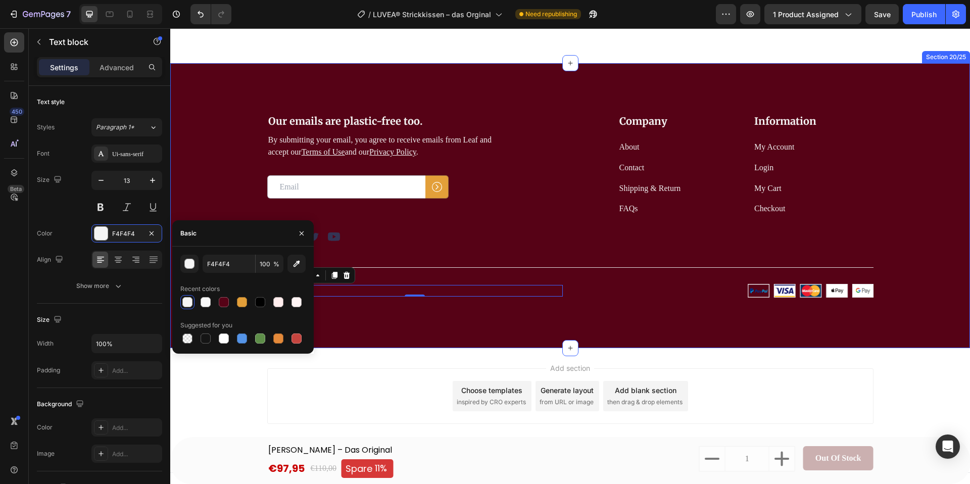
click at [444, 334] on div "Our emails are plastic-free too. Heading By submitting your email, you agree to…" at bounding box center [570, 205] width 800 height 285
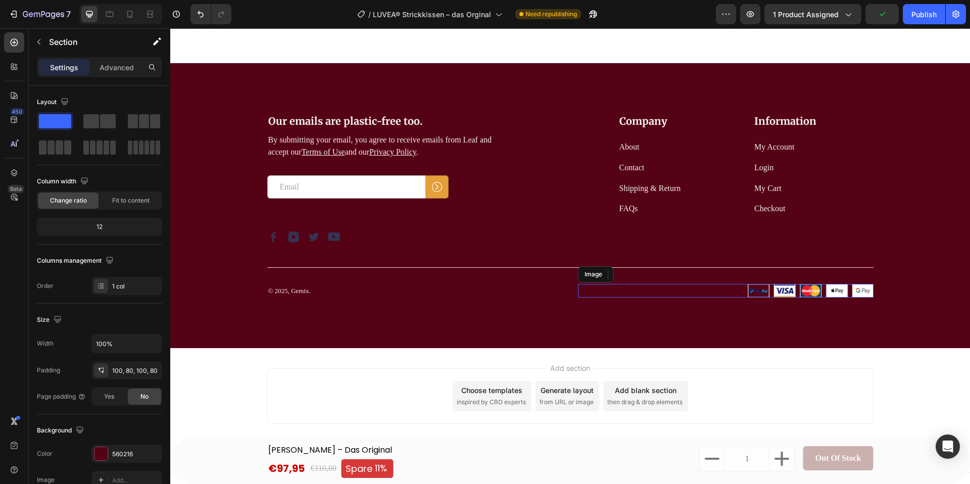
click at [780, 289] on img at bounding box center [810, 291] width 126 height 14
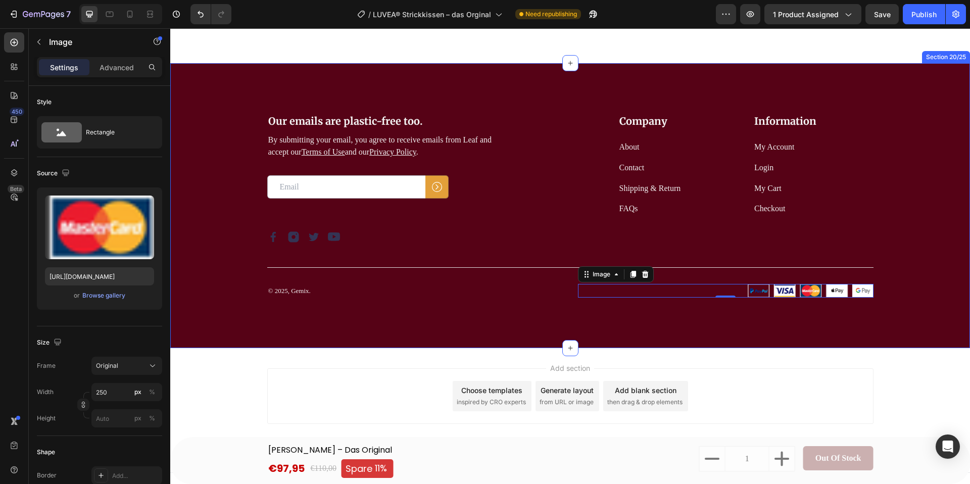
click at [325, 307] on div "Our emails are plastic-free too. Heading By submitting your email, you agree to…" at bounding box center [570, 205] width 800 height 285
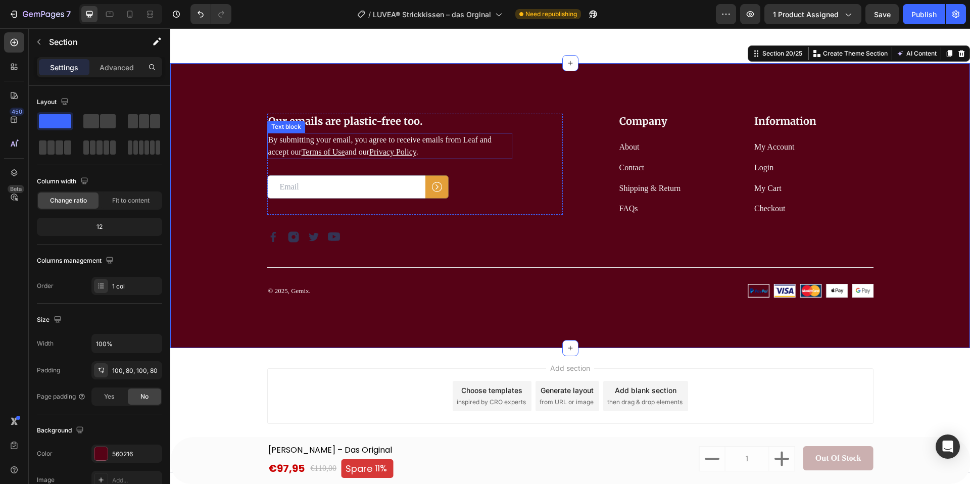
click at [410, 154] on u "Privacy Policy" at bounding box center [392, 151] width 47 height 9
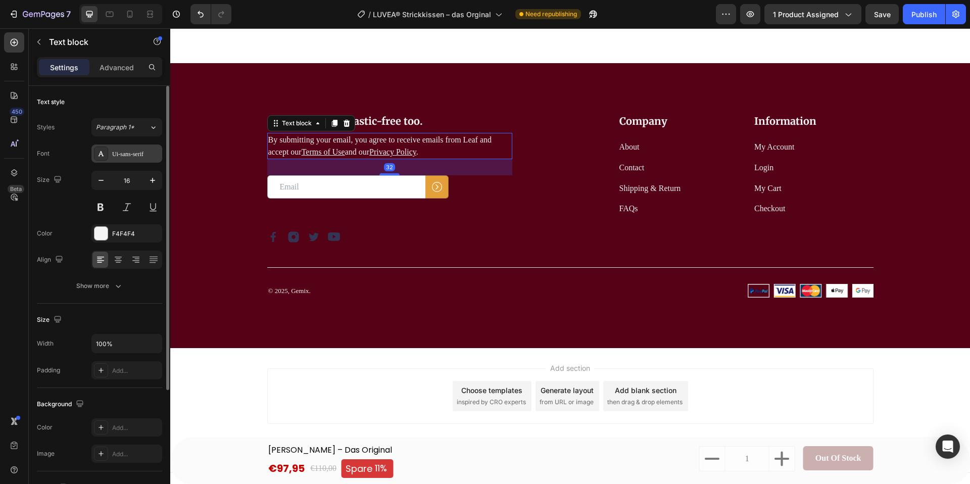
click at [117, 158] on div "Ui-sans-serif" at bounding box center [135, 154] width 47 height 9
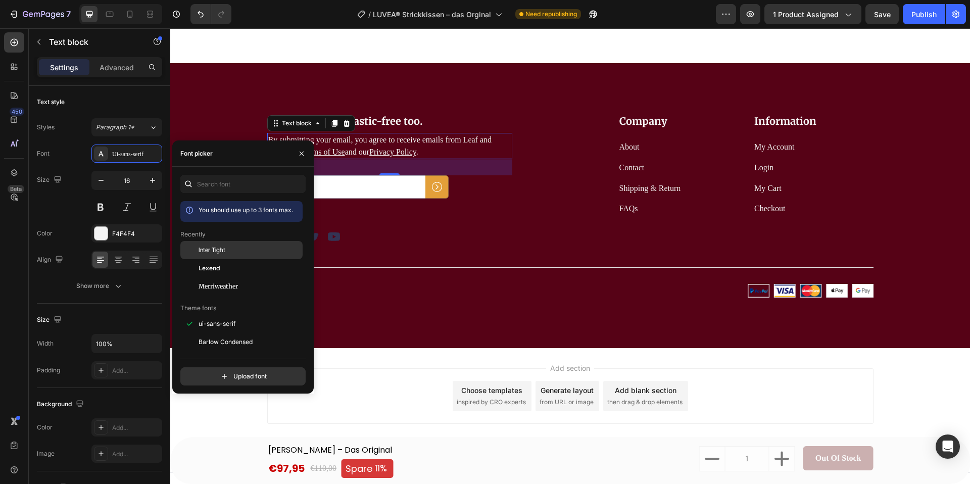
click at [211, 252] on span "Inter Tight" at bounding box center [212, 249] width 27 height 9
click at [223, 373] on div "Lexend" at bounding box center [241, 382] width 122 height 18
click at [384, 258] on div "Title Line" at bounding box center [570, 263] width 606 height 41
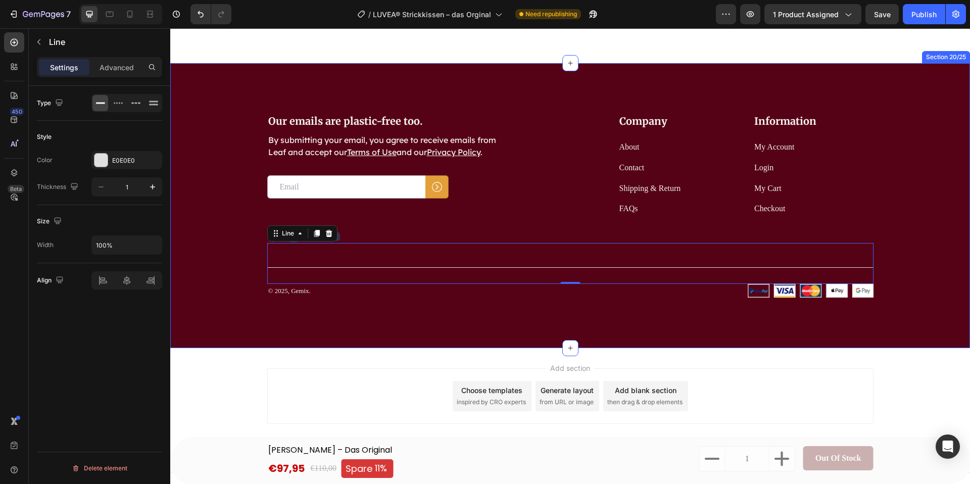
click at [193, 249] on div "Our emails are plastic-free too. Heading By submitting your email, you agree to…" at bounding box center [570, 205] width 800 height 285
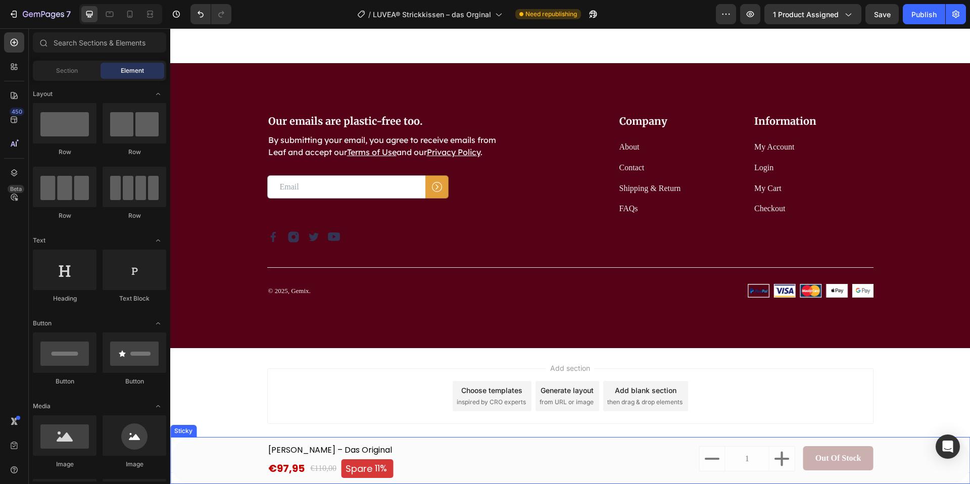
click at [207, 448] on div "LUVEA Strickkissen – Das Original (P) Title €97,95 (P) Price (P) Price €110,00 …" at bounding box center [570, 460] width 784 height 35
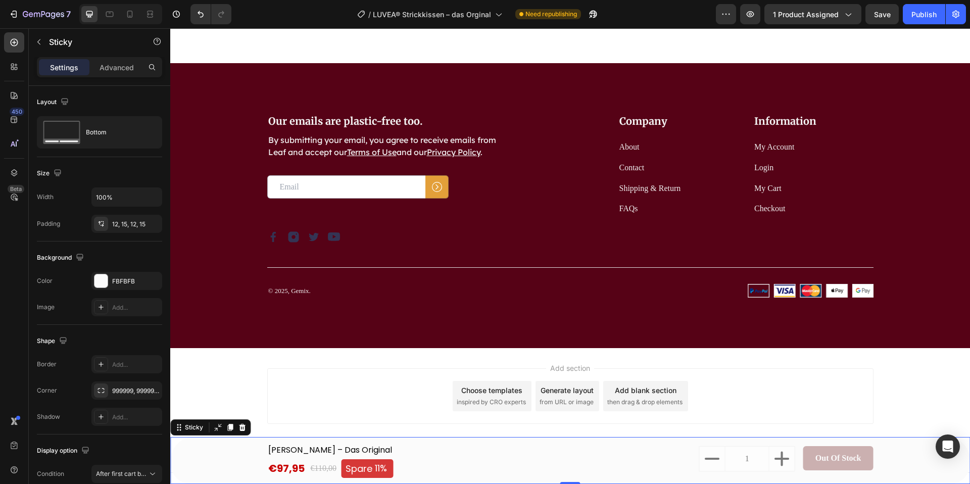
scroll to position [5460, 0]
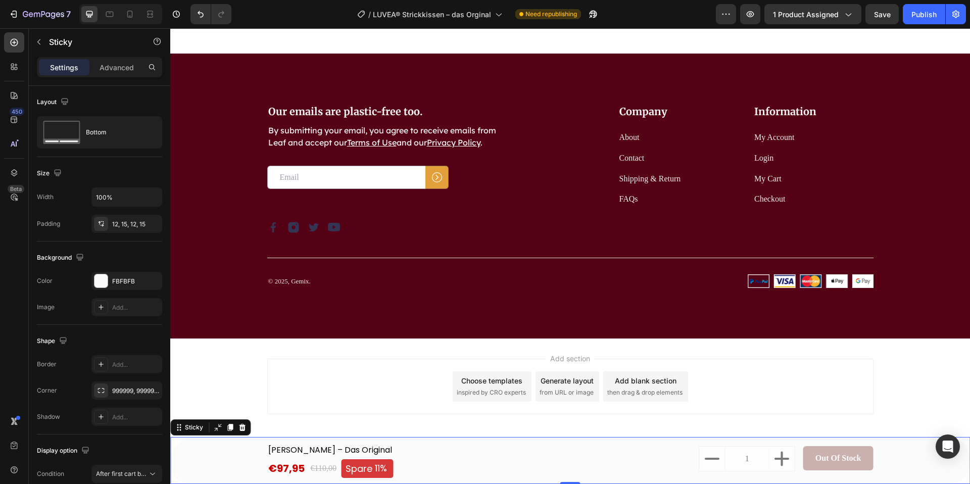
click at [242, 428] on icon at bounding box center [242, 427] width 8 height 8
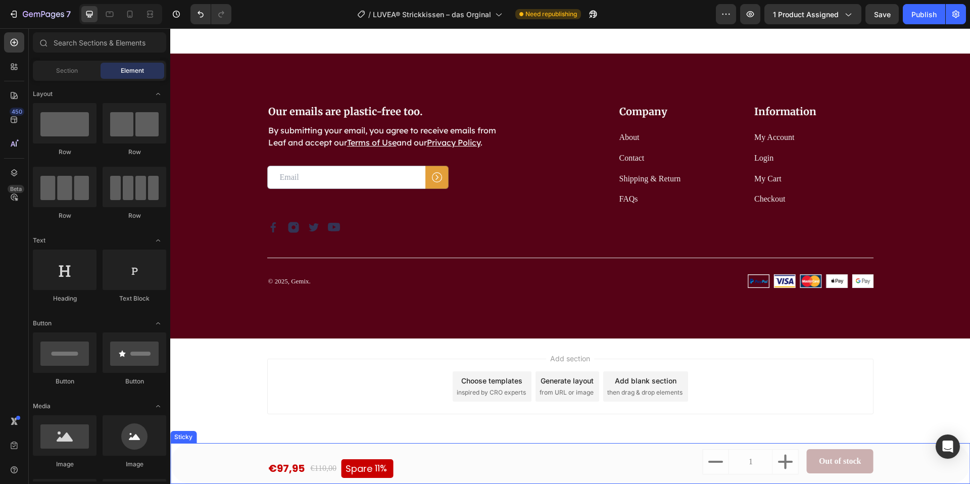
click at [247, 464] on div "€97,95 (P) Price (P) Price €110,00 (P) Price (P) Price Spare 11% Discount Tag R…" at bounding box center [570, 463] width 784 height 29
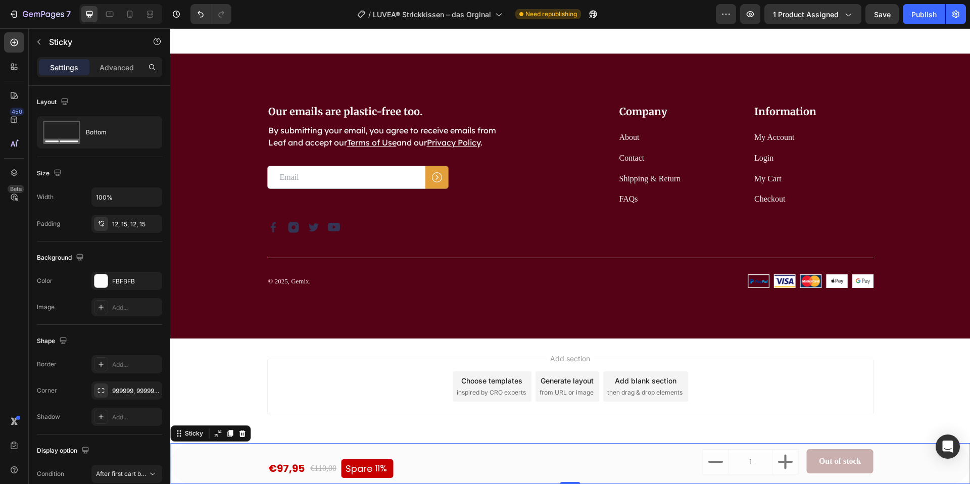
click at [245, 438] on div at bounding box center [242, 433] width 12 height 12
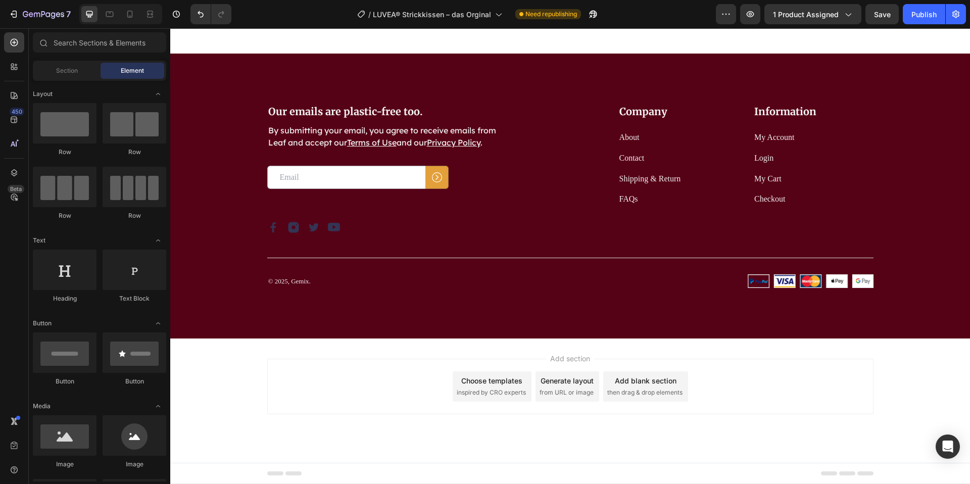
click at [243, 472] on div "Footer" at bounding box center [570, 473] width 800 height 21
click at [302, 284] on p "© 2025, Gemix." at bounding box center [414, 281] width 293 height 10
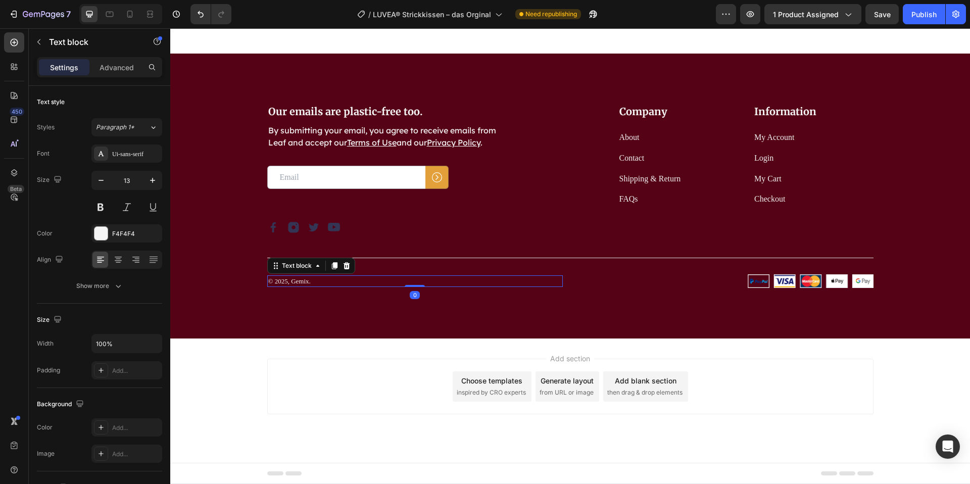
click at [308, 285] on p "© 2025, Gemix." at bounding box center [414, 281] width 293 height 10
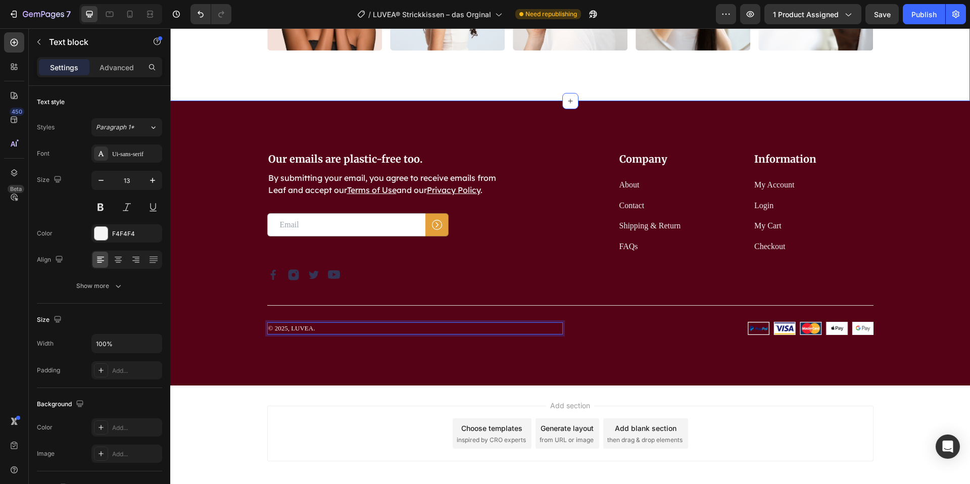
scroll to position [5109, 0]
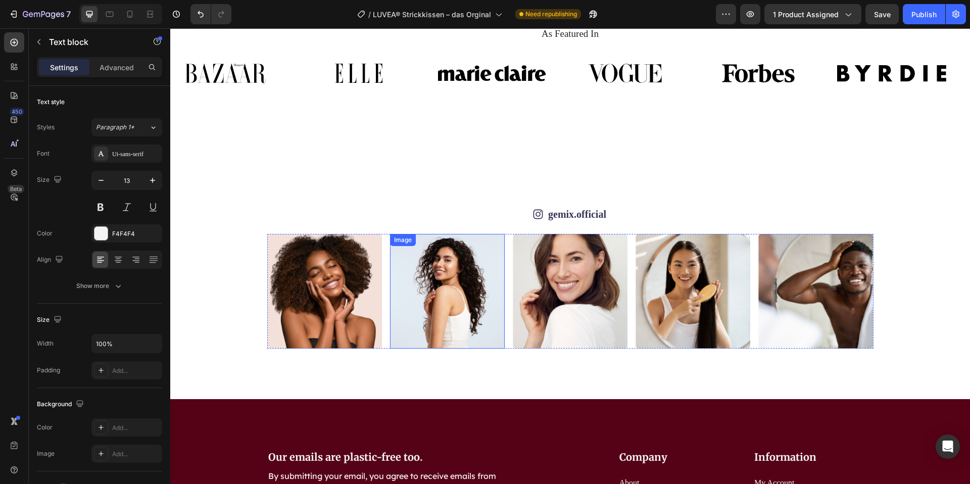
click at [411, 271] on img at bounding box center [447, 291] width 115 height 115
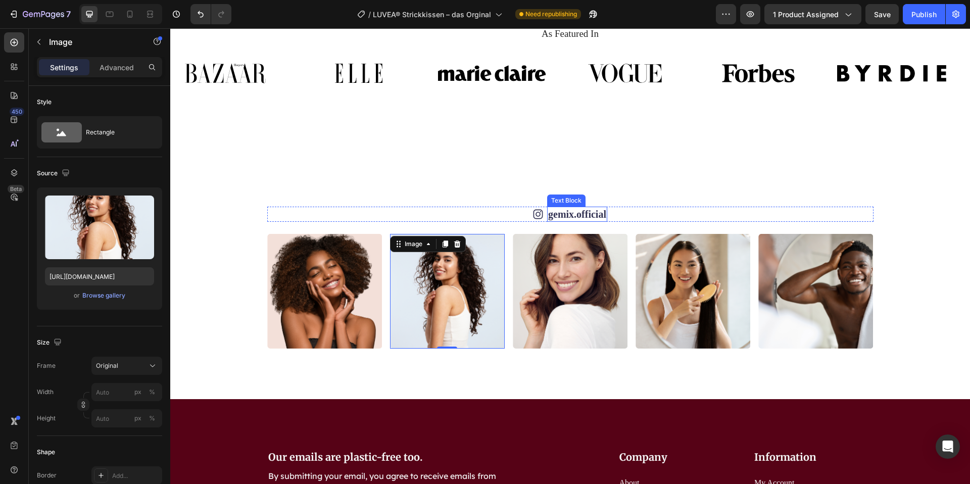
click at [591, 212] on link "gemix.official" at bounding box center [577, 214] width 58 height 11
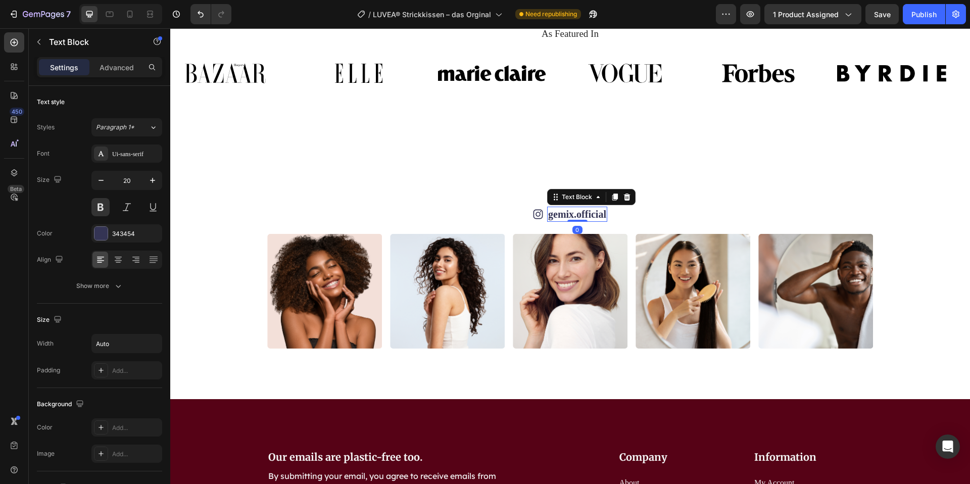
click at [602, 213] on link "gemix.official" at bounding box center [577, 214] width 58 height 11
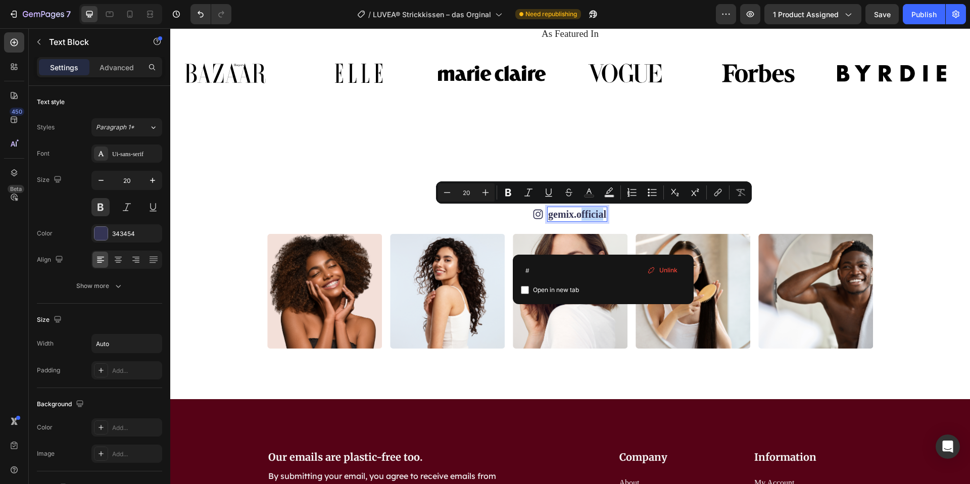
drag, startPoint x: 604, startPoint y: 213, endPoint x: 590, endPoint y: 216, distance: 14.4
click at [581, 217] on link "gemix.official" at bounding box center [577, 214] width 58 height 11
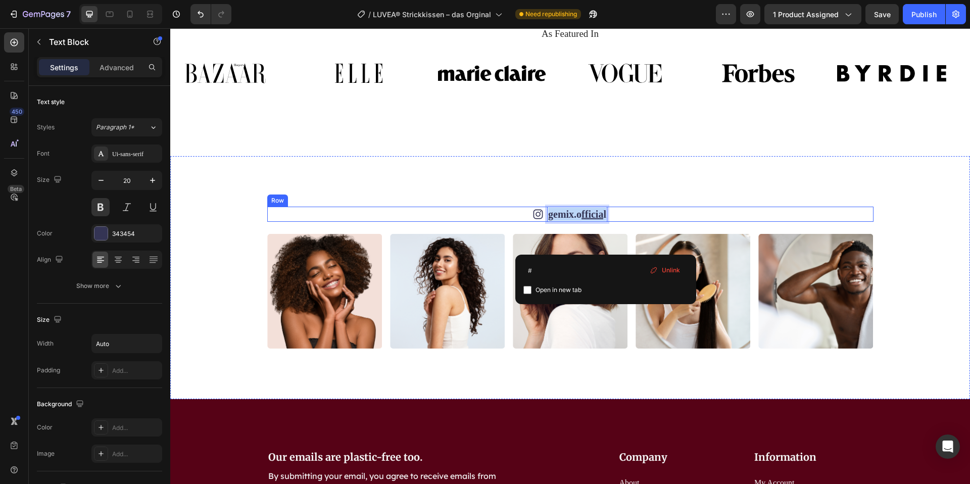
drag, startPoint x: 605, startPoint y: 215, endPoint x: 546, endPoint y: 218, distance: 59.2
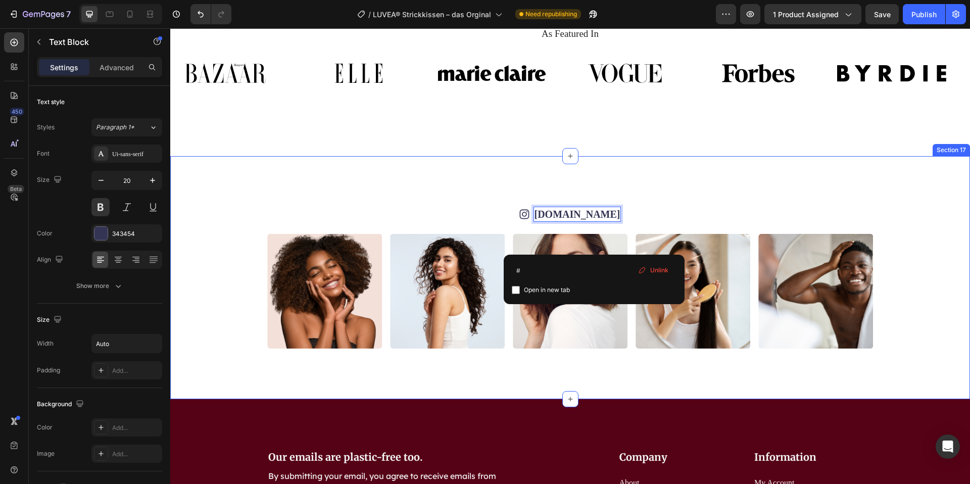
click at [249, 276] on div "Image Image Image Image Image Image Image Image Image Image Carousel" at bounding box center [570, 291] width 719 height 115
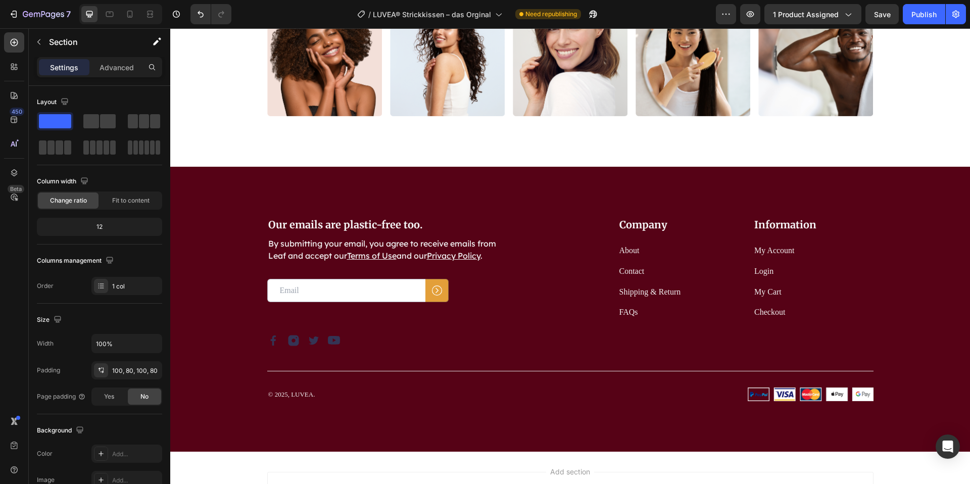
scroll to position [5353, 0]
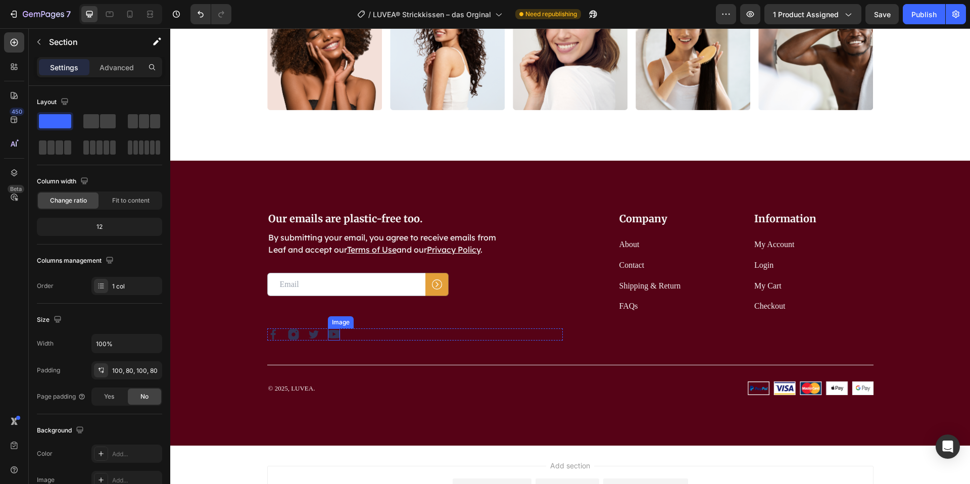
click at [333, 332] on img at bounding box center [334, 334] width 12 height 12
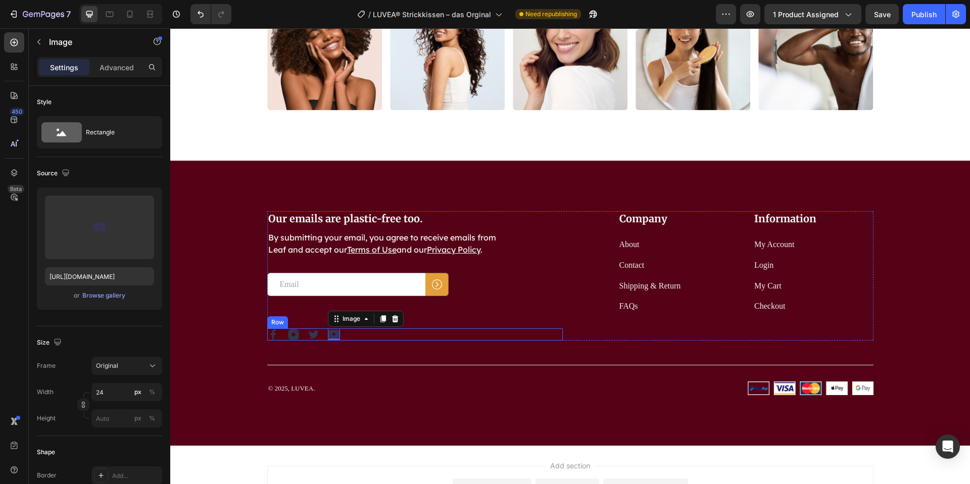
click at [361, 333] on div "Image Image Image Image 0 Row" at bounding box center [414, 334] width 295 height 12
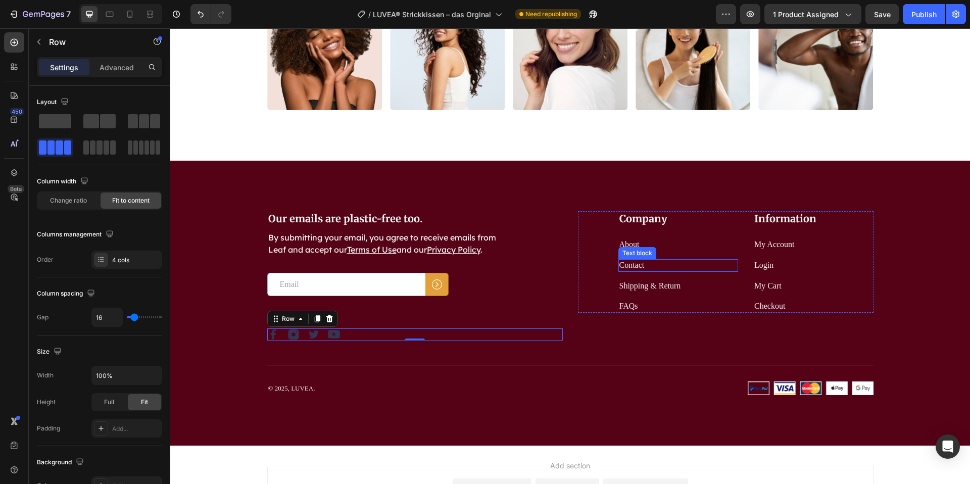
click at [639, 264] on link "Contact" at bounding box center [631, 265] width 25 height 9
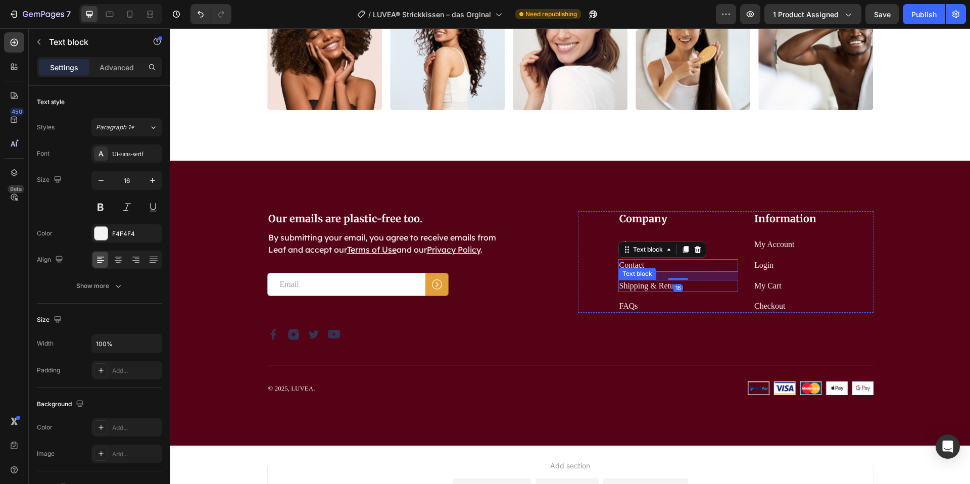
click at [648, 287] on link "Shipping & Return" at bounding box center [650, 285] width 62 height 9
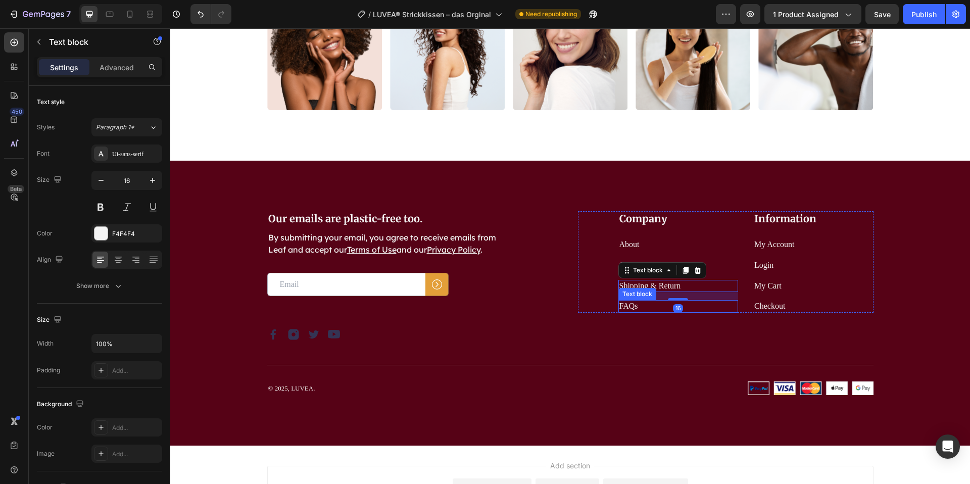
click at [653, 310] on p "FAQs" at bounding box center [678, 306] width 118 height 11
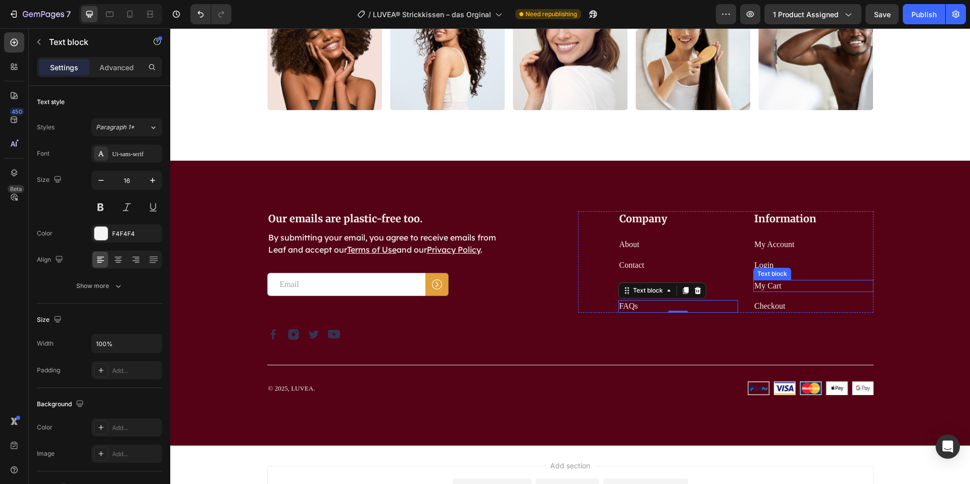
click at [779, 284] on link "My Cart" at bounding box center [767, 285] width 27 height 9
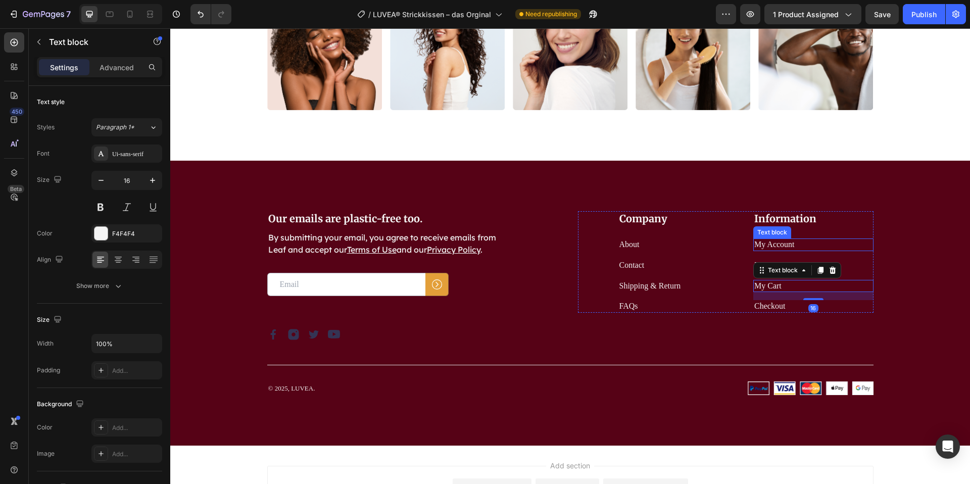
click at [776, 245] on link "My Account" at bounding box center [774, 244] width 40 height 9
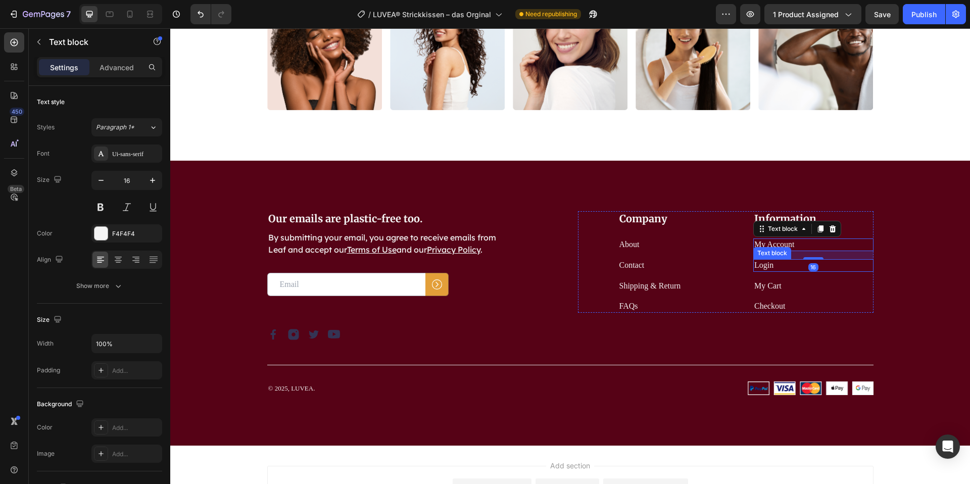
click at [769, 270] on p "Login" at bounding box center [813, 265] width 118 height 11
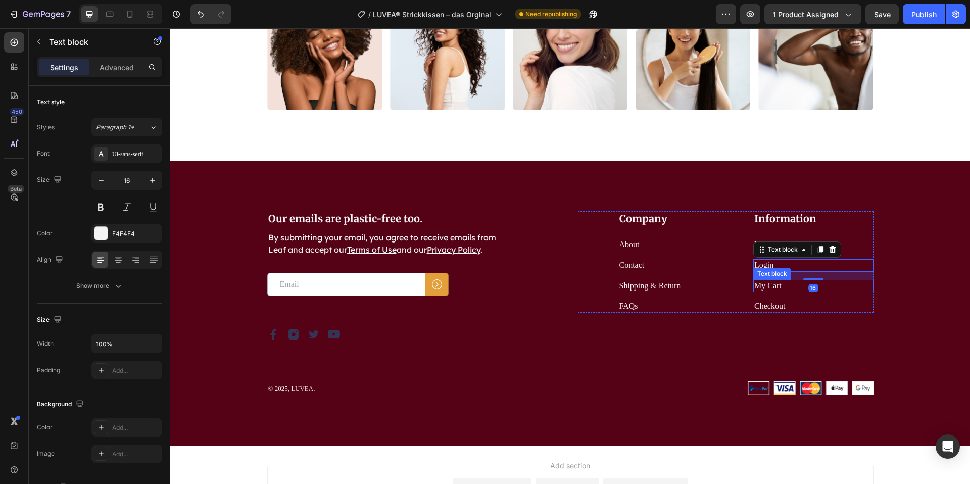
click at [769, 283] on link "My Cart" at bounding box center [767, 285] width 27 height 9
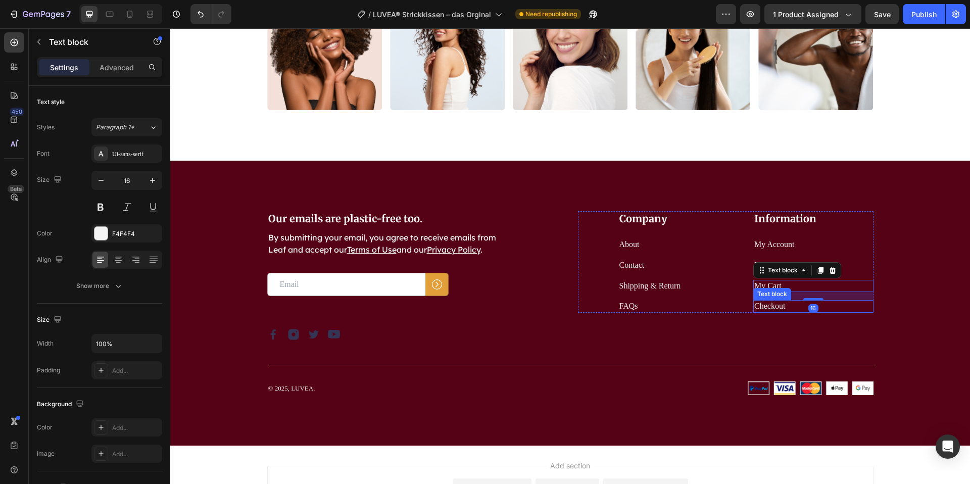
click at [773, 302] on link "Checkout" at bounding box center [769, 306] width 31 height 9
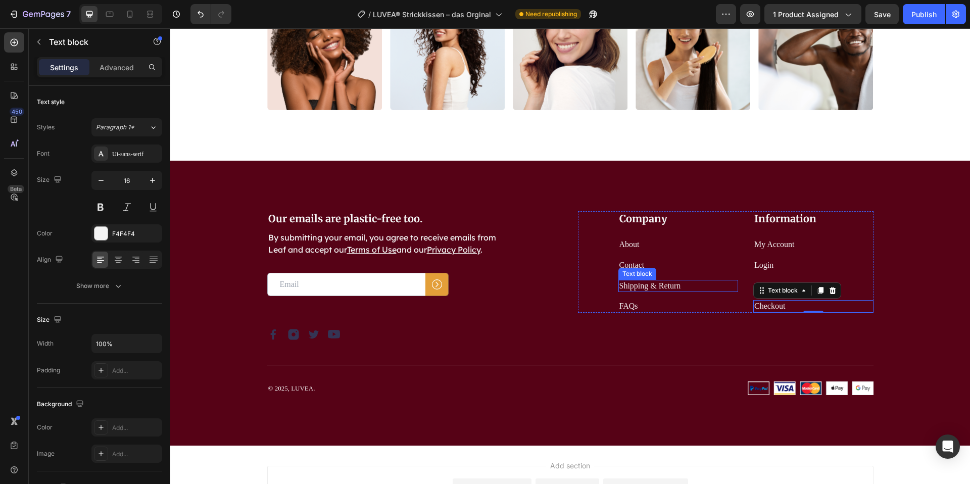
click at [650, 283] on link "Shipping & Return" at bounding box center [650, 285] width 62 height 9
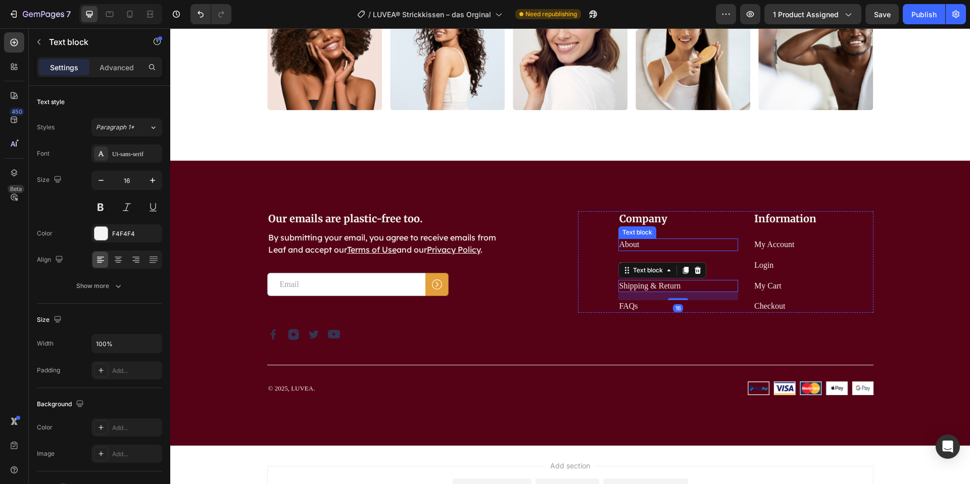
click at [666, 246] on p "About" at bounding box center [678, 244] width 118 height 11
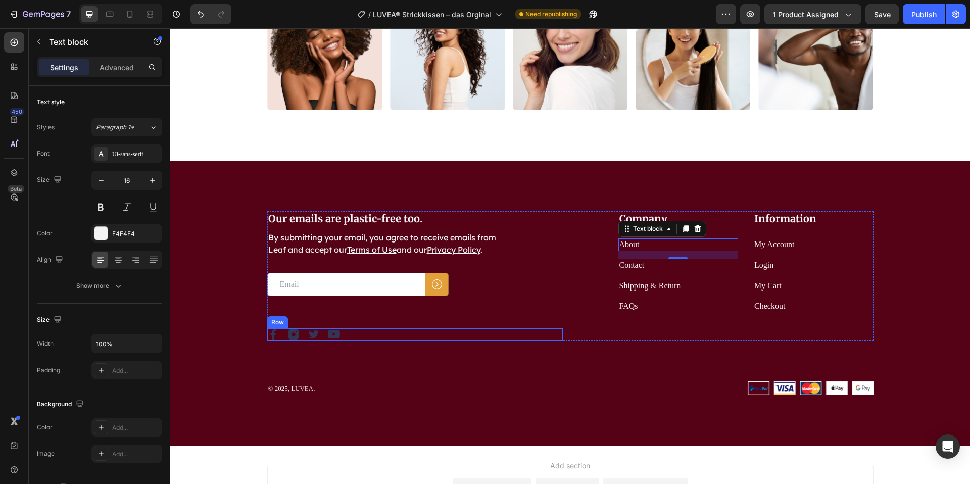
click at [346, 337] on div "Image Image Image Image Row" at bounding box center [414, 334] width 295 height 12
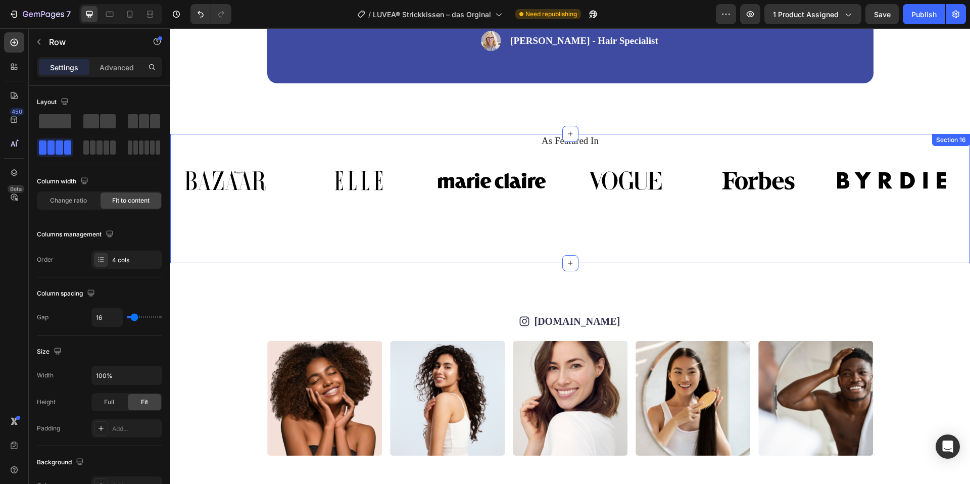
scroll to position [4992, 0]
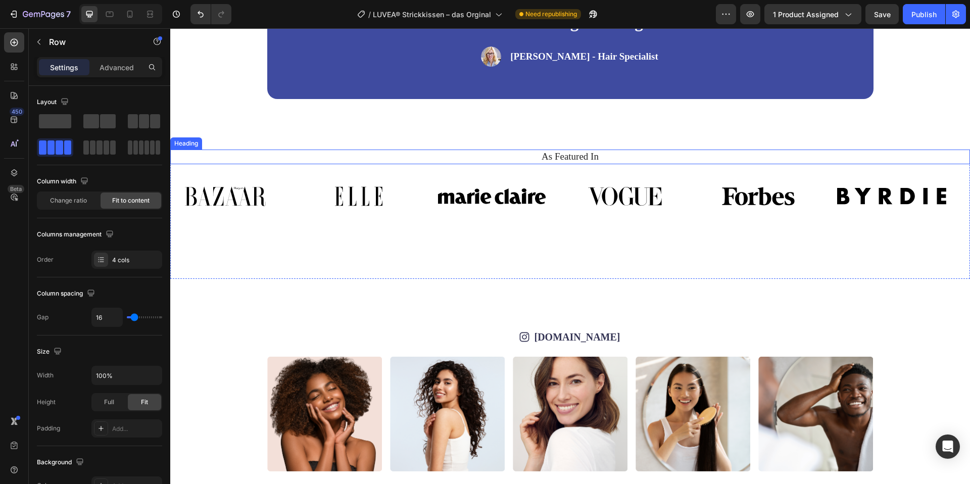
click at [593, 155] on h2 "As Featured In" at bounding box center [570, 157] width 784 height 15
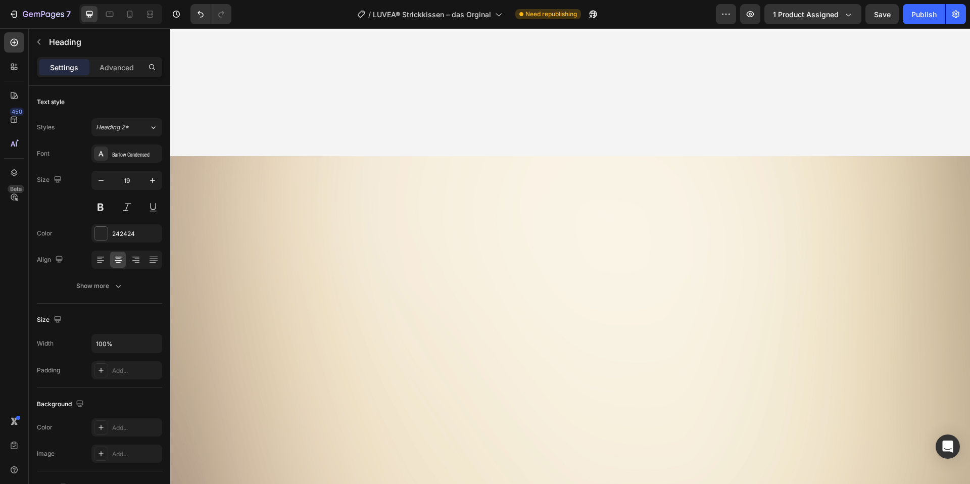
scroll to position [533, 0]
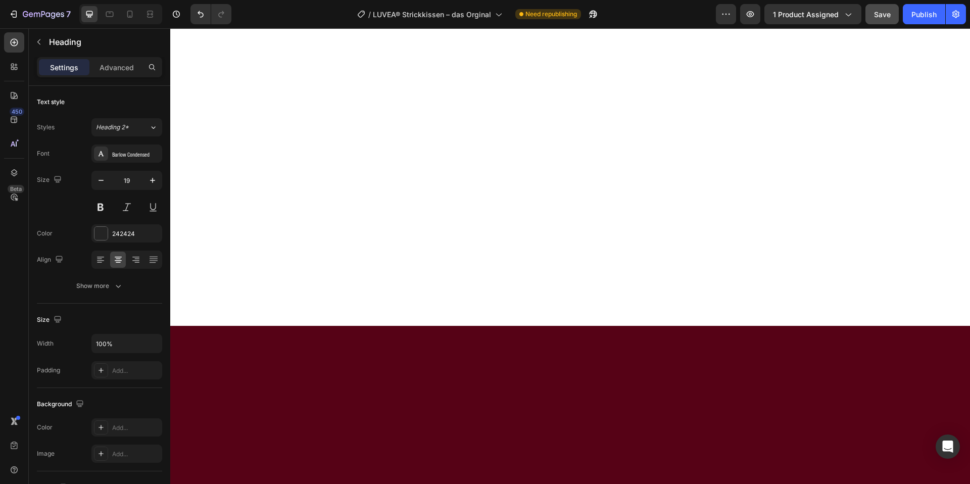
click at [888, 20] on button "Save" at bounding box center [881, 14] width 33 height 20
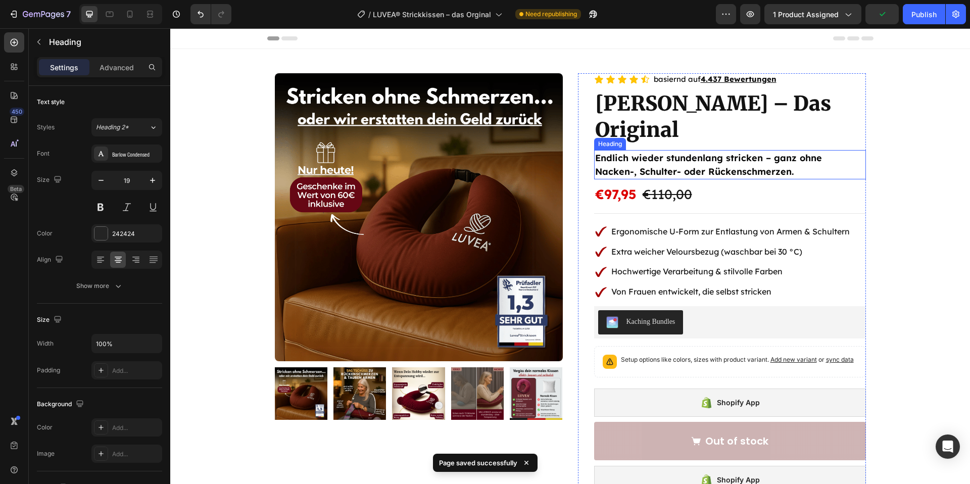
scroll to position [19, 0]
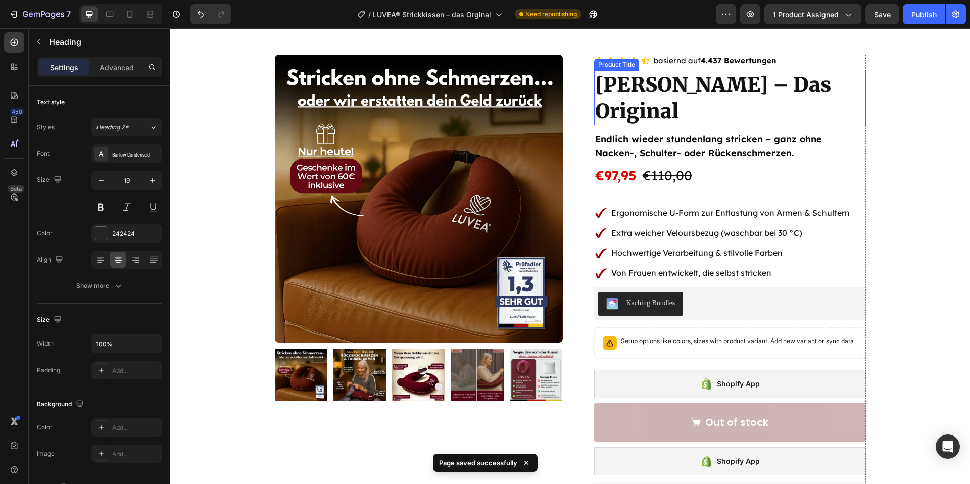
click at [702, 103] on h1 "[PERSON_NAME] – Das Original" at bounding box center [730, 98] width 272 height 55
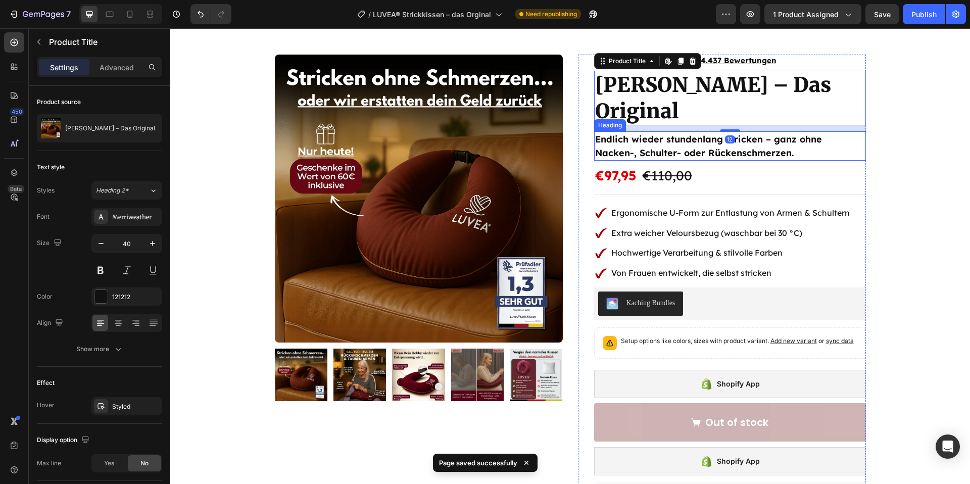
click at [682, 157] on h2 "Endlich wieder stundenlang stricken – ganz ohne Nacken-, Schulter- oder Rückens…" at bounding box center [730, 145] width 272 height 29
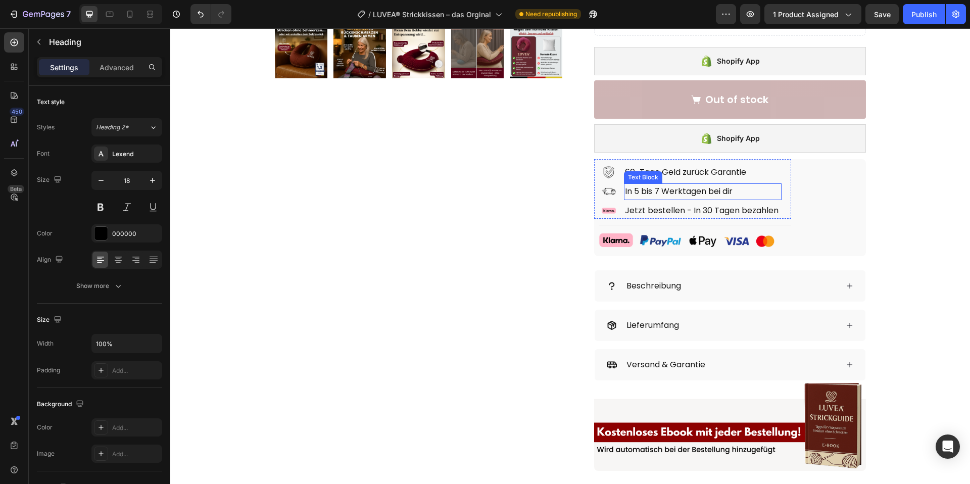
click at [692, 186] on p "In 5 bis 7 Werktagen bei dir" at bounding box center [703, 191] width 156 height 15
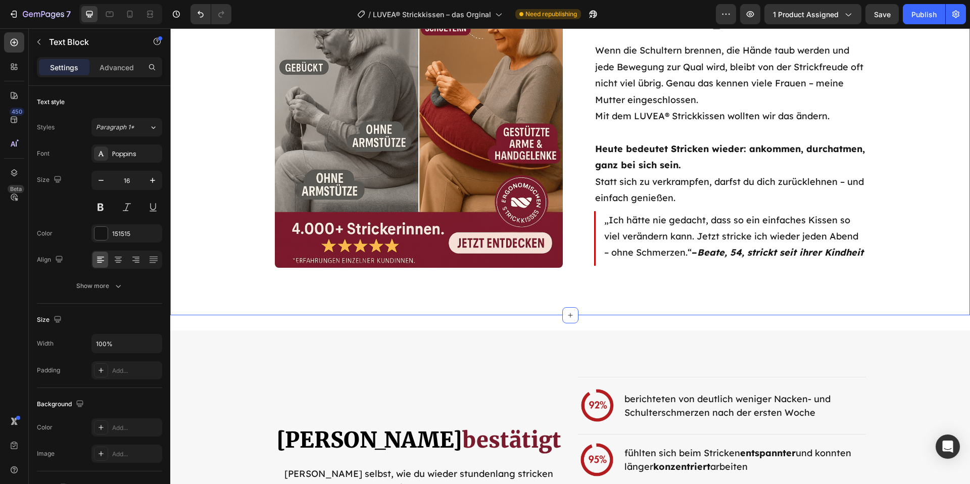
scroll to position [1818, 0]
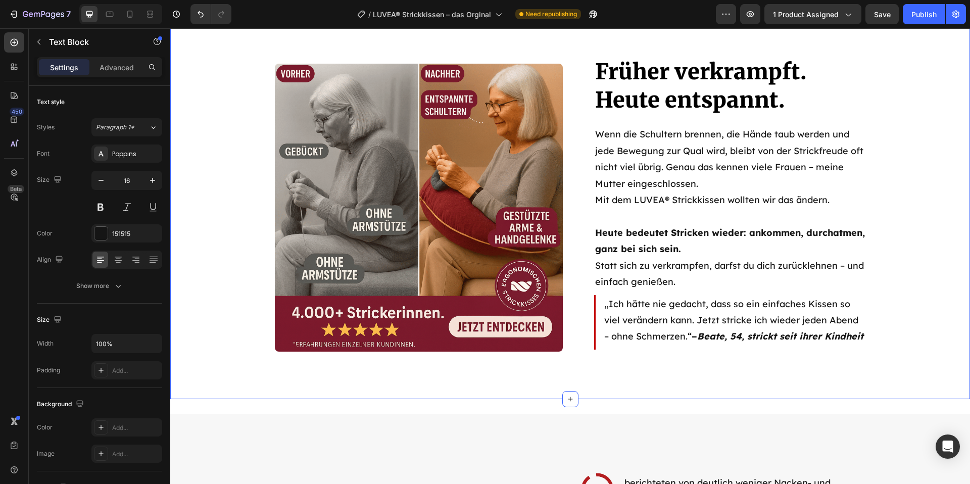
click at [394, 211] on img at bounding box center [419, 208] width 288 height 288
click at [358, 227] on img at bounding box center [419, 208] width 288 height 288
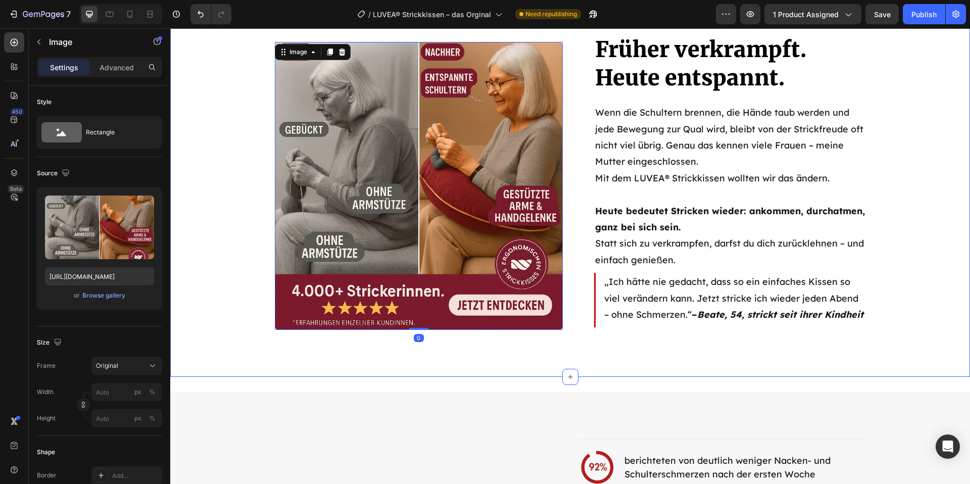
scroll to position [1994, 0]
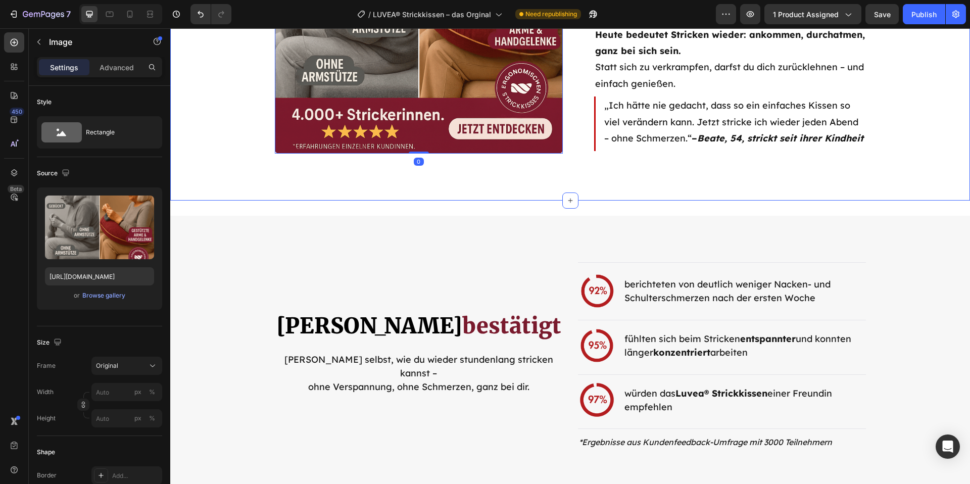
click at [376, 199] on div "Früher verkrampft. Heute entspannt. Heading Wenn die Schultern brennen, die Hän…" at bounding box center [570, 9] width 800 height 382
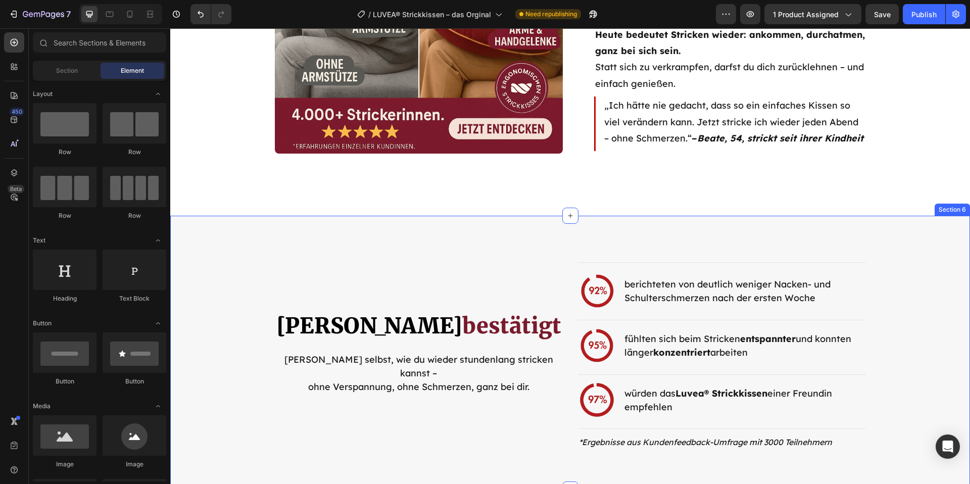
click at [227, 243] on div "Title Line Image berichteten von deutlich weniger Nacken- und Schulterschmerzen…" at bounding box center [570, 353] width 800 height 274
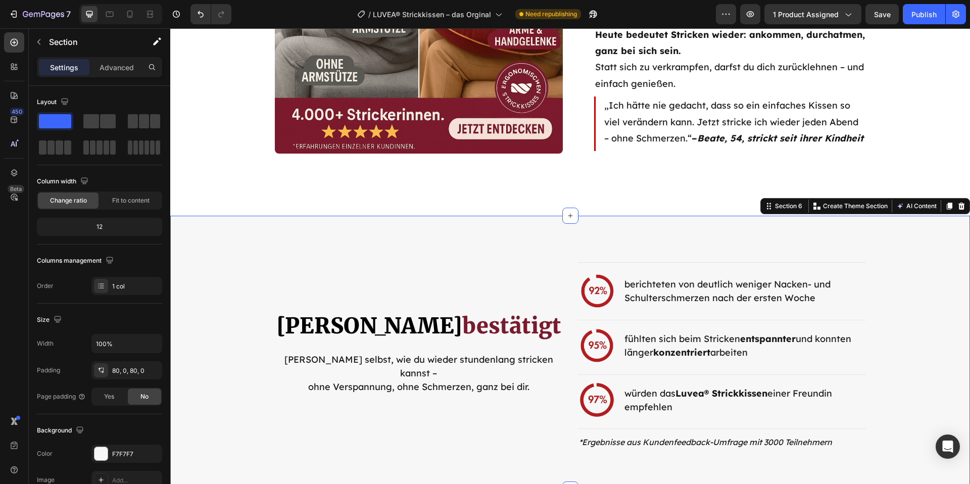
click at [117, 80] on div "Settings Advanced" at bounding box center [99, 71] width 141 height 29
click at [119, 73] on div "Advanced" at bounding box center [116, 67] width 51 height 16
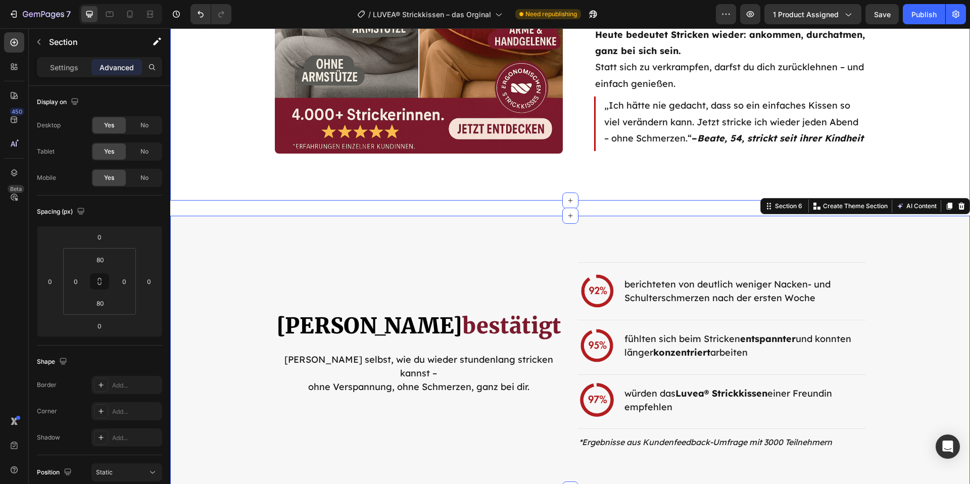
click at [237, 185] on div "Früher verkrampft. [DATE] entspannt. Heading Wenn die Schultern brennen, die Hä…" at bounding box center [570, 9] width 800 height 382
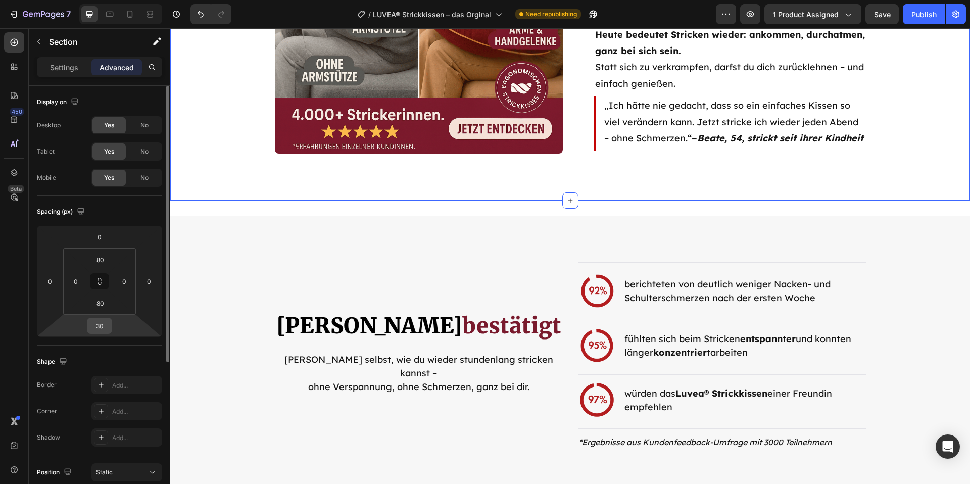
click at [106, 331] on input "30" at bounding box center [99, 325] width 20 height 15
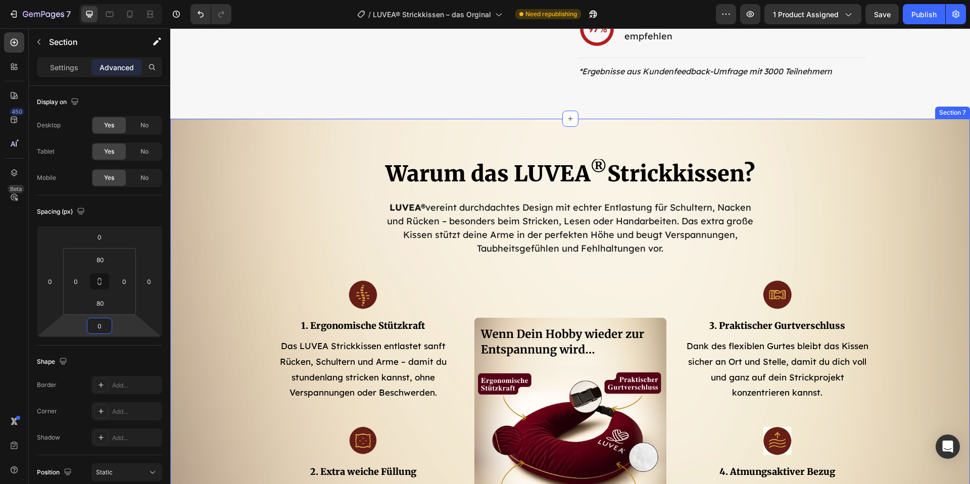
scroll to position [2350, 0]
type input "0"
click at [917, 13] on div "Publish" at bounding box center [923, 14] width 25 height 11
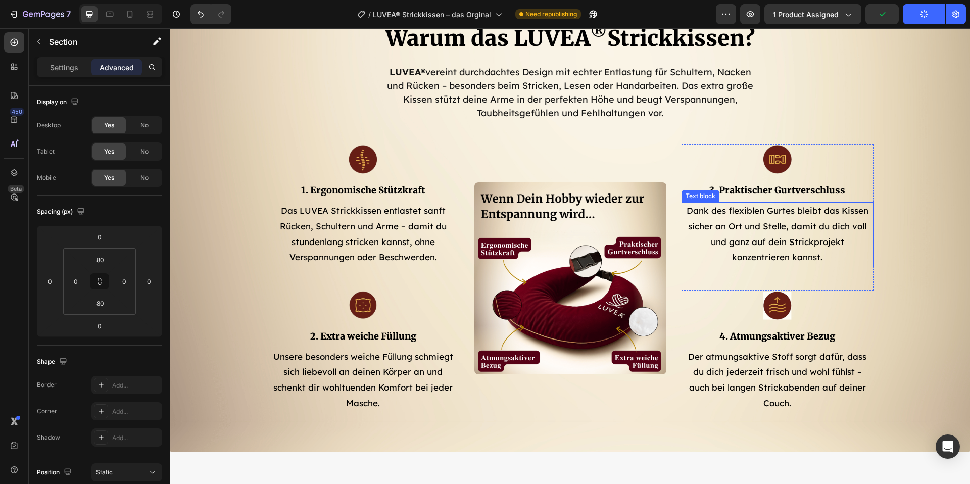
scroll to position [2475, 0]
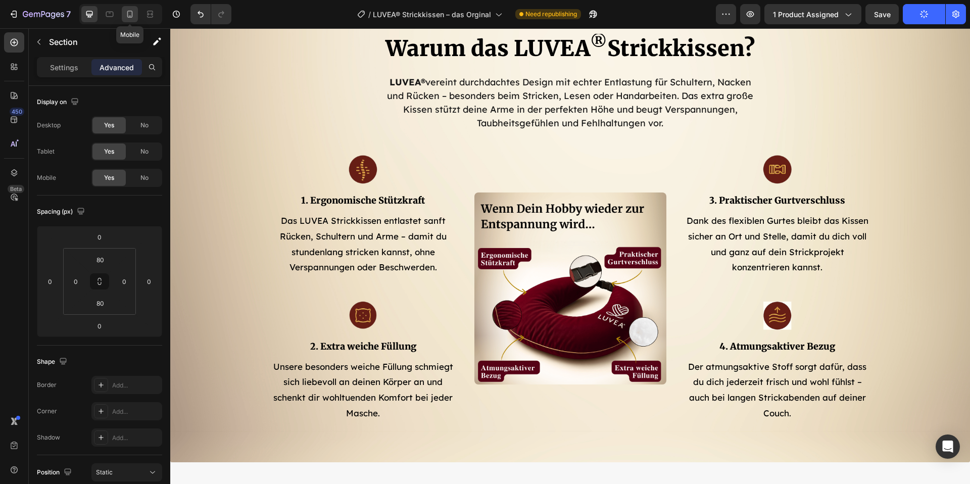
click at [127, 14] on icon at bounding box center [130, 14] width 10 height 10
type input "40"
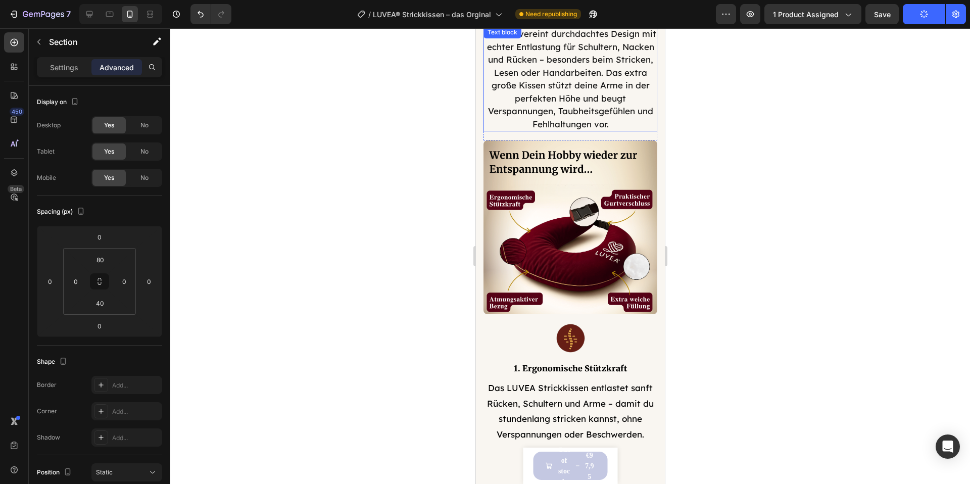
scroll to position [2350, 0]
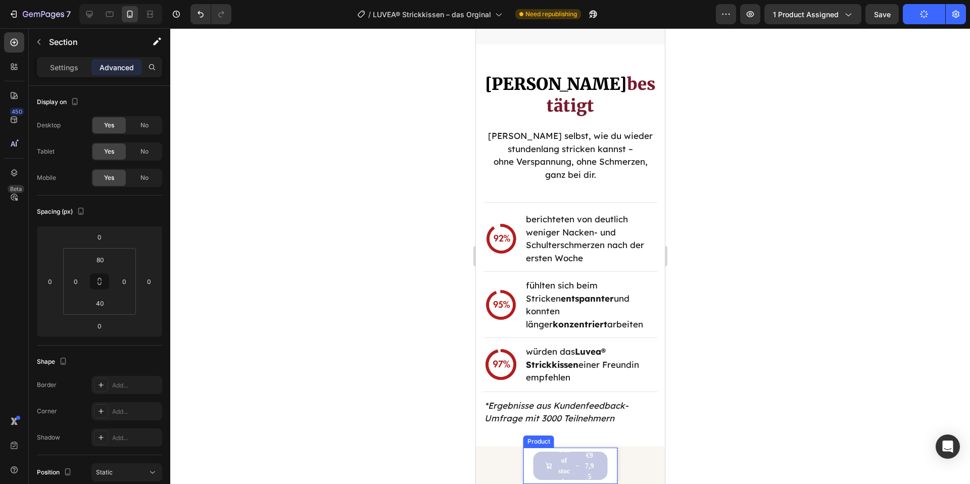
click at [602, 472] on button "Out of stock €97,95" at bounding box center [570, 466] width 74 height 28
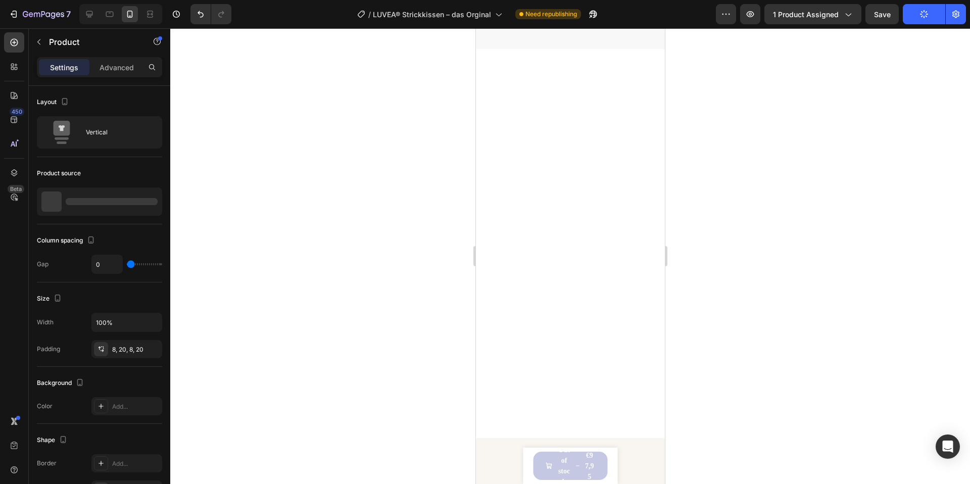
drag, startPoint x: 534, startPoint y: 449, endPoint x: 585, endPoint y: 467, distance: 53.5
click at [534, 449] on div "Product Images LUVEA Strickkissen – Das Original Product Title €97,95 Product P…" at bounding box center [570, 466] width 94 height 36
click at [539, 452] on button "Out of stock €97,95" at bounding box center [570, 466] width 74 height 28
click at [534, 461] on button "Out of stock €97,95" at bounding box center [570, 466] width 74 height 28
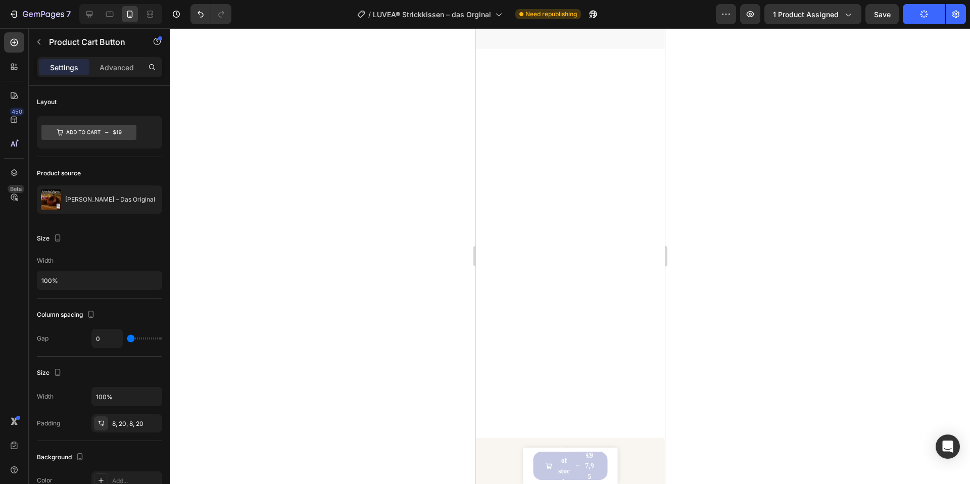
click at [590, 467] on div "€97,95" at bounding box center [589, 466] width 12 height 34
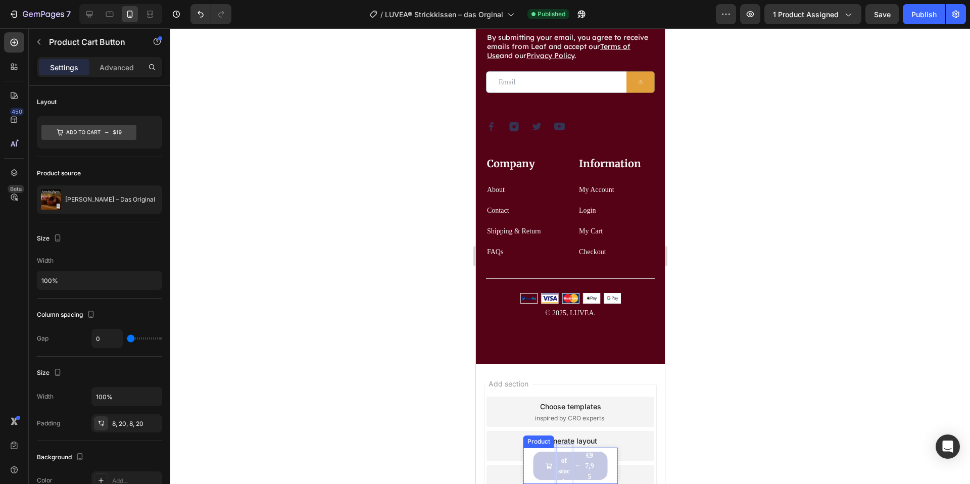
click at [612, 467] on div "Product Images LUVEA Strickkissen – Das Original Product Title €97,95 Product P…" at bounding box center [570, 466] width 94 height 36
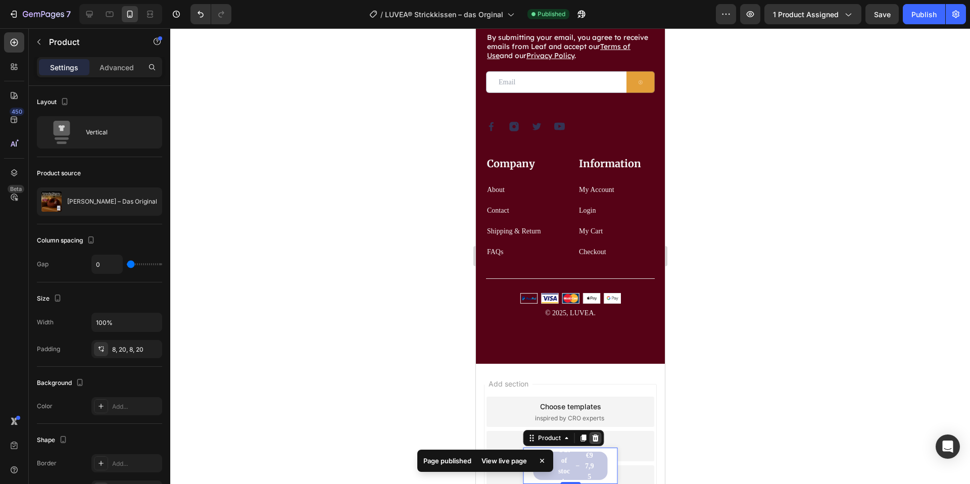
click at [596, 441] on icon at bounding box center [594, 437] width 7 height 7
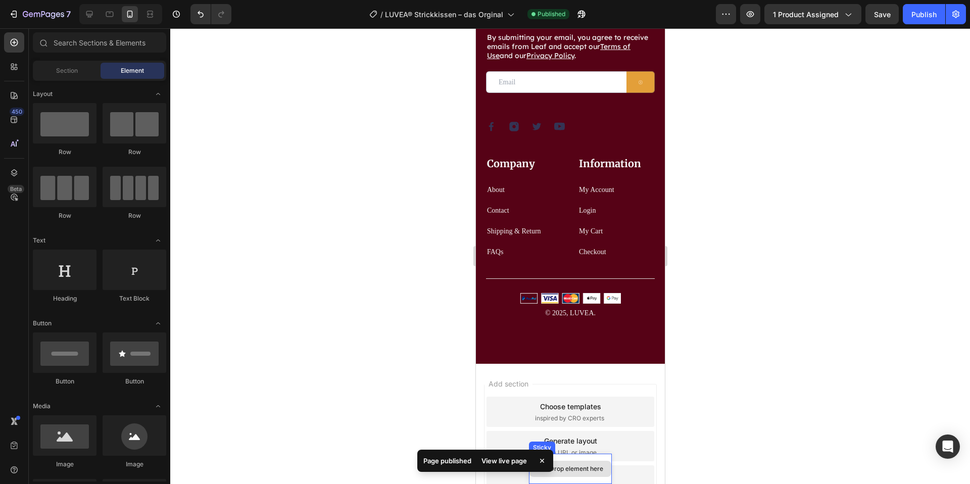
click at [596, 458] on div "Drop element here" at bounding box center [569, 469] width 83 height 30
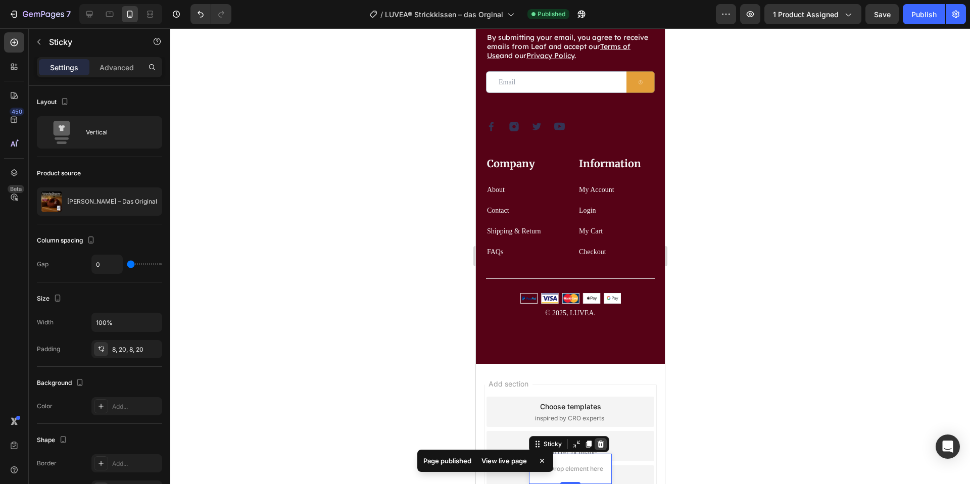
click at [602, 442] on icon at bounding box center [600, 444] width 8 height 8
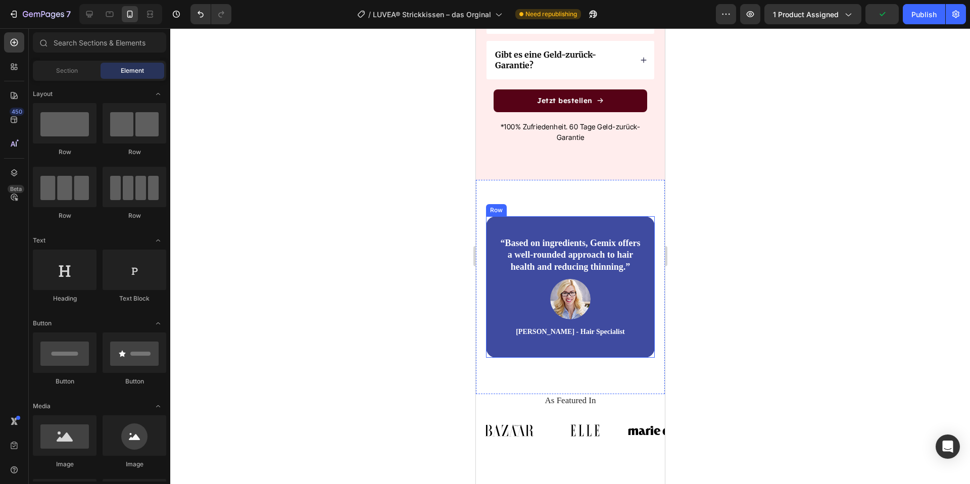
scroll to position [5558, 0]
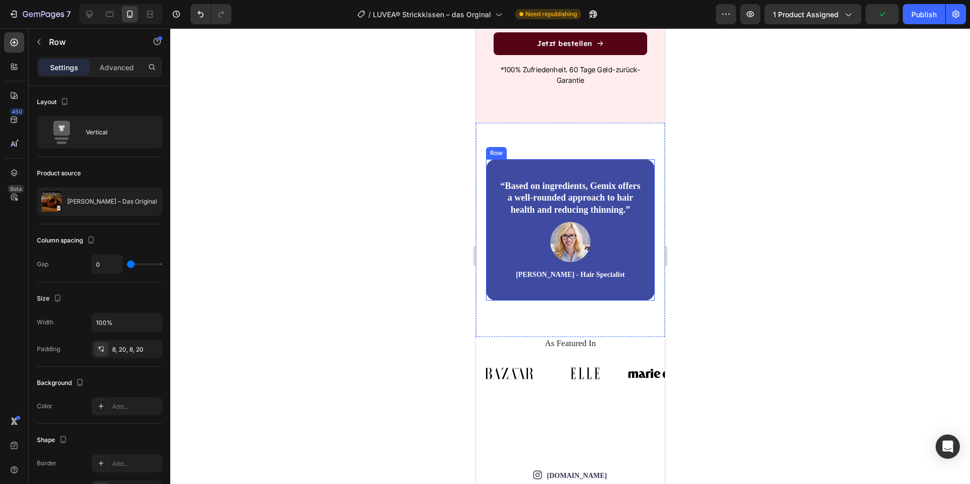
click at [606, 287] on div "“Based on ingredients, Gemix offers a well-rounded approach to hair health and …" at bounding box center [569, 229] width 169 height 141
drag, startPoint x: 507, startPoint y: 166, endPoint x: 480, endPoint y: 181, distance: 30.5
click at [507, 166] on div "“Based on ingredients, Gemix offers a well-rounded approach to hair health and …" at bounding box center [569, 229] width 169 height 141
click at [123, 167] on div "Product source" at bounding box center [99, 173] width 125 height 16
click at [604, 128] on div "“Based on ingredients, Gemix offers a well-rounded approach to hair health and …" at bounding box center [569, 230] width 189 height 214
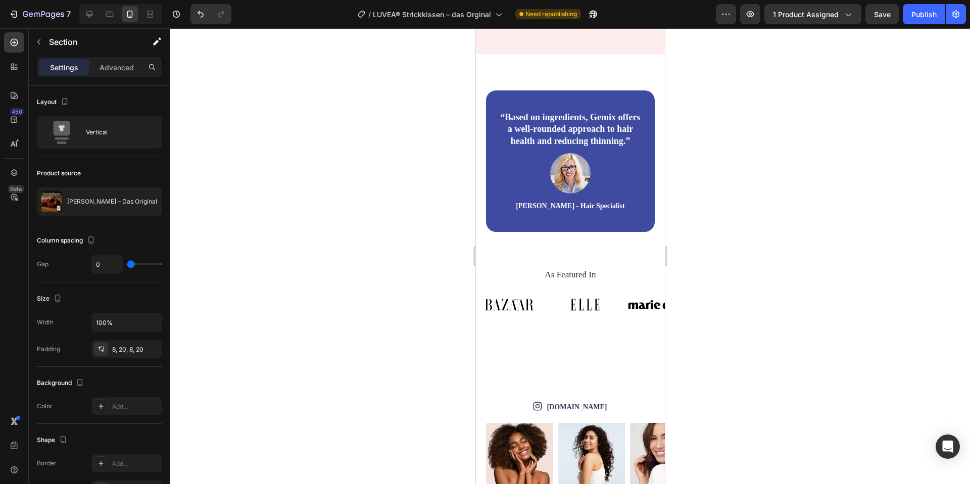
scroll to position [5811, 0]
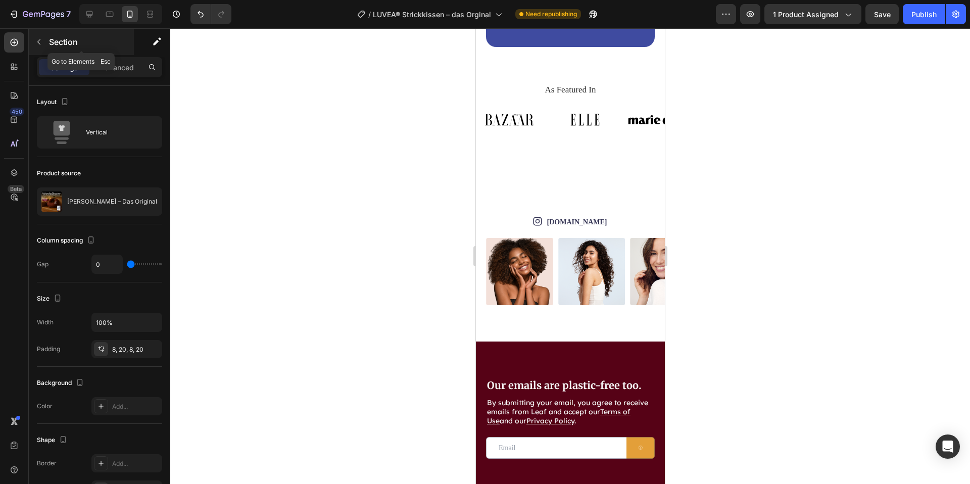
click at [43, 41] on button "button" at bounding box center [39, 42] width 16 height 16
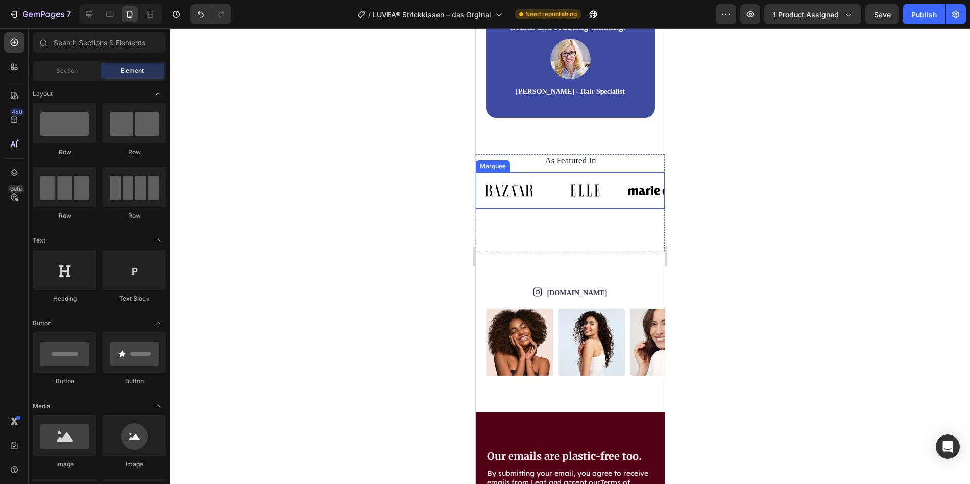
scroll to position [5739, 0]
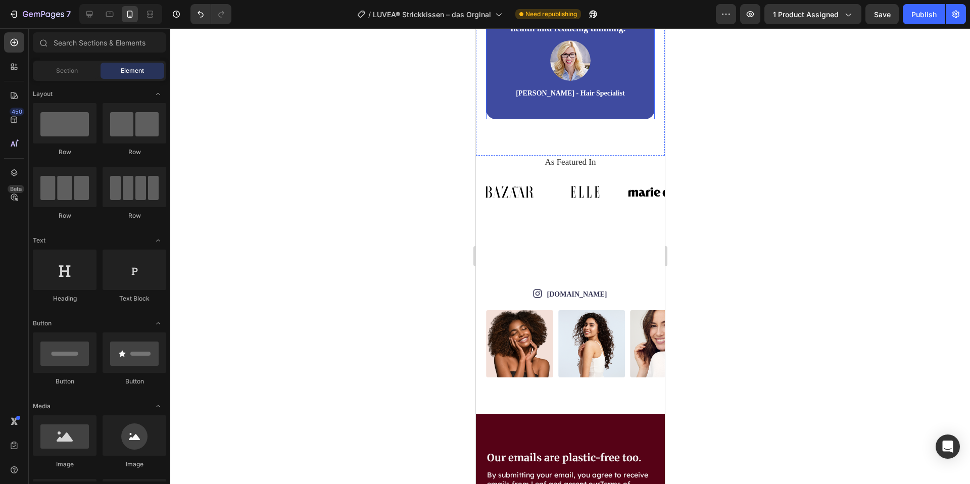
click at [571, 108] on div "“Based on ingredients, Gemix offers a well-rounded approach to hair health and …" at bounding box center [569, 48] width 169 height 141
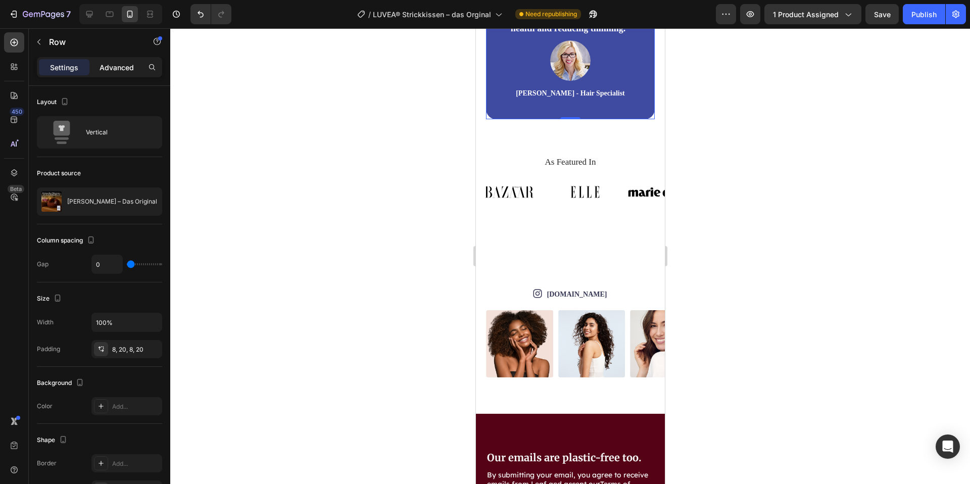
click at [112, 70] on p "Advanced" at bounding box center [117, 67] width 34 height 11
click at [119, 64] on p "Advanced" at bounding box center [117, 67] width 34 height 11
click at [884, 17] on span "Save" at bounding box center [882, 14] width 17 height 9
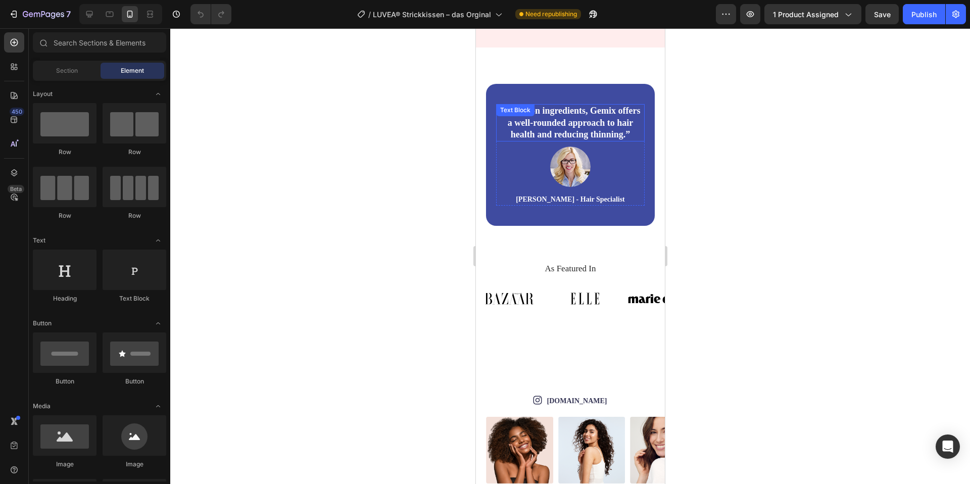
scroll to position [6487, 0]
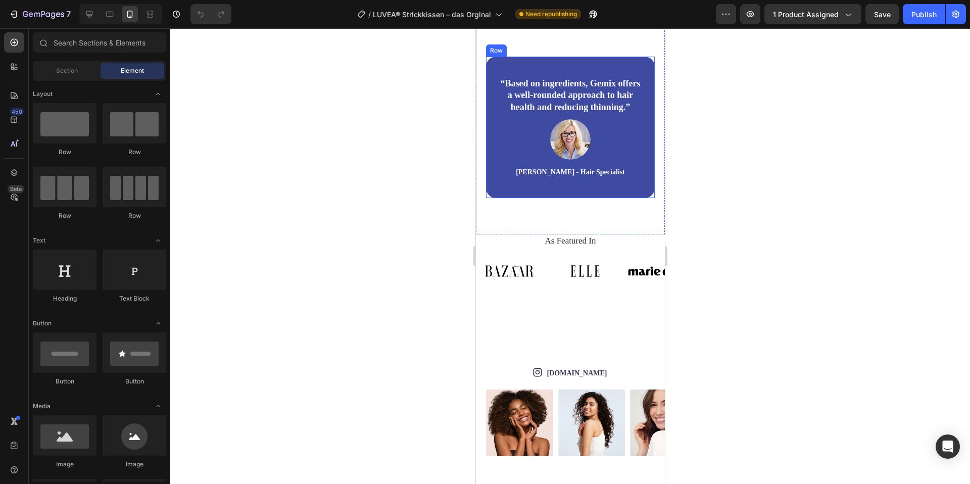
click at [549, 108] on div "“Based on ingredients, Gemix offers a well-rounded approach to hair health and …" at bounding box center [569, 127] width 169 height 141
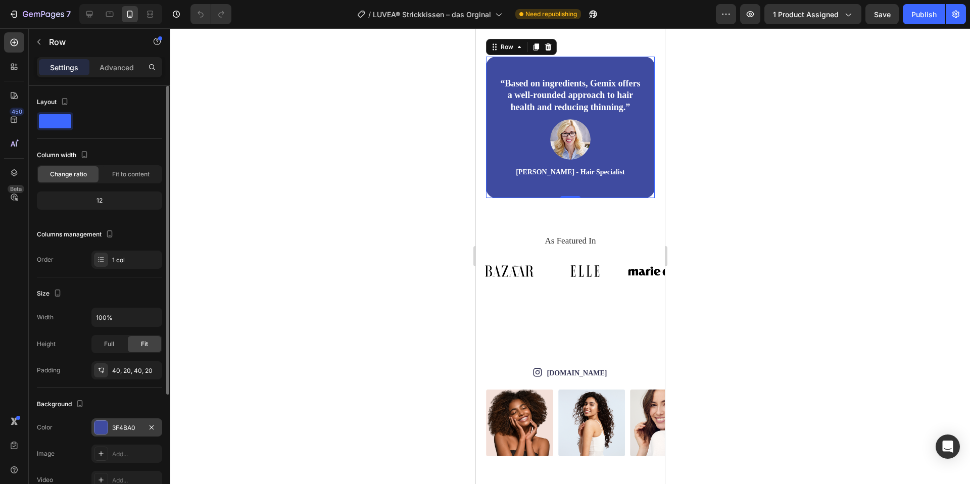
click at [101, 431] on div at bounding box center [100, 427] width 13 height 13
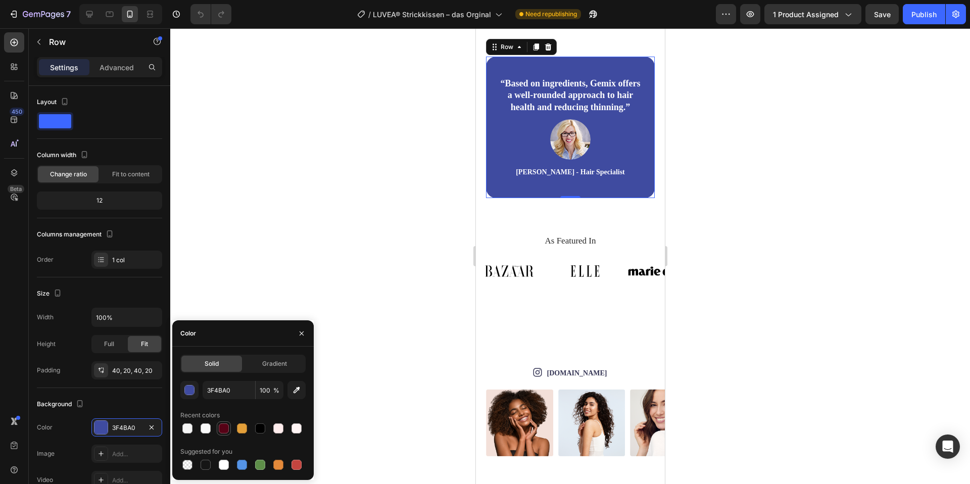
drag, startPoint x: 224, startPoint y: 432, endPoint x: 230, endPoint y: 424, distance: 10.1
click at [224, 432] on div at bounding box center [224, 428] width 10 height 10
type input "560216"
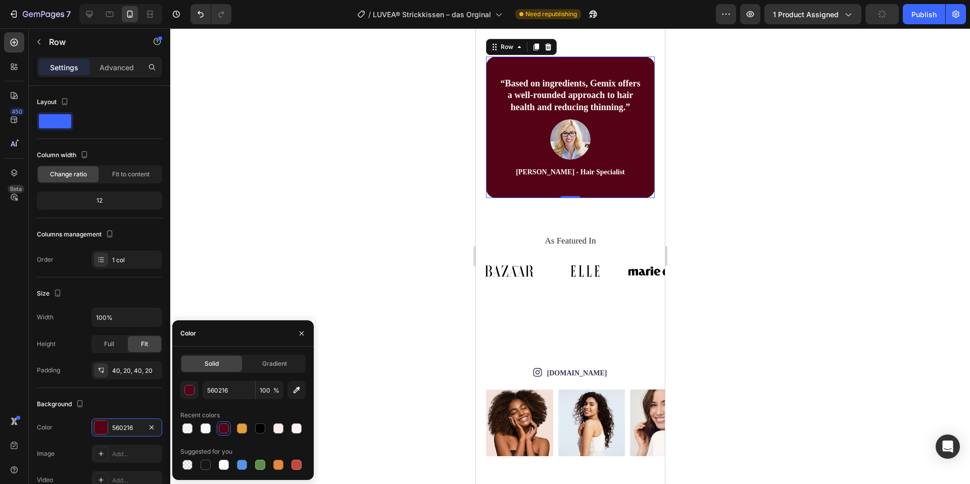
click at [339, 272] on div at bounding box center [570, 256] width 800 height 456
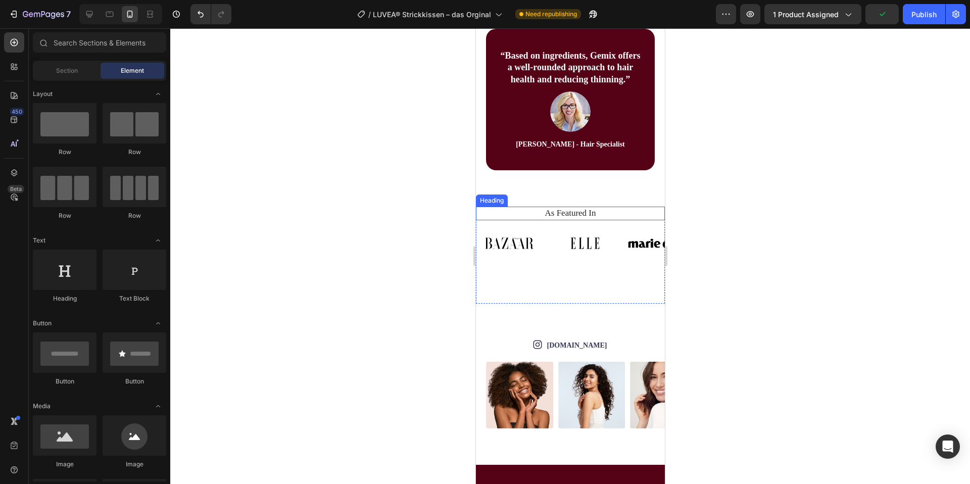
scroll to position [6518, 0]
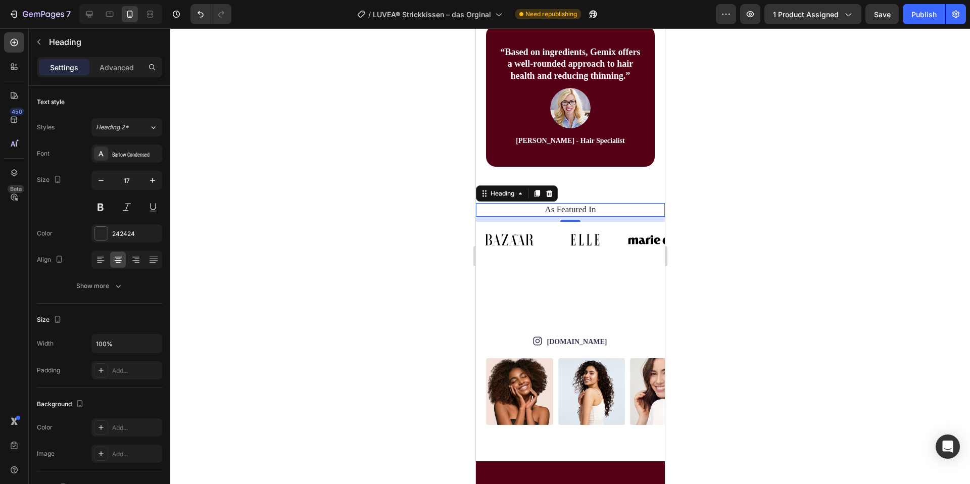
click at [614, 216] on h2 "As Featured In" at bounding box center [570, 209] width 174 height 13
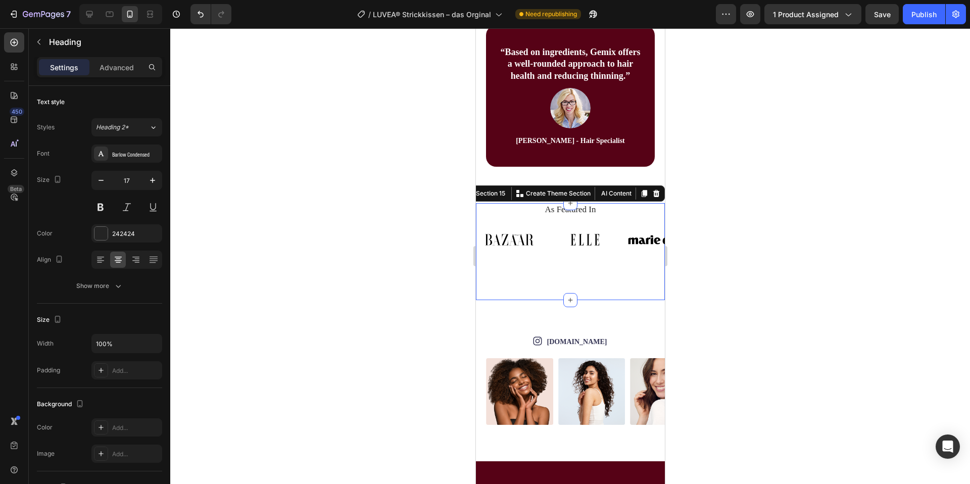
click at [557, 300] on div "As Featured In Heading Image Image Image Image Image Image Image Image Image Im…" at bounding box center [569, 251] width 189 height 97
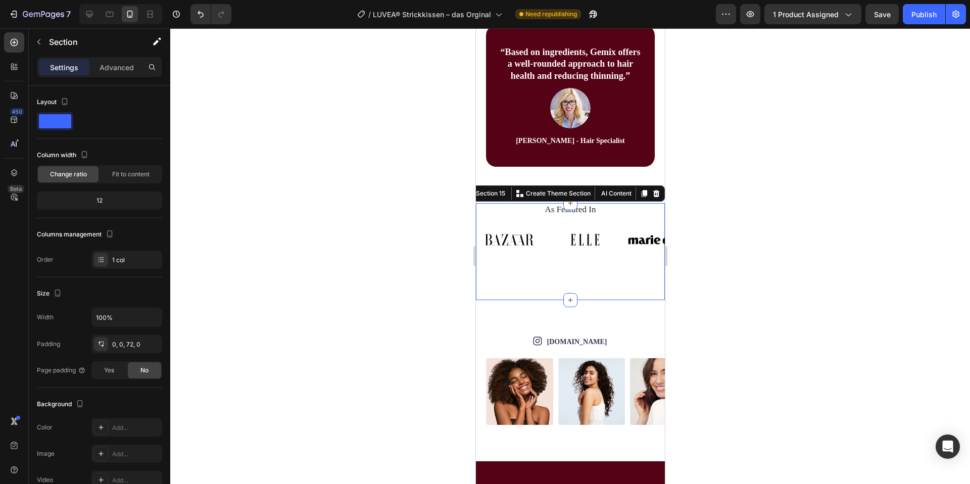
click at [659, 197] on icon at bounding box center [656, 193] width 8 height 8
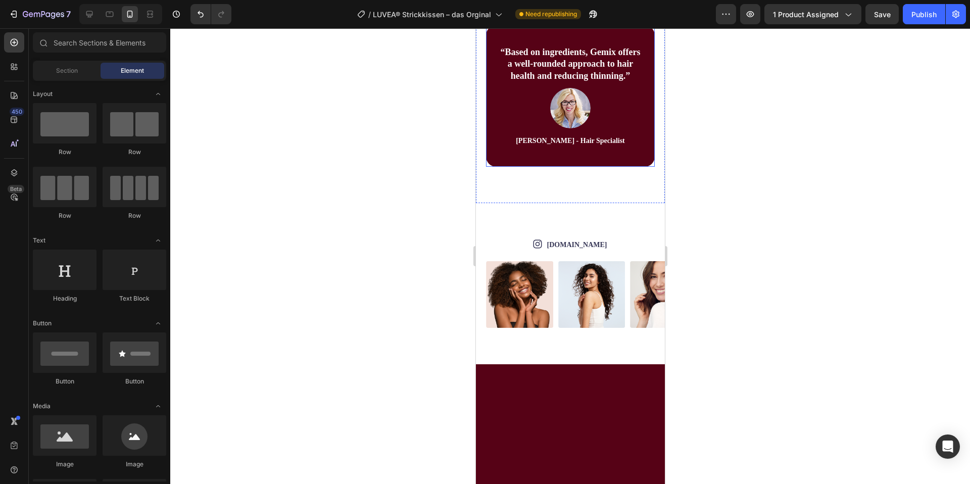
click at [627, 167] on div "“Based on ingredients, Gemix offers a well-rounded approach to hair health and …" at bounding box center [569, 95] width 169 height 141
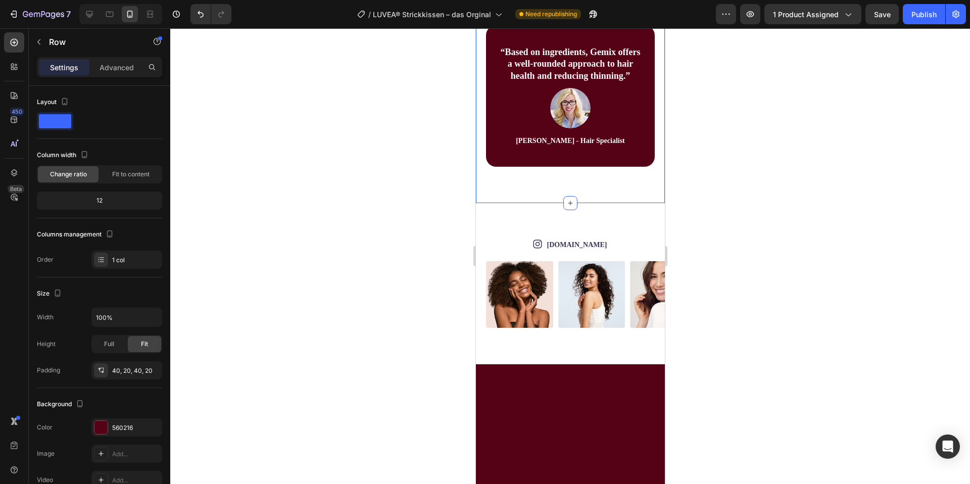
click at [595, 203] on div "“Based on ingredients, Gemix offers a well-rounded approach to hair health and …" at bounding box center [569, 96] width 189 height 214
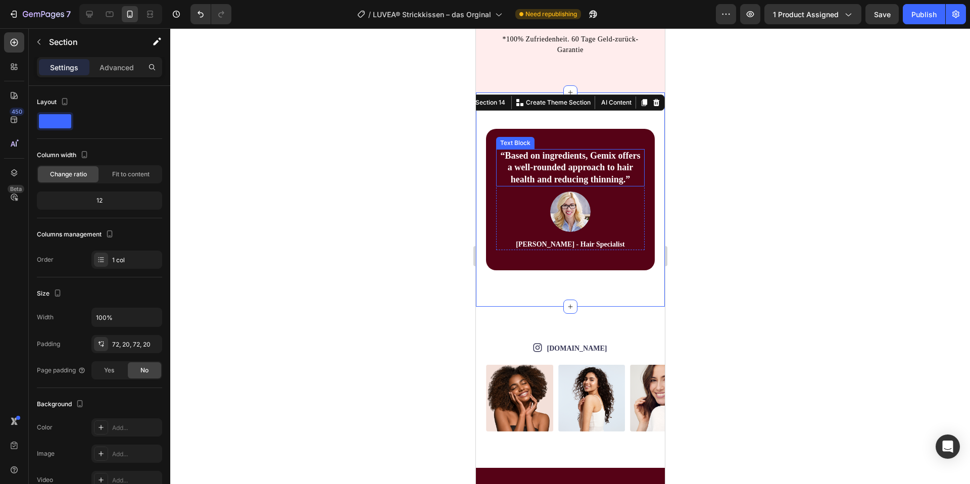
scroll to position [6414, 0]
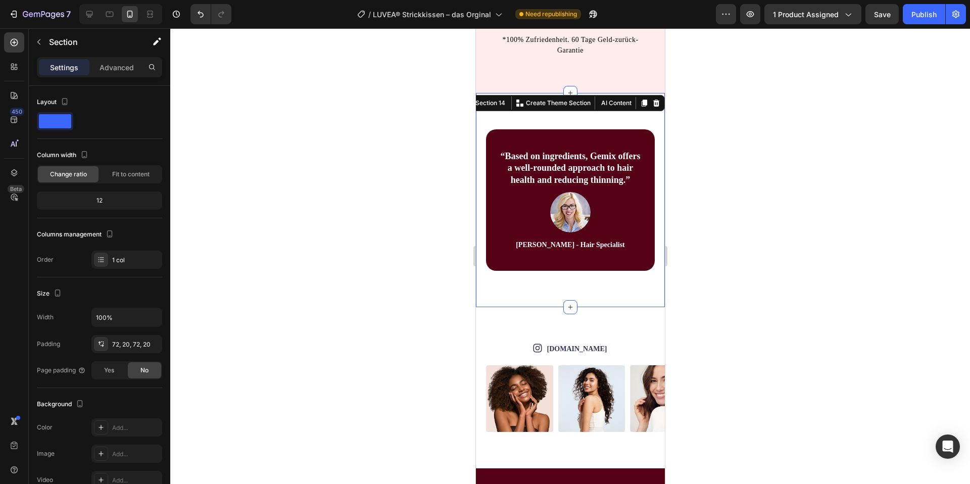
click at [818, 205] on div at bounding box center [570, 256] width 800 height 456
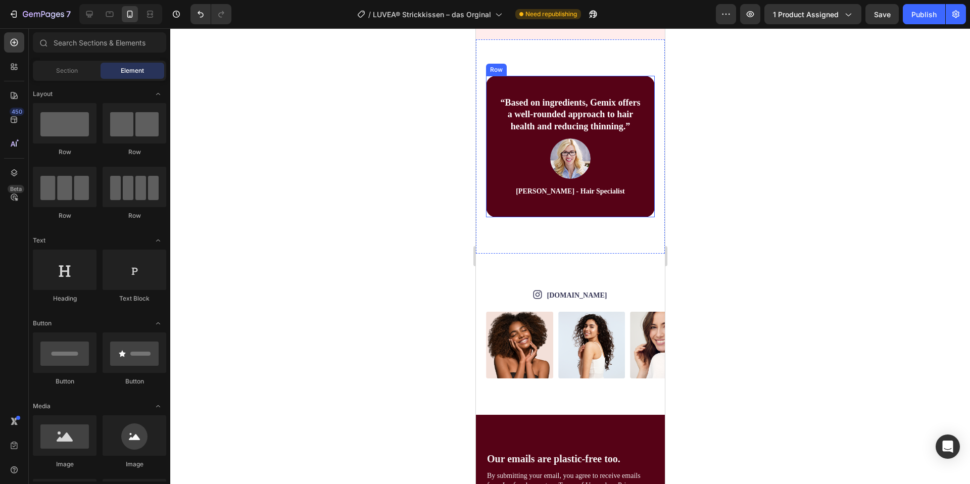
scroll to position [6468, 0]
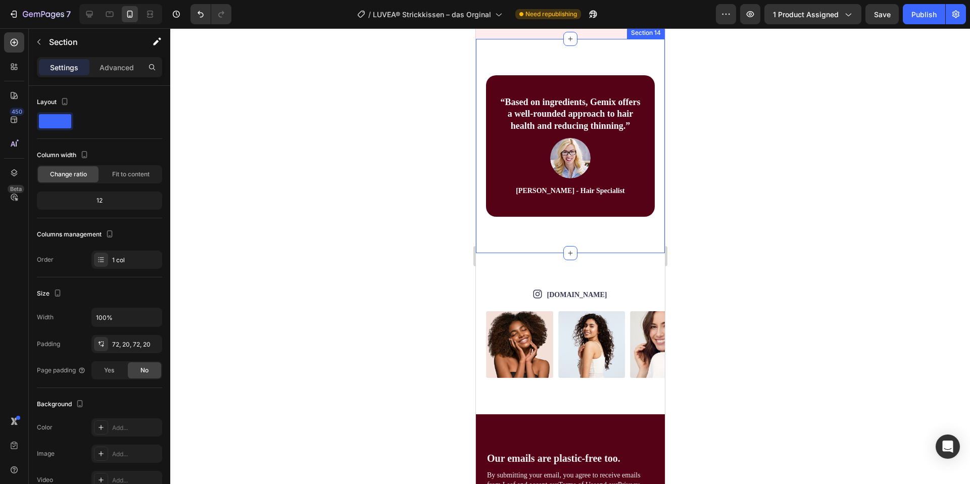
click at [617, 253] on div "“Based on ingredients, Gemix offers a well-rounded approach to hair health and …" at bounding box center [569, 146] width 189 height 214
click at [114, 64] on p "Advanced" at bounding box center [117, 67] width 34 height 11
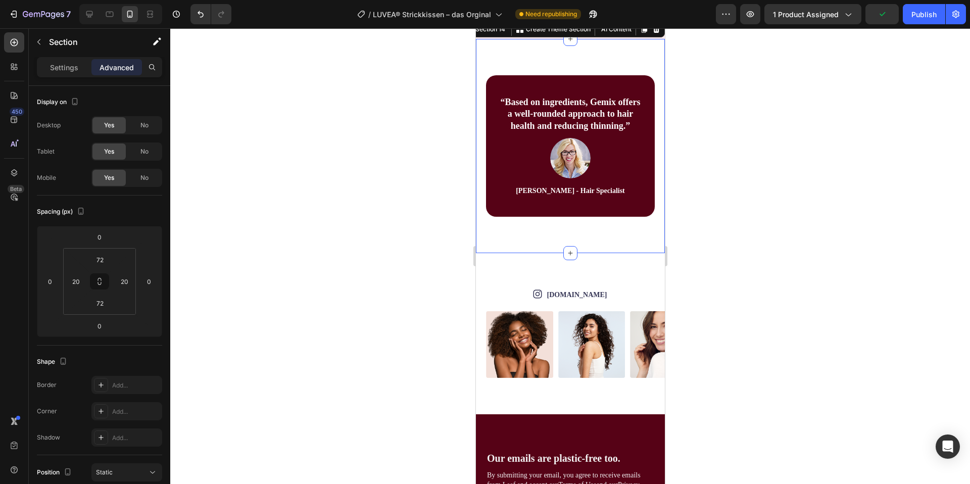
click at [360, 228] on div at bounding box center [570, 256] width 800 height 456
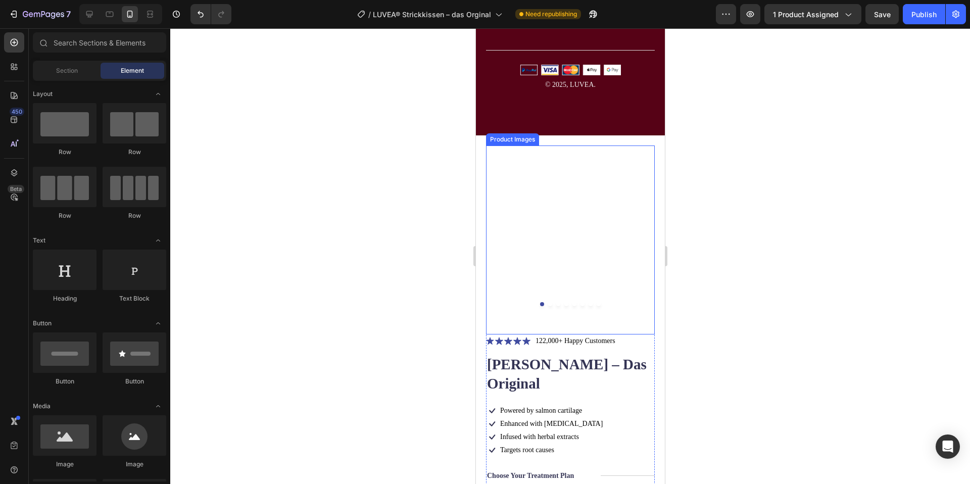
scroll to position [7172, 0]
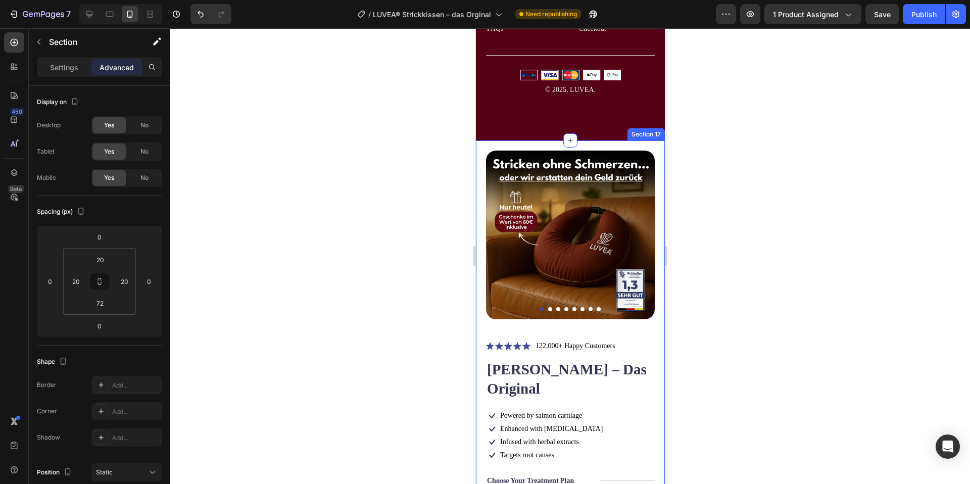
drag, startPoint x: 479, startPoint y: 154, endPoint x: 501, endPoint y: 154, distance: 21.7
click at [656, 127] on icon at bounding box center [656, 130] width 7 height 7
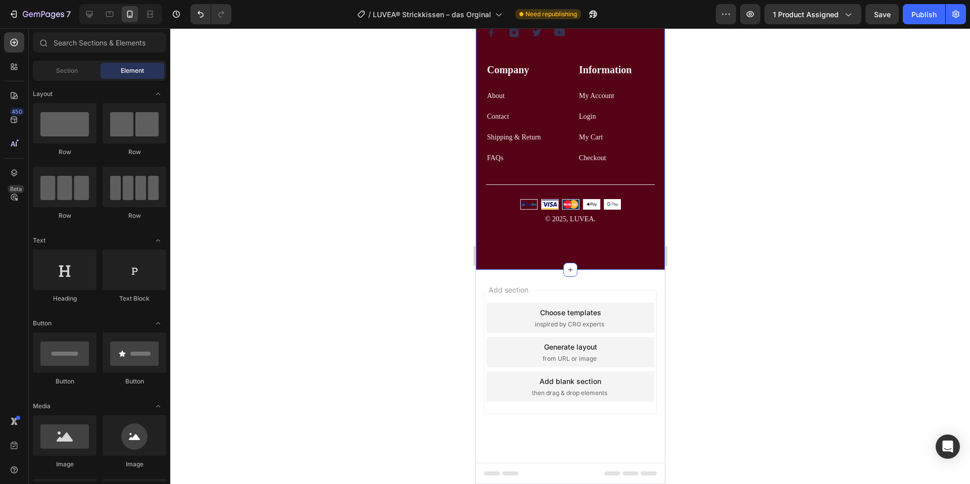
scroll to position [7042, 0]
click at [961, 15] on button "button" at bounding box center [956, 14] width 20 height 20
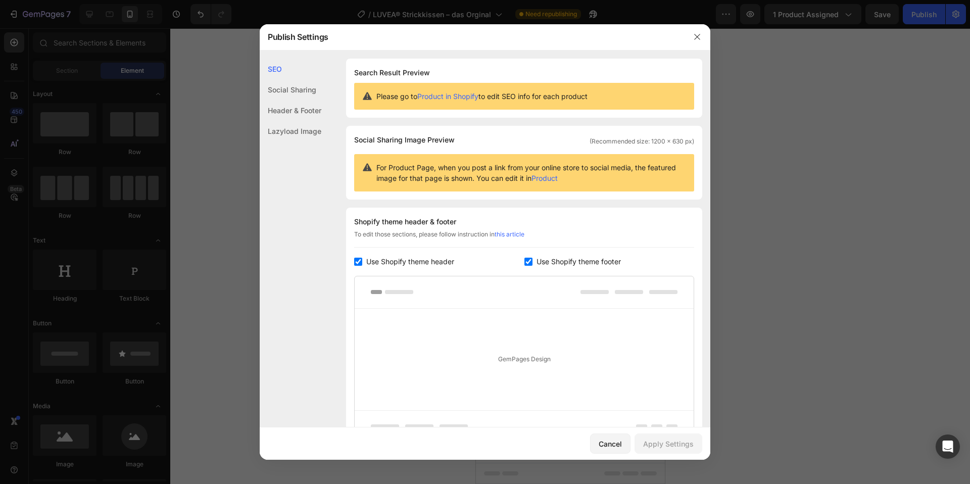
click at [528, 258] on input "checkbox" at bounding box center [528, 262] width 8 height 8
checkbox input "false"
click at [662, 446] on div "Apply Settings" at bounding box center [668, 443] width 51 height 11
click at [700, 34] on icon "button" at bounding box center [697, 37] width 8 height 8
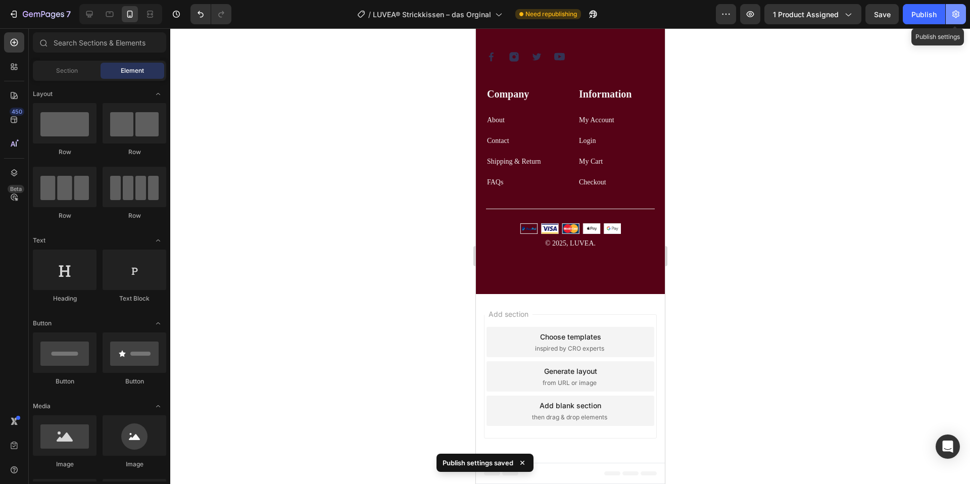
click at [958, 13] on icon "button" at bounding box center [956, 14] width 10 height 10
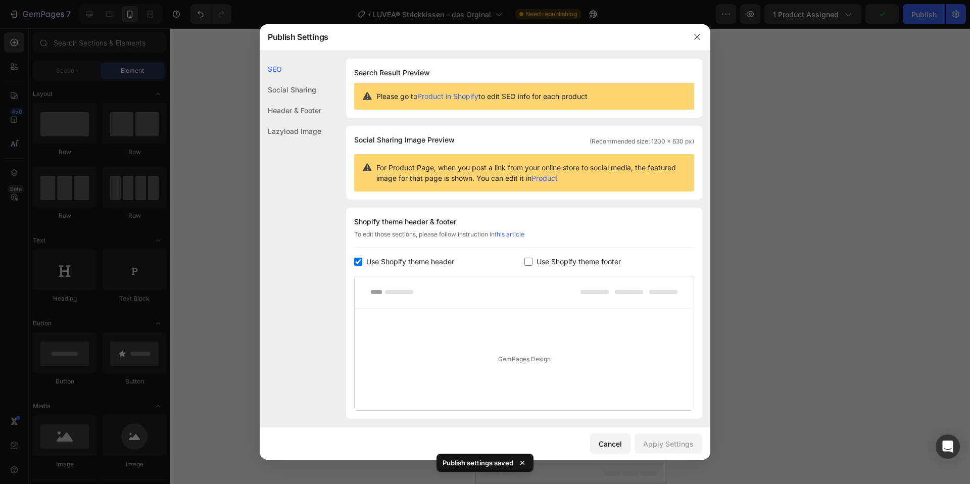
drag, startPoint x: 872, startPoint y: 44, endPoint x: 913, endPoint y: 30, distance: 43.9
click at [872, 44] on div at bounding box center [485, 242] width 970 height 484
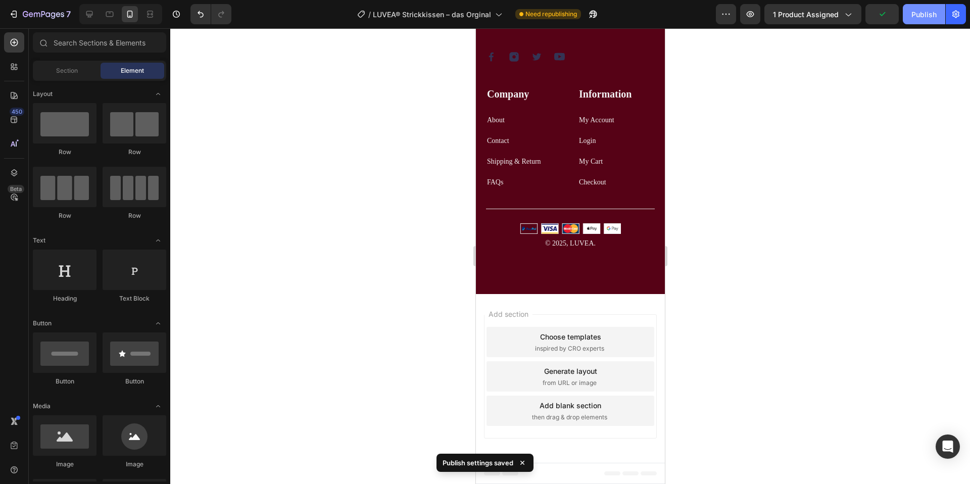
click at [928, 18] on div "Publish" at bounding box center [923, 14] width 25 height 11
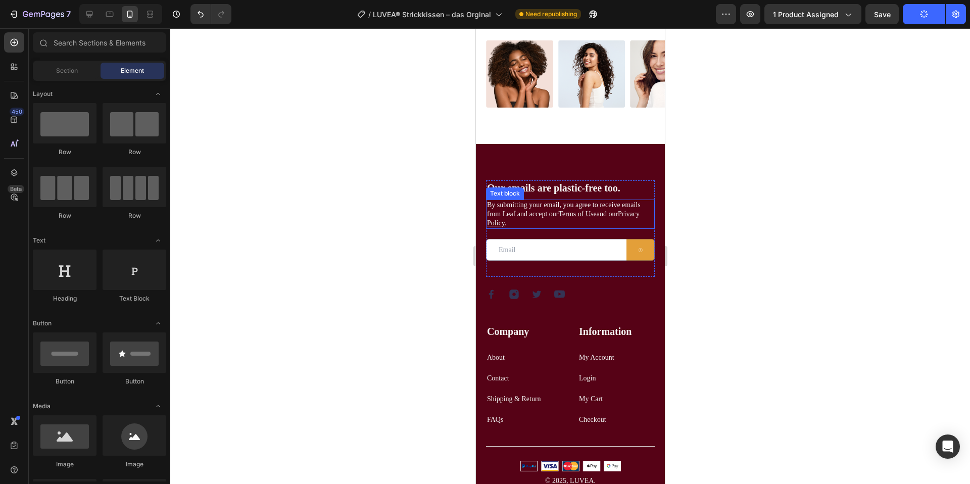
scroll to position [6780, 0]
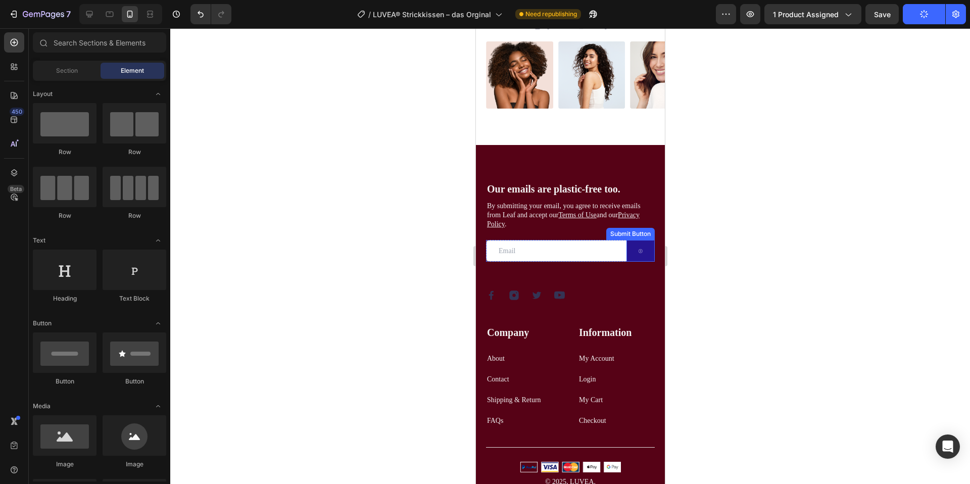
click at [642, 251] on button at bounding box center [640, 251] width 28 height 22
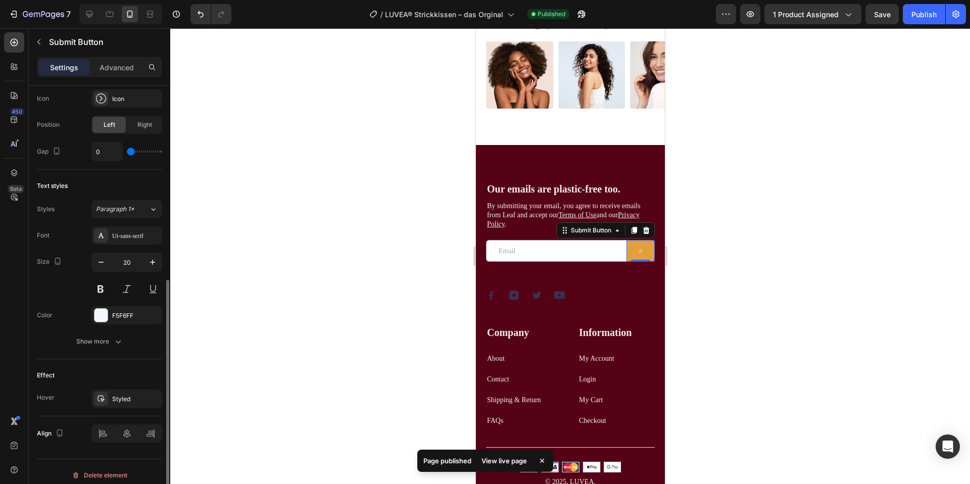
scroll to position [366, 0]
click at [143, 254] on button "button" at bounding box center [152, 258] width 18 height 18
click at [105, 257] on icon "button" at bounding box center [101, 258] width 10 height 10
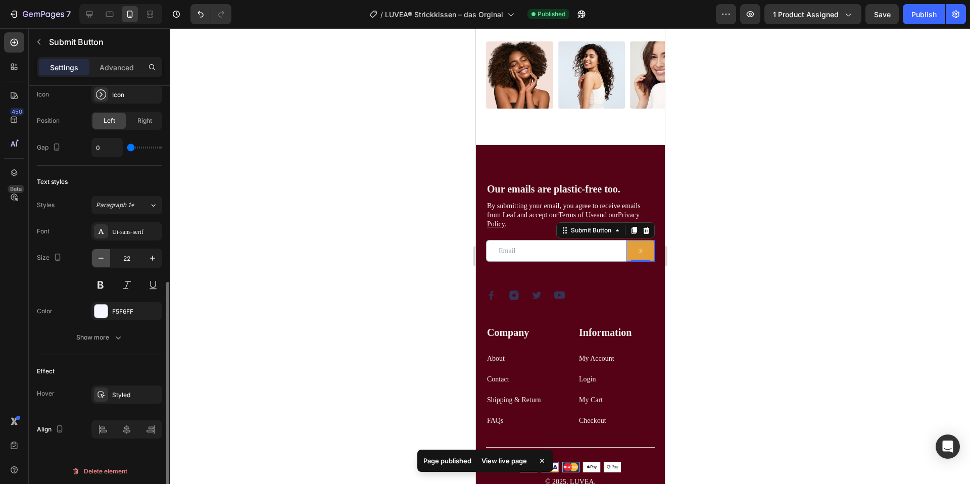
click at [105, 257] on icon "button" at bounding box center [101, 258] width 10 height 10
type input "21"
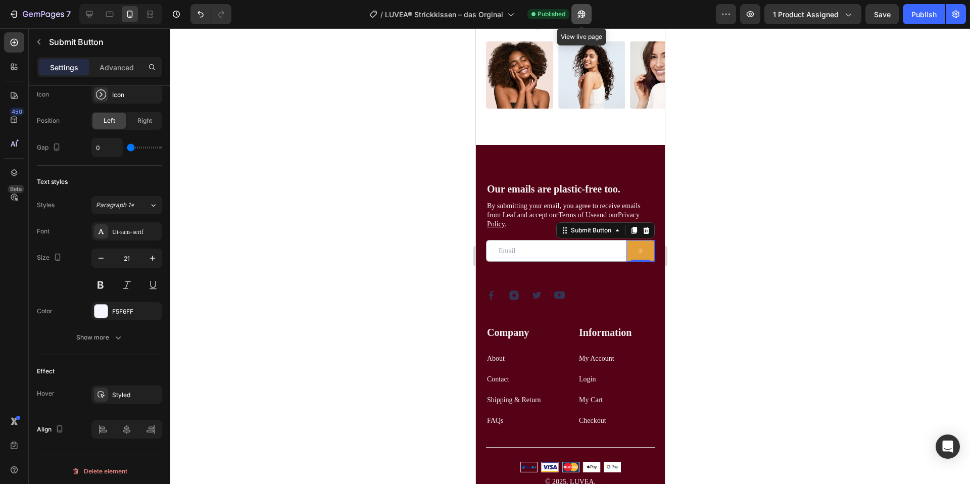
click at [577, 17] on icon "button" at bounding box center [581, 14] width 10 height 10
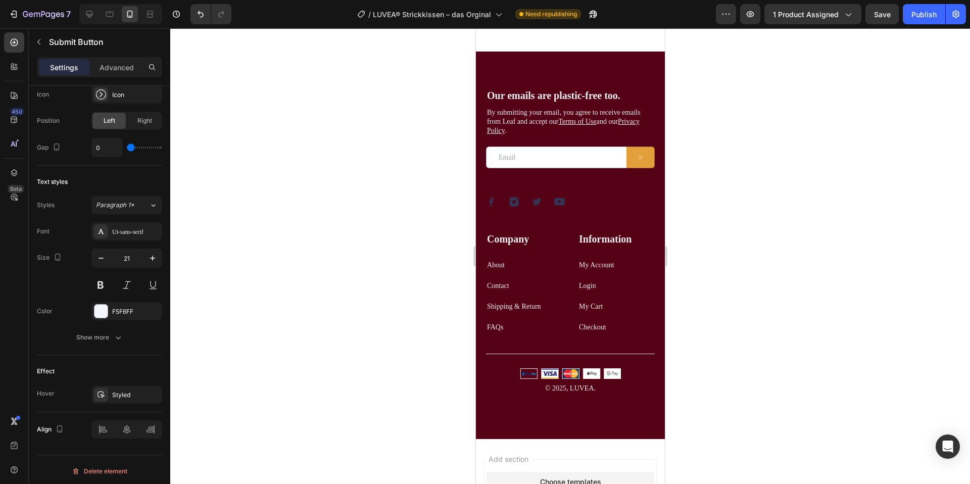
scroll to position [6908, 0]
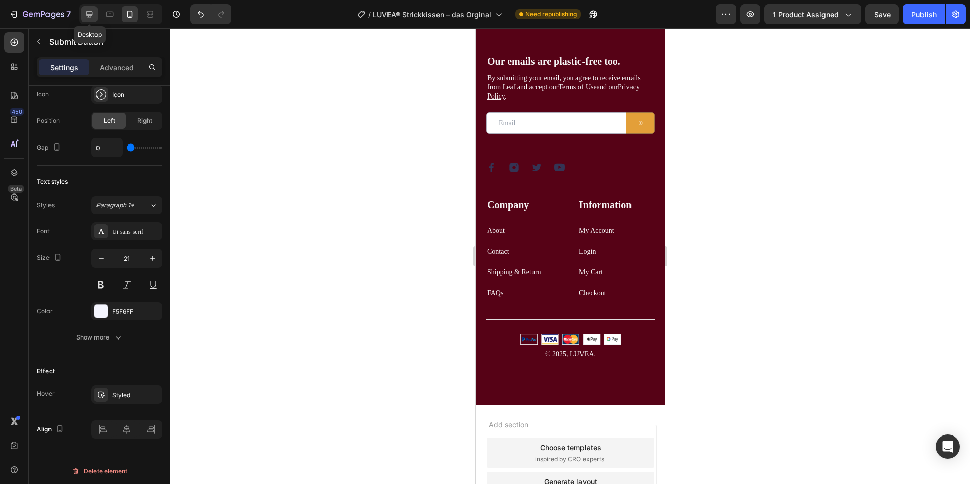
click at [90, 21] on div at bounding box center [89, 14] width 16 height 16
type input "46"
type input "20"
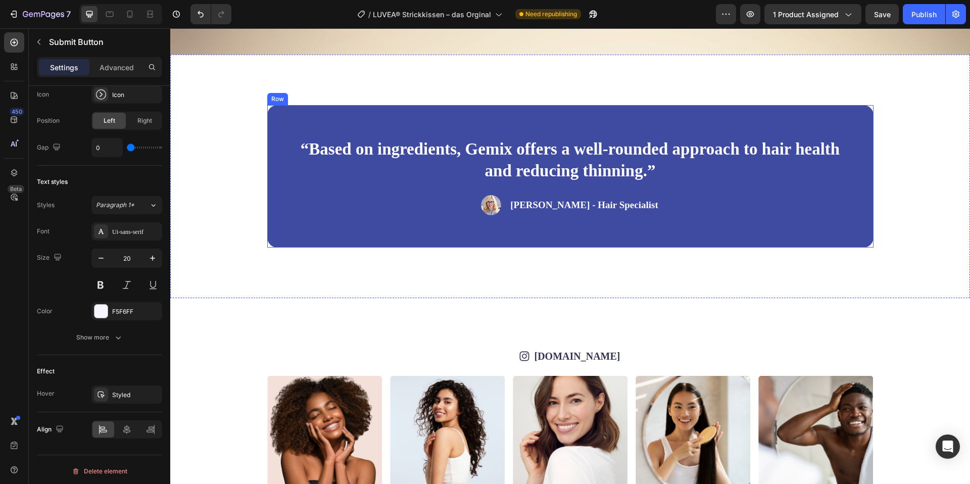
scroll to position [6795, 0]
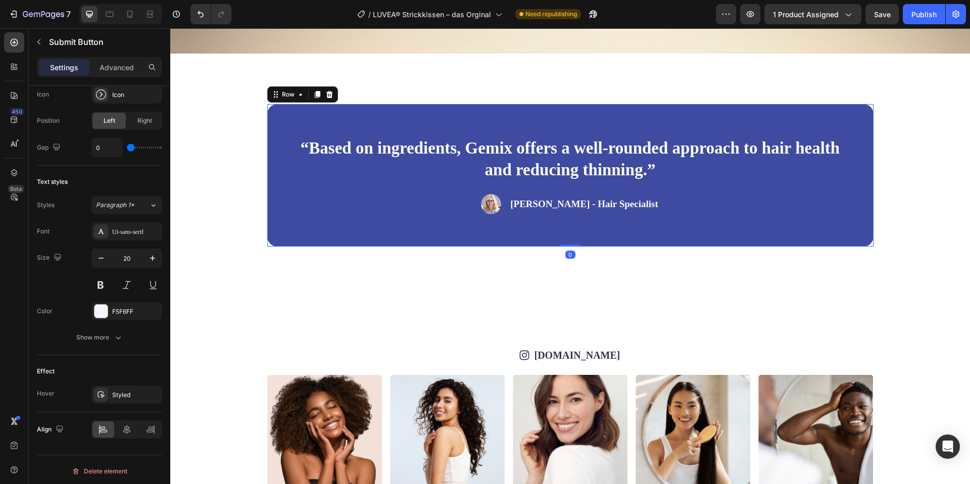
click at [328, 116] on div "“Based on ingredients, Gemix offers a well-rounded approach to hair health and …" at bounding box center [570, 175] width 606 height 142
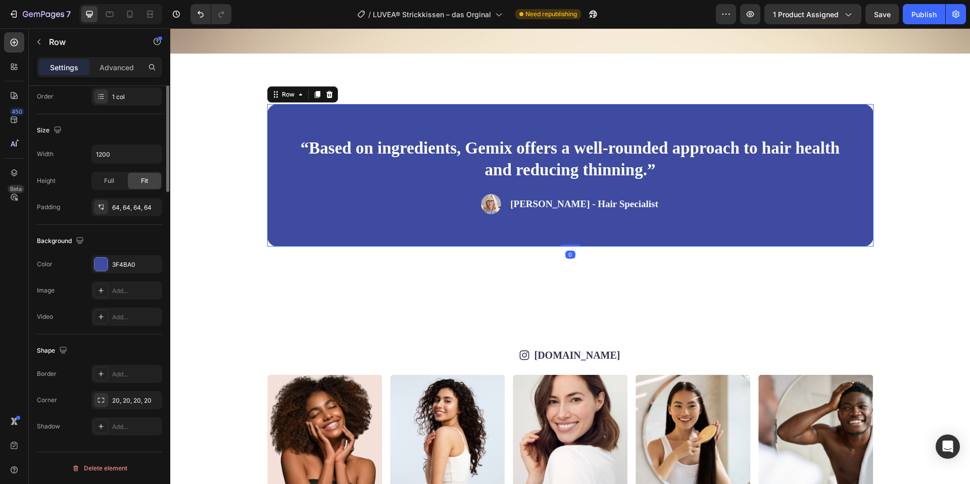
scroll to position [0, 0]
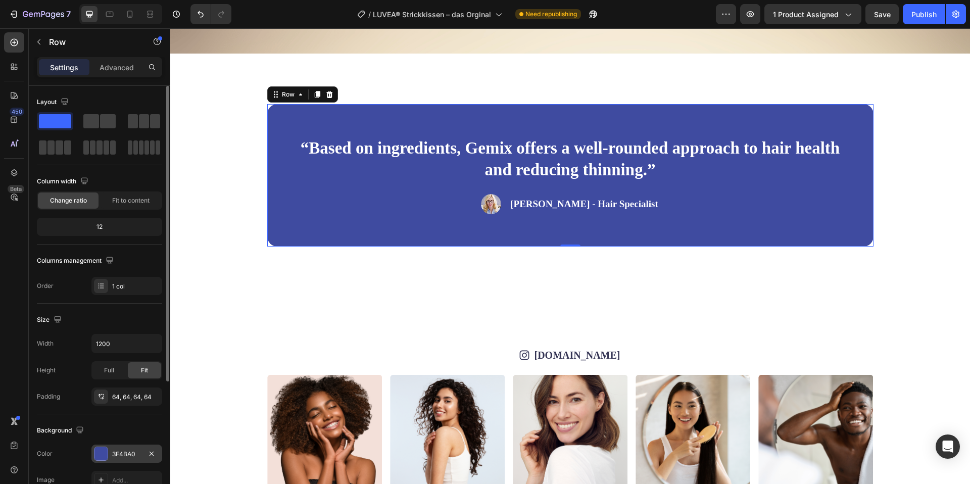
click at [105, 452] on div at bounding box center [100, 453] width 13 height 13
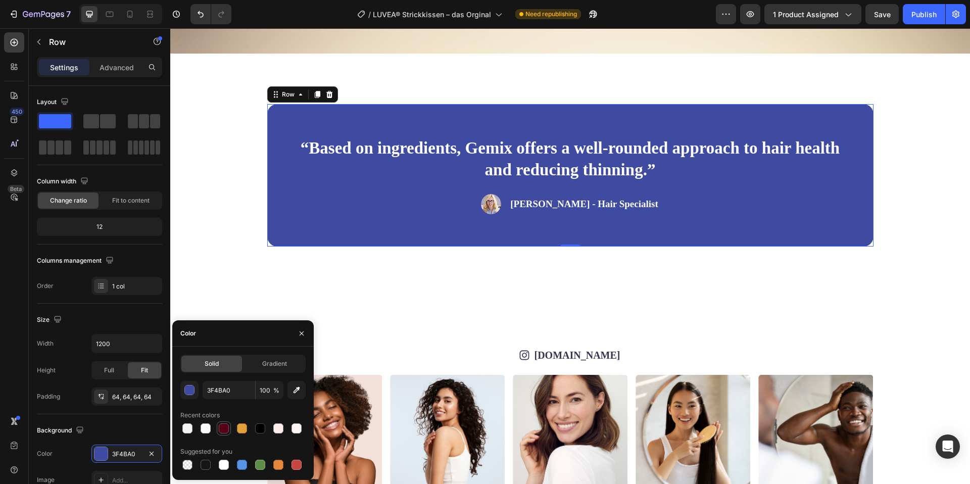
click at [219, 427] on div at bounding box center [224, 428] width 10 height 10
type input "560216"
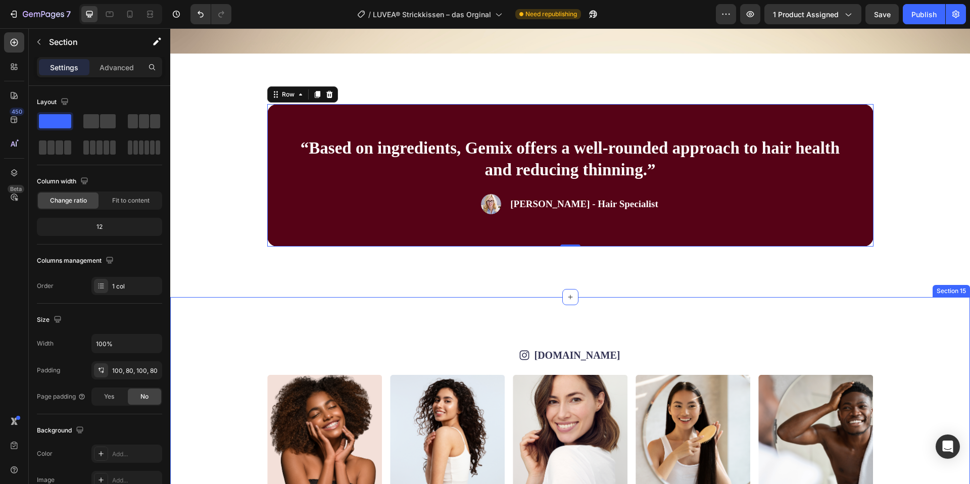
click at [424, 299] on div "Icon [DOMAIN_NAME] Text Block Row Image Image Image Image Image Image Image Ima…" at bounding box center [570, 418] width 800 height 243
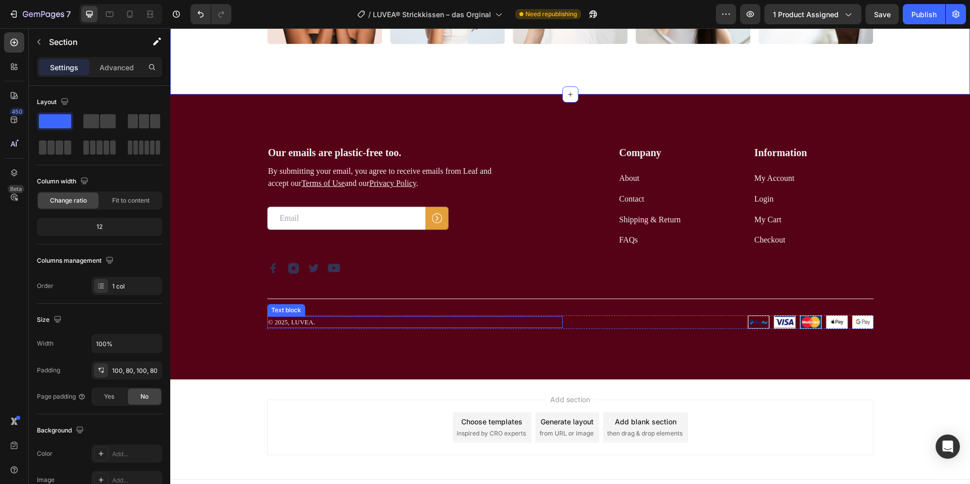
scroll to position [7242, 0]
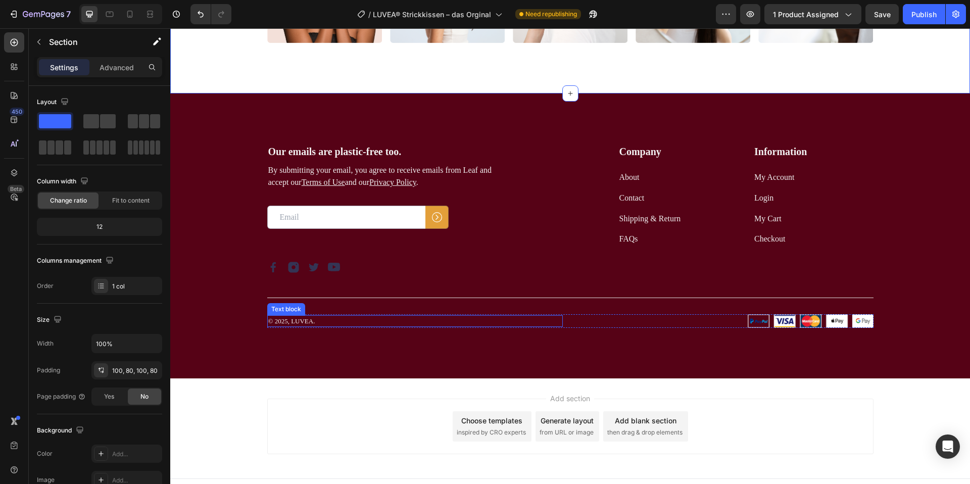
click at [287, 320] on p "© 2025, LUVEA." at bounding box center [414, 321] width 293 height 10
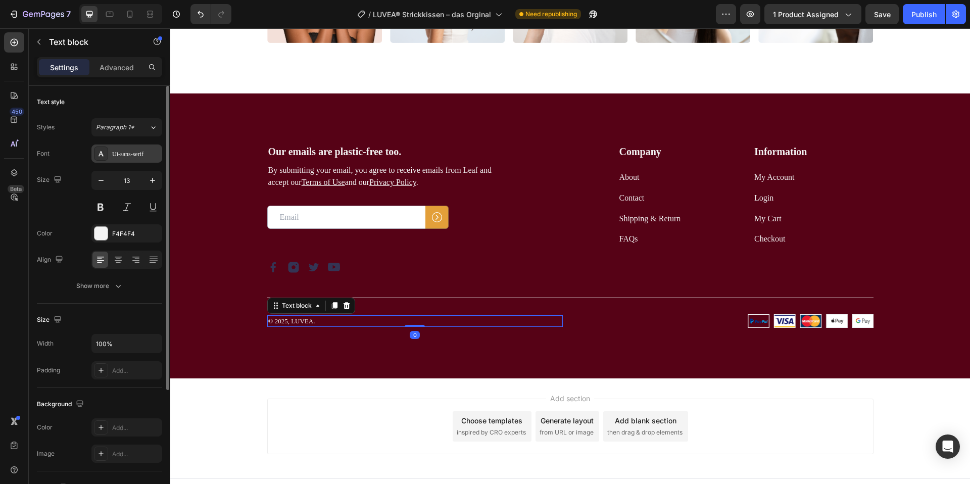
click at [130, 146] on div "Ui-sans-serif" at bounding box center [126, 153] width 71 height 18
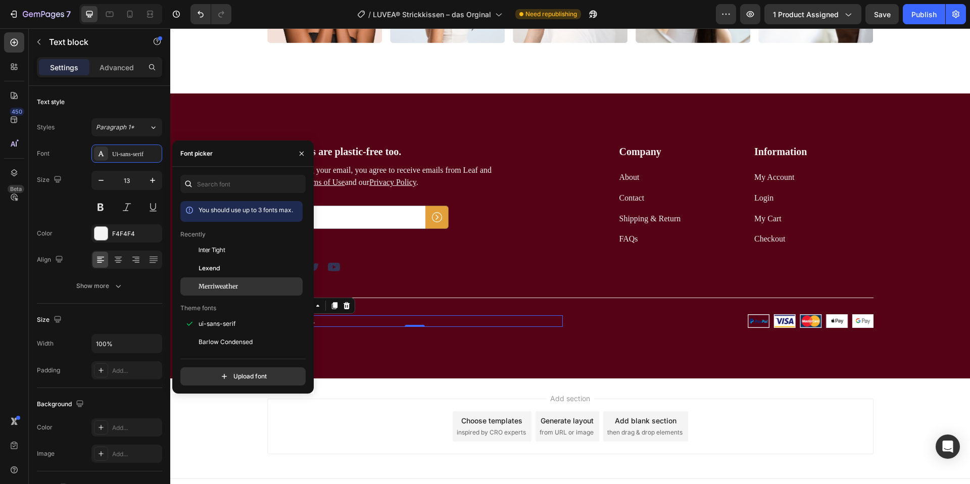
click at [240, 287] on div "Merriweather" at bounding box center [250, 286] width 102 height 9
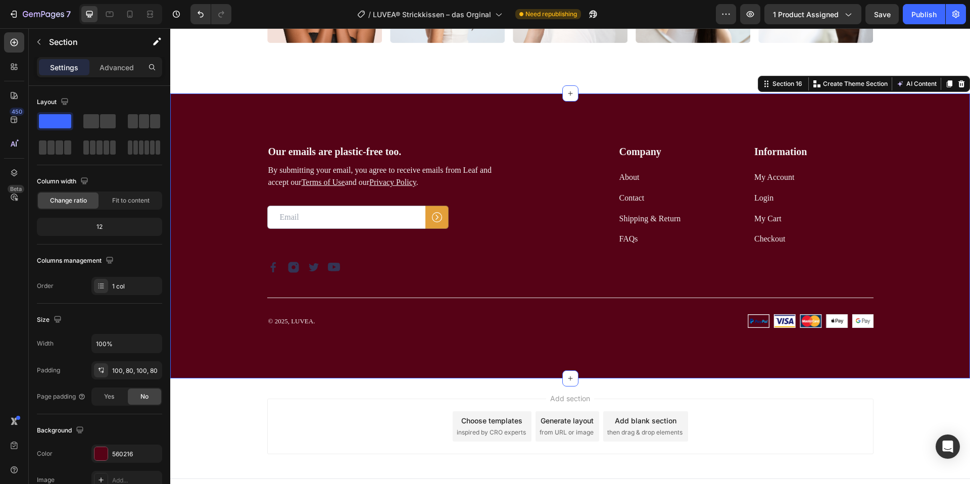
click at [423, 350] on div "Our emails are plastic-free too. Heading By submitting your email, you agree to…" at bounding box center [570, 235] width 800 height 285
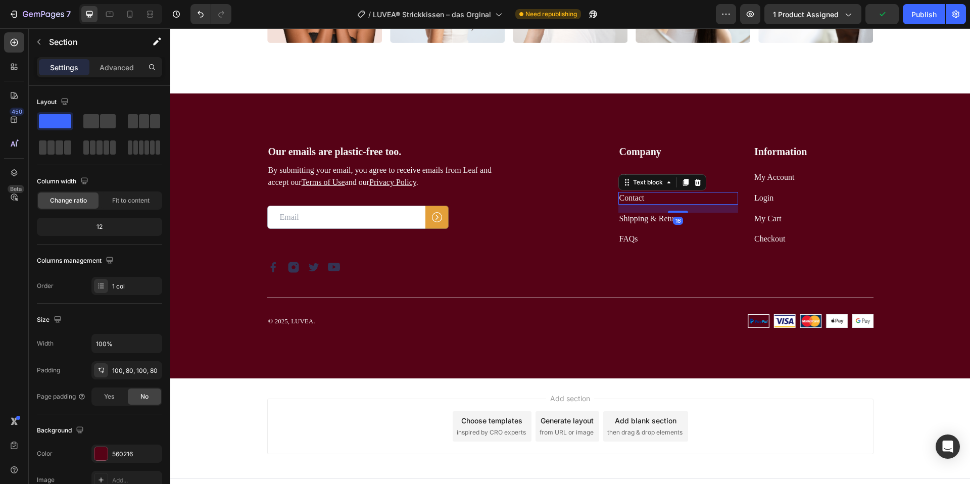
click at [635, 198] on link "Contact" at bounding box center [631, 197] width 25 height 9
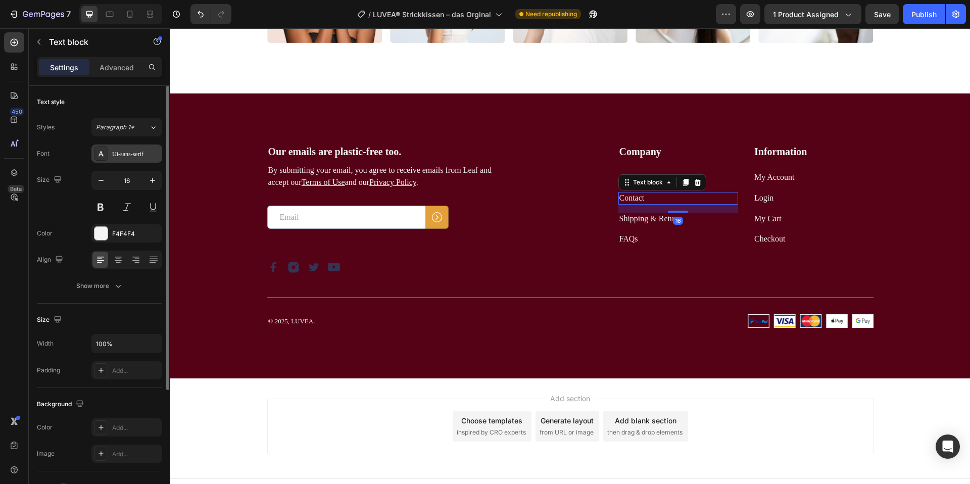
click at [124, 153] on div "Ui-sans-serif" at bounding box center [135, 154] width 47 height 9
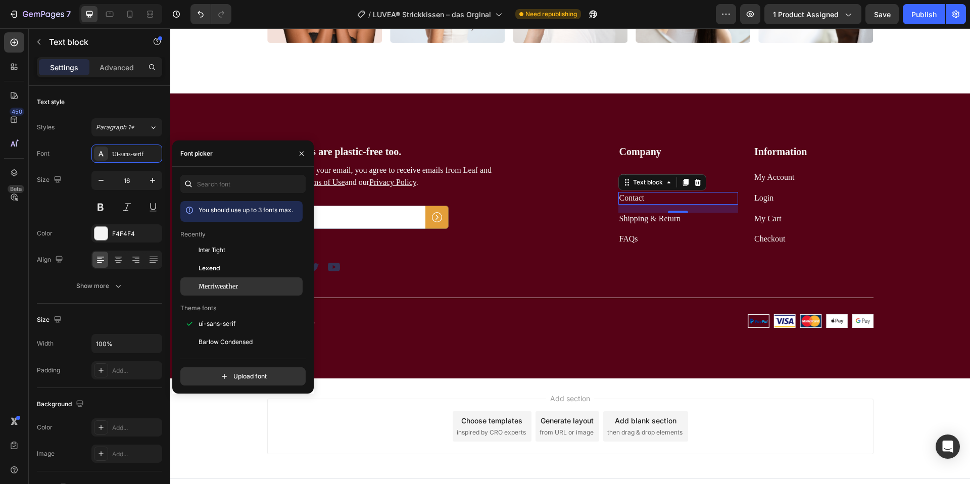
drag, startPoint x: 224, startPoint y: 287, endPoint x: 243, endPoint y: 288, distance: 19.3
click at [225, 287] on span "Merriweather" at bounding box center [218, 286] width 39 height 9
click at [668, 220] on link "Shipping & Return" at bounding box center [650, 218] width 62 height 9
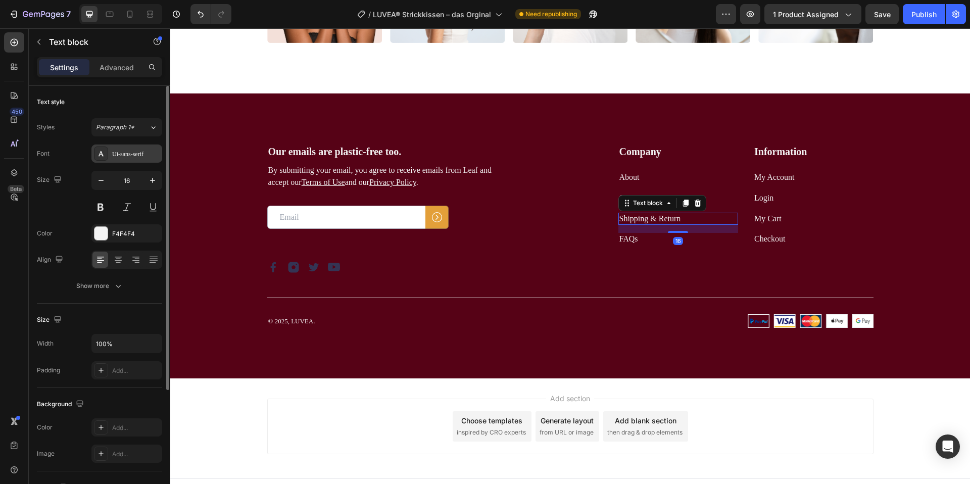
click at [105, 155] on div at bounding box center [101, 153] width 14 height 14
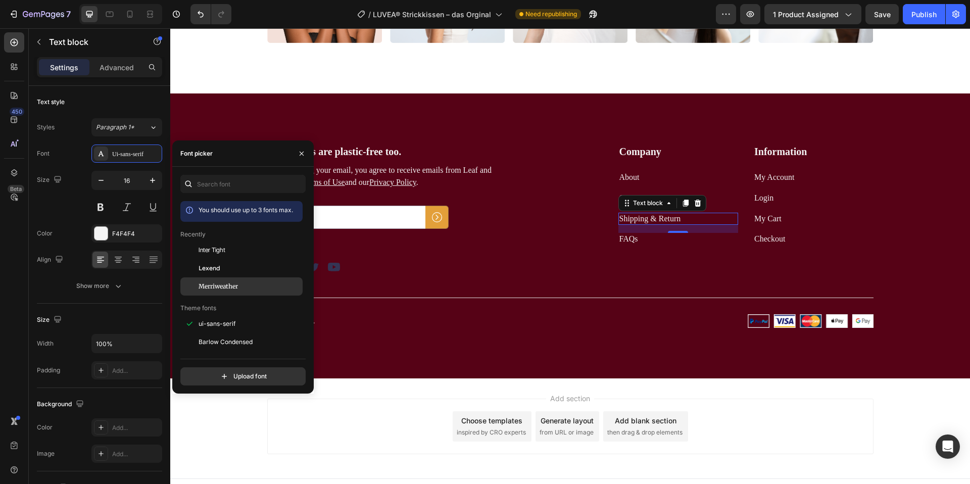
click at [232, 285] on span "Merriweather" at bounding box center [218, 286] width 39 height 9
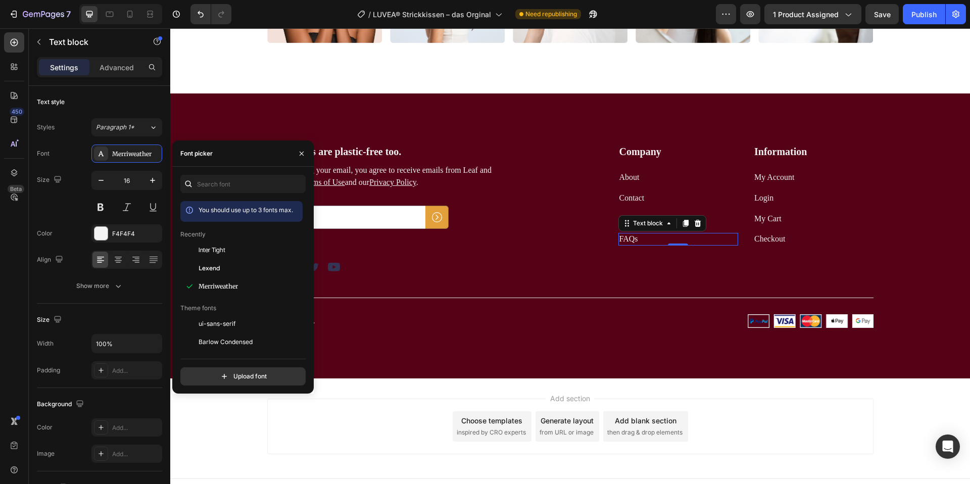
drag, startPoint x: 643, startPoint y: 240, endPoint x: 620, endPoint y: 239, distance: 23.3
click at [643, 240] on p "FAQs" at bounding box center [678, 239] width 118 height 11
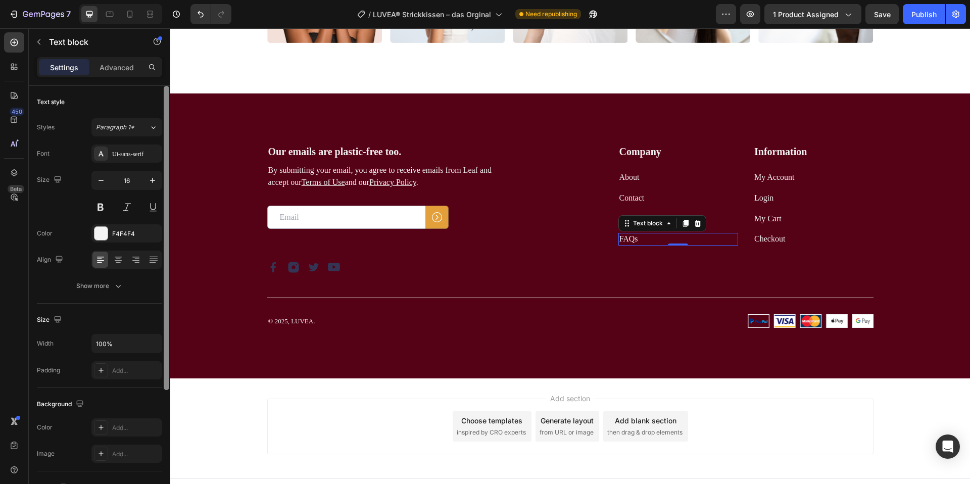
drag, startPoint x: 128, startPoint y: 151, endPoint x: 168, endPoint y: 174, distance: 45.5
click at [132, 154] on div "Ui-sans-serif" at bounding box center [135, 154] width 47 height 9
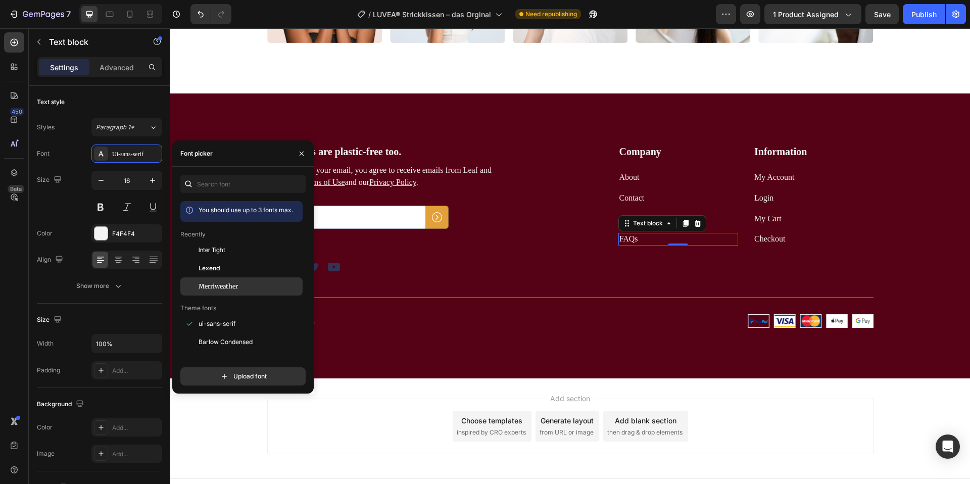
drag, startPoint x: 226, startPoint y: 289, endPoint x: 242, endPoint y: 280, distance: 18.5
click at [226, 289] on span "Merriweather" at bounding box center [218, 286] width 39 height 9
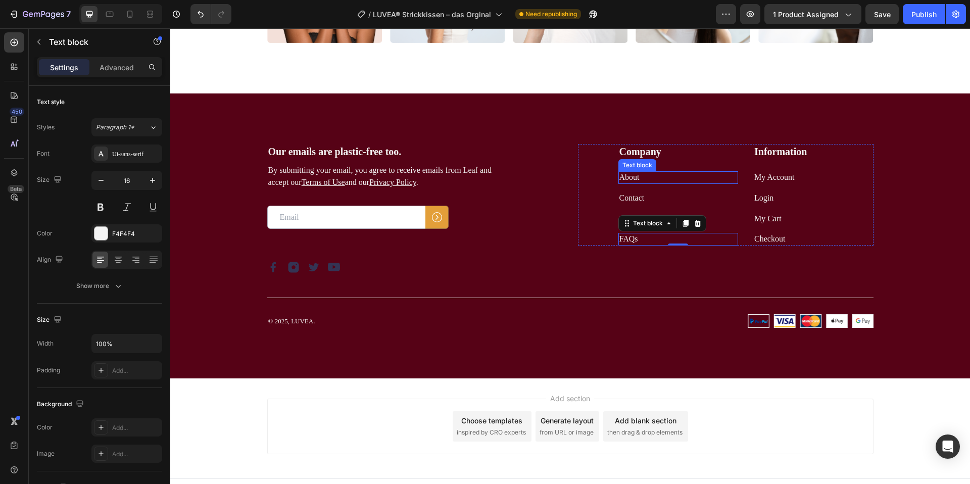
drag, startPoint x: 634, startPoint y: 173, endPoint x: 584, endPoint y: 171, distance: 50.0
click at [633, 173] on link "About" at bounding box center [629, 177] width 20 height 9
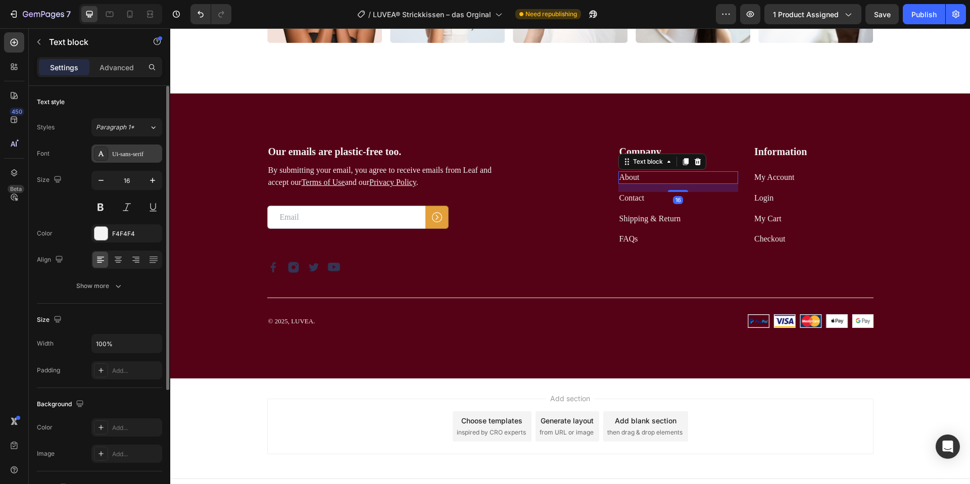
click at [127, 157] on div "Ui-sans-serif" at bounding box center [135, 154] width 47 height 9
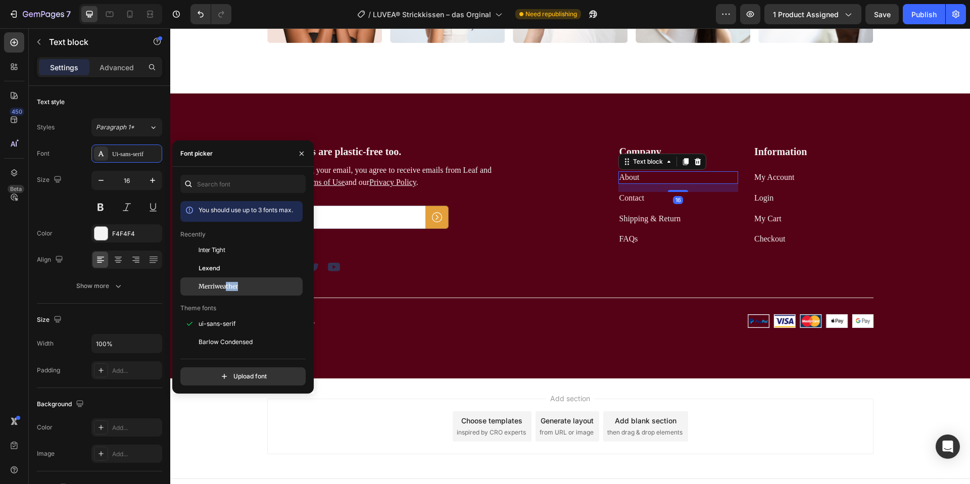
drag, startPoint x: 225, startPoint y: 291, endPoint x: 235, endPoint y: 284, distance: 11.6
click at [225, 428] on div "Merriweather" at bounding box center [241, 437] width 122 height 18
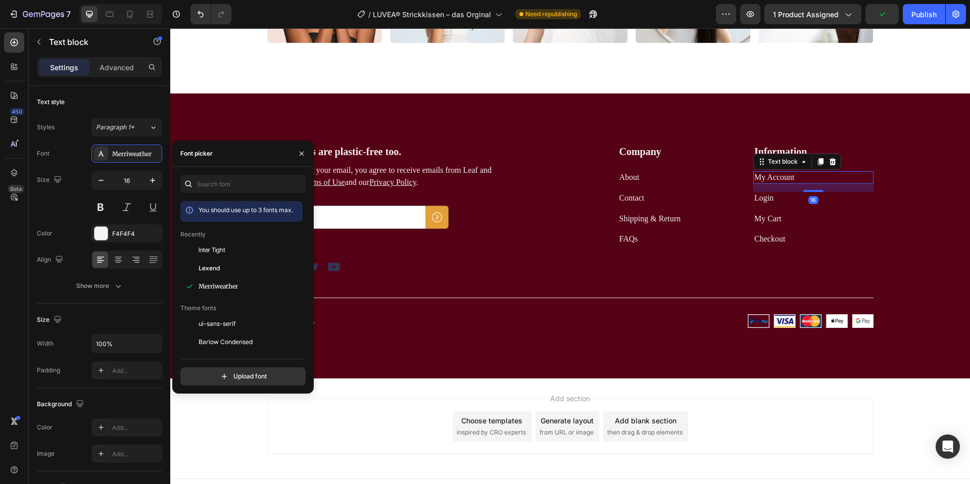
drag, startPoint x: 778, startPoint y: 178, endPoint x: 739, endPoint y: 180, distance: 39.4
click at [778, 178] on link "My Account" at bounding box center [774, 177] width 40 height 9
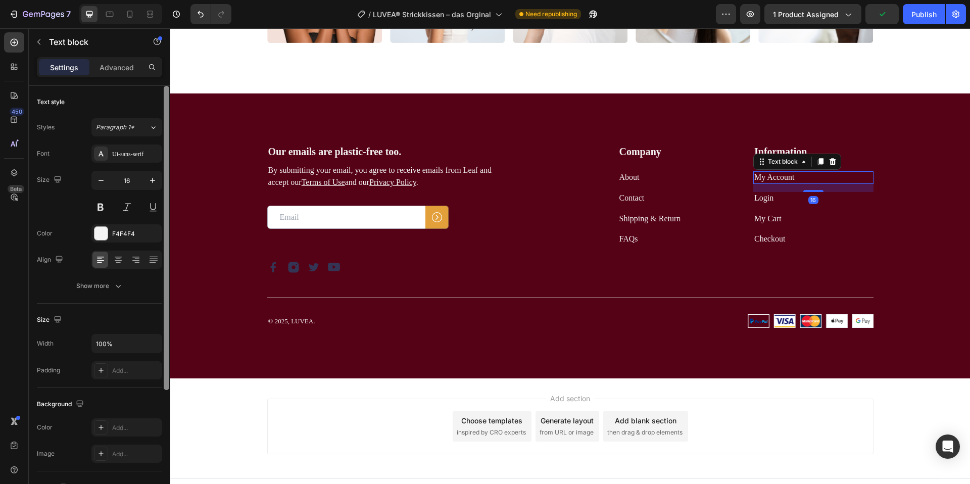
drag, startPoint x: 123, startPoint y: 148, endPoint x: 163, endPoint y: 174, distance: 47.5
click at [123, 148] on div "Ui-sans-serif" at bounding box center [126, 153] width 71 height 18
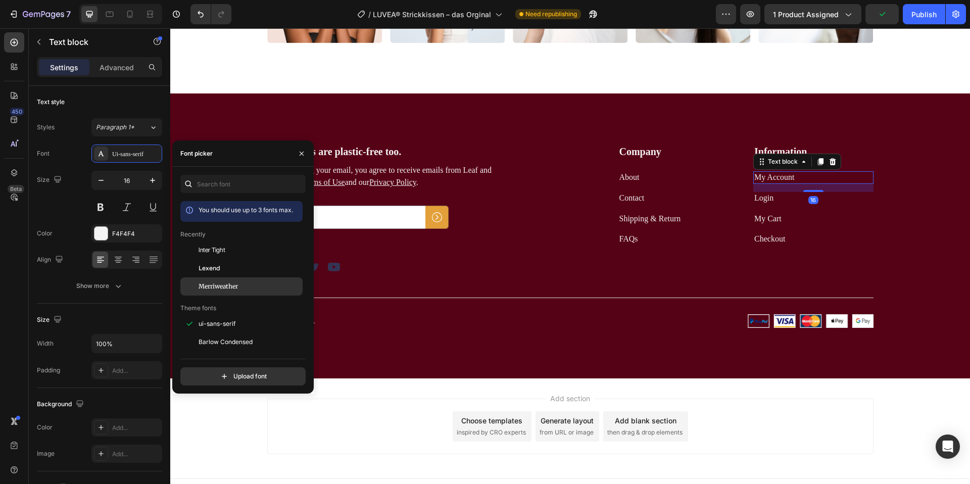
click at [237, 428] on div "Merriweather" at bounding box center [241, 437] width 122 height 18
drag, startPoint x: 766, startPoint y: 203, endPoint x: 760, endPoint y: 202, distance: 5.6
click at [766, 203] on p "Login" at bounding box center [813, 198] width 118 height 11
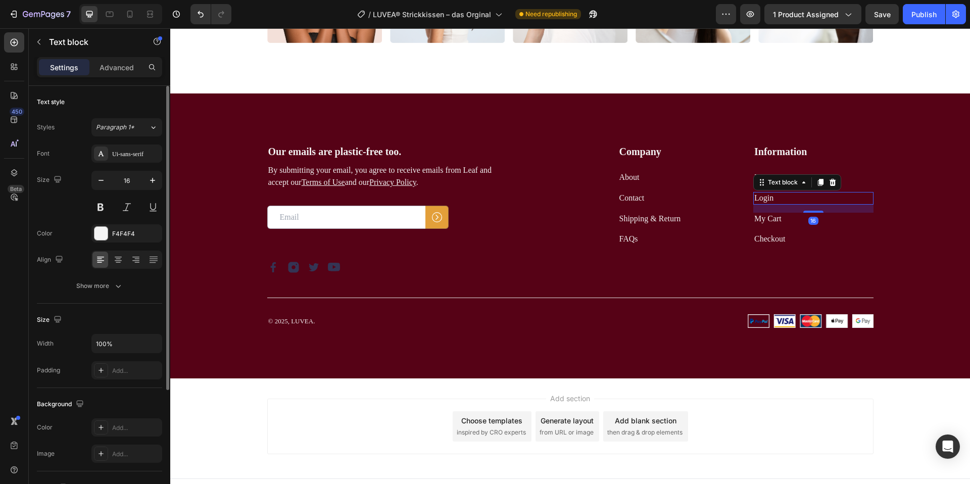
click at [117, 164] on div "Font Ui-sans-serif Size 16 Color F4F4F4 Align Show more" at bounding box center [99, 219] width 125 height 151
drag, startPoint x: 133, startPoint y: 159, endPoint x: 170, endPoint y: 185, distance: 44.6
click at [134, 159] on div "Ui-sans-serif" at bounding box center [126, 153] width 71 height 18
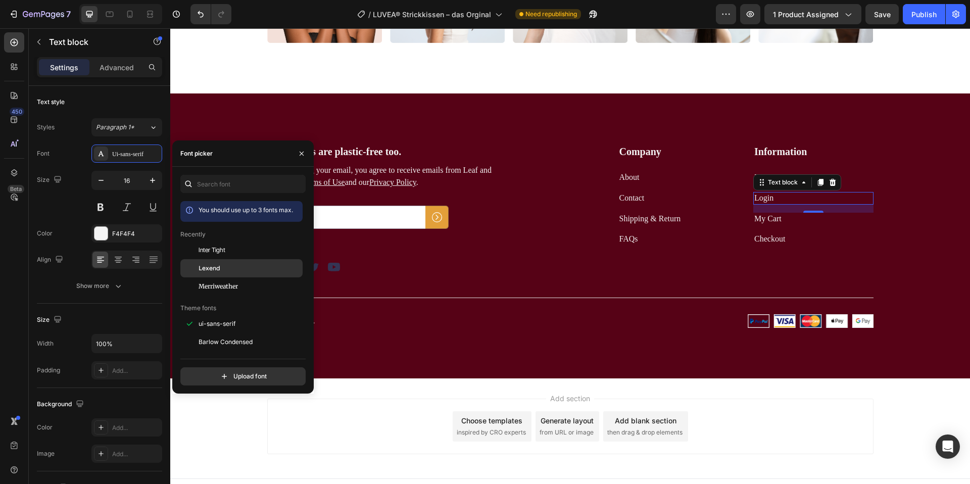
drag, startPoint x: 216, startPoint y: 279, endPoint x: 240, endPoint y: 270, distance: 26.4
click at [216, 428] on div "Merriweather" at bounding box center [241, 437] width 122 height 18
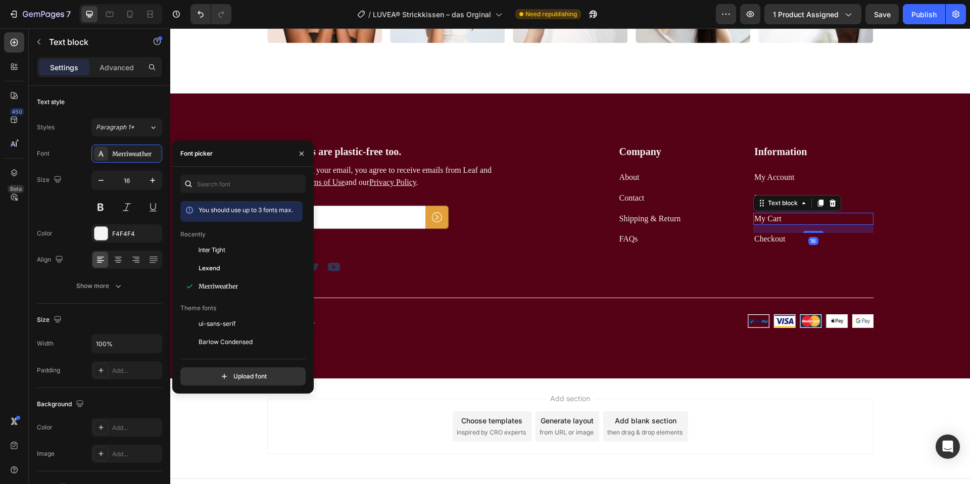
drag, startPoint x: 768, startPoint y: 222, endPoint x: 676, endPoint y: 221, distance: 91.9
click at [768, 222] on link "My Cart" at bounding box center [767, 218] width 27 height 9
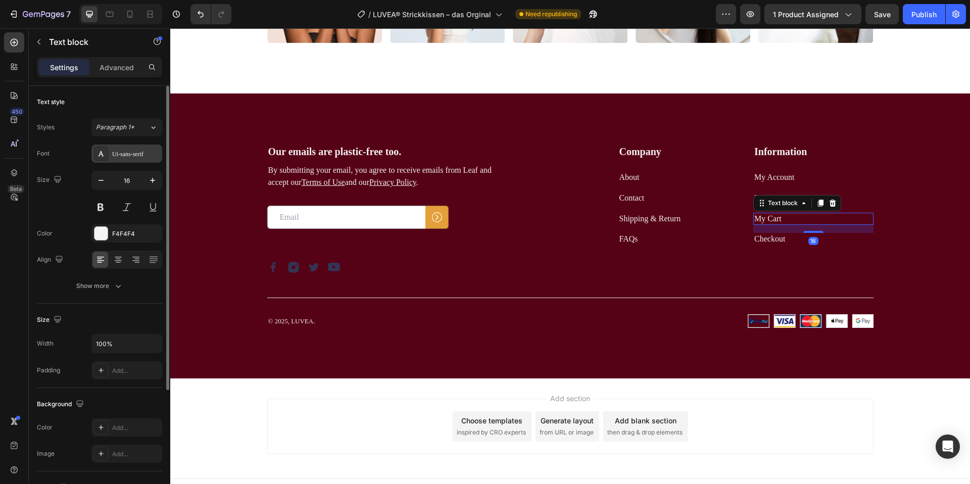
click at [99, 152] on icon at bounding box center [101, 154] width 8 height 8
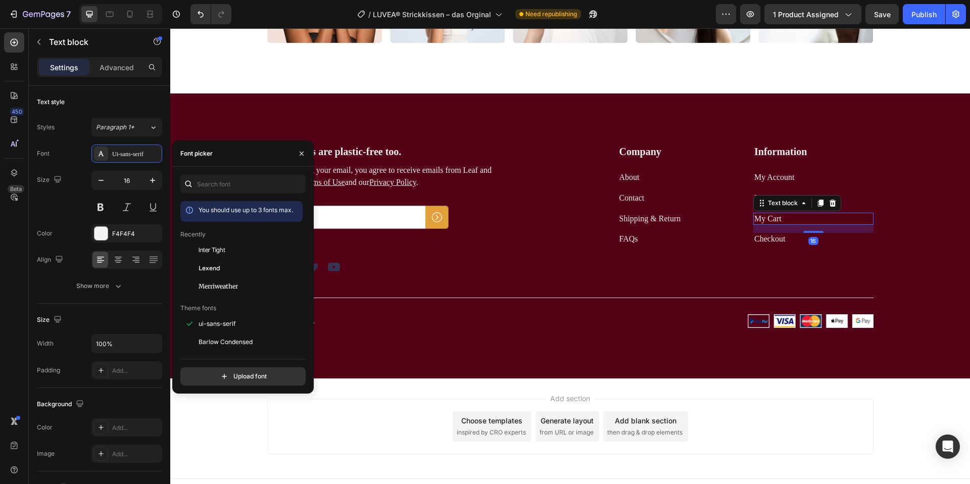
drag, startPoint x: 219, startPoint y: 279, endPoint x: 313, endPoint y: 278, distance: 93.4
click at [227, 428] on div "Merriweather" at bounding box center [241, 437] width 122 height 18
drag, startPoint x: 781, startPoint y: 240, endPoint x: 711, endPoint y: 242, distance: 70.7
click at [781, 240] on link "Checkout" at bounding box center [769, 238] width 31 height 9
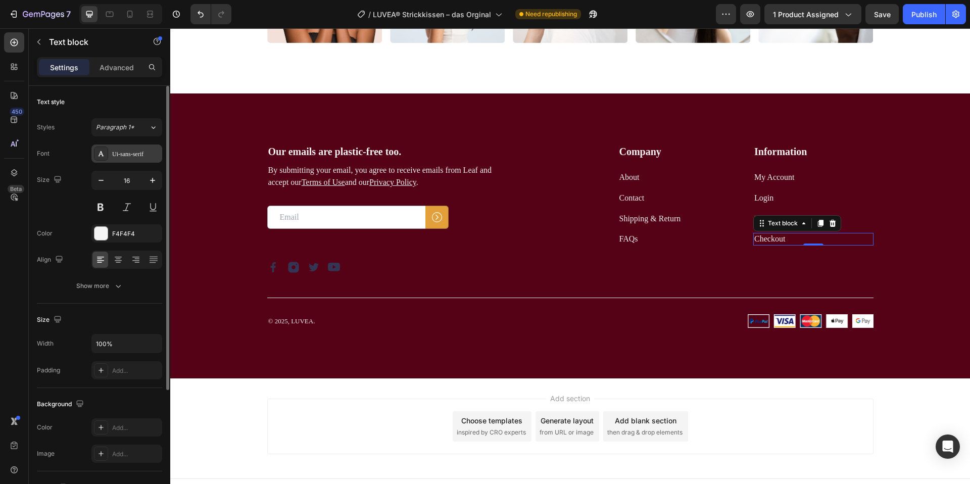
click at [138, 157] on div "Ui-sans-serif" at bounding box center [135, 154] width 47 height 9
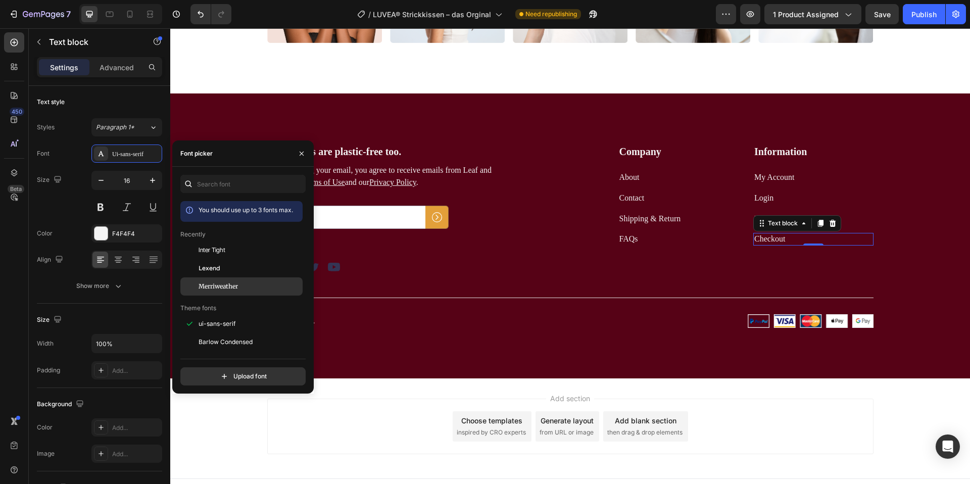
drag, startPoint x: 229, startPoint y: 286, endPoint x: 157, endPoint y: 296, distance: 72.5
click at [229, 286] on span "Merriweather" at bounding box center [218, 286] width 39 height 9
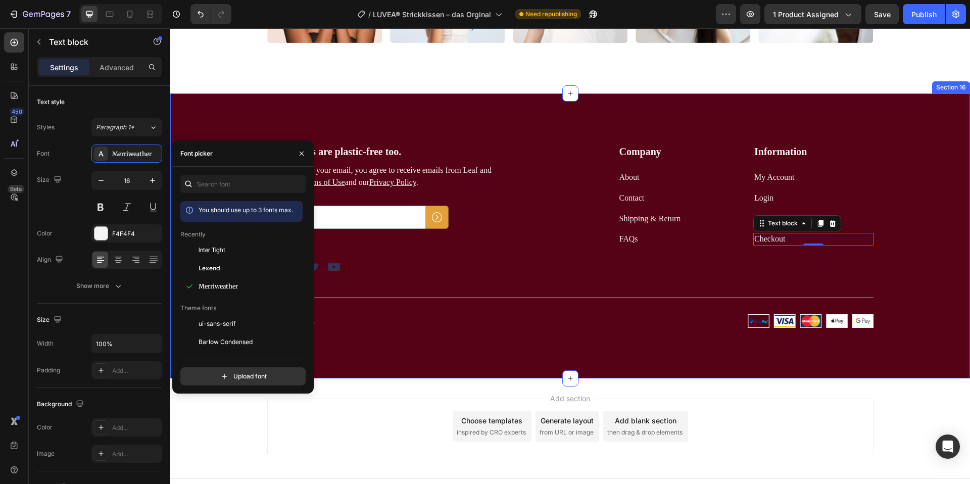
click at [438, 348] on div "Our emails are plastic-free too. Heading By submitting your email, you agree to…" at bounding box center [570, 235] width 800 height 285
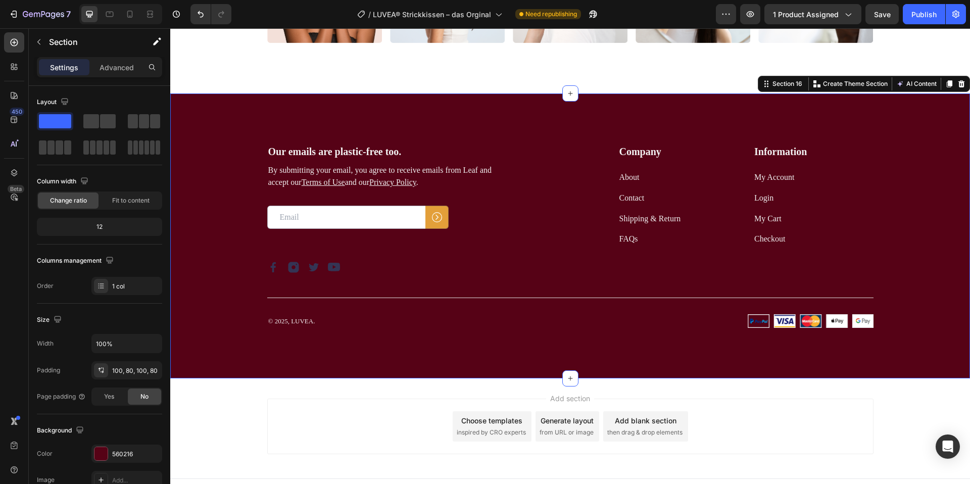
click at [189, 217] on div "Our emails are plastic-free too. Heading By submitting your email, you agree to…" at bounding box center [570, 235] width 800 height 285
click at [882, 9] on div "Save" at bounding box center [882, 14] width 17 height 11
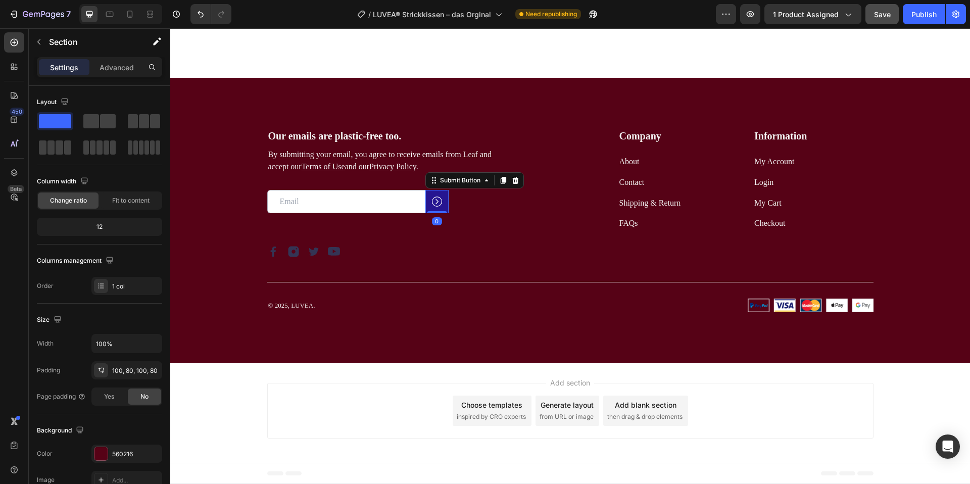
click at [432, 195] on button at bounding box center [436, 201] width 23 height 23
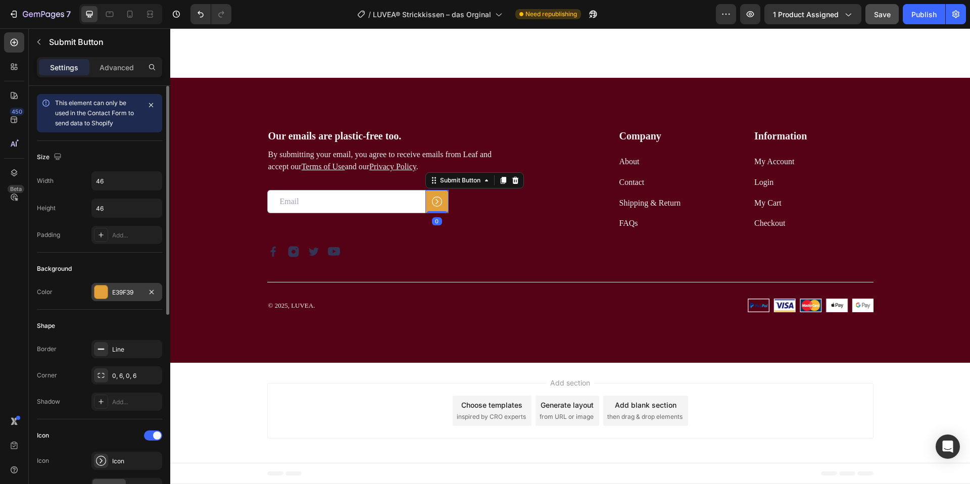
drag, startPoint x: 109, startPoint y: 293, endPoint x: 117, endPoint y: 293, distance: 8.6
click at [108, 293] on div "E39F39" at bounding box center [126, 292] width 71 height 18
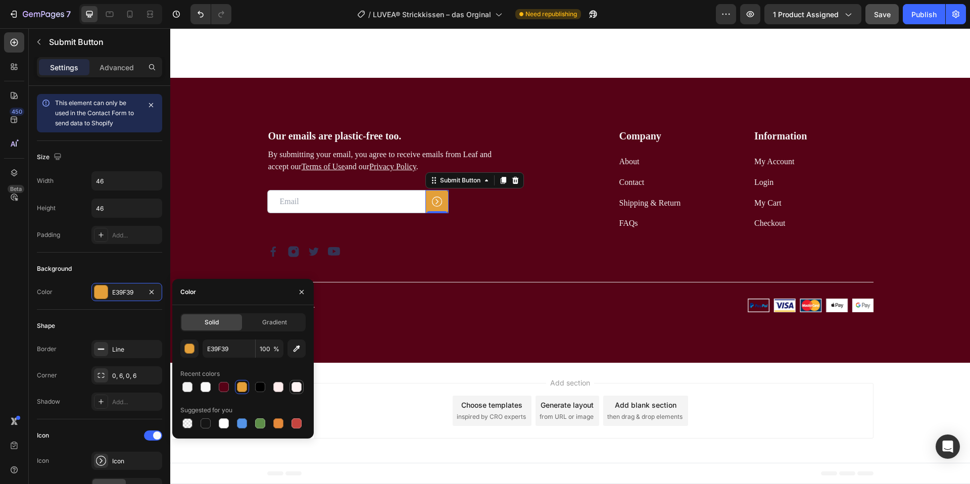
drag, startPoint x: 293, startPoint y: 385, endPoint x: 289, endPoint y: 379, distance: 7.2
click at [292, 382] on div at bounding box center [242, 387] width 125 height 14
click at [298, 381] on div at bounding box center [296, 387] width 12 height 12
type input "FFF4F4"
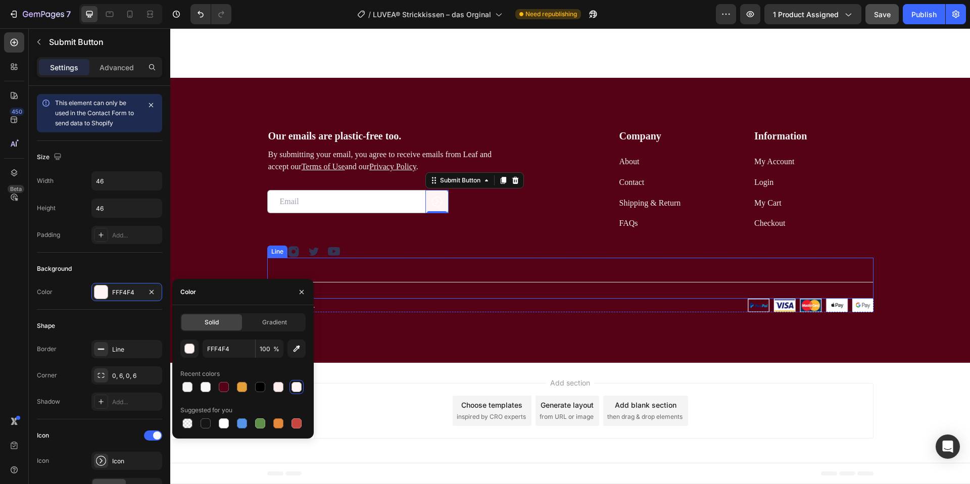
click at [357, 264] on div "Title Line" at bounding box center [570, 278] width 606 height 41
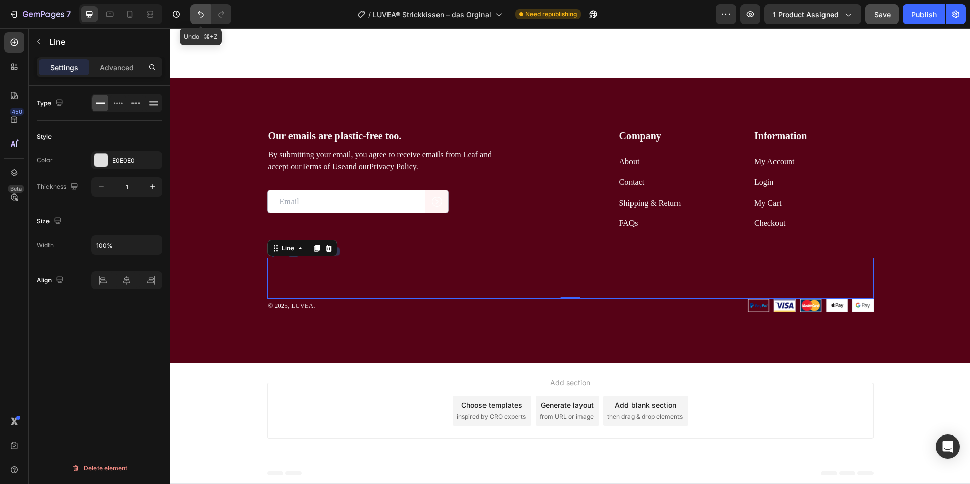
click at [197, 17] on icon "Undo/Redo" at bounding box center [200, 14] width 10 height 10
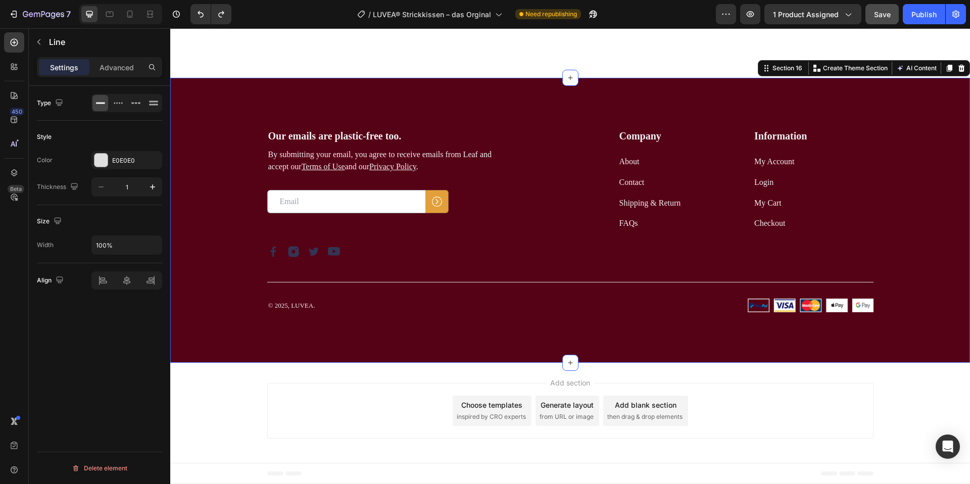
click at [192, 168] on div "Our emails are plastic-free too. Heading By submitting your email, you agree to…" at bounding box center [570, 220] width 800 height 285
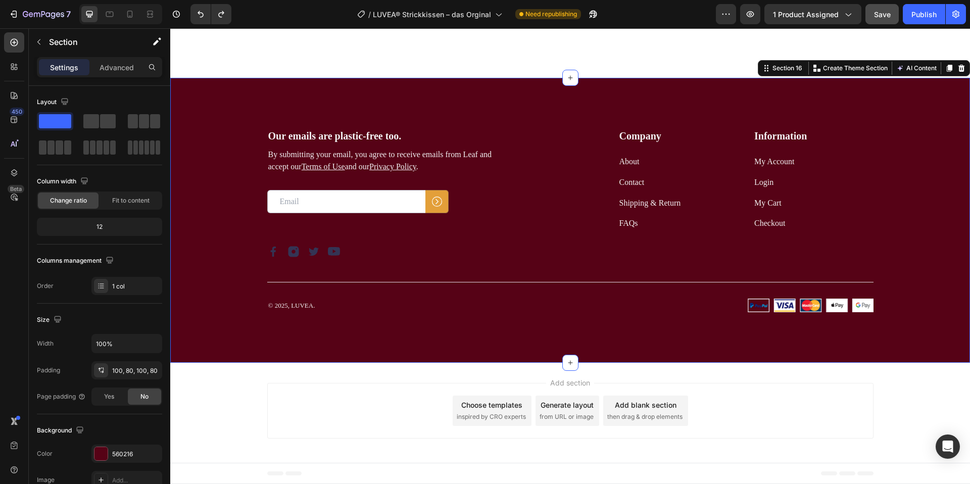
click at [203, 84] on div "Our emails are plastic-free too. Heading By submitting your email, you agree to…" at bounding box center [570, 220] width 800 height 285
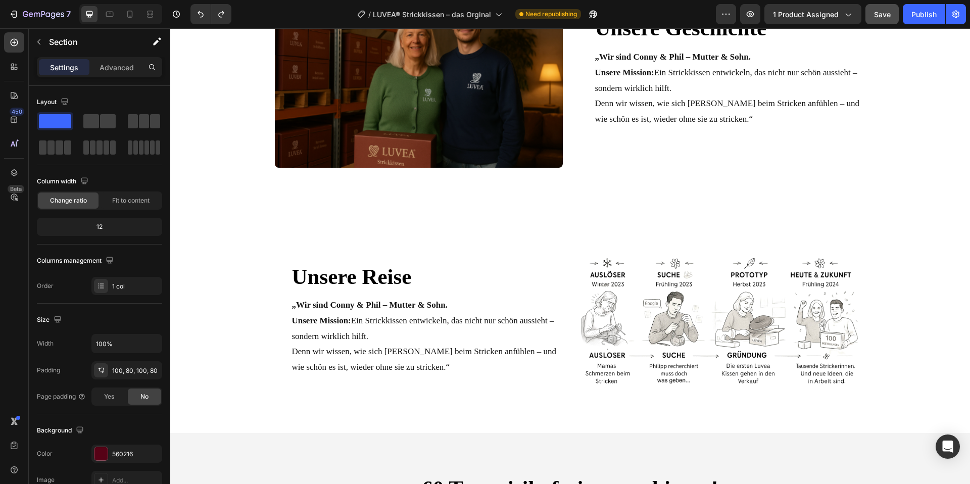
scroll to position [4972, 0]
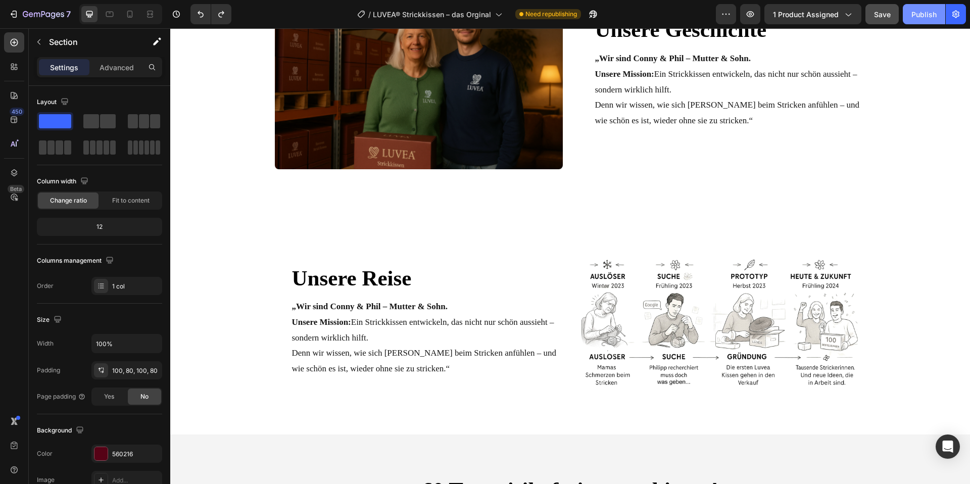
click at [931, 13] on div "Publish" at bounding box center [923, 14] width 25 height 11
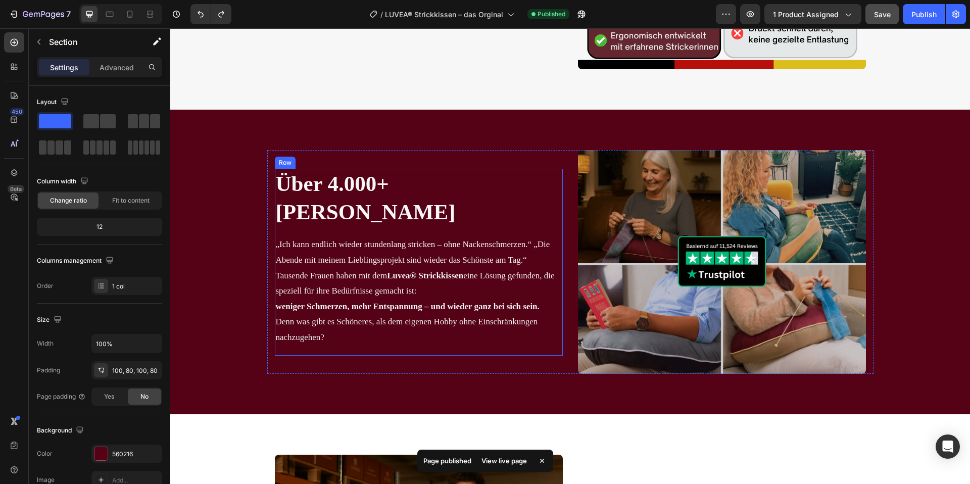
scroll to position [4430, 0]
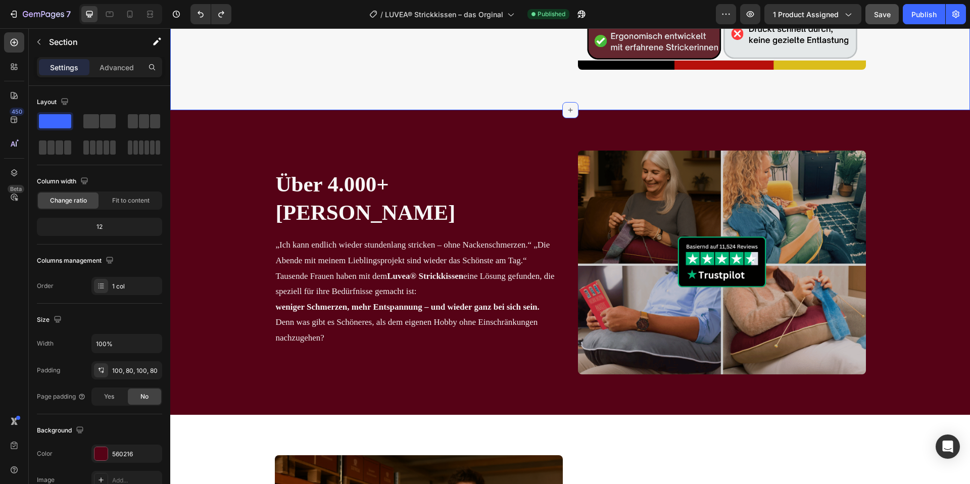
click at [570, 107] on icon at bounding box center [570, 110] width 8 height 8
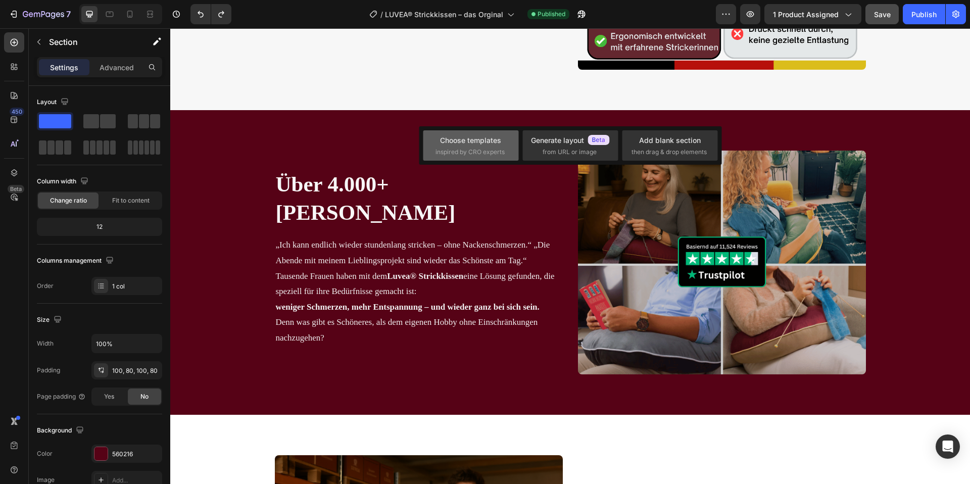
click at [471, 143] on div "Choose templates" at bounding box center [470, 140] width 61 height 11
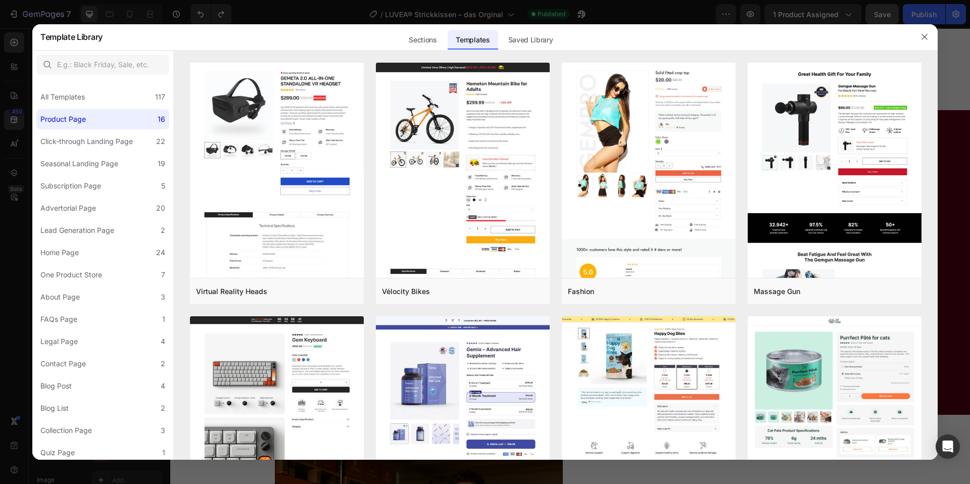
click at [398, 39] on div "Sections Templates Existing pages Saved Library Templates Saved Library" at bounding box center [481, 37] width 756 height 26
click at [477, 44] on div "Templates" at bounding box center [473, 40] width 50 height 20
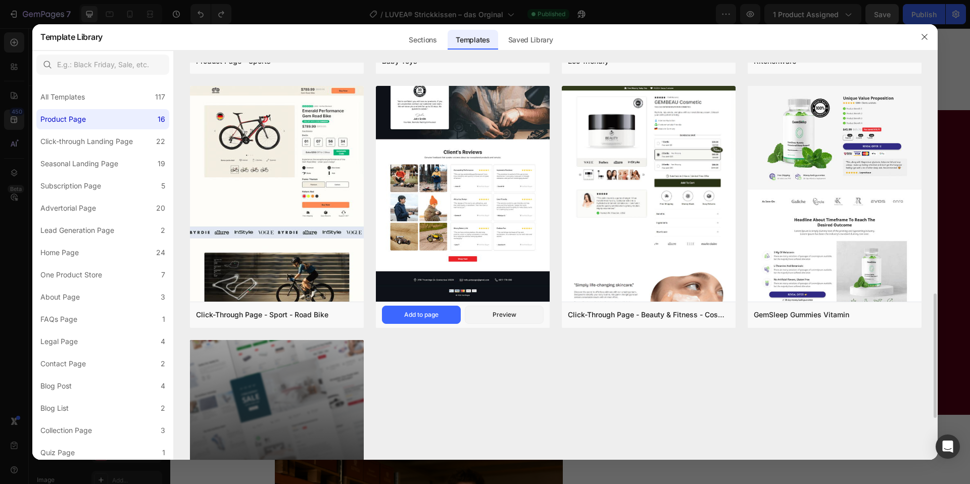
scroll to position [739, 0]
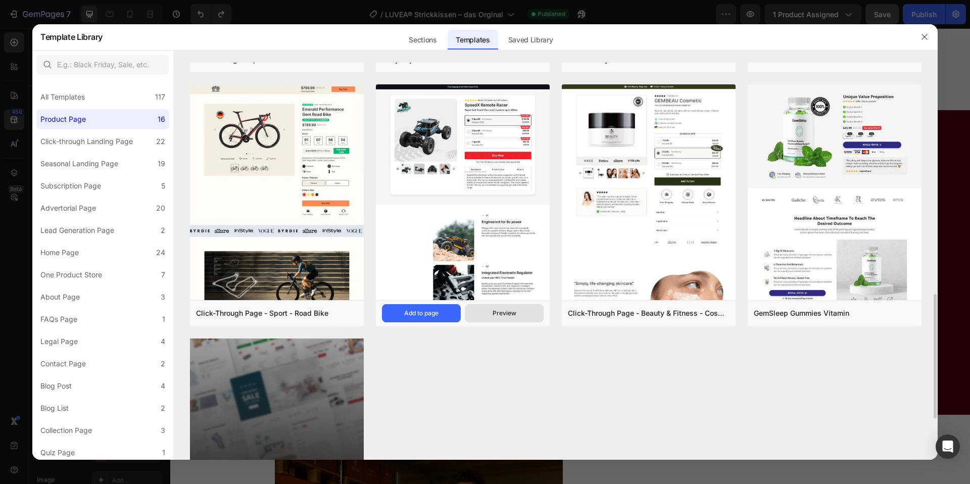
click at [495, 312] on div "Preview" at bounding box center [504, 313] width 24 height 9
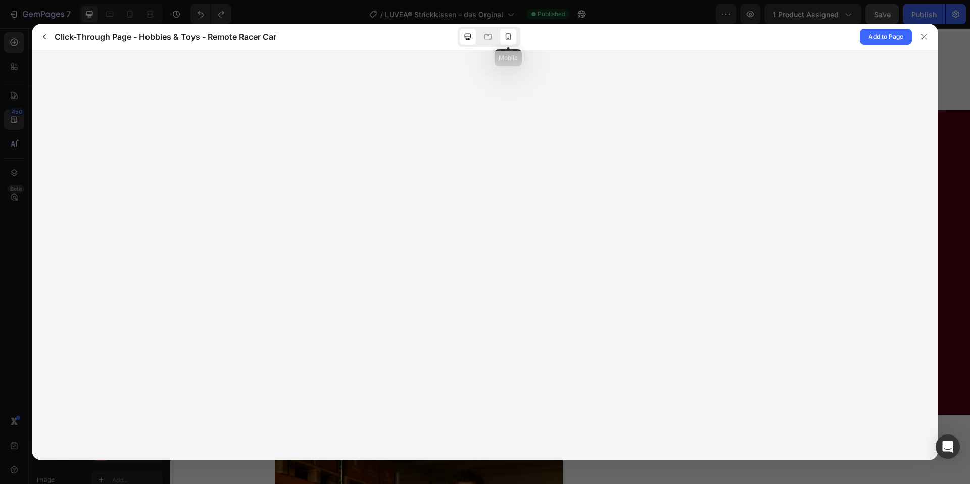
click at [508, 36] on icon at bounding box center [508, 37] width 10 height 10
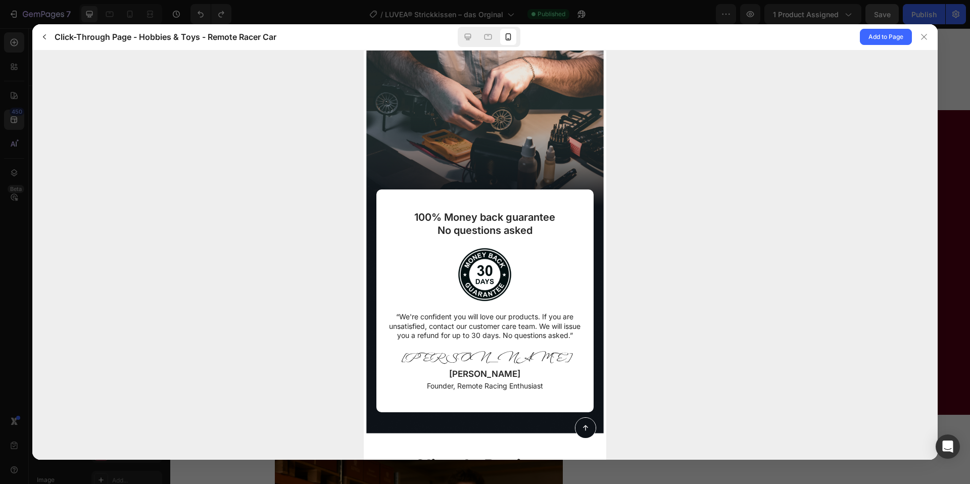
scroll to position [4033, 0]
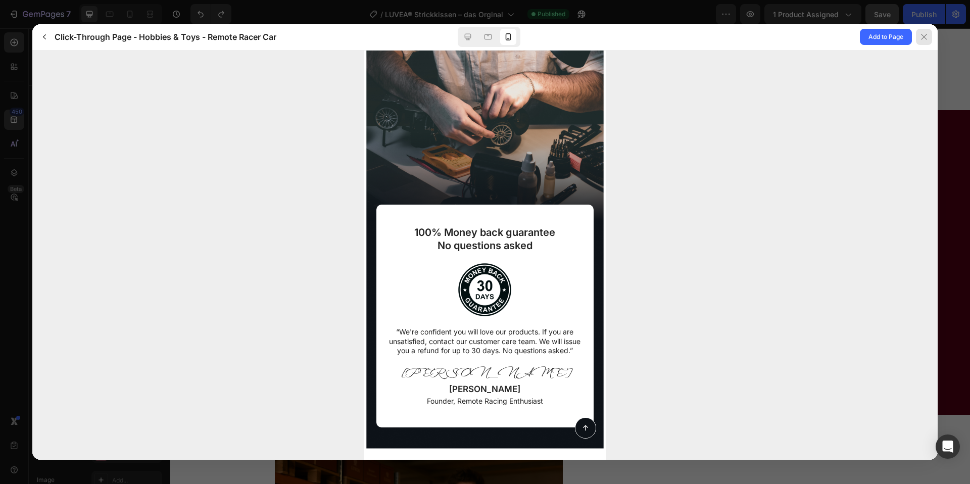
click at [916, 28] on button at bounding box center [925, 37] width 26 height 26
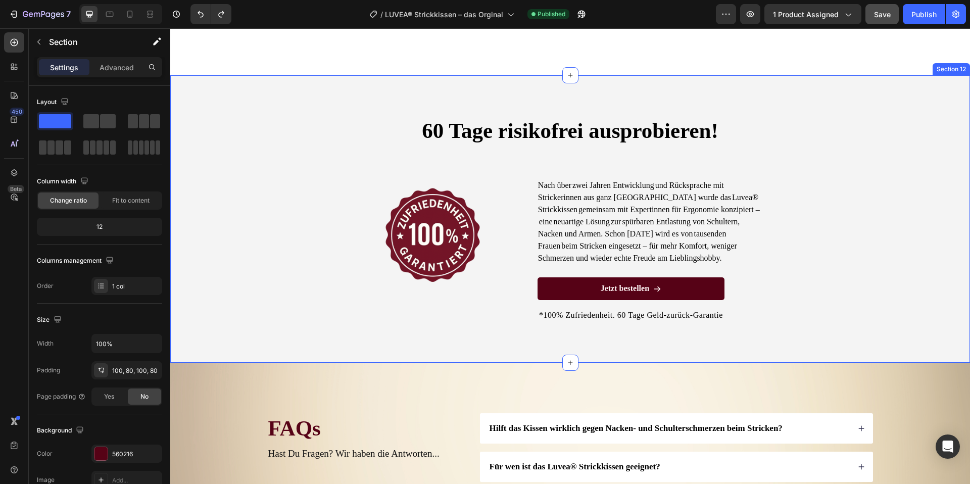
scroll to position [5266, 0]
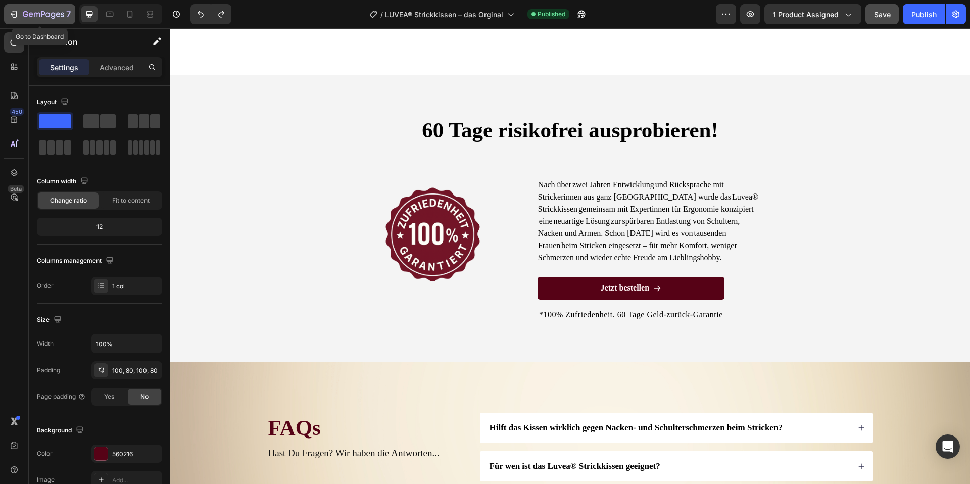
click at [13, 12] on icon "button" at bounding box center [15, 14] width 5 height 7
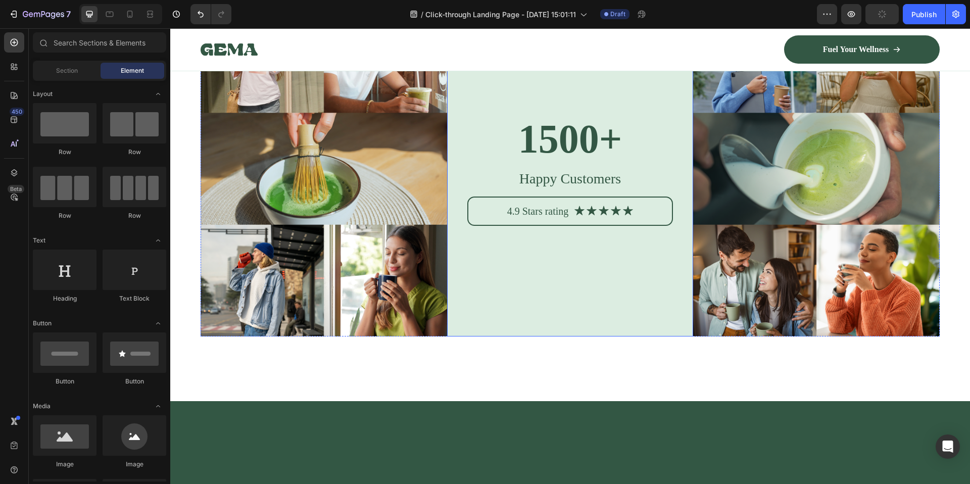
scroll to position [4585, 0]
click at [542, 336] on div "1500+ Heading Happy Customers Text Block 4.9 Stars rating Text Block Icon Icon …" at bounding box center [570, 168] width 246 height 335
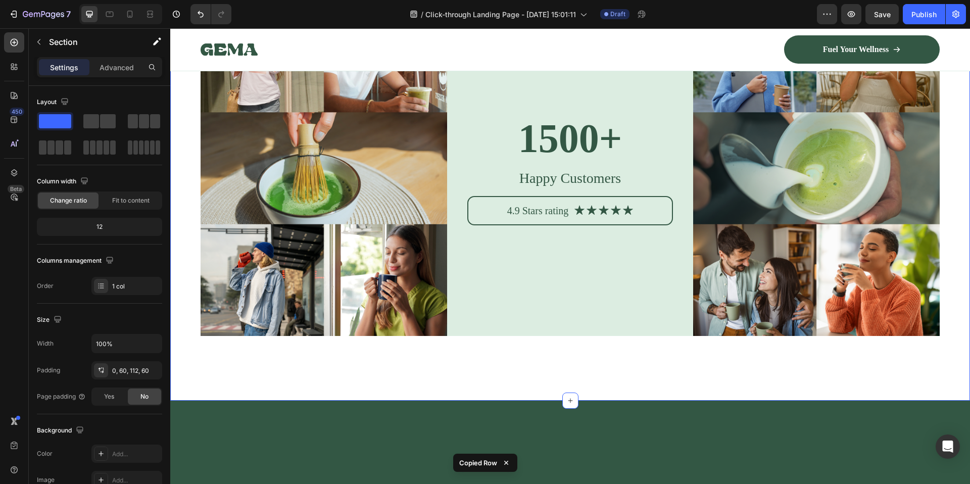
click at [176, 264] on div "Image 1500+ Heading Happy Customers Text Block 4.9 Stars rating Text Block Icon…" at bounding box center [570, 201] width 800 height 400
click at [183, 263] on div "Image 1500+ Heading Happy Customers Text Block 4.9 Stars rating Text Block Icon…" at bounding box center [570, 201] width 800 height 400
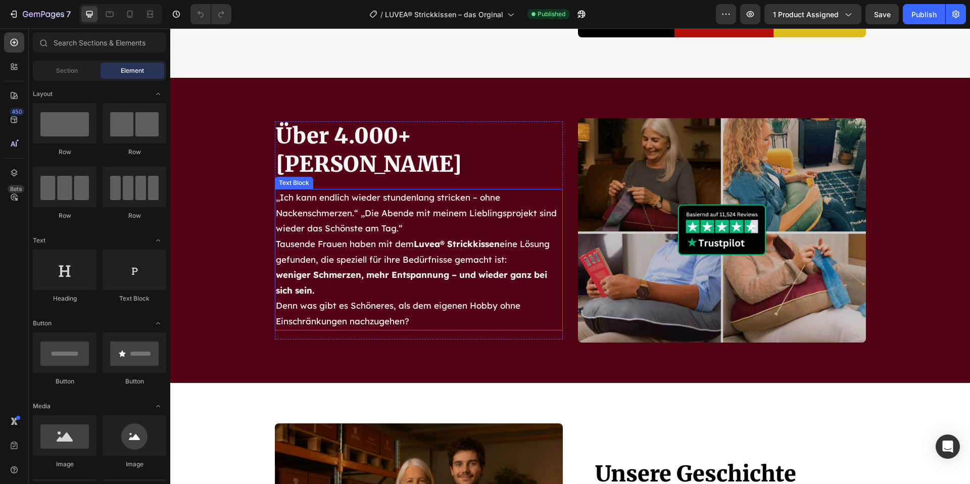
scroll to position [3252, 0]
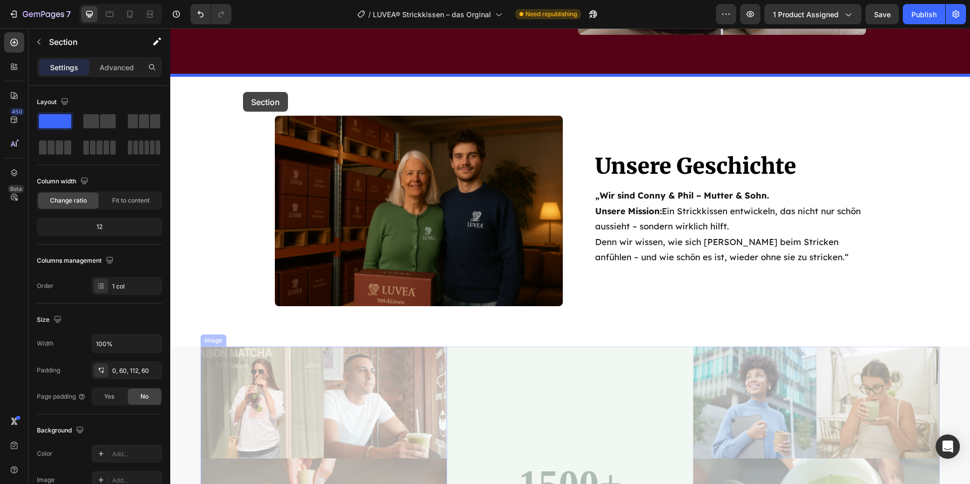
scroll to position [3512, 0]
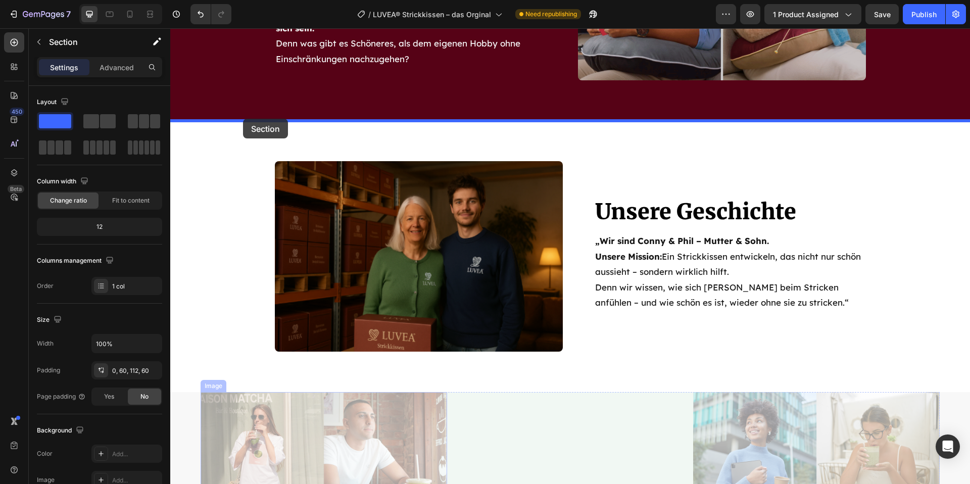
drag, startPoint x: 198, startPoint y: 213, endPoint x: 247, endPoint y: 120, distance: 105.3
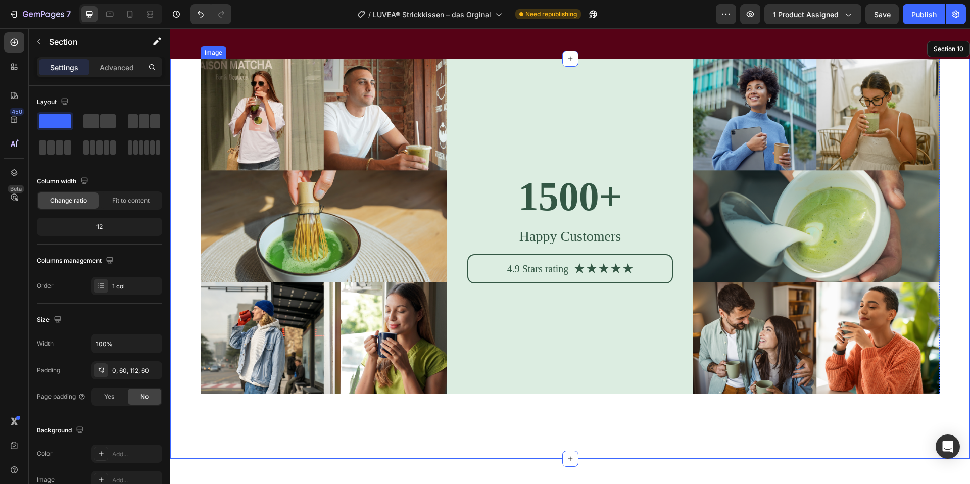
scroll to position [3586, 0]
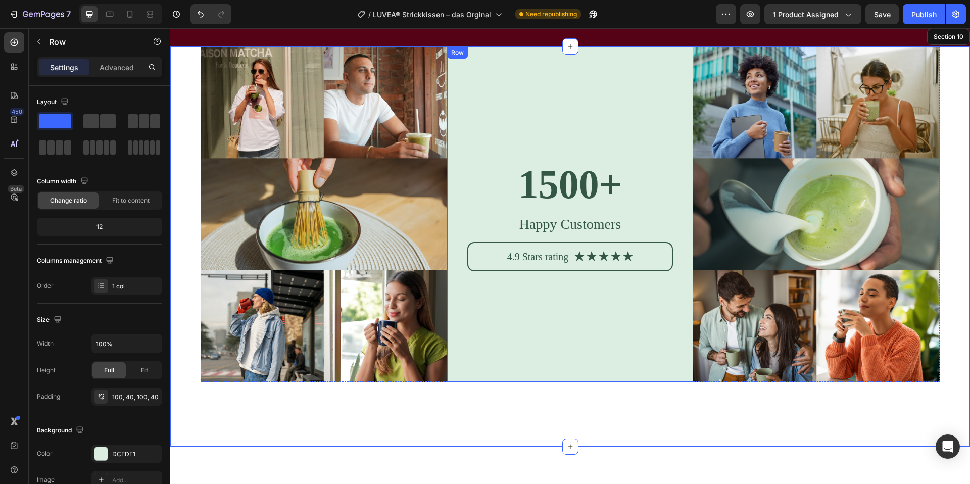
click at [566, 113] on div "1500+ Heading Happy Customers Text Block 4.9 Stars rating Text Block Icon Icon …" at bounding box center [570, 214] width 206 height 234
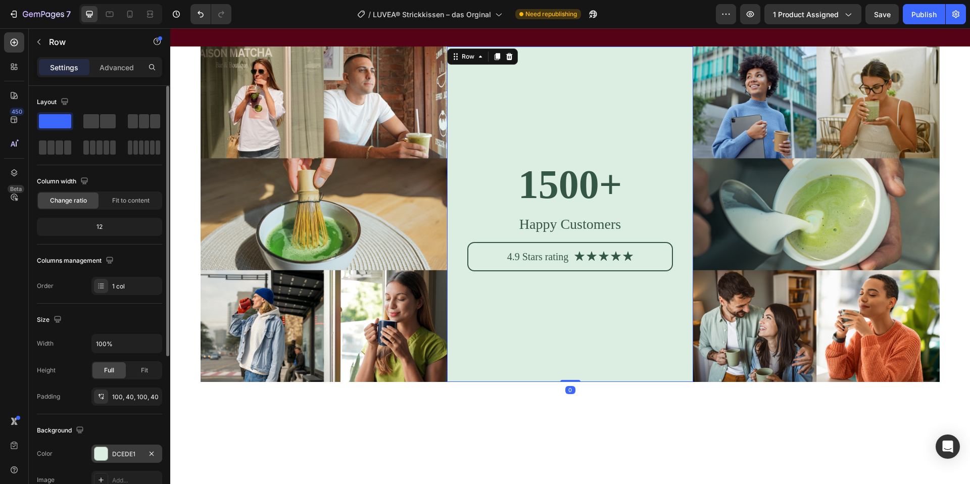
click at [92, 451] on div "DCEDE1" at bounding box center [126, 453] width 71 height 18
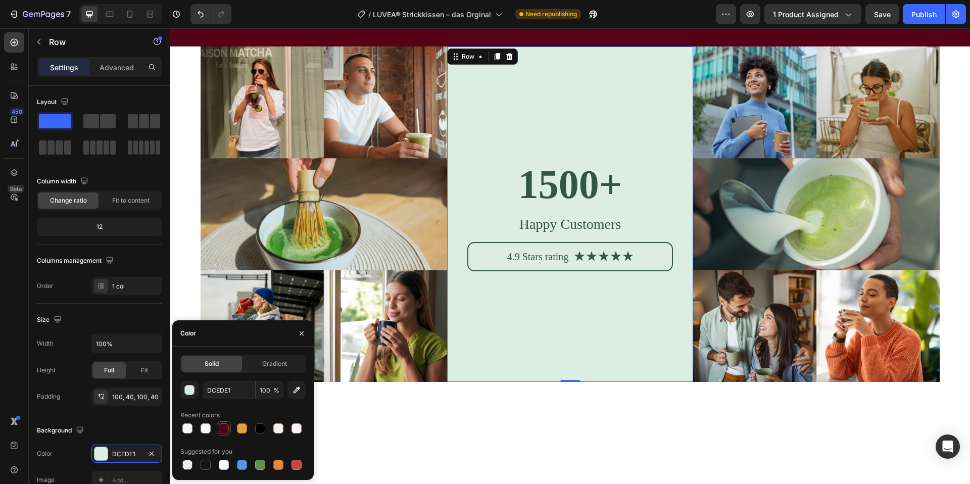
click at [224, 433] on div at bounding box center [224, 428] width 12 height 12
type input "560216"
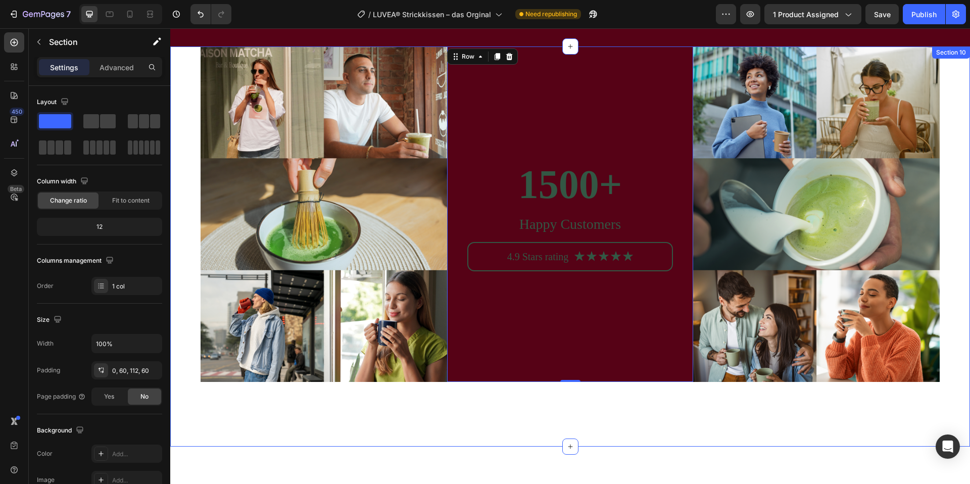
click at [398, 440] on div "Image 1500+ Heading Happy Customers Text Block 4.9 Stars rating Text Block Icon…" at bounding box center [570, 246] width 800 height 400
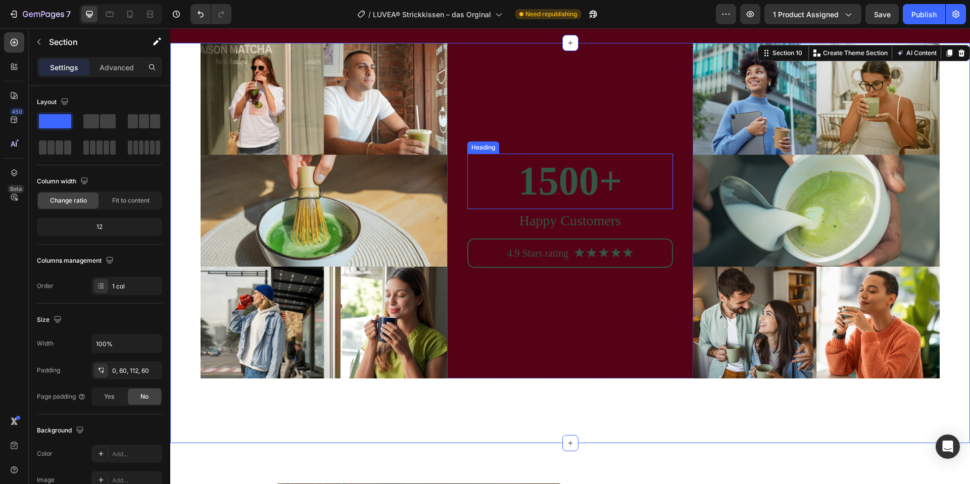
scroll to position [3589, 0]
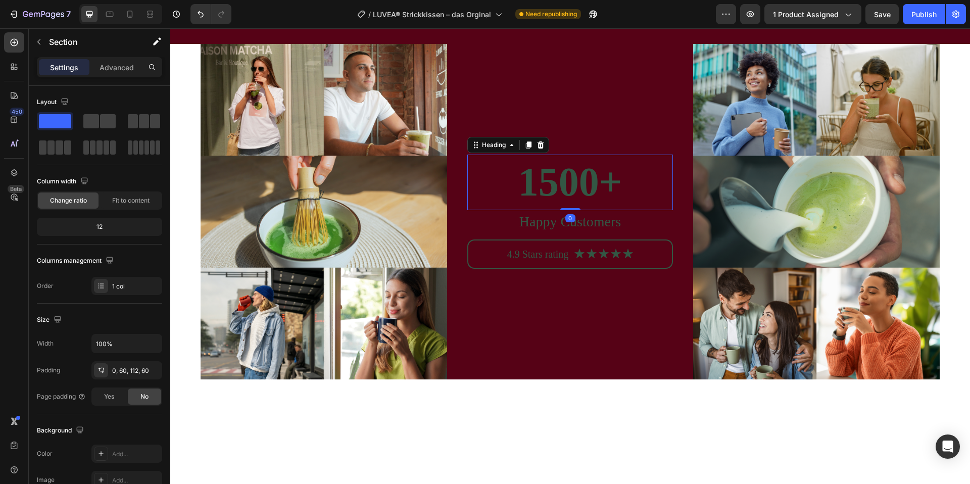
drag, startPoint x: 530, startPoint y: 202, endPoint x: 520, endPoint y: 201, distance: 9.6
click at [530, 202] on h2 "1500+" at bounding box center [570, 182] width 206 height 55
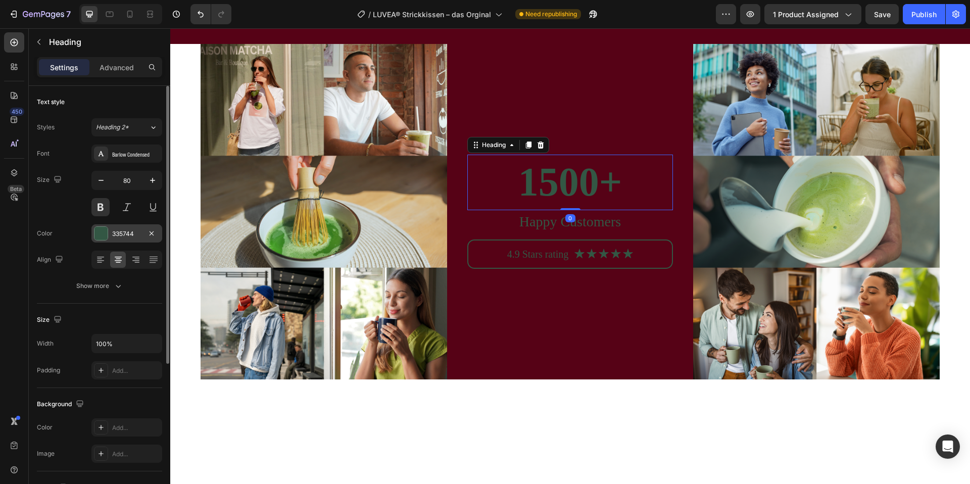
click at [96, 240] on div "335744" at bounding box center [126, 233] width 71 height 18
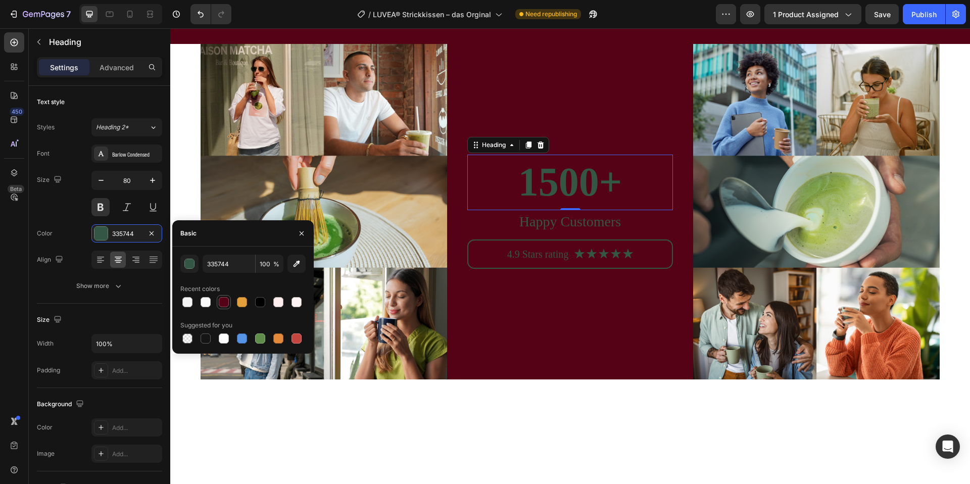
click at [226, 303] on div at bounding box center [224, 302] width 10 height 10
click at [187, 263] on div "button" at bounding box center [190, 264] width 10 height 10
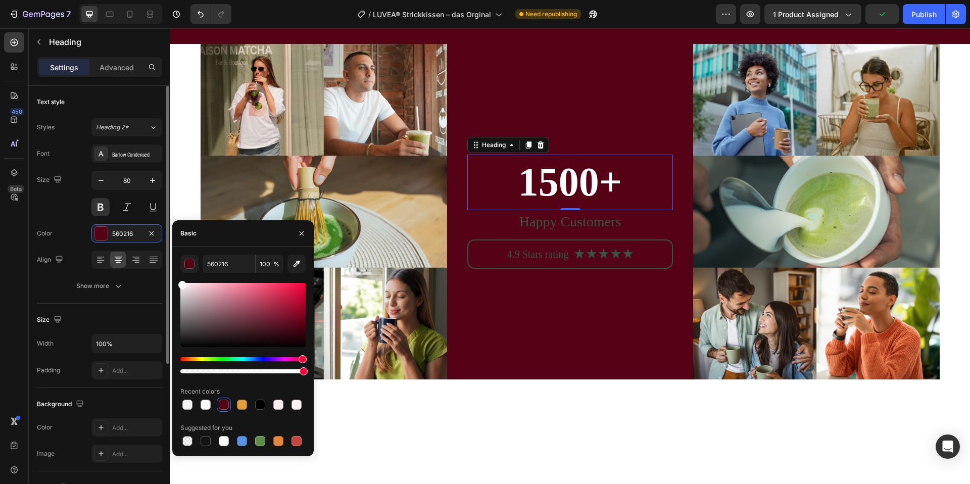
drag, startPoint x: 194, startPoint y: 306, endPoint x: 162, endPoint y: 257, distance: 59.4
click at [161, 257] on div "450 Beta Sections(18) Elements(84) Section Element Hero Section Product Detail …" at bounding box center [85, 256] width 170 height 456
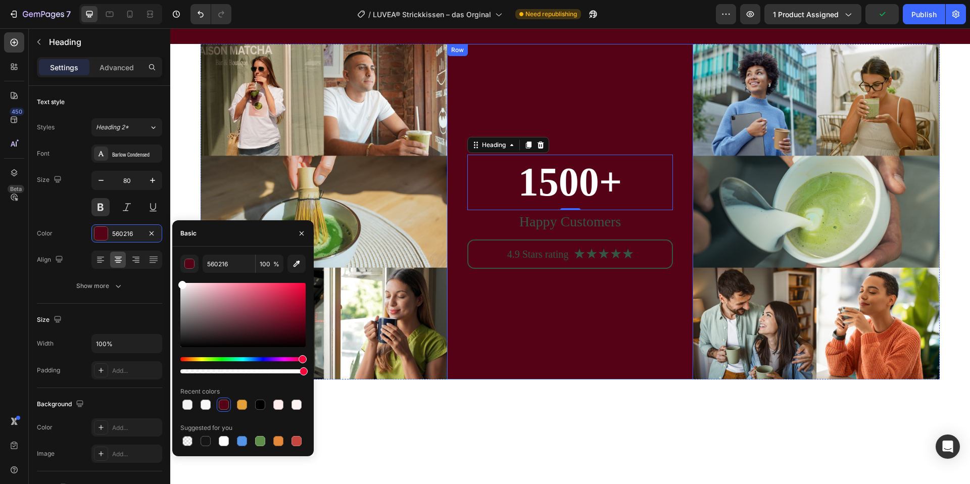
type input "FFFFFF"
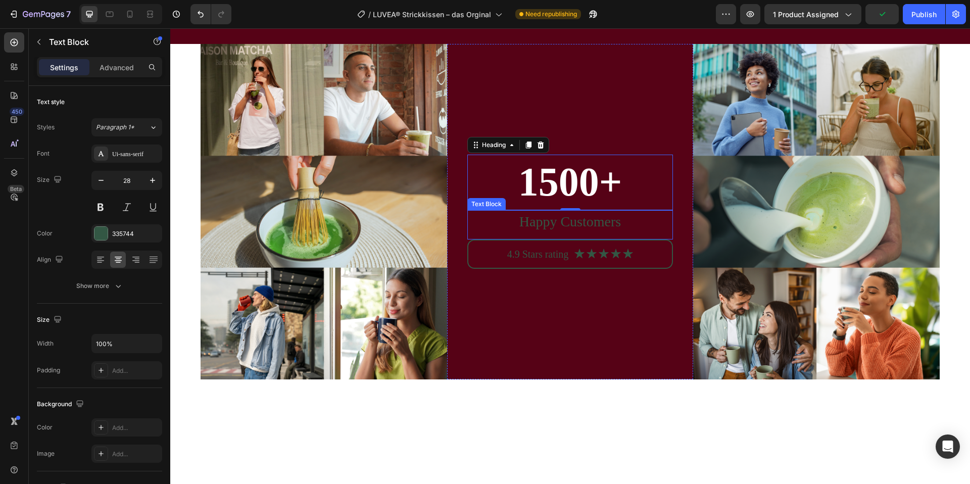
click at [538, 224] on p "Happy Customers" at bounding box center [570, 221] width 204 height 21
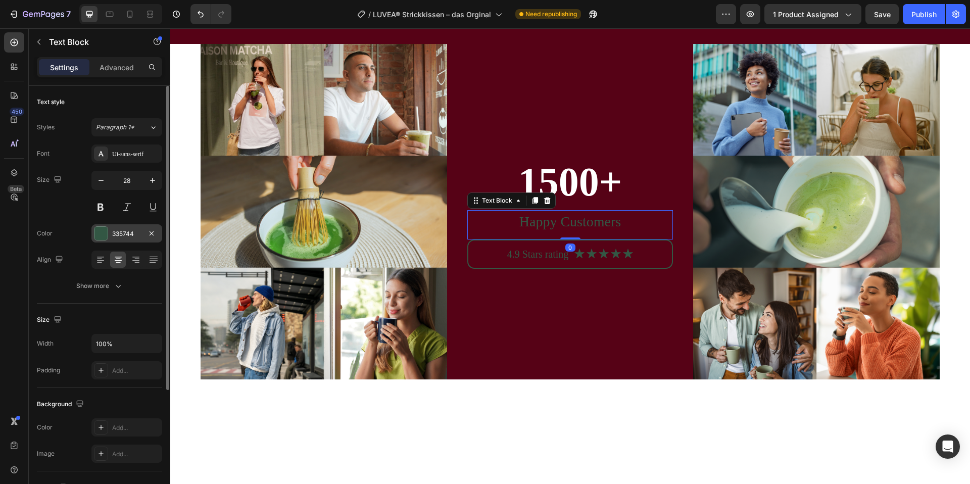
click at [106, 236] on div at bounding box center [100, 233] width 13 height 13
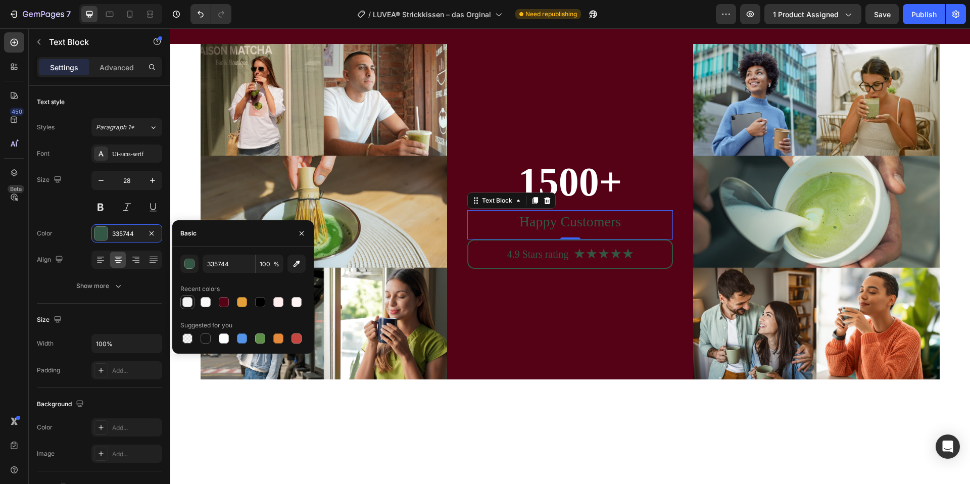
click at [191, 307] on div at bounding box center [187, 302] width 12 height 12
type input "F4F4F4"
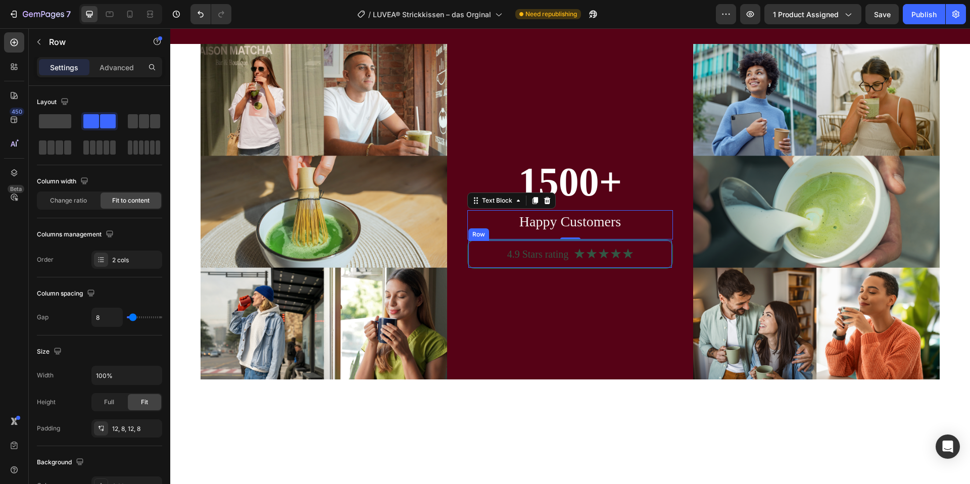
click at [531, 265] on div "4.9 Stars rating Text Block Icon Icon Icon Icon Icon Icon List Row 0" at bounding box center [570, 253] width 204 height 27
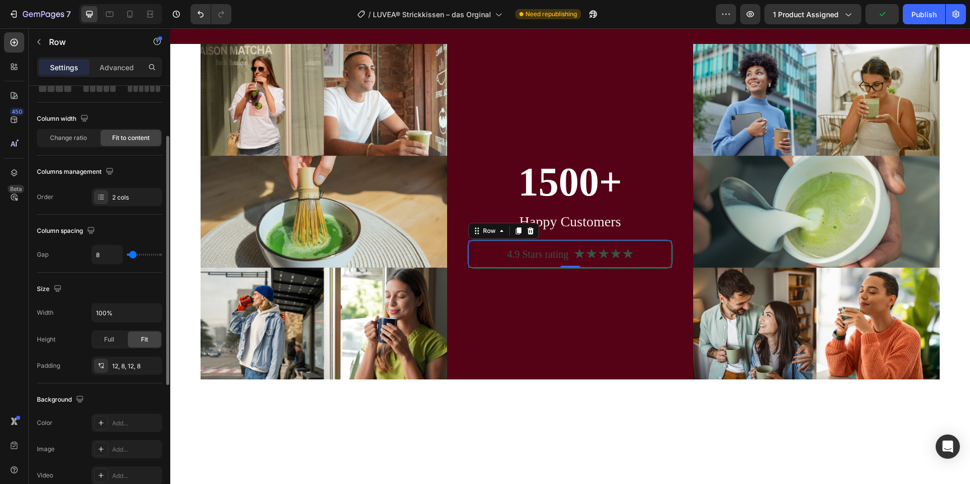
scroll to position [75, 0]
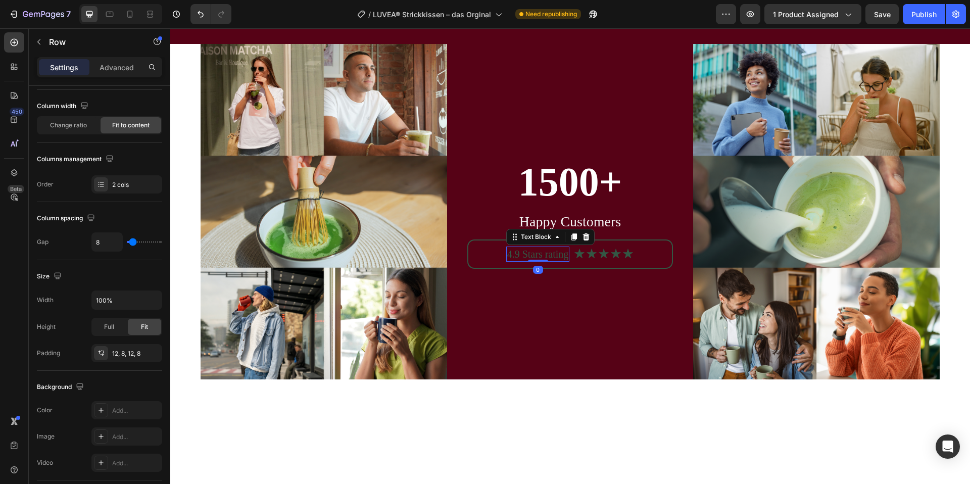
click at [549, 253] on p "4.9 Stars rating" at bounding box center [538, 253] width 62 height 13
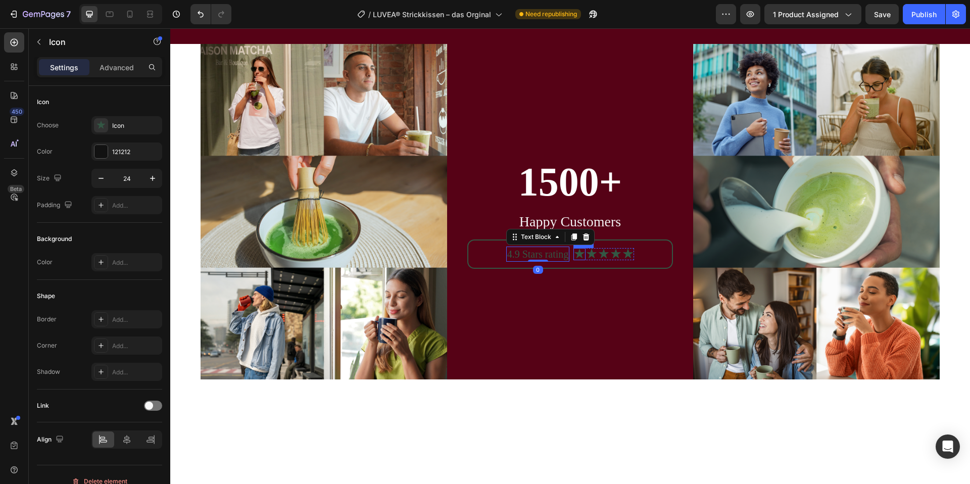
click at [577, 252] on icon at bounding box center [579, 254] width 12 height 12
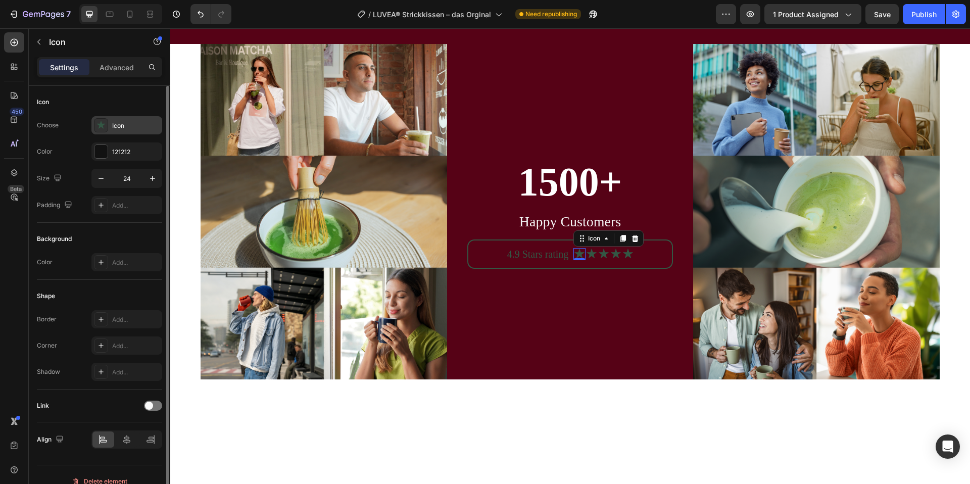
click at [104, 127] on icon at bounding box center [101, 125] width 10 height 10
click at [105, 103] on div "Icon" at bounding box center [99, 102] width 125 height 16
click at [115, 156] on div "121212" at bounding box center [126, 151] width 29 height 9
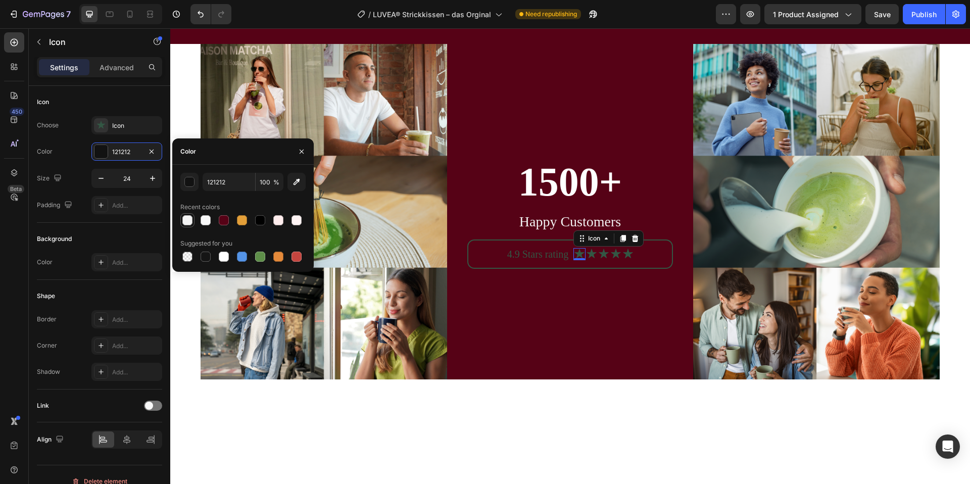
click at [184, 217] on div at bounding box center [187, 220] width 10 height 10
type input "F4F4F4"
click at [124, 106] on div "Icon" at bounding box center [99, 102] width 125 height 16
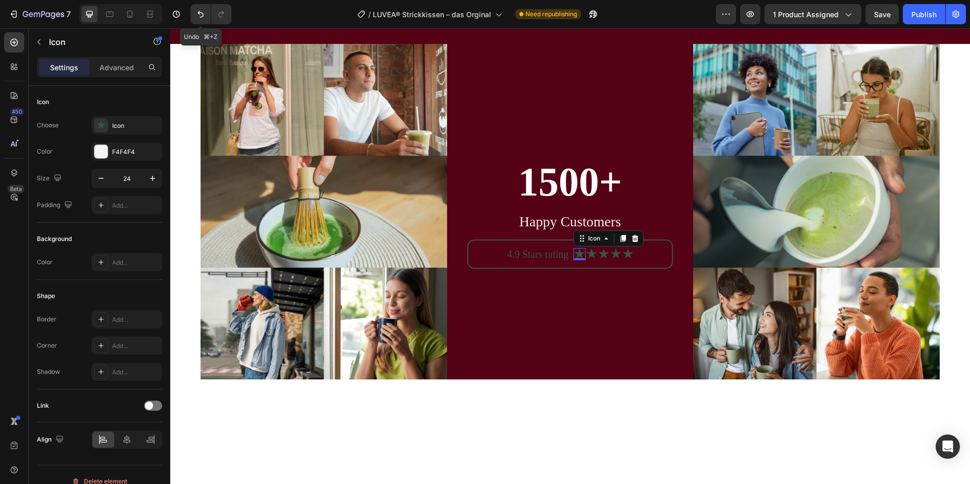
drag, startPoint x: 197, startPoint y: 19, endPoint x: 198, endPoint y: 24, distance: 5.2
click at [197, 19] on button "Undo/Redo" at bounding box center [200, 14] width 20 height 20
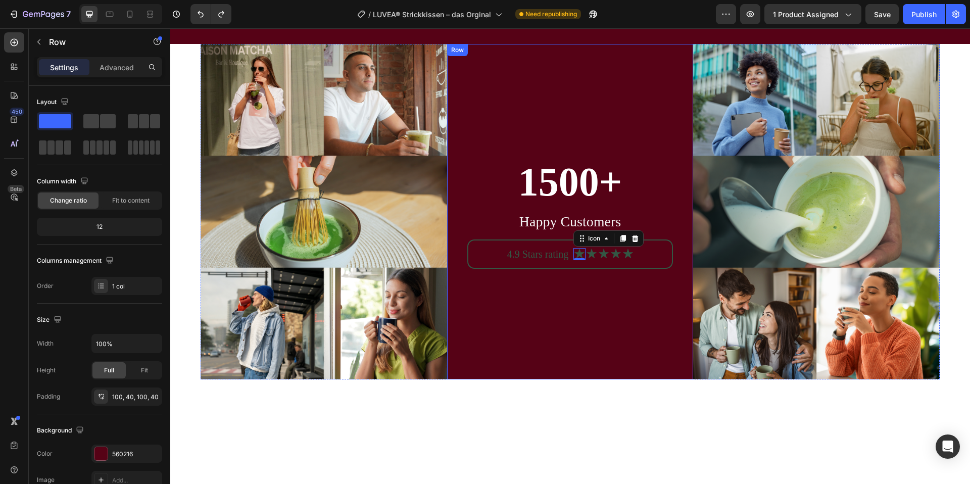
click at [523, 321] on div "1500+ Heading Happy Customers Text Block 4.9 Stars rating Text Block Icon 0 Ico…" at bounding box center [570, 211] width 206 height 234
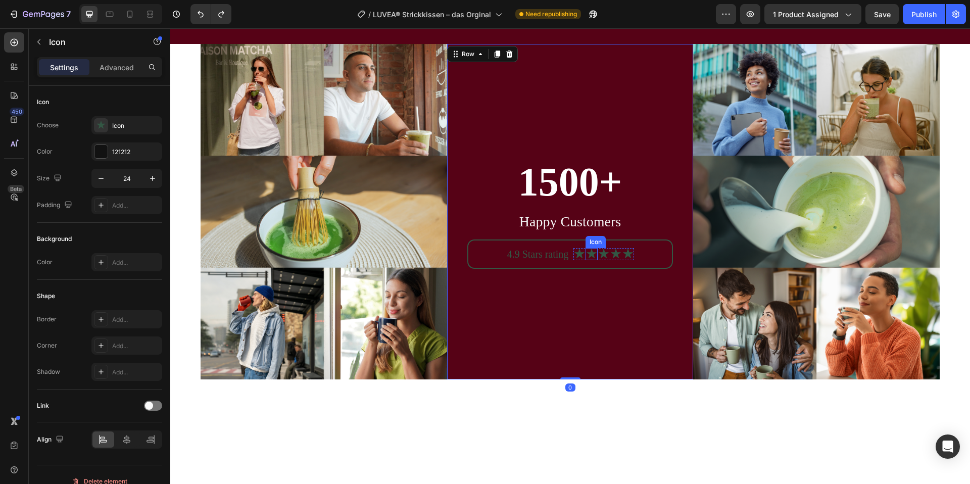
click at [592, 253] on icon at bounding box center [592, 254] width 10 height 10
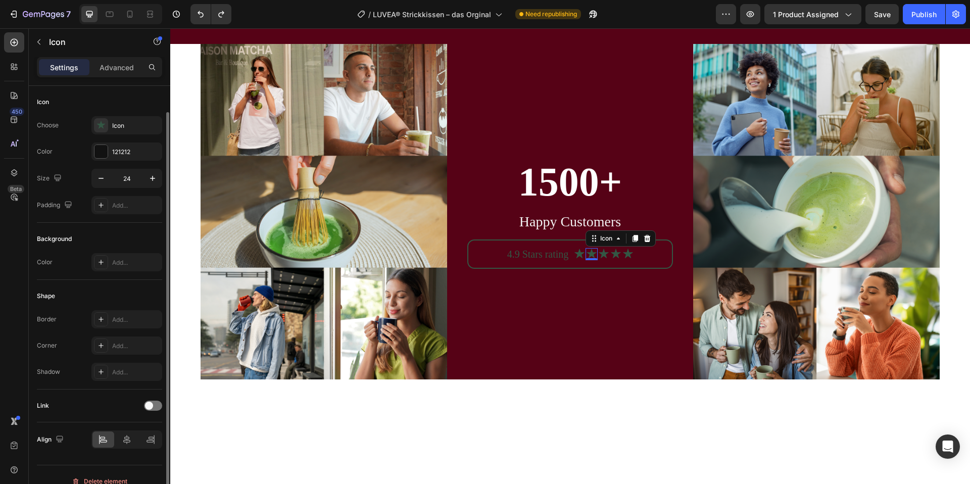
scroll to position [13, 0]
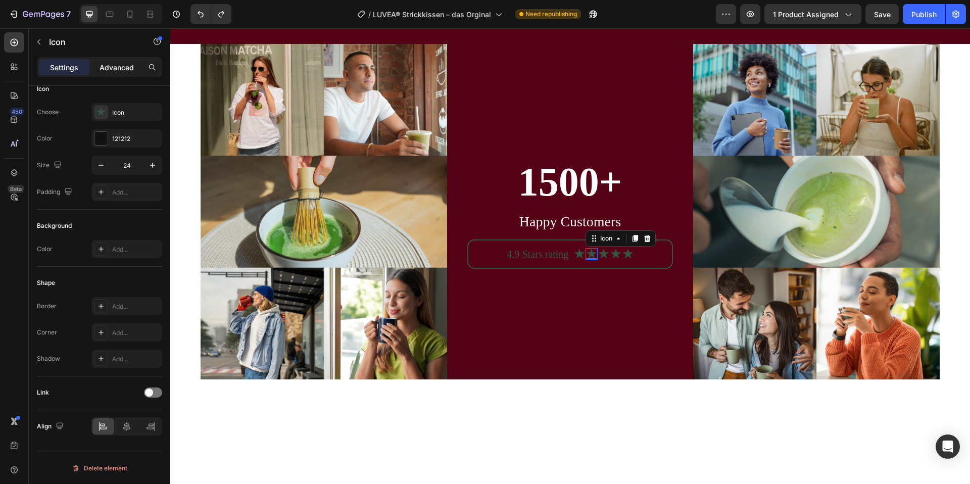
click at [118, 59] on div "Advanced" at bounding box center [116, 67] width 51 height 16
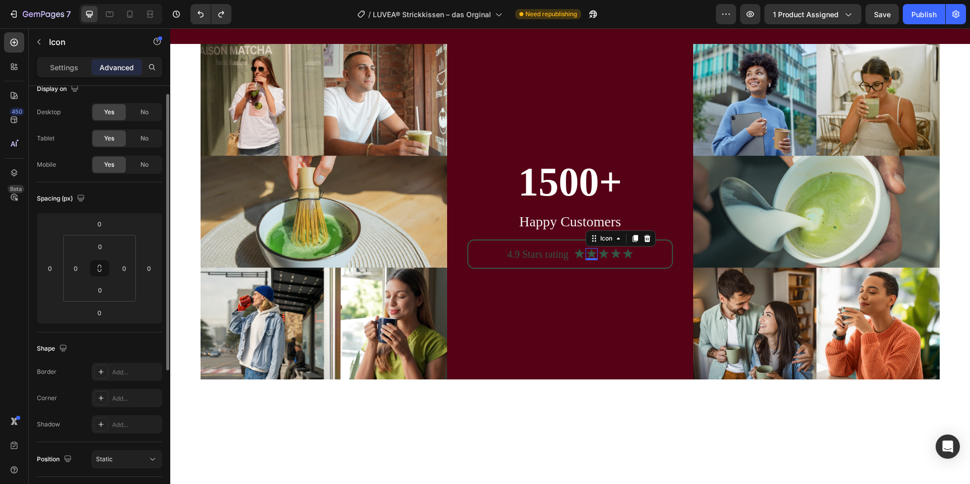
scroll to position [0, 0]
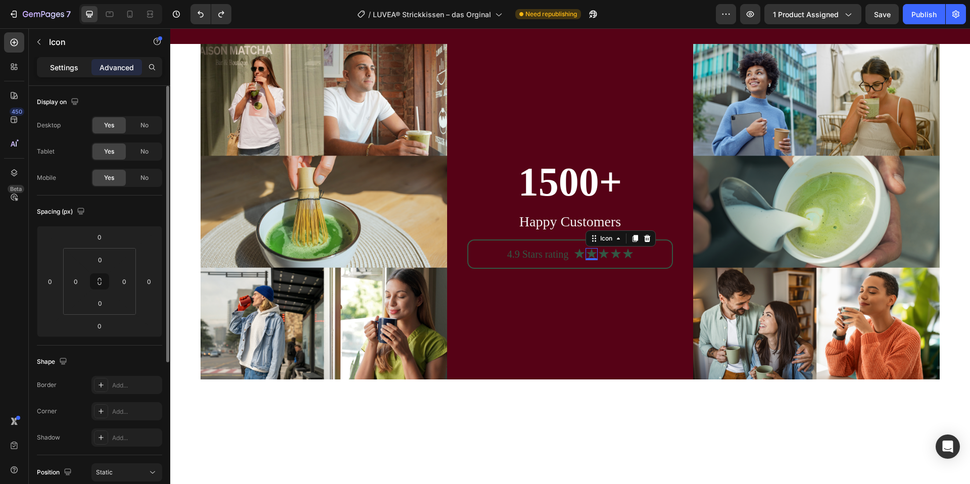
click at [56, 63] on p "Settings" at bounding box center [64, 67] width 28 height 11
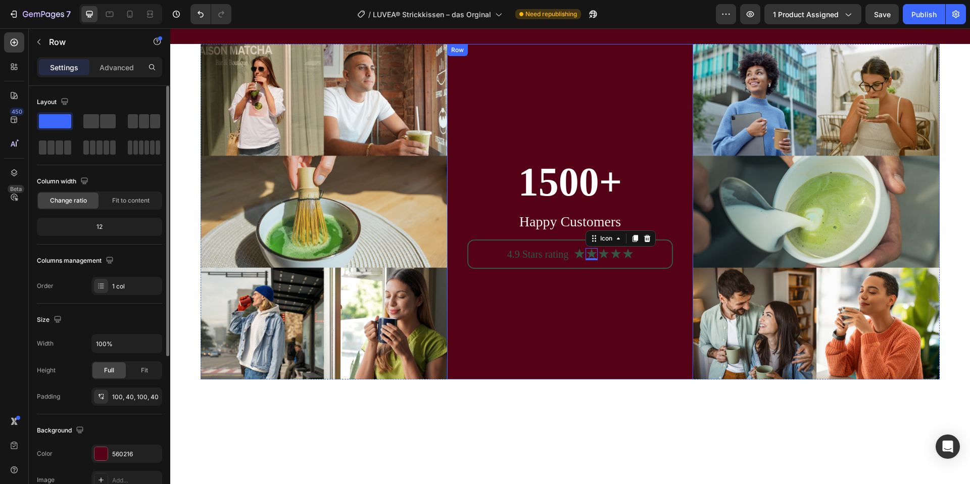
click at [503, 314] on div "1500+ Heading Happy Customers Text Block 4.9 Stars rating Text Block Icon Icon …" at bounding box center [570, 211] width 206 height 234
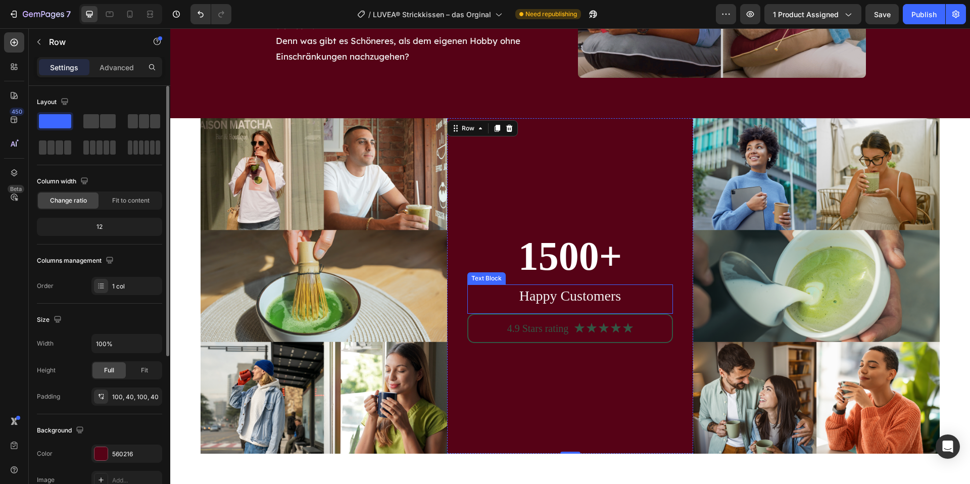
scroll to position [3515, 0]
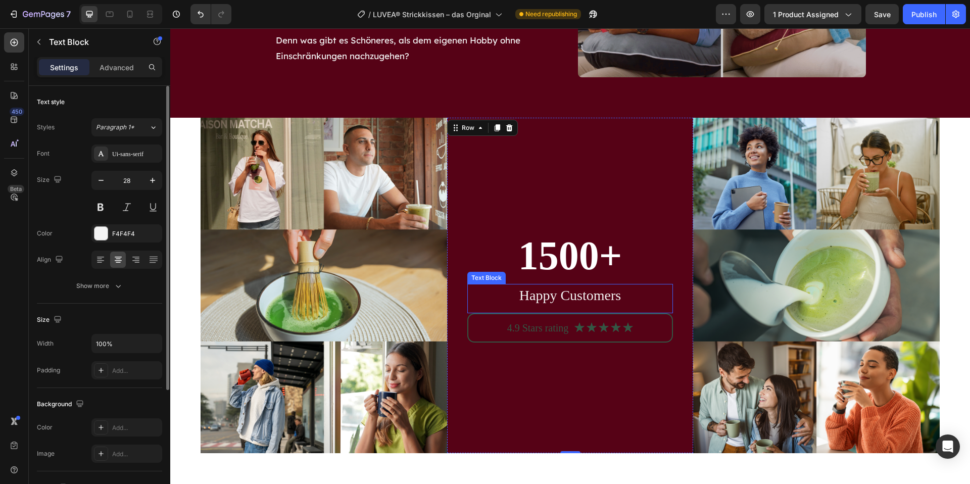
click at [606, 292] on p "Happy Customers" at bounding box center [570, 295] width 204 height 21
click at [617, 297] on p "Happy Customers" at bounding box center [570, 295] width 204 height 21
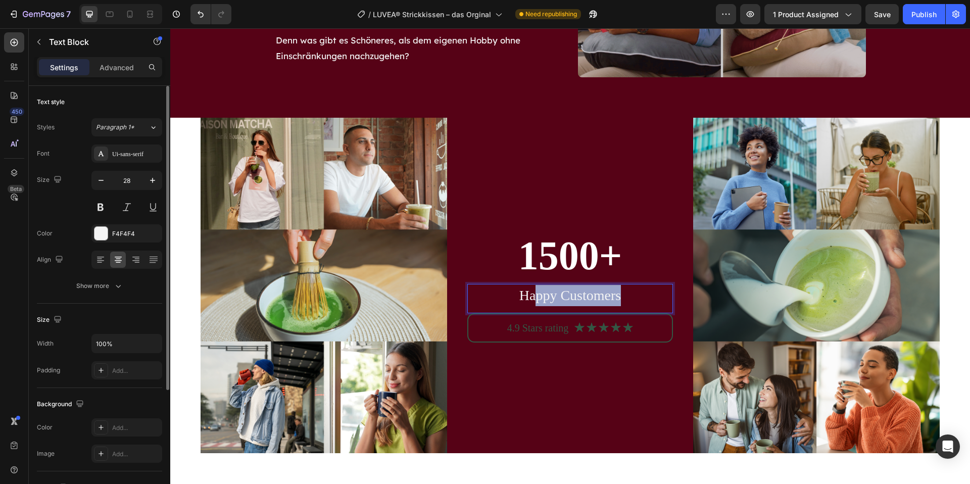
drag, startPoint x: 627, startPoint y: 296, endPoint x: 534, endPoint y: 291, distance: 92.5
click at [534, 293] on p "Happy Customers" at bounding box center [570, 295] width 204 height 21
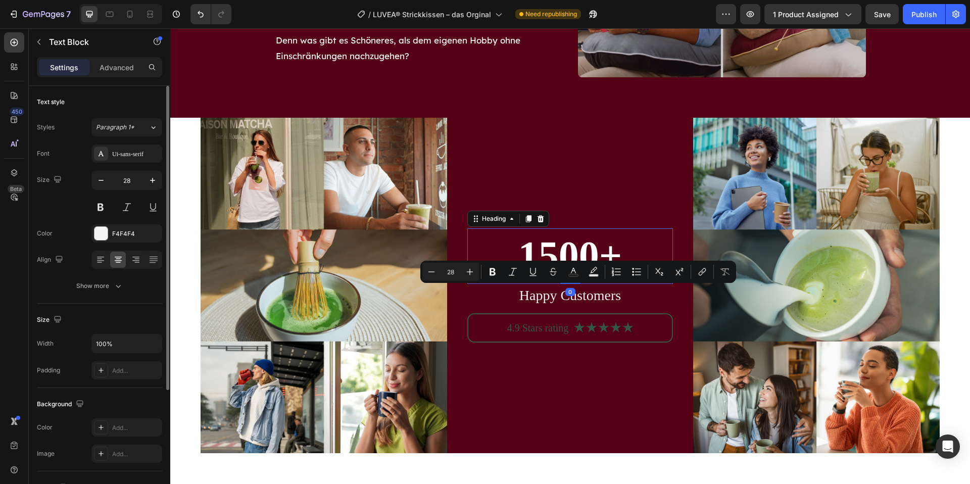
drag, startPoint x: 567, startPoint y: 250, endPoint x: 560, endPoint y: 248, distance: 6.7
click at [564, 249] on h2 "1500+" at bounding box center [570, 255] width 206 height 55
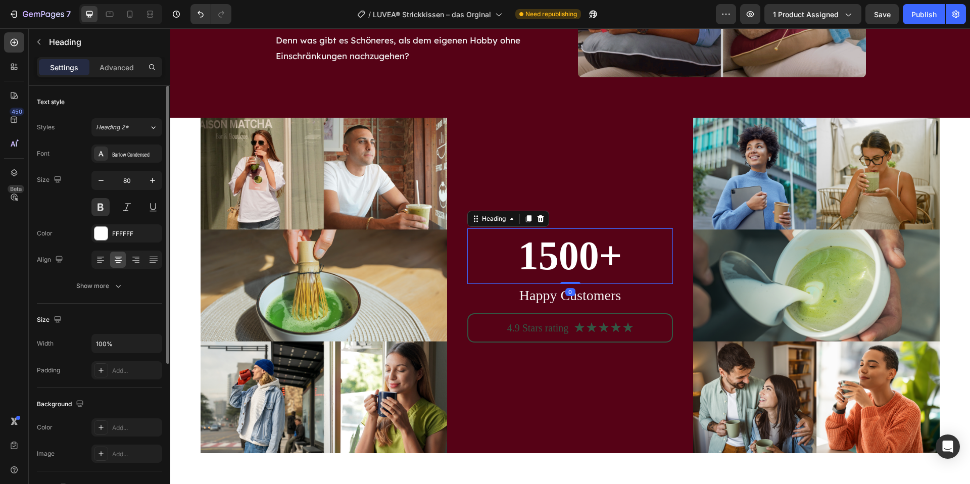
click at [557, 247] on h2 "1500+" at bounding box center [570, 255] width 206 height 55
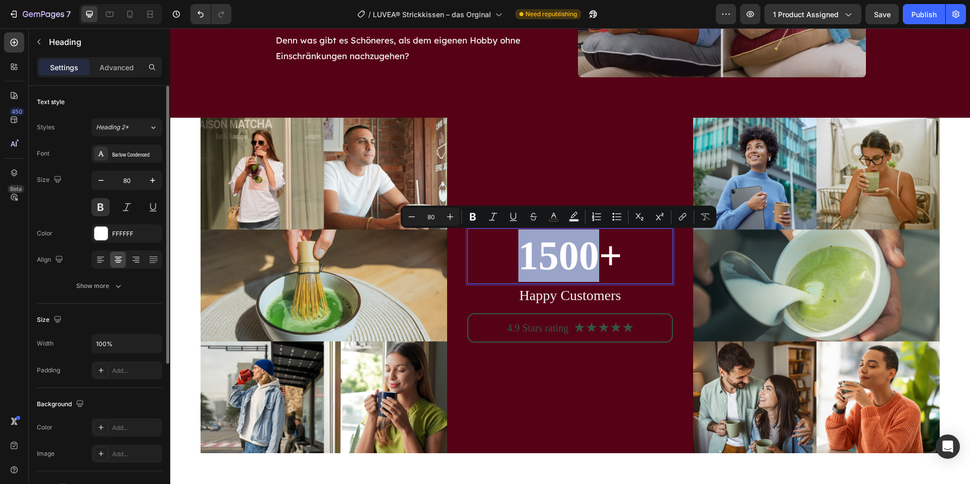
drag, startPoint x: 556, startPoint y: 249, endPoint x: 534, endPoint y: 249, distance: 21.7
click at [534, 249] on p "1500+" at bounding box center [570, 255] width 204 height 53
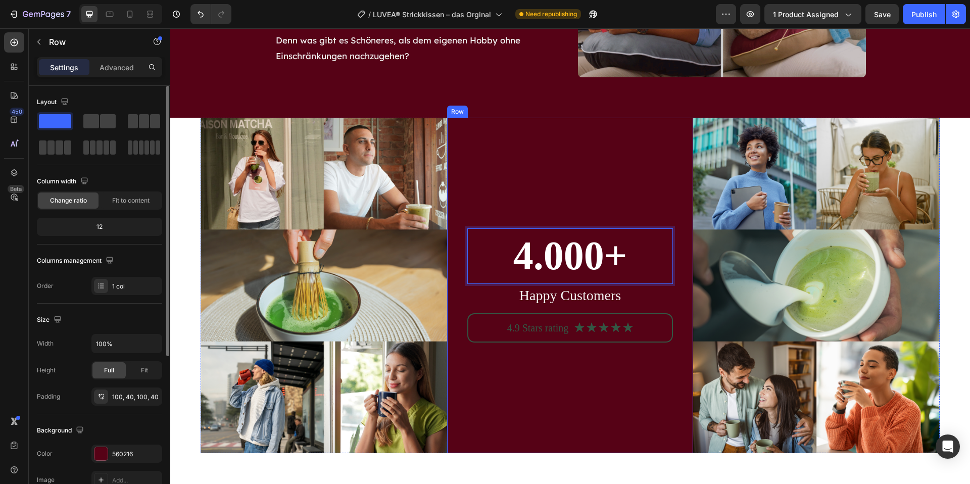
click at [610, 365] on div "4.000+ Heading 0 Happy Customers Text Block 4.9 Stars rating Text Block Icon Ic…" at bounding box center [570, 285] width 206 height 234
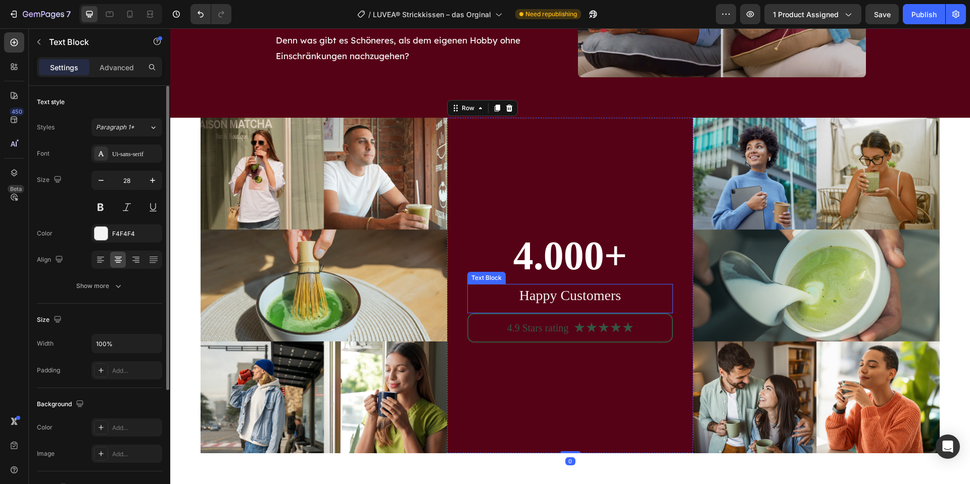
click at [607, 299] on p "Happy Customers" at bounding box center [570, 295] width 204 height 21
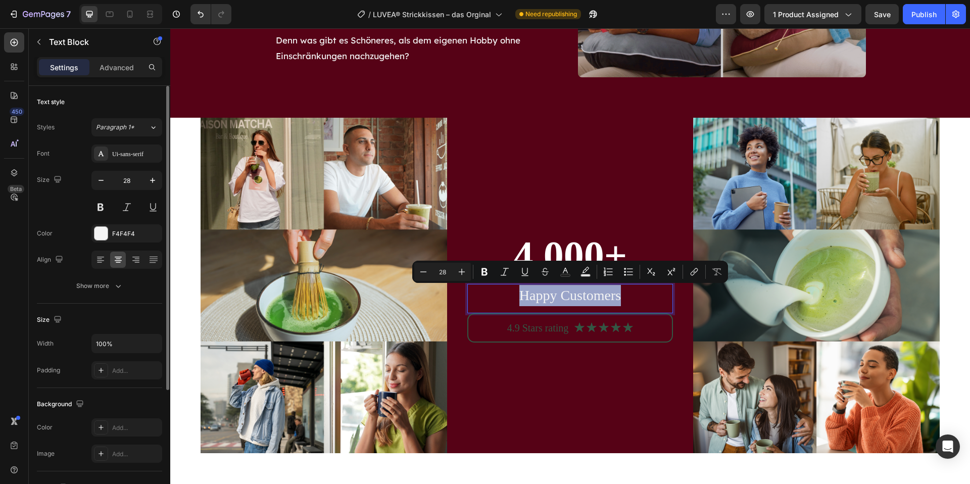
drag, startPoint x: 576, startPoint y: 293, endPoint x: 519, endPoint y: 295, distance: 57.6
click at [519, 295] on p "Happy Customers" at bounding box center [570, 295] width 204 height 21
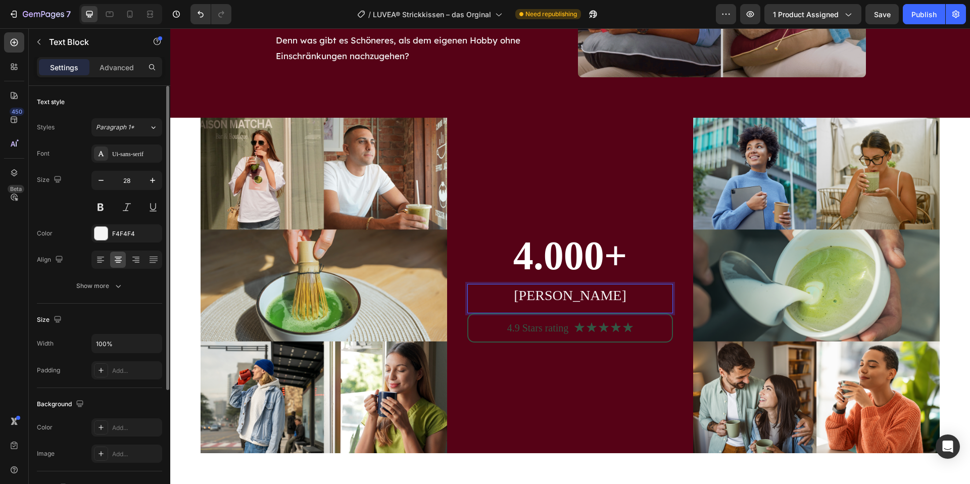
click at [570, 302] on p "[PERSON_NAME]" at bounding box center [570, 295] width 204 height 21
drag, startPoint x: 574, startPoint y: 297, endPoint x: 514, endPoint y: 299, distance: 60.1
click at [514, 299] on p "[PERSON_NAME]" at bounding box center [570, 295] width 204 height 21
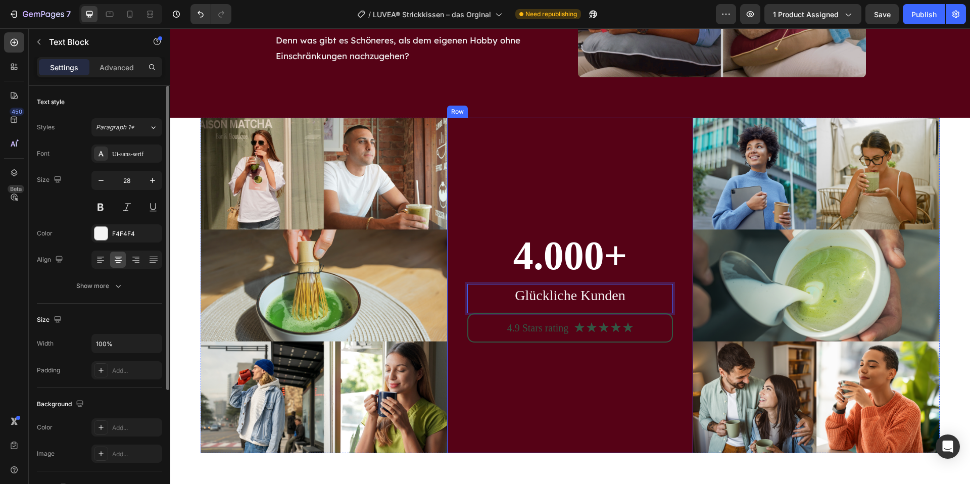
drag, startPoint x: 617, startPoint y: 391, endPoint x: 601, endPoint y: 379, distance: 20.9
click at [617, 391] on div "4.000+ Heading Glückliche Kunden Text Block 0 4.9 Stars rating Text Block Icon …" at bounding box center [570, 285] width 206 height 234
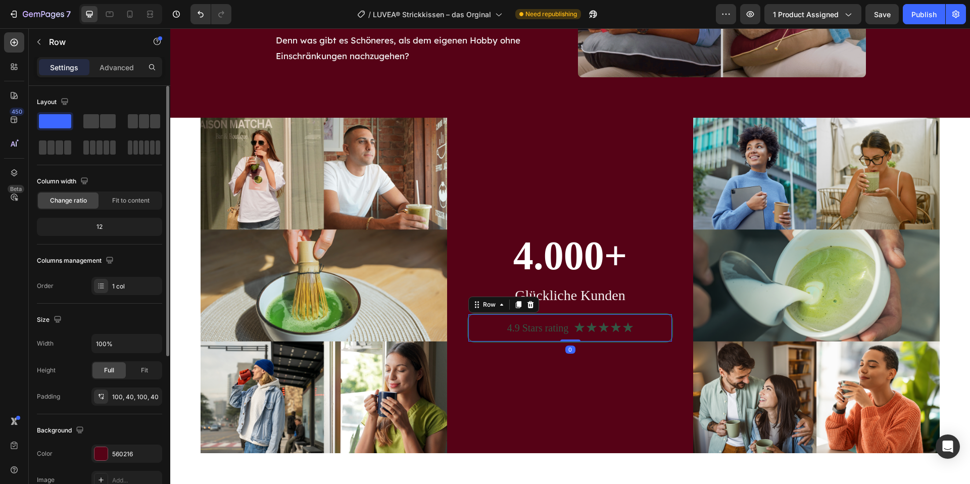
drag, startPoint x: 485, startPoint y: 324, endPoint x: 477, endPoint y: 323, distance: 8.1
click at [485, 324] on div "4.9 Stars rating Text Block Icon Icon Icon Icon Icon Icon List Row 0" at bounding box center [570, 327] width 204 height 27
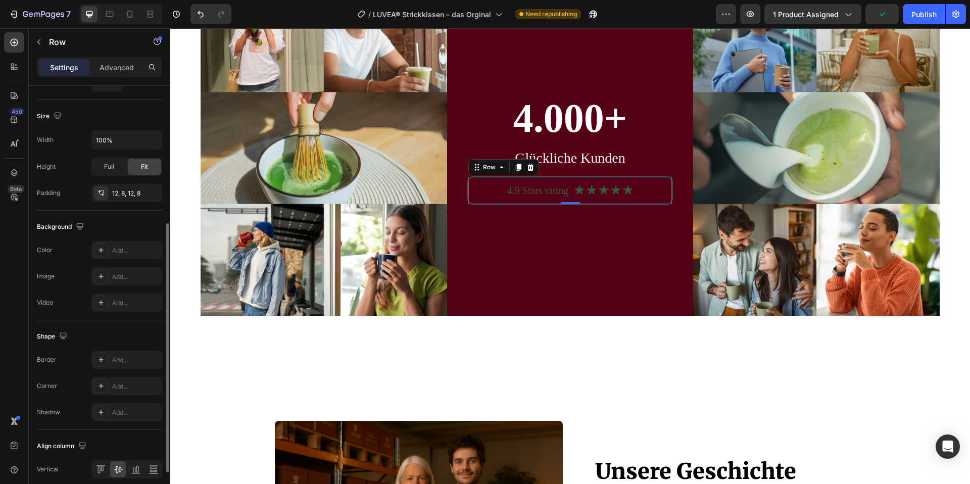
scroll to position [236, 0]
click at [537, 189] on p "4.9 Stars rating" at bounding box center [538, 190] width 62 height 13
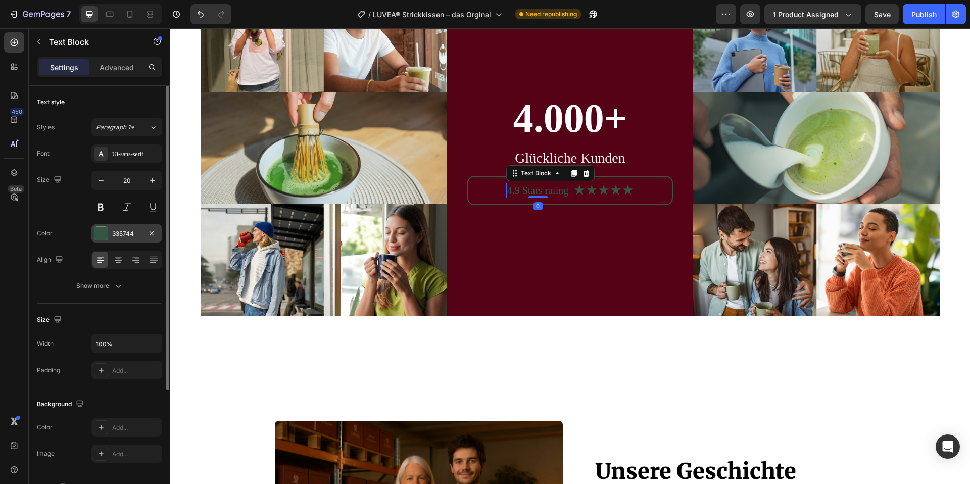
drag, startPoint x: 100, startPoint y: 234, endPoint x: 107, endPoint y: 238, distance: 7.5
click at [100, 234] on div at bounding box center [100, 233] width 13 height 13
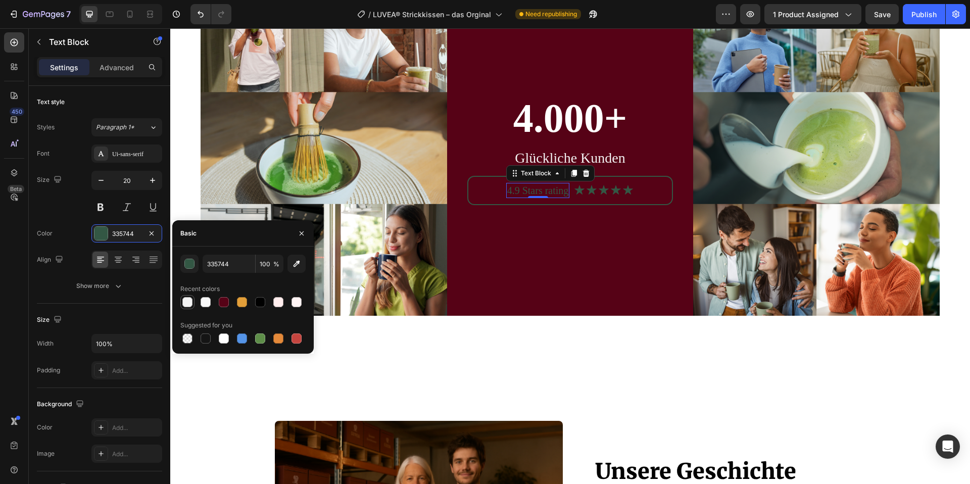
click at [188, 301] on div at bounding box center [187, 302] width 10 height 10
type input "F4F4F4"
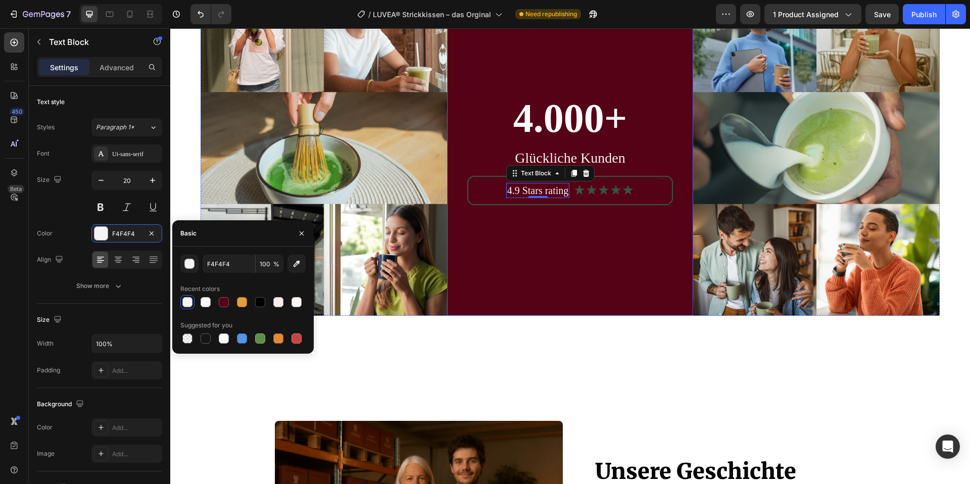
scroll to position [3667, 0]
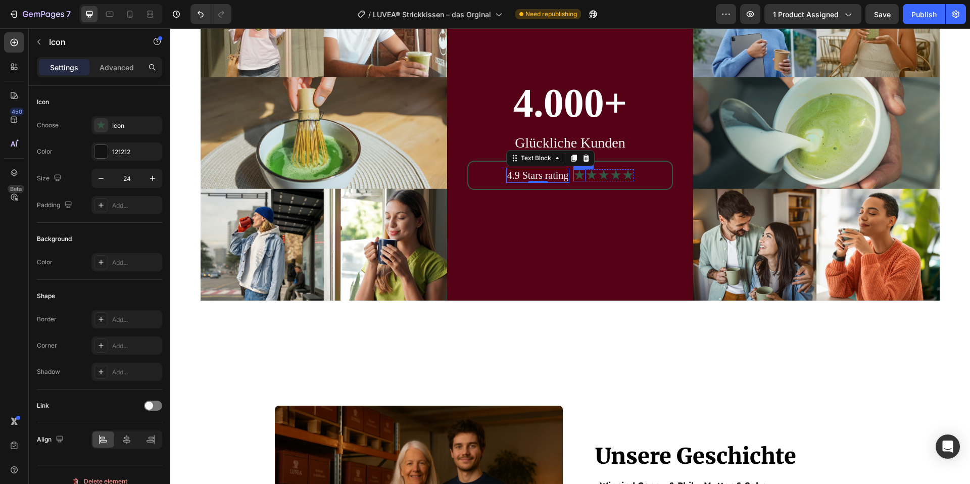
click at [580, 175] on icon at bounding box center [580, 175] width 10 height 10
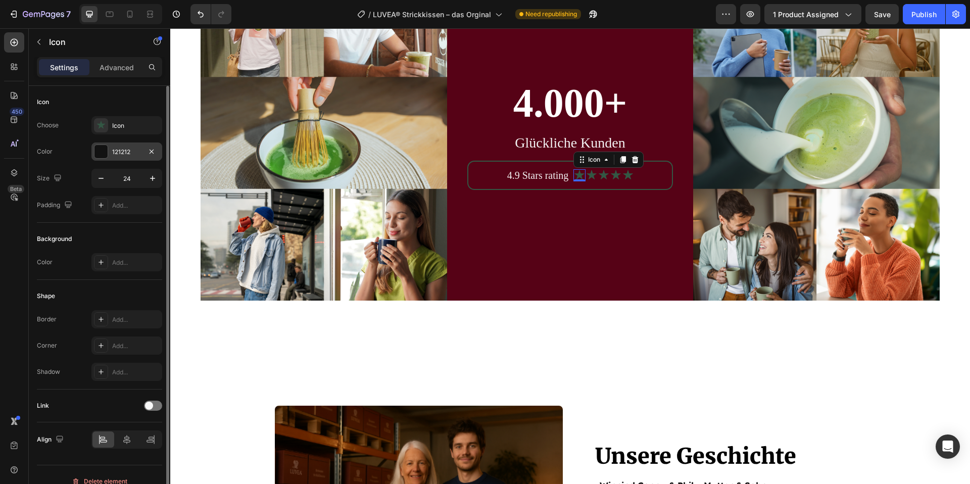
click at [100, 156] on div at bounding box center [100, 151] width 13 height 13
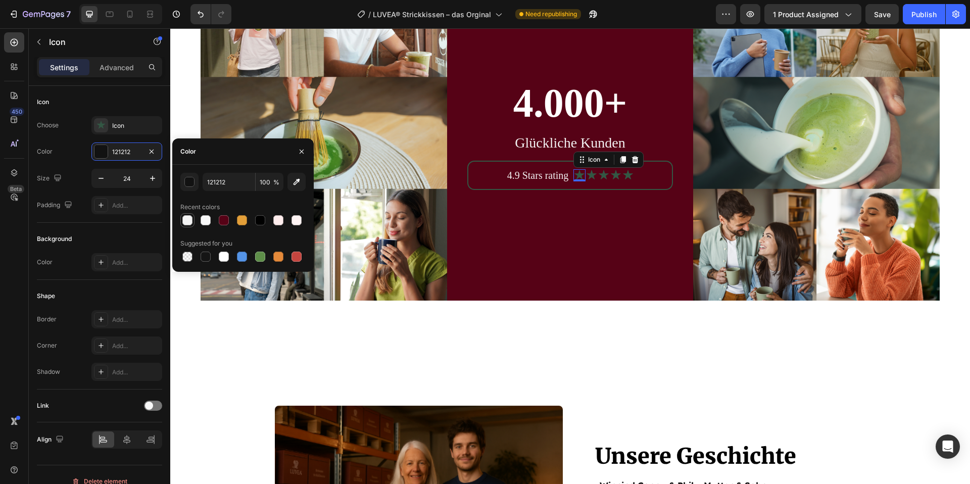
click at [188, 223] on div at bounding box center [187, 220] width 10 height 10
type input "F4F4F4"
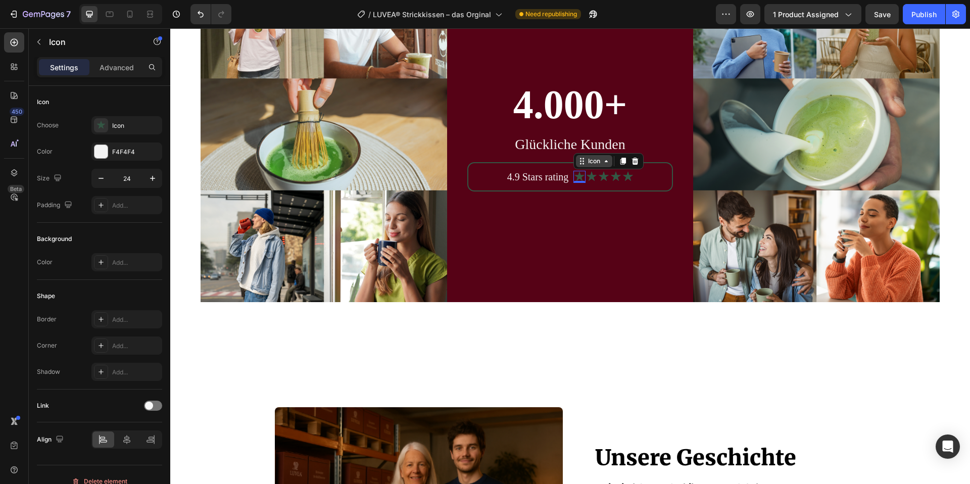
click at [596, 161] on div "Icon" at bounding box center [594, 161] width 16 height 0
click at [584, 144] on div "Icon List" at bounding box center [592, 143] width 28 height 6
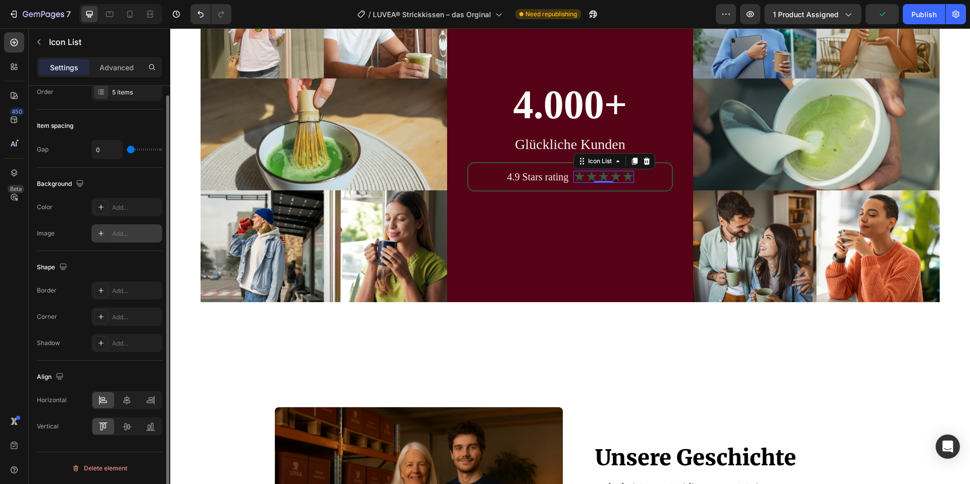
scroll to position [0, 0]
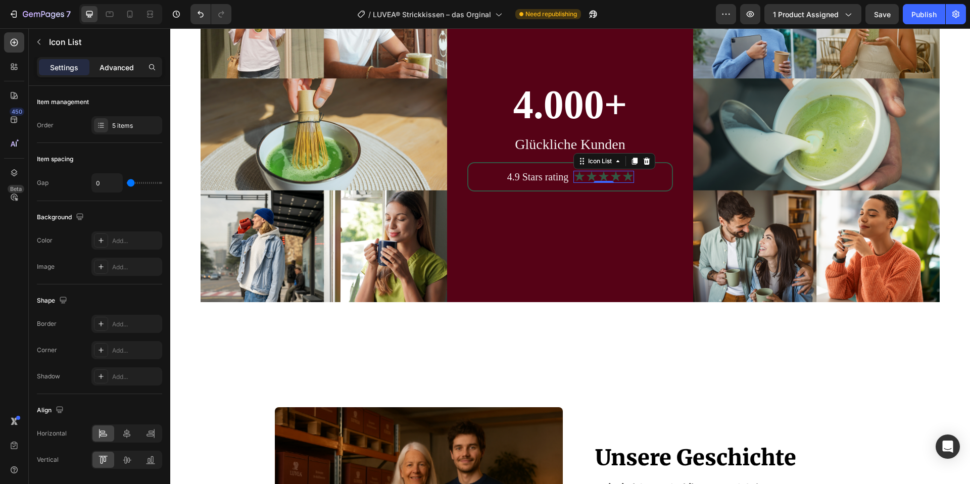
click at [114, 72] on p "Advanced" at bounding box center [117, 67] width 34 height 11
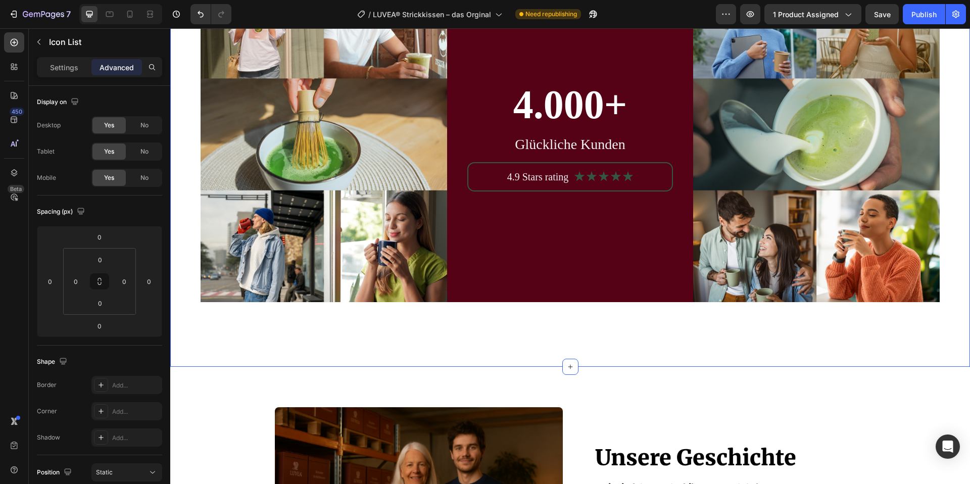
click at [618, 349] on div "Image 4.000+ Heading Glückliche Kunden Text Block 4.9 Stars rating Text Block I…" at bounding box center [570, 167] width 800 height 400
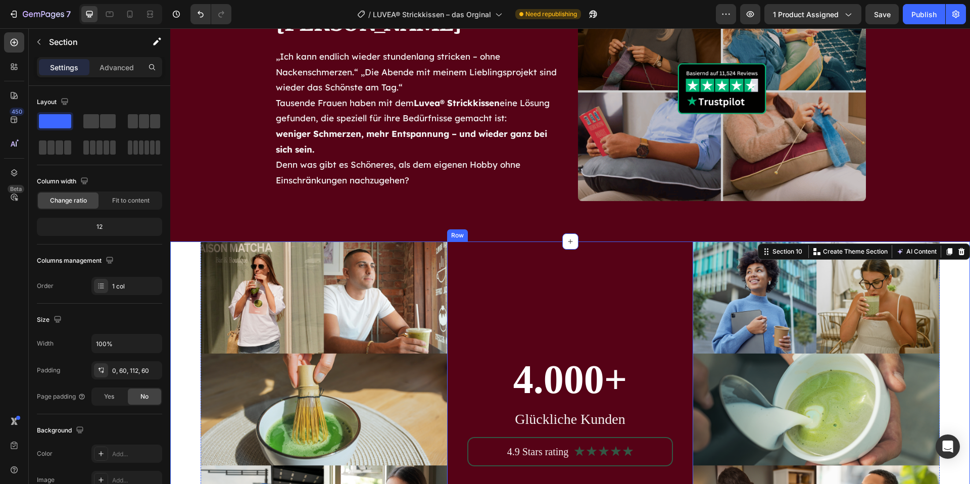
scroll to position [3196, 0]
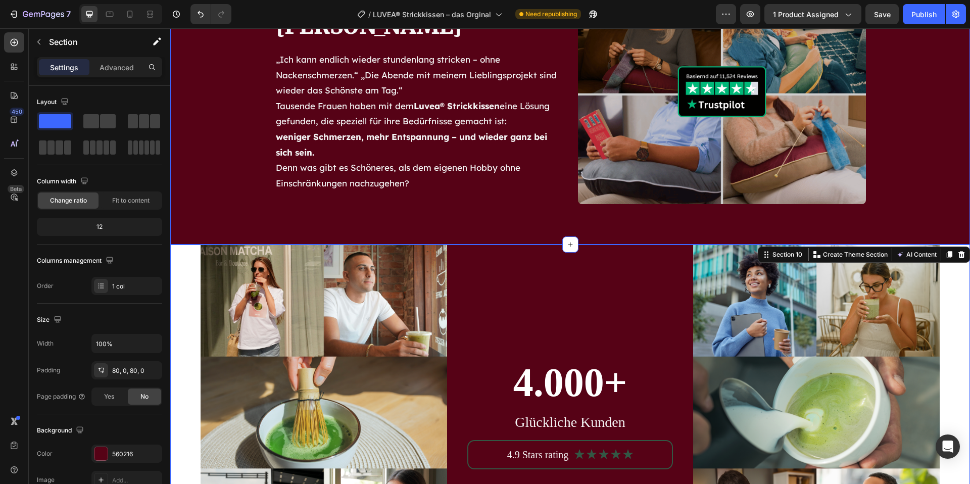
click at [412, 225] on div "Über 4.000+ zufriedene Kundinnen Heading „Ich kann endlich wieder stundenlang s…" at bounding box center [570, 92] width 800 height 305
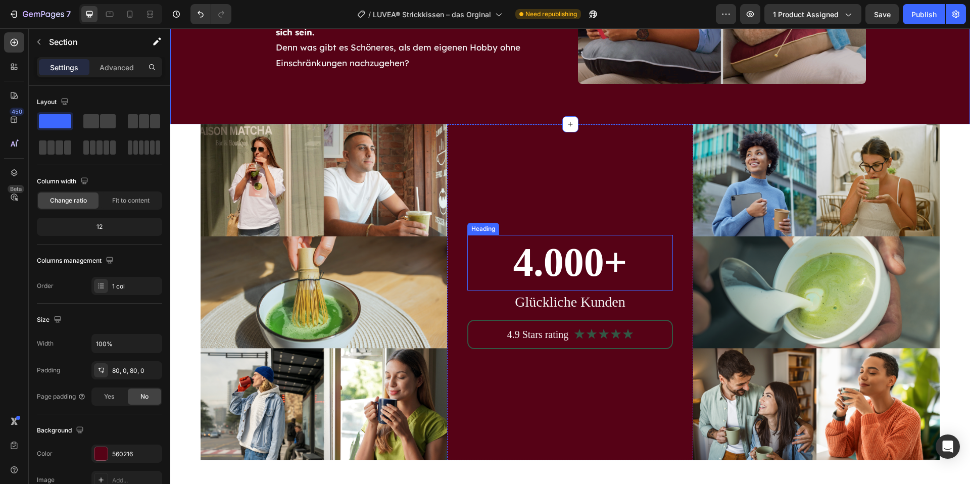
scroll to position [3318, 0]
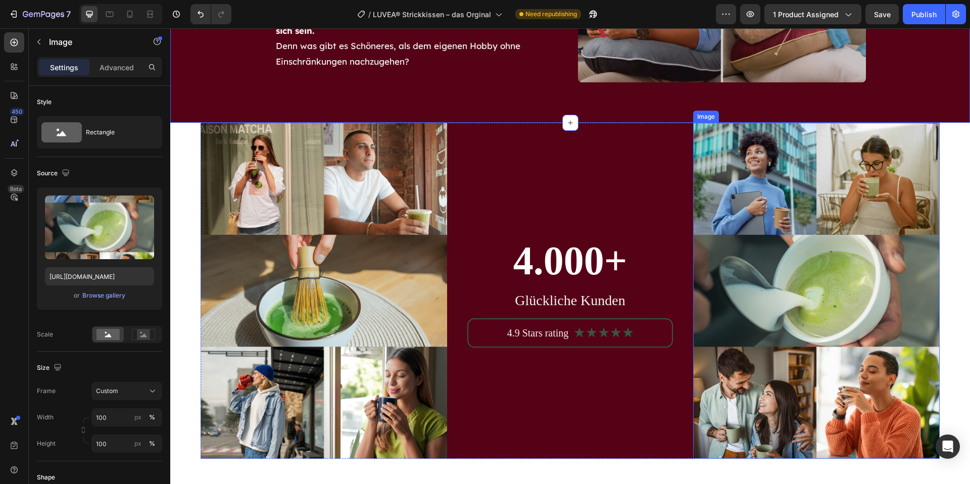
click at [769, 199] on img at bounding box center [816, 290] width 246 height 335
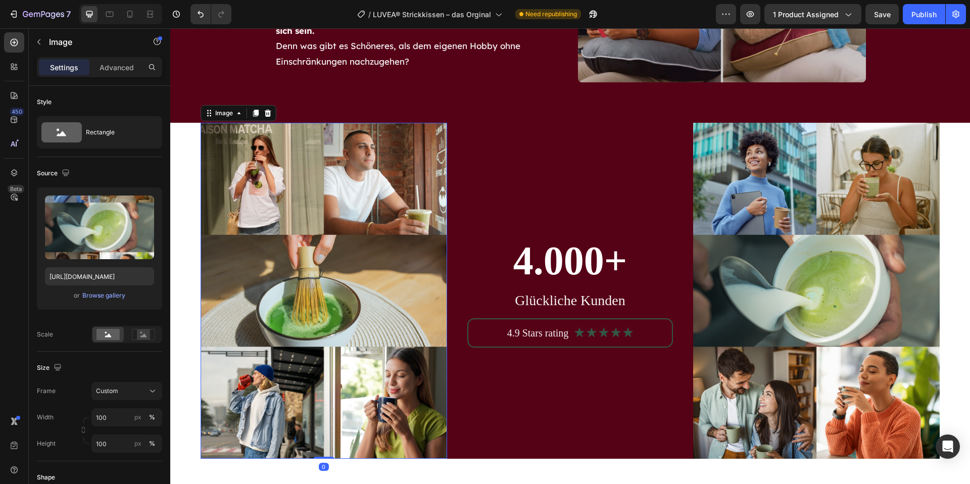
click at [263, 259] on img at bounding box center [324, 290] width 246 height 335
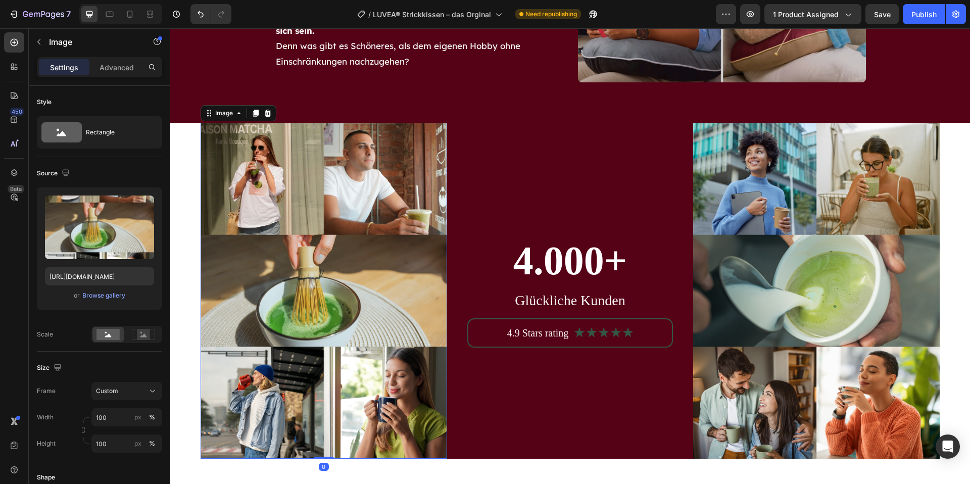
click at [234, 204] on img at bounding box center [324, 290] width 246 height 335
click at [374, 205] on img at bounding box center [324, 290] width 246 height 335
click at [376, 282] on img at bounding box center [324, 290] width 246 height 335
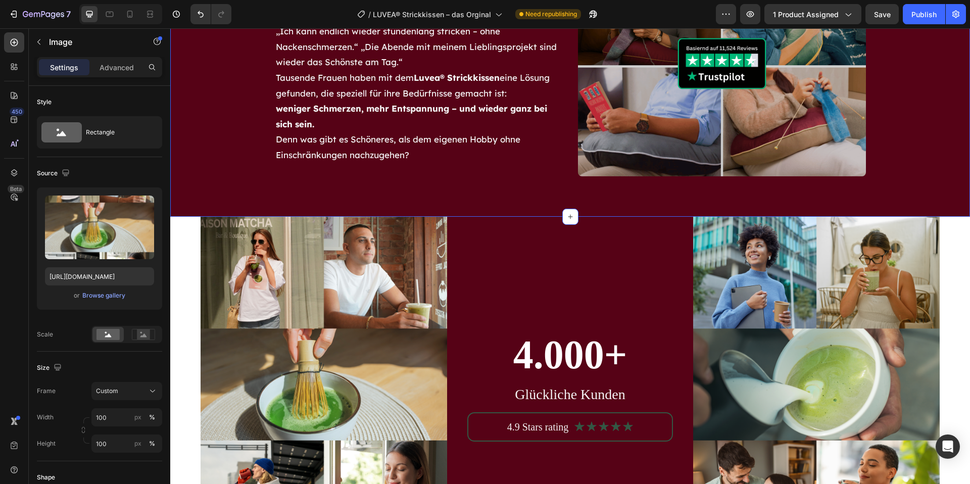
scroll to position [3478, 0]
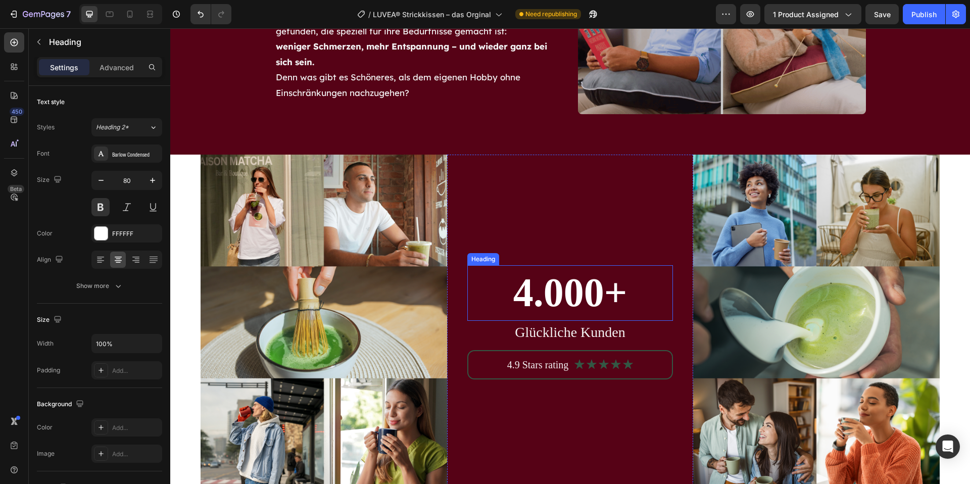
click at [589, 297] on h2 "4.000+" at bounding box center [570, 292] width 206 height 55
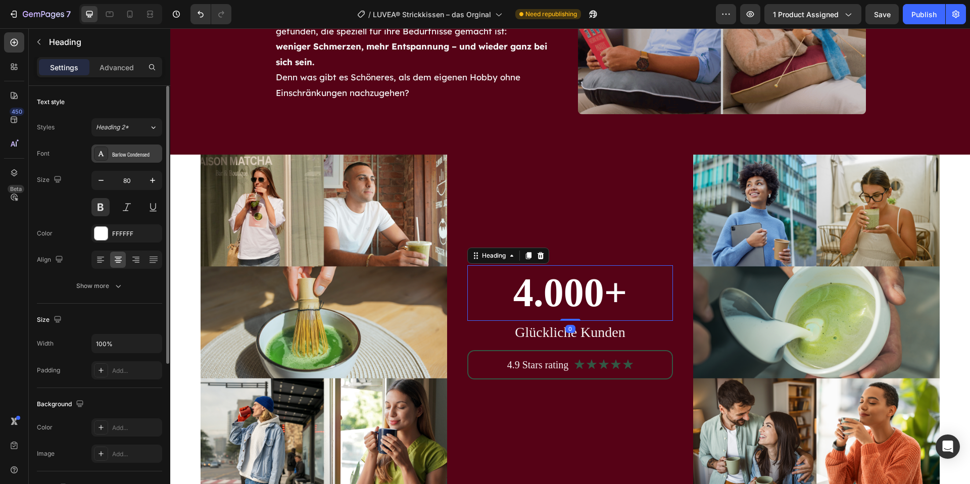
click at [140, 153] on div "Barlow Condensed" at bounding box center [135, 154] width 47 height 9
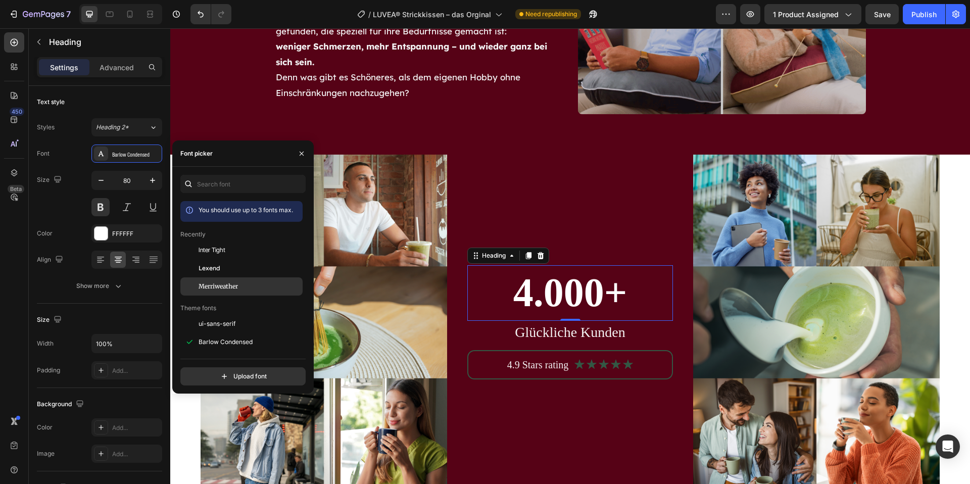
click at [223, 282] on span "Merriweather" at bounding box center [218, 286] width 39 height 9
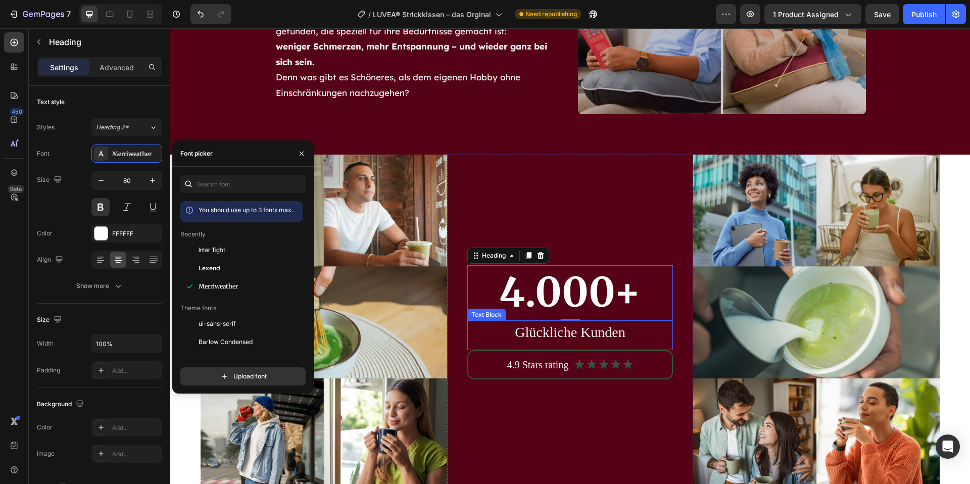
drag, startPoint x: 527, startPoint y: 334, endPoint x: 488, endPoint y: 325, distance: 39.4
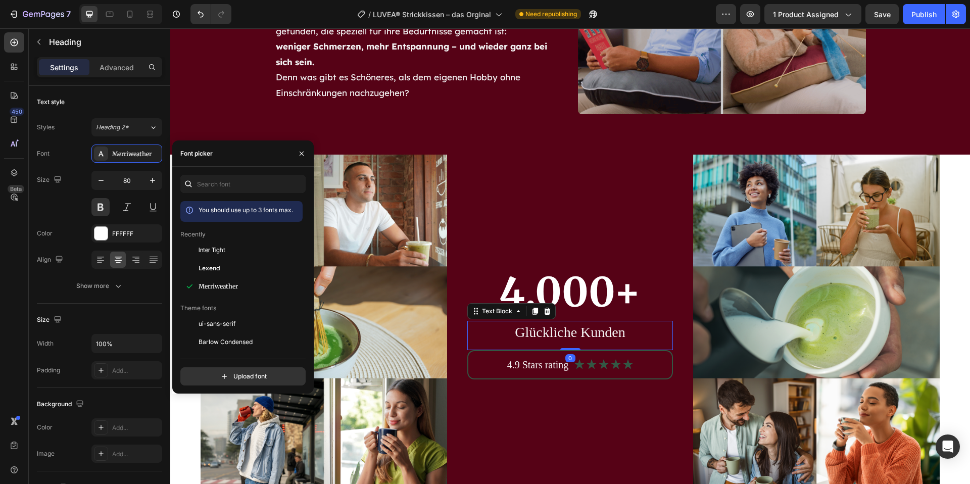
click at [527, 334] on p "Glückliche Kunden" at bounding box center [570, 332] width 204 height 21
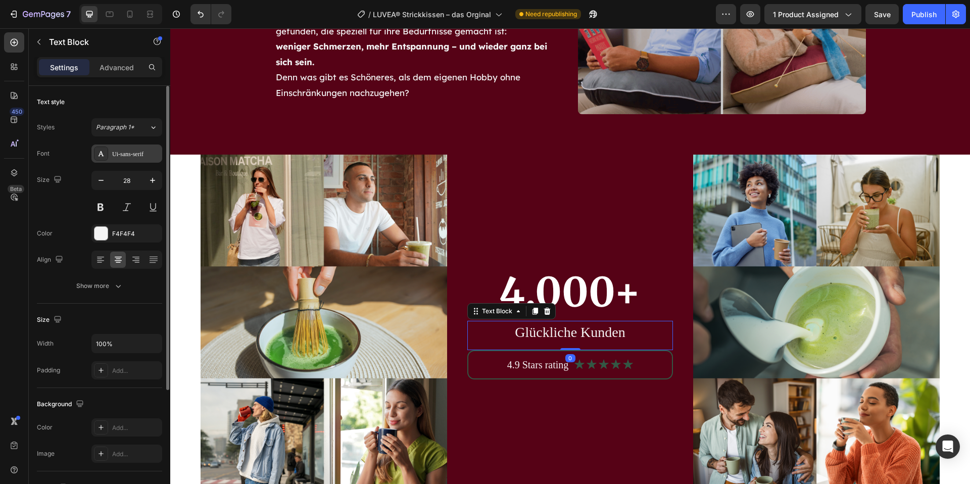
click at [137, 154] on div "Ui-sans-serif" at bounding box center [135, 154] width 47 height 9
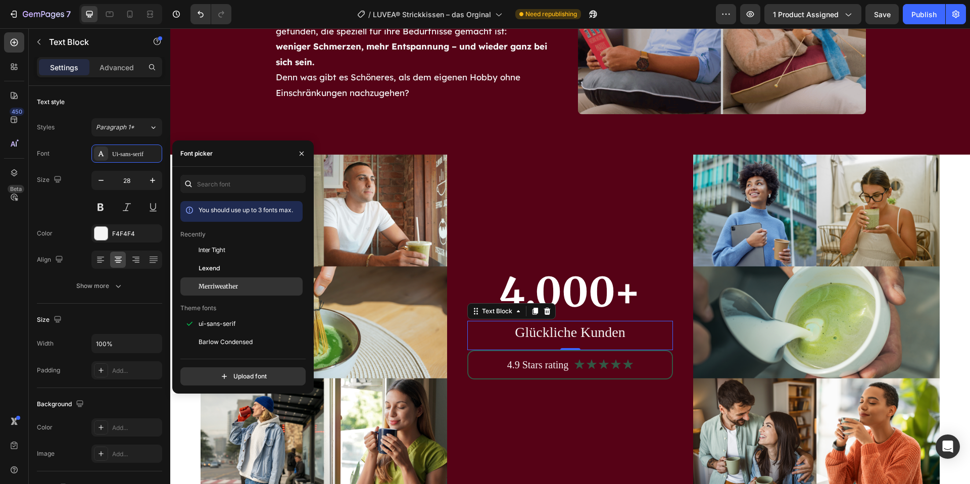
click at [227, 285] on span "Merriweather" at bounding box center [218, 286] width 39 height 9
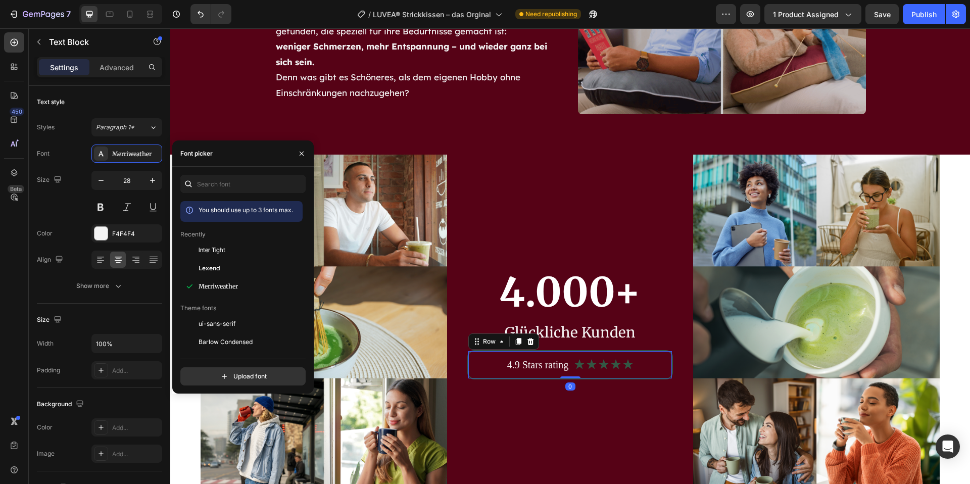
click at [507, 378] on div "4.9 Stars rating Text Block Icon Icon Icon Icon Icon Icon List Row Row 0" at bounding box center [570, 364] width 206 height 29
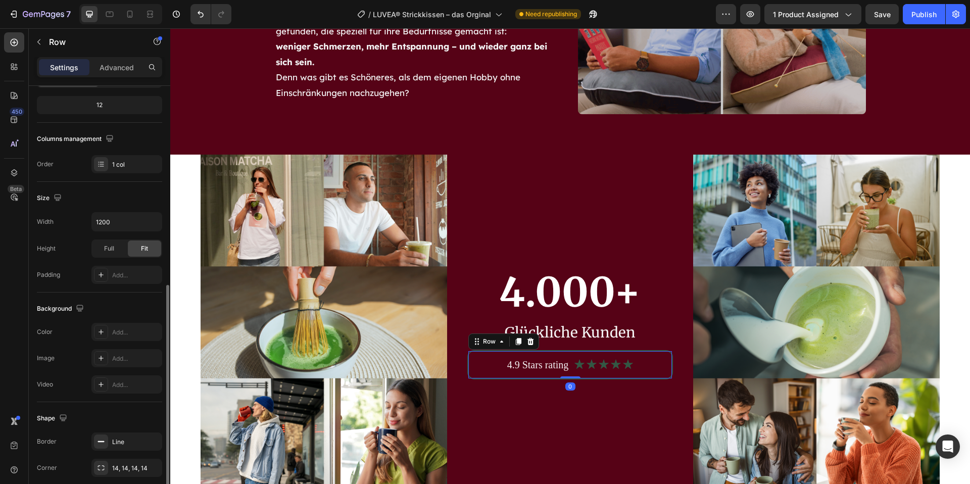
scroll to position [189, 0]
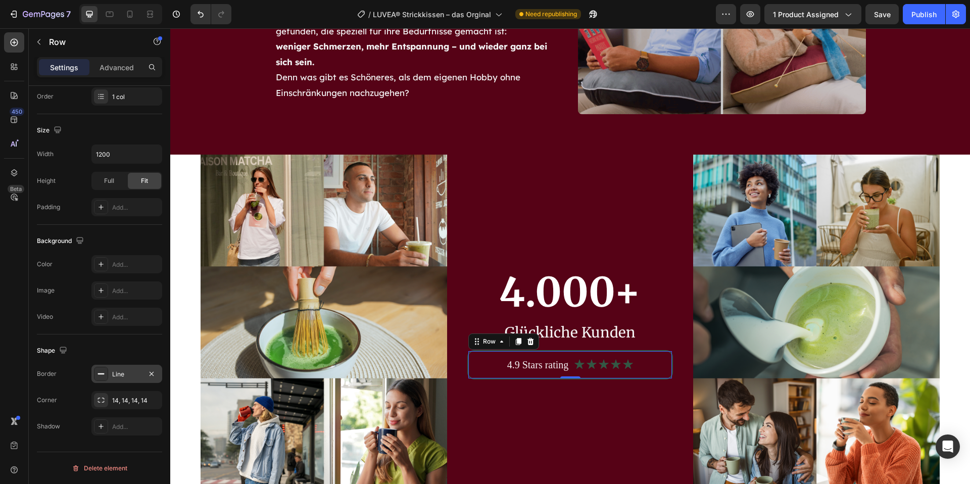
click at [133, 377] on div "Line" at bounding box center [126, 374] width 29 height 9
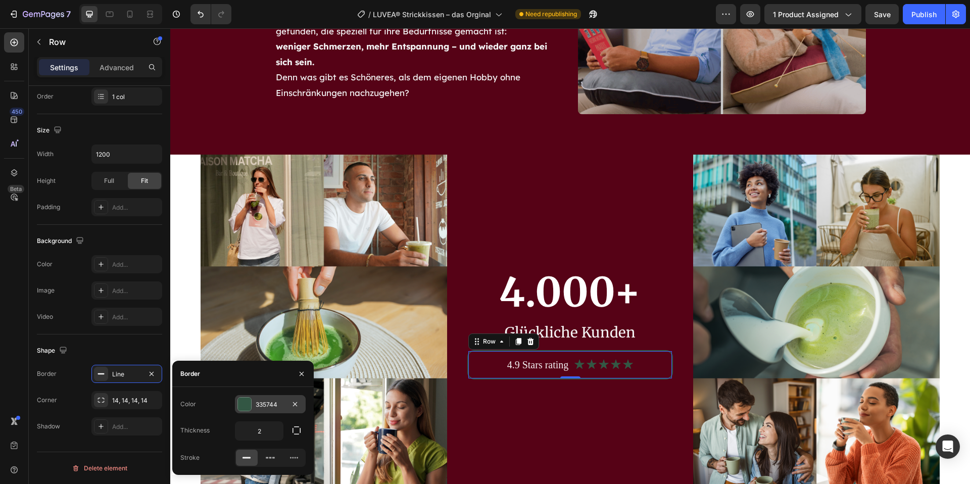
click at [241, 404] on div at bounding box center [244, 404] width 13 height 13
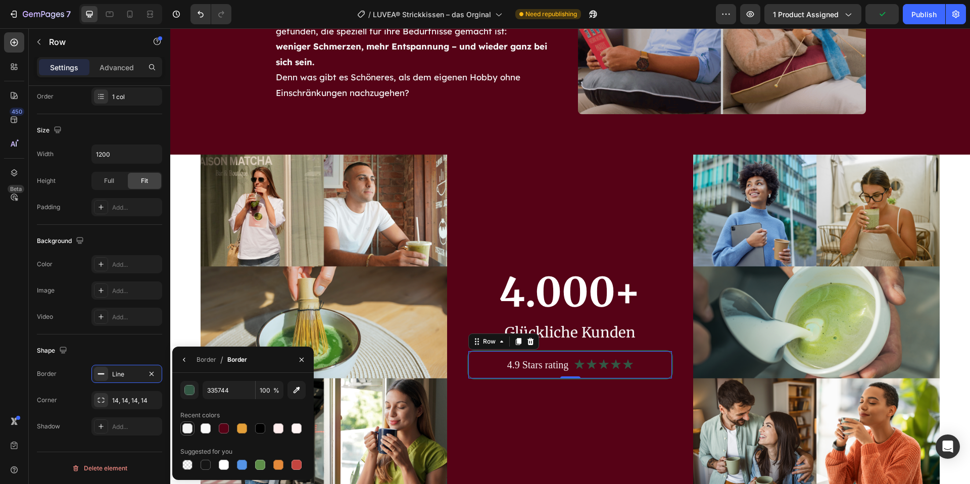
click at [184, 430] on div at bounding box center [187, 428] width 10 height 10
type input "F4F4F4"
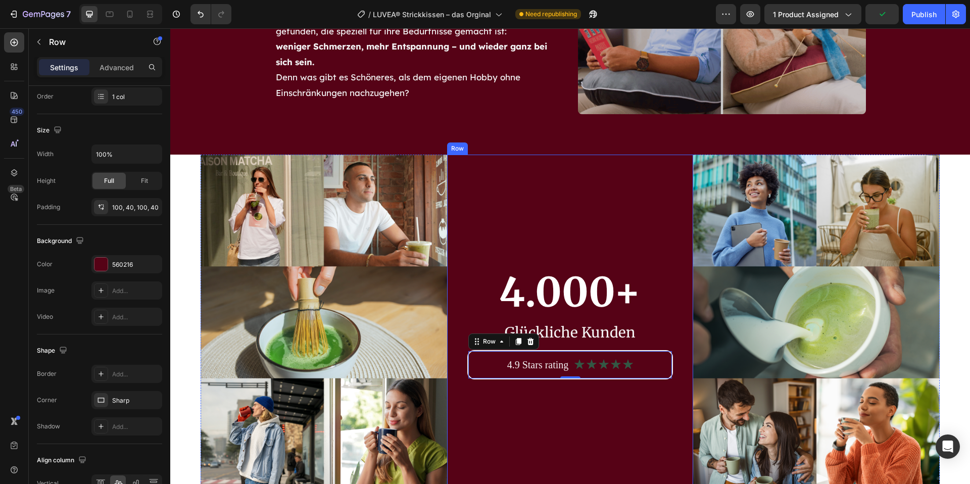
click at [517, 427] on div "4.000+ Heading Glückliche Kunden Text Block 4.9 Stars rating Text Block Icon Ic…" at bounding box center [570, 322] width 206 height 234
click at [514, 426] on div "4.000+ Heading Glückliche Kunden Text Block 4.9 Stars rating Text Block Icon Ic…" at bounding box center [570, 322] width 206 height 234
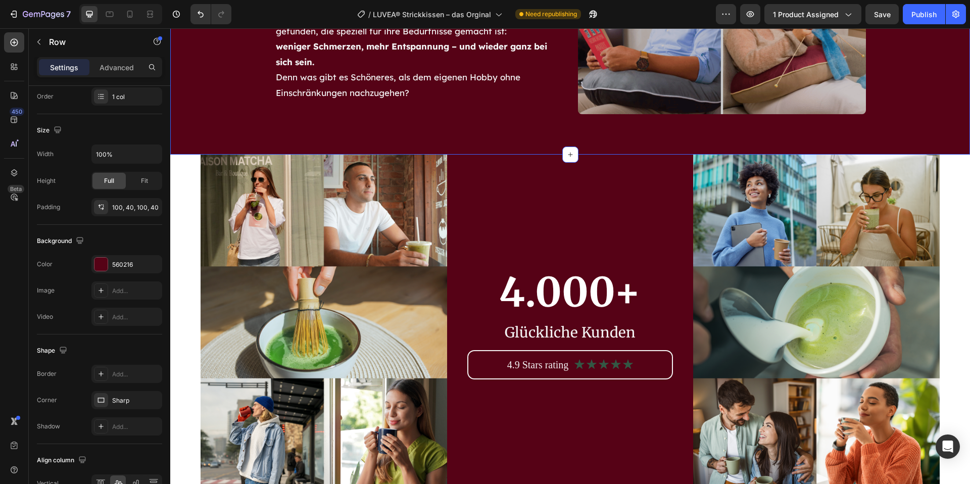
click at [227, 126] on div "Über 4.000+ zufriedene Kundinnen Heading „Ich kann endlich wieder stundenlang s…" at bounding box center [570, 1] width 800 height 305
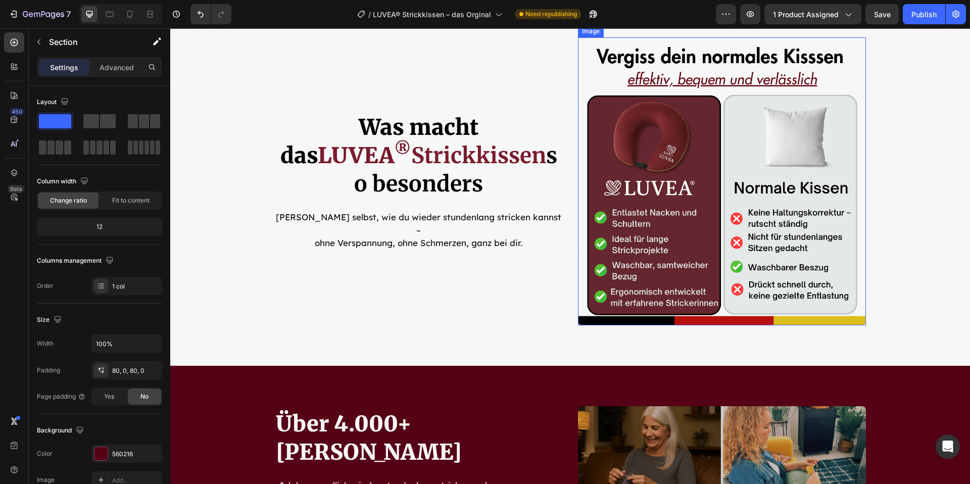
scroll to position [2964, 0]
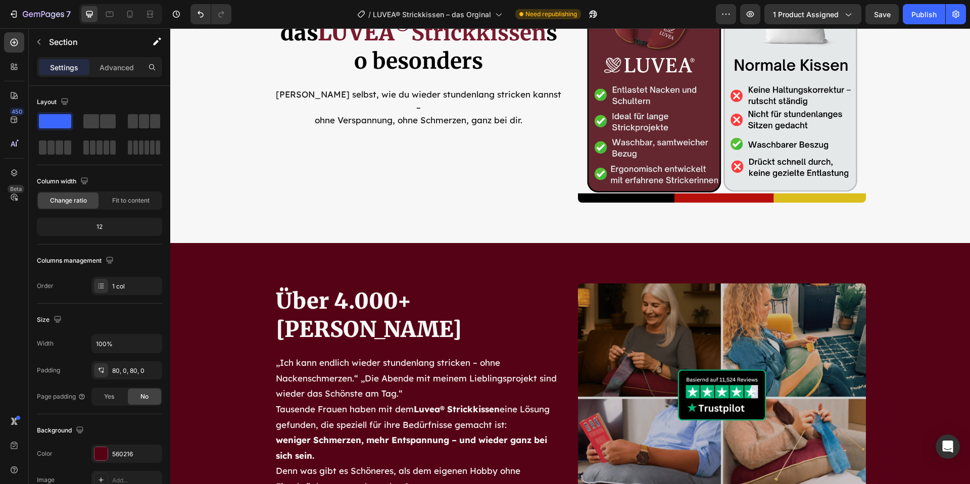
scroll to position [3170, 0]
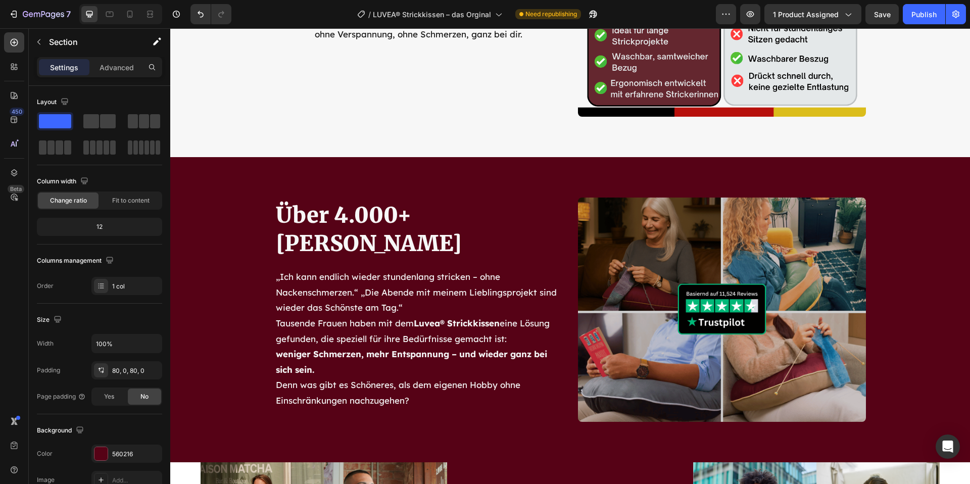
click at [209, 180] on div "Über 4.000+ zufriedene Kundinnen Heading „Ich kann endlich wieder stundenlang s…" at bounding box center [570, 309] width 800 height 305
click at [229, 162] on div "Über 4.000+ zufriedene Kundinnen Heading „Ich kann endlich wieder stundenlang s…" at bounding box center [570, 309] width 800 height 305
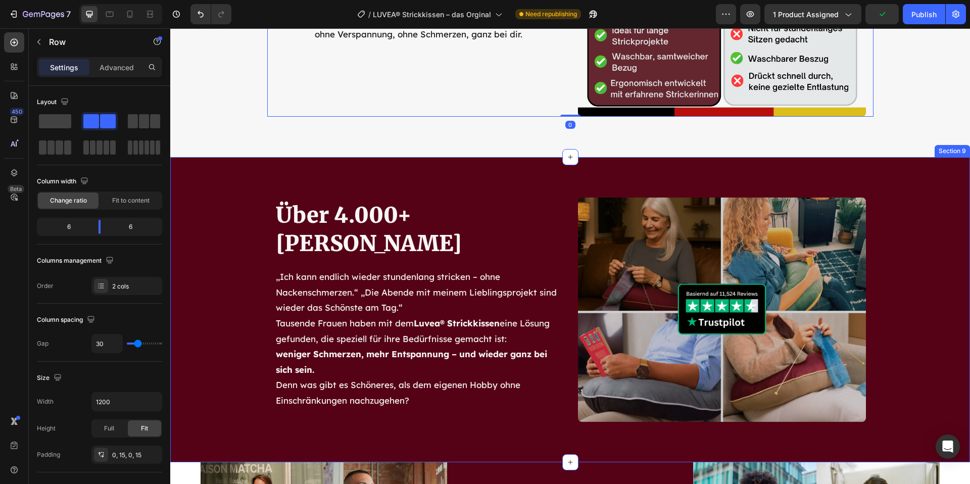
click at [252, 166] on div "Über 4.000+ zufriedene Kundinnen Heading „Ich kann endlich wieder stundenlang s…" at bounding box center [570, 309] width 800 height 305
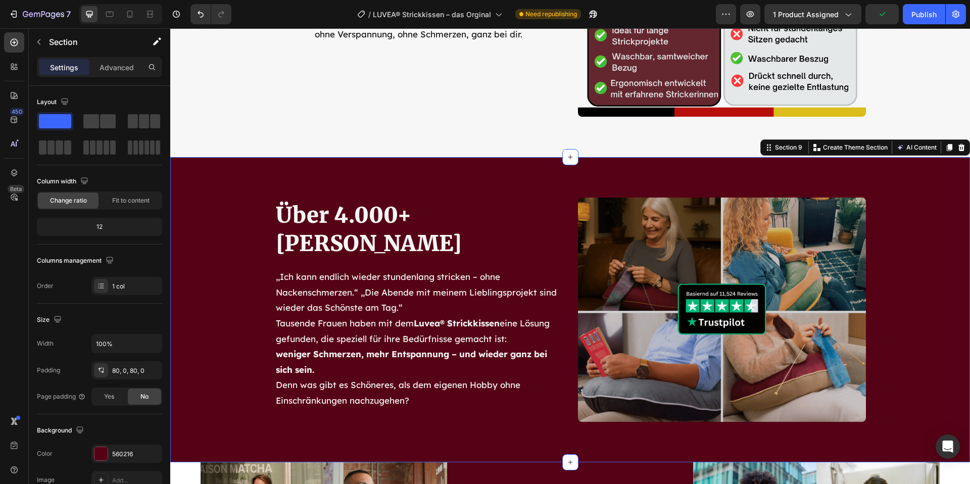
click at [964, 147] on icon at bounding box center [961, 147] width 8 height 8
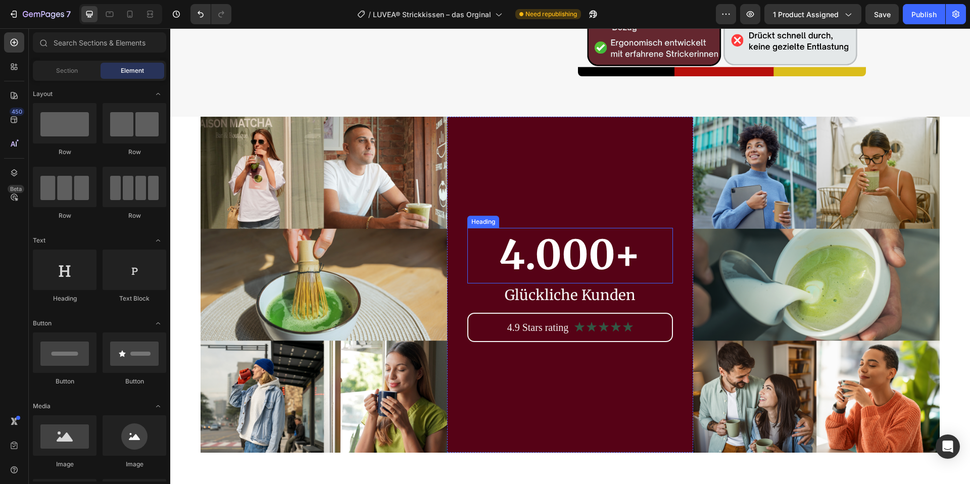
scroll to position [3216, 0]
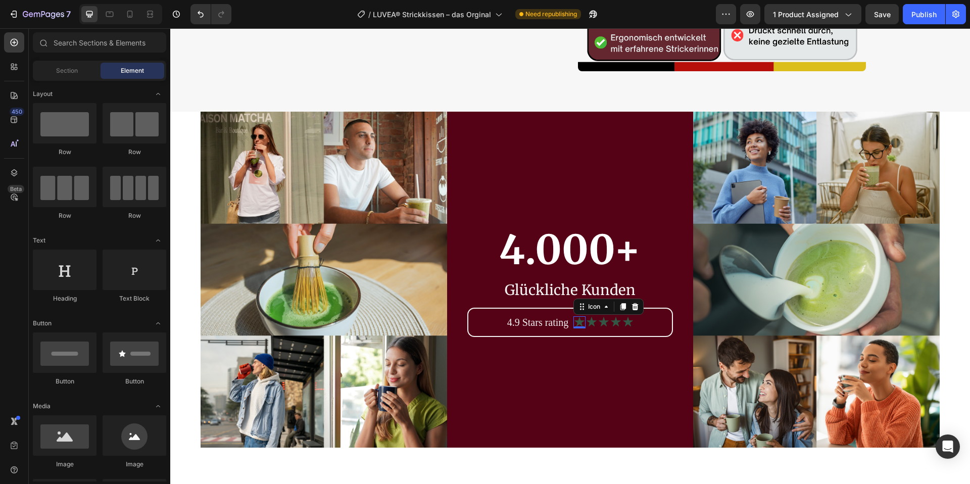
click at [581, 324] on div "Icon 0" at bounding box center [579, 322] width 12 height 12
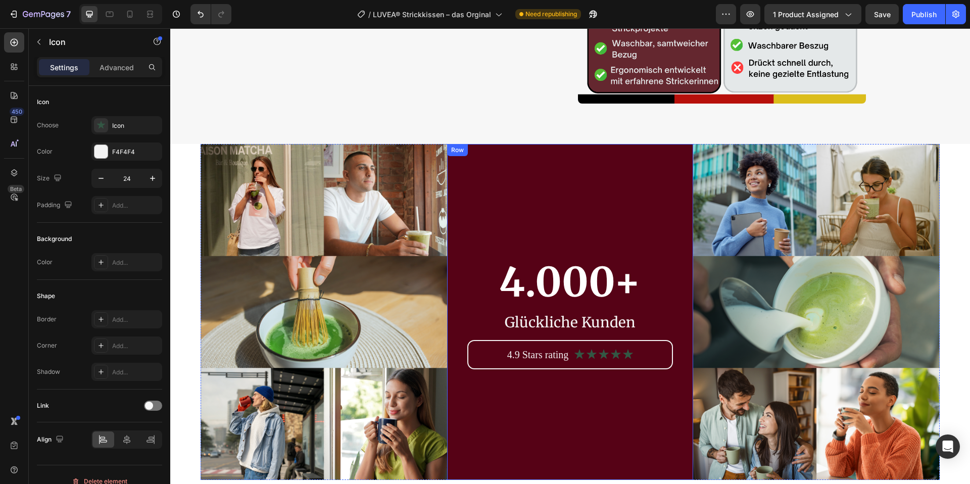
scroll to position [3187, 0]
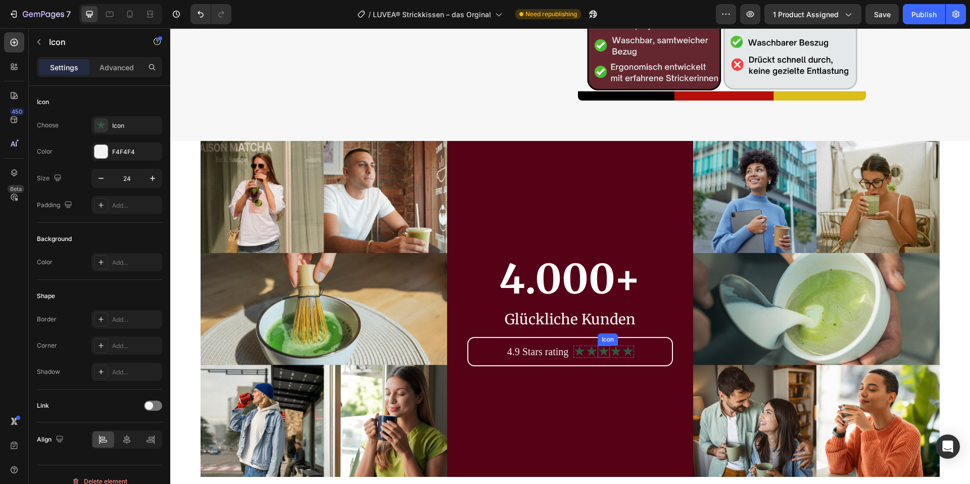
click at [600, 352] on icon at bounding box center [604, 351] width 12 height 12
click at [587, 354] on div "Icon 0" at bounding box center [591, 351] width 12 height 12
drag, startPoint x: 647, startPoint y: 335, endPoint x: 642, endPoint y: 338, distance: 5.9
click at [647, 335] on icon at bounding box center [647, 335] width 7 height 7
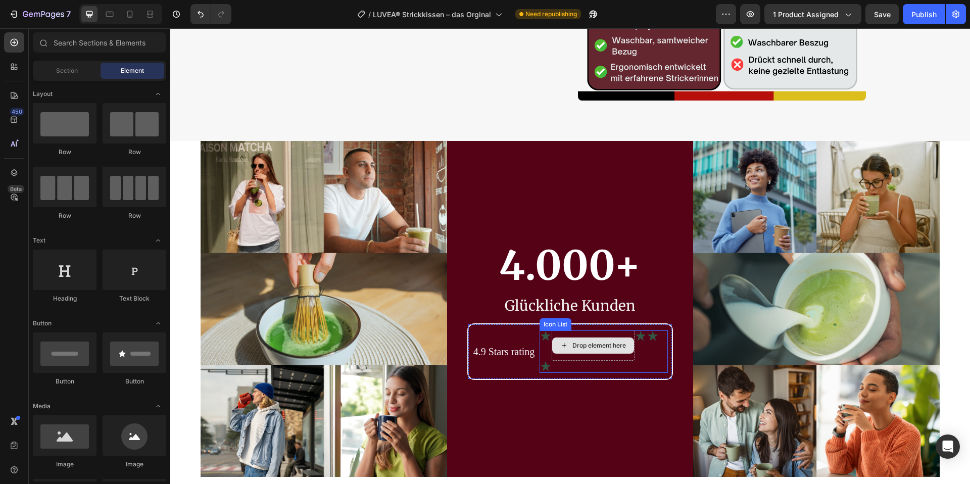
click at [614, 356] on div "Drop element here" at bounding box center [593, 345] width 83 height 30
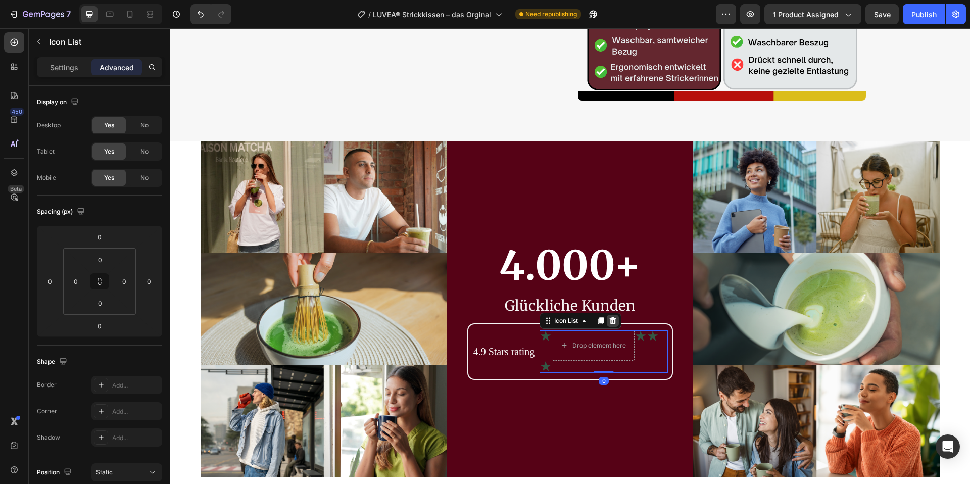
click at [616, 320] on icon at bounding box center [613, 320] width 7 height 7
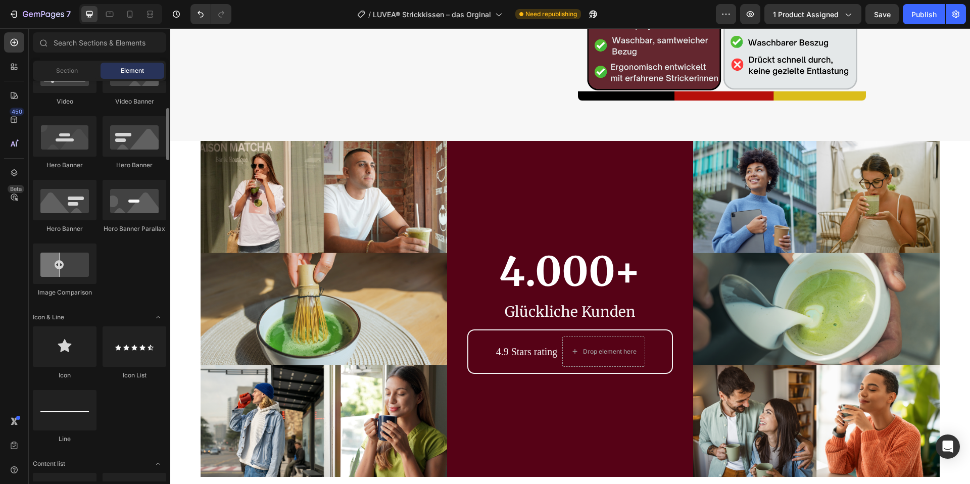
scroll to position [436, 0]
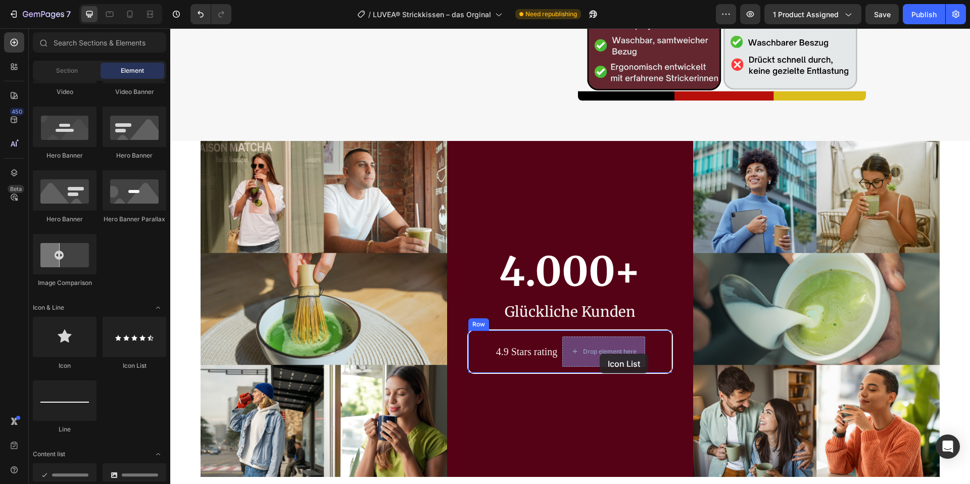
drag, startPoint x: 294, startPoint y: 360, endPoint x: 600, endPoint y: 354, distance: 305.1
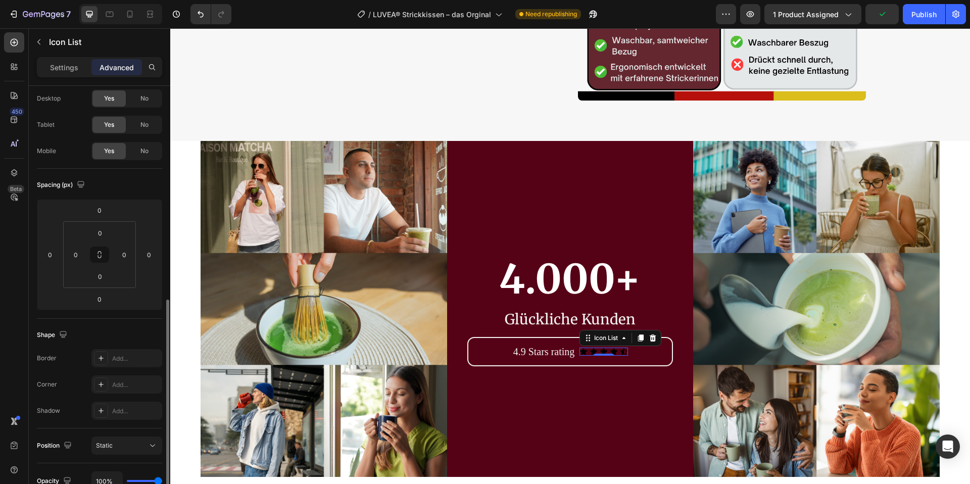
scroll to position [0, 0]
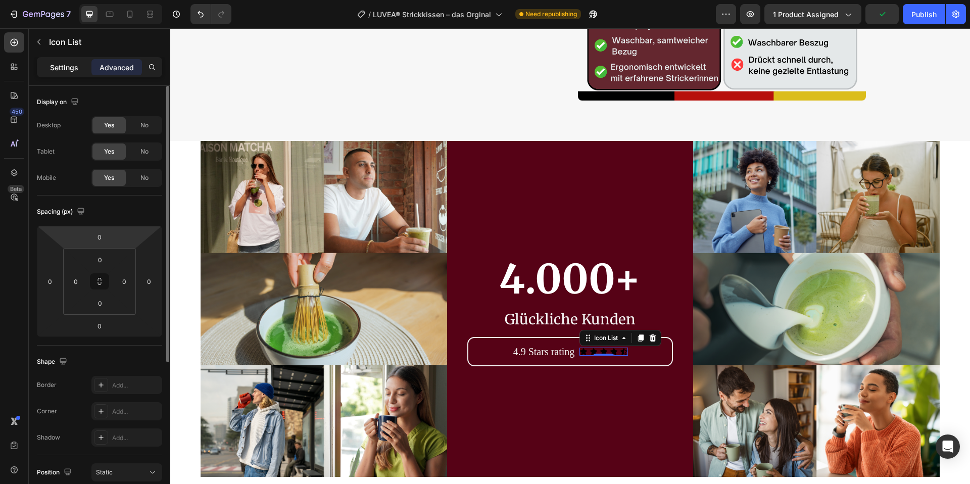
drag, startPoint x: 64, startPoint y: 67, endPoint x: 73, endPoint y: 90, distance: 24.8
click at [64, 67] on p "Settings" at bounding box center [64, 67] width 28 height 11
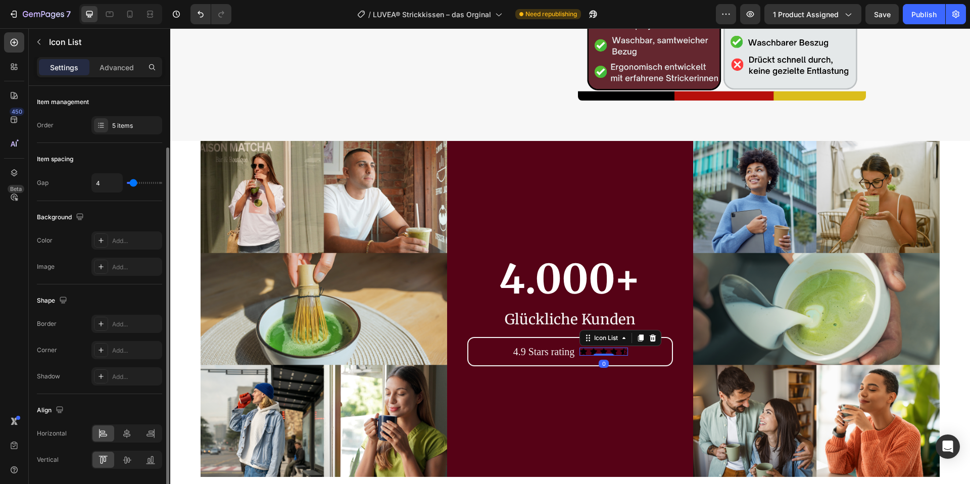
scroll to position [33, 0]
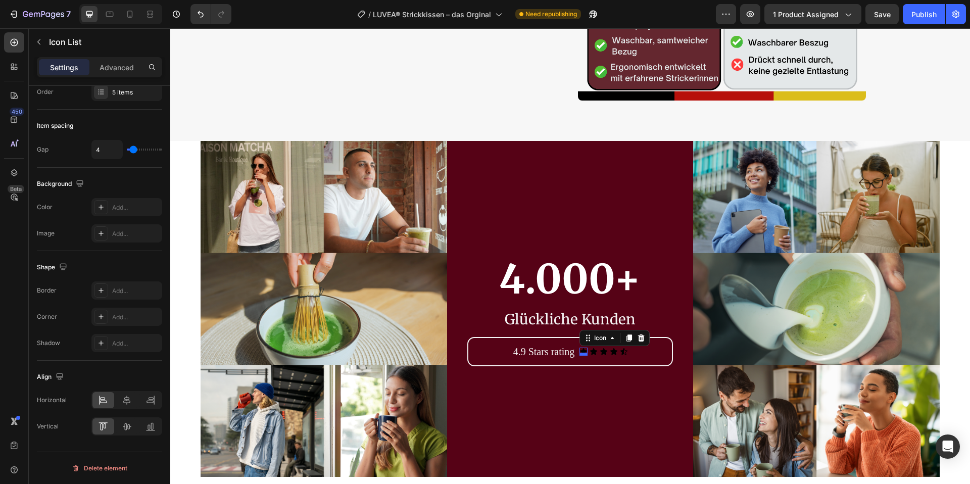
click at [582, 353] on div "Icon 0" at bounding box center [583, 352] width 8 height 8
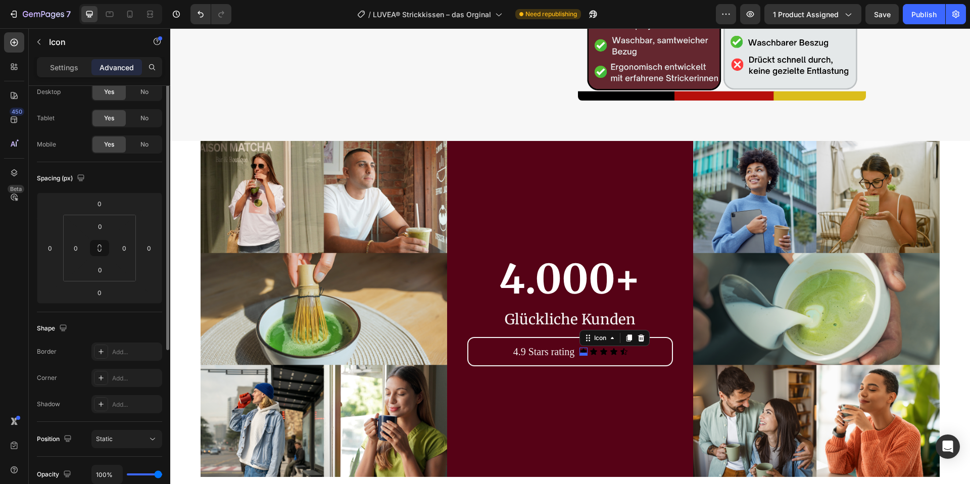
scroll to position [0, 0]
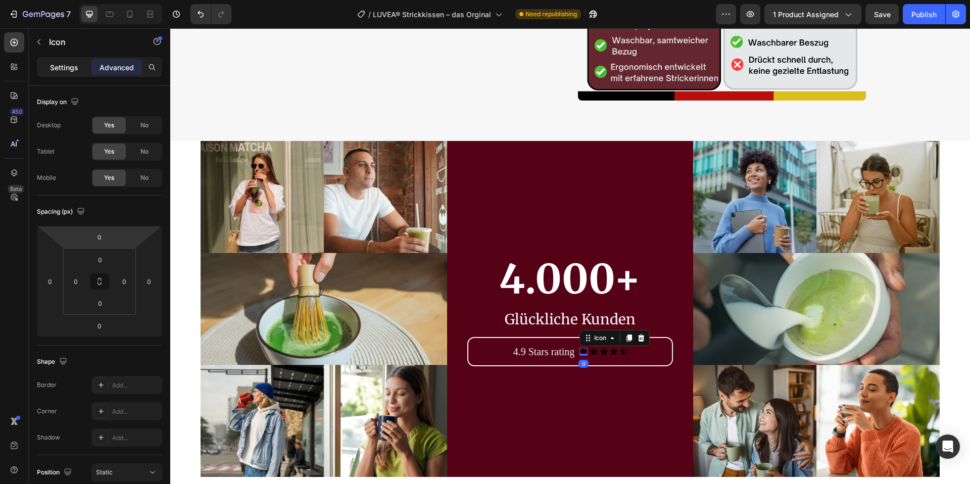
click at [78, 66] on div "Settings" at bounding box center [64, 67] width 51 height 16
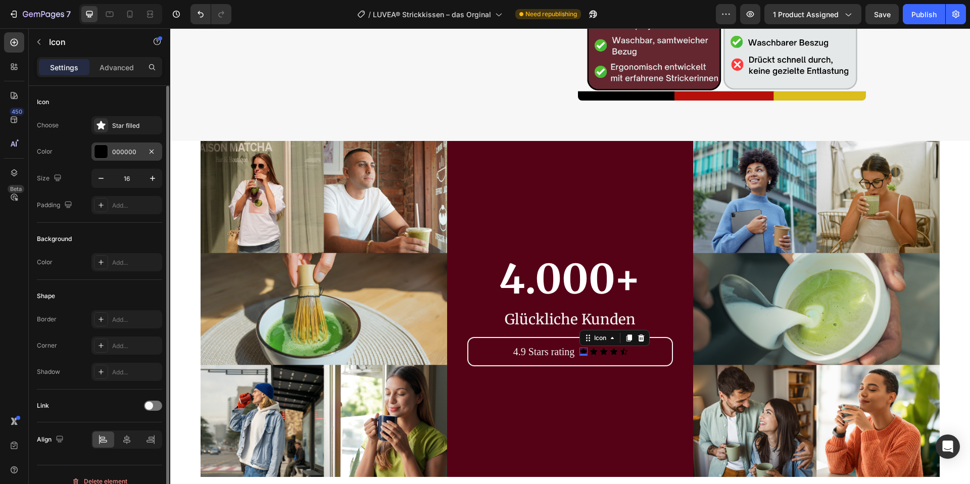
click at [103, 152] on div at bounding box center [100, 151] width 13 height 13
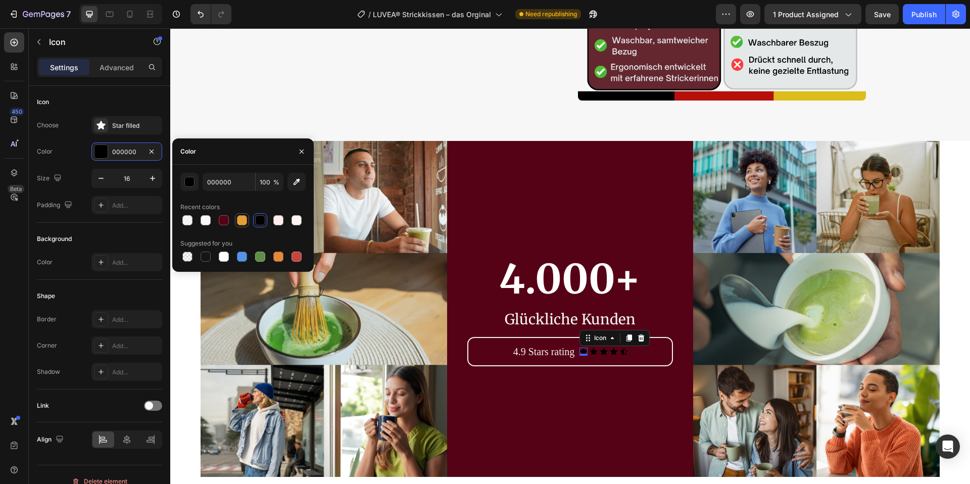
click at [239, 217] on div at bounding box center [242, 220] width 10 height 10
type input "E39F39"
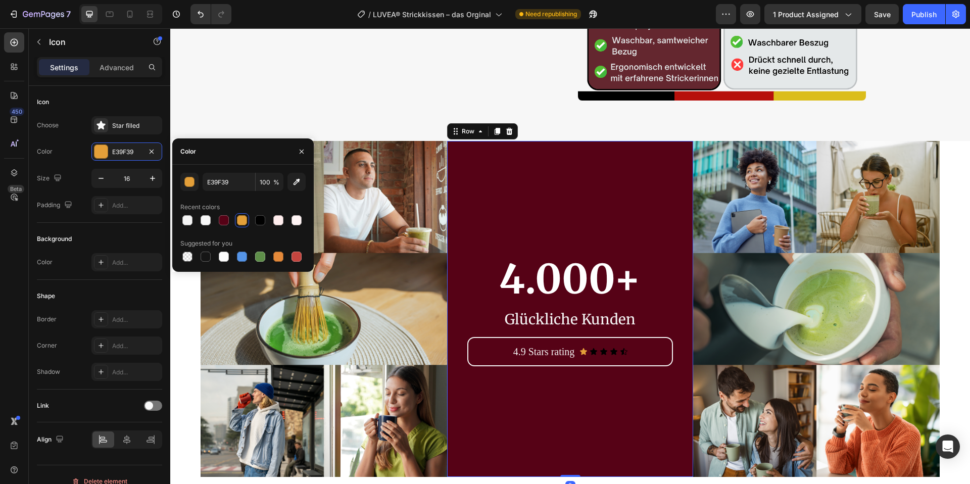
drag, startPoint x: 503, startPoint y: 410, endPoint x: 515, endPoint y: 396, distance: 17.9
click at [504, 410] on div "4.000+ Heading Glückliche Kunden Text Block 4.9 Stars rating Text Block Icon Ic…" at bounding box center [570, 308] width 206 height 234
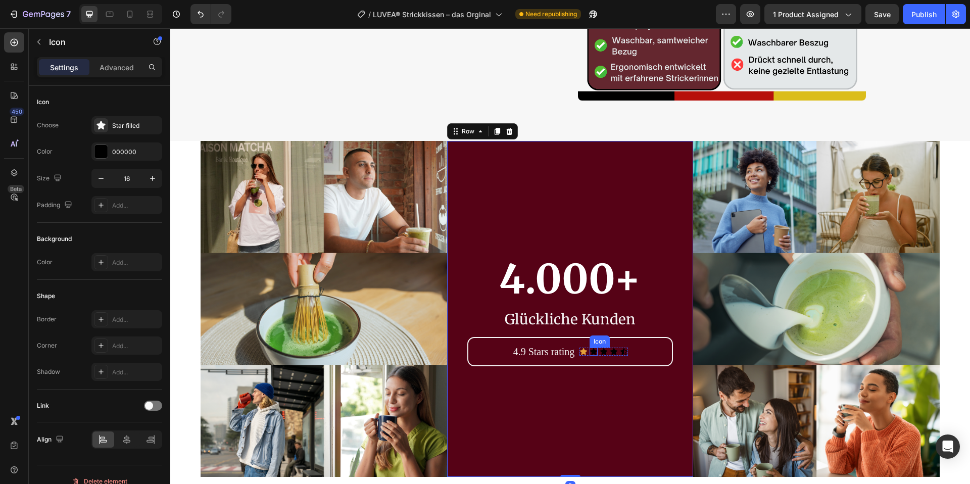
click at [594, 353] on div "Icon" at bounding box center [593, 352] width 8 height 8
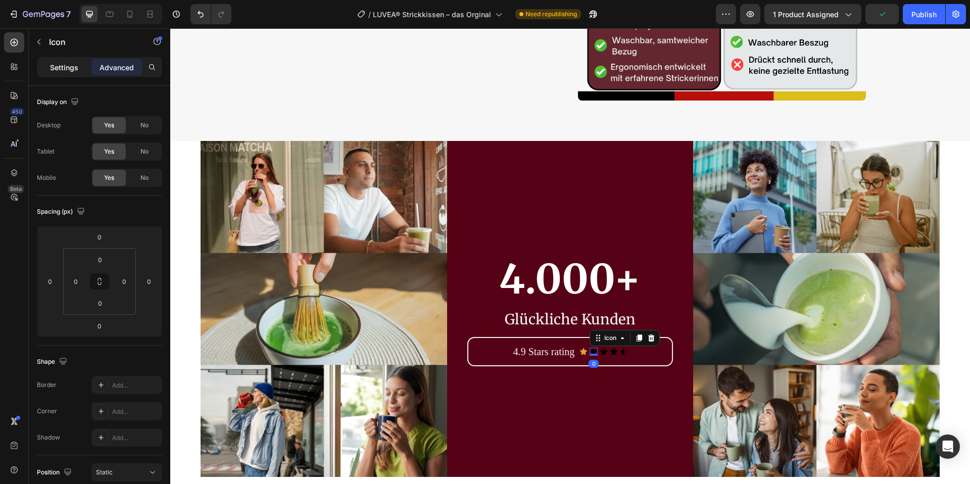
click at [61, 62] on p "Settings" at bounding box center [64, 67] width 28 height 11
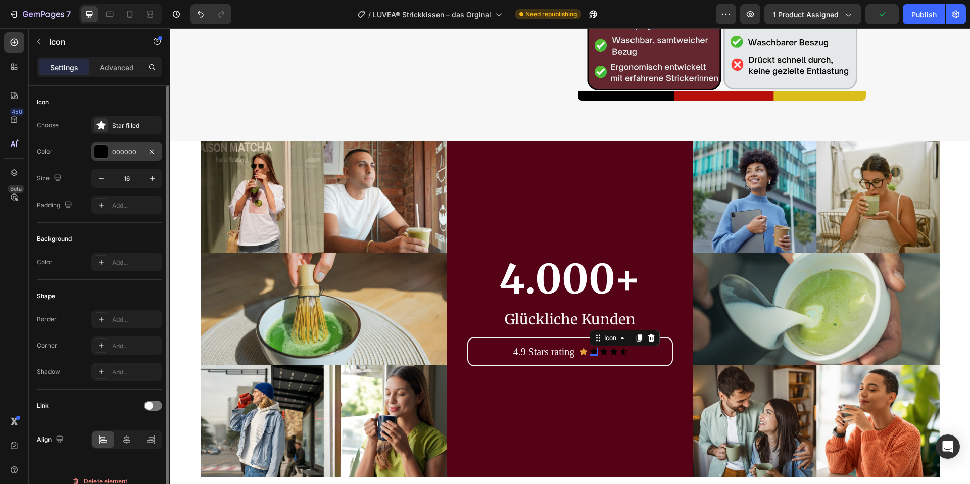
click at [98, 146] on div at bounding box center [100, 151] width 13 height 13
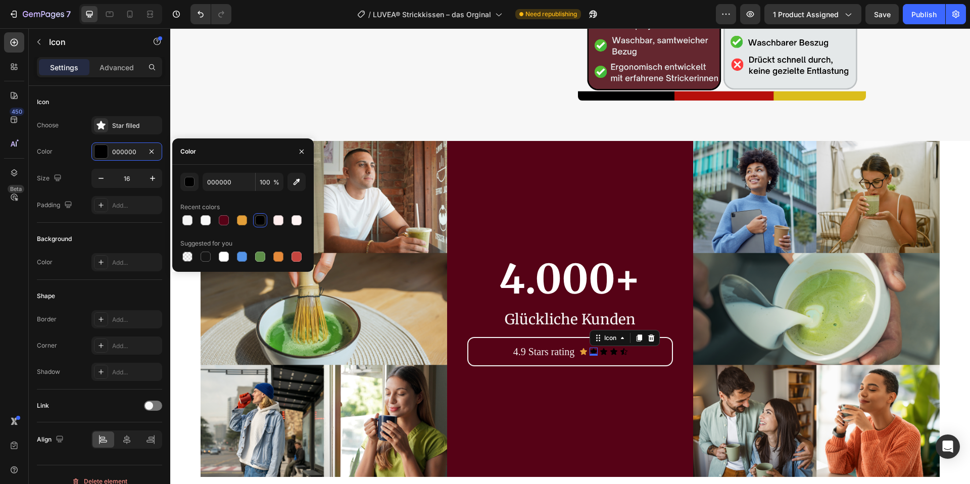
click at [252, 220] on div at bounding box center [242, 220] width 125 height 14
click at [245, 218] on div at bounding box center [242, 220] width 10 height 10
type input "E39F39"
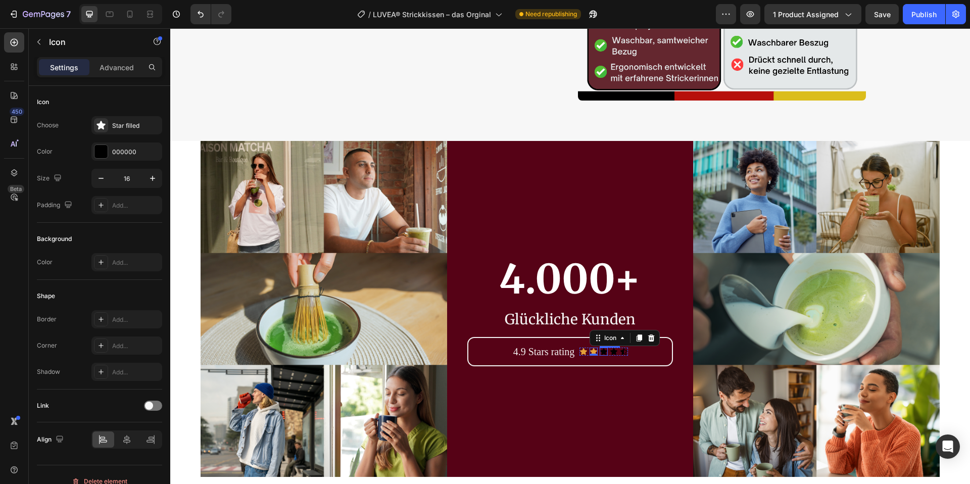
click at [601, 350] on icon at bounding box center [603, 351] width 7 height 7
click at [95, 152] on div at bounding box center [100, 151] width 13 height 13
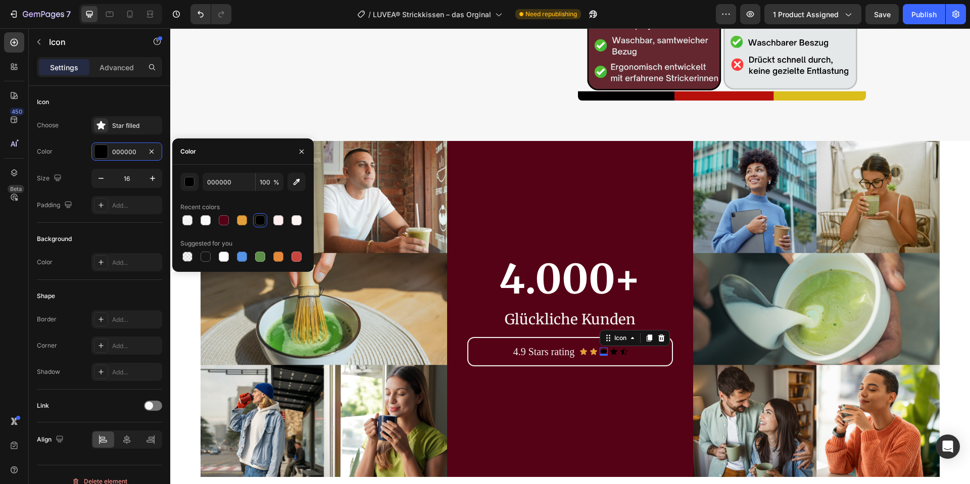
drag, startPoint x: 242, startPoint y: 218, endPoint x: 312, endPoint y: 230, distance: 70.3
click at [245, 219] on div at bounding box center [242, 220] width 10 height 10
type input "E39F39"
click at [614, 353] on div "Icon" at bounding box center [614, 352] width 8 height 8
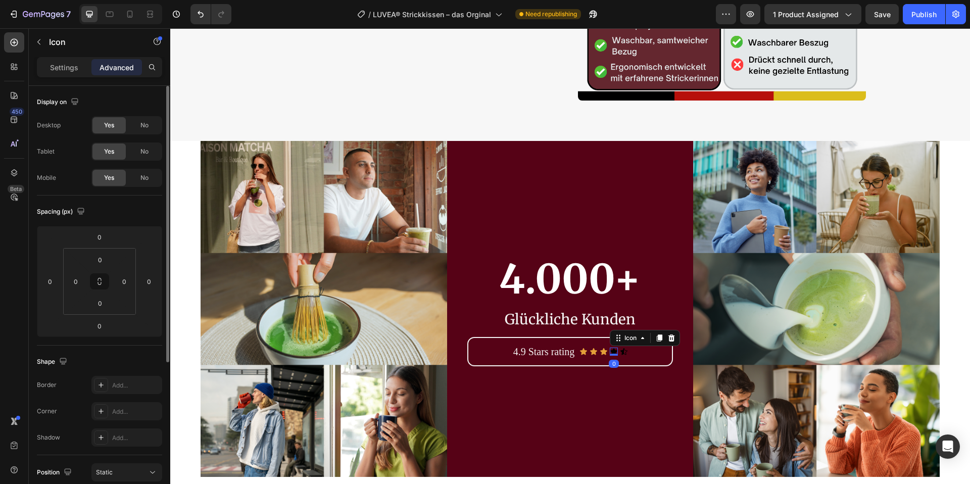
click at [57, 64] on p "Settings" at bounding box center [64, 67] width 28 height 11
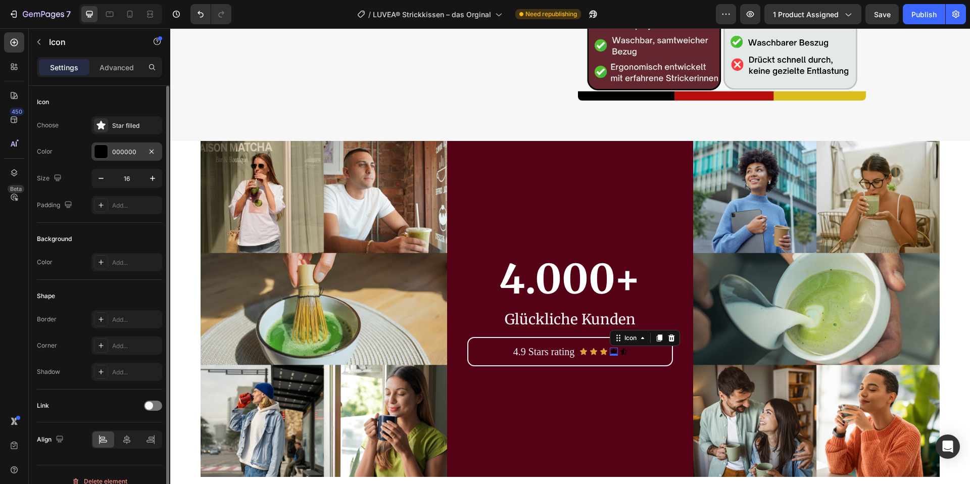
click at [101, 156] on div at bounding box center [100, 151] width 13 height 13
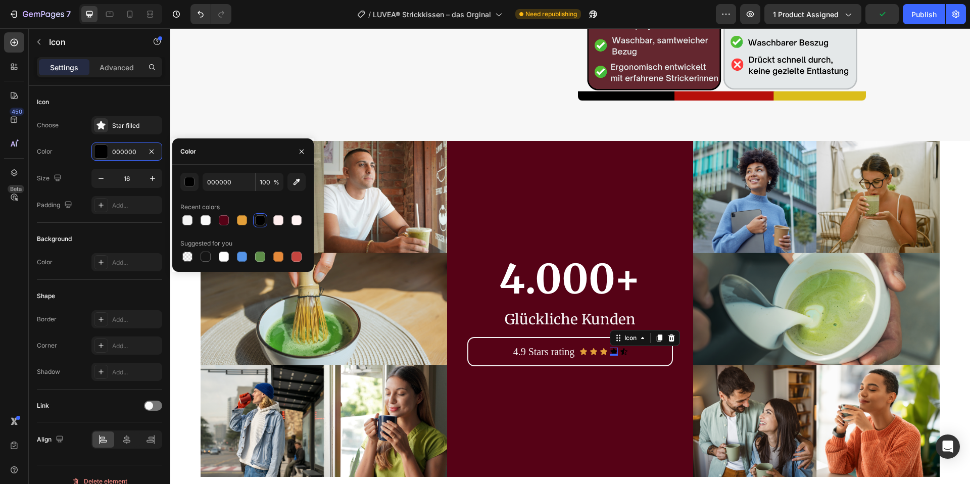
click at [239, 219] on div at bounding box center [242, 220] width 12 height 12
type input "E39F39"
drag, startPoint x: 625, startPoint y: 353, endPoint x: 620, endPoint y: 351, distance: 5.4
click at [625, 353] on div "Icon 0" at bounding box center [624, 352] width 8 height 8
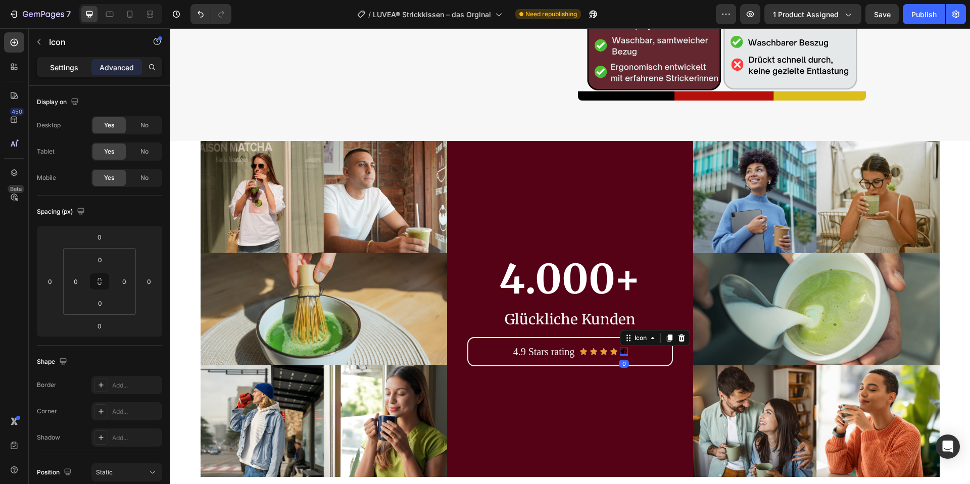
click at [65, 66] on p "Settings" at bounding box center [64, 67] width 28 height 11
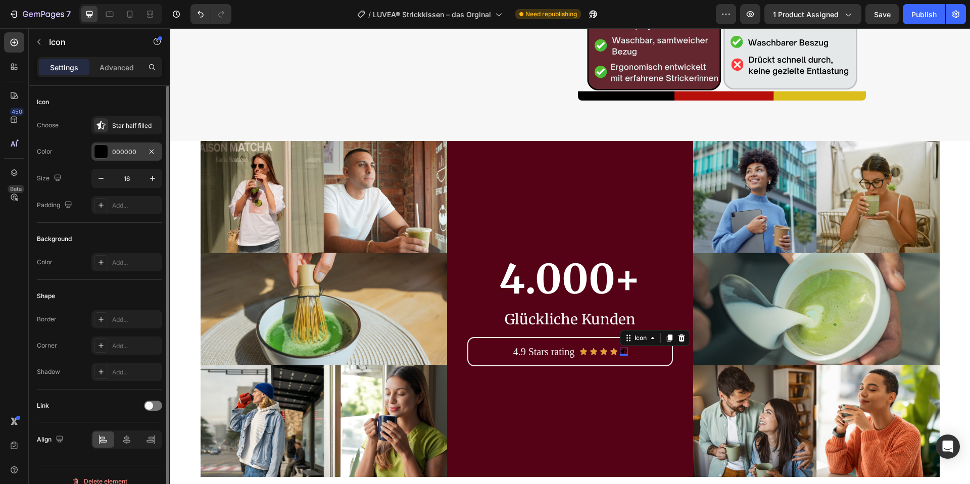
drag, startPoint x: 105, startPoint y: 148, endPoint x: 117, endPoint y: 160, distance: 16.8
click at [105, 148] on div at bounding box center [100, 151] width 13 height 13
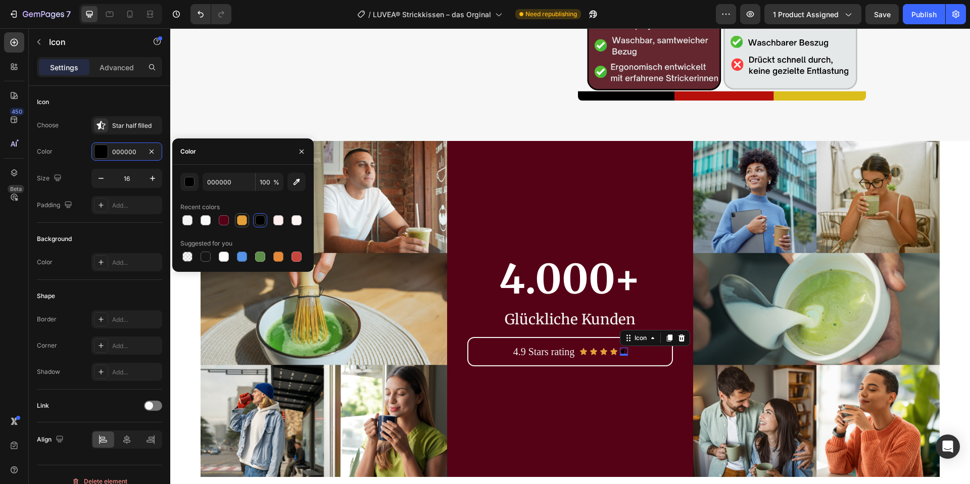
drag, startPoint x: 241, startPoint y: 215, endPoint x: 265, endPoint y: 225, distance: 25.3
click at [241, 215] on div at bounding box center [242, 220] width 12 height 12
type input "E39F39"
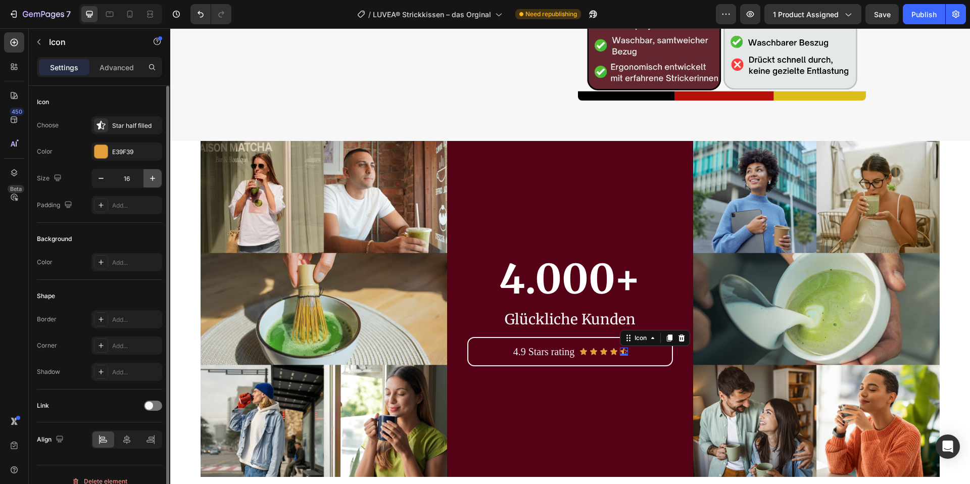
click at [153, 176] on icon "button" at bounding box center [152, 178] width 5 height 5
click at [153, 176] on icon "button" at bounding box center [152, 178] width 10 height 10
type input "20"
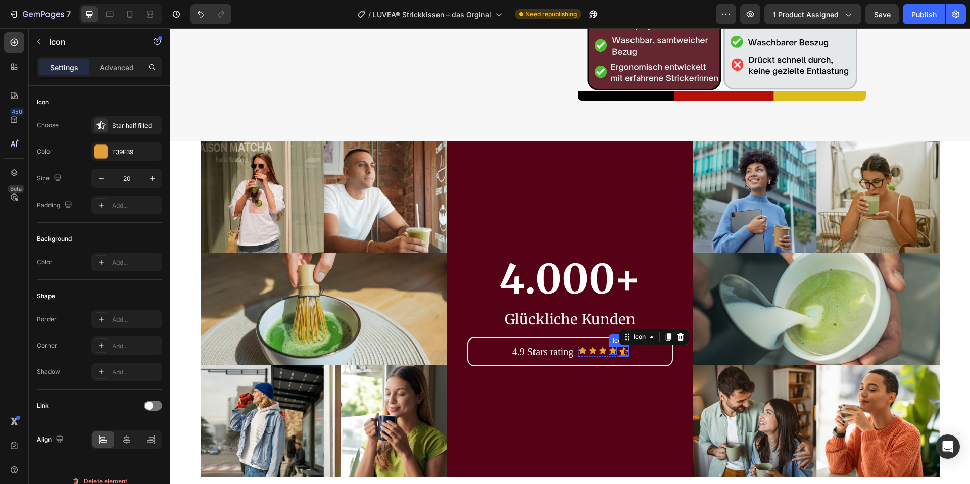
click at [611, 350] on icon at bounding box center [612, 350] width 7 height 7
click at [158, 181] on button "button" at bounding box center [152, 178] width 18 height 18
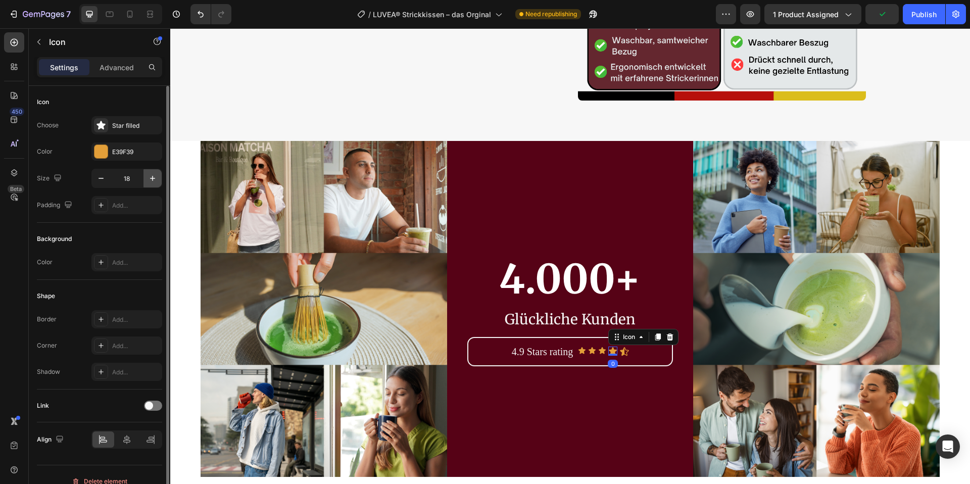
type input "19"
click at [603, 352] on div "Icon" at bounding box center [602, 350] width 8 height 8
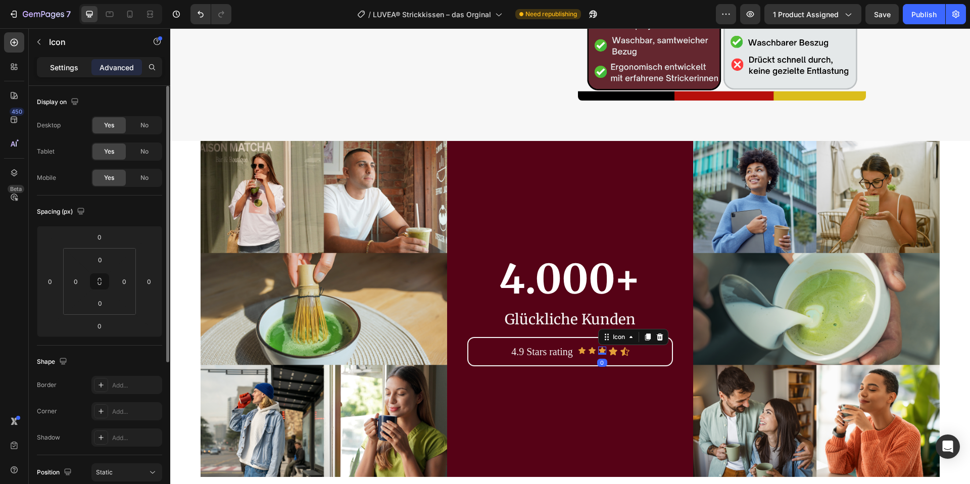
click at [55, 66] on p "Settings" at bounding box center [64, 67] width 28 height 11
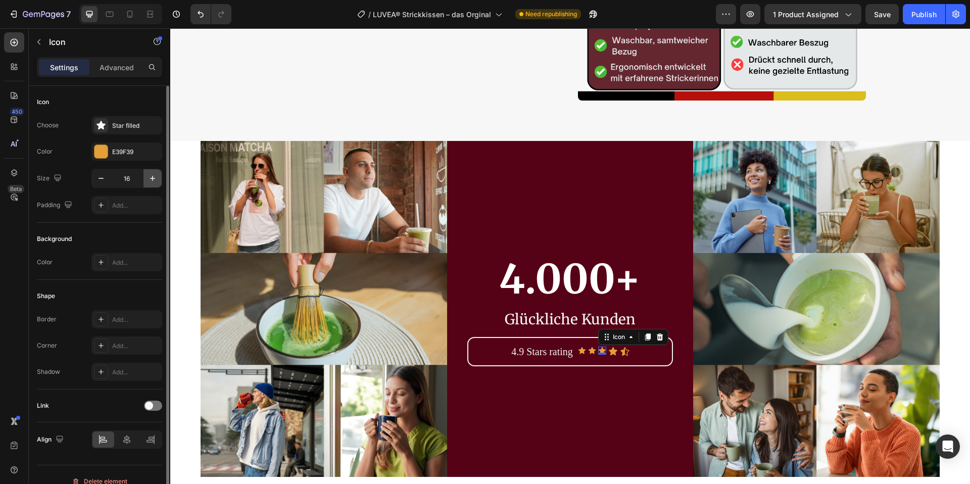
click at [145, 172] on button "button" at bounding box center [152, 178] width 18 height 18
click at [145, 171] on button "button" at bounding box center [152, 178] width 18 height 18
type input "19"
click at [589, 349] on icon at bounding box center [590, 350] width 7 height 7
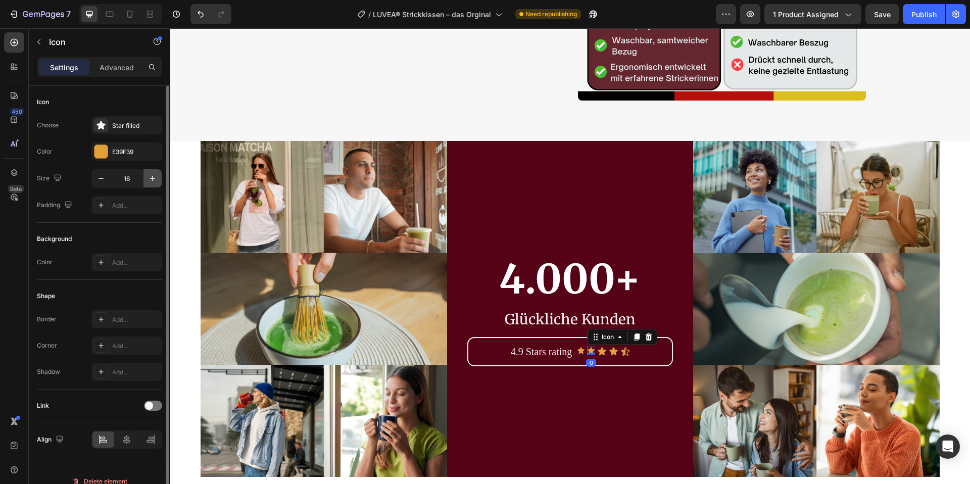
click at [153, 175] on icon "button" at bounding box center [152, 178] width 10 height 10
click at [153, 176] on icon "button" at bounding box center [152, 178] width 10 height 10
drag, startPoint x: 153, startPoint y: 176, endPoint x: 162, endPoint y: 182, distance: 10.8
click at [153, 176] on icon "button" at bounding box center [152, 178] width 10 height 10
type input "19"
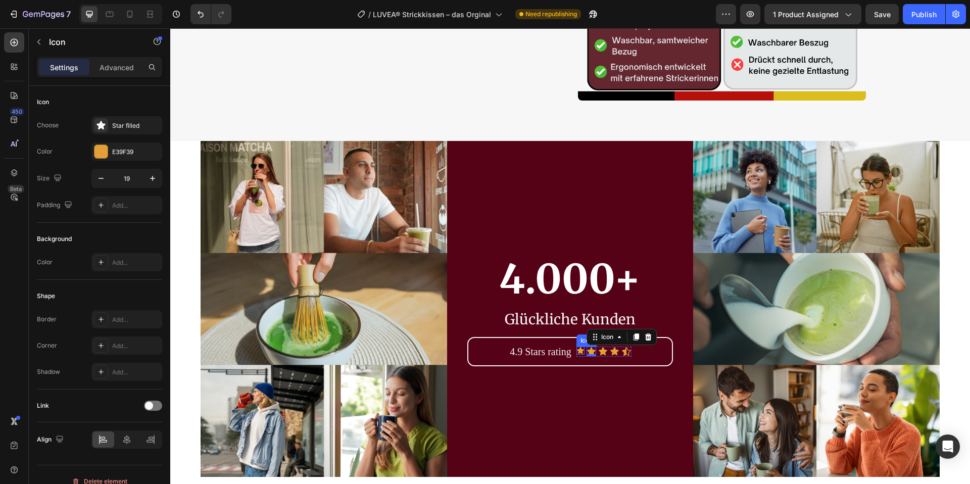
click at [579, 349] on icon at bounding box center [580, 350] width 7 height 7
click at [148, 179] on icon "button" at bounding box center [152, 178] width 10 height 10
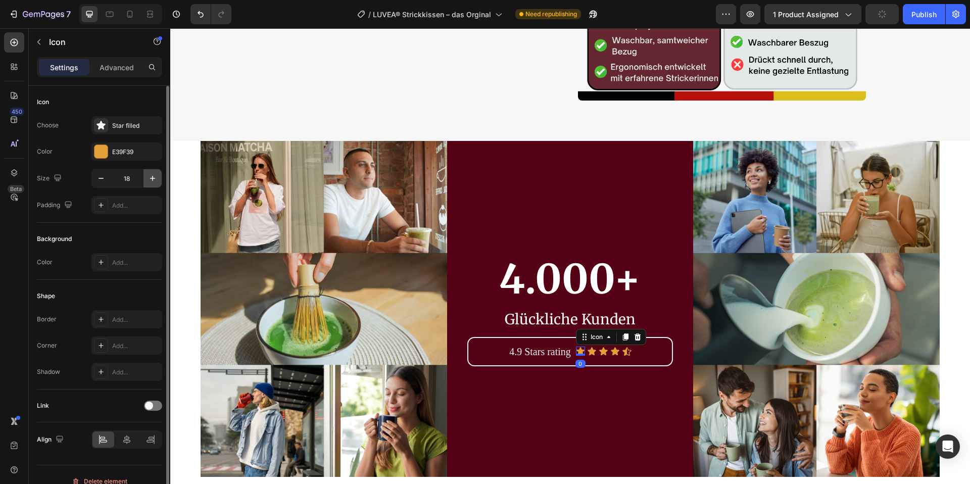
type input "19"
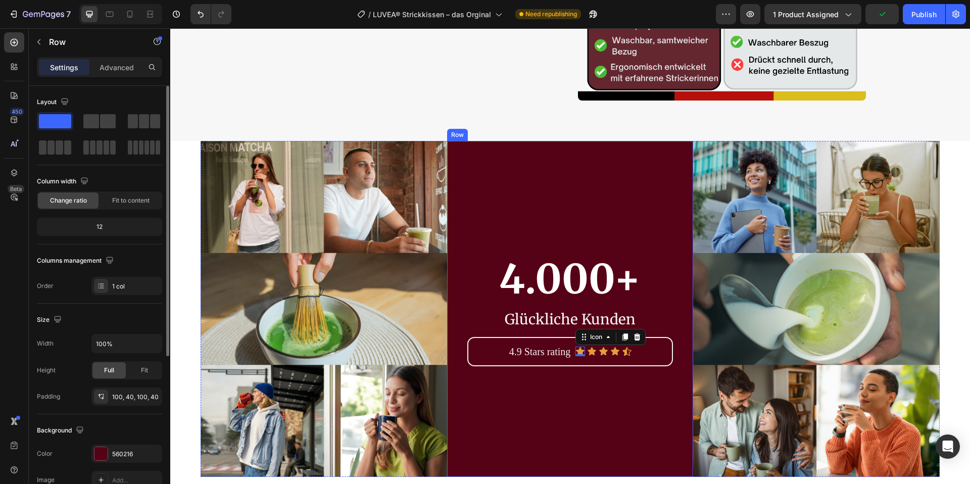
click at [628, 408] on div "4.000+ Heading Glückliche Kunden Text Block 4.9 Stars rating Text Block Icon 0 …" at bounding box center [570, 308] width 206 height 234
click at [625, 354] on div "Icon" at bounding box center [627, 351] width 10 height 10
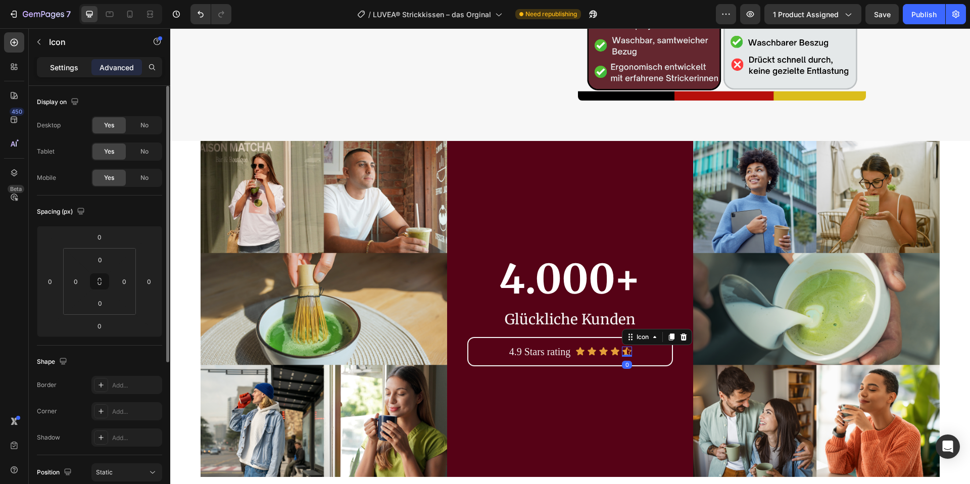
click at [54, 65] on p "Settings" at bounding box center [64, 67] width 28 height 11
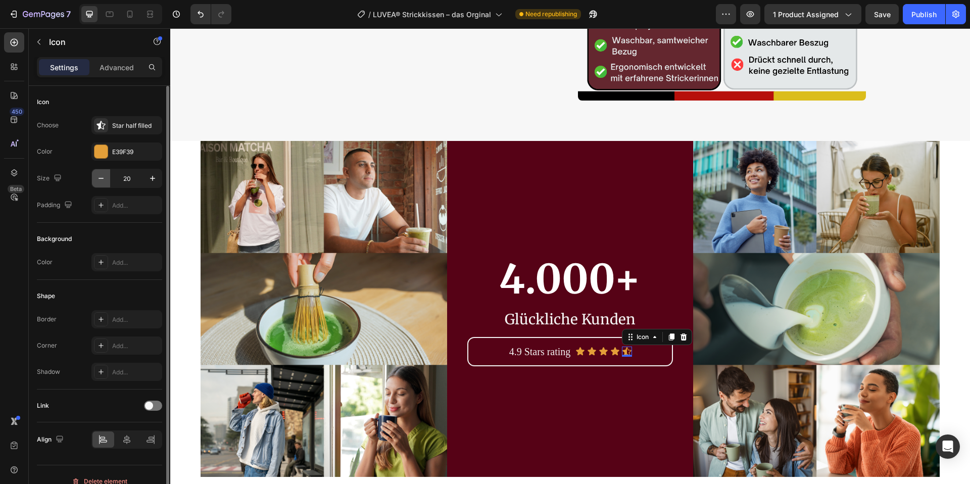
click at [96, 175] on icon "button" at bounding box center [101, 178] width 10 height 10
type input "19"
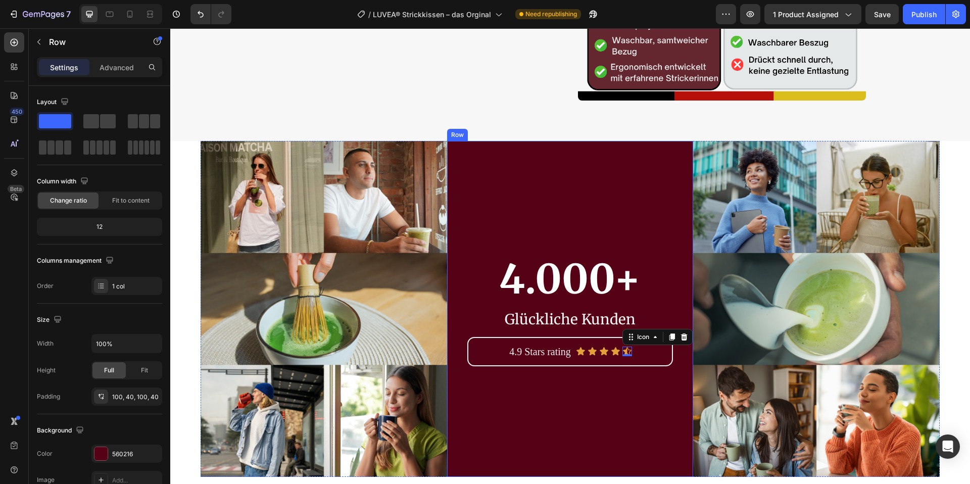
click at [562, 415] on div "4.000+ Heading Glückliche Kunden Text Block 4.9 Stars rating Text Block Icon Ic…" at bounding box center [570, 308] width 206 height 234
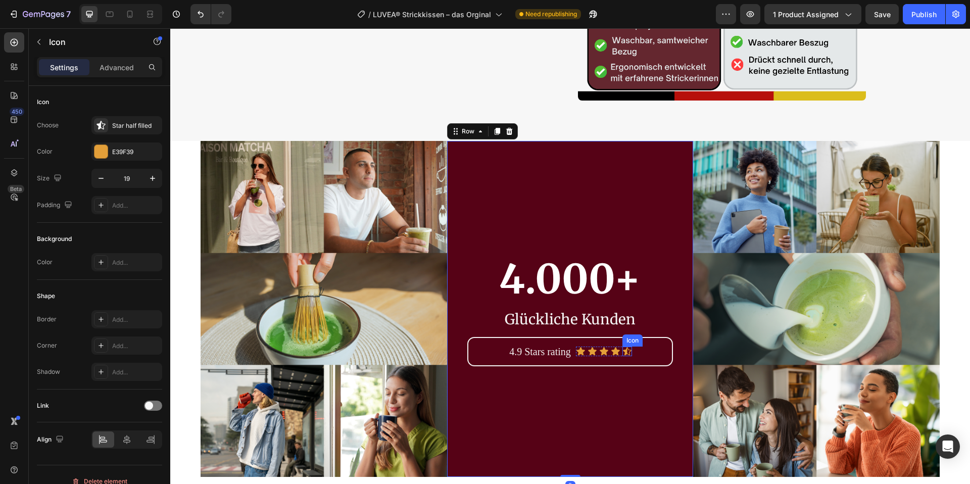
click at [628, 350] on icon at bounding box center [627, 351] width 9 height 8
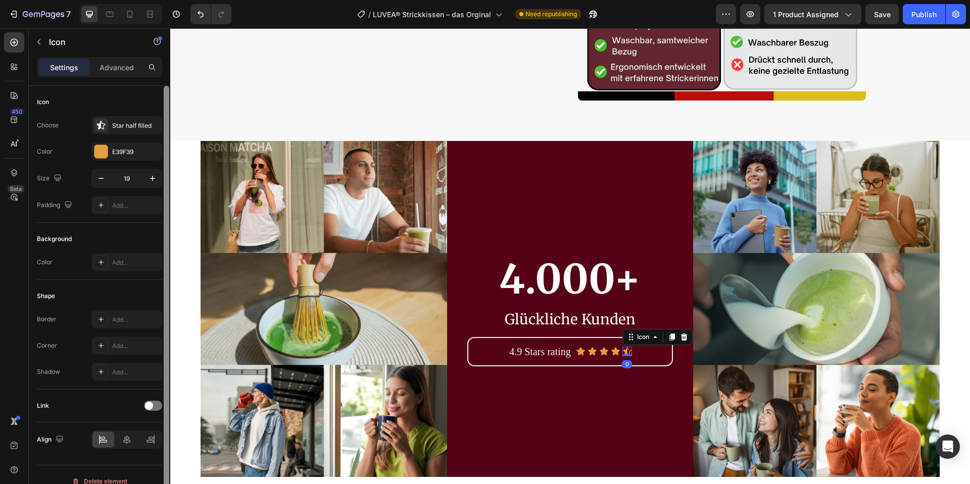
drag, startPoint x: 158, startPoint y: 175, endPoint x: 170, endPoint y: 171, distance: 12.5
click at [158, 175] on button "button" at bounding box center [152, 178] width 18 height 18
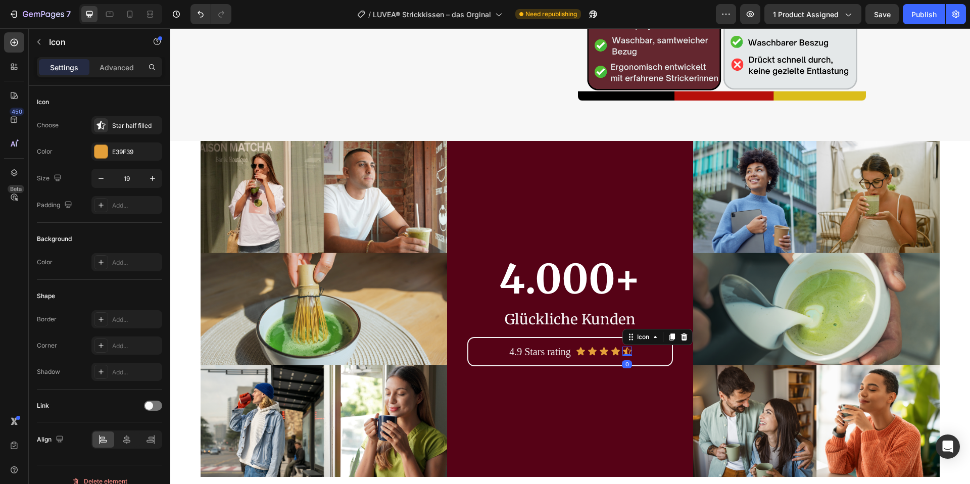
type input "20"
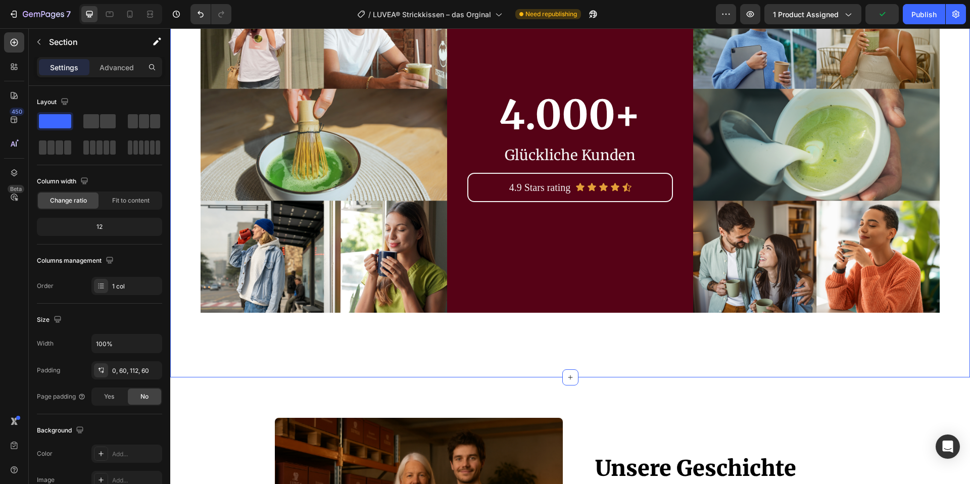
click at [669, 369] on div "Image 4.000+ Heading Glückliche Kunden Text Block 4.9 Stars rating Text Block I…" at bounding box center [570, 177] width 800 height 400
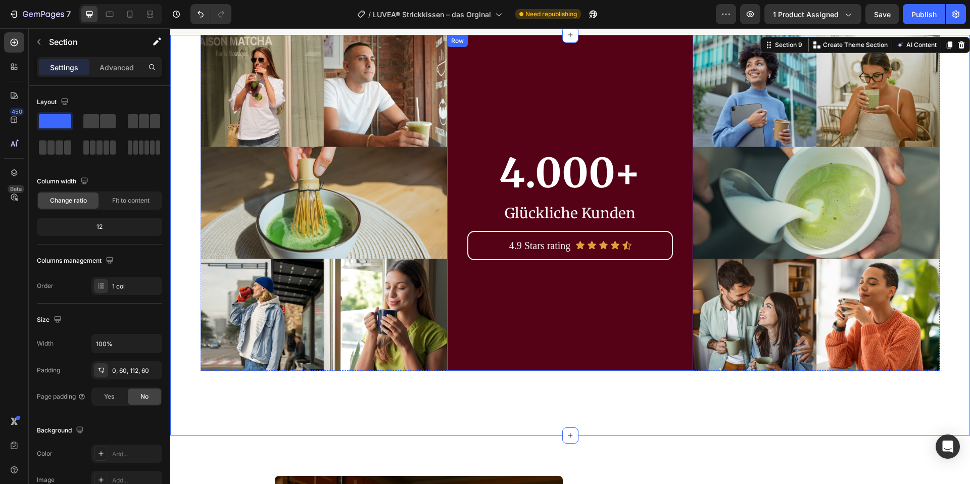
scroll to position [3305, 0]
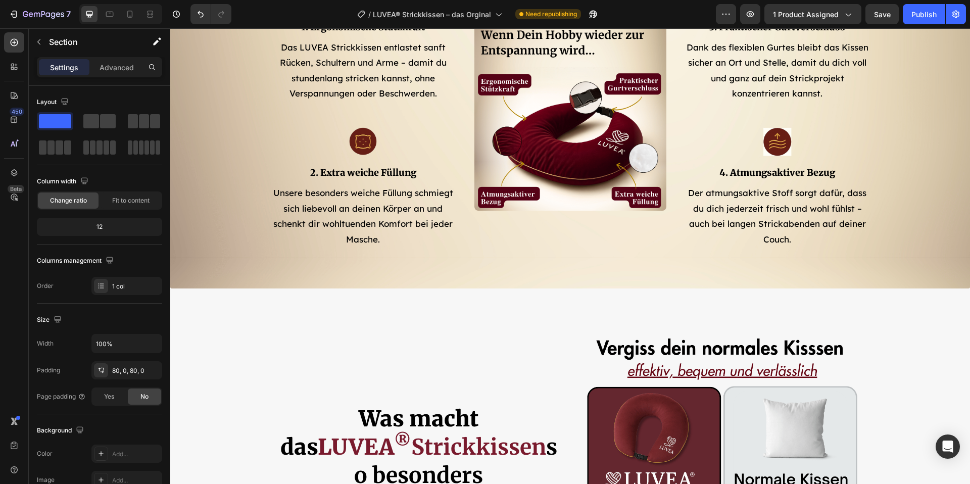
scroll to position [2671, 0]
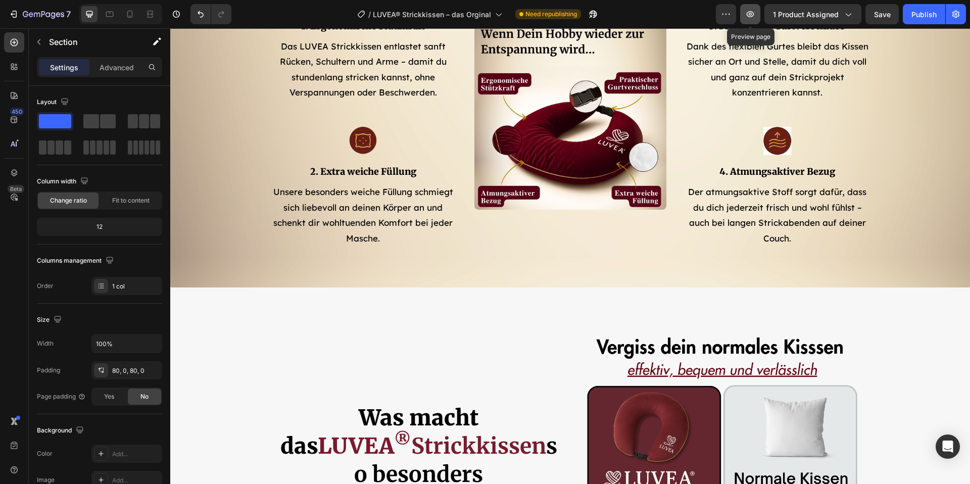
click at [755, 14] on icon "button" at bounding box center [750, 14] width 10 height 10
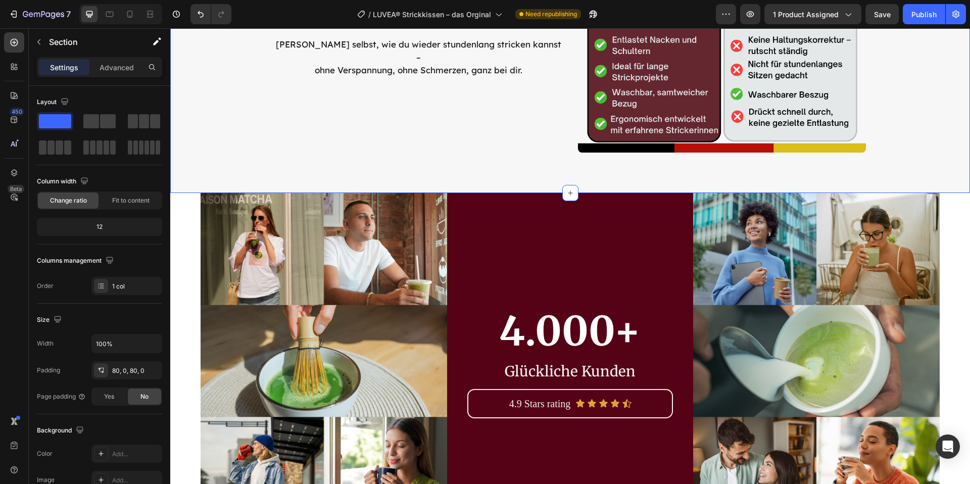
scroll to position [3132, 0]
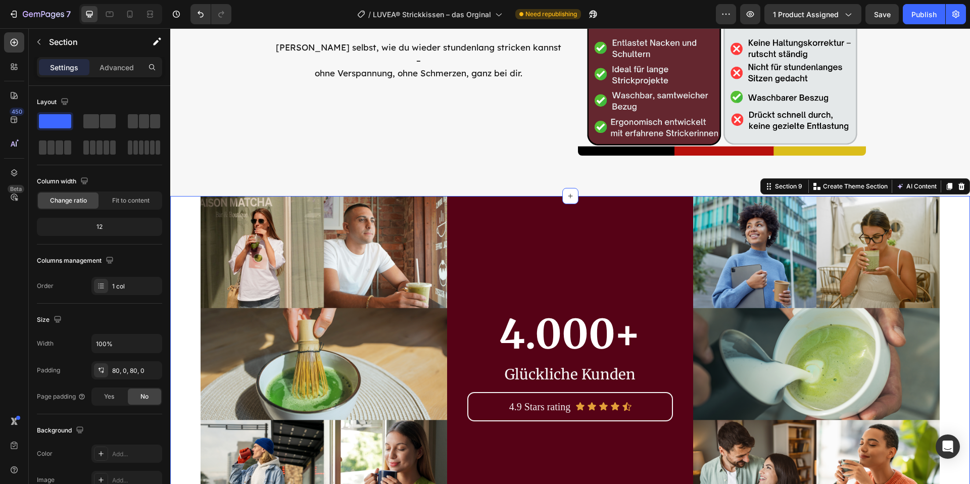
click at [188, 213] on div "Image 4.000+ Heading Glückliche Kunden Text Block 4.9 Stars rating Text Block I…" at bounding box center [570, 396] width 800 height 400
click at [197, 16] on icon "Undo/Redo" at bounding box center [200, 14] width 10 height 10
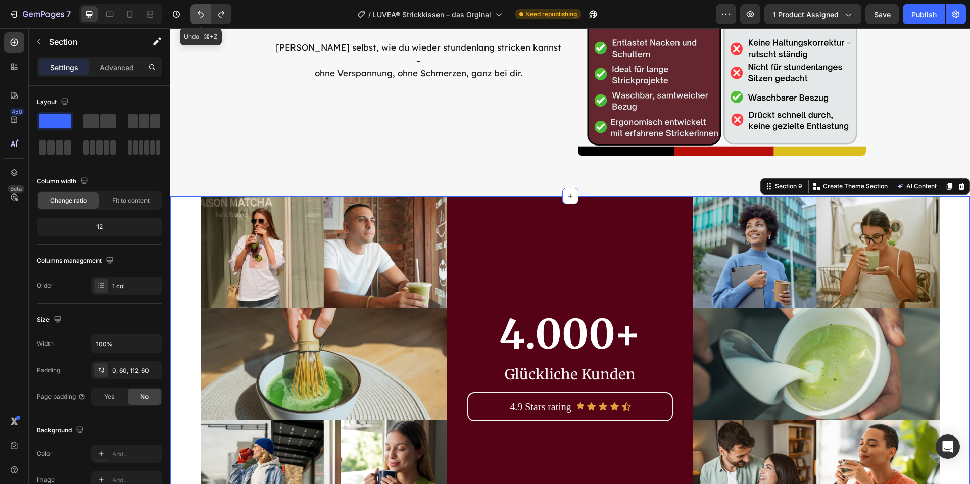
click at [197, 16] on icon "Undo/Redo" at bounding box center [200, 14] width 10 height 10
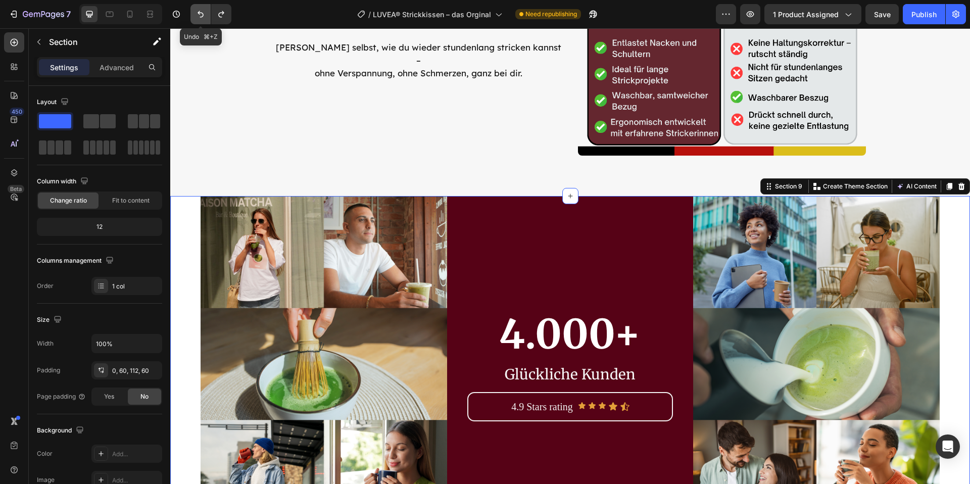
click at [197, 16] on icon "Undo/Redo" at bounding box center [200, 14] width 10 height 10
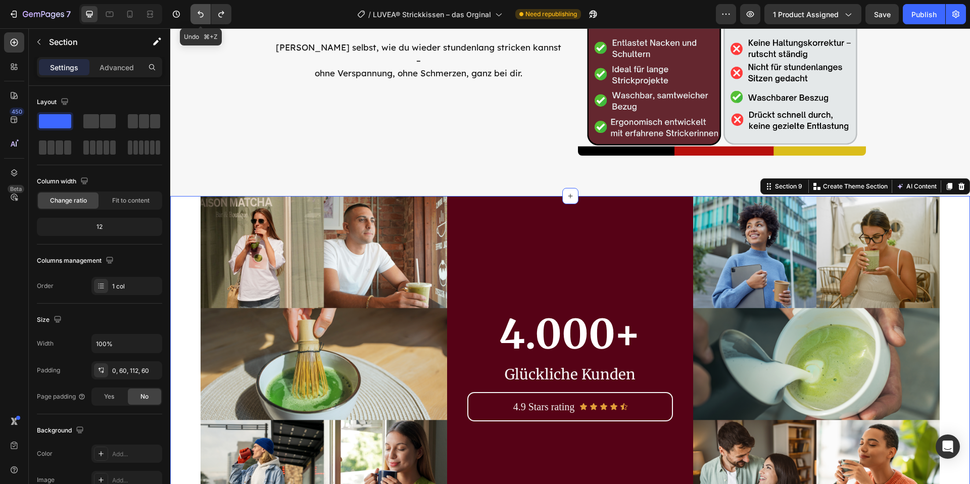
click at [197, 16] on icon "Undo/Redo" at bounding box center [200, 14] width 10 height 10
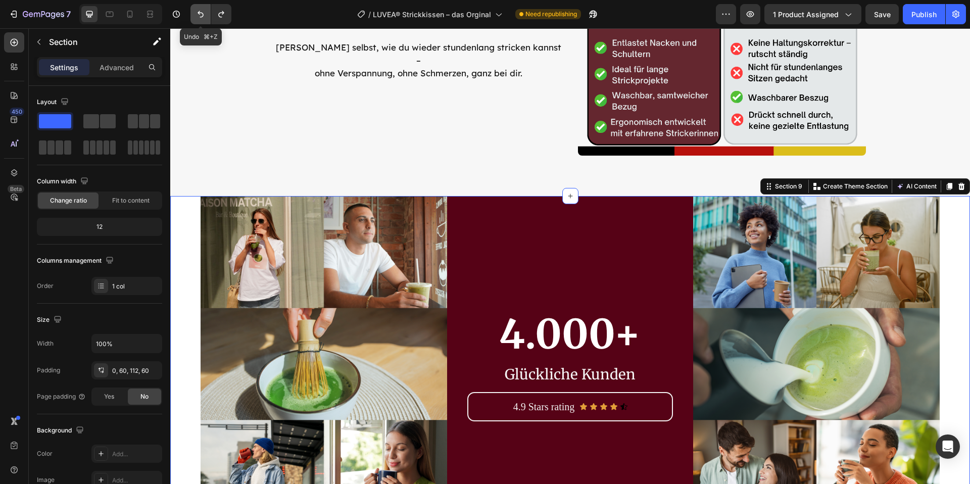
click at [197, 16] on icon "Undo/Redo" at bounding box center [200, 14] width 10 height 10
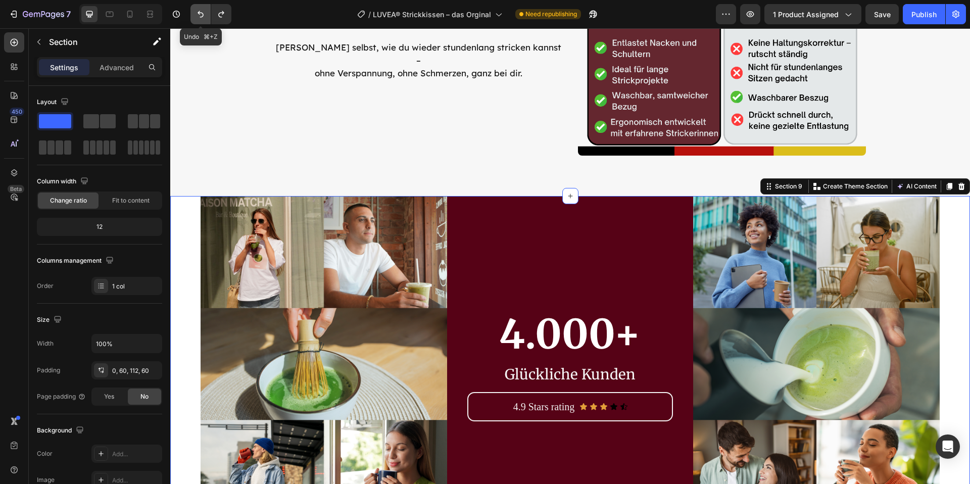
click at [197, 16] on icon "Undo/Redo" at bounding box center [200, 14] width 10 height 10
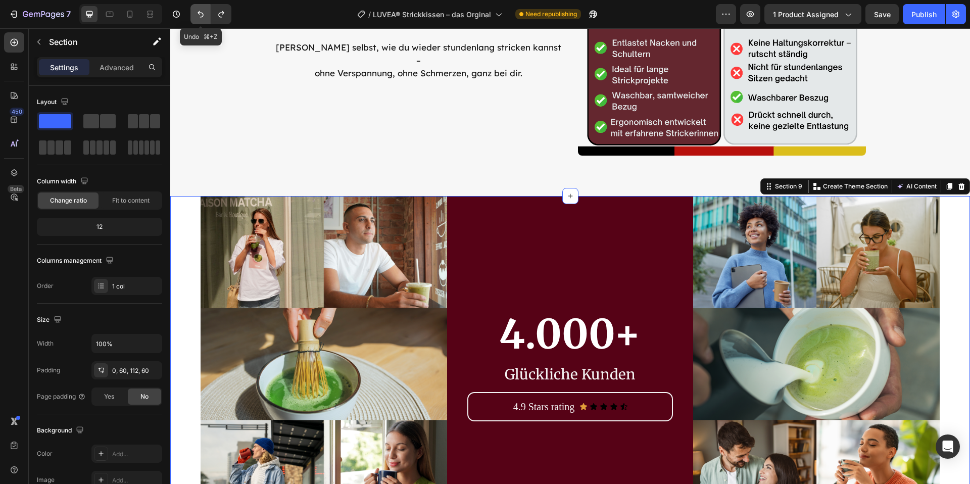
click at [197, 16] on icon "Undo/Redo" at bounding box center [200, 14] width 10 height 10
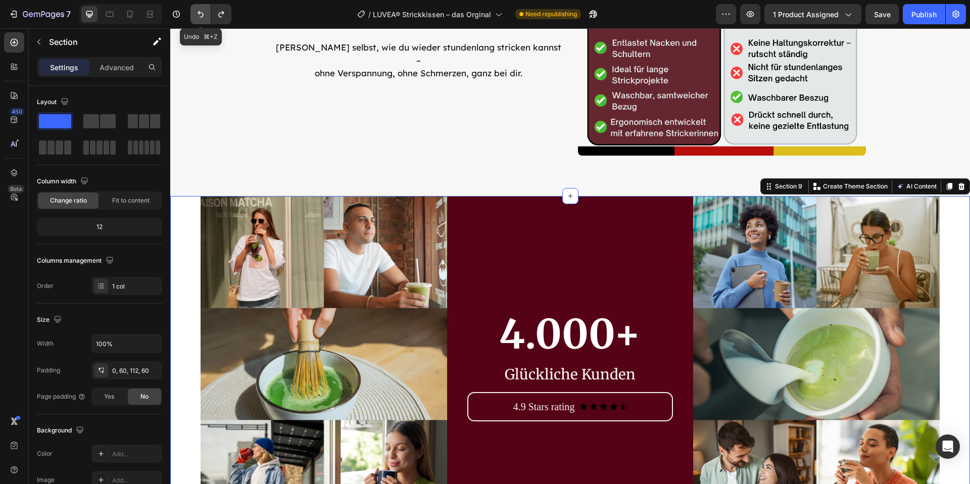
click at [197, 16] on icon "Undo/Redo" at bounding box center [200, 14] width 10 height 10
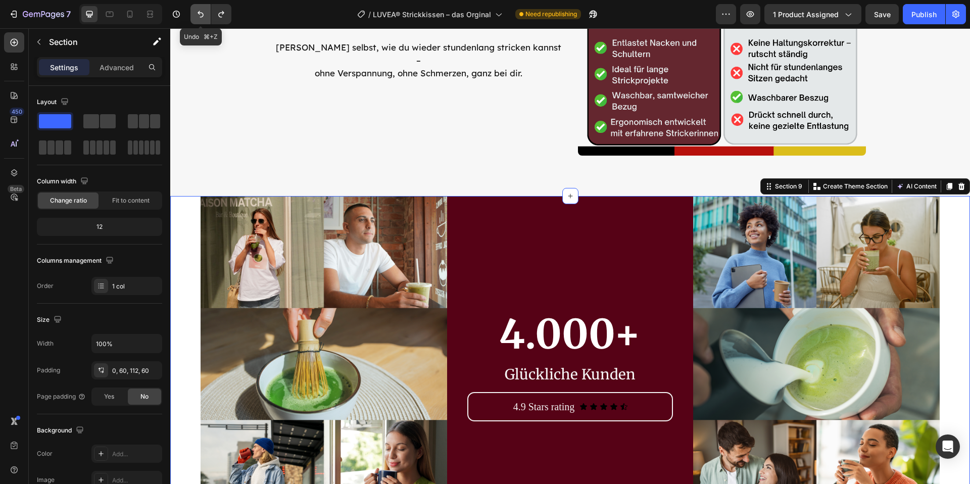
click at [197, 16] on icon "Undo/Redo" at bounding box center [200, 14] width 10 height 10
click at [178, 14] on icon "button" at bounding box center [176, 14] width 10 height 10
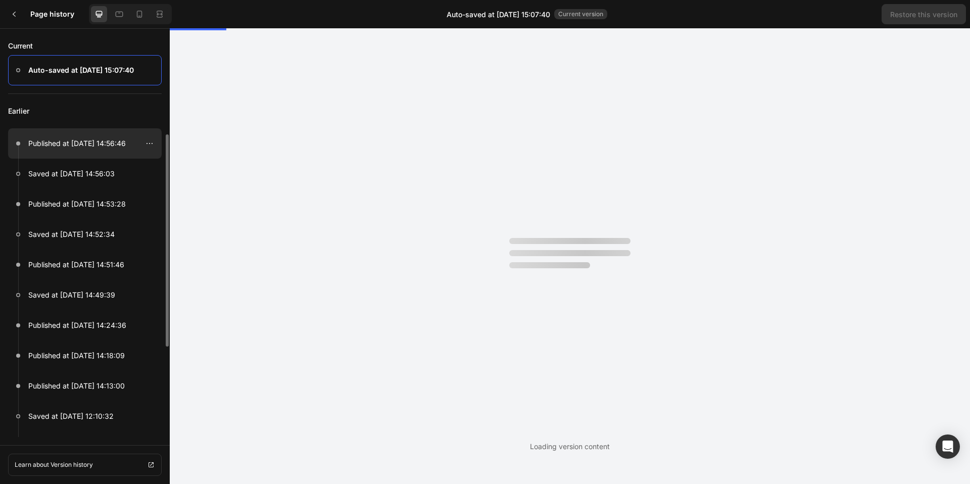
scroll to position [0, 0]
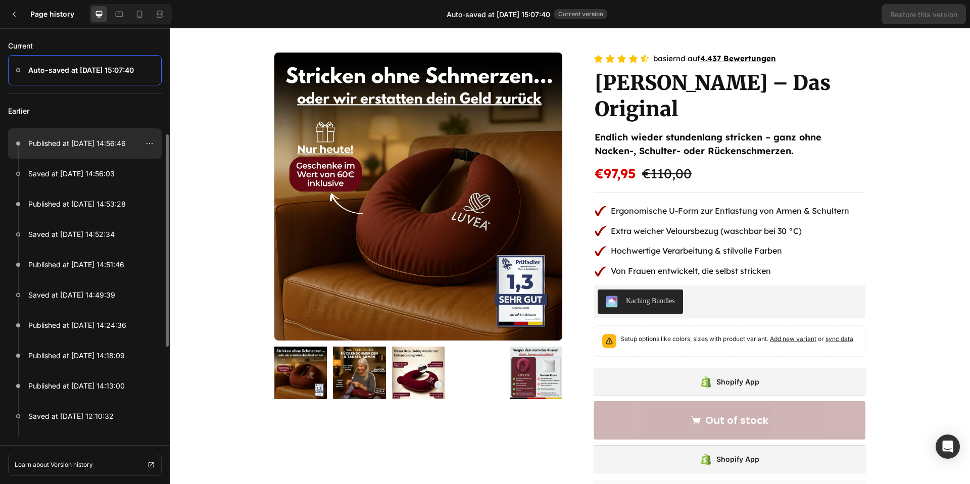
click at [99, 151] on div at bounding box center [85, 143] width 154 height 30
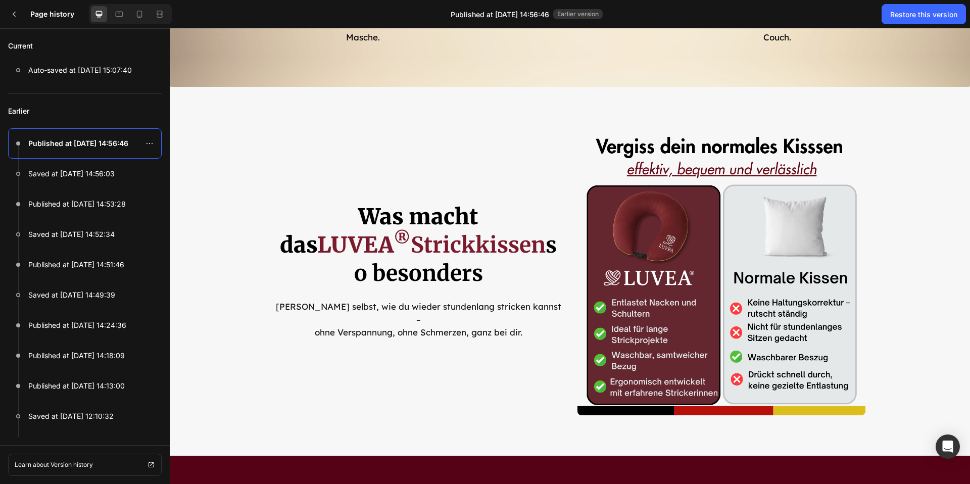
scroll to position [2850, 0]
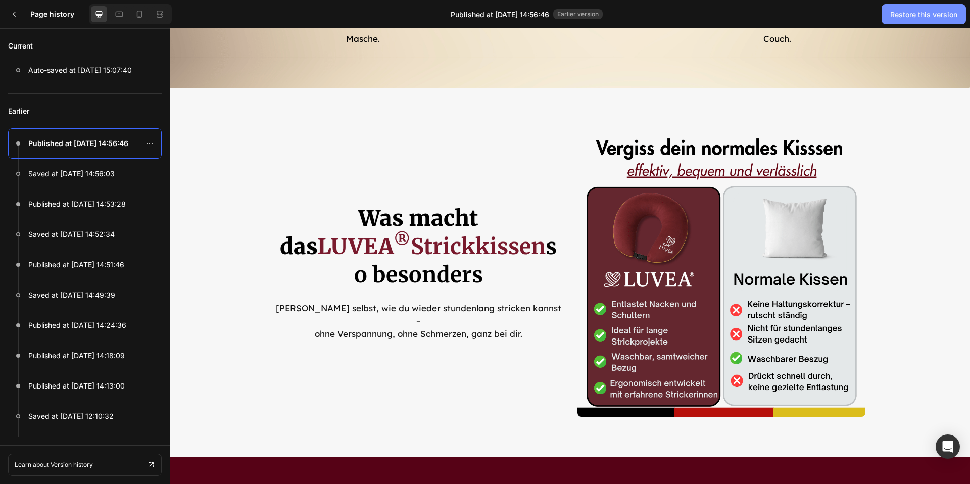
click at [897, 17] on div "Restore this version" at bounding box center [923, 14] width 67 height 11
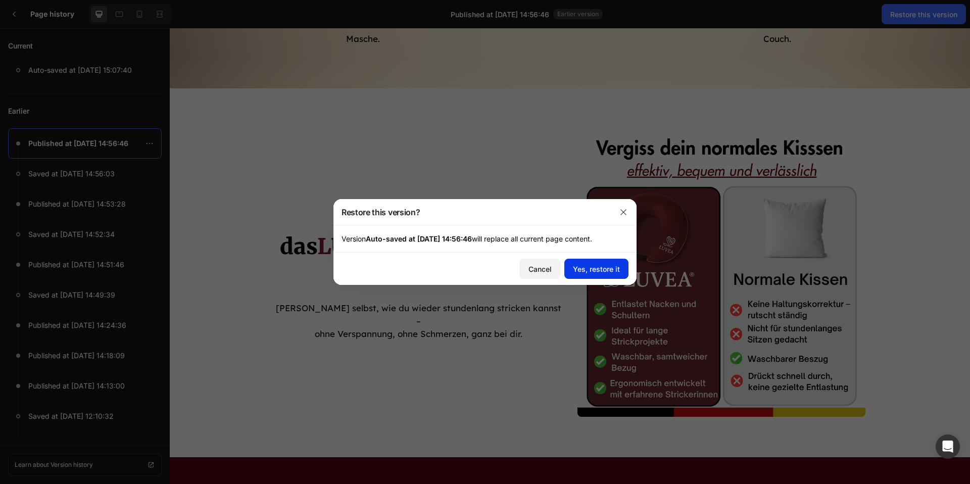
click at [609, 267] on div "Yes, restore it" at bounding box center [596, 269] width 47 height 11
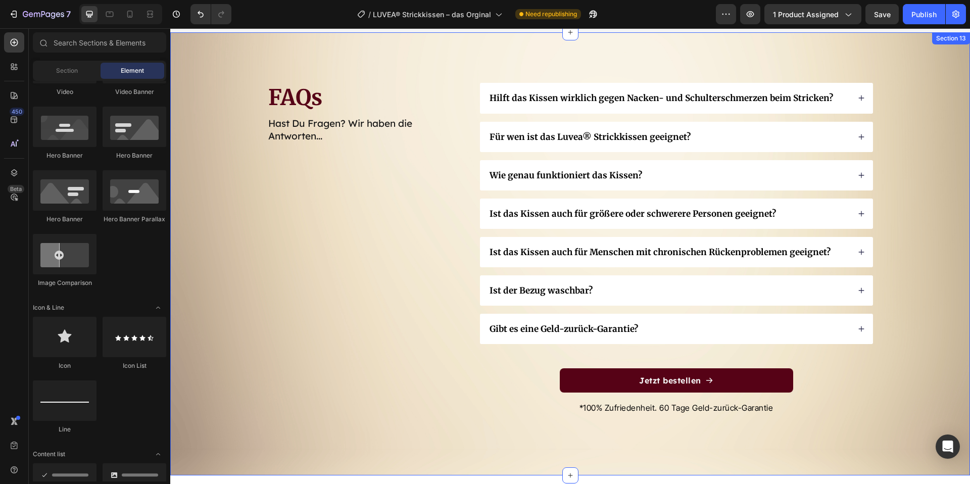
scroll to position [4414, 0]
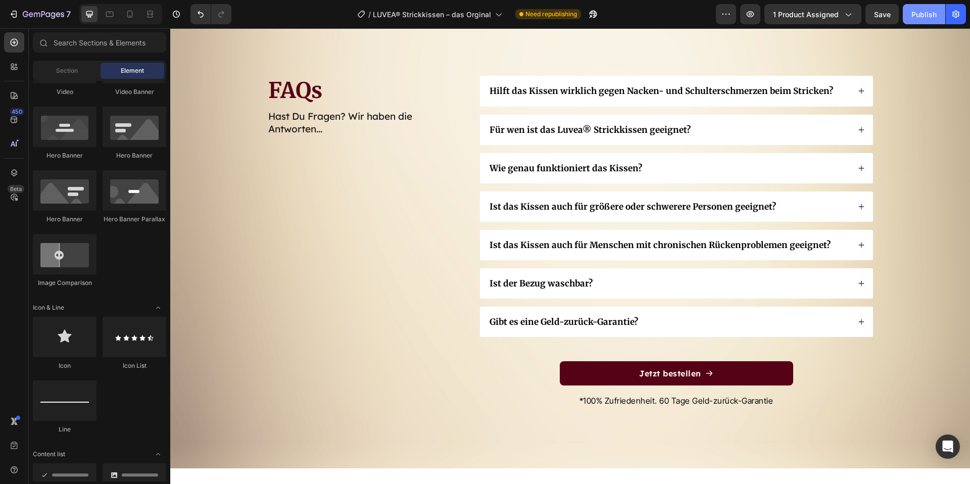
click at [921, 14] on div "Publish" at bounding box center [923, 14] width 25 height 11
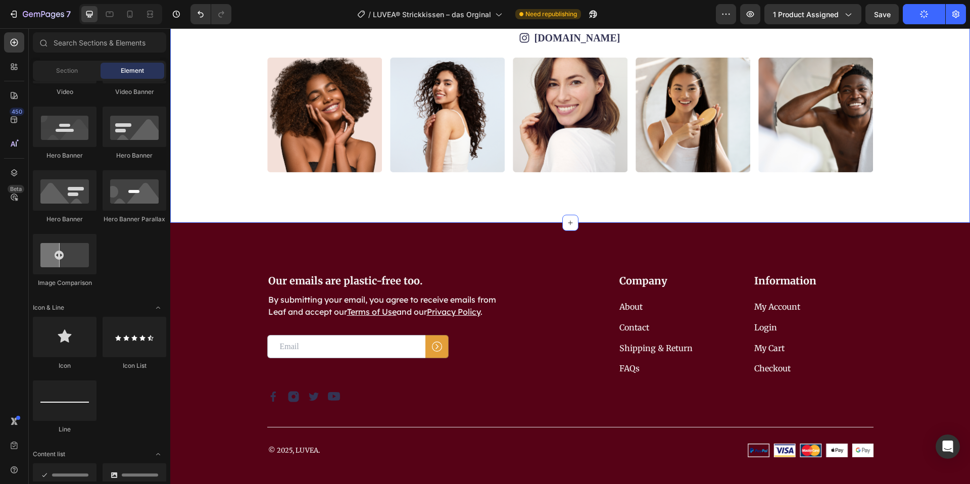
scroll to position [5127, 0]
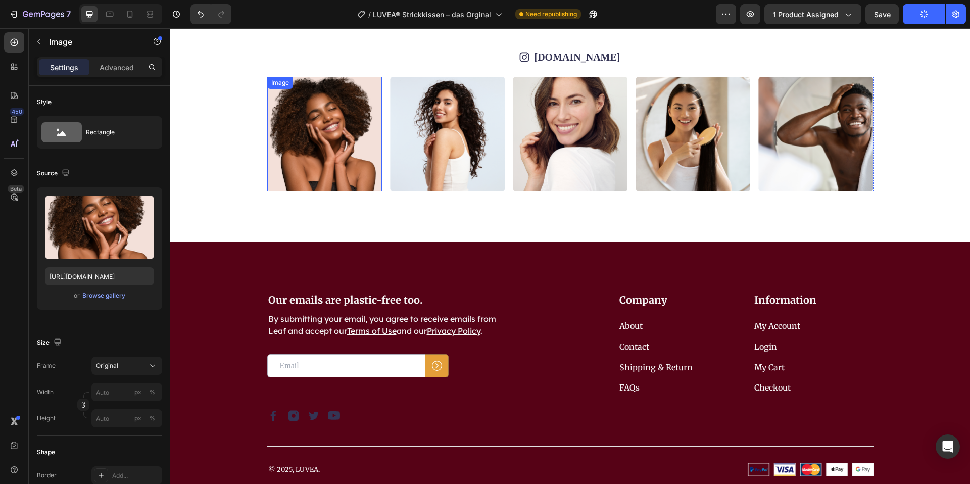
click at [327, 150] on img at bounding box center [324, 134] width 115 height 115
drag, startPoint x: 362, startPoint y: 172, endPoint x: 346, endPoint y: 178, distance: 16.8
click at [362, 172] on img at bounding box center [324, 134] width 115 height 115
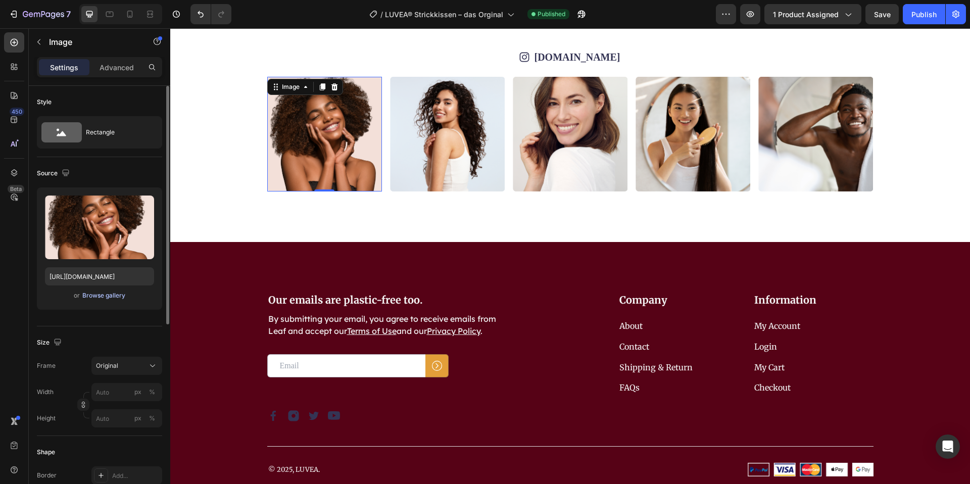
click at [110, 294] on div "Browse gallery" at bounding box center [103, 295] width 43 height 9
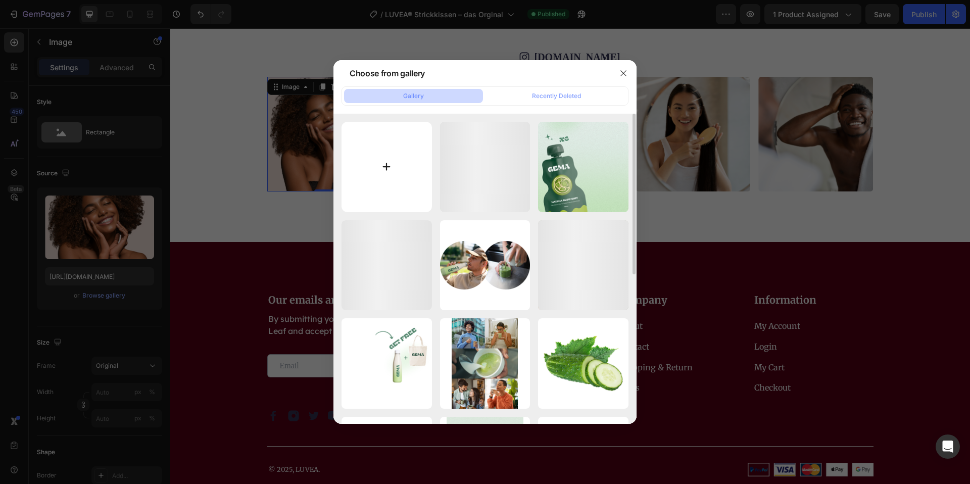
click at [375, 182] on input "file" at bounding box center [386, 167] width 90 height 90
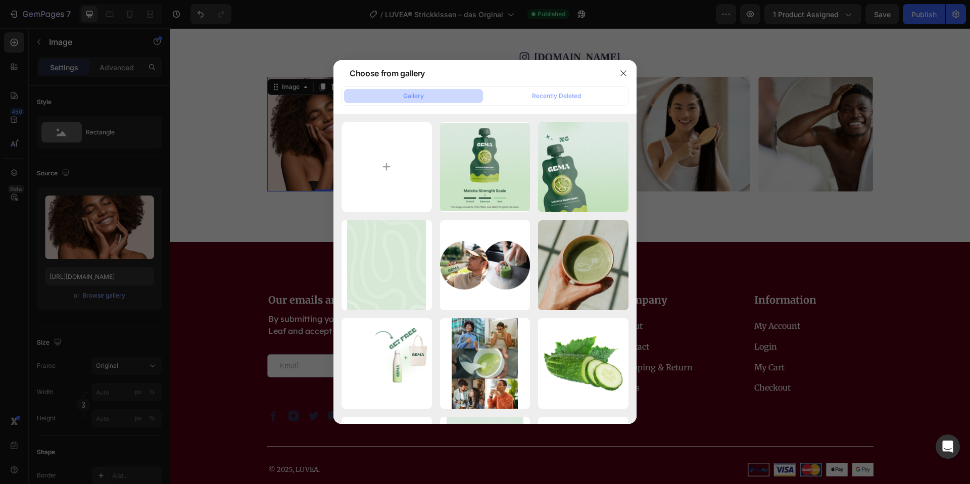
type input "C:\fakepath\Bildschirmfoto [DATE] 15.09.34.png"
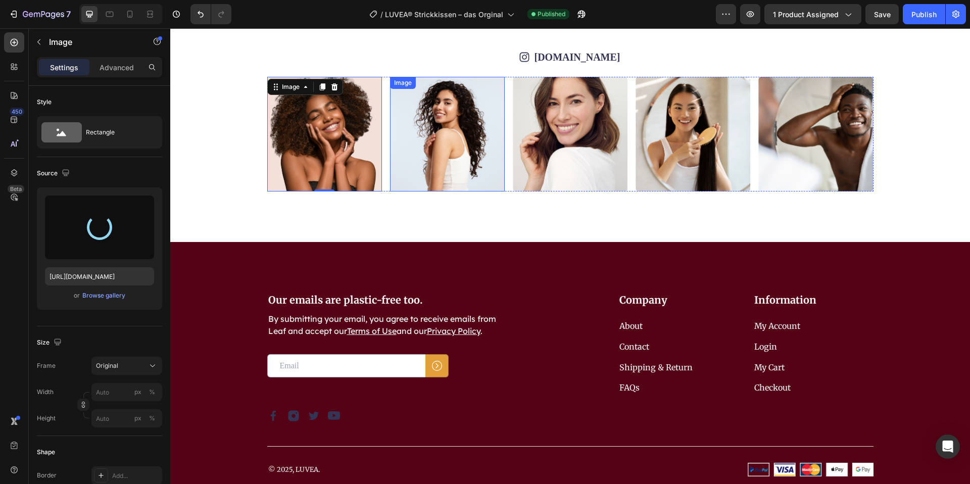
type input "[URL][DOMAIN_NAME]"
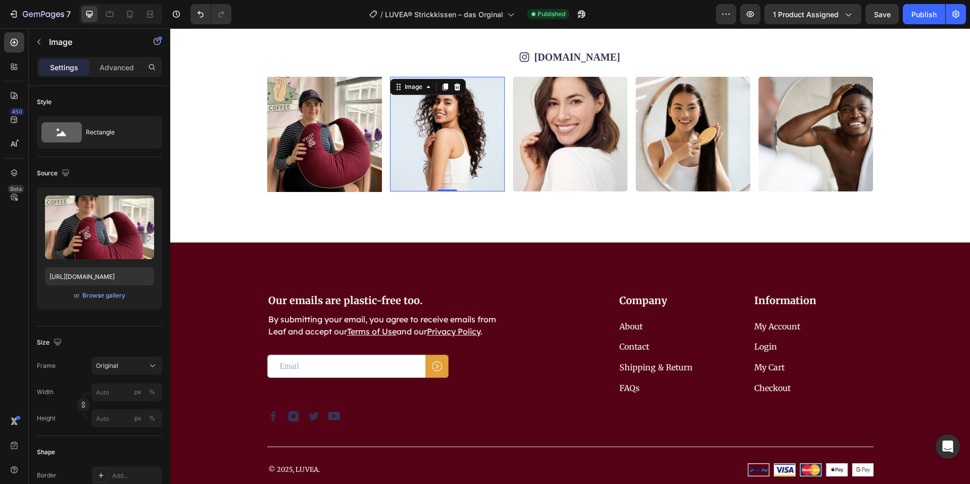
drag, startPoint x: 445, startPoint y: 156, endPoint x: 437, endPoint y: 161, distance: 9.3
click at [444, 156] on img at bounding box center [447, 134] width 115 height 115
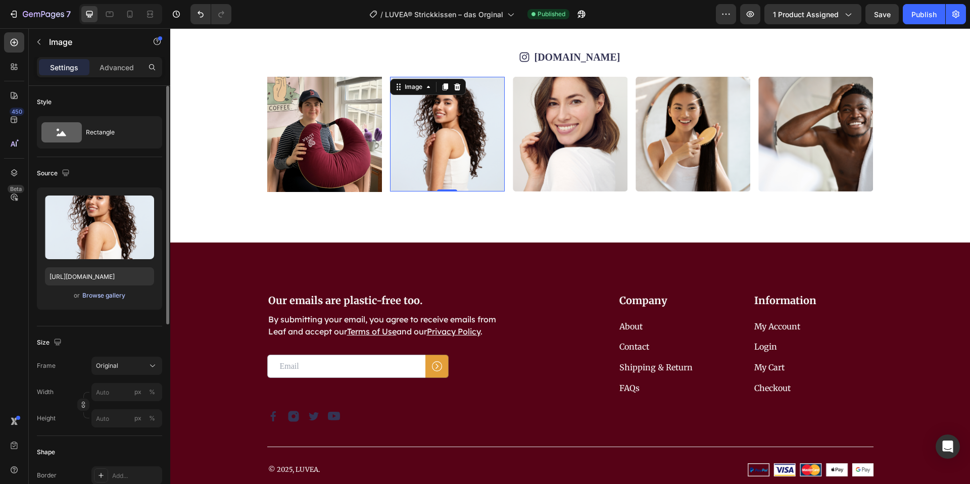
click at [104, 297] on div "Browse gallery" at bounding box center [103, 295] width 43 height 9
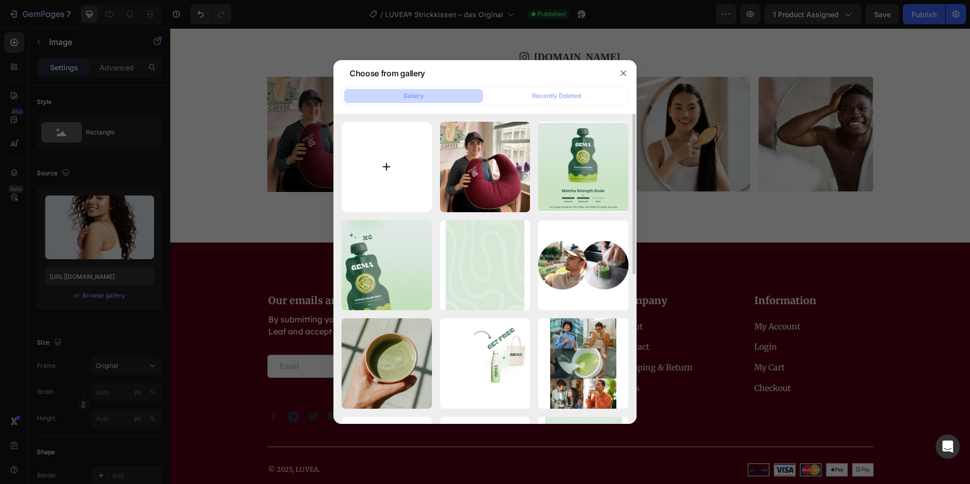
click at [395, 192] on input "file" at bounding box center [386, 167] width 90 height 90
type input "C:\fakepath\Bildschirmfoto [DATE] 15.09.23.png"
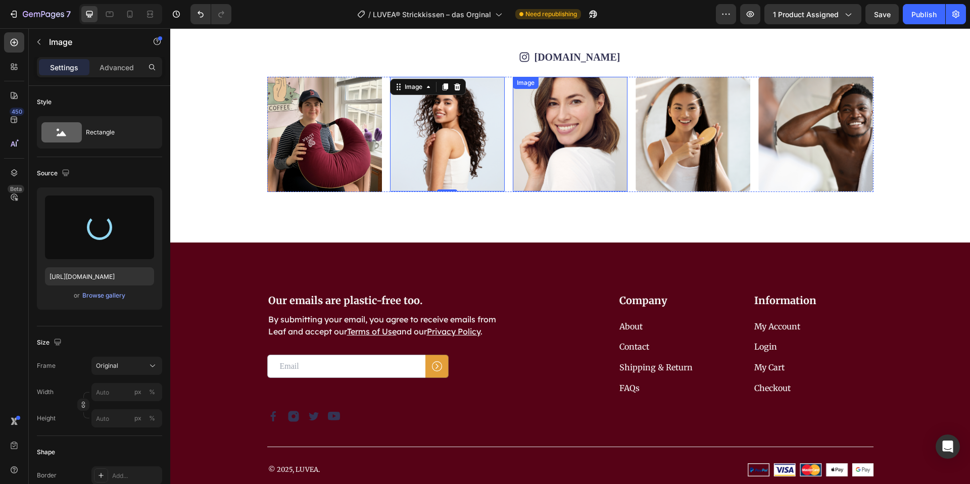
type input "[URL][DOMAIN_NAME]"
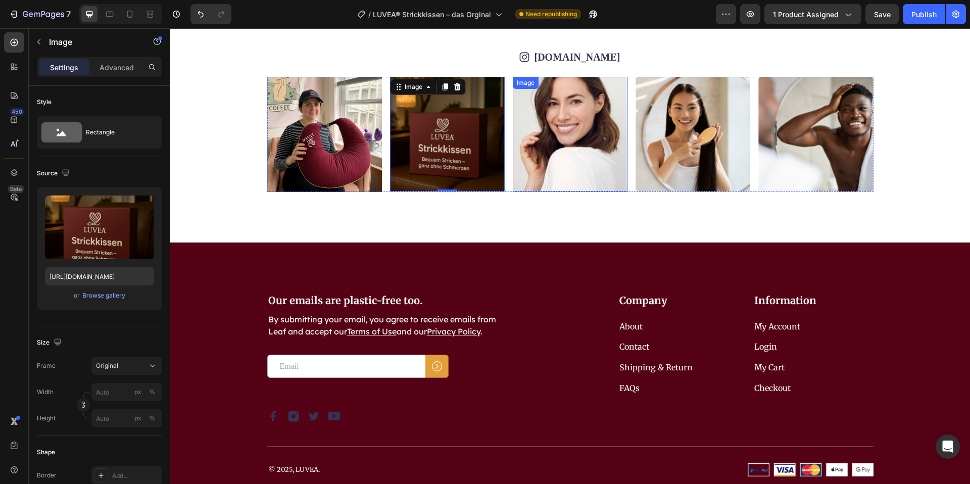
click at [569, 161] on img at bounding box center [570, 134] width 115 height 115
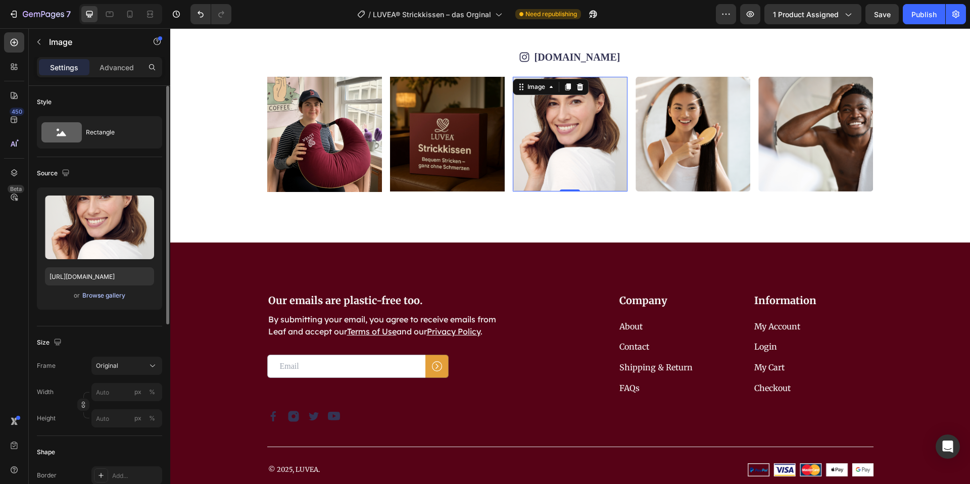
click at [104, 297] on div "Browse gallery" at bounding box center [103, 295] width 43 height 9
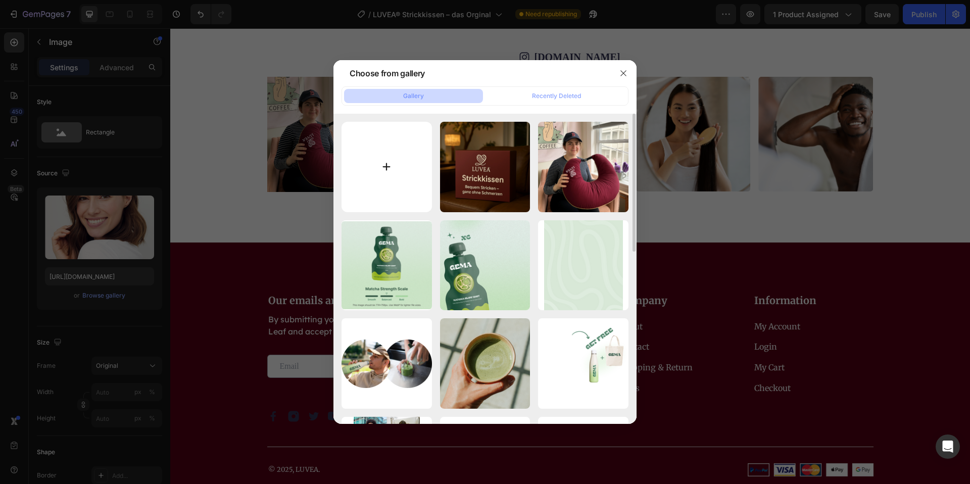
click at [388, 190] on input "file" at bounding box center [386, 167] width 90 height 90
type input "C:\fakepath\Bildschirmfoto [DATE] 15.08.42.png"
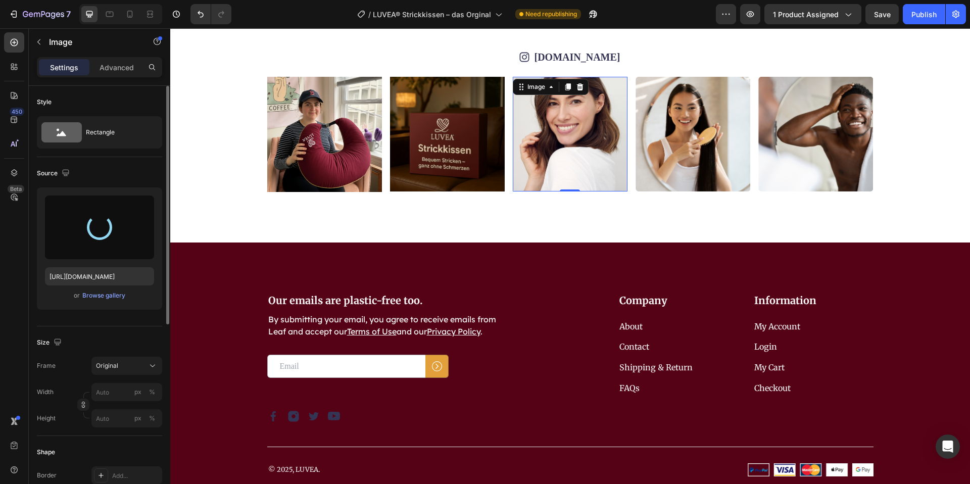
type input "[URL][DOMAIN_NAME]"
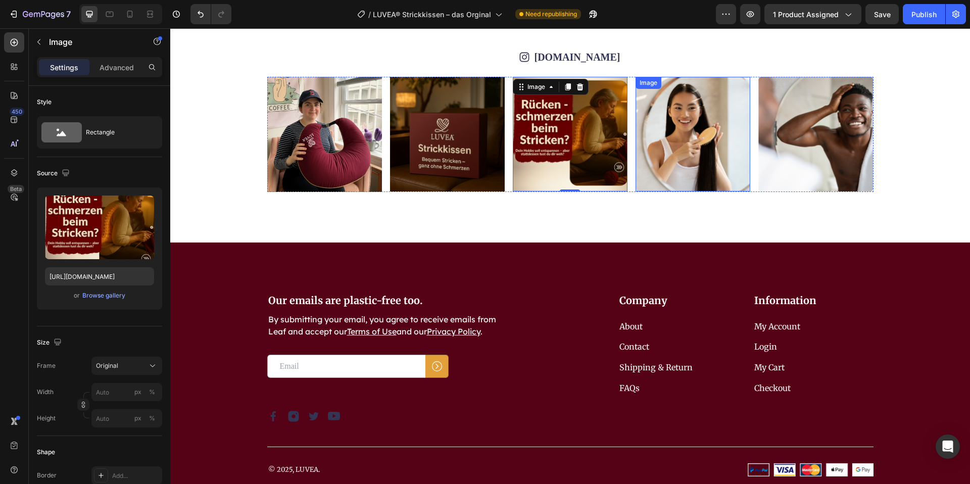
click at [661, 174] on img at bounding box center [692, 134] width 115 height 115
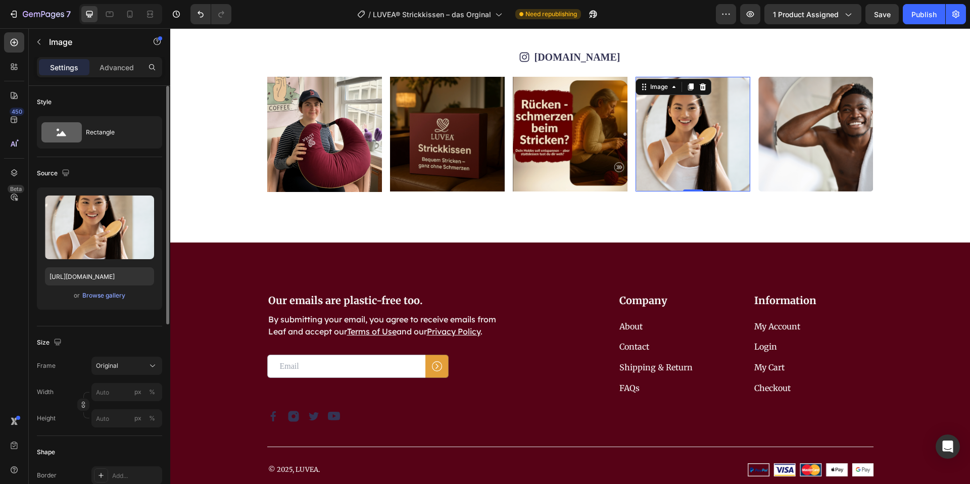
click at [100, 301] on div "or Browse gallery" at bounding box center [99, 295] width 109 height 12
click at [92, 298] on div "Browse gallery" at bounding box center [103, 295] width 43 height 9
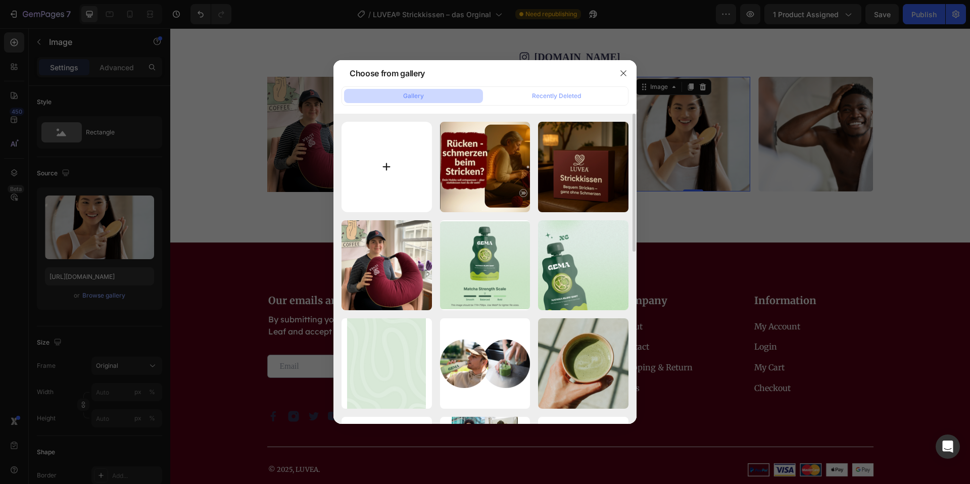
click at [400, 187] on input "file" at bounding box center [386, 167] width 90 height 90
type input "C:\fakepath\Bildschirmfoto [DATE] 15.08.26.png"
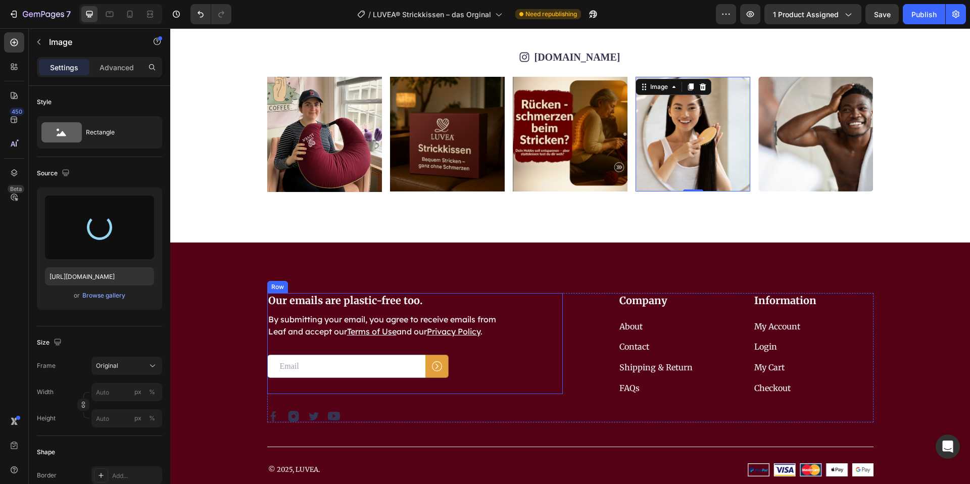
type input "[URL][DOMAIN_NAME]"
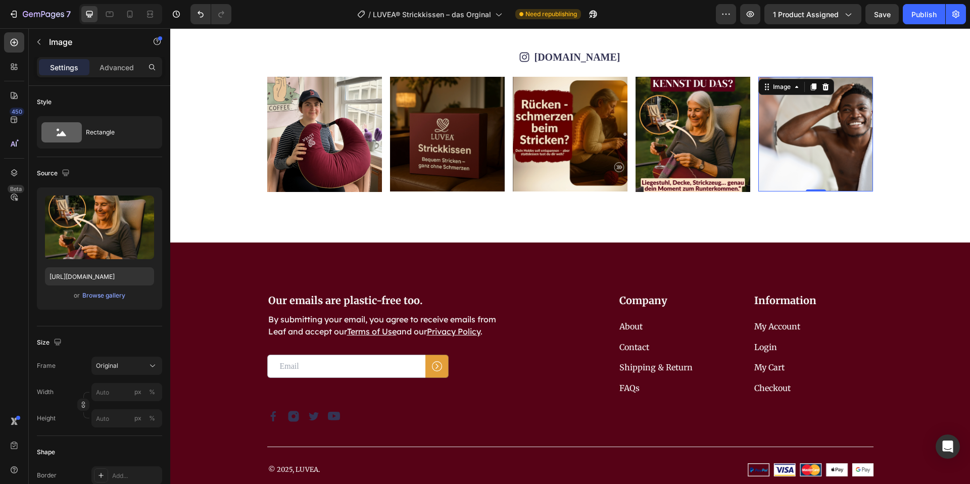
click at [826, 136] on img at bounding box center [815, 134] width 115 height 115
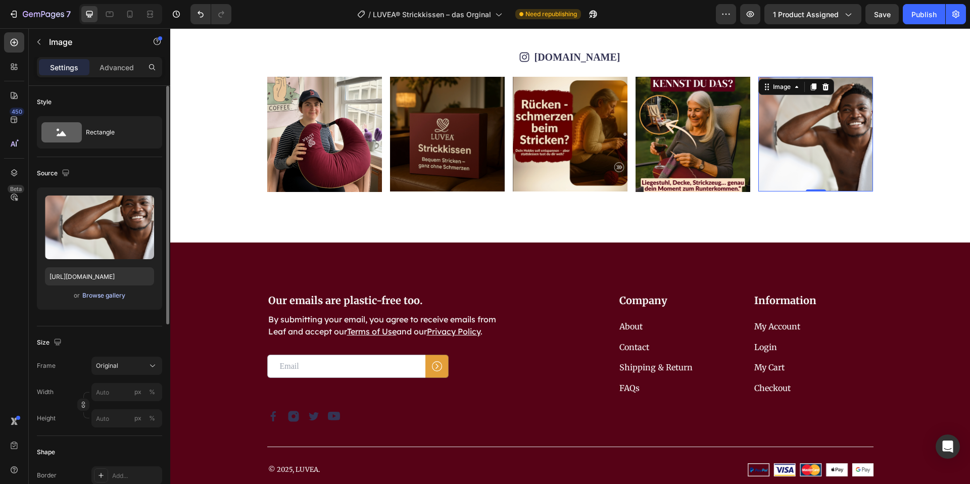
click at [109, 294] on div "Browse gallery" at bounding box center [103, 295] width 43 height 9
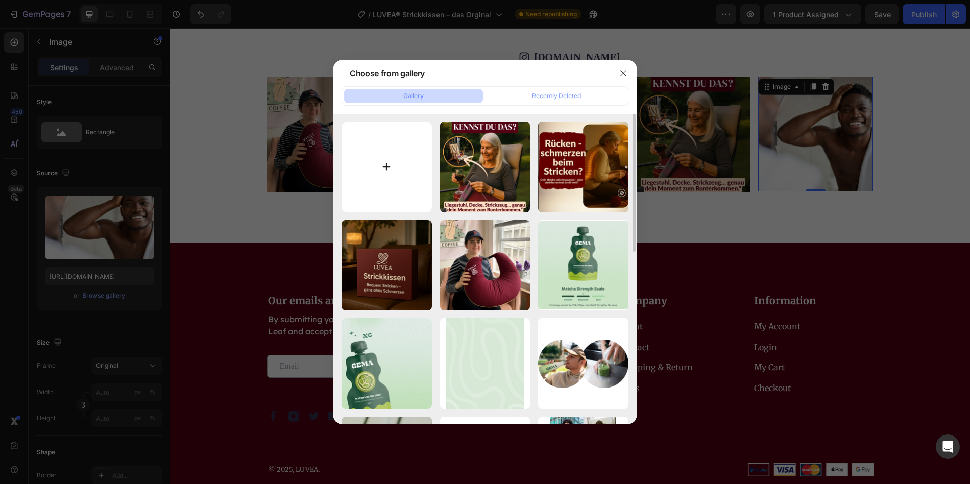
click at [368, 179] on input "file" at bounding box center [386, 167] width 90 height 90
type input "C:\fakepath\Bildschirmfoto [DATE] 15.09.10.png"
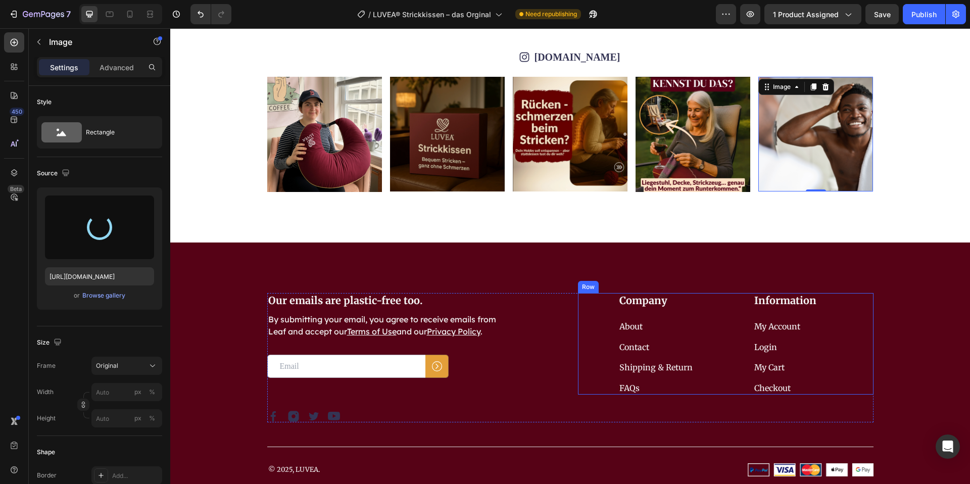
type input "[URL][DOMAIN_NAME]"
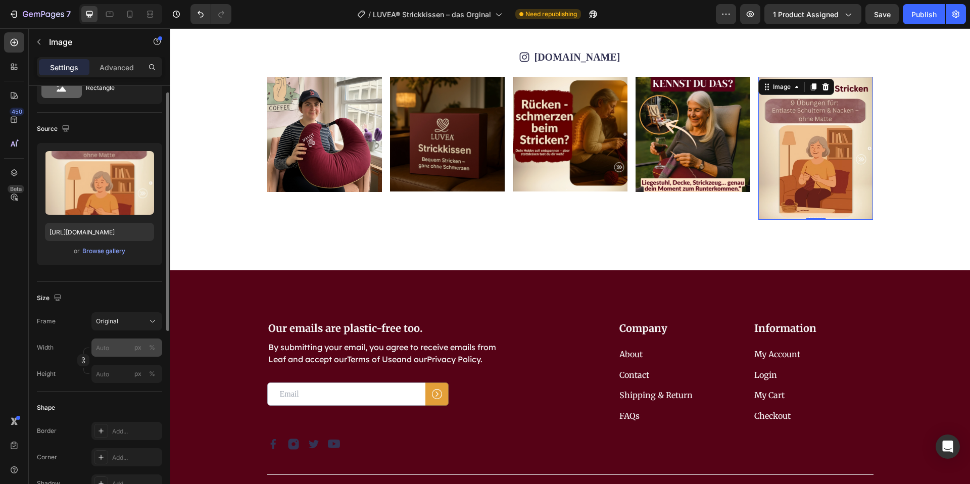
scroll to position [49, 0]
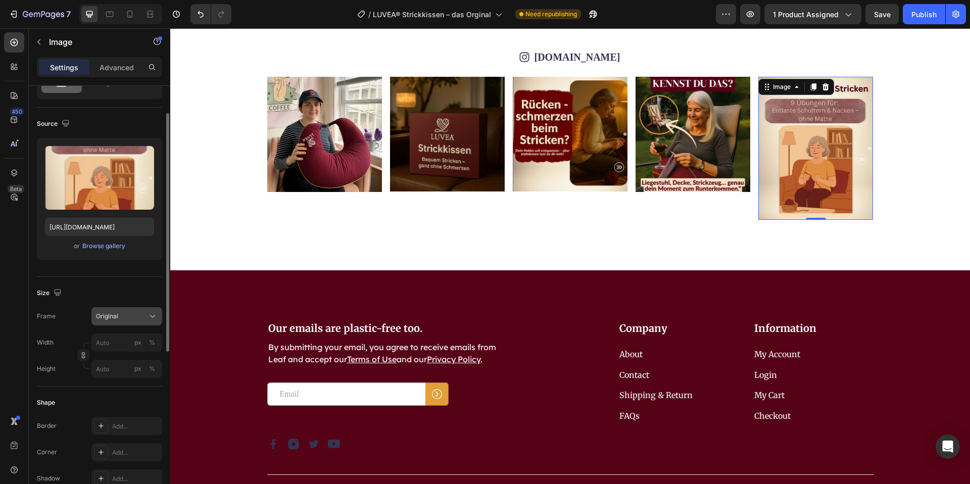
click at [125, 321] on div "Original" at bounding box center [127, 316] width 62 height 10
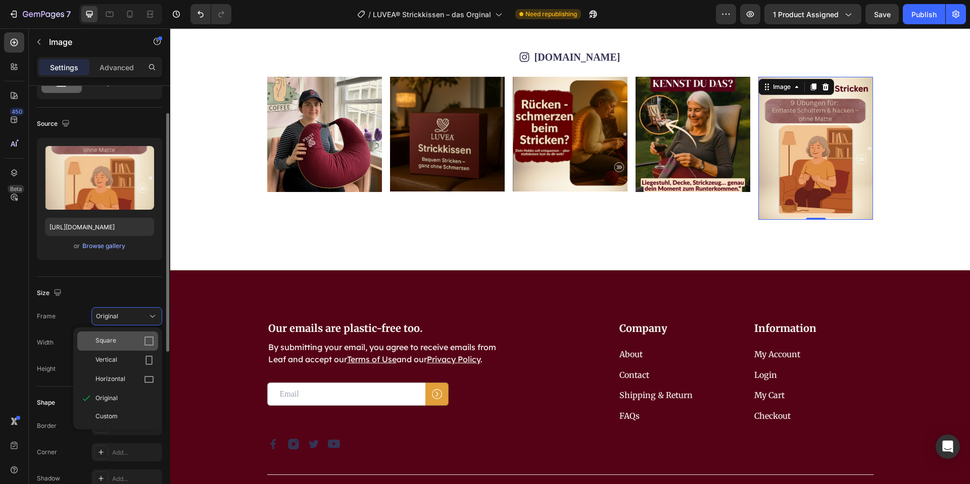
click at [133, 340] on div "Square" at bounding box center [124, 341] width 59 height 10
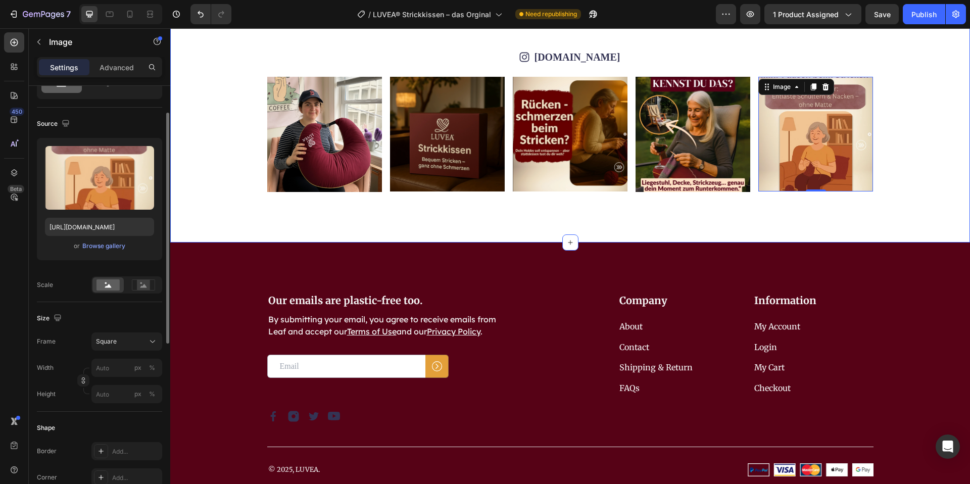
click at [567, 233] on div "Icon [DOMAIN_NAME] Text Block Row Image Image Image Image Image 0 Image Image I…" at bounding box center [570, 120] width 800 height 243
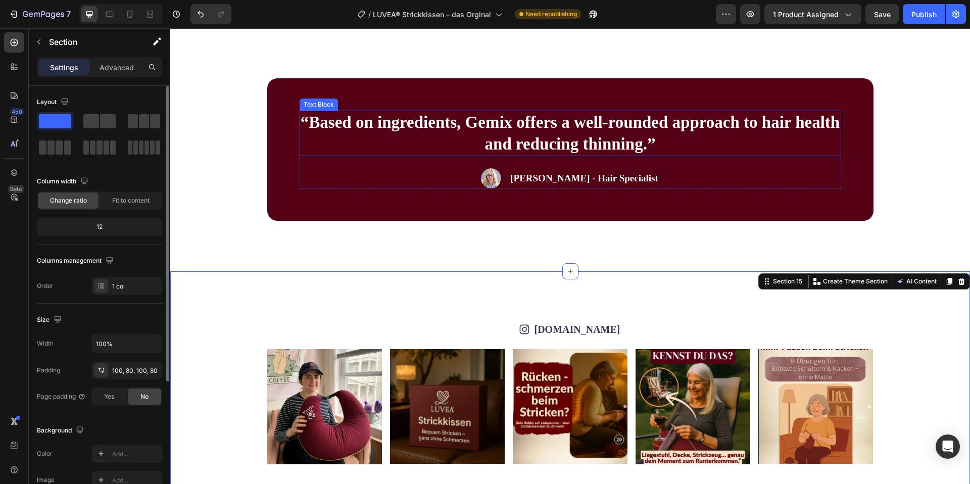
scroll to position [4851, 0]
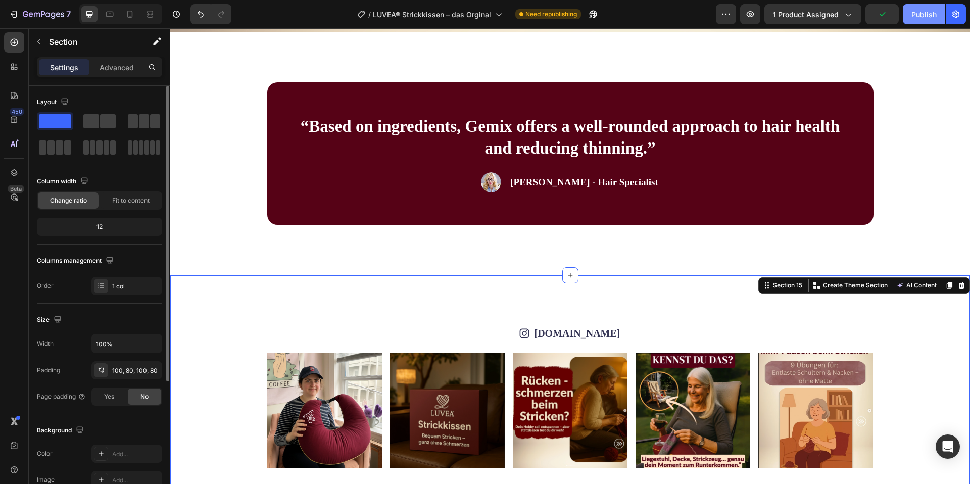
click at [922, 14] on div "Publish" at bounding box center [923, 14] width 25 height 11
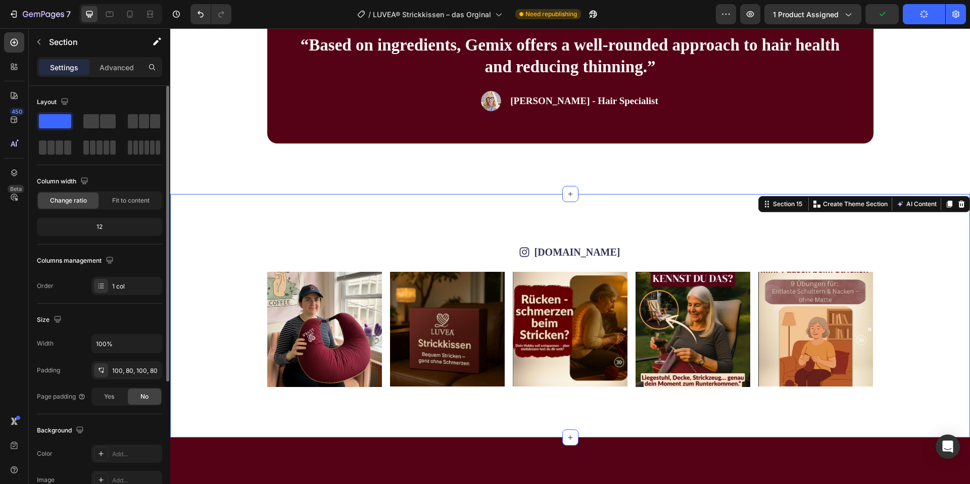
scroll to position [5017, 0]
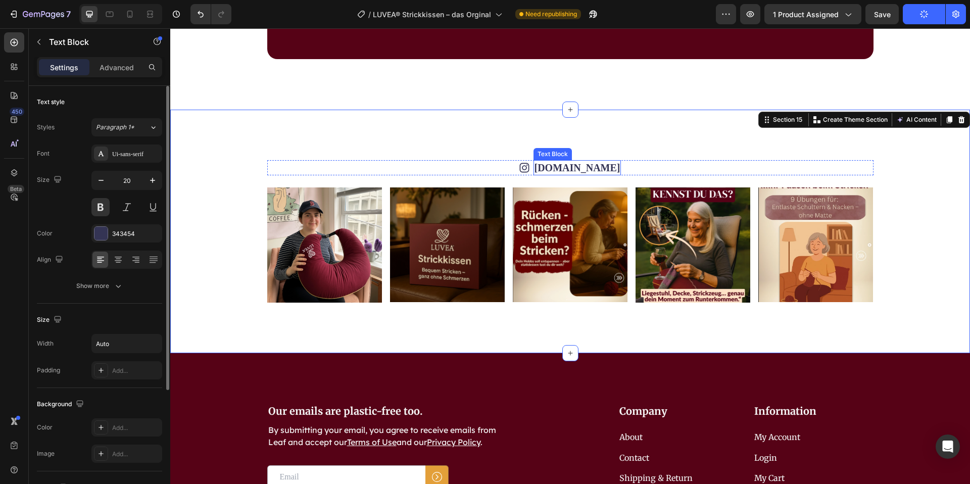
click at [581, 167] on link "[DOMAIN_NAME]" at bounding box center [577, 167] width 86 height 11
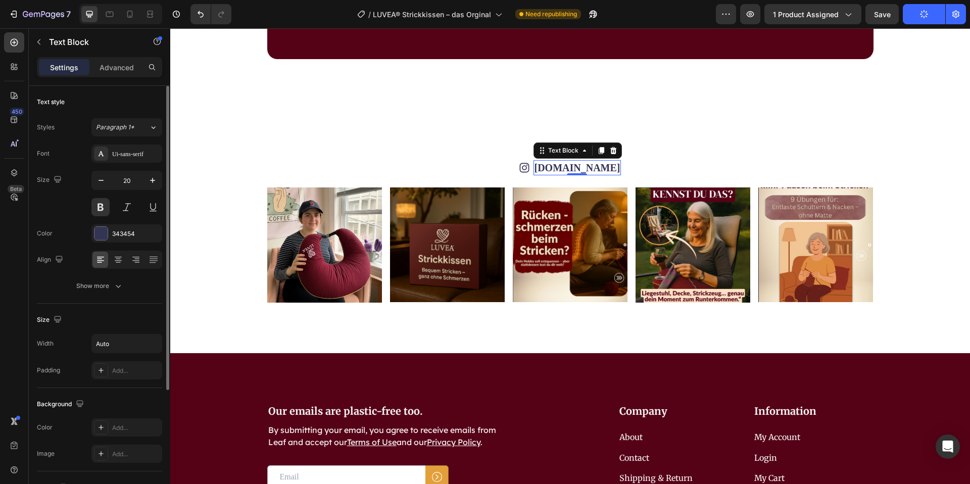
click at [591, 167] on link "[DOMAIN_NAME]" at bounding box center [577, 167] width 86 height 11
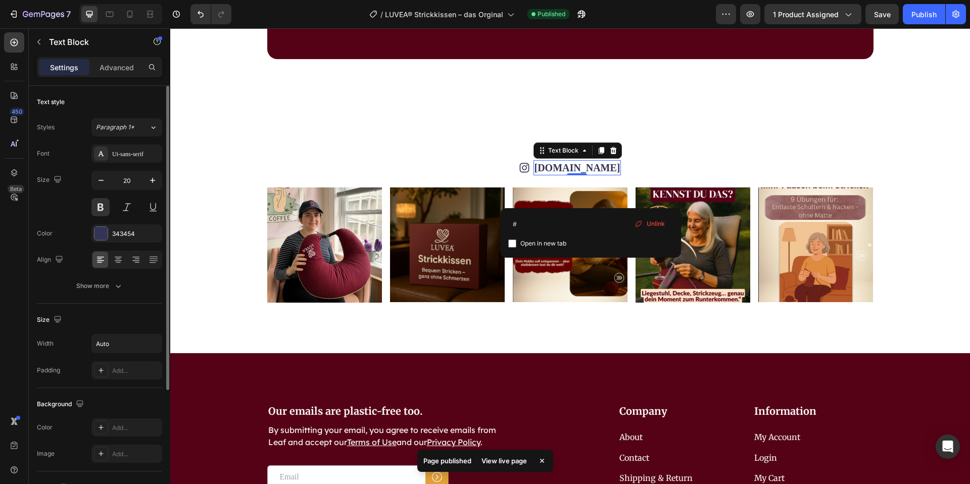
click at [642, 224] on div "Unlink" at bounding box center [649, 223] width 38 height 13
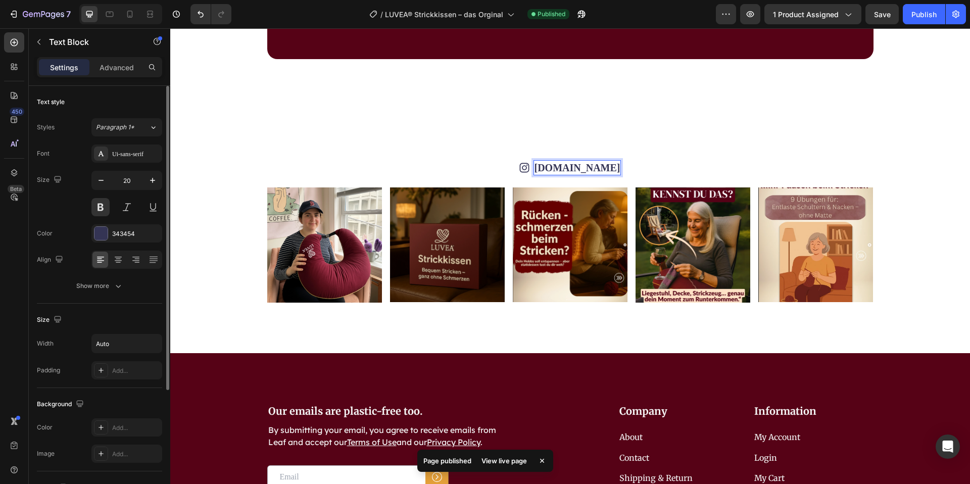
click at [574, 169] on p "[DOMAIN_NAME]" at bounding box center [577, 167] width 86 height 13
click at [591, 167] on p "[DOMAIN_NAME]" at bounding box center [577, 167] width 86 height 13
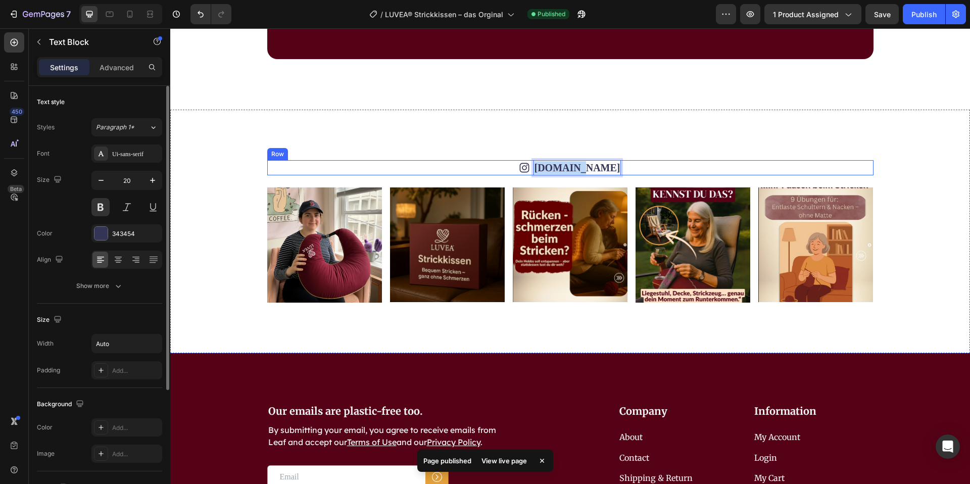
drag, startPoint x: 592, startPoint y: 167, endPoint x: 556, endPoint y: 170, distance: 36.5
click at [556, 170] on div "Icon [DOMAIN_NAME] Text Block 0 Row" at bounding box center [570, 167] width 606 height 15
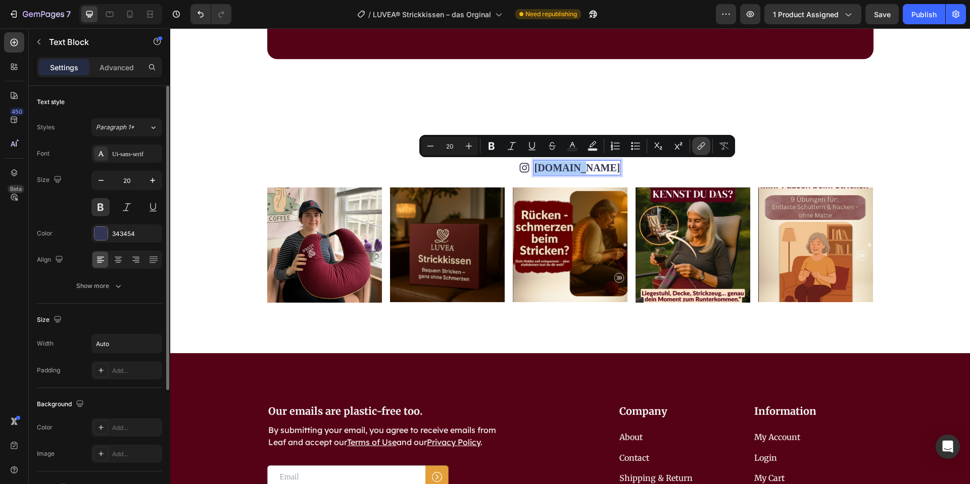
click at [694, 147] on button "link" at bounding box center [701, 146] width 18 height 18
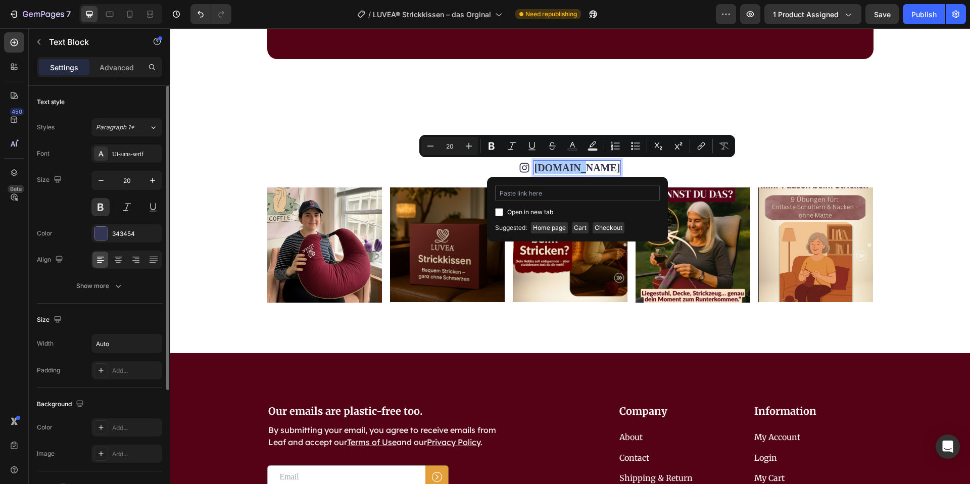
type input "[URL][DOMAIN_NAME][DOMAIN_NAME]"
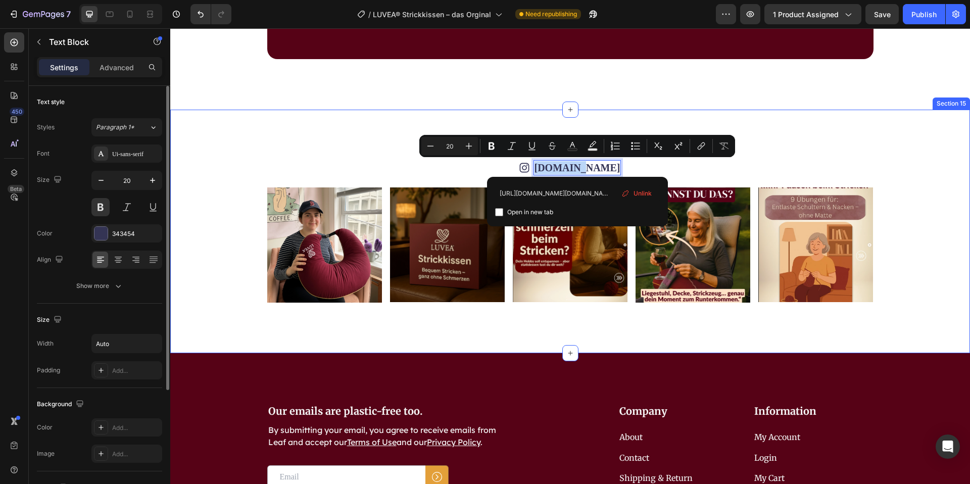
click at [791, 145] on div "Icon [DOMAIN_NAME] Text Block 0 Row Image Image Image Image Image Image Image I…" at bounding box center [570, 231] width 800 height 243
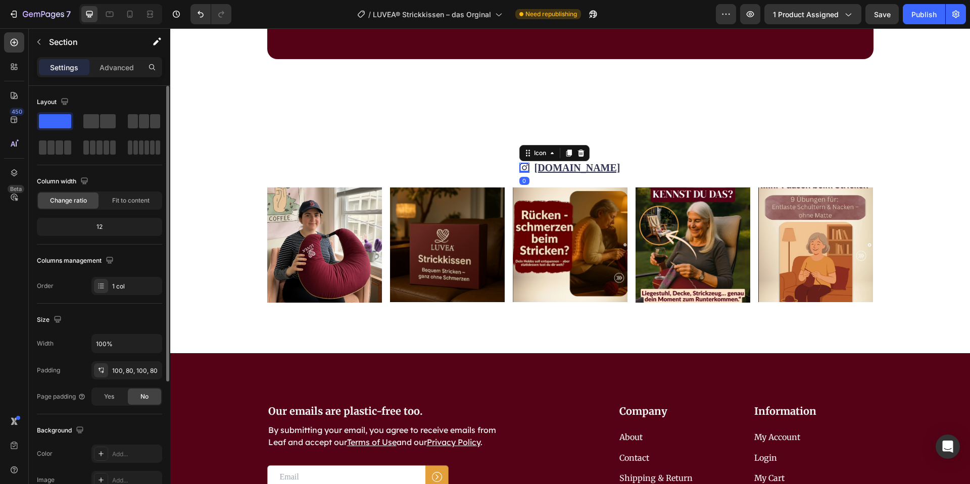
click at [529, 170] on div "Icon 0" at bounding box center [524, 168] width 10 height 10
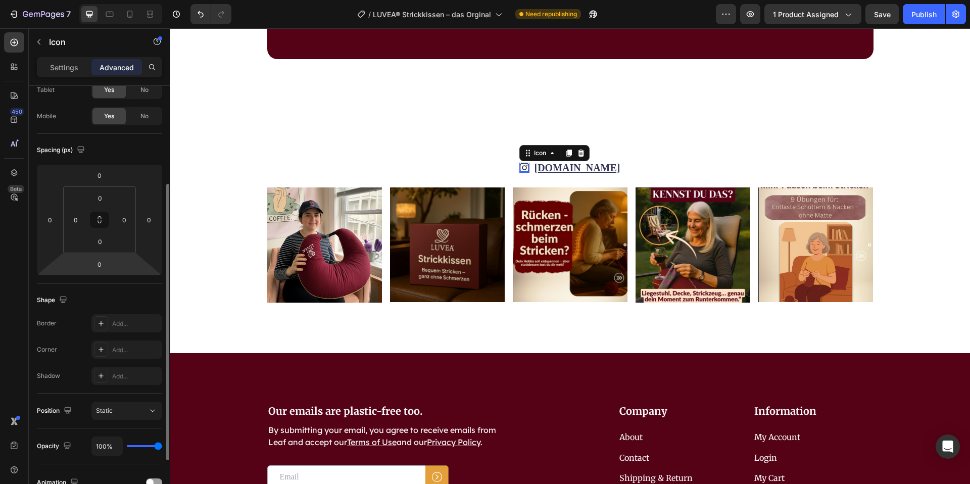
scroll to position [0, 0]
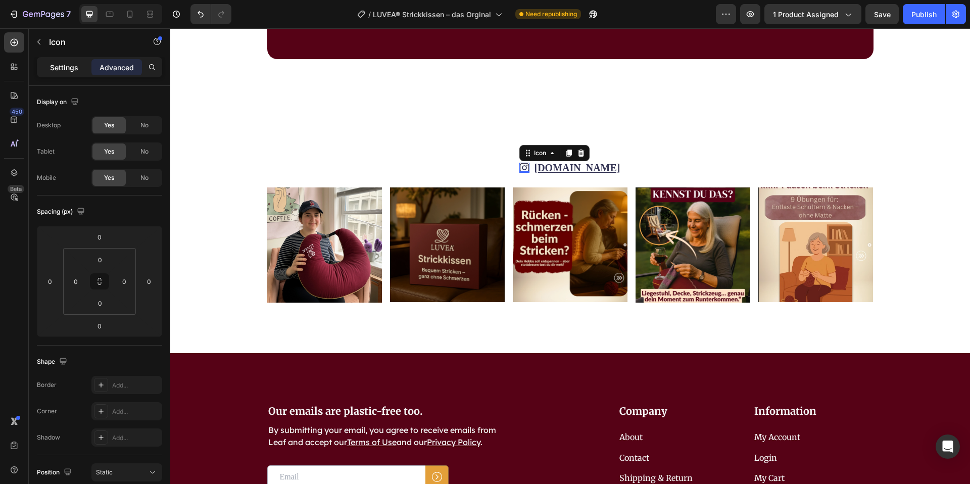
click at [67, 69] on p "Settings" at bounding box center [64, 67] width 28 height 11
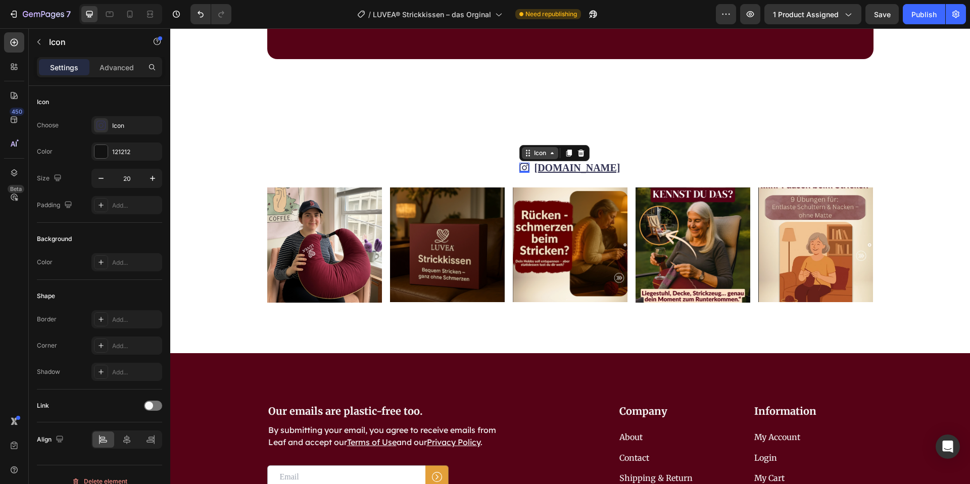
click at [548, 153] on div "Icon" at bounding box center [540, 153] width 16 height 0
click at [529, 168] on icon at bounding box center [524, 168] width 10 height 10
click at [85, 59] on div "Settings" at bounding box center [64, 67] width 51 height 16
click at [97, 64] on div "Advanced" at bounding box center [116, 67] width 51 height 16
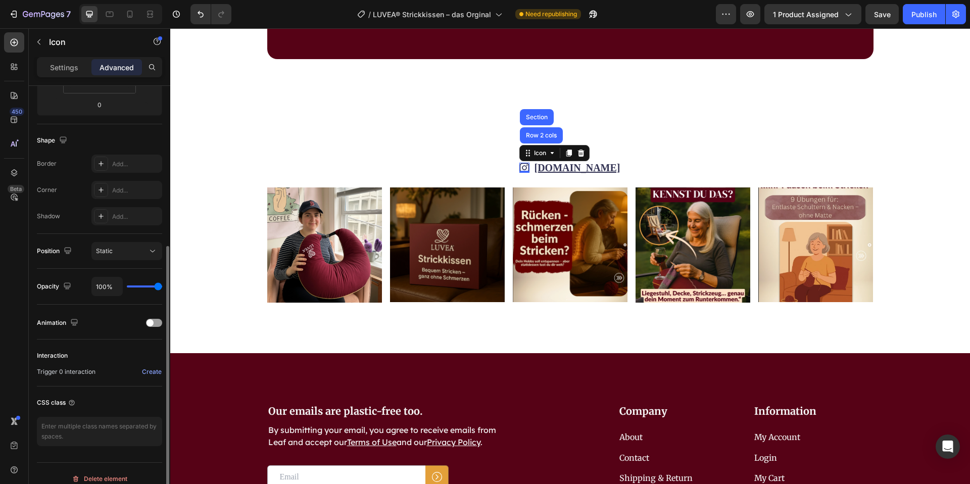
scroll to position [232, 0]
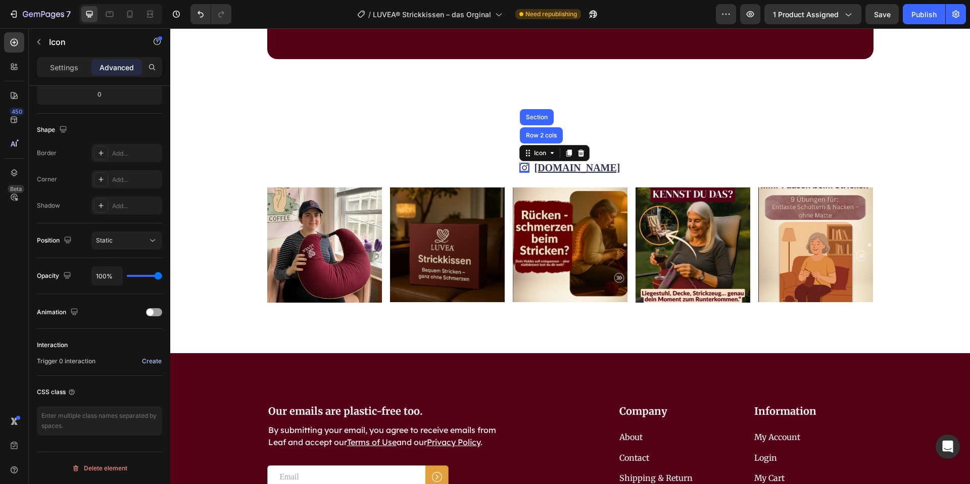
click at [157, 360] on div "Create" at bounding box center [152, 361] width 20 height 9
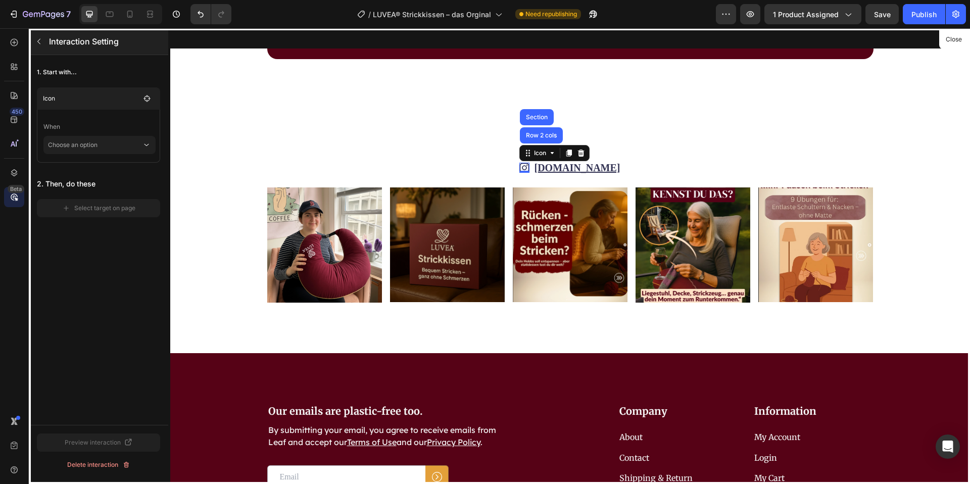
click at [35, 41] on icon "button" at bounding box center [39, 41] width 8 height 8
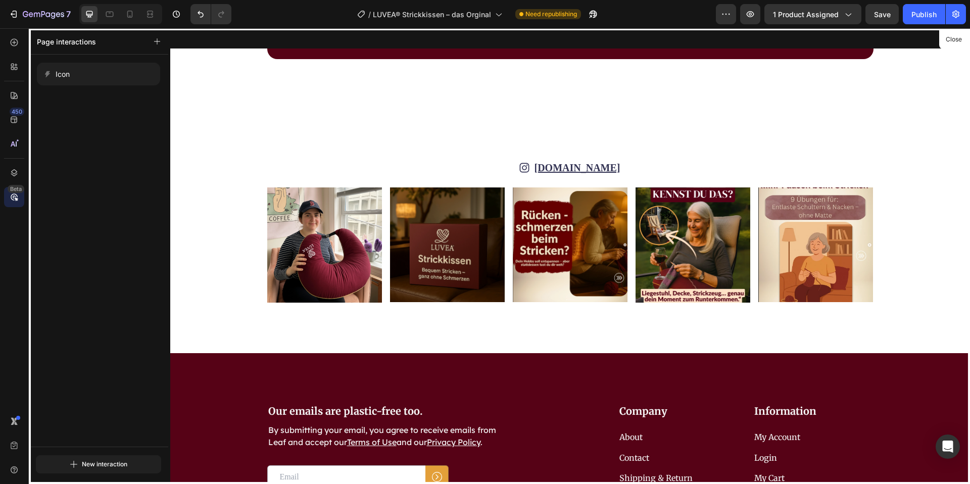
click at [287, 98] on div at bounding box center [570, 256] width 800 height 456
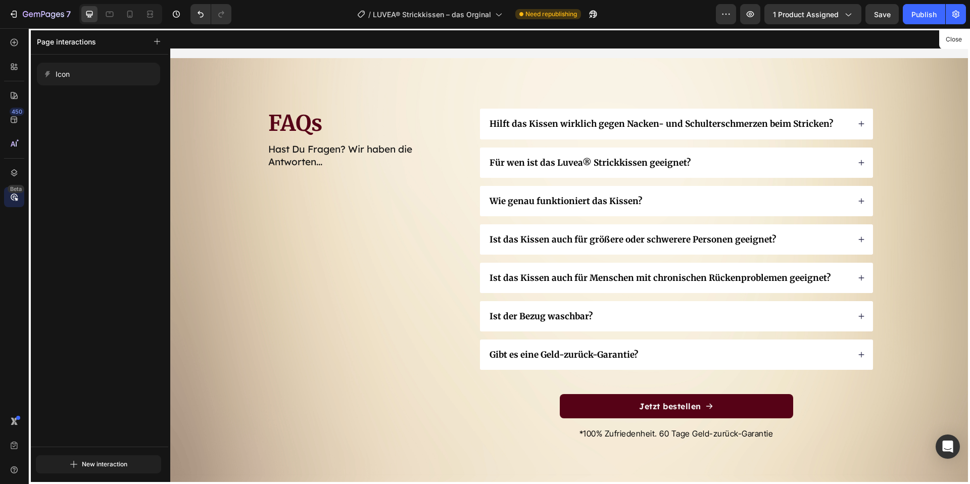
scroll to position [4390, 0]
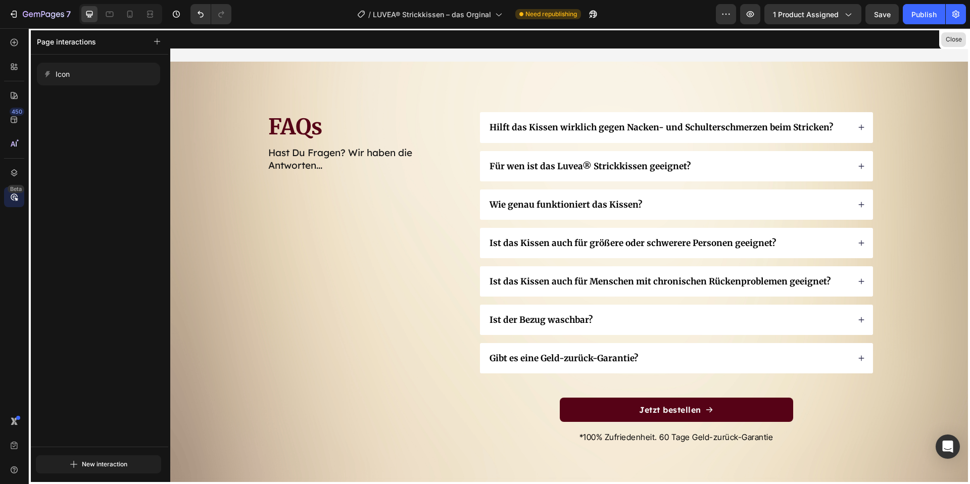
click at [952, 39] on button "Close" at bounding box center [953, 39] width 25 height 15
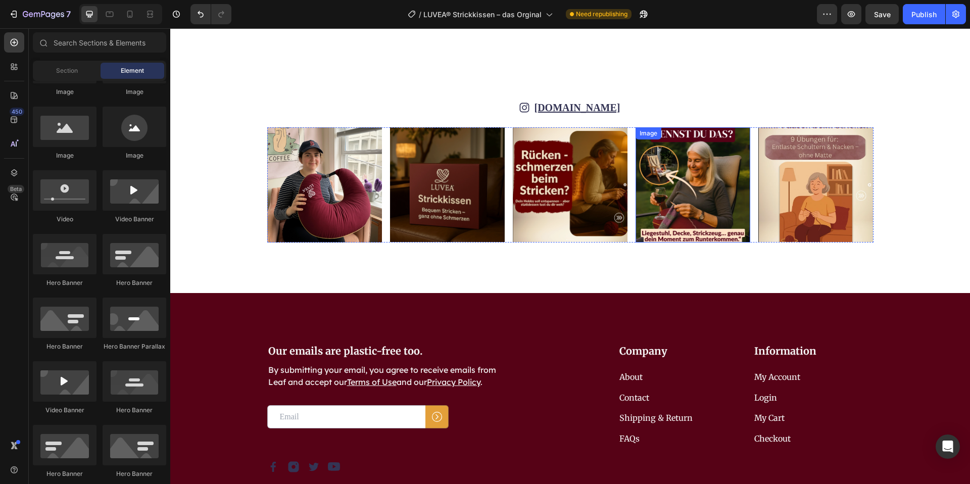
scroll to position [5078, 0]
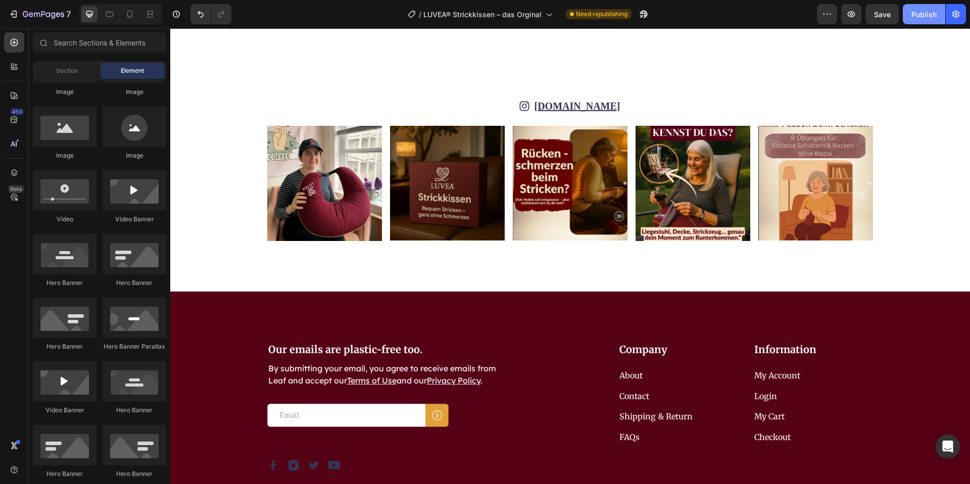
click at [922, 18] on div "Publish" at bounding box center [923, 14] width 25 height 11
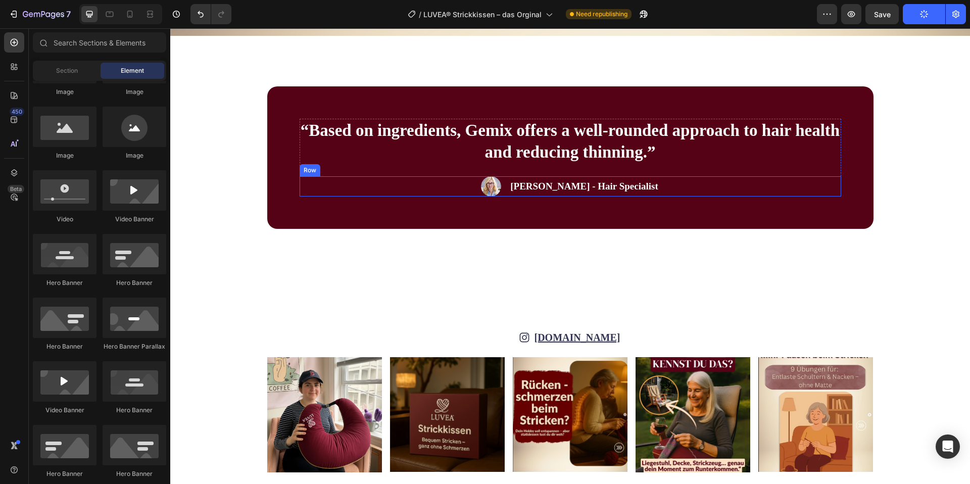
scroll to position [4829, 0]
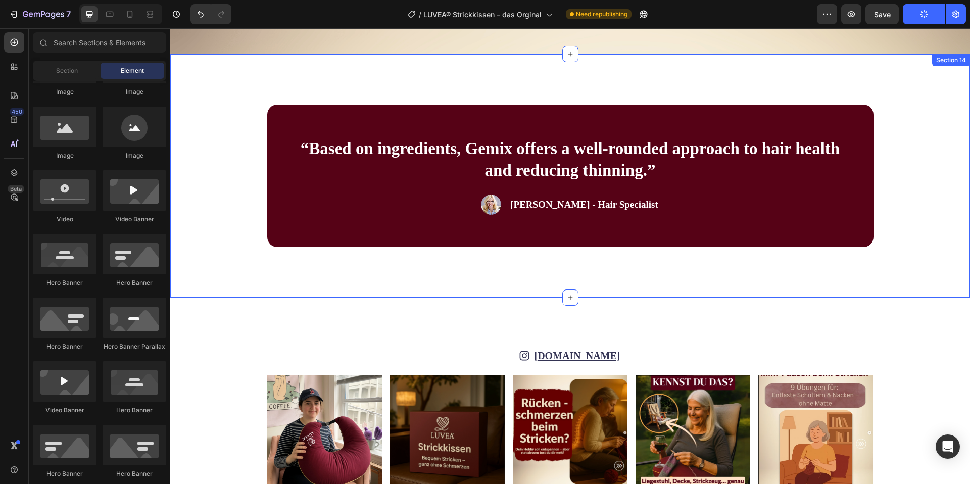
click at [895, 218] on div "“Based on ingredients, Gemix offers a well-rounded approach to hair health and …" at bounding box center [570, 176] width 719 height 142
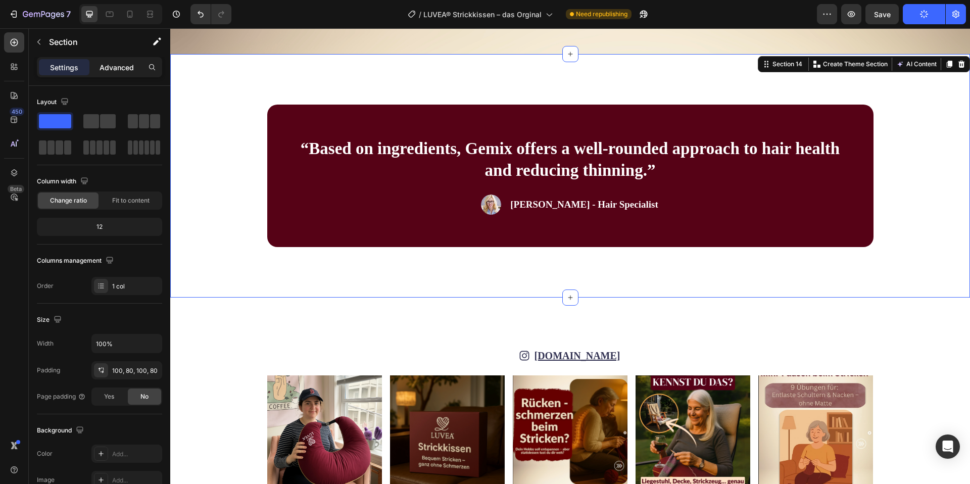
click at [123, 73] on div "Advanced" at bounding box center [116, 67] width 51 height 16
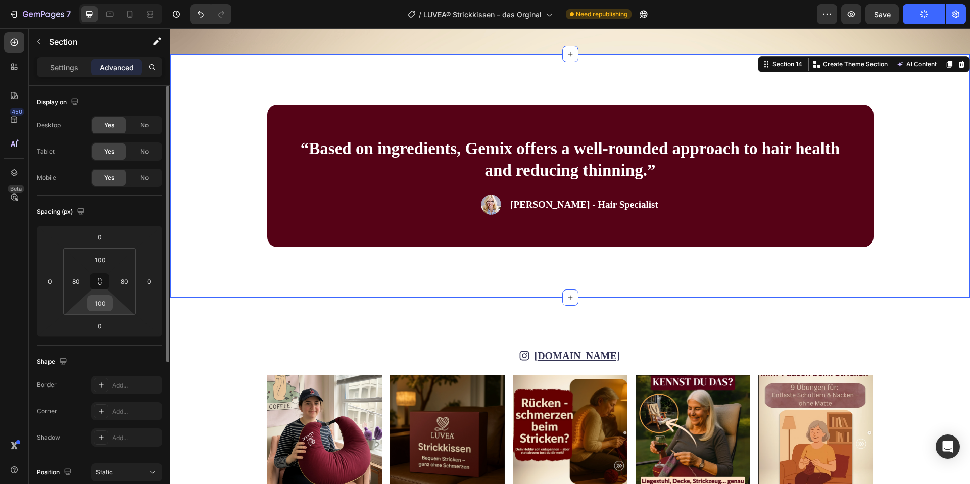
click at [108, 303] on input "100" at bounding box center [100, 302] width 20 height 15
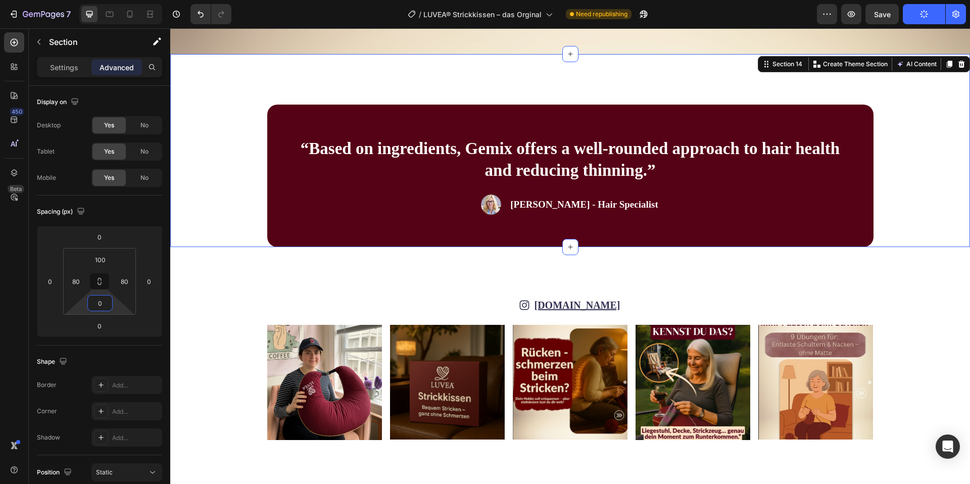
click at [215, 213] on div "“Based on ingredients, Gemix offers a well-rounded approach to hair health and …" at bounding box center [570, 176] width 719 height 142
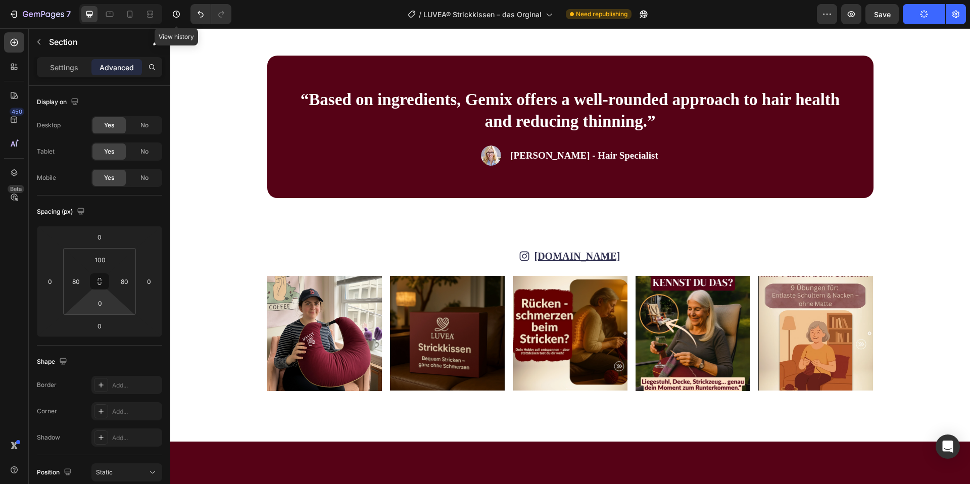
scroll to position [4884, 0]
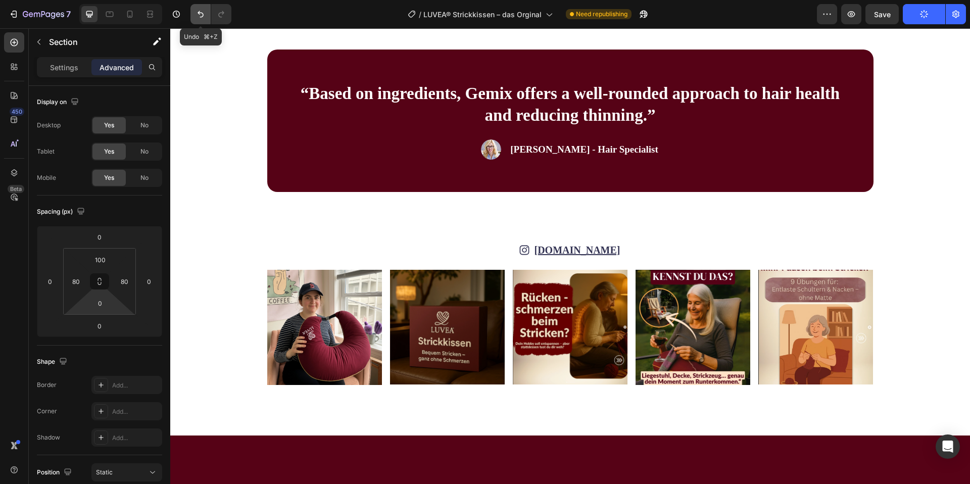
click at [193, 18] on button "Undo/Redo" at bounding box center [200, 14] width 20 height 20
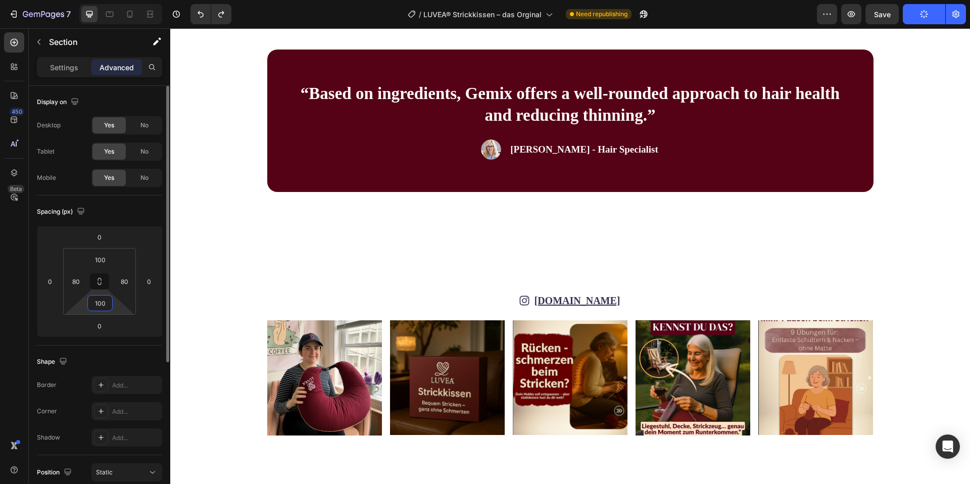
click at [106, 305] on input "100" at bounding box center [100, 302] width 20 height 15
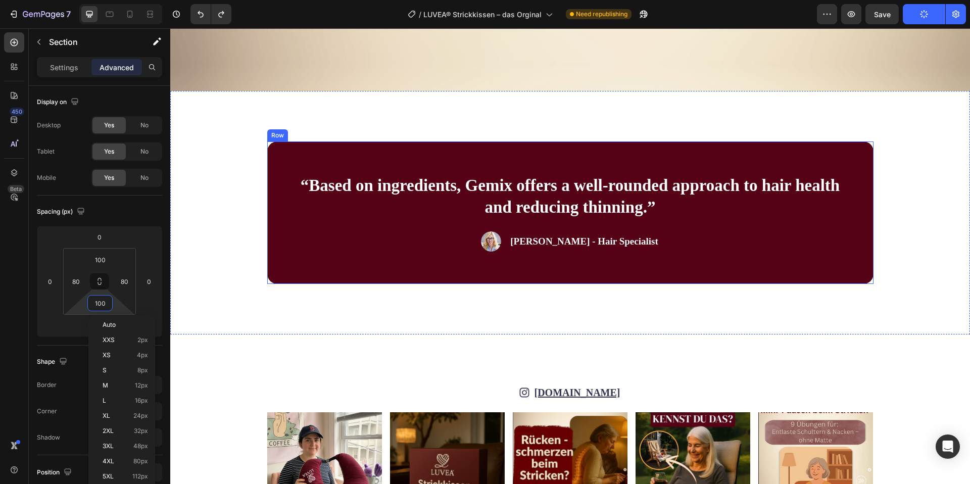
scroll to position [4792, 0]
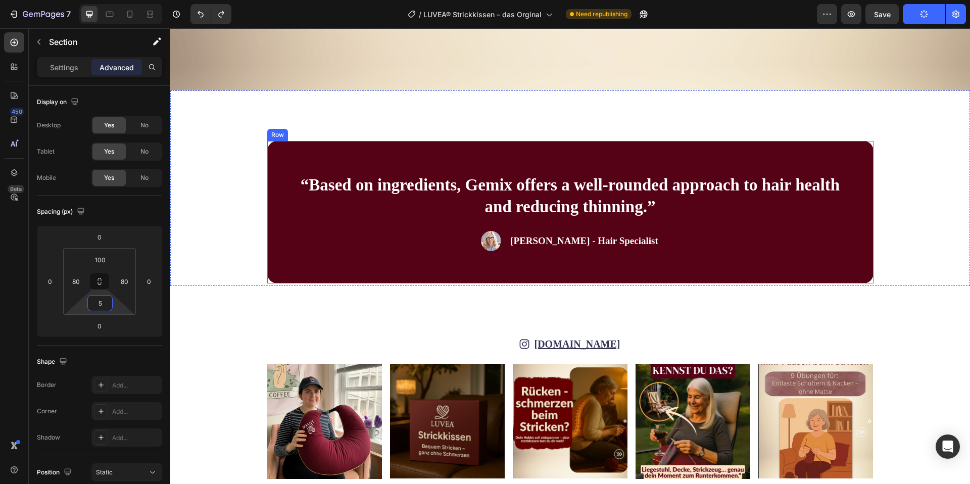
type input "50"
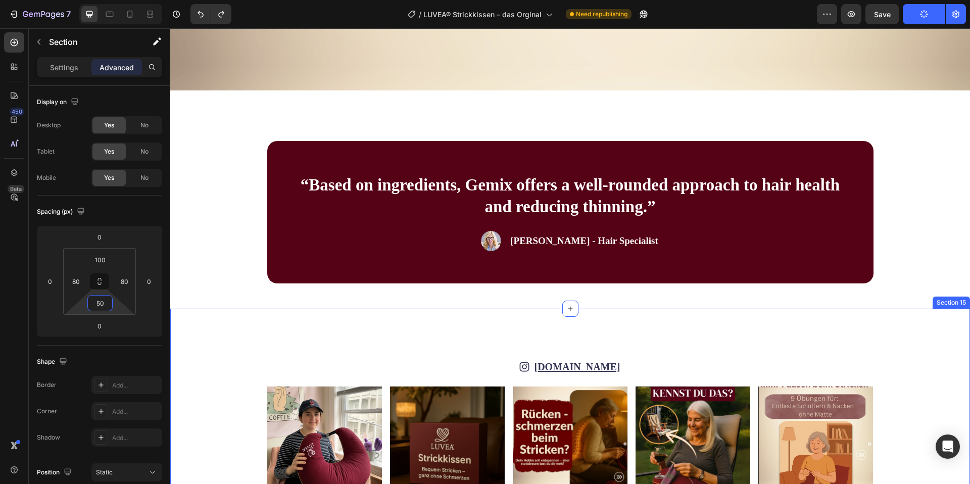
click at [267, 349] on div "Icon [DOMAIN_NAME] Text Block Row Image Image Image Image Image Image Image Ima…" at bounding box center [570, 430] width 800 height 243
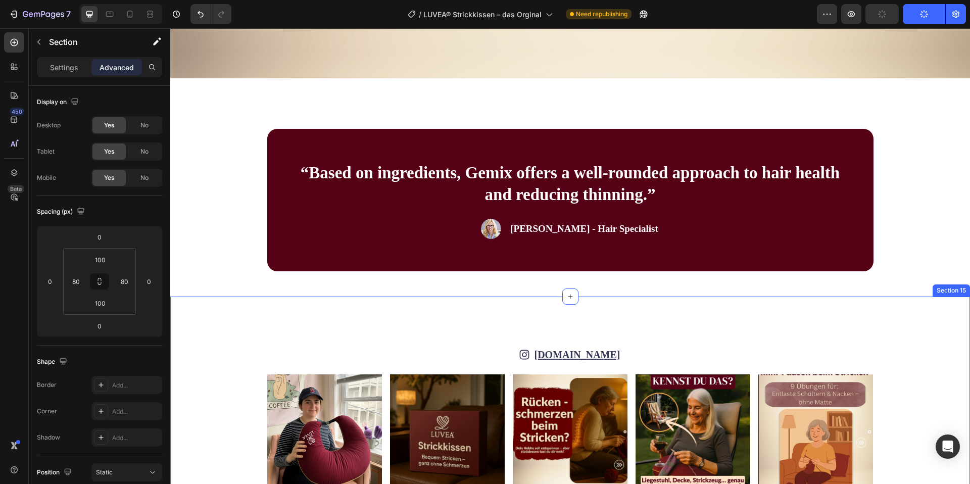
scroll to position [4805, 0]
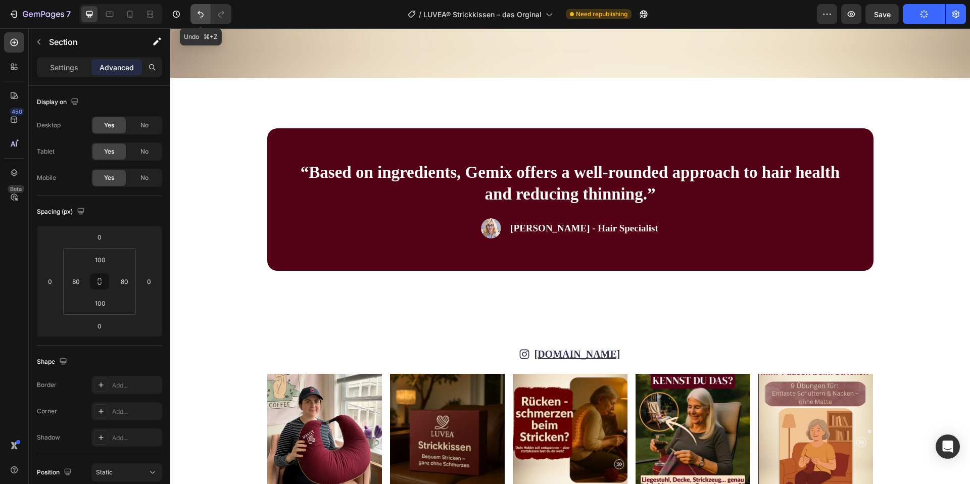
click at [197, 11] on icon "Undo/Redo" at bounding box center [200, 14] width 10 height 10
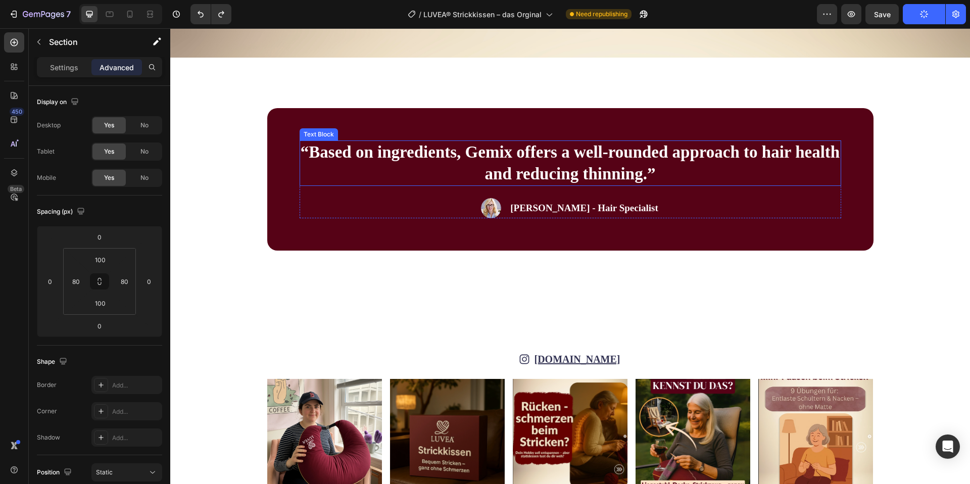
scroll to position [4823, 0]
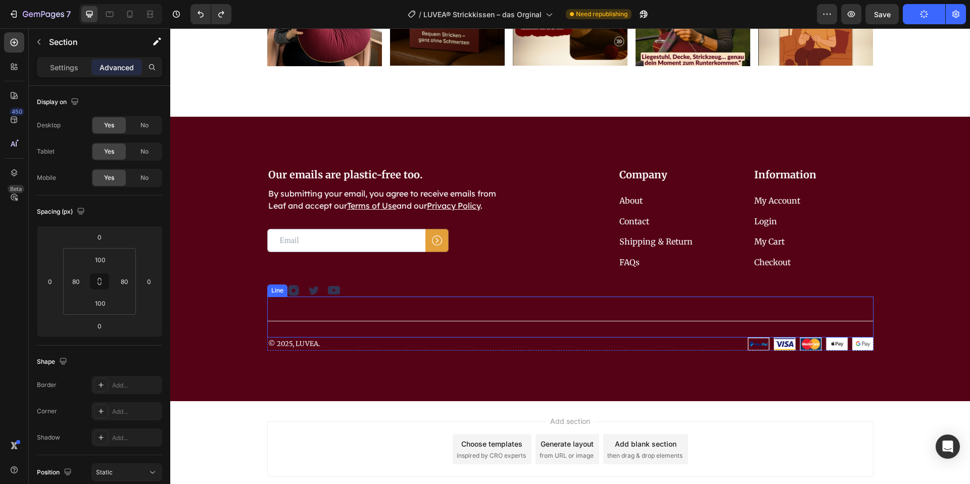
scroll to position [5291, 0]
